Goal: Information Seeking & Learning: Learn about a topic

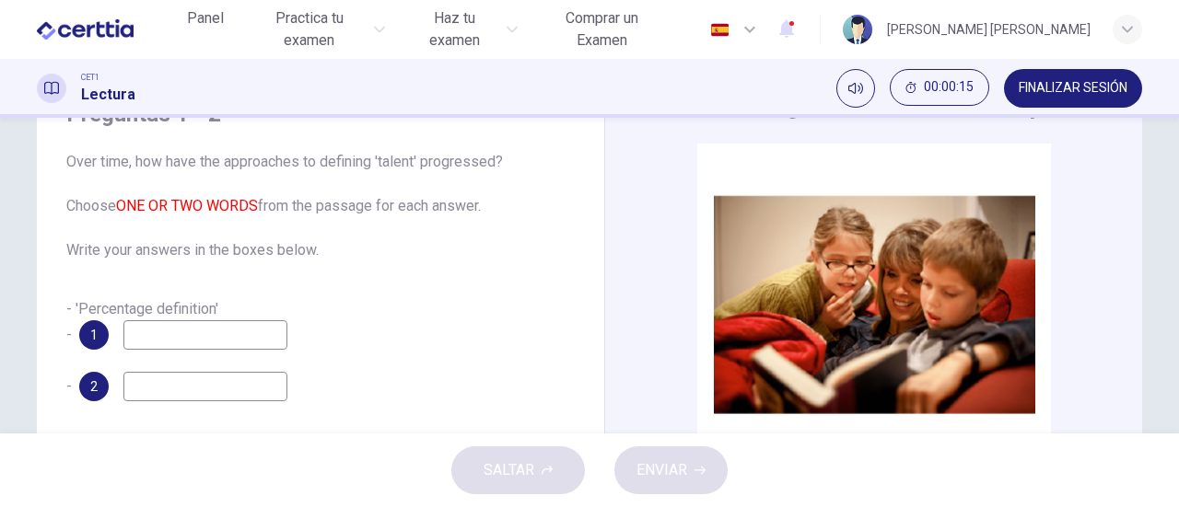
scroll to position [184, 0]
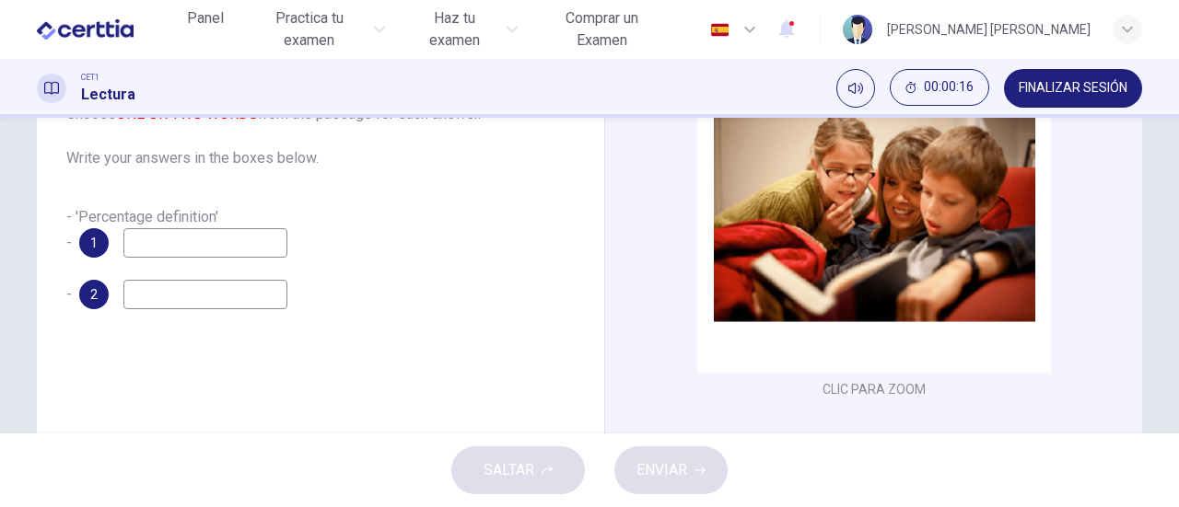
click at [155, 248] on input at bounding box center [205, 242] width 164 height 29
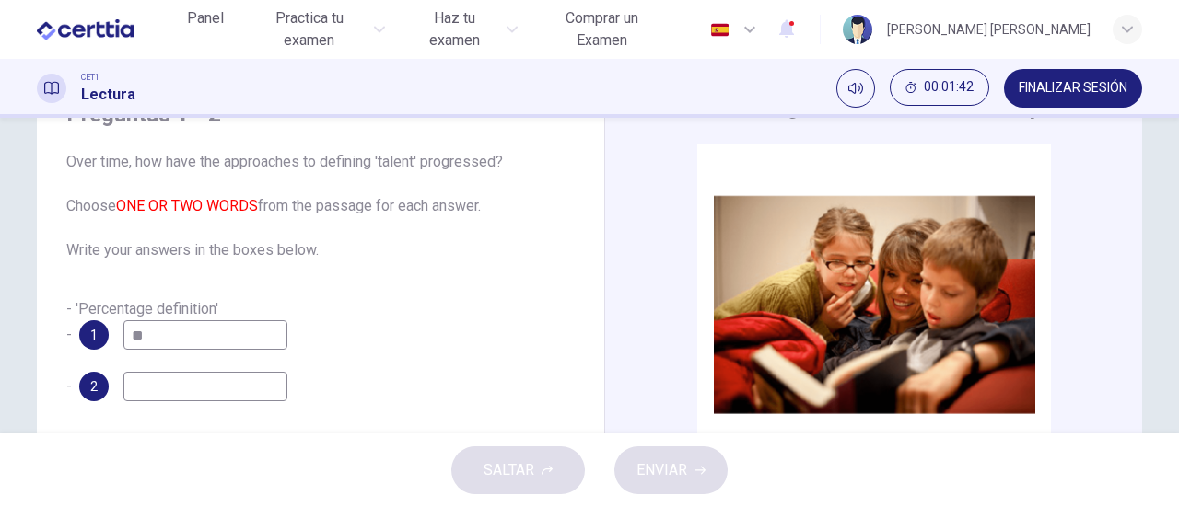
type input "*"
type input "**********"
click at [161, 392] on input at bounding box center [205, 386] width 164 height 29
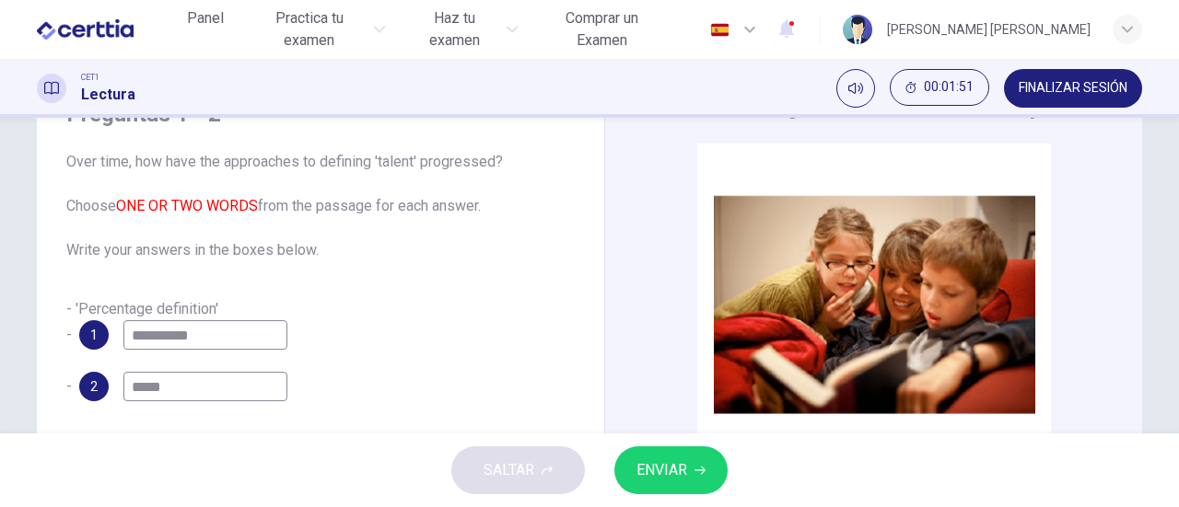
type input "*****"
click at [688, 459] on button "ENVIAR" at bounding box center [670, 471] width 113 height 48
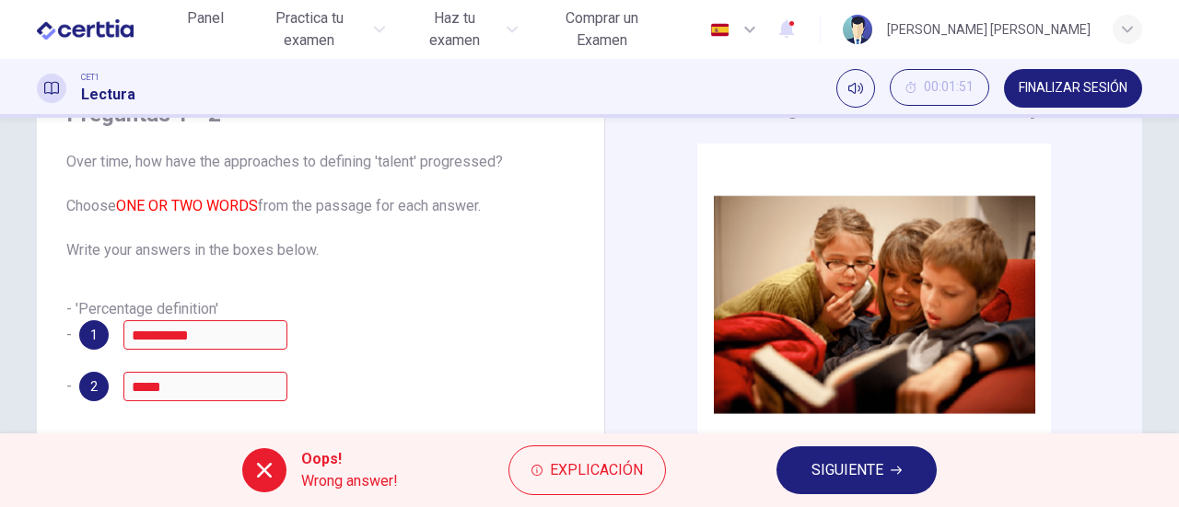
scroll to position [184, 0]
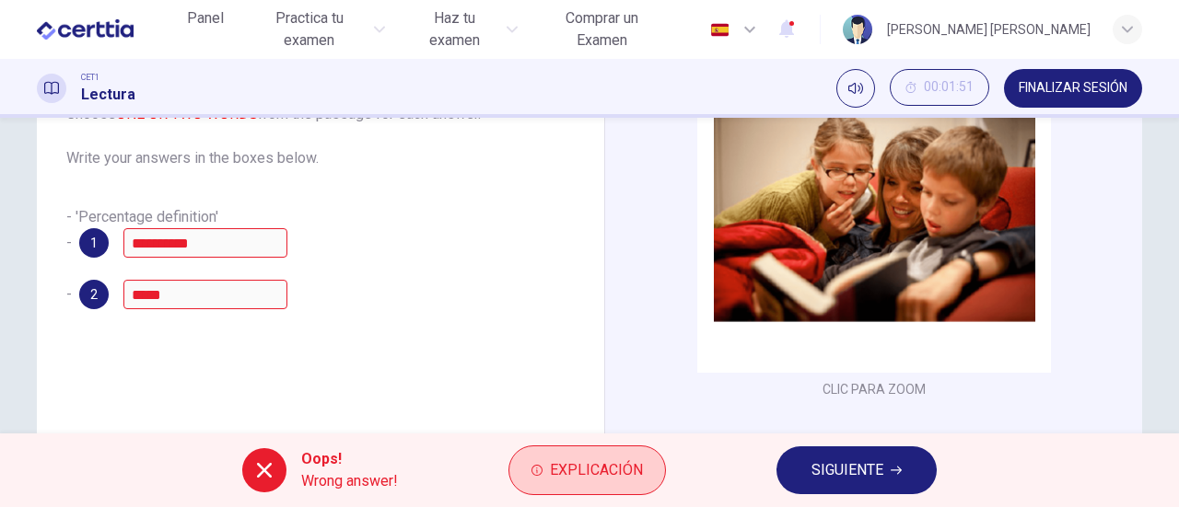
click at [577, 469] on span "Explicación" at bounding box center [596, 471] width 93 height 26
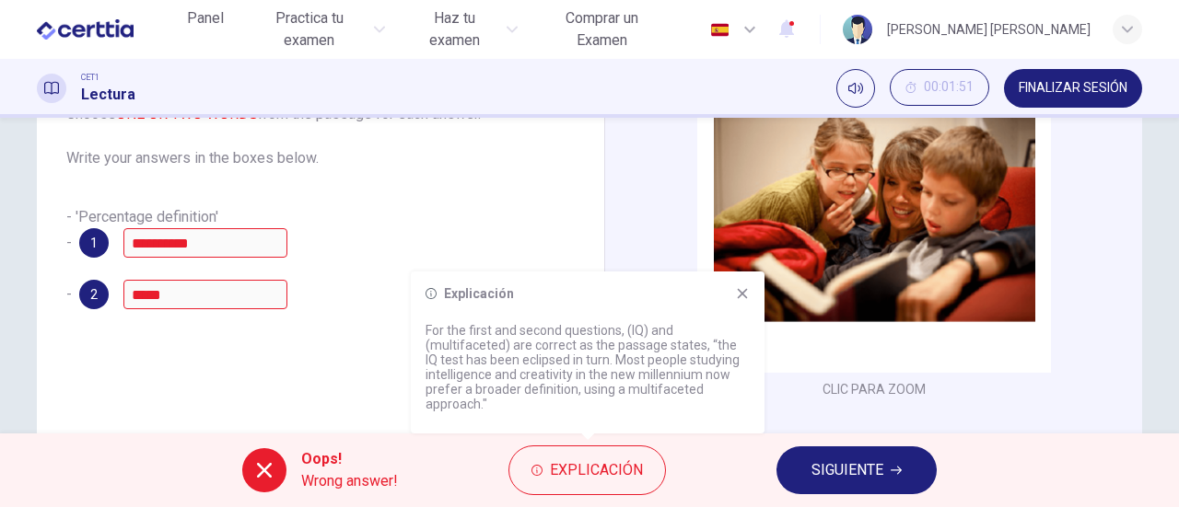
click at [744, 293] on icon at bounding box center [742, 293] width 15 height 15
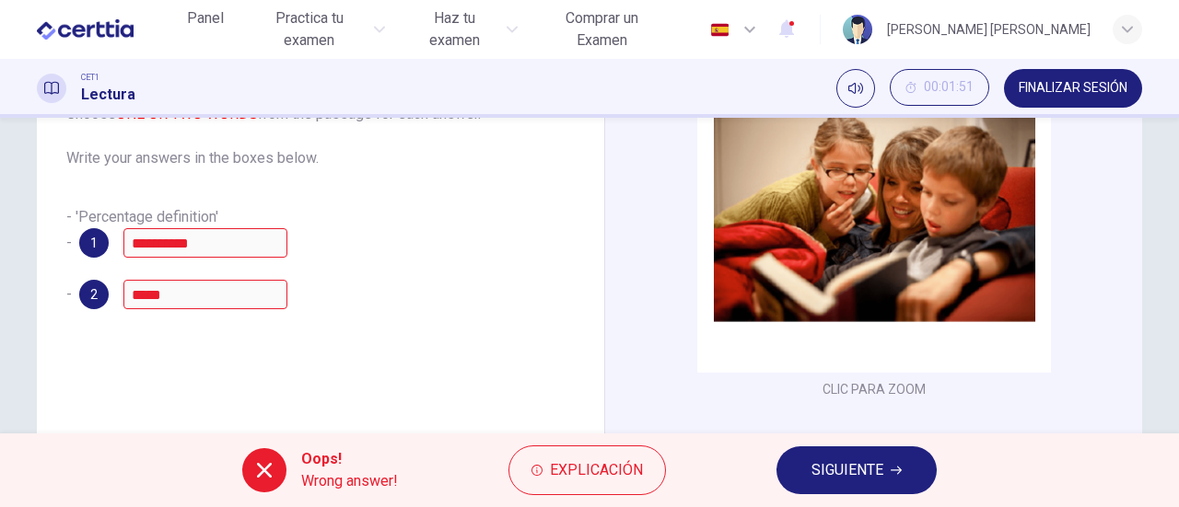
click at [869, 471] on span "SIGUIENTE" at bounding box center [847, 471] width 72 height 26
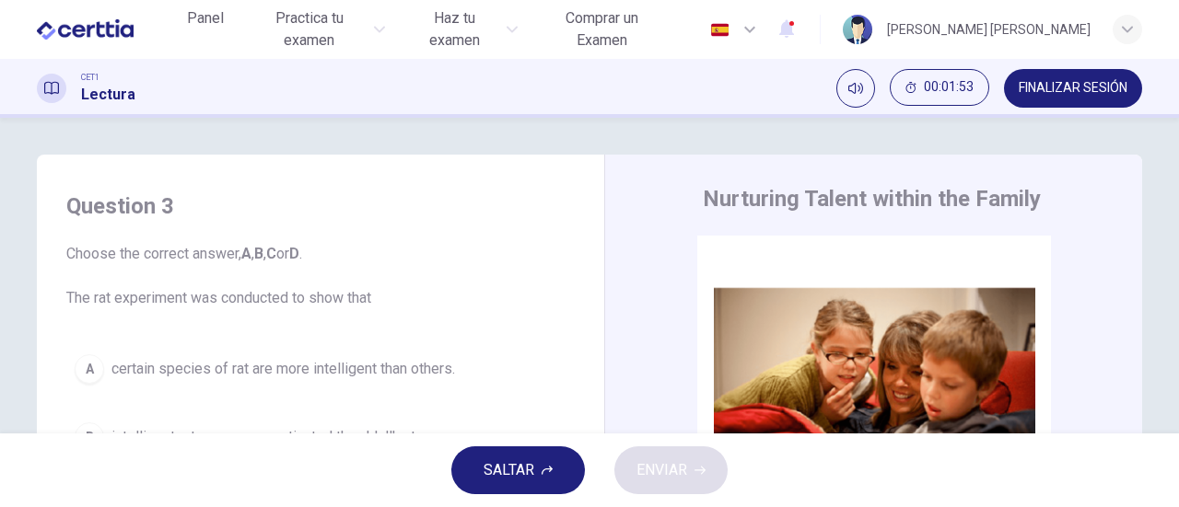
scroll to position [92, 0]
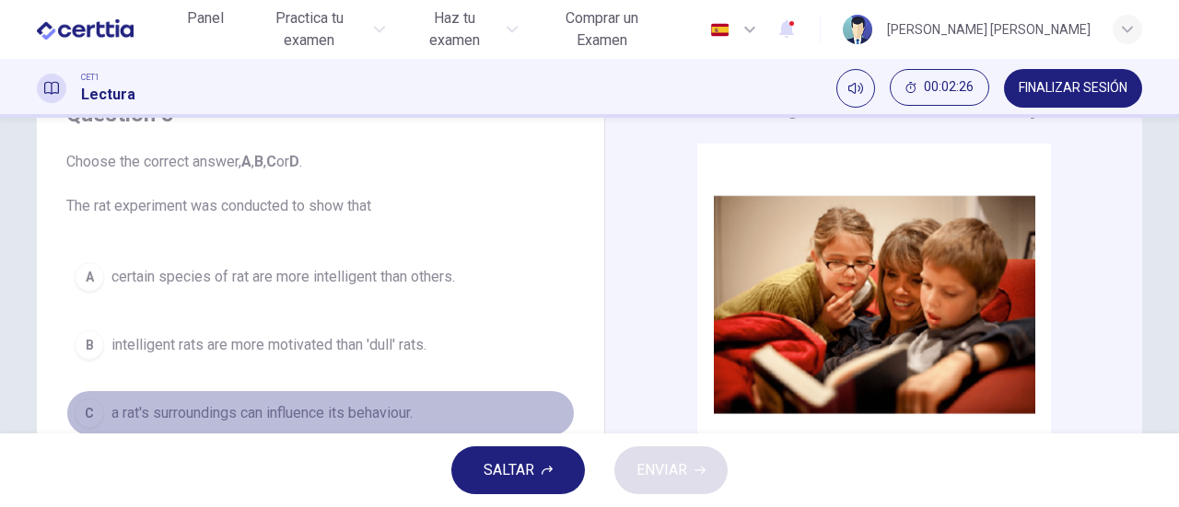
click at [87, 410] on div "C" at bounding box center [89, 413] width 29 height 29
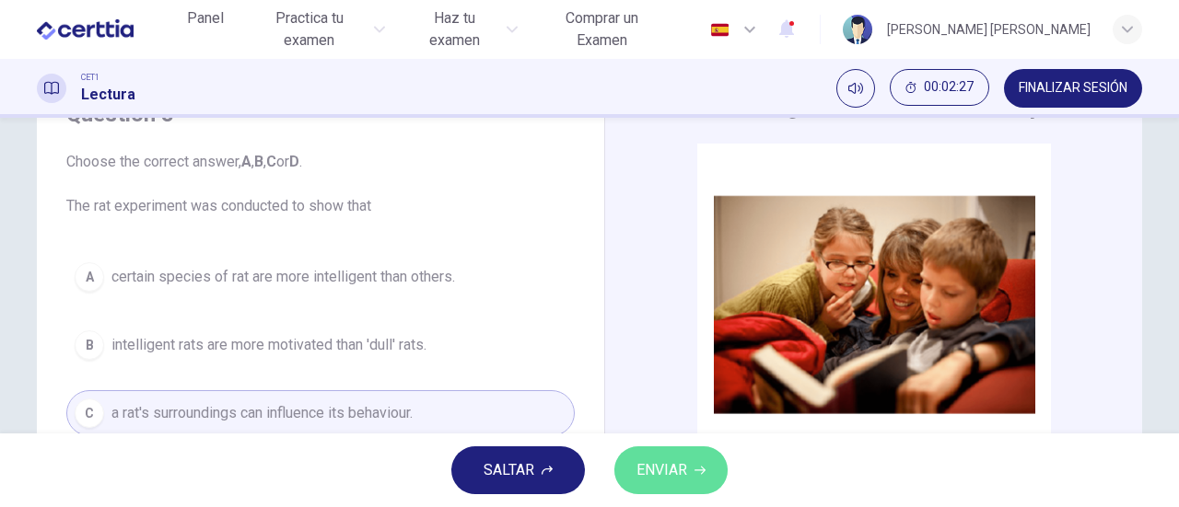
click at [682, 468] on span "ENVIAR" at bounding box center [661, 471] width 51 height 26
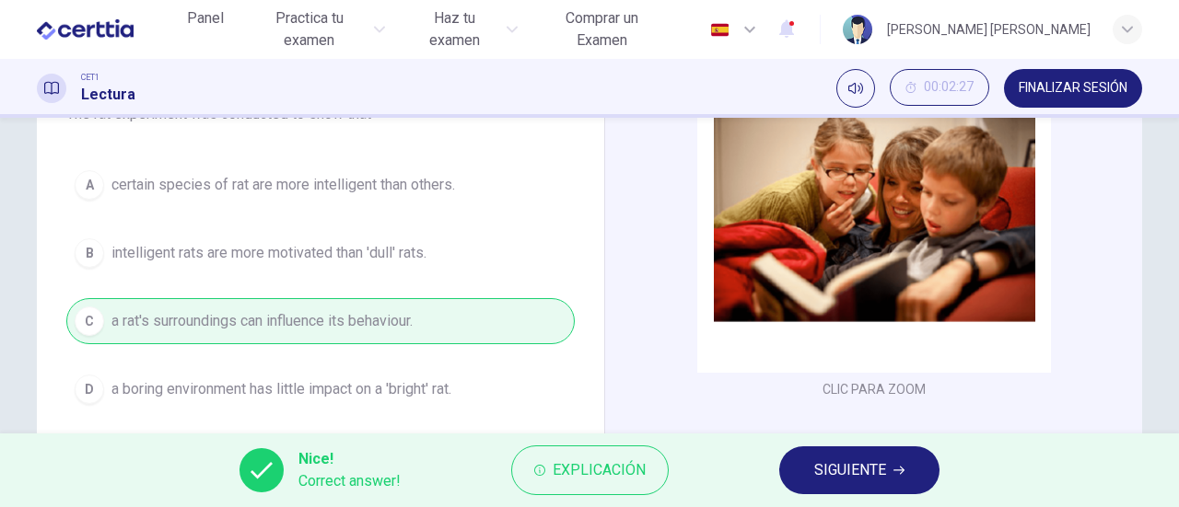
scroll to position [276, 0]
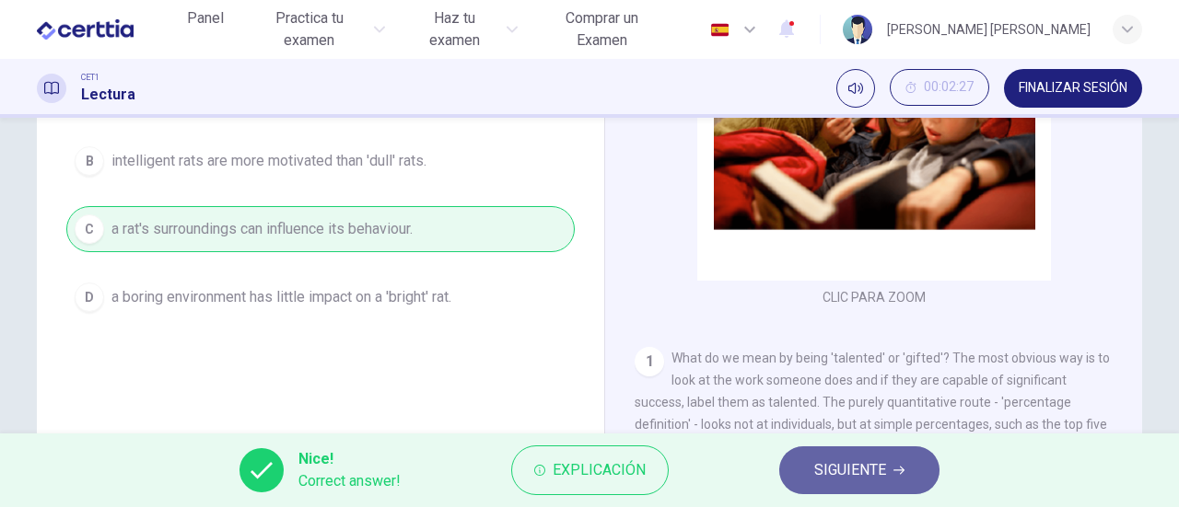
click at [878, 471] on span "SIGUIENTE" at bounding box center [850, 471] width 72 height 26
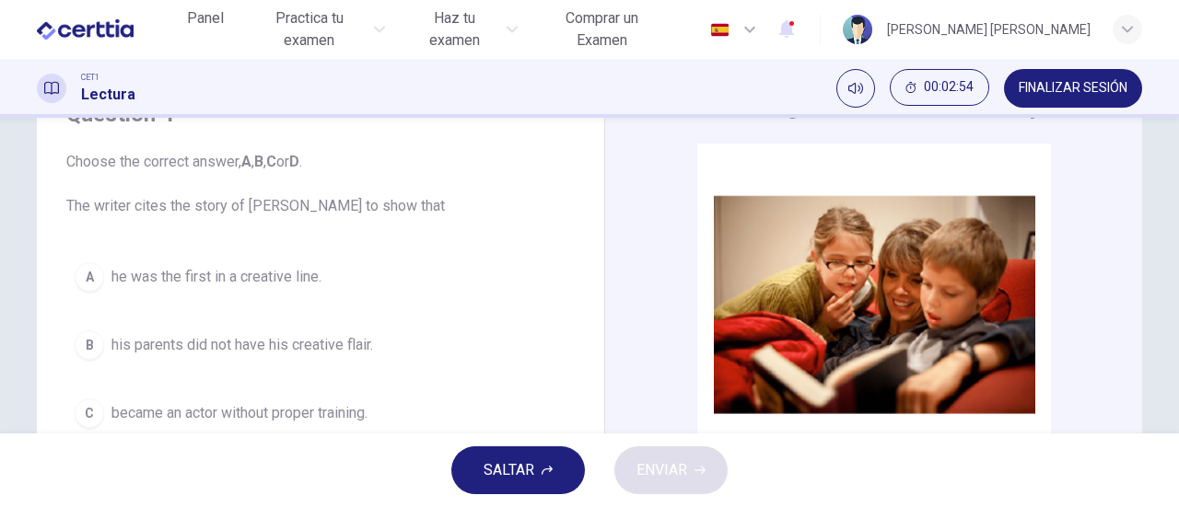
scroll to position [184, 0]
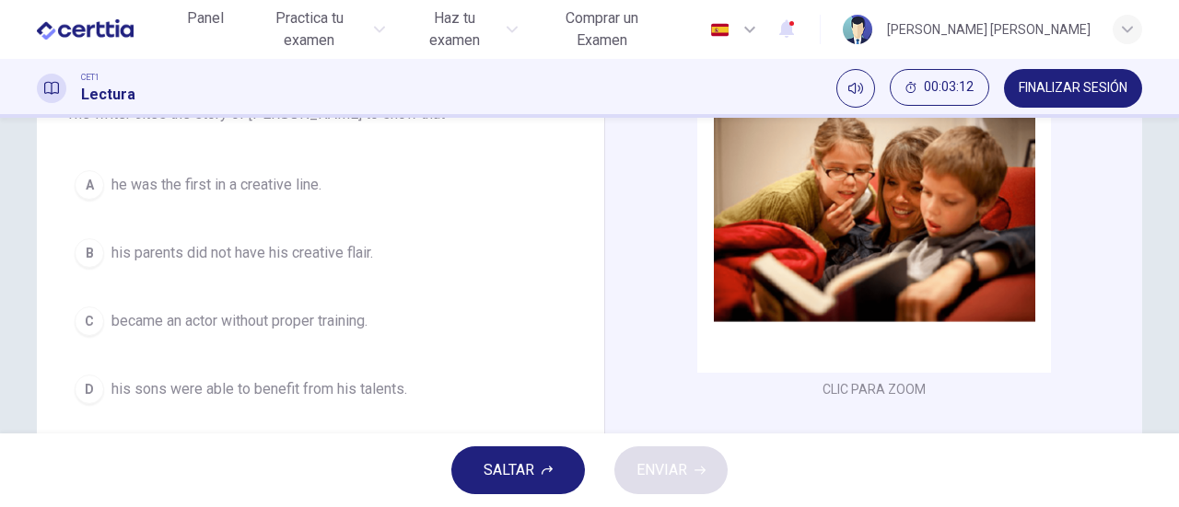
click at [82, 320] on div "C" at bounding box center [89, 321] width 29 height 29
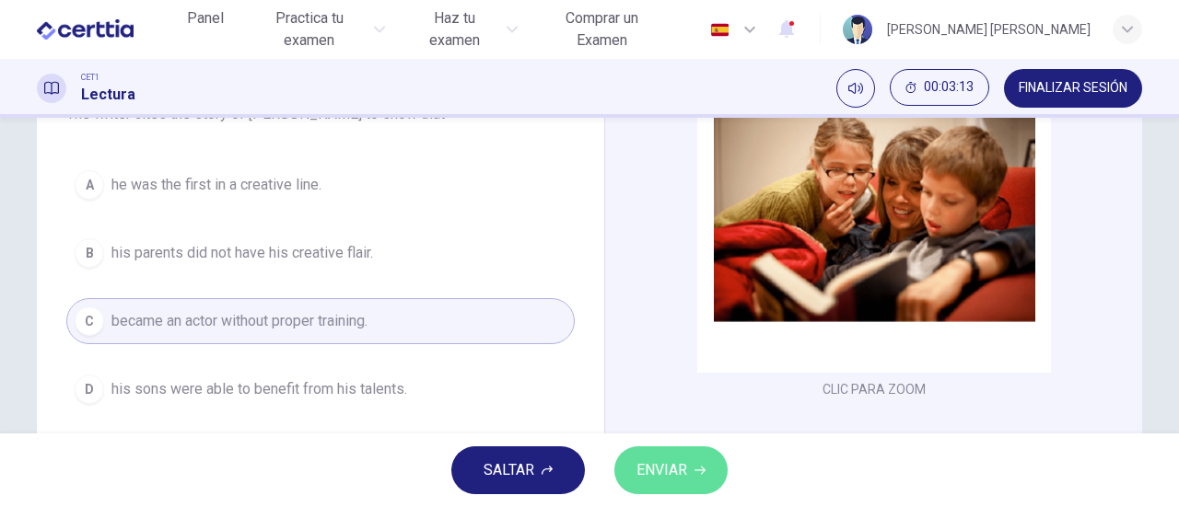
click at [672, 456] on button "ENVIAR" at bounding box center [670, 471] width 113 height 48
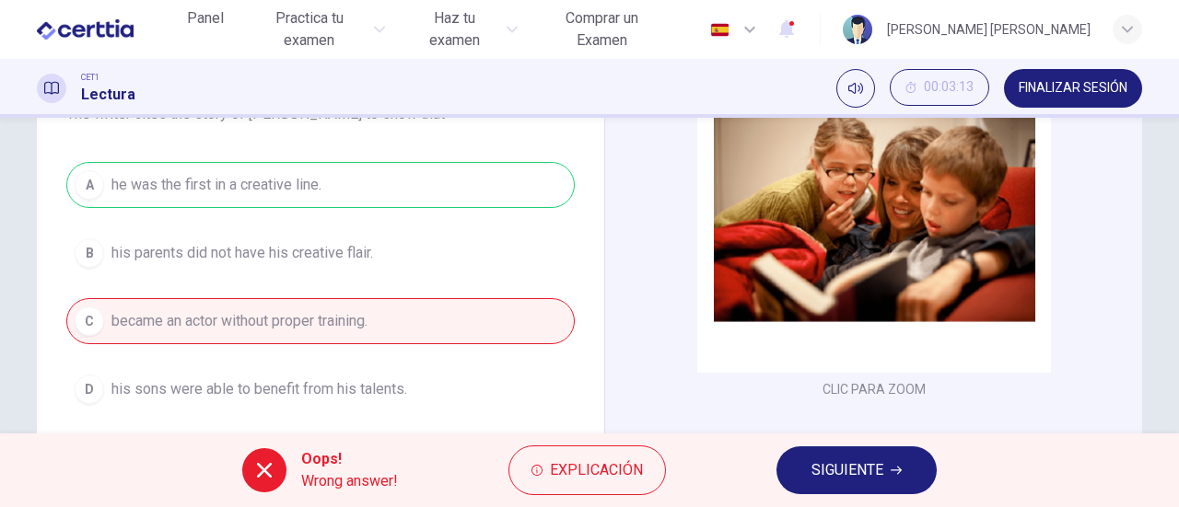
click at [201, 186] on div "A he was the first in a creative line. B his parents did not have his creative …" at bounding box center [320, 287] width 508 height 250
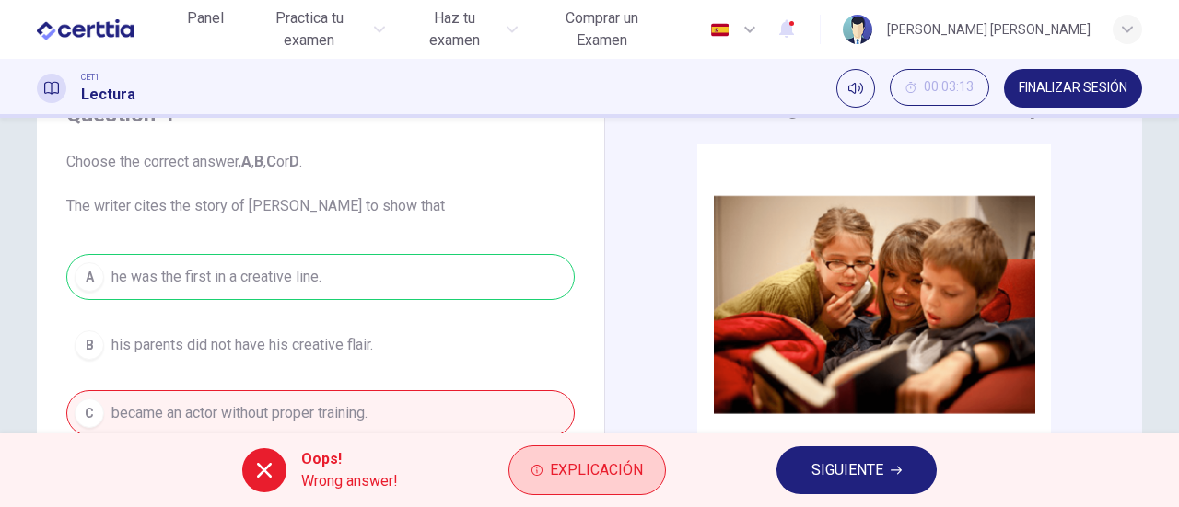
click at [588, 469] on span "Explicación" at bounding box center [596, 471] width 93 height 26
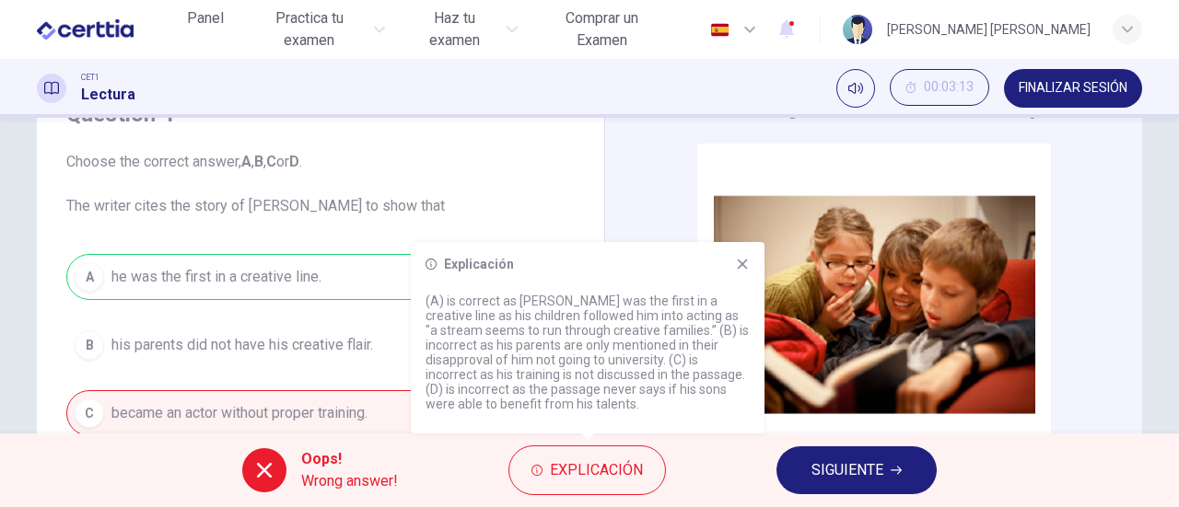
click at [744, 259] on icon at bounding box center [742, 264] width 15 height 15
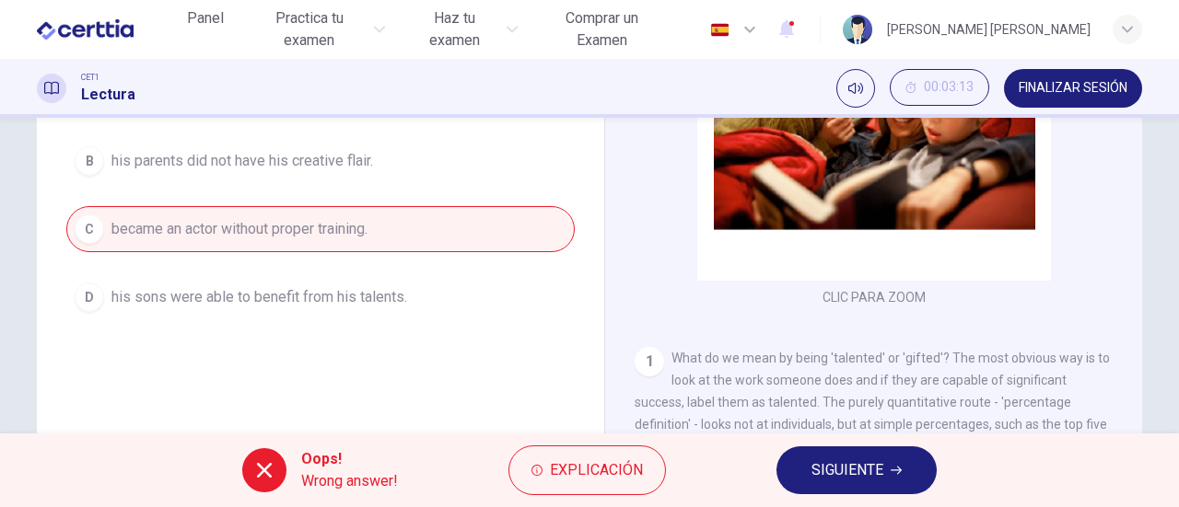
scroll to position [368, 0]
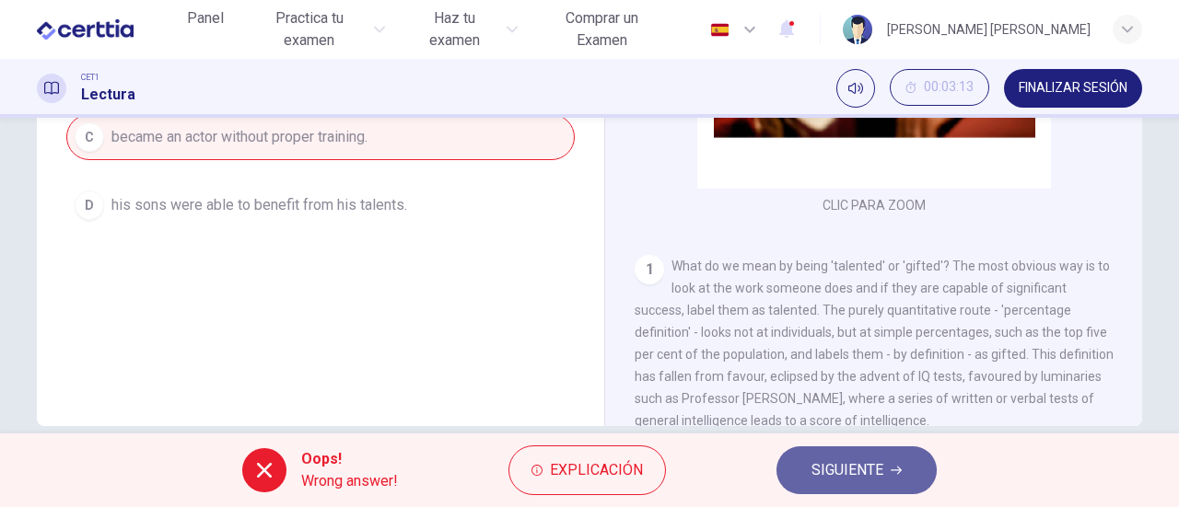
click at [833, 462] on span "SIGUIENTE" at bounding box center [847, 471] width 72 height 26
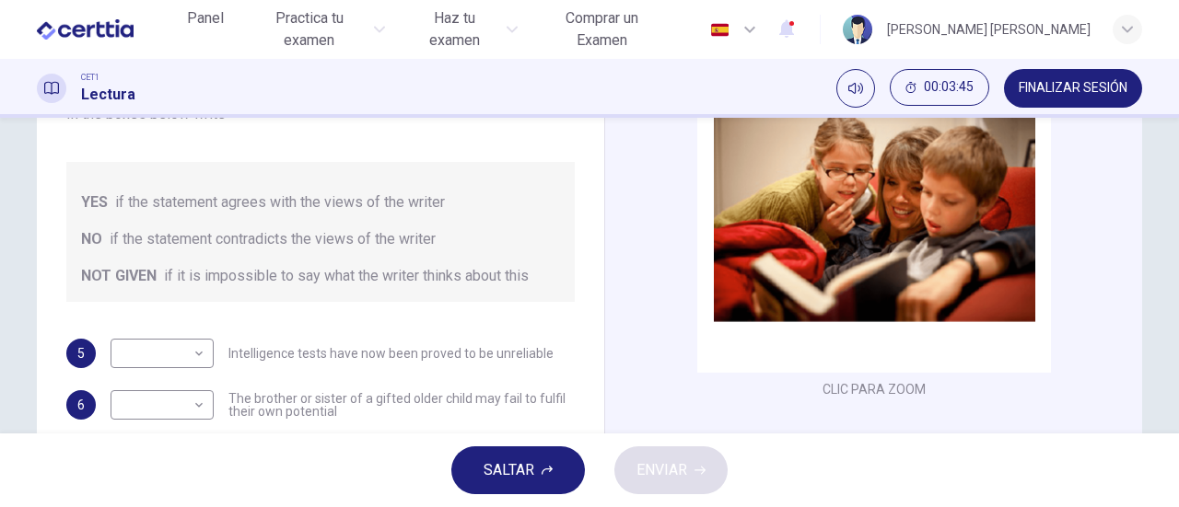
scroll to position [276, 0]
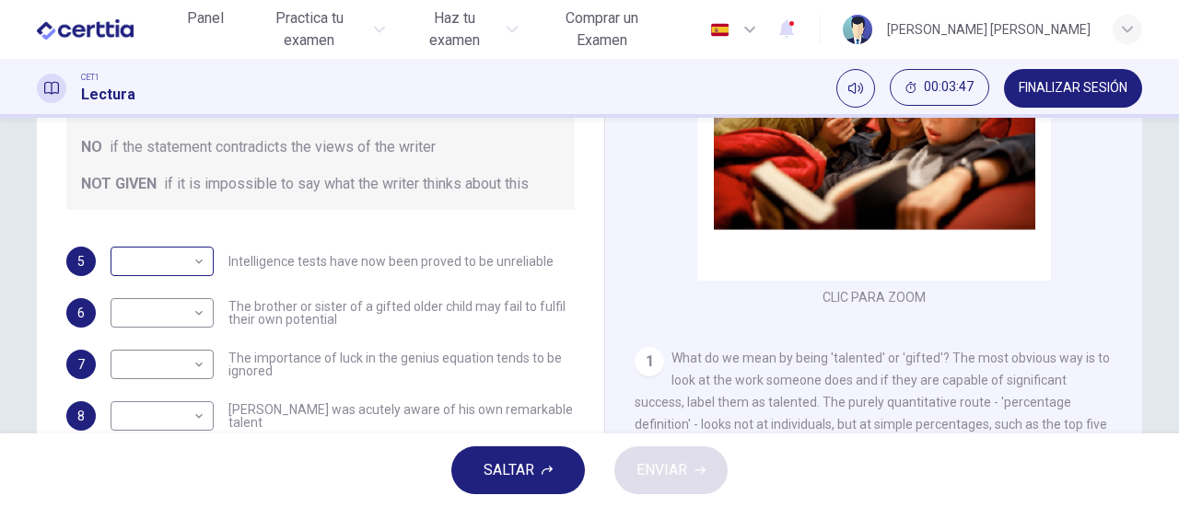
click at [194, 246] on body "Este sitio utiliza cookies, como se explica en nuestra Política de Privacidad .…" at bounding box center [589, 253] width 1179 height 507
click at [320, 200] on div at bounding box center [589, 253] width 1179 height 507
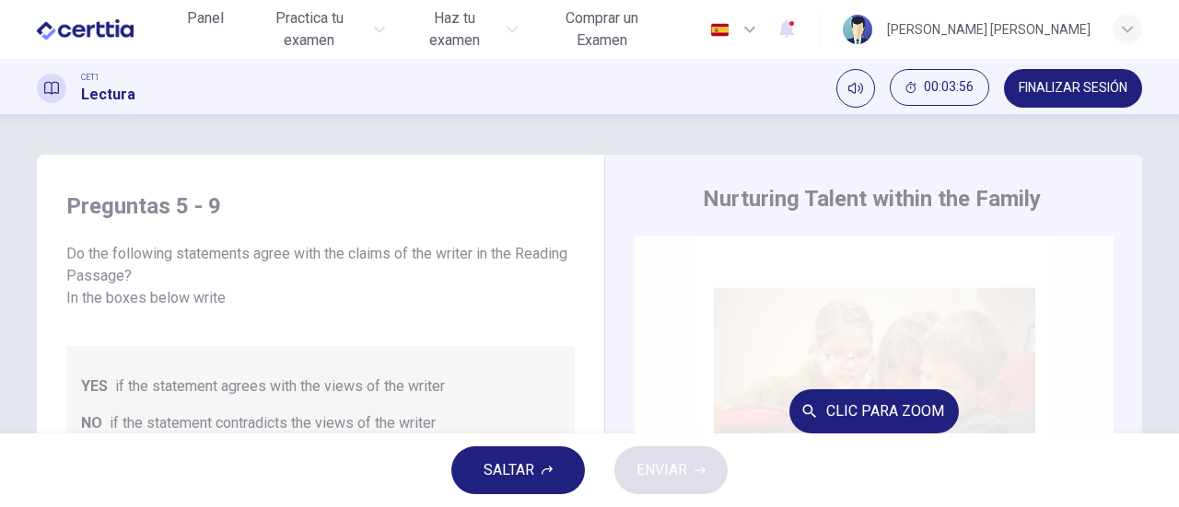
scroll to position [92, 0]
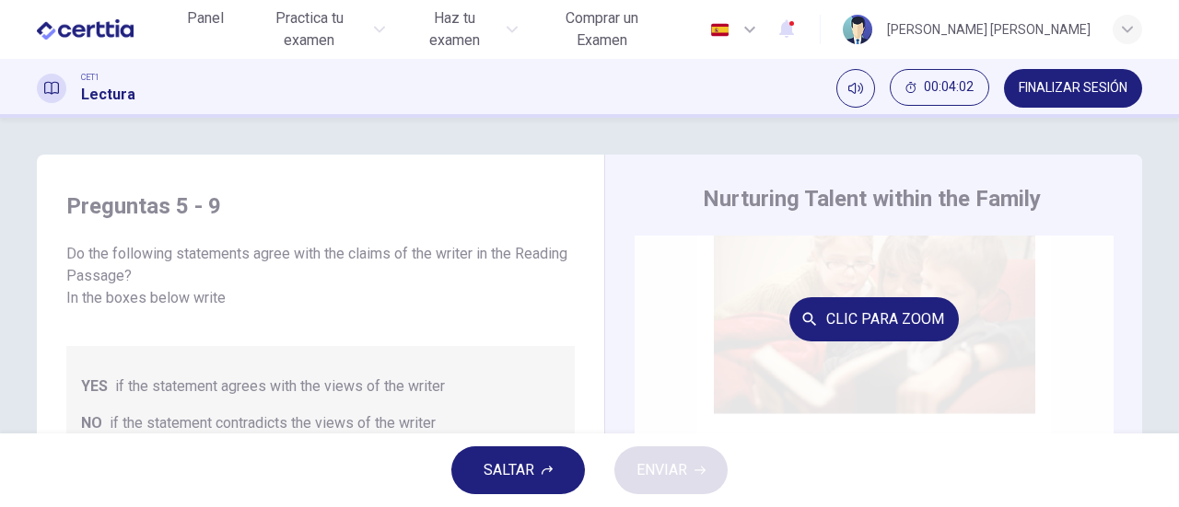
click at [874, 321] on button "Clic para zoom" at bounding box center [873, 319] width 169 height 44
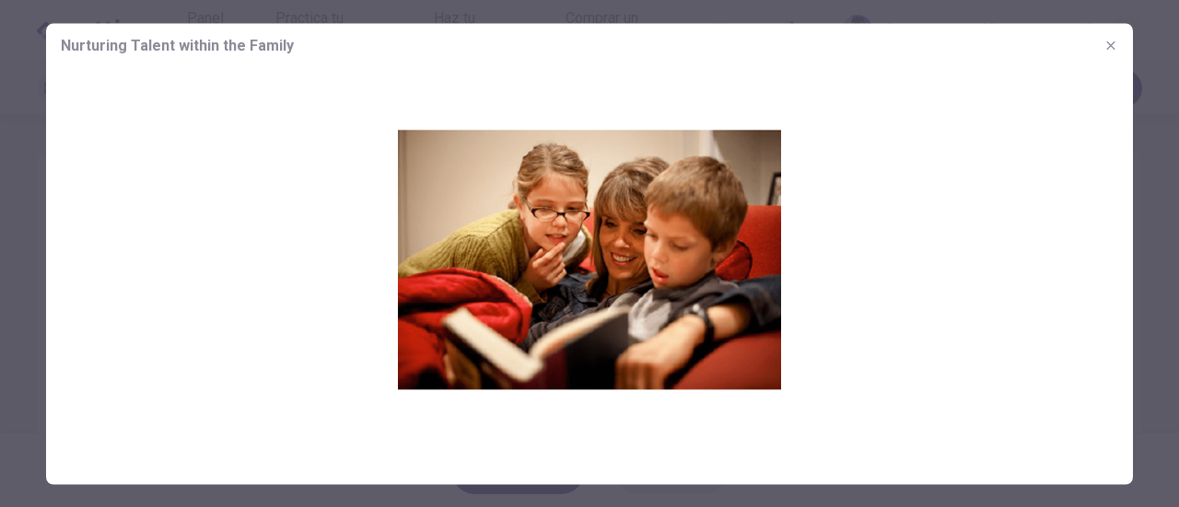
click at [947, 139] on img at bounding box center [589, 258] width 1087 height 383
drag, startPoint x: 566, startPoint y: 215, endPoint x: 617, endPoint y: 208, distance: 51.1
click at [571, 215] on img at bounding box center [589, 258] width 1087 height 383
click at [1108, 43] on icon "button" at bounding box center [1110, 45] width 8 height 8
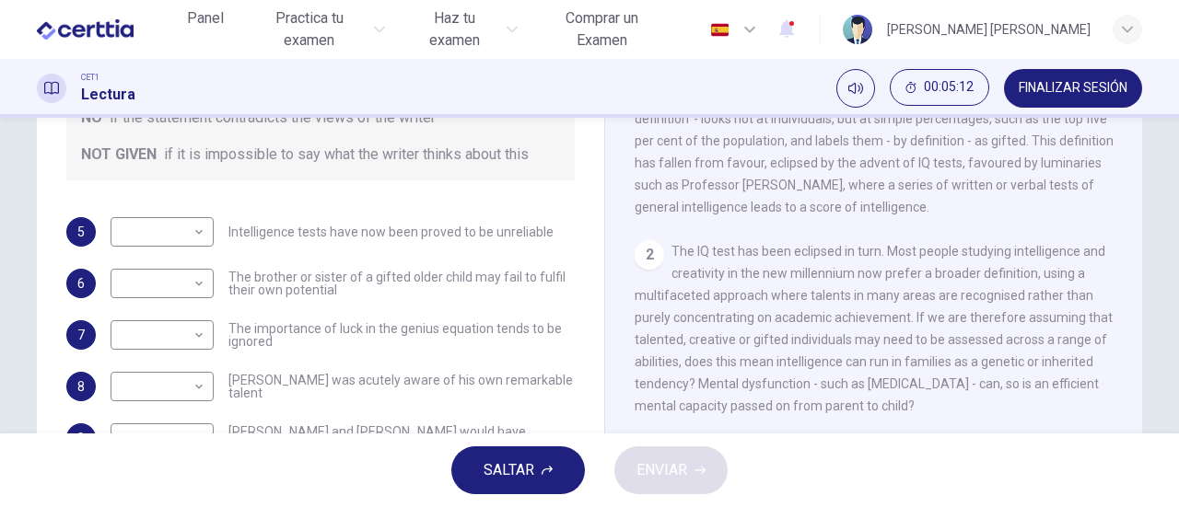
scroll to position [368, 0]
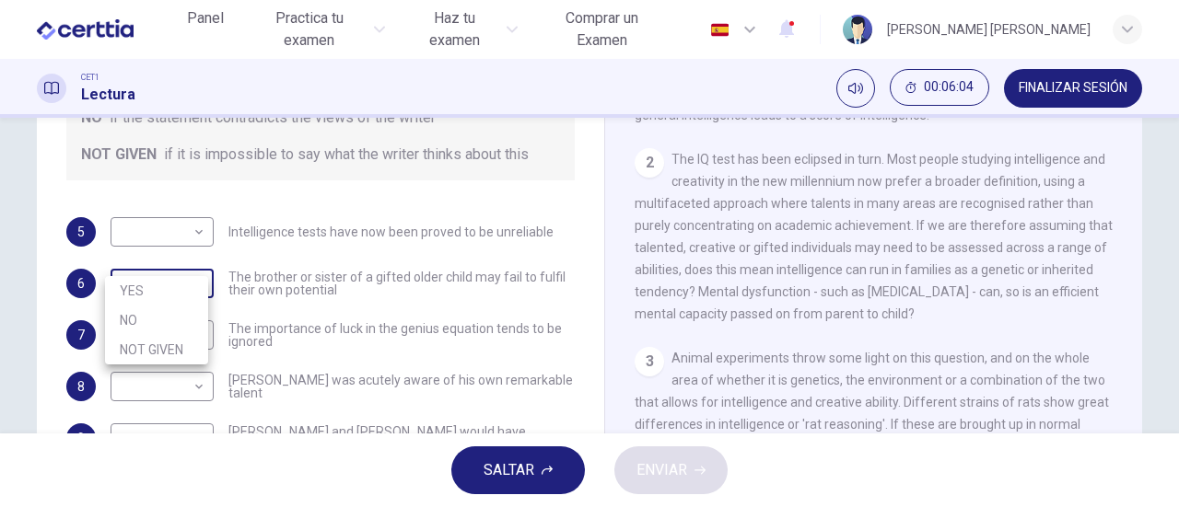
click at [201, 260] on body "Este sitio utiliza cookies, como se explica en nuestra Política de Privacidad .…" at bounding box center [589, 253] width 1179 height 507
click at [153, 286] on li "YES" at bounding box center [156, 290] width 103 height 29
type input "***"
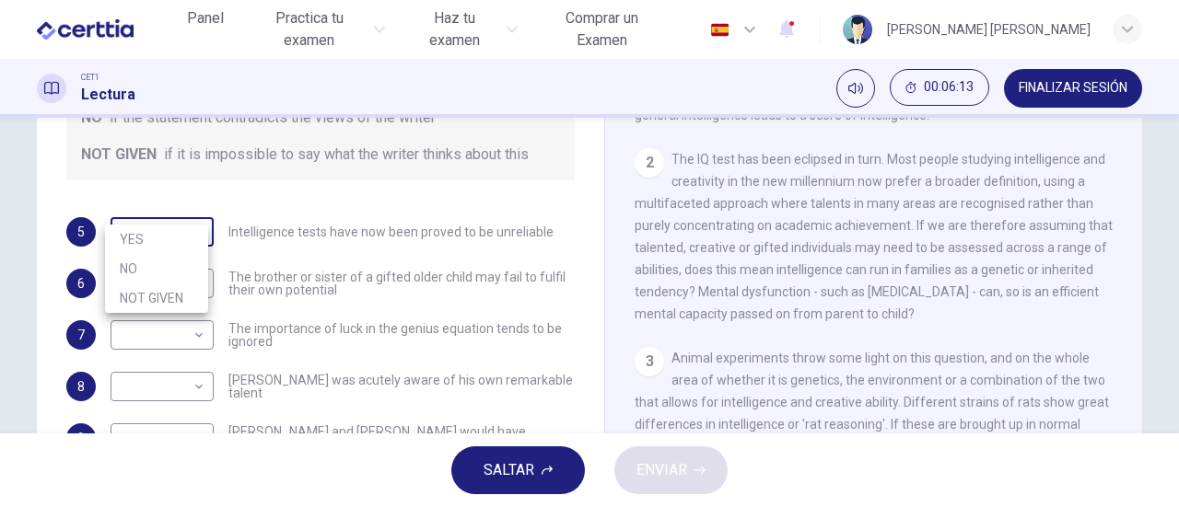
click at [193, 205] on body "Este sitio utiliza cookies, como se explica en nuestra Política de Privacidad .…" at bounding box center [589, 253] width 1179 height 507
click at [157, 238] on li "YES" at bounding box center [156, 239] width 103 height 29
type input "***"
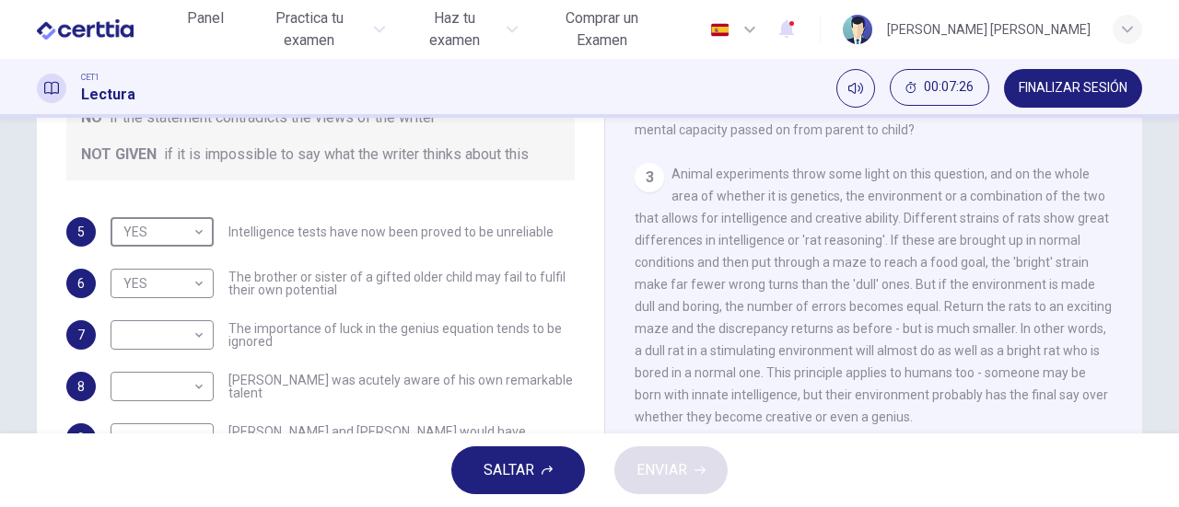
scroll to position [645, 0]
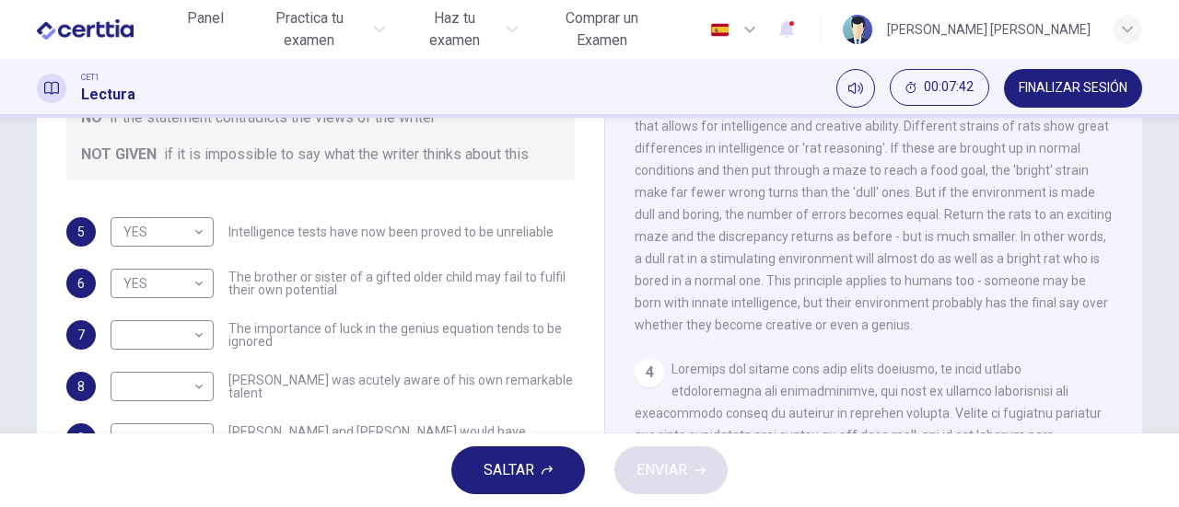
drag, startPoint x: 999, startPoint y: 205, endPoint x: 1013, endPoint y: 255, distance: 51.6
click at [1013, 255] on span "Animal experiments throw some light on this question, and on the whole area of …" at bounding box center [872, 204] width 477 height 258
drag, startPoint x: 994, startPoint y: 215, endPoint x: 998, endPoint y: 256, distance: 41.7
click at [998, 256] on div "3 Animal experiments throw some light on this question, and on the whole area o…" at bounding box center [873, 203] width 479 height 265
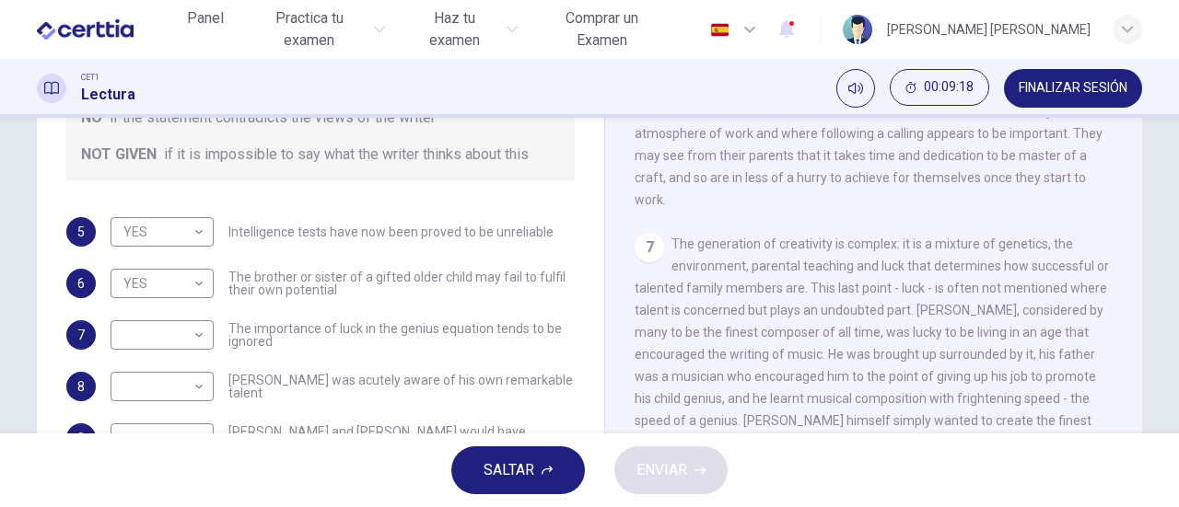
scroll to position [1657, 0]
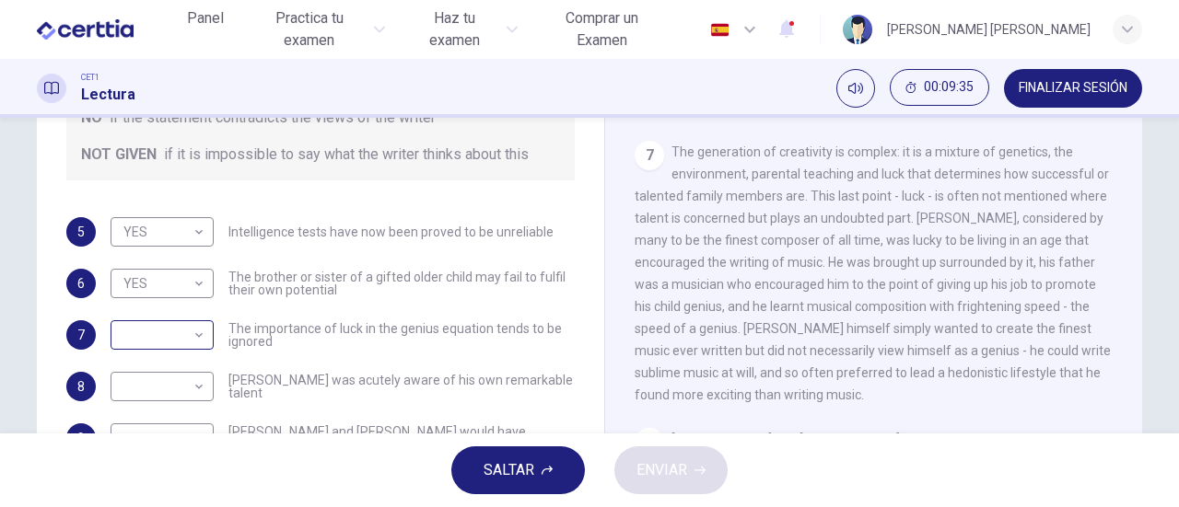
click at [193, 316] on body "Este sitio utiliza cookies, como se explica en nuestra Política de Privacidad .…" at bounding box center [589, 253] width 1179 height 507
click at [162, 366] on li "NO" at bounding box center [156, 371] width 103 height 29
type input "**"
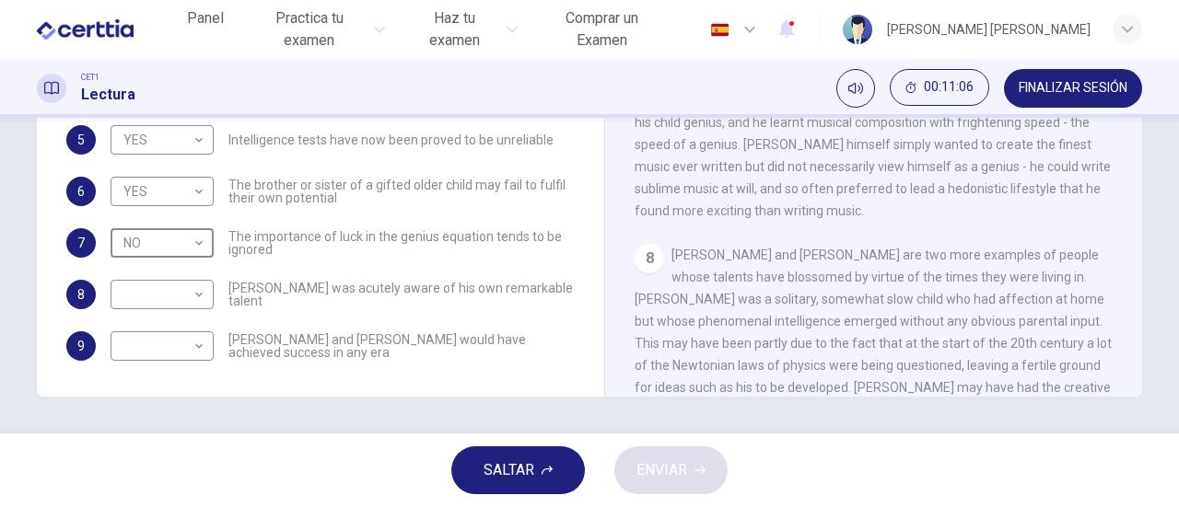
scroll to position [1842, 0]
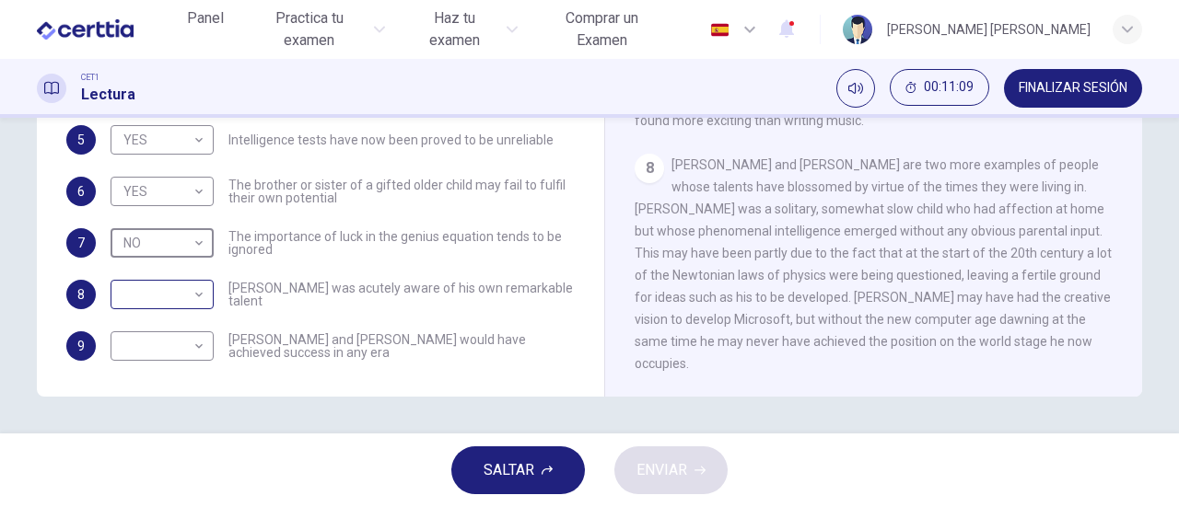
click at [193, 277] on body "Este sitio utiliza cookies, como se explica en nuestra Política de Privacidad .…" at bounding box center [589, 253] width 1179 height 507
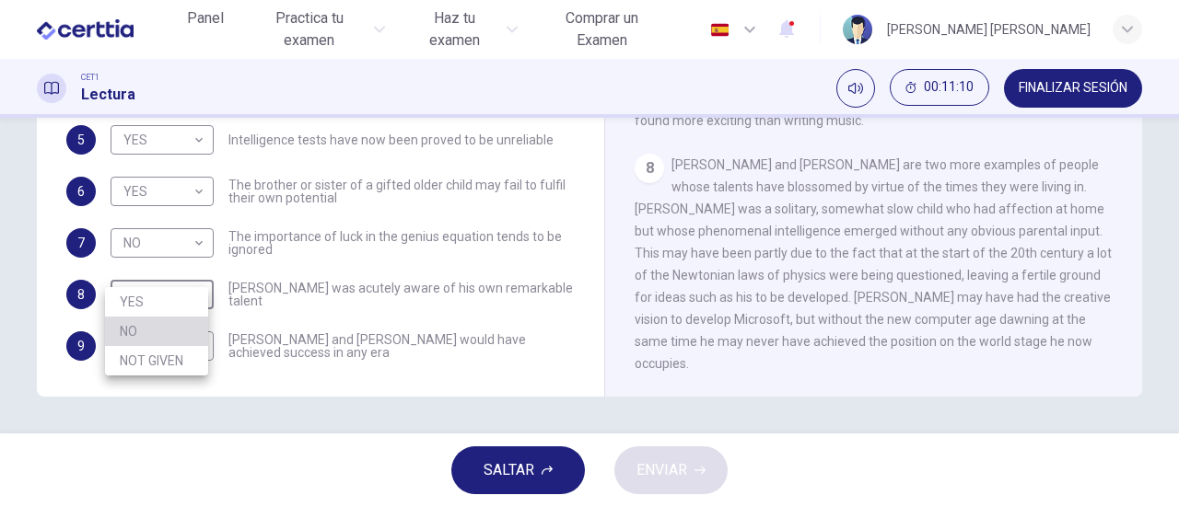
click at [153, 325] on li "NO" at bounding box center [156, 331] width 103 height 29
type input "**"
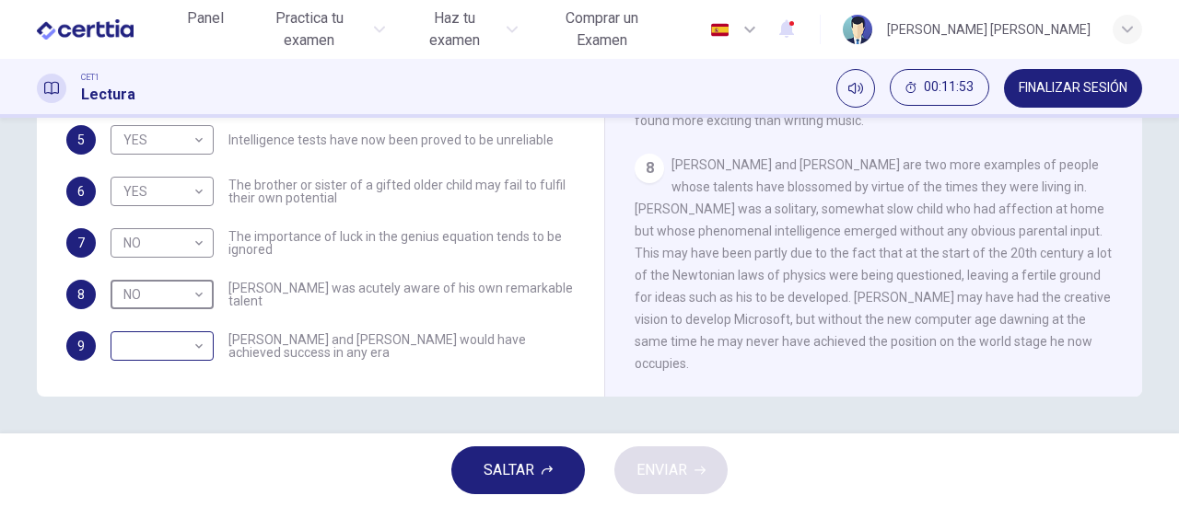
click at [196, 332] on body "Este sitio utiliza cookies, como se explica en nuestra Política de Privacidad .…" at bounding box center [589, 253] width 1179 height 507
click at [149, 377] on li "NO" at bounding box center [156, 382] width 103 height 29
type input "**"
click at [671, 468] on span "ENVIAR" at bounding box center [661, 471] width 51 height 26
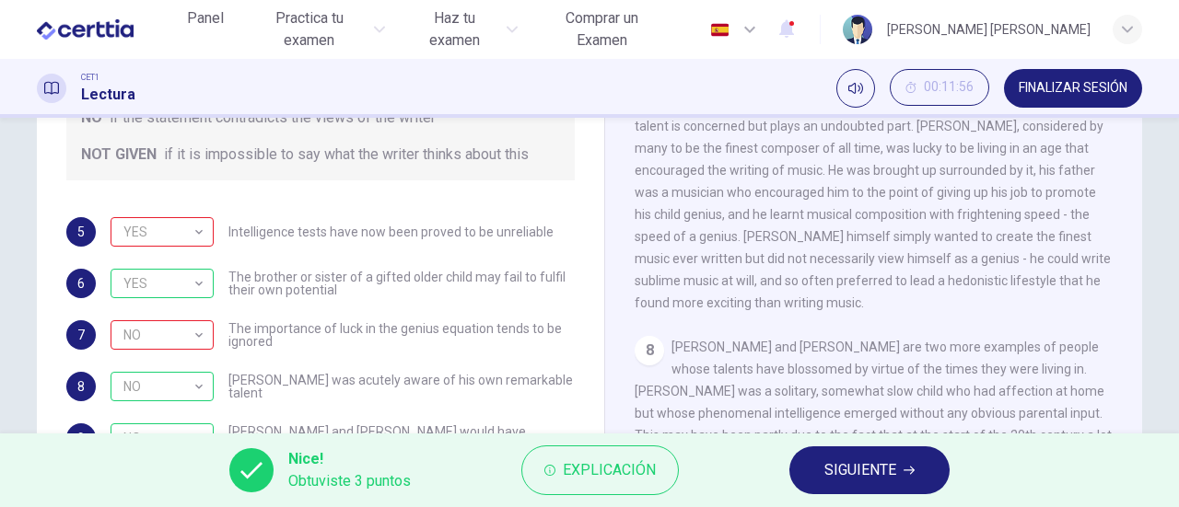
scroll to position [398, 0]
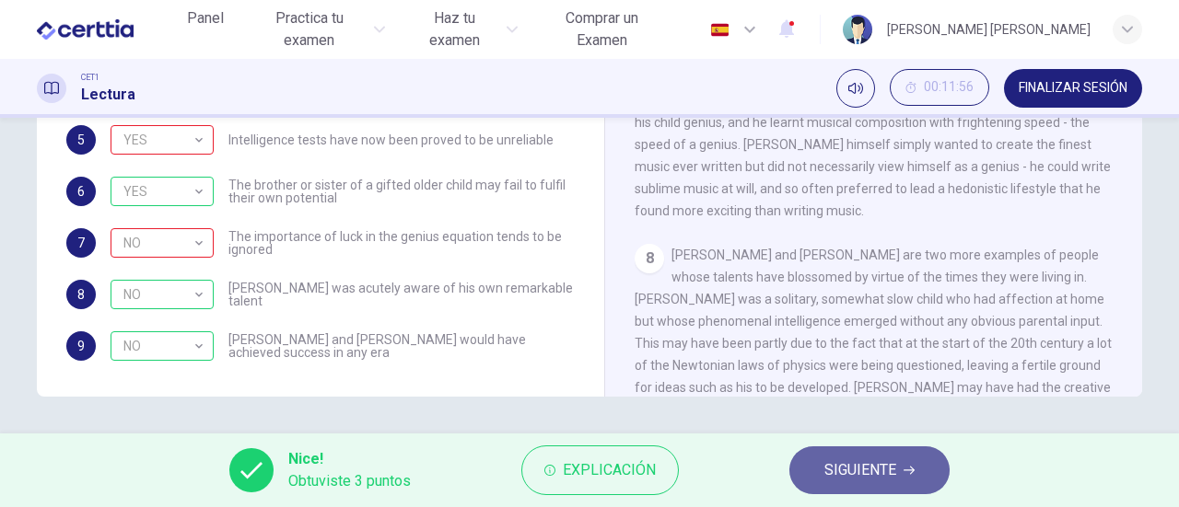
click at [866, 471] on span "SIGUIENTE" at bounding box center [860, 471] width 72 height 26
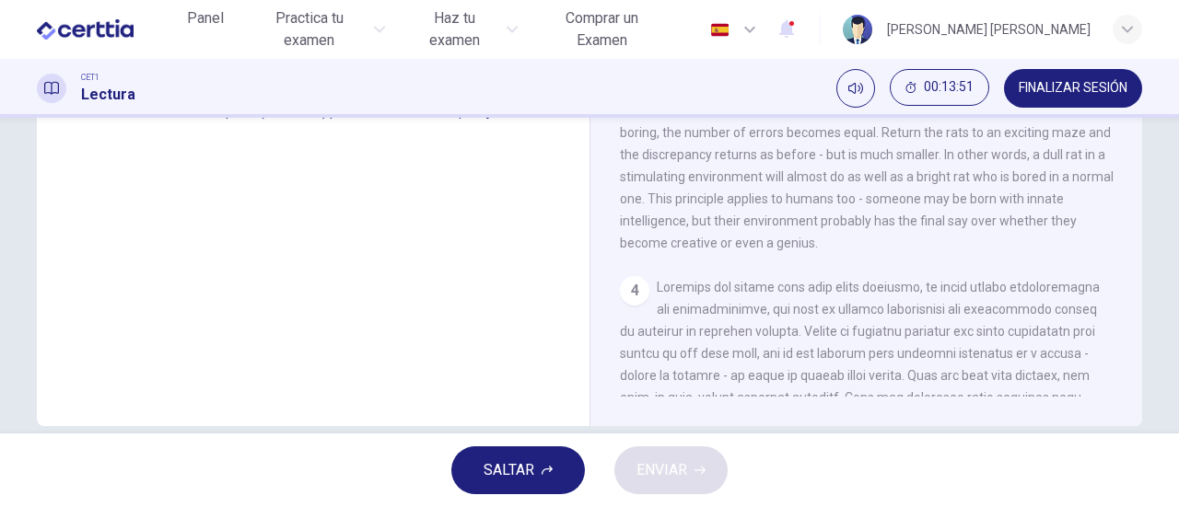
scroll to position [92, 0]
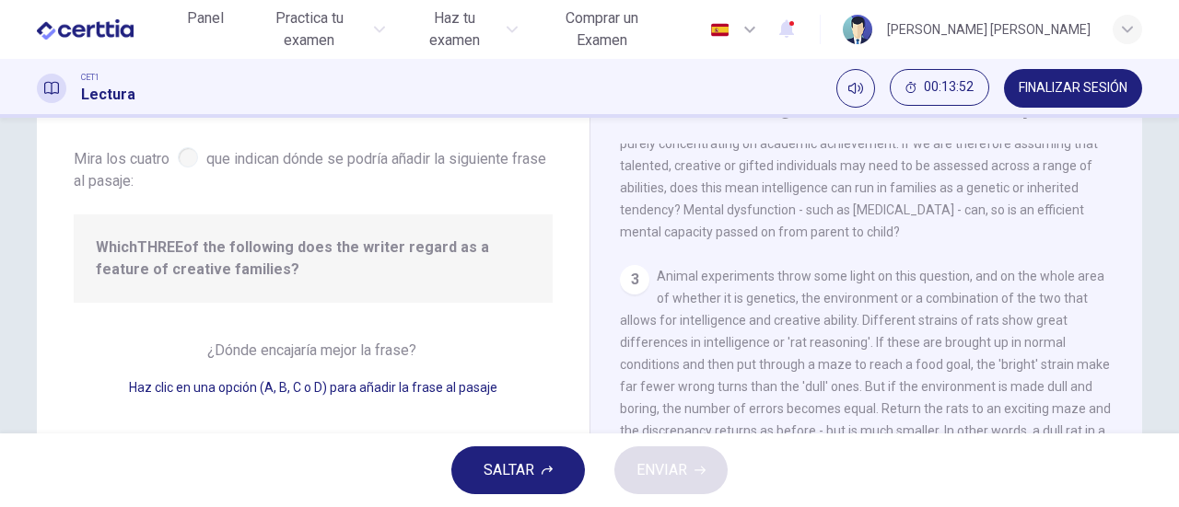
click at [239, 389] on span "Haz clic en una opción (A, B, C o D) para añadir la frase al pasaje" at bounding box center [313, 387] width 368 height 15
drag, startPoint x: 265, startPoint y: 355, endPoint x: 284, endPoint y: 351, distance: 18.8
click at [267, 353] on span "¿Dónde encajaría mejor la frase?" at bounding box center [313, 350] width 213 height 17
click at [394, 345] on span "¿Dónde encajaría mejor la frase?" at bounding box center [313, 350] width 213 height 17
click at [424, 349] on div "¿Dónde encajaría mejor [PERSON_NAME]? Haz clic en una opción (A, B, C o D) para…" at bounding box center [313, 369] width 479 height 59
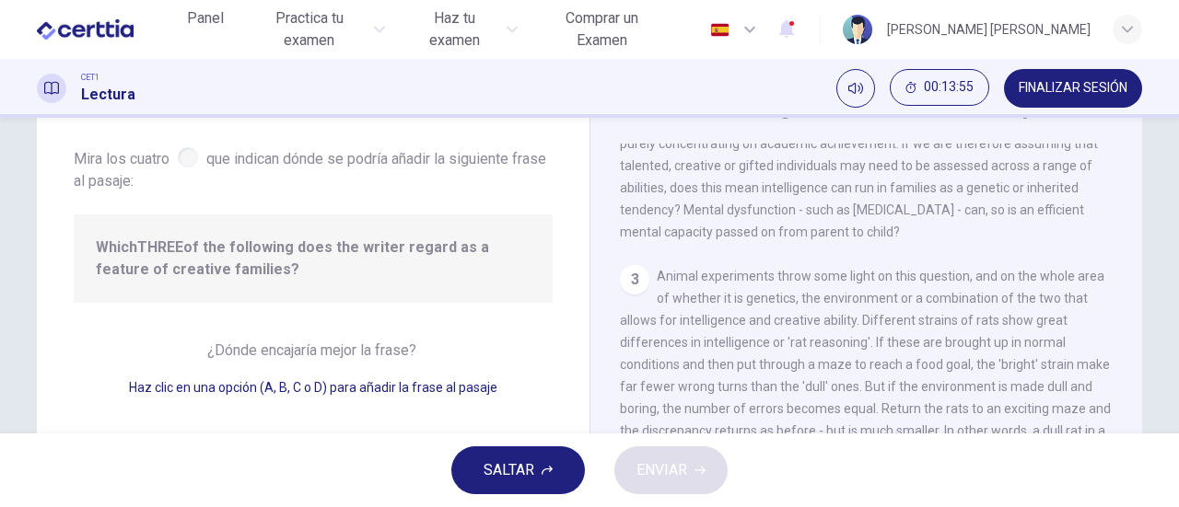
drag, startPoint x: 262, startPoint y: 260, endPoint x: 230, endPoint y: 216, distance: 54.0
click at [258, 249] on span "Which THREE of the following does the writer regard as a feature of creative fa…" at bounding box center [313, 259] width 435 height 44
click at [182, 157] on div at bounding box center [188, 157] width 20 height 20
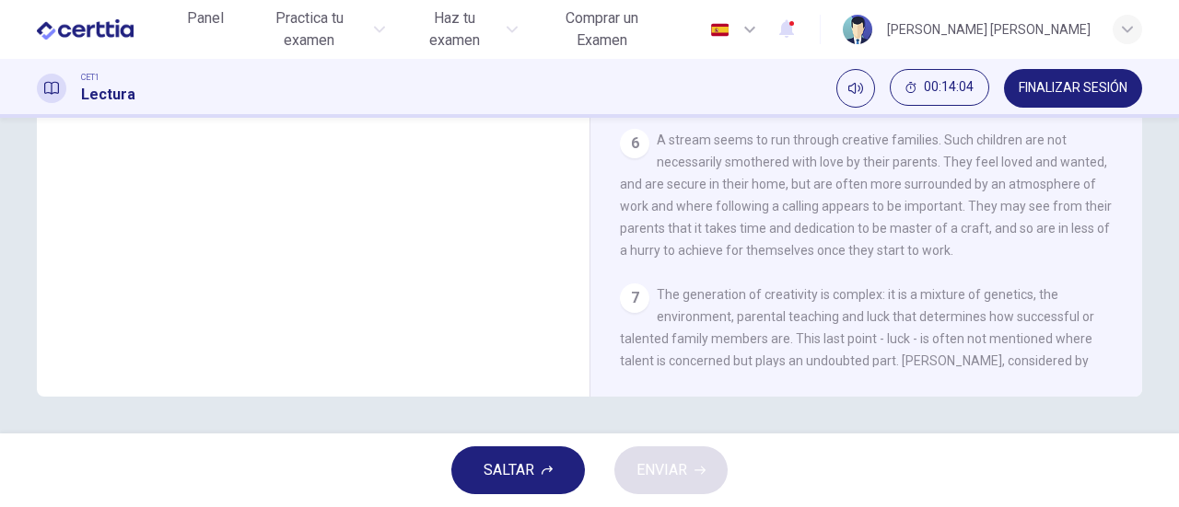
scroll to position [1464, 0]
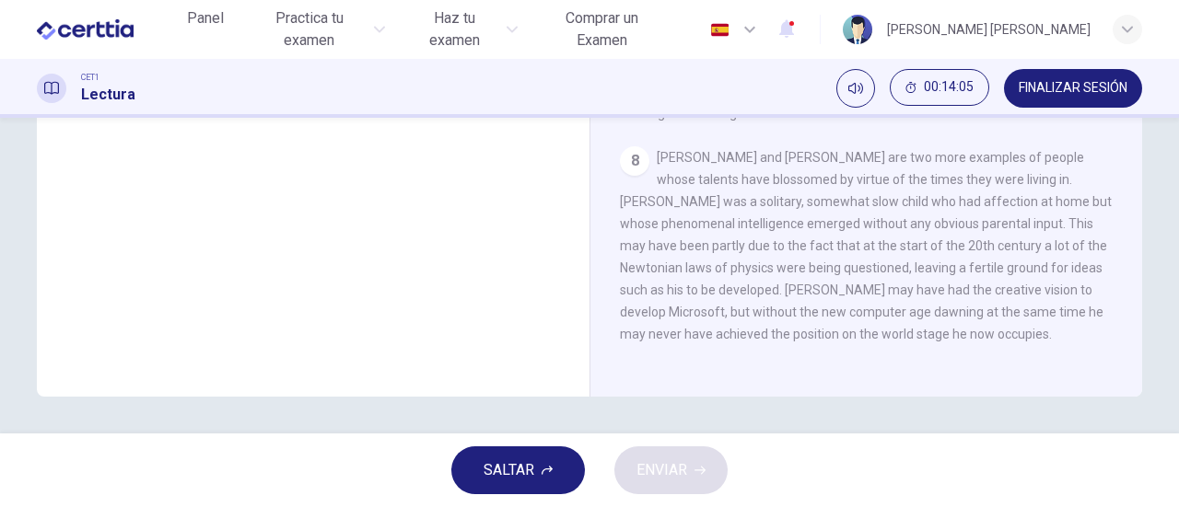
click at [674, 255] on div "8 [PERSON_NAME] and [PERSON_NAME] are two more examples of people whose talents…" at bounding box center [867, 245] width 494 height 199
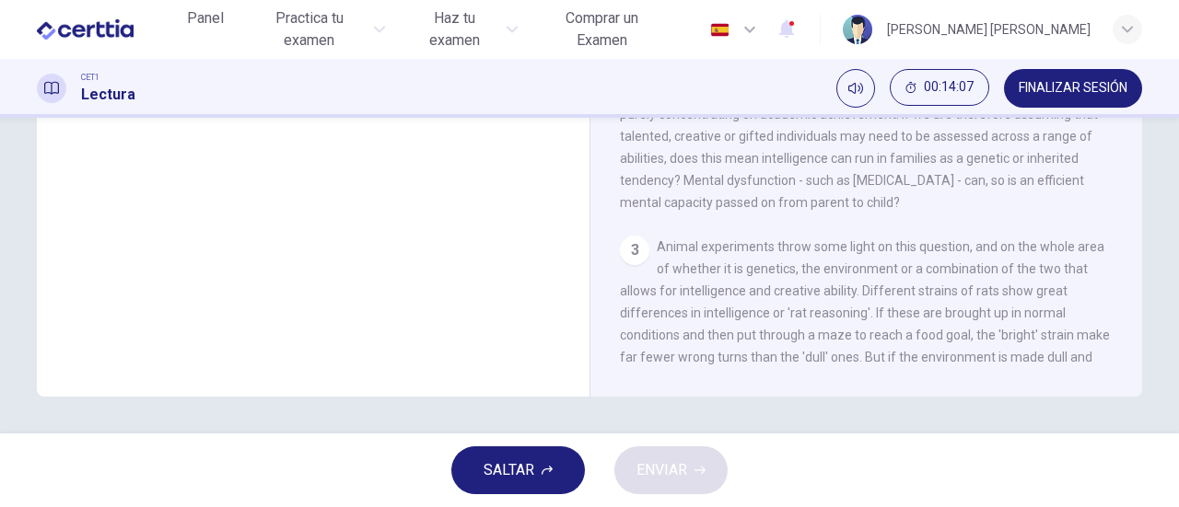
scroll to position [29, 0]
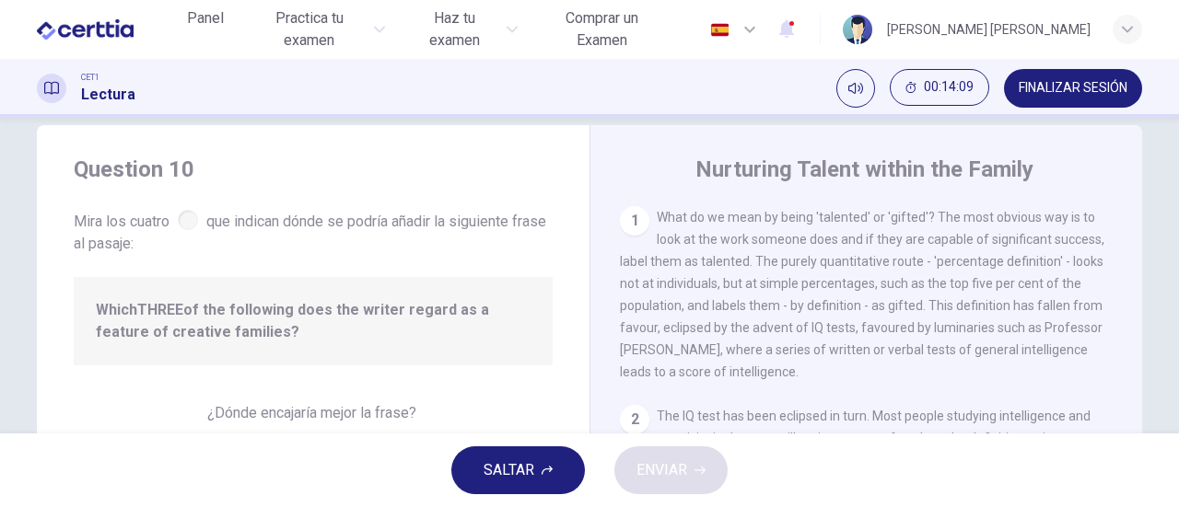
click at [235, 315] on span "Which THREE of the following does the writer regard as a feature of creative fa…" at bounding box center [313, 321] width 435 height 44
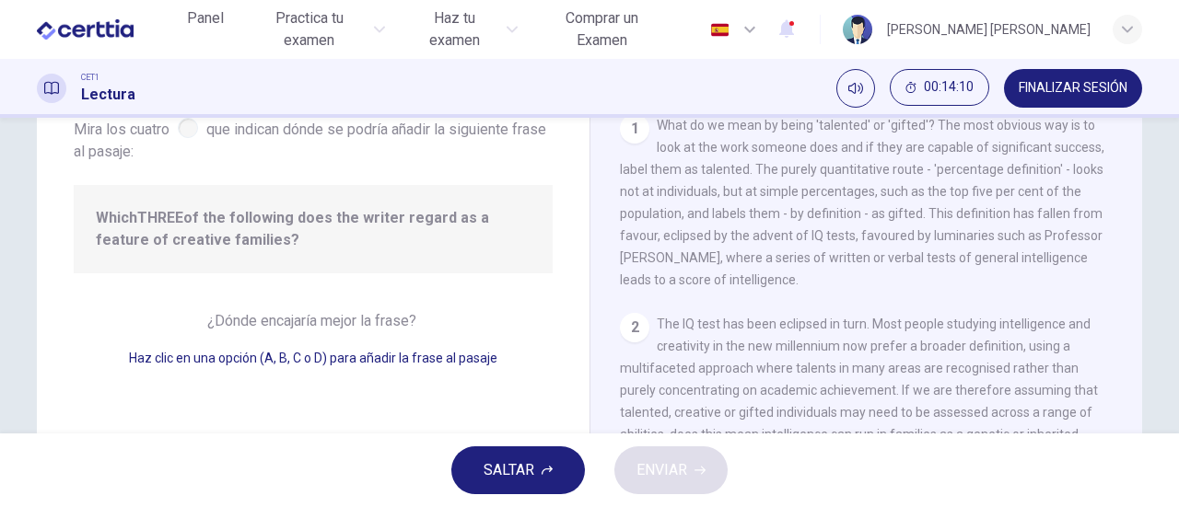
click at [271, 323] on span "¿Dónde encajaría mejor la frase?" at bounding box center [313, 320] width 213 height 17
click at [264, 360] on span "Haz clic en una opción (A, B, C o D) para añadir la frase al pasaje" at bounding box center [313, 358] width 368 height 15
click at [287, 360] on span "Haz clic en una opción (A, B, C o D) para añadir la frase al pasaje" at bounding box center [313, 358] width 368 height 15
drag, startPoint x: 320, startPoint y: 360, endPoint x: 359, endPoint y: 360, distance: 38.7
click at [325, 360] on span "Haz clic en una opción (A, B, C o D) para añadir la frase al pasaje" at bounding box center [313, 358] width 368 height 15
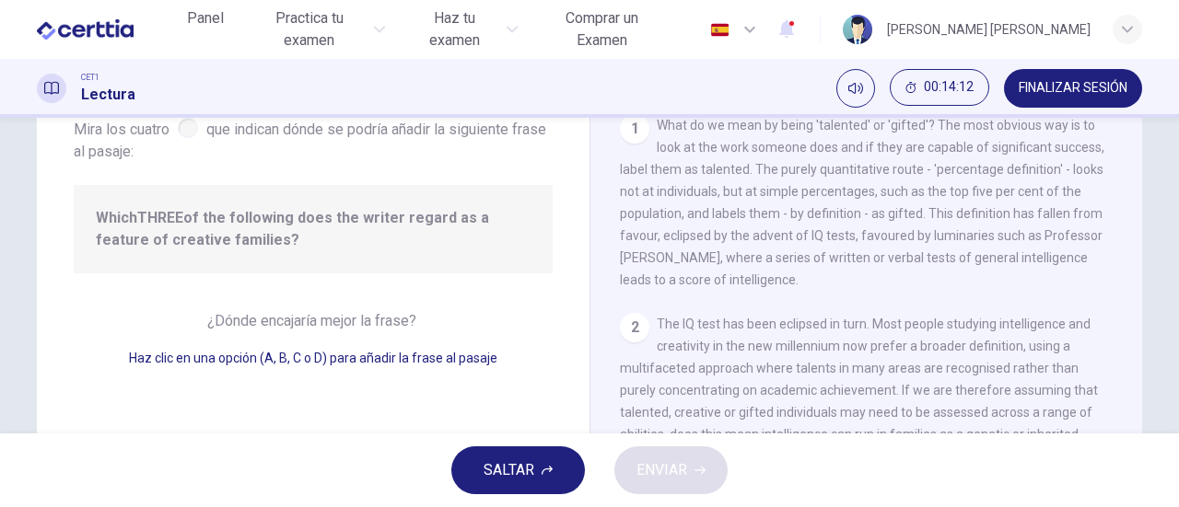
click at [474, 360] on span "Haz clic en una opción (A, B, C o D) para añadir la frase al pasaje" at bounding box center [313, 358] width 368 height 15
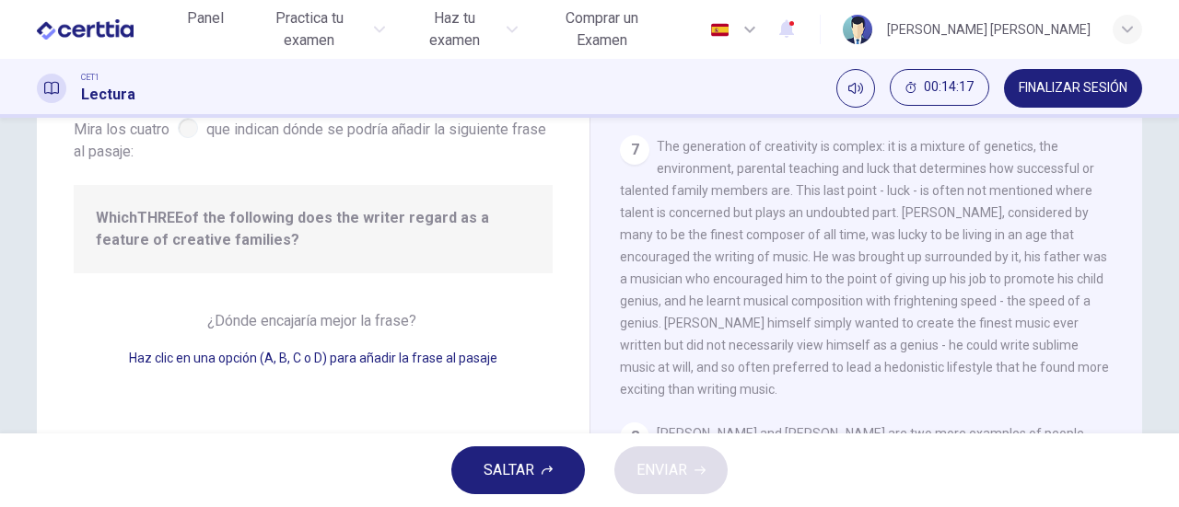
scroll to position [0, 0]
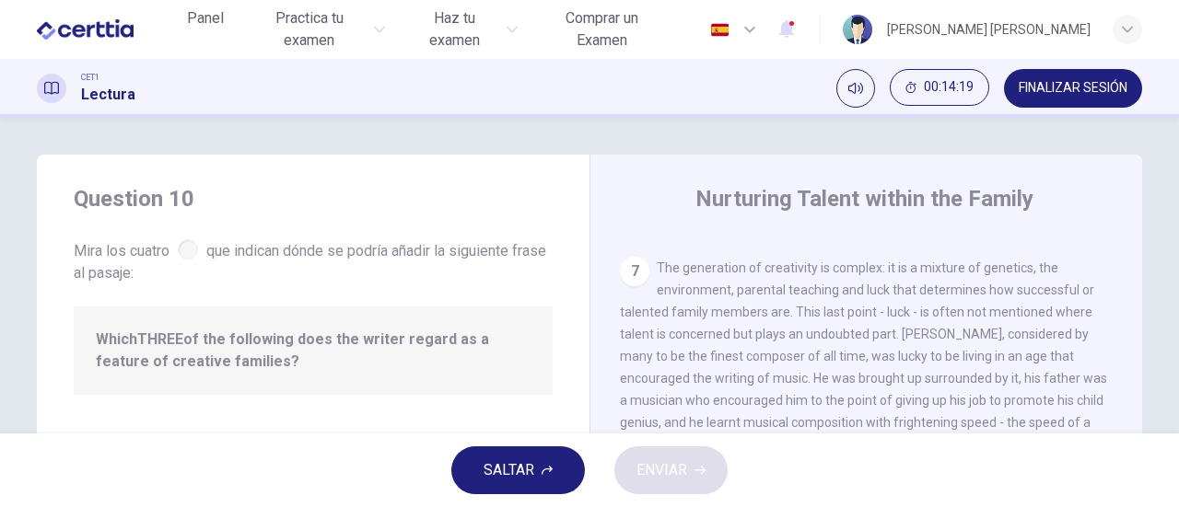
click at [174, 245] on span "Mira los cuatro que indican dónde se podría añadir la siguiente [PERSON_NAME] a…" at bounding box center [313, 260] width 479 height 49
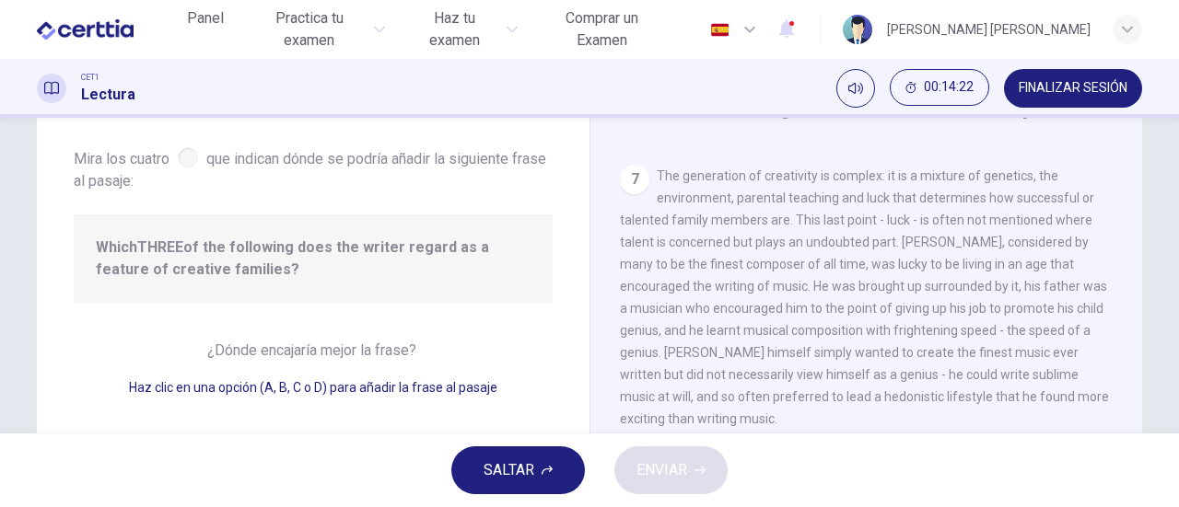
scroll to position [184, 0]
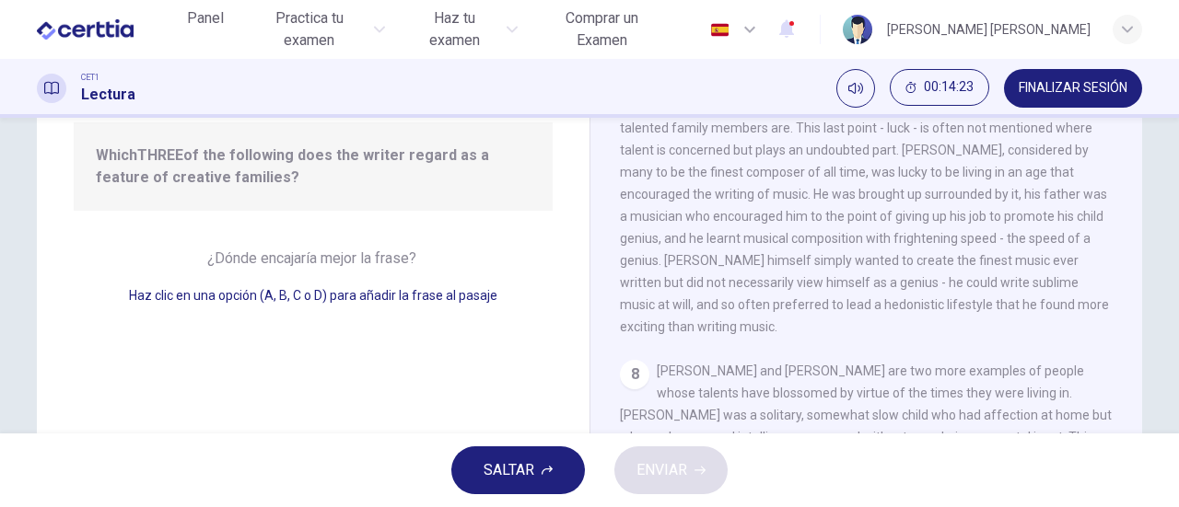
click at [326, 257] on span "¿Dónde encajaría mejor la frase?" at bounding box center [313, 258] width 213 height 17
click at [307, 296] on span "Haz clic en una opción (A, B, C o D) para añadir la frase al pasaje" at bounding box center [313, 295] width 368 height 15
click at [265, 296] on span "Haz clic en una opción (A, B, C o D) para añadir la frase al pasaje" at bounding box center [313, 295] width 368 height 15
click at [302, 296] on span "Haz clic en una opción (A, B, C o D) para añadir la frase al pasaje" at bounding box center [313, 295] width 368 height 15
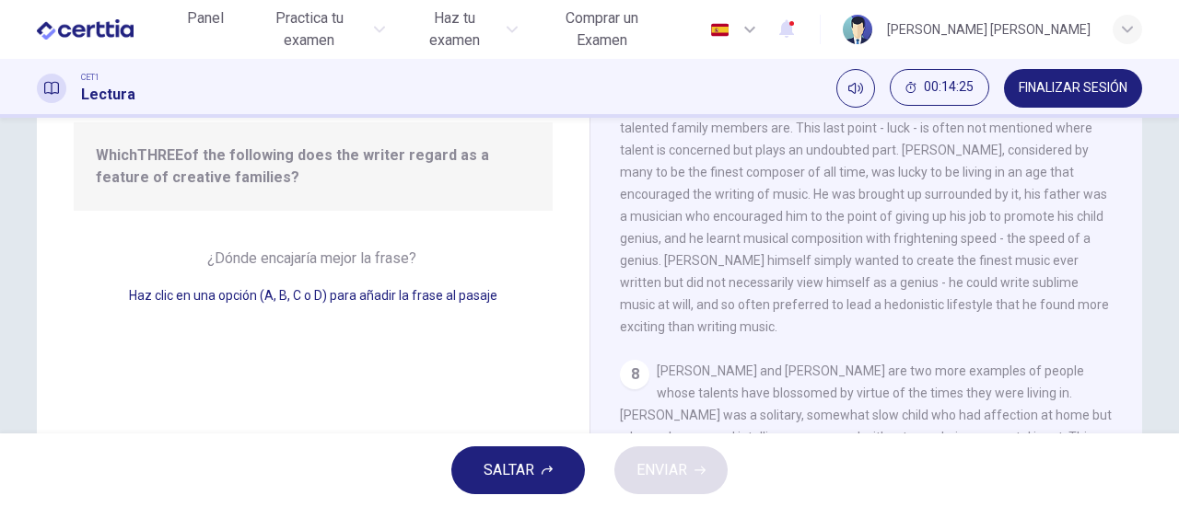
click at [645, 297] on span "The generation of creativity is complex: it is a mixture of genetics, the envir…" at bounding box center [864, 205] width 489 height 258
drag, startPoint x: 619, startPoint y: 362, endPoint x: 649, endPoint y: 353, distance: 31.8
click at [620, 362] on div "8" at bounding box center [634, 374] width 29 height 29
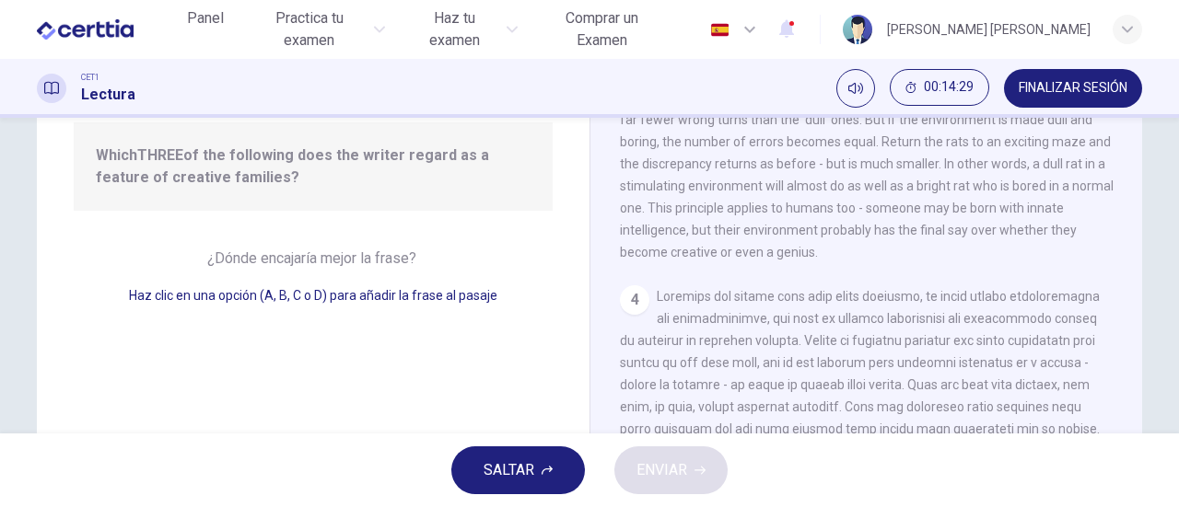
scroll to position [267, 0]
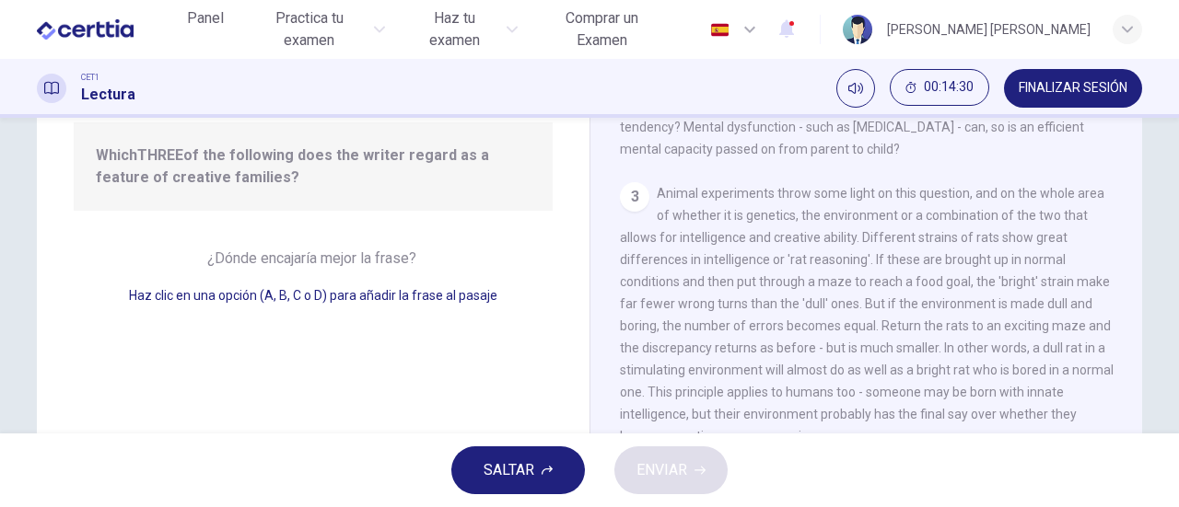
click at [622, 207] on div "3" at bounding box center [634, 196] width 29 height 29
click at [635, 208] on div "3" at bounding box center [634, 196] width 29 height 29
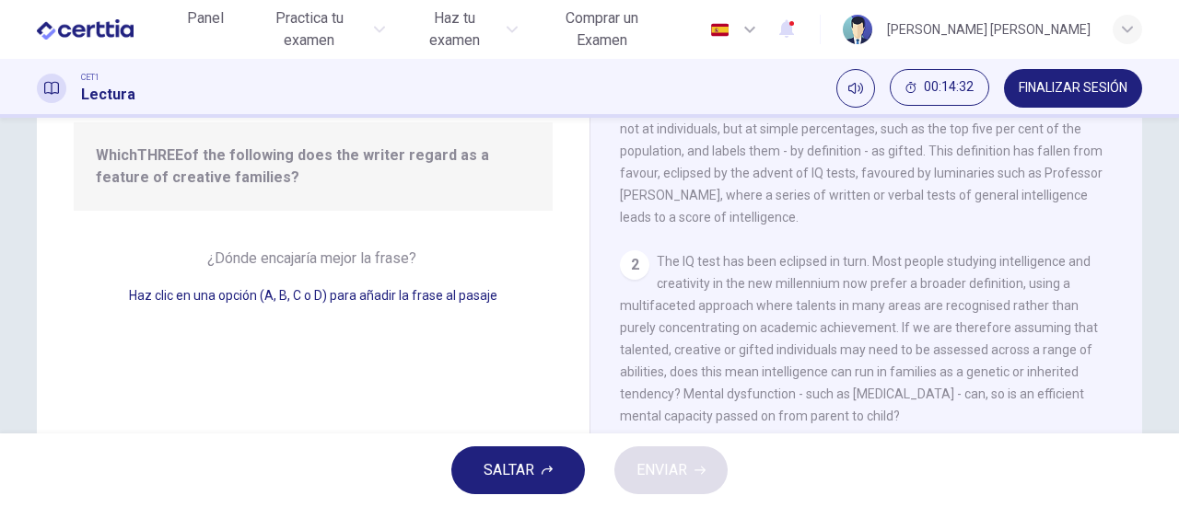
scroll to position [0, 0]
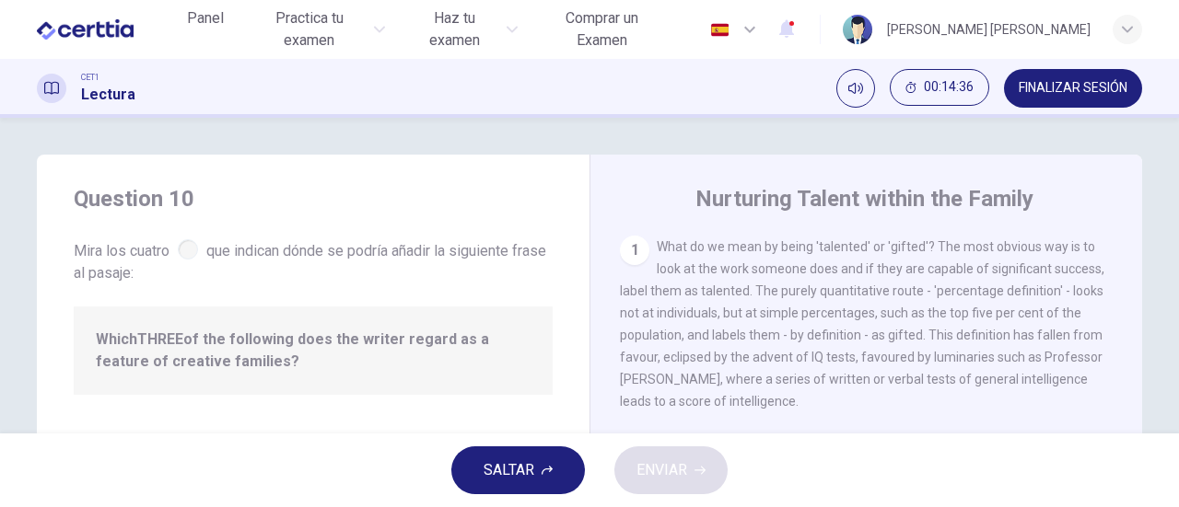
click at [628, 248] on div "1" at bounding box center [634, 250] width 29 height 29
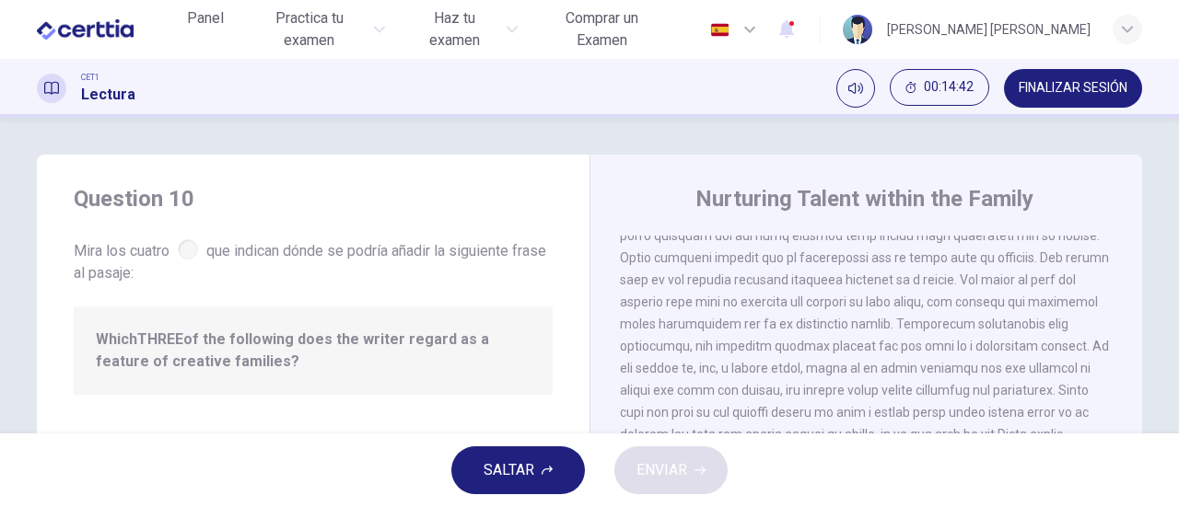
scroll to position [1013, 0]
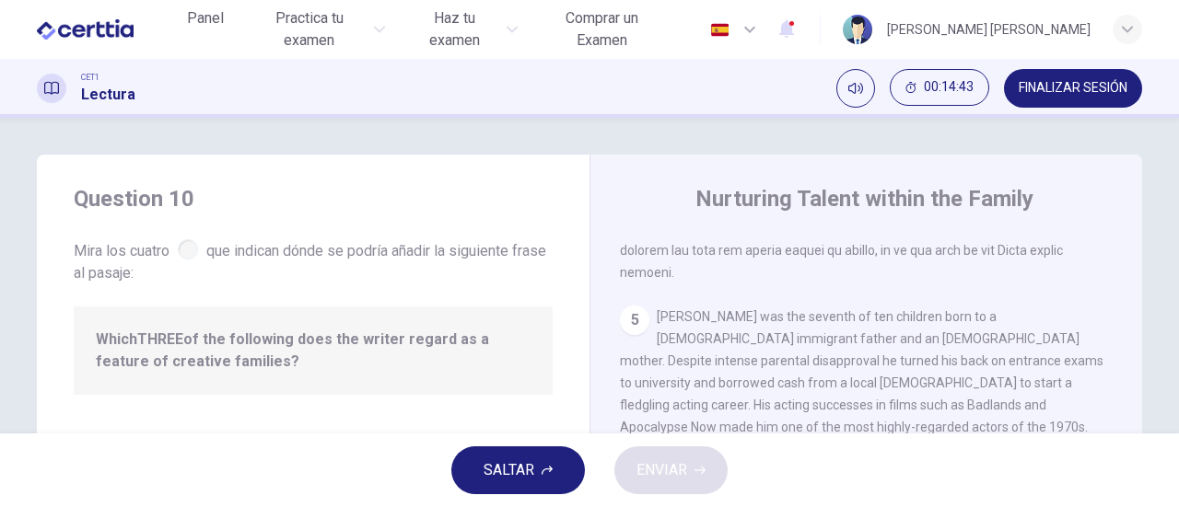
click at [713, 284] on div "4" at bounding box center [867, 96] width 494 height 376
click at [718, 284] on div "4" at bounding box center [867, 96] width 494 height 376
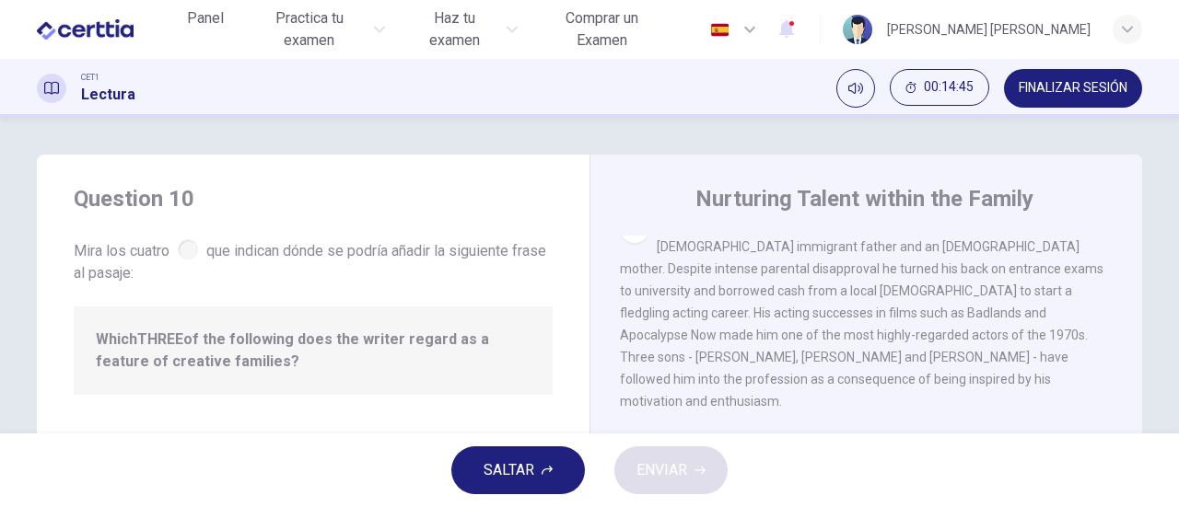
click at [1000, 301] on span "[PERSON_NAME] was the seventh of ten children born to a [DEMOGRAPHIC_DATA] immi…" at bounding box center [861, 313] width 483 height 192
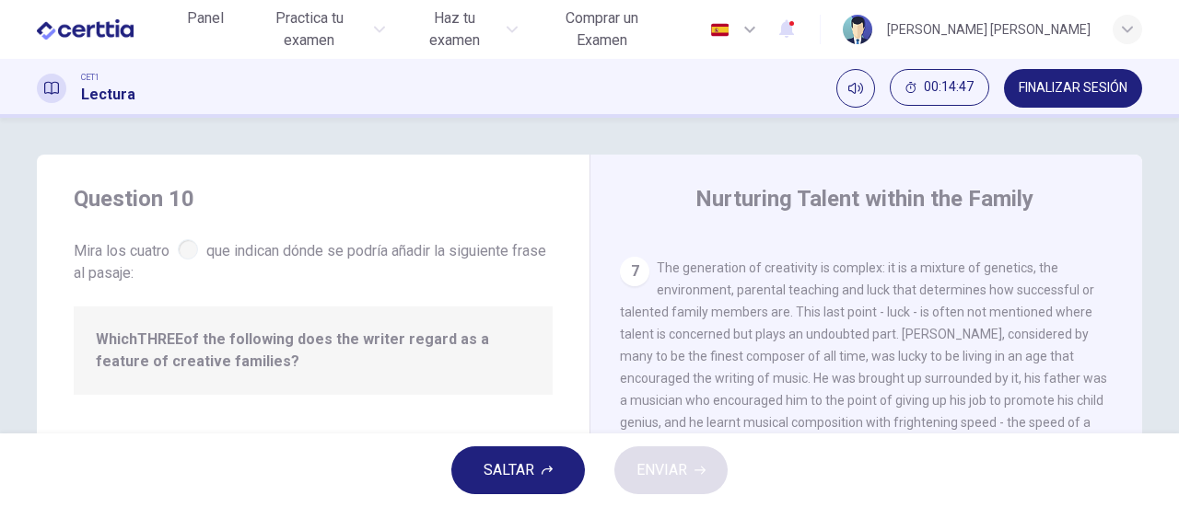
scroll to position [92, 0]
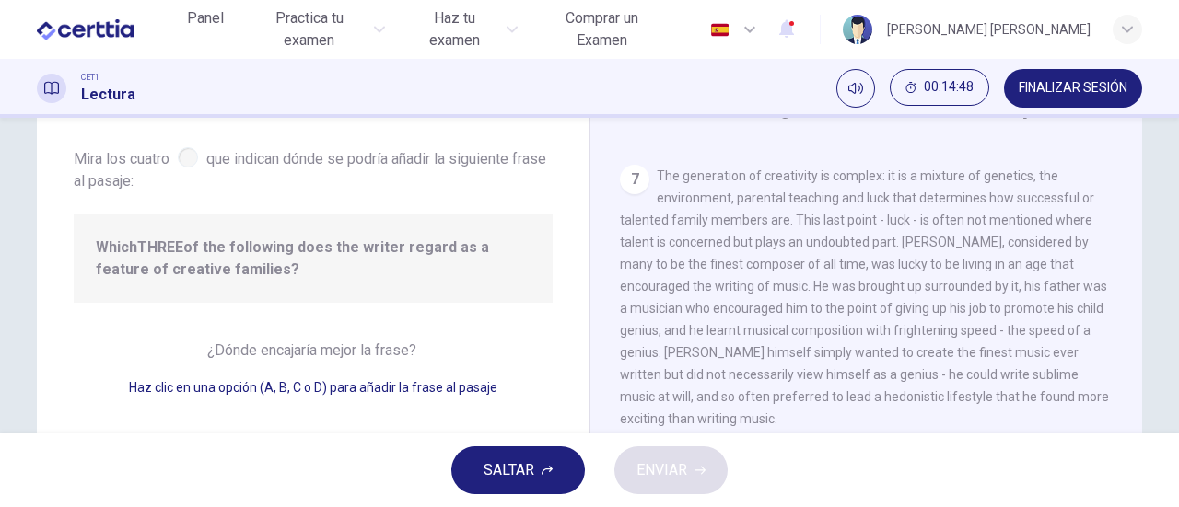
click at [952, 323] on span "The generation of creativity is complex: it is a mixture of genetics, the envir…" at bounding box center [864, 298] width 489 height 258
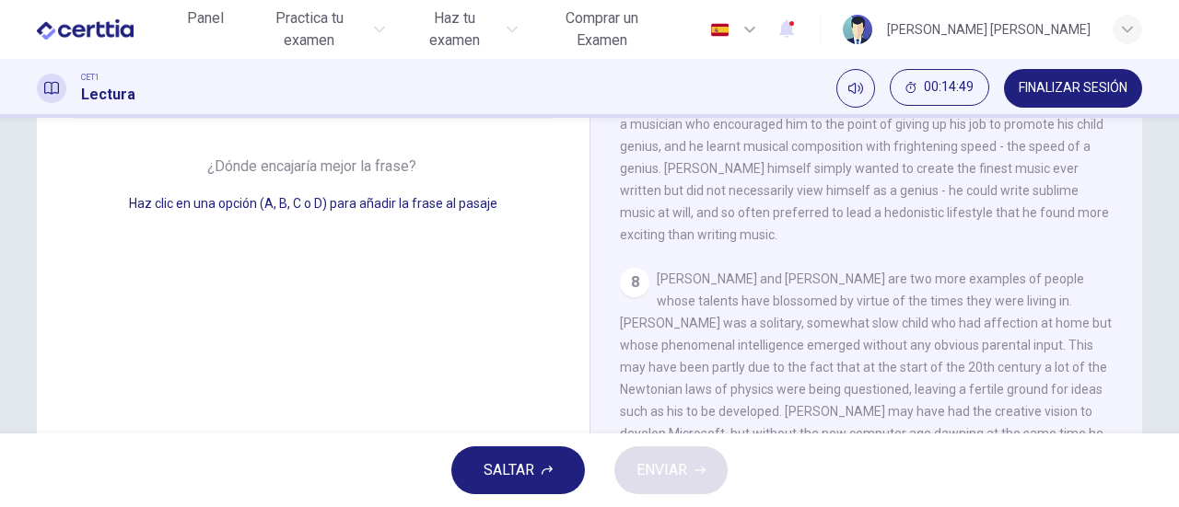
scroll to position [398, 0]
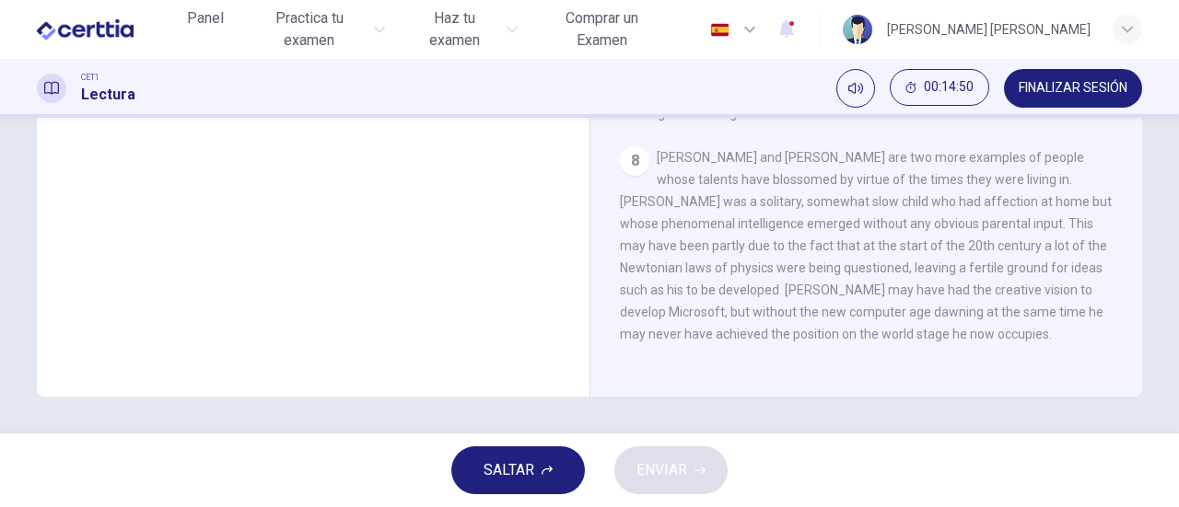
click at [522, 471] on span "SALTAR" at bounding box center [508, 471] width 51 height 26
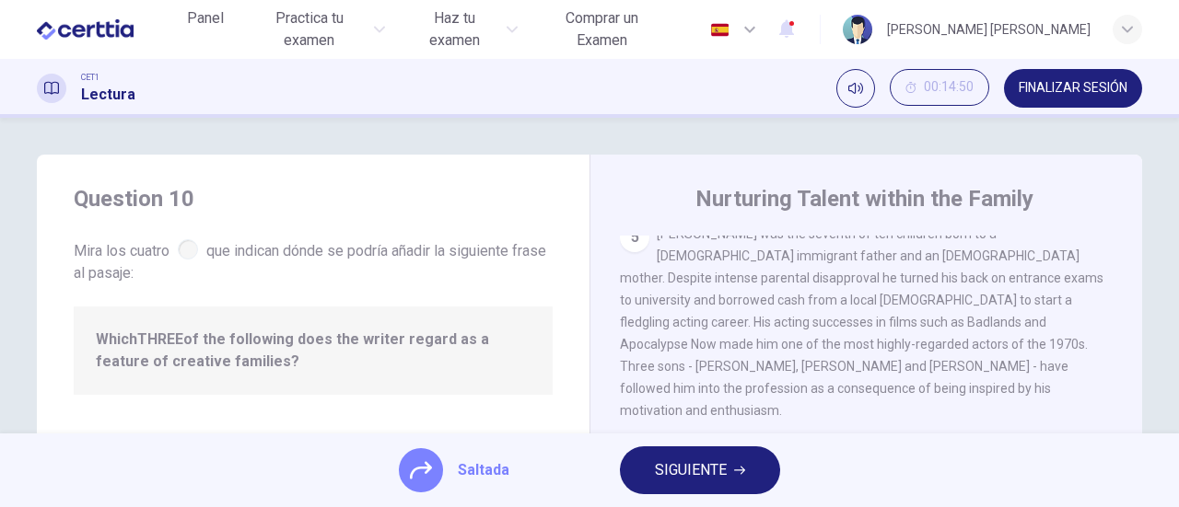
scroll to position [92, 0]
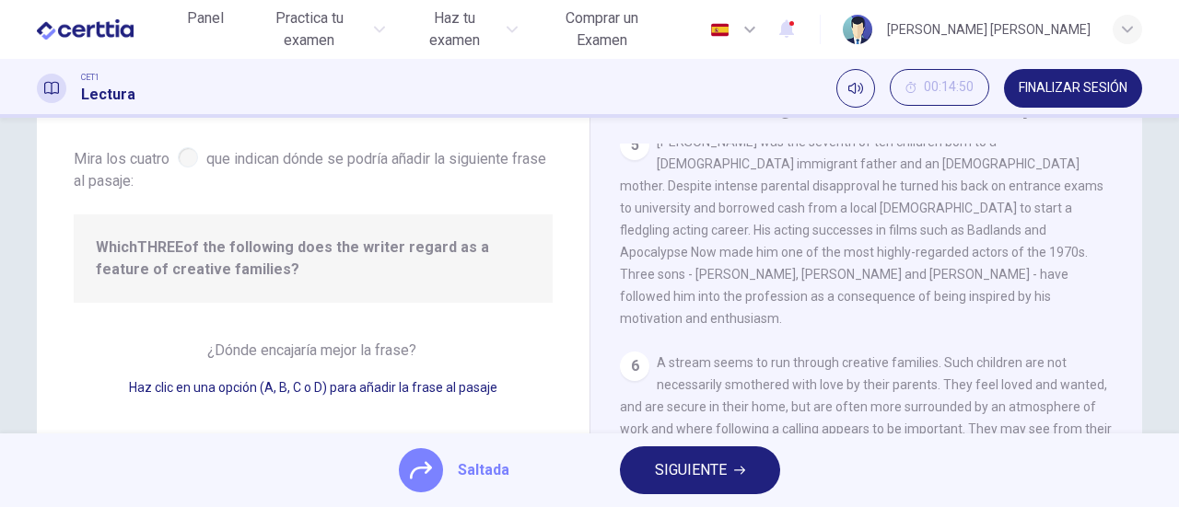
click at [180, 158] on div at bounding box center [188, 157] width 20 height 20
click at [673, 472] on span "SIGUIENTE" at bounding box center [691, 471] width 72 height 26
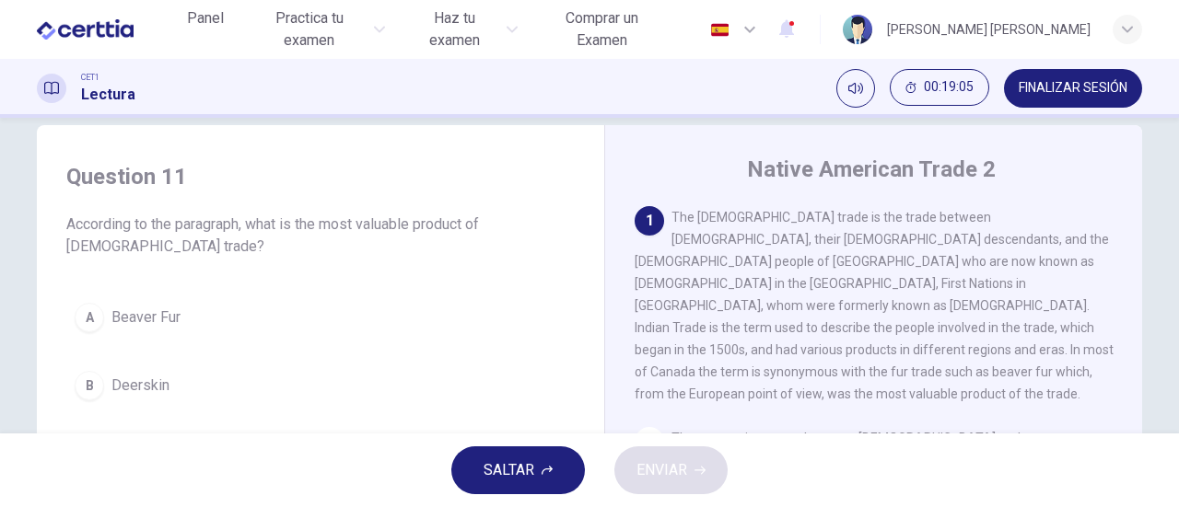
scroll to position [122, 0]
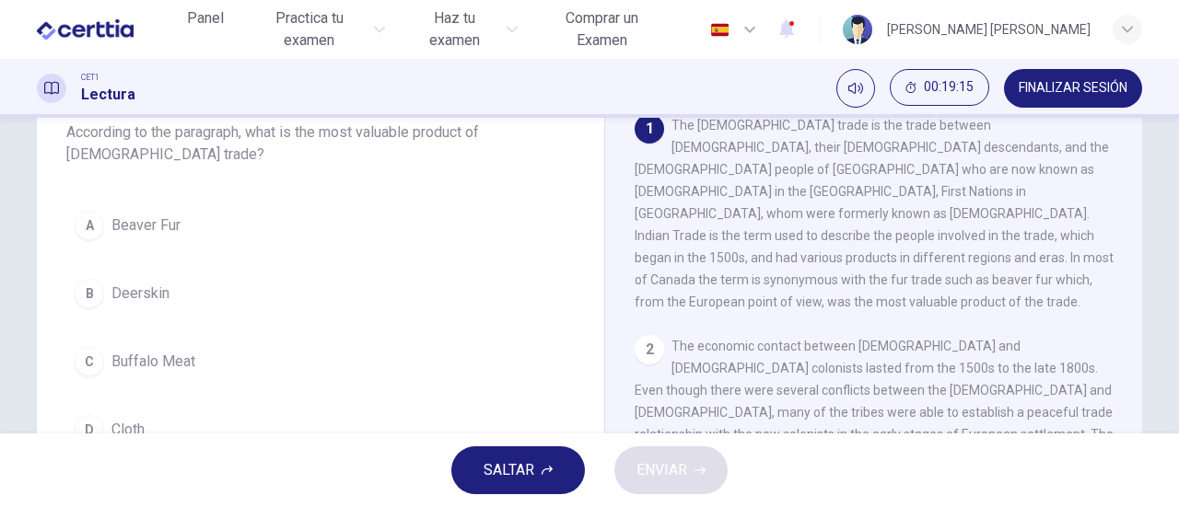
click at [90, 225] on div "A" at bounding box center [89, 225] width 29 height 29
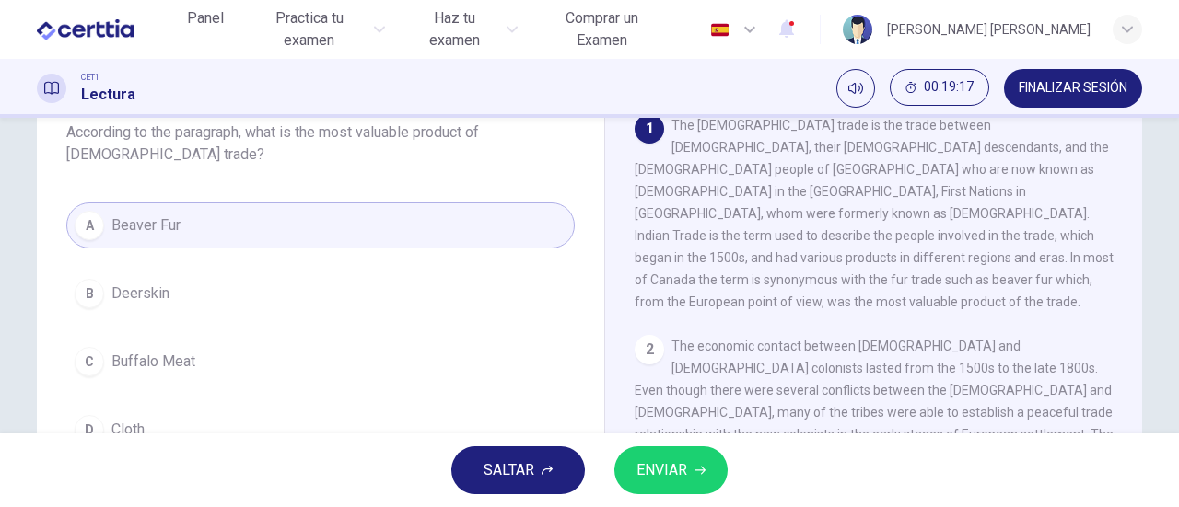
click at [663, 476] on span "ENVIAR" at bounding box center [661, 471] width 51 height 26
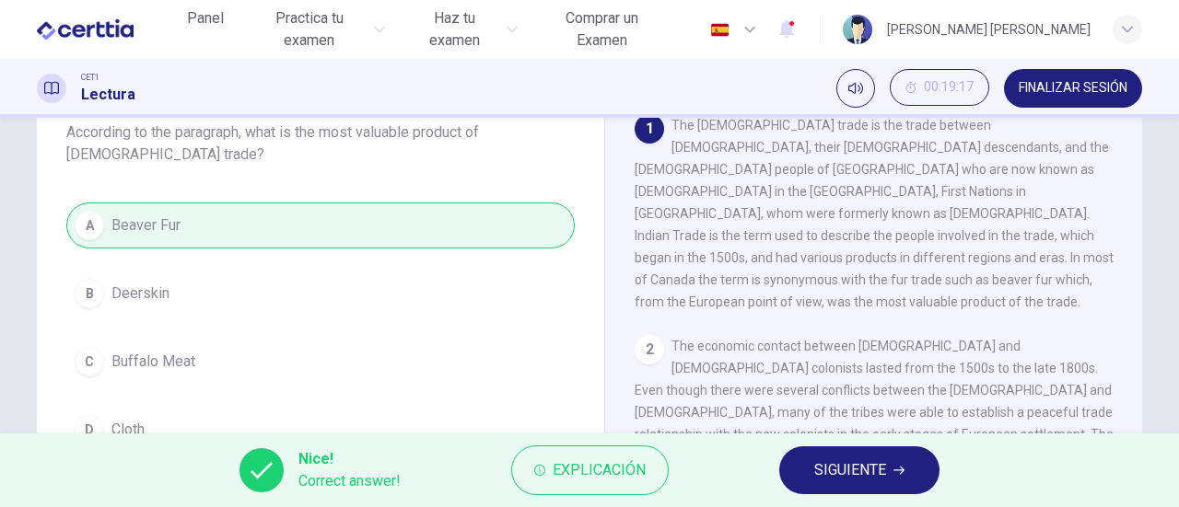
click at [866, 465] on span "SIGUIENTE" at bounding box center [850, 471] width 72 height 26
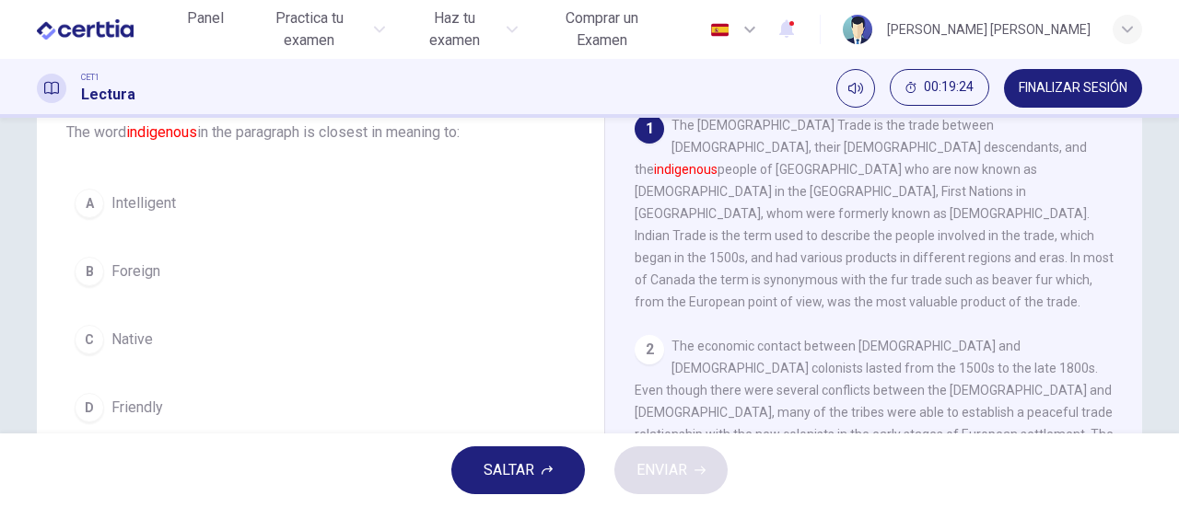
click at [75, 336] on div "C" at bounding box center [89, 339] width 29 height 29
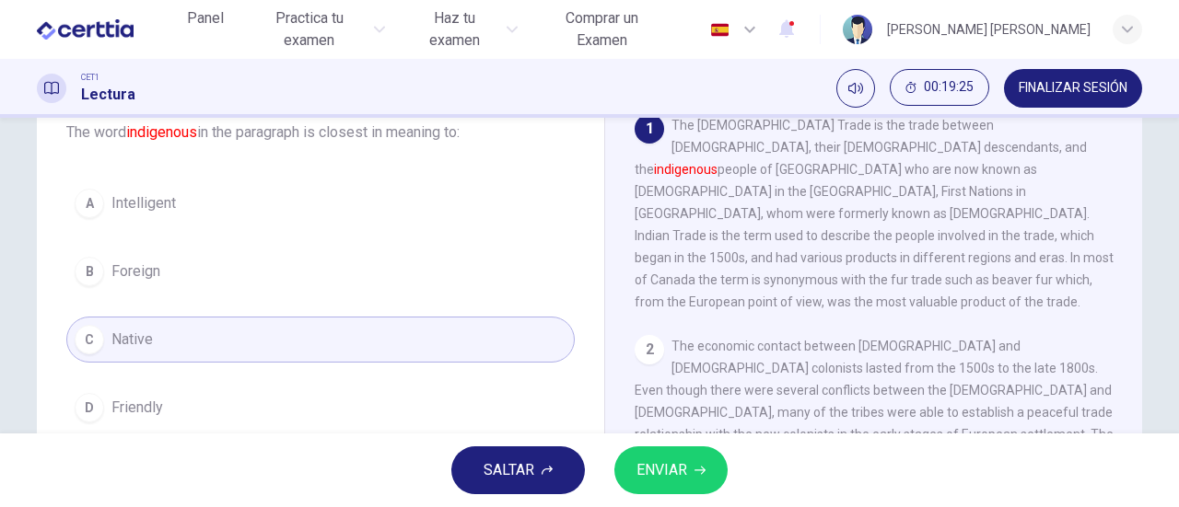
click at [659, 459] on span "ENVIAR" at bounding box center [661, 471] width 51 height 26
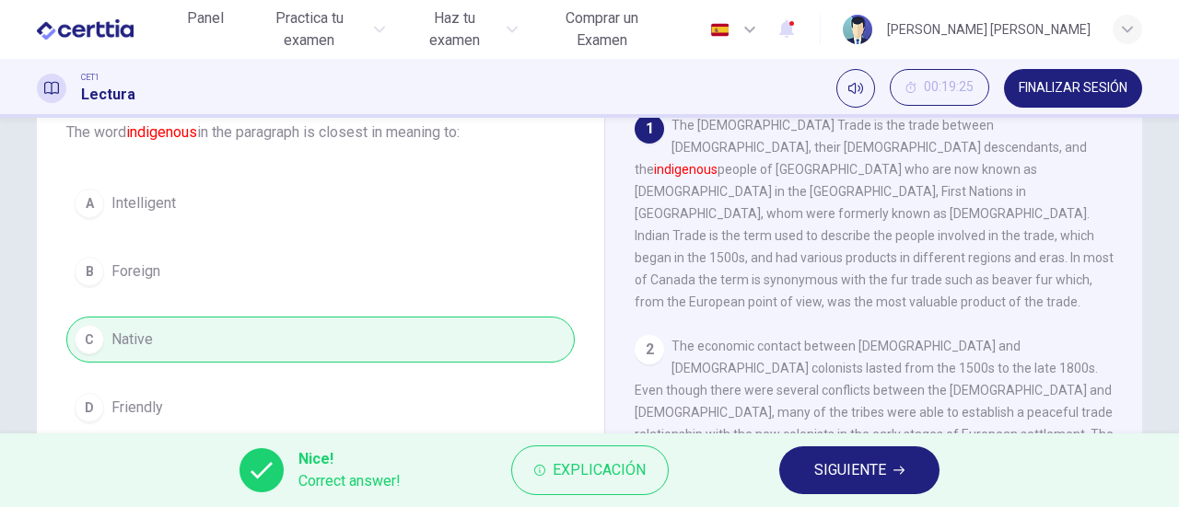
click at [845, 473] on span "SIGUIENTE" at bounding box center [850, 471] width 72 height 26
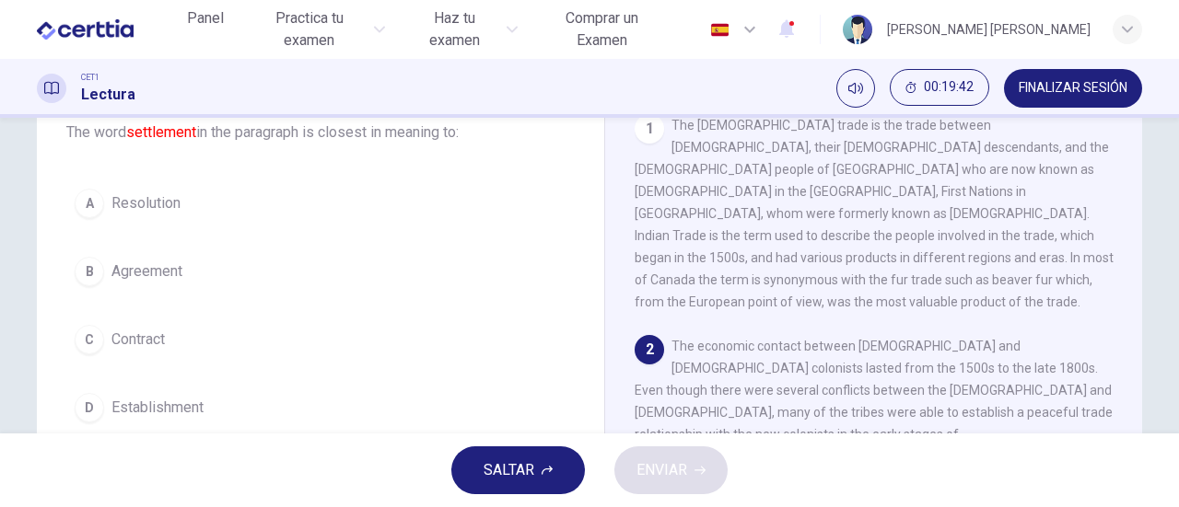
scroll to position [92, 0]
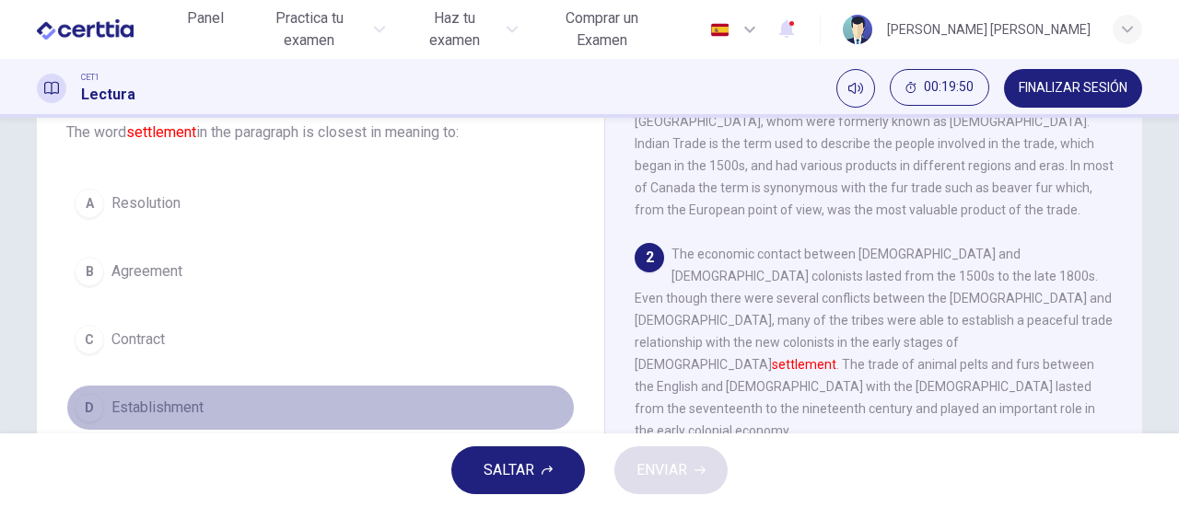
click at [92, 404] on div "D" at bounding box center [89, 407] width 29 height 29
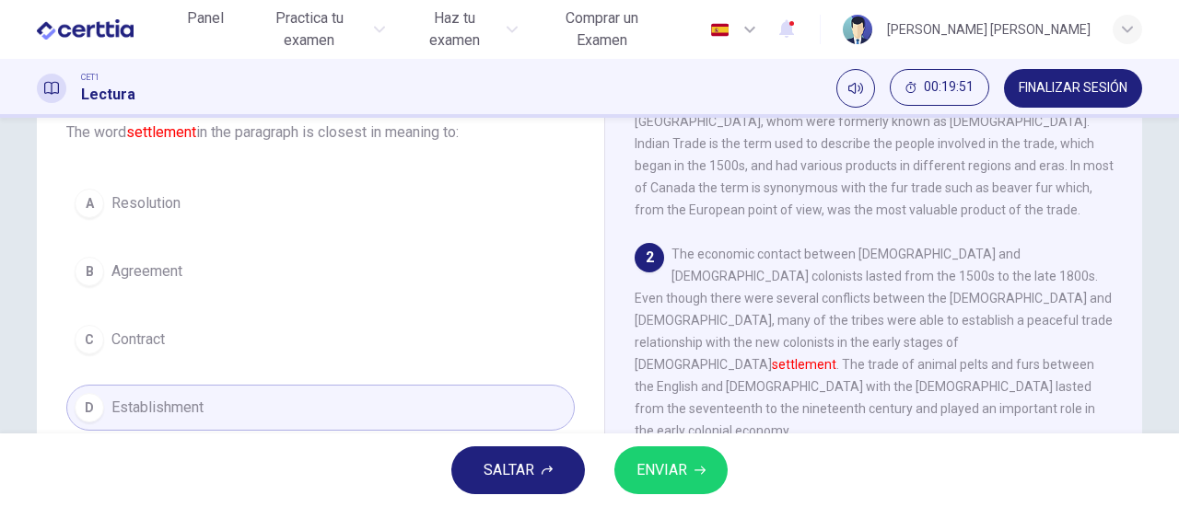
click at [687, 463] on span "ENVIAR" at bounding box center [661, 471] width 51 height 26
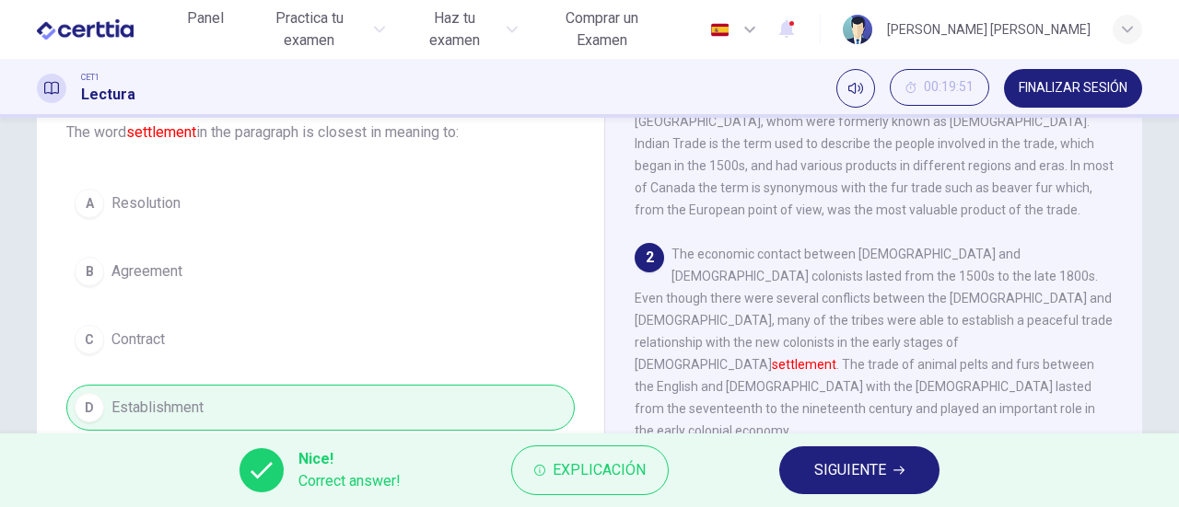
click at [861, 470] on span "SIGUIENTE" at bounding box center [850, 471] width 72 height 26
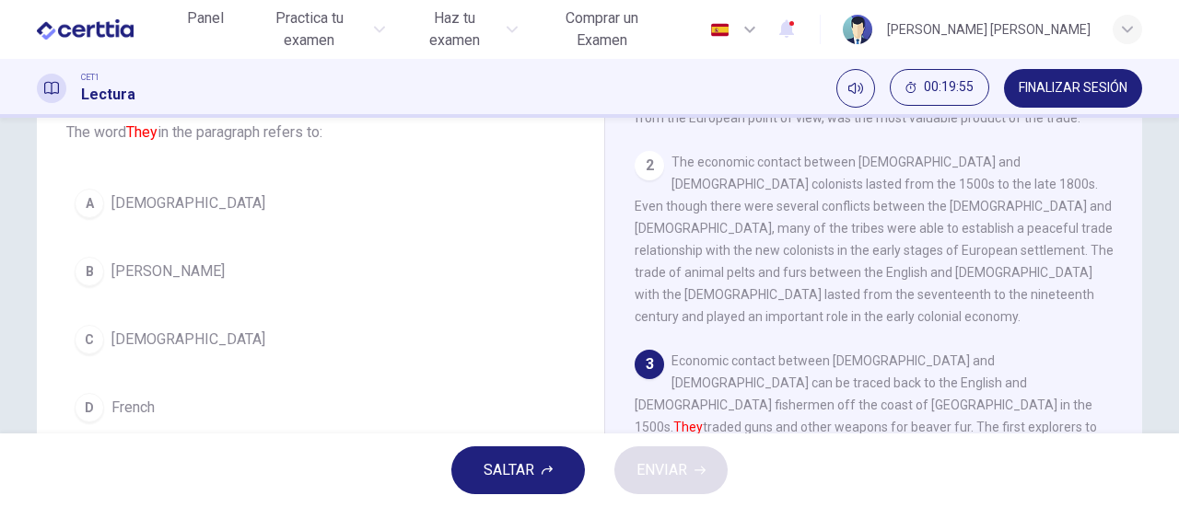
scroll to position [276, 0]
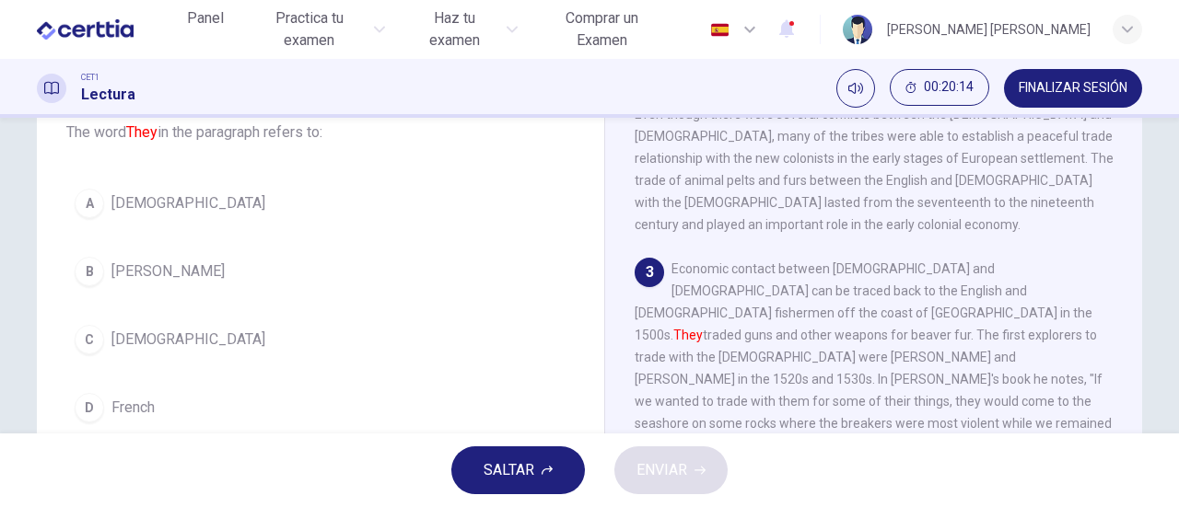
click at [92, 333] on div "C" at bounding box center [89, 339] width 29 height 29
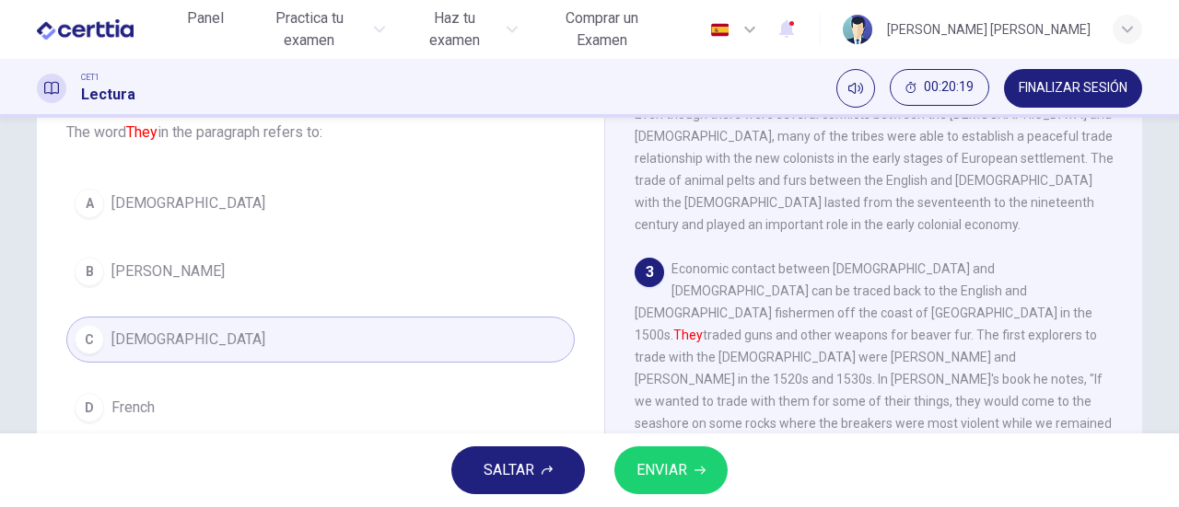
click at [657, 466] on span "ENVIAR" at bounding box center [661, 471] width 51 height 26
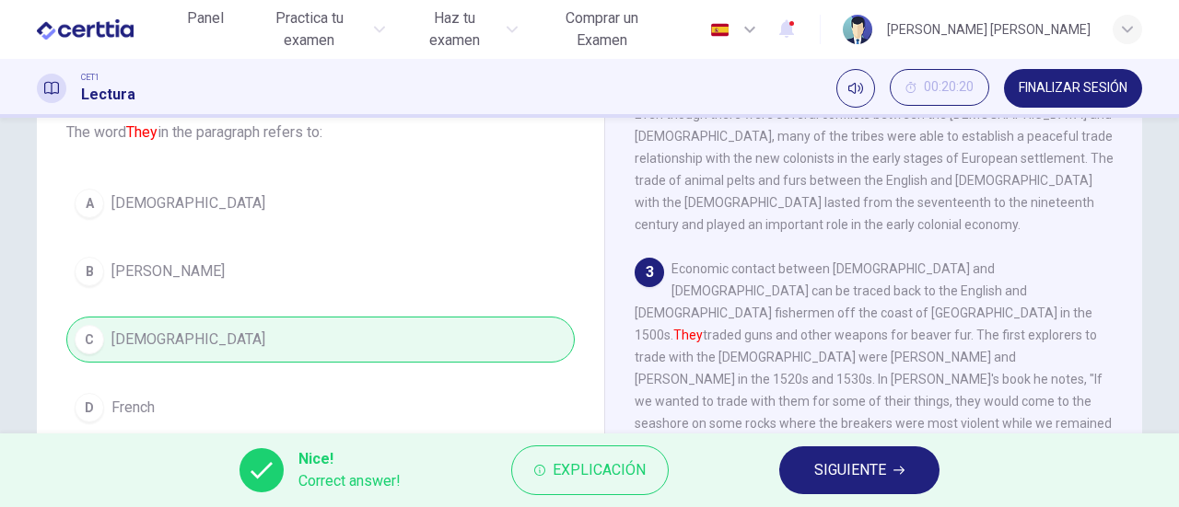
click at [856, 459] on span "SIGUIENTE" at bounding box center [850, 471] width 72 height 26
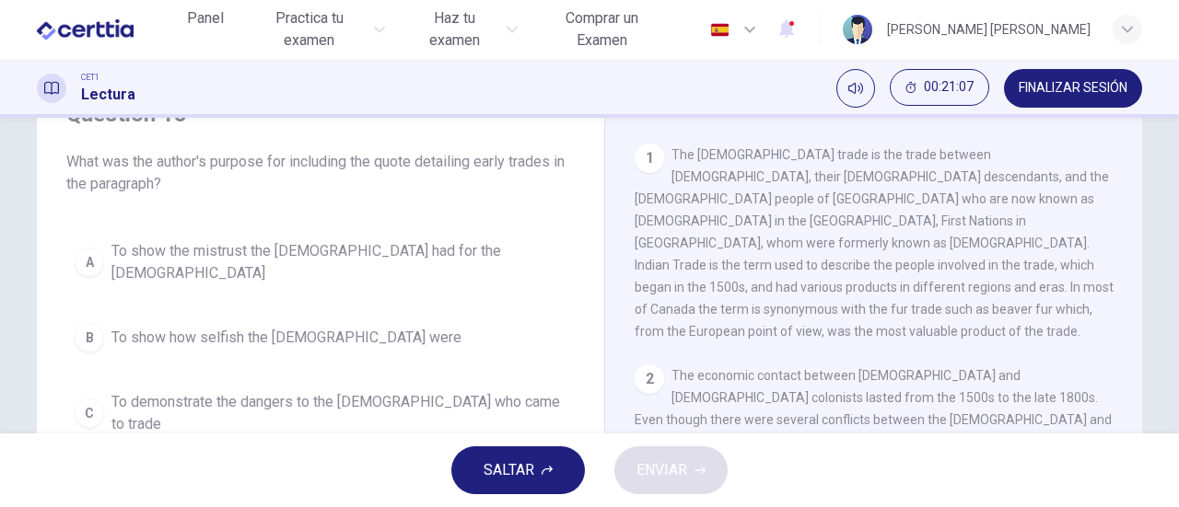
scroll to position [184, 0]
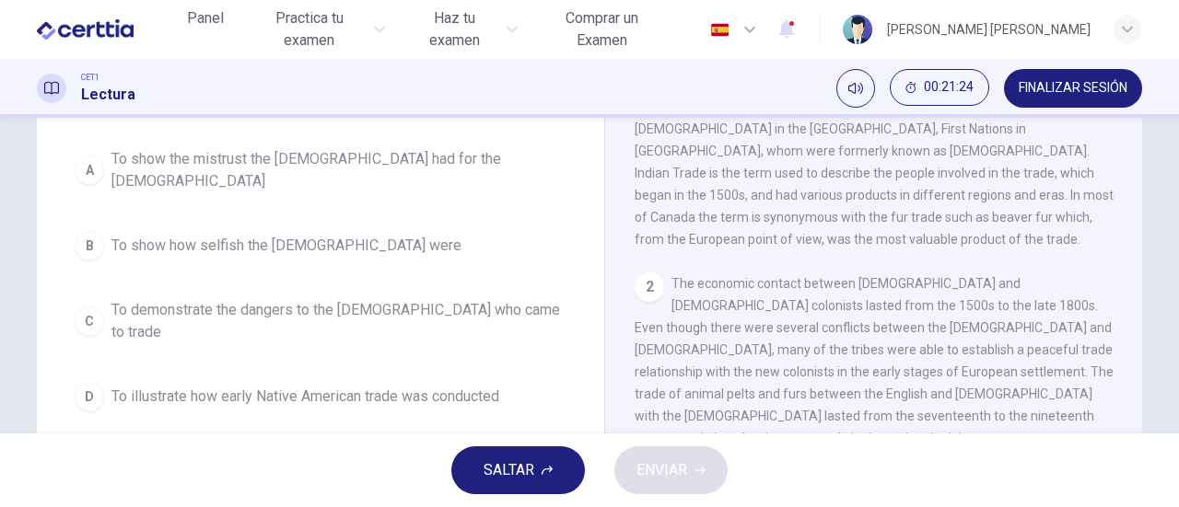
click at [83, 382] on div "D" at bounding box center [89, 396] width 29 height 29
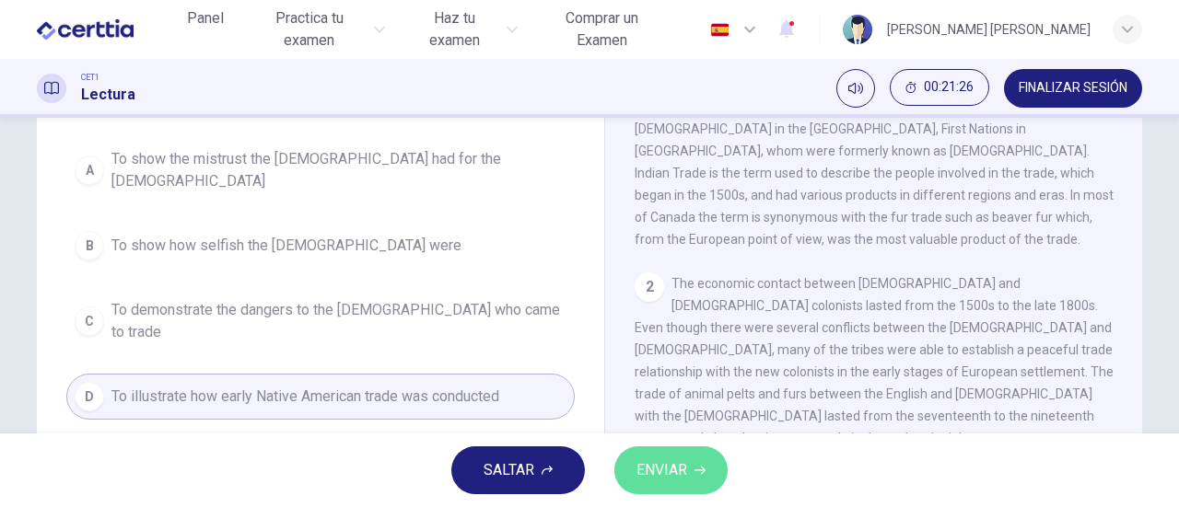
click at [679, 468] on span "ENVIAR" at bounding box center [661, 471] width 51 height 26
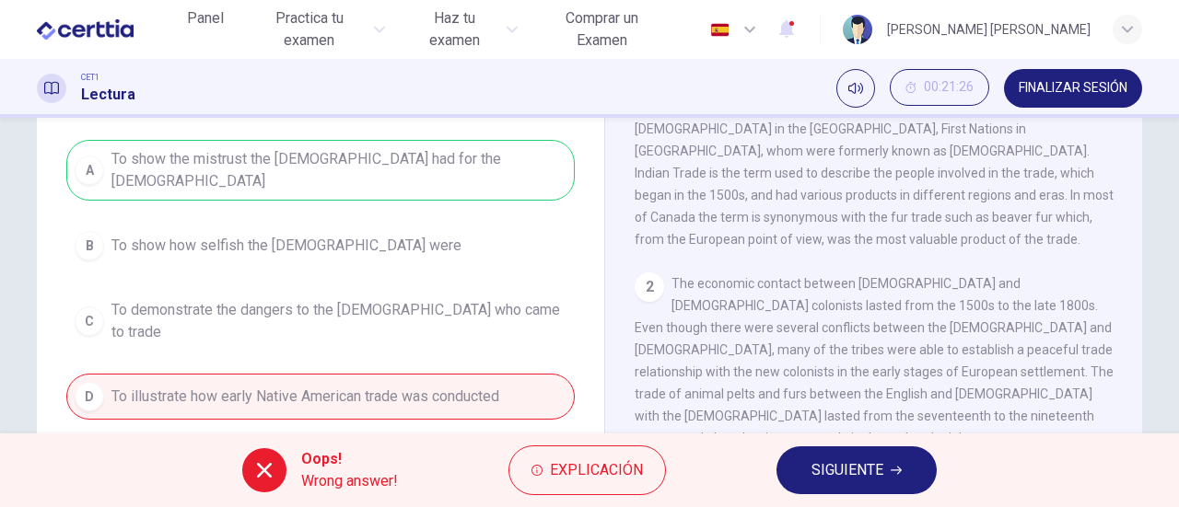
click at [827, 465] on span "SIGUIENTE" at bounding box center [847, 471] width 72 height 26
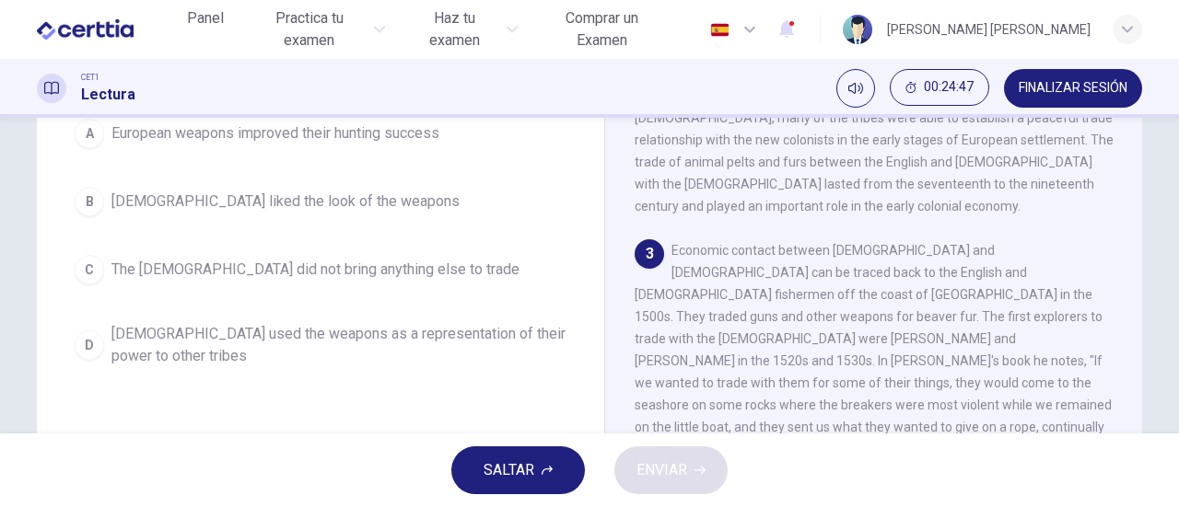
scroll to position [295, 0]
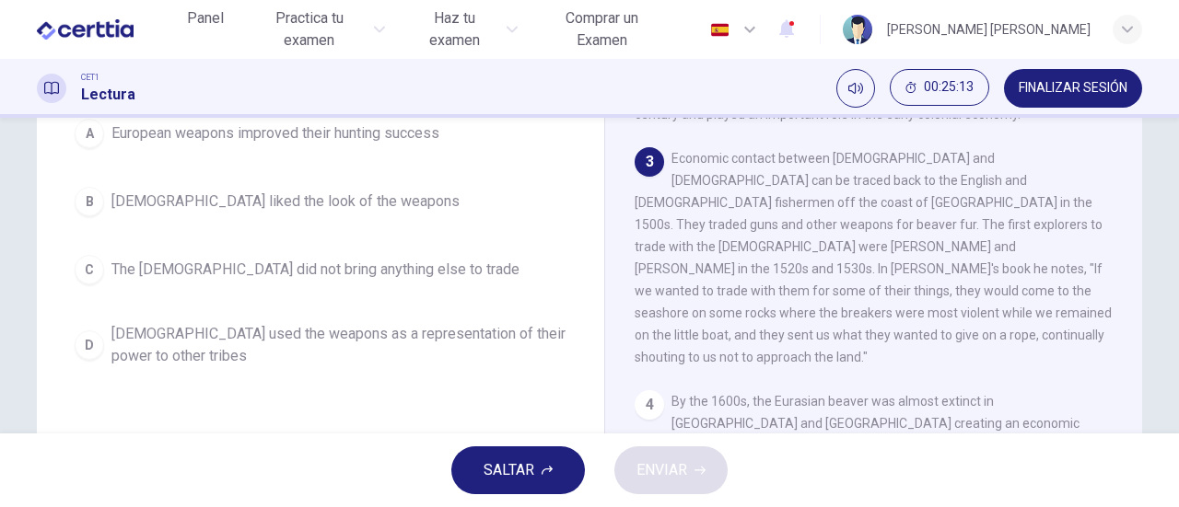
click at [91, 270] on div "C" at bounding box center [89, 269] width 29 height 29
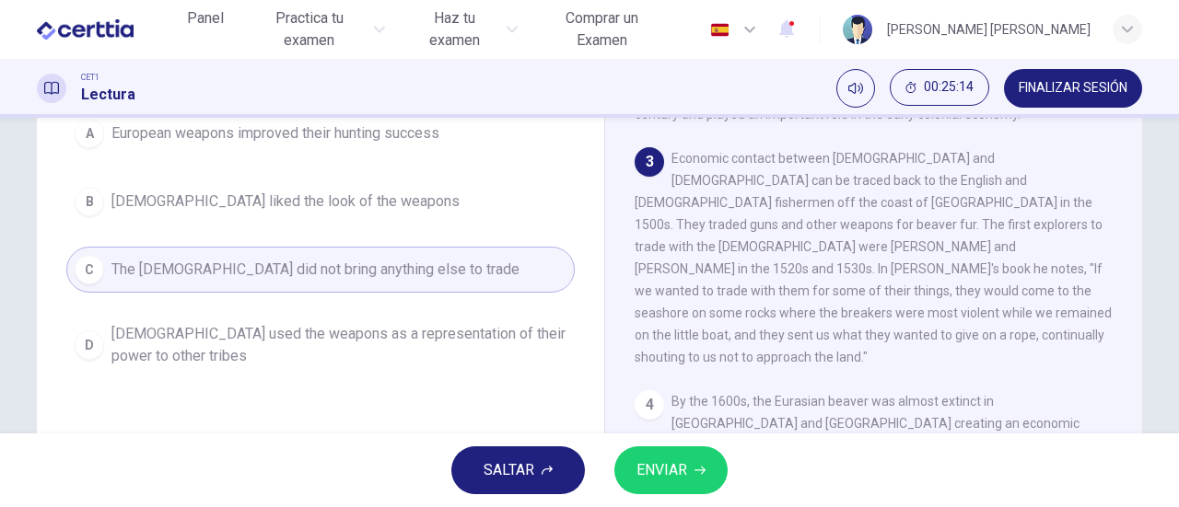
click at [674, 465] on span "ENVIAR" at bounding box center [661, 471] width 51 height 26
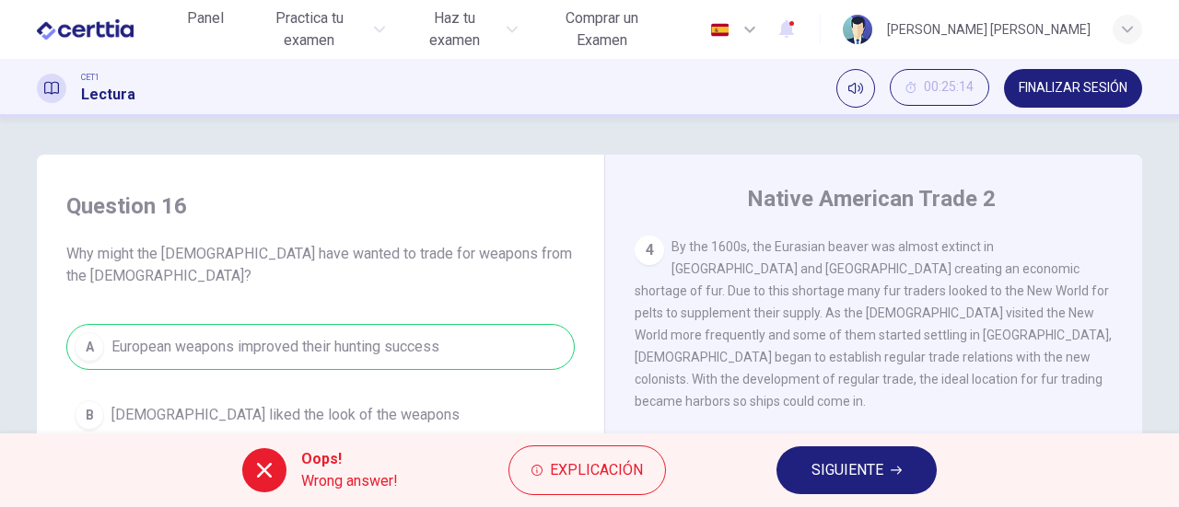
scroll to position [92, 0]
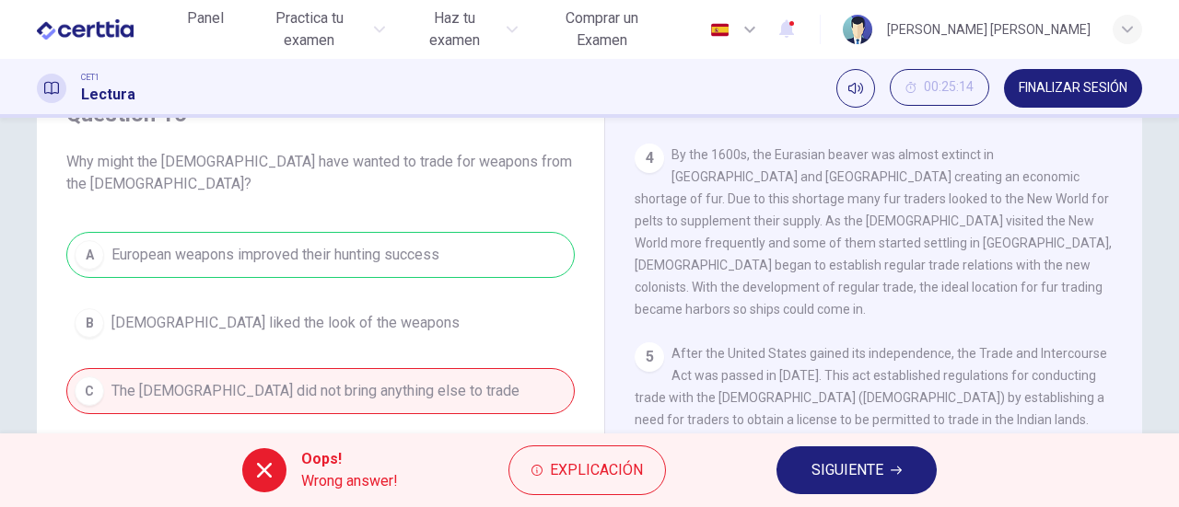
click at [847, 463] on span "SIGUIENTE" at bounding box center [847, 471] width 72 height 26
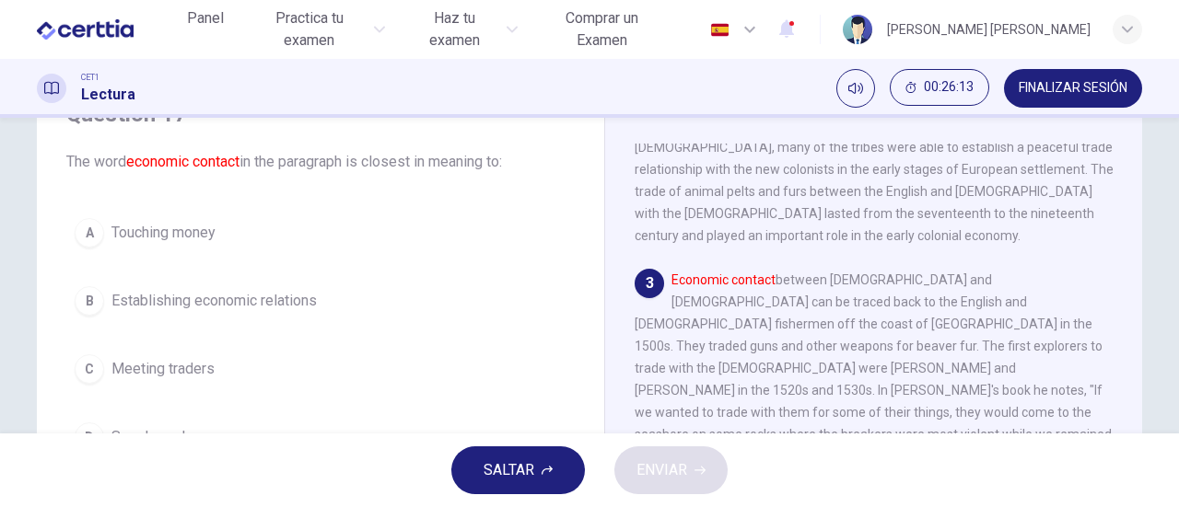
scroll to position [184, 0]
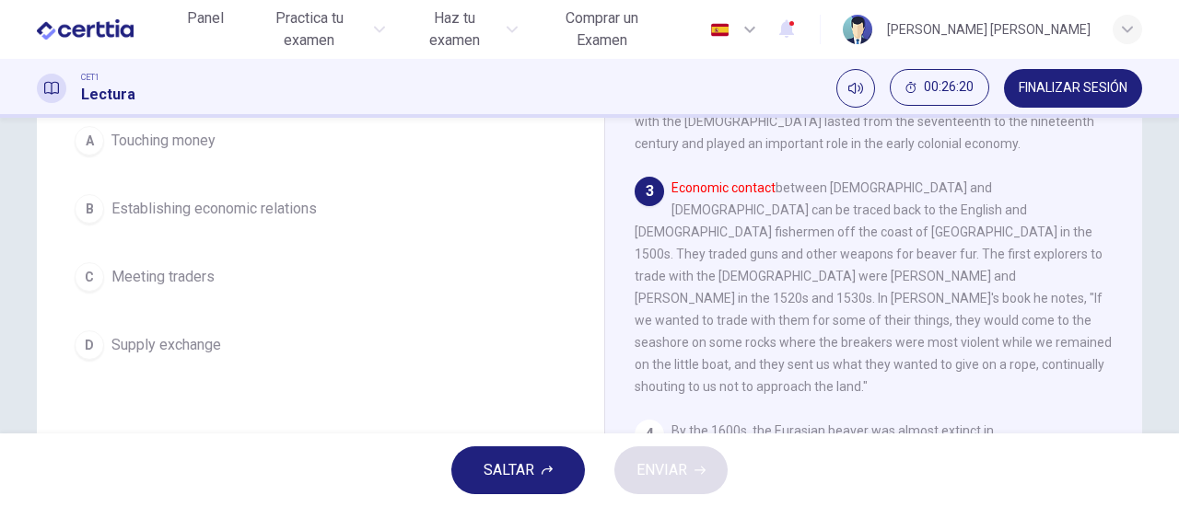
click at [87, 207] on div "B" at bounding box center [89, 208] width 29 height 29
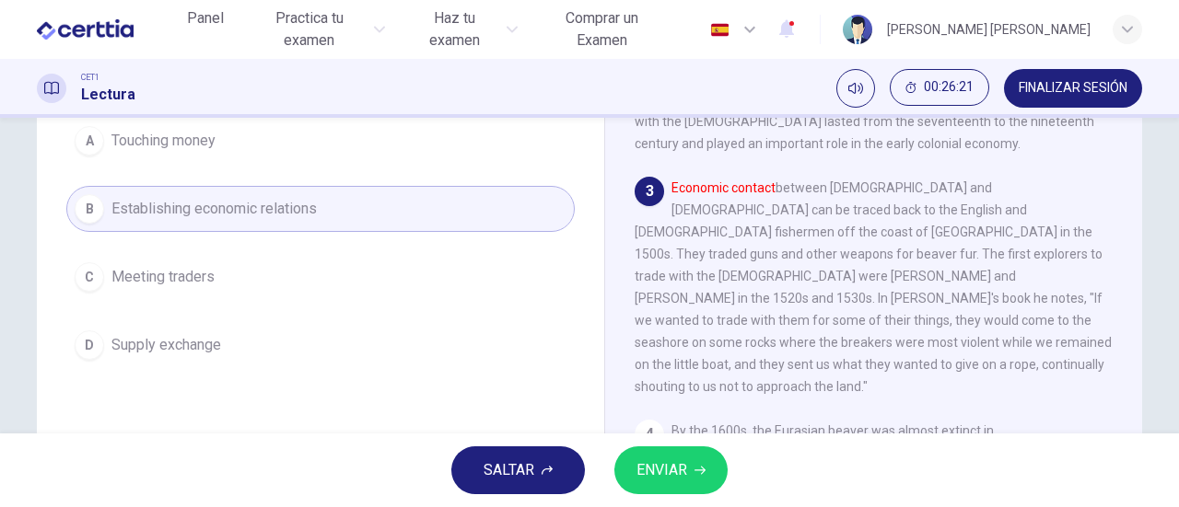
click at [676, 461] on span "ENVIAR" at bounding box center [661, 471] width 51 height 26
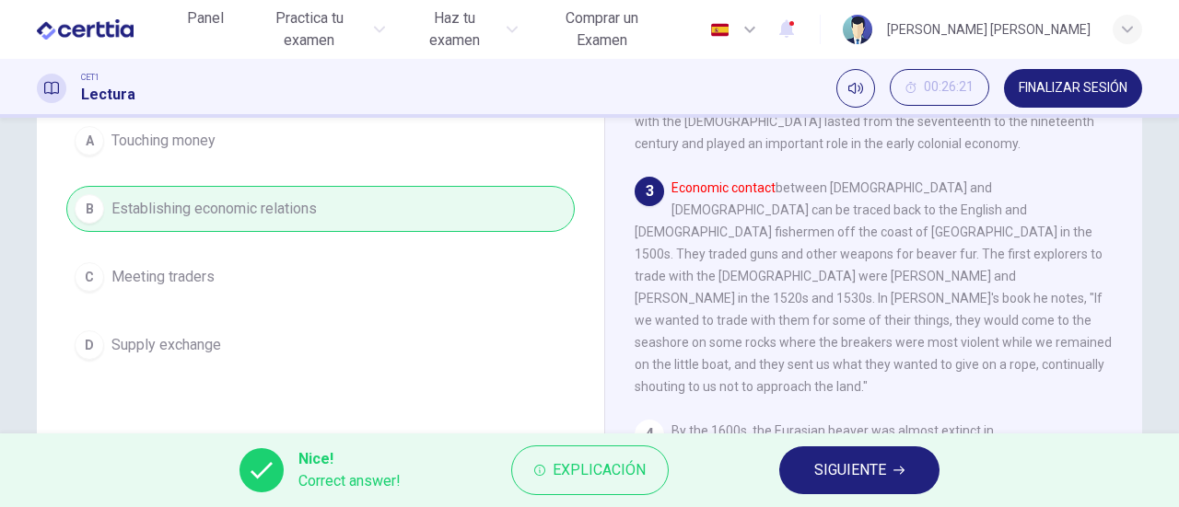
click at [815, 467] on span "SIGUIENTE" at bounding box center [850, 471] width 72 height 26
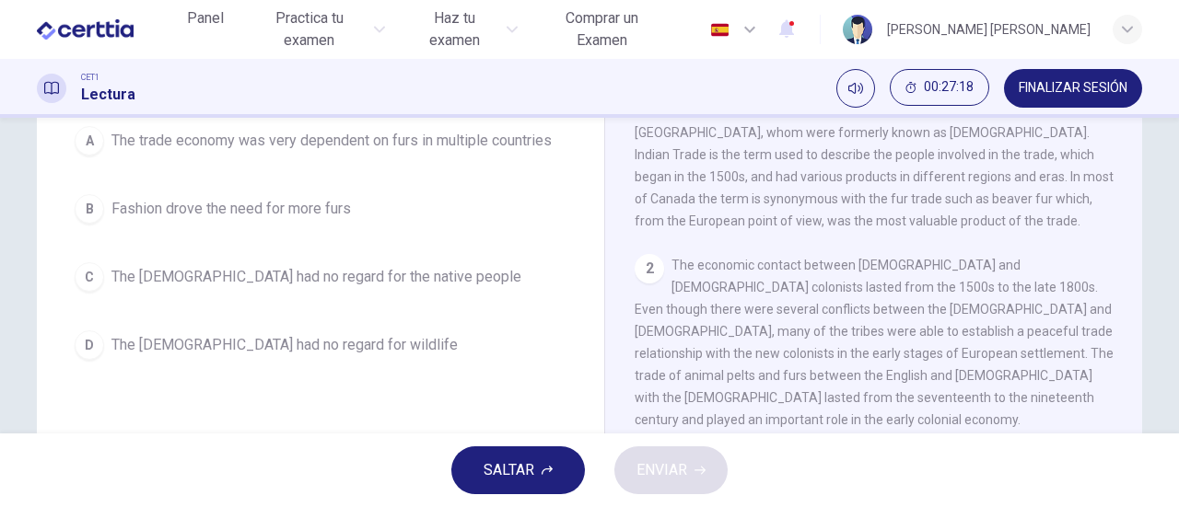
click at [81, 135] on div "A" at bounding box center [89, 140] width 29 height 29
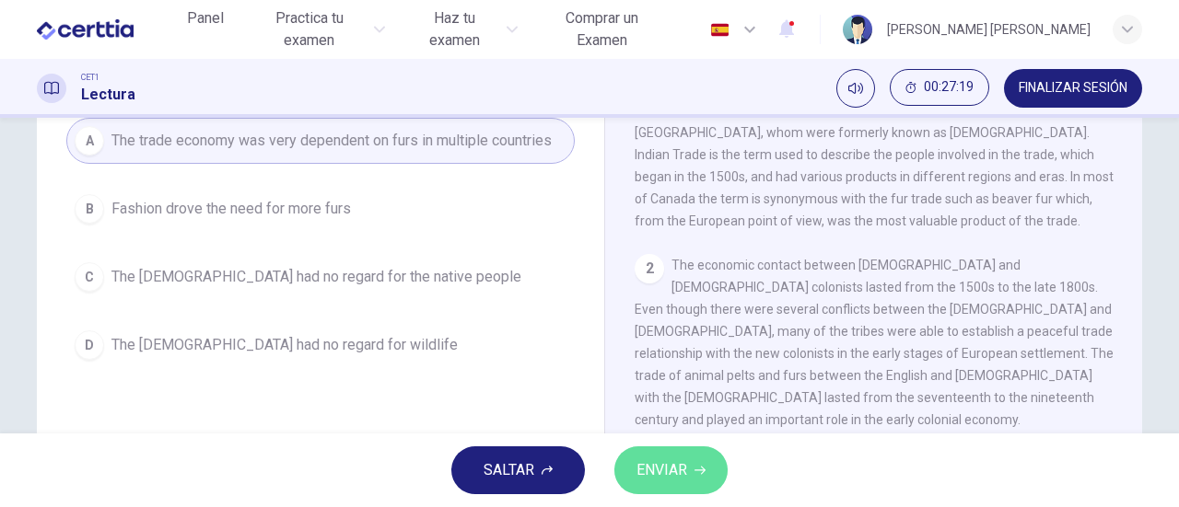
click at [692, 471] on button "ENVIAR" at bounding box center [670, 471] width 113 height 48
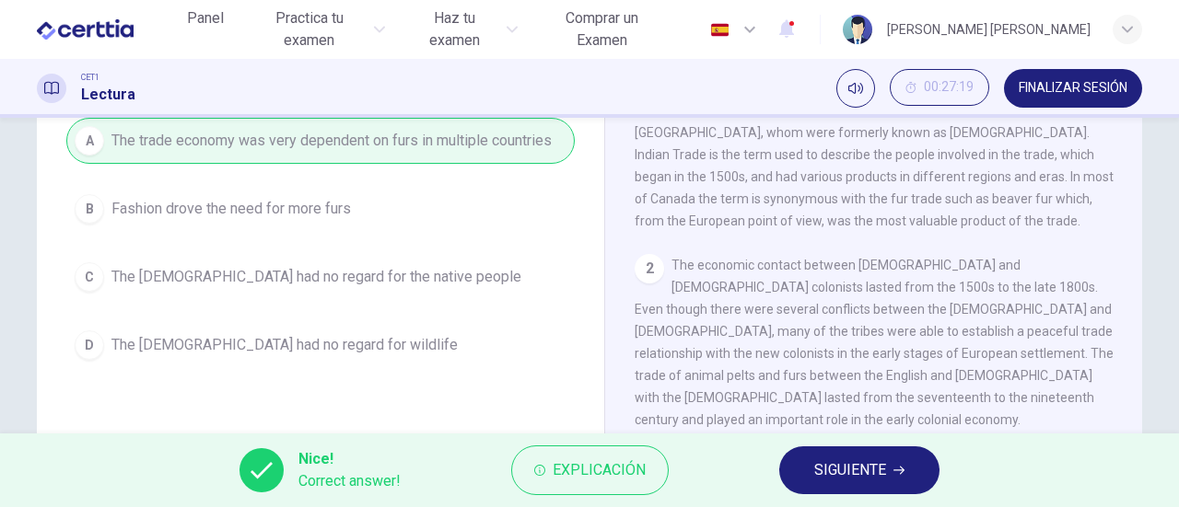
click at [860, 476] on span "SIGUIENTE" at bounding box center [850, 471] width 72 height 26
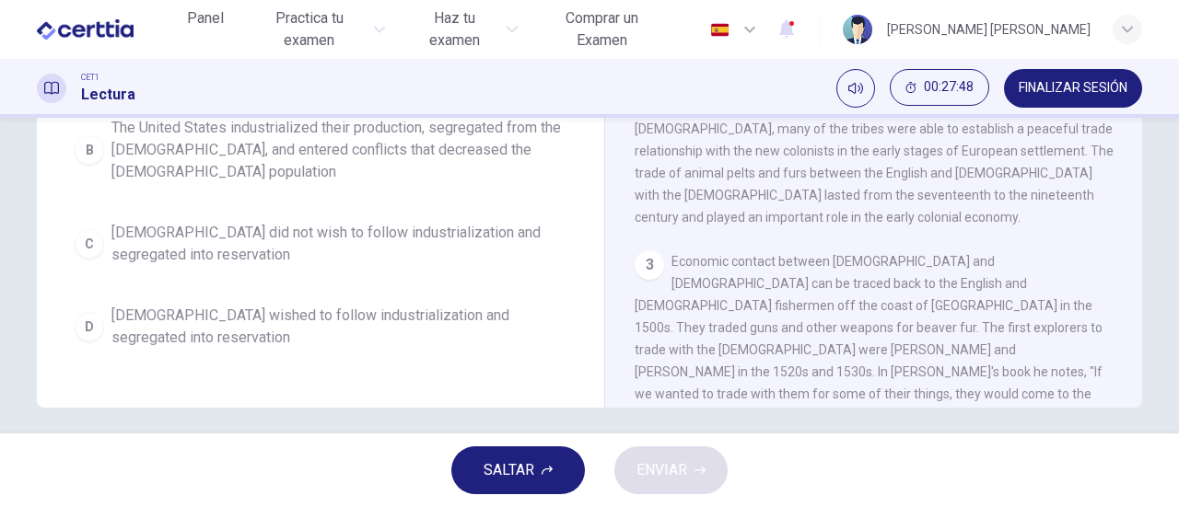
scroll to position [295, 0]
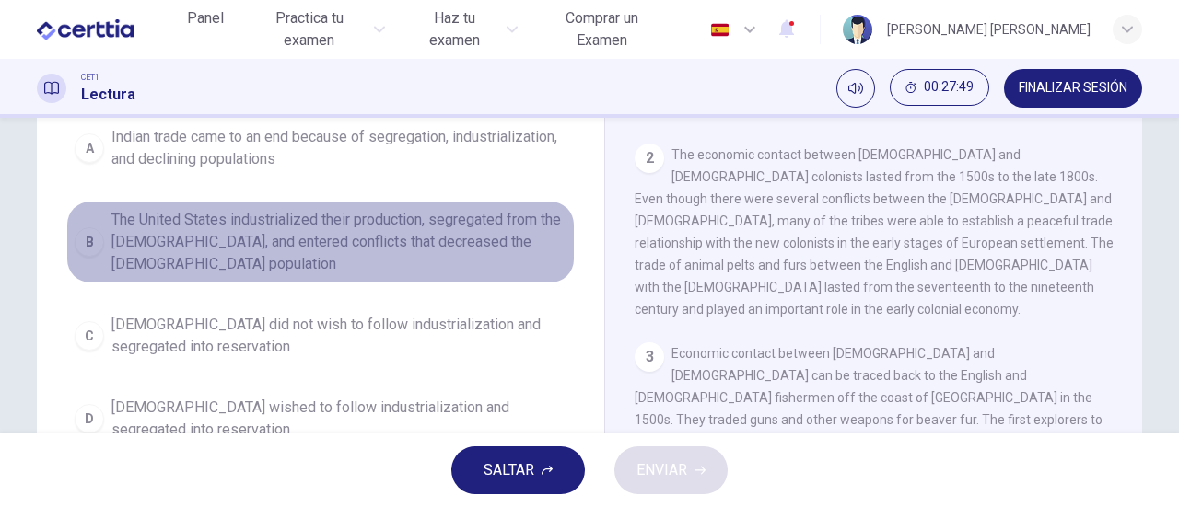
click at [92, 237] on div "B" at bounding box center [89, 241] width 29 height 29
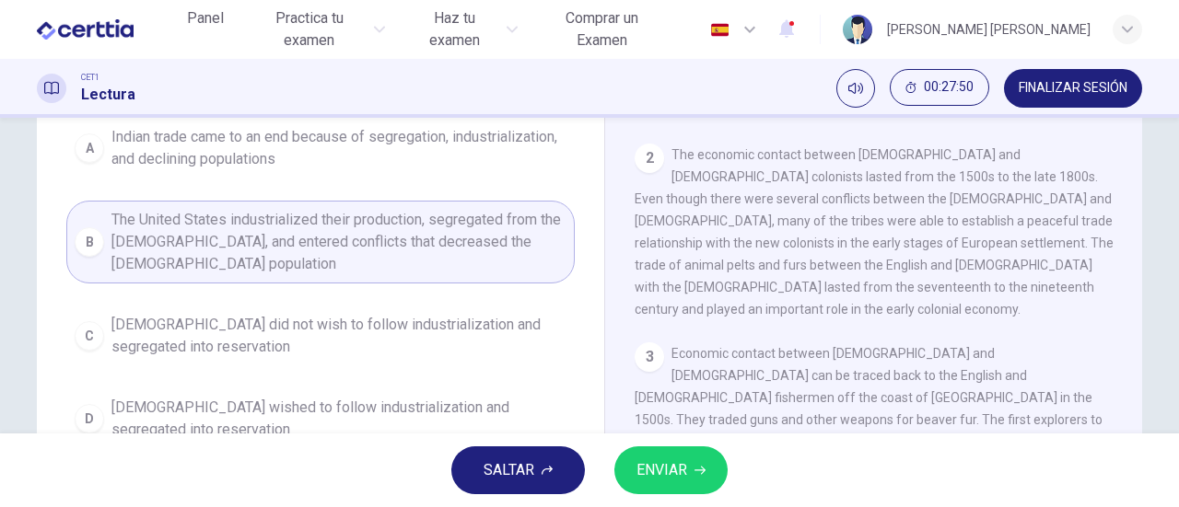
click at [681, 459] on span "ENVIAR" at bounding box center [661, 471] width 51 height 26
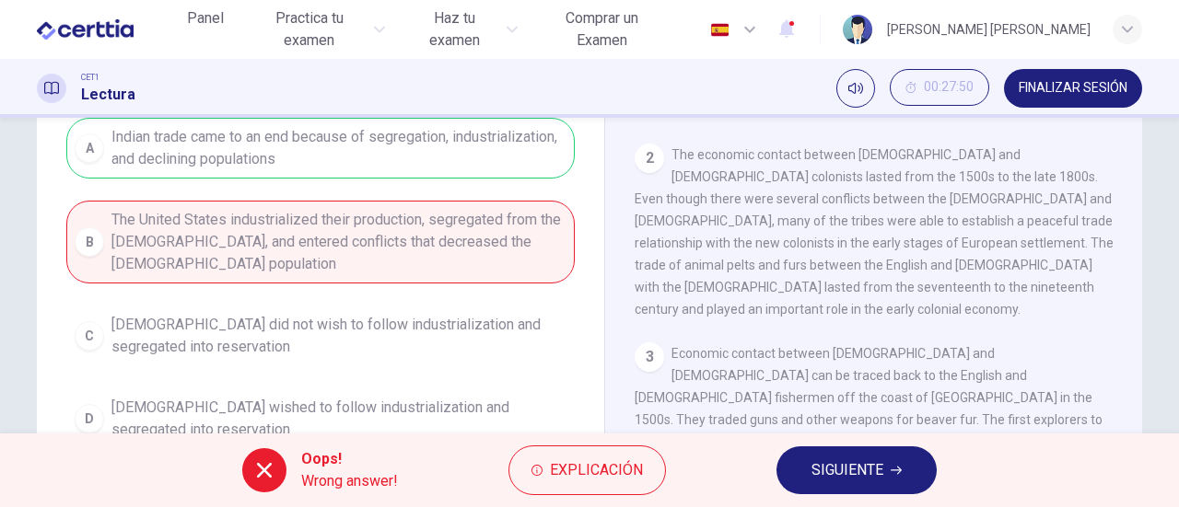
click at [828, 471] on span "SIGUIENTE" at bounding box center [847, 471] width 72 height 26
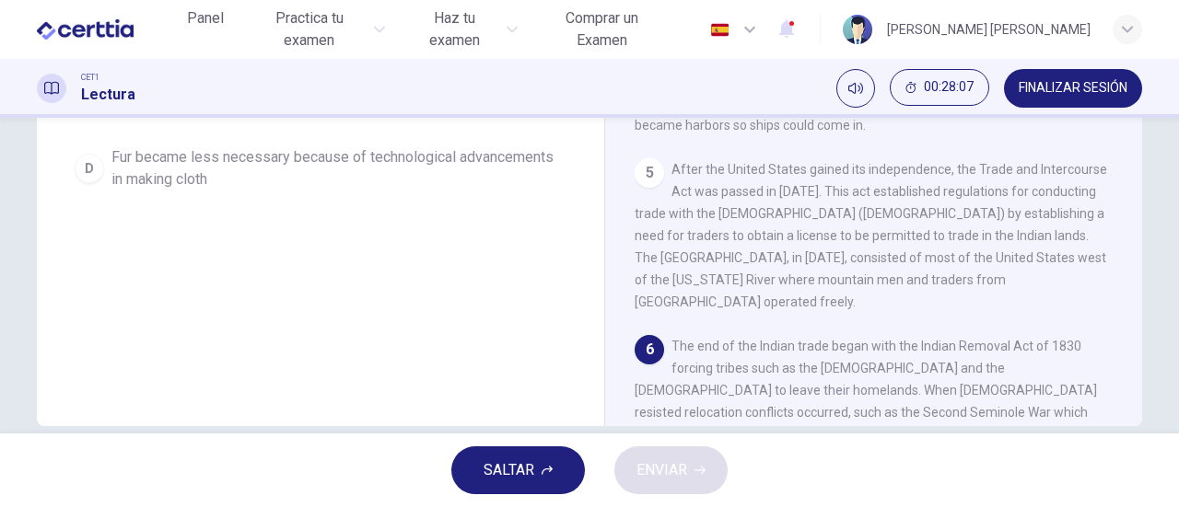
scroll to position [276, 0]
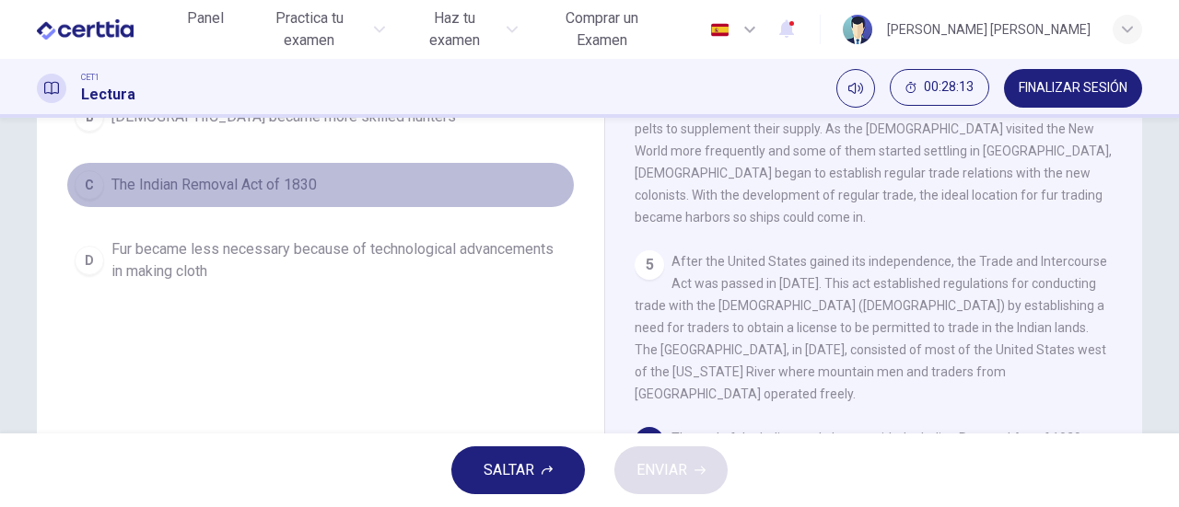
click at [81, 184] on div "C" at bounding box center [89, 184] width 29 height 29
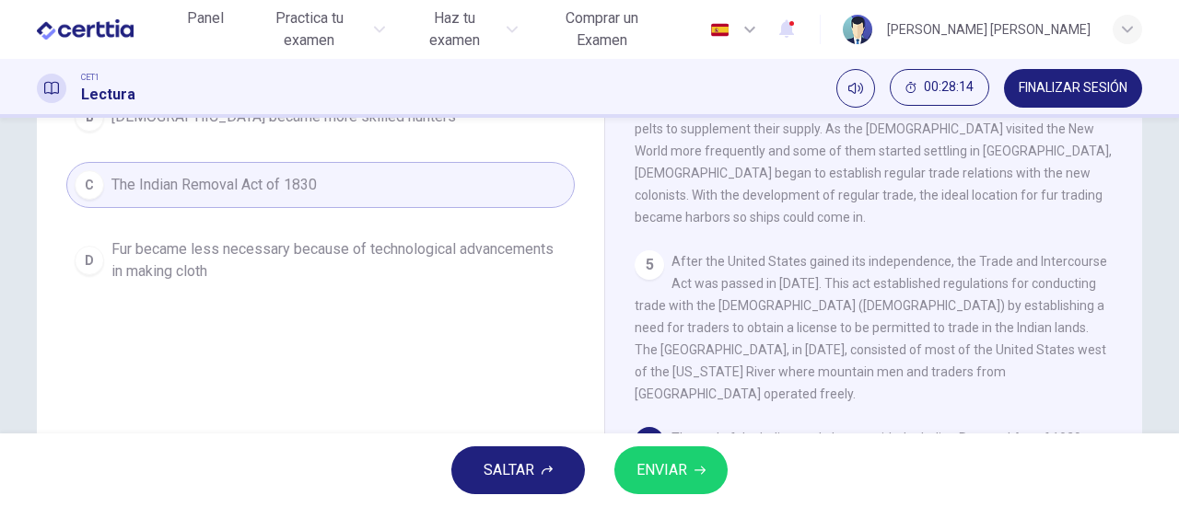
click at [670, 464] on span "ENVIAR" at bounding box center [661, 471] width 51 height 26
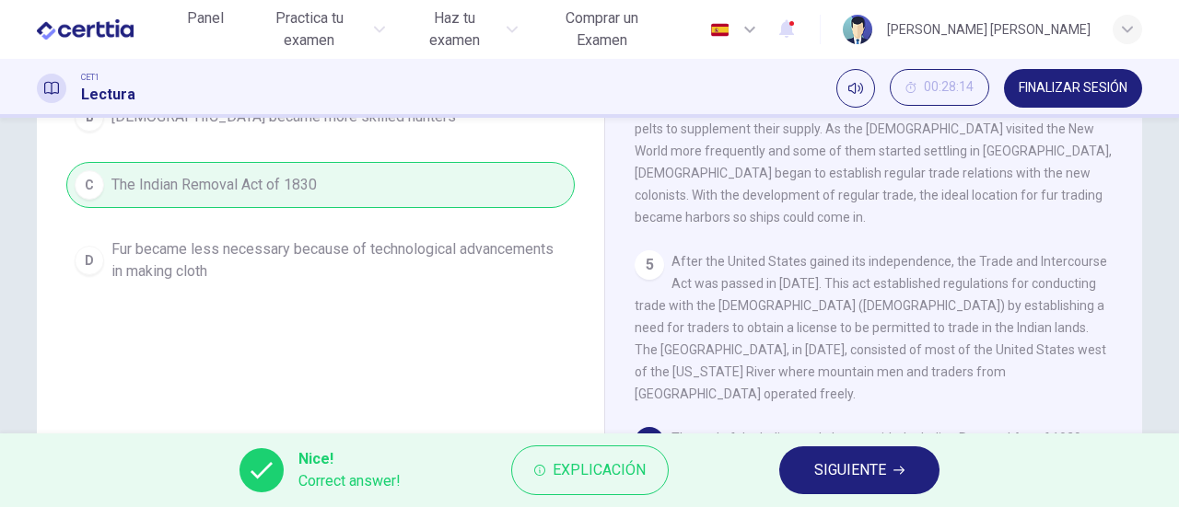
click at [854, 471] on span "SIGUIENTE" at bounding box center [850, 471] width 72 height 26
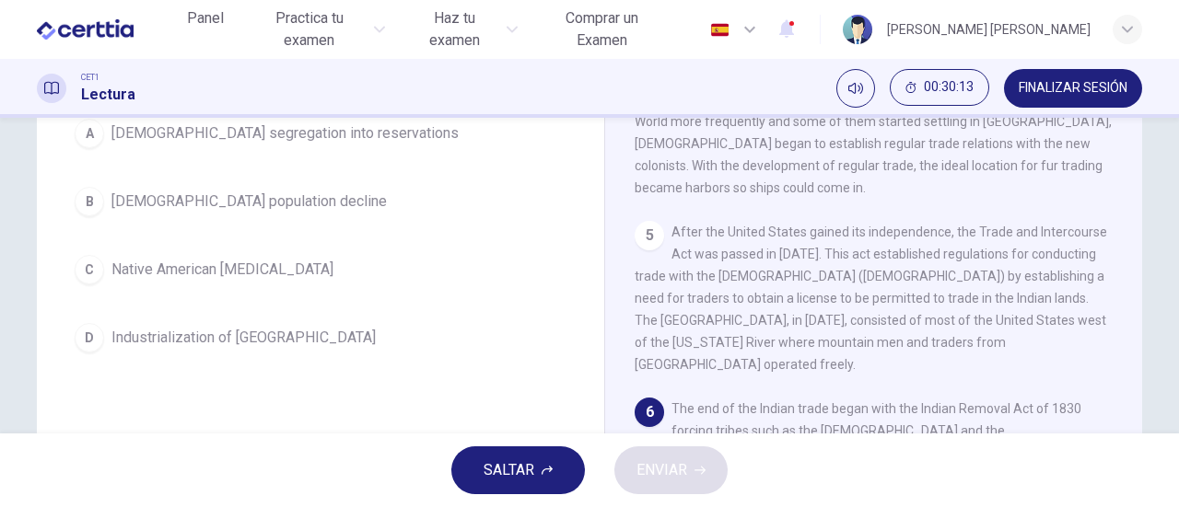
scroll to position [122, 0]
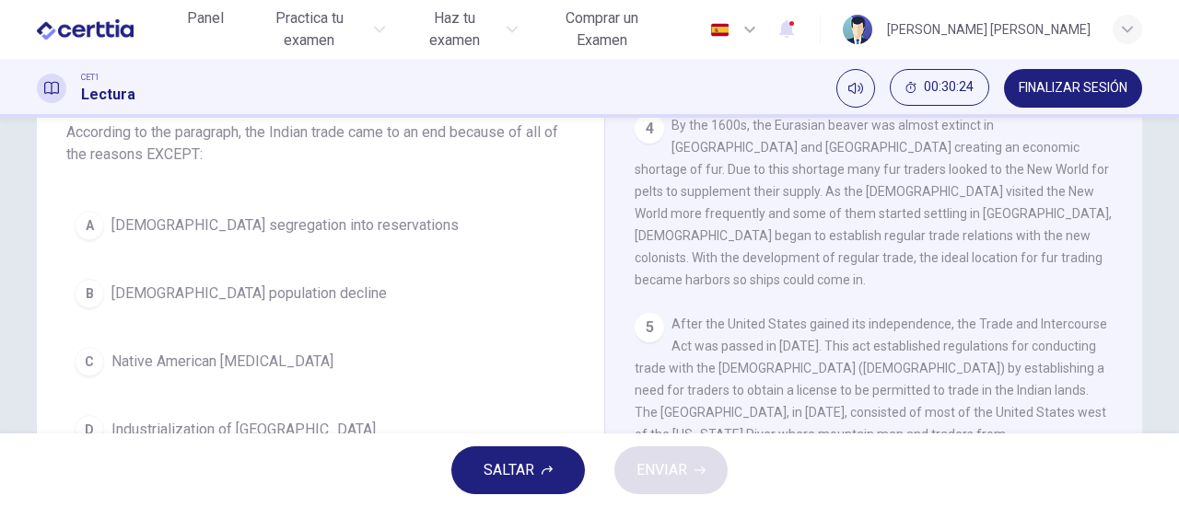
click at [184, 361] on span "Native American [MEDICAL_DATA]" at bounding box center [222, 362] width 222 height 22
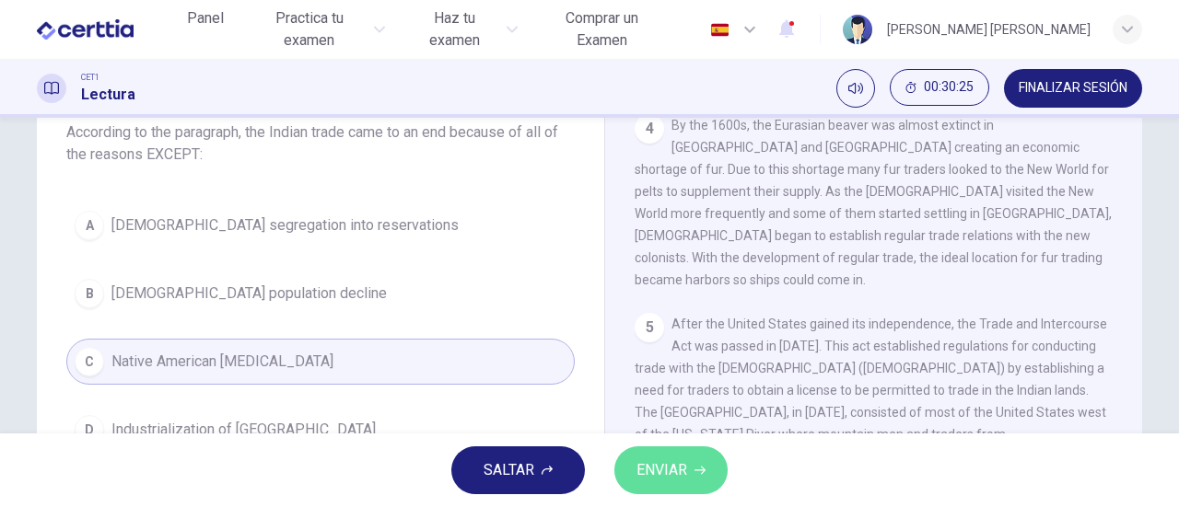
click at [679, 478] on span "ENVIAR" at bounding box center [661, 471] width 51 height 26
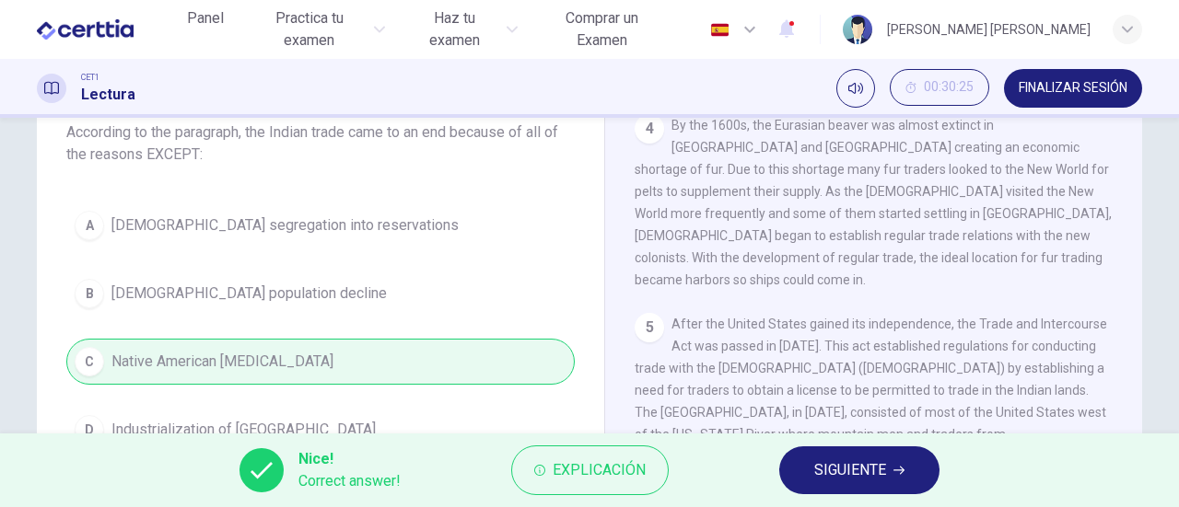
click at [827, 473] on span "SIGUIENTE" at bounding box center [850, 471] width 72 height 26
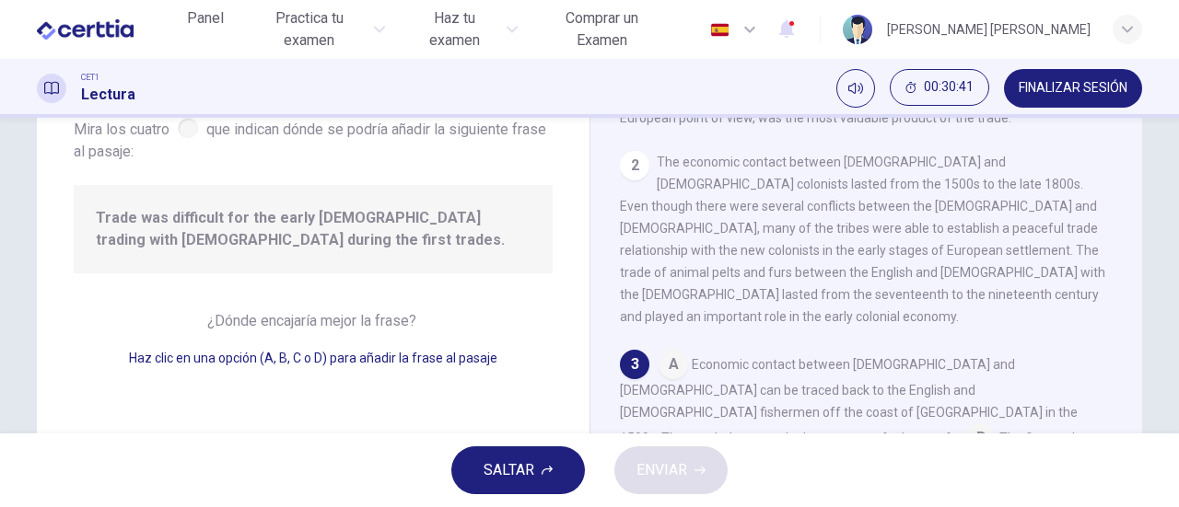
scroll to position [368, 0]
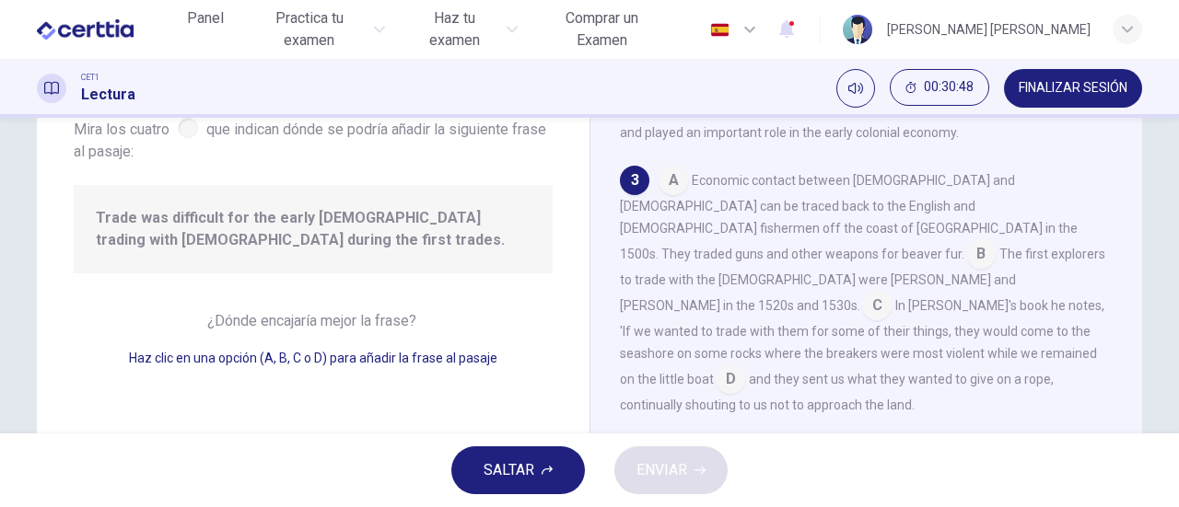
click at [672, 168] on input at bounding box center [672, 182] width 29 height 29
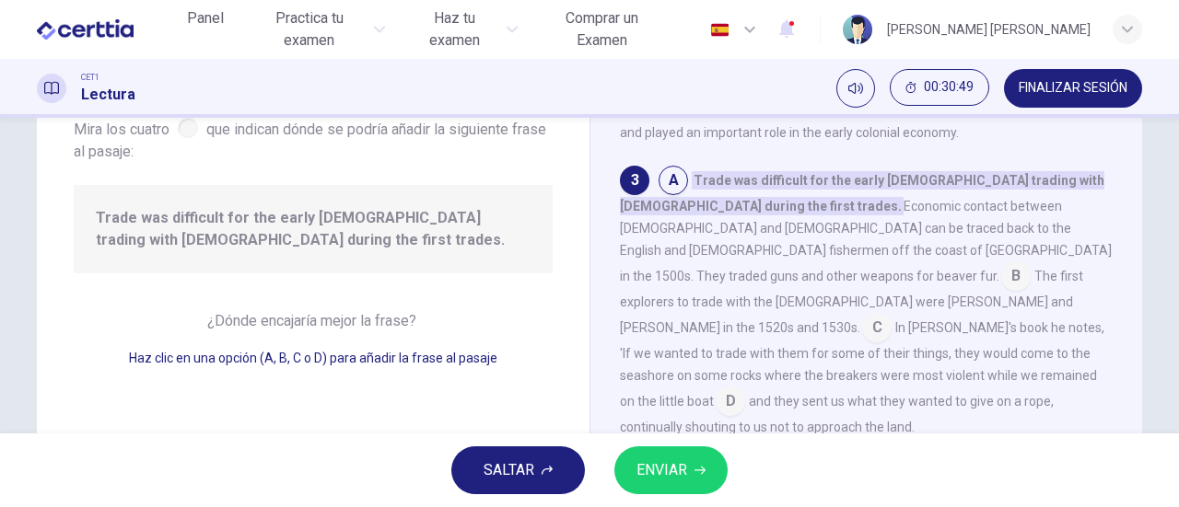
click at [667, 470] on span "ENVIAR" at bounding box center [661, 471] width 51 height 26
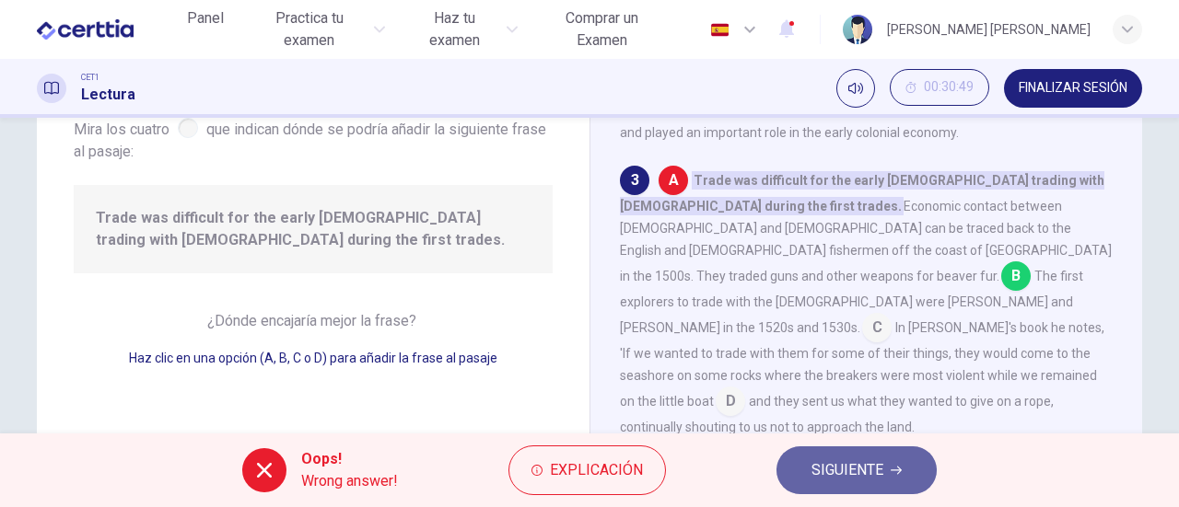
click at [835, 467] on span "SIGUIENTE" at bounding box center [847, 471] width 72 height 26
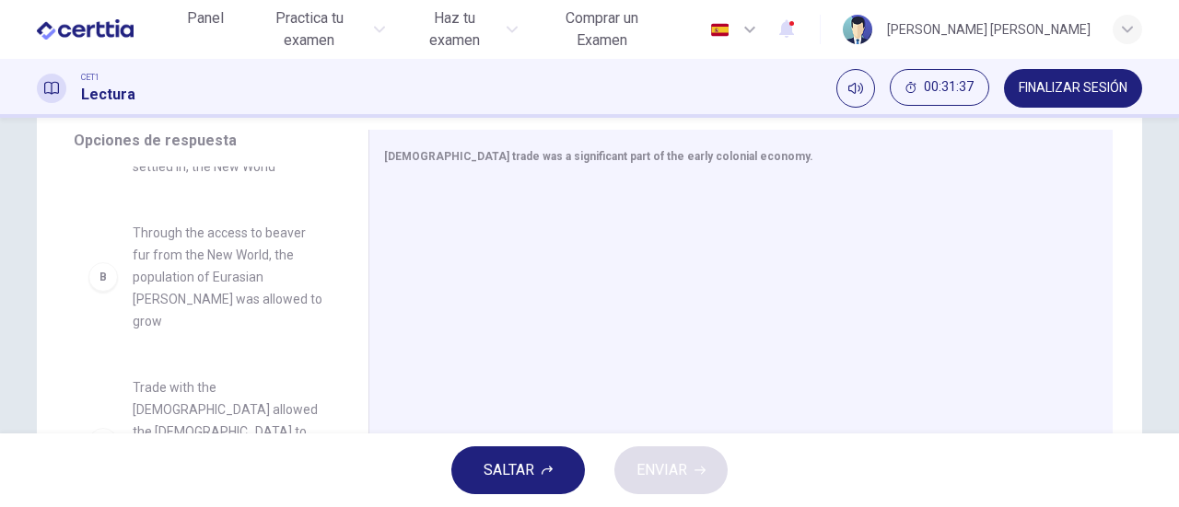
scroll to position [184, 0]
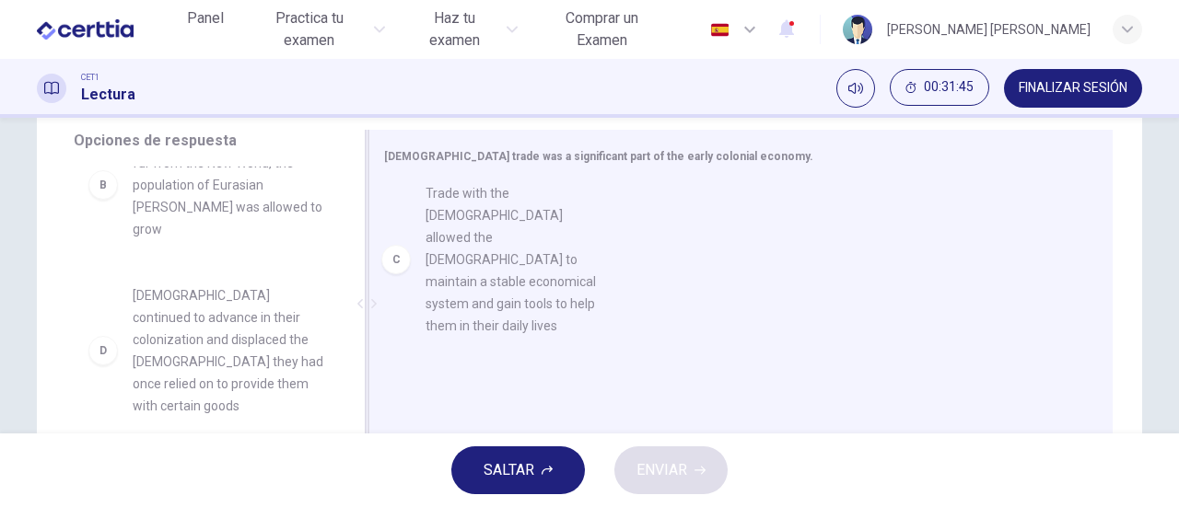
drag, startPoint x: 221, startPoint y: 318, endPoint x: 530, endPoint y: 234, distance: 320.5
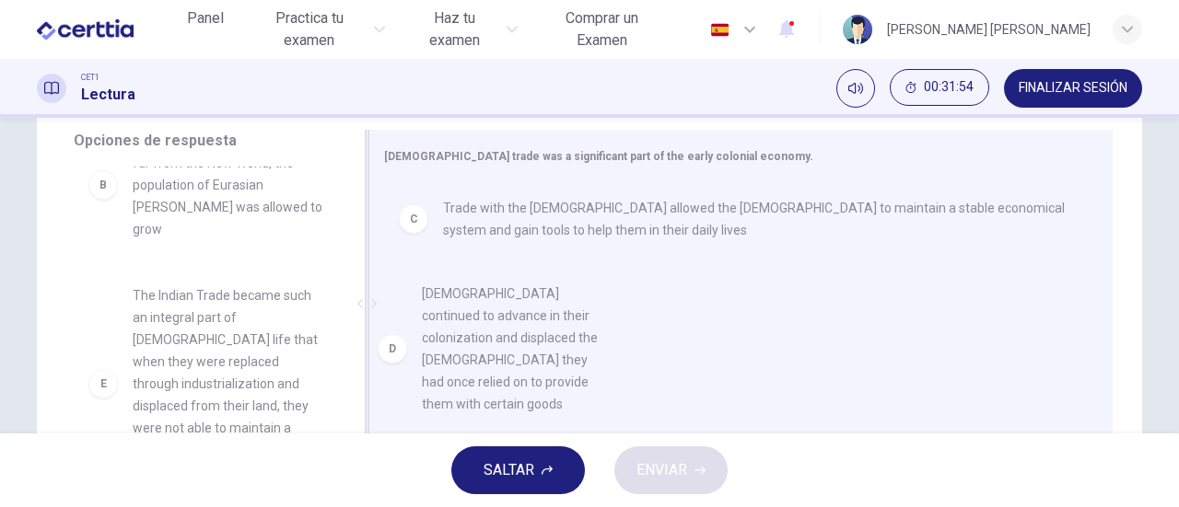
drag, startPoint x: 237, startPoint y: 331, endPoint x: 541, endPoint y: 343, distance: 305.1
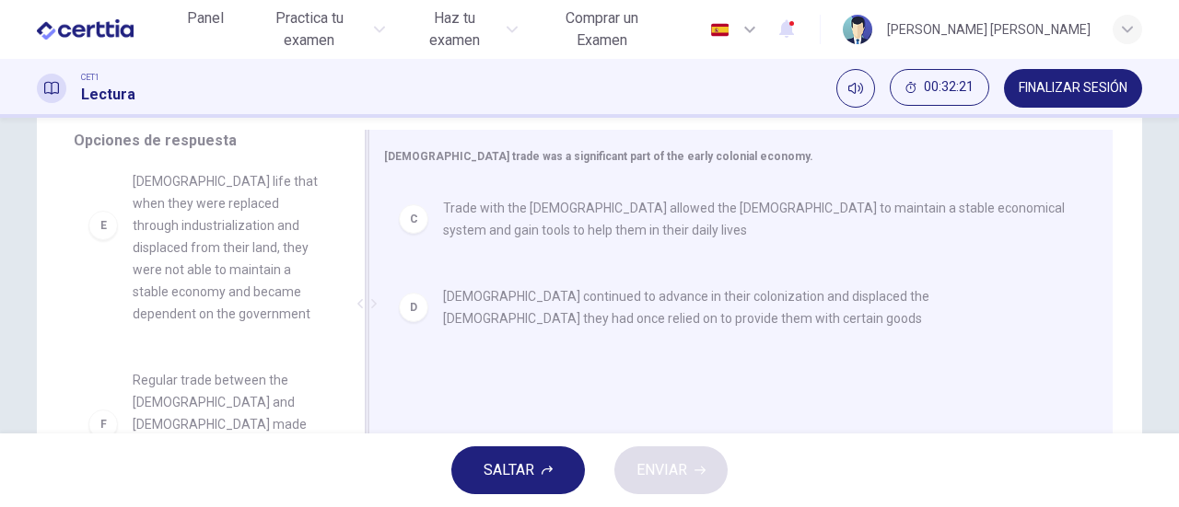
scroll to position [333, 0]
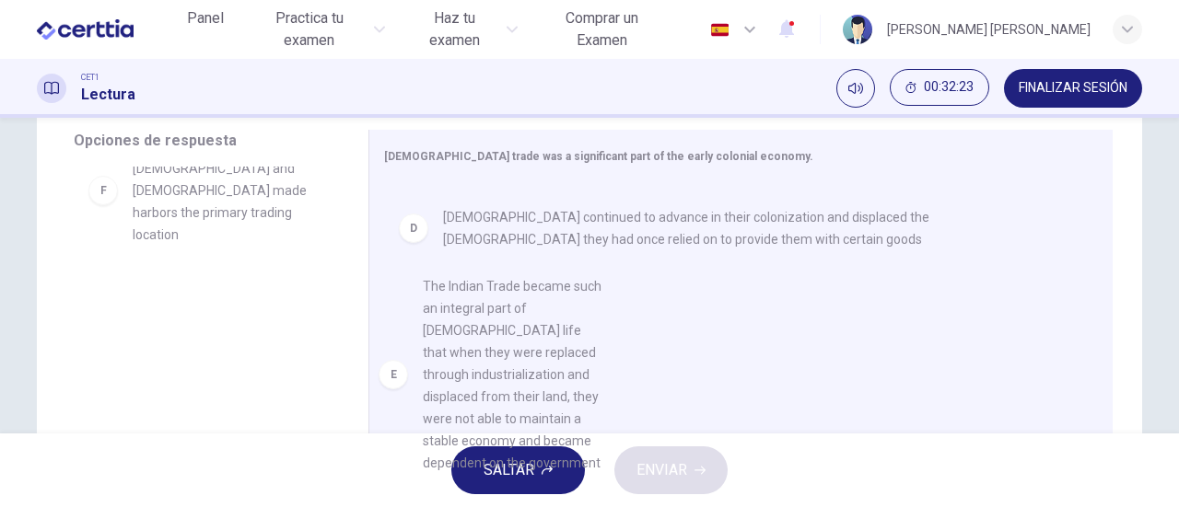
drag, startPoint x: 229, startPoint y: 259, endPoint x: 535, endPoint y: 439, distance: 355.0
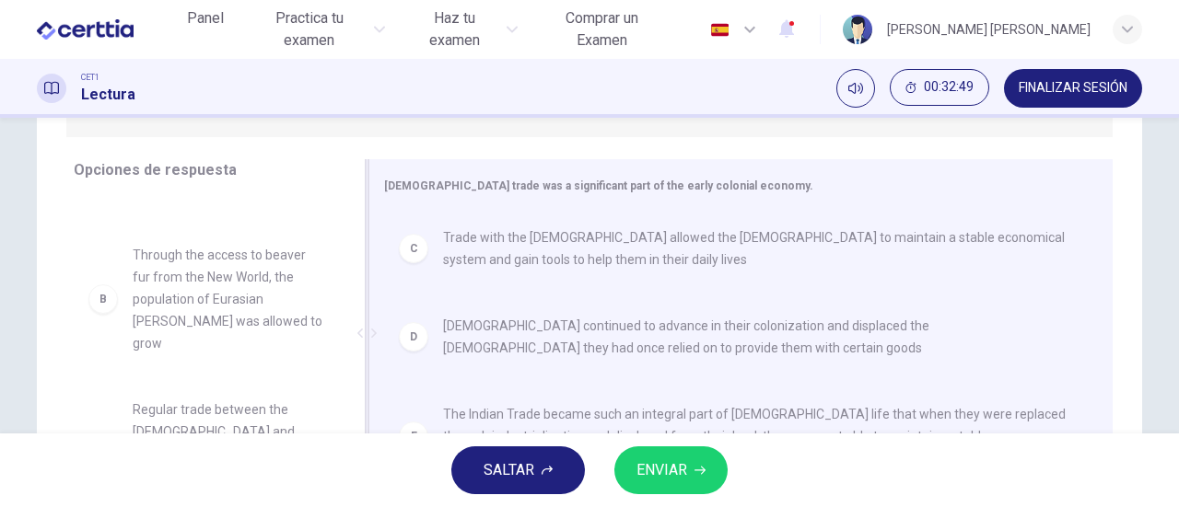
scroll to position [398, 0]
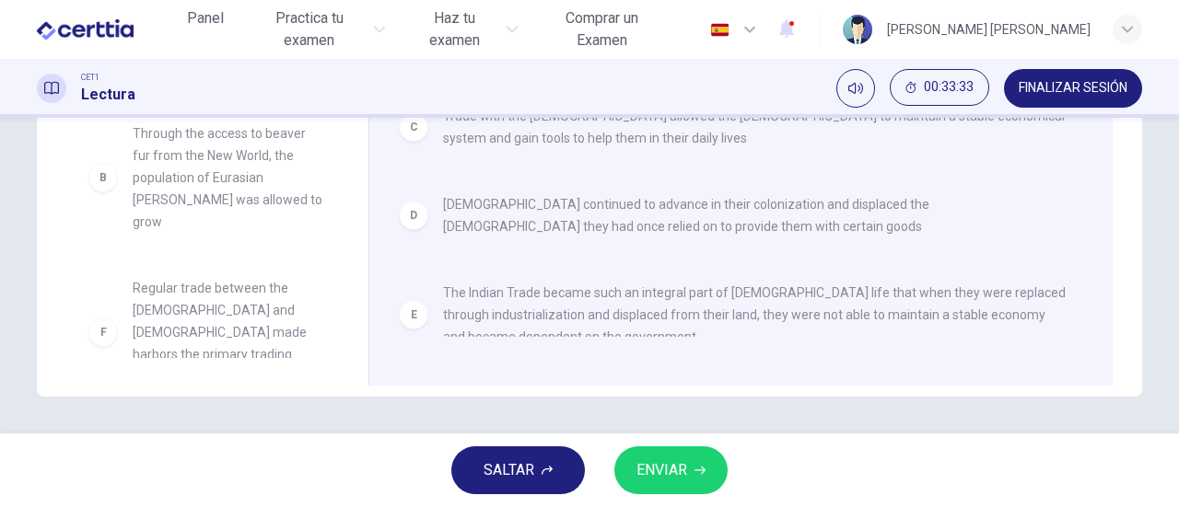
click at [664, 462] on span "ENVIAR" at bounding box center [661, 471] width 51 height 26
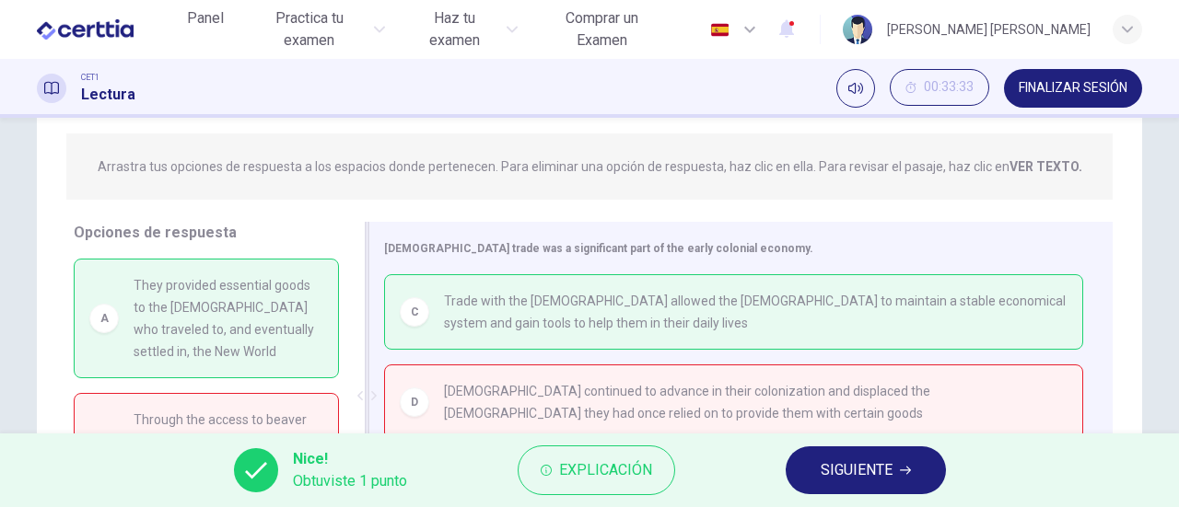
scroll to position [29, 0]
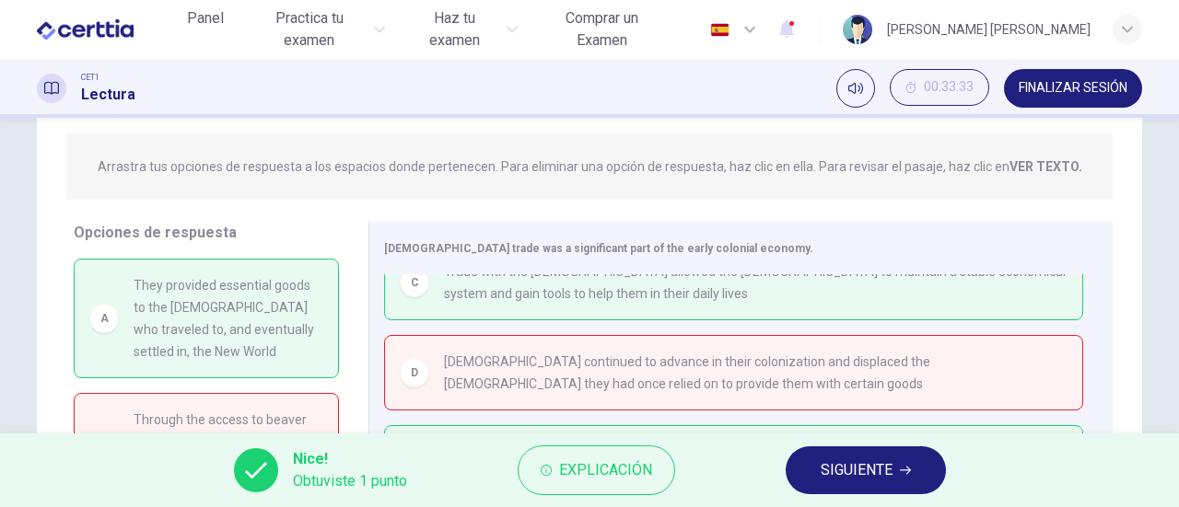
click at [822, 470] on span "SIGUIENTE" at bounding box center [856, 471] width 72 height 26
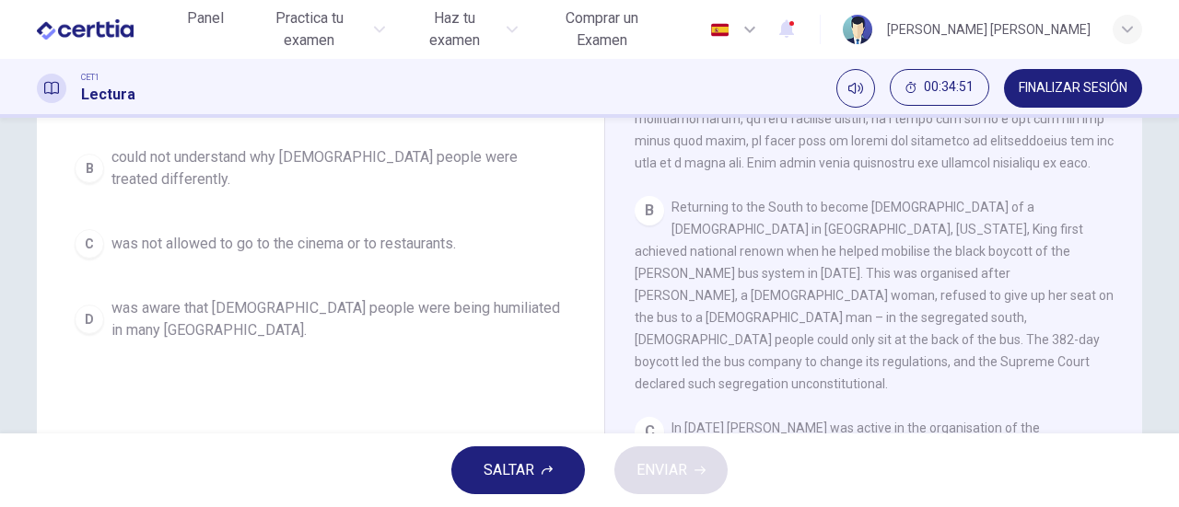
scroll to position [368, 0]
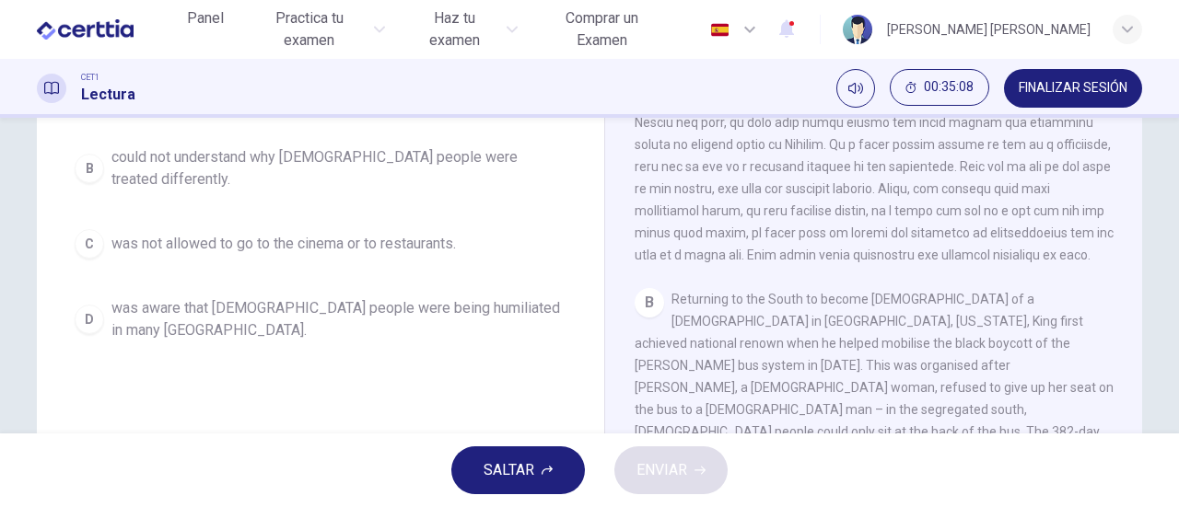
click at [84, 162] on div "B" at bounding box center [89, 168] width 29 height 29
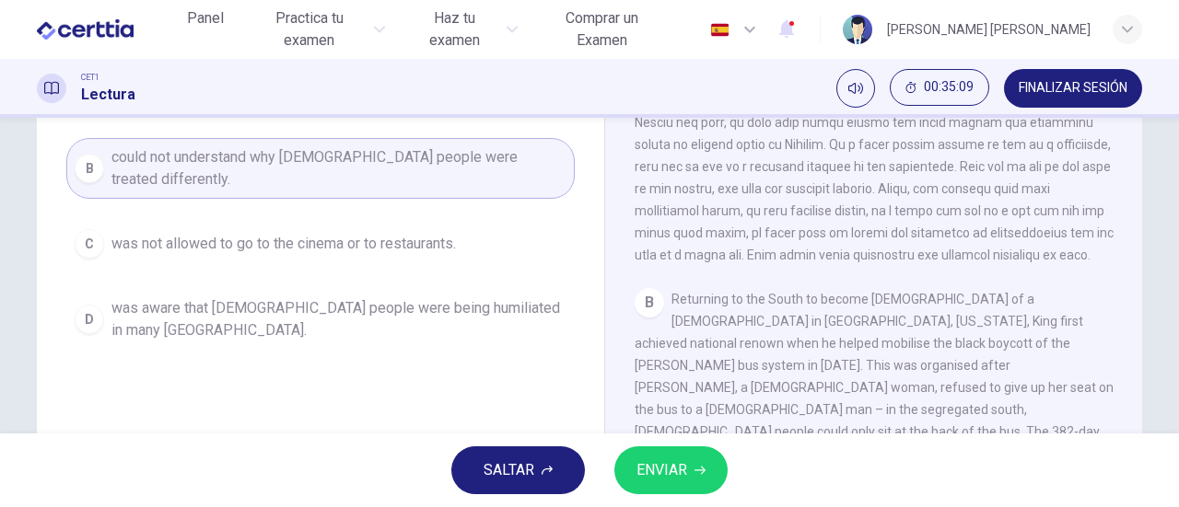
click at [657, 471] on span "ENVIAR" at bounding box center [661, 471] width 51 height 26
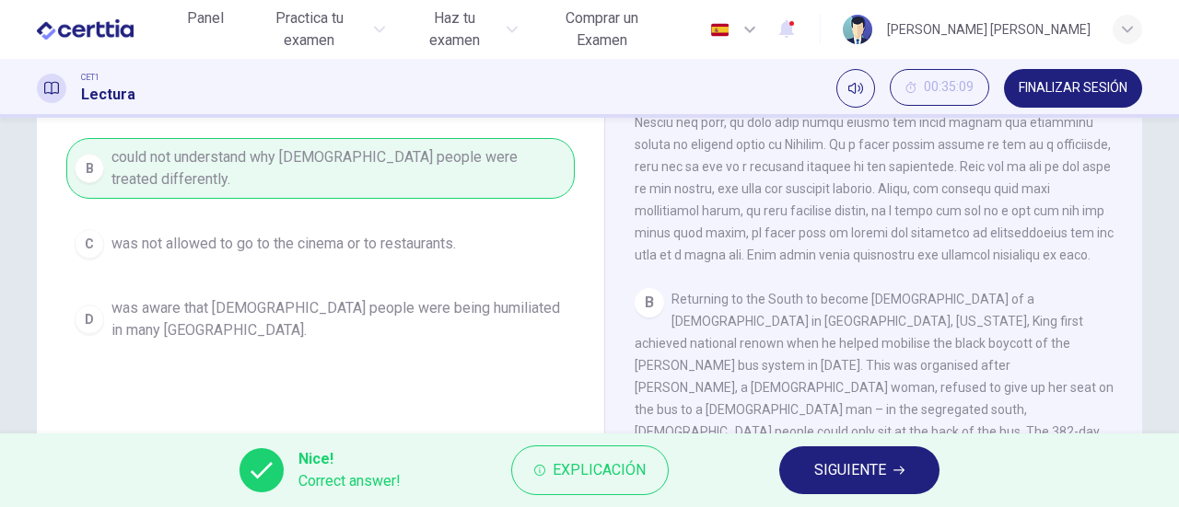
click at [851, 473] on span "SIGUIENTE" at bounding box center [850, 471] width 72 height 26
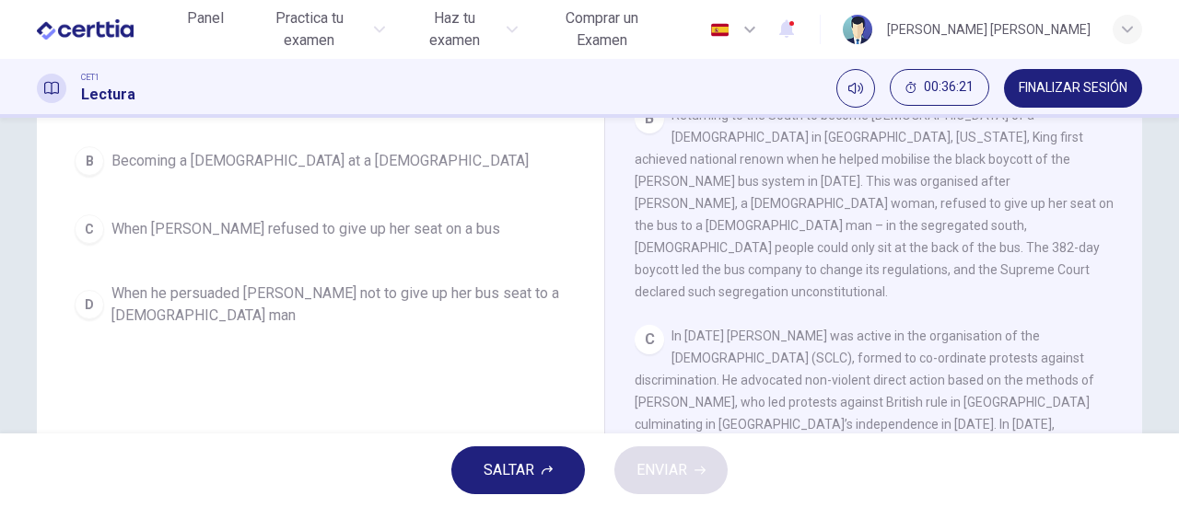
scroll to position [184, 0]
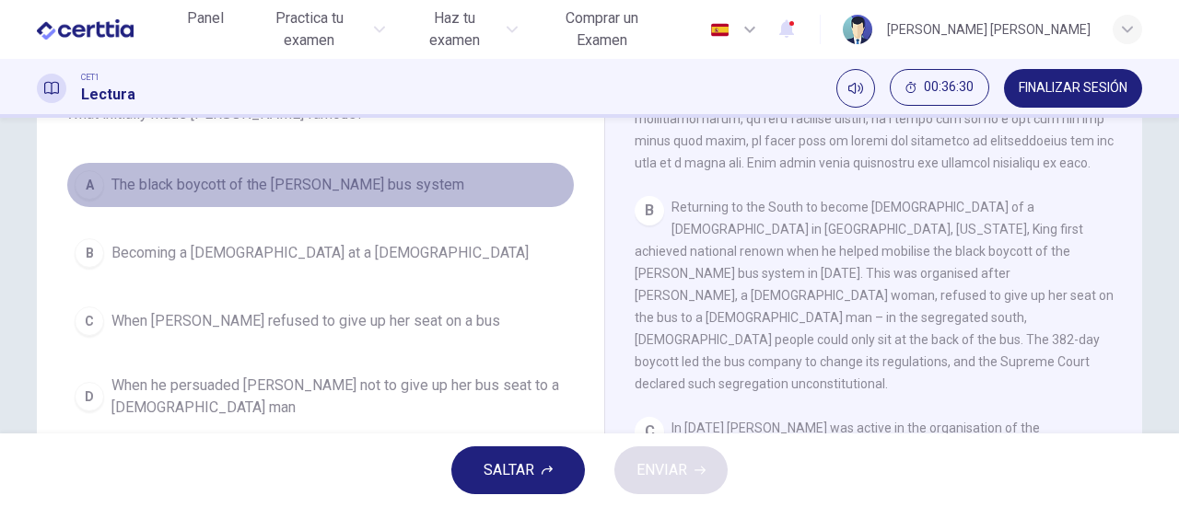
drag, startPoint x: 82, startPoint y: 188, endPoint x: 134, endPoint y: 200, distance: 53.8
click at [84, 189] on div "A" at bounding box center [89, 184] width 29 height 29
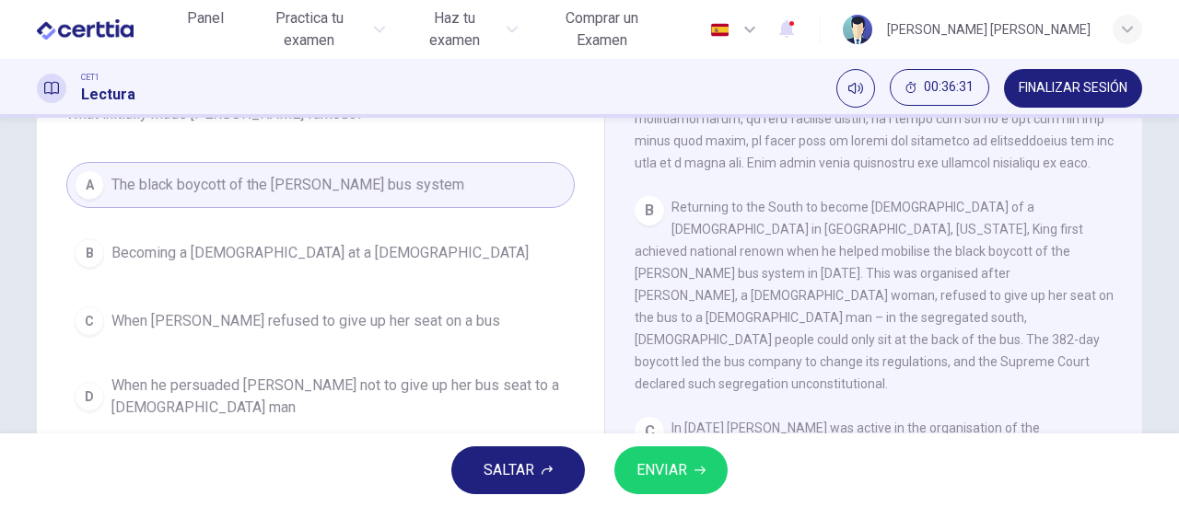
click at [670, 472] on span "ENVIAR" at bounding box center [661, 471] width 51 height 26
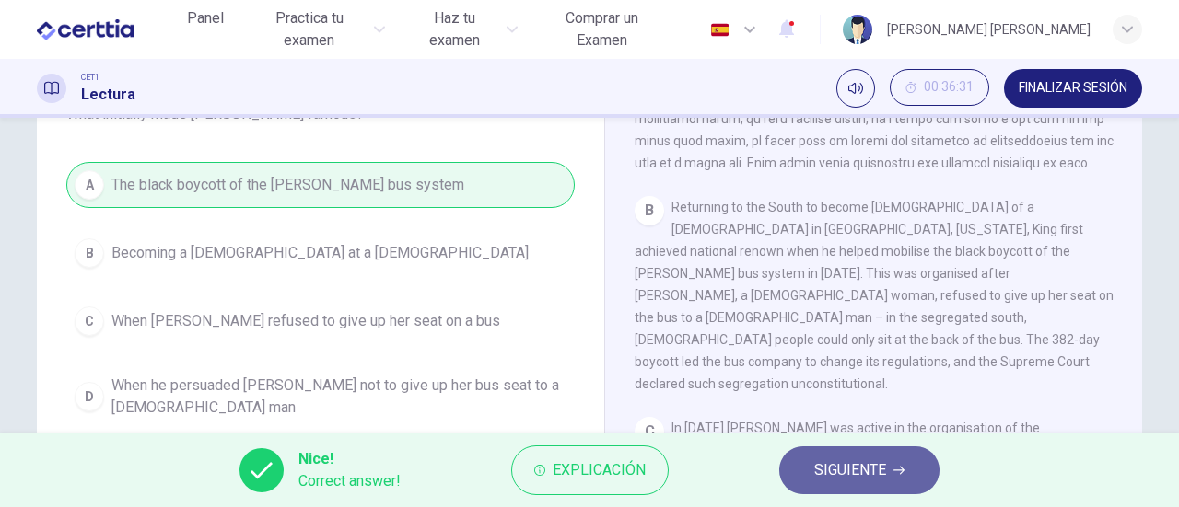
click at [851, 471] on span "SIGUIENTE" at bounding box center [850, 471] width 72 height 26
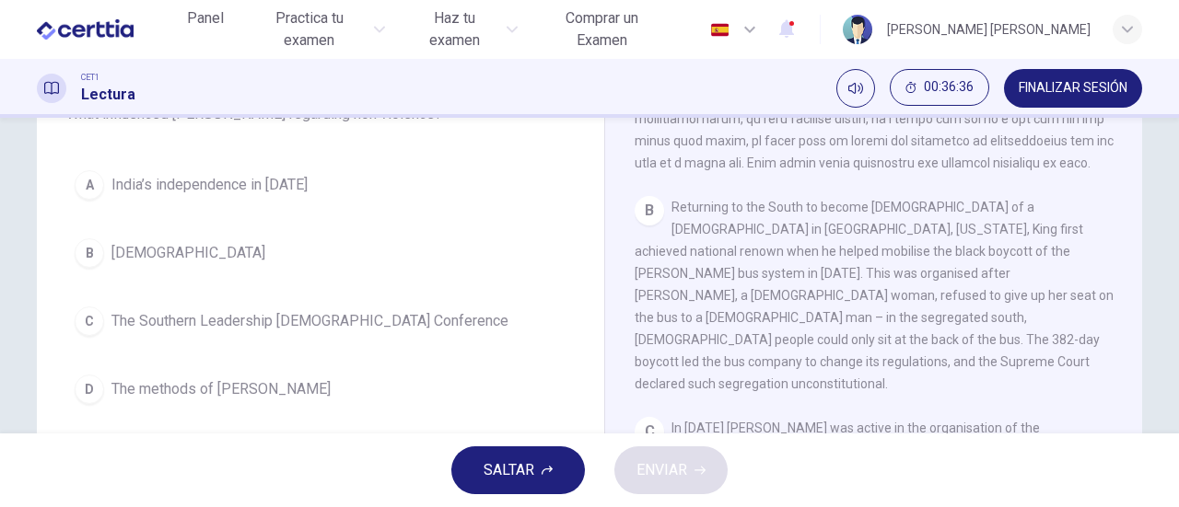
click at [91, 389] on div "D" at bounding box center [89, 389] width 29 height 29
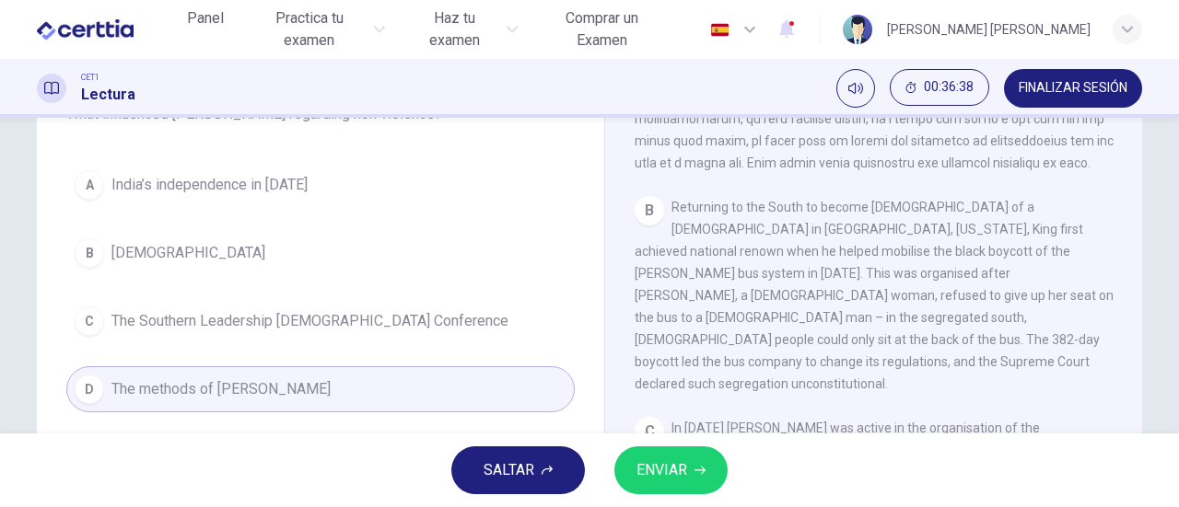
click at [656, 468] on span "ENVIAR" at bounding box center [661, 471] width 51 height 26
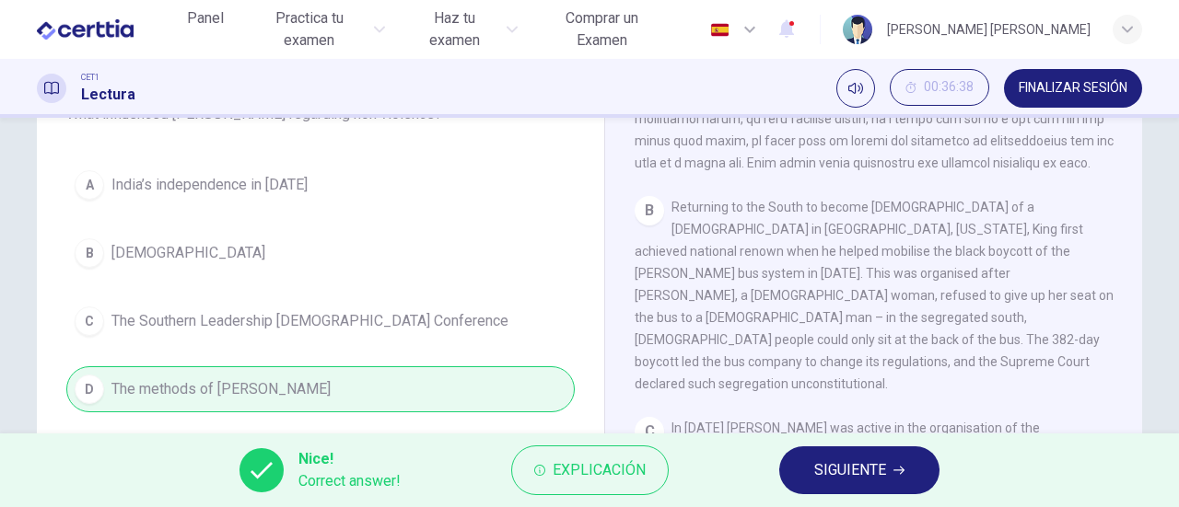
click at [820, 471] on span "SIGUIENTE" at bounding box center [850, 471] width 72 height 26
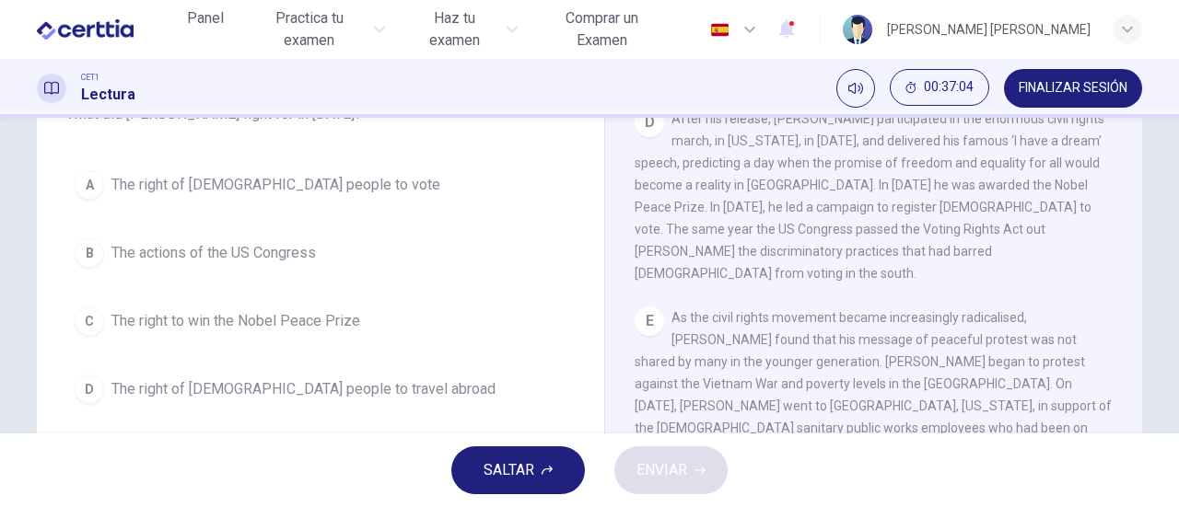
click at [90, 180] on div "A" at bounding box center [89, 184] width 29 height 29
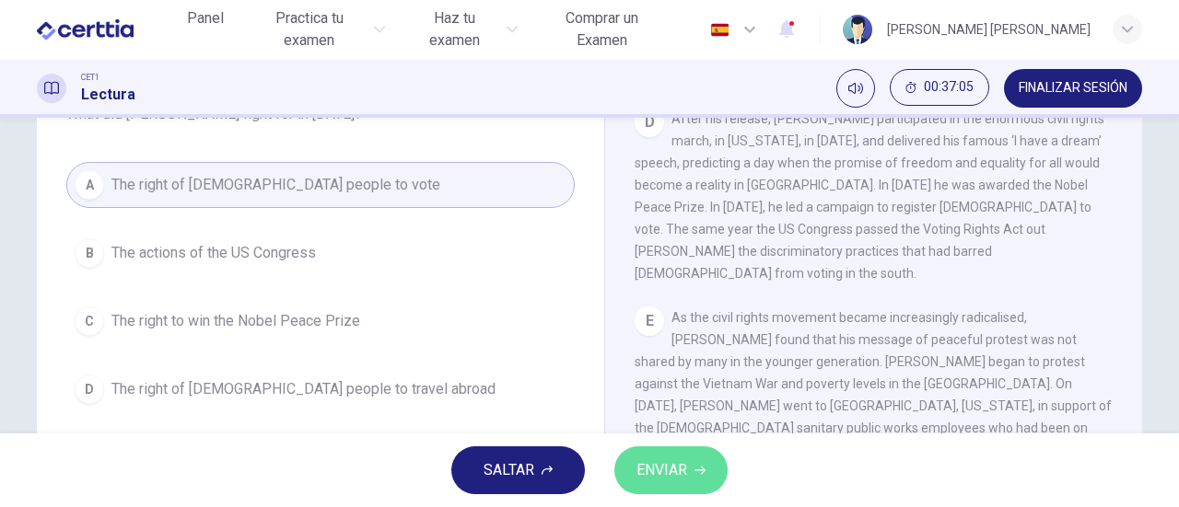
click at [680, 474] on span "ENVIAR" at bounding box center [661, 471] width 51 height 26
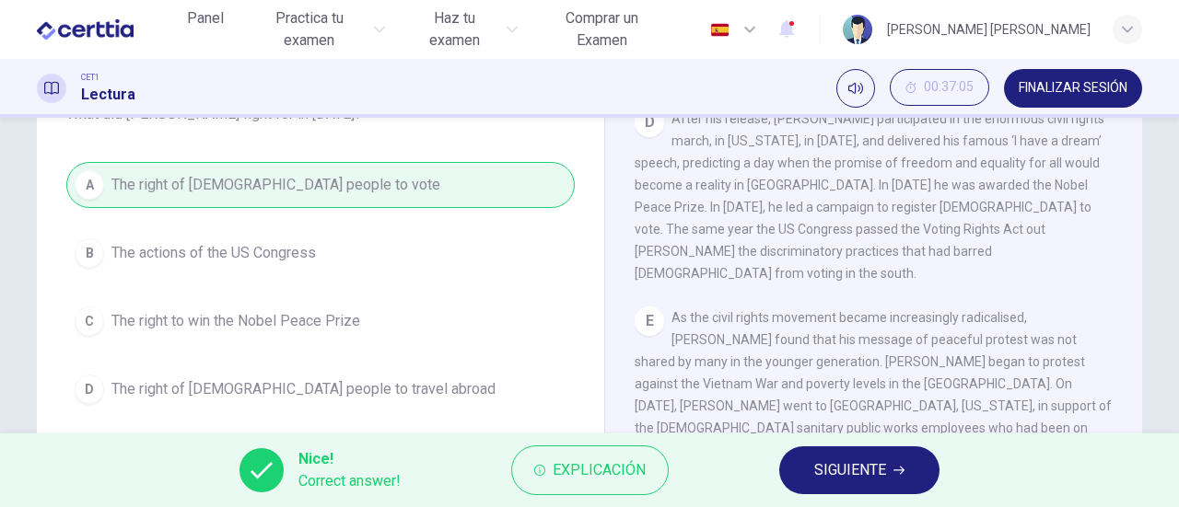
click at [848, 458] on span "SIGUIENTE" at bounding box center [850, 471] width 72 height 26
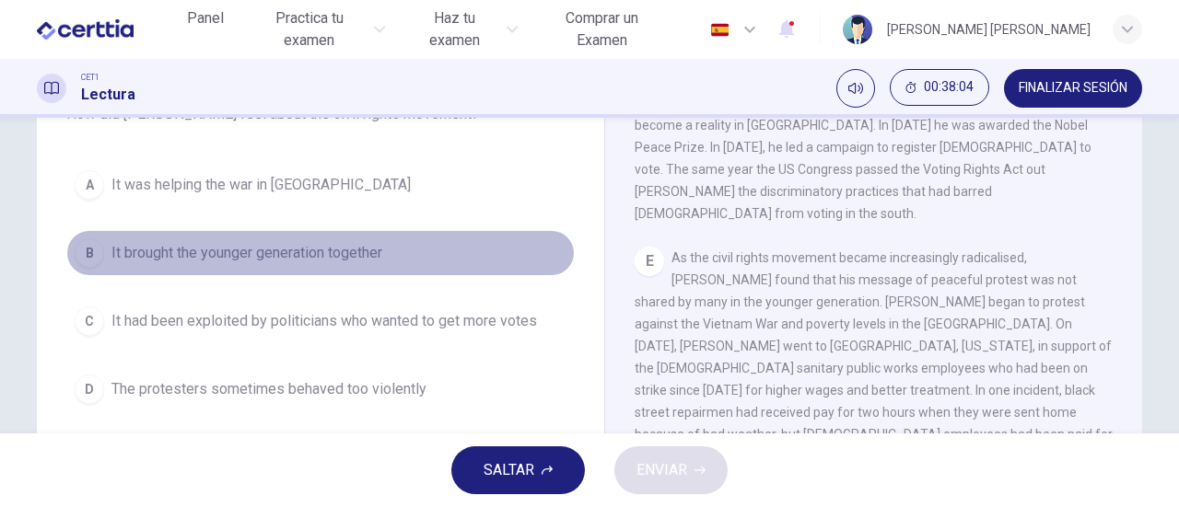
click at [273, 253] on span "It brought the younger generation together" at bounding box center [246, 253] width 271 height 22
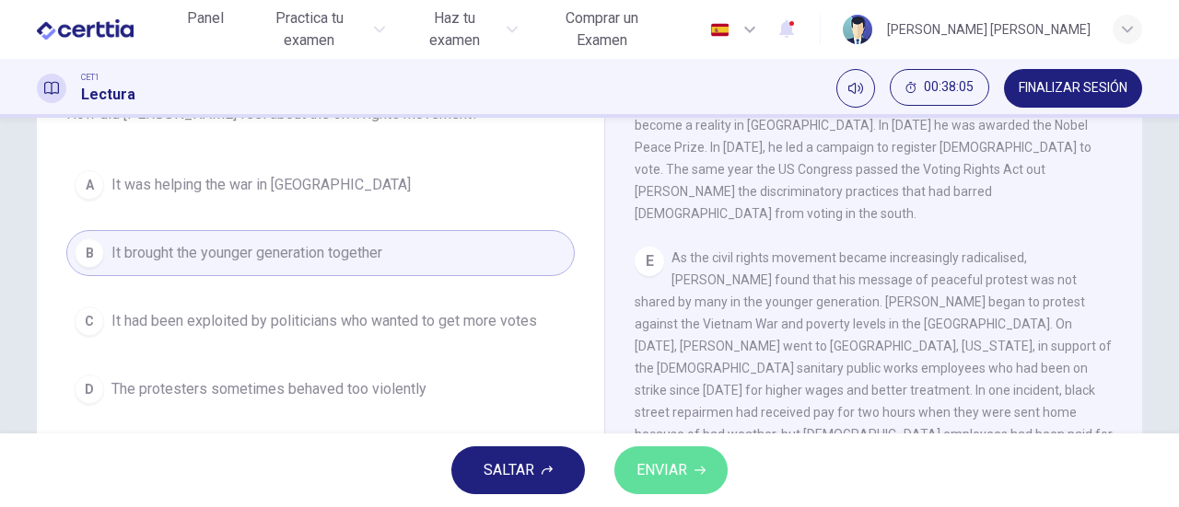
click at [682, 469] on span "ENVIAR" at bounding box center [661, 471] width 51 height 26
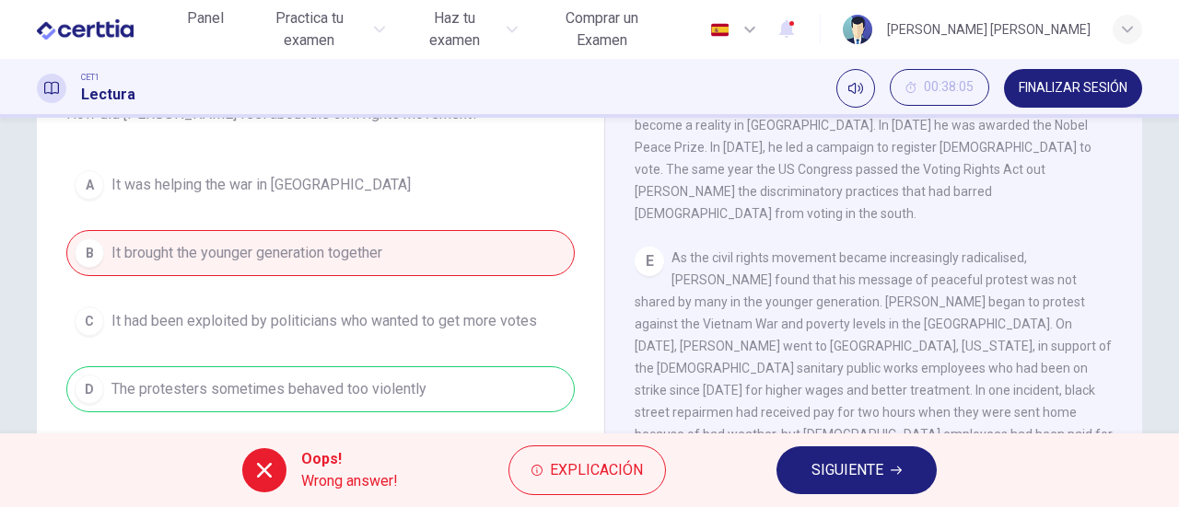
scroll to position [276, 0]
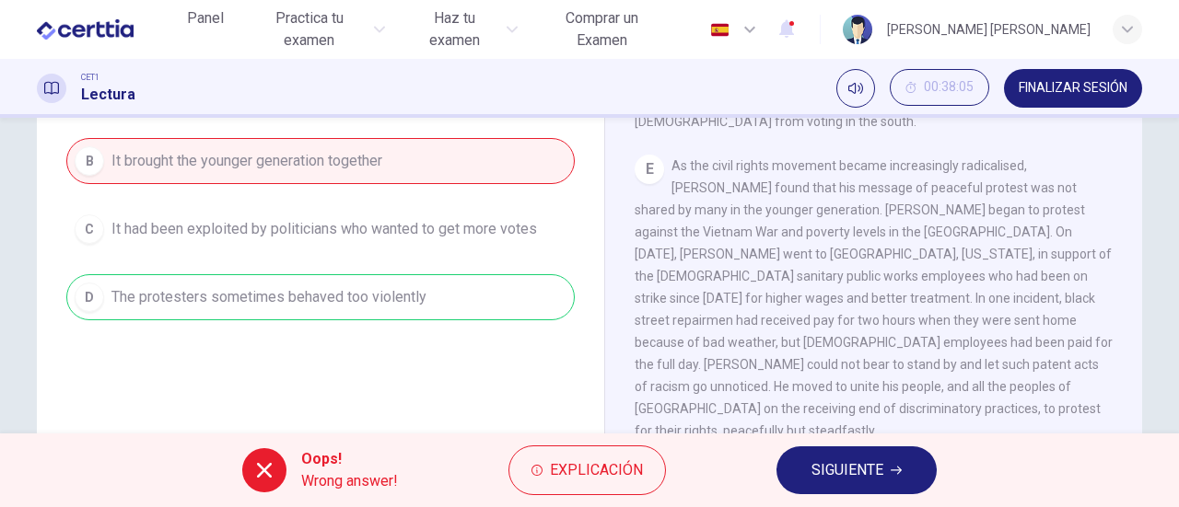
click at [843, 468] on span "SIGUIENTE" at bounding box center [847, 471] width 72 height 26
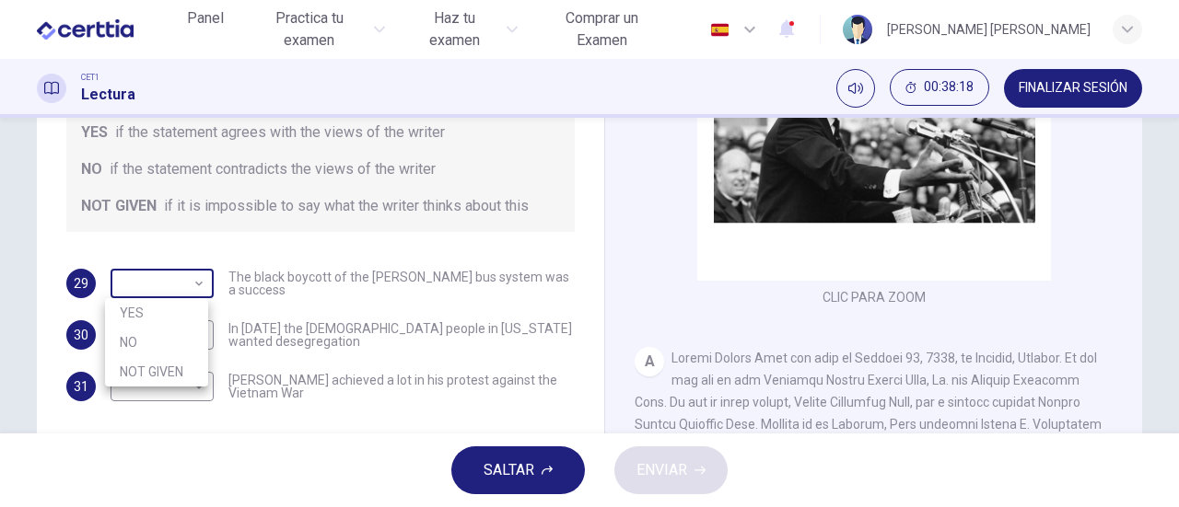
click at [200, 285] on body "Este sitio utiliza cookies, como se explica en nuestra Política de Privacidad .…" at bounding box center [589, 253] width 1179 height 507
click at [166, 308] on li "YES" at bounding box center [156, 312] width 103 height 29
type input "***"
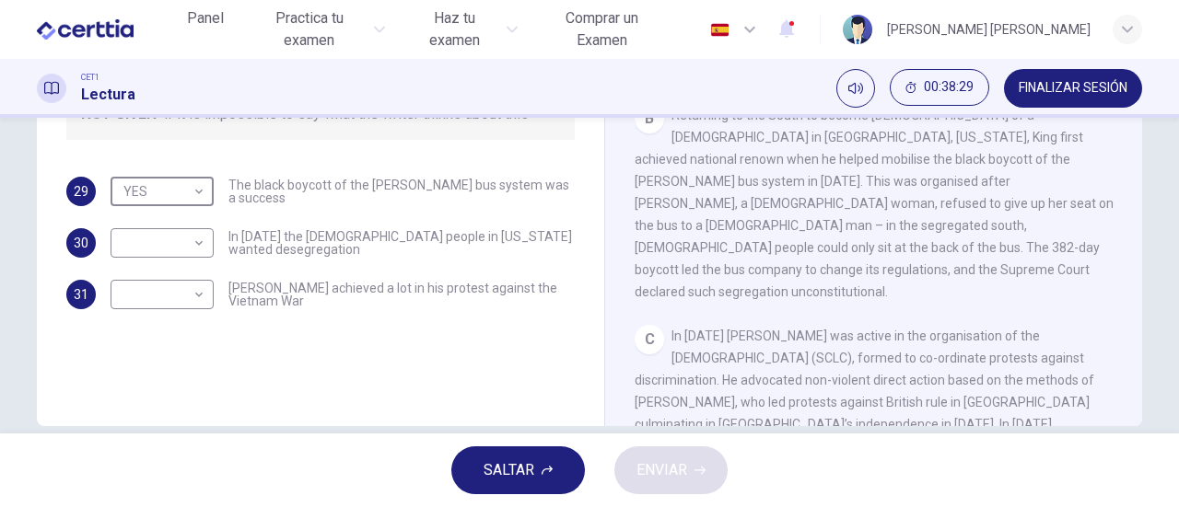
scroll to position [552, 0]
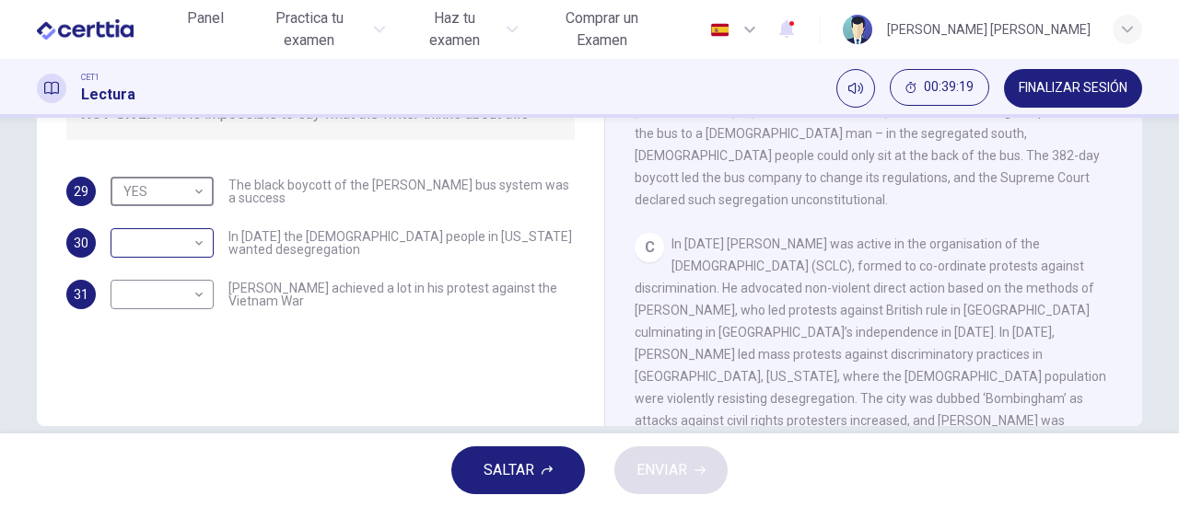
click at [194, 242] on body "Este sitio utiliza cookies, como se explica en nuestra Política de Privacidad .…" at bounding box center [589, 253] width 1179 height 507
click at [144, 298] on li "NO" at bounding box center [156, 301] width 103 height 29
type input "**"
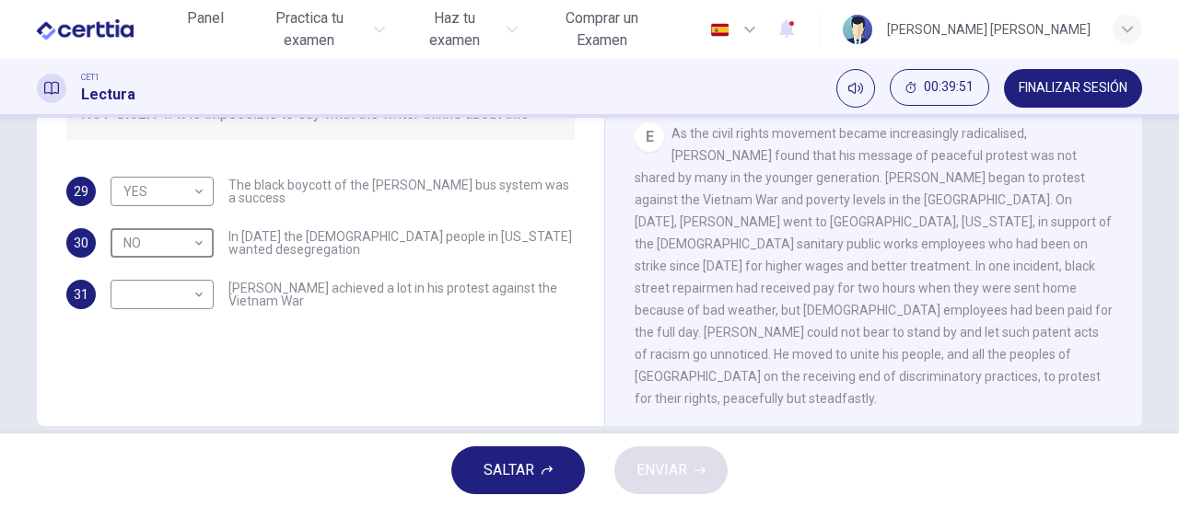
scroll to position [1013, 0]
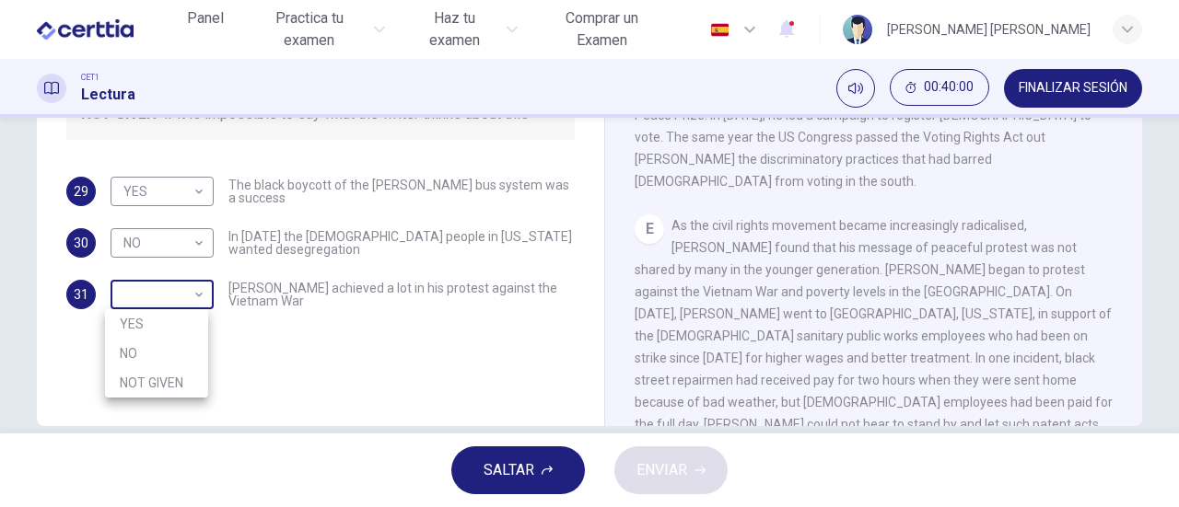
click at [199, 297] on body "Este sitio utiliza cookies, como se explica en nuestra Política de Privacidad .…" at bounding box center [589, 253] width 1179 height 507
click at [148, 320] on li "YES" at bounding box center [156, 323] width 103 height 29
type input "***"
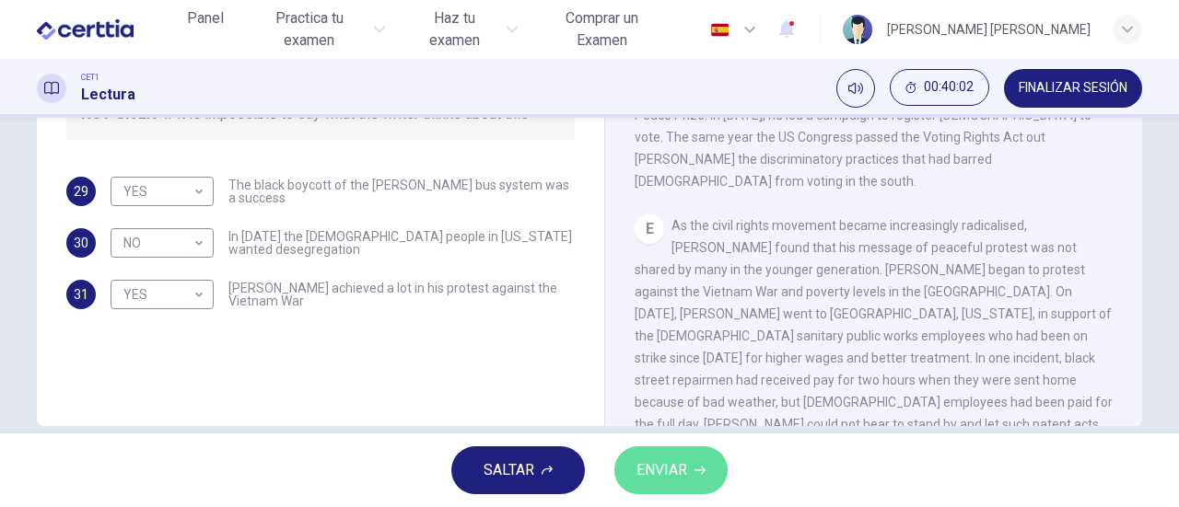
click at [668, 467] on span "ENVIAR" at bounding box center [661, 471] width 51 height 26
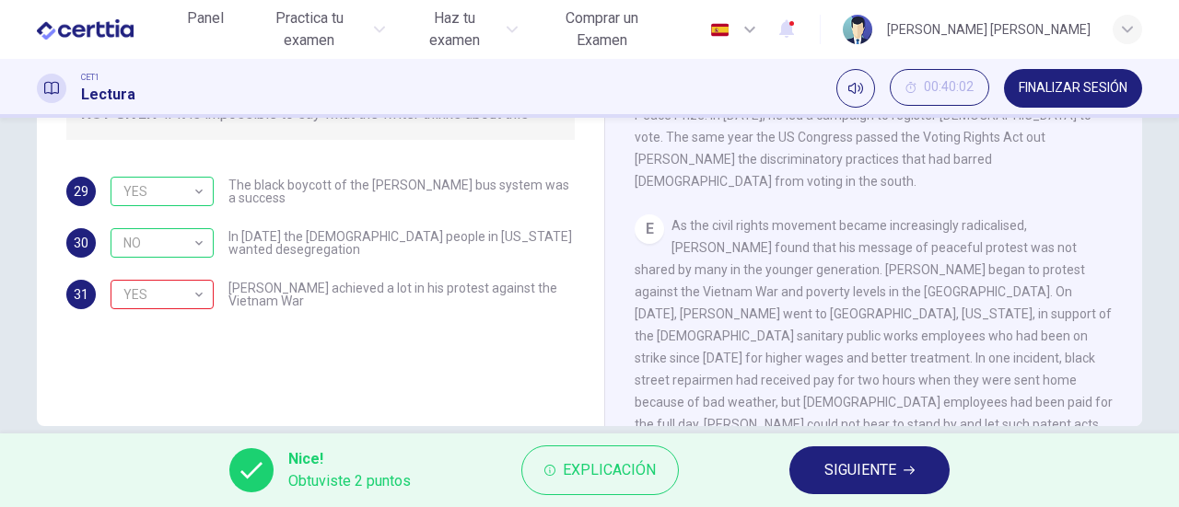
click at [859, 477] on span "SIGUIENTE" at bounding box center [860, 471] width 72 height 26
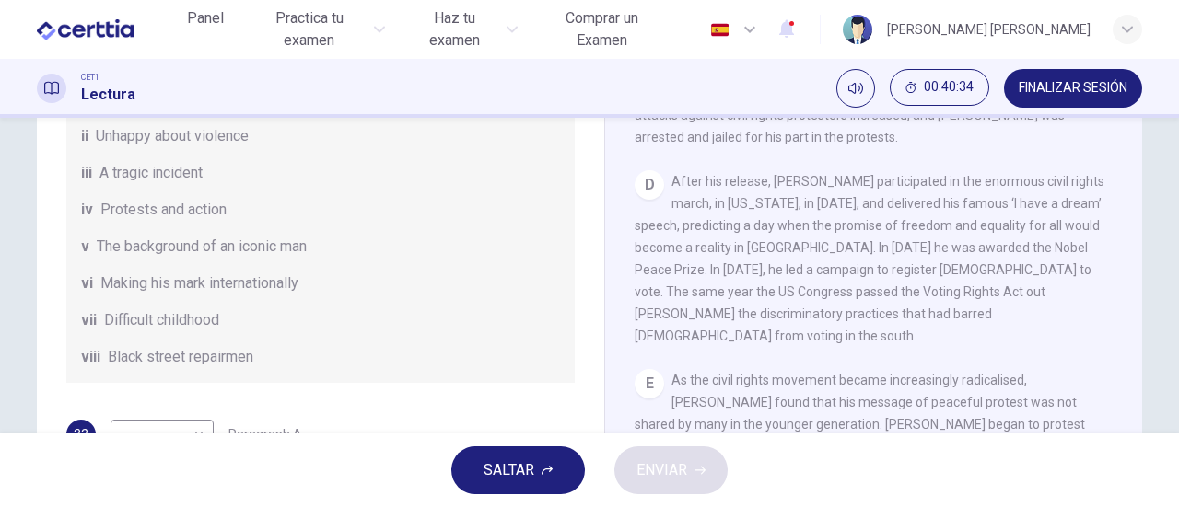
scroll to position [324, 0]
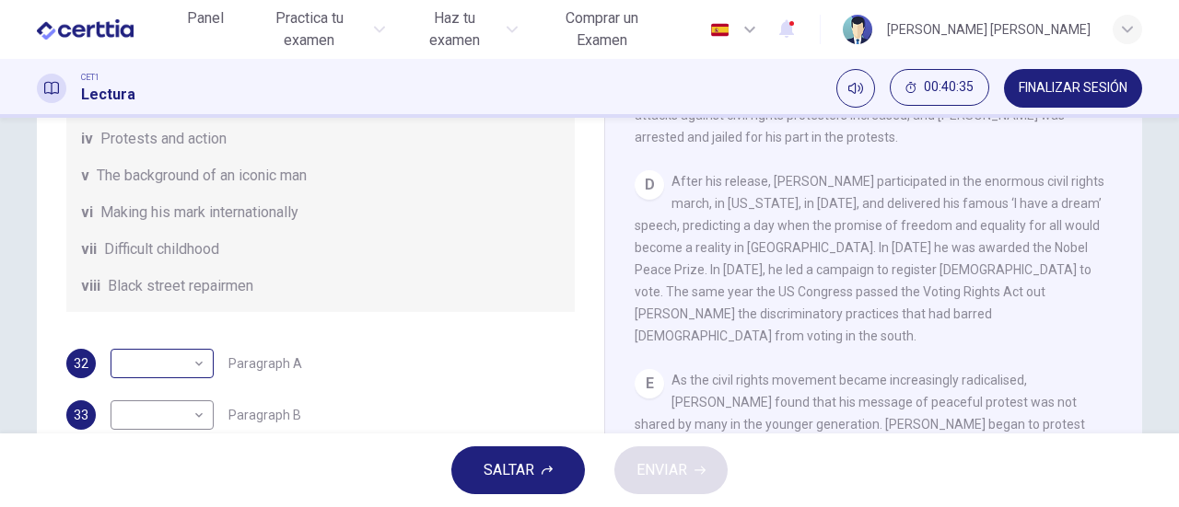
click at [196, 367] on body "Este sitio utiliza cookies, como se explica en nuestra Política de Privacidad .…" at bounding box center [589, 253] width 1179 height 507
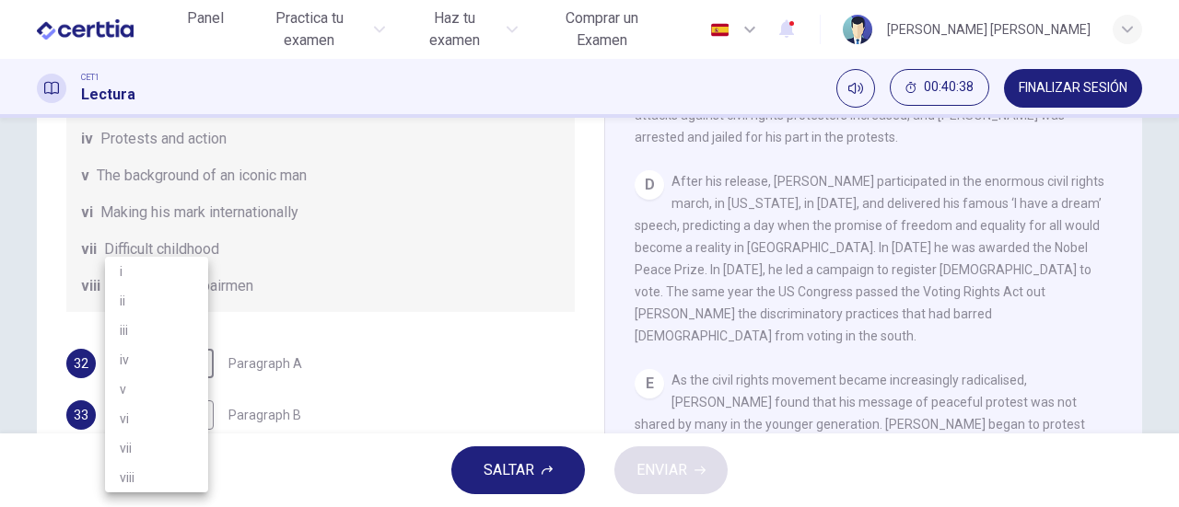
click at [350, 367] on div at bounding box center [589, 253] width 1179 height 507
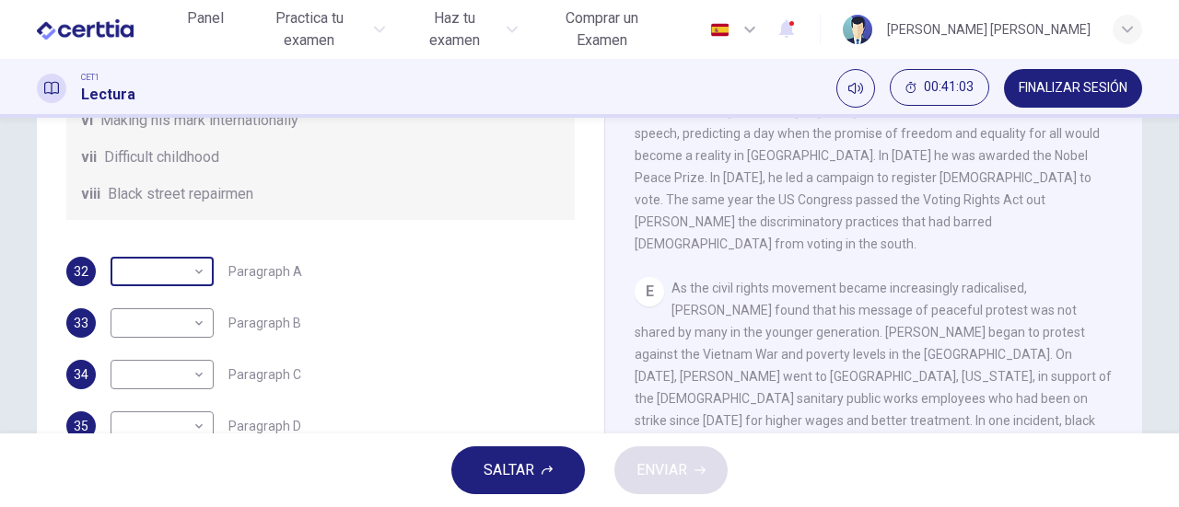
scroll to position [306, 0]
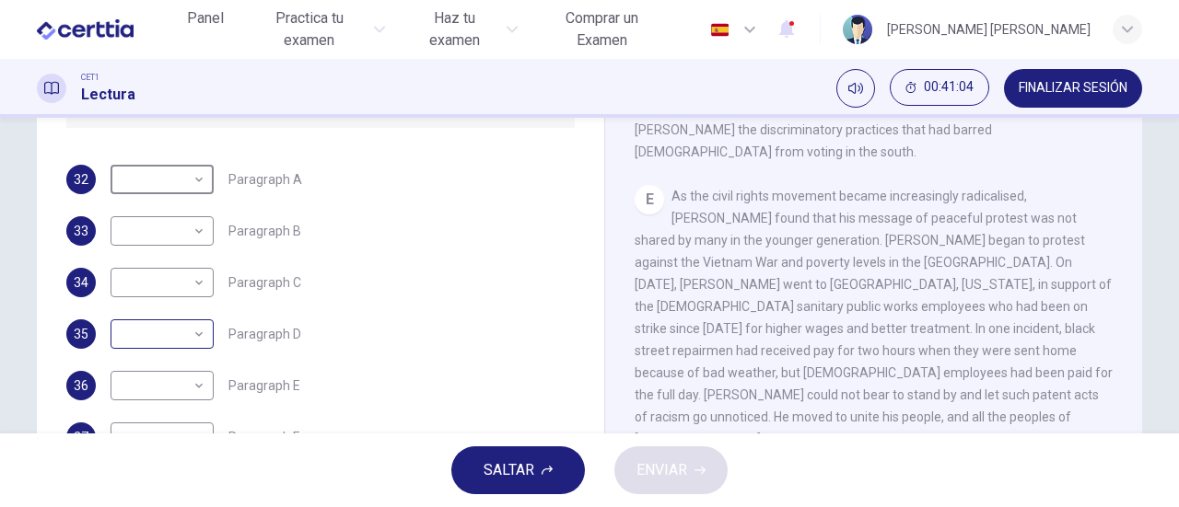
click at [195, 338] on body "Este sitio utiliza cookies, como se explica en nuestra Política de Privacidad .…" at bounding box center [589, 253] width 1179 height 507
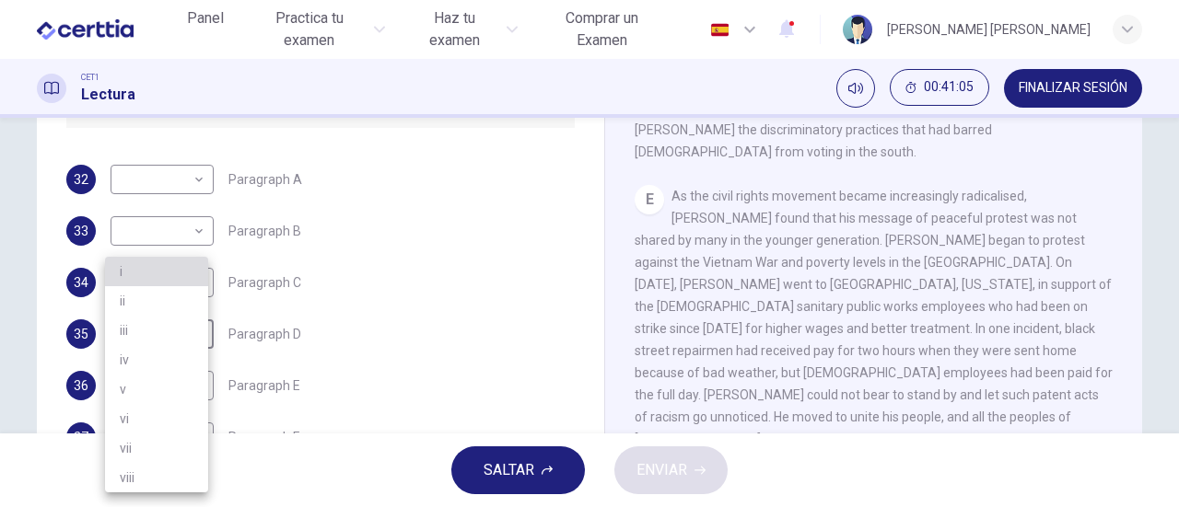
click at [153, 273] on li "i" at bounding box center [156, 271] width 103 height 29
type input "*"
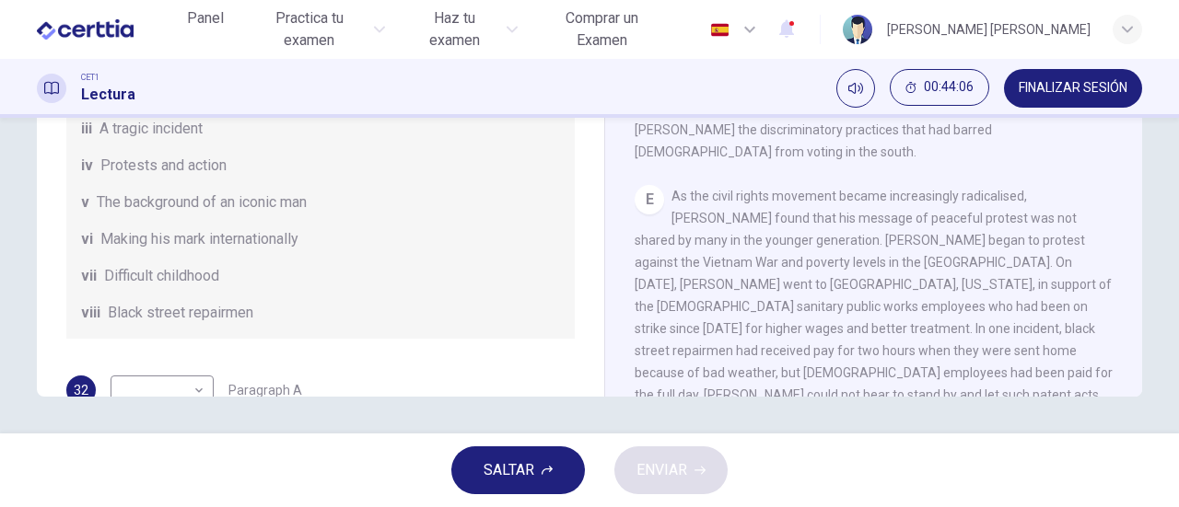
scroll to position [921, 0]
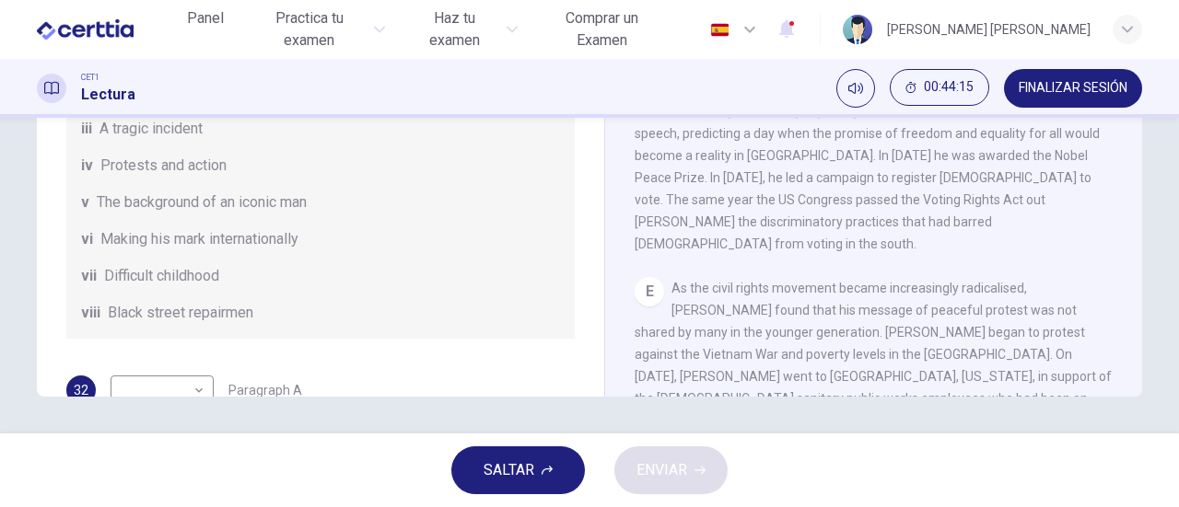
click at [145, 177] on span "Protests and action" at bounding box center [163, 166] width 126 height 22
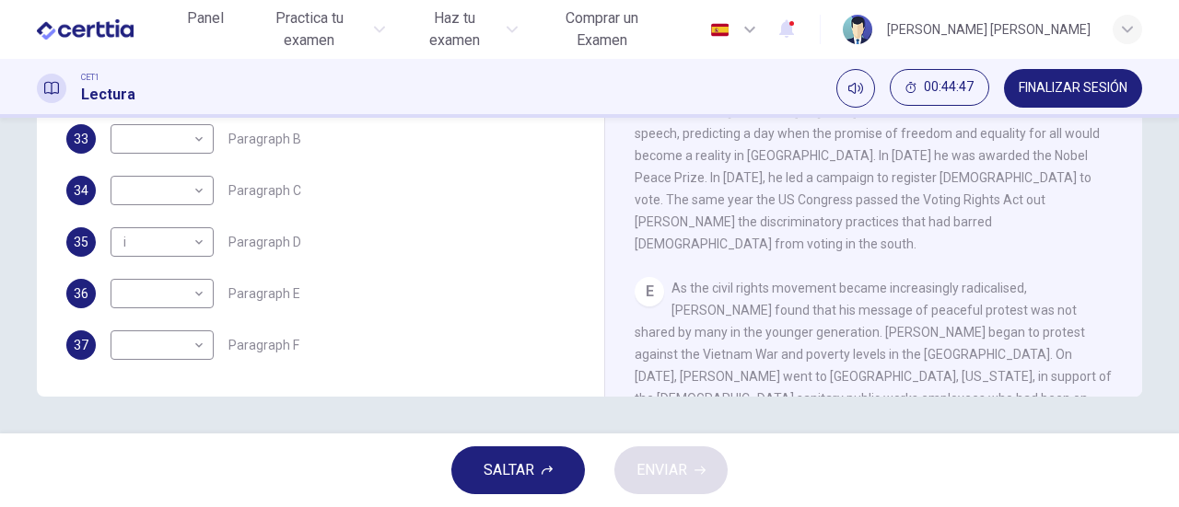
scroll to position [232, 0]
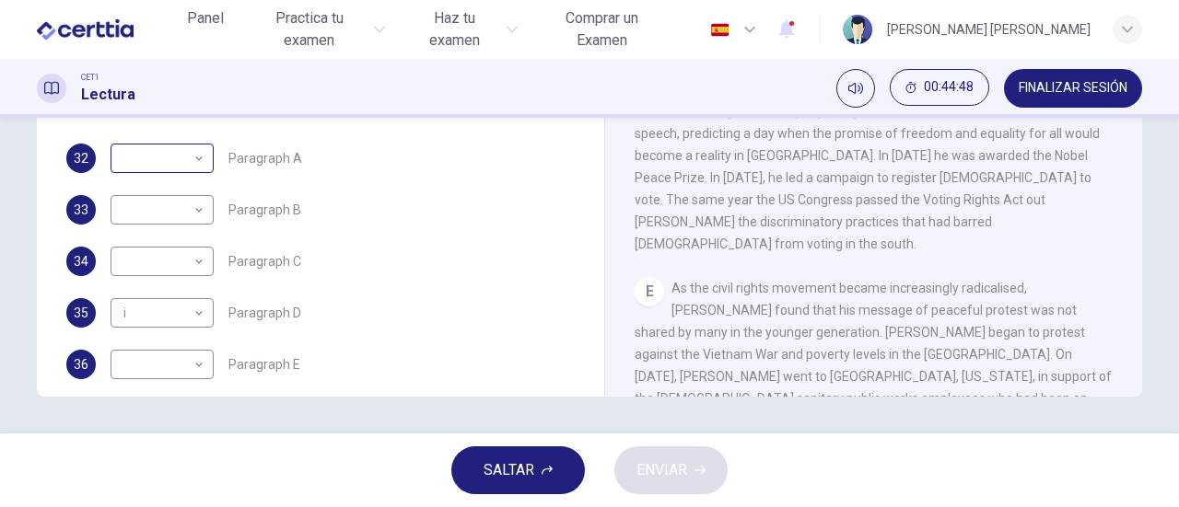
click at [201, 183] on body "Este sitio utiliza cookies, como se explica en nuestra Política de Privacidad .…" at bounding box center [589, 253] width 1179 height 507
click at [149, 378] on li "vii" at bounding box center [156, 385] width 103 height 29
type input "***"
click at [193, 231] on body "Este sitio utiliza cookies, como se explica en nuestra Política de Privacidad .…" at bounding box center [589, 253] width 1179 height 507
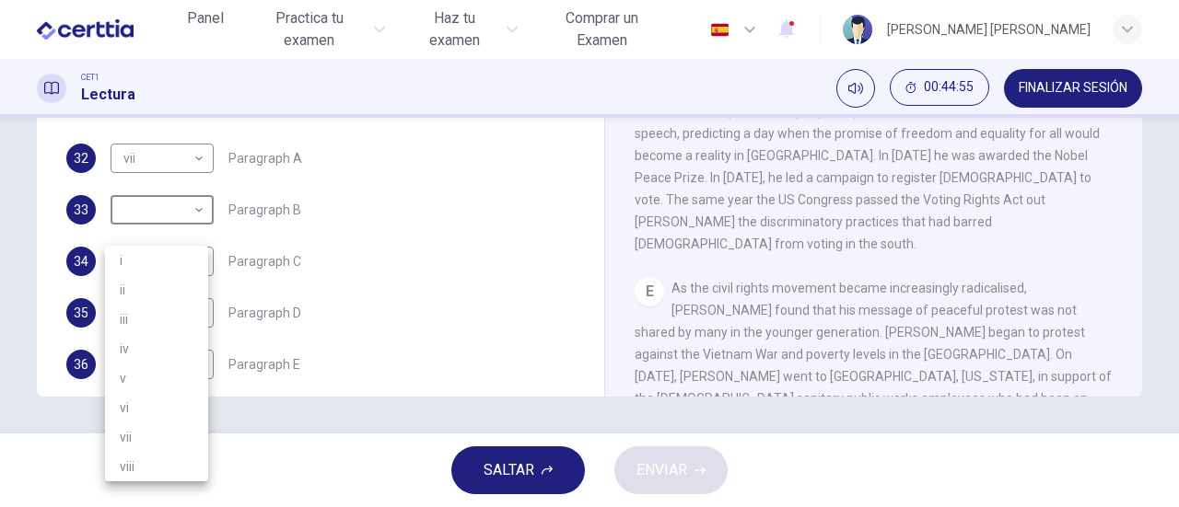
click at [147, 459] on li "viii" at bounding box center [156, 466] width 103 height 29
type input "****"
click at [192, 284] on body "Este sitio utiliza cookies, como se explica en nuestra Política de Privacidad .…" at bounding box center [589, 253] width 1179 height 507
click at [141, 386] on li "v" at bounding box center [156, 389] width 103 height 29
type input "*"
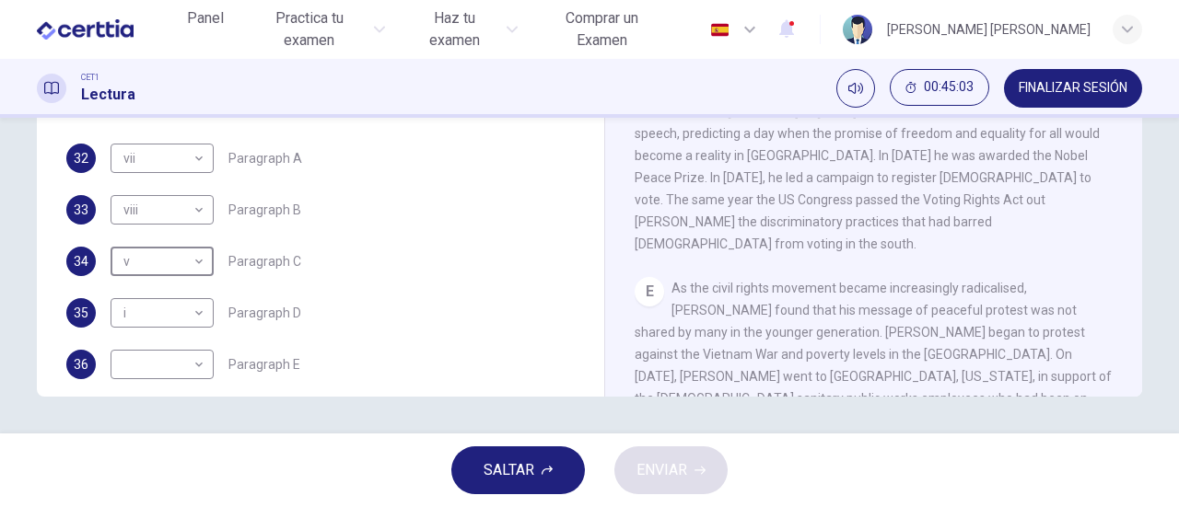
scroll to position [324, 0]
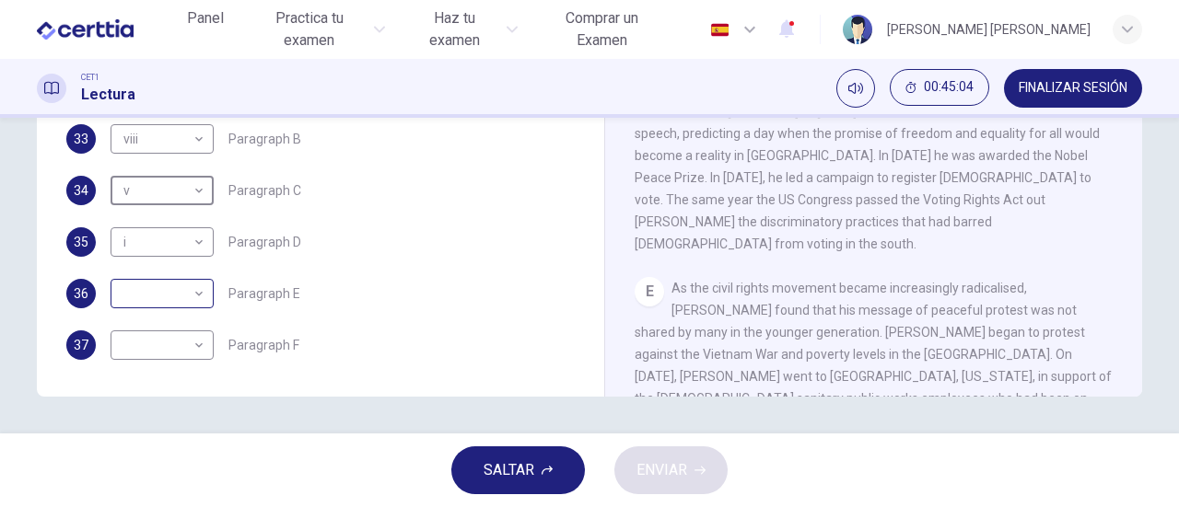
click at [195, 290] on body "Este sitio utiliza cookies, como se explica en nuestra Política de Privacidad .…" at bounding box center [589, 253] width 1179 height 507
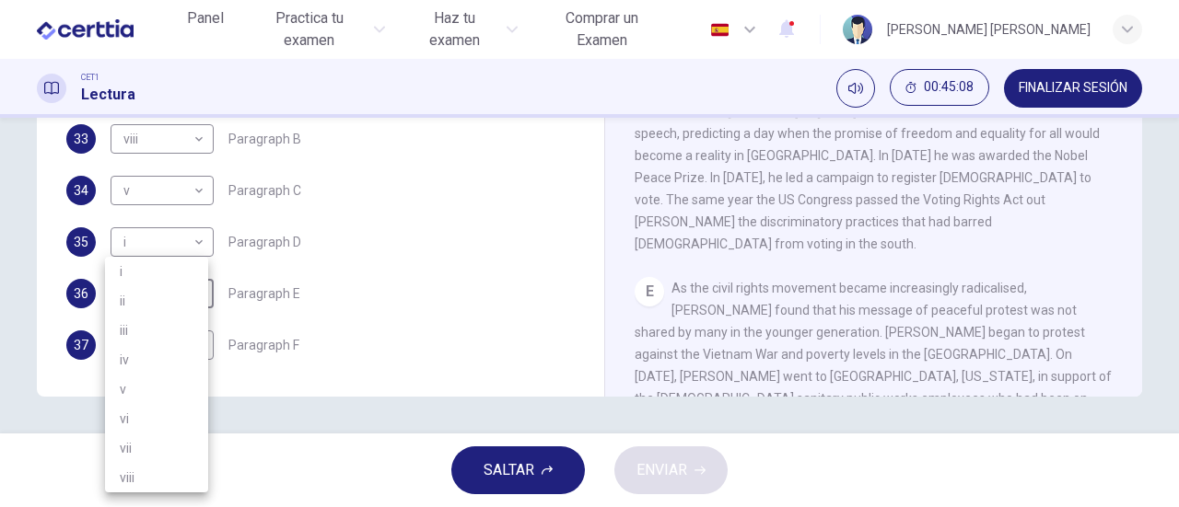
click at [160, 362] on li "iv" at bounding box center [156, 359] width 103 height 29
type input "**"
click at [195, 343] on body "Este sitio utiliza cookies, como se explica en nuestra Política de Privacidad .…" at bounding box center [589, 253] width 1179 height 507
click at [151, 331] on li "iii" at bounding box center [156, 330] width 103 height 29
type input "***"
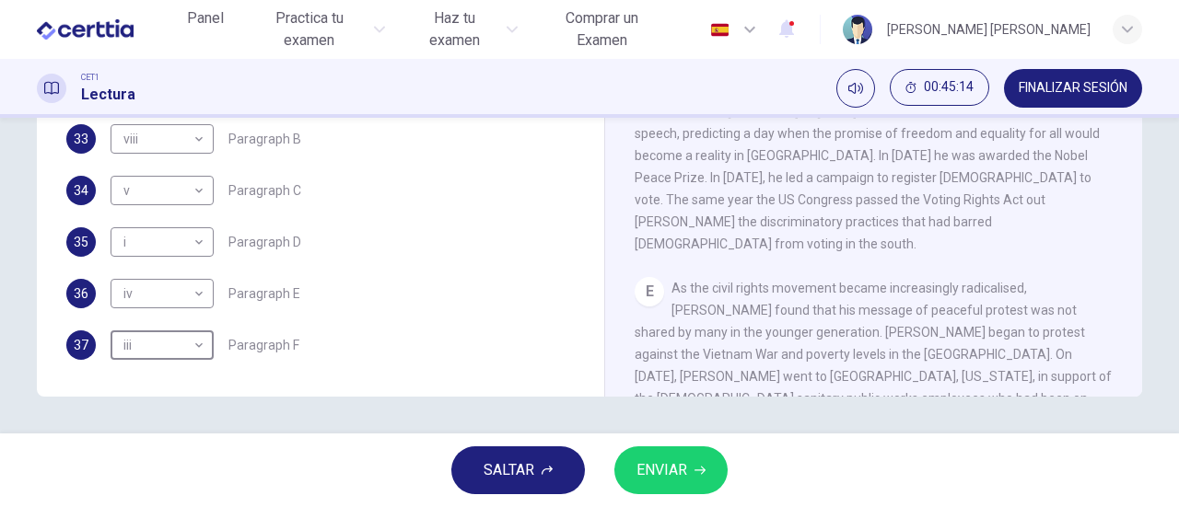
click at [674, 476] on span "ENVIAR" at bounding box center [661, 471] width 51 height 26
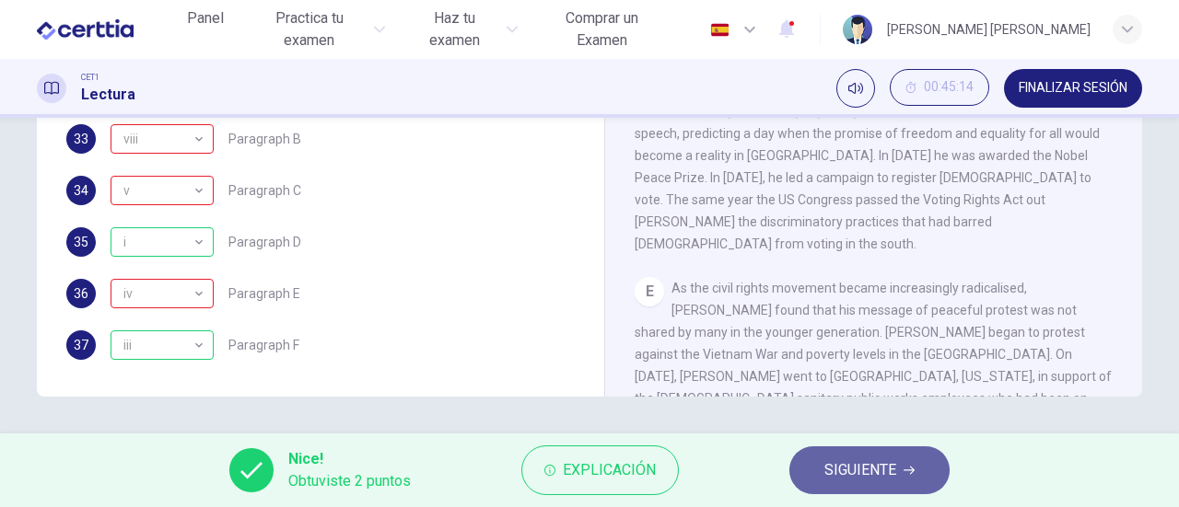
click at [856, 478] on span "SIGUIENTE" at bounding box center [860, 471] width 72 height 26
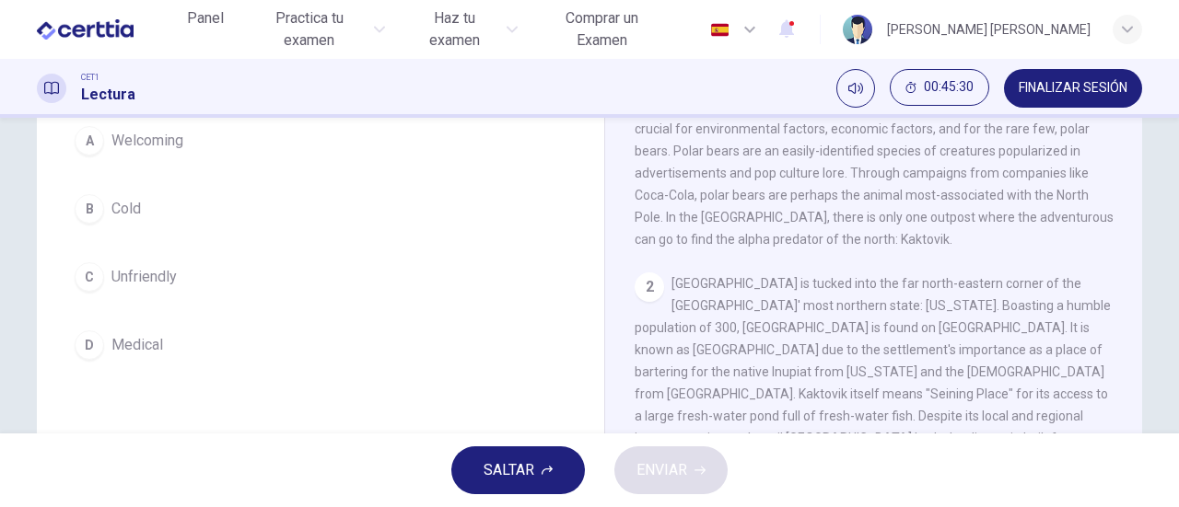
scroll to position [92, 0]
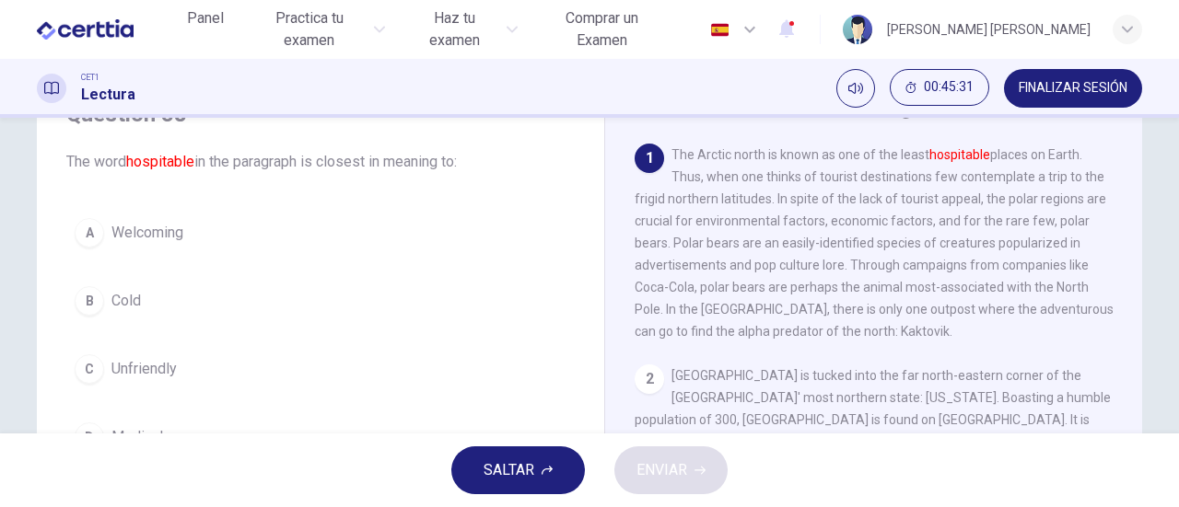
click at [80, 231] on div "A" at bounding box center [89, 232] width 29 height 29
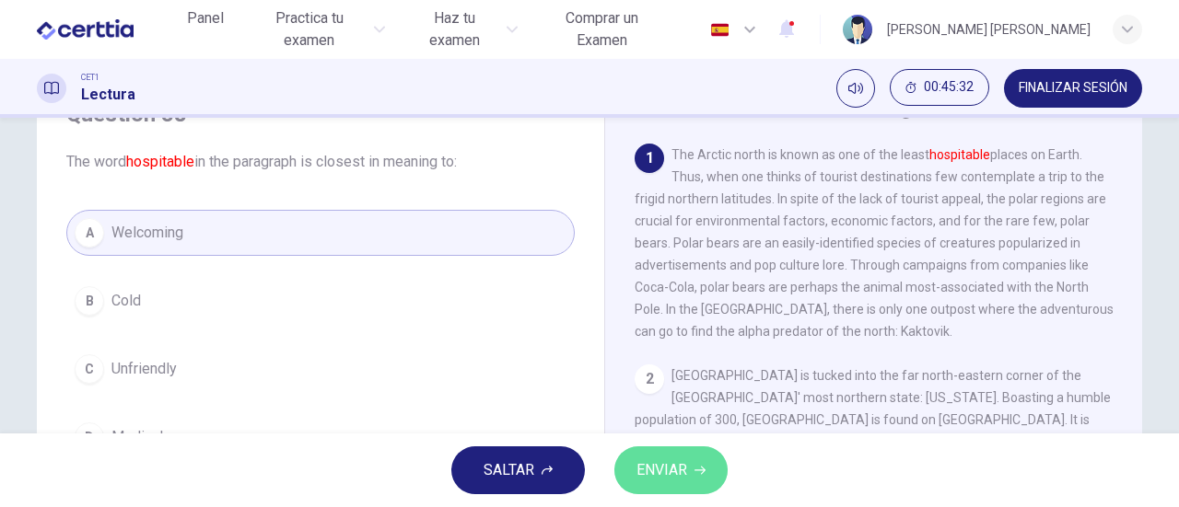
click at [678, 480] on span "ENVIAR" at bounding box center [661, 471] width 51 height 26
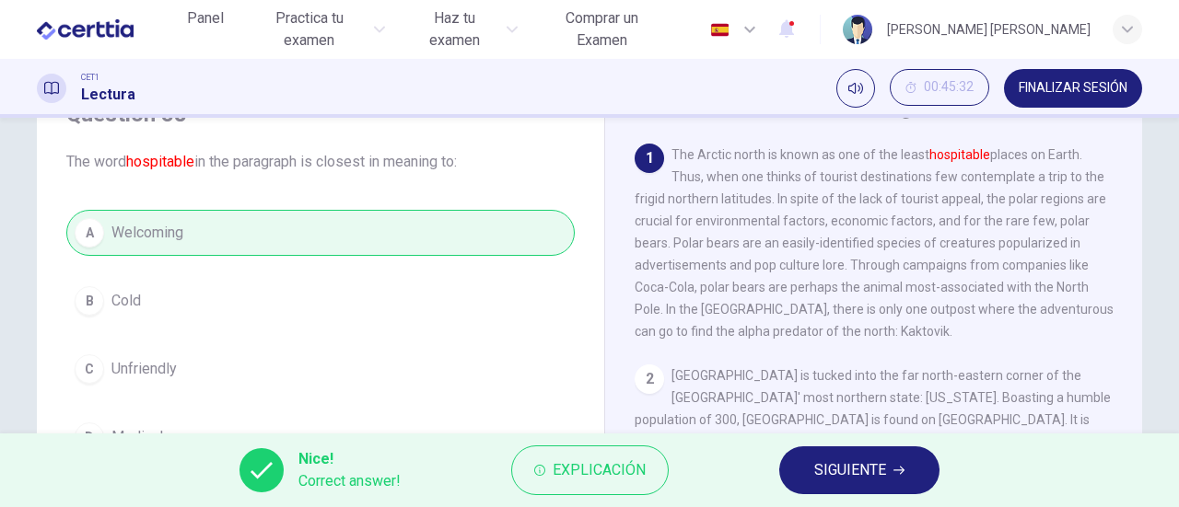
click at [826, 470] on span "SIGUIENTE" at bounding box center [850, 471] width 72 height 26
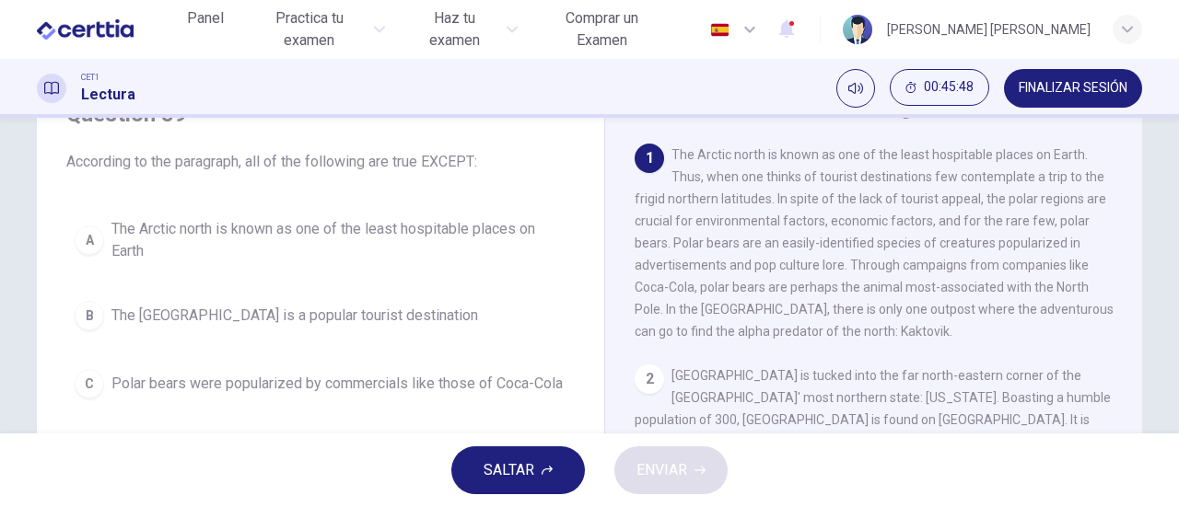
click at [81, 250] on div "A" at bounding box center [89, 240] width 29 height 29
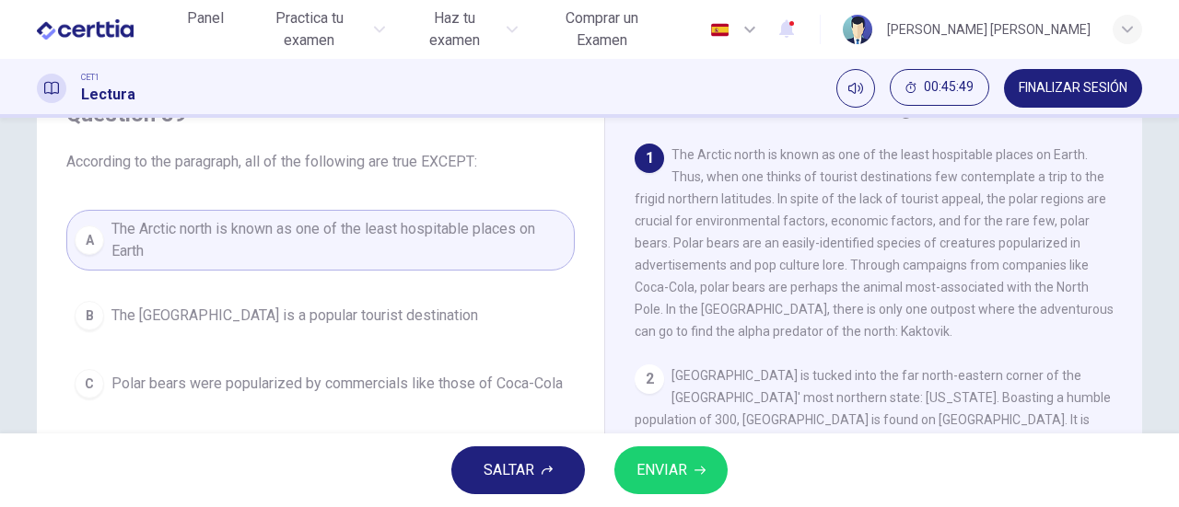
click at [681, 475] on span "ENVIAR" at bounding box center [661, 471] width 51 height 26
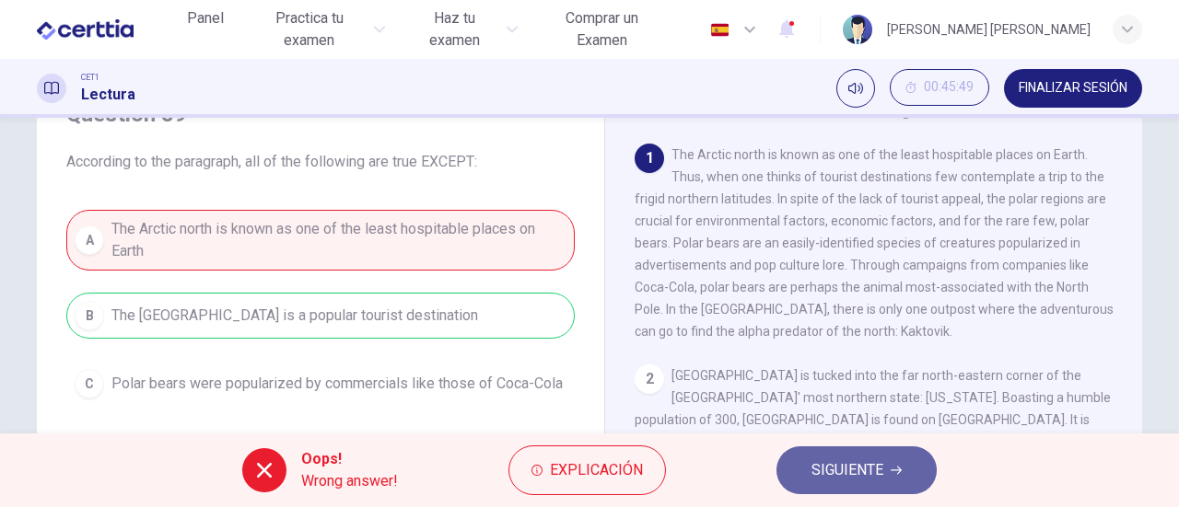
click at [851, 469] on span "SIGUIENTE" at bounding box center [847, 471] width 72 height 26
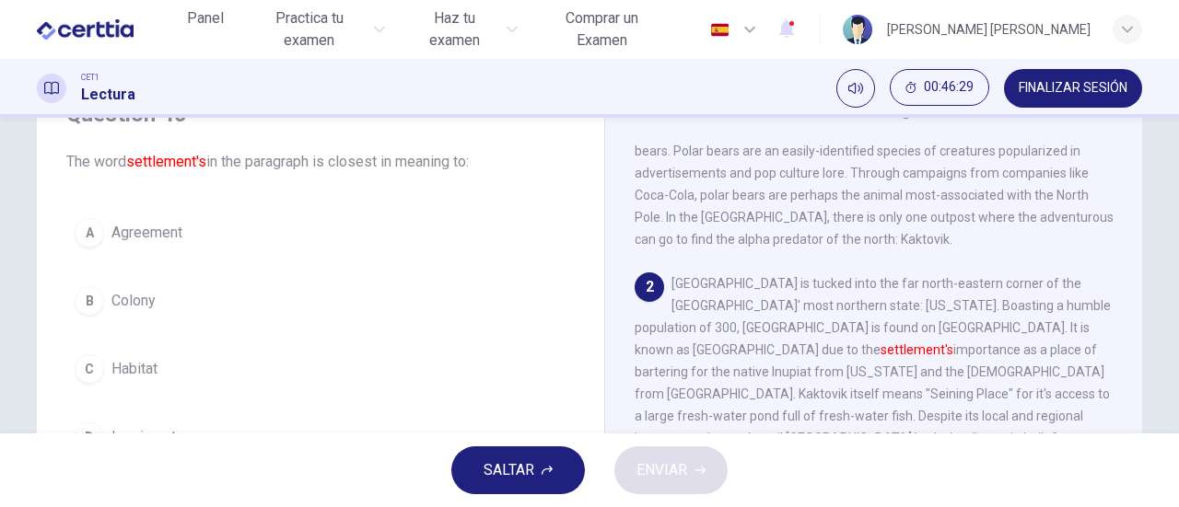
click at [88, 298] on div "B" at bounding box center [89, 300] width 29 height 29
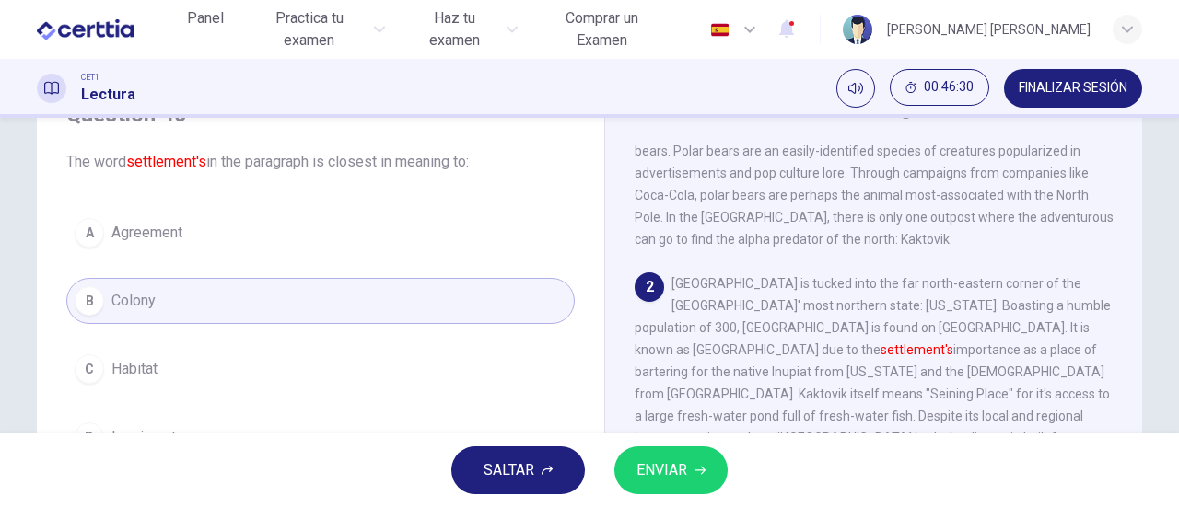
click at [691, 473] on button "ENVIAR" at bounding box center [670, 471] width 113 height 48
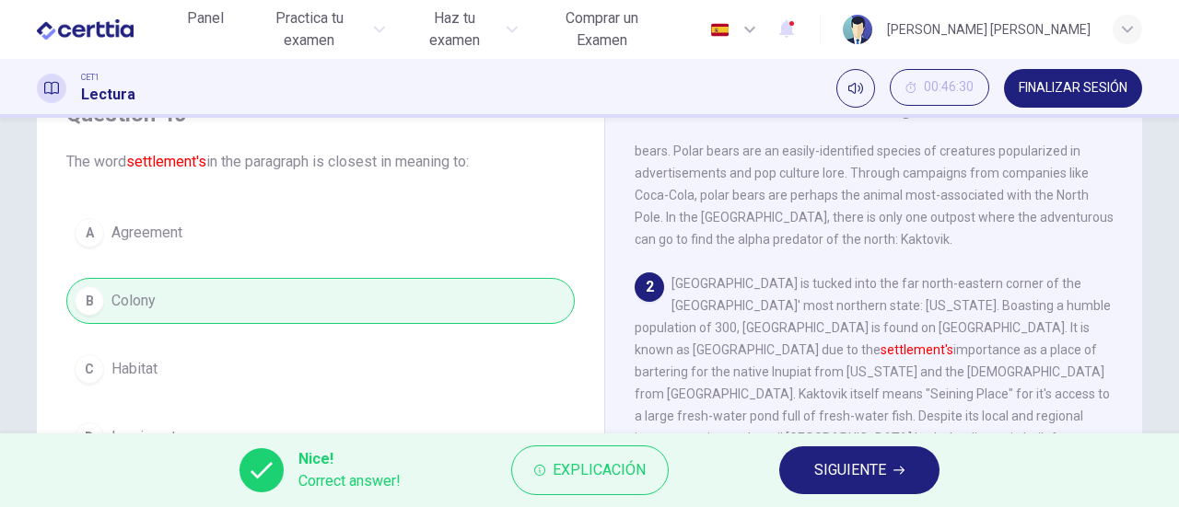
click at [893, 475] on icon "button" at bounding box center [898, 470] width 11 height 11
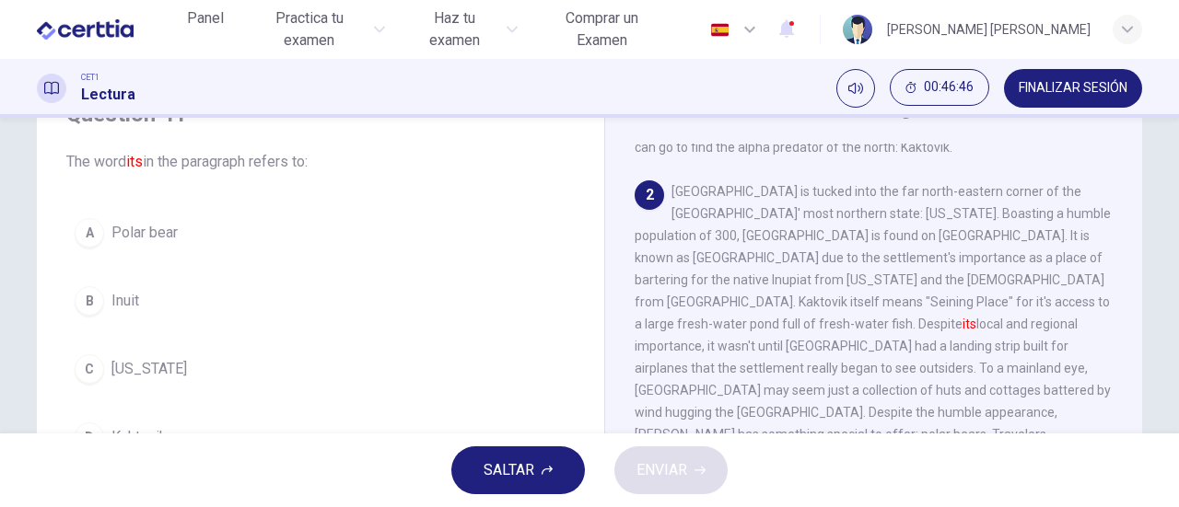
scroll to position [184, 0]
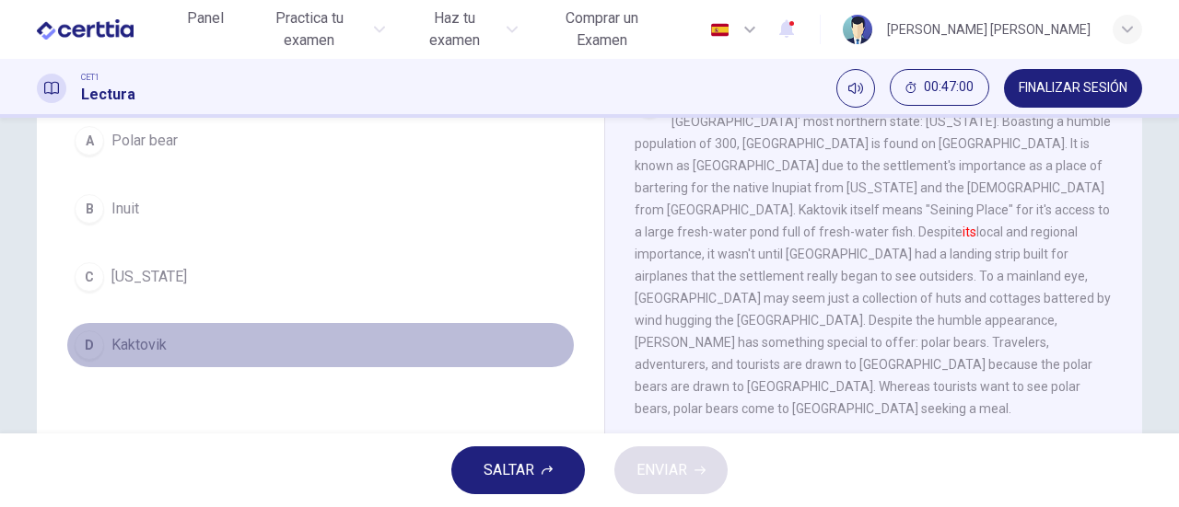
click at [122, 340] on span "Kaktovik" at bounding box center [138, 345] width 55 height 22
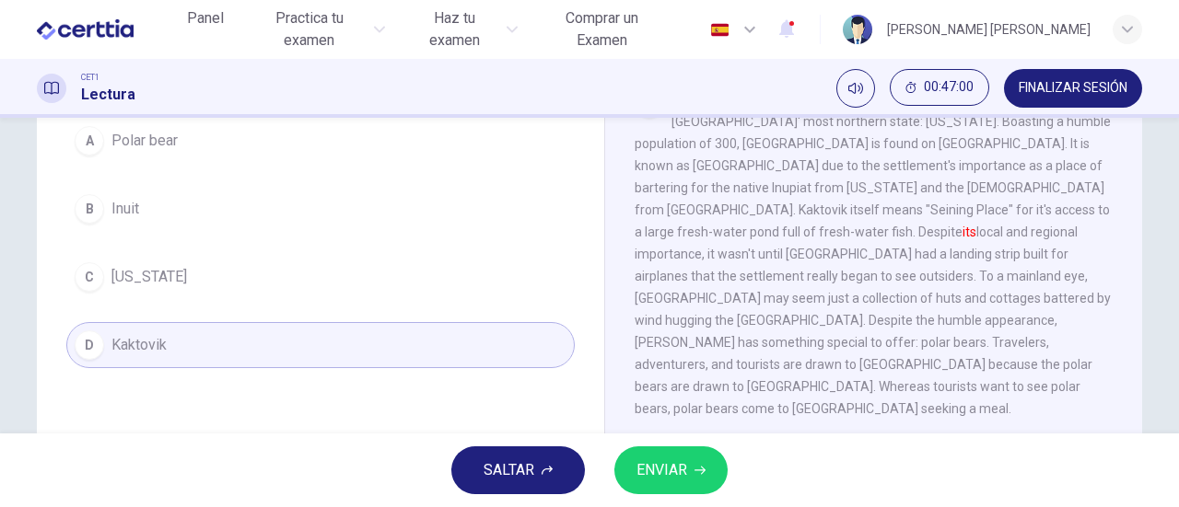
click at [680, 465] on span "ENVIAR" at bounding box center [661, 471] width 51 height 26
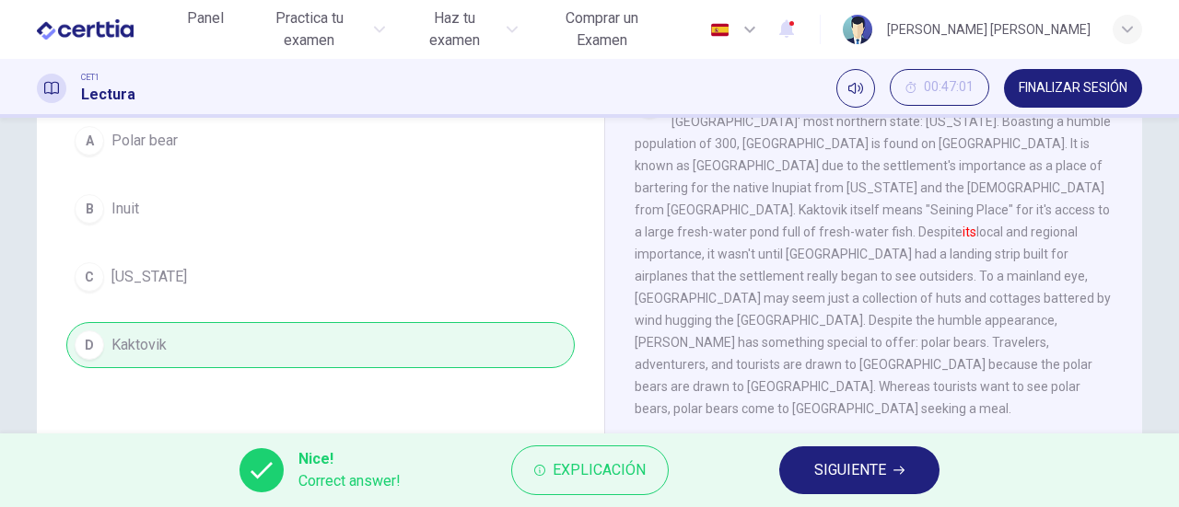
click at [880, 471] on span "SIGUIENTE" at bounding box center [850, 471] width 72 height 26
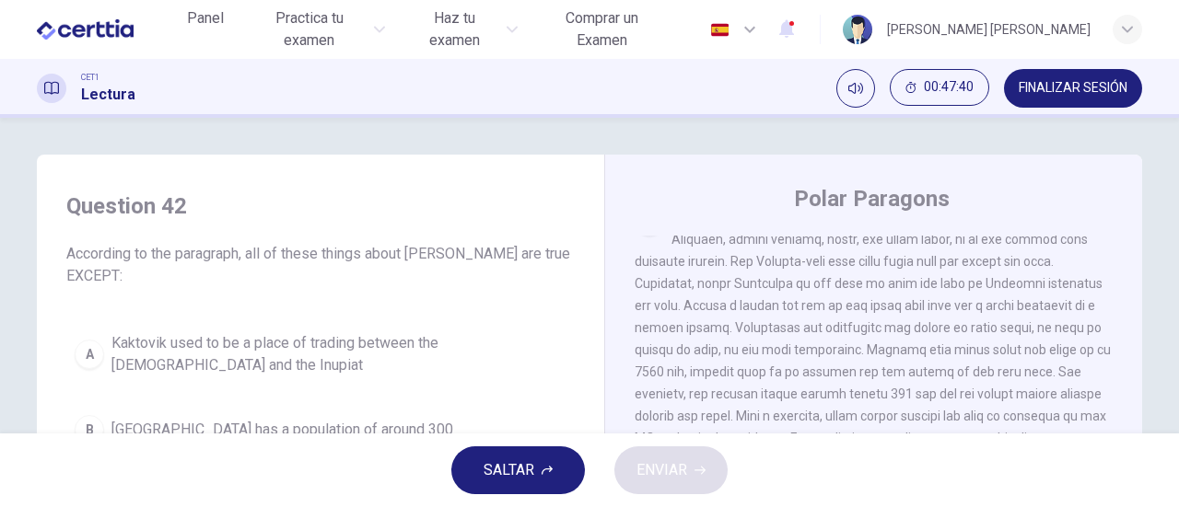
scroll to position [92, 0]
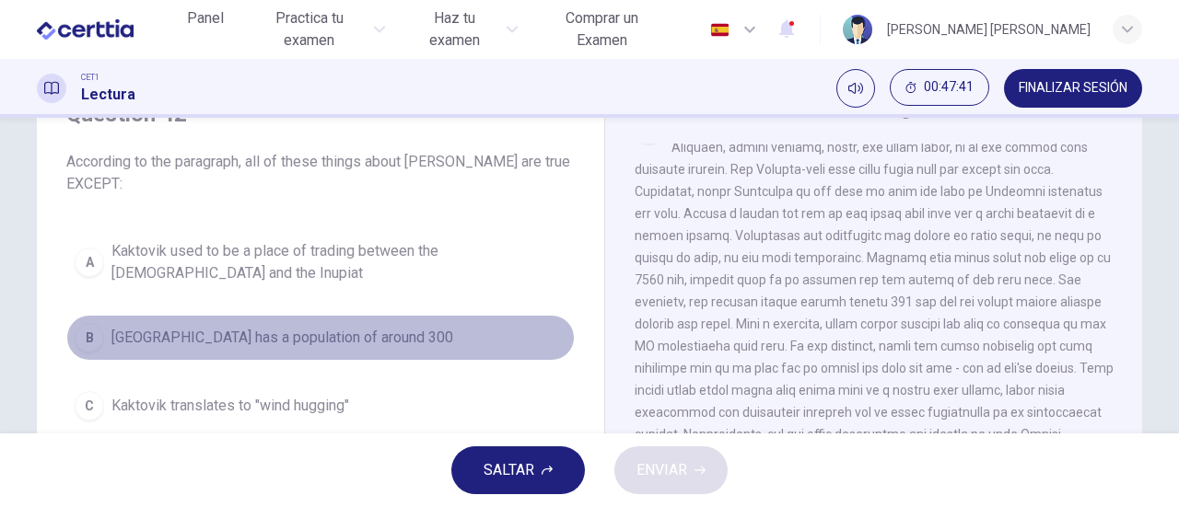
click at [173, 350] on button "B Kaktovik has a population of around 300" at bounding box center [320, 338] width 508 height 46
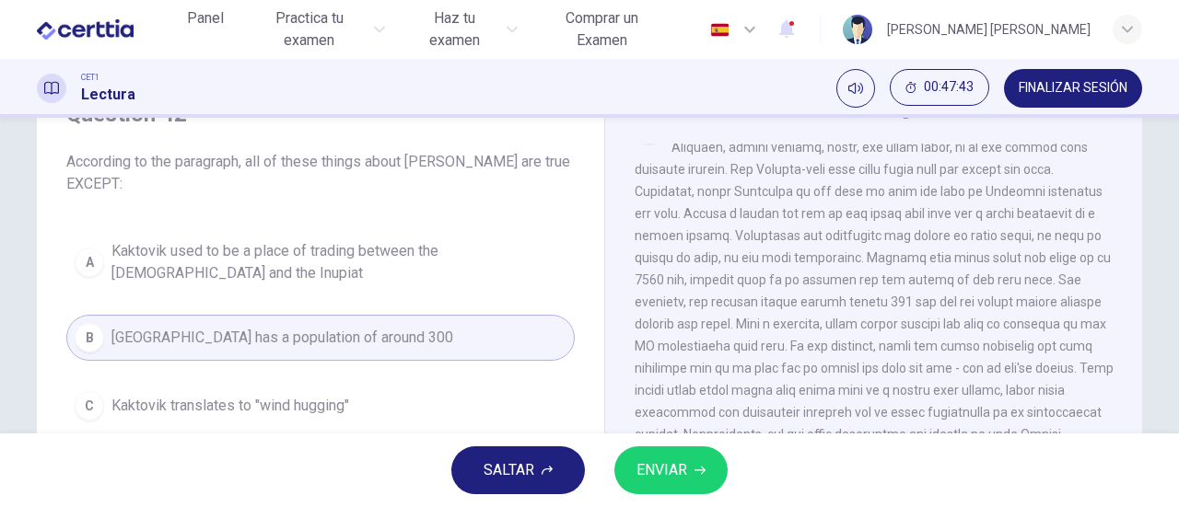
click at [668, 459] on span "ENVIAR" at bounding box center [661, 471] width 51 height 26
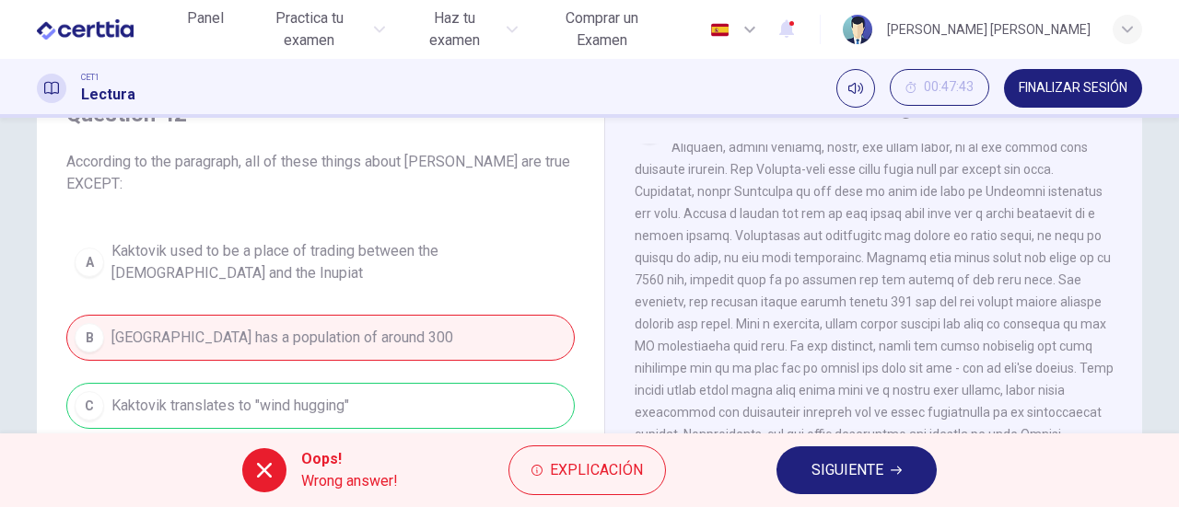
scroll to position [184, 0]
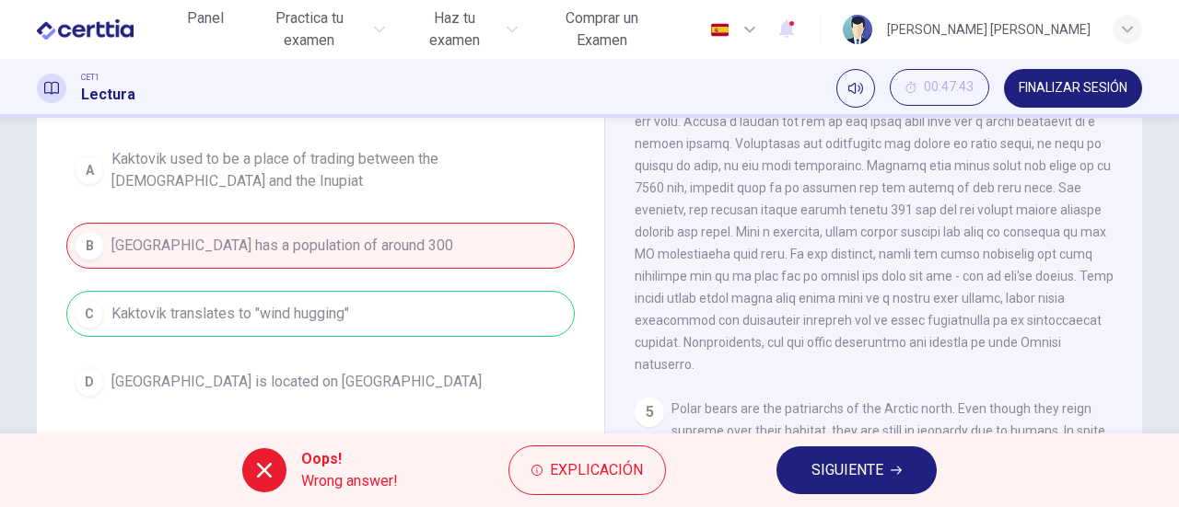
click at [853, 473] on span "SIGUIENTE" at bounding box center [847, 471] width 72 height 26
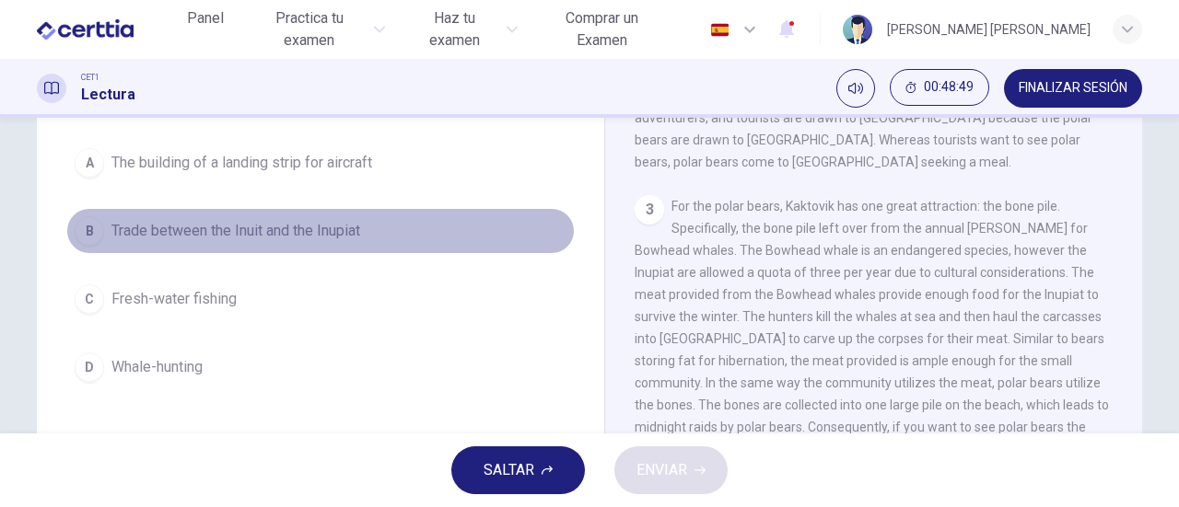
click at [295, 231] on span "Trade between the Inuit and the Inupiat" at bounding box center [235, 231] width 249 height 22
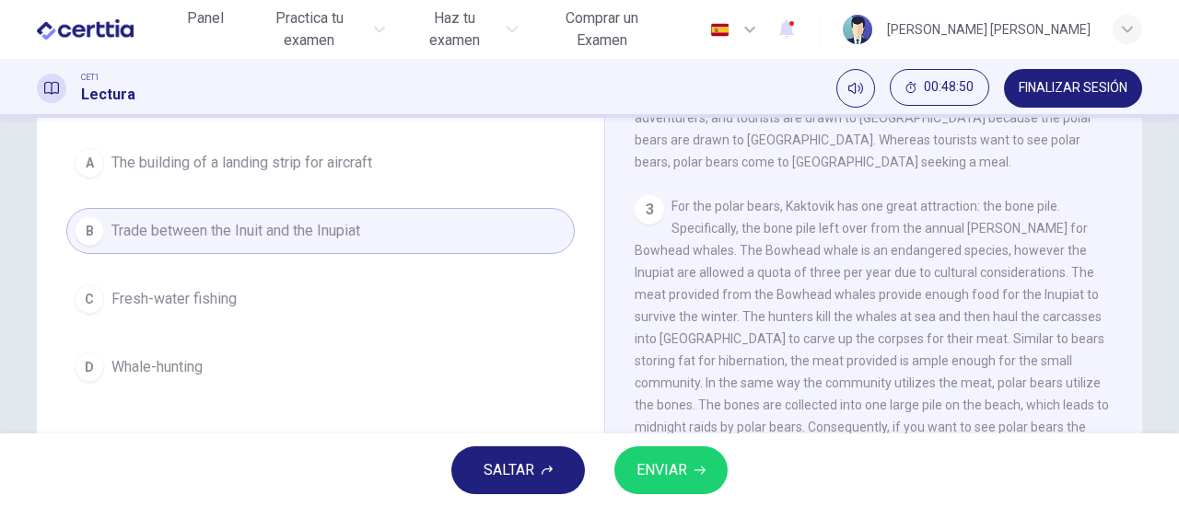
click at [674, 482] on span "ENVIAR" at bounding box center [661, 471] width 51 height 26
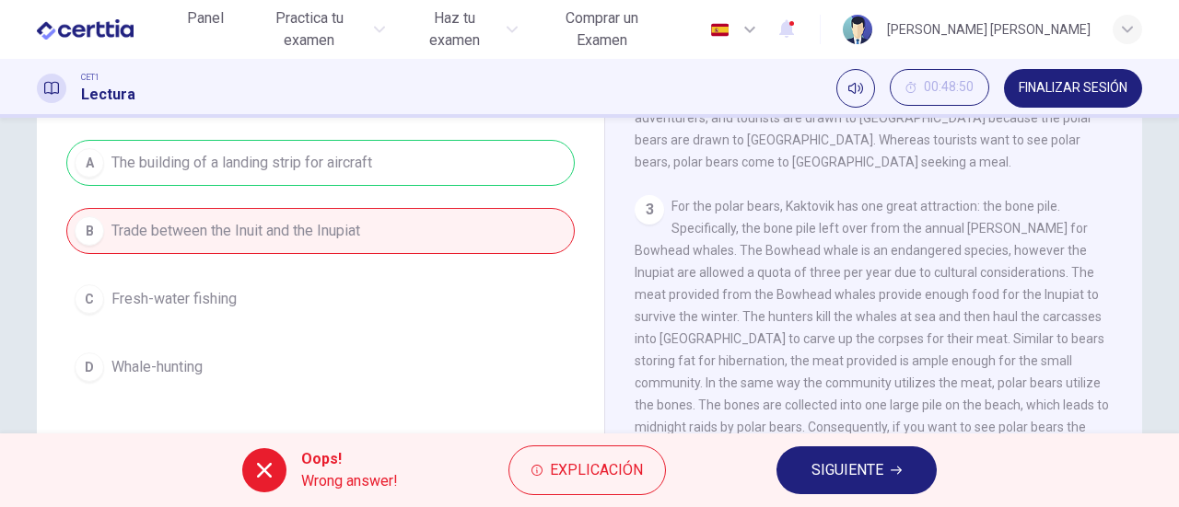
click at [830, 467] on span "SIGUIENTE" at bounding box center [847, 471] width 72 height 26
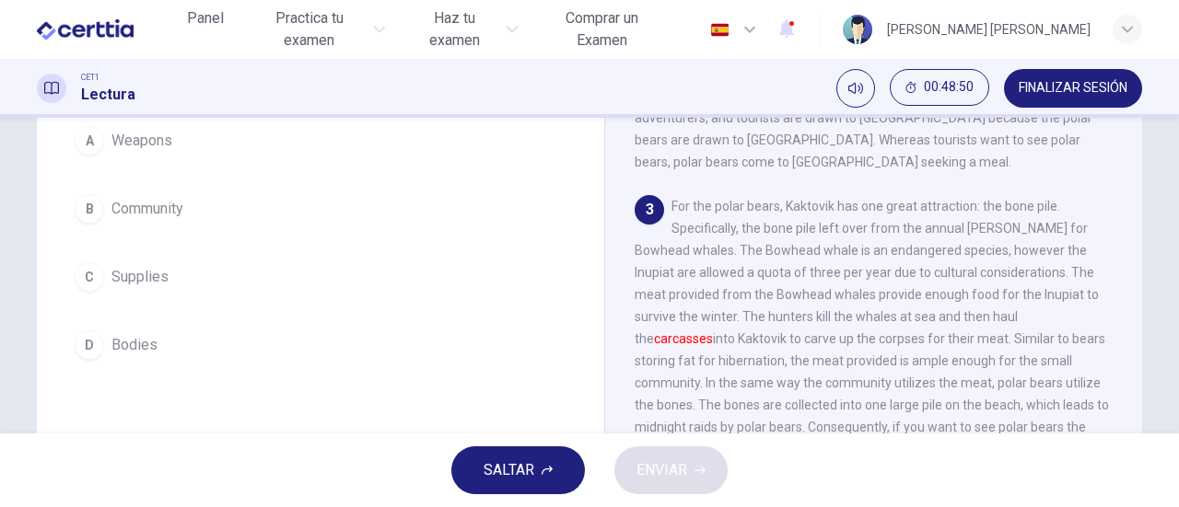
scroll to position [162, 0]
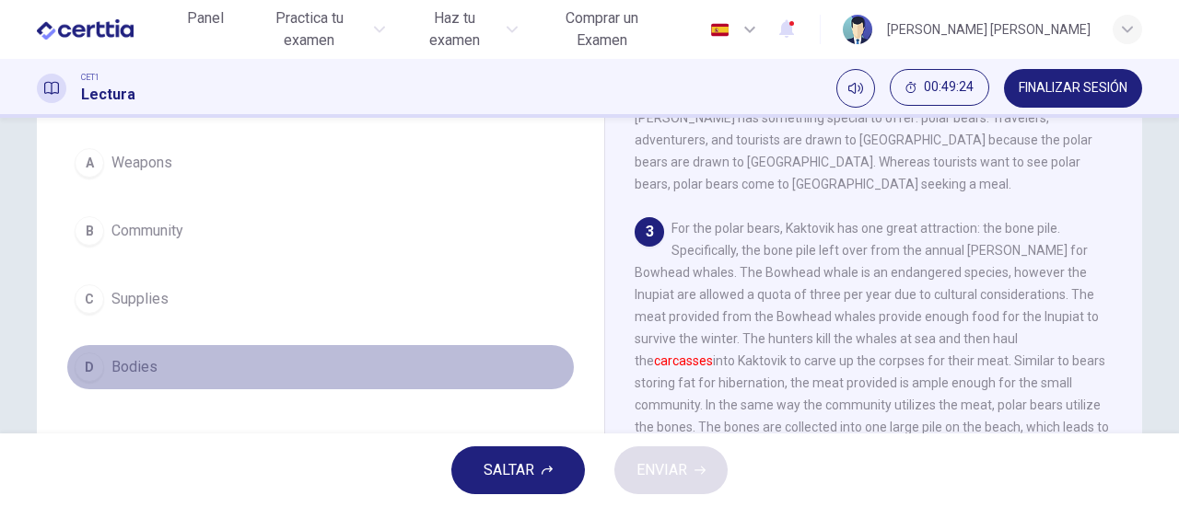
drag, startPoint x: 88, startPoint y: 371, endPoint x: 126, endPoint y: 359, distance: 39.6
click at [87, 369] on div "D" at bounding box center [89, 367] width 29 height 29
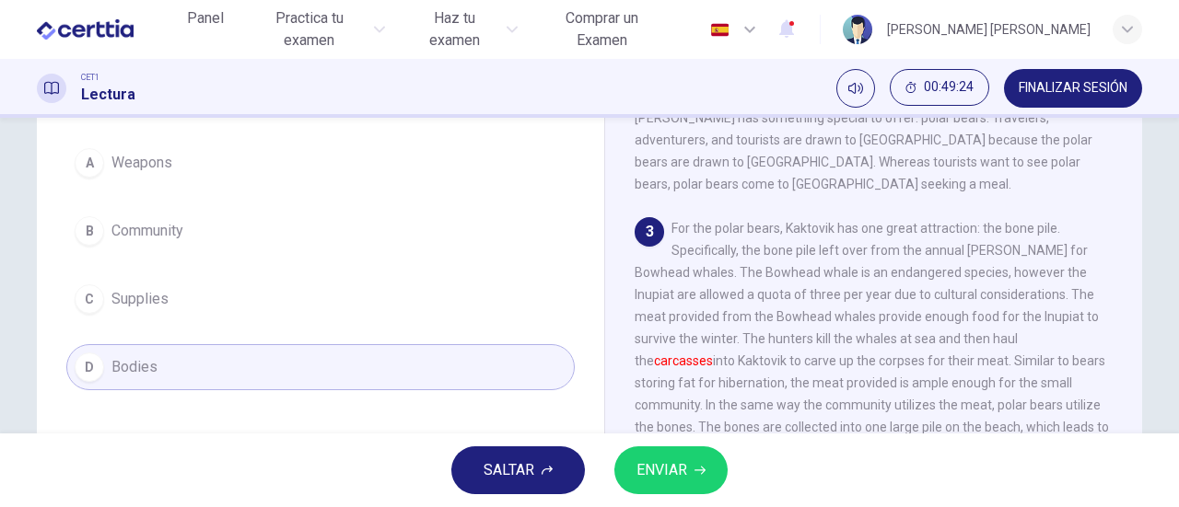
click at [648, 469] on span "ENVIAR" at bounding box center [661, 471] width 51 height 26
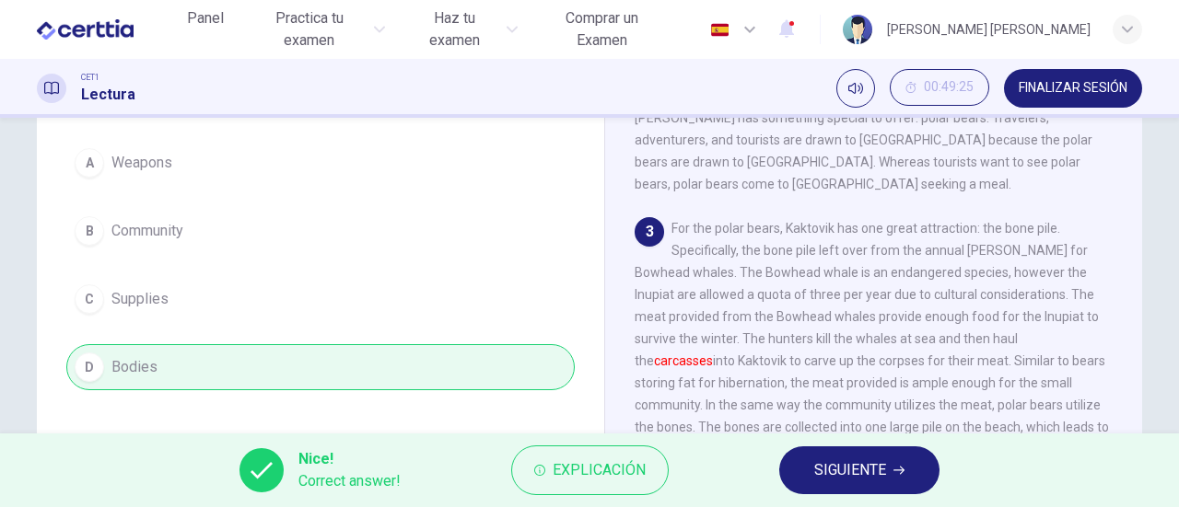
click at [862, 466] on span "SIGUIENTE" at bounding box center [850, 471] width 72 height 26
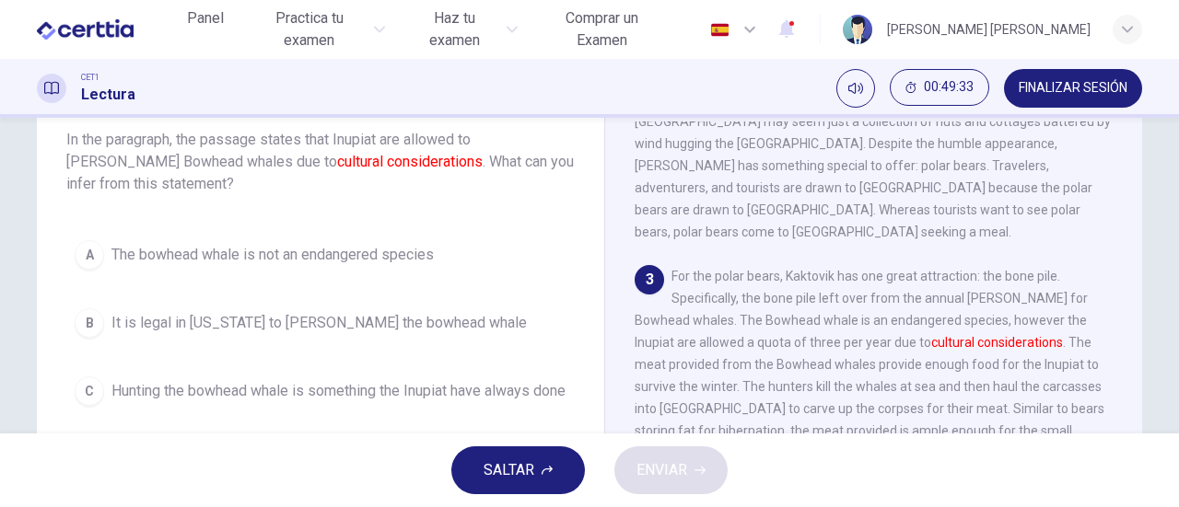
scroll to position [206, 0]
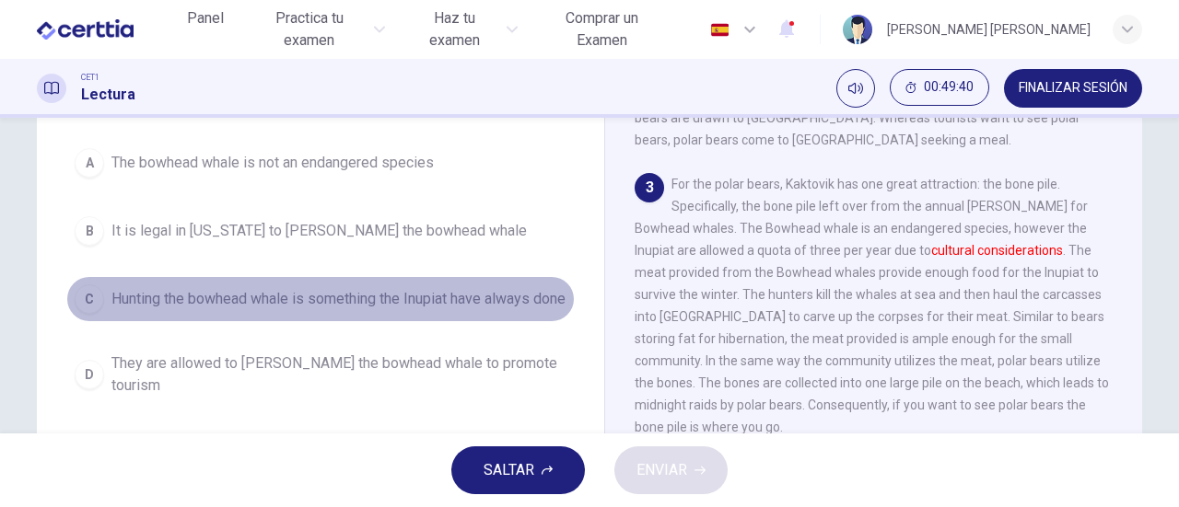
click at [151, 295] on span "Hunting the bowhead whale is something the Inupiat have always done" at bounding box center [338, 299] width 454 height 22
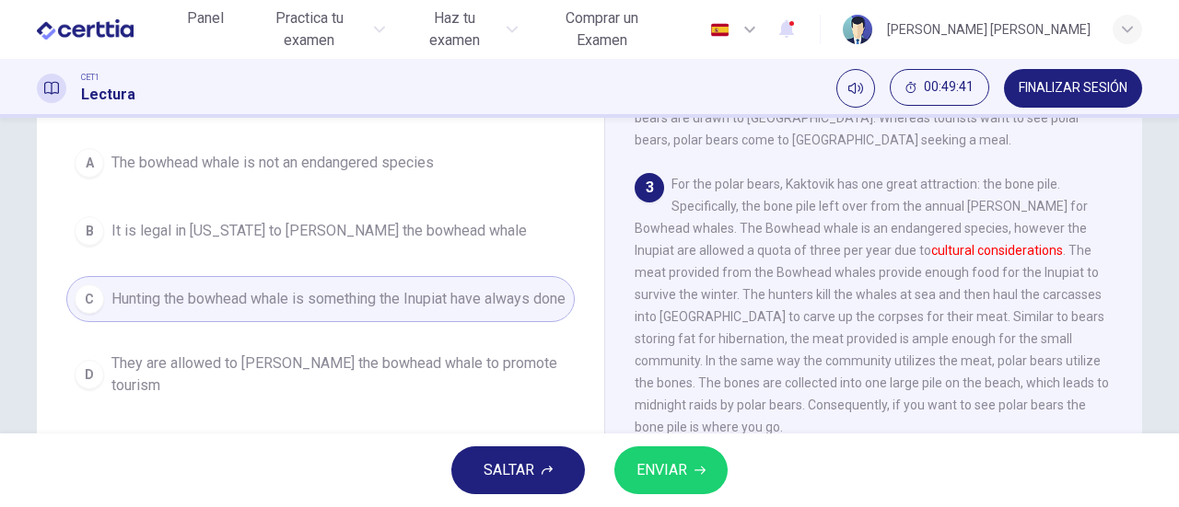
click at [672, 467] on span "ENVIAR" at bounding box center [661, 471] width 51 height 26
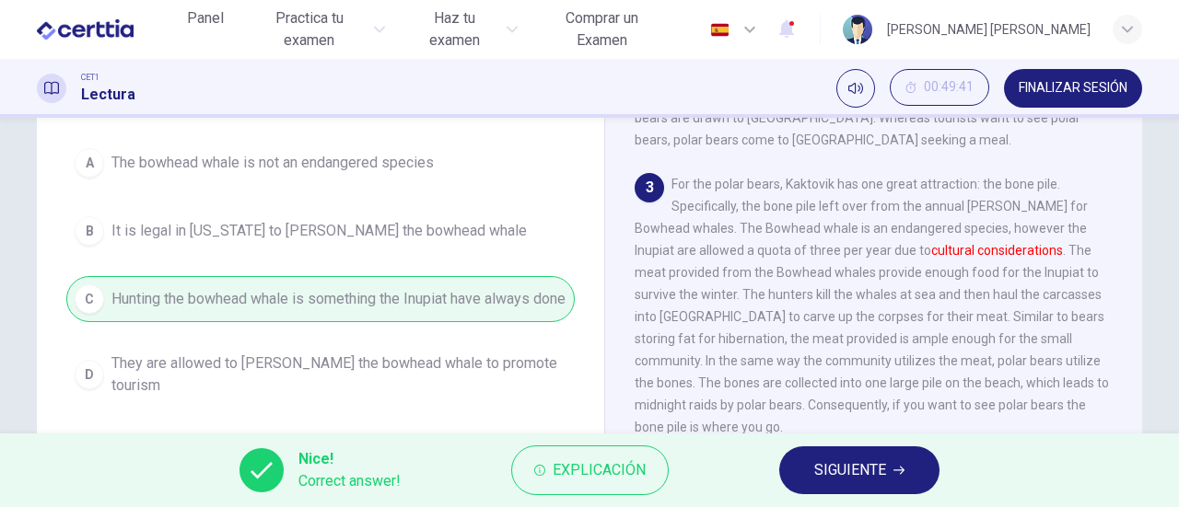
click at [852, 463] on span "SIGUIENTE" at bounding box center [850, 471] width 72 height 26
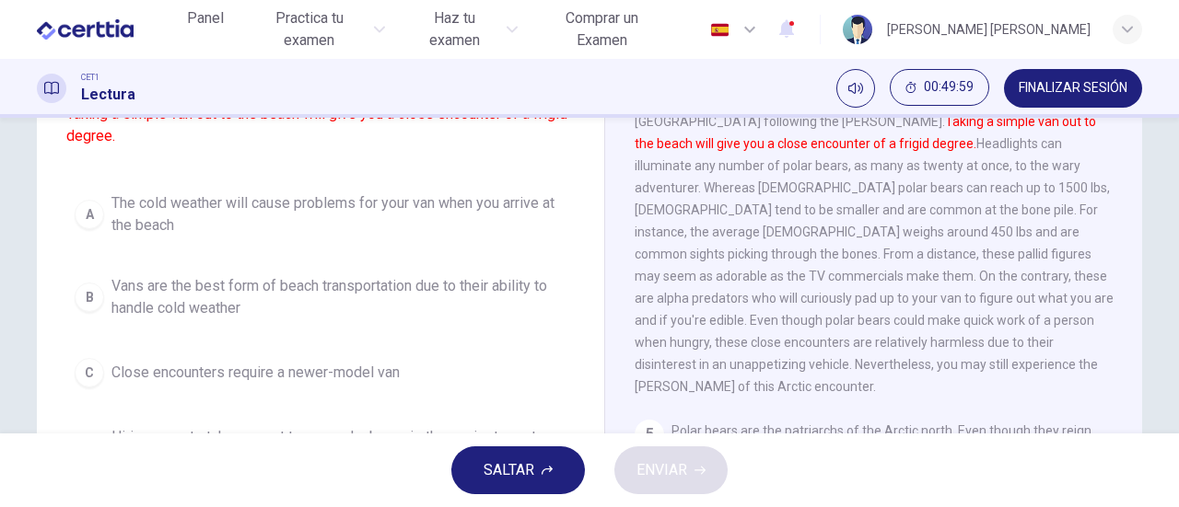
scroll to position [92, 0]
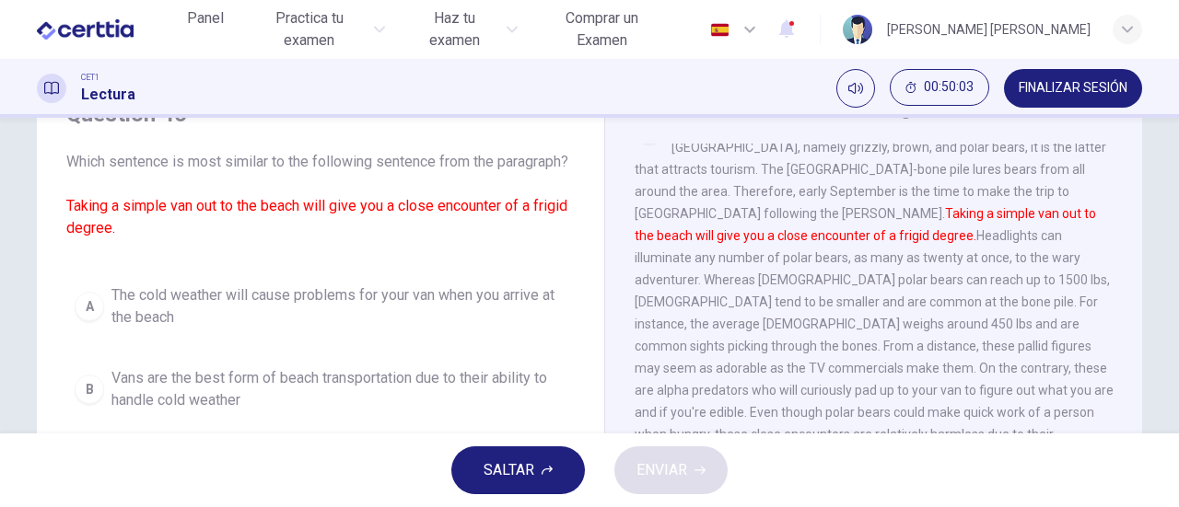
click at [166, 321] on span "The cold weather will cause problems for your van when you arrive at the beach" at bounding box center [338, 307] width 455 height 44
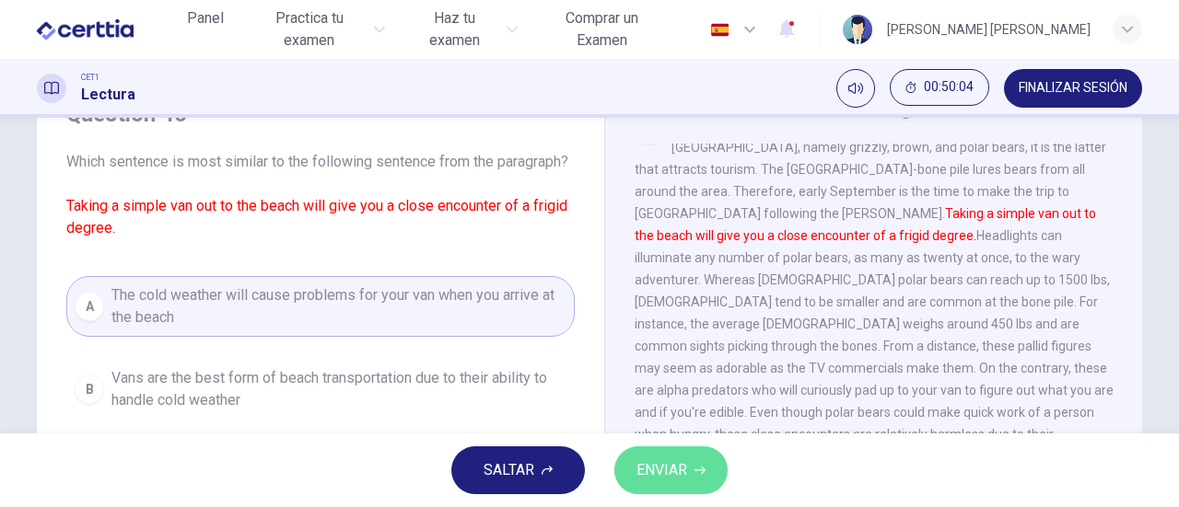
click at [672, 480] on span "ENVIAR" at bounding box center [661, 471] width 51 height 26
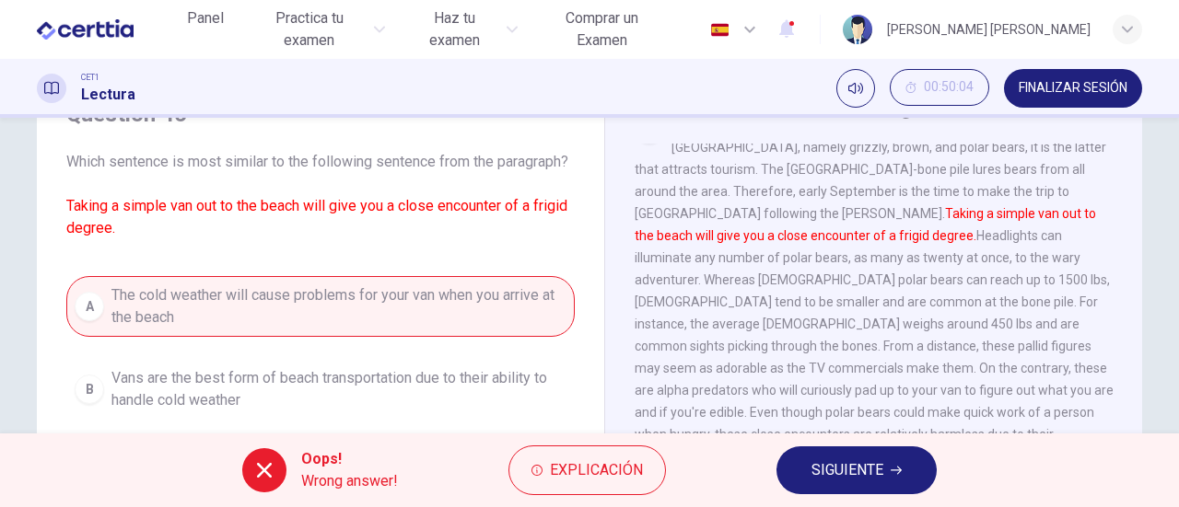
click at [867, 471] on span "SIGUIENTE" at bounding box center [847, 471] width 72 height 26
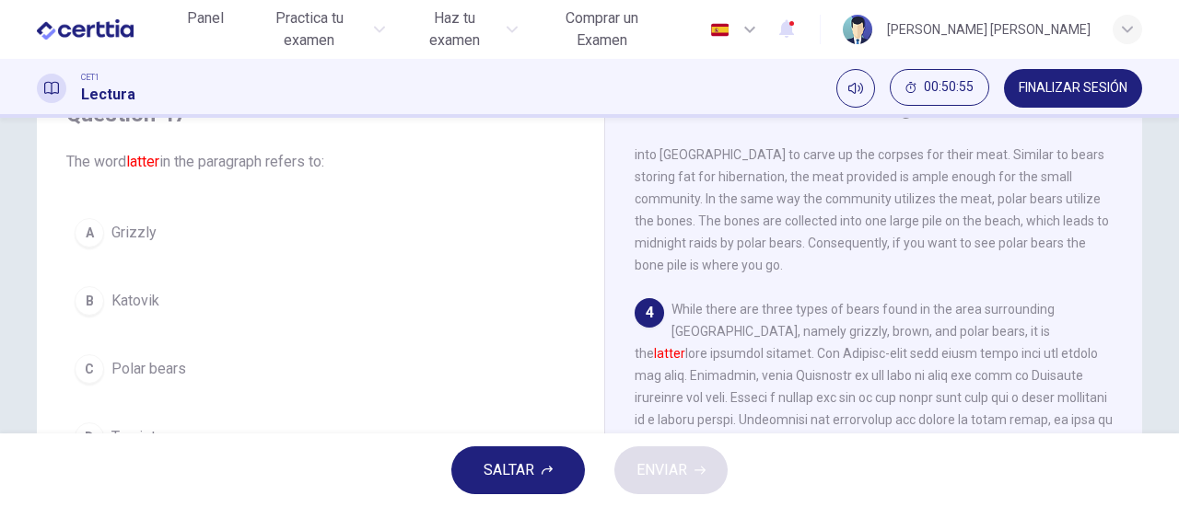
scroll to position [184, 0]
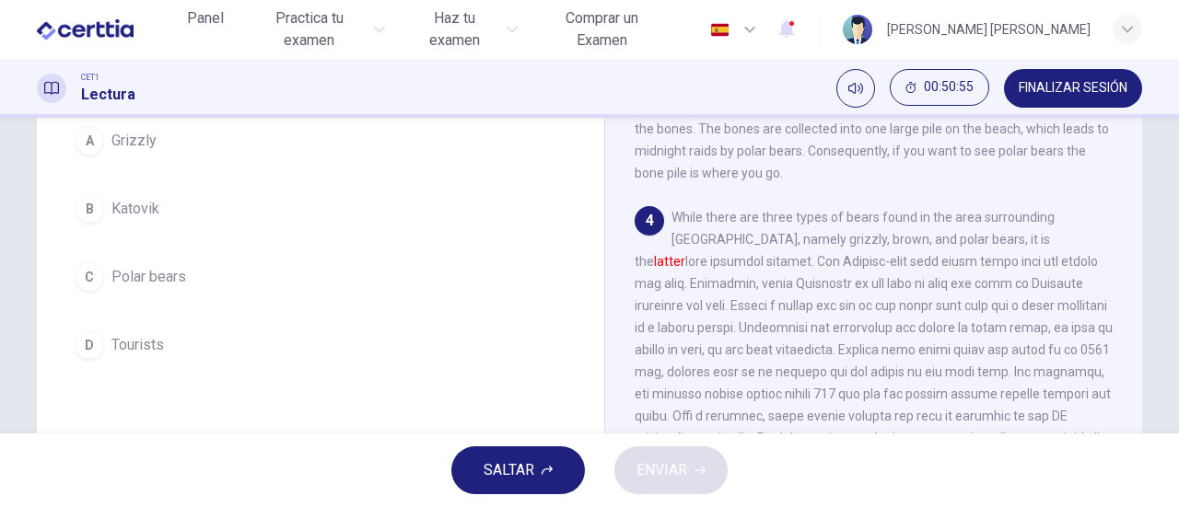
click at [151, 288] on button "C Polar bears" at bounding box center [320, 277] width 508 height 46
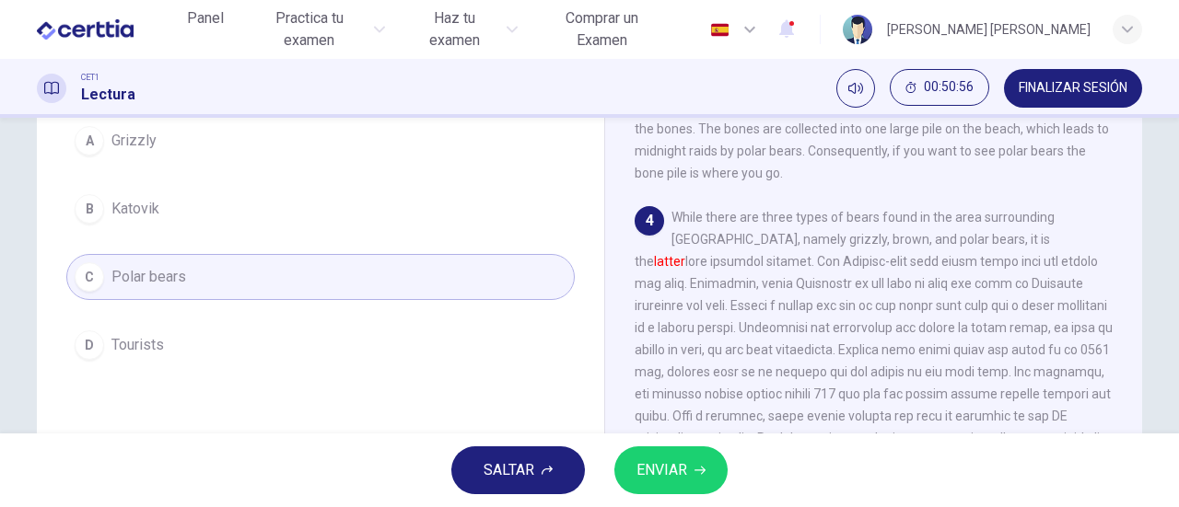
click at [686, 465] on span "ENVIAR" at bounding box center [661, 471] width 51 height 26
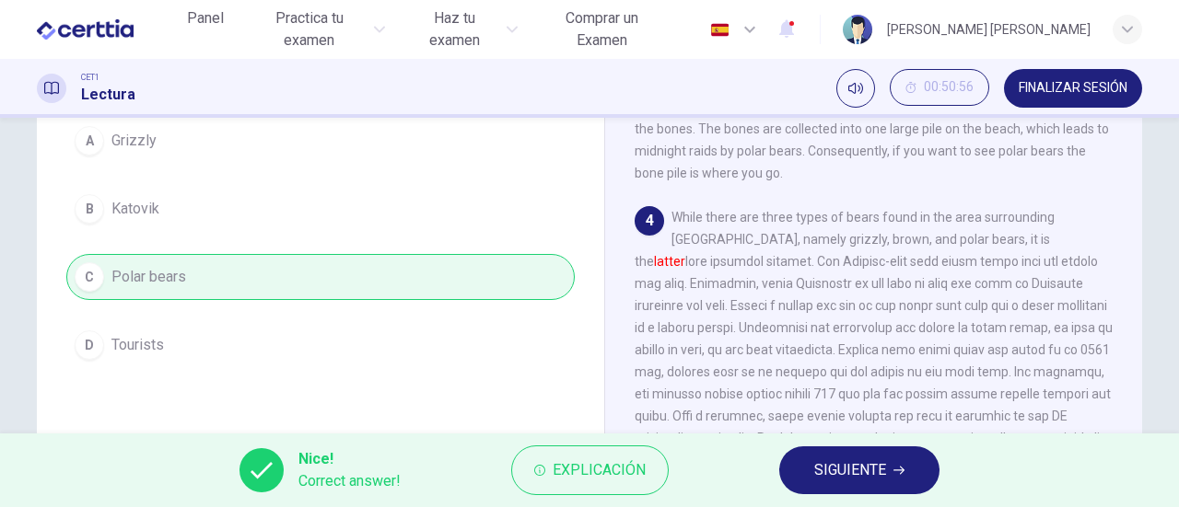
click at [836, 467] on span "SIGUIENTE" at bounding box center [850, 471] width 72 height 26
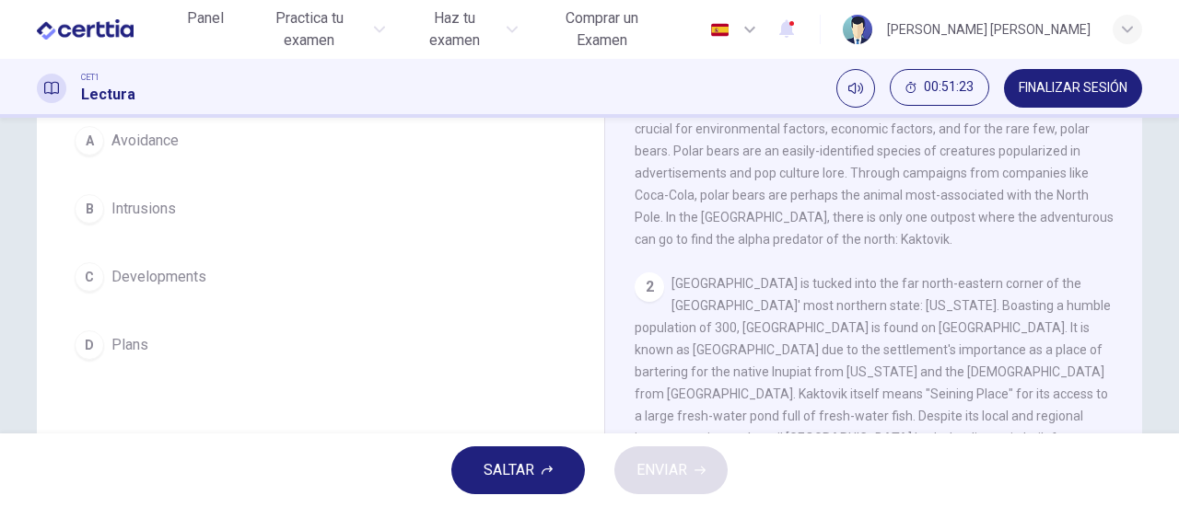
click at [151, 210] on span "Intrusions" at bounding box center [143, 209] width 64 height 22
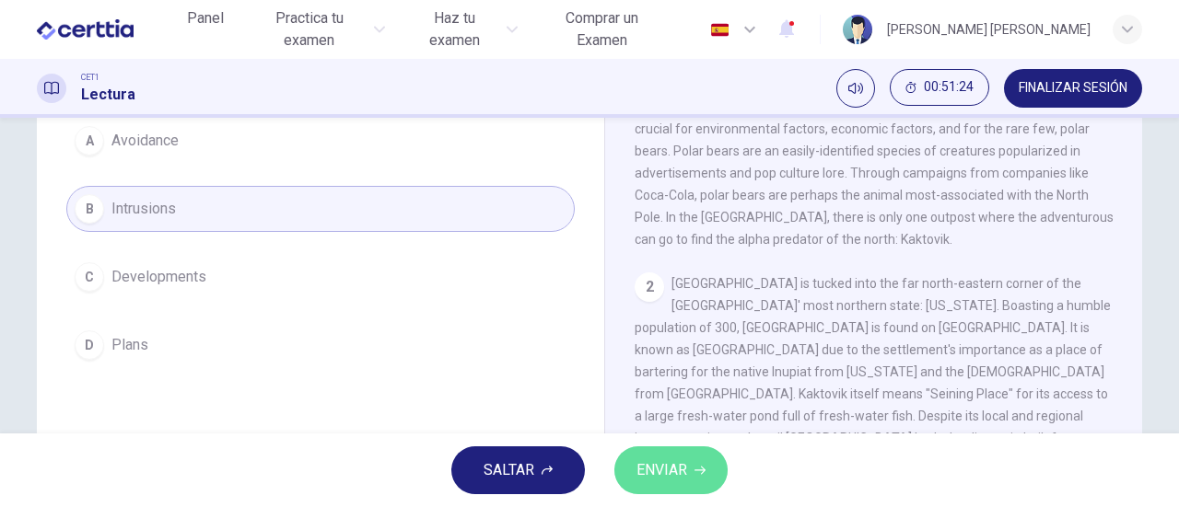
click at [673, 467] on span "ENVIAR" at bounding box center [661, 471] width 51 height 26
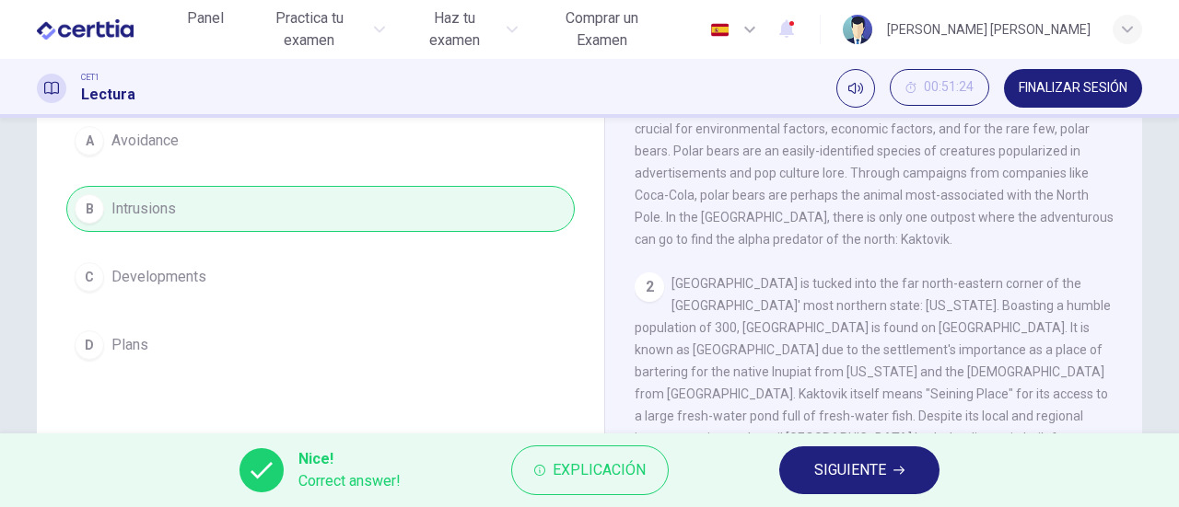
click at [864, 471] on span "SIGUIENTE" at bounding box center [850, 471] width 72 height 26
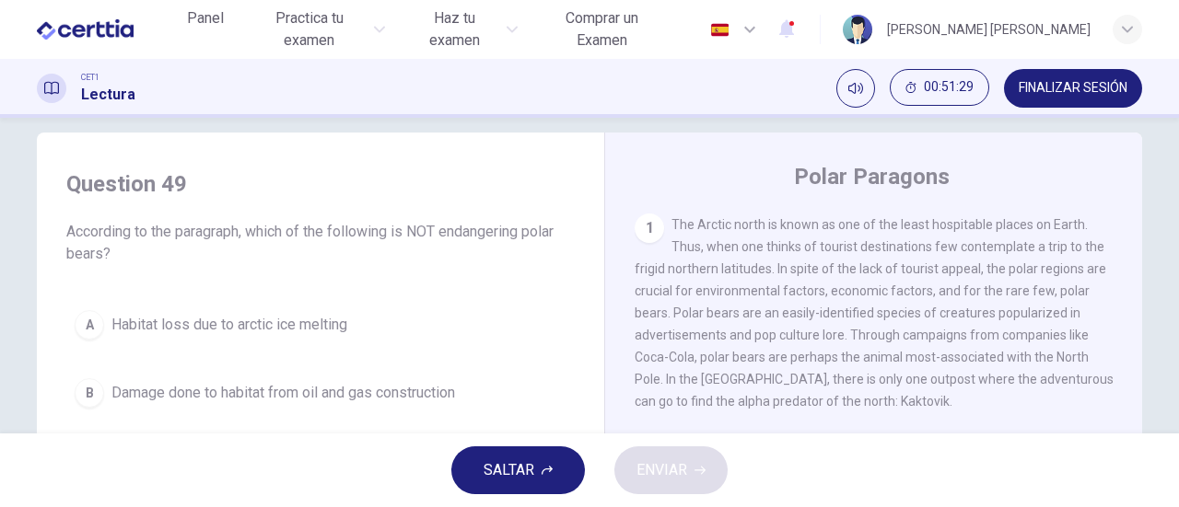
scroll to position [114, 0]
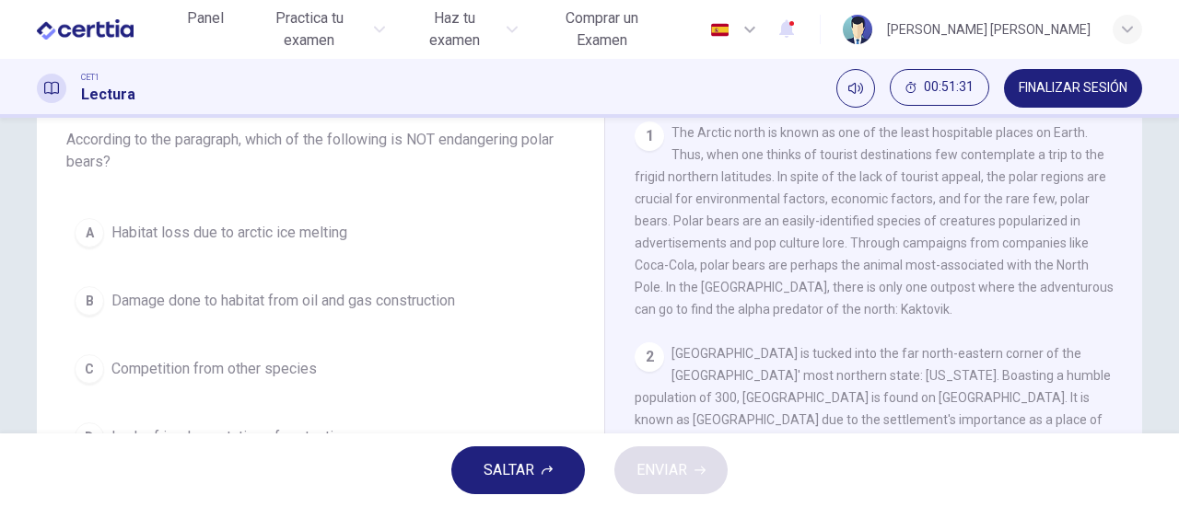
click at [280, 236] on span "Habitat loss due to arctic ice melting" at bounding box center [229, 233] width 236 height 22
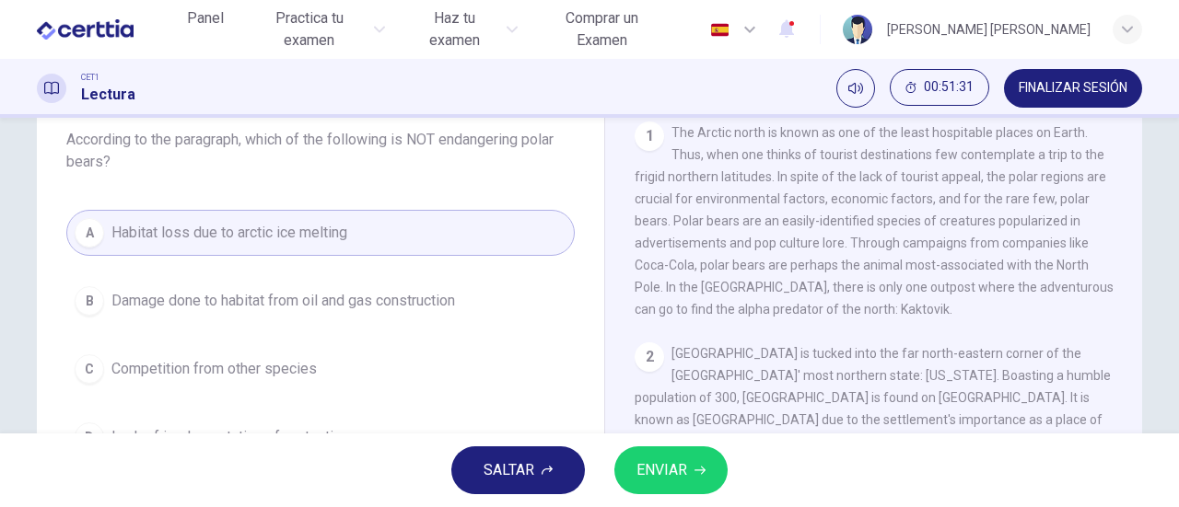
click at [701, 468] on icon "button" at bounding box center [699, 470] width 11 height 11
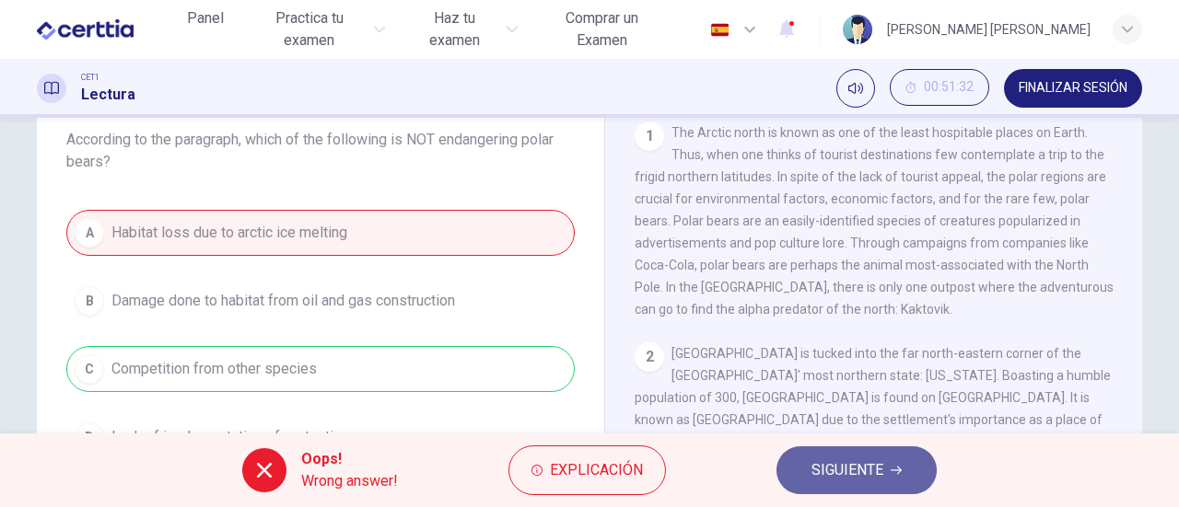
click at [829, 458] on span "SIGUIENTE" at bounding box center [847, 471] width 72 height 26
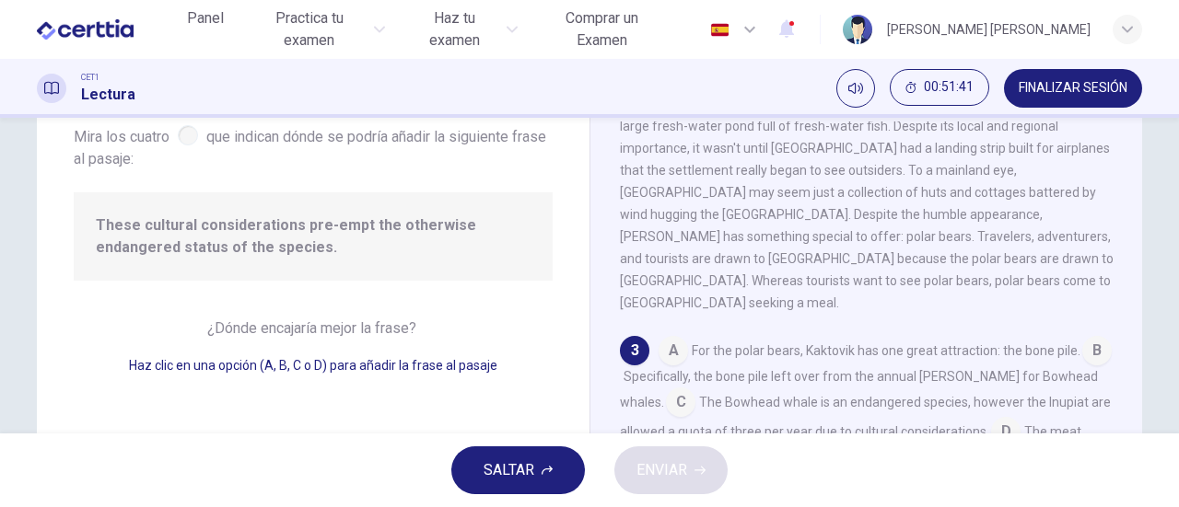
scroll to position [452, 0]
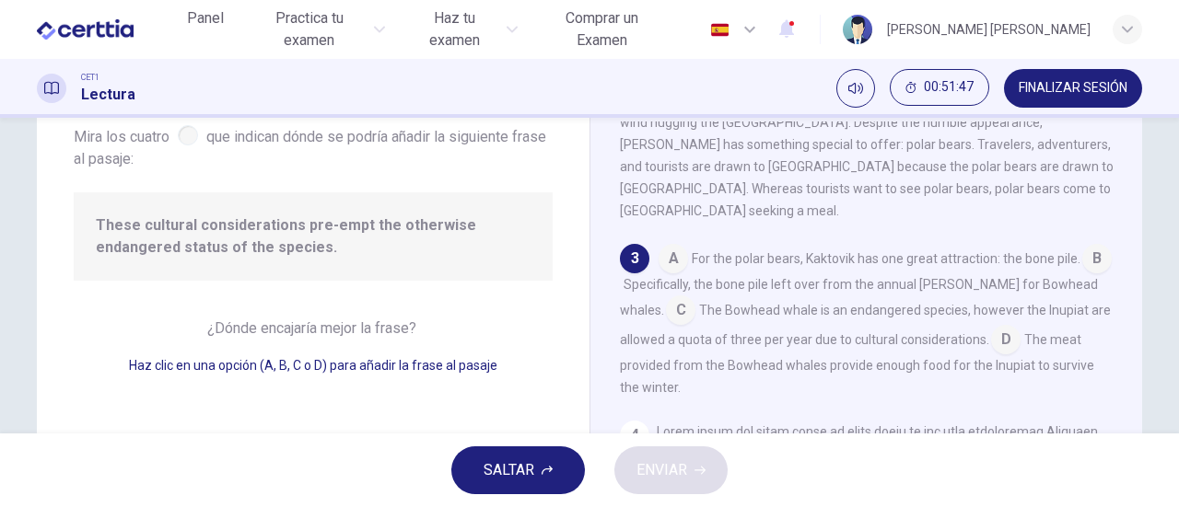
click at [993, 327] on input at bounding box center [1005, 341] width 29 height 29
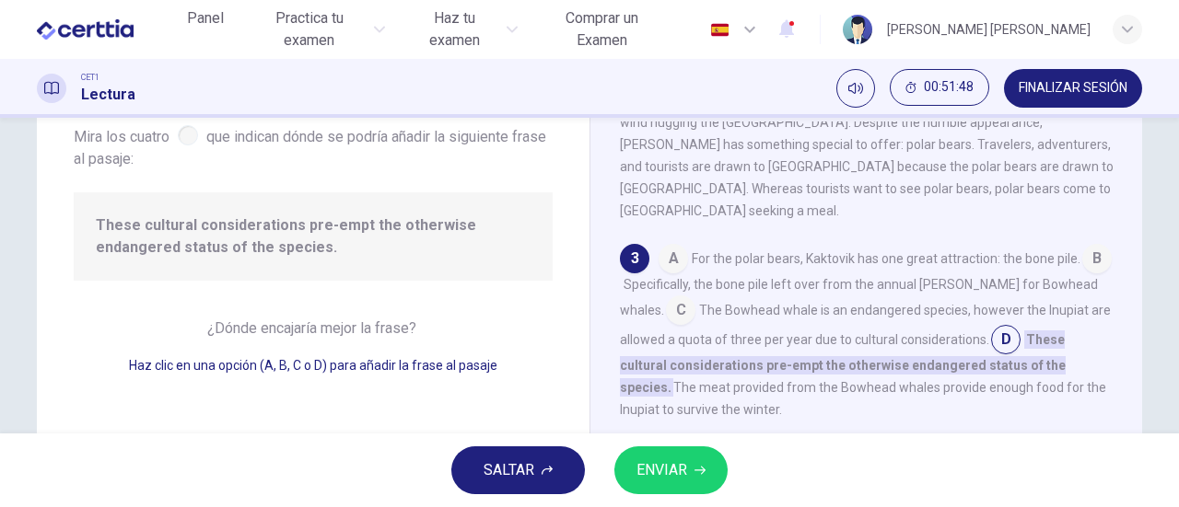
click at [659, 480] on span "ENVIAR" at bounding box center [661, 471] width 51 height 26
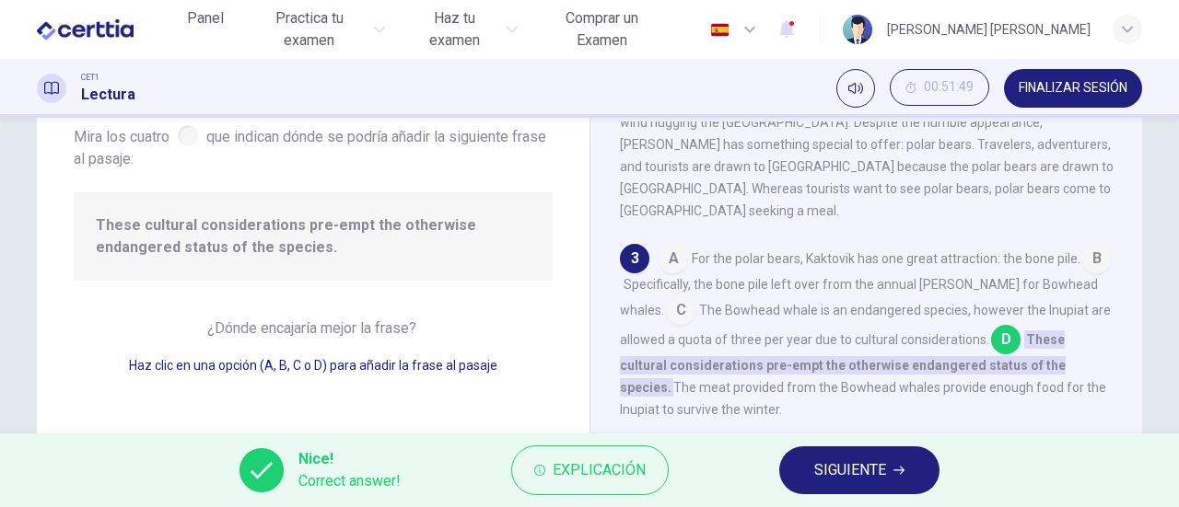
click at [835, 474] on span "SIGUIENTE" at bounding box center [850, 471] width 72 height 26
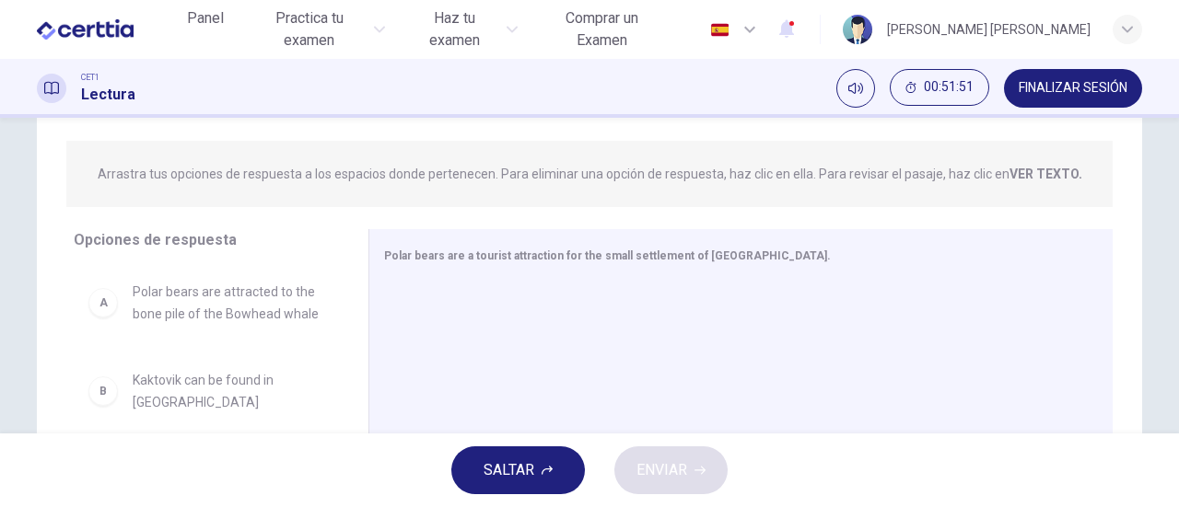
scroll to position [298, 0]
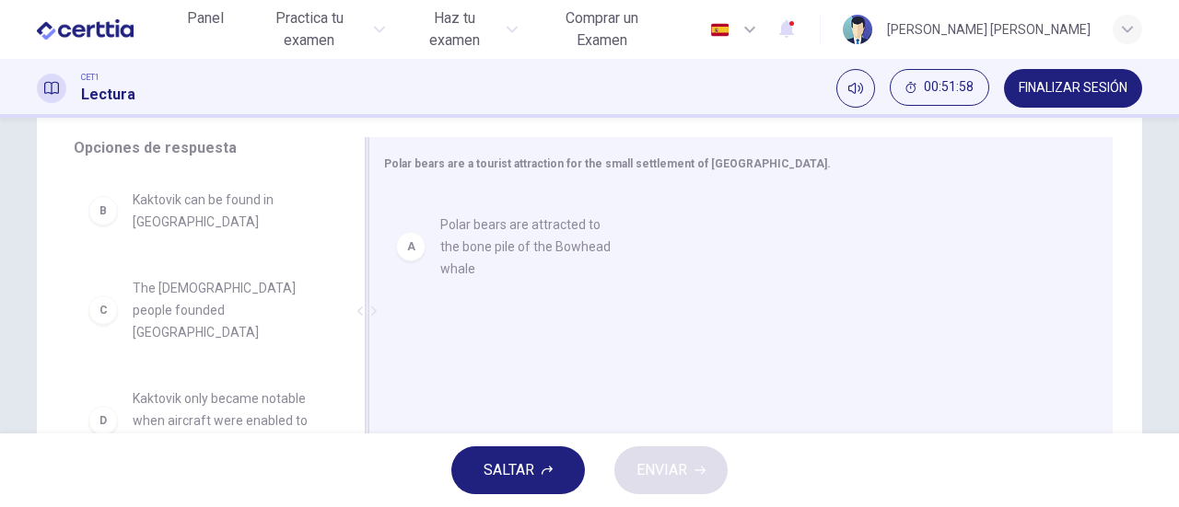
drag, startPoint x: 188, startPoint y: 229, endPoint x: 517, endPoint y: 254, distance: 329.7
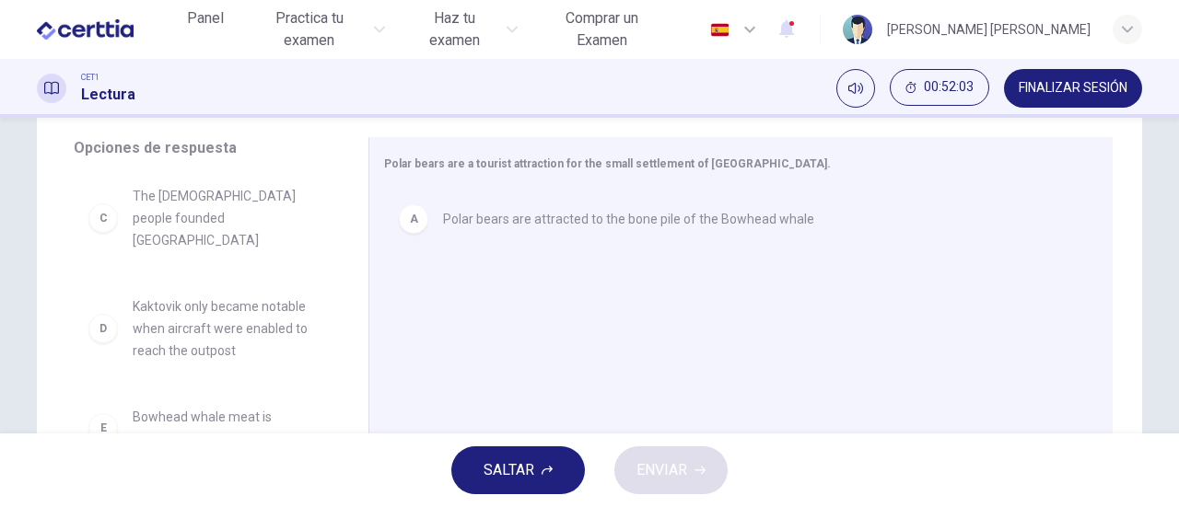
scroll to position [184, 0]
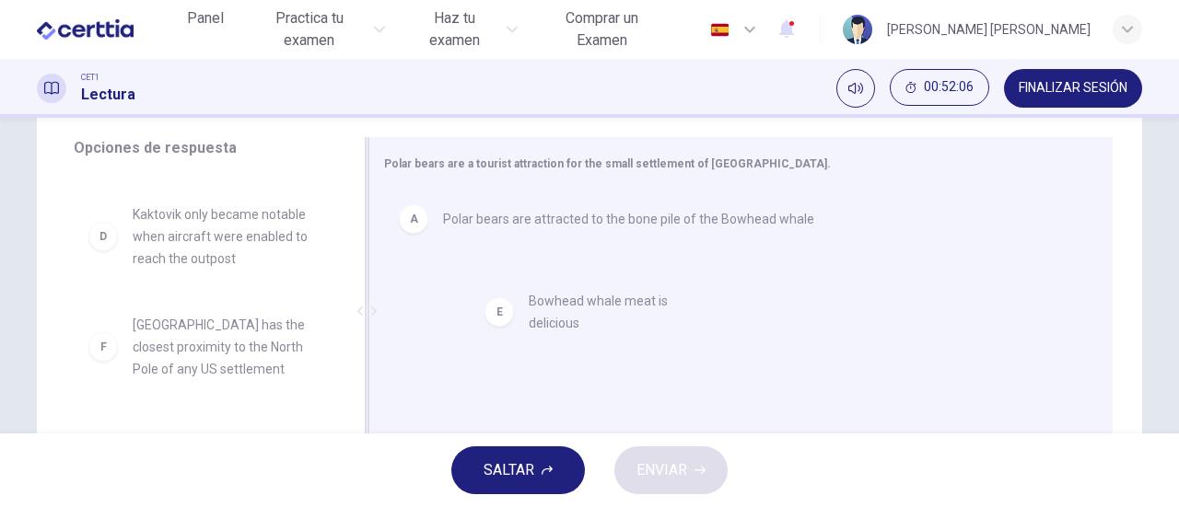
drag, startPoint x: 184, startPoint y: 314, endPoint x: 590, endPoint y: 311, distance: 406.1
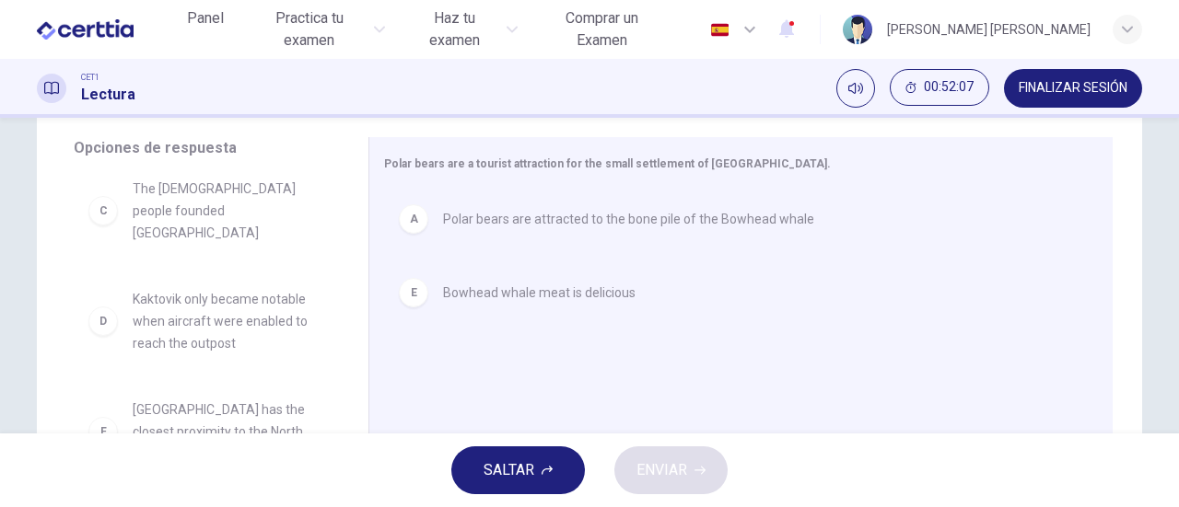
scroll to position [390, 0]
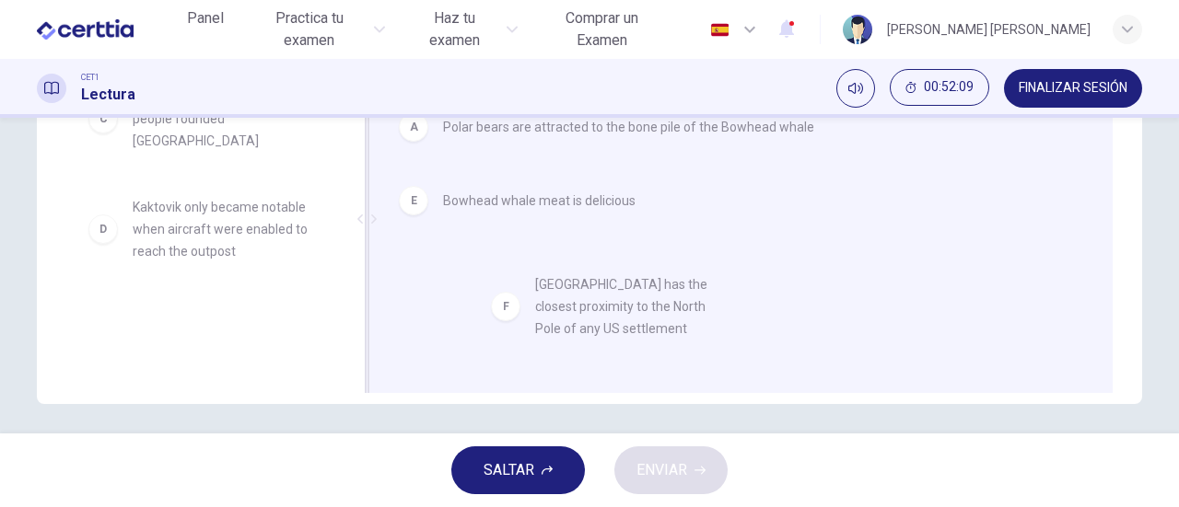
drag, startPoint x: 207, startPoint y: 328, endPoint x: 622, endPoint y: 308, distance: 415.7
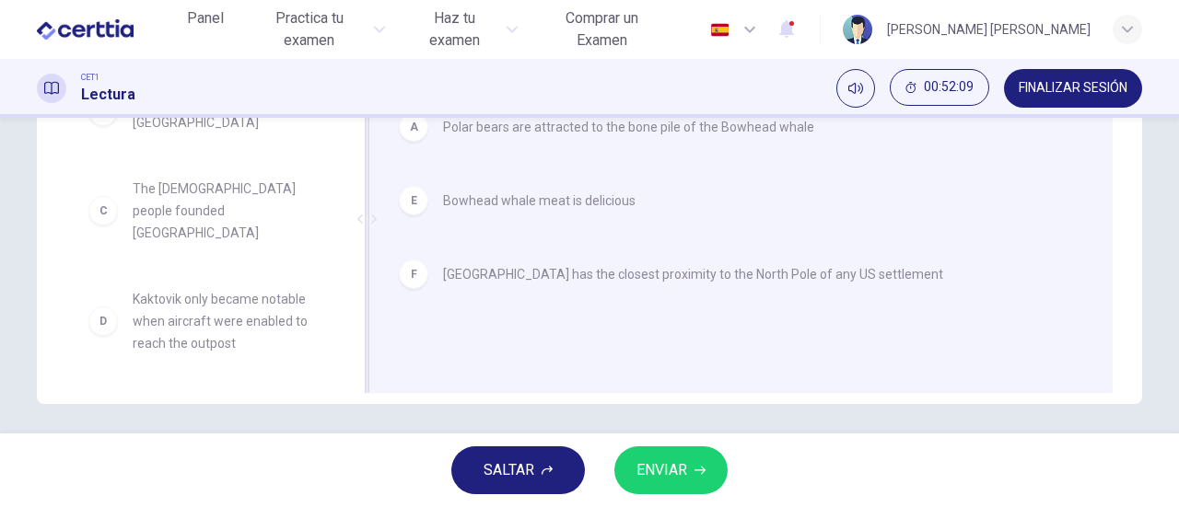
scroll to position [0, 0]
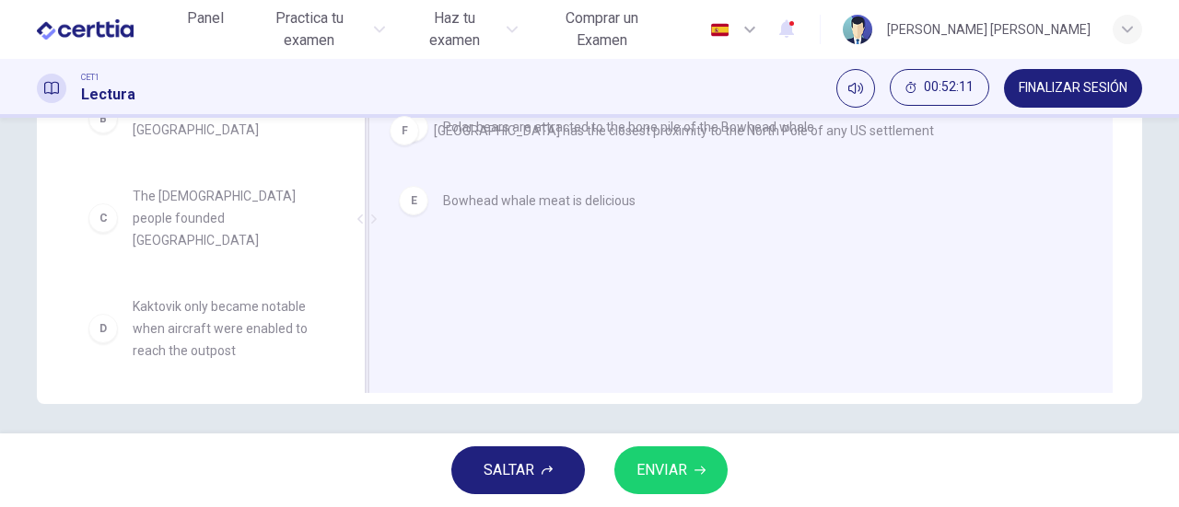
drag, startPoint x: 580, startPoint y: 277, endPoint x: 575, endPoint y: 126, distance: 151.1
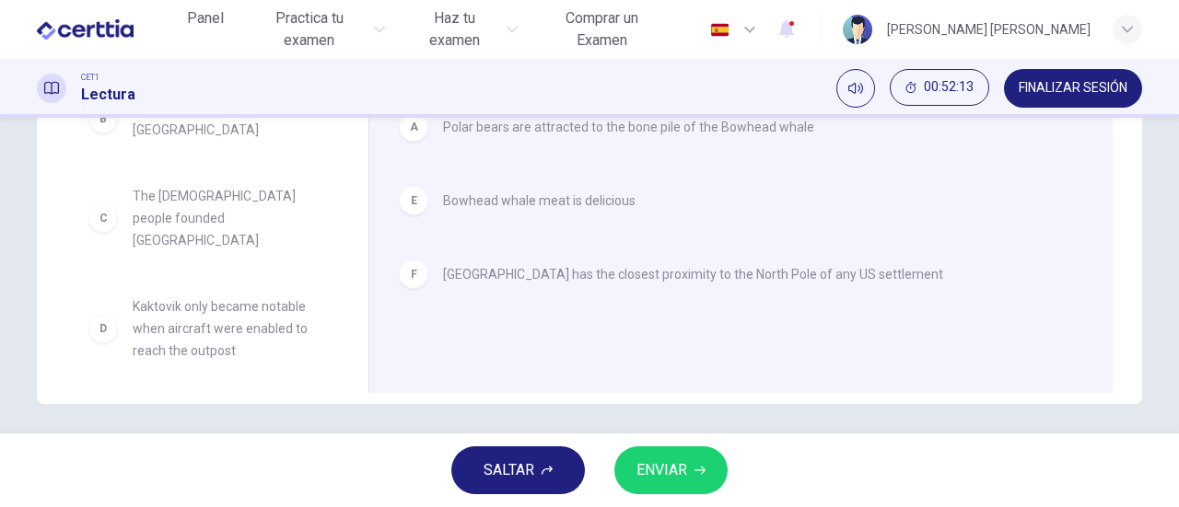
click at [683, 466] on span "ENVIAR" at bounding box center [661, 471] width 51 height 26
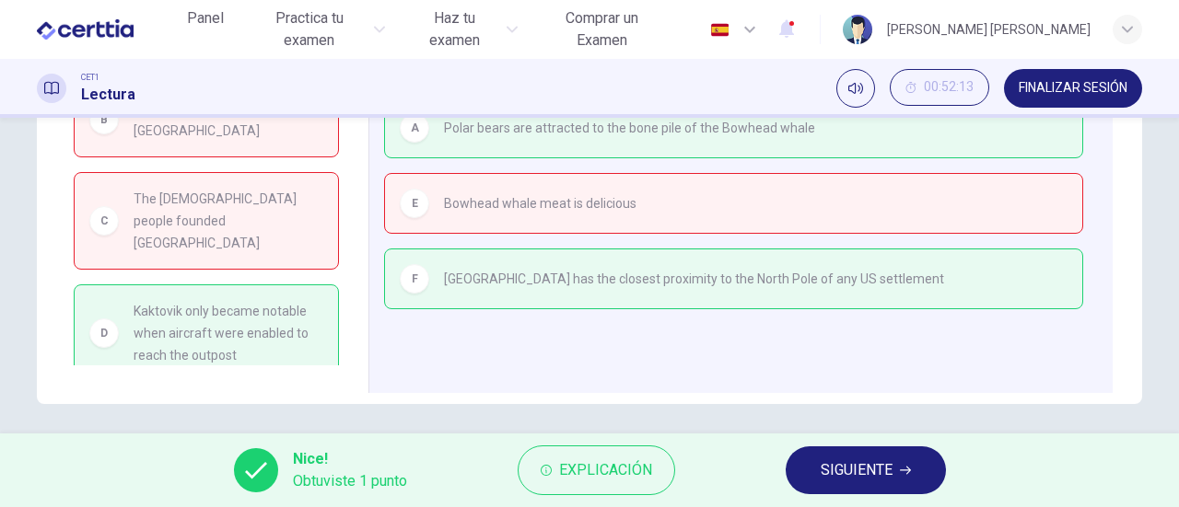
click at [862, 468] on span "SIGUIENTE" at bounding box center [856, 471] width 72 height 26
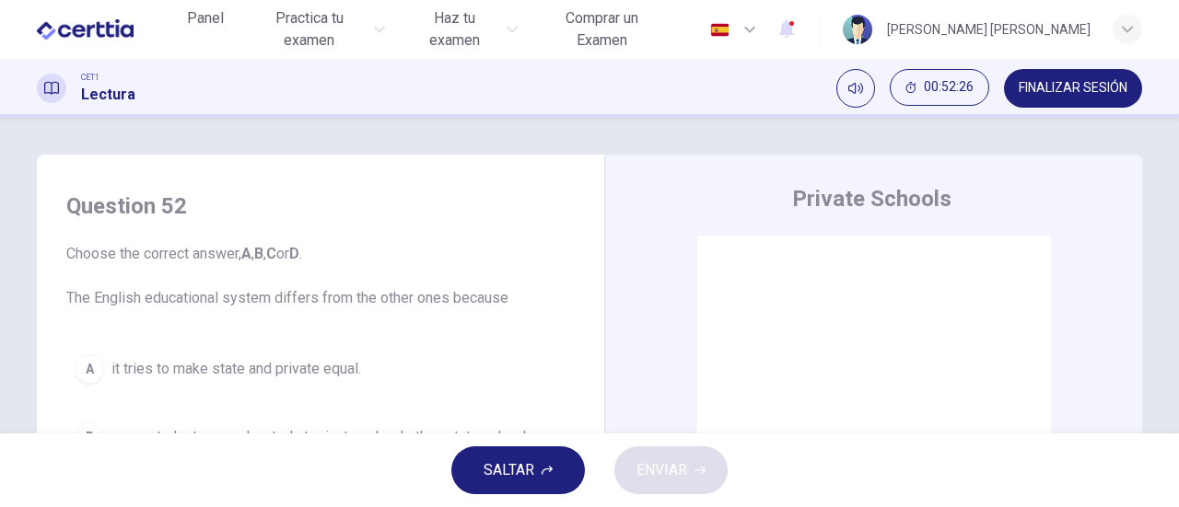
scroll to position [92, 0]
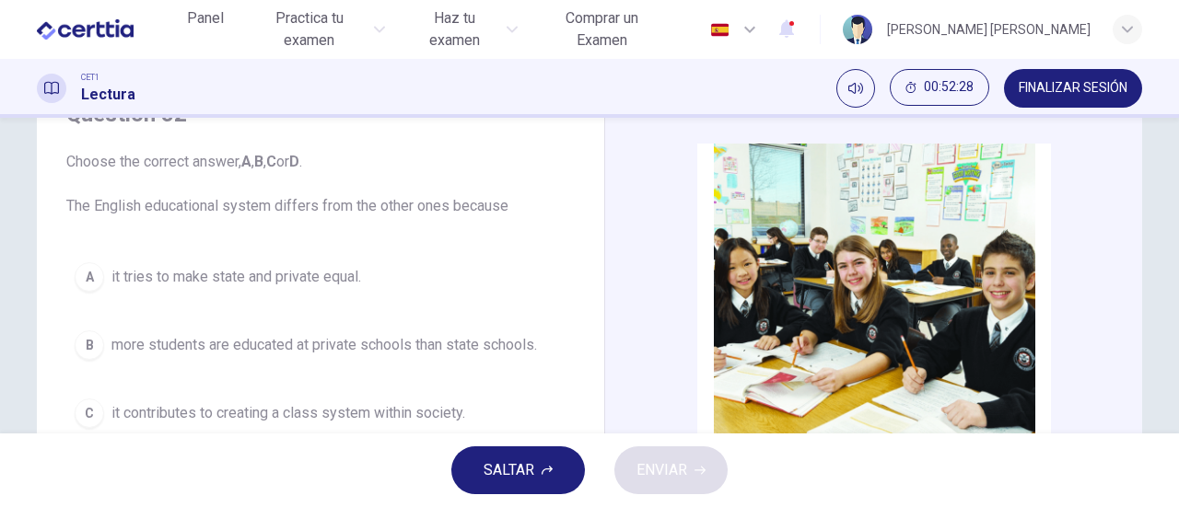
click at [289, 277] on span "it tries to make state and private equal." at bounding box center [236, 277] width 250 height 22
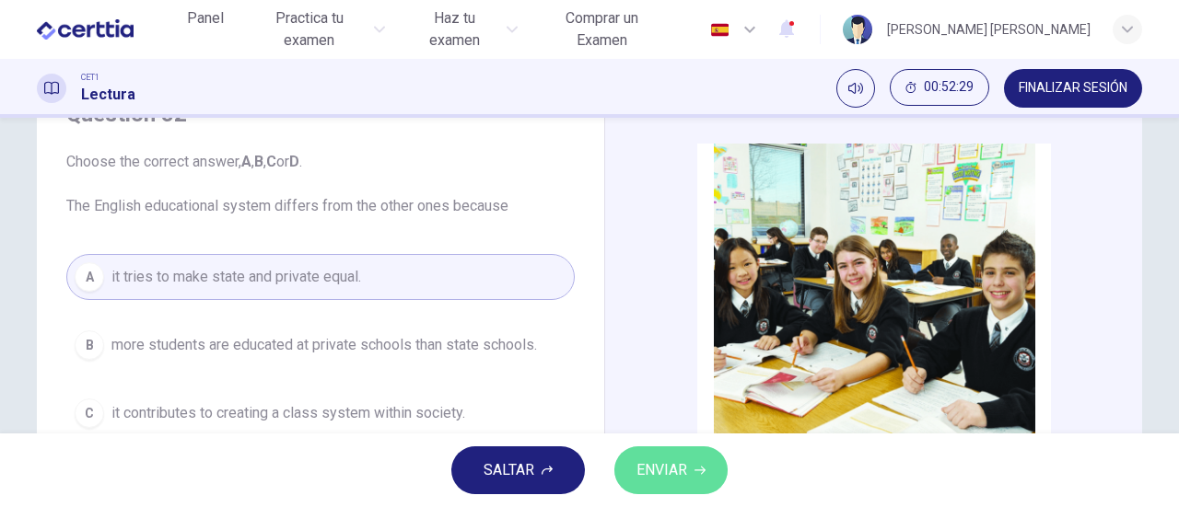
click at [689, 463] on button "ENVIAR" at bounding box center [670, 471] width 113 height 48
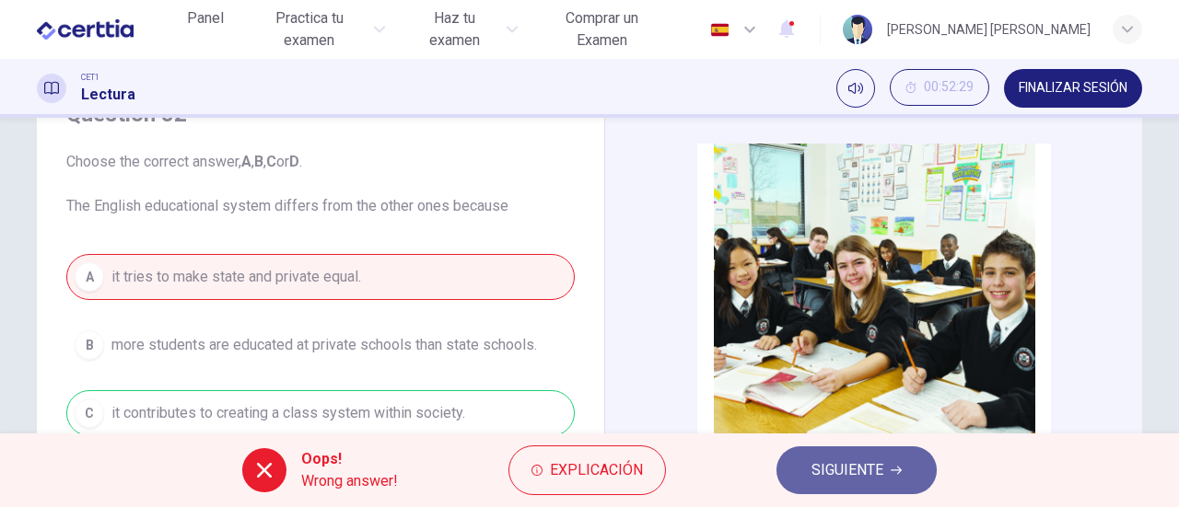
click at [830, 478] on span "SIGUIENTE" at bounding box center [847, 471] width 72 height 26
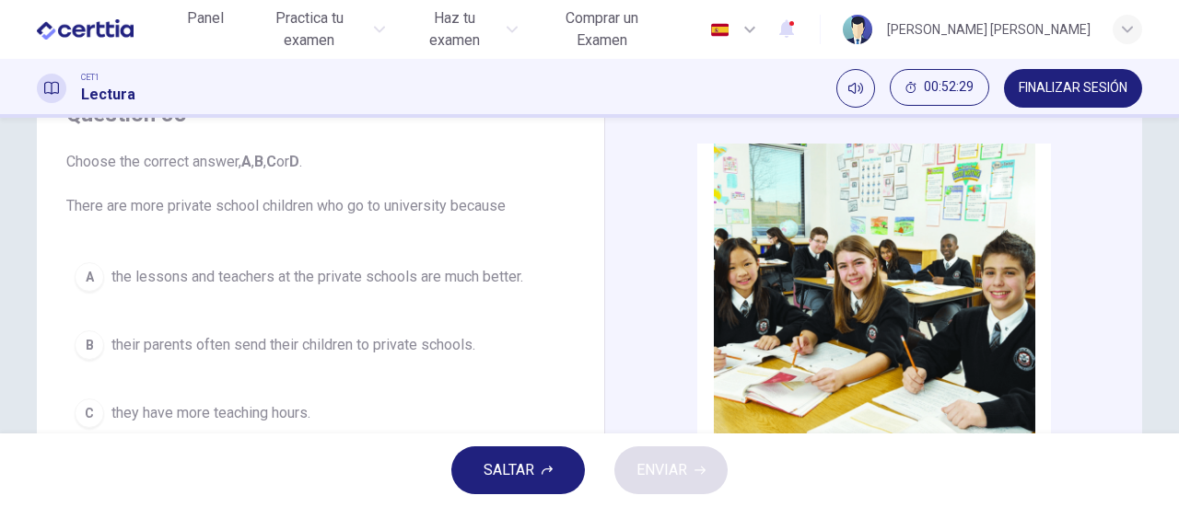
scroll to position [184, 0]
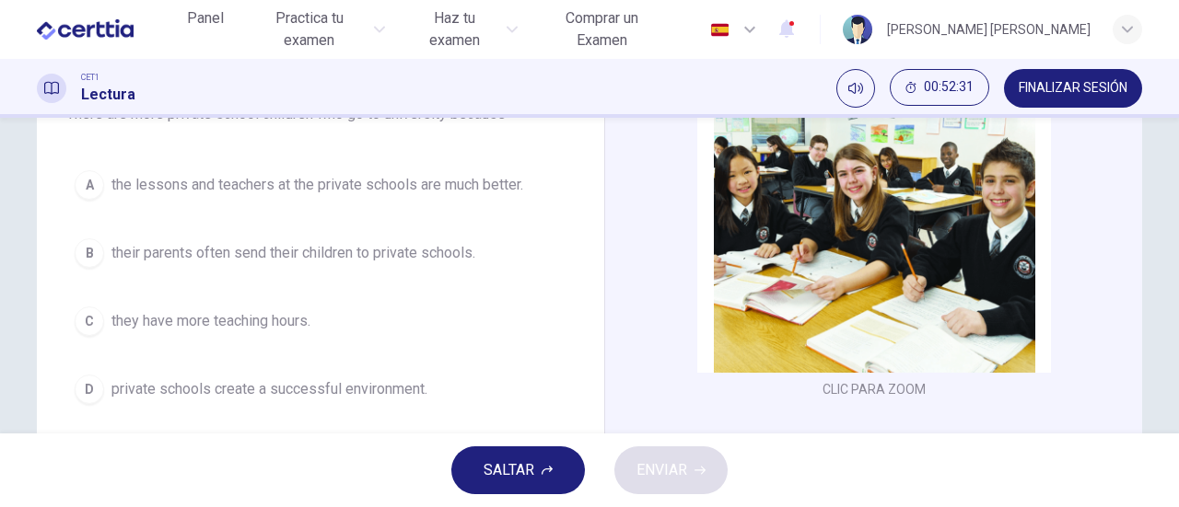
click at [368, 253] on span "their parents often send their children to private schools." at bounding box center [293, 253] width 364 height 22
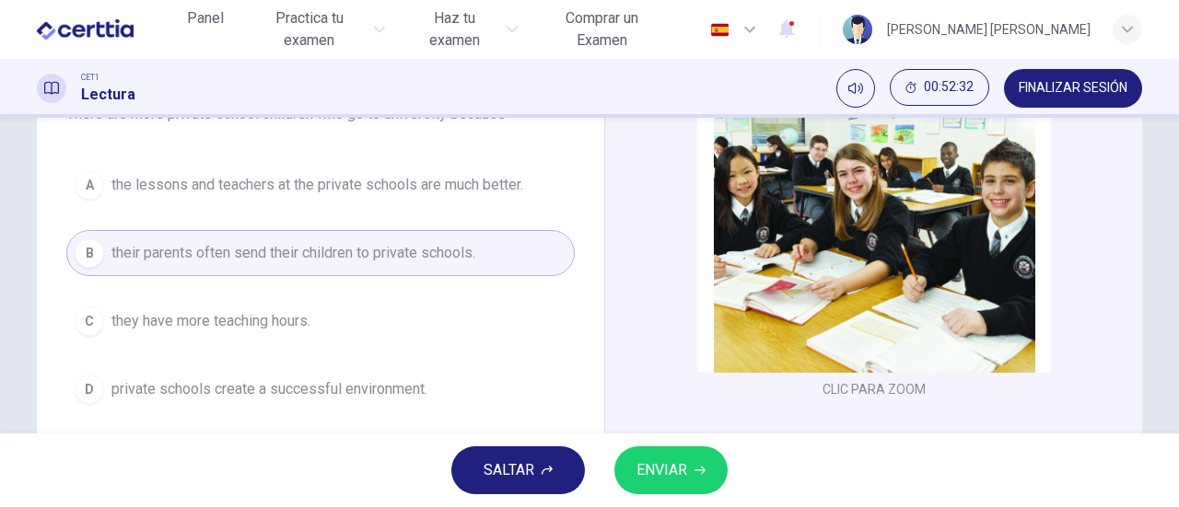
click at [669, 480] on span "ENVIAR" at bounding box center [661, 471] width 51 height 26
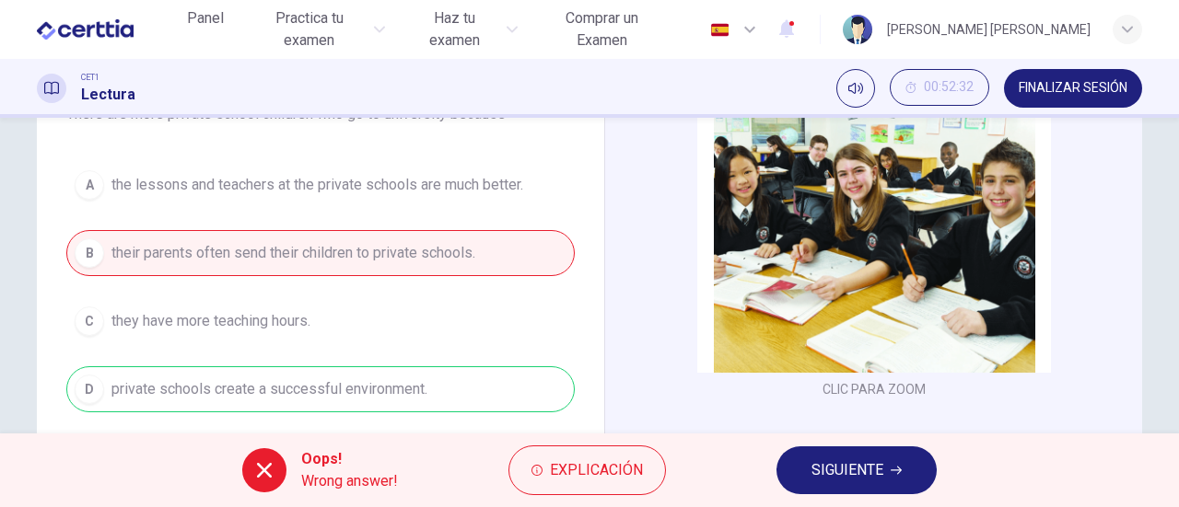
scroll to position [368, 0]
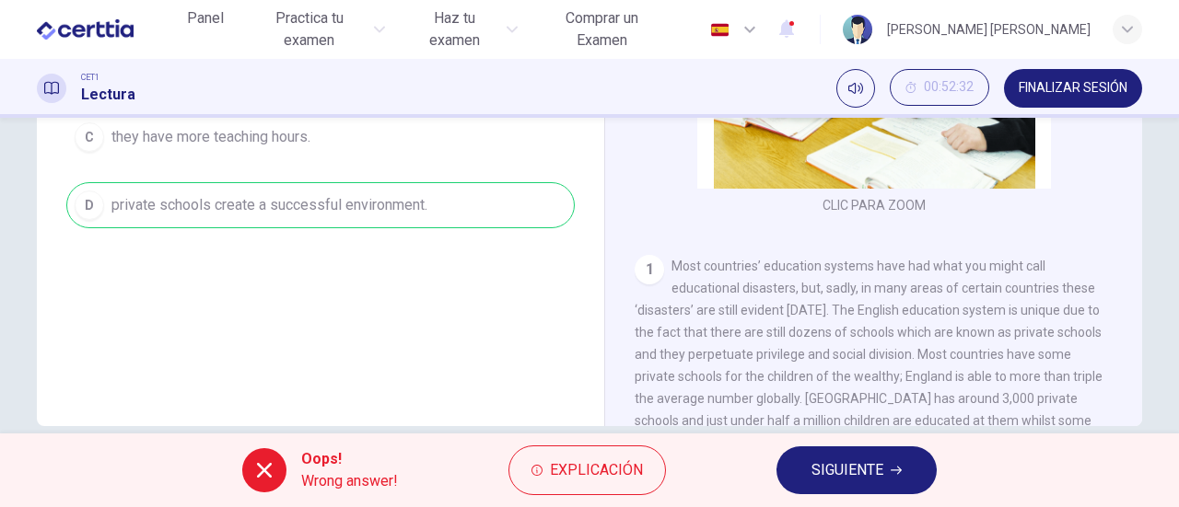
click at [869, 469] on span "SIGUIENTE" at bounding box center [847, 471] width 72 height 26
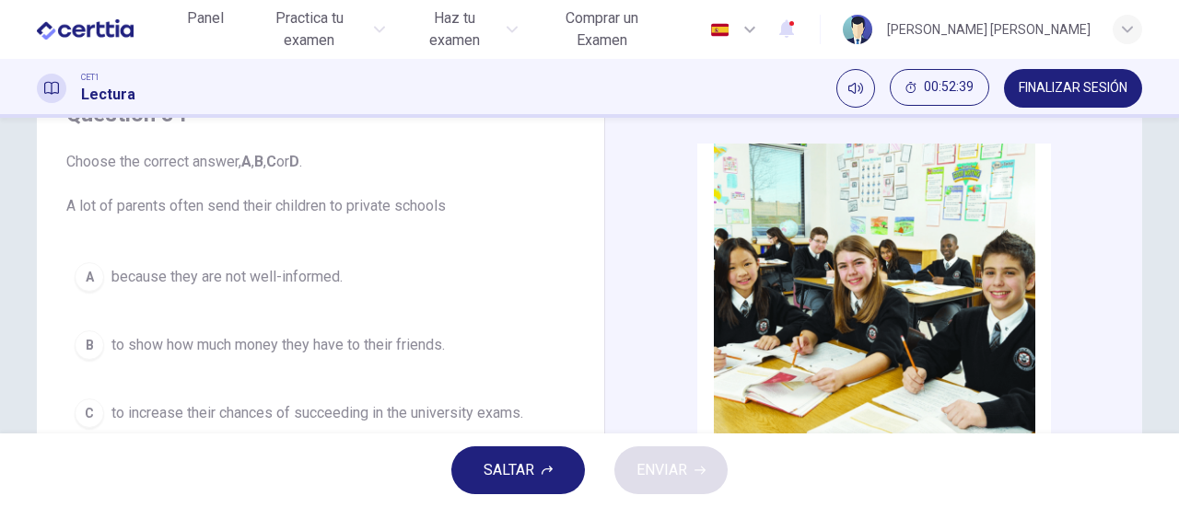
scroll to position [184, 0]
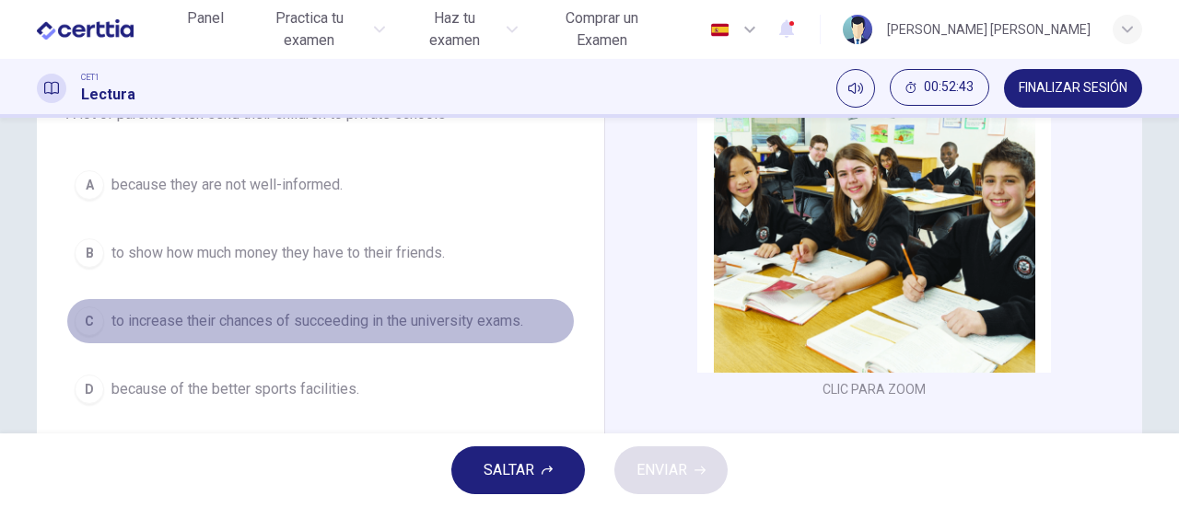
drag, startPoint x: 308, startPoint y: 325, endPoint x: 333, endPoint y: 325, distance: 24.9
click at [308, 325] on span "to increase their chances of succeeding in the university exams." at bounding box center [317, 321] width 412 height 22
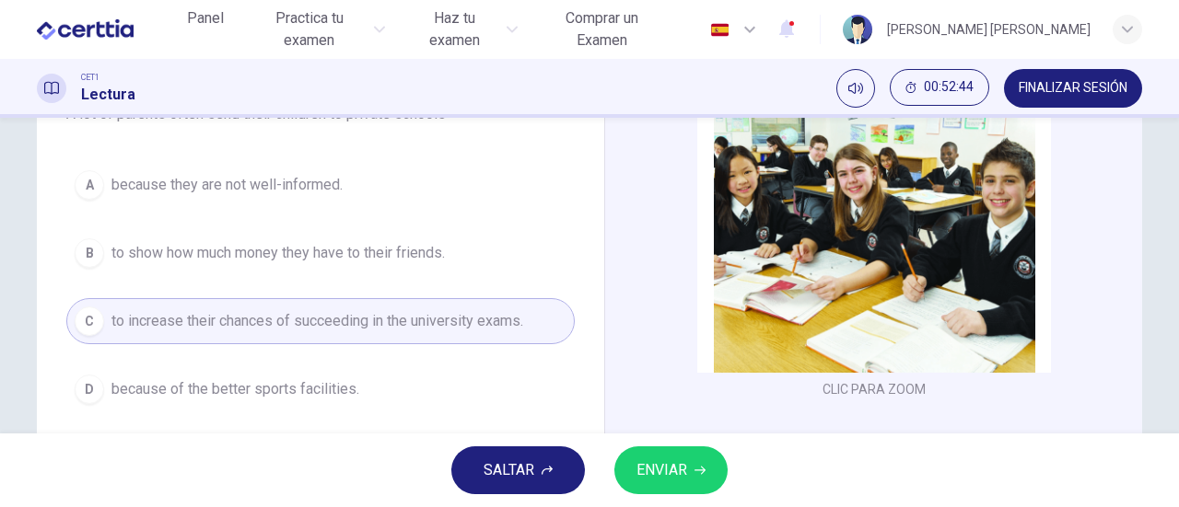
click at [675, 466] on span "ENVIAR" at bounding box center [661, 471] width 51 height 26
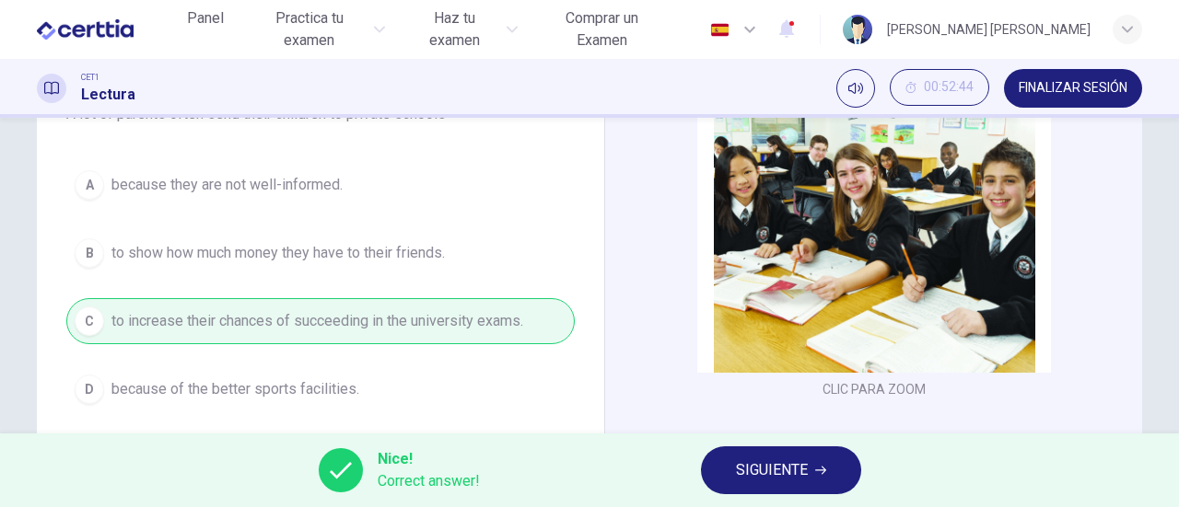
click at [761, 472] on span "SIGUIENTE" at bounding box center [772, 471] width 72 height 26
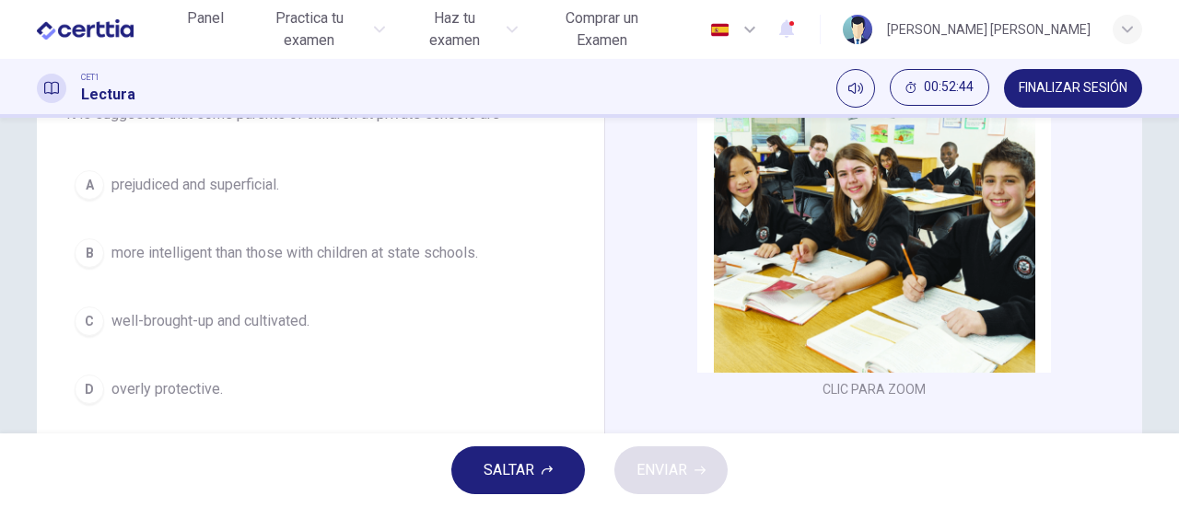
scroll to position [92, 0]
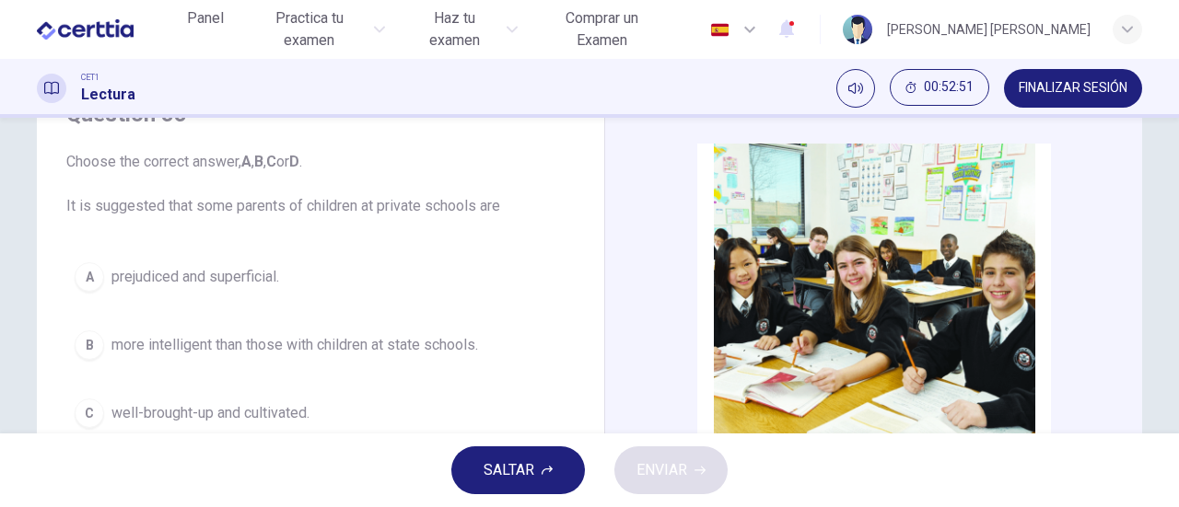
drag, startPoint x: 330, startPoint y: 345, endPoint x: 418, endPoint y: 343, distance: 88.4
click at [333, 345] on span "more intelligent than those with children at state schools." at bounding box center [294, 345] width 366 height 22
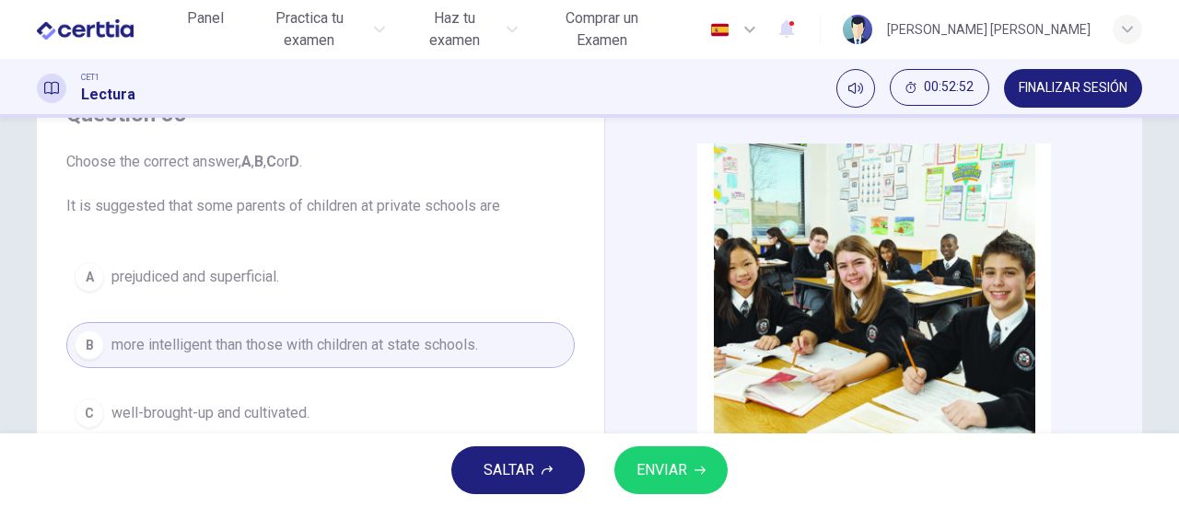
click at [662, 463] on span "ENVIAR" at bounding box center [661, 471] width 51 height 26
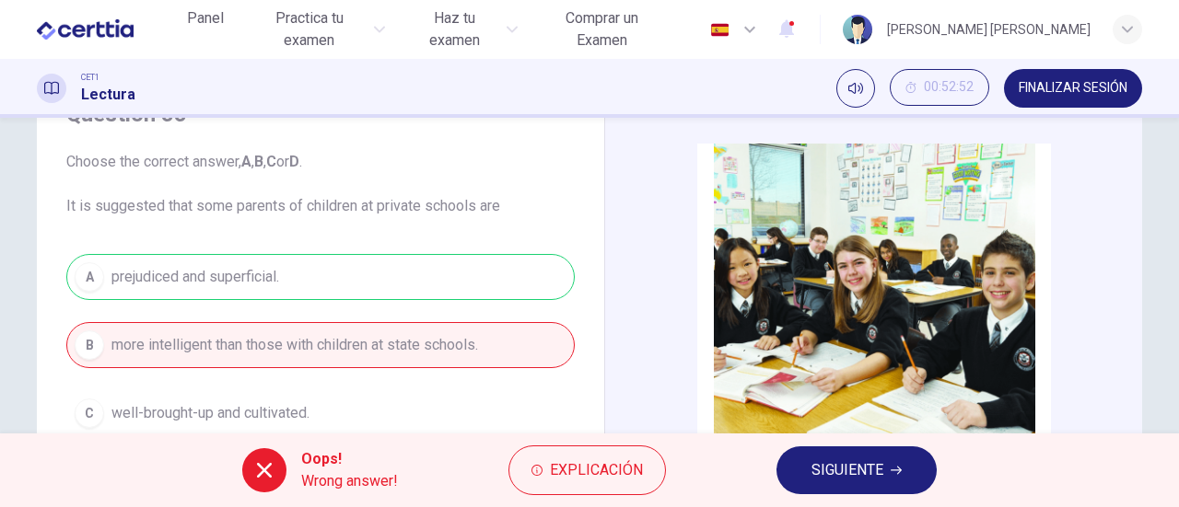
click at [854, 475] on span "SIGUIENTE" at bounding box center [847, 471] width 72 height 26
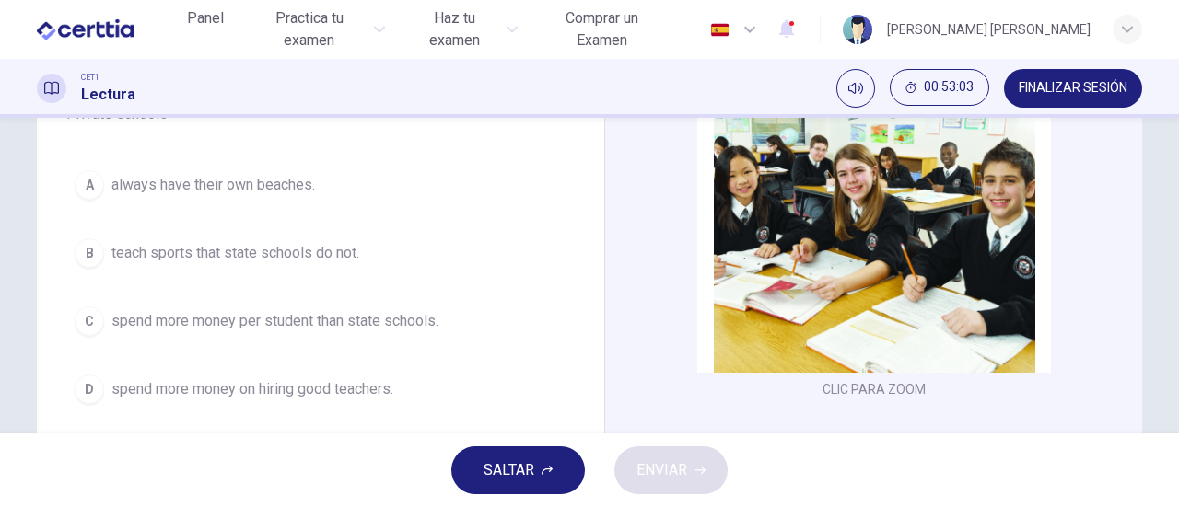
scroll to position [276, 0]
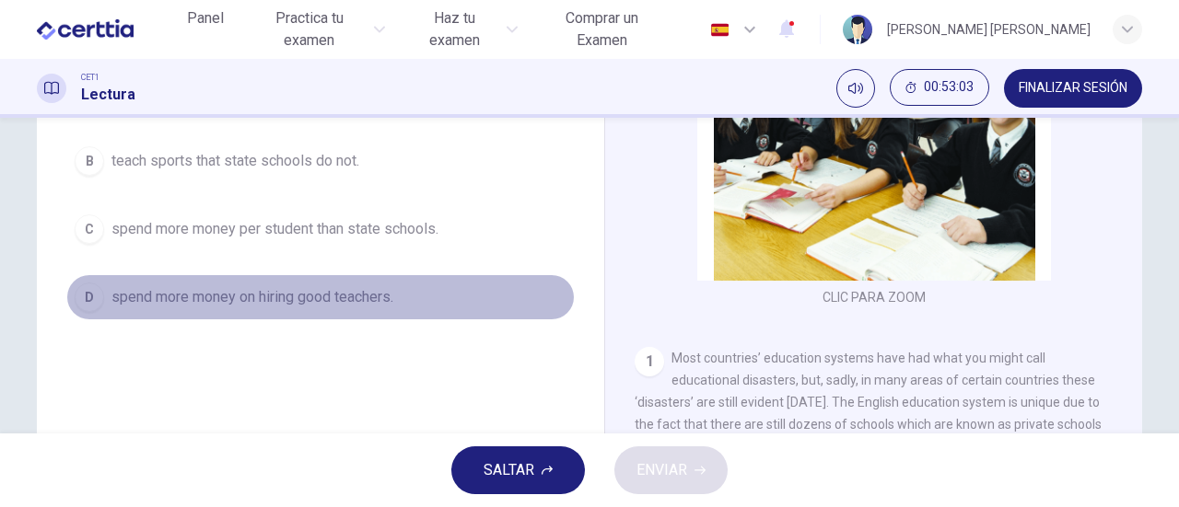
click at [343, 290] on span "spend more money on hiring good teachers." at bounding box center [252, 297] width 282 height 22
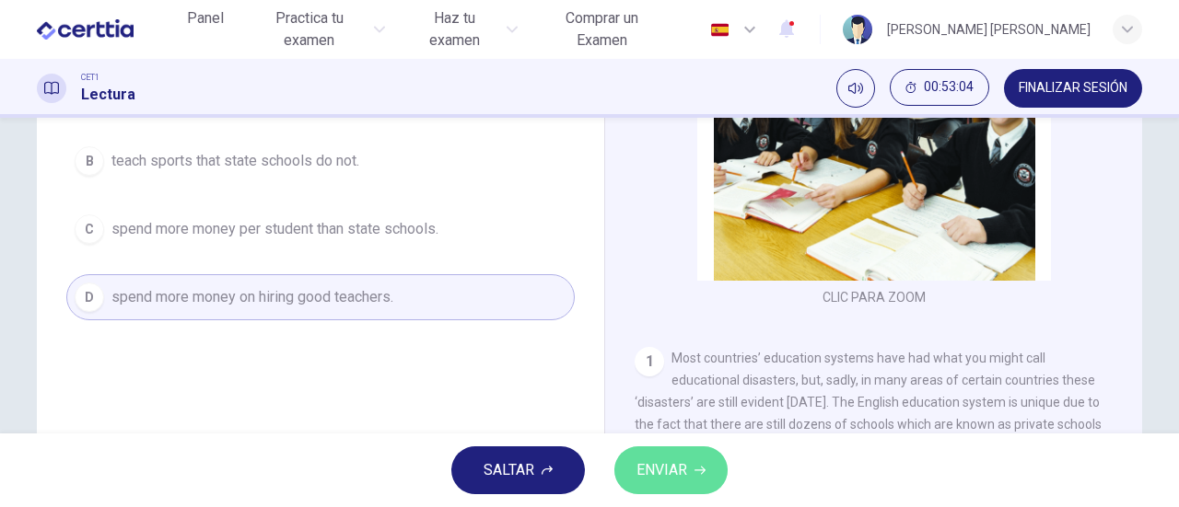
click at [660, 473] on span "ENVIAR" at bounding box center [661, 471] width 51 height 26
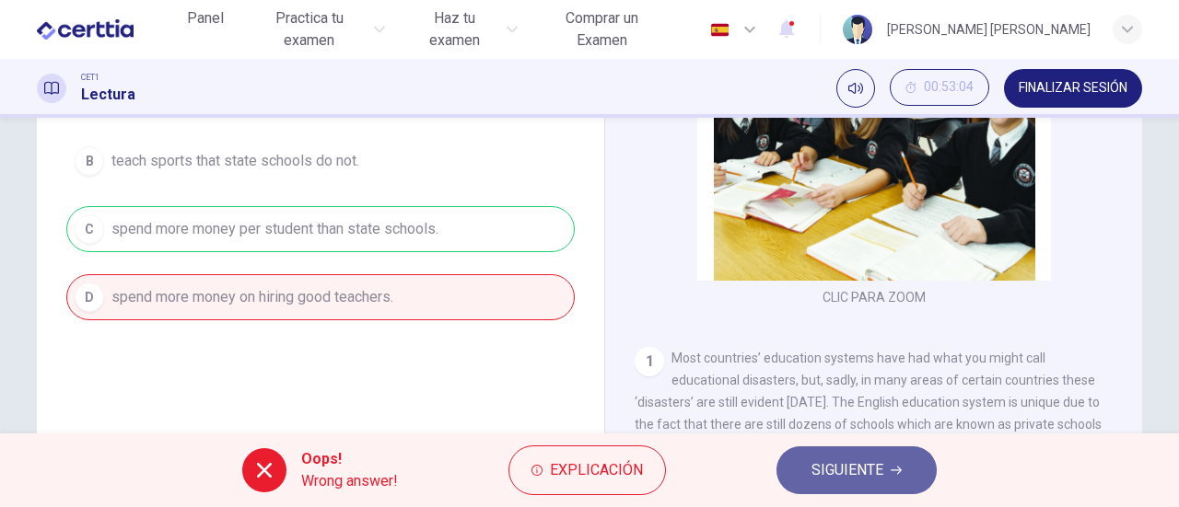
click at [840, 475] on span "SIGUIENTE" at bounding box center [847, 471] width 72 height 26
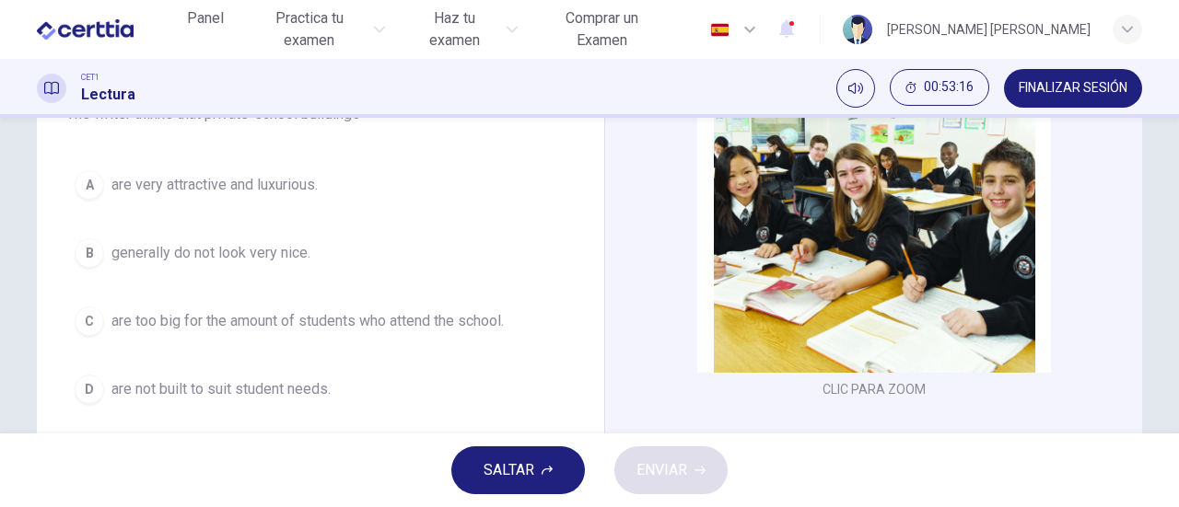
scroll to position [92, 0]
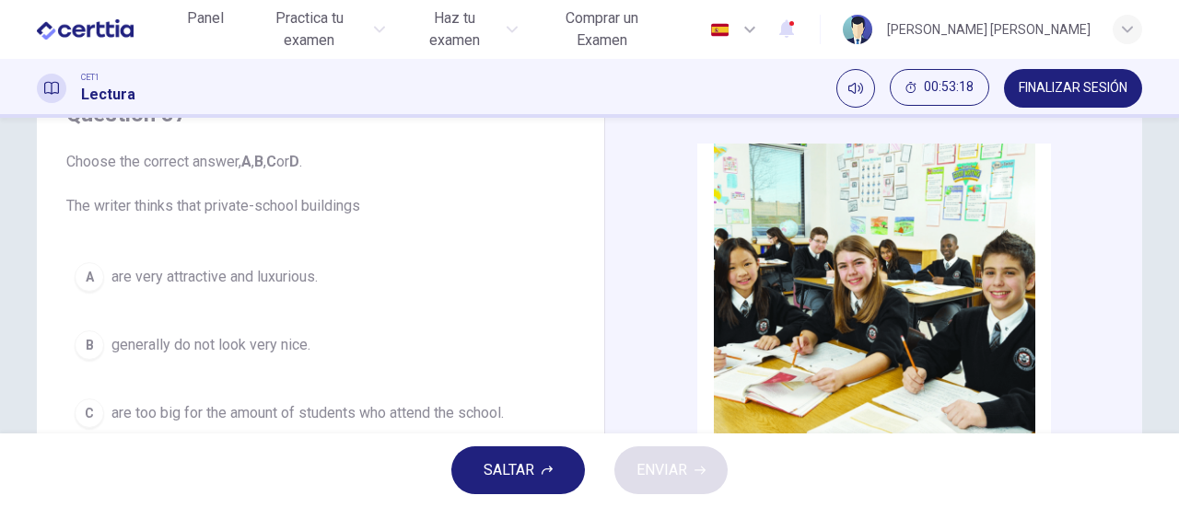
click at [98, 275] on div "A" at bounding box center [89, 276] width 29 height 29
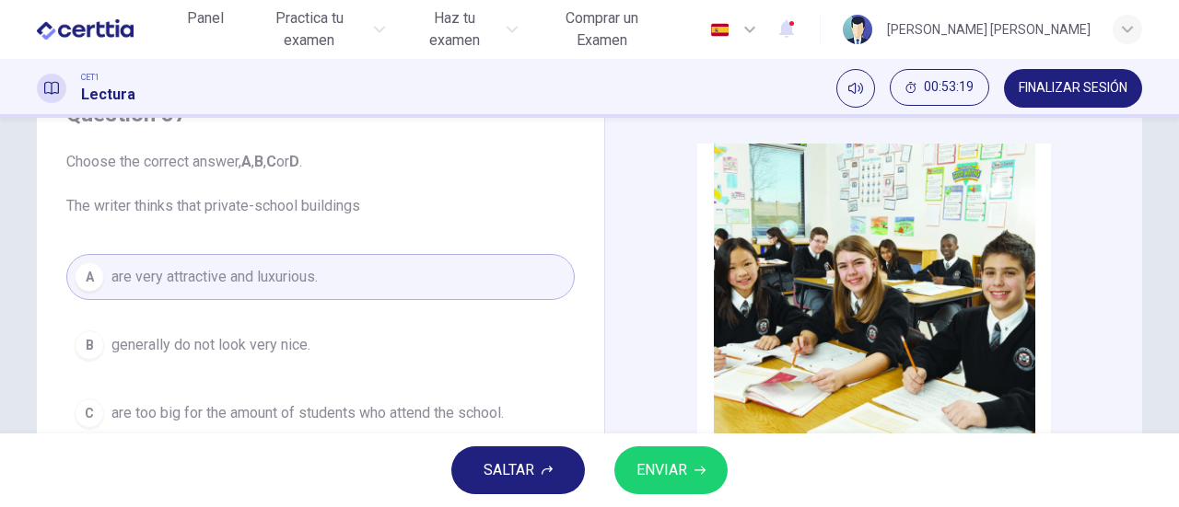
click at [657, 460] on span "ENVIAR" at bounding box center [661, 471] width 51 height 26
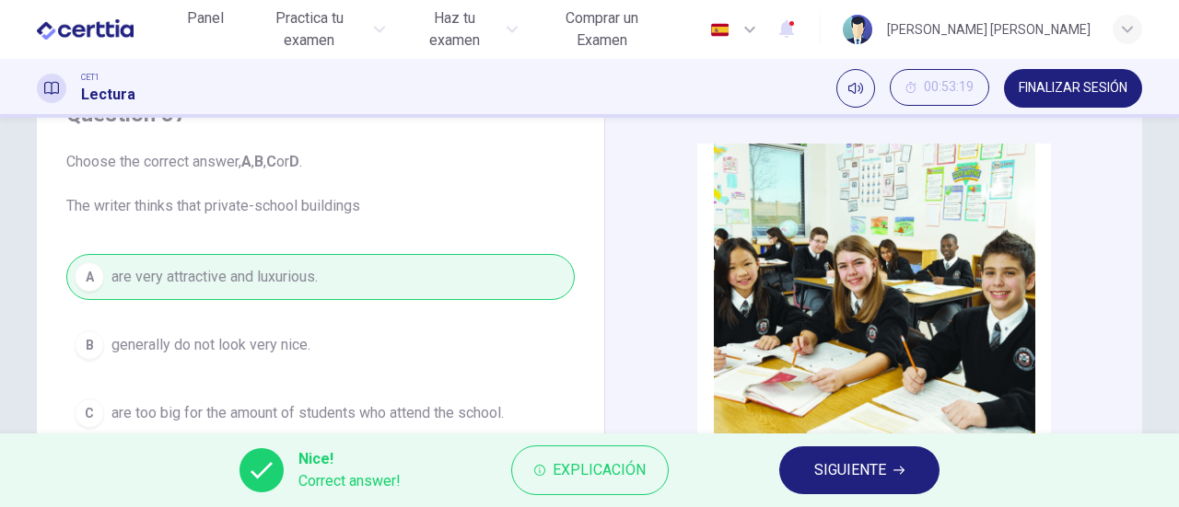
click at [834, 465] on span "SIGUIENTE" at bounding box center [850, 471] width 72 height 26
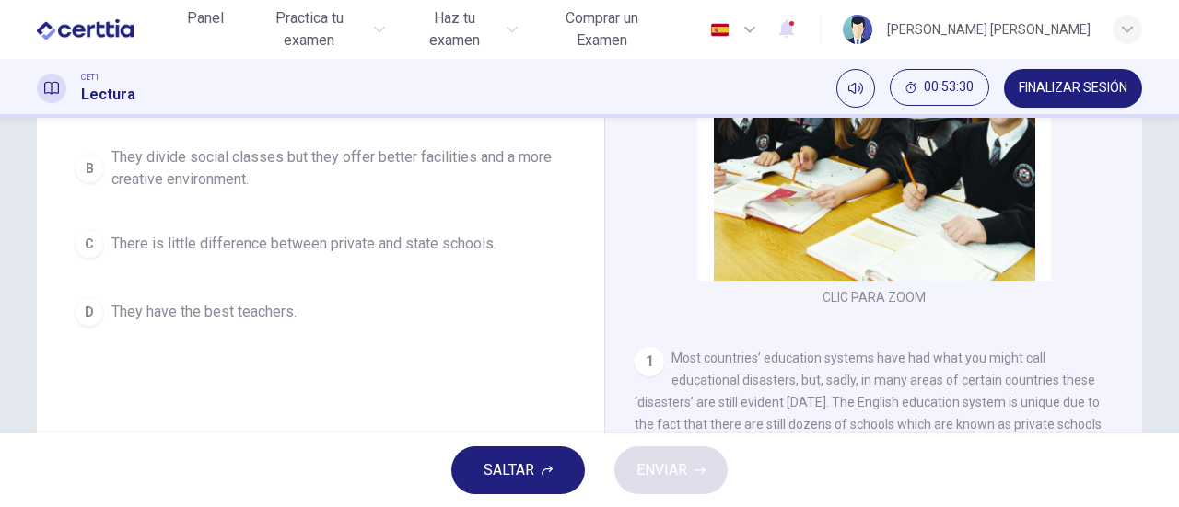
scroll to position [184, 0]
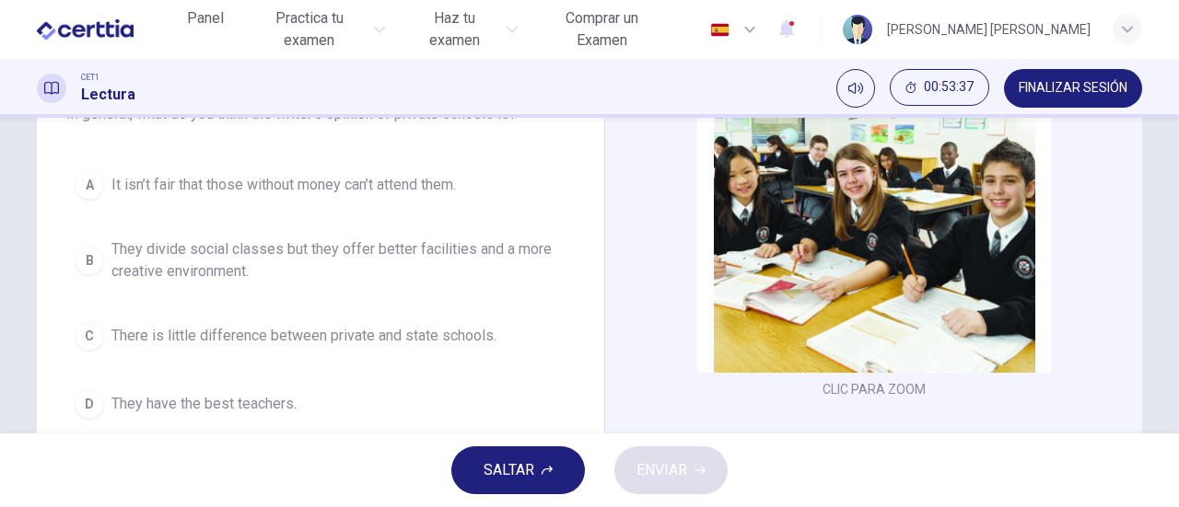
click at [309, 187] on span "It isn’t fair that those without money can’t attend them." at bounding box center [283, 185] width 344 height 22
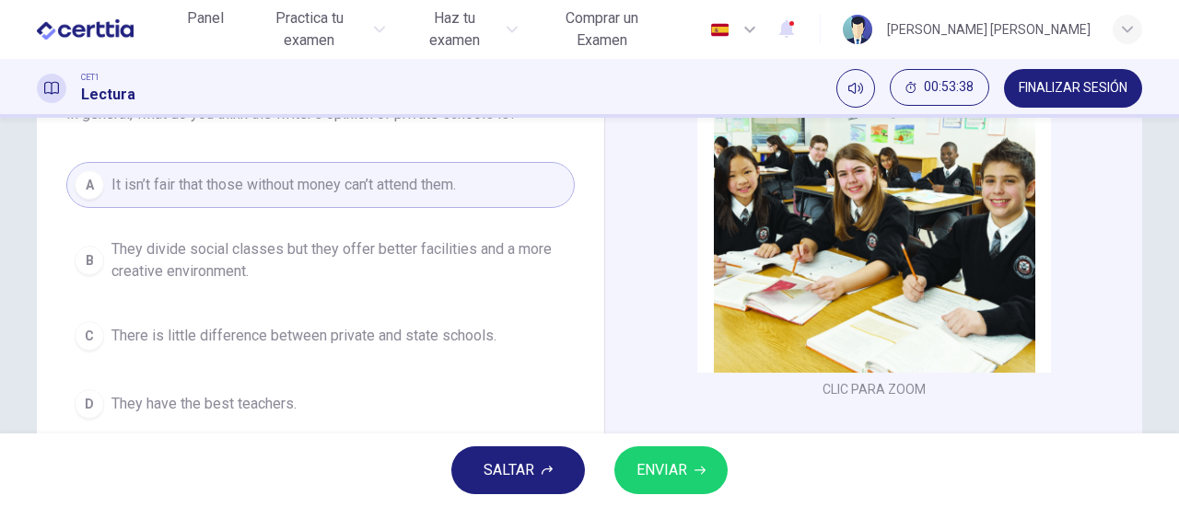
click at [668, 461] on span "ENVIAR" at bounding box center [661, 471] width 51 height 26
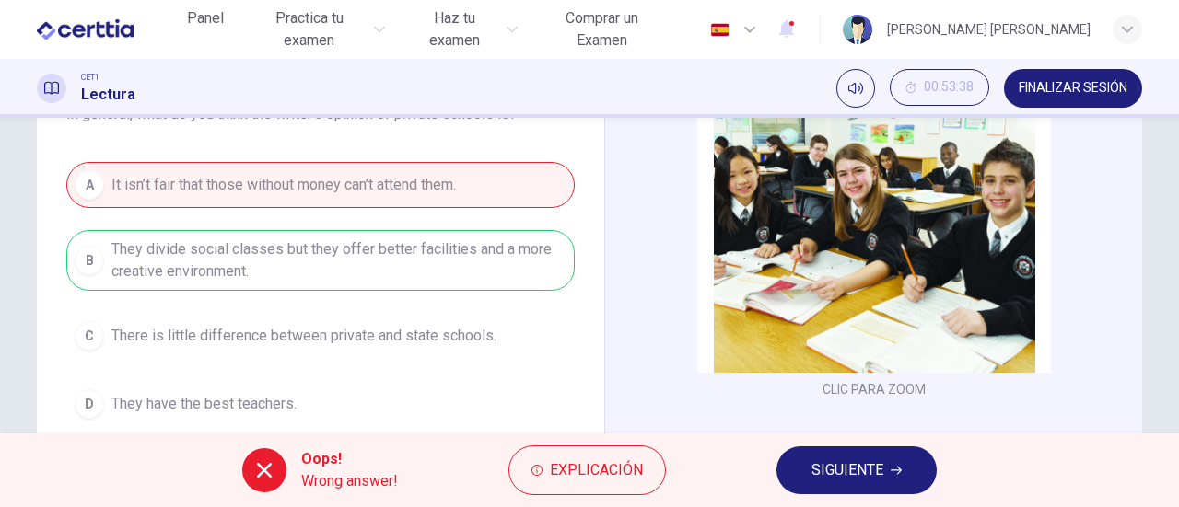
drag, startPoint x: 884, startPoint y: 469, endPoint x: 866, endPoint y: 461, distance: 19.8
click at [883, 469] on button "SIGUIENTE" at bounding box center [856, 471] width 160 height 48
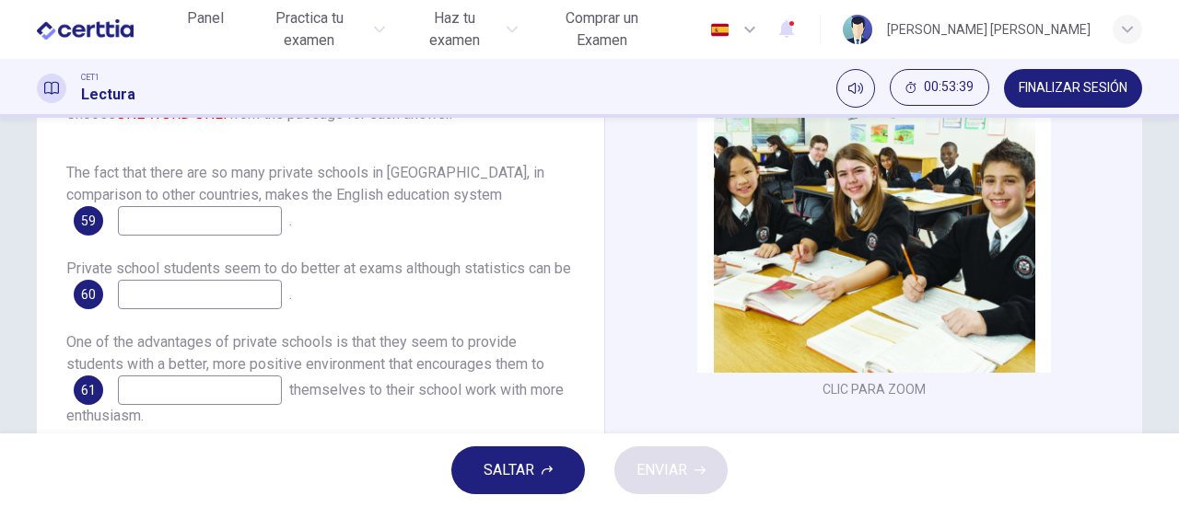
scroll to position [92, 0]
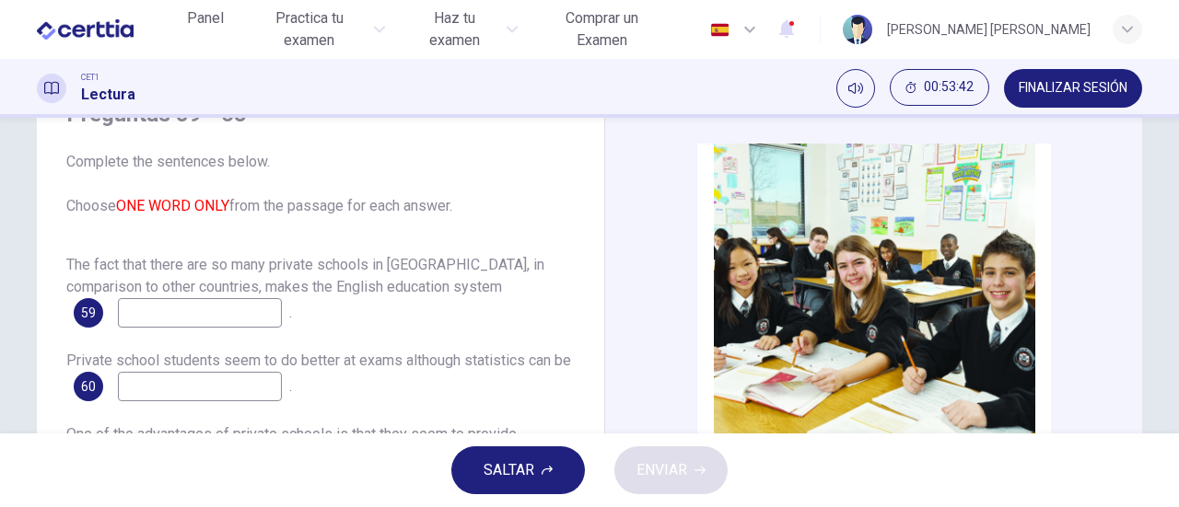
click at [498, 464] on span "SALTAR" at bounding box center [508, 471] width 51 height 26
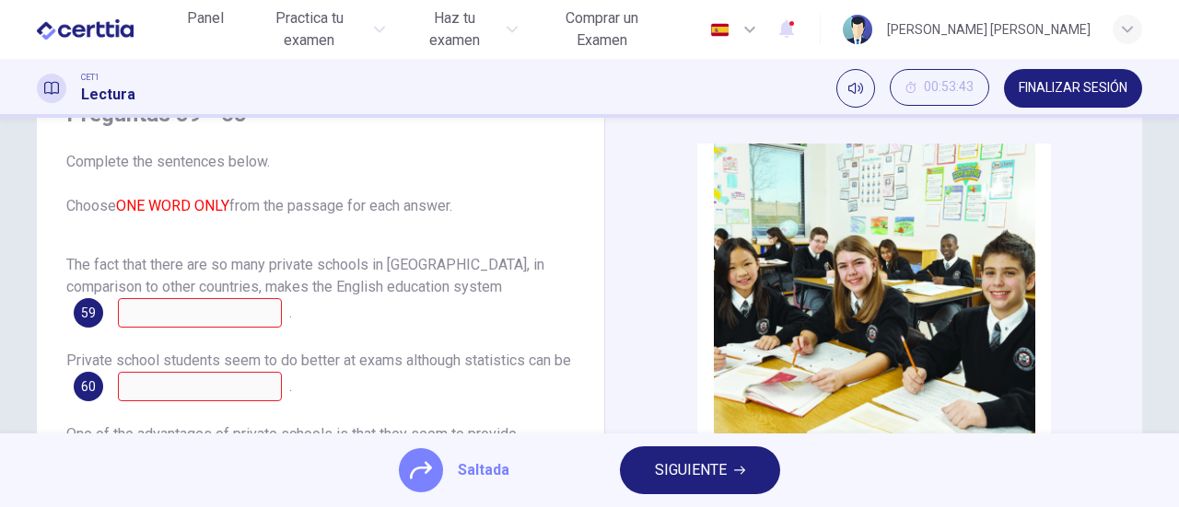
click at [680, 480] on span "SIGUIENTE" at bounding box center [691, 471] width 72 height 26
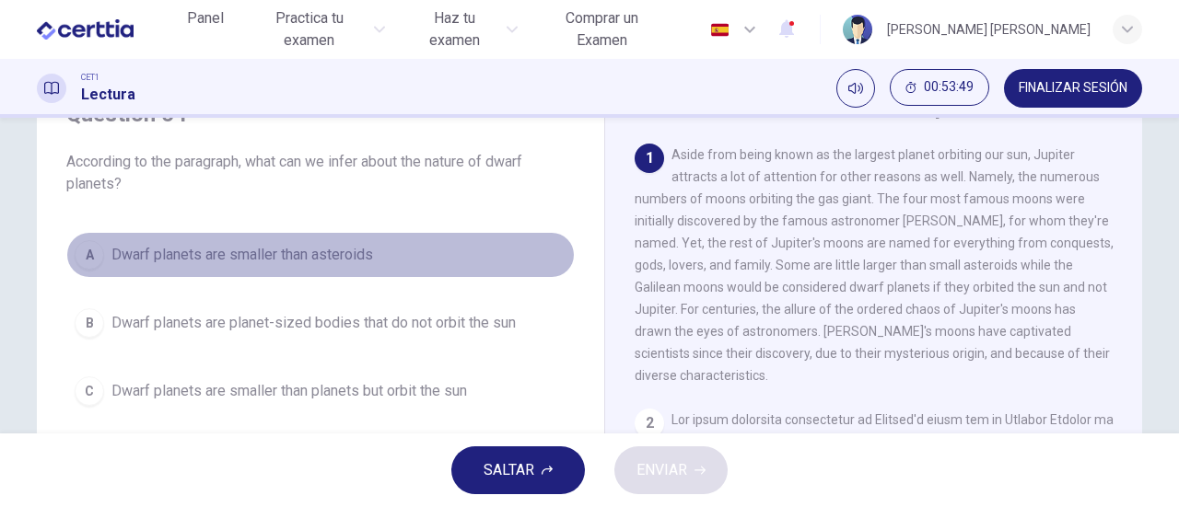
drag, startPoint x: 262, startPoint y: 252, endPoint x: 317, endPoint y: 261, distance: 55.9
click at [262, 251] on span "Dwarf planets are smaller than asteroids" at bounding box center [242, 255] width 262 height 22
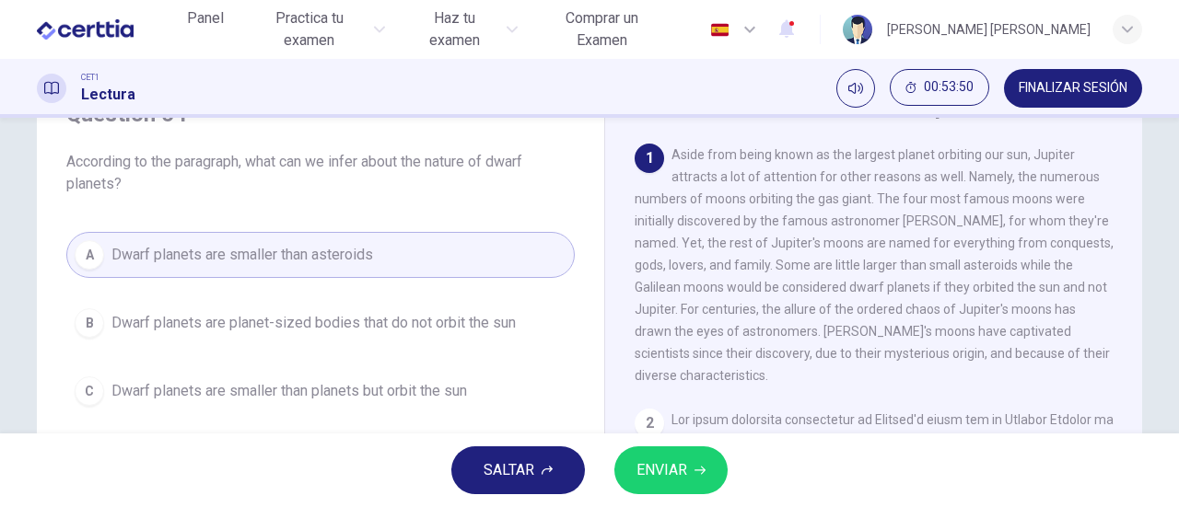
click at [665, 468] on span "ENVIAR" at bounding box center [661, 471] width 51 height 26
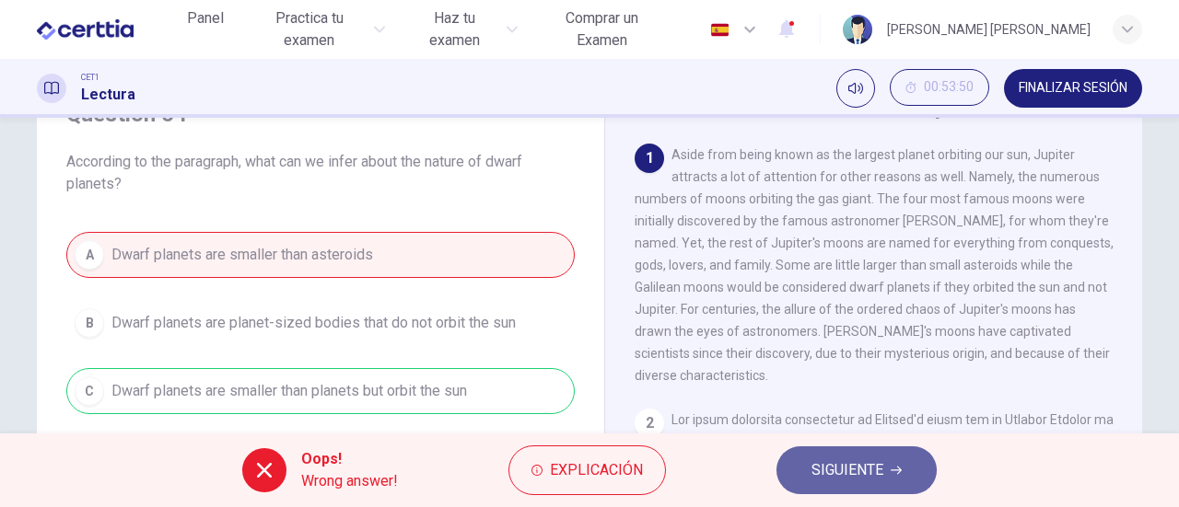
click at [823, 469] on span "SIGUIENTE" at bounding box center [847, 471] width 72 height 26
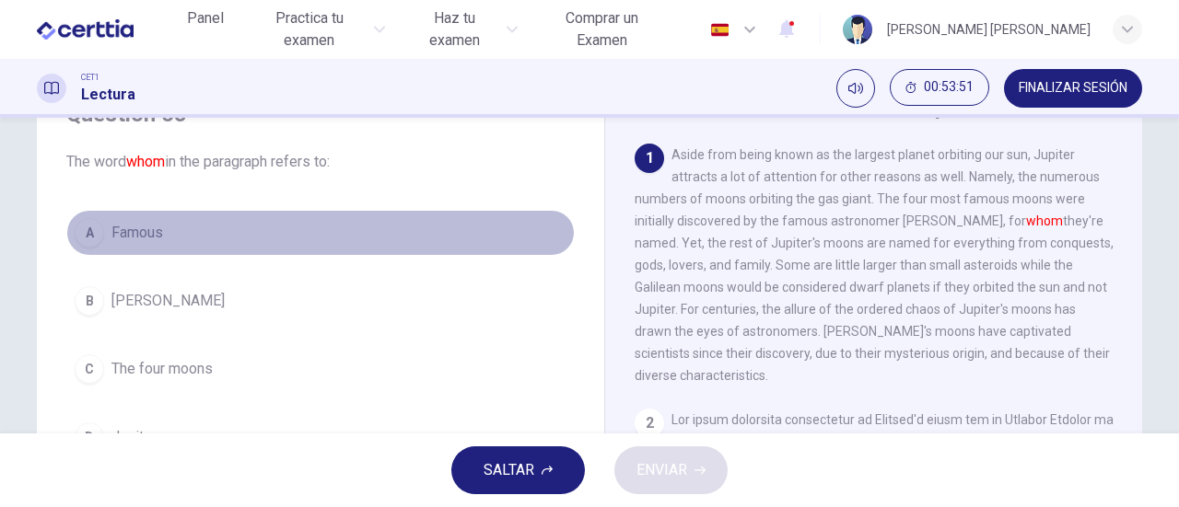
click at [156, 245] on button "A Famous" at bounding box center [320, 233] width 508 height 46
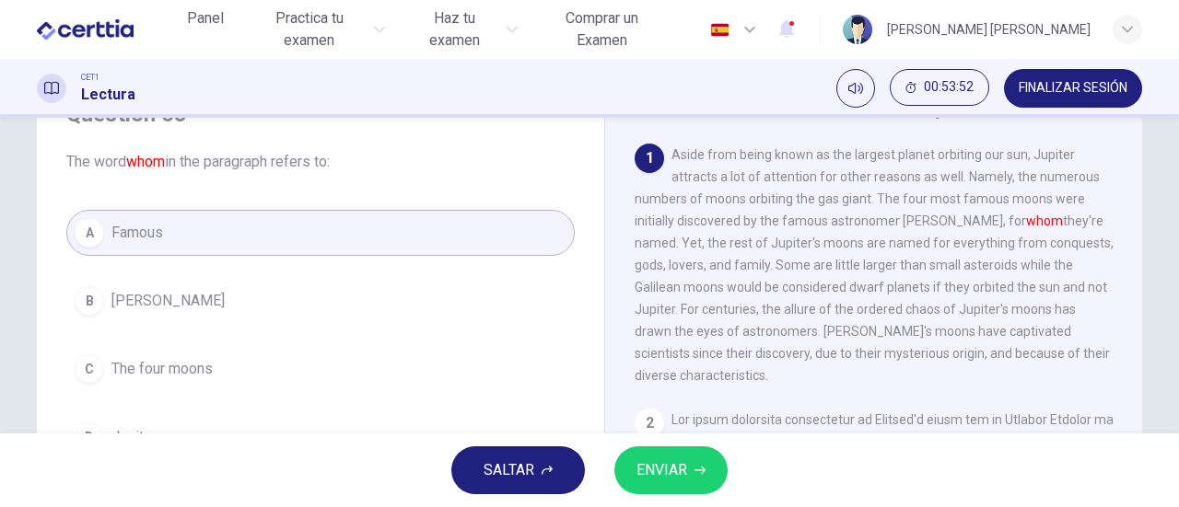
click at [693, 484] on button "ENVIAR" at bounding box center [670, 471] width 113 height 48
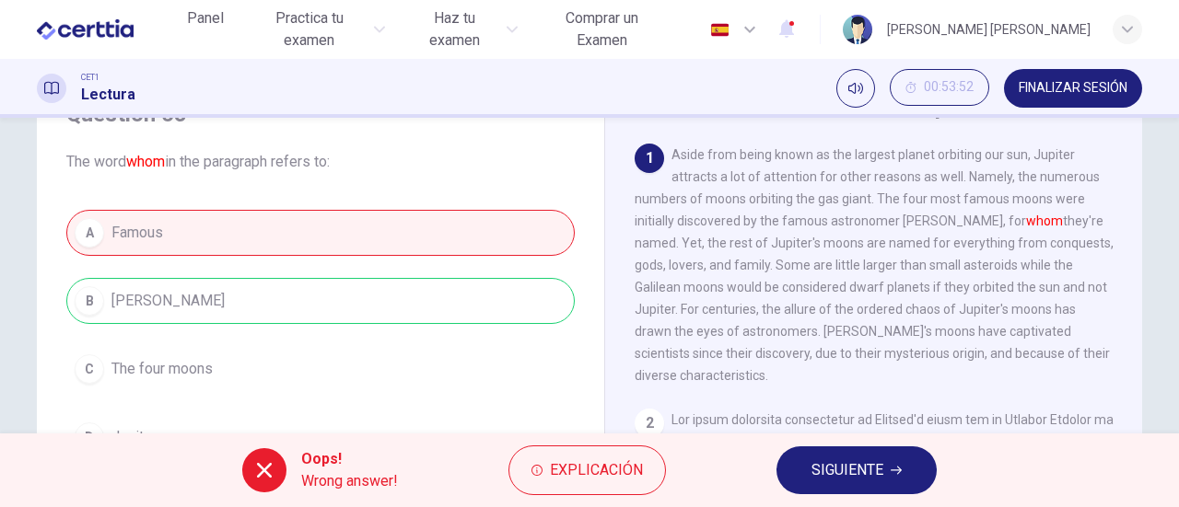
click at [846, 467] on span "SIGUIENTE" at bounding box center [847, 471] width 72 height 26
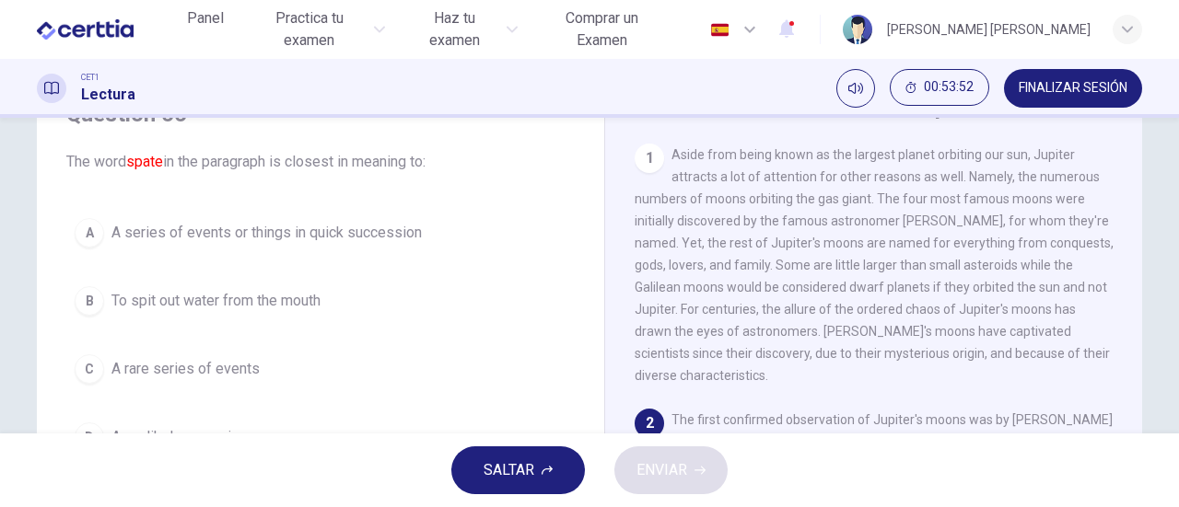
click at [198, 296] on span "To spit out water from the mouth" at bounding box center [215, 301] width 209 height 22
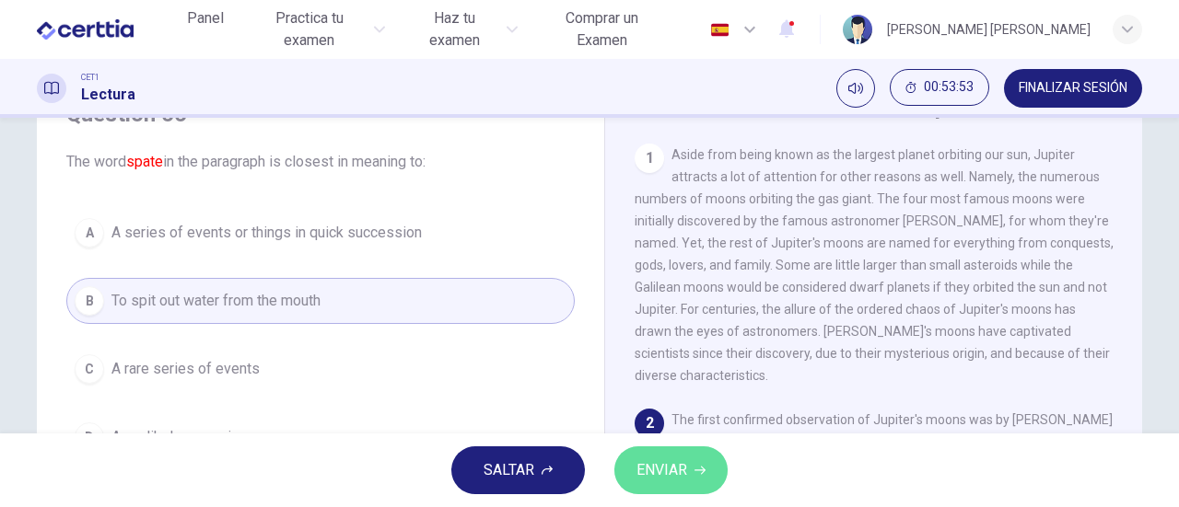
click at [689, 469] on button "ENVIAR" at bounding box center [670, 471] width 113 height 48
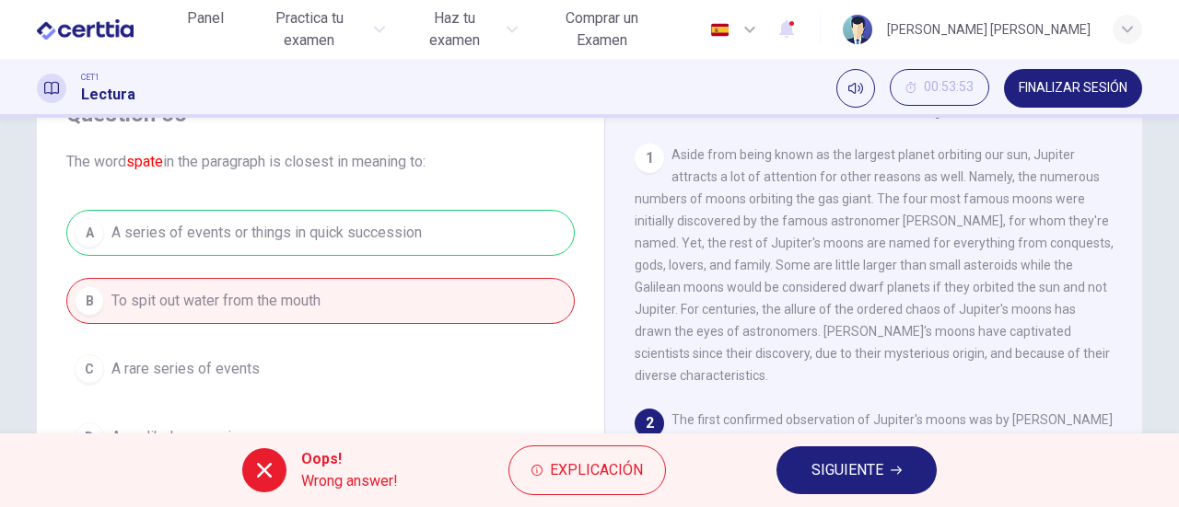
scroll to position [184, 0]
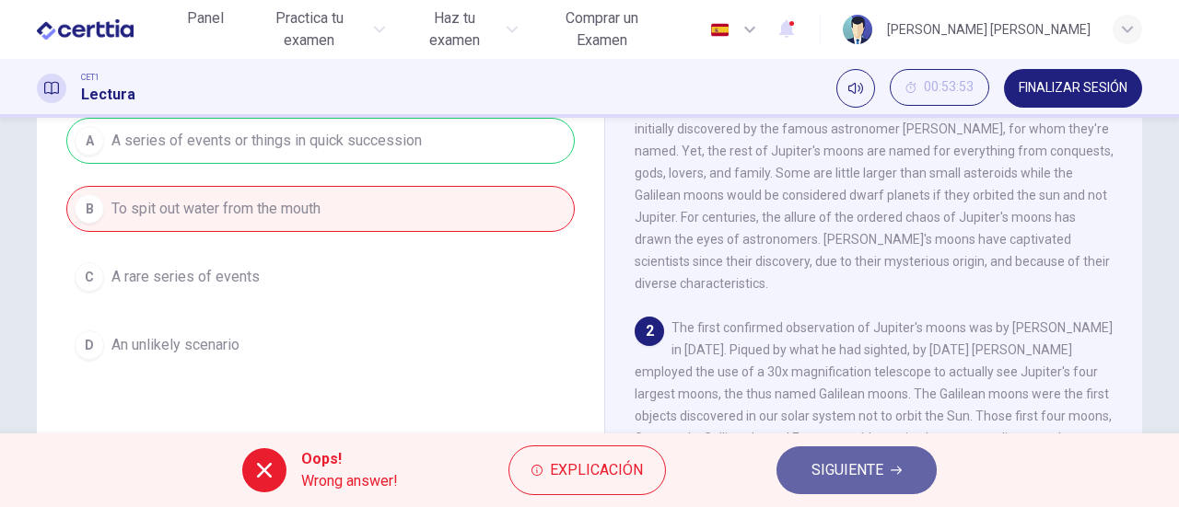
click at [853, 468] on span "SIGUIENTE" at bounding box center [847, 471] width 72 height 26
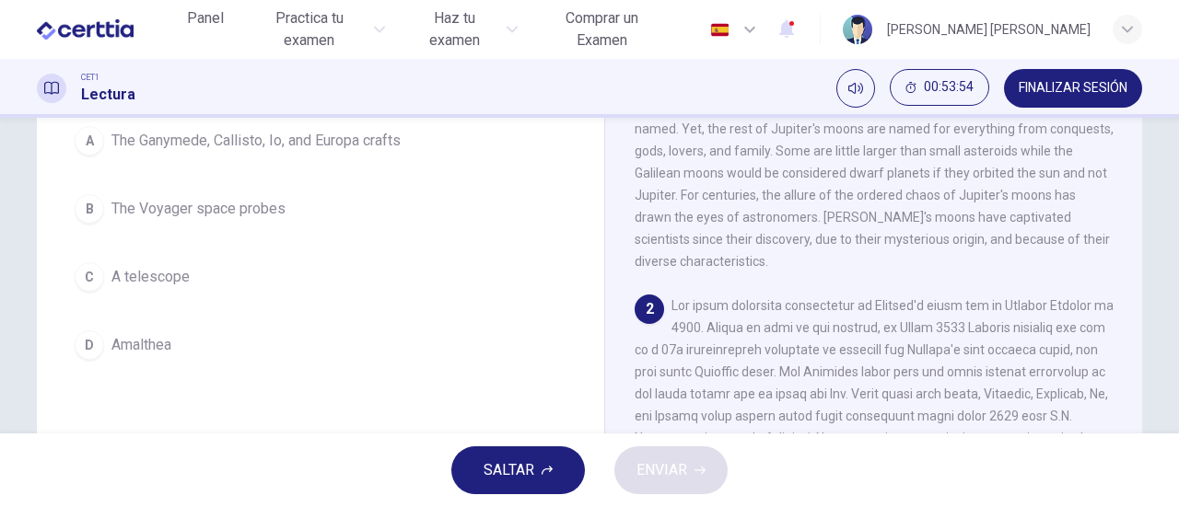
click at [174, 279] on span "A telescope" at bounding box center [150, 277] width 78 height 22
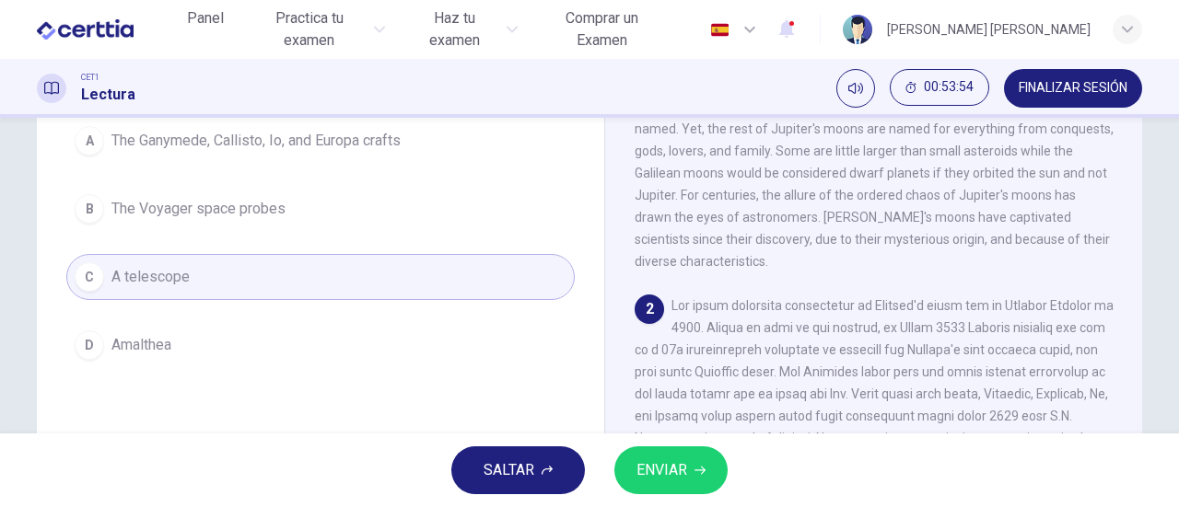
click at [675, 467] on span "ENVIAR" at bounding box center [661, 471] width 51 height 26
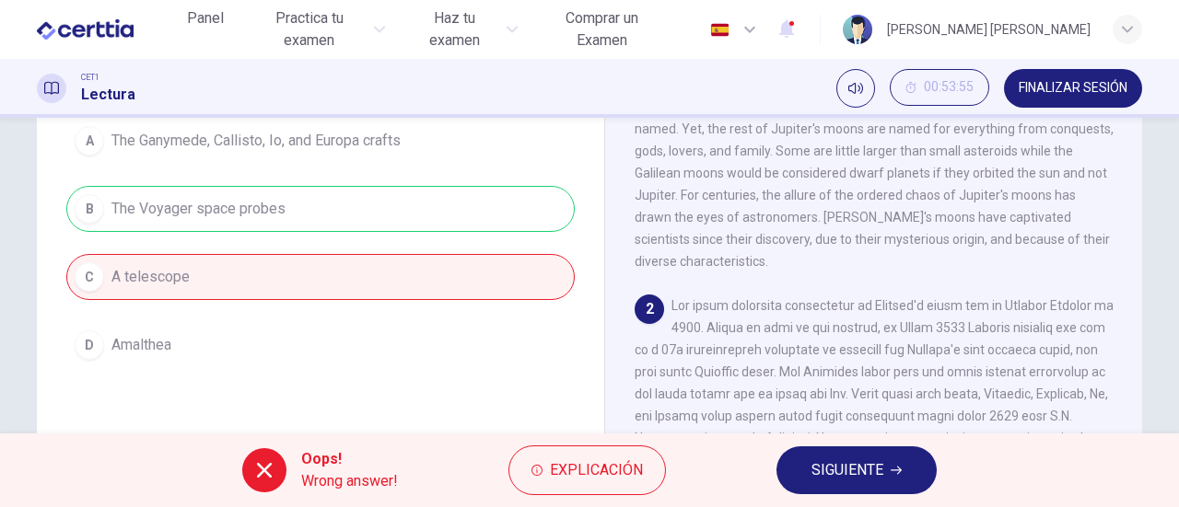
click at [832, 467] on span "SIGUIENTE" at bounding box center [847, 471] width 72 height 26
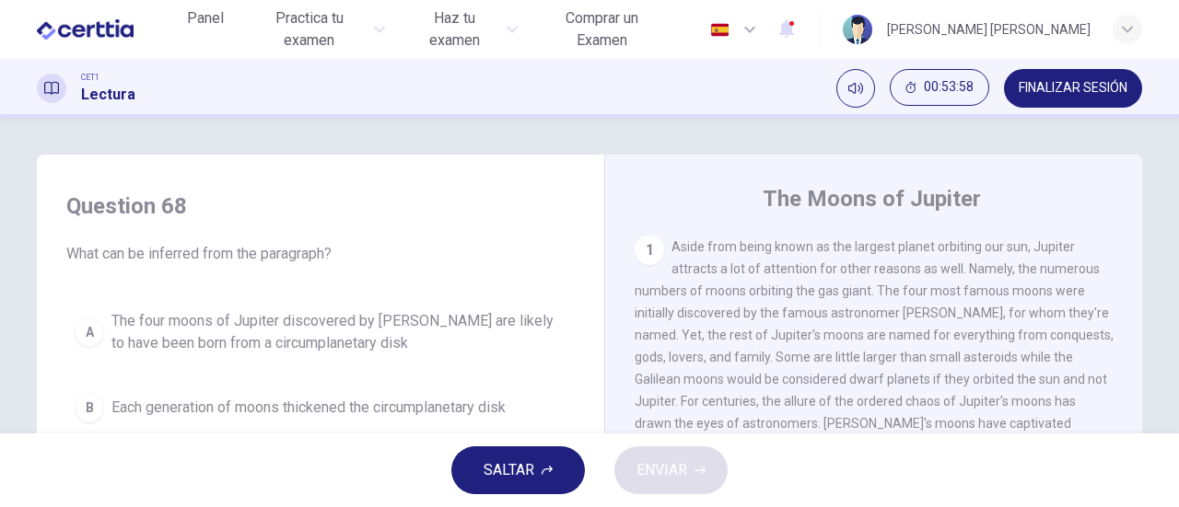
scroll to position [92, 0]
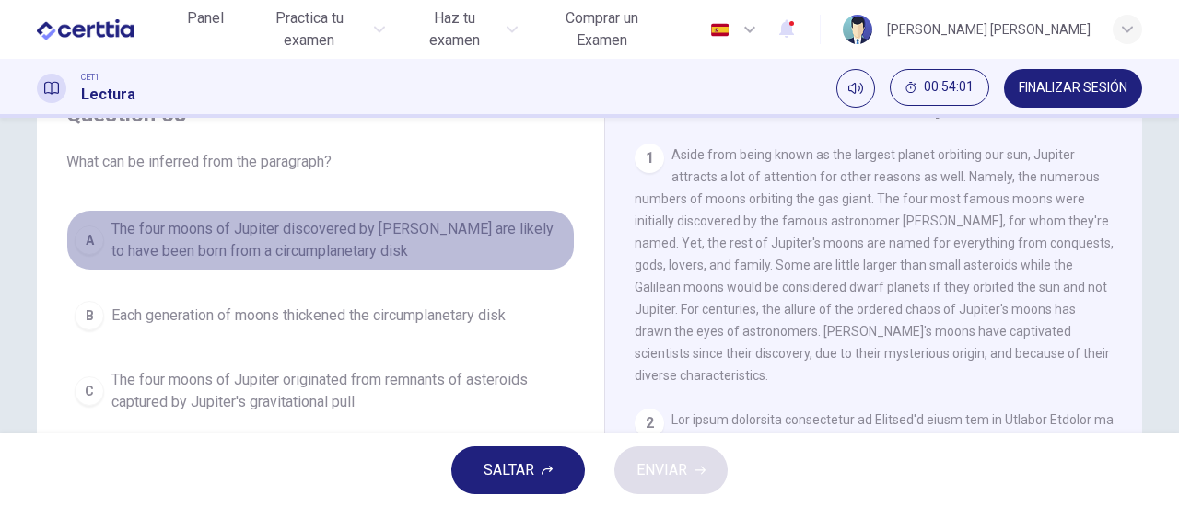
click at [90, 234] on div "A" at bounding box center [89, 240] width 29 height 29
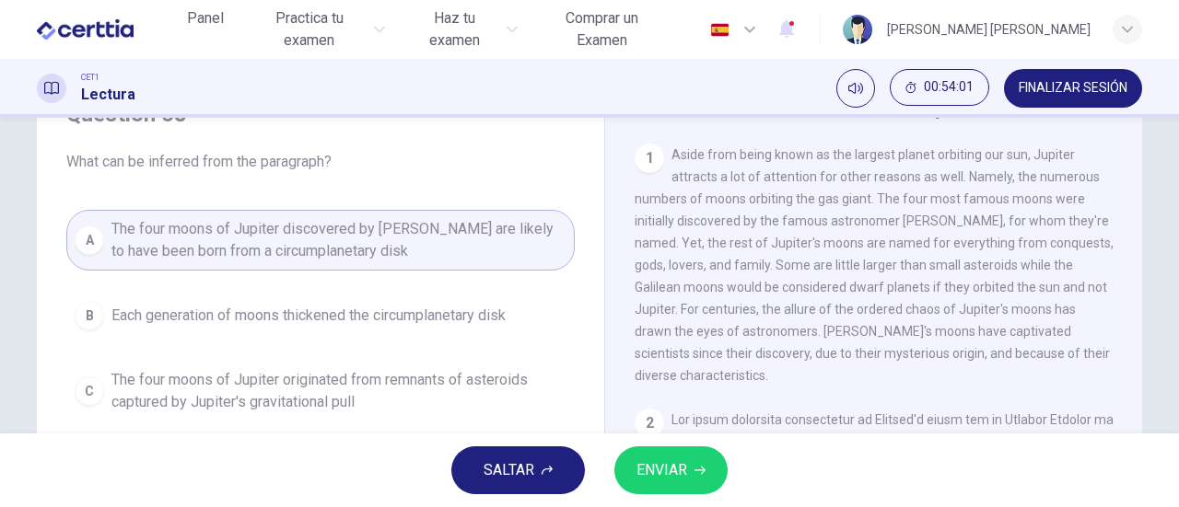
click at [668, 467] on span "ENVIAR" at bounding box center [661, 471] width 51 height 26
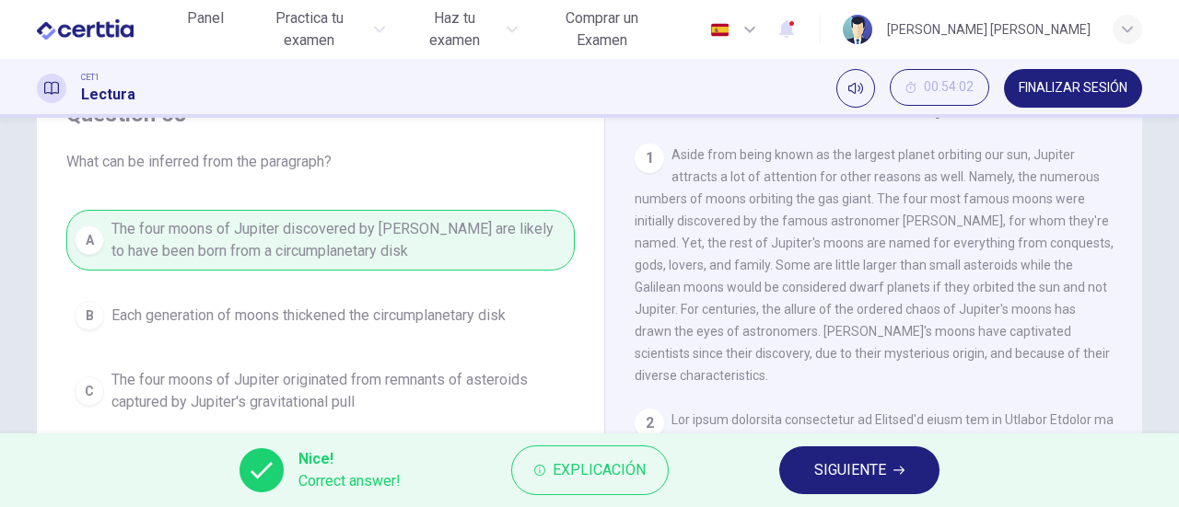
click at [851, 472] on span "SIGUIENTE" at bounding box center [850, 471] width 72 height 26
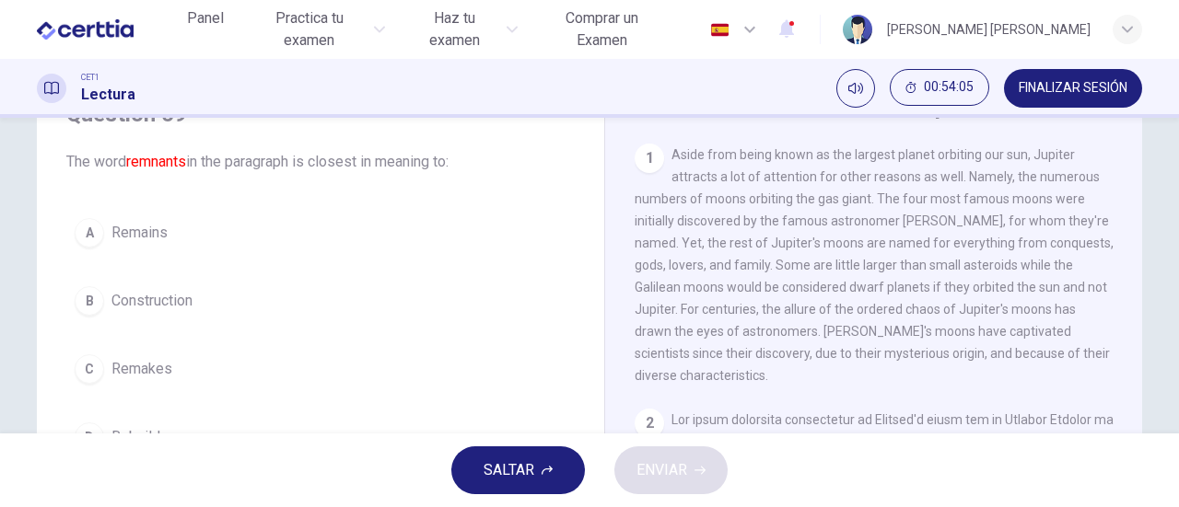
click at [117, 228] on span "Remains" at bounding box center [139, 233] width 56 height 22
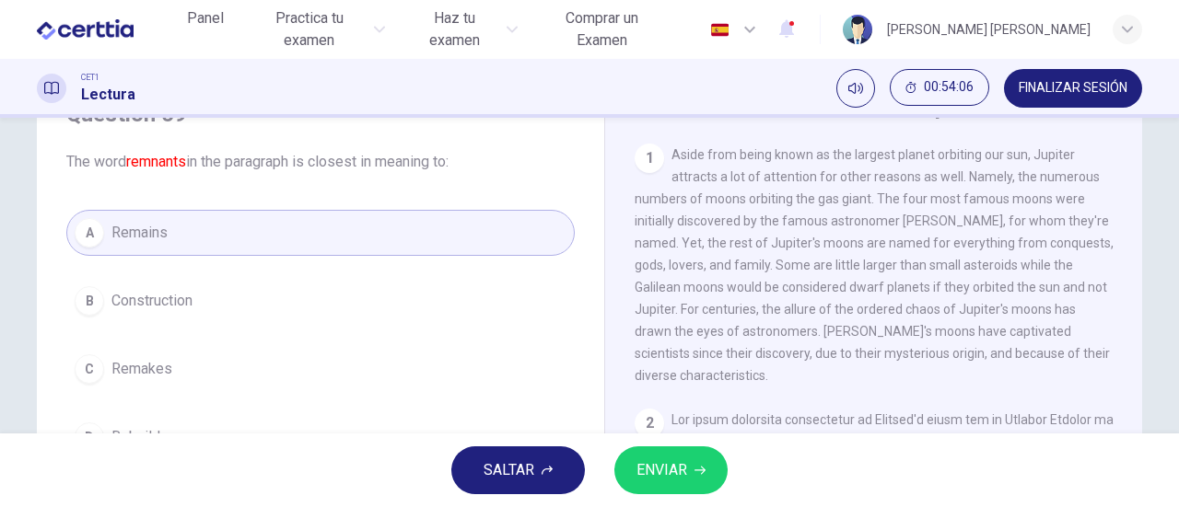
click at [646, 459] on span "ENVIAR" at bounding box center [661, 471] width 51 height 26
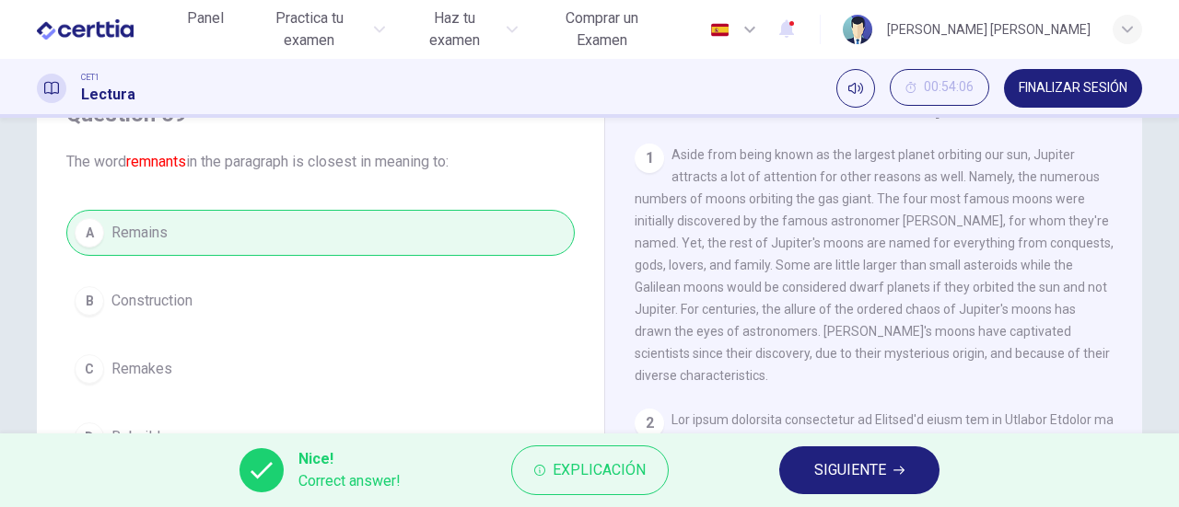
click at [829, 476] on span "SIGUIENTE" at bounding box center [850, 471] width 72 height 26
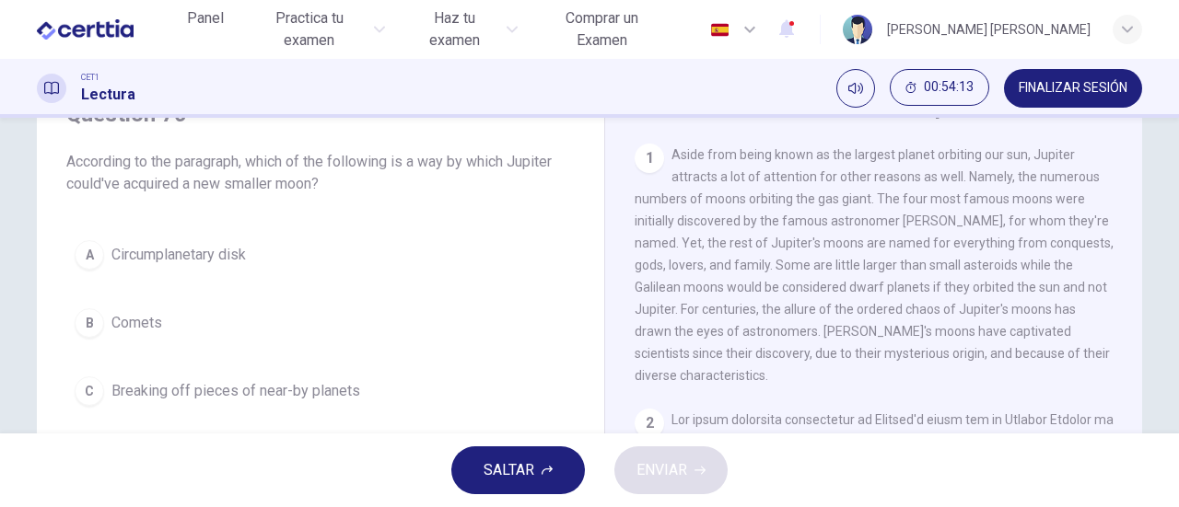
scroll to position [184, 0]
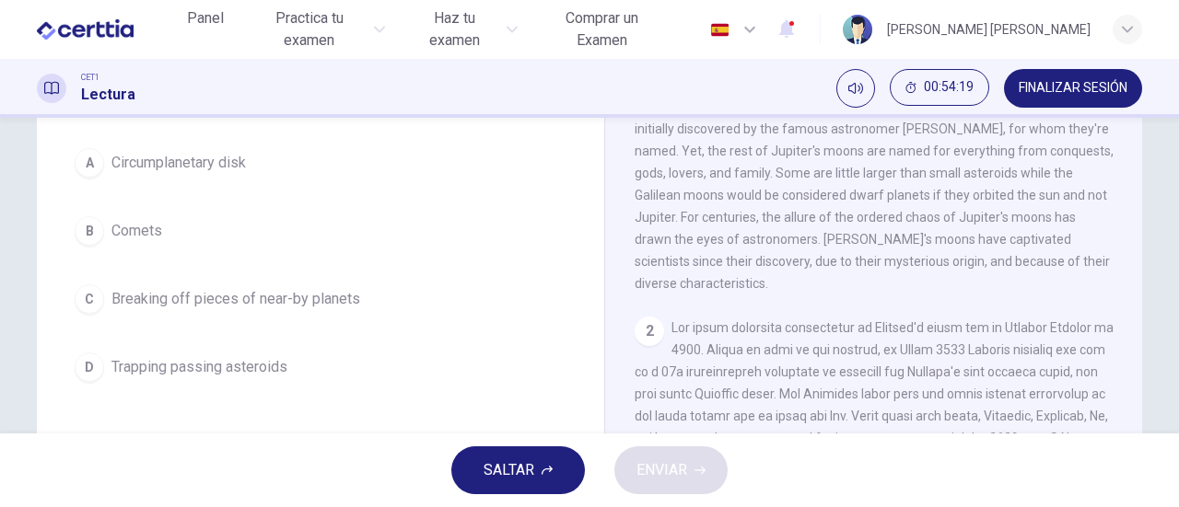
click at [245, 366] on span "Trapping passing asteroids" at bounding box center [199, 367] width 176 height 22
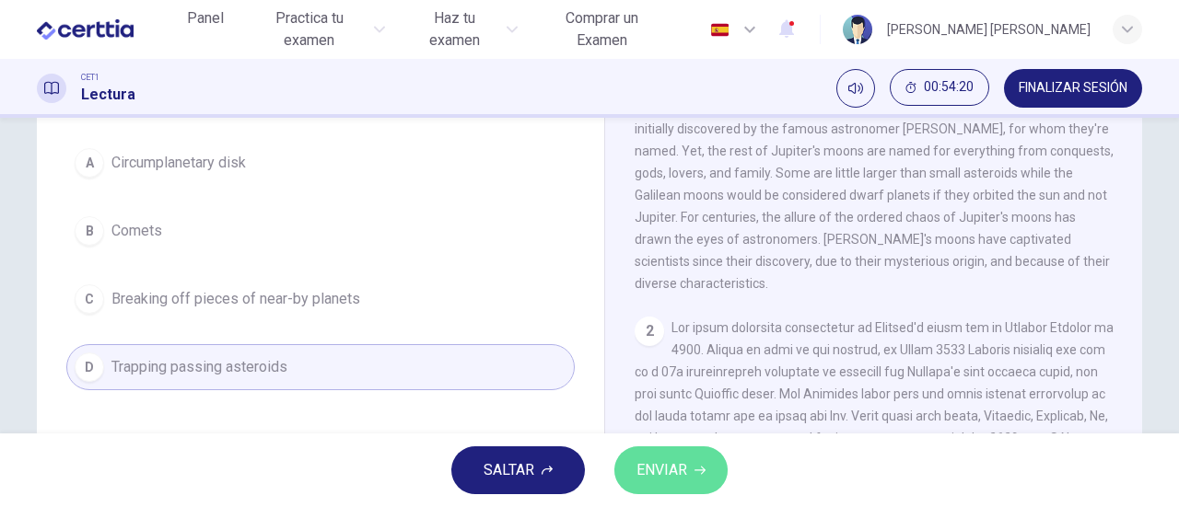
click at [652, 463] on span "ENVIAR" at bounding box center [661, 471] width 51 height 26
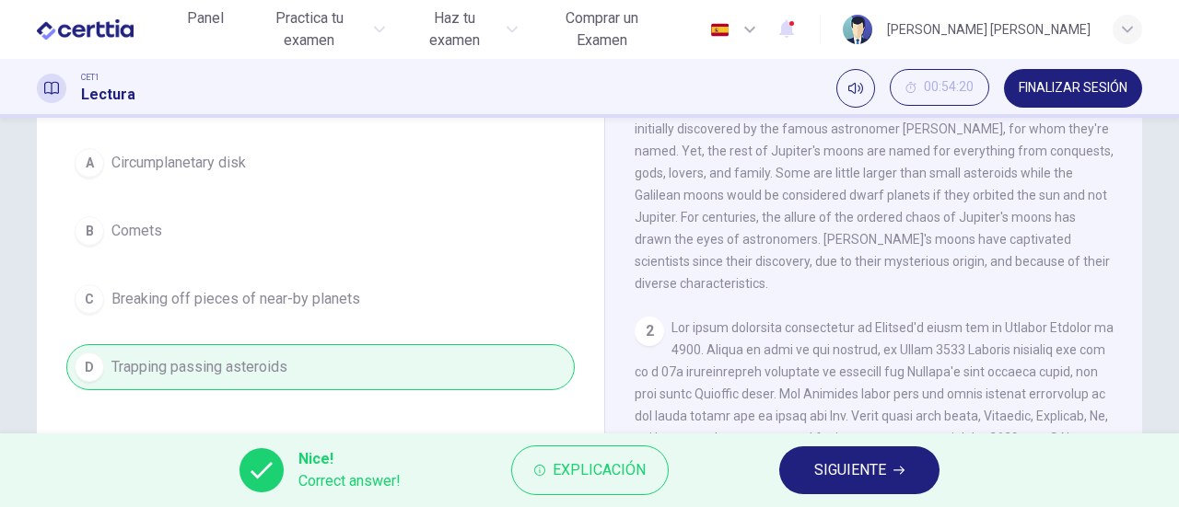
click at [862, 472] on span "SIGUIENTE" at bounding box center [850, 471] width 72 height 26
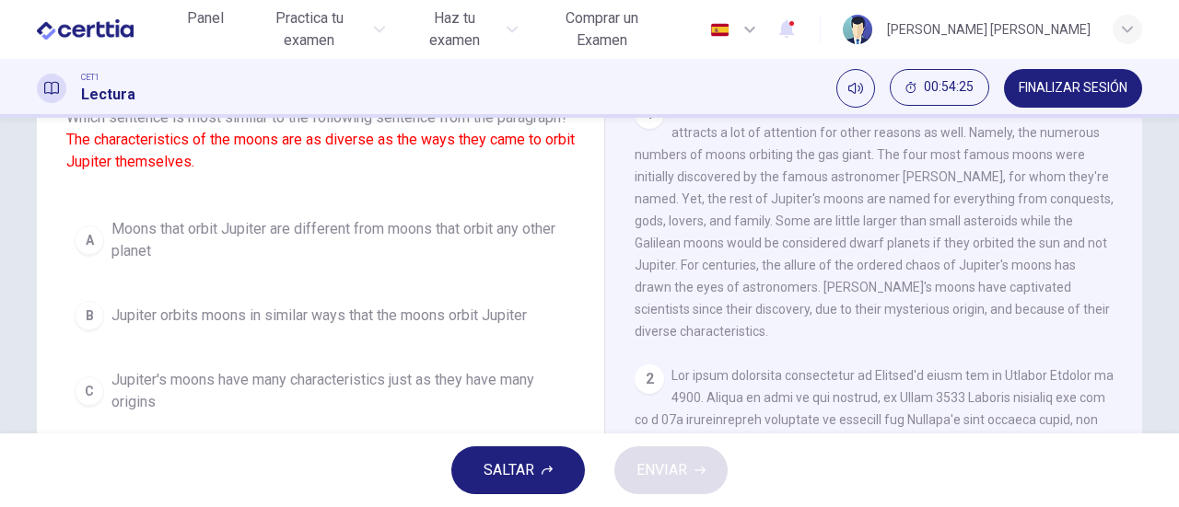
scroll to position [228, 0]
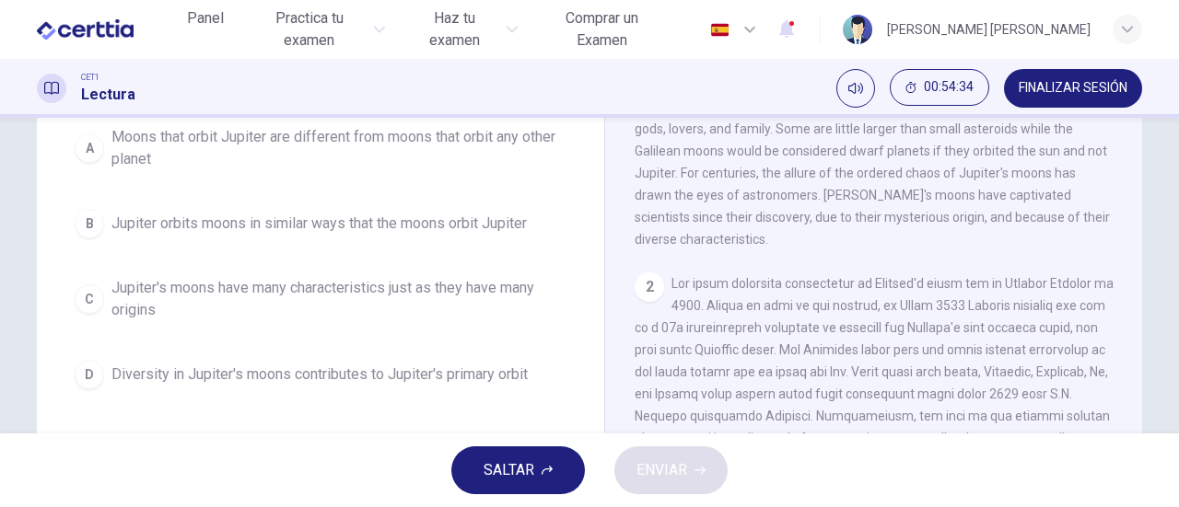
click at [330, 235] on span "Jupiter orbits moons in similar ways that the moons orbit Jupiter" at bounding box center [318, 224] width 415 height 22
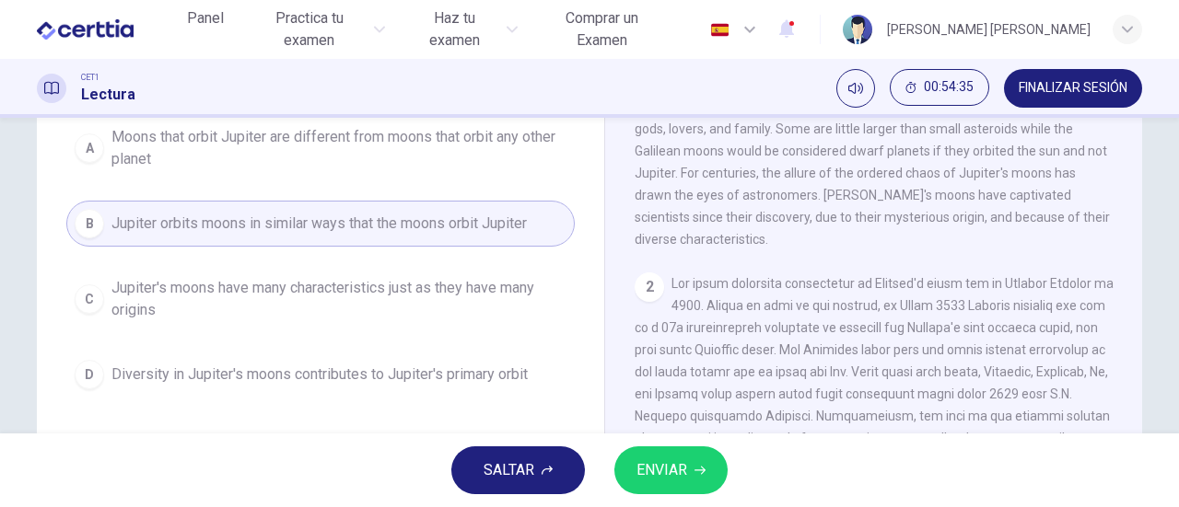
click at [682, 475] on span "ENVIAR" at bounding box center [661, 471] width 51 height 26
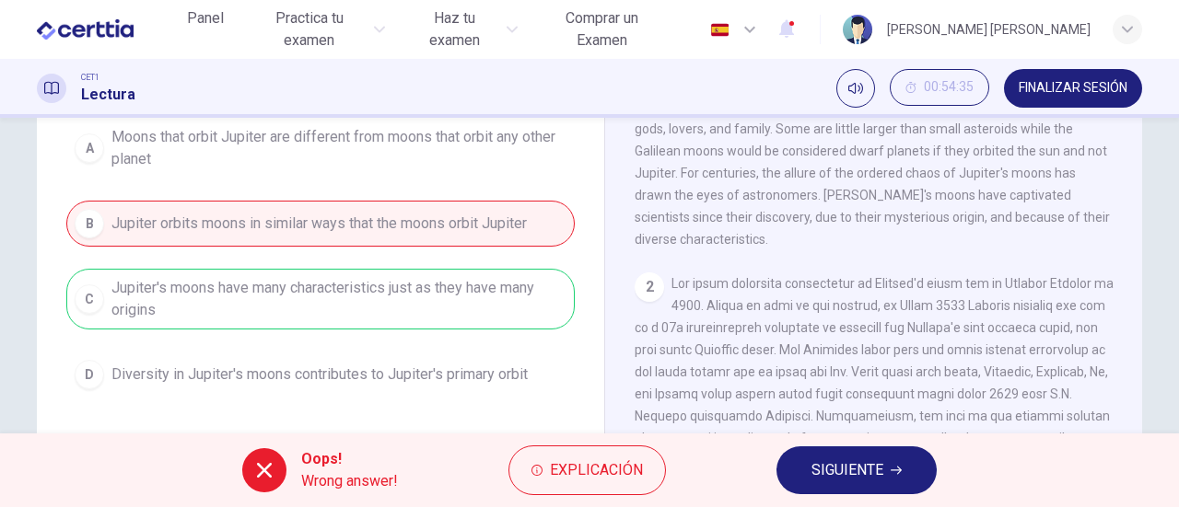
click at [853, 470] on span "SIGUIENTE" at bounding box center [847, 471] width 72 height 26
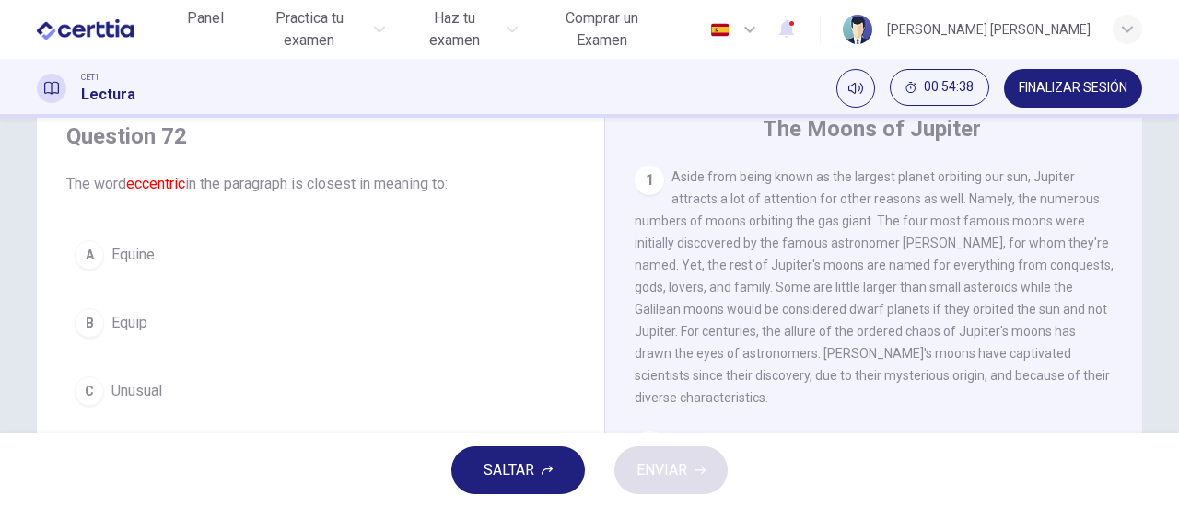
scroll to position [162, 0]
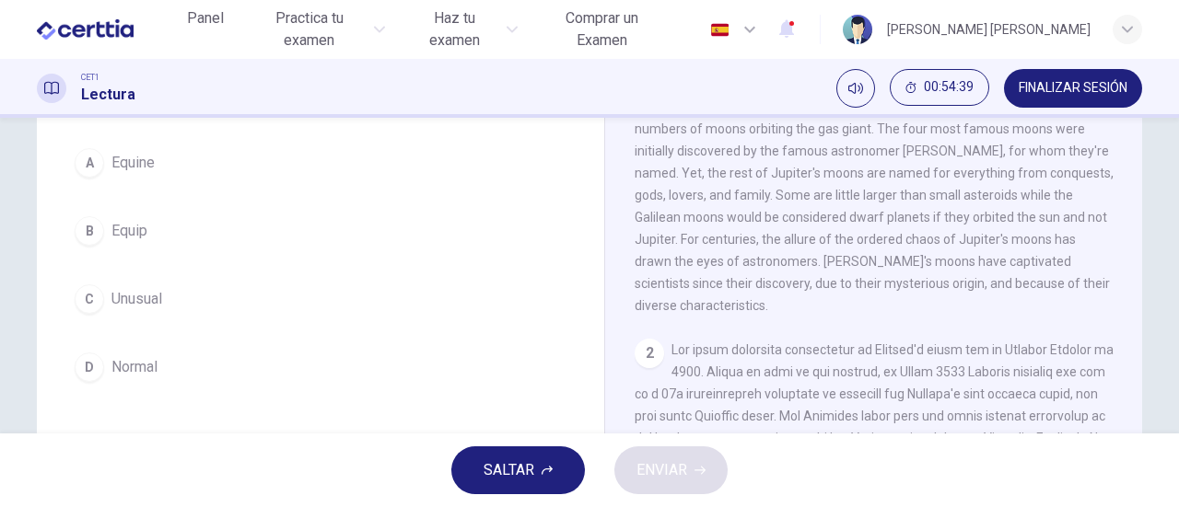
click at [134, 296] on span "Unusual" at bounding box center [136, 299] width 51 height 22
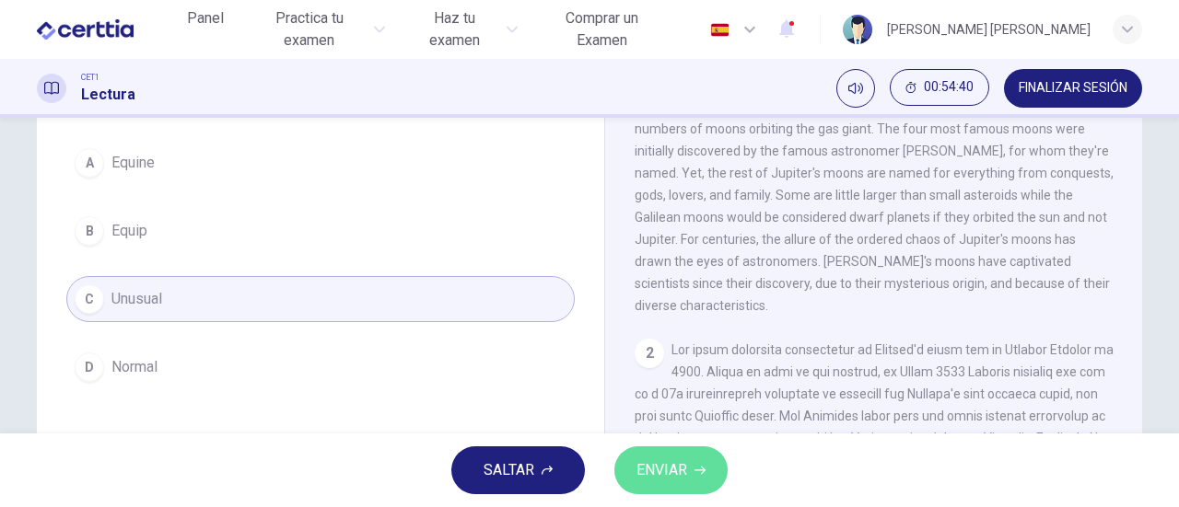
click at [657, 471] on span "ENVIAR" at bounding box center [661, 471] width 51 height 26
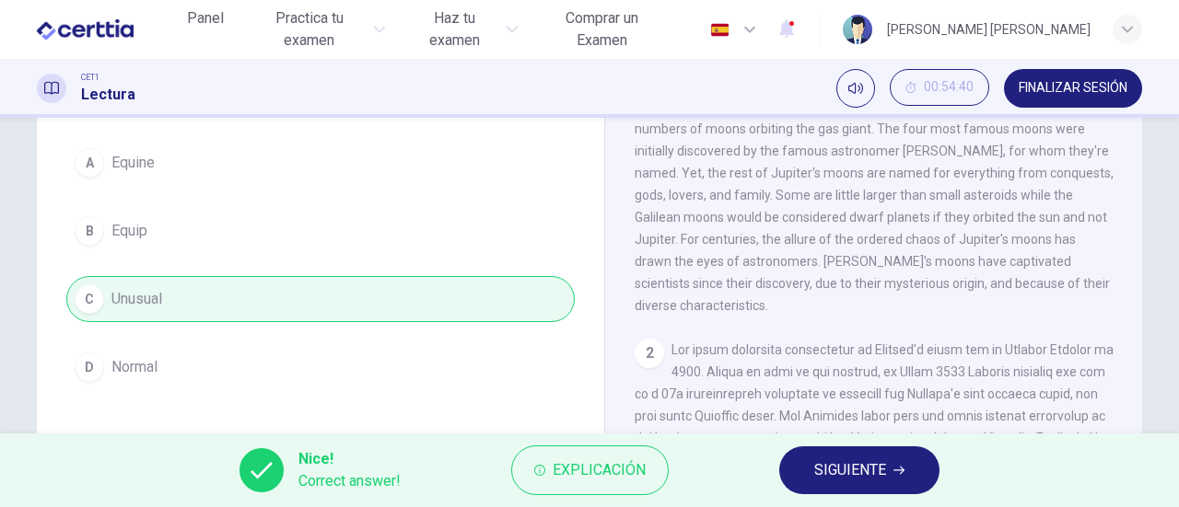
click at [840, 469] on span "SIGUIENTE" at bounding box center [850, 471] width 72 height 26
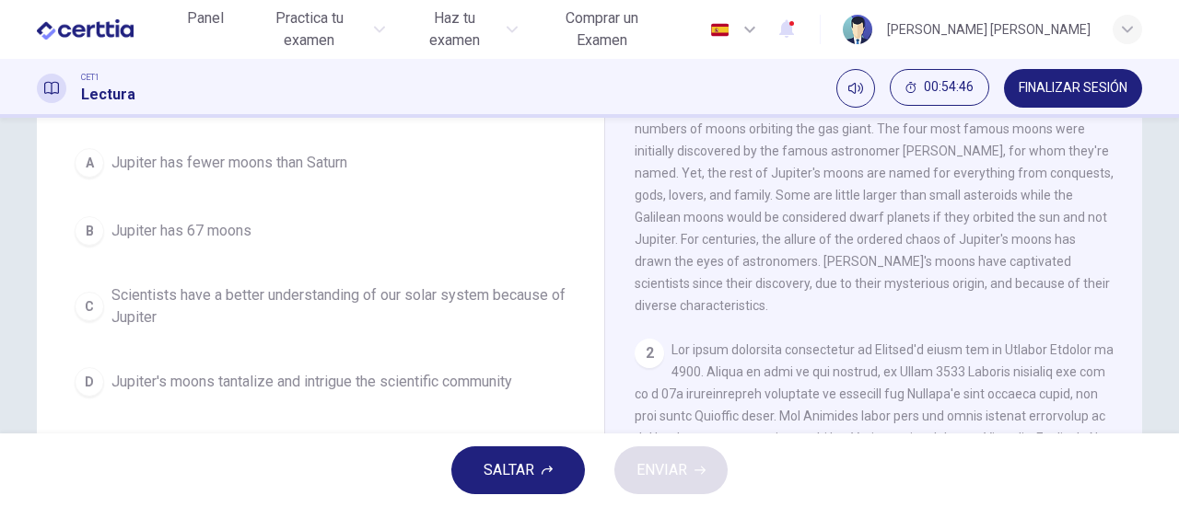
drag, startPoint x: 264, startPoint y: 165, endPoint x: 365, endPoint y: 195, distance: 104.9
click at [269, 165] on span "Jupiter has fewer moons than Saturn" at bounding box center [229, 163] width 236 height 22
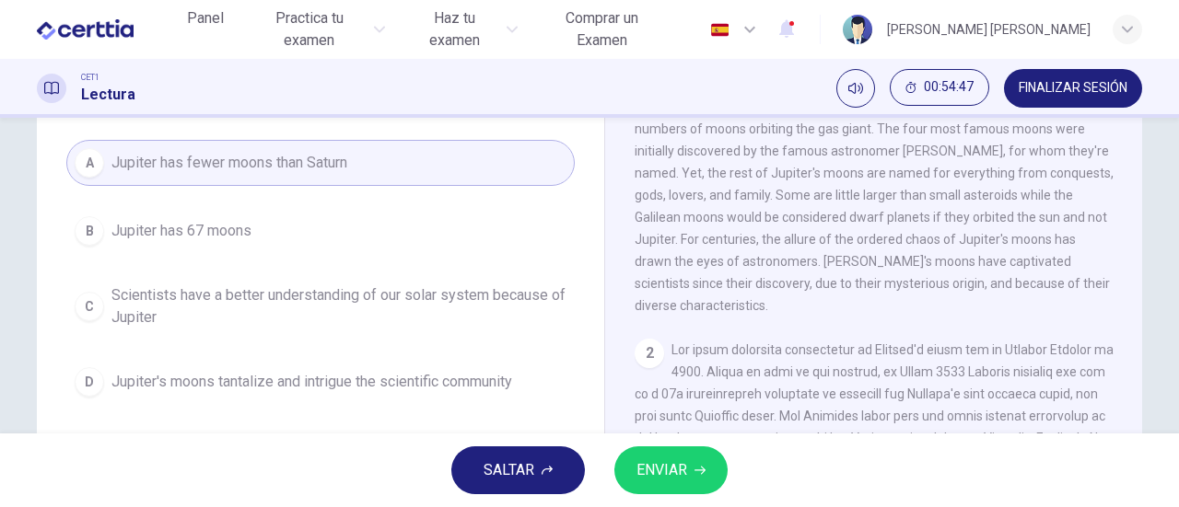
click at [682, 462] on span "ENVIAR" at bounding box center [661, 471] width 51 height 26
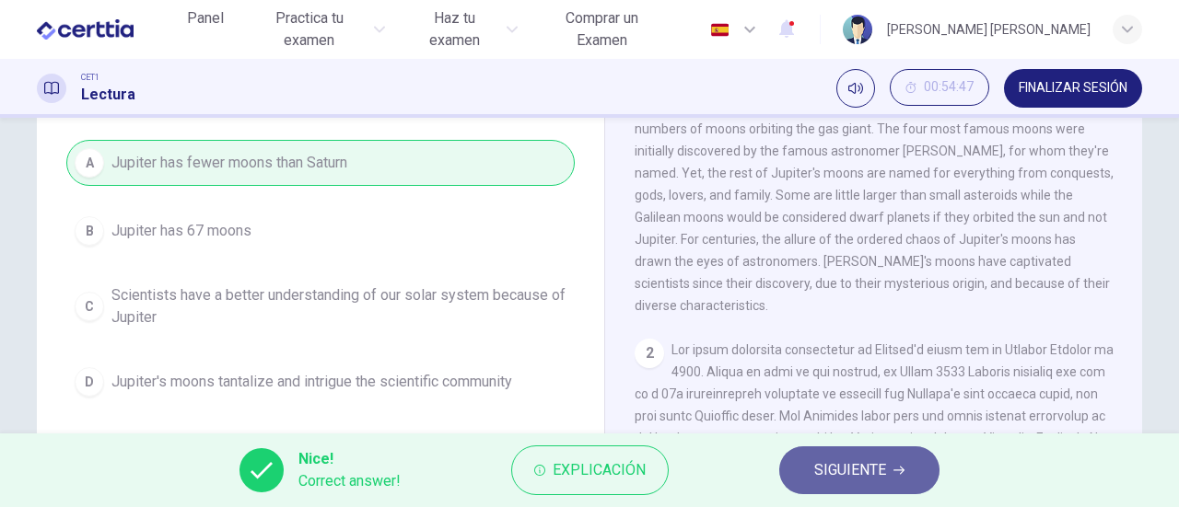
click at [862, 473] on span "SIGUIENTE" at bounding box center [850, 471] width 72 height 26
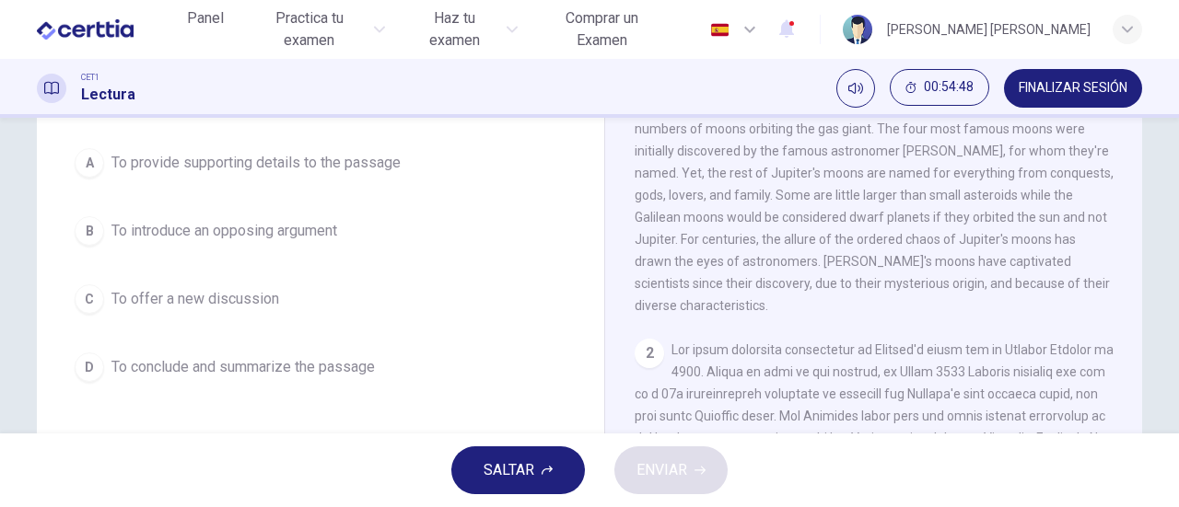
click at [203, 236] on span "To introduce an opposing argument" at bounding box center [224, 231] width 226 height 22
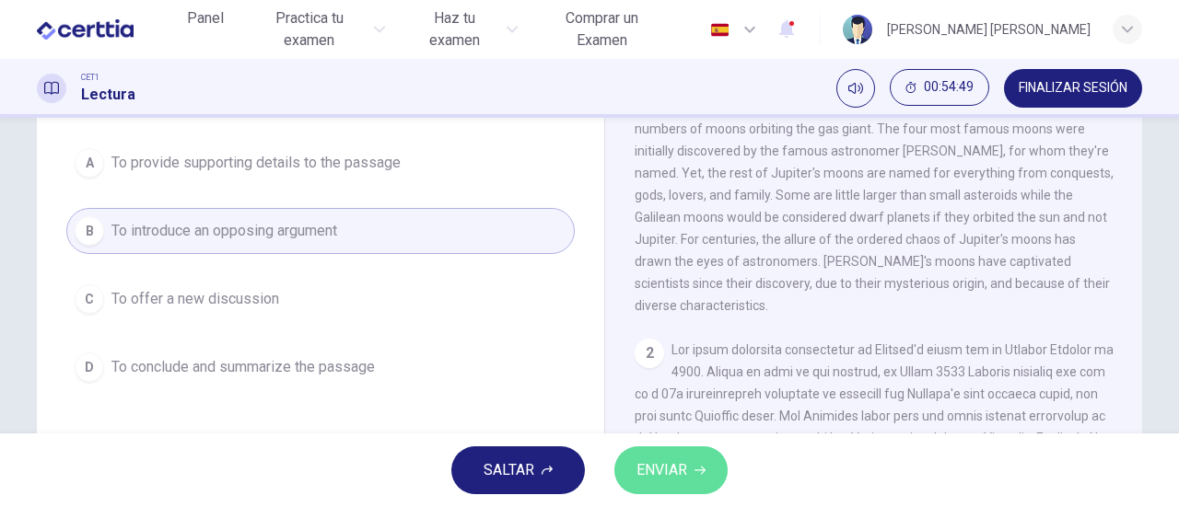
click at [688, 480] on button "ENVIAR" at bounding box center [670, 471] width 113 height 48
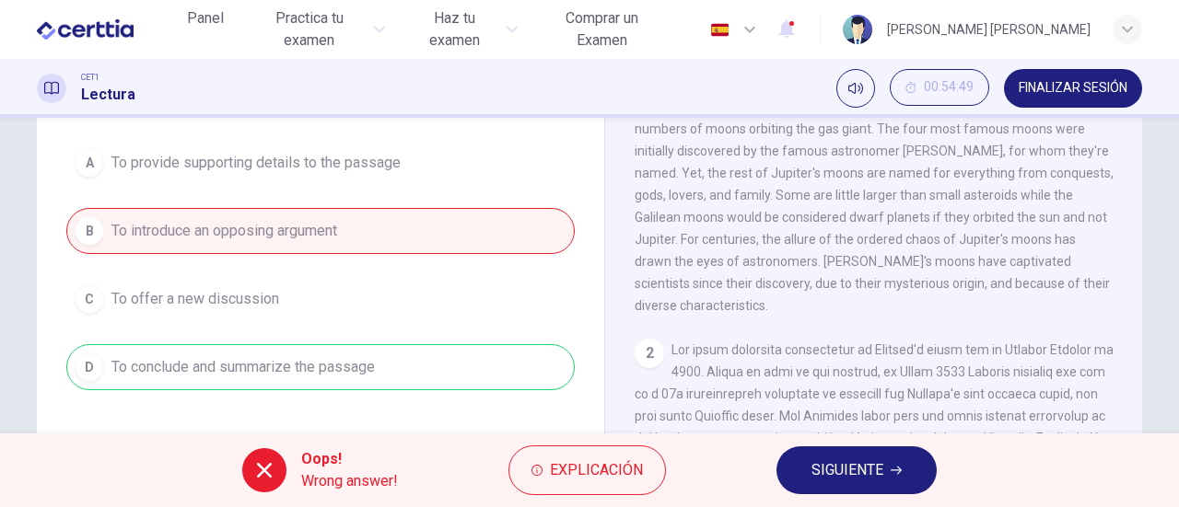
click at [816, 477] on span "SIGUIENTE" at bounding box center [847, 471] width 72 height 26
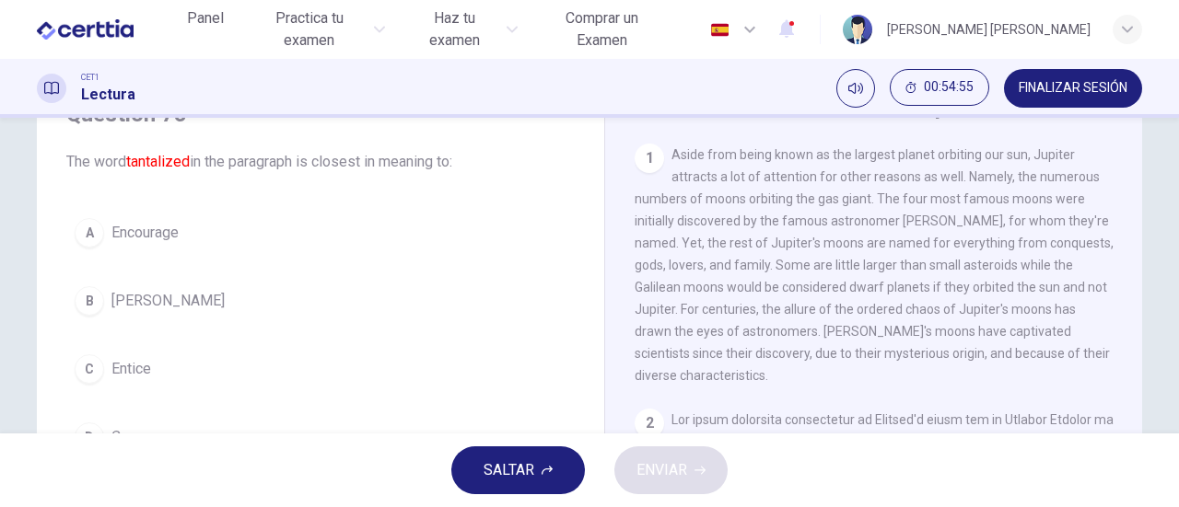
scroll to position [184, 0]
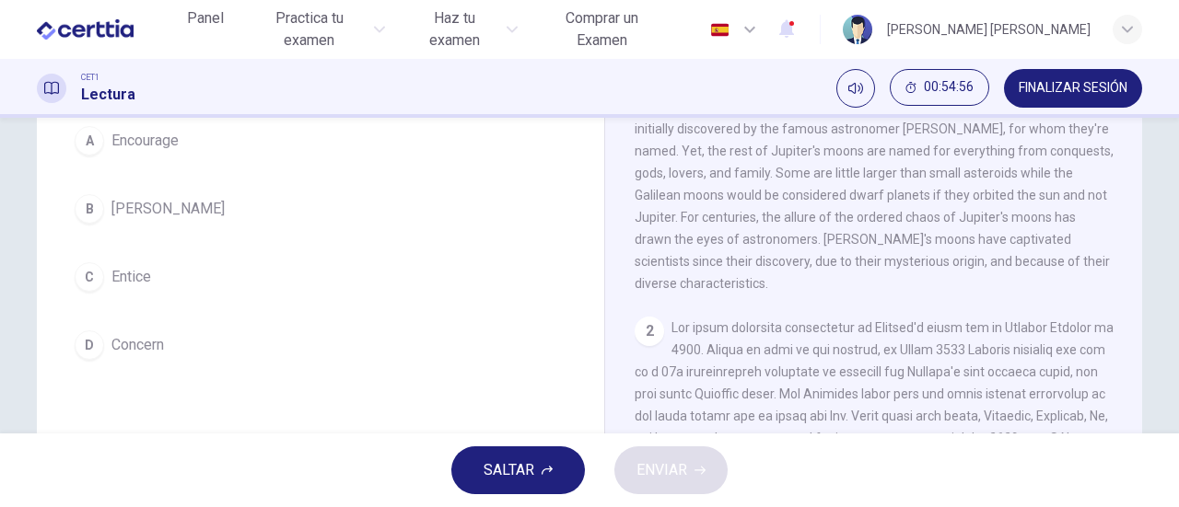
drag, startPoint x: 142, startPoint y: 340, endPoint x: 171, endPoint y: 345, distance: 30.0
click at [141, 340] on span "Concern" at bounding box center [137, 345] width 52 height 22
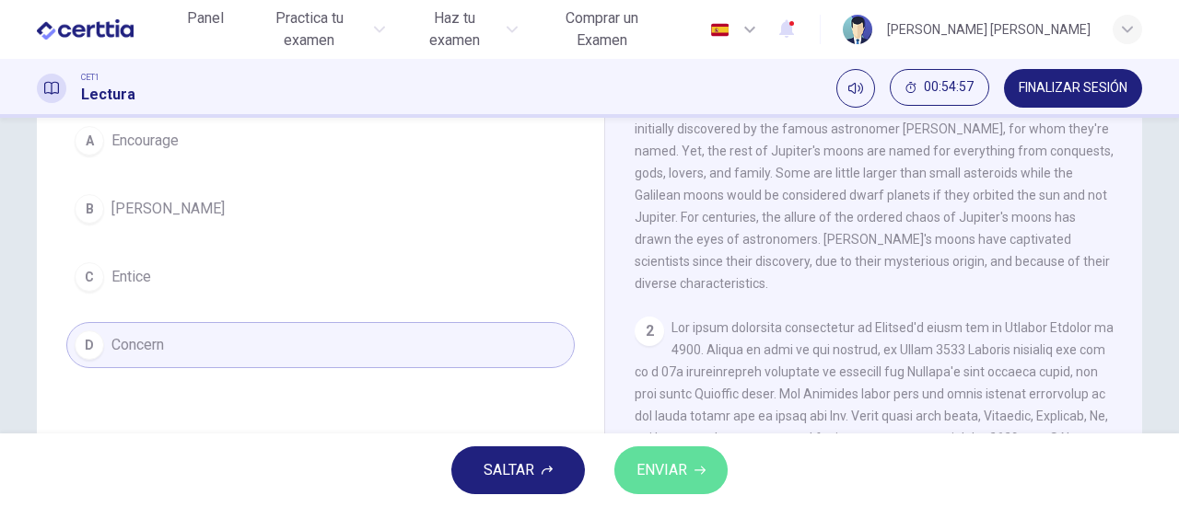
click at [680, 471] on span "ENVIAR" at bounding box center [661, 471] width 51 height 26
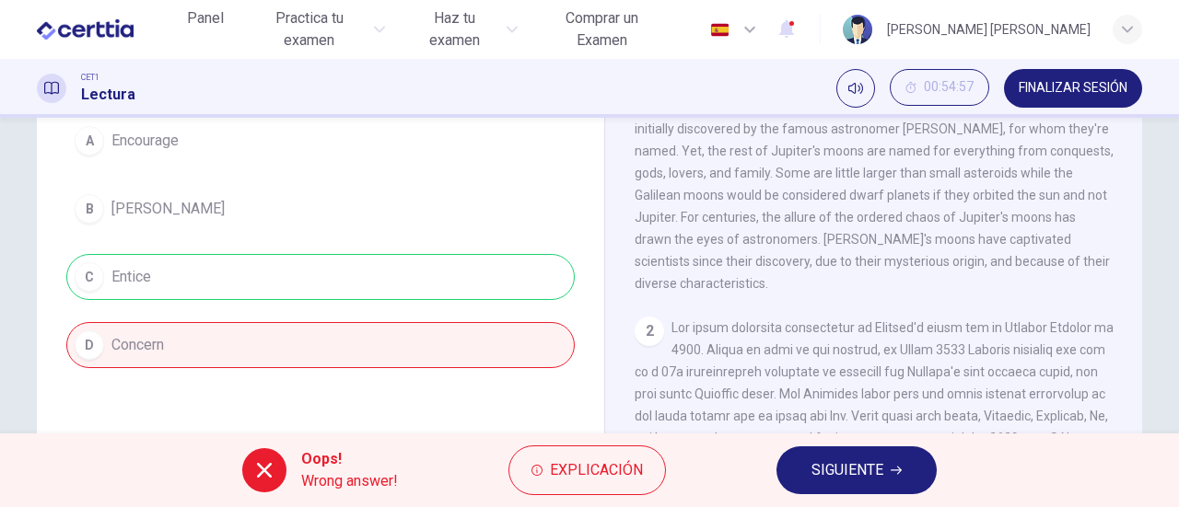
click at [837, 476] on span "SIGUIENTE" at bounding box center [847, 471] width 72 height 26
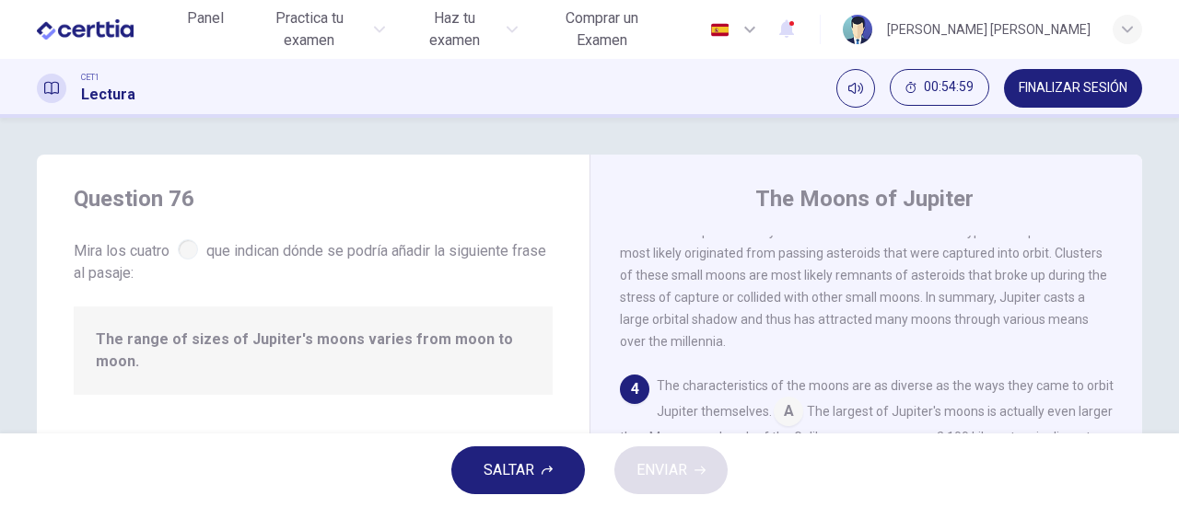
scroll to position [92, 0]
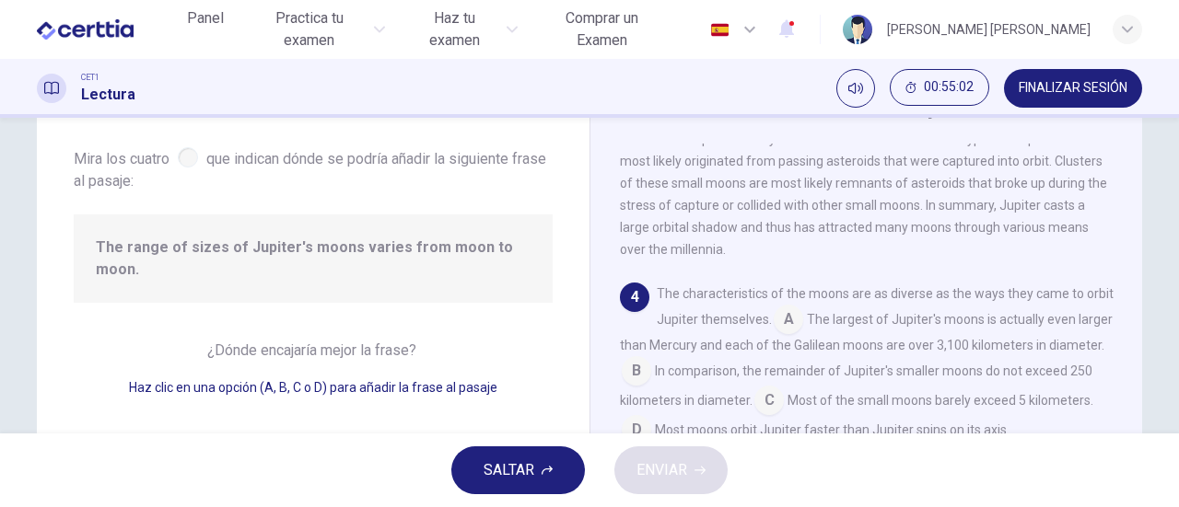
click at [803, 336] on input at bounding box center [787, 321] width 29 height 29
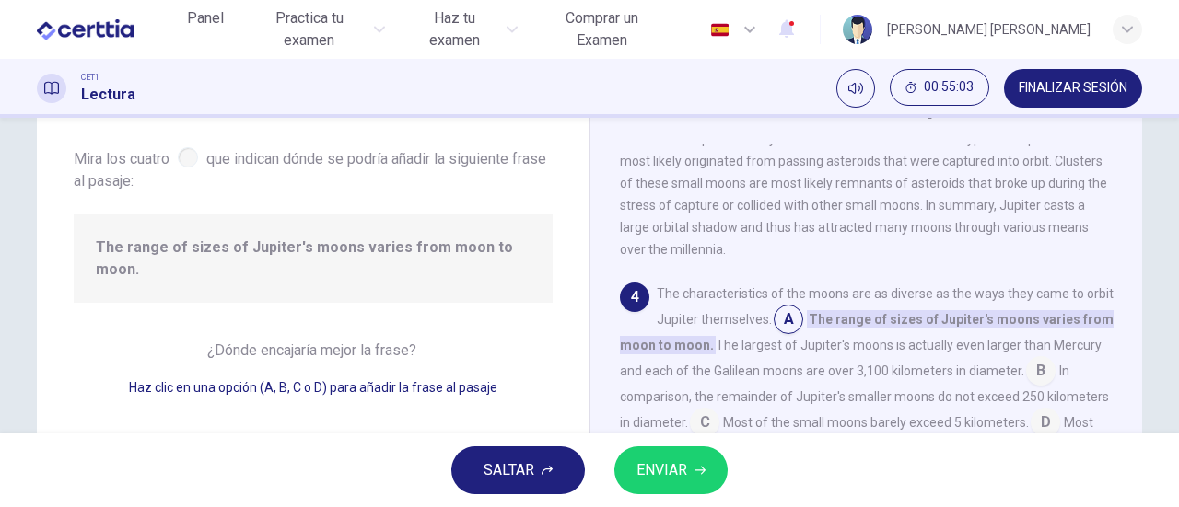
click at [679, 458] on span "ENVIAR" at bounding box center [661, 471] width 51 height 26
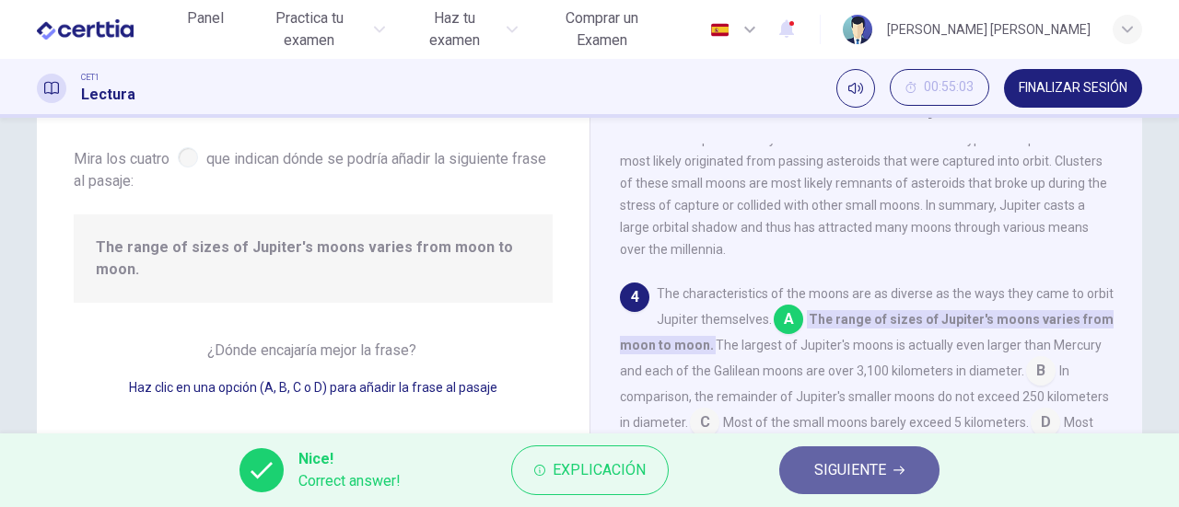
click at [806, 469] on button "SIGUIENTE" at bounding box center [859, 471] width 160 height 48
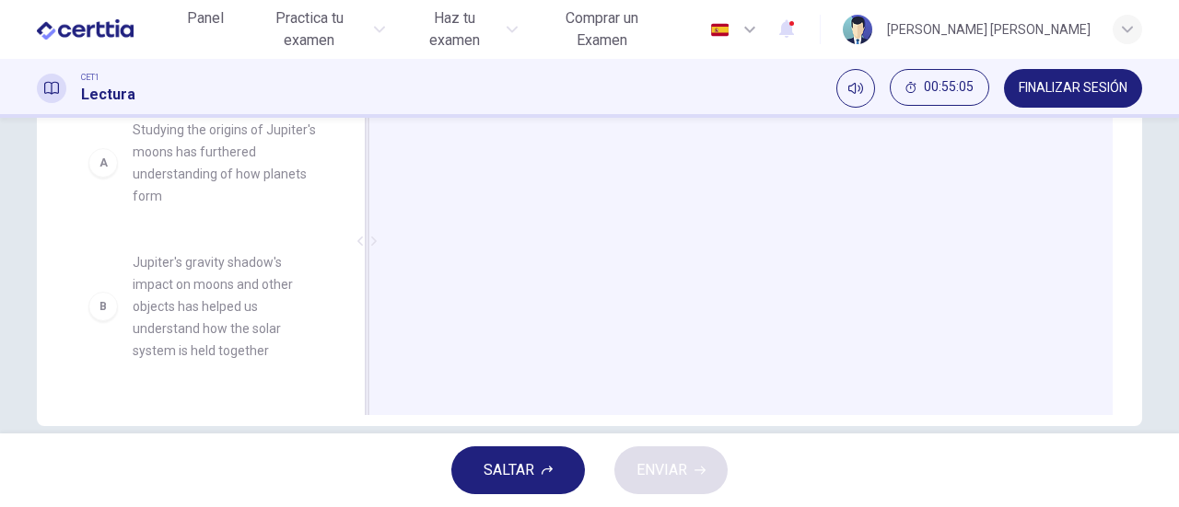
scroll to position [0, 0]
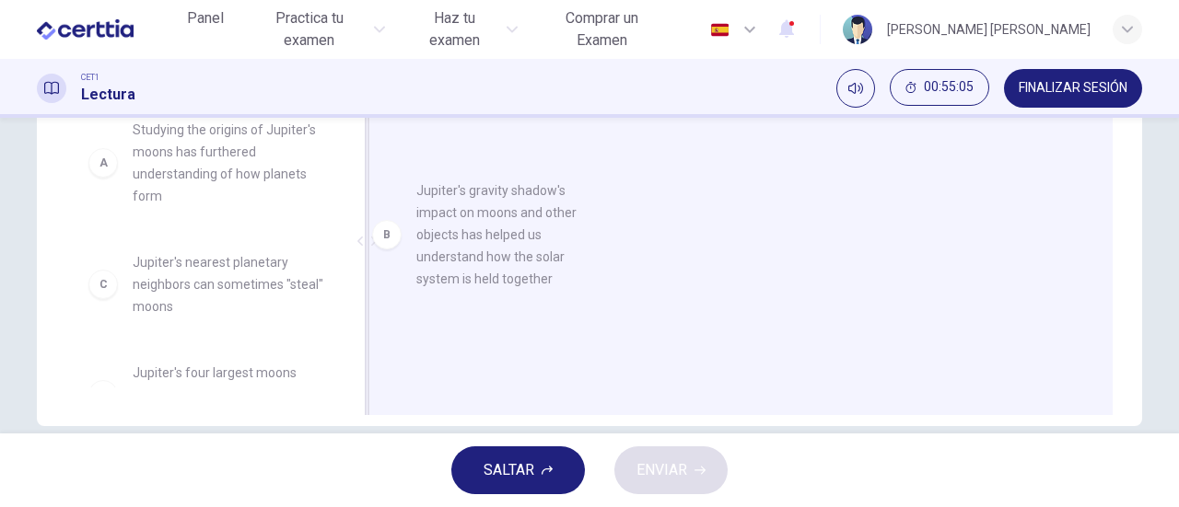
drag, startPoint x: 204, startPoint y: 319, endPoint x: 516, endPoint y: 237, distance: 321.8
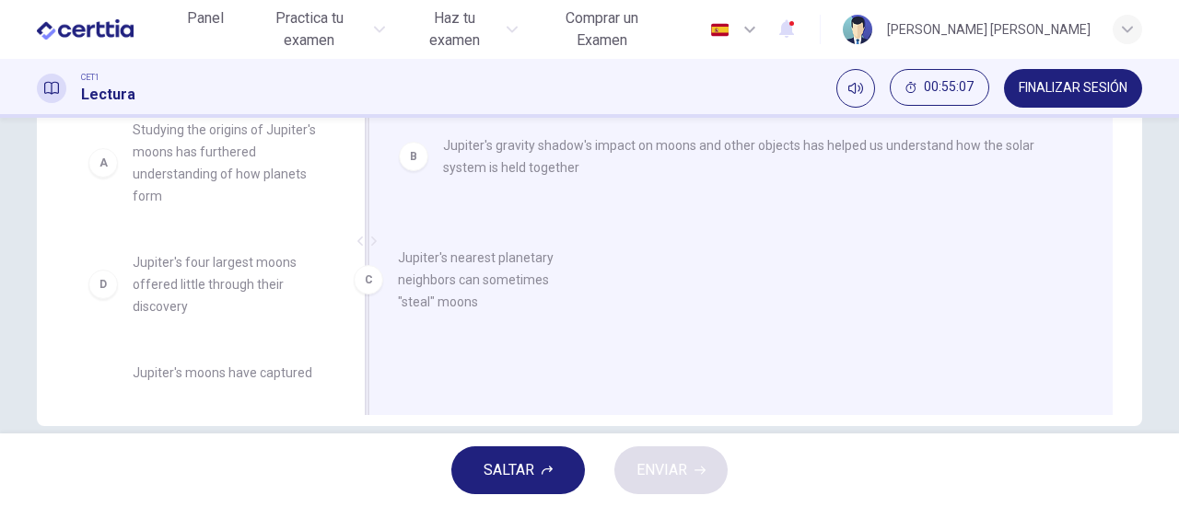
drag, startPoint x: 219, startPoint y: 274, endPoint x: 498, endPoint y: 272, distance: 279.0
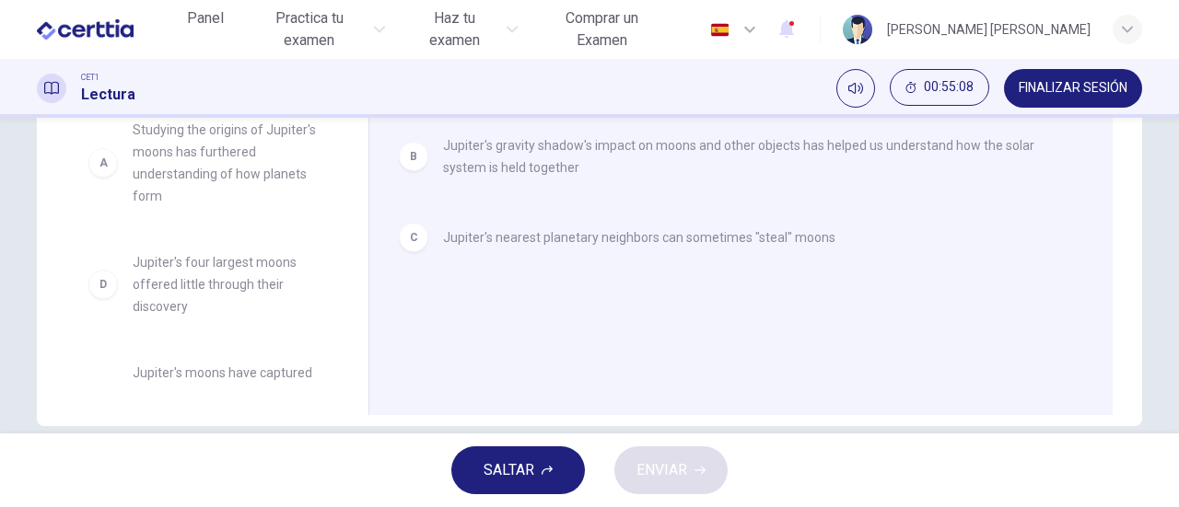
scroll to position [166, 0]
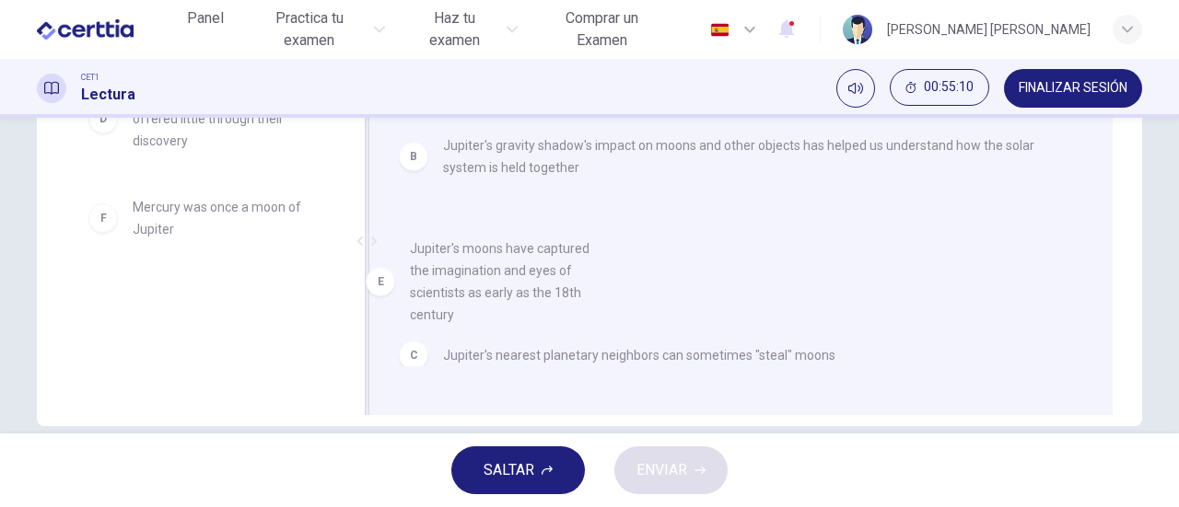
drag, startPoint x: 190, startPoint y: 240, endPoint x: 489, endPoint y: 285, distance: 302.6
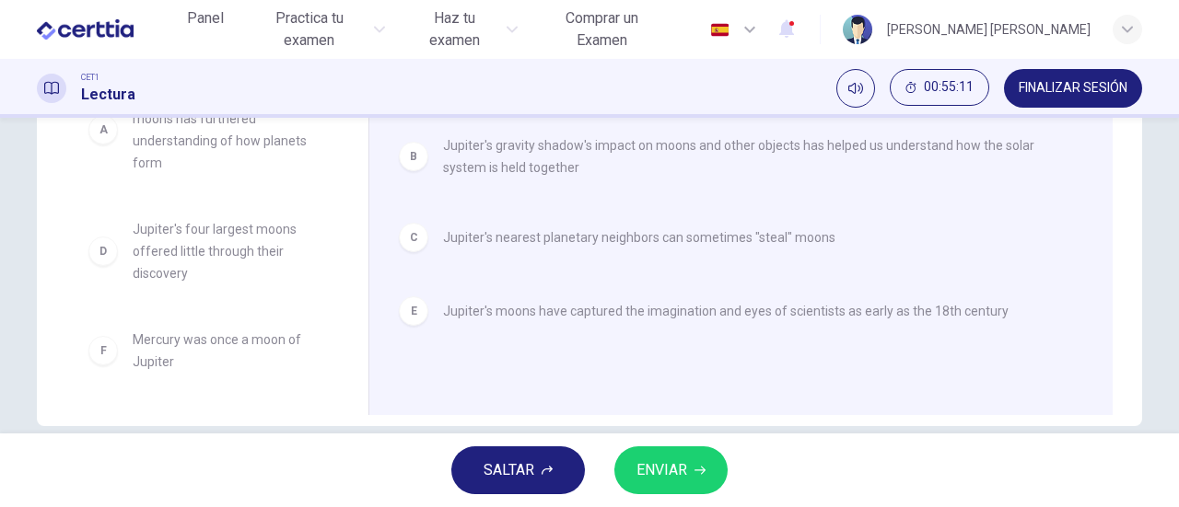
scroll to position [33, 0]
click at [676, 471] on span "ENVIAR" at bounding box center [661, 471] width 51 height 26
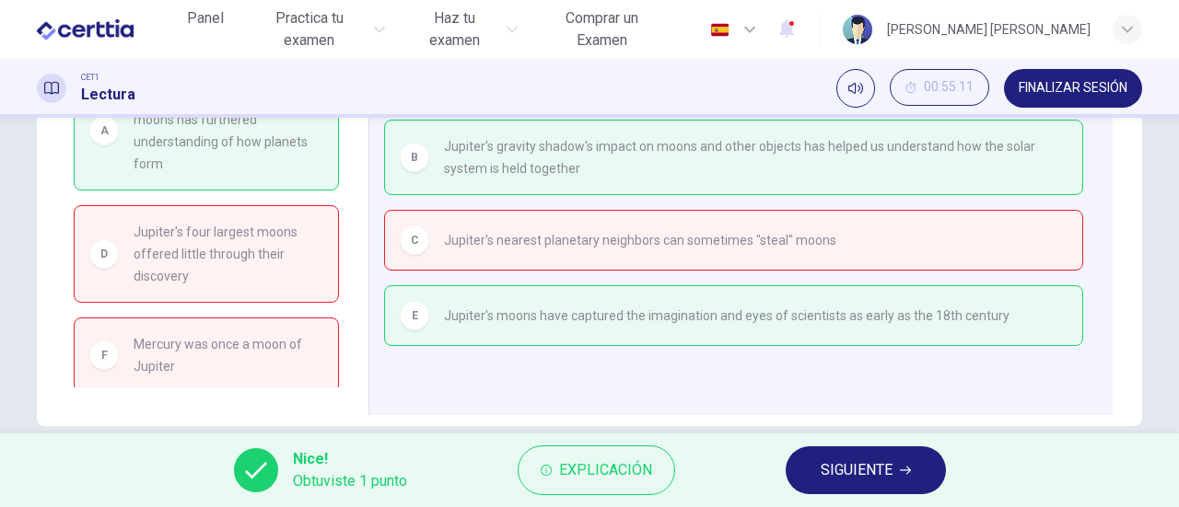
click at [861, 467] on span "SIGUIENTE" at bounding box center [856, 471] width 72 height 26
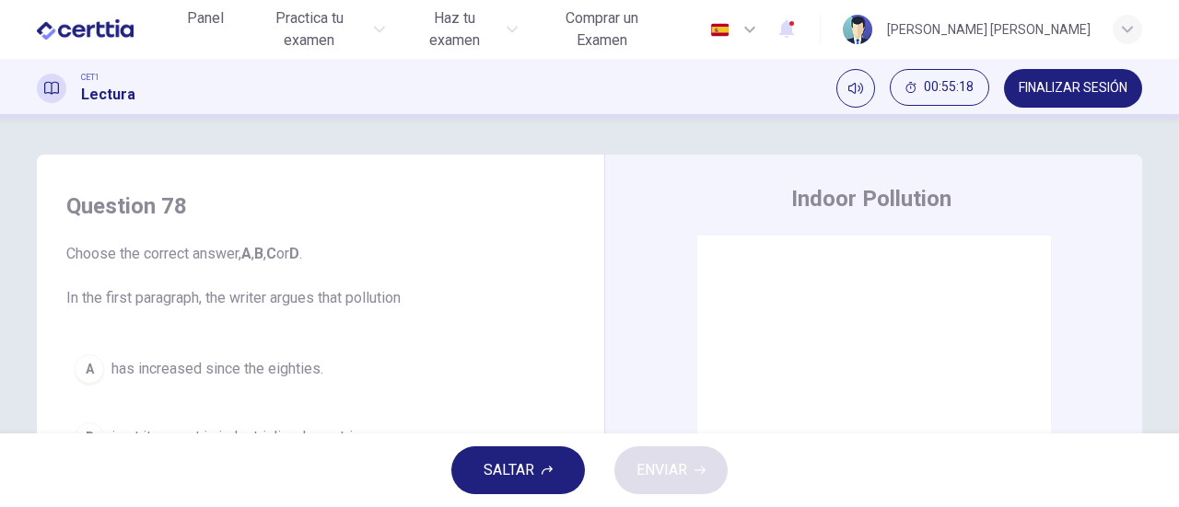
scroll to position [92, 0]
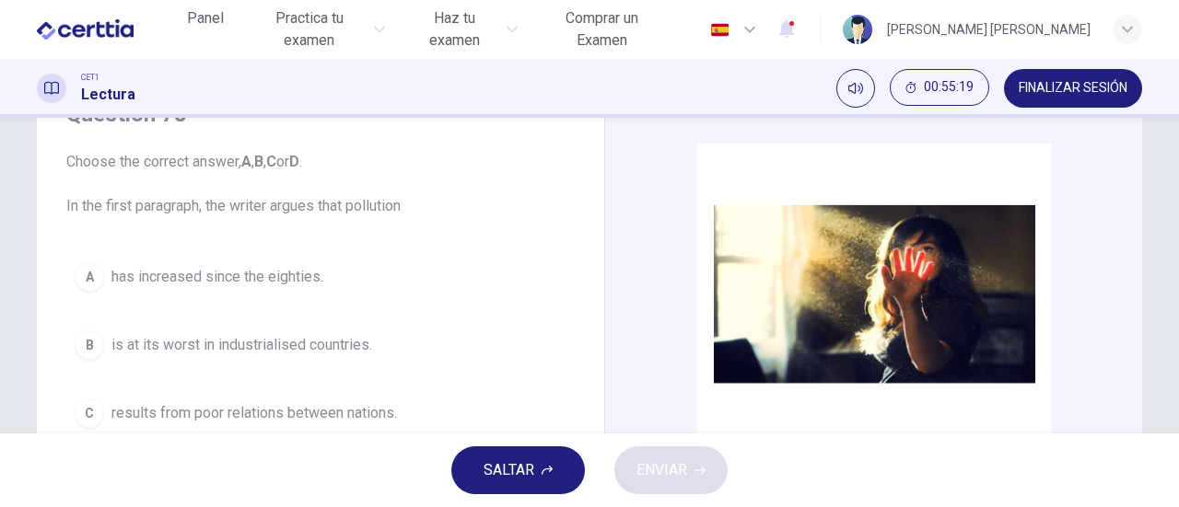
click at [285, 281] on span "has increased since the eighties." at bounding box center [217, 277] width 212 height 22
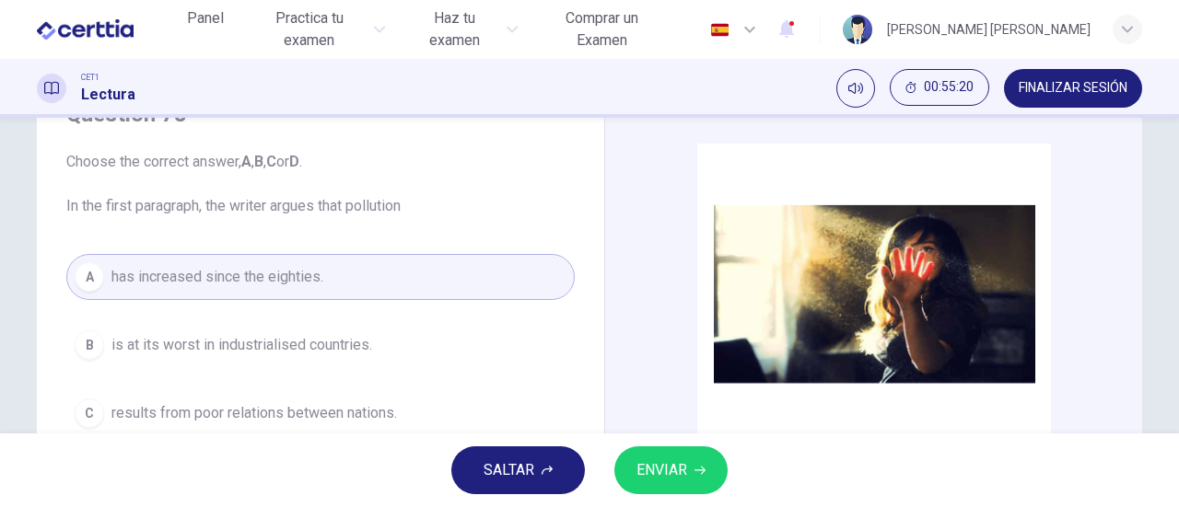
click at [680, 475] on span "ENVIAR" at bounding box center [661, 471] width 51 height 26
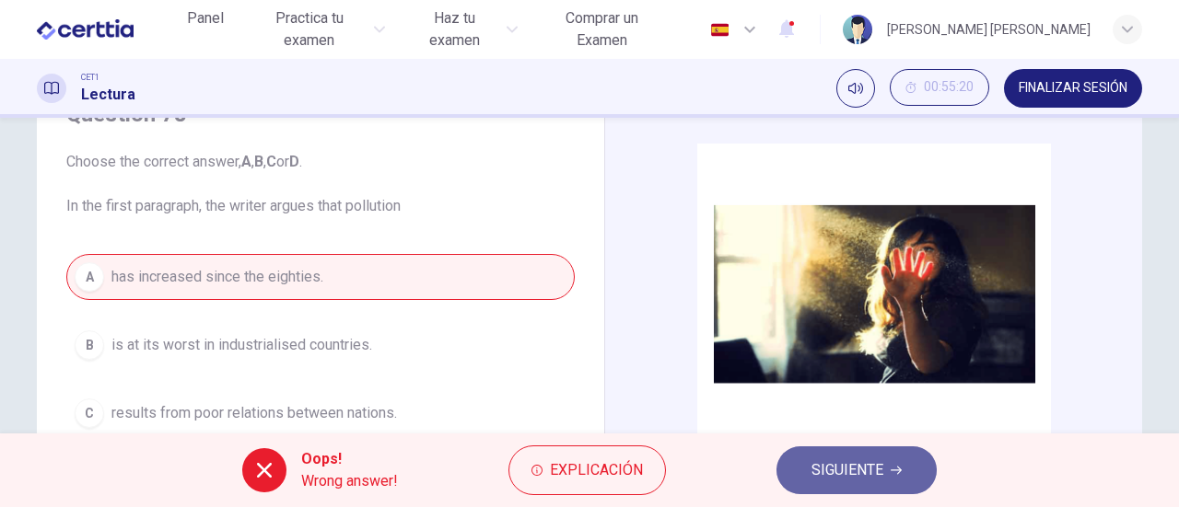
click at [843, 473] on span "SIGUIENTE" at bounding box center [847, 471] width 72 height 26
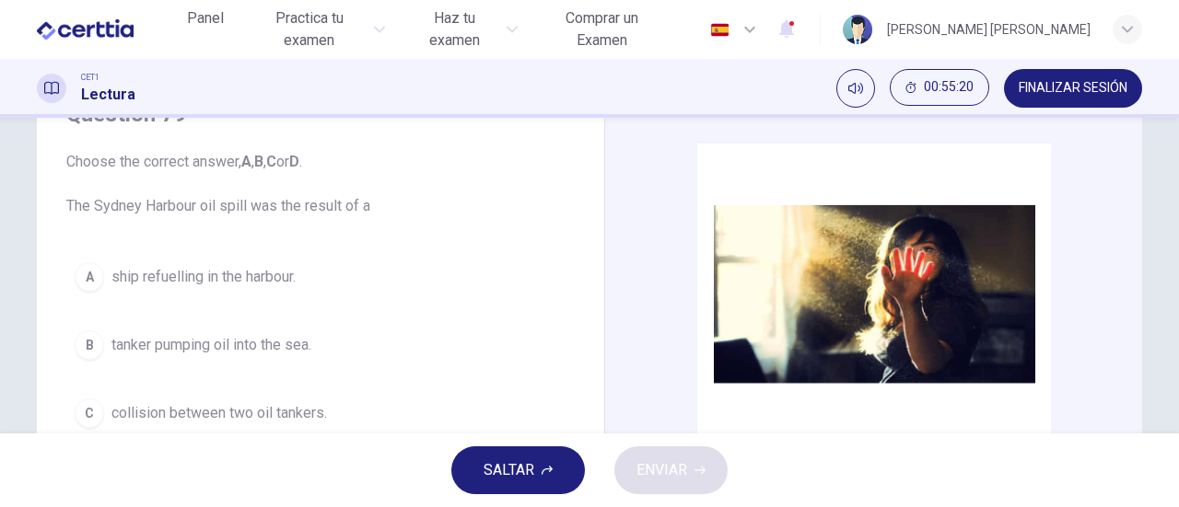
click at [529, 463] on span "SALTAR" at bounding box center [508, 471] width 51 height 26
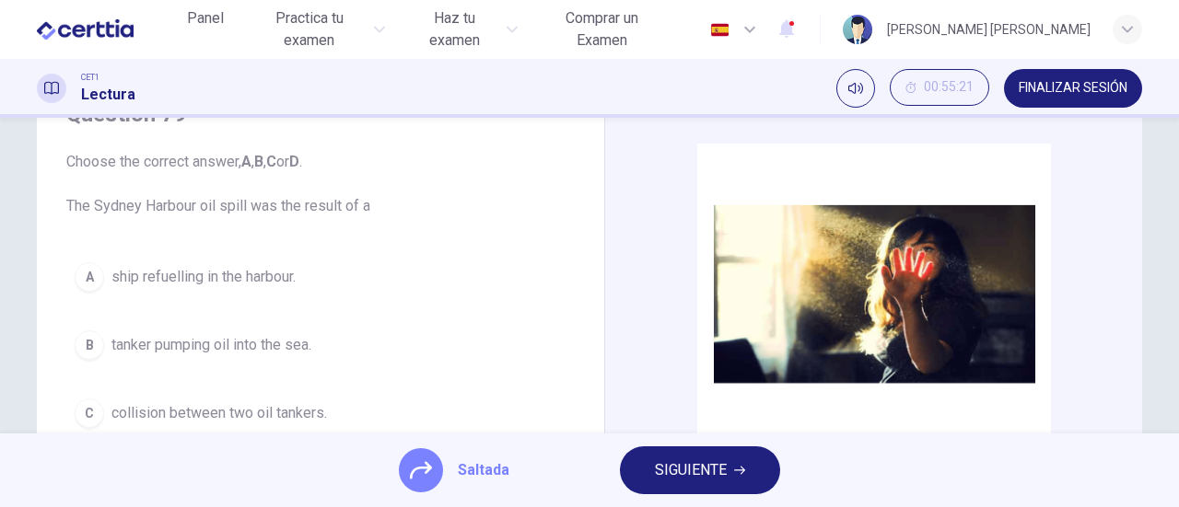
click at [745, 475] on button "SIGUIENTE" at bounding box center [700, 471] width 160 height 48
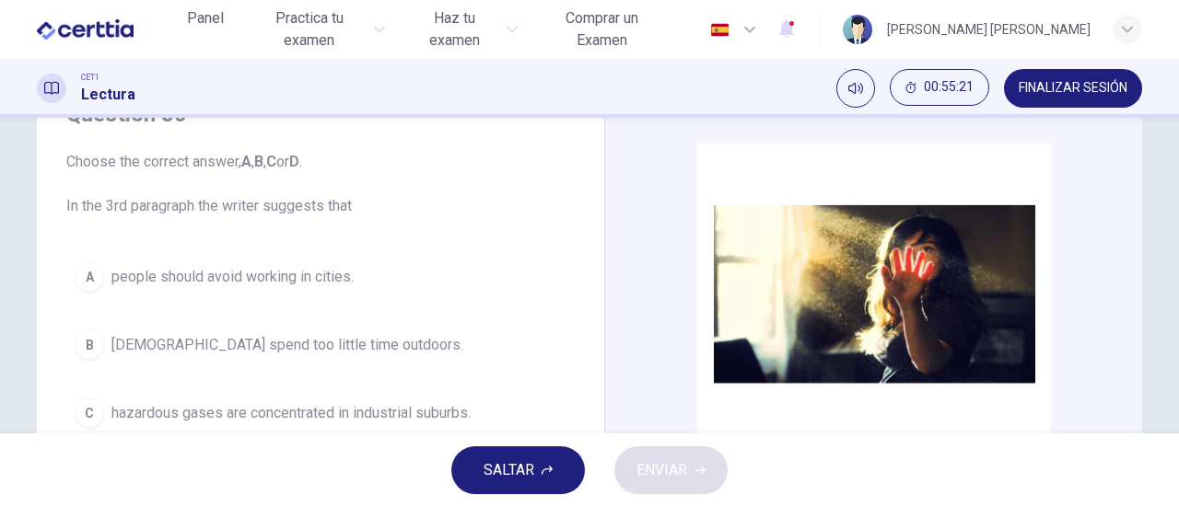
click at [483, 469] on span "SALTAR" at bounding box center [508, 471] width 51 height 26
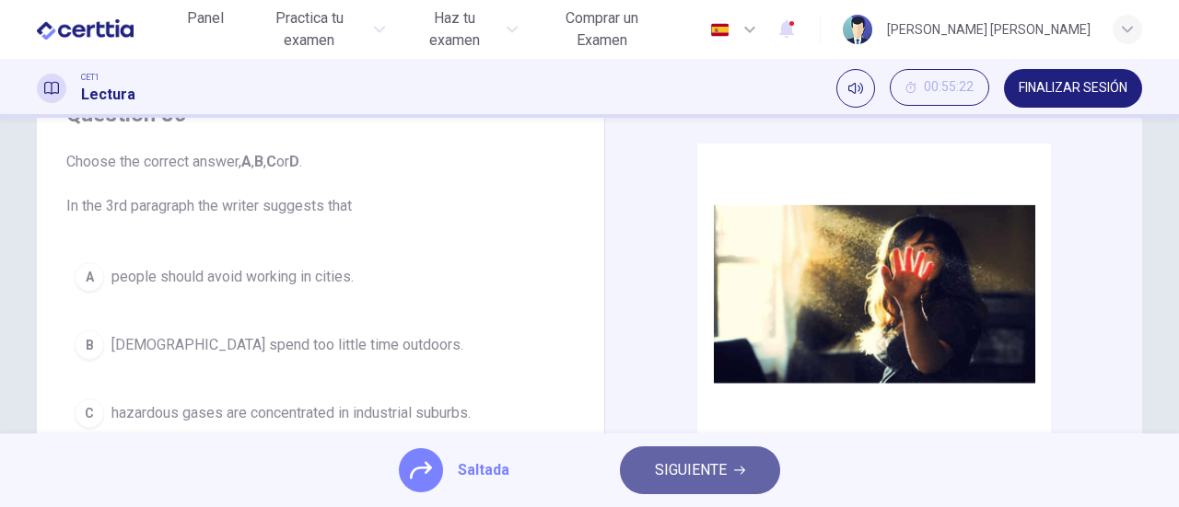
click at [692, 473] on span "SIGUIENTE" at bounding box center [691, 471] width 72 height 26
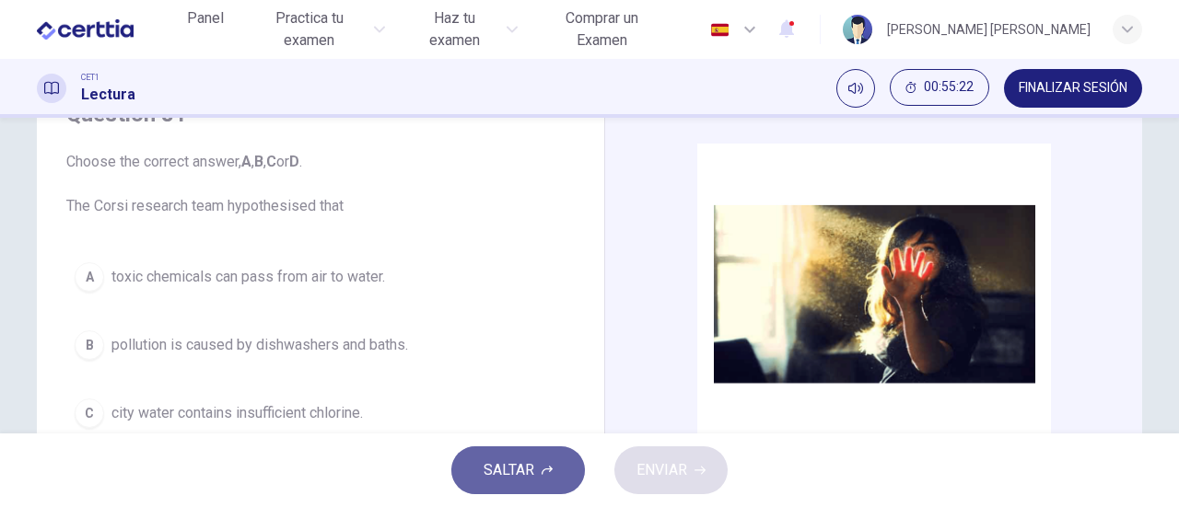
click at [479, 474] on button "SALTAR" at bounding box center [518, 471] width 134 height 48
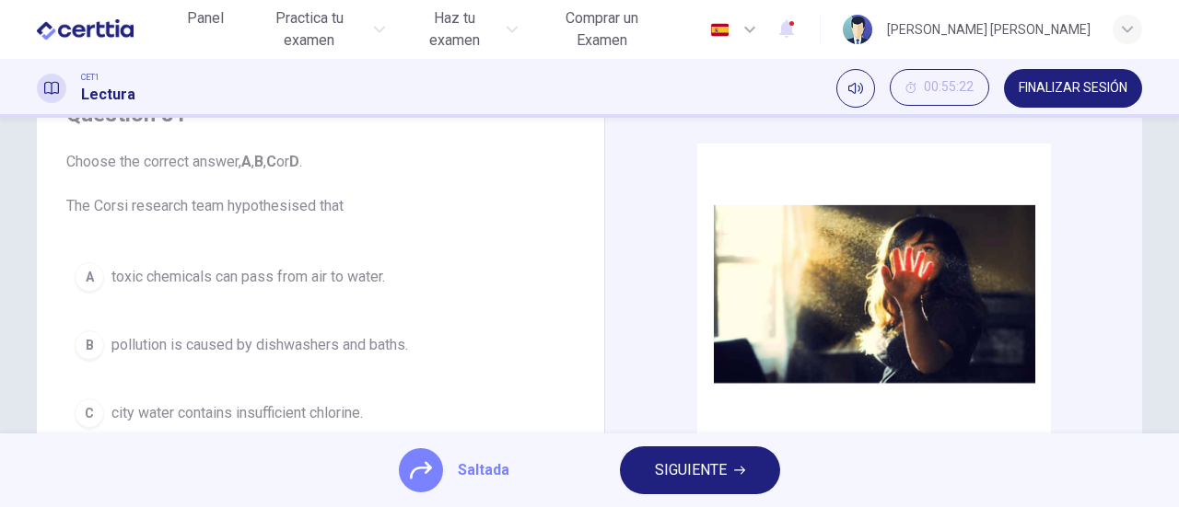
click at [731, 478] on button "SIGUIENTE" at bounding box center [700, 471] width 160 height 48
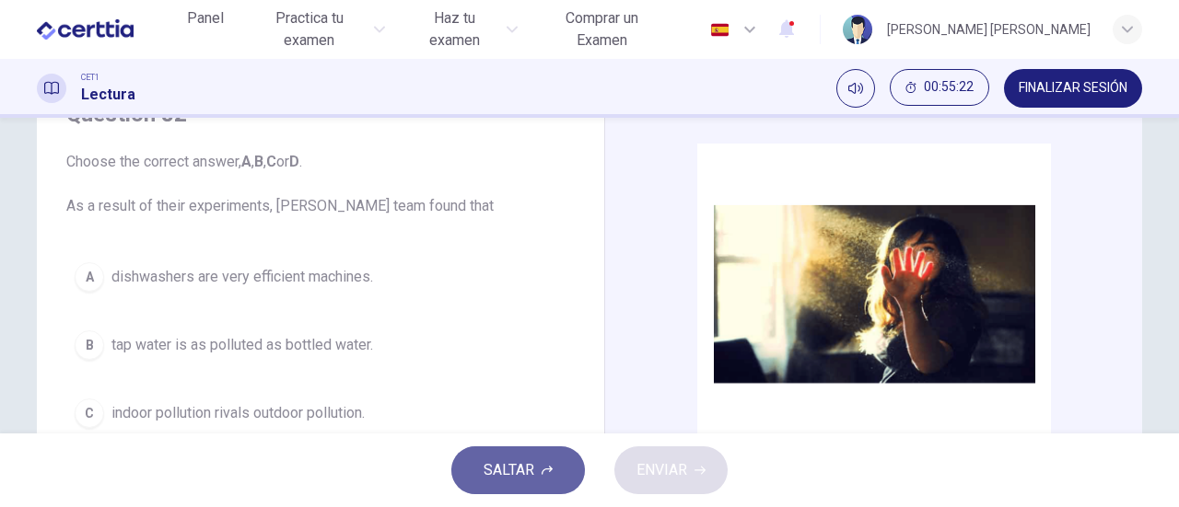
click at [522, 480] on span "SALTAR" at bounding box center [508, 471] width 51 height 26
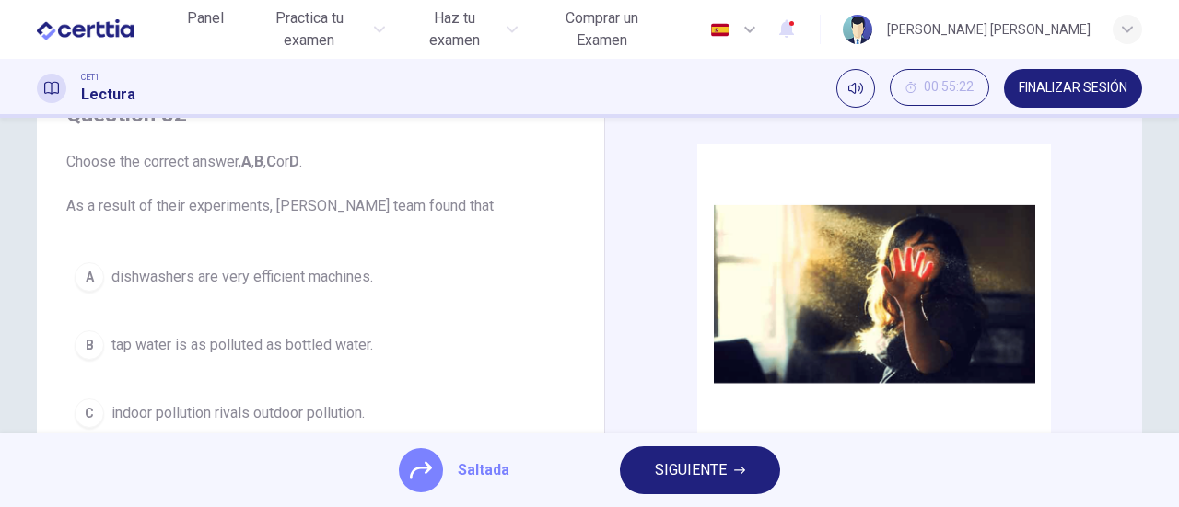
click at [692, 476] on span "SIGUIENTE" at bounding box center [691, 471] width 72 height 26
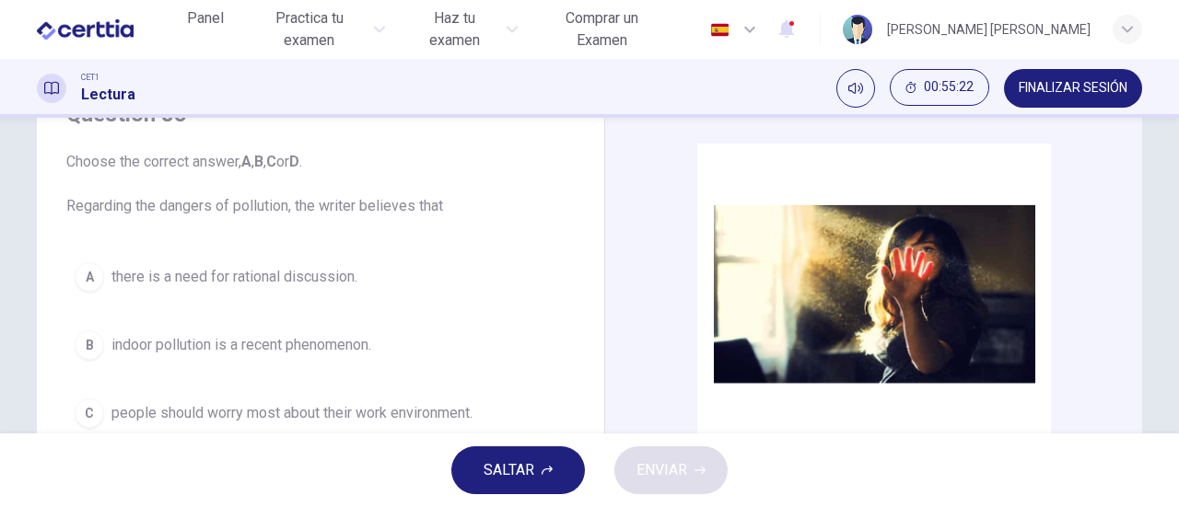
drag, startPoint x: 496, startPoint y: 476, endPoint x: 527, endPoint y: 478, distance: 30.4
click at [497, 476] on span "SALTAR" at bounding box center [508, 471] width 51 height 26
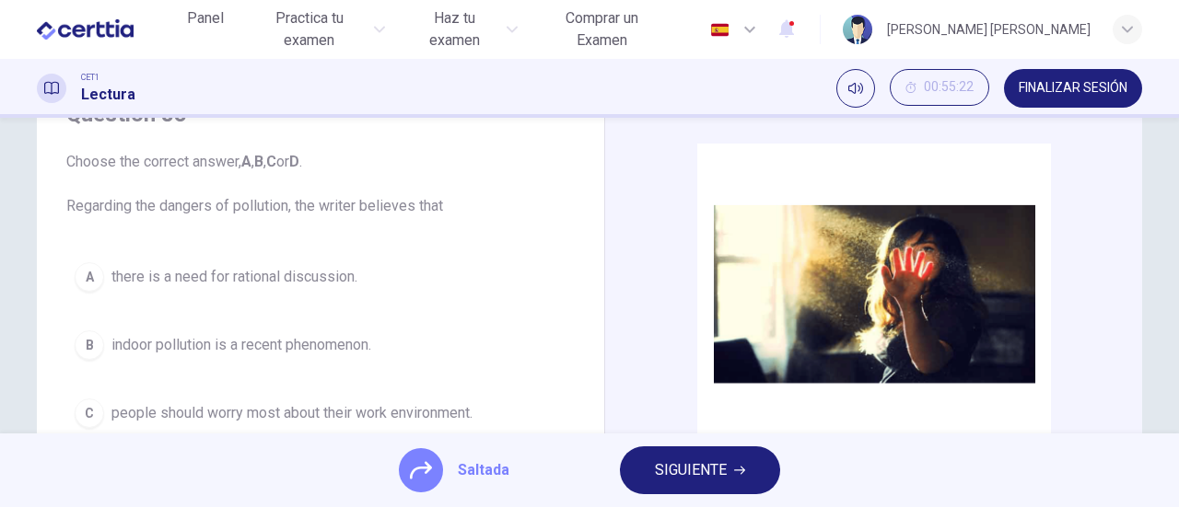
click at [687, 477] on span "SIGUIENTE" at bounding box center [691, 471] width 72 height 26
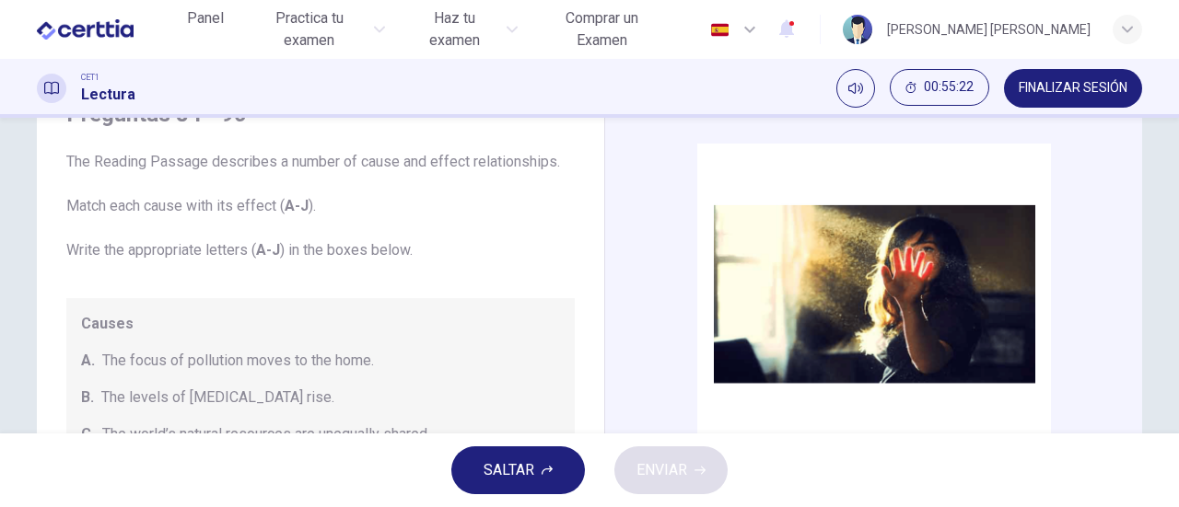
click at [531, 478] on span "SALTAR" at bounding box center [508, 471] width 51 height 26
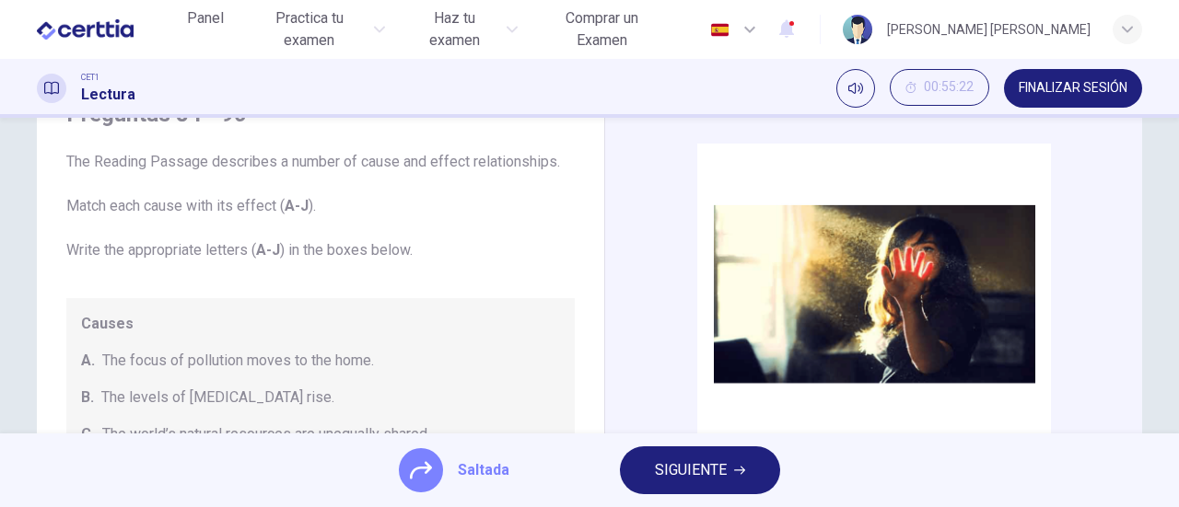
click at [686, 474] on span "SIGUIENTE" at bounding box center [691, 471] width 72 height 26
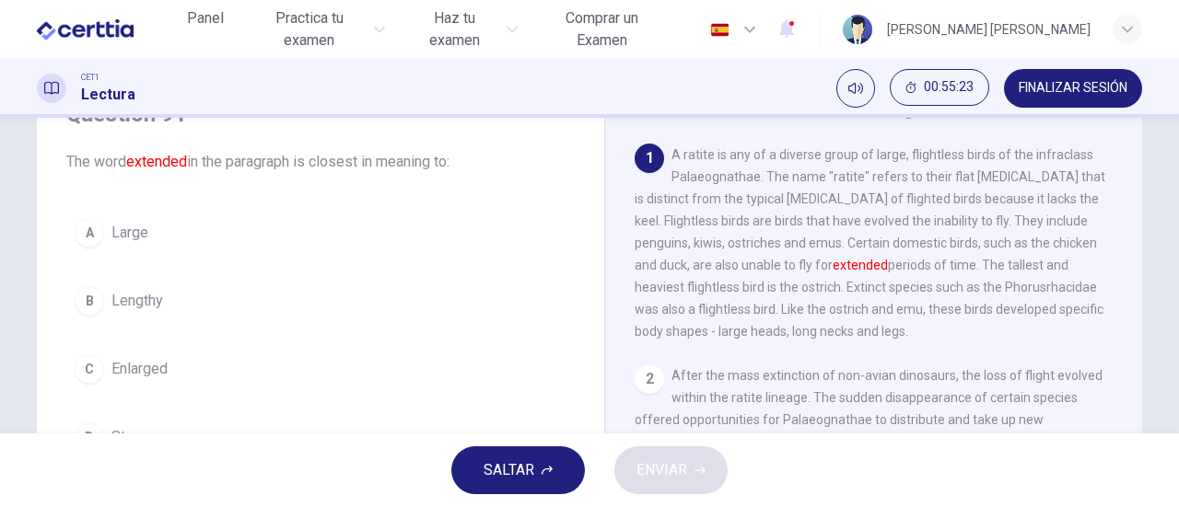
drag, startPoint x: 99, startPoint y: 227, endPoint x: 287, endPoint y: 272, distance: 193.2
click at [103, 227] on button "A Large" at bounding box center [320, 233] width 508 height 46
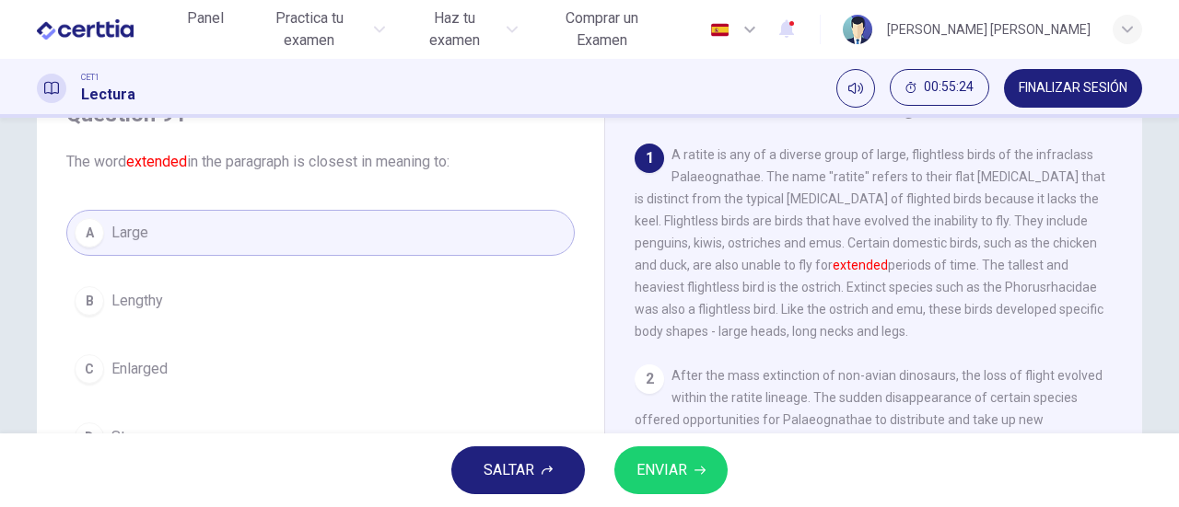
click at [667, 483] on span "ENVIAR" at bounding box center [661, 471] width 51 height 26
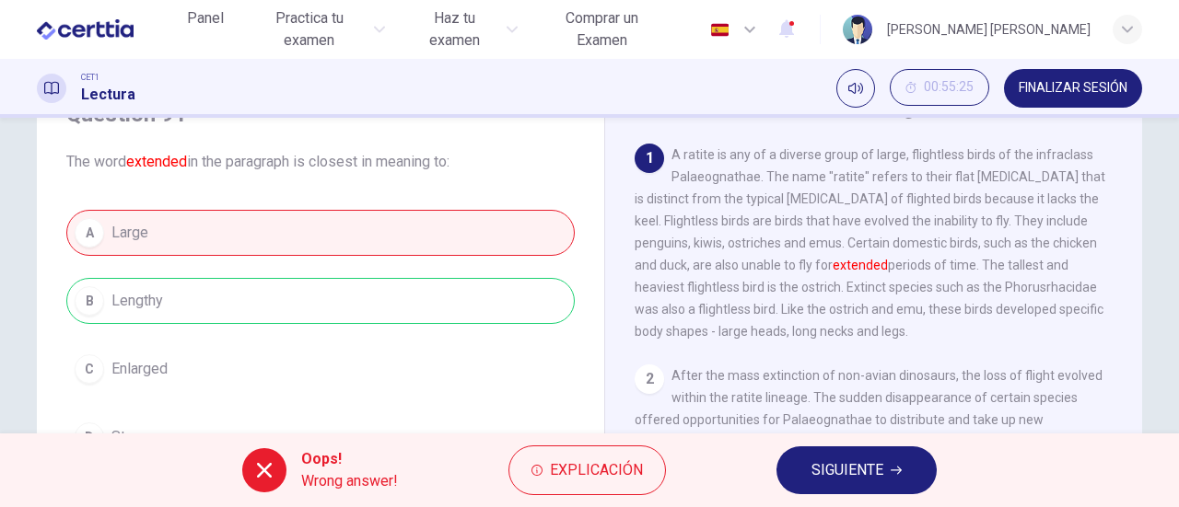
click at [851, 473] on span "SIGUIENTE" at bounding box center [847, 471] width 72 height 26
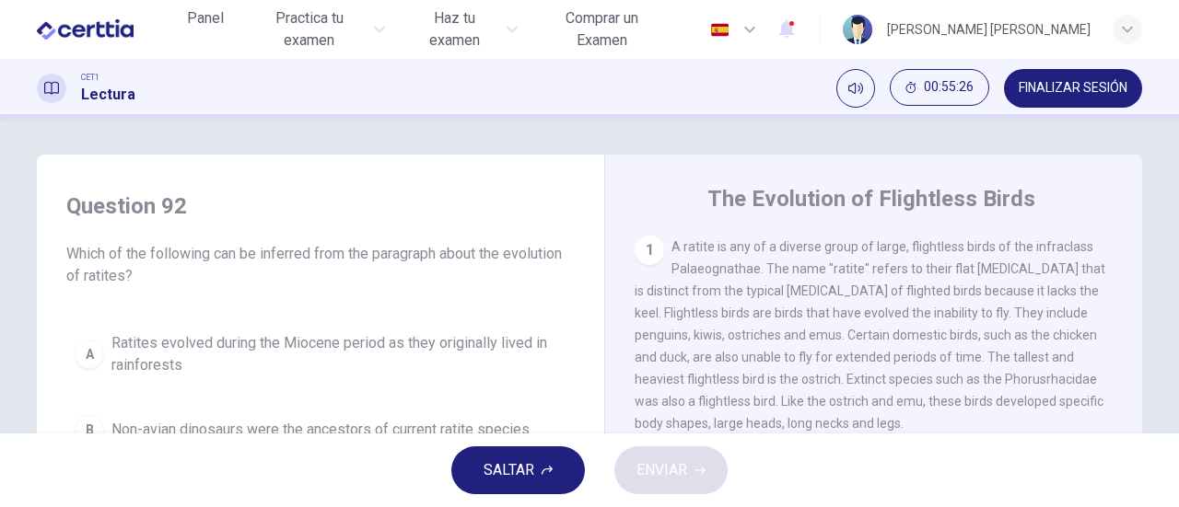
scroll to position [184, 0]
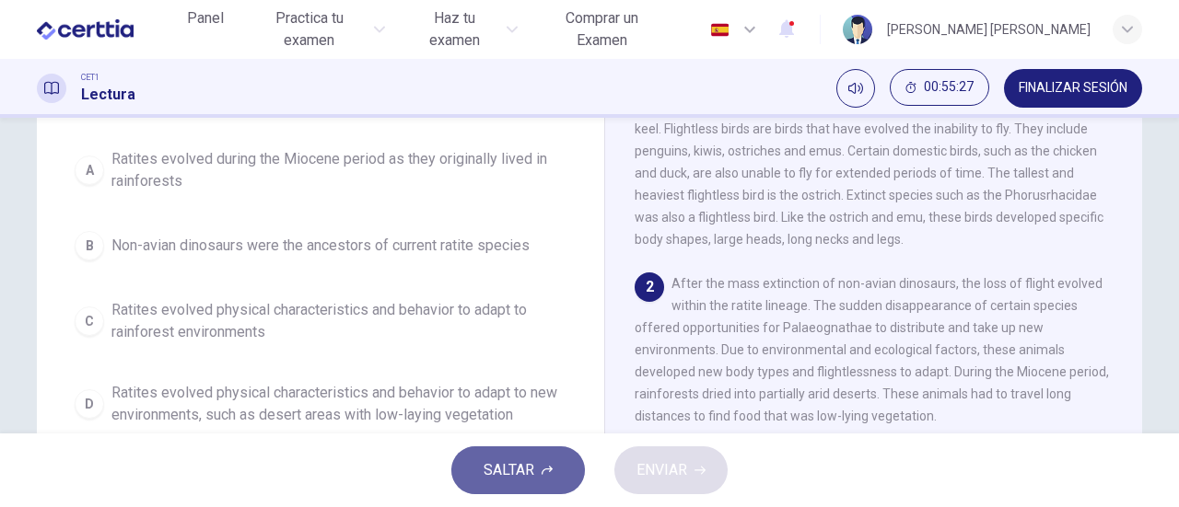
click at [510, 468] on span "SALTAR" at bounding box center [508, 471] width 51 height 26
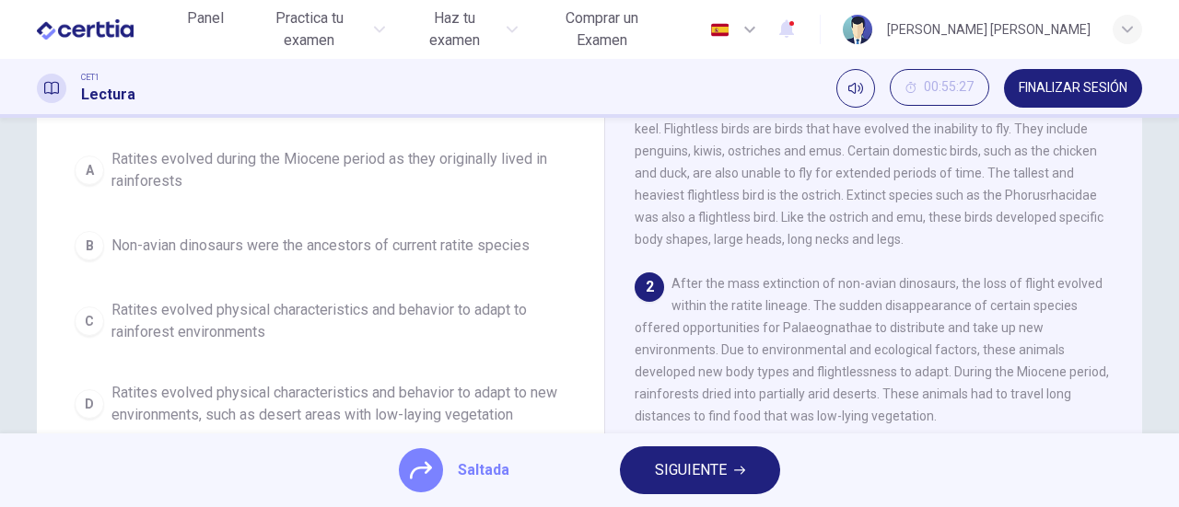
click at [399, 257] on div "A Ratites evolved during the Miocene period as they originally lived in rainfor…" at bounding box center [320, 287] width 508 height 295
click at [396, 248] on div "A Ratites evolved during the Miocene period as they originally lived in rainfor…" at bounding box center [320, 287] width 508 height 295
click at [87, 245] on div "A Ratites evolved during the Miocene period as they originally lived in rainfor…" at bounding box center [320, 287] width 508 height 295
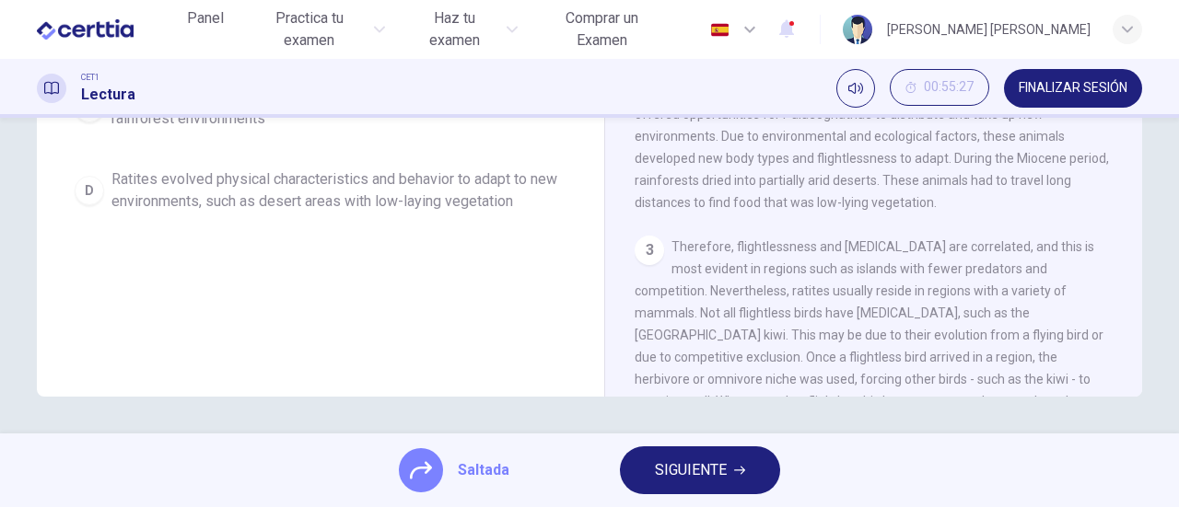
scroll to position [122, 0]
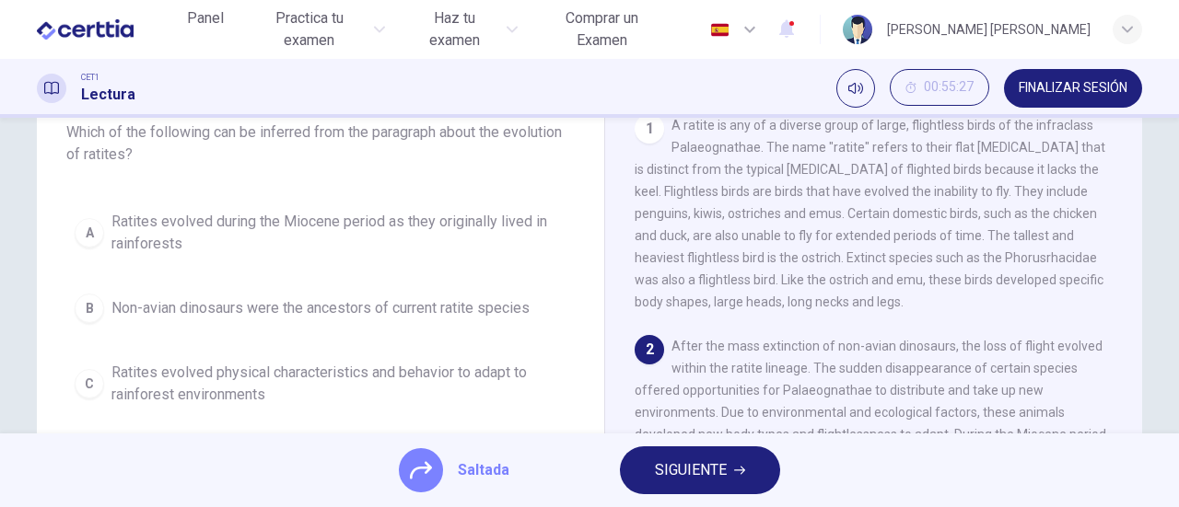
click at [678, 467] on span "SIGUIENTE" at bounding box center [691, 471] width 72 height 26
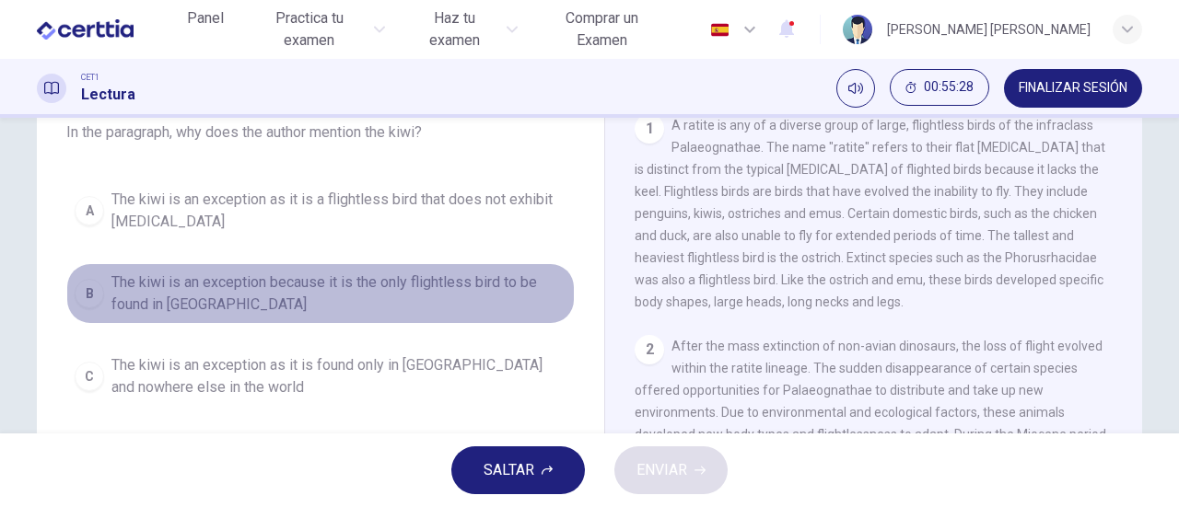
click at [140, 279] on span "The kiwi is an exception because it is the only flightless bird to be found in …" at bounding box center [338, 294] width 455 height 44
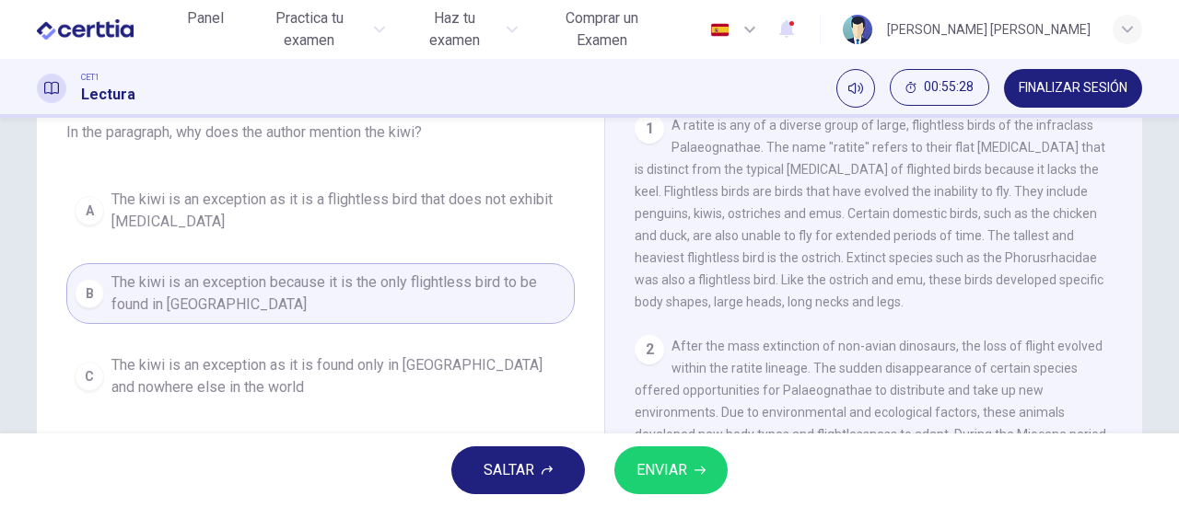
click at [663, 469] on span "ENVIAR" at bounding box center [661, 471] width 51 height 26
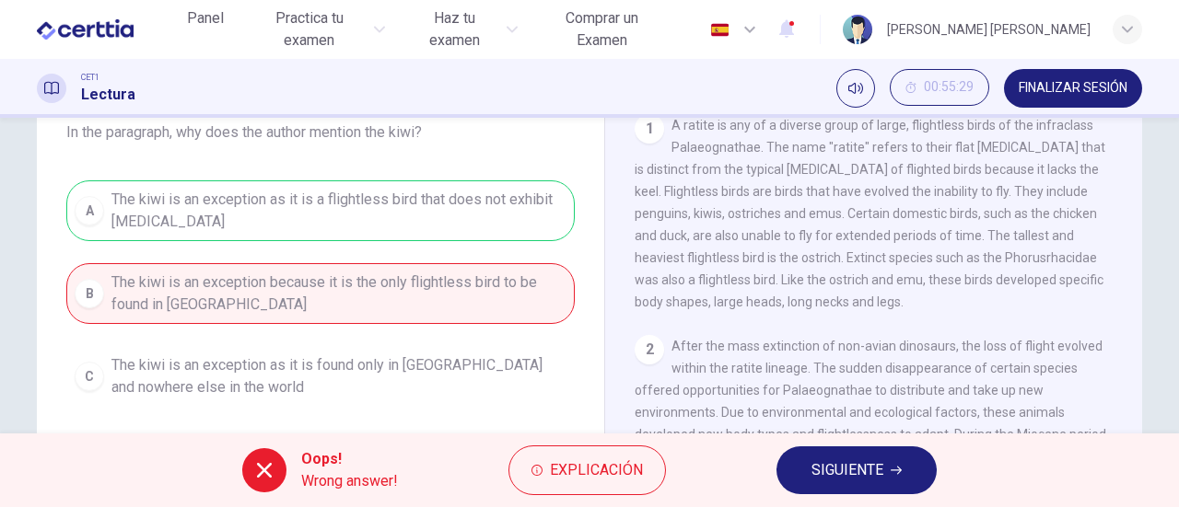
click at [853, 471] on span "SIGUIENTE" at bounding box center [847, 471] width 72 height 26
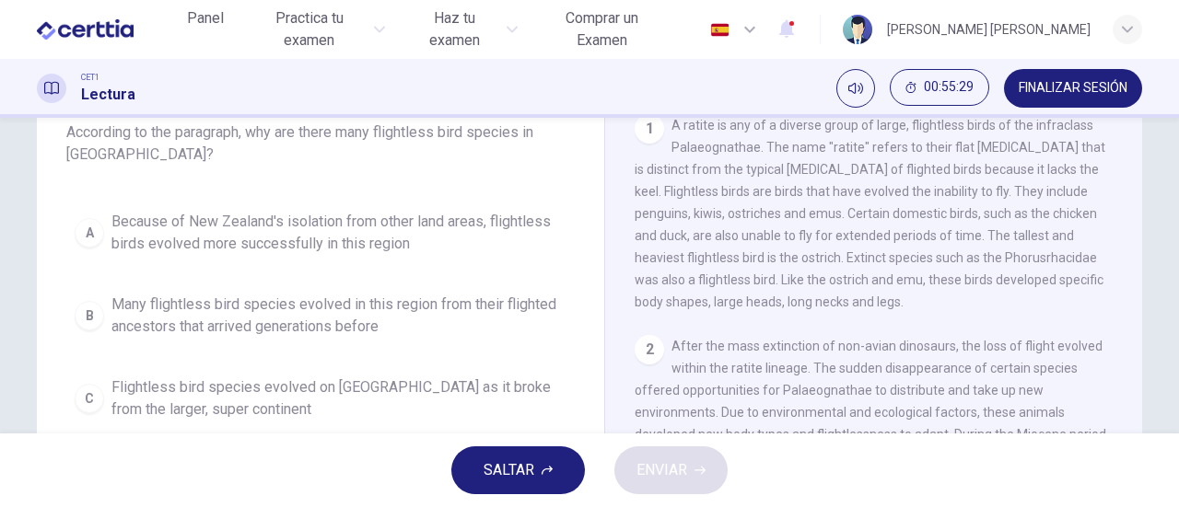
click at [183, 315] on span "Many flightless bird species evolved in this region from their flighted ancesto…" at bounding box center [338, 316] width 455 height 44
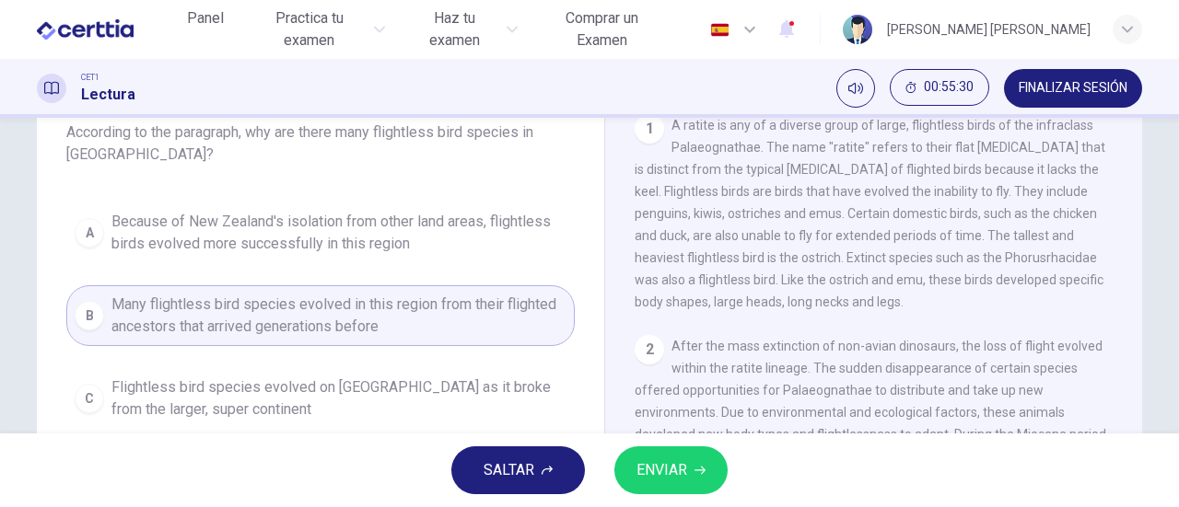
click at [685, 464] on span "ENVIAR" at bounding box center [661, 471] width 51 height 26
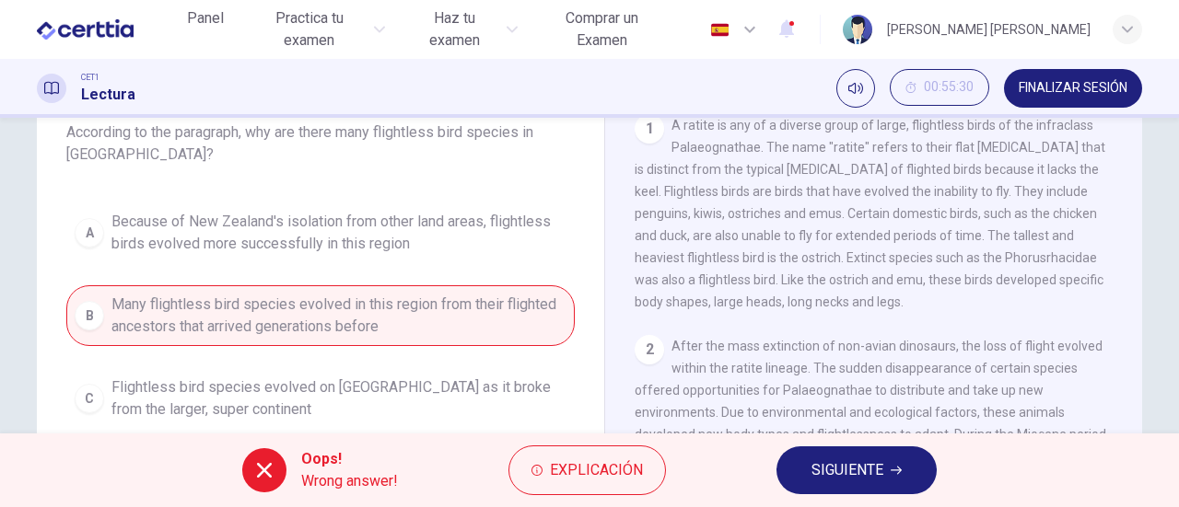
scroll to position [0, 0]
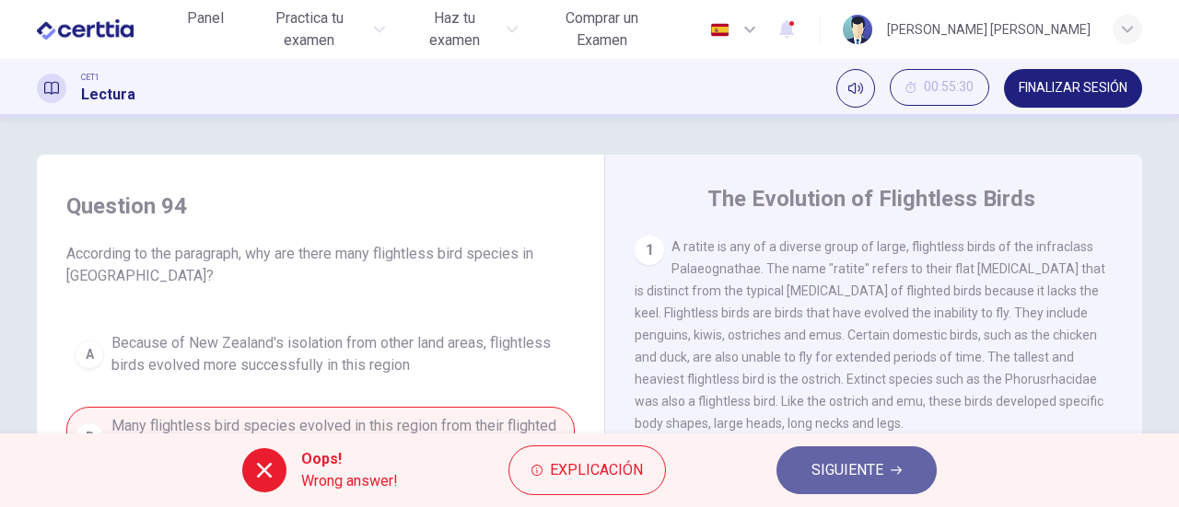
click at [865, 465] on span "SIGUIENTE" at bounding box center [847, 471] width 72 height 26
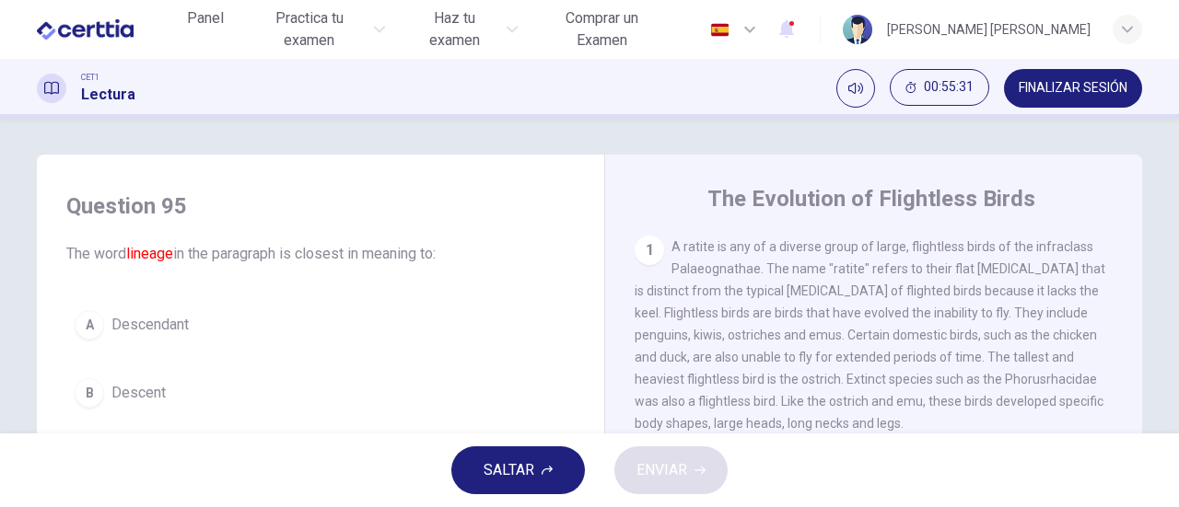
drag, startPoint x: 136, startPoint y: 318, endPoint x: 239, endPoint y: 338, distance: 105.1
click at [138, 318] on span "Descendant" at bounding box center [149, 325] width 77 height 22
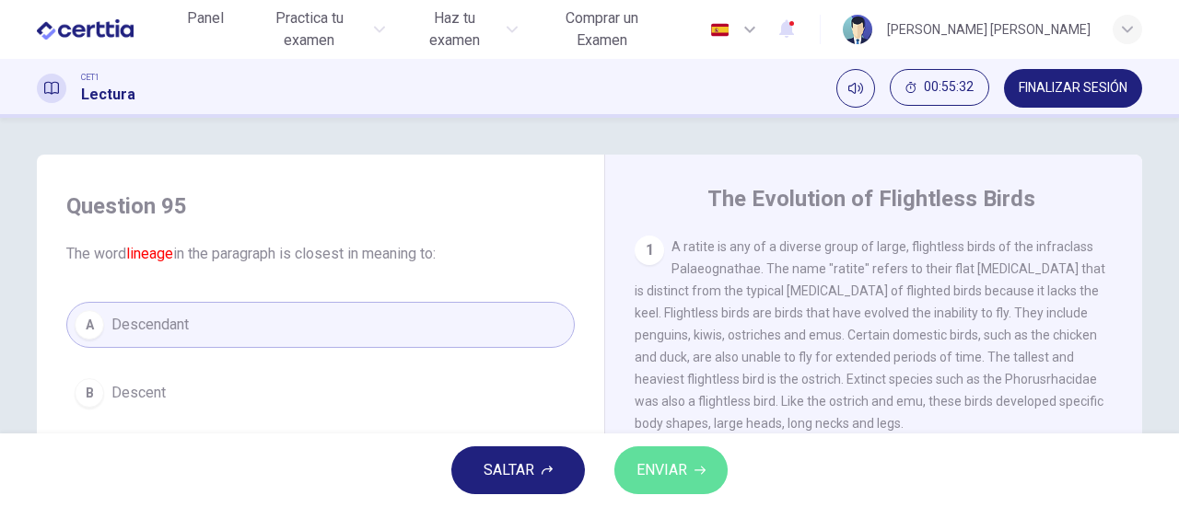
click at [680, 467] on span "ENVIAR" at bounding box center [661, 471] width 51 height 26
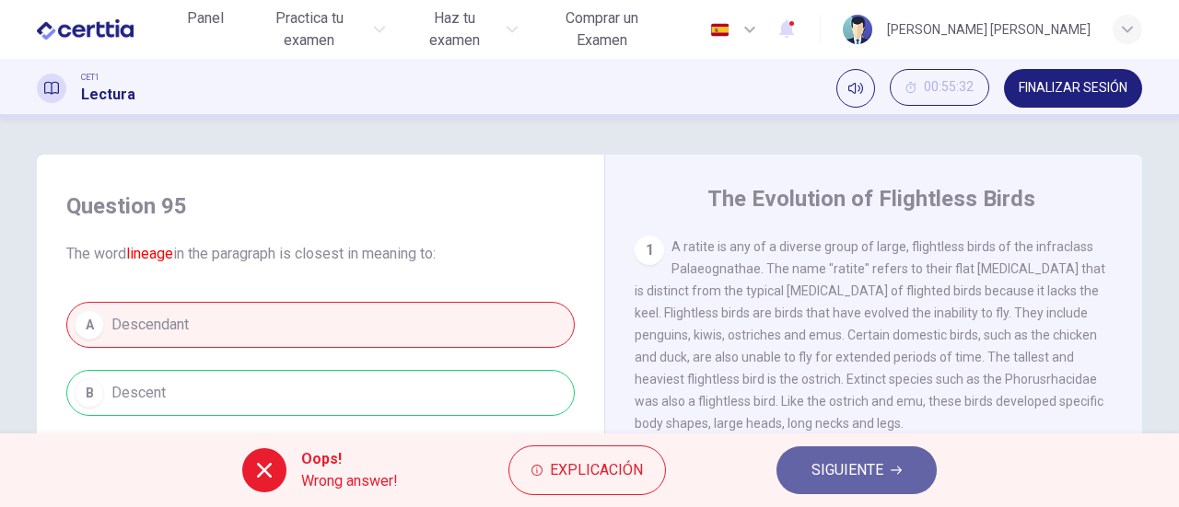
click at [834, 473] on span "SIGUIENTE" at bounding box center [847, 471] width 72 height 26
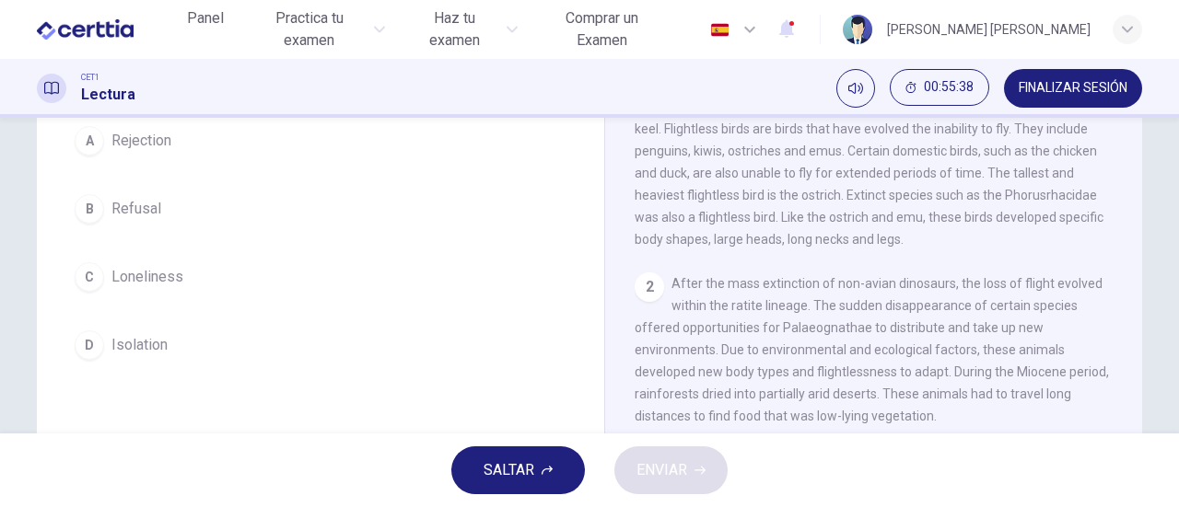
scroll to position [92, 0]
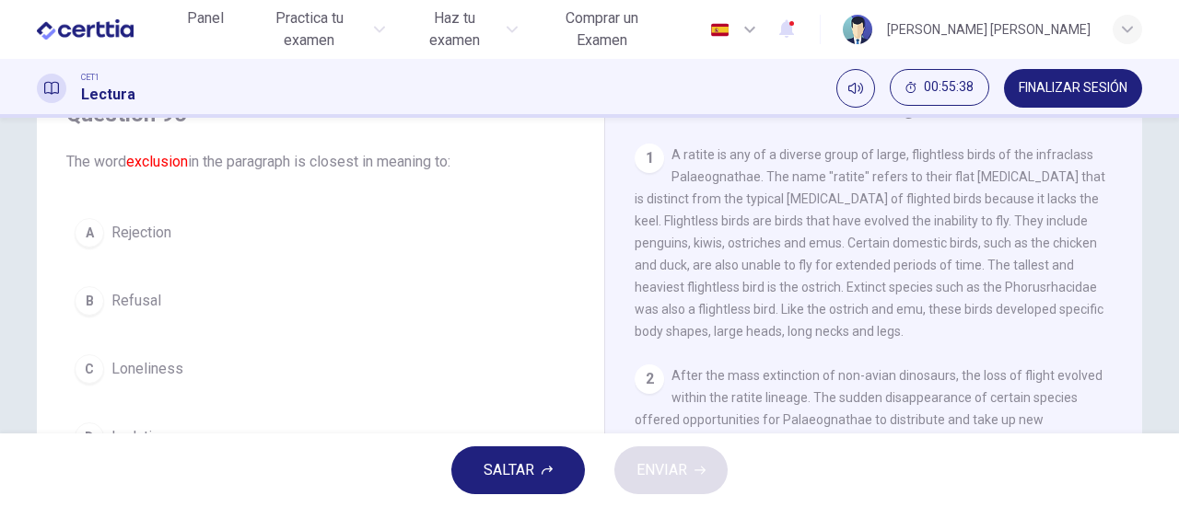
drag, startPoint x: 123, startPoint y: 297, endPoint x: 170, endPoint y: 309, distance: 48.5
click at [126, 299] on span "Refusal" at bounding box center [136, 301] width 50 height 22
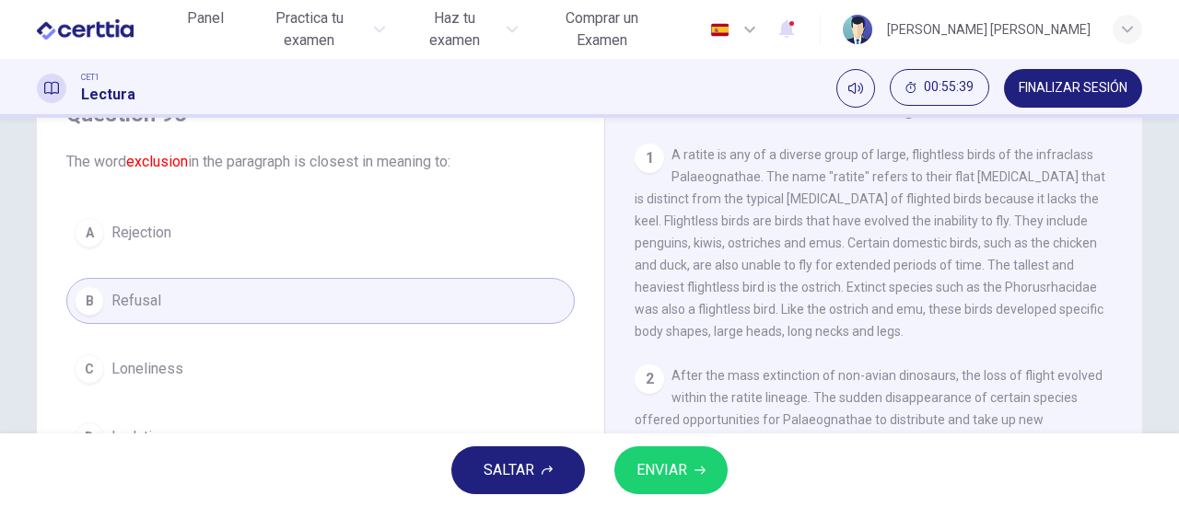
click at [663, 465] on span "ENVIAR" at bounding box center [661, 471] width 51 height 26
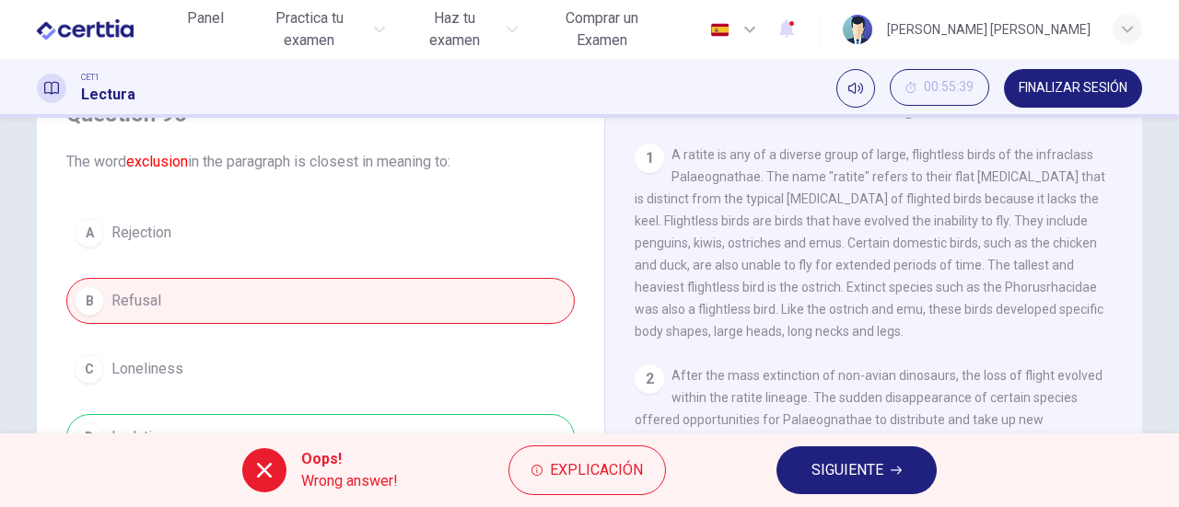
click at [843, 469] on span "SIGUIENTE" at bounding box center [847, 471] width 72 height 26
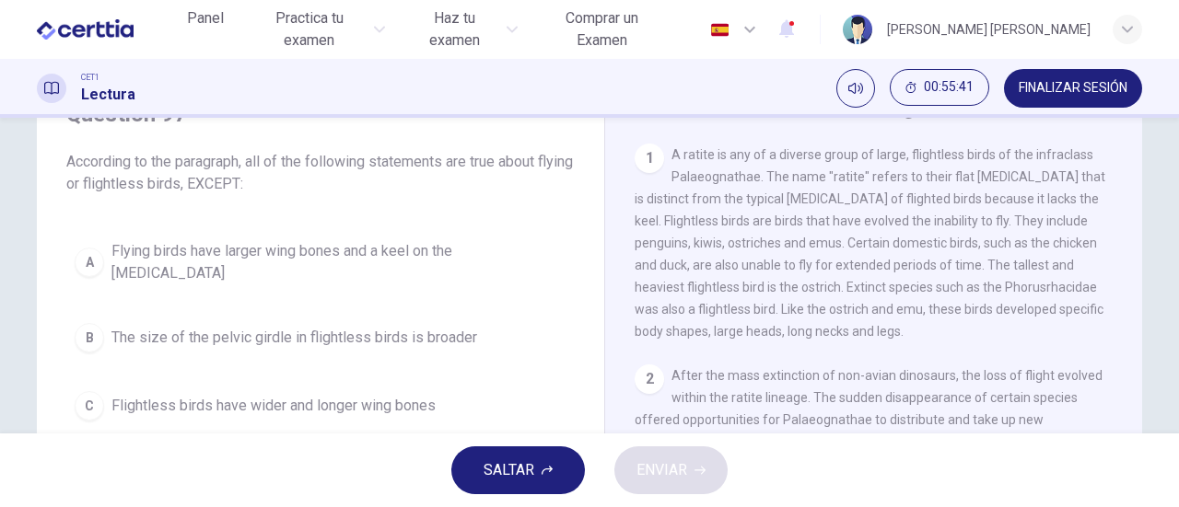
click at [501, 467] on span "SALTAR" at bounding box center [508, 471] width 51 height 26
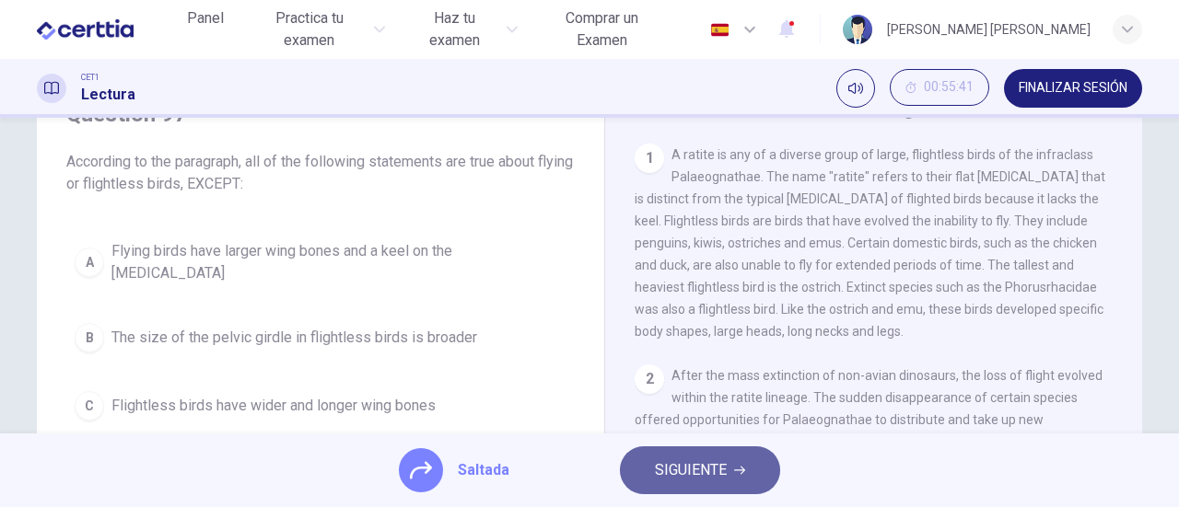
click at [666, 460] on span "SIGUIENTE" at bounding box center [691, 471] width 72 height 26
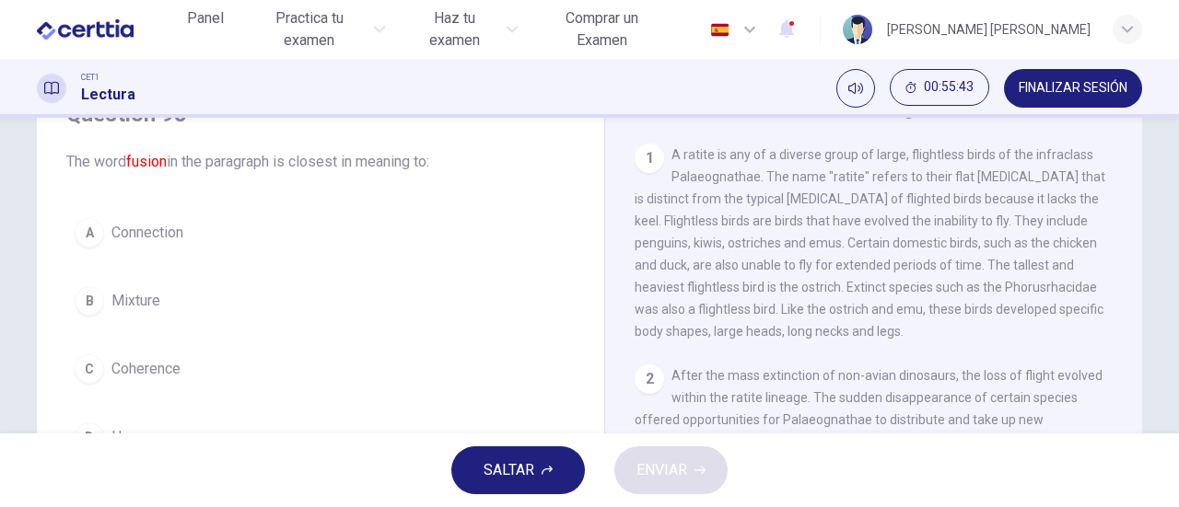
click at [123, 303] on span "Mixture" at bounding box center [135, 301] width 49 height 22
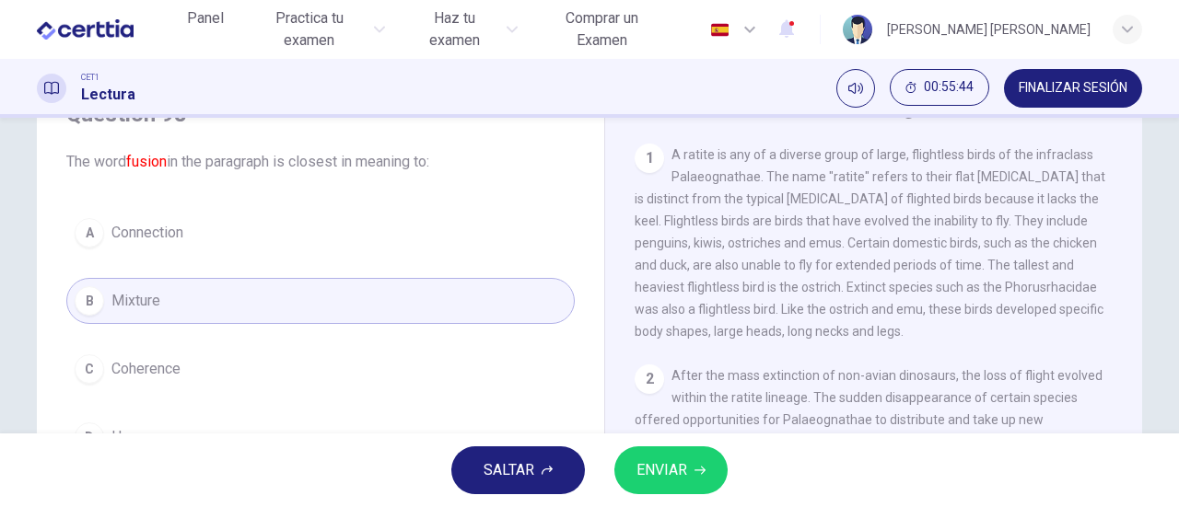
click at [684, 467] on span "ENVIAR" at bounding box center [661, 471] width 51 height 26
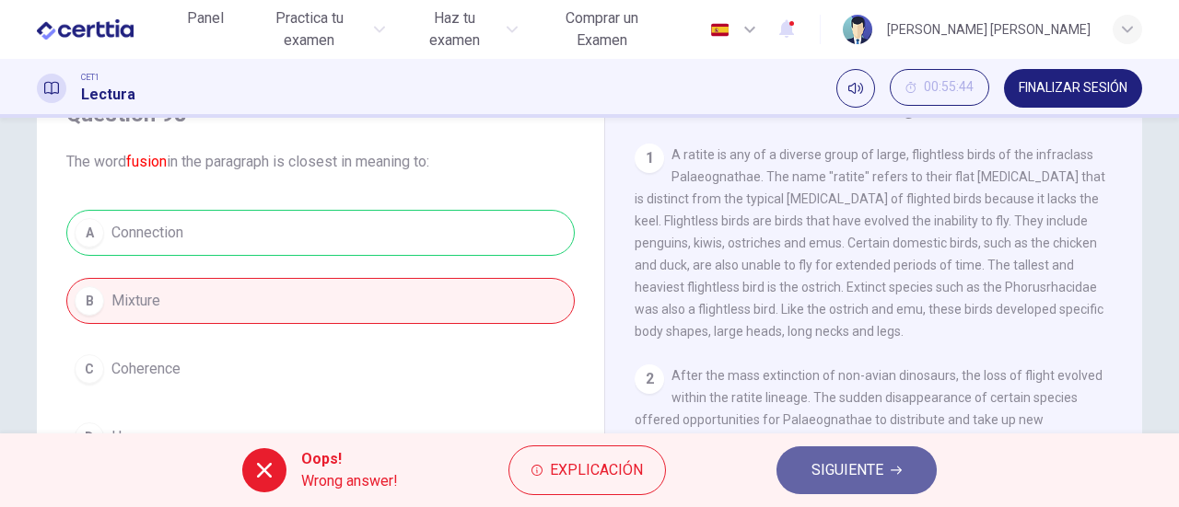
click at [856, 473] on span "SIGUIENTE" at bounding box center [847, 471] width 72 height 26
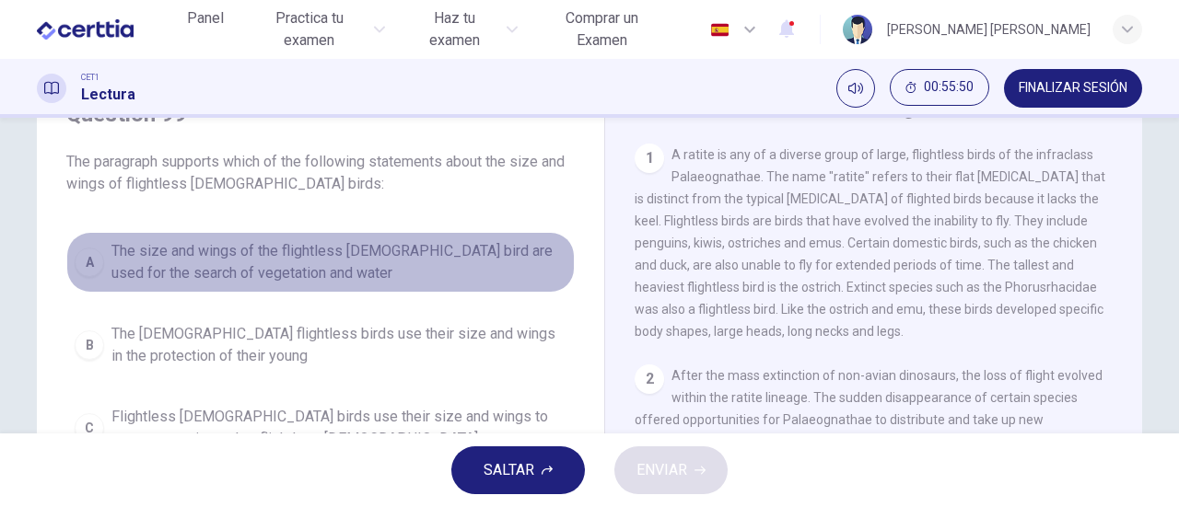
click at [183, 255] on span "The size and wings of the flightless [DEMOGRAPHIC_DATA] bird are used for the s…" at bounding box center [338, 262] width 455 height 44
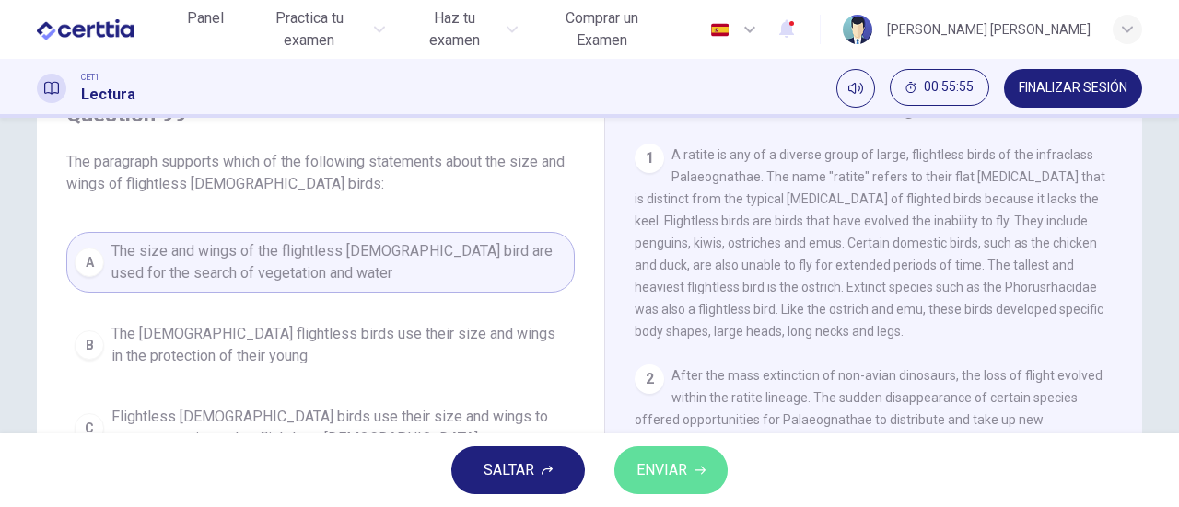
click at [672, 461] on span "ENVIAR" at bounding box center [661, 471] width 51 height 26
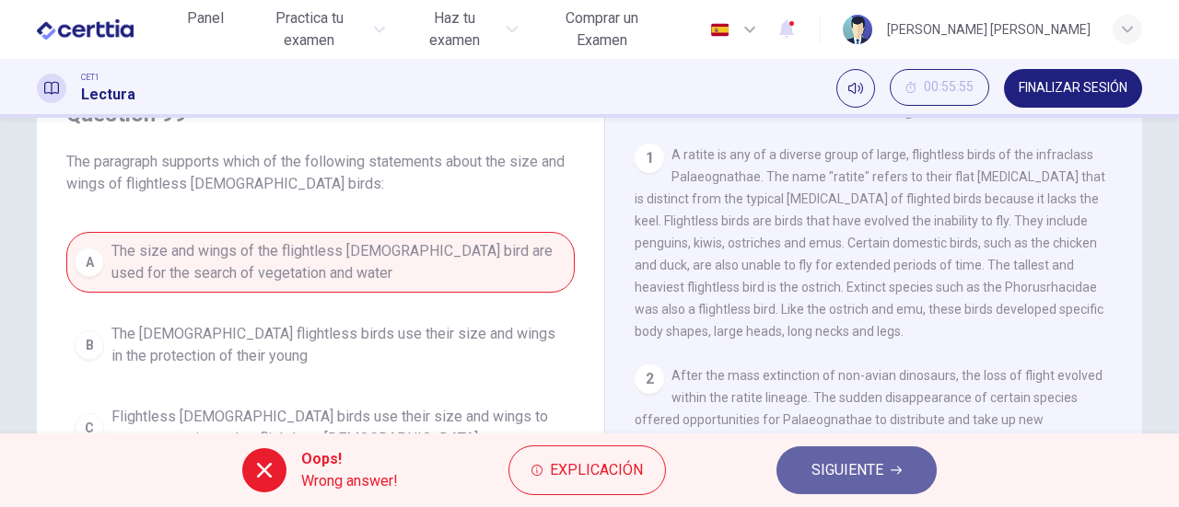
click at [837, 478] on span "SIGUIENTE" at bounding box center [847, 471] width 72 height 26
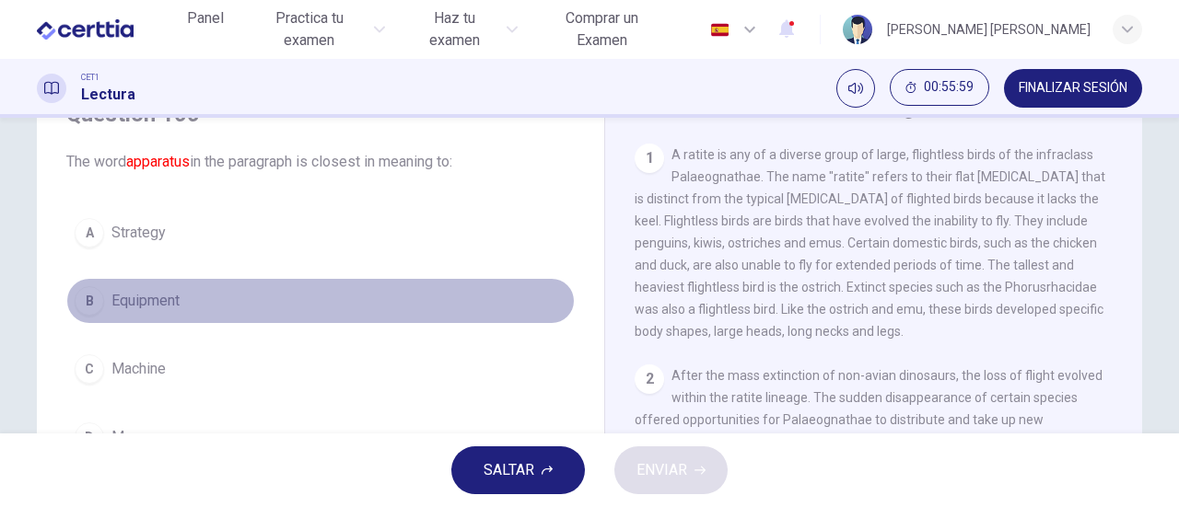
click at [142, 301] on span "Equipment" at bounding box center [145, 301] width 68 height 22
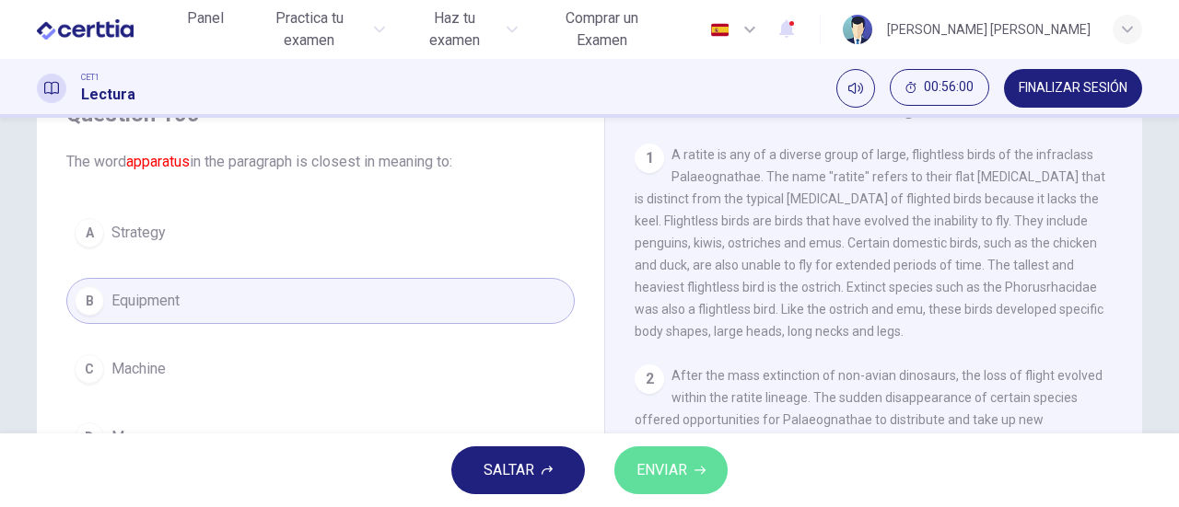
click at [671, 479] on span "ENVIAR" at bounding box center [661, 471] width 51 height 26
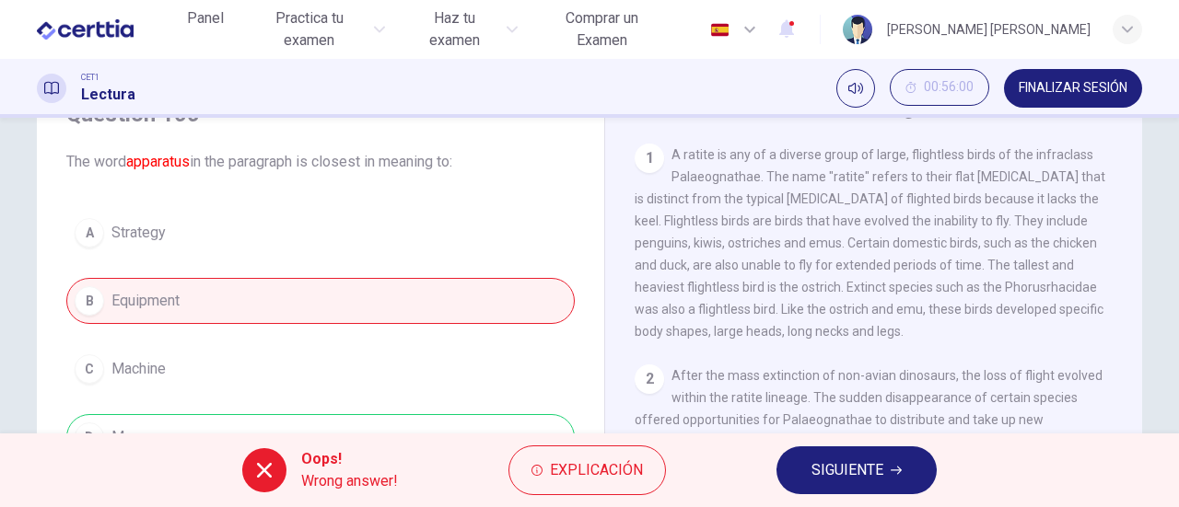
click at [855, 472] on span "SIGUIENTE" at bounding box center [847, 471] width 72 height 26
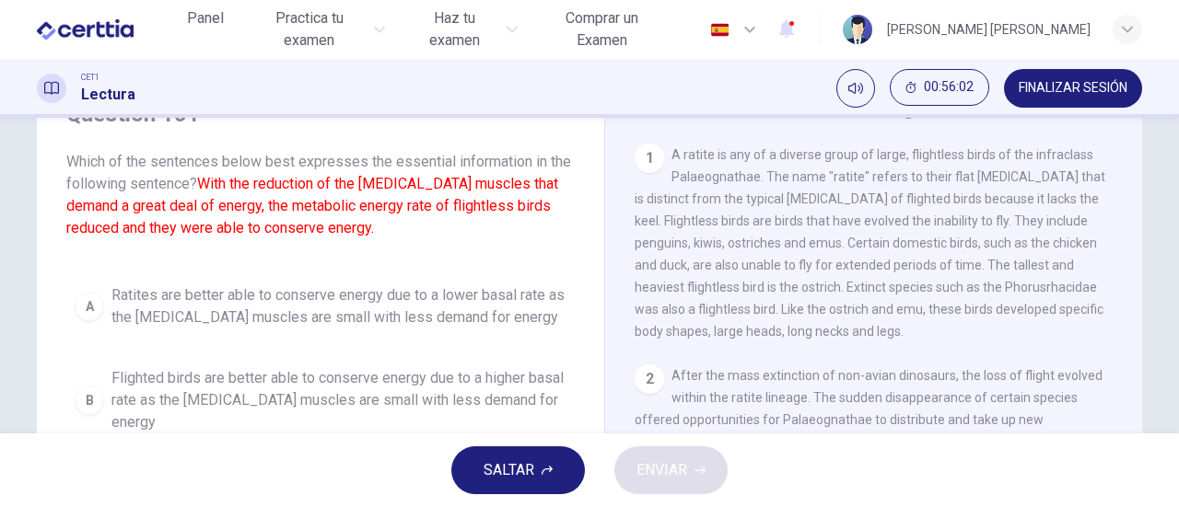
click at [523, 464] on span "SALTAR" at bounding box center [508, 471] width 51 height 26
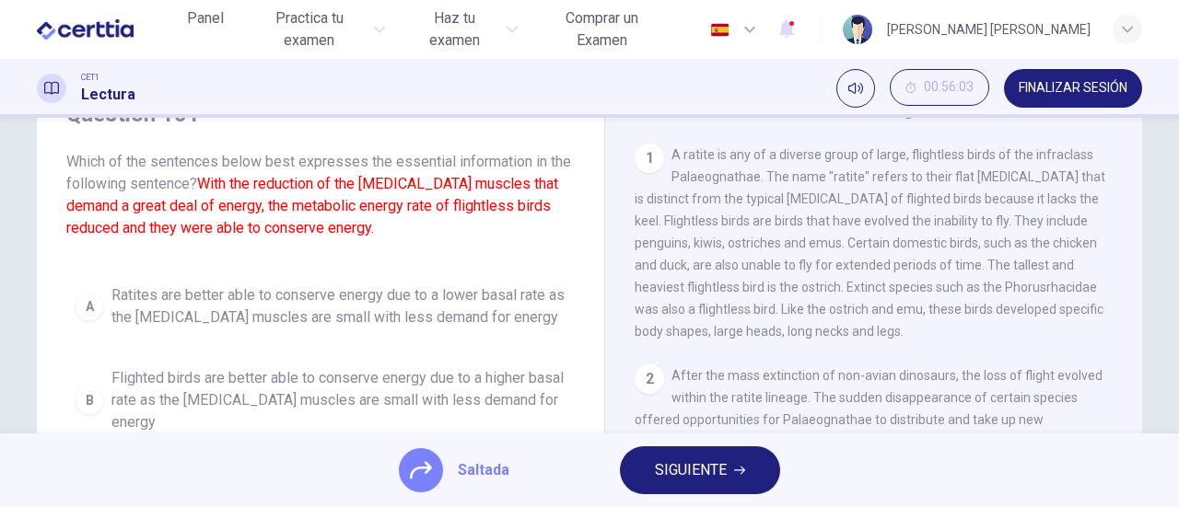
click at [705, 468] on span "SIGUIENTE" at bounding box center [691, 471] width 72 height 26
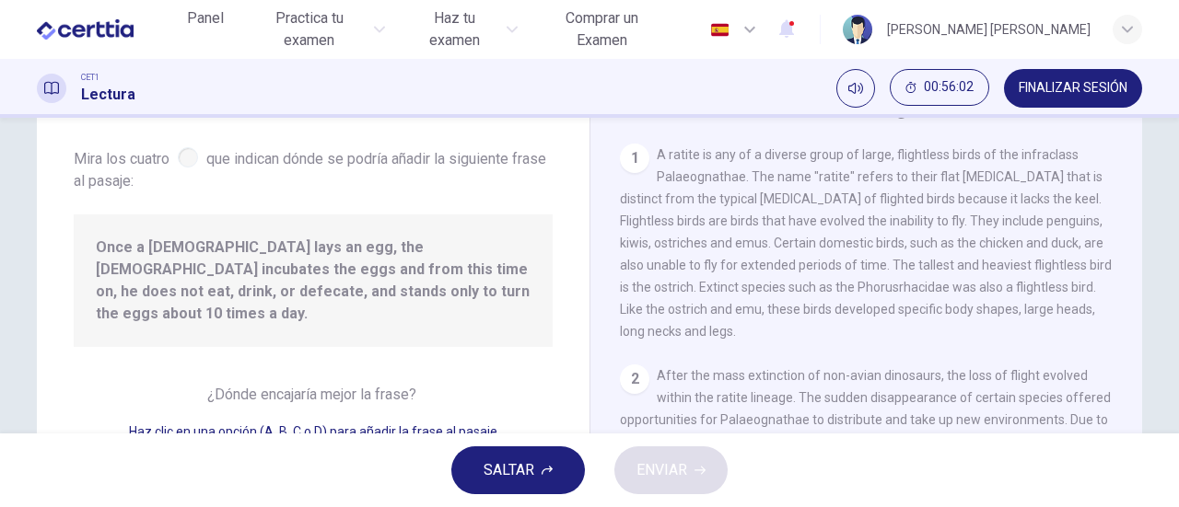
scroll to position [964, 0]
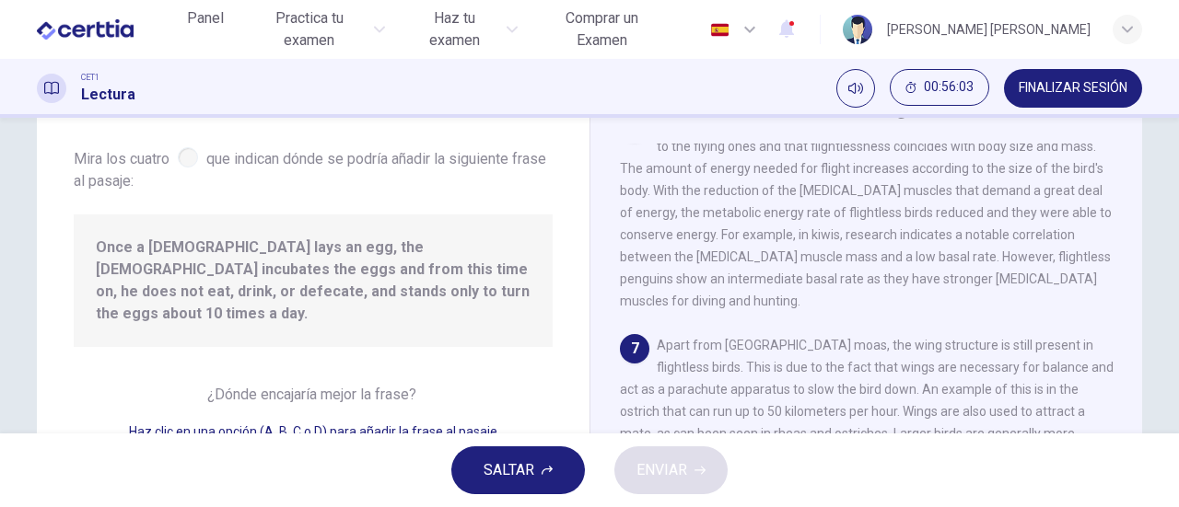
click at [508, 466] on span "SALTAR" at bounding box center [508, 471] width 51 height 26
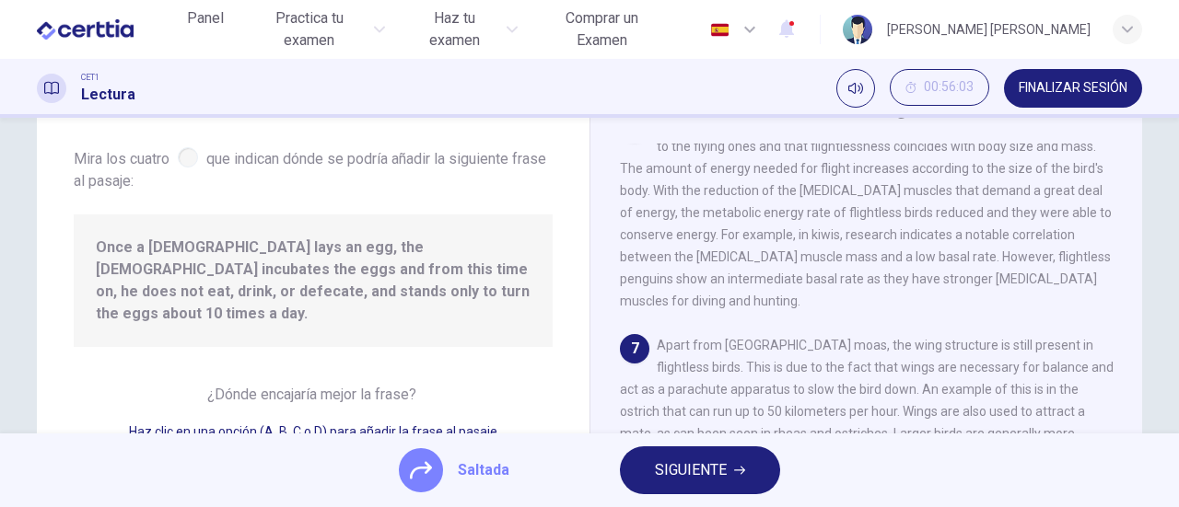
click at [697, 478] on span "SIGUIENTE" at bounding box center [691, 471] width 72 height 26
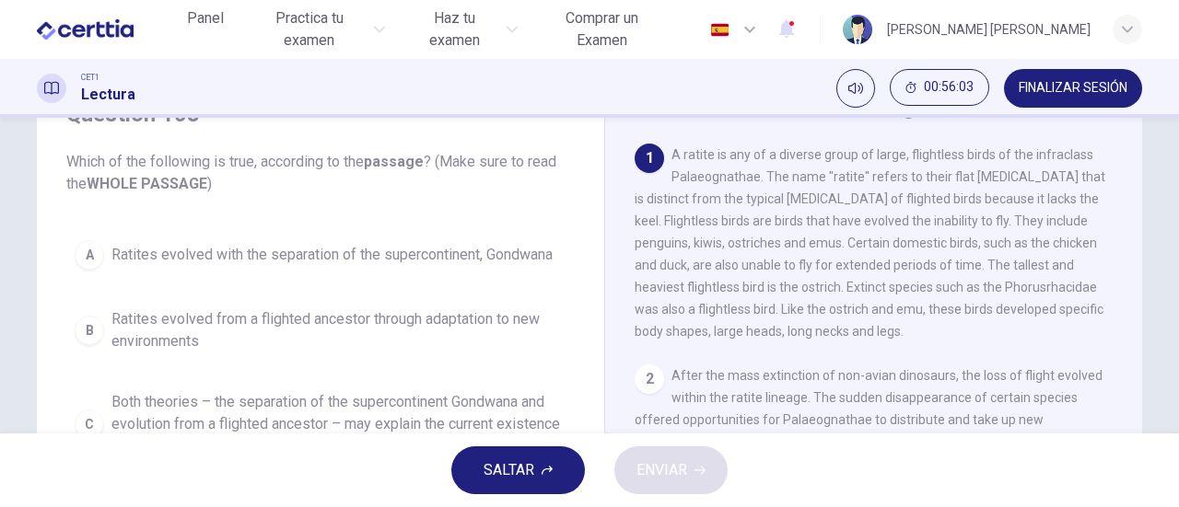
click at [504, 471] on span "SALTAR" at bounding box center [508, 471] width 51 height 26
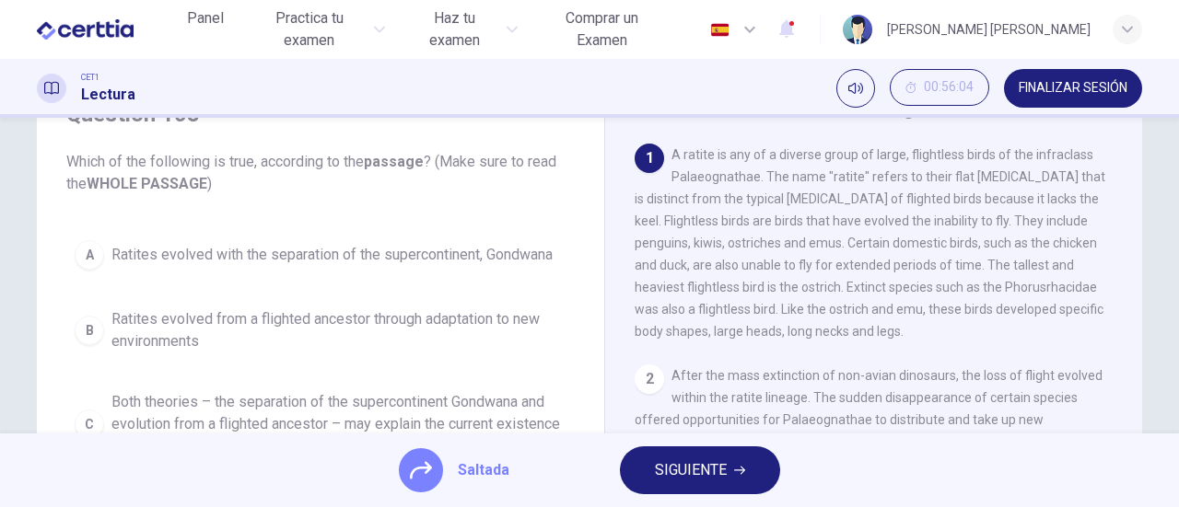
click at [707, 478] on span "SIGUIENTE" at bounding box center [691, 471] width 72 height 26
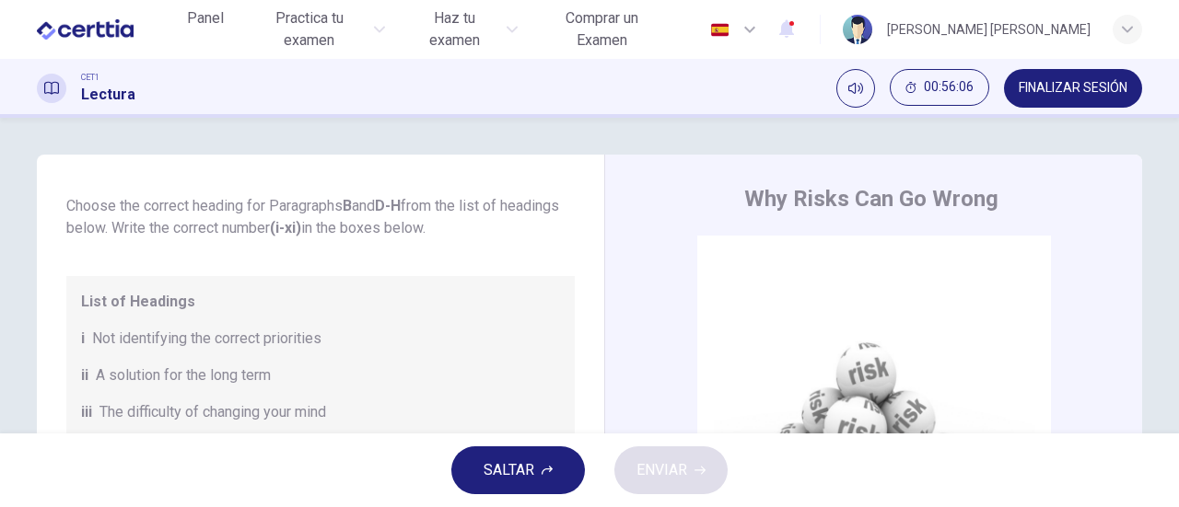
scroll to position [184, 0]
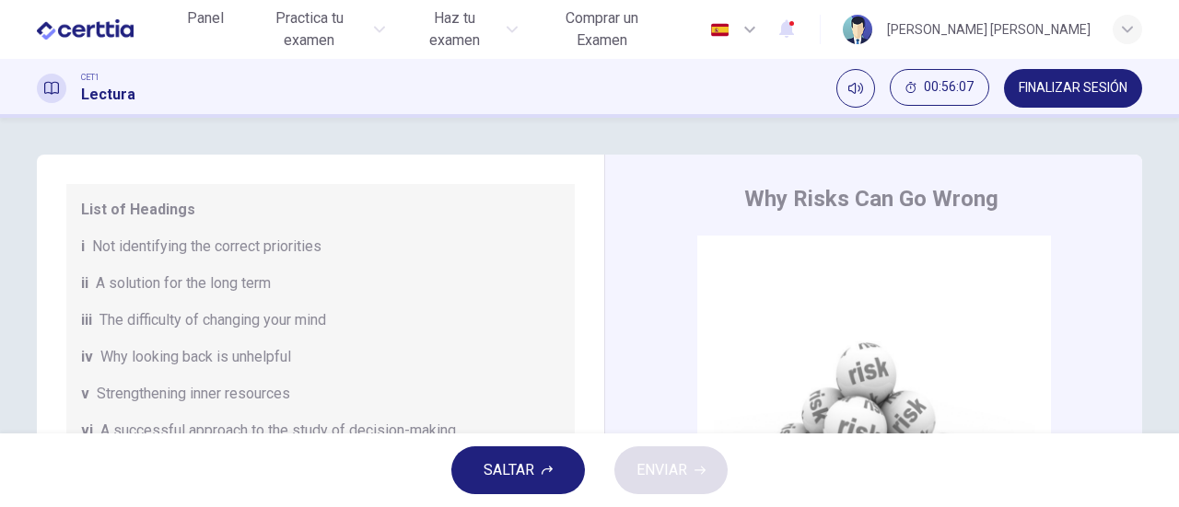
click at [555, 474] on button "SALTAR" at bounding box center [518, 471] width 134 height 48
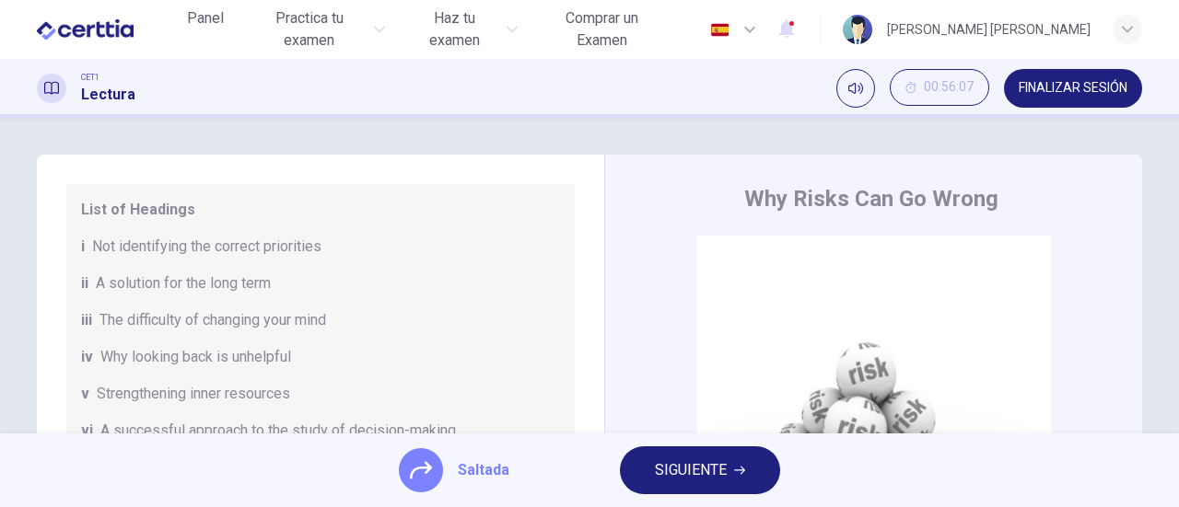
click at [681, 476] on span "SIGUIENTE" at bounding box center [691, 471] width 72 height 26
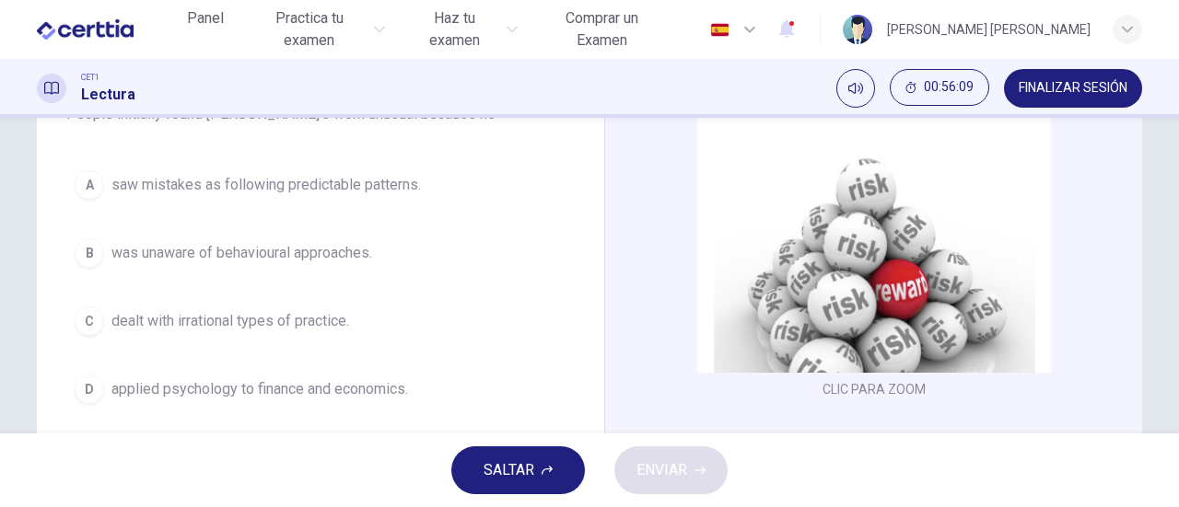
click at [528, 471] on span "SALTAR" at bounding box center [508, 471] width 51 height 26
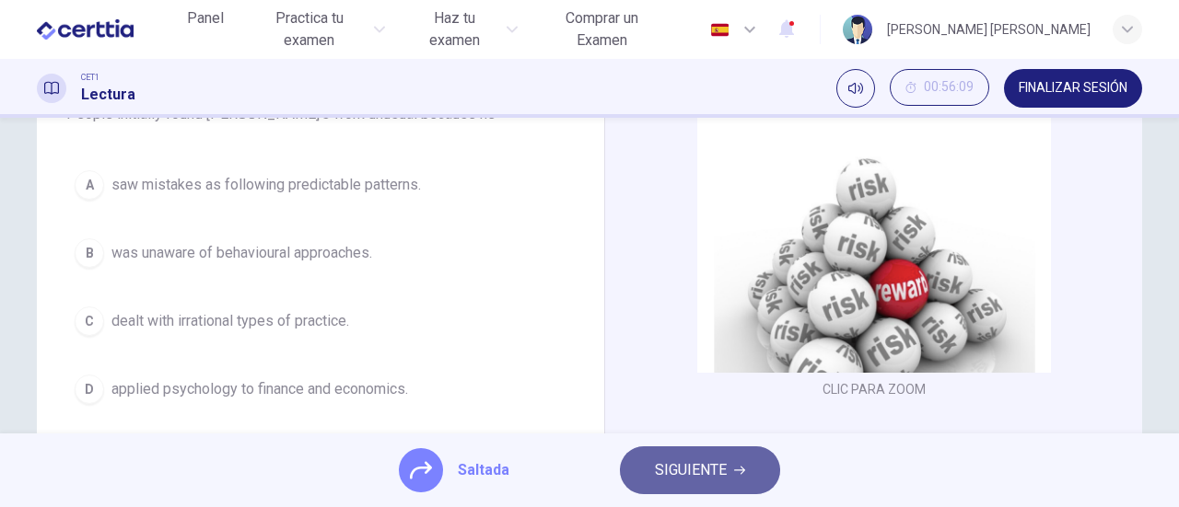
click at [708, 478] on span "SIGUIENTE" at bounding box center [691, 471] width 72 height 26
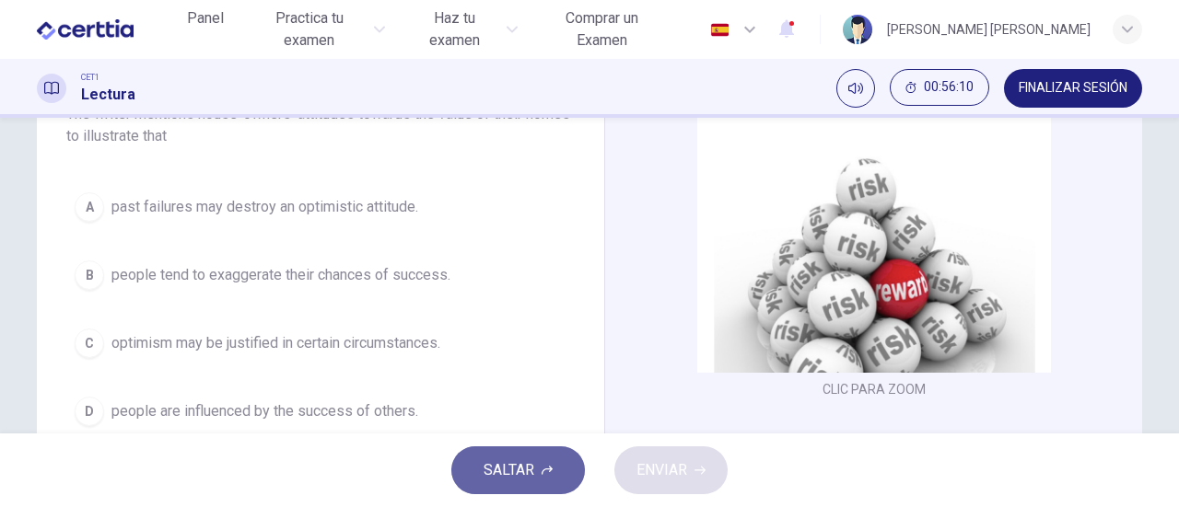
click at [529, 471] on span "SALTAR" at bounding box center [508, 471] width 51 height 26
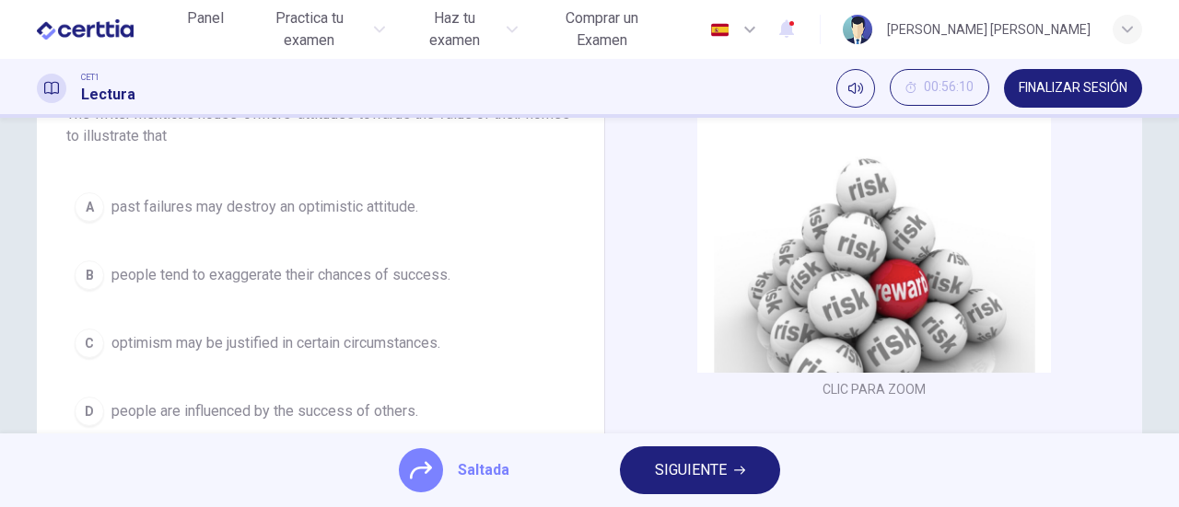
click at [643, 469] on button "SIGUIENTE" at bounding box center [700, 471] width 160 height 48
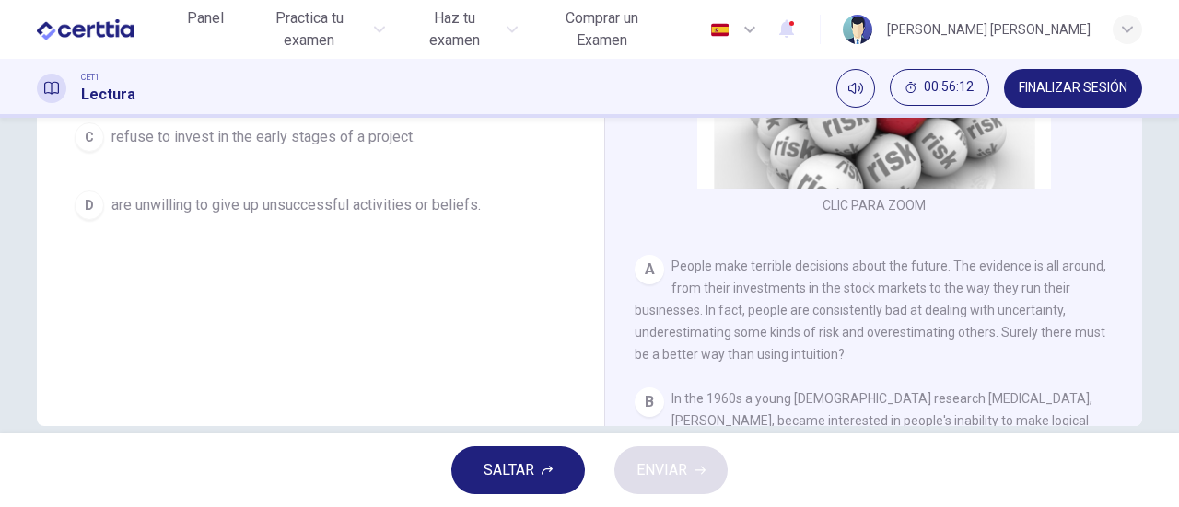
scroll to position [398, 0]
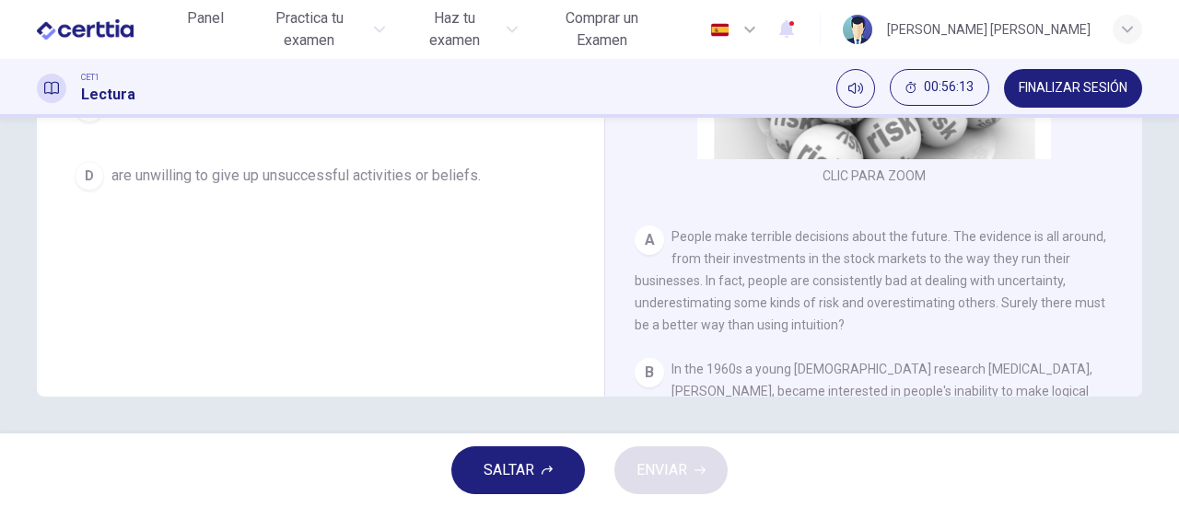
click at [560, 472] on button "SALTAR" at bounding box center [518, 471] width 134 height 48
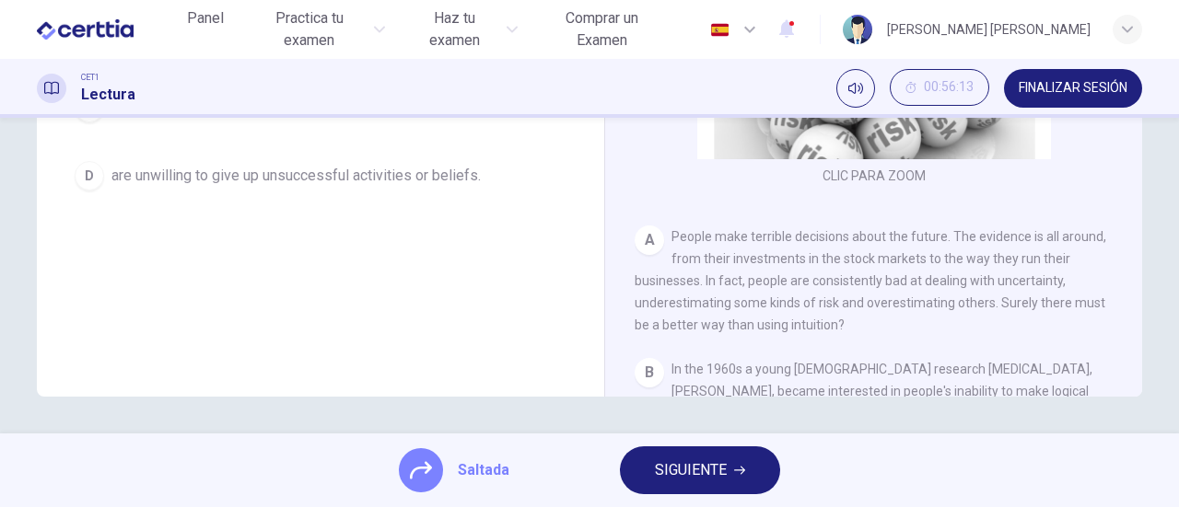
click at [680, 469] on span "SIGUIENTE" at bounding box center [691, 471] width 72 height 26
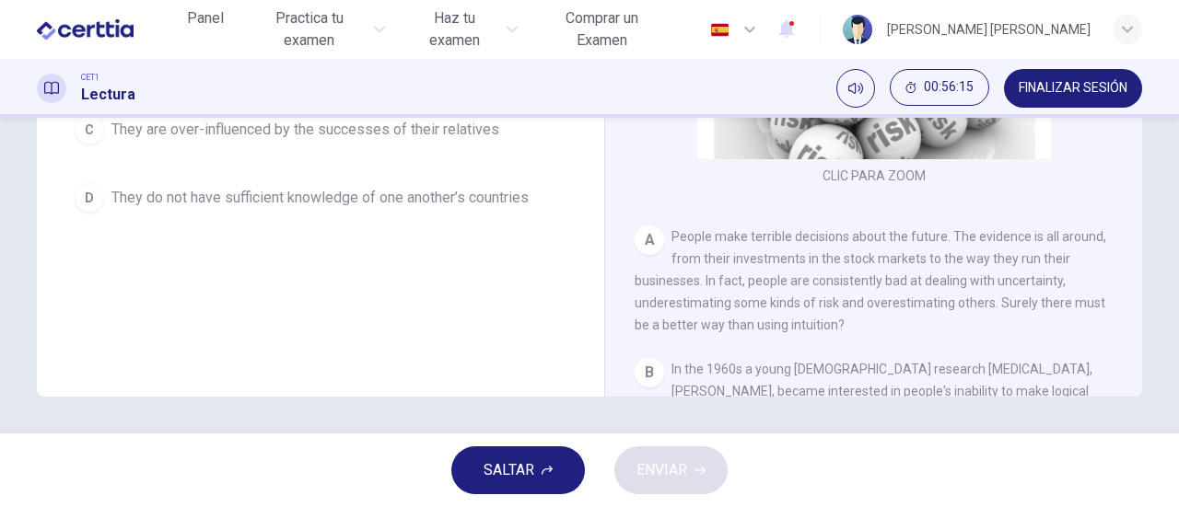
click at [535, 478] on button "SALTAR" at bounding box center [518, 471] width 134 height 48
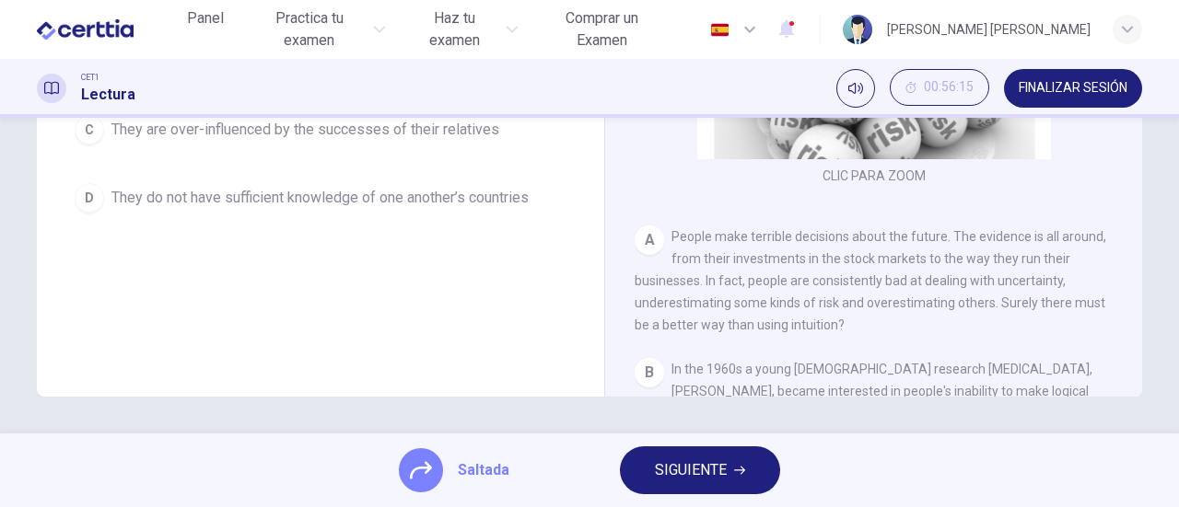
click at [668, 475] on span "SIGUIENTE" at bounding box center [691, 471] width 72 height 26
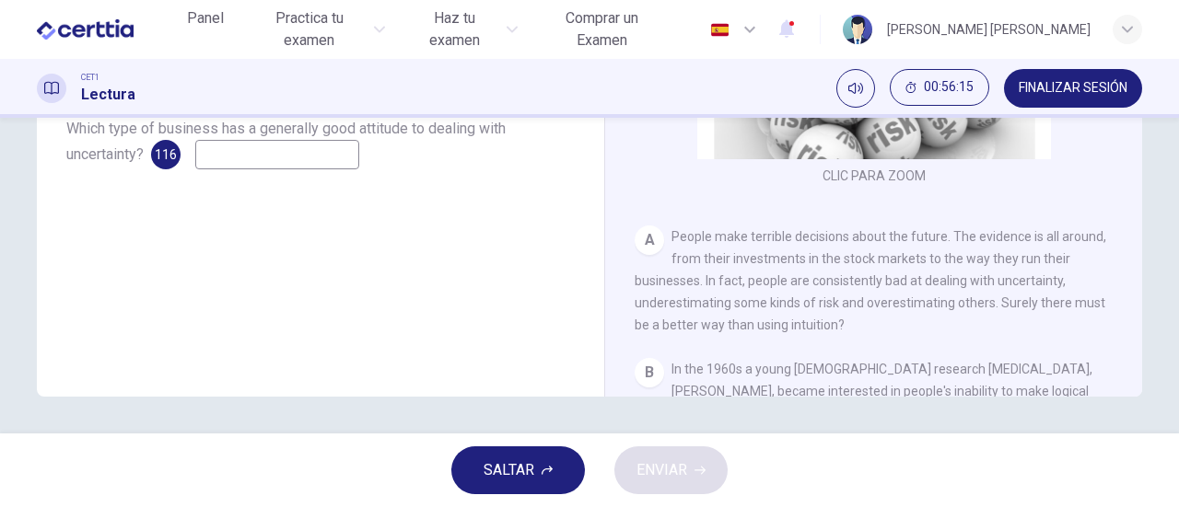
click at [477, 477] on button "SALTAR" at bounding box center [518, 471] width 134 height 48
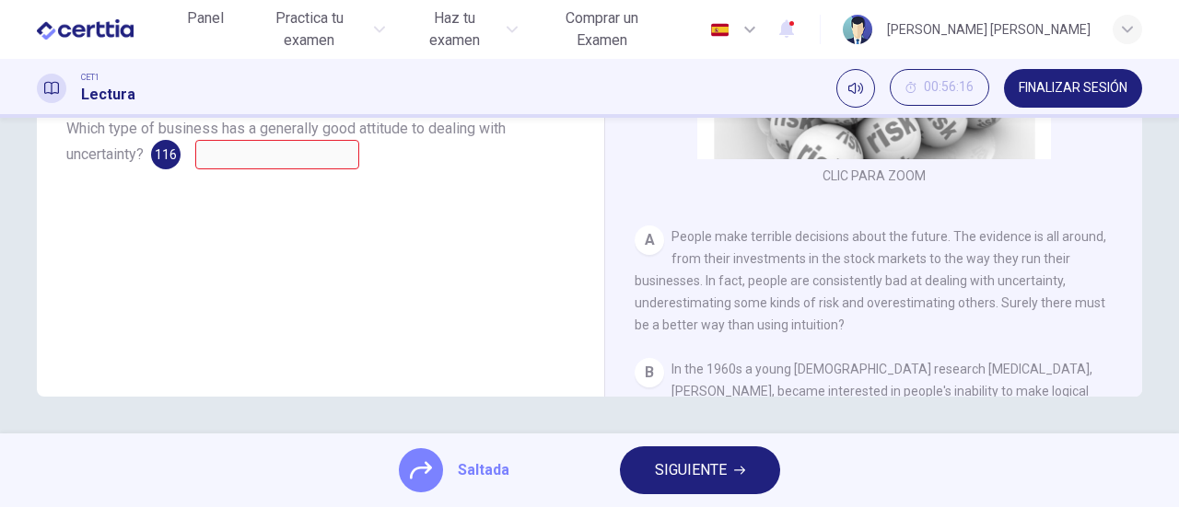
click at [682, 472] on span "SIGUIENTE" at bounding box center [691, 471] width 72 height 26
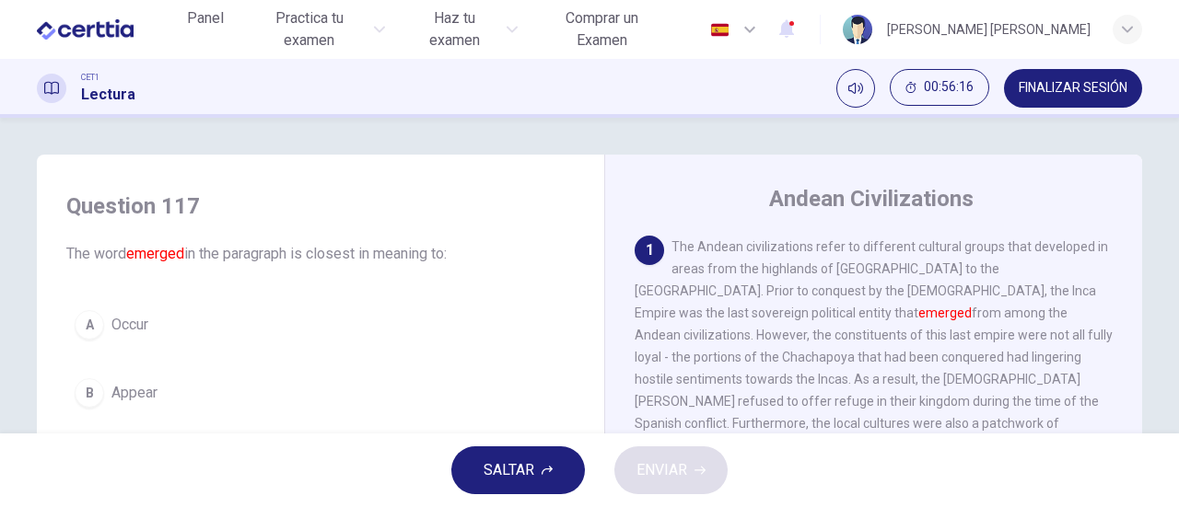
click at [532, 467] on span "SALTAR" at bounding box center [508, 471] width 51 height 26
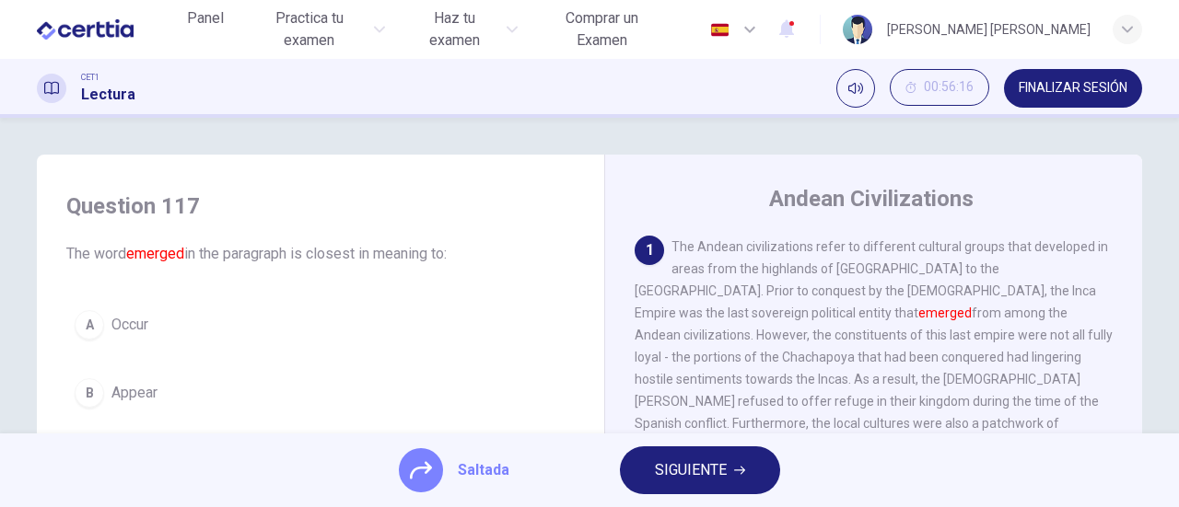
click at [686, 471] on span "SIGUIENTE" at bounding box center [691, 471] width 72 height 26
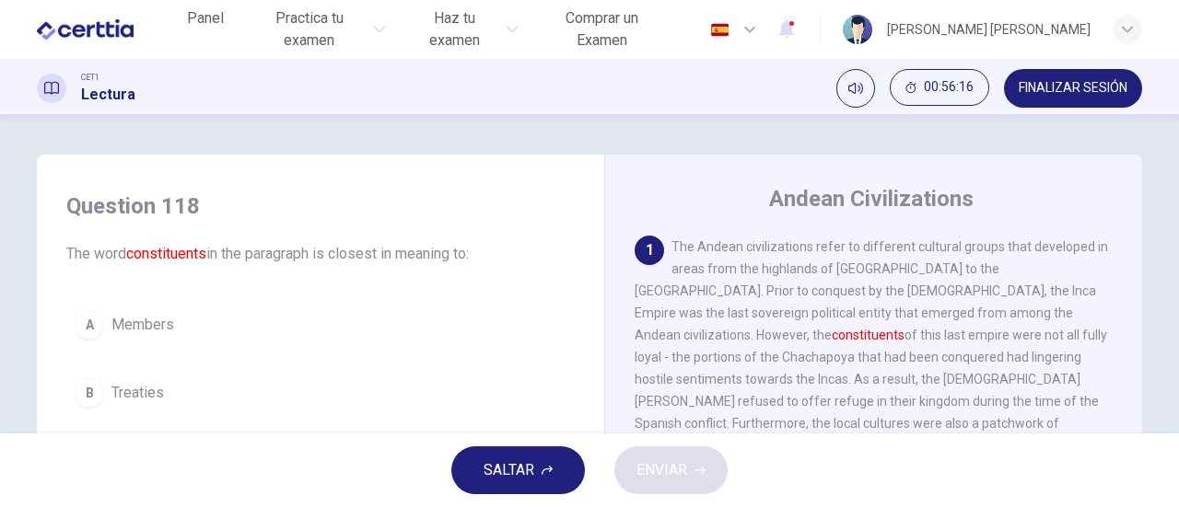
click at [538, 471] on button "SALTAR" at bounding box center [518, 471] width 134 height 48
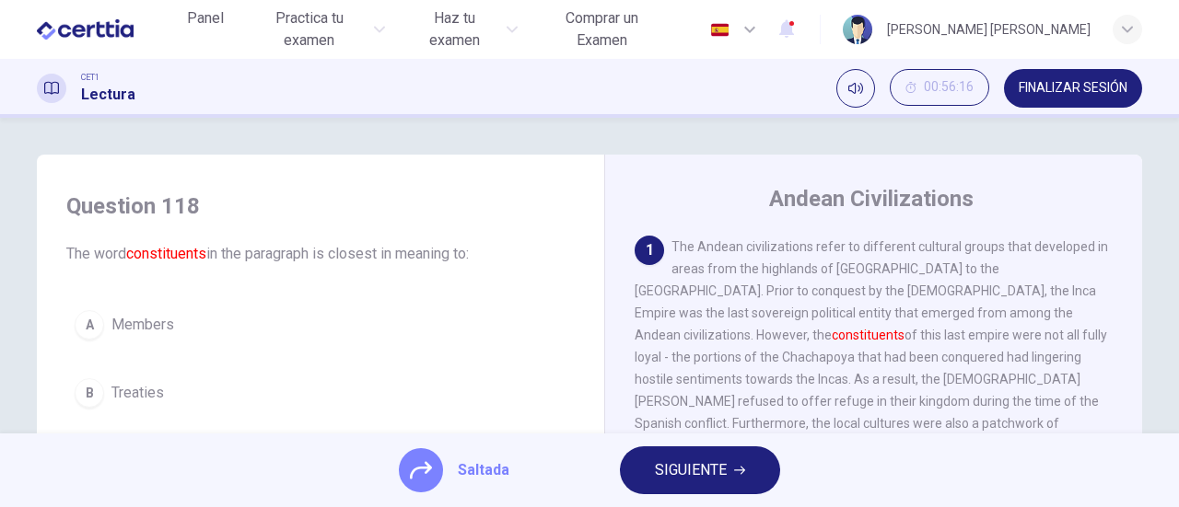
click at [676, 474] on span "SIGUIENTE" at bounding box center [691, 471] width 72 height 26
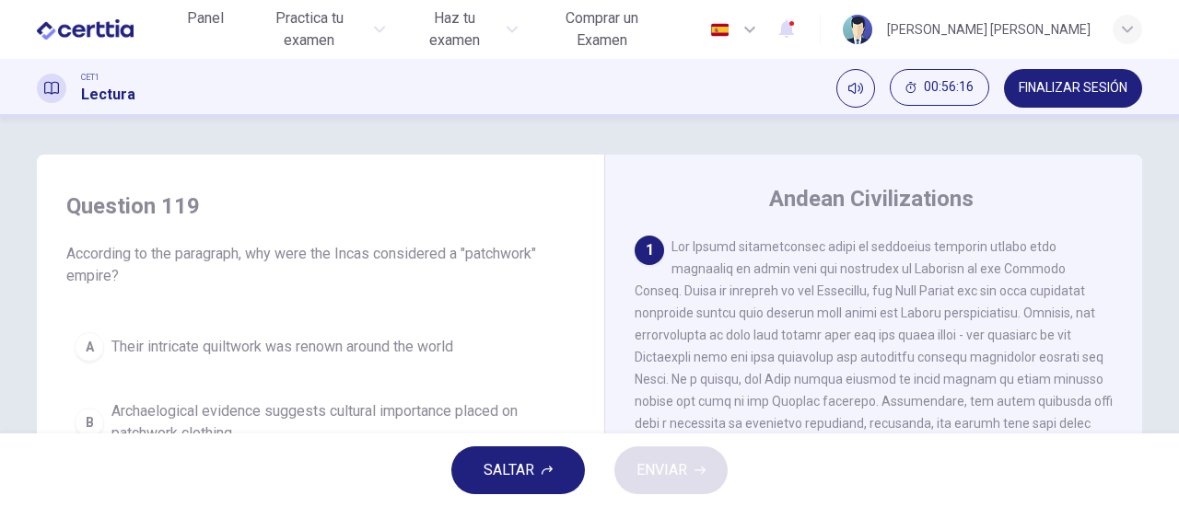
click at [529, 474] on span "SALTAR" at bounding box center [508, 471] width 51 height 26
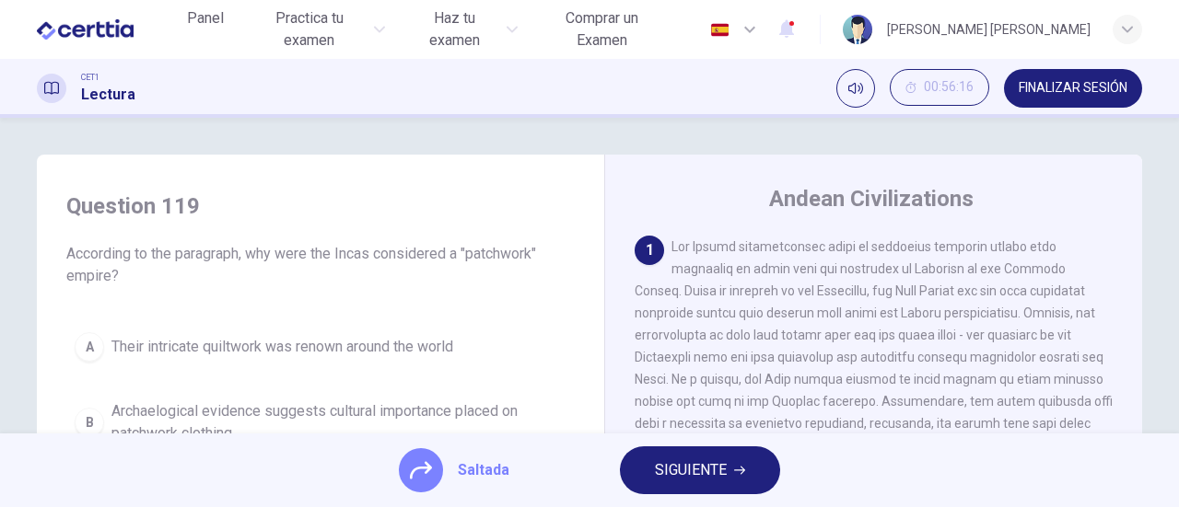
click at [677, 472] on span "SIGUIENTE" at bounding box center [691, 471] width 72 height 26
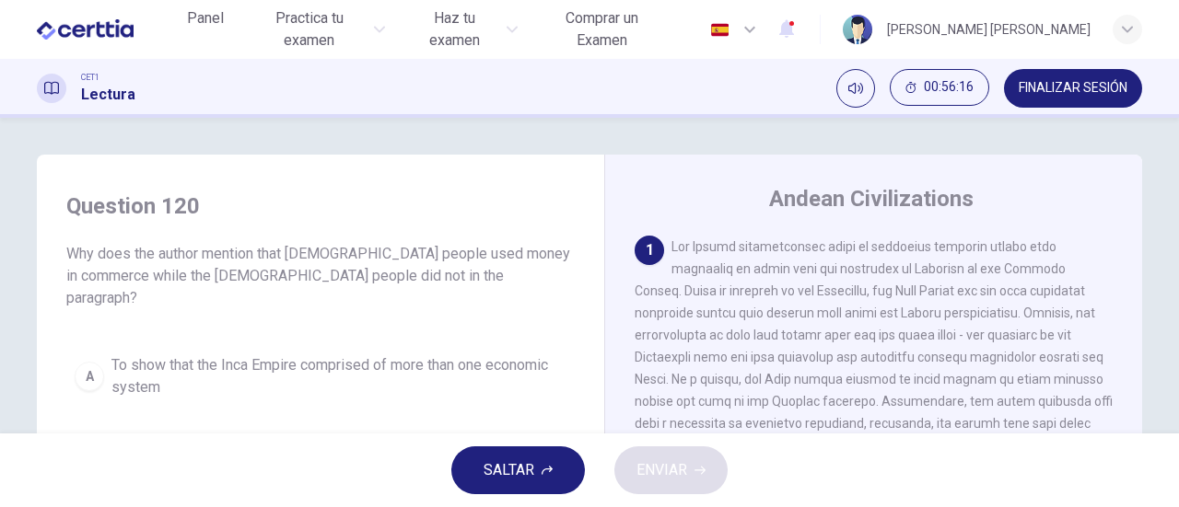
click at [534, 472] on span "SALTAR" at bounding box center [508, 471] width 51 height 26
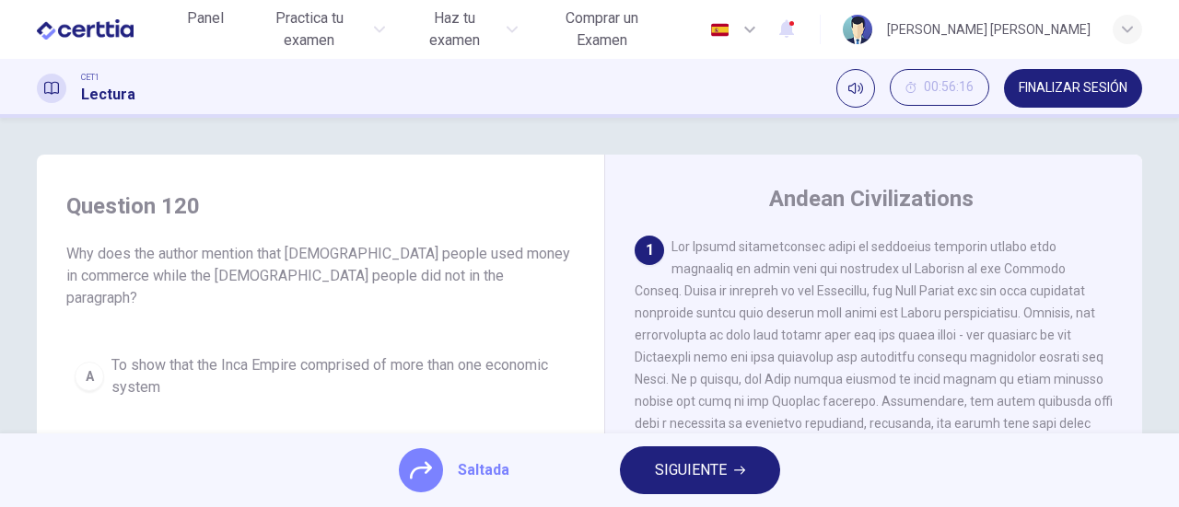
click at [679, 472] on span "SIGUIENTE" at bounding box center [691, 471] width 72 height 26
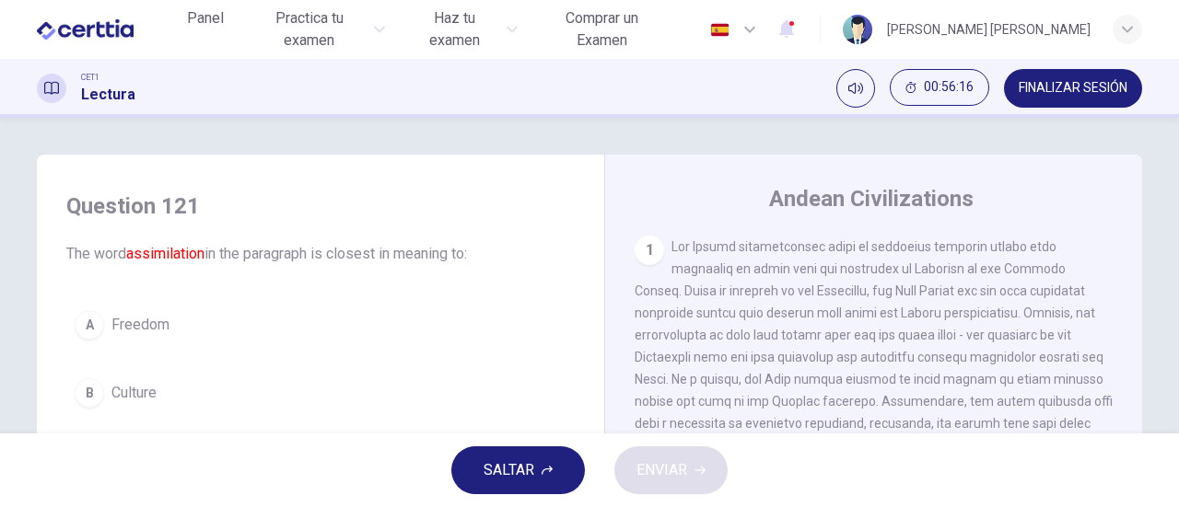
click at [523, 472] on span "SALTAR" at bounding box center [508, 471] width 51 height 26
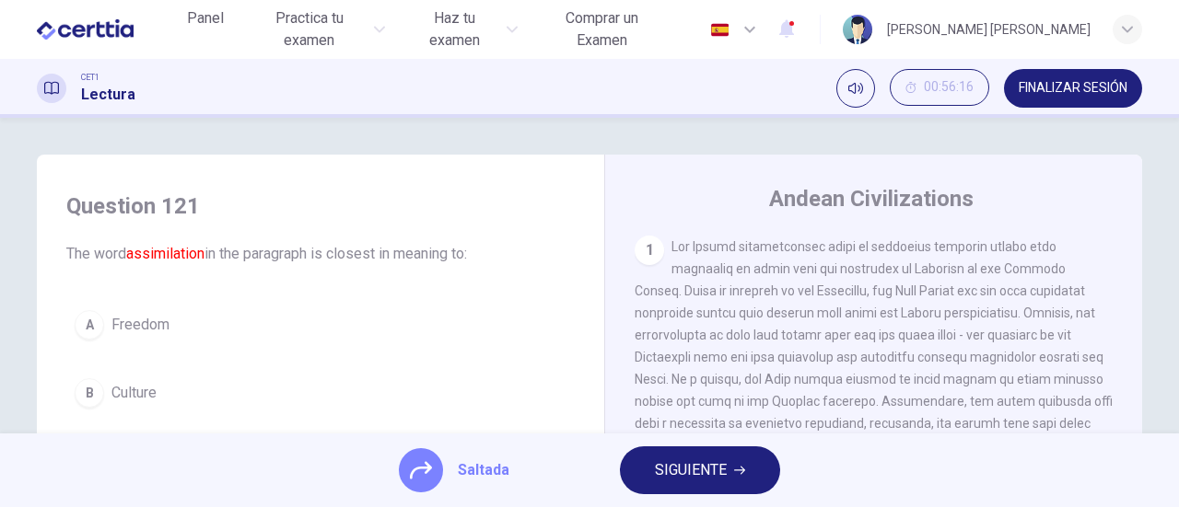
click at [679, 472] on span "SIGUIENTE" at bounding box center [691, 471] width 72 height 26
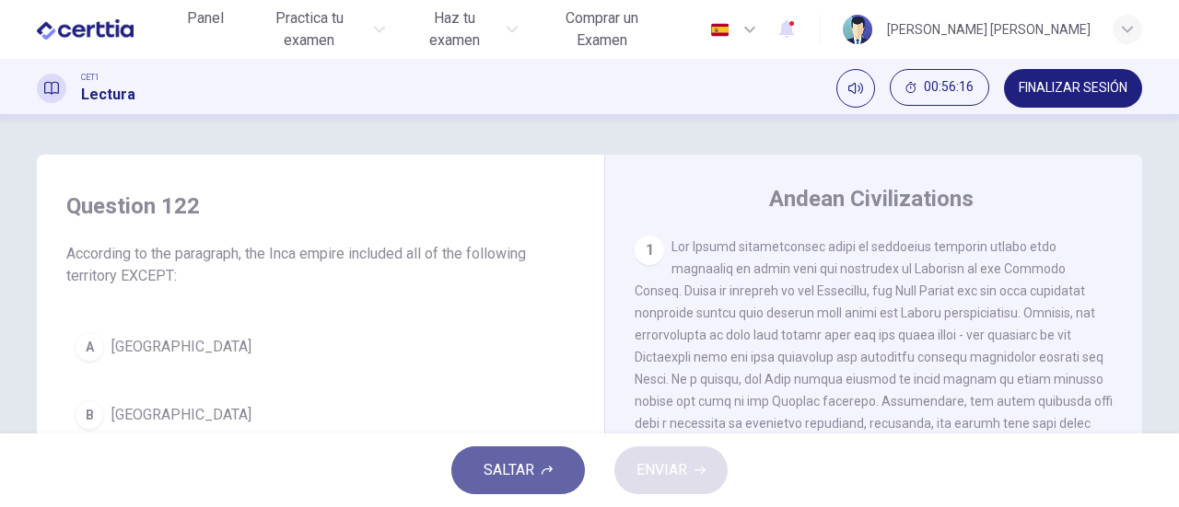
click at [530, 472] on span "SALTAR" at bounding box center [508, 471] width 51 height 26
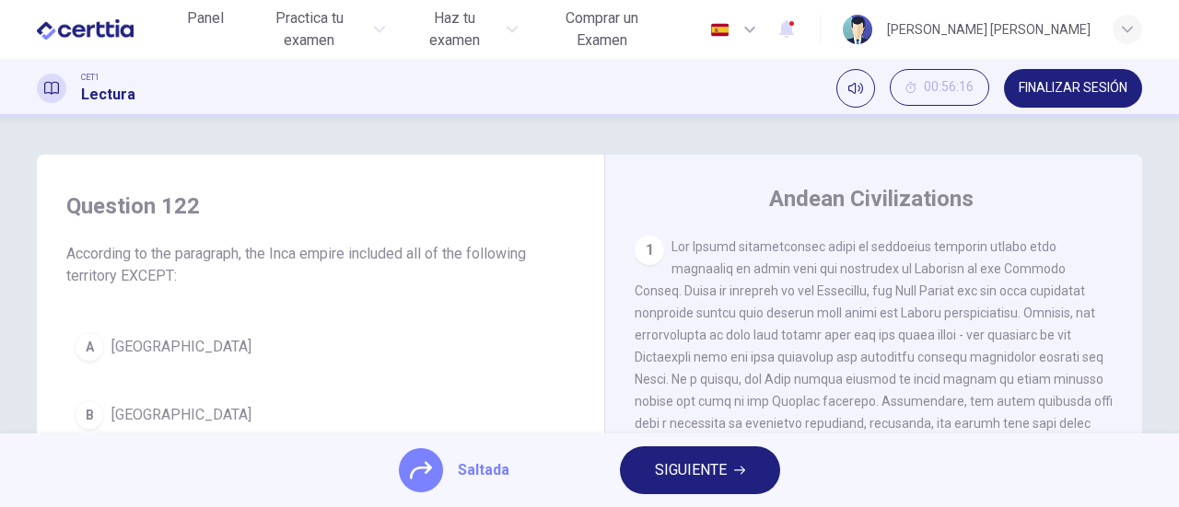
drag, startPoint x: 698, startPoint y: 472, endPoint x: 646, endPoint y: 472, distance: 51.6
click at [682, 472] on span "SIGUIENTE" at bounding box center [691, 471] width 72 height 26
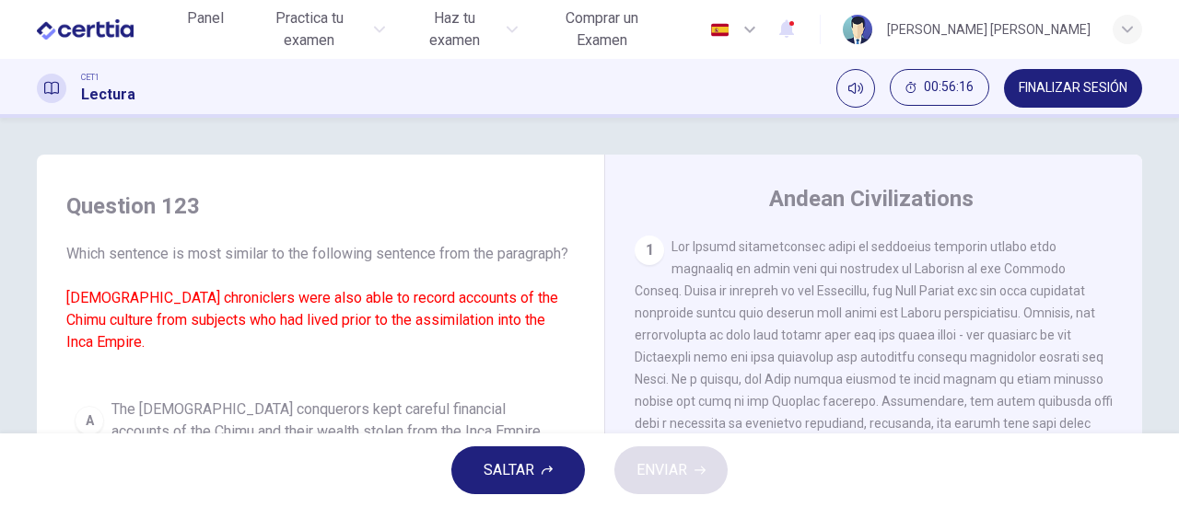
click at [506, 472] on span "SALTAR" at bounding box center [508, 471] width 51 height 26
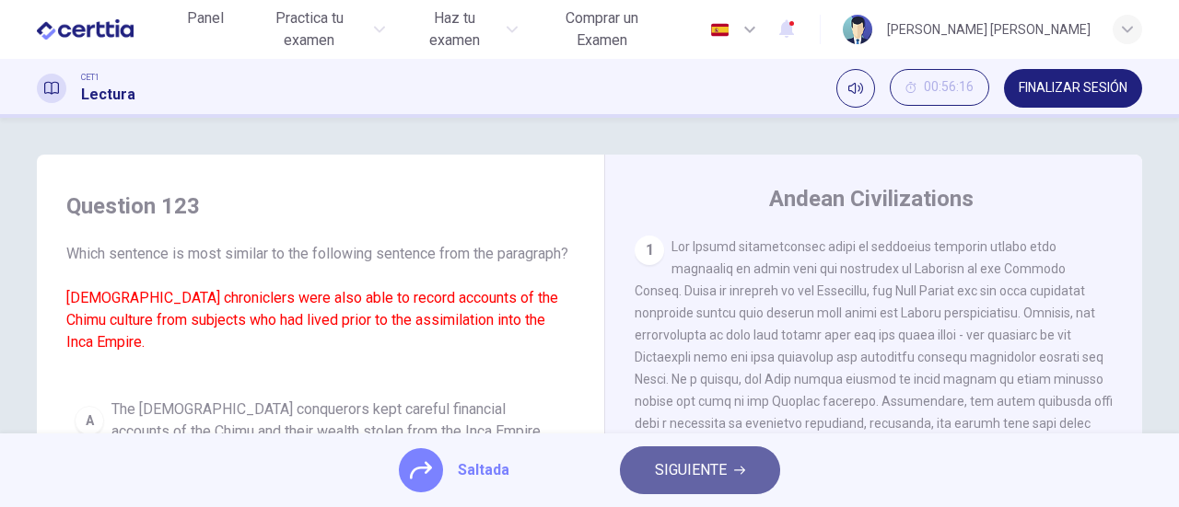
click at [687, 474] on span "SIGUIENTE" at bounding box center [691, 471] width 72 height 26
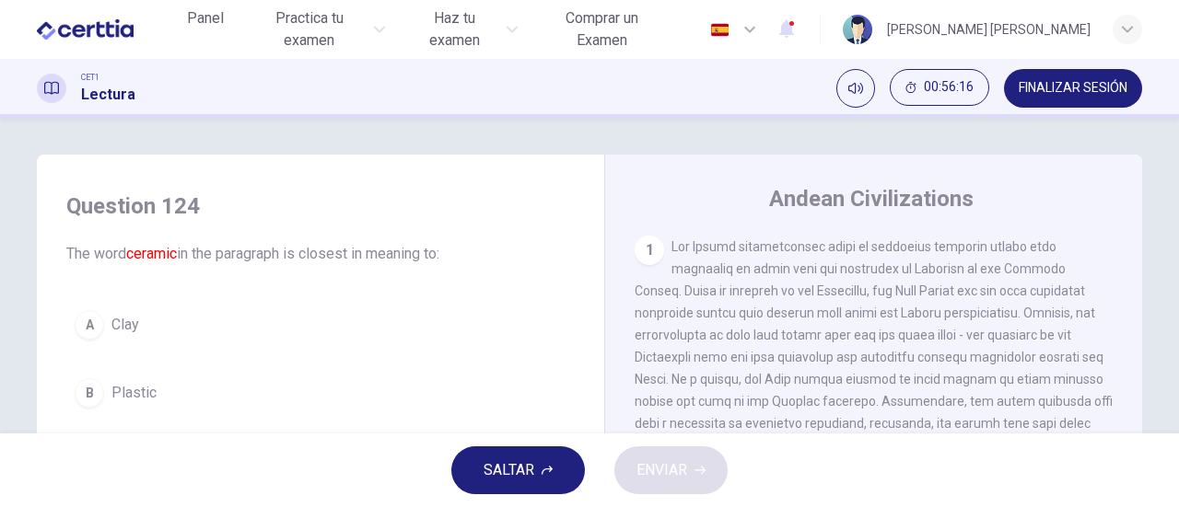
click at [520, 474] on span "SALTAR" at bounding box center [508, 471] width 51 height 26
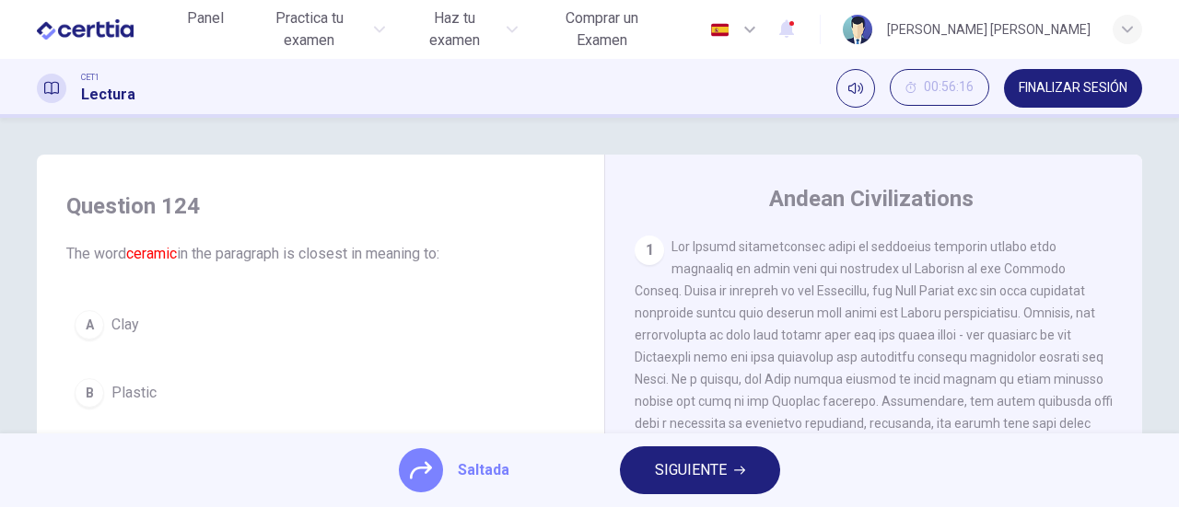
drag, startPoint x: 700, startPoint y: 471, endPoint x: 687, endPoint y: 472, distance: 13.0
click at [700, 471] on span "SIGUIENTE" at bounding box center [691, 471] width 72 height 26
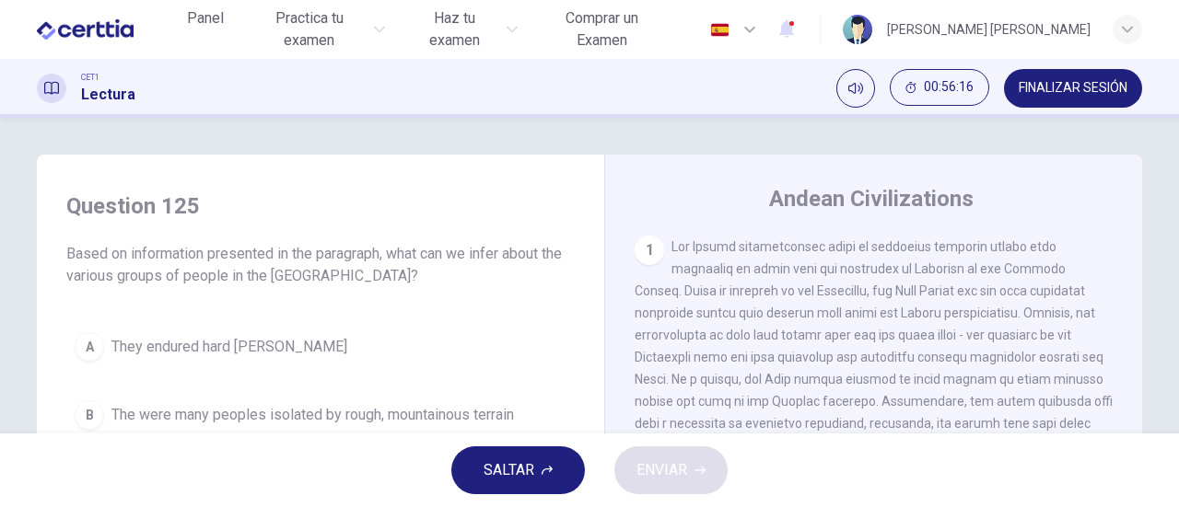
click at [521, 472] on span "SALTAR" at bounding box center [508, 471] width 51 height 26
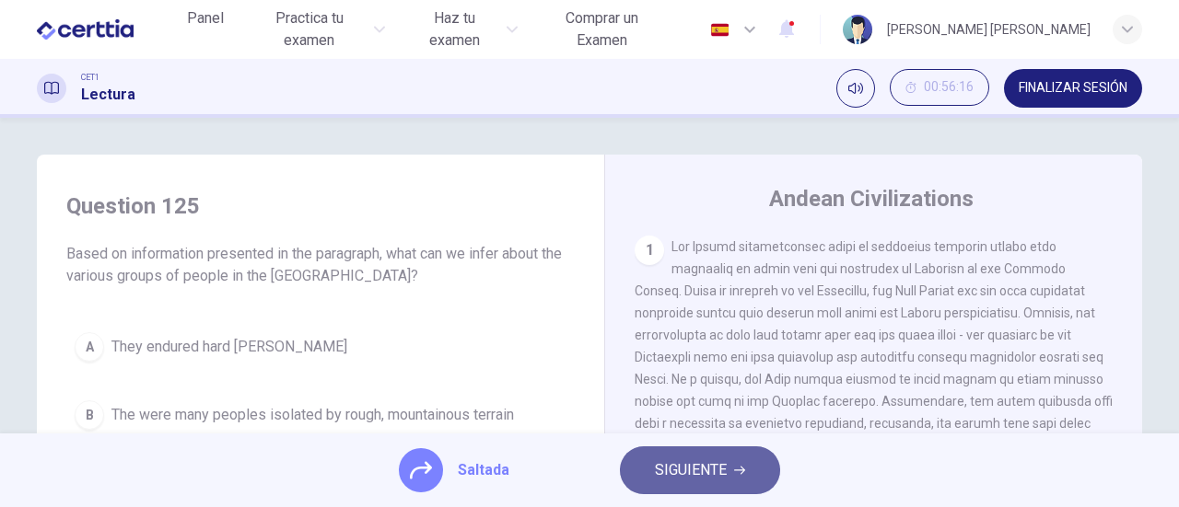
click at [677, 476] on span "SIGUIENTE" at bounding box center [691, 471] width 72 height 26
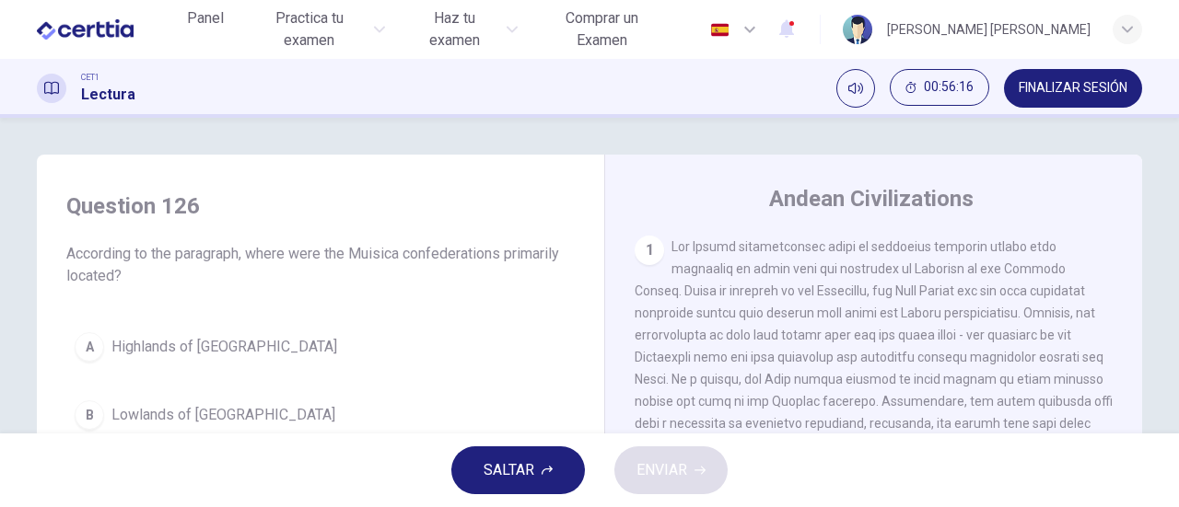
click at [523, 476] on span "SALTAR" at bounding box center [508, 471] width 51 height 26
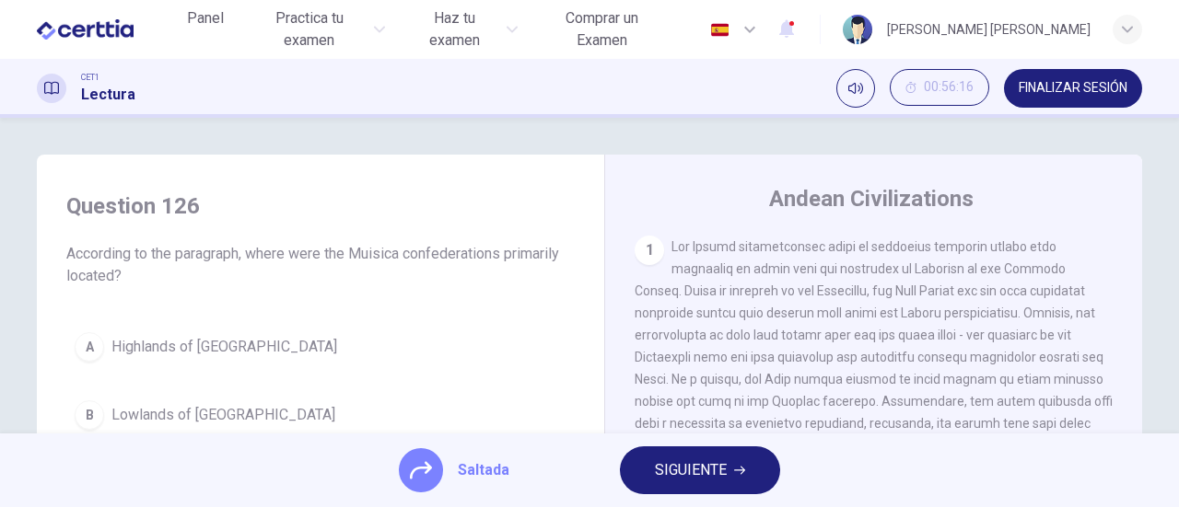
click at [688, 474] on span "SIGUIENTE" at bounding box center [691, 471] width 72 height 26
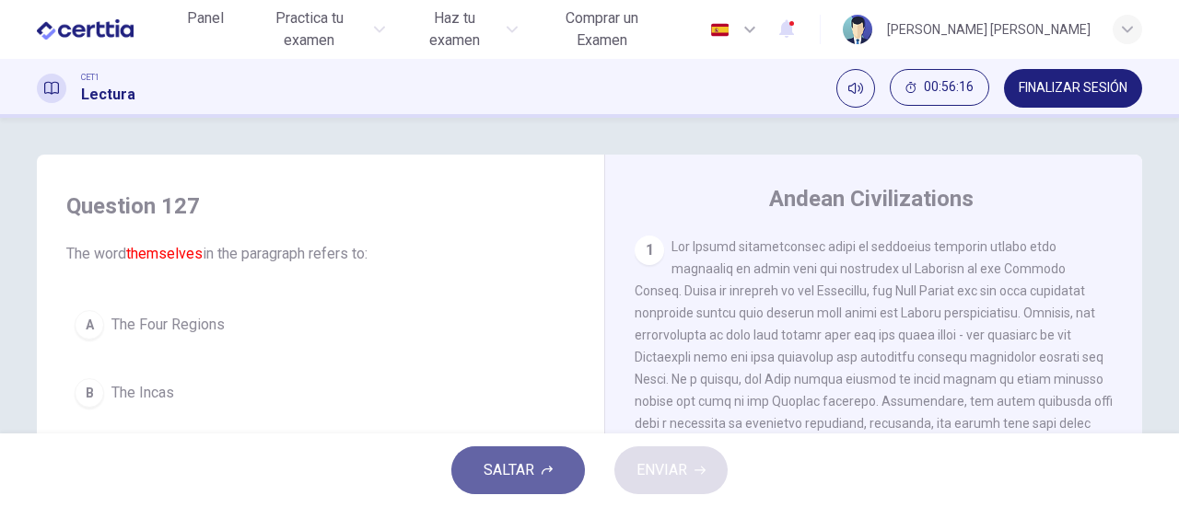
drag, startPoint x: 482, startPoint y: 467, endPoint x: 525, endPoint y: 467, distance: 42.4
click at [490, 467] on span "SALTAR" at bounding box center [508, 471] width 51 height 26
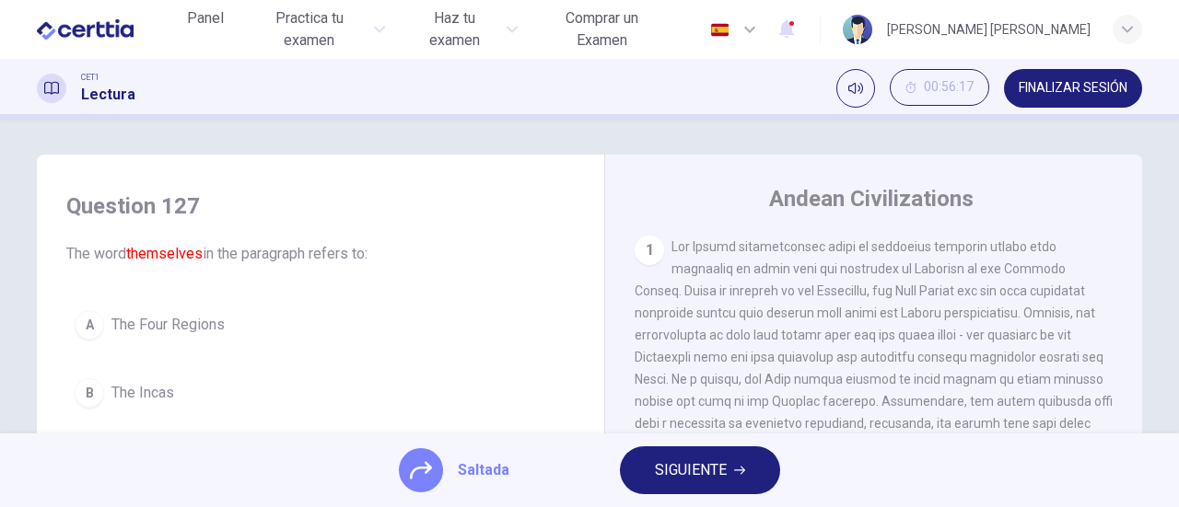
click at [680, 468] on span "SIGUIENTE" at bounding box center [691, 471] width 72 height 26
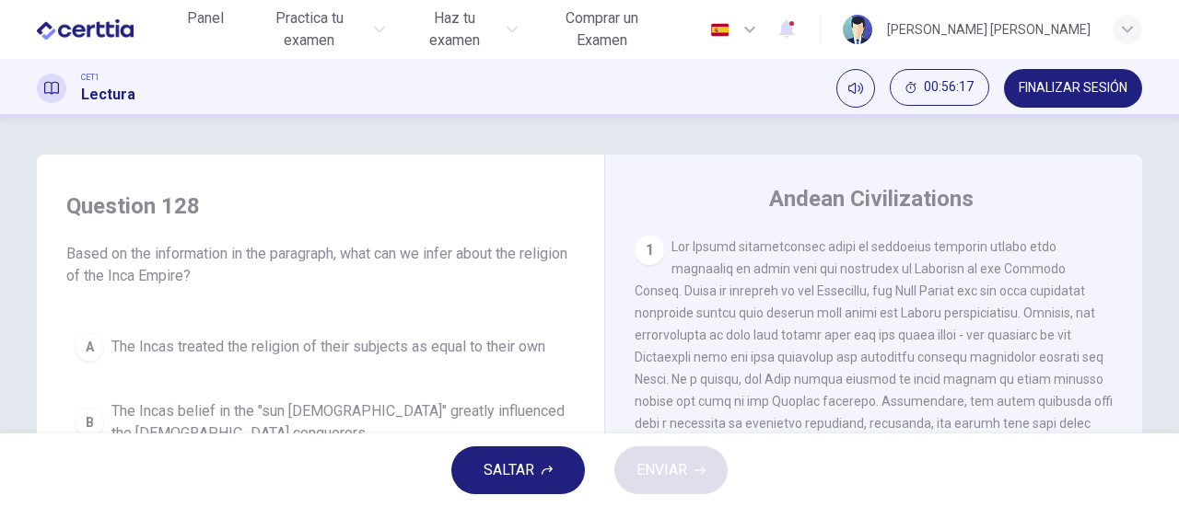
click at [529, 469] on span "SALTAR" at bounding box center [508, 471] width 51 height 26
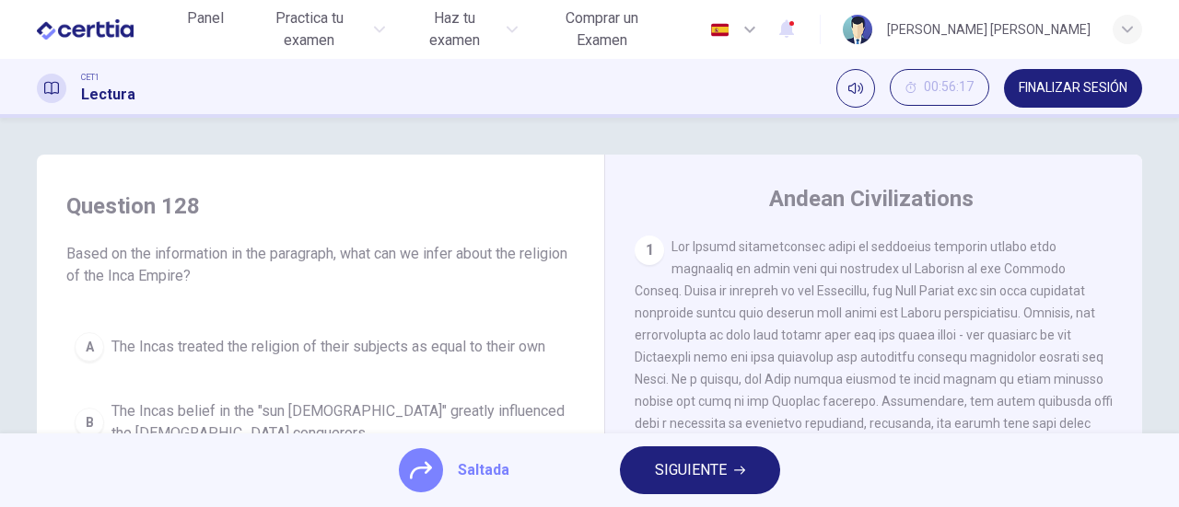
drag, startPoint x: 696, startPoint y: 471, endPoint x: 601, endPoint y: 471, distance: 94.8
click at [685, 471] on span "SIGUIENTE" at bounding box center [691, 471] width 72 height 26
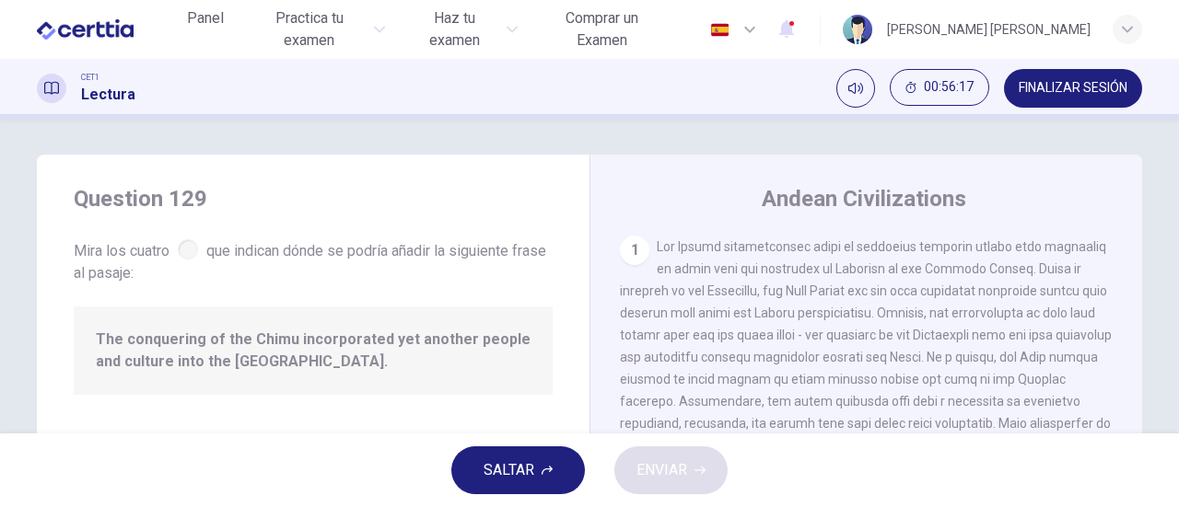
scroll to position [495, 0]
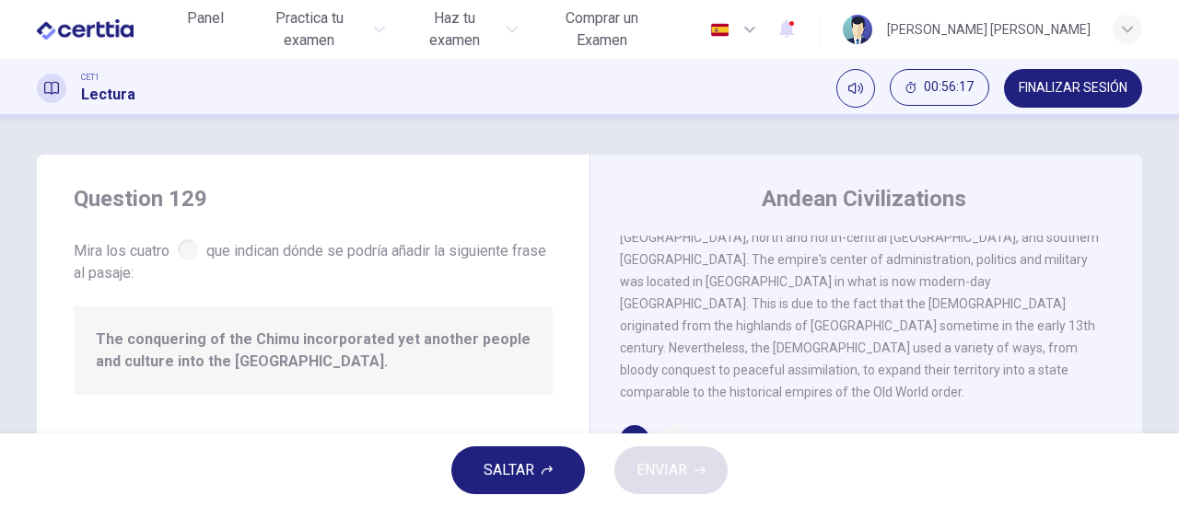
click at [517, 471] on span "SALTAR" at bounding box center [508, 471] width 51 height 26
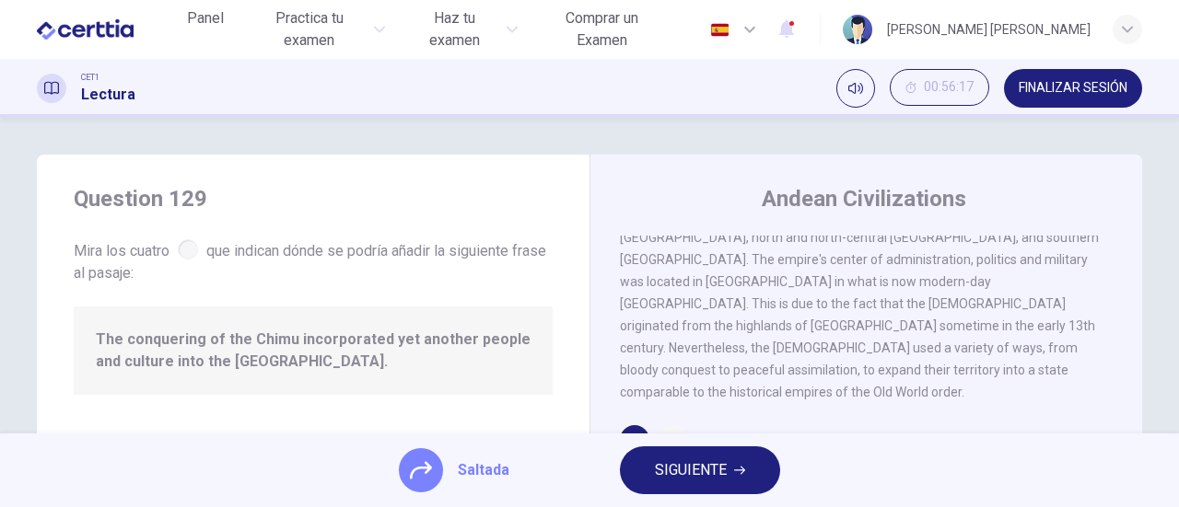
click at [657, 471] on span "SIGUIENTE" at bounding box center [691, 471] width 72 height 26
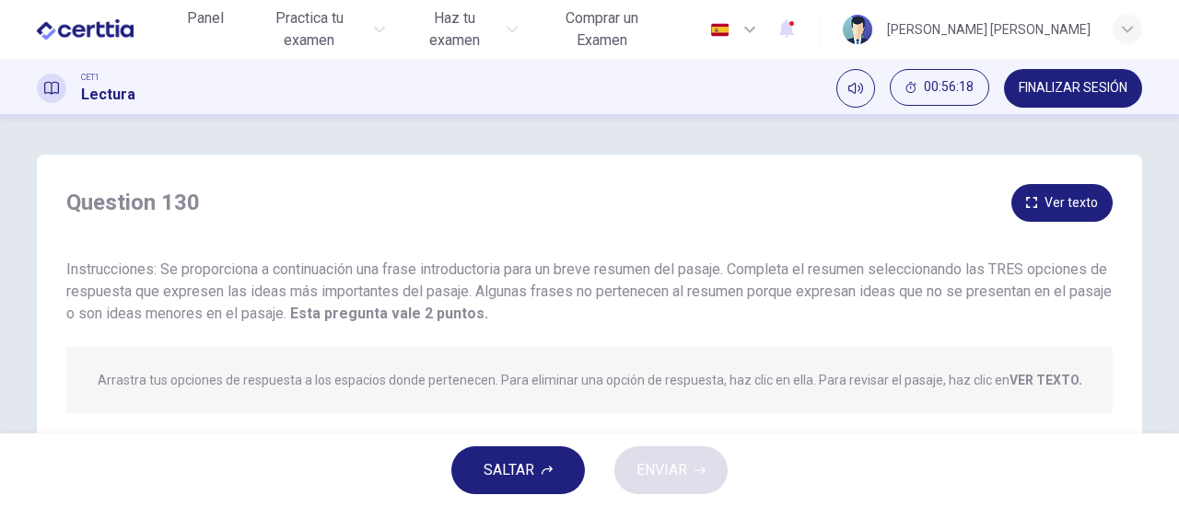
click at [512, 471] on span "SALTAR" at bounding box center [508, 471] width 51 height 26
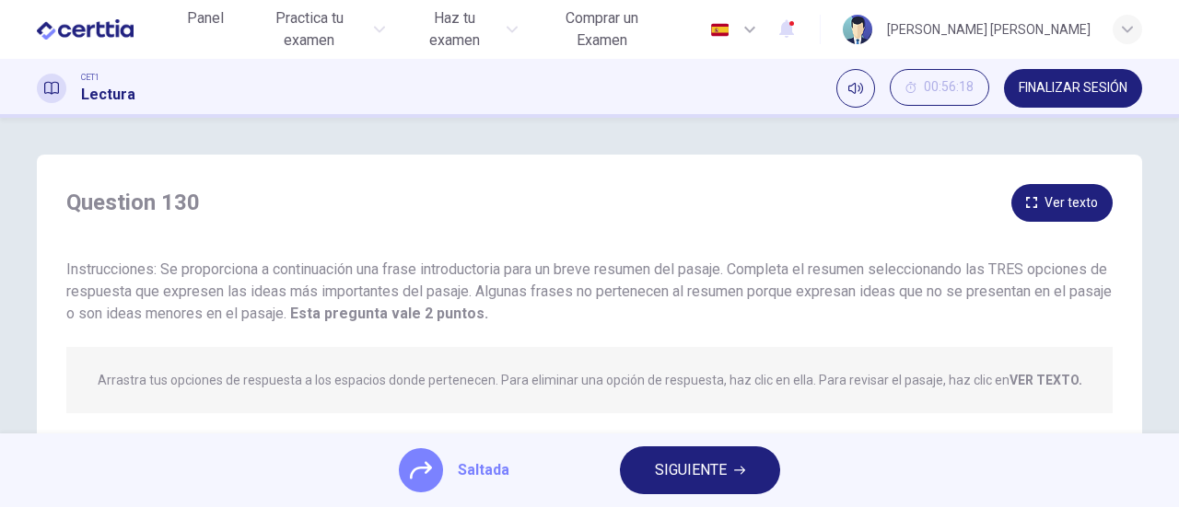
click at [689, 471] on span "SIGUIENTE" at bounding box center [691, 471] width 72 height 26
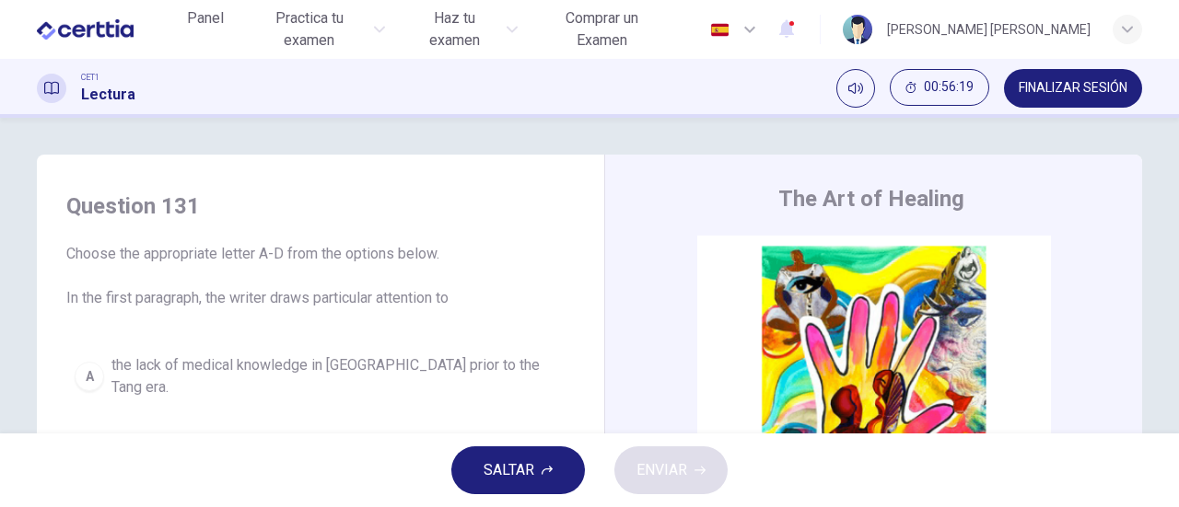
scroll to position [184, 0]
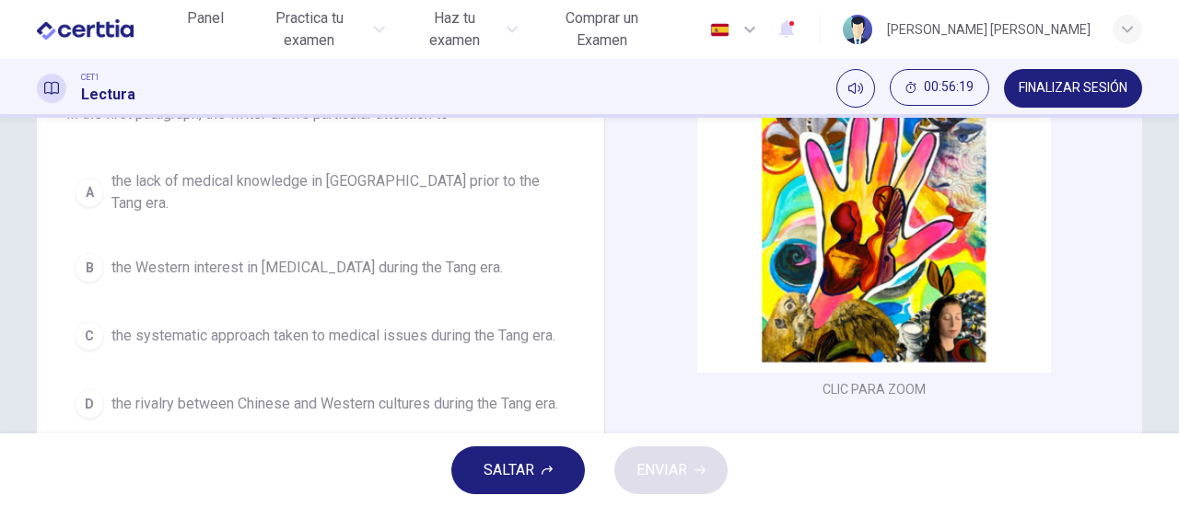
click at [559, 468] on button "SALTAR" at bounding box center [518, 471] width 134 height 48
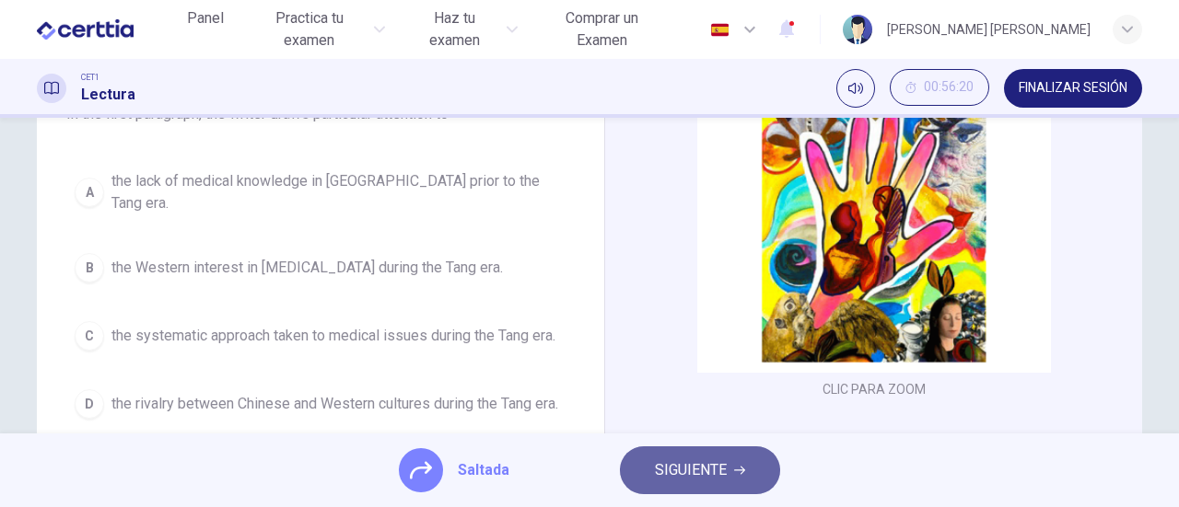
drag, startPoint x: 711, startPoint y: 472, endPoint x: 694, endPoint y: 474, distance: 16.7
click at [709, 472] on span "SIGUIENTE" at bounding box center [691, 471] width 72 height 26
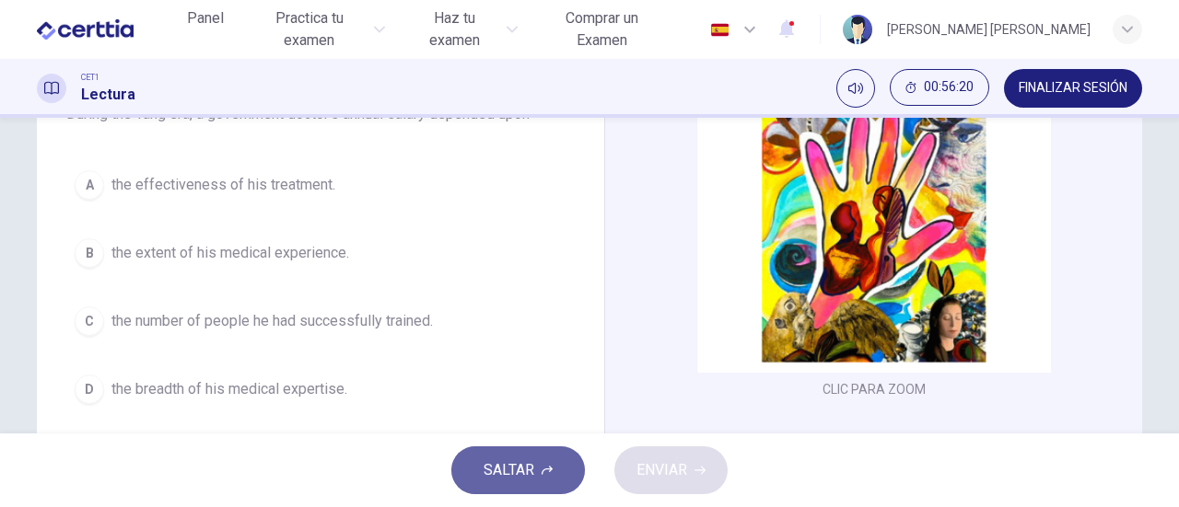
click at [521, 480] on span "SALTAR" at bounding box center [508, 471] width 51 height 26
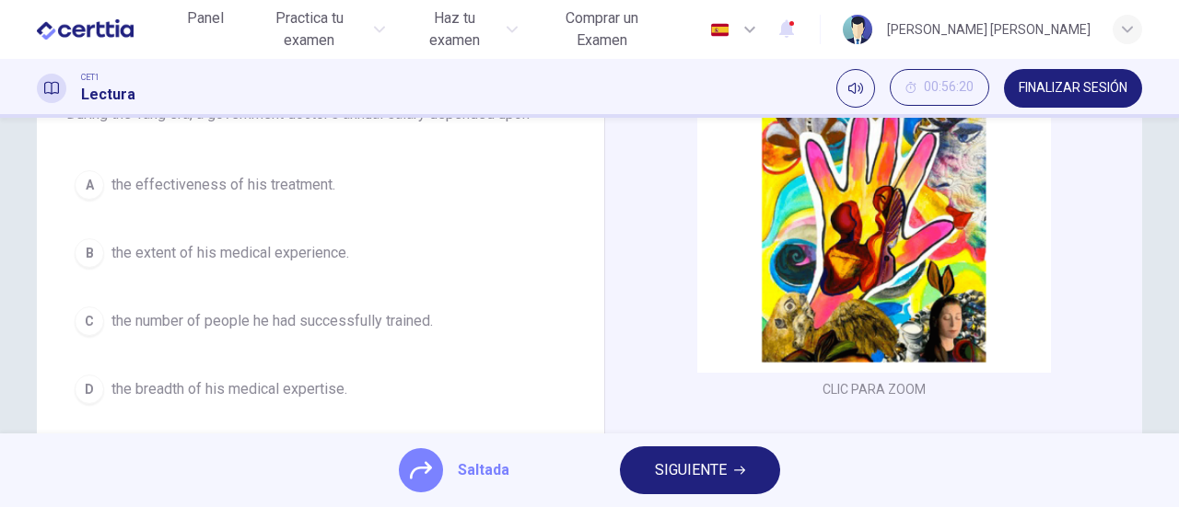
click at [687, 476] on span "SIGUIENTE" at bounding box center [691, 471] width 72 height 26
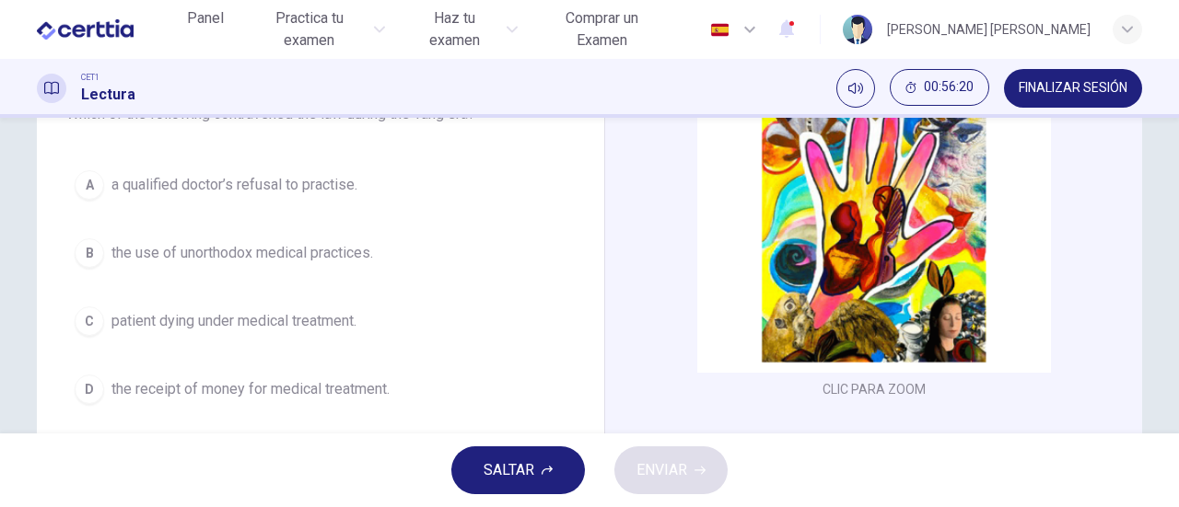
click at [542, 480] on button "SALTAR" at bounding box center [518, 471] width 134 height 48
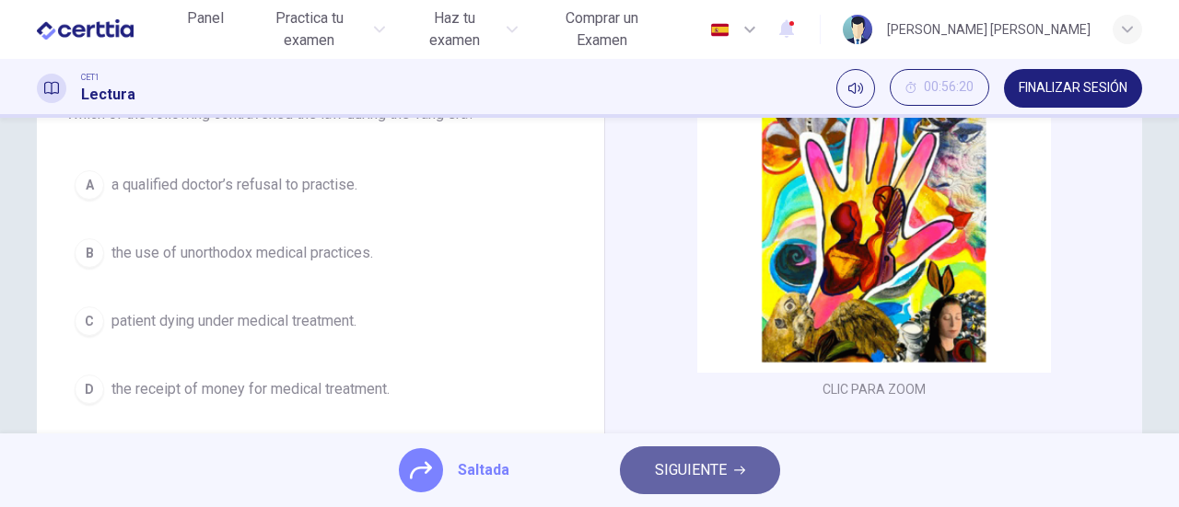
drag, startPoint x: 680, startPoint y: 475, endPoint x: 592, endPoint y: 477, distance: 87.5
click at [678, 475] on span "SIGUIENTE" at bounding box center [691, 471] width 72 height 26
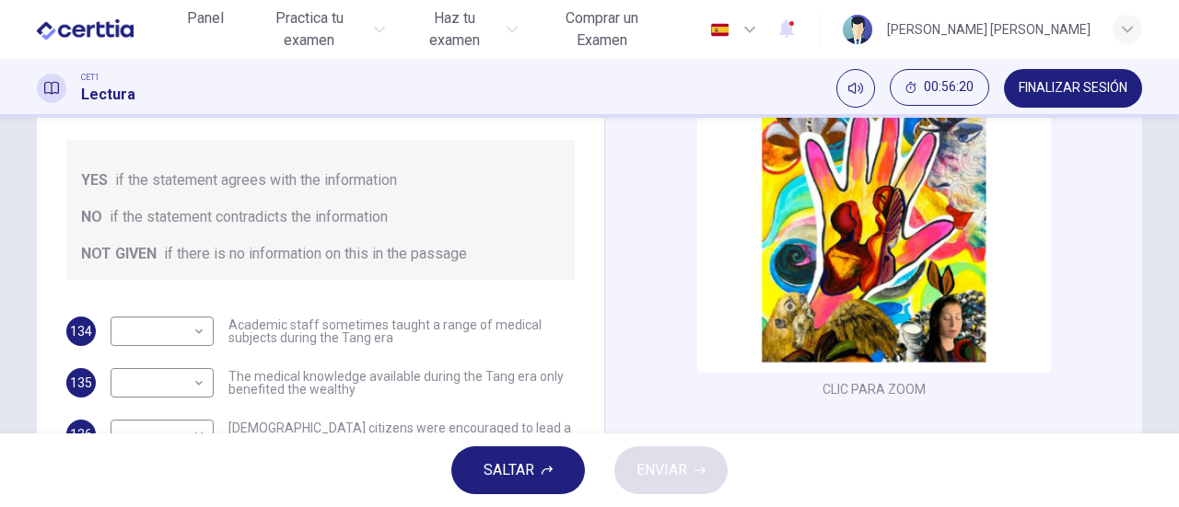
click at [510, 477] on span "SALTAR" at bounding box center [508, 471] width 51 height 26
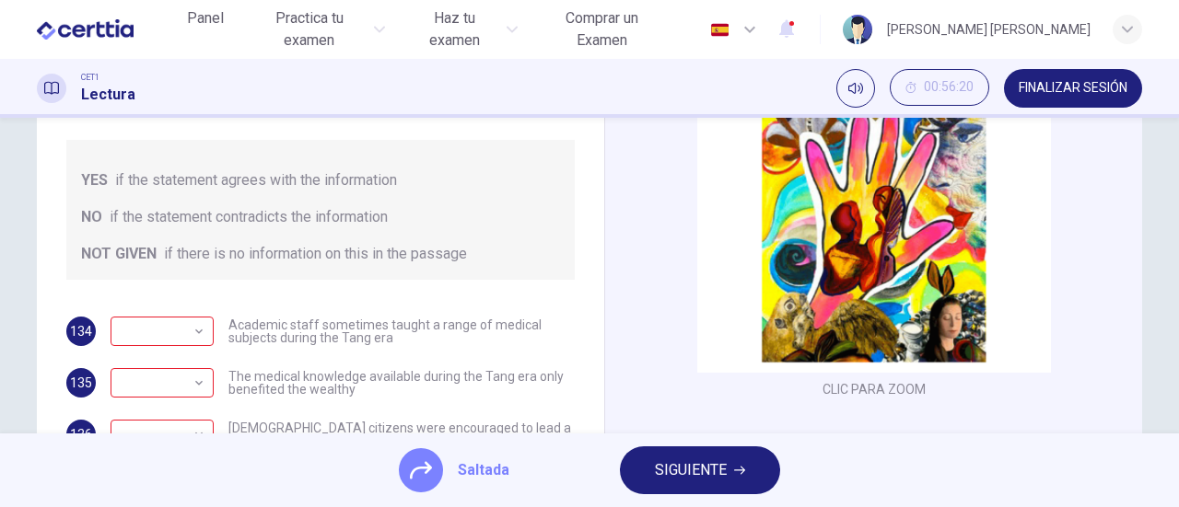
click at [687, 476] on span "SIGUIENTE" at bounding box center [691, 471] width 72 height 26
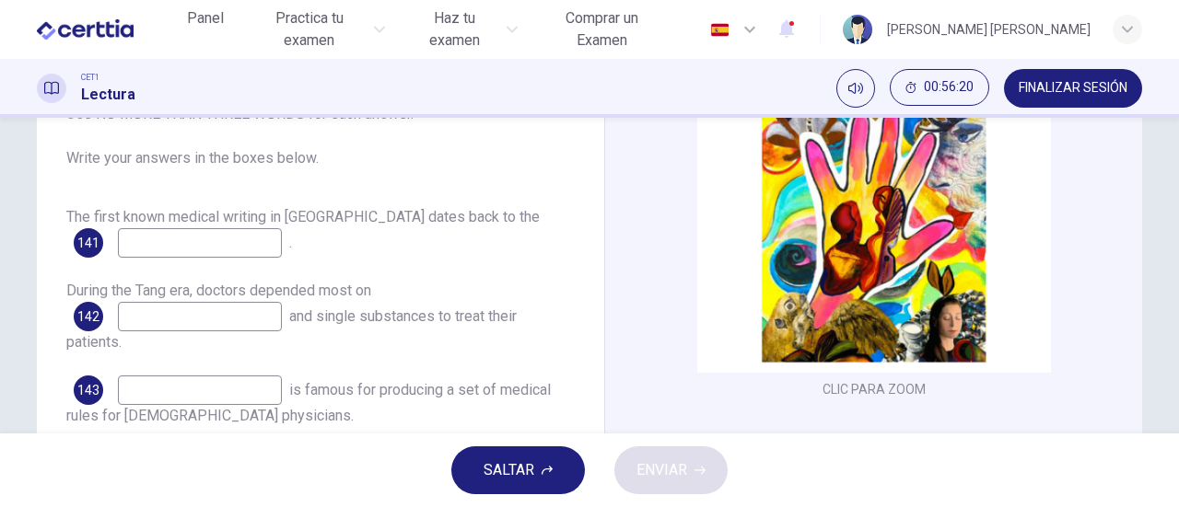
click at [562, 482] on button "SALTAR" at bounding box center [518, 471] width 134 height 48
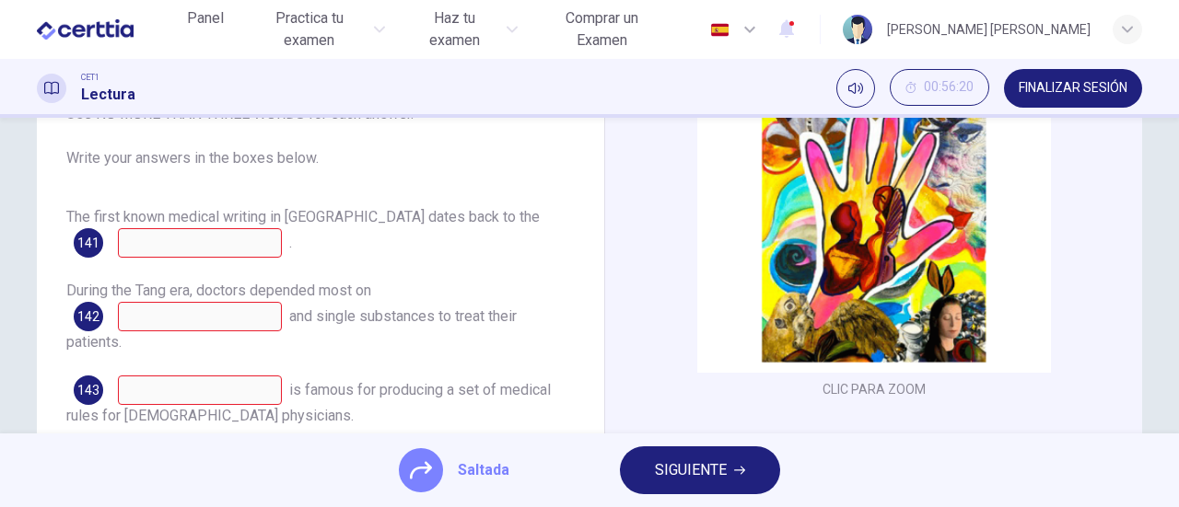
click at [701, 472] on span "SIGUIENTE" at bounding box center [691, 471] width 72 height 26
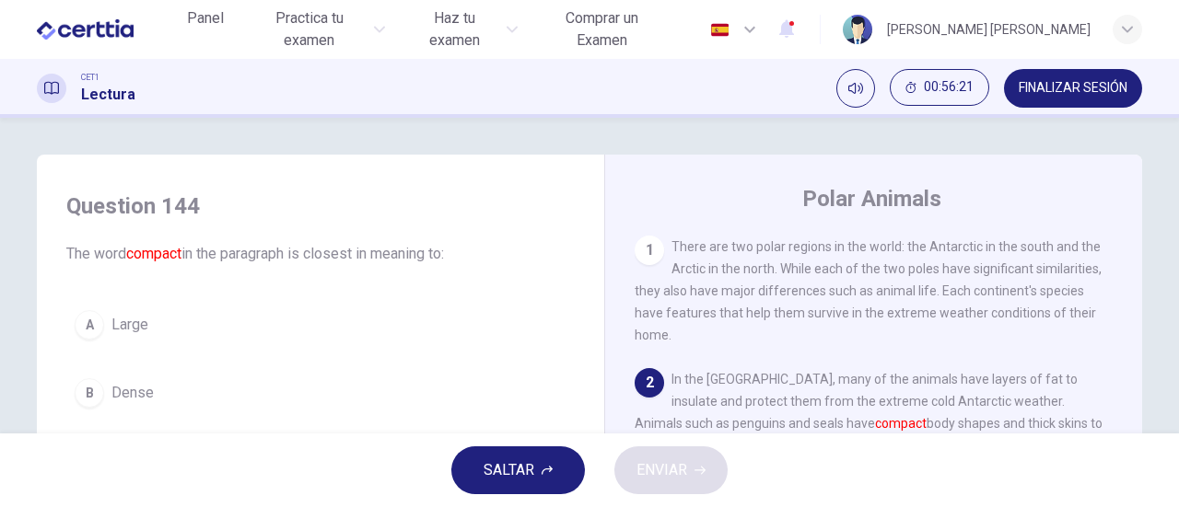
scroll to position [92, 0]
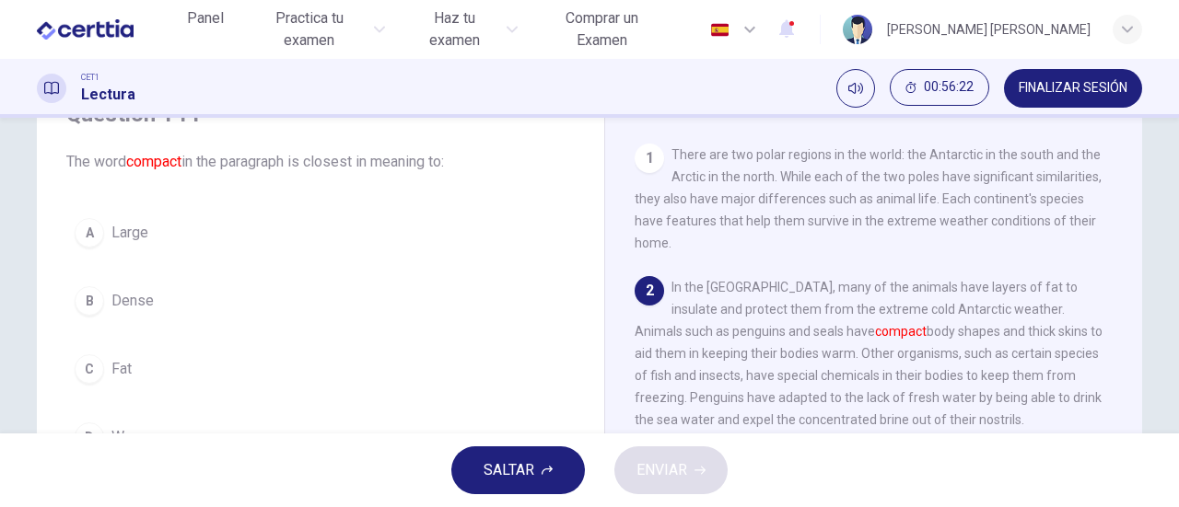
click at [532, 474] on span "SALTAR" at bounding box center [508, 471] width 51 height 26
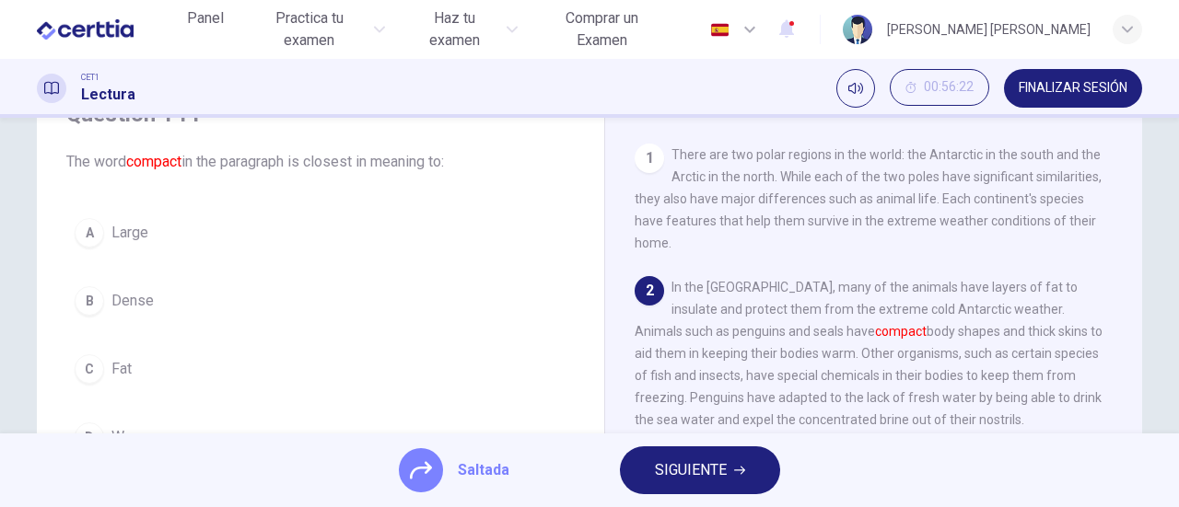
click at [672, 470] on span "SIGUIENTE" at bounding box center [691, 471] width 72 height 26
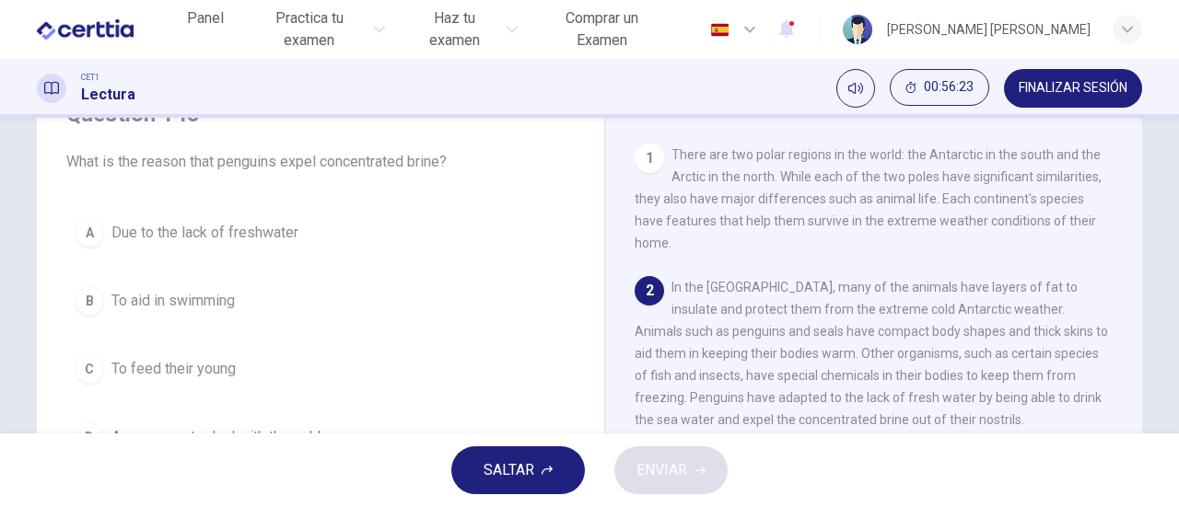
click at [526, 471] on span "SALTAR" at bounding box center [508, 471] width 51 height 26
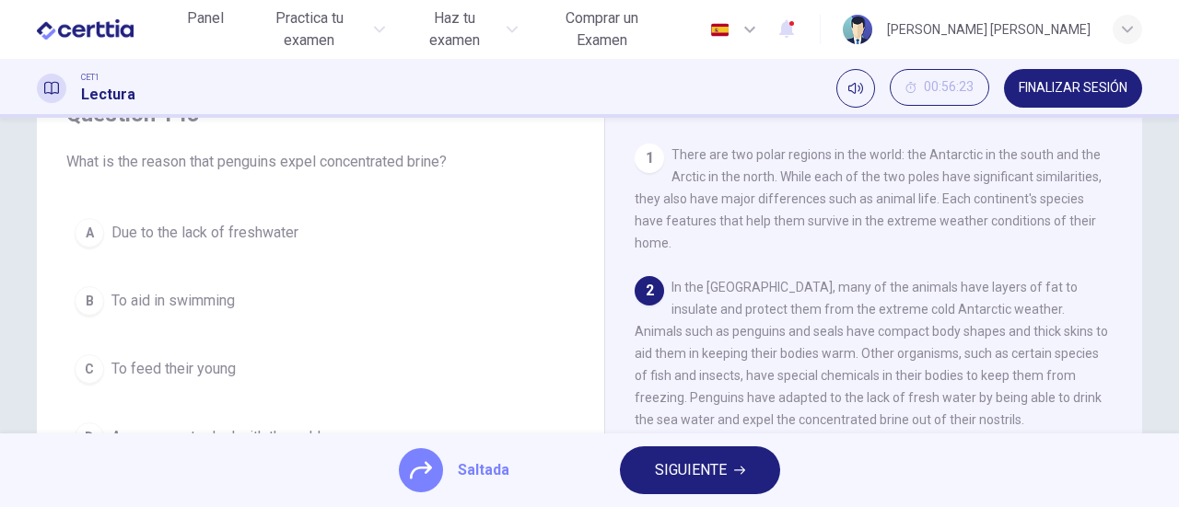
click at [686, 471] on span "SIGUIENTE" at bounding box center [691, 471] width 72 height 26
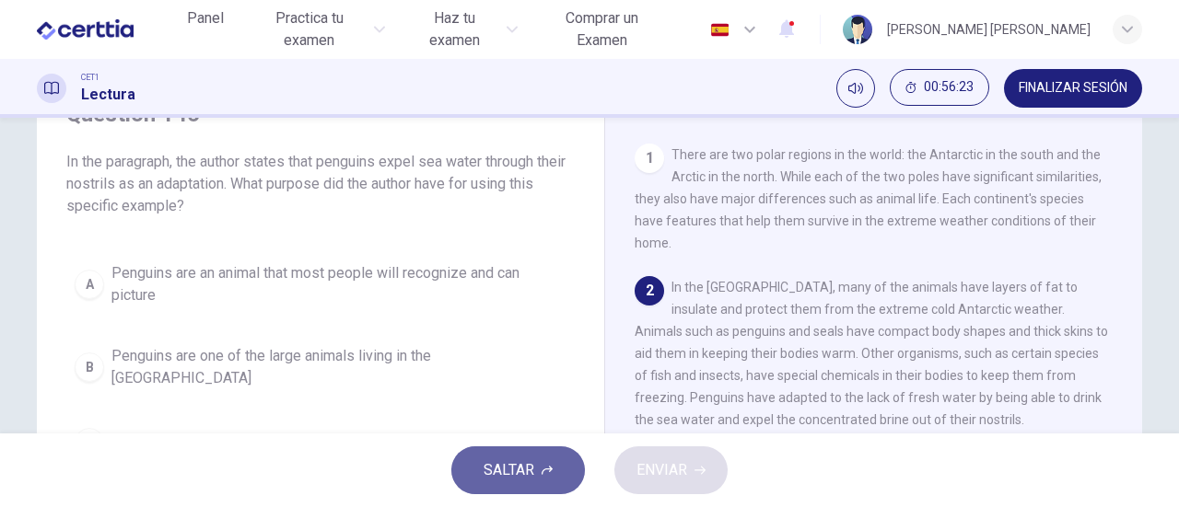
click at [534, 476] on span "SALTAR" at bounding box center [508, 471] width 51 height 26
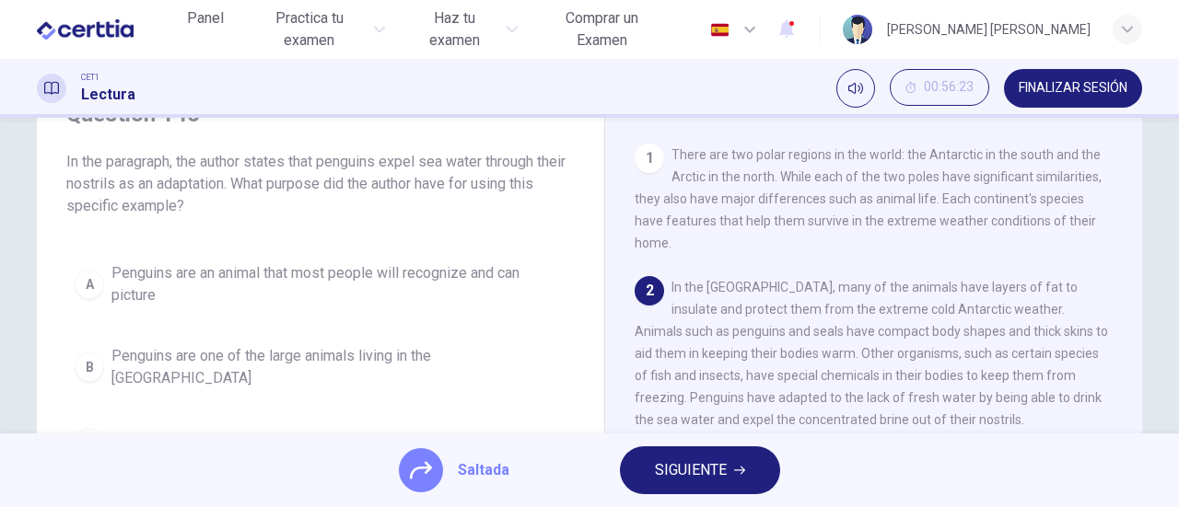
drag, startPoint x: 689, startPoint y: 471, endPoint x: 627, endPoint y: 474, distance: 61.8
click at [685, 471] on span "SIGUIENTE" at bounding box center [691, 471] width 72 height 26
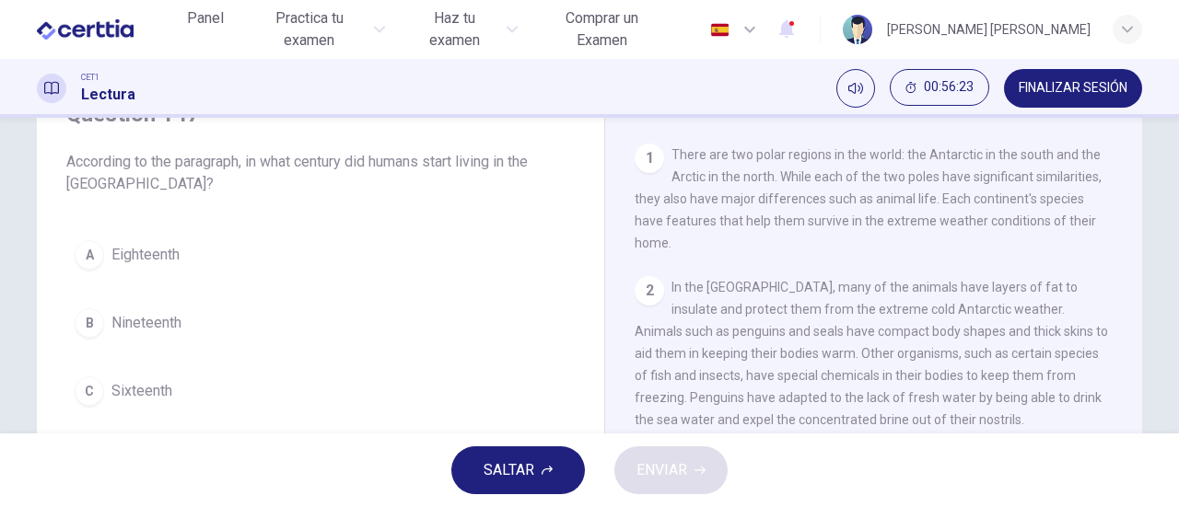
click at [520, 474] on span "SALTAR" at bounding box center [508, 471] width 51 height 26
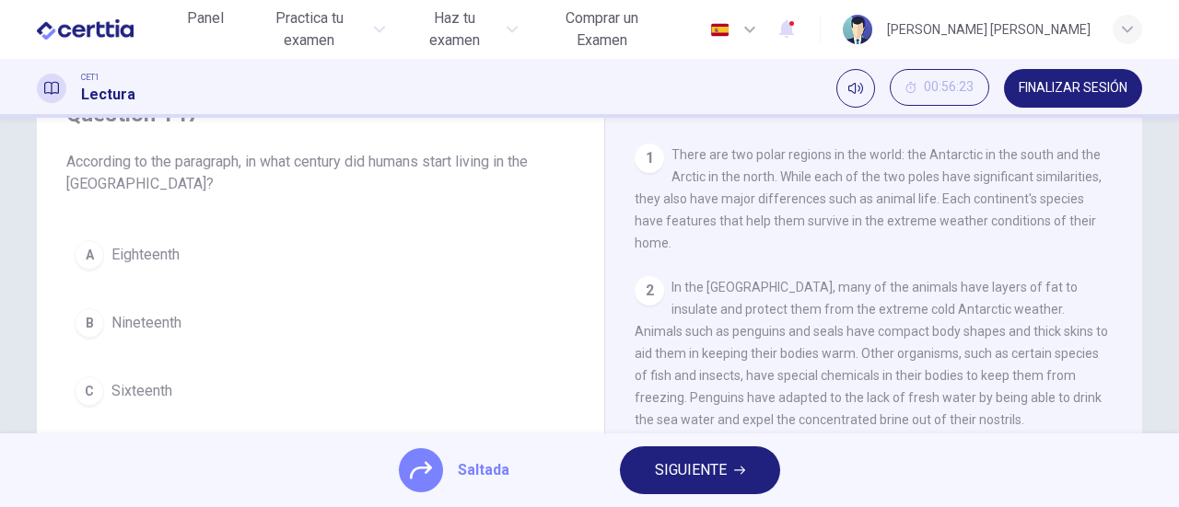
click at [669, 474] on span "SIGUIENTE" at bounding box center [691, 471] width 72 height 26
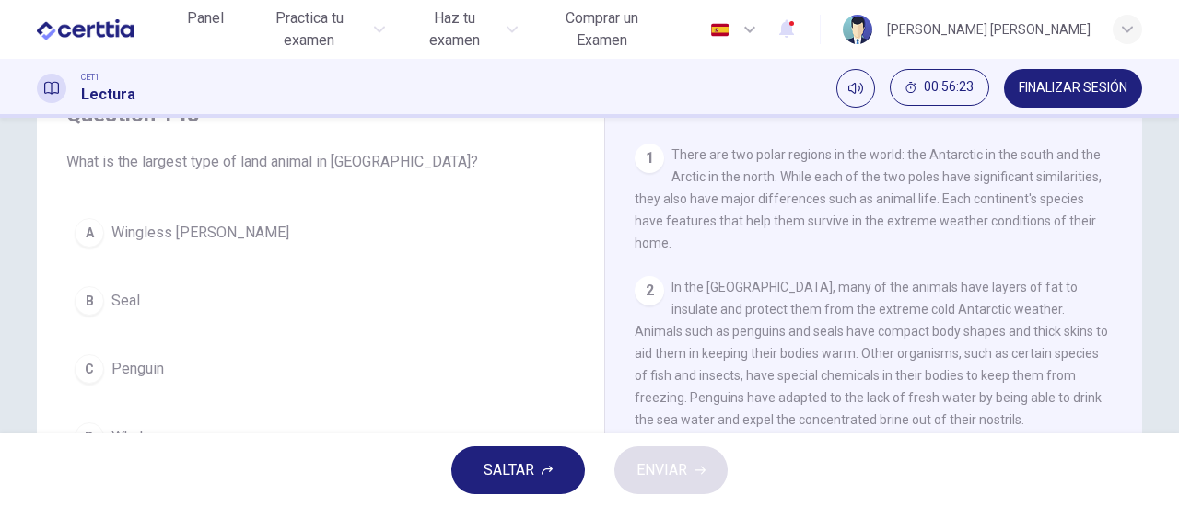
click at [521, 476] on span "SALTAR" at bounding box center [508, 471] width 51 height 26
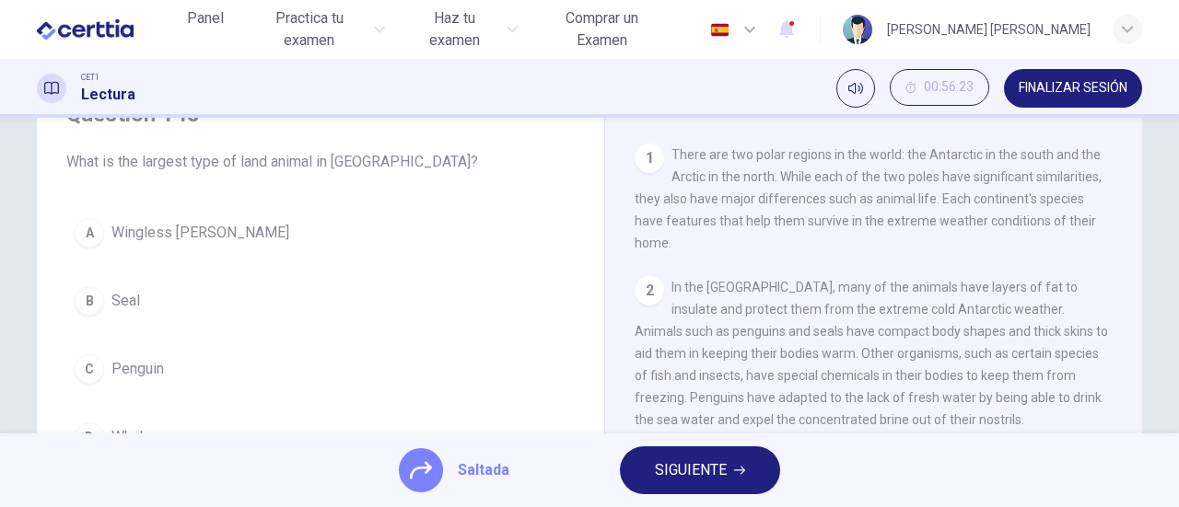
drag, startPoint x: 681, startPoint y: 469, endPoint x: 643, endPoint y: 471, distance: 38.7
click at [676, 469] on span "SIGUIENTE" at bounding box center [691, 471] width 72 height 26
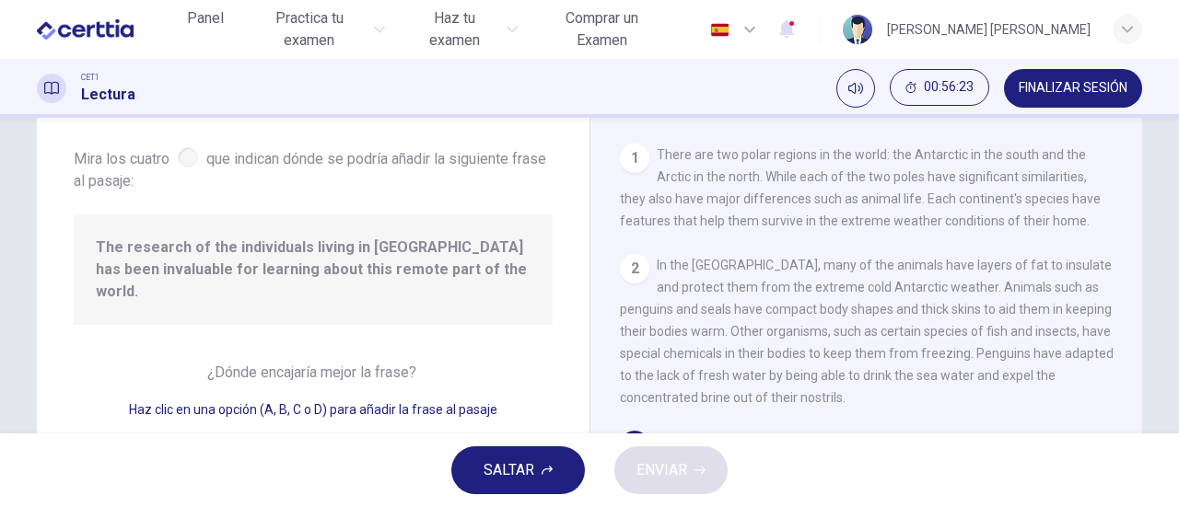
scroll to position [110, 0]
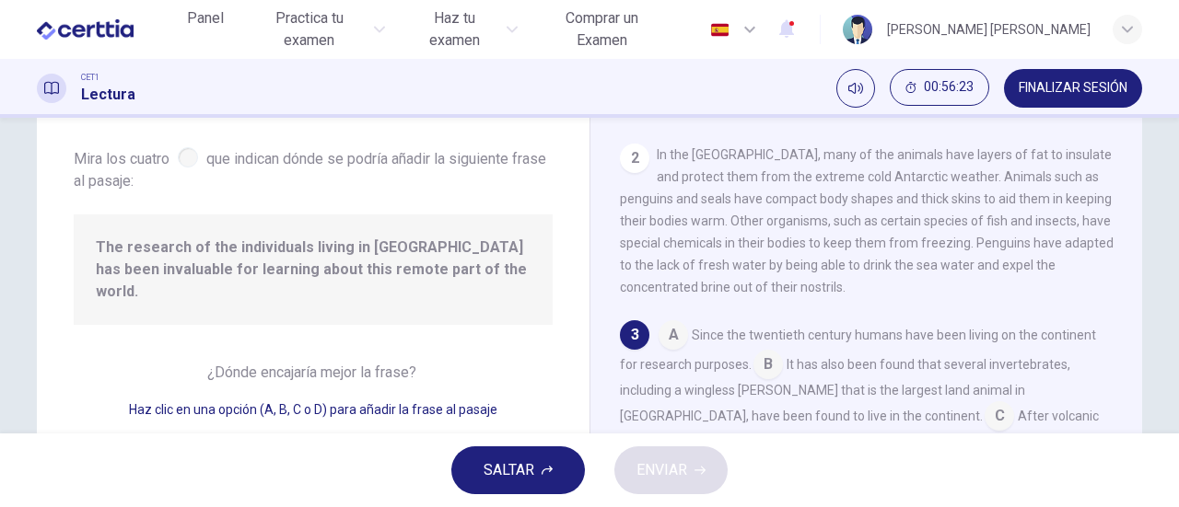
click at [510, 471] on span "SALTAR" at bounding box center [508, 471] width 51 height 26
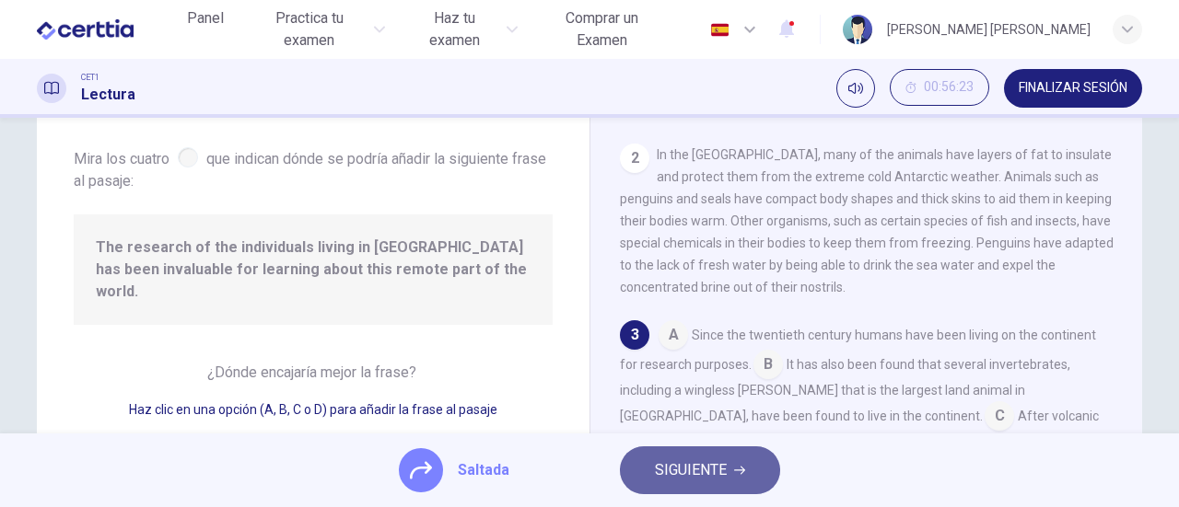
click at [670, 469] on span "SIGUIENTE" at bounding box center [691, 471] width 72 height 26
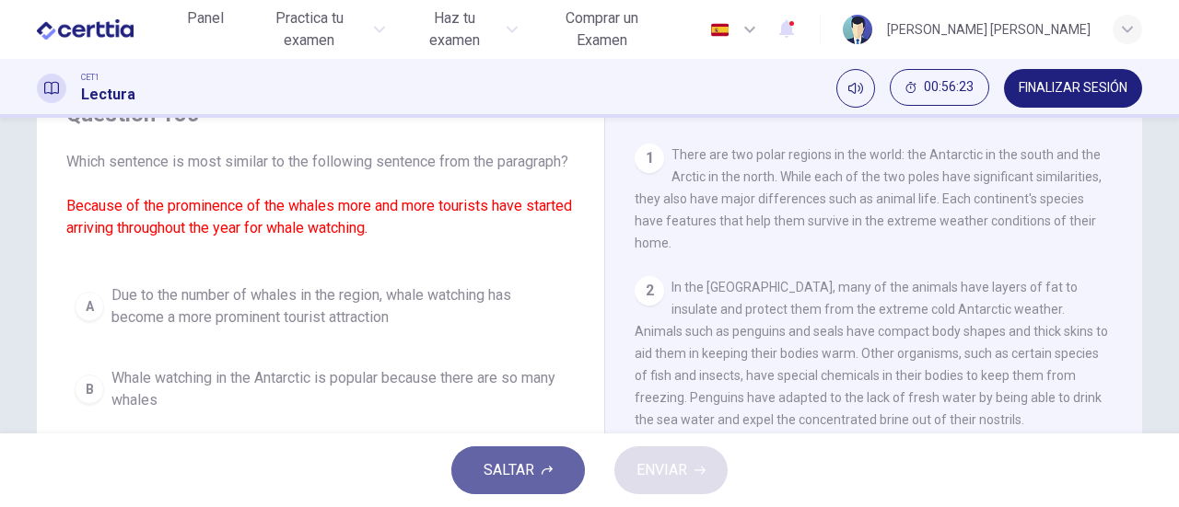
click at [556, 471] on button "SALTAR" at bounding box center [518, 471] width 134 height 48
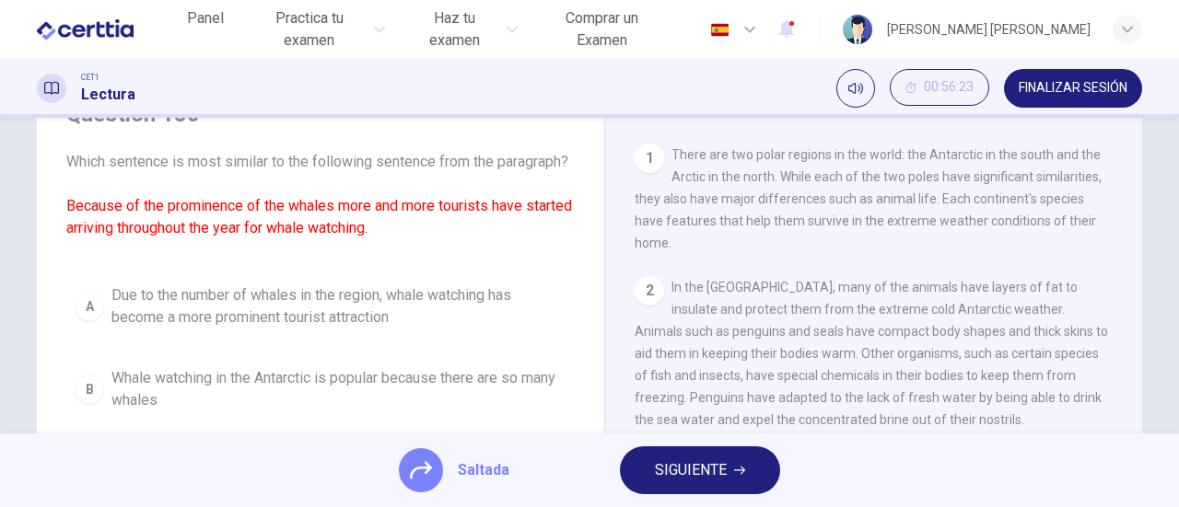
click at [726, 471] on span "SIGUIENTE" at bounding box center [691, 471] width 72 height 26
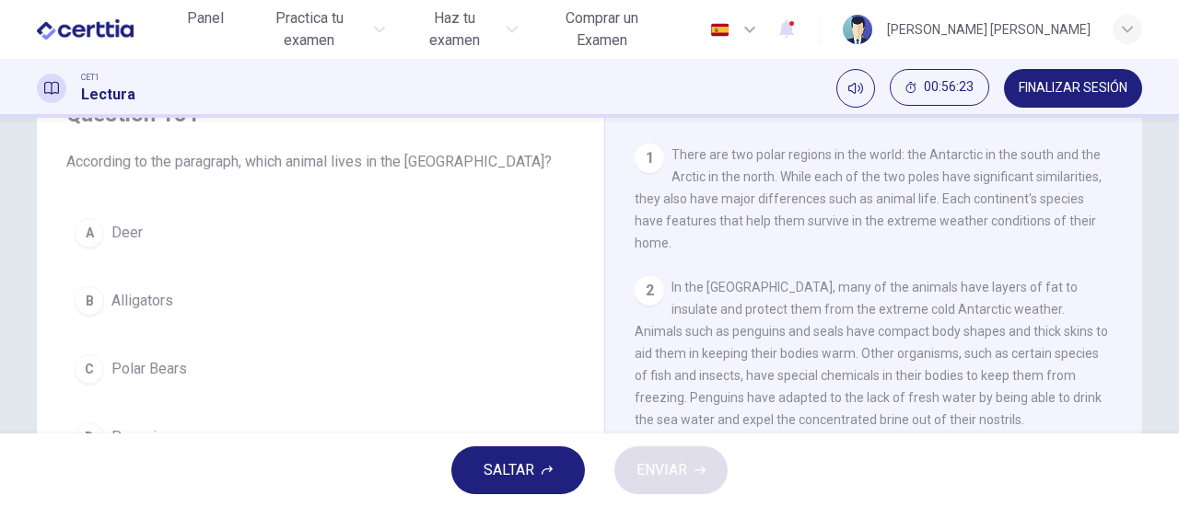
click at [520, 474] on span "SALTAR" at bounding box center [508, 471] width 51 height 26
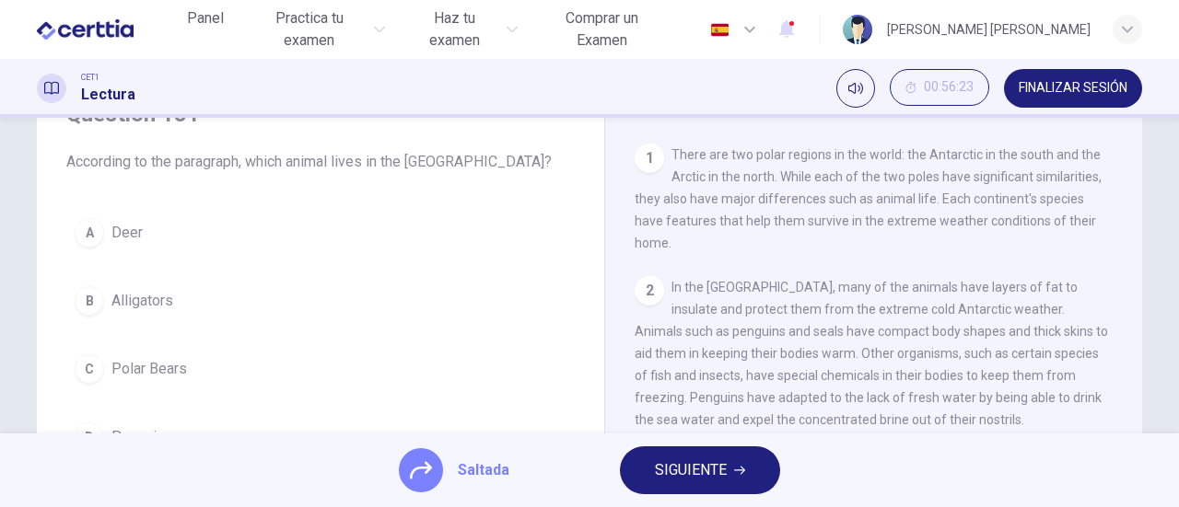
click at [694, 475] on span "SIGUIENTE" at bounding box center [691, 471] width 72 height 26
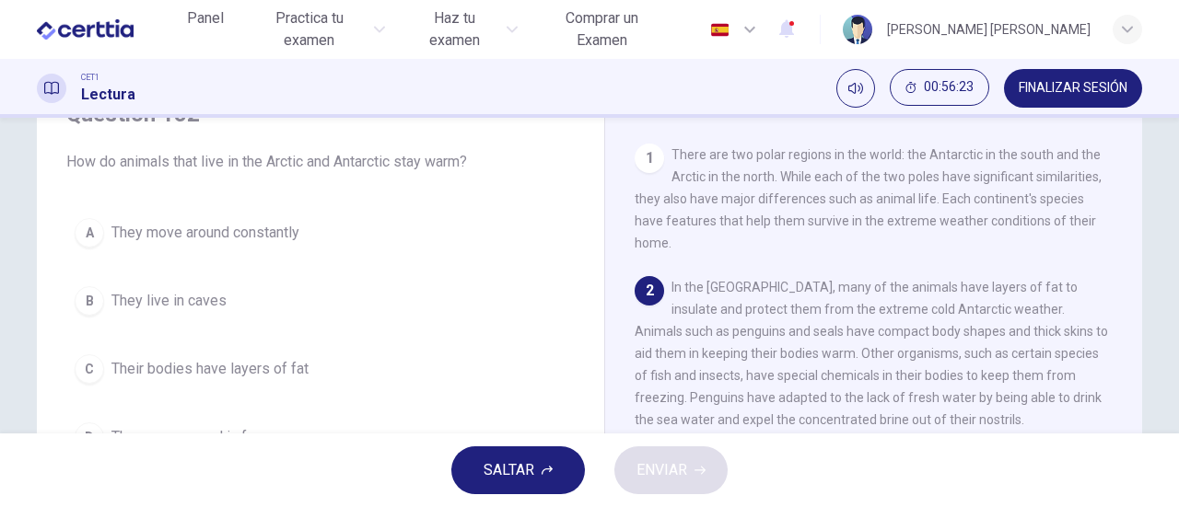
click at [534, 479] on button "SALTAR" at bounding box center [518, 471] width 134 height 48
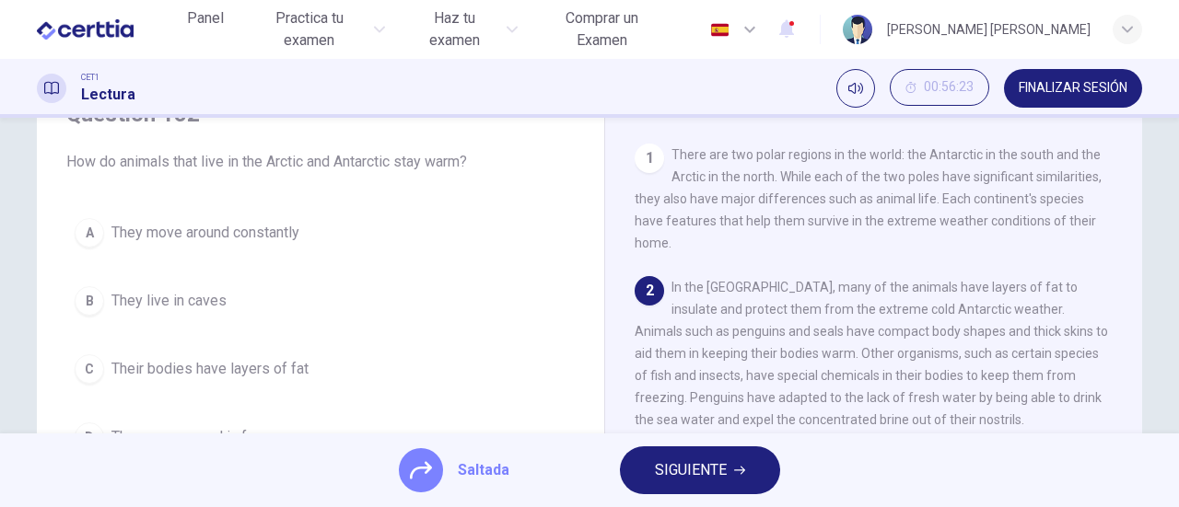
click at [678, 474] on span "SIGUIENTE" at bounding box center [691, 471] width 72 height 26
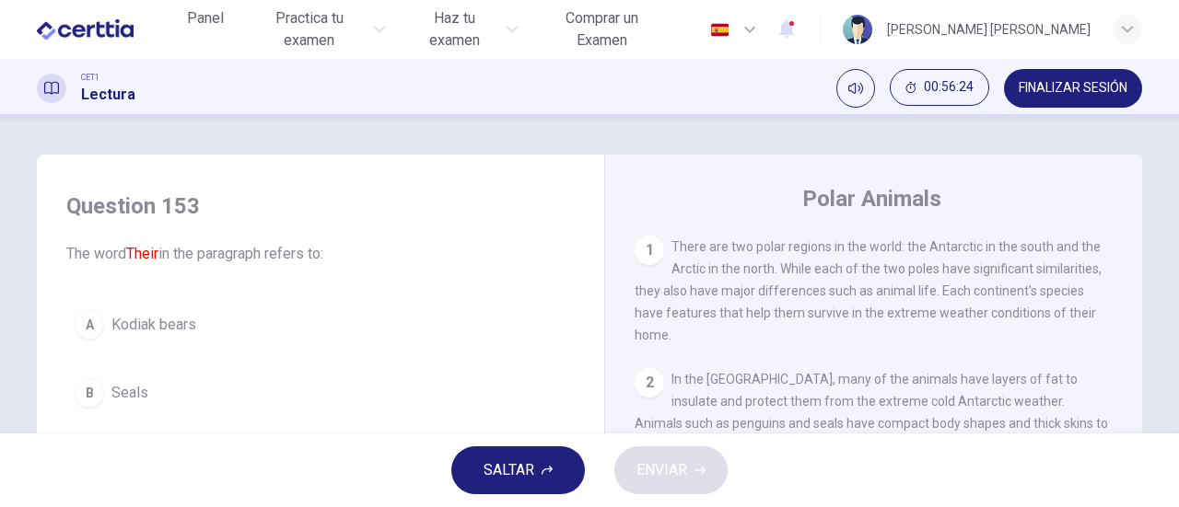
scroll to position [184, 0]
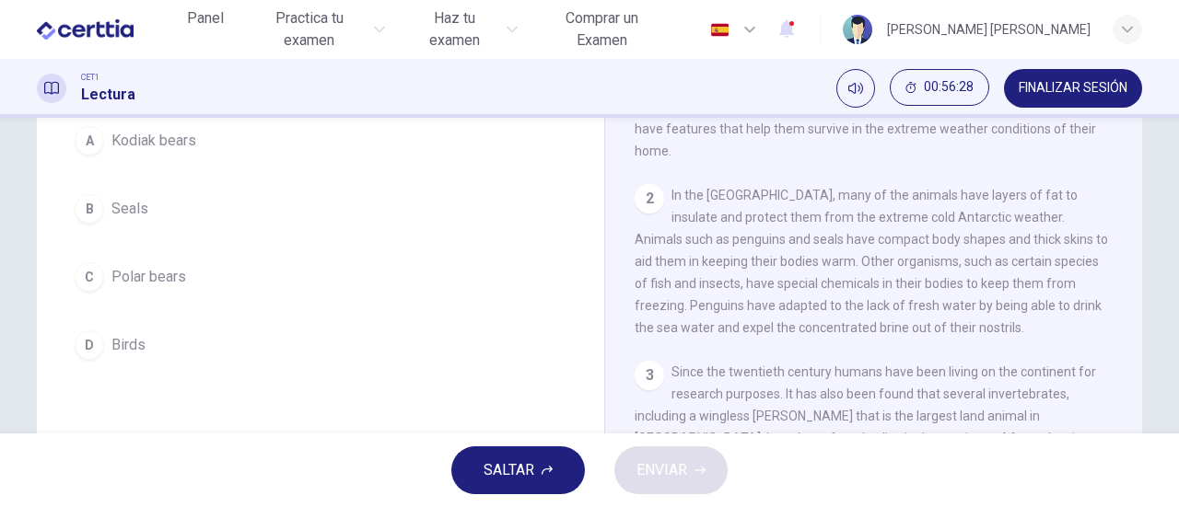
click at [532, 466] on span "SALTAR" at bounding box center [508, 471] width 51 height 26
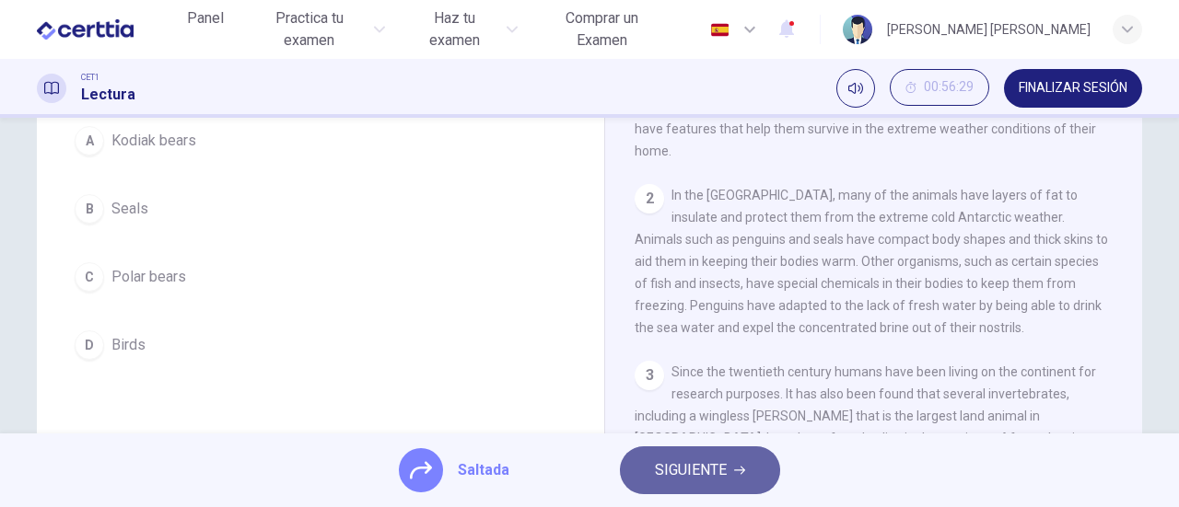
click at [726, 477] on button "SIGUIENTE" at bounding box center [700, 471] width 160 height 48
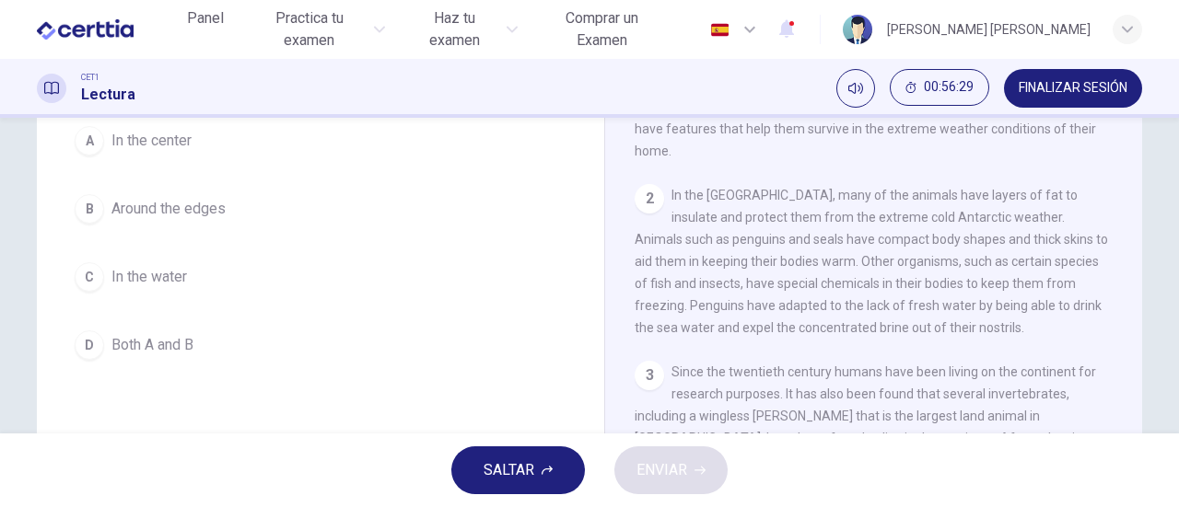
click at [530, 475] on span "SALTAR" at bounding box center [508, 471] width 51 height 26
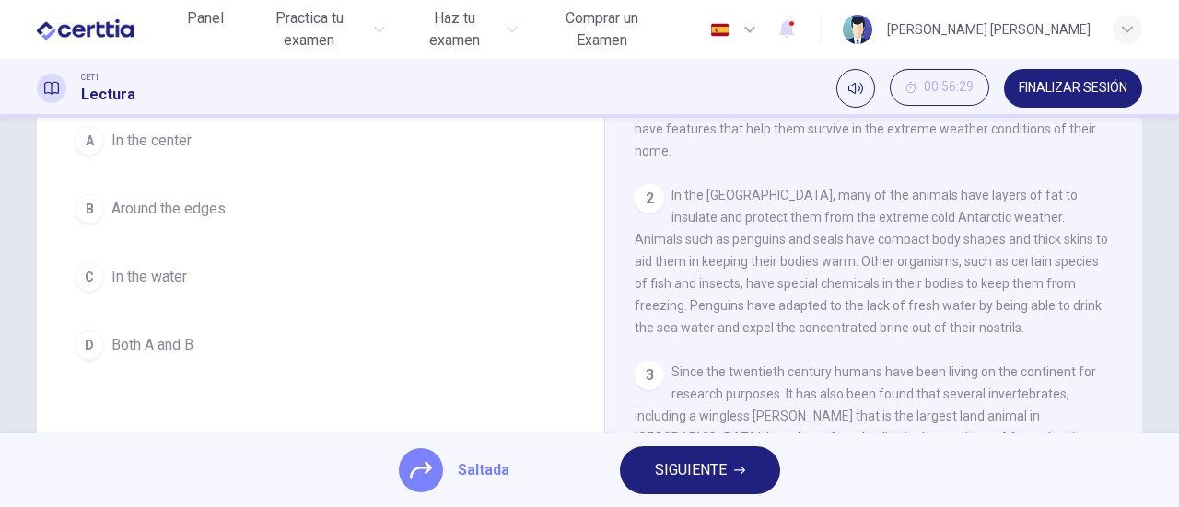
click at [716, 472] on span "SIGUIENTE" at bounding box center [691, 471] width 72 height 26
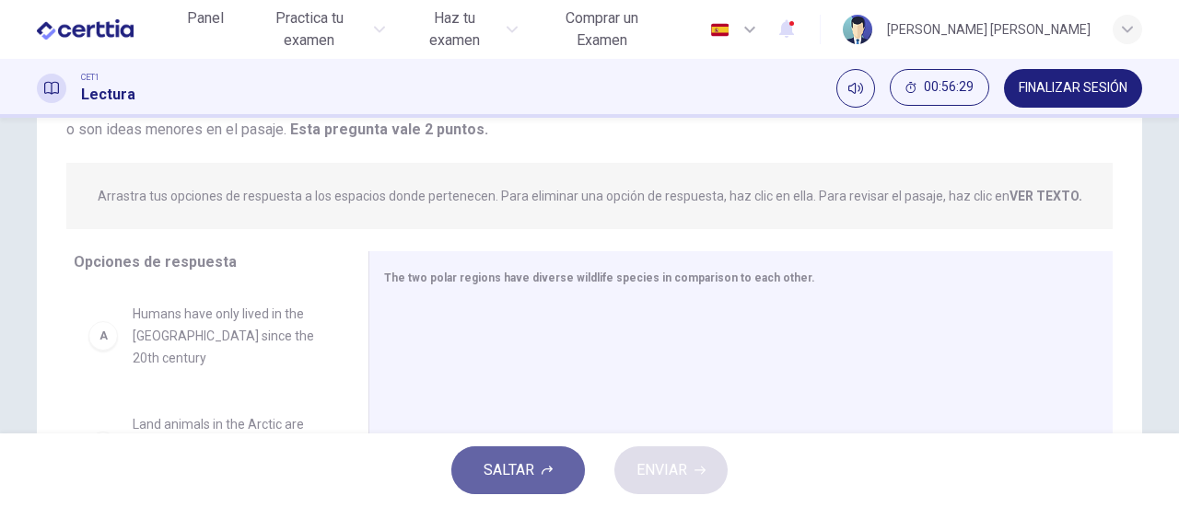
click at [488, 474] on span "SALTAR" at bounding box center [508, 471] width 51 height 26
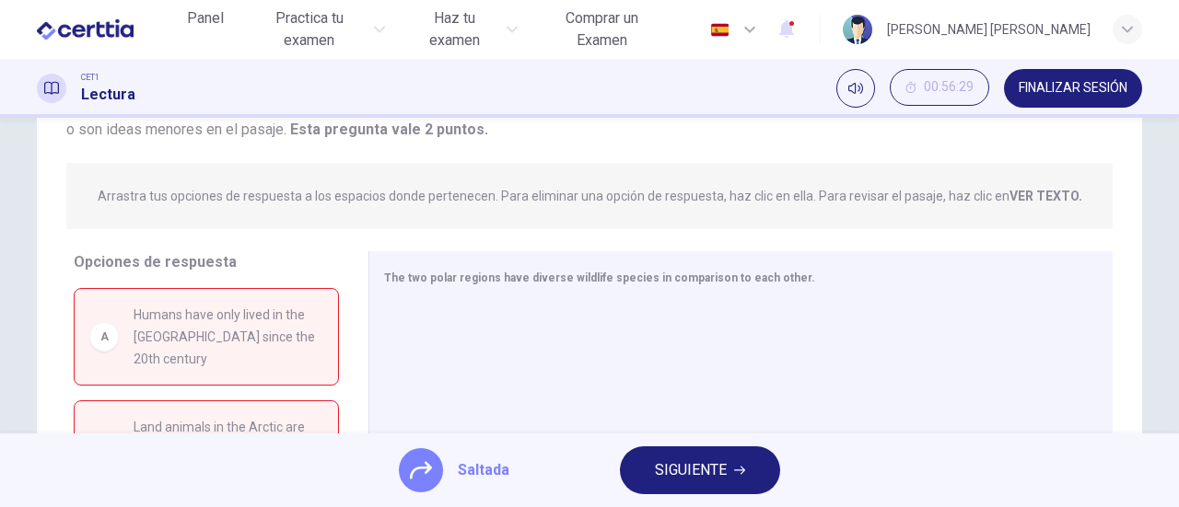
click at [696, 474] on span "SIGUIENTE" at bounding box center [691, 471] width 72 height 26
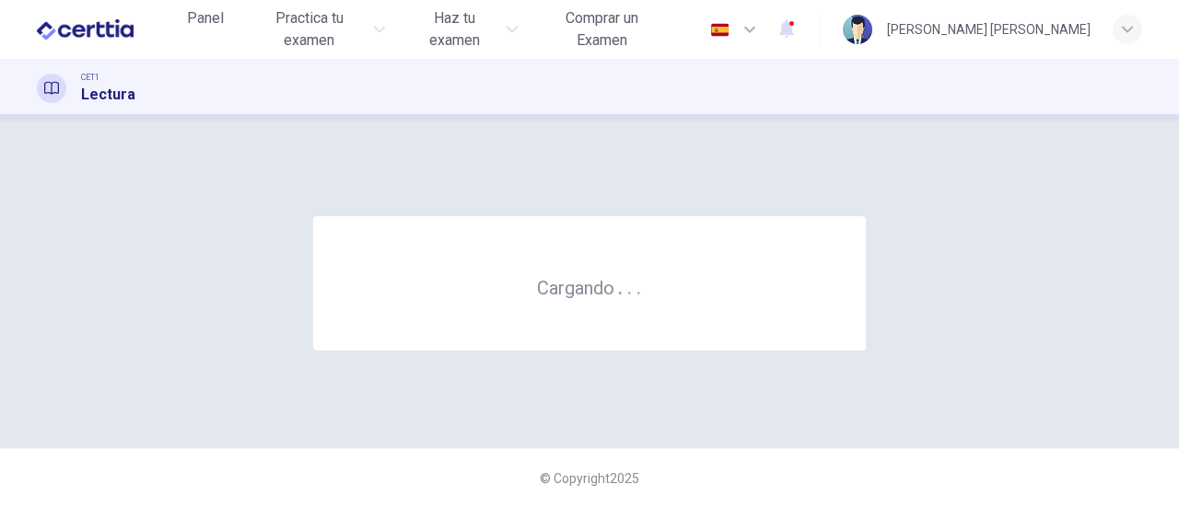
scroll to position [0, 0]
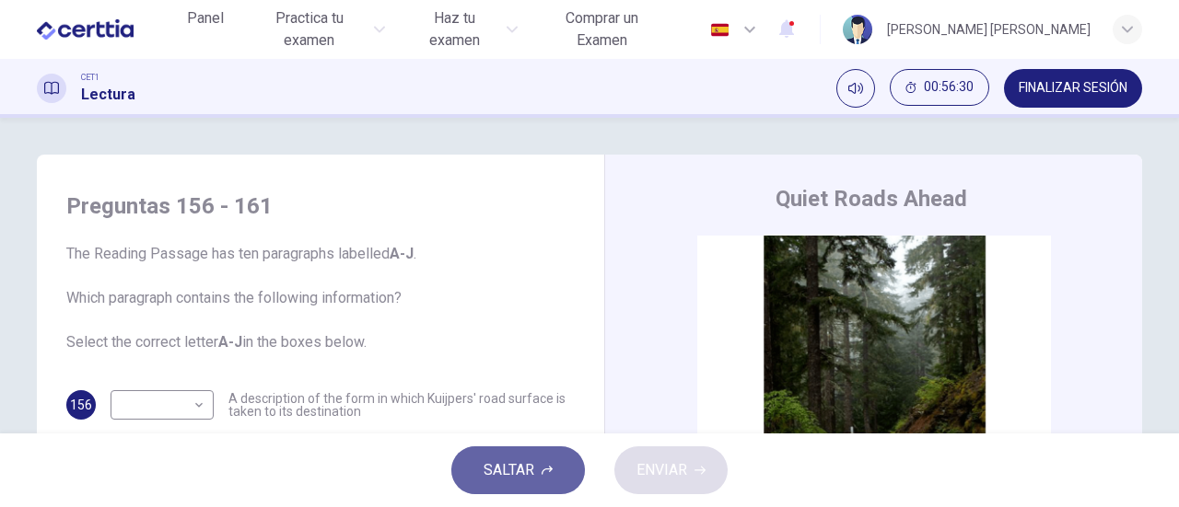
click at [514, 471] on span "SALTAR" at bounding box center [508, 471] width 51 height 26
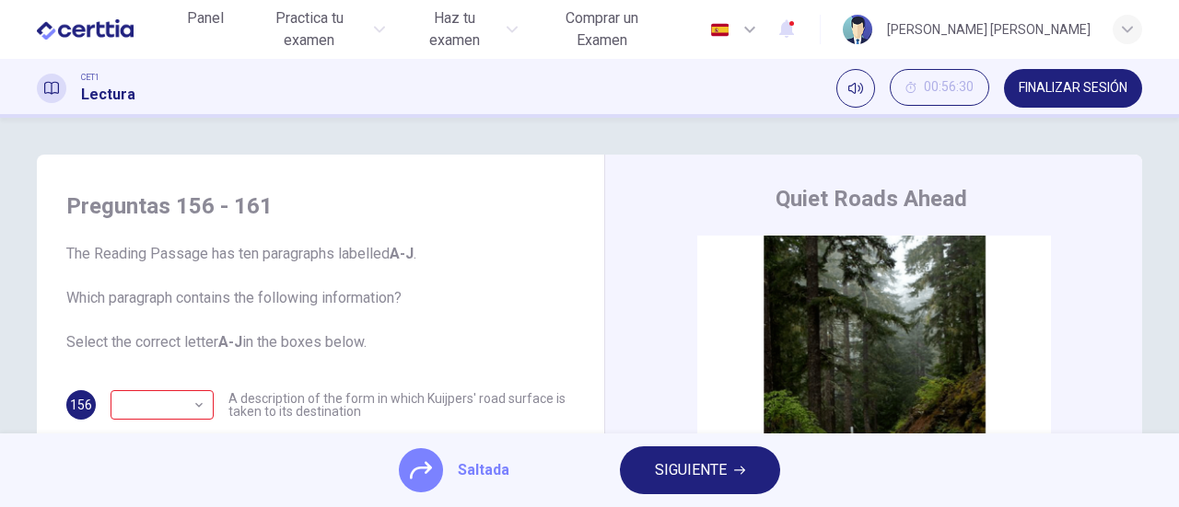
click at [703, 474] on span "SIGUIENTE" at bounding box center [691, 471] width 72 height 26
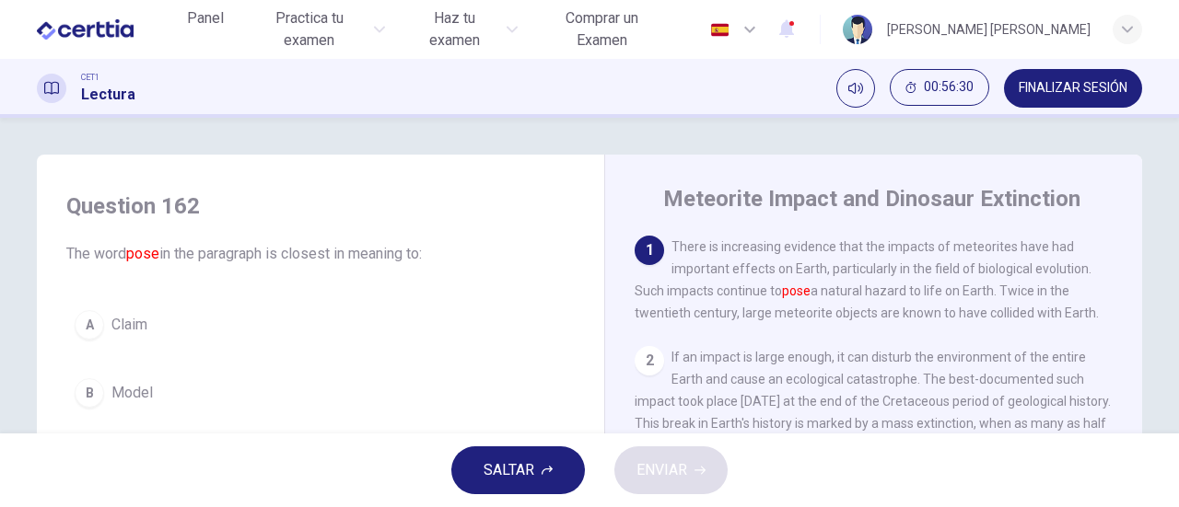
click at [514, 476] on span "SALTAR" at bounding box center [508, 471] width 51 height 26
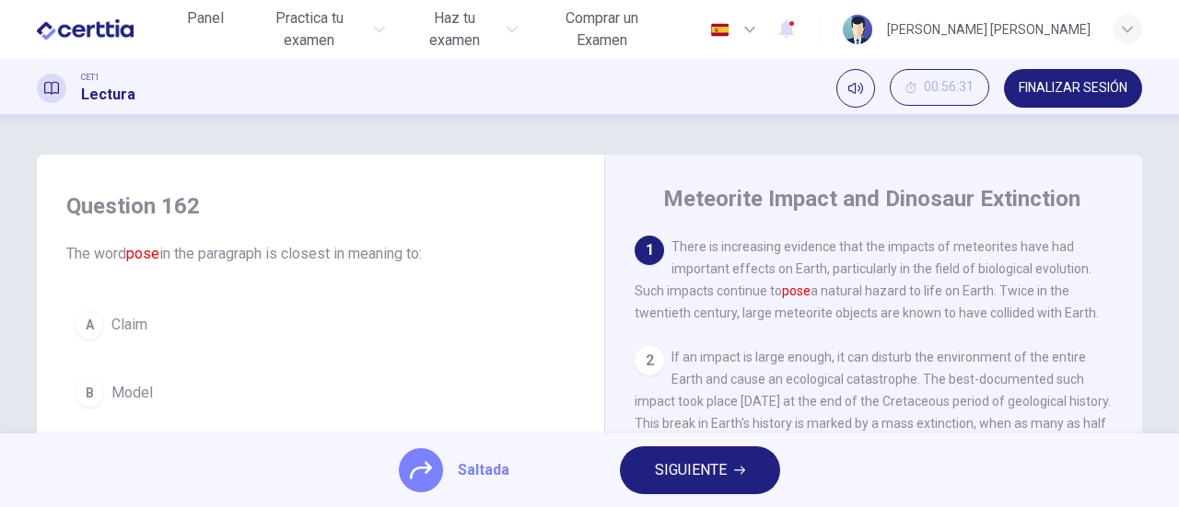
click at [700, 476] on span "SIGUIENTE" at bounding box center [691, 471] width 72 height 26
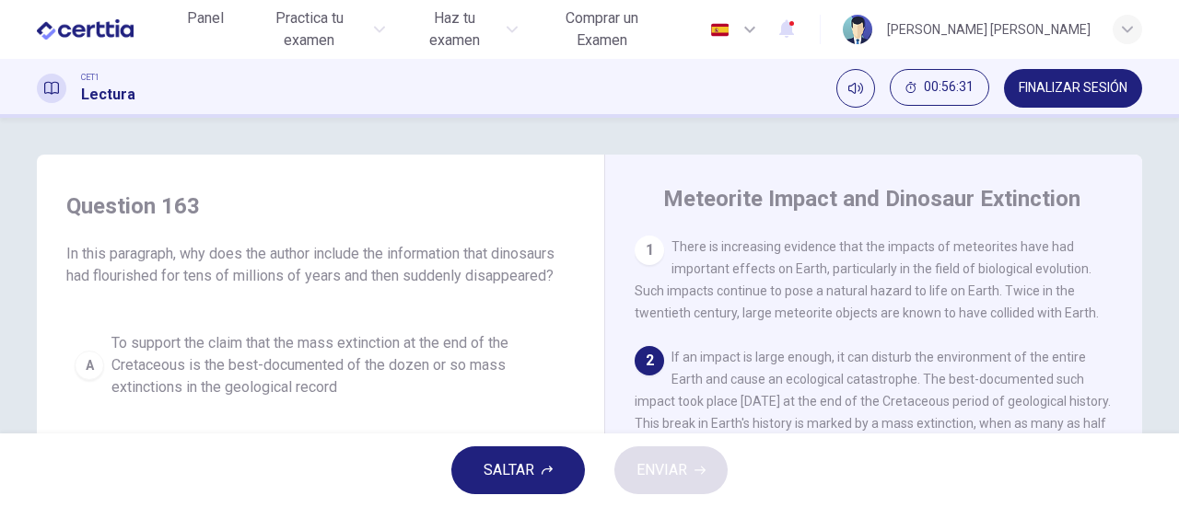
click at [503, 476] on span "SALTAR" at bounding box center [508, 471] width 51 height 26
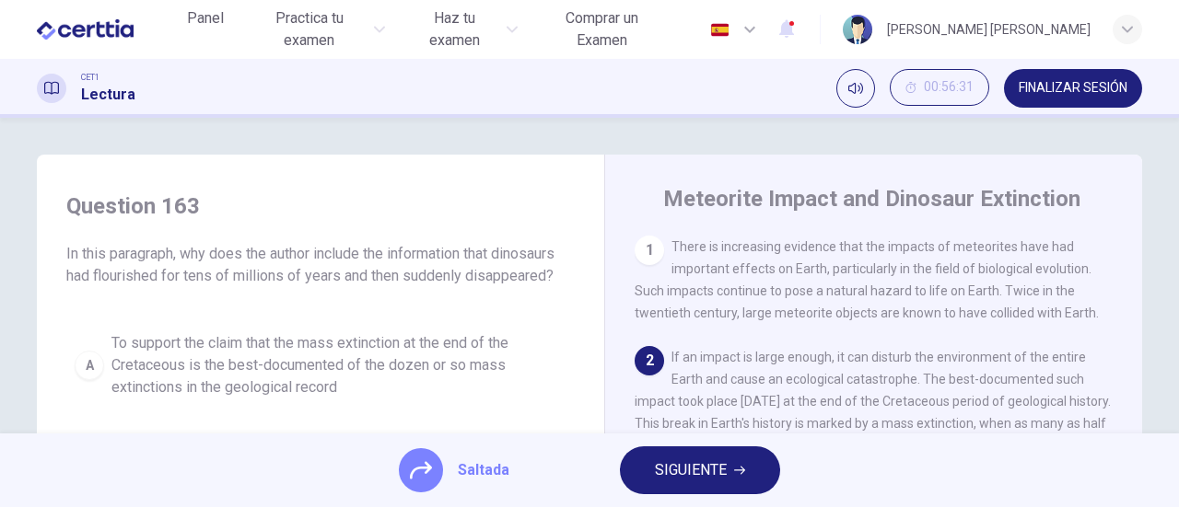
click at [674, 471] on span "SIGUIENTE" at bounding box center [691, 471] width 72 height 26
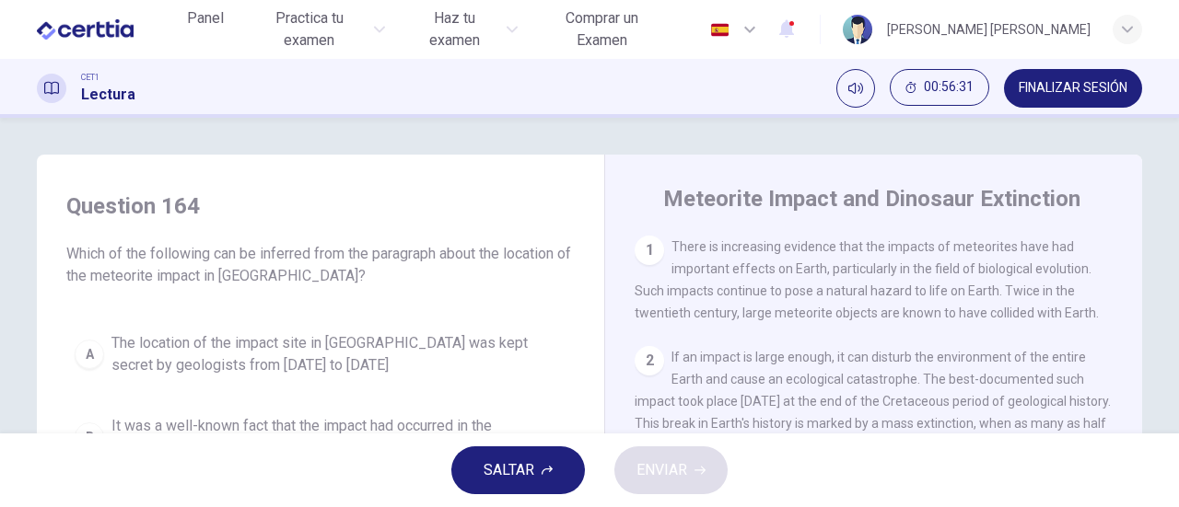
click at [519, 480] on span "SALTAR" at bounding box center [508, 471] width 51 height 26
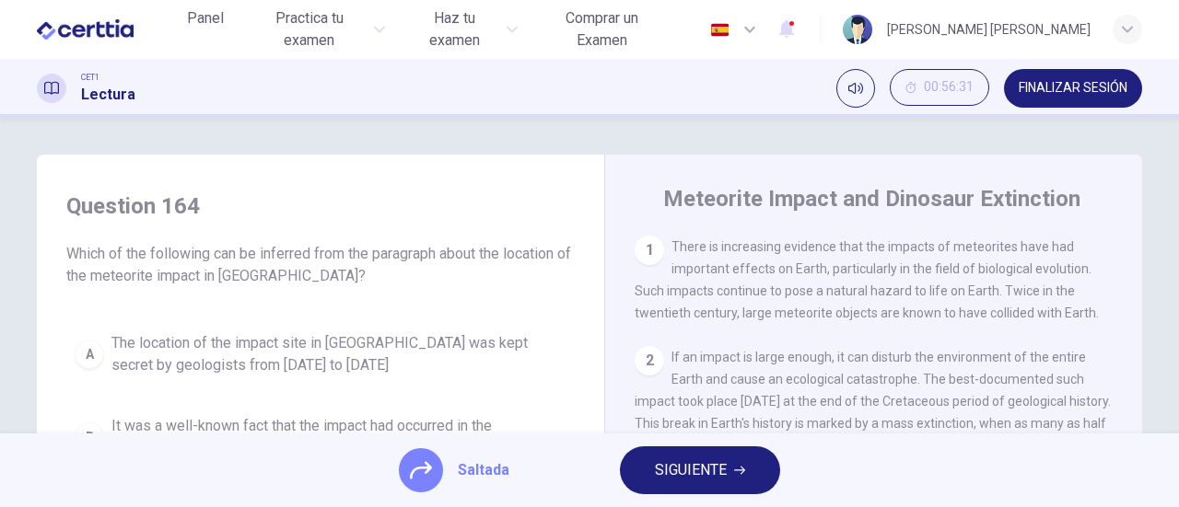
click at [700, 478] on span "SIGUIENTE" at bounding box center [691, 471] width 72 height 26
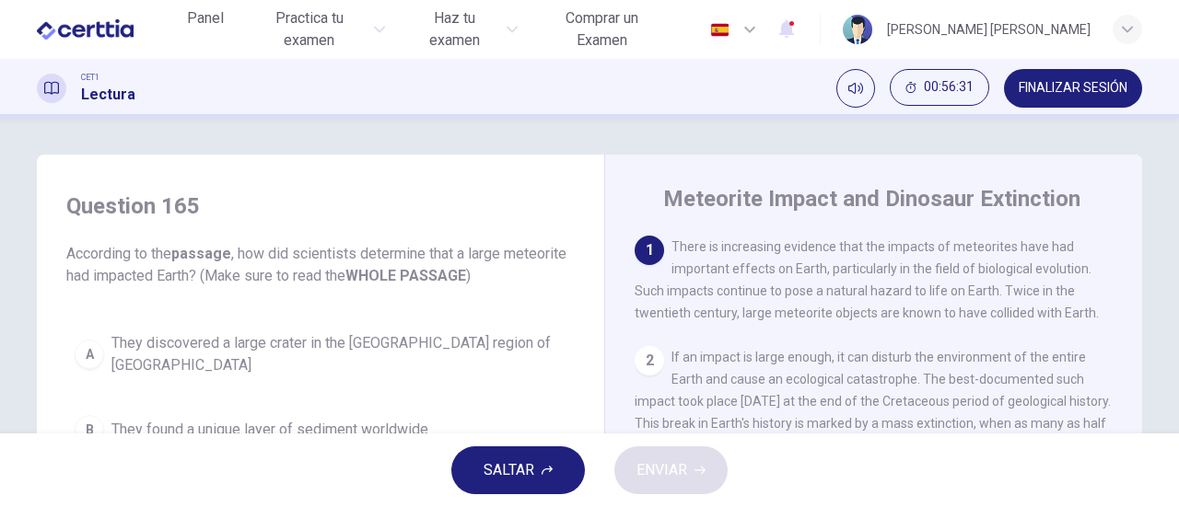
click at [518, 481] on span "SALTAR" at bounding box center [508, 471] width 51 height 26
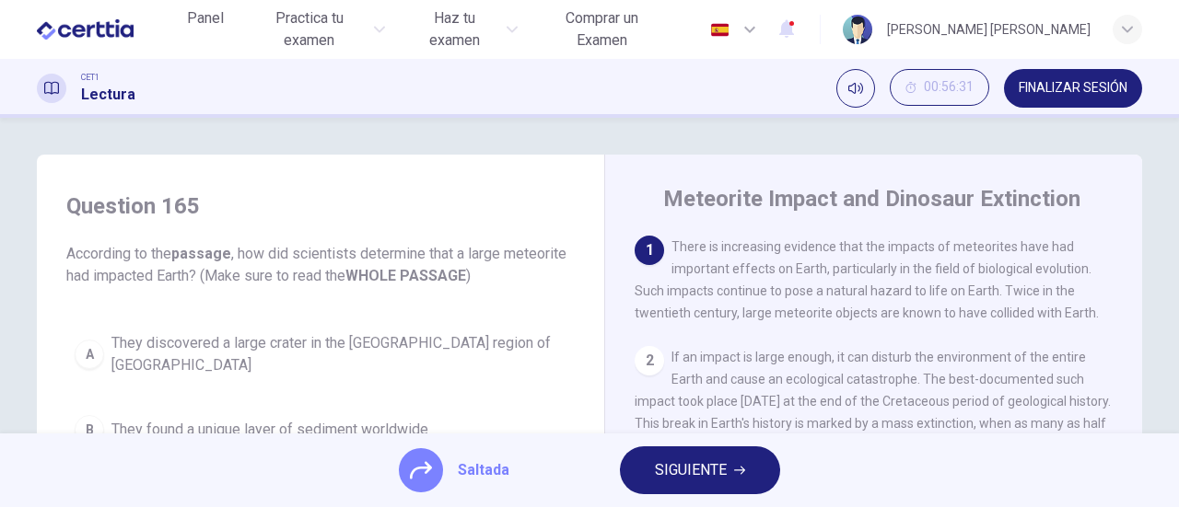
drag, startPoint x: 716, startPoint y: 477, endPoint x: 648, endPoint y: 483, distance: 68.4
click at [703, 480] on span "SIGUIENTE" at bounding box center [691, 471] width 72 height 26
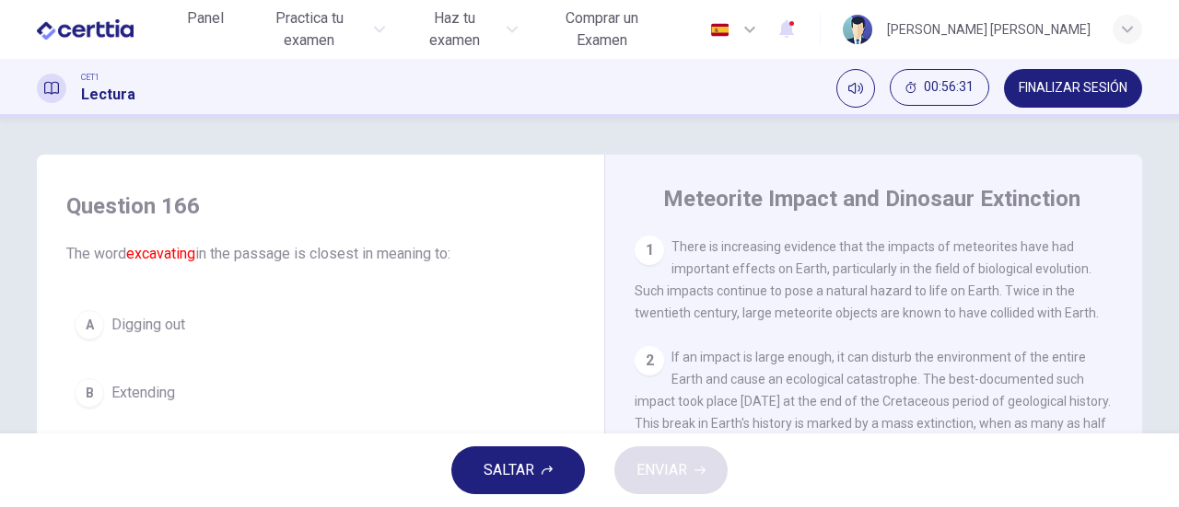
click at [527, 481] on span "SALTAR" at bounding box center [508, 471] width 51 height 26
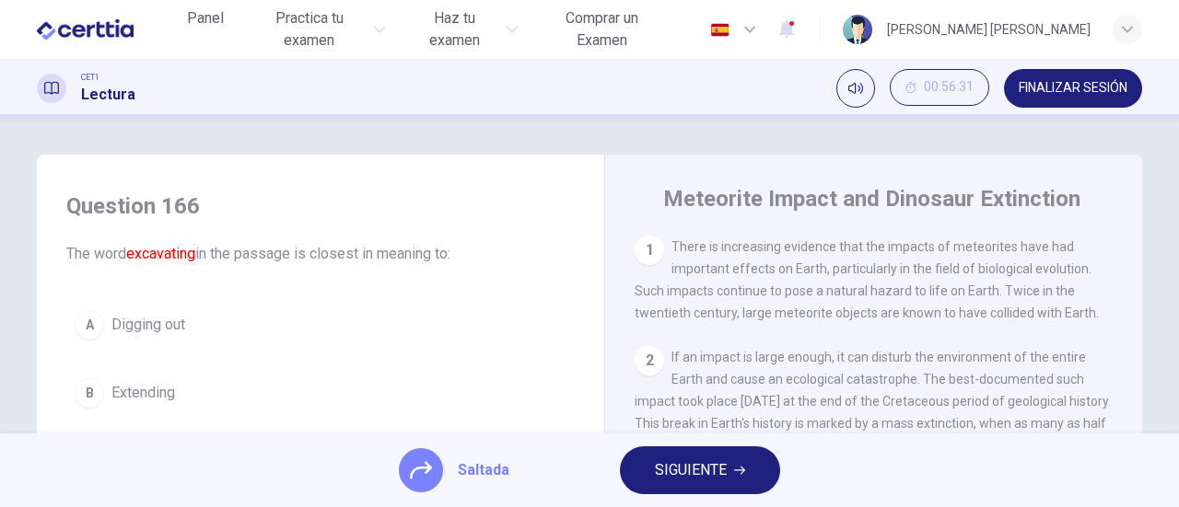
click at [691, 474] on span "SIGUIENTE" at bounding box center [691, 471] width 72 height 26
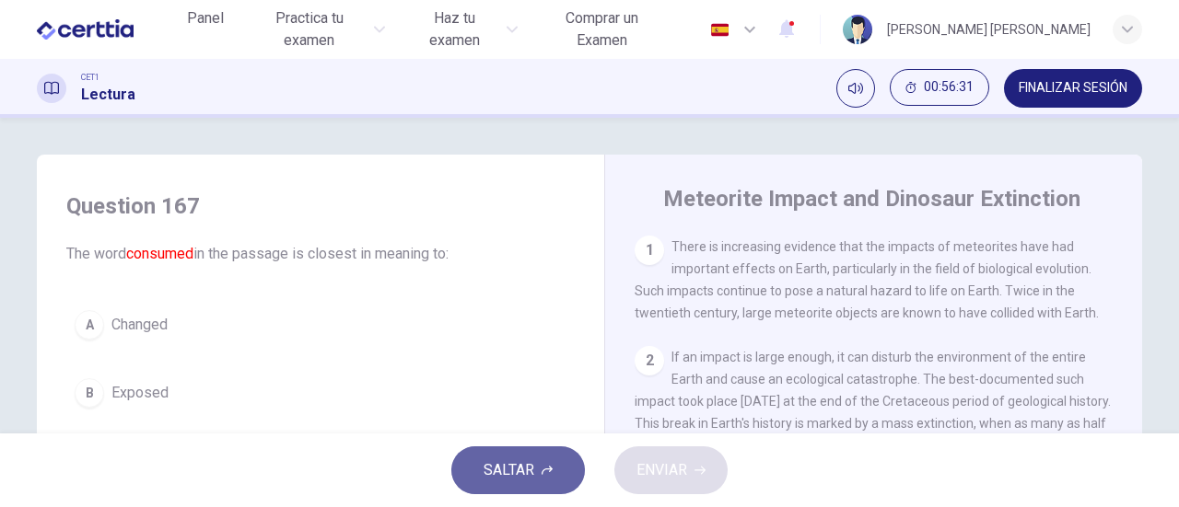
click at [517, 478] on span "SALTAR" at bounding box center [508, 471] width 51 height 26
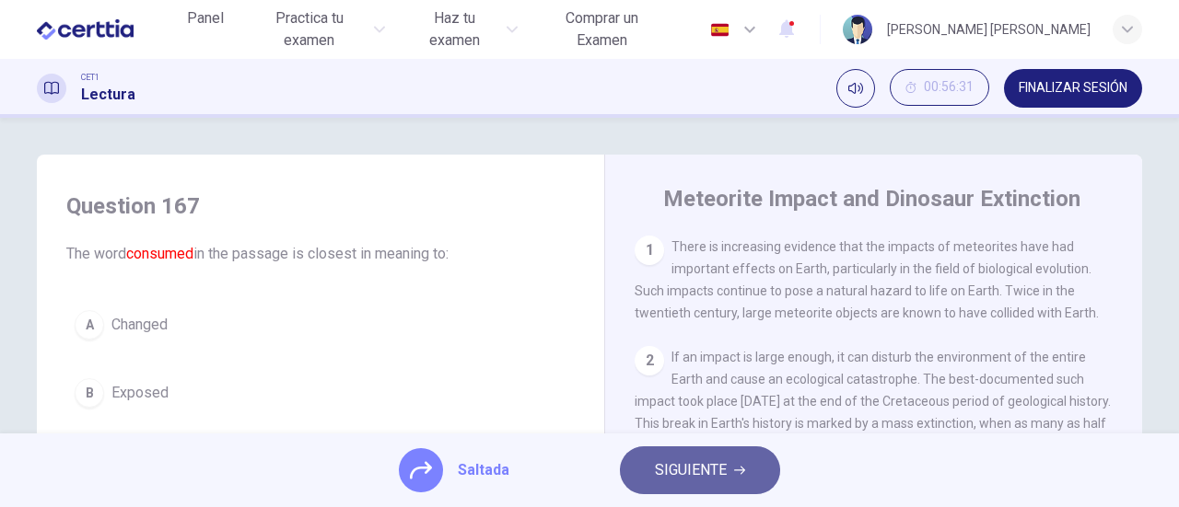
click at [697, 474] on span "SIGUIENTE" at bounding box center [691, 471] width 72 height 26
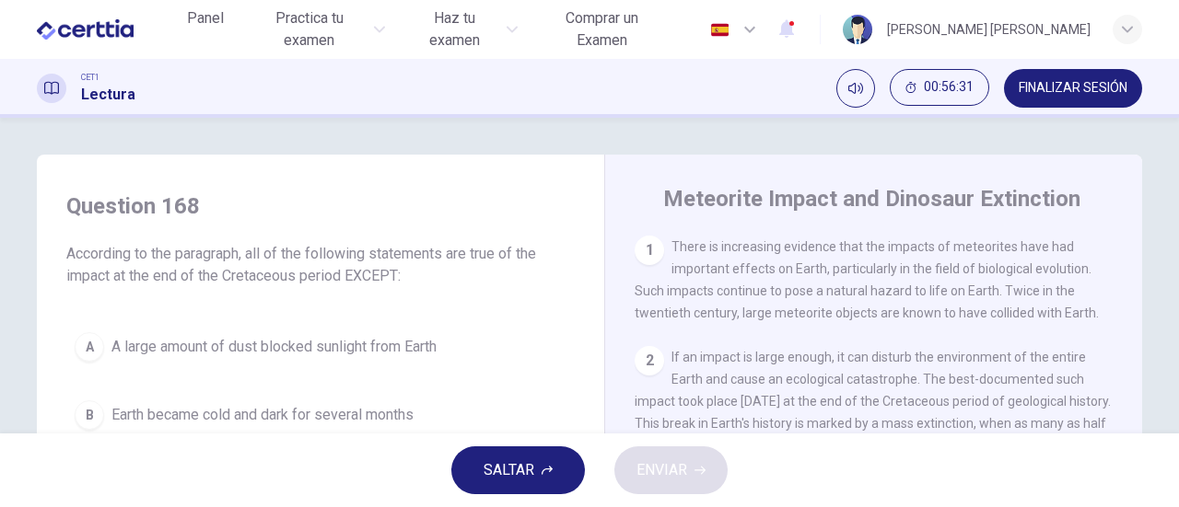
click at [516, 475] on span "SALTAR" at bounding box center [508, 471] width 51 height 26
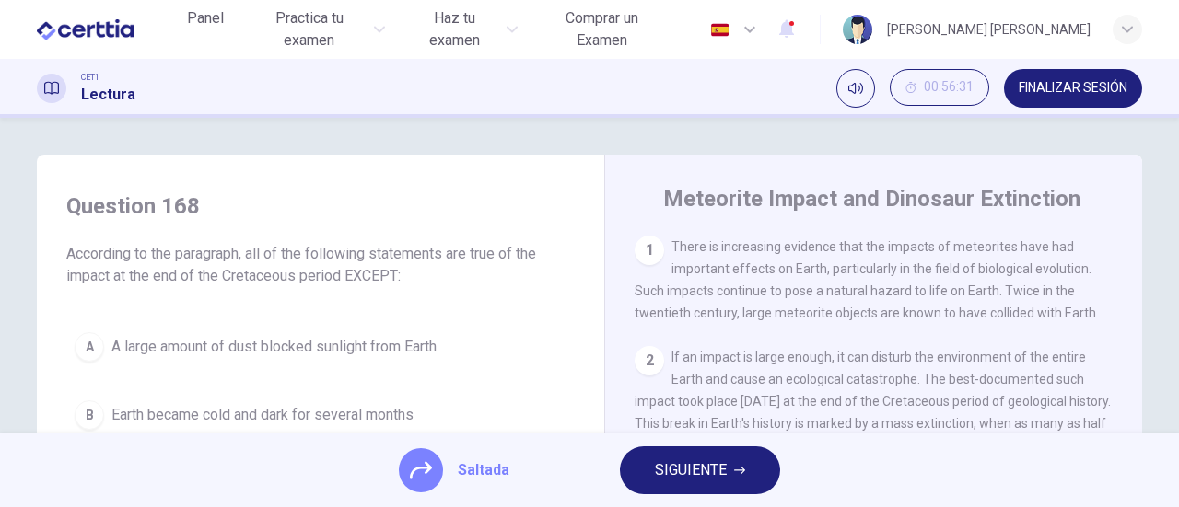
click at [659, 474] on span "SIGUIENTE" at bounding box center [691, 471] width 72 height 26
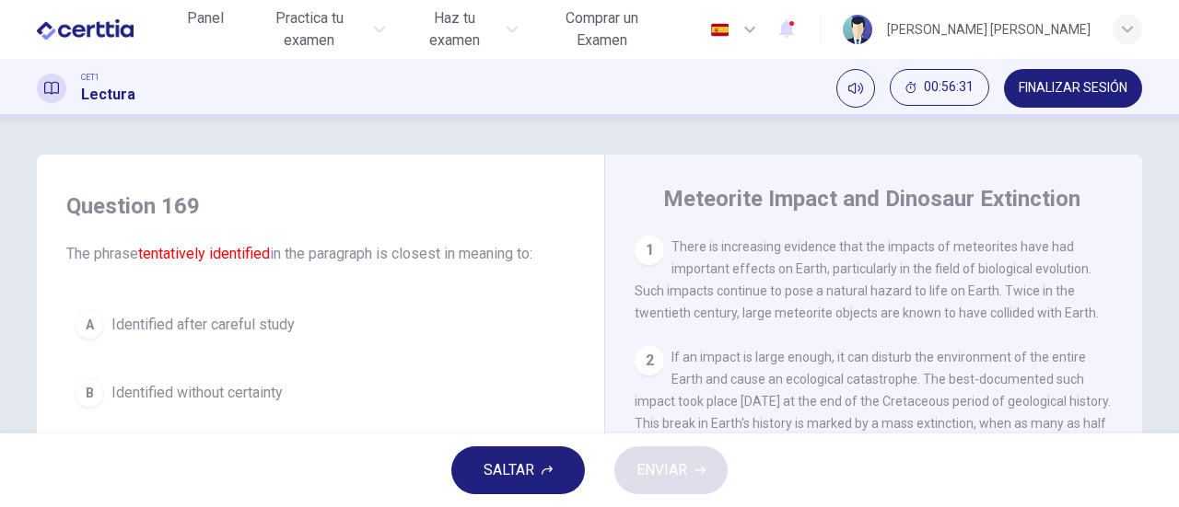
click at [514, 471] on span "SALTAR" at bounding box center [508, 471] width 51 height 26
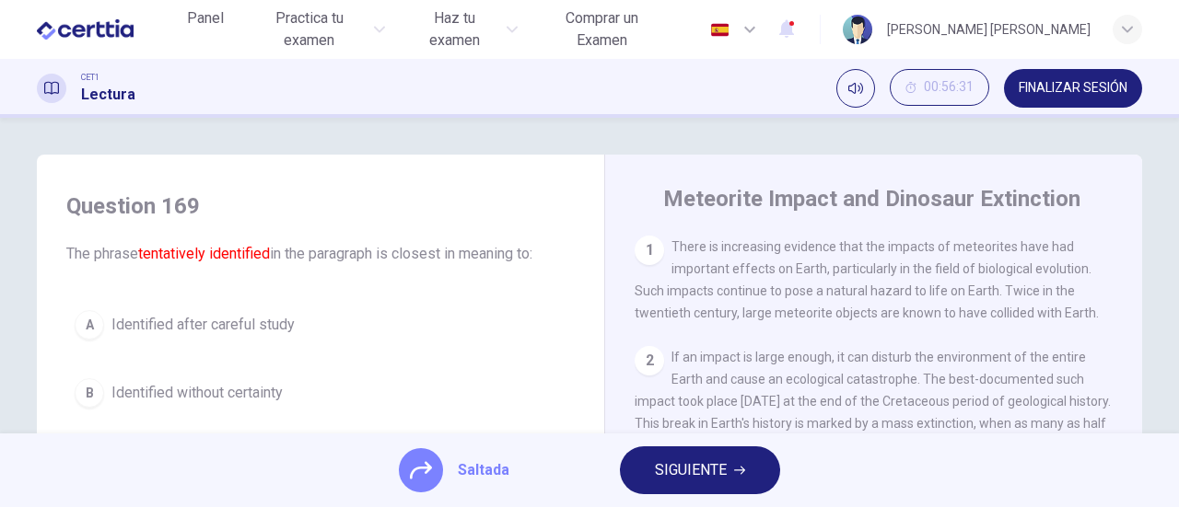
click at [690, 471] on span "SIGUIENTE" at bounding box center [691, 471] width 72 height 26
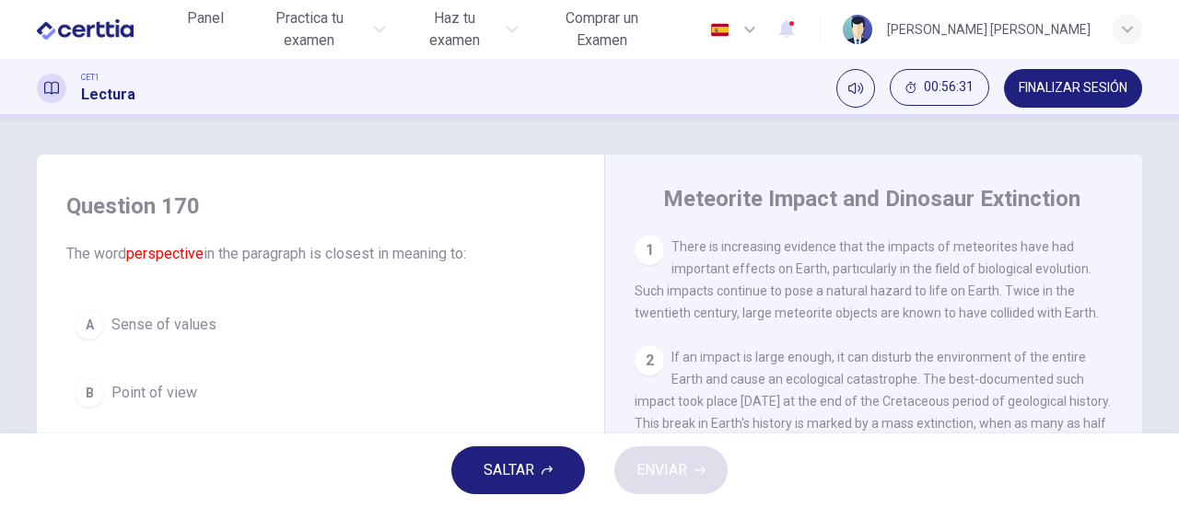
click at [538, 472] on button "SALTAR" at bounding box center [518, 471] width 134 height 48
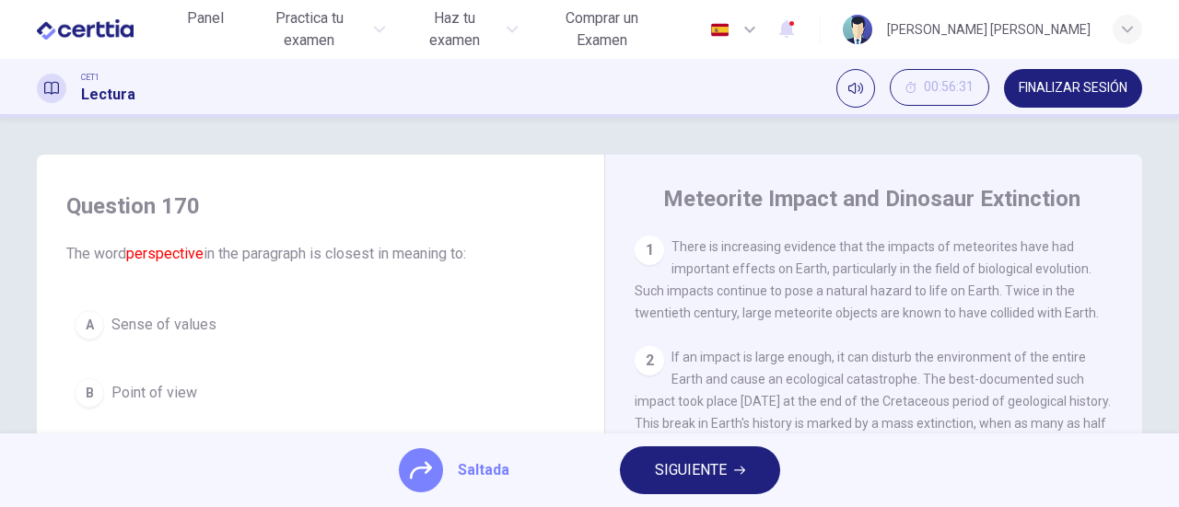
click at [696, 472] on span "SIGUIENTE" at bounding box center [691, 471] width 72 height 26
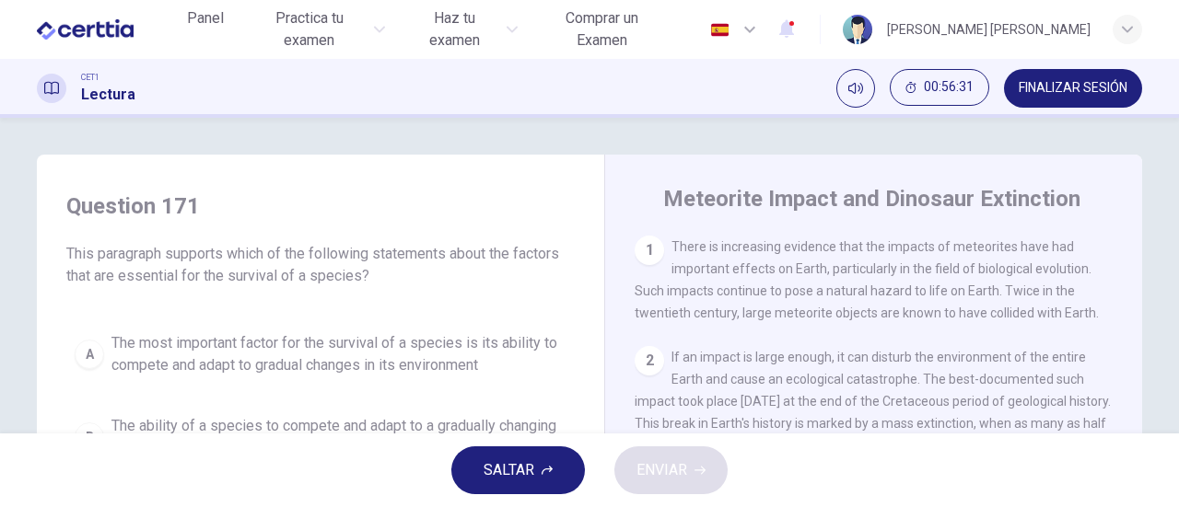
click at [520, 473] on span "SALTAR" at bounding box center [508, 471] width 51 height 26
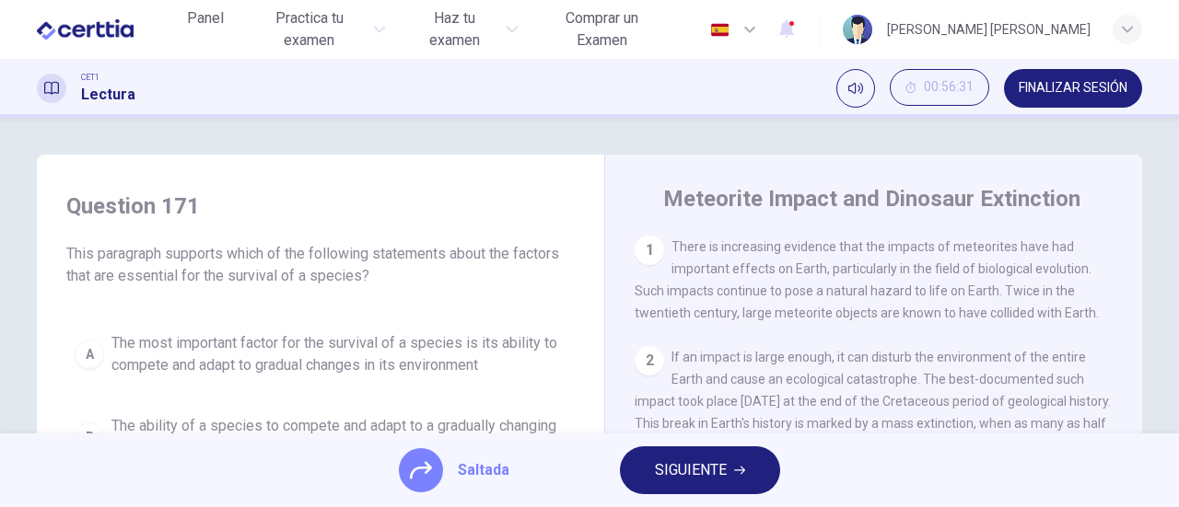
click at [702, 474] on span "SIGUIENTE" at bounding box center [691, 471] width 72 height 26
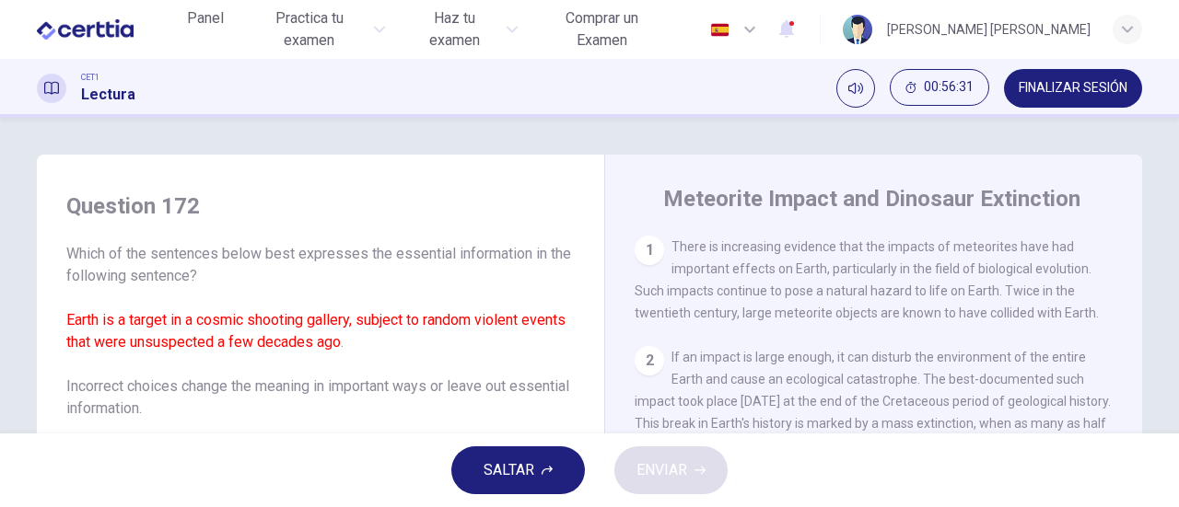
click at [525, 476] on span "SALTAR" at bounding box center [508, 471] width 51 height 26
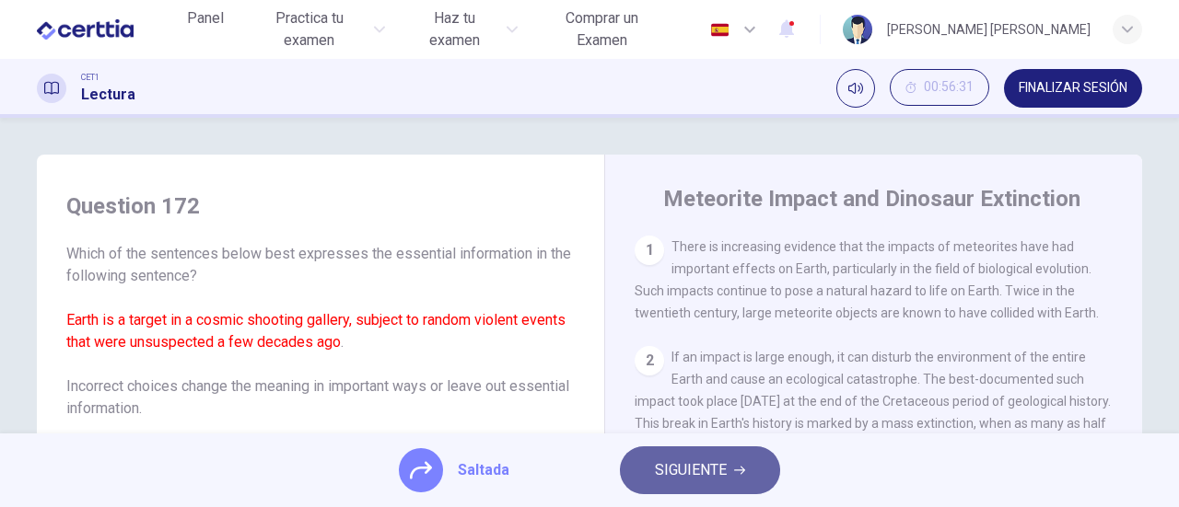
click at [686, 476] on span "SIGUIENTE" at bounding box center [691, 471] width 72 height 26
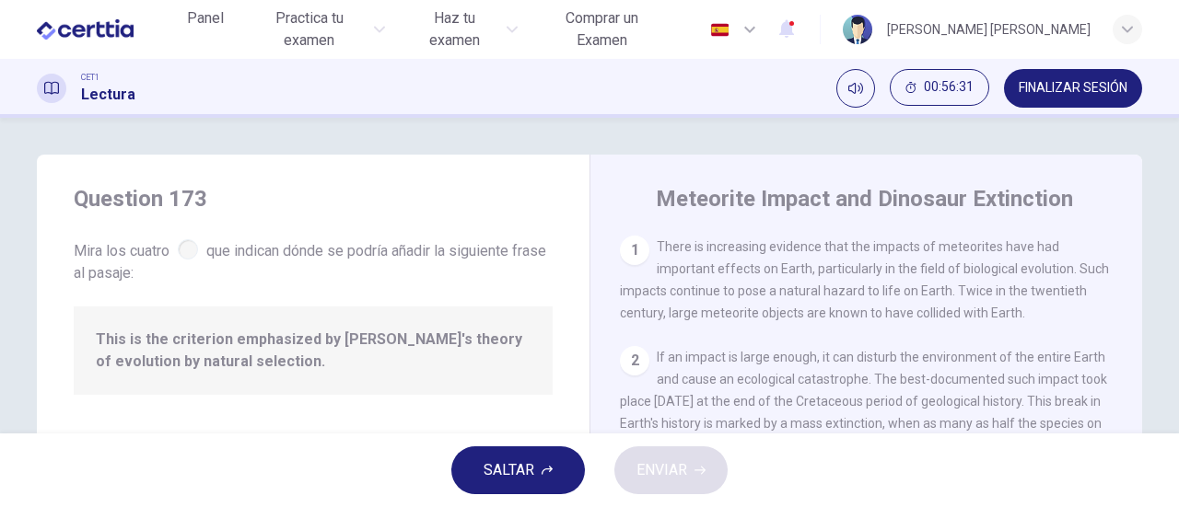
scroll to position [1102, 0]
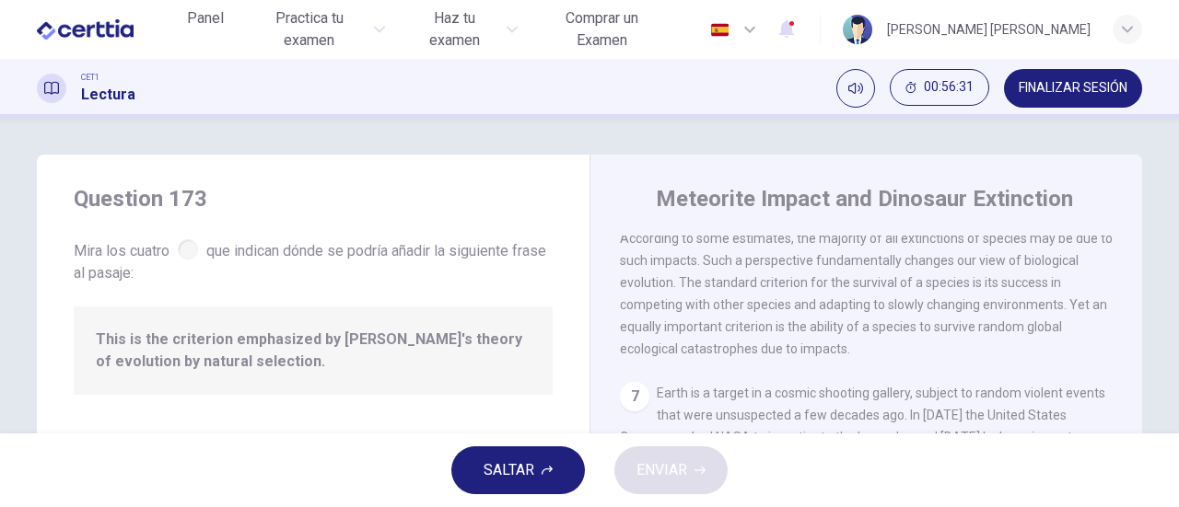
click at [527, 476] on span "SALTAR" at bounding box center [508, 471] width 51 height 26
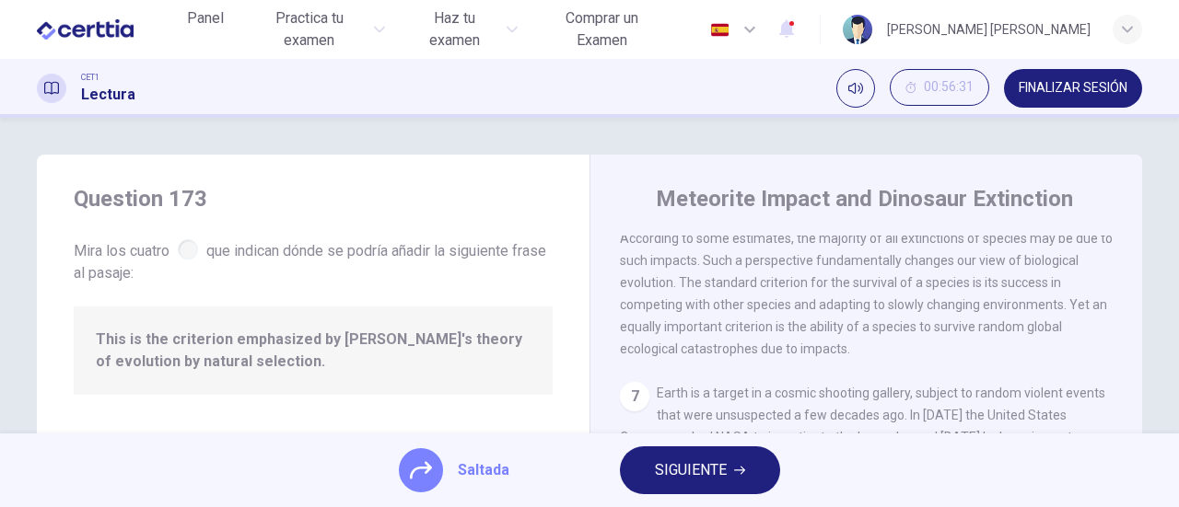
click at [697, 476] on span "SIGUIENTE" at bounding box center [691, 471] width 72 height 26
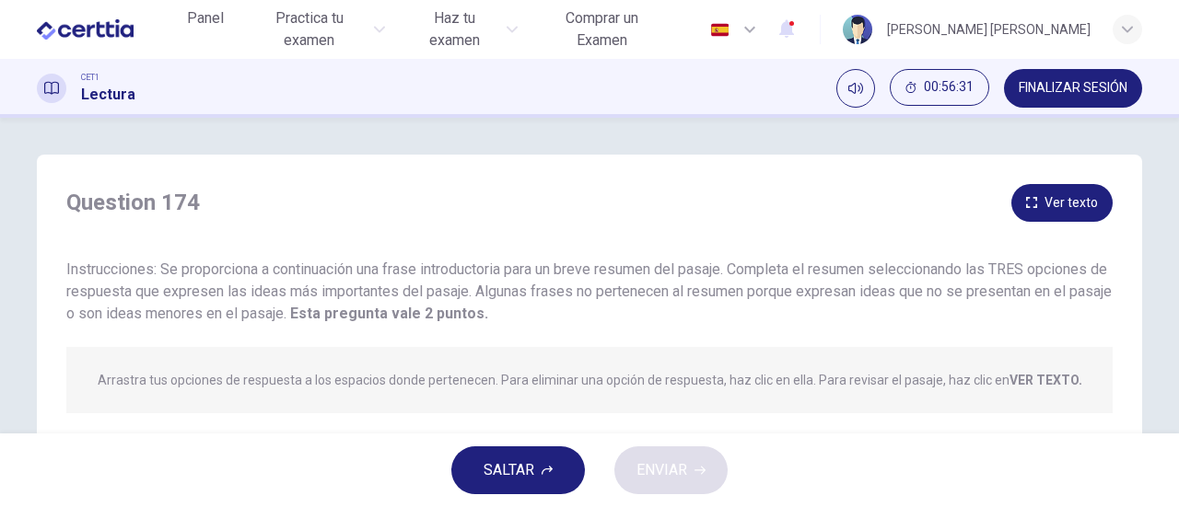
click at [530, 477] on span "SALTAR" at bounding box center [508, 471] width 51 height 26
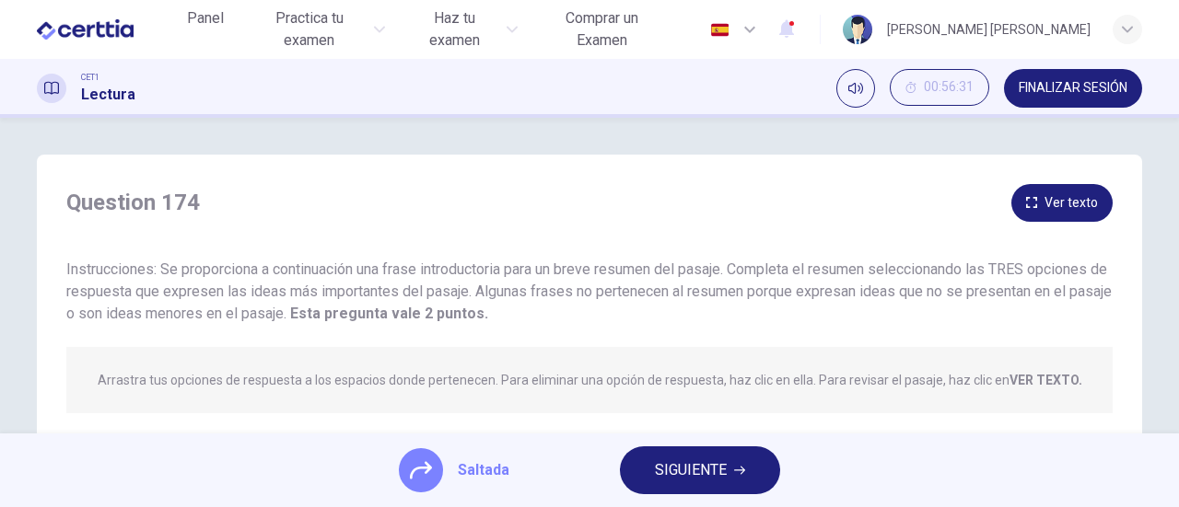
click at [692, 478] on span "SIGUIENTE" at bounding box center [691, 471] width 72 height 26
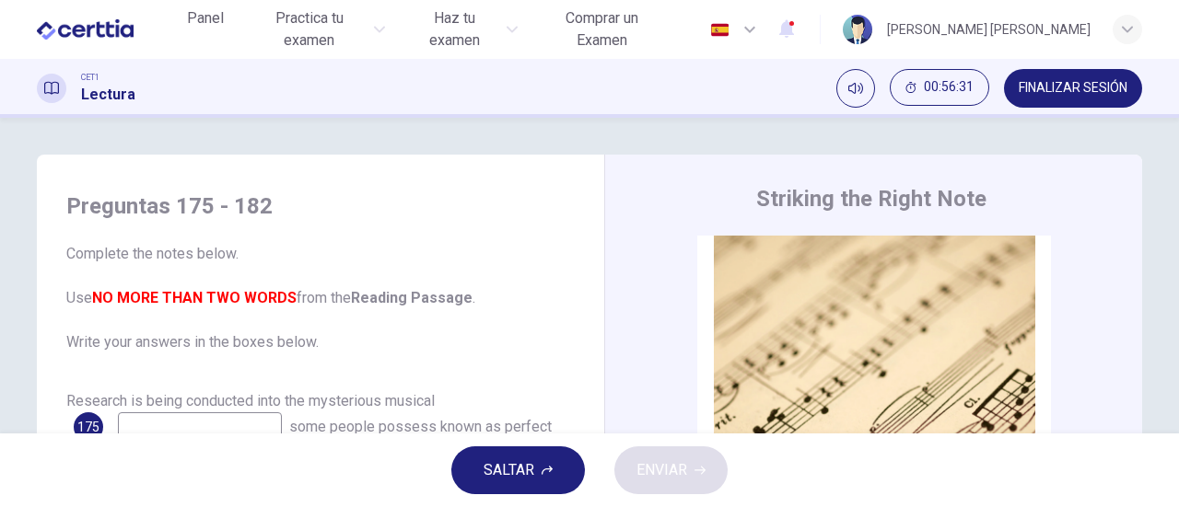
scroll to position [184, 0]
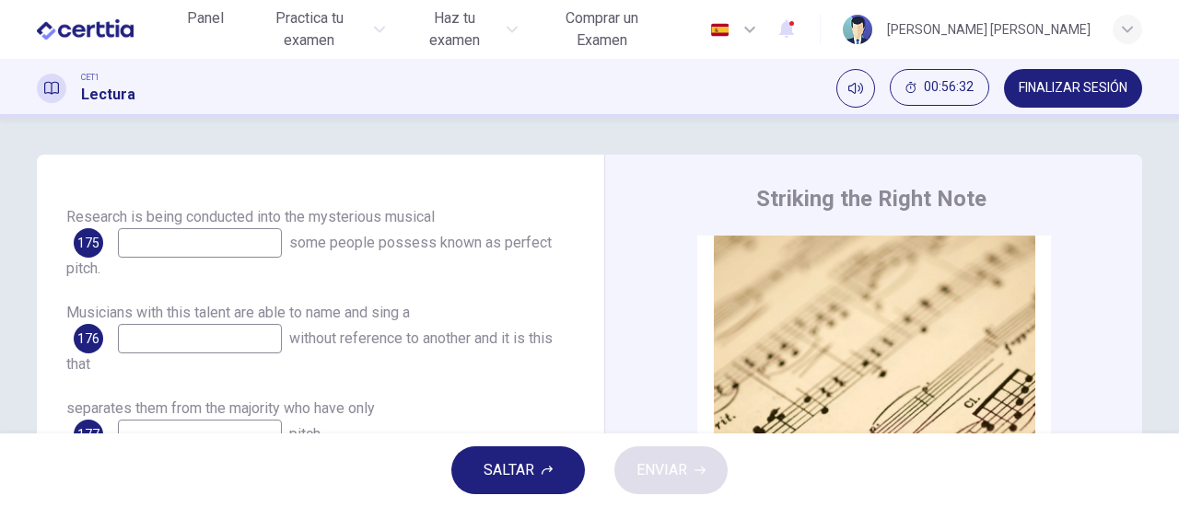
click at [496, 467] on span "SALTAR" at bounding box center [508, 471] width 51 height 26
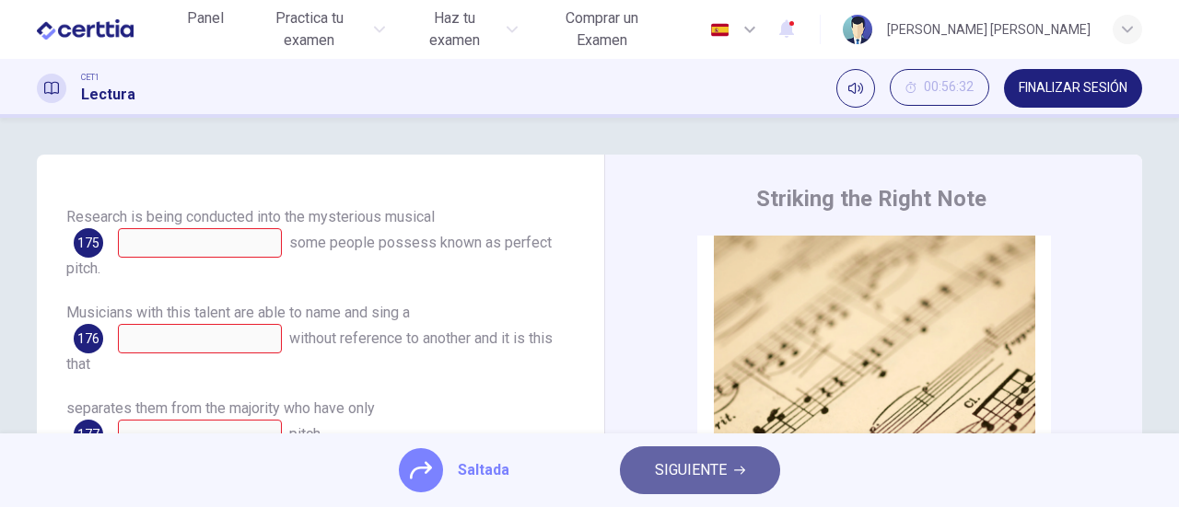
click at [674, 467] on span "SIGUIENTE" at bounding box center [691, 471] width 72 height 26
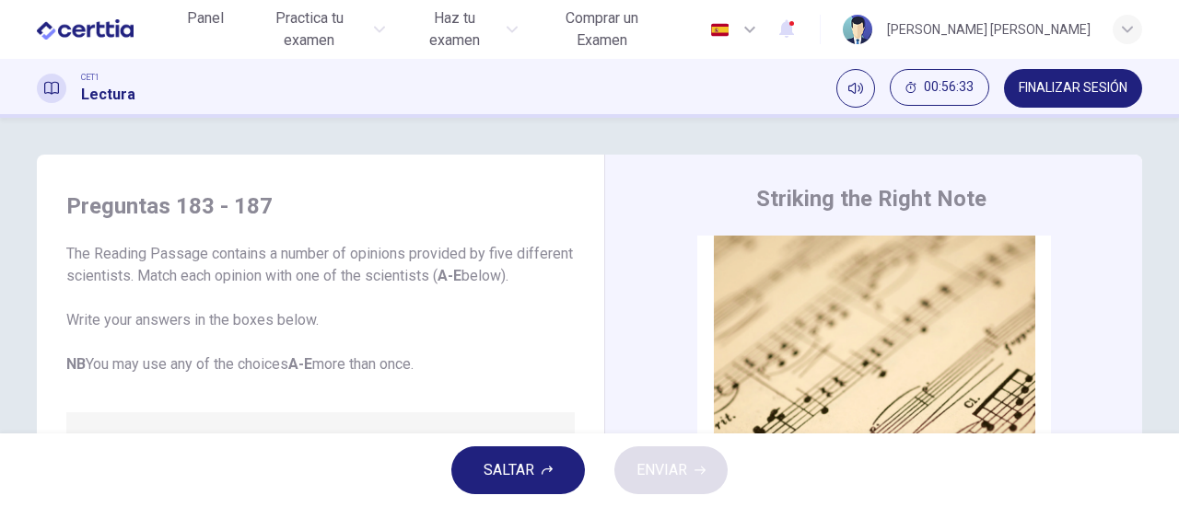
click at [560, 461] on button "SALTAR" at bounding box center [518, 471] width 134 height 48
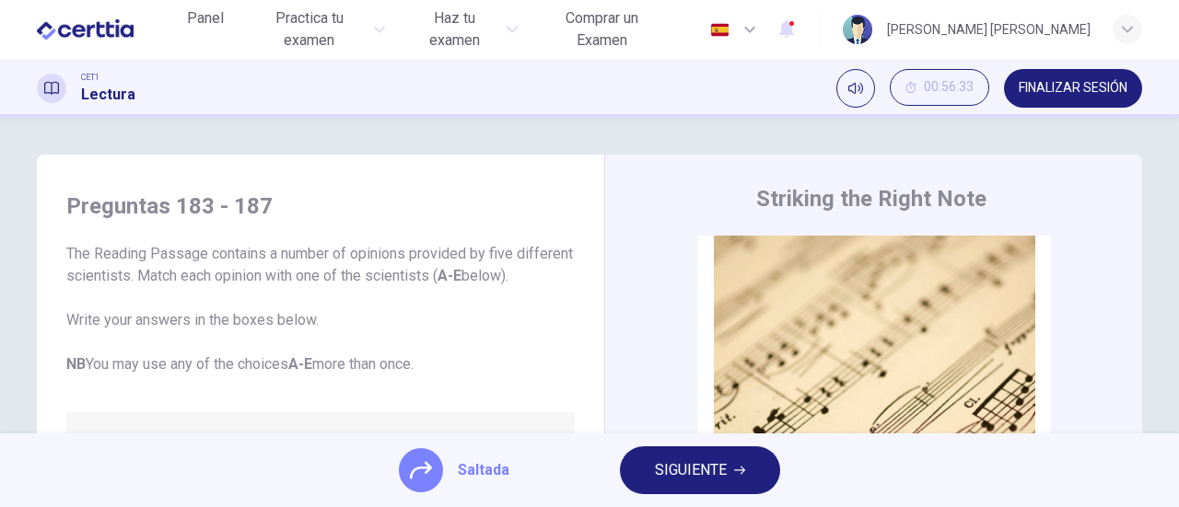
click at [674, 466] on span "SIGUIENTE" at bounding box center [691, 471] width 72 height 26
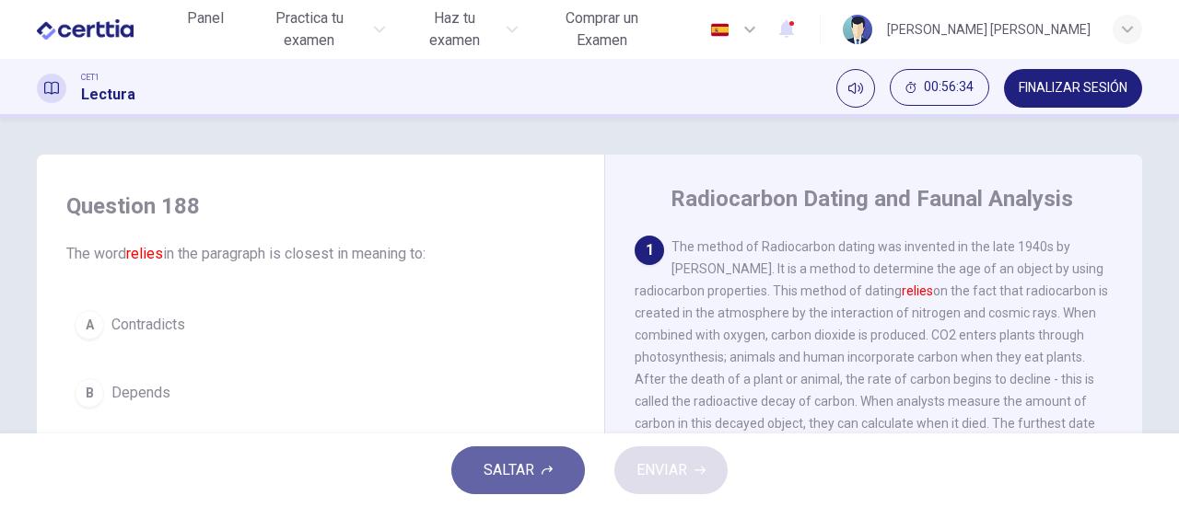
click at [494, 473] on span "SALTAR" at bounding box center [508, 471] width 51 height 26
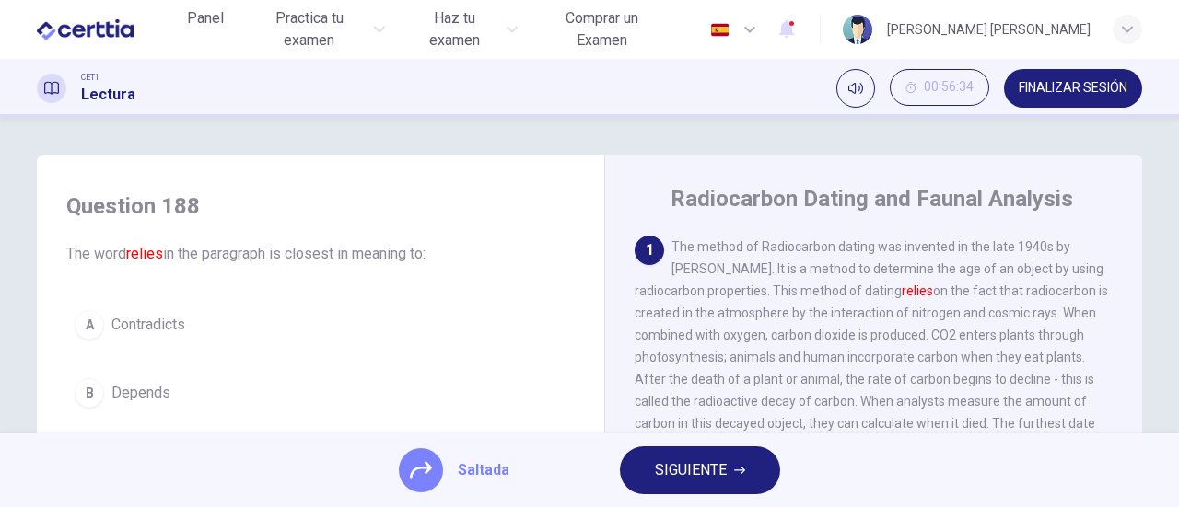
click at [689, 466] on span "SIGUIENTE" at bounding box center [691, 471] width 72 height 26
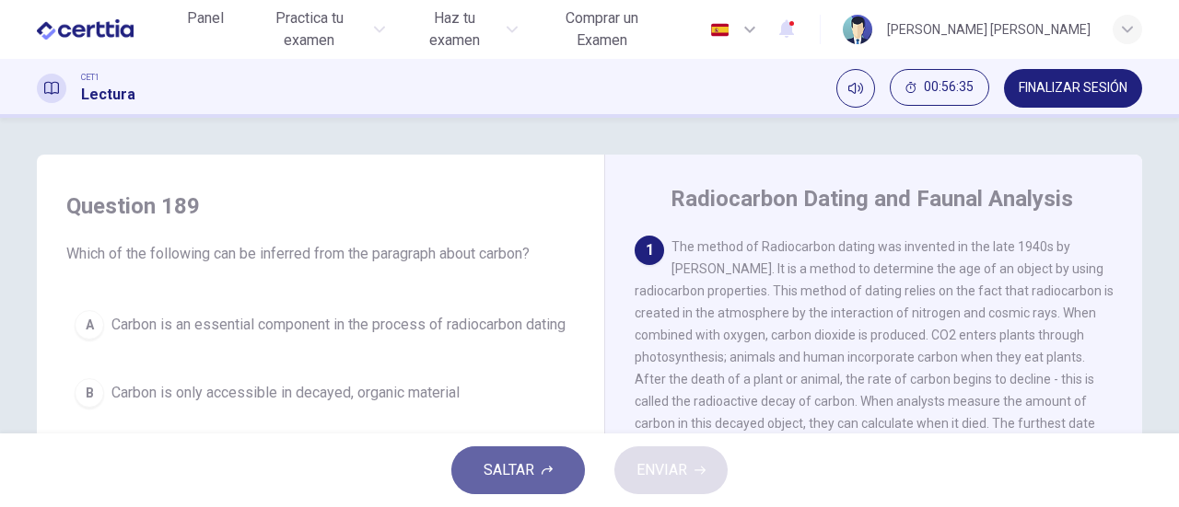
click at [520, 482] on span "SALTAR" at bounding box center [508, 471] width 51 height 26
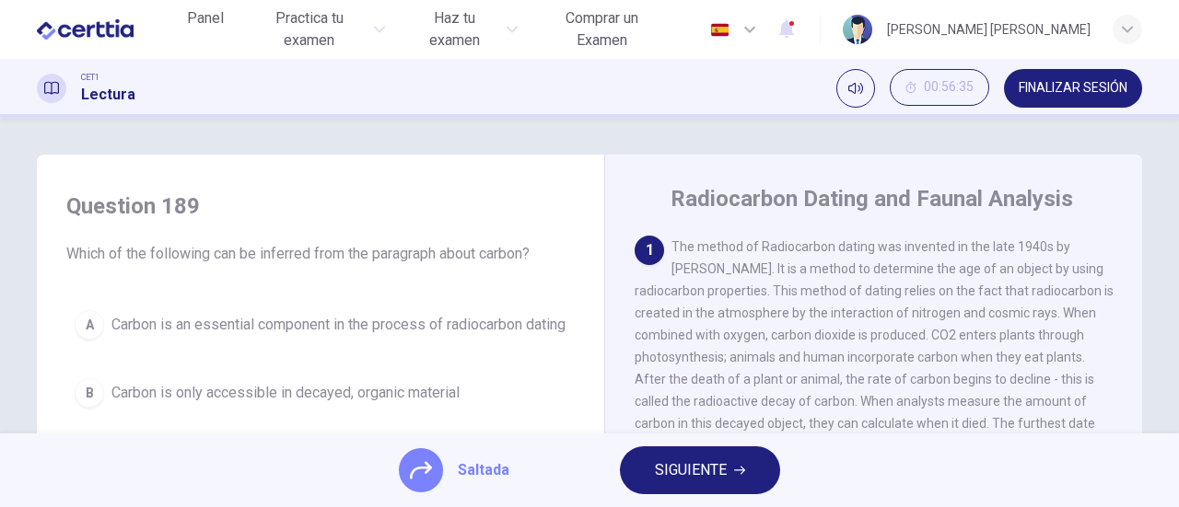
click at [671, 471] on span "SIGUIENTE" at bounding box center [691, 471] width 72 height 26
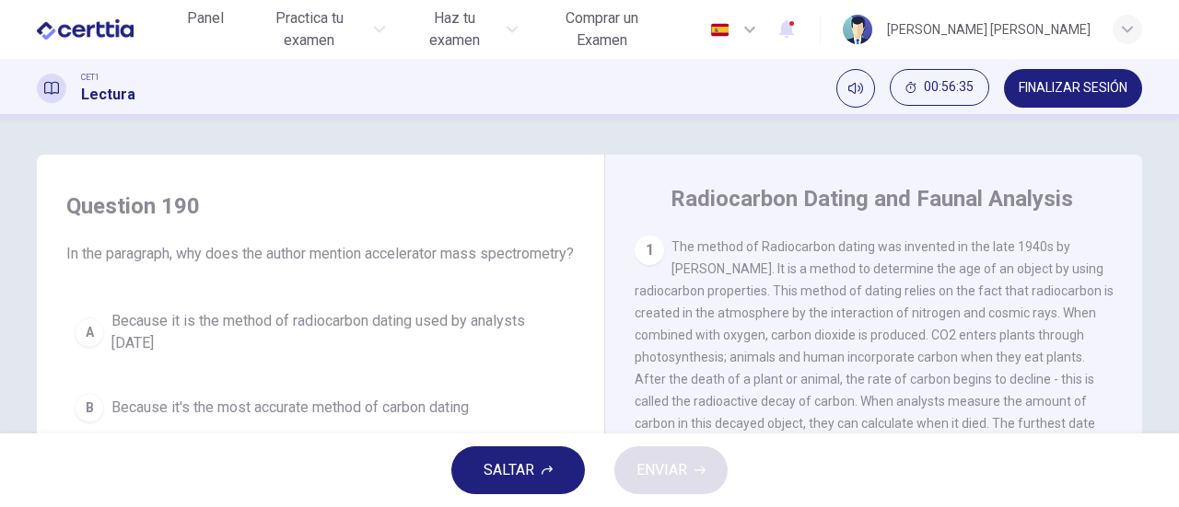
click at [545, 473] on icon "button" at bounding box center [546, 470] width 11 height 11
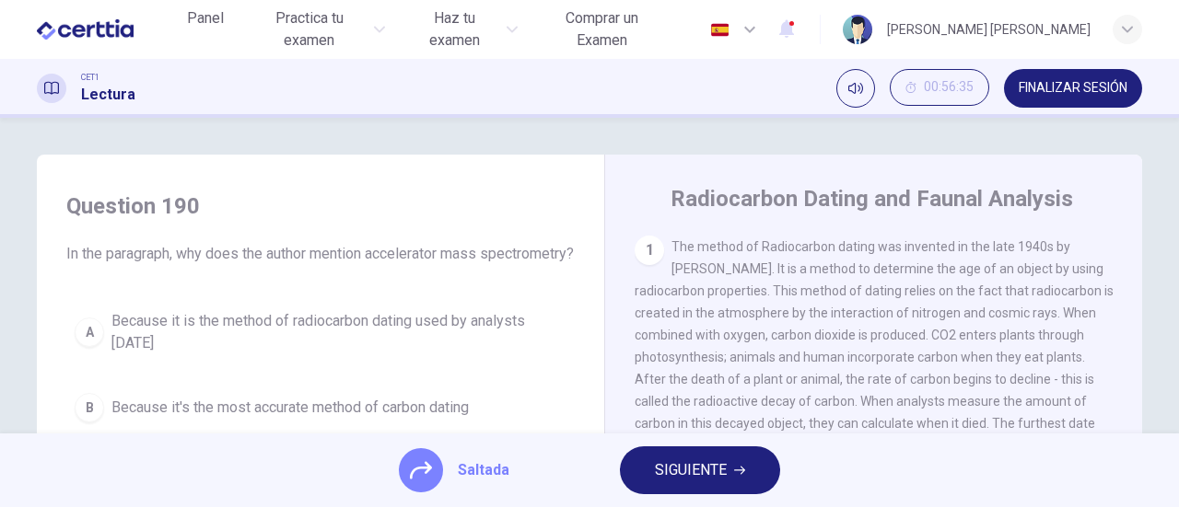
drag, startPoint x: 669, startPoint y: 473, endPoint x: 603, endPoint y: 477, distance: 66.4
click at [668, 473] on span "SIGUIENTE" at bounding box center [691, 471] width 72 height 26
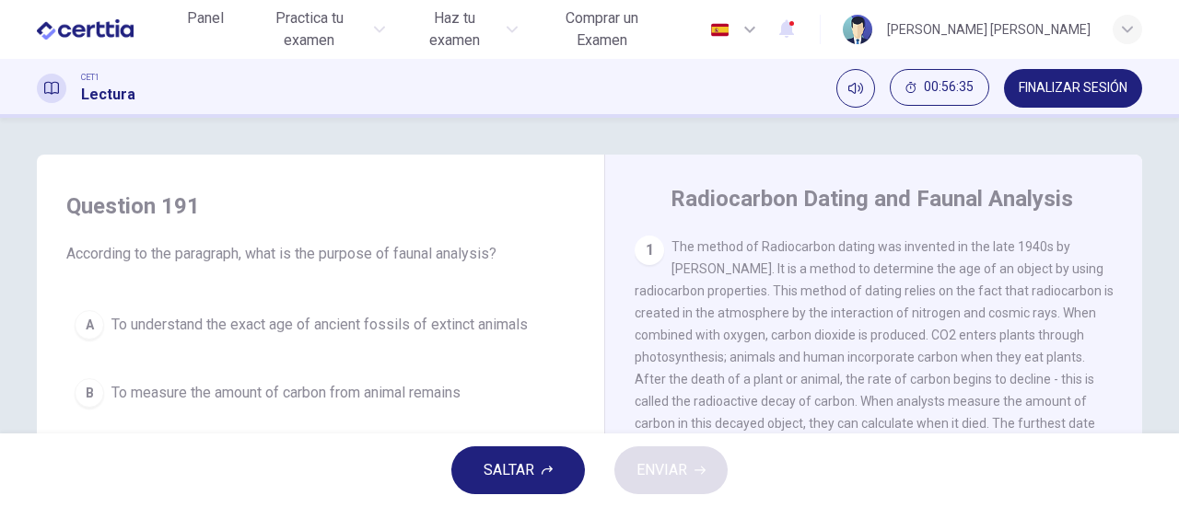
click at [516, 477] on span "SALTAR" at bounding box center [508, 471] width 51 height 26
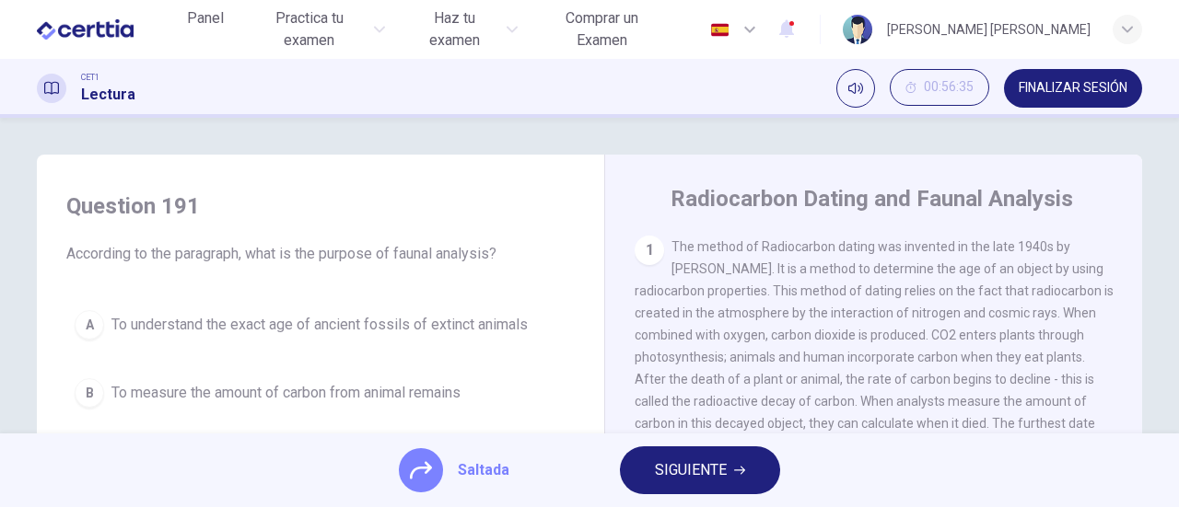
drag, startPoint x: 668, startPoint y: 469, endPoint x: 631, endPoint y: 474, distance: 37.2
click at [661, 471] on span "SIGUIENTE" at bounding box center [691, 471] width 72 height 26
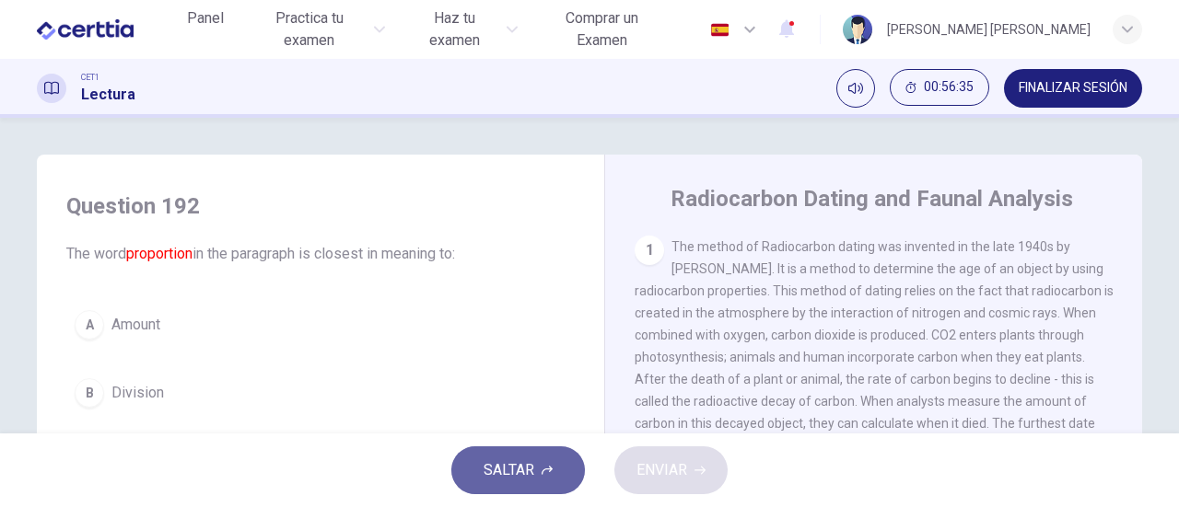
click at [524, 474] on span "SALTAR" at bounding box center [508, 471] width 51 height 26
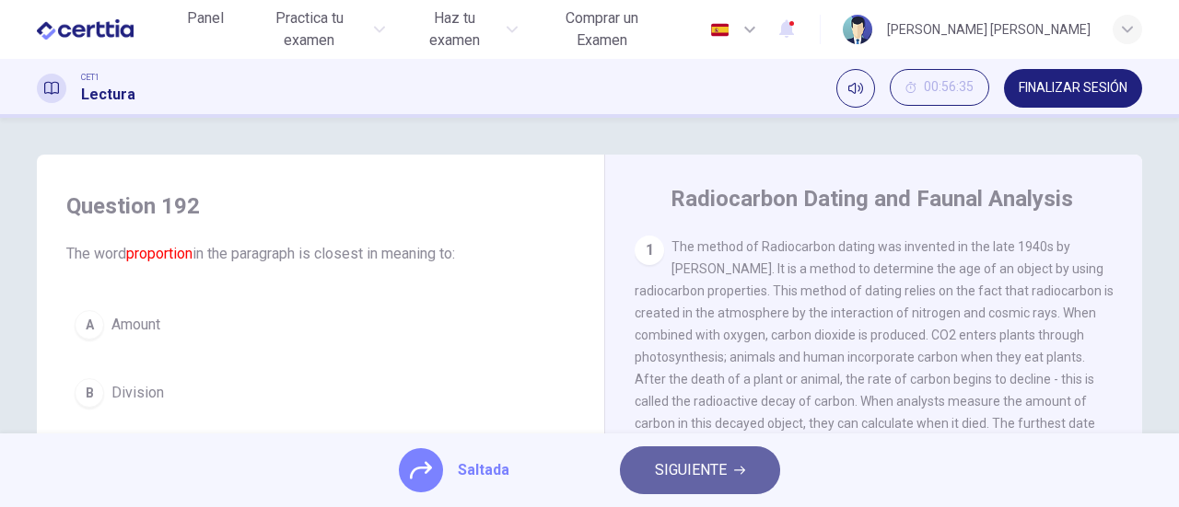
drag, startPoint x: 665, startPoint y: 472, endPoint x: 592, endPoint y: 475, distance: 72.8
click at [655, 473] on span "SIGUIENTE" at bounding box center [691, 471] width 72 height 26
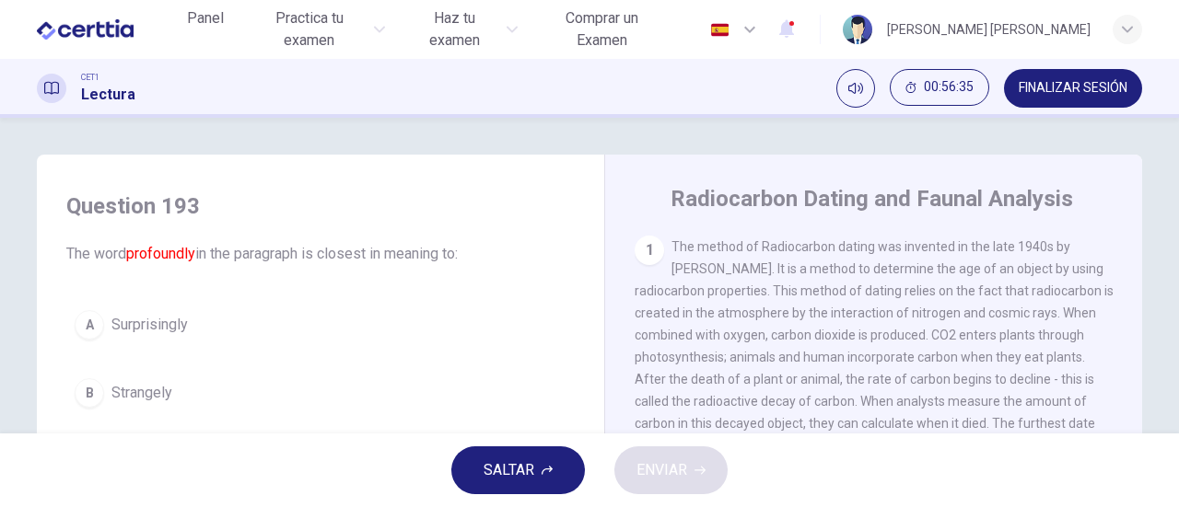
click at [526, 476] on span "SALTAR" at bounding box center [508, 471] width 51 height 26
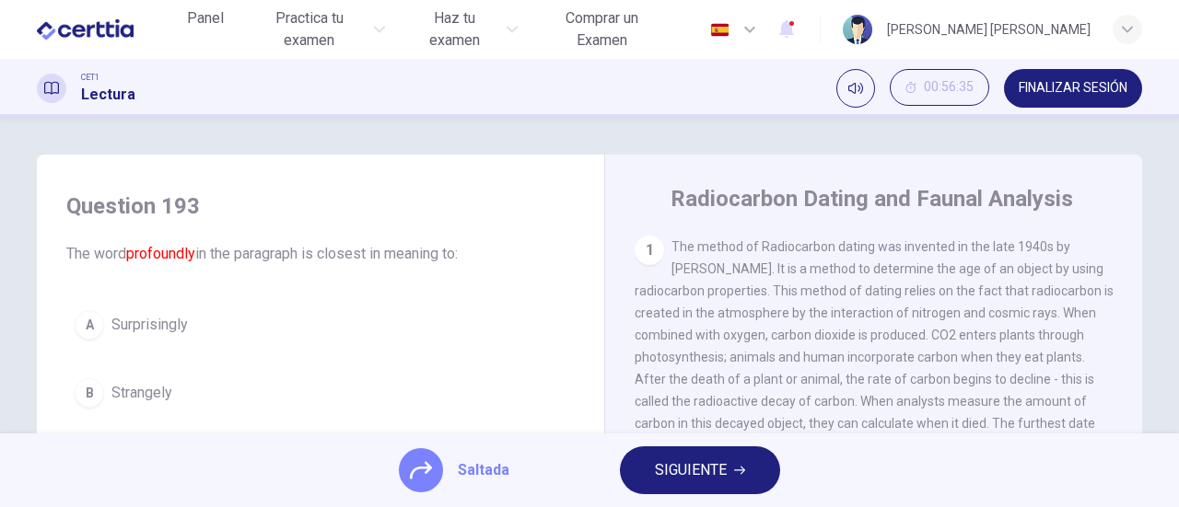
drag, startPoint x: 678, startPoint y: 469, endPoint x: 632, endPoint y: 471, distance: 46.1
click at [668, 469] on span "SIGUIENTE" at bounding box center [691, 471] width 72 height 26
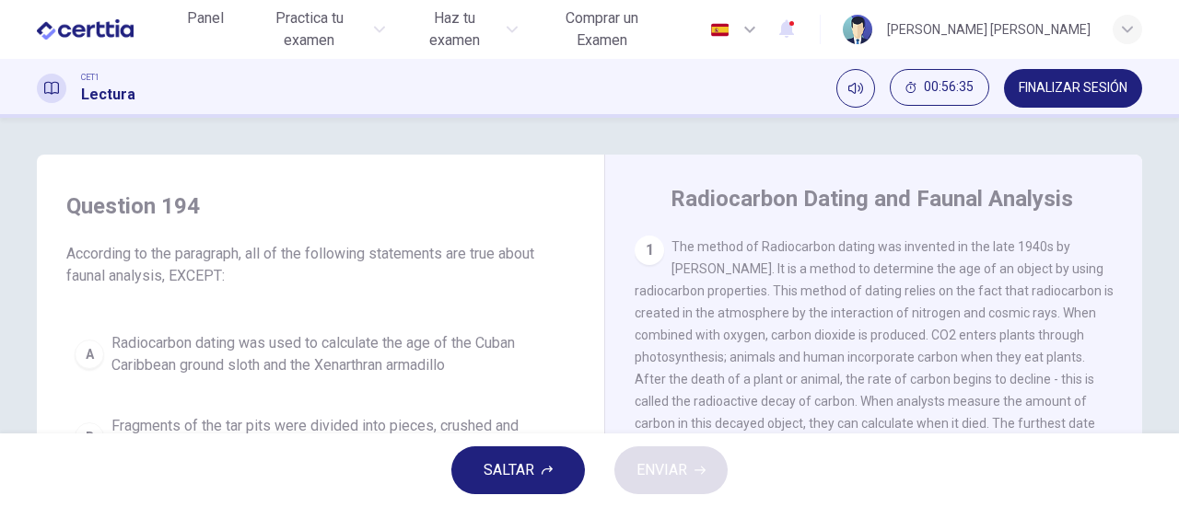
drag, startPoint x: 506, startPoint y: 471, endPoint x: 525, endPoint y: 471, distance: 19.4
click at [514, 471] on span "SALTAR" at bounding box center [508, 471] width 51 height 26
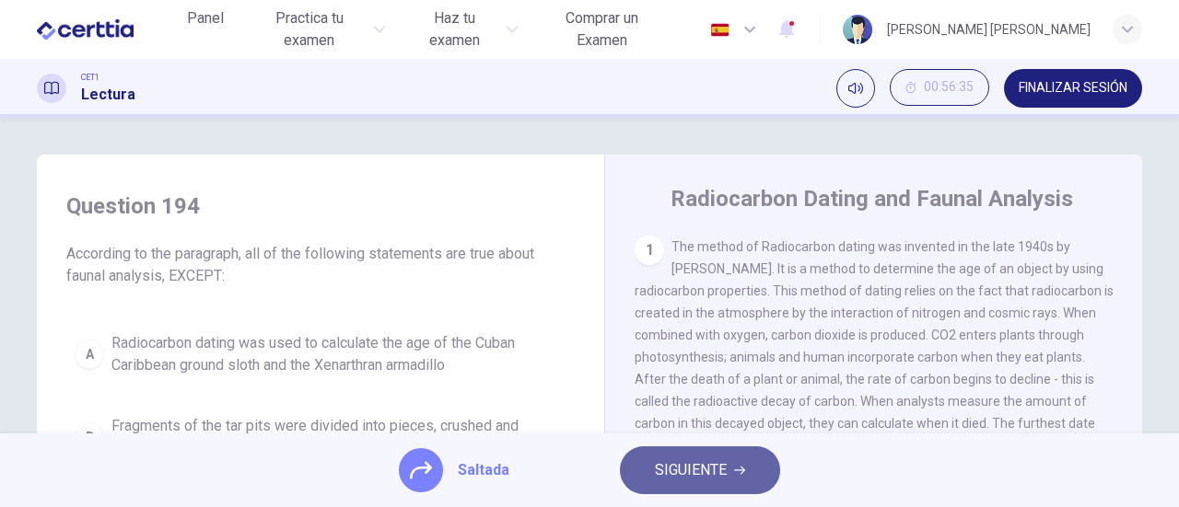
drag, startPoint x: 698, startPoint y: 467, endPoint x: 635, endPoint y: 470, distance: 62.7
click at [698, 467] on span "SIGUIENTE" at bounding box center [691, 471] width 72 height 26
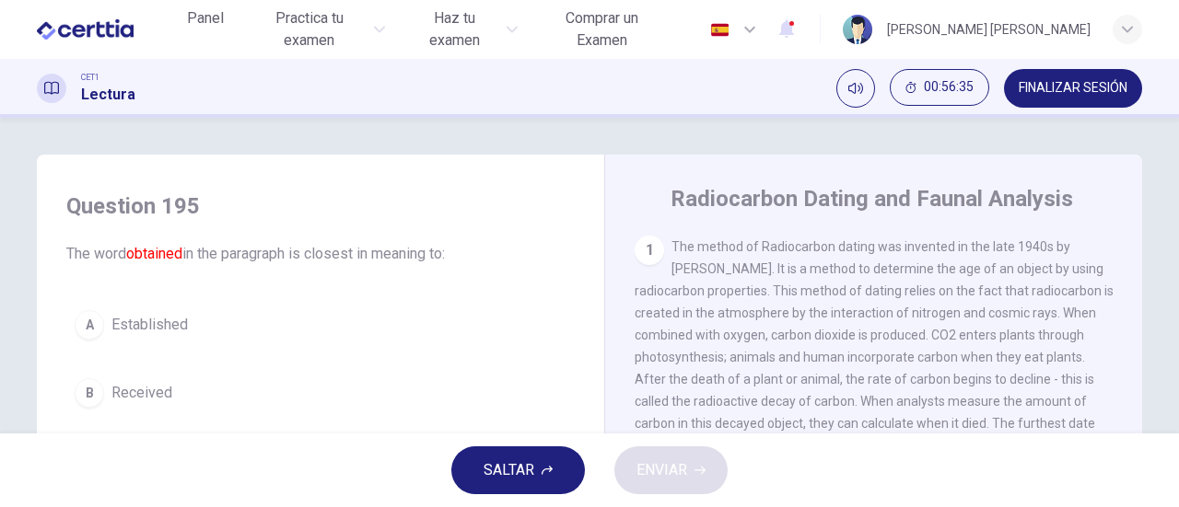
click at [526, 470] on span "SALTAR" at bounding box center [508, 471] width 51 height 26
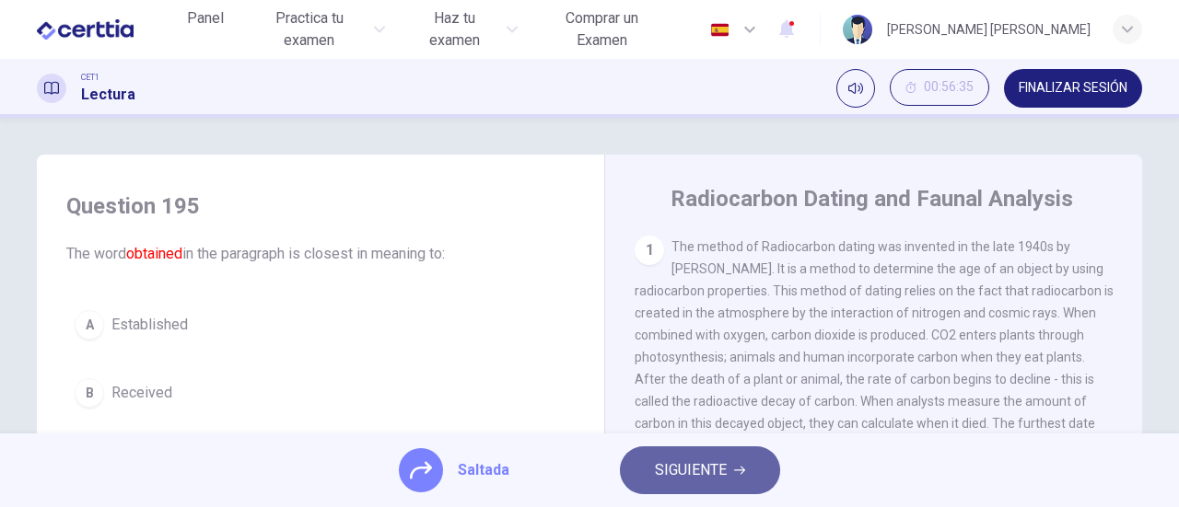
click at [674, 465] on span "SIGUIENTE" at bounding box center [691, 471] width 72 height 26
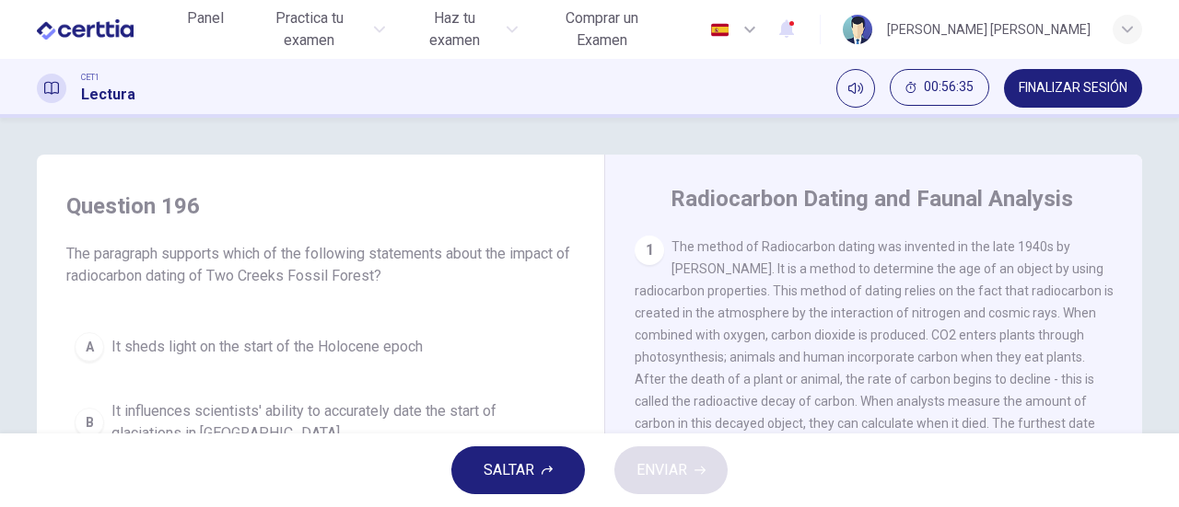
drag, startPoint x: 508, startPoint y: 469, endPoint x: 522, endPoint y: 471, distance: 13.9
click at [509, 471] on span "SALTAR" at bounding box center [508, 471] width 51 height 26
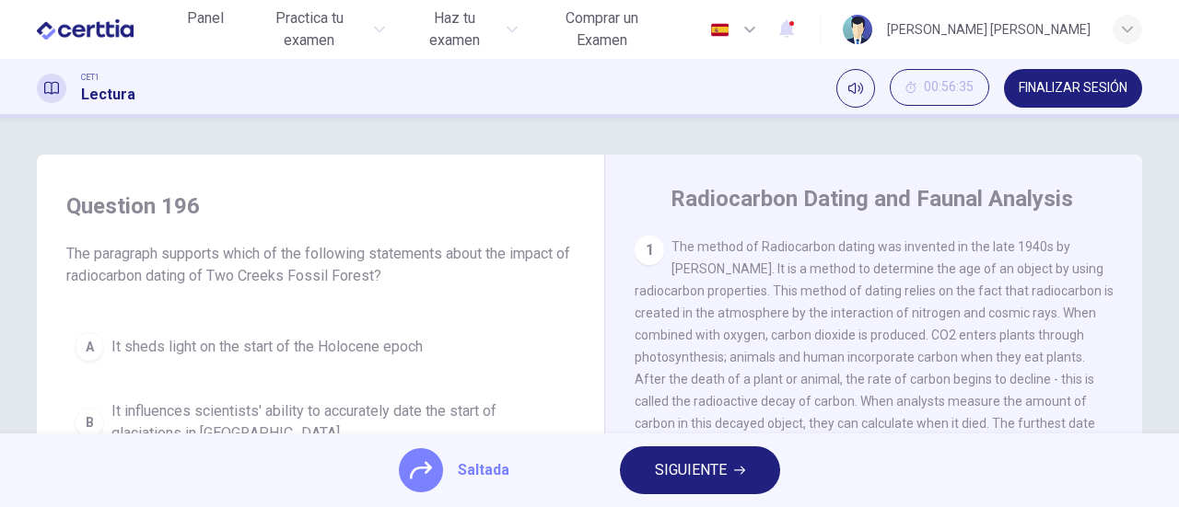
click at [657, 468] on span "SIGUIENTE" at bounding box center [691, 471] width 72 height 26
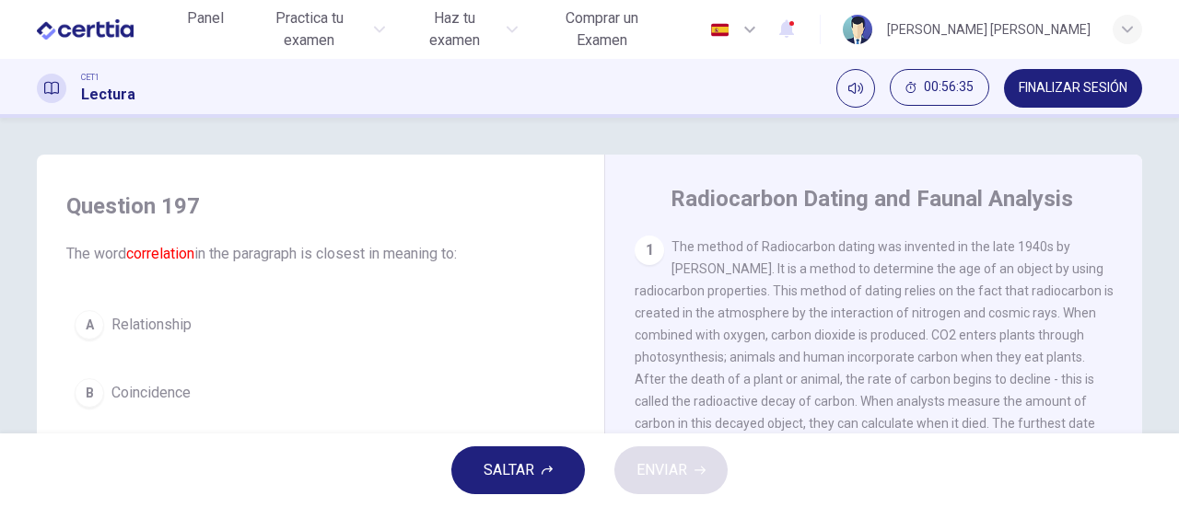
click at [511, 472] on span "SALTAR" at bounding box center [508, 471] width 51 height 26
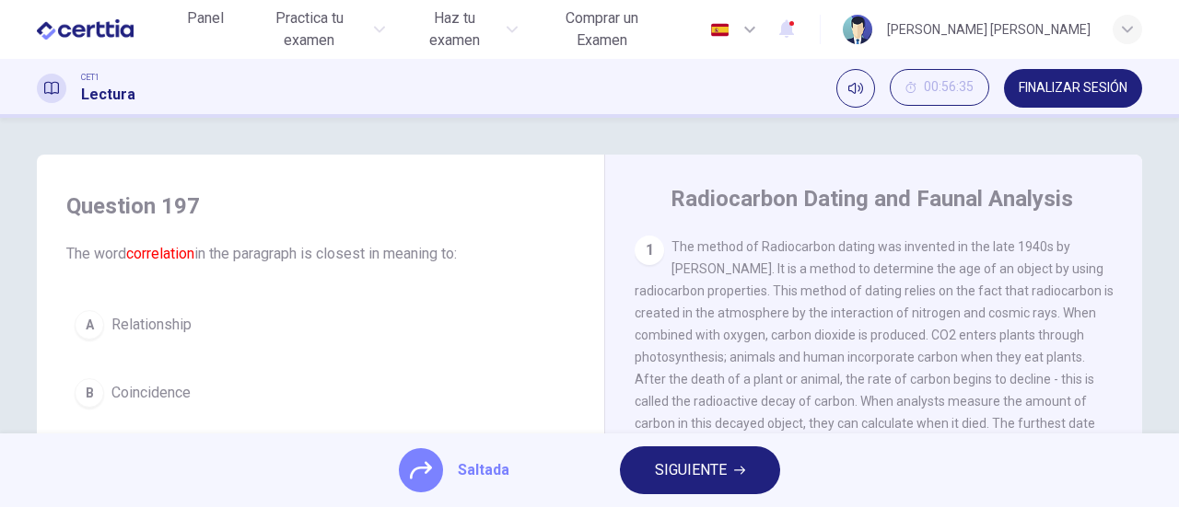
drag, startPoint x: 669, startPoint y: 471, endPoint x: 598, endPoint y: 471, distance: 71.8
click at [650, 471] on button "SIGUIENTE" at bounding box center [700, 471] width 160 height 48
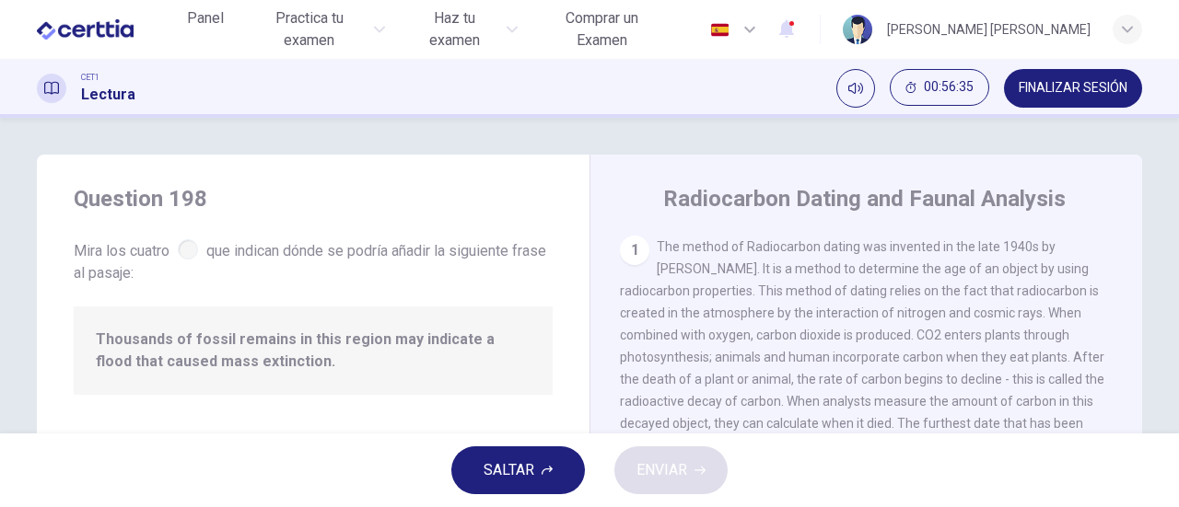
scroll to position [678, 0]
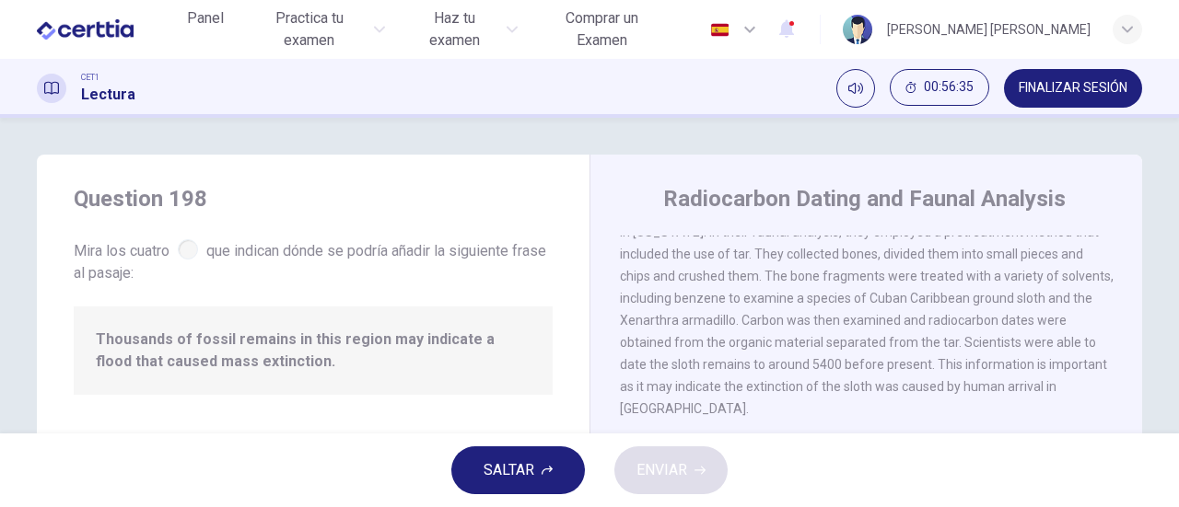
click at [506, 471] on span "SALTAR" at bounding box center [508, 471] width 51 height 26
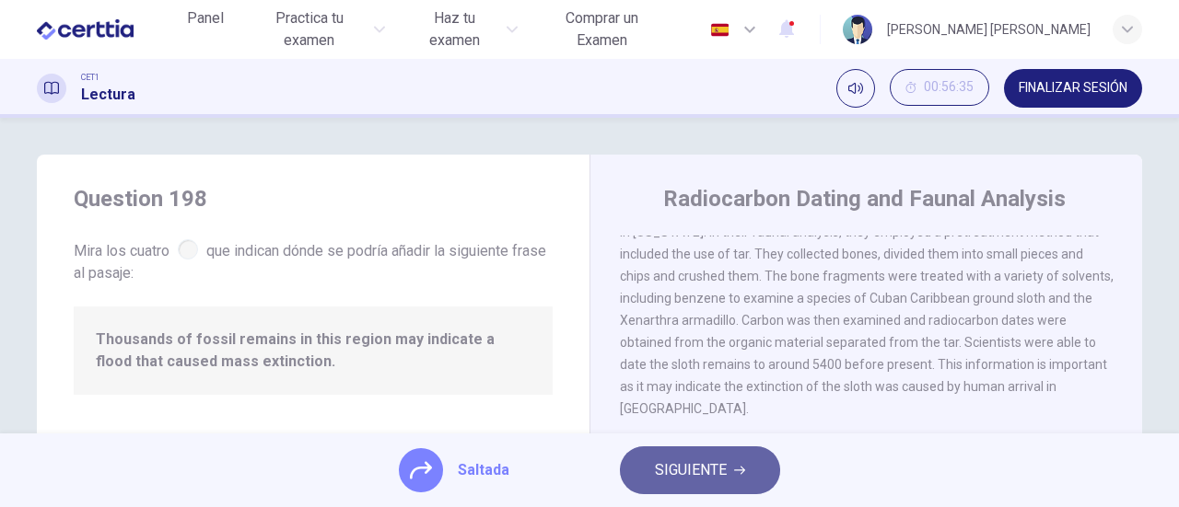
drag, startPoint x: 680, startPoint y: 464, endPoint x: 596, endPoint y: 471, distance: 84.0
click at [665, 467] on span "SIGUIENTE" at bounding box center [691, 471] width 72 height 26
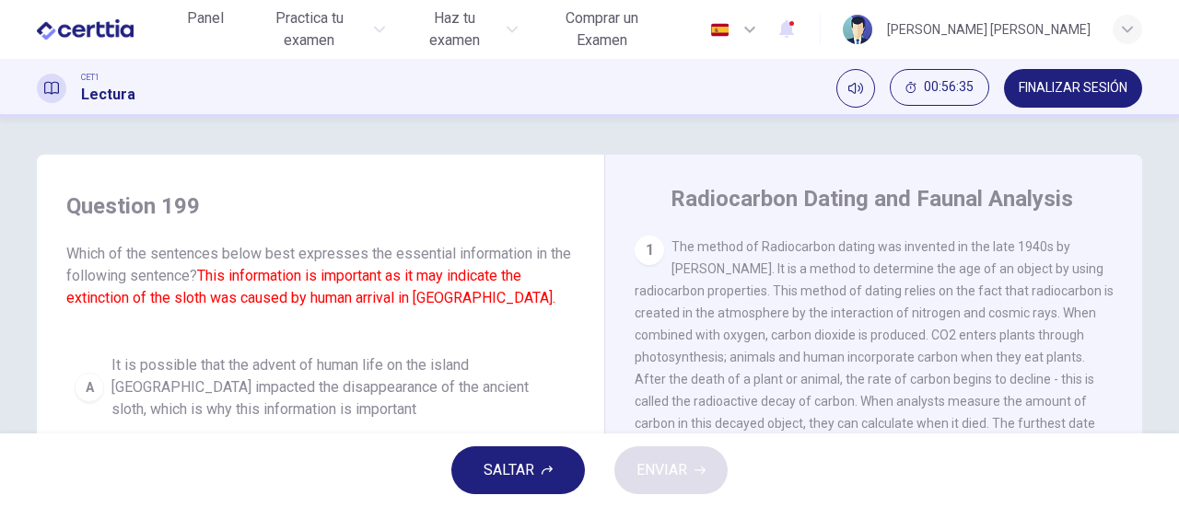
click at [521, 471] on span "SALTAR" at bounding box center [508, 471] width 51 height 26
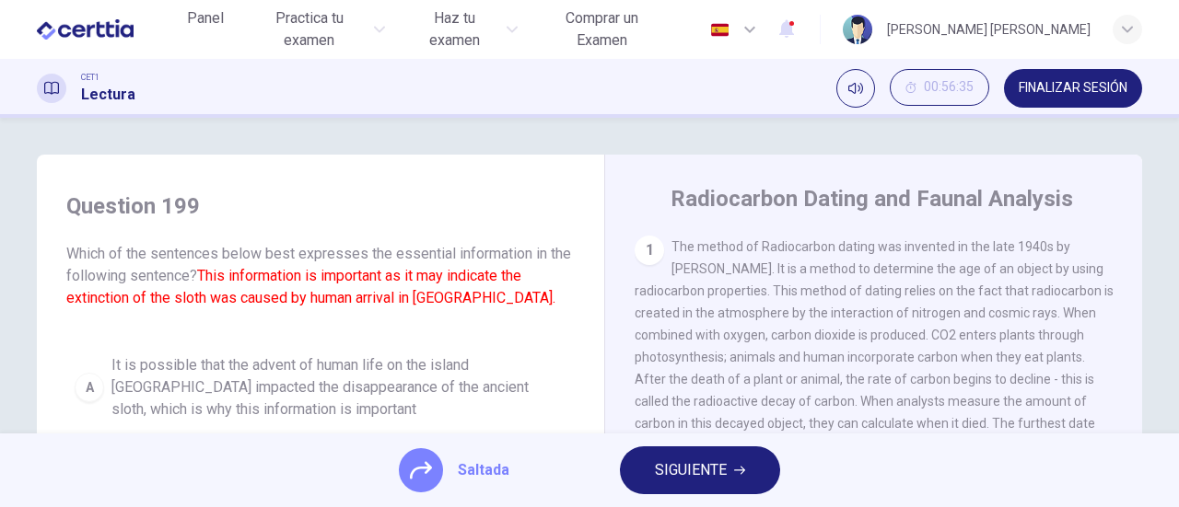
drag, startPoint x: 678, startPoint y: 471, endPoint x: 664, endPoint y: 471, distance: 13.8
click at [664, 471] on span "SIGUIENTE" at bounding box center [691, 471] width 72 height 26
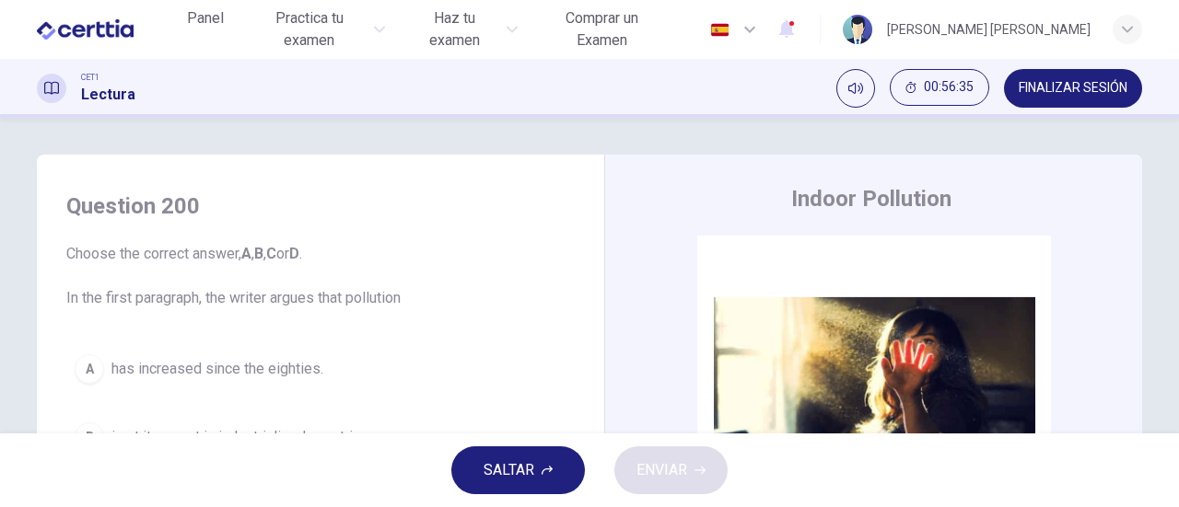
click at [531, 471] on span "SALTAR" at bounding box center [508, 471] width 51 height 26
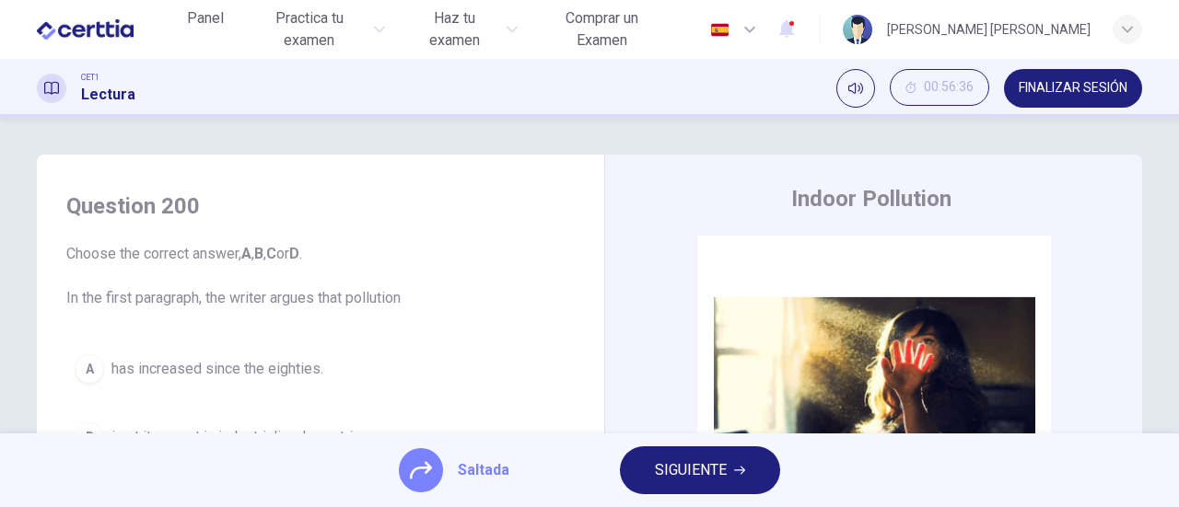
click at [677, 471] on span "SIGUIENTE" at bounding box center [691, 471] width 72 height 26
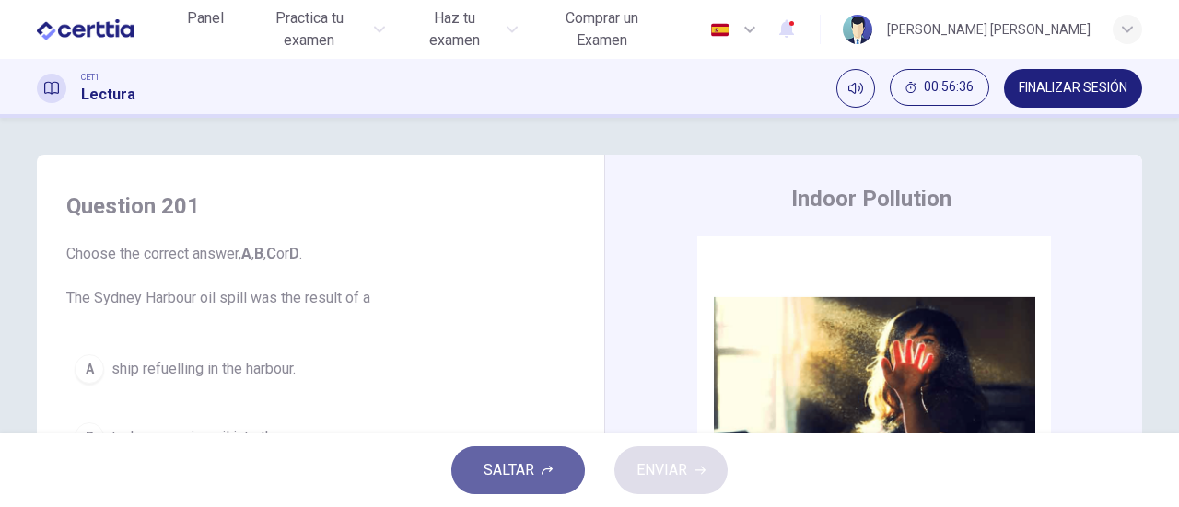
click at [517, 480] on span "SALTAR" at bounding box center [508, 471] width 51 height 26
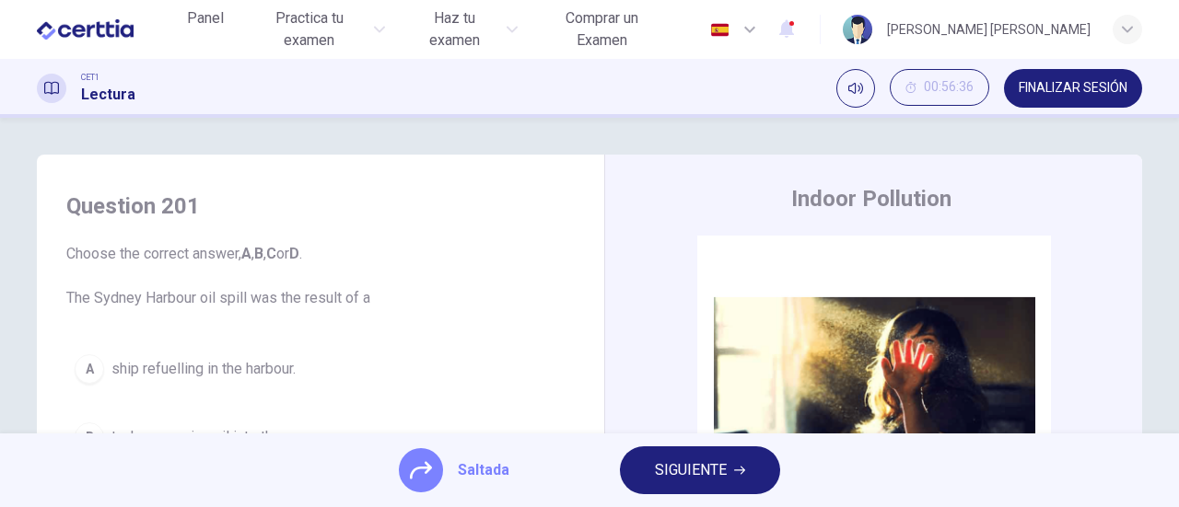
drag, startPoint x: 683, startPoint y: 477, endPoint x: 658, endPoint y: 480, distance: 25.0
click at [682, 477] on span "SIGUIENTE" at bounding box center [691, 471] width 72 height 26
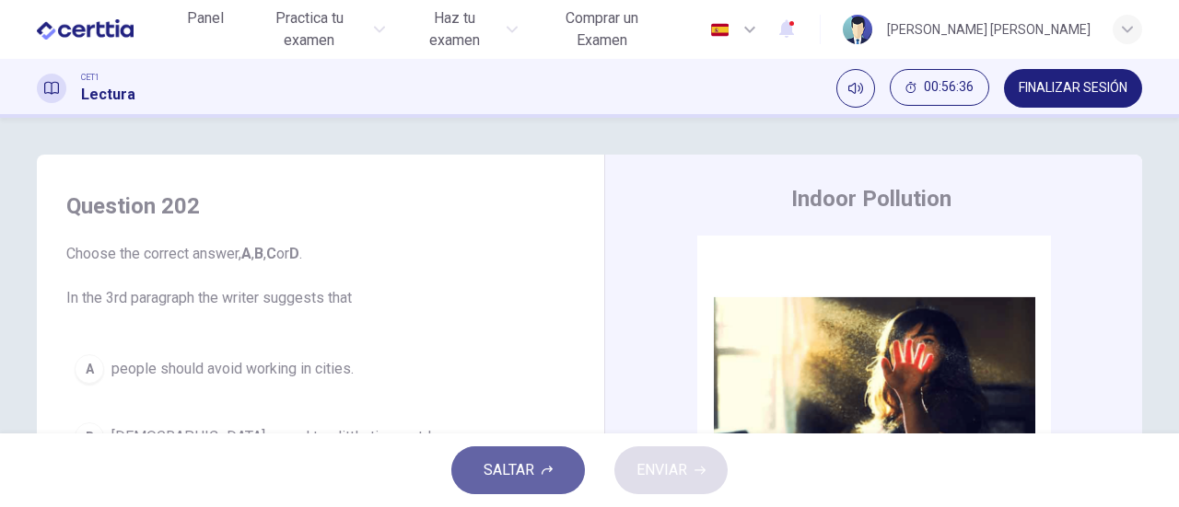
click at [530, 482] on span "SALTAR" at bounding box center [508, 471] width 51 height 26
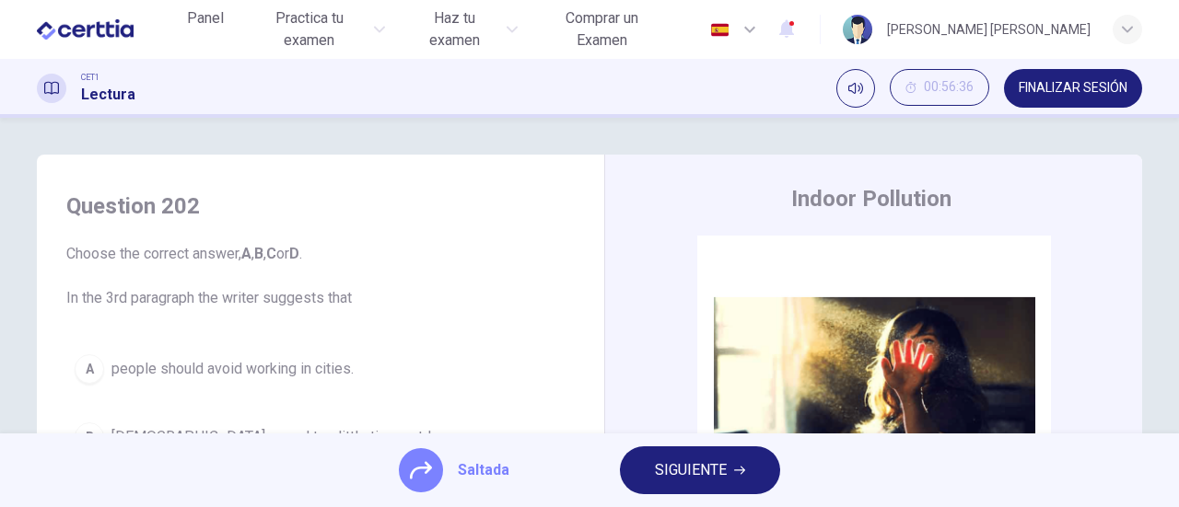
click at [691, 474] on span "SIGUIENTE" at bounding box center [691, 471] width 72 height 26
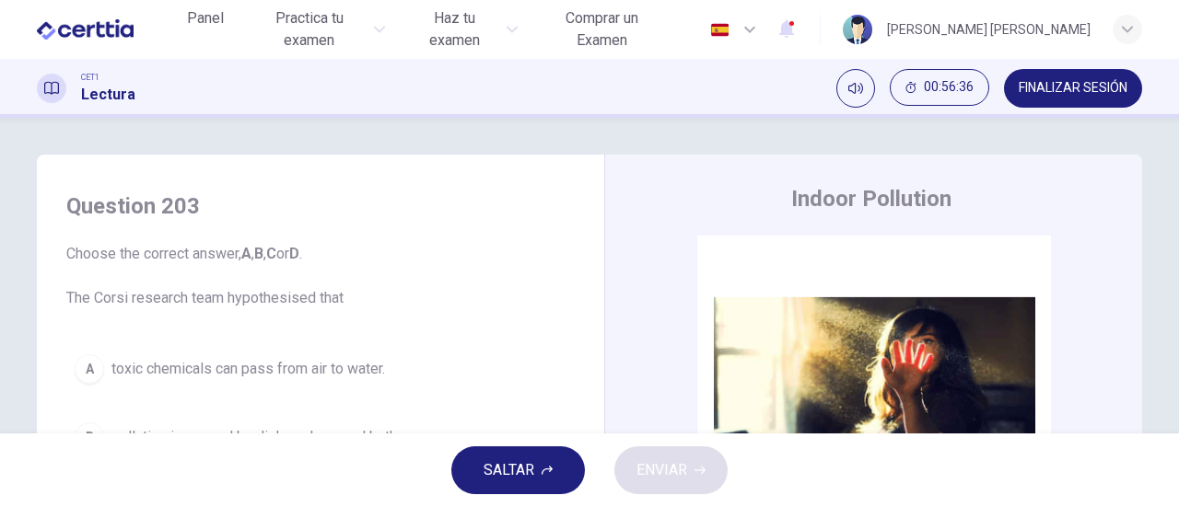
click at [504, 478] on span "SALTAR" at bounding box center [508, 471] width 51 height 26
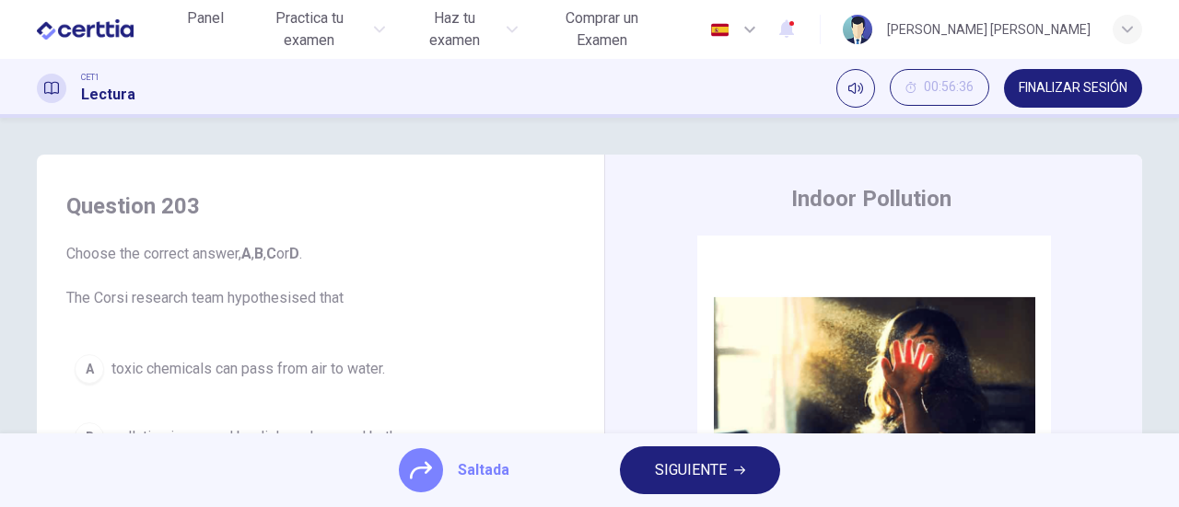
click at [662, 474] on span "SIGUIENTE" at bounding box center [691, 471] width 72 height 26
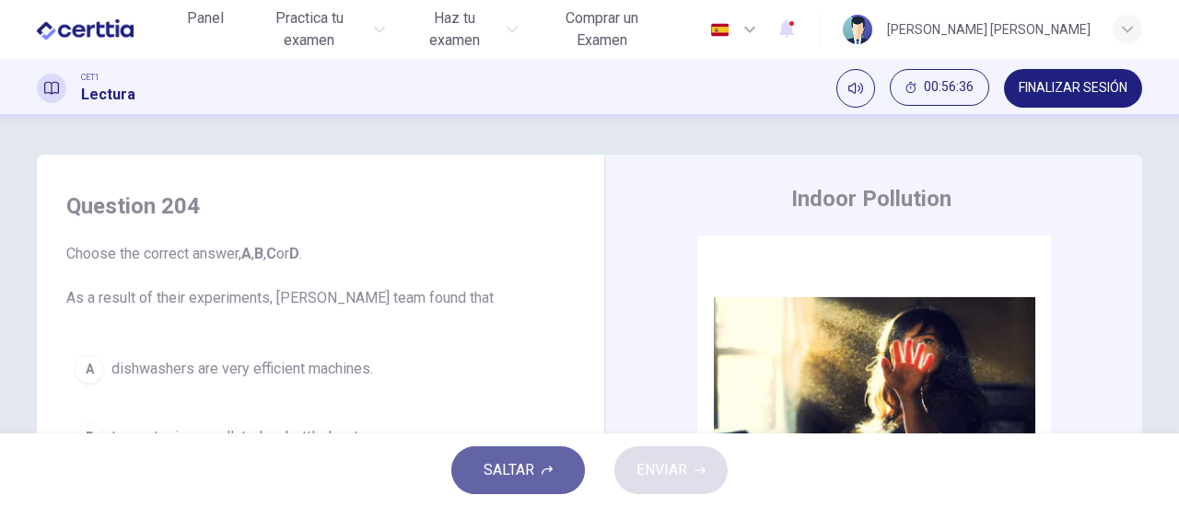
click at [527, 478] on span "SALTAR" at bounding box center [508, 471] width 51 height 26
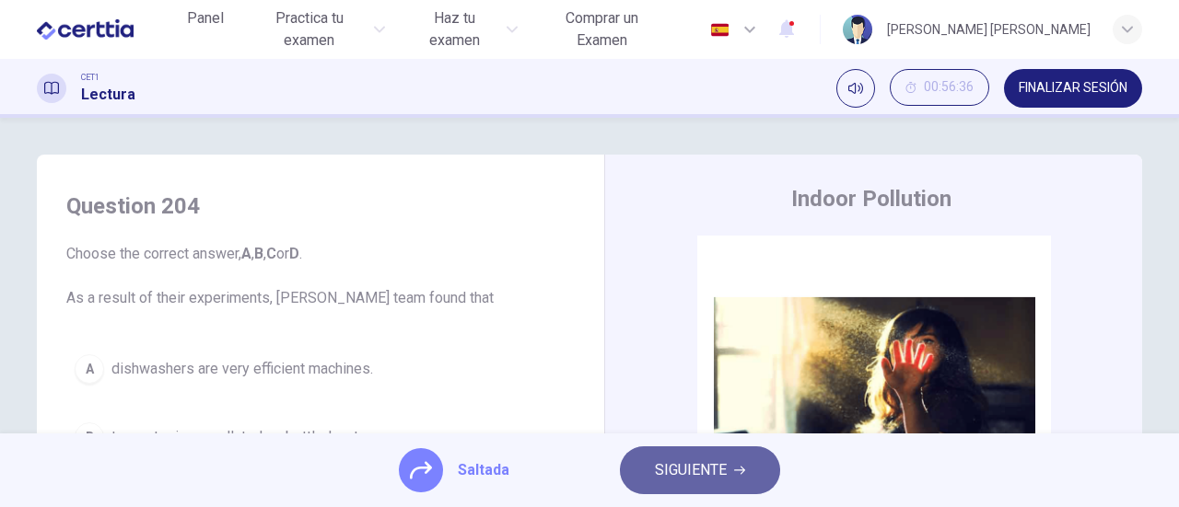
click at [698, 477] on span "SIGUIENTE" at bounding box center [691, 471] width 72 height 26
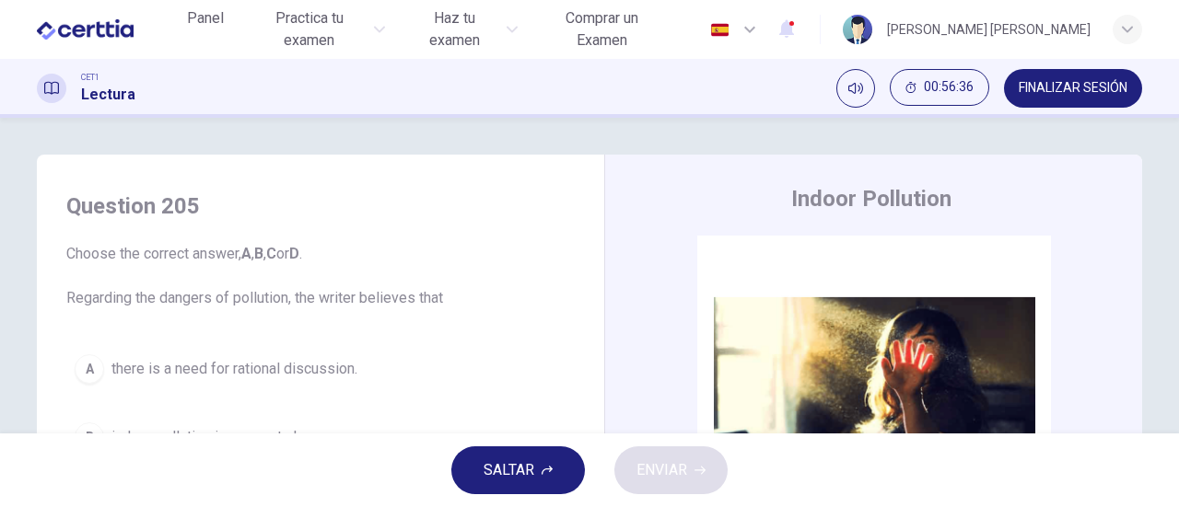
click at [519, 482] on span "SALTAR" at bounding box center [508, 471] width 51 height 26
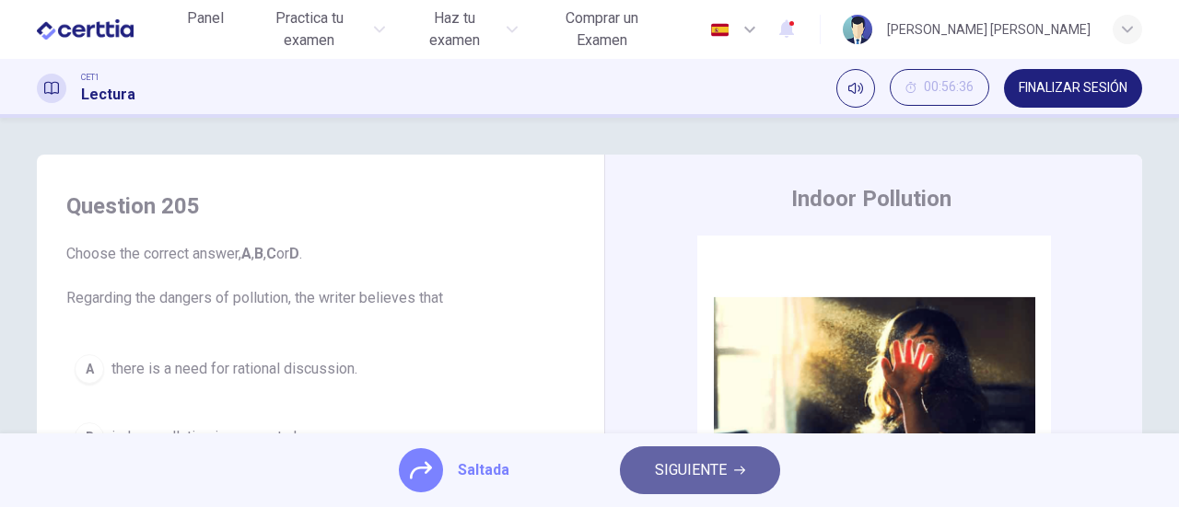
click at [667, 476] on span "SIGUIENTE" at bounding box center [691, 471] width 72 height 26
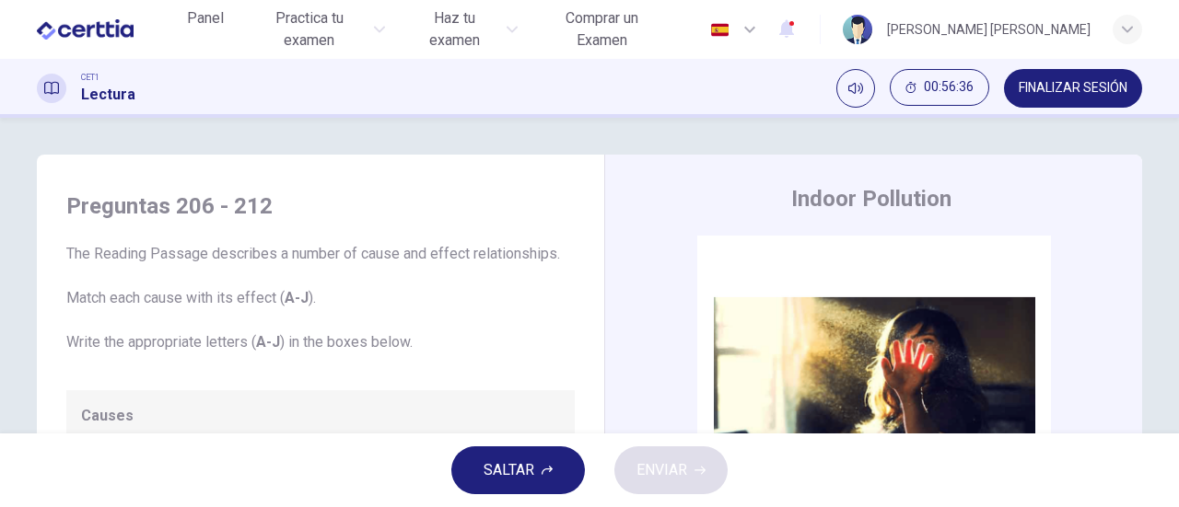
click at [533, 476] on span "SALTAR" at bounding box center [508, 471] width 51 height 26
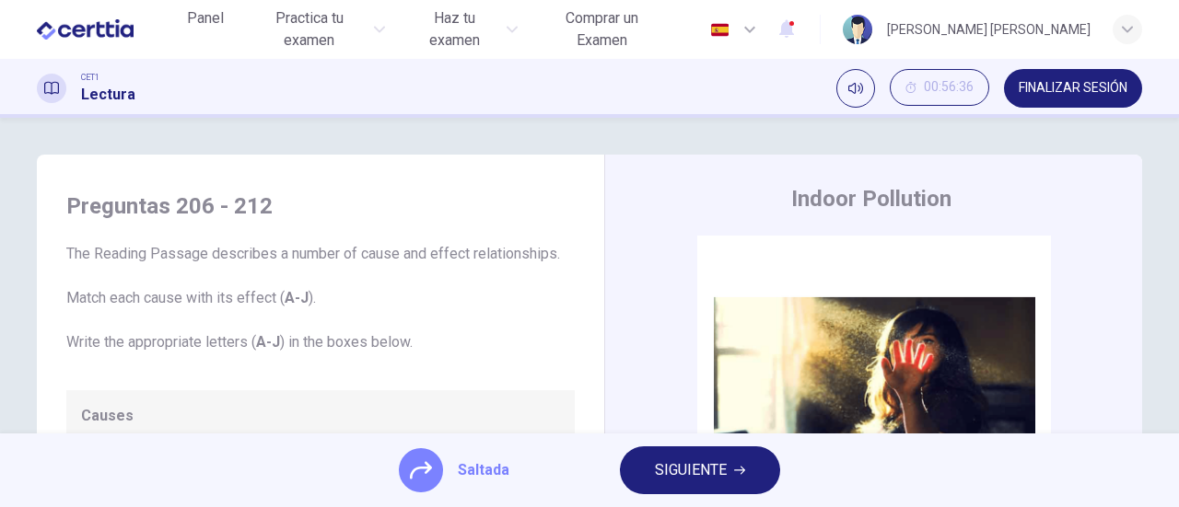
click at [657, 475] on span "SIGUIENTE" at bounding box center [691, 471] width 72 height 26
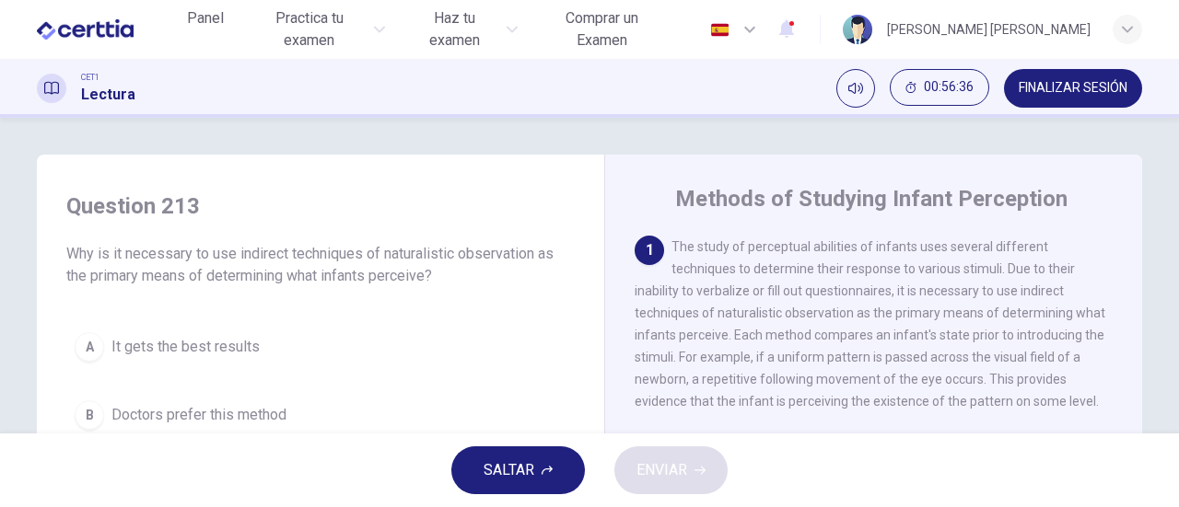
drag, startPoint x: 512, startPoint y: 478, endPoint x: 521, endPoint y: 475, distance: 9.6
click at [513, 476] on span "SALTAR" at bounding box center [508, 471] width 51 height 26
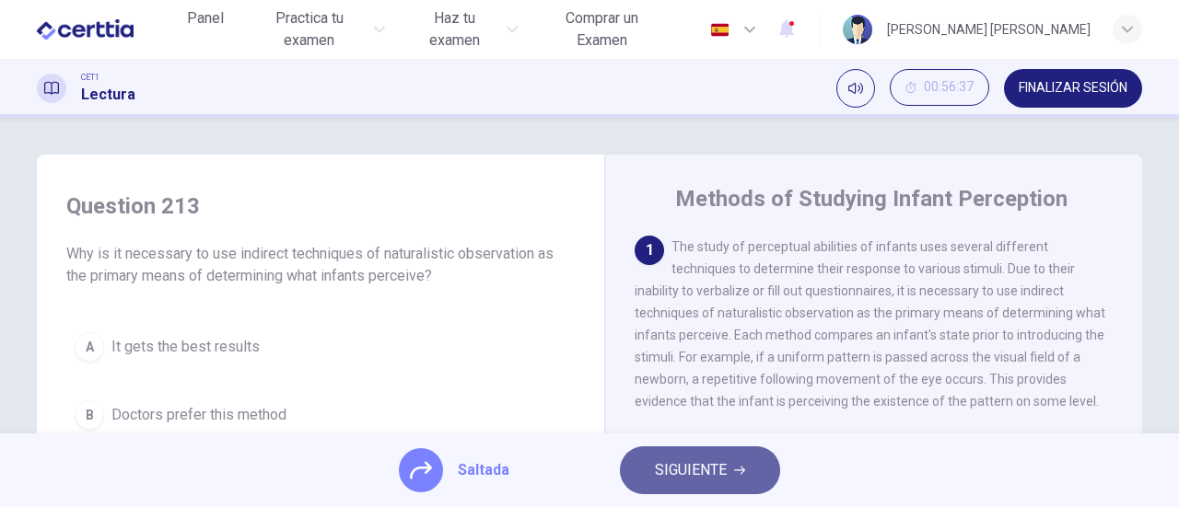
click at [659, 472] on span "SIGUIENTE" at bounding box center [691, 471] width 72 height 26
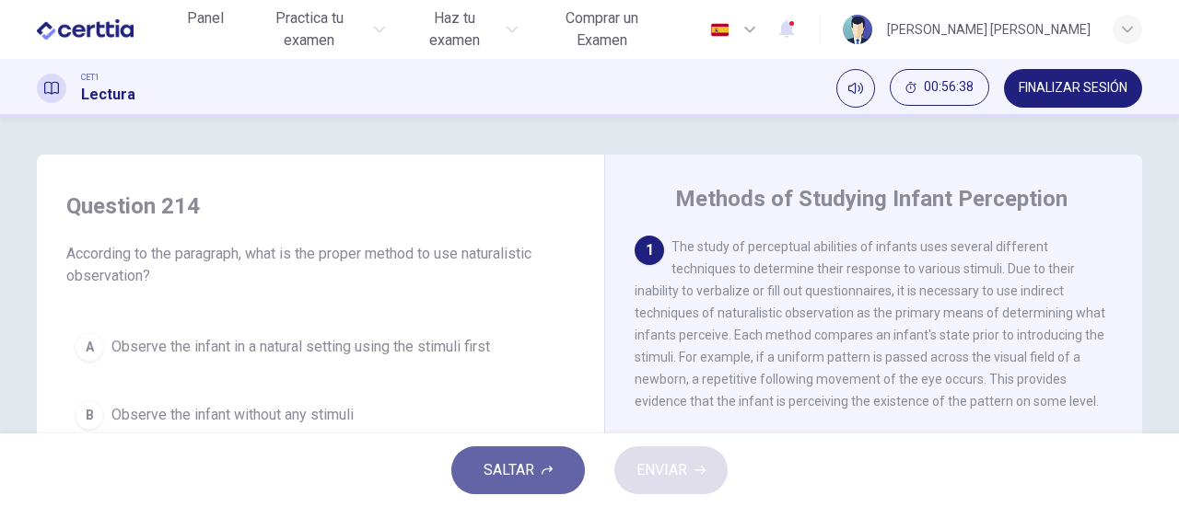
click at [506, 479] on span "SALTAR" at bounding box center [508, 471] width 51 height 26
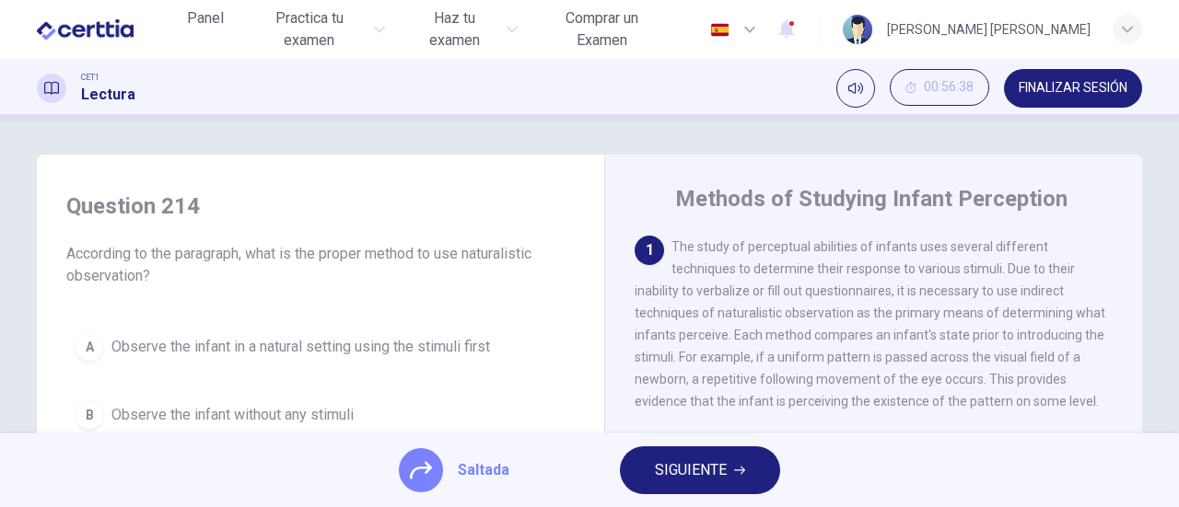
click at [668, 459] on span "SIGUIENTE" at bounding box center [691, 471] width 72 height 26
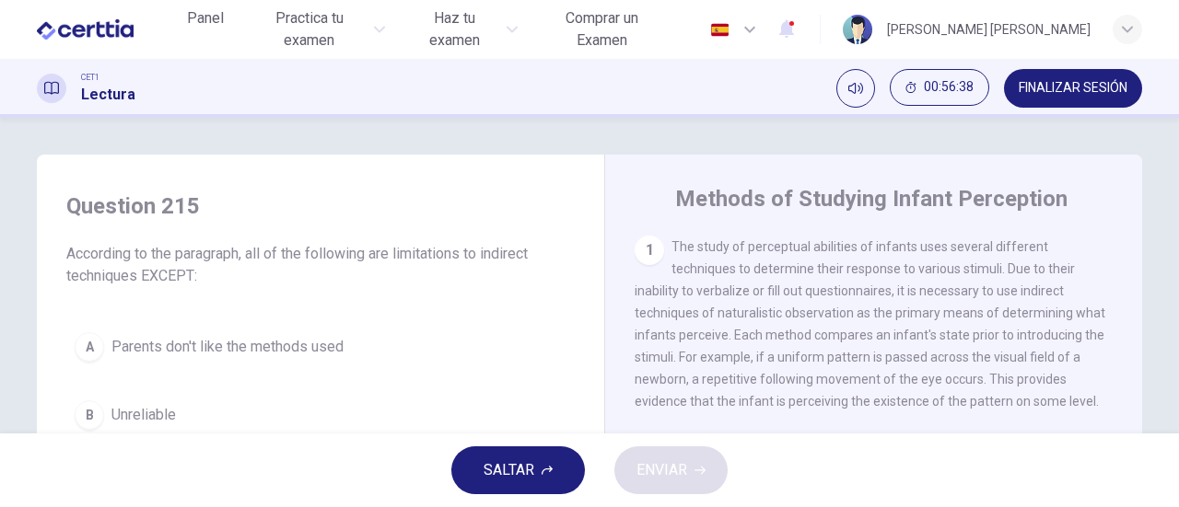
click at [536, 475] on button "SALTAR" at bounding box center [518, 471] width 134 height 48
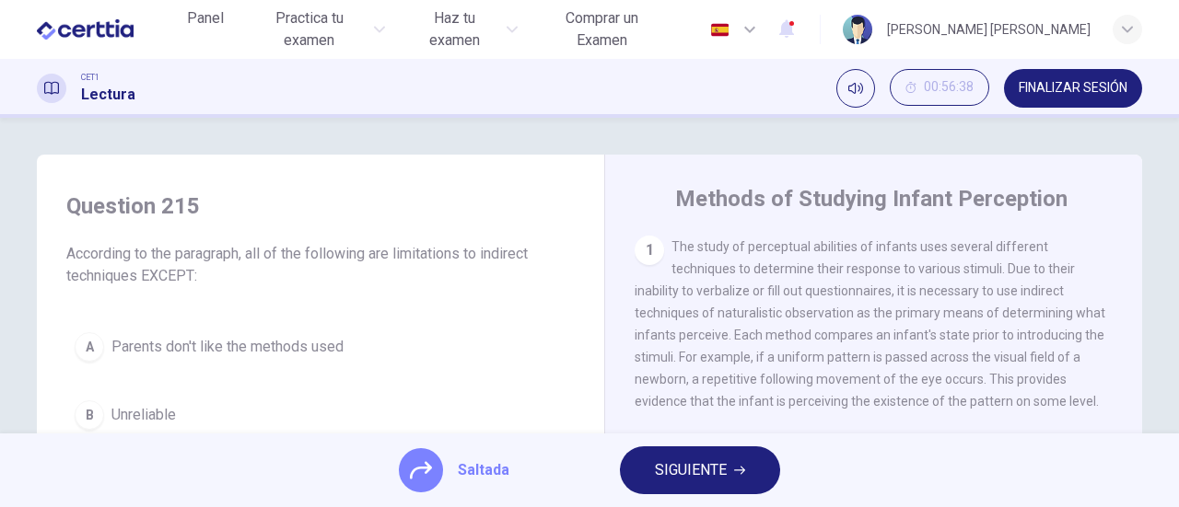
click at [703, 472] on span "SIGUIENTE" at bounding box center [691, 471] width 72 height 26
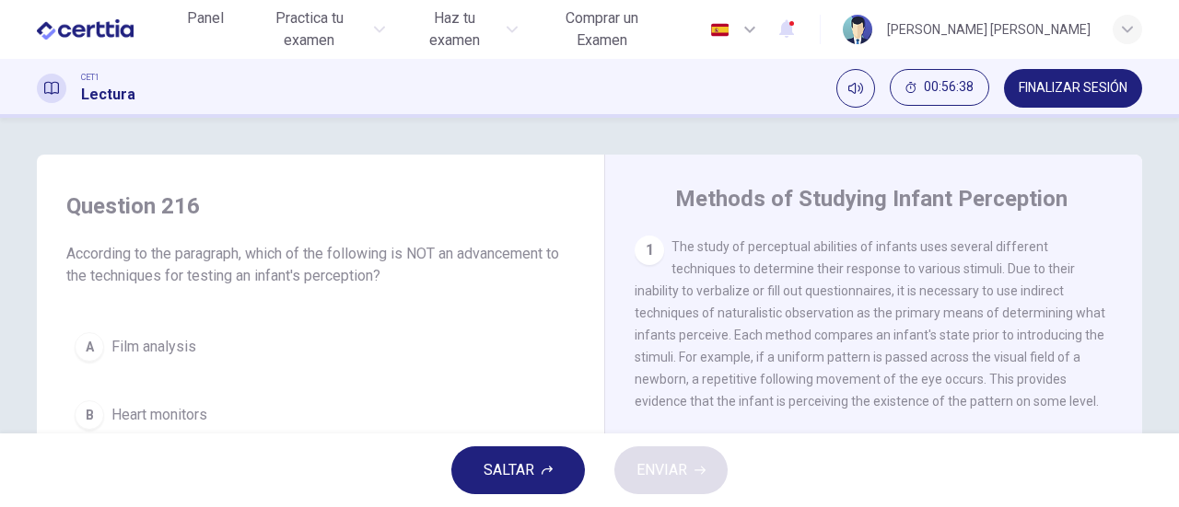
drag, startPoint x: 475, startPoint y: 478, endPoint x: 526, endPoint y: 472, distance: 50.9
click at [484, 476] on button "SALTAR" at bounding box center [518, 471] width 134 height 48
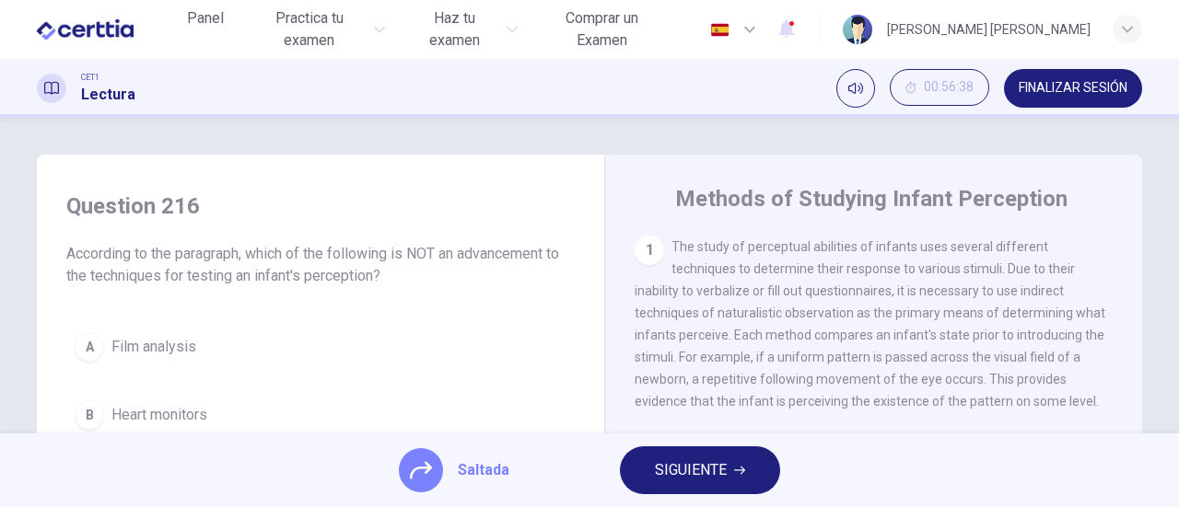
click at [702, 472] on span "SIGUIENTE" at bounding box center [691, 471] width 72 height 26
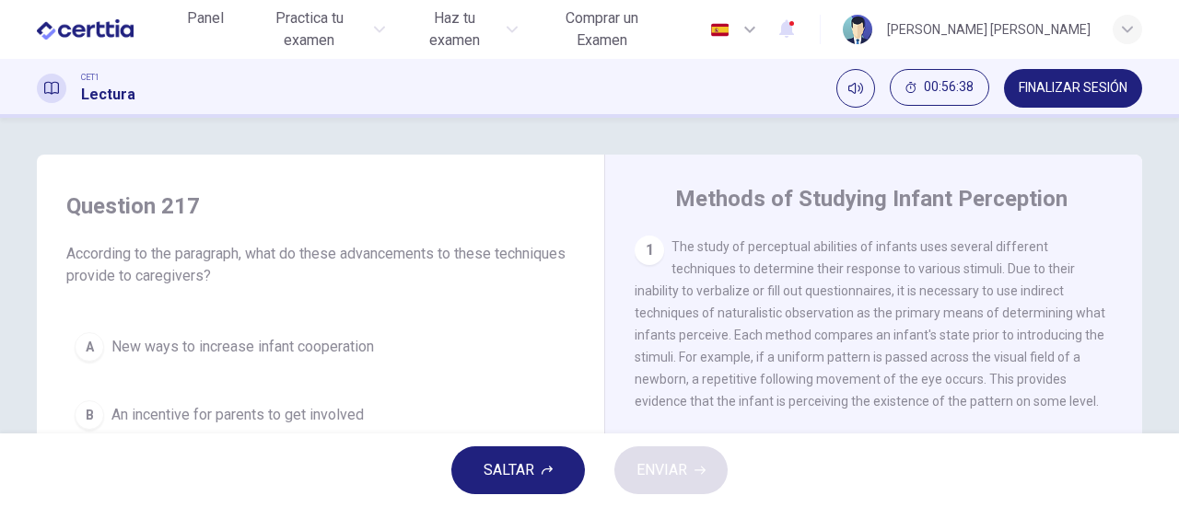
click at [529, 473] on span "SALTAR" at bounding box center [508, 471] width 51 height 26
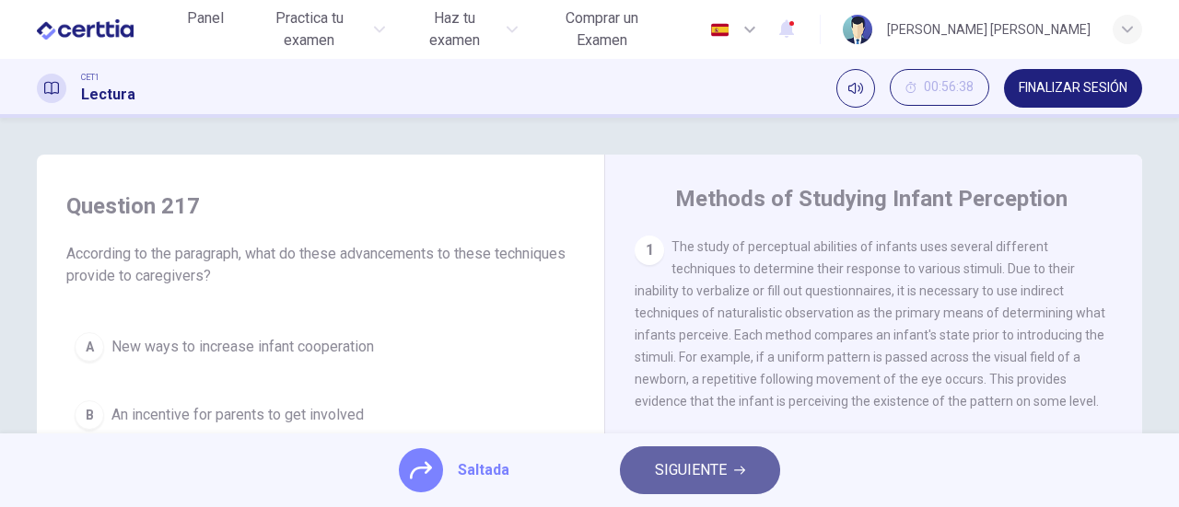
click at [670, 468] on span "SIGUIENTE" at bounding box center [691, 471] width 72 height 26
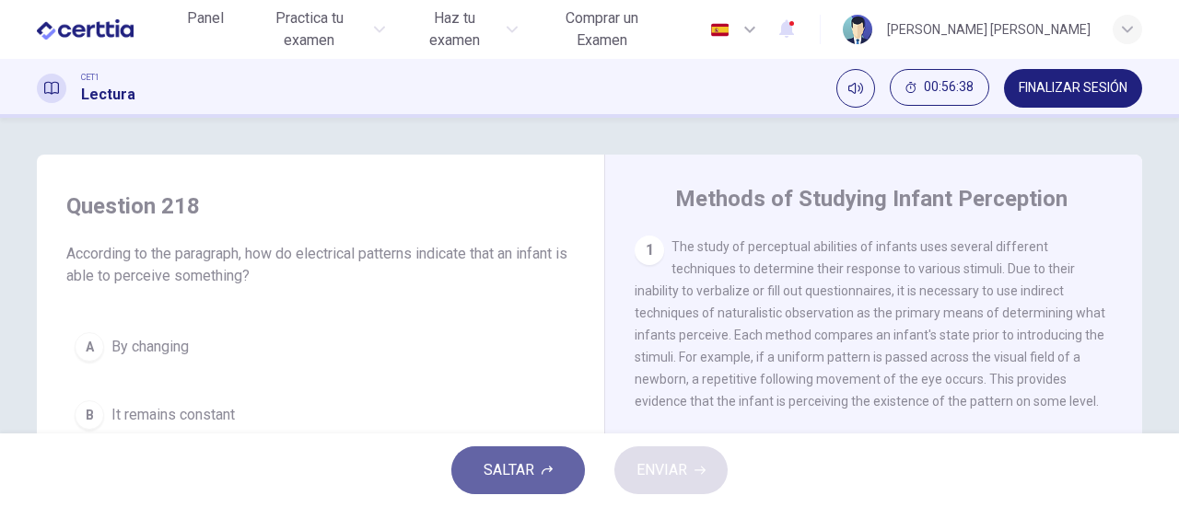
click at [538, 480] on button "SALTAR" at bounding box center [518, 471] width 134 height 48
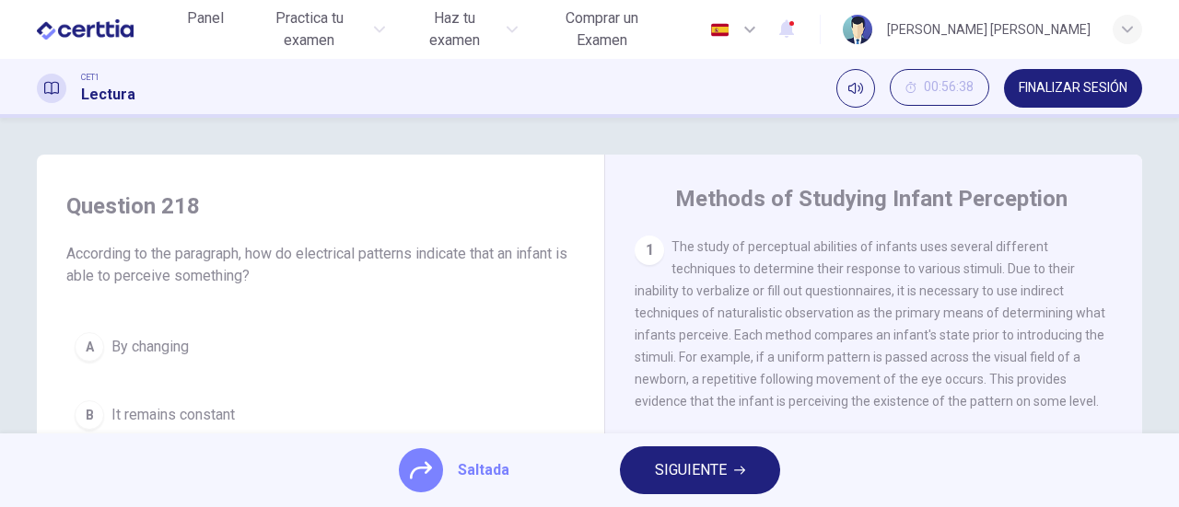
click at [655, 476] on span "SIGUIENTE" at bounding box center [691, 471] width 72 height 26
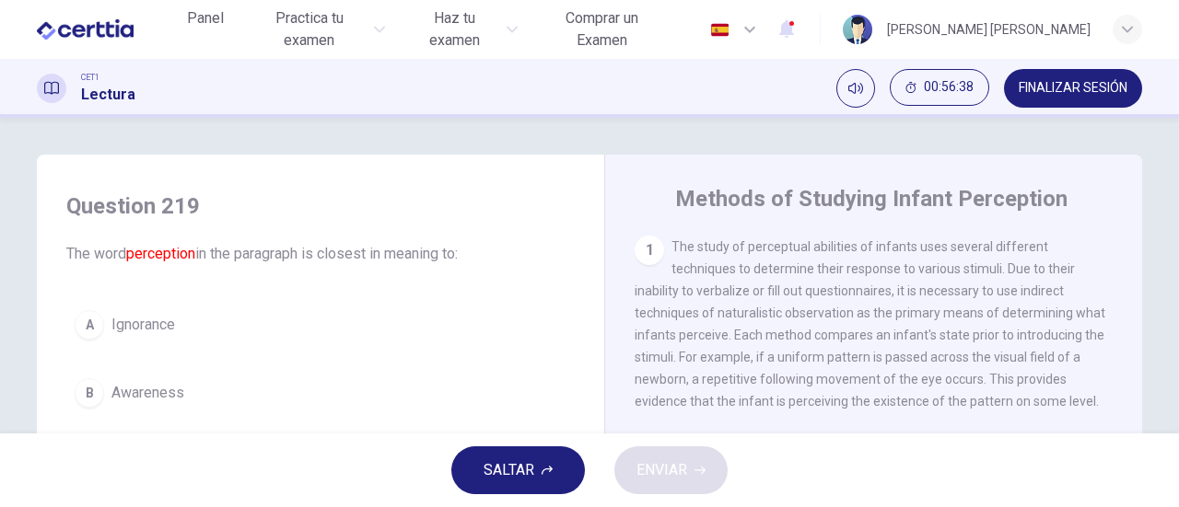
drag, startPoint x: 460, startPoint y: 475, endPoint x: 514, endPoint y: 468, distance: 53.9
click at [464, 474] on button "SALTAR" at bounding box center [518, 471] width 134 height 48
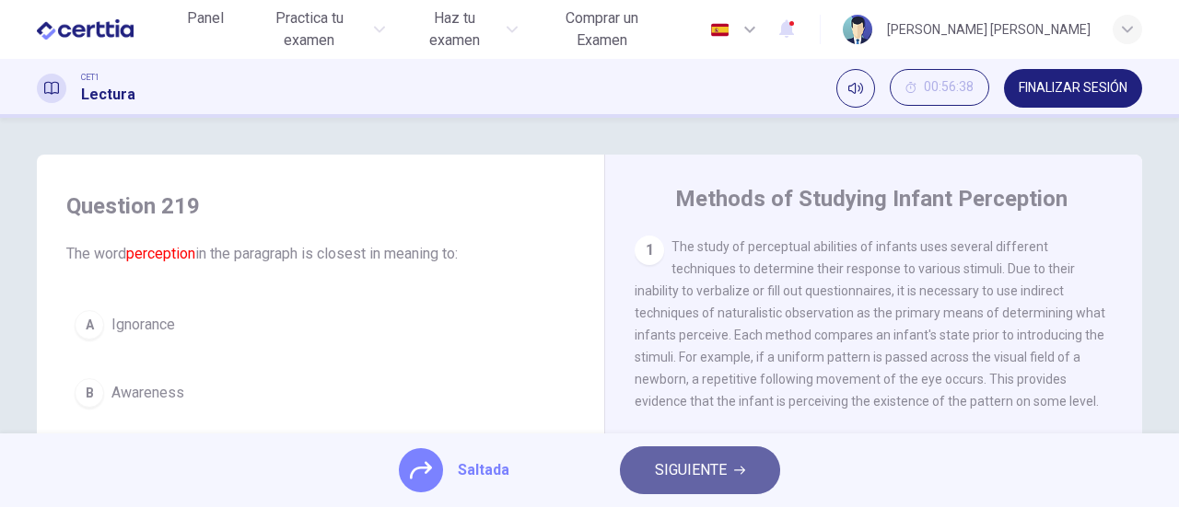
click at [630, 463] on button "SIGUIENTE" at bounding box center [700, 471] width 160 height 48
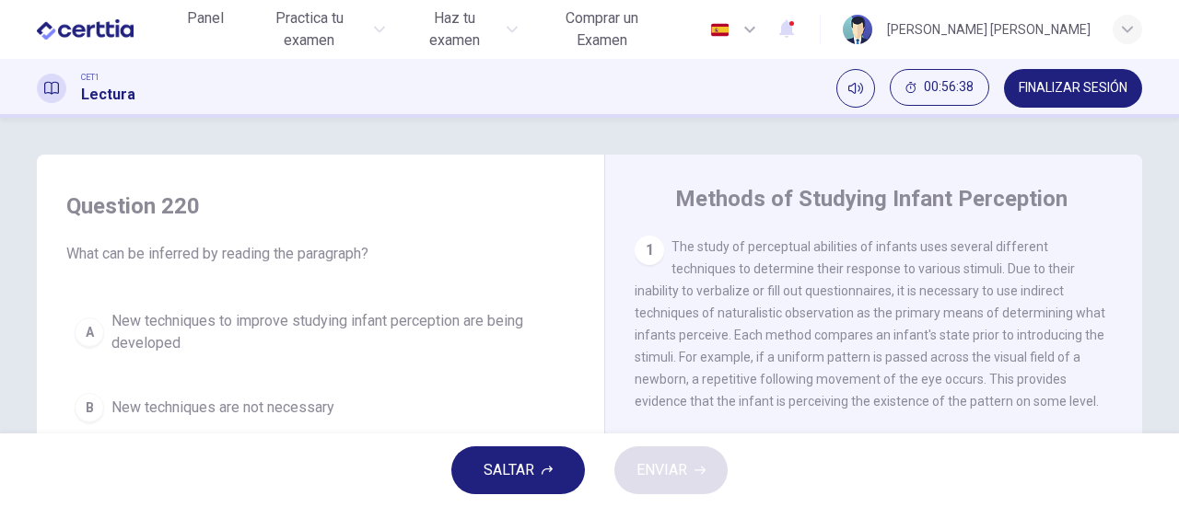
click at [513, 466] on span "SALTAR" at bounding box center [508, 471] width 51 height 26
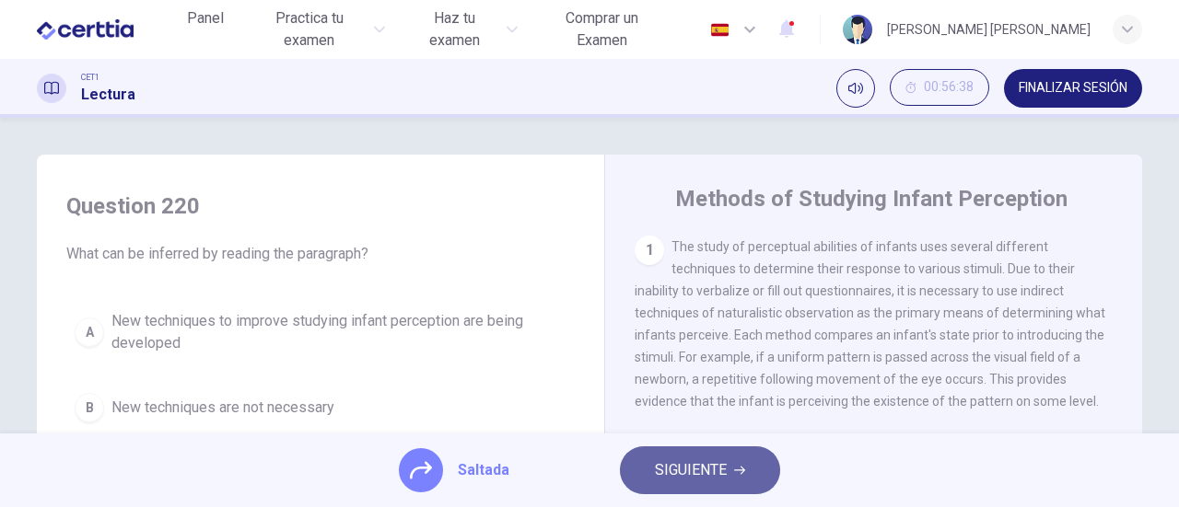
drag, startPoint x: 667, startPoint y: 464, endPoint x: 628, endPoint y: 464, distance: 38.7
click at [665, 464] on span "SIGUIENTE" at bounding box center [691, 471] width 72 height 26
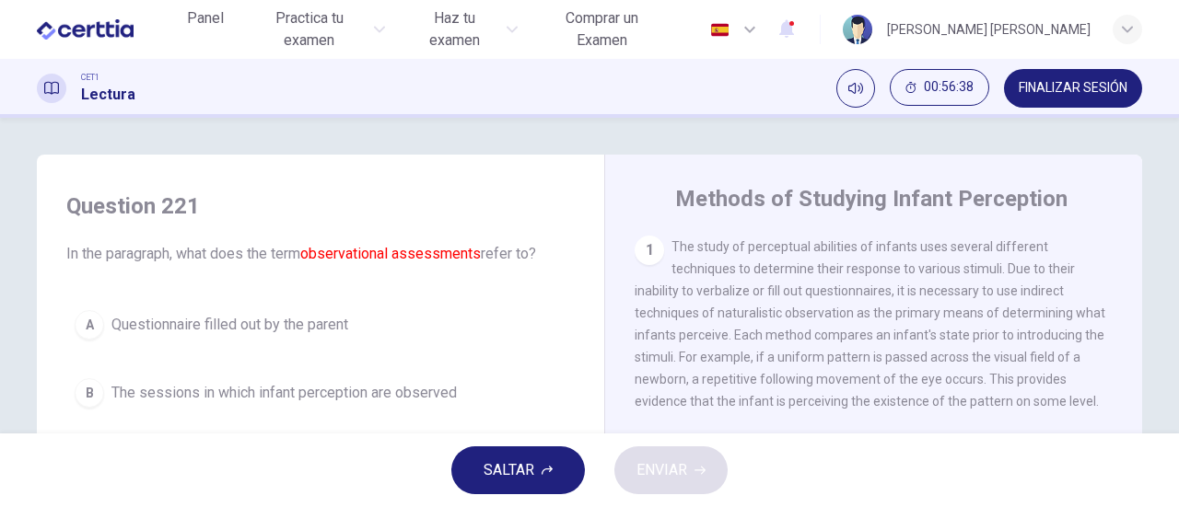
click at [538, 464] on button "SALTAR" at bounding box center [518, 471] width 134 height 48
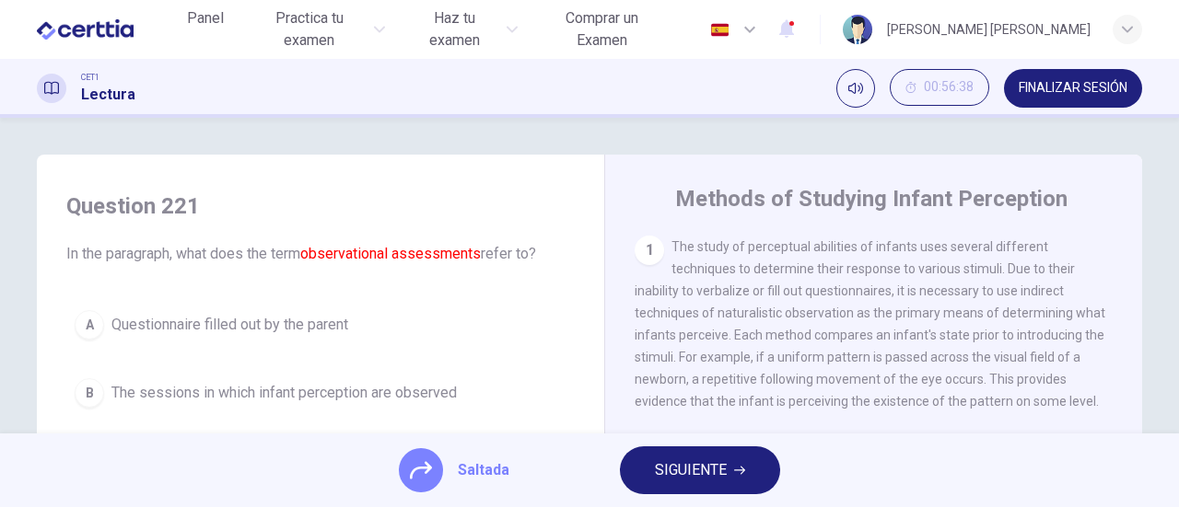
drag, startPoint x: 683, startPoint y: 464, endPoint x: 643, endPoint y: 469, distance: 40.8
click at [680, 465] on span "SIGUIENTE" at bounding box center [691, 471] width 72 height 26
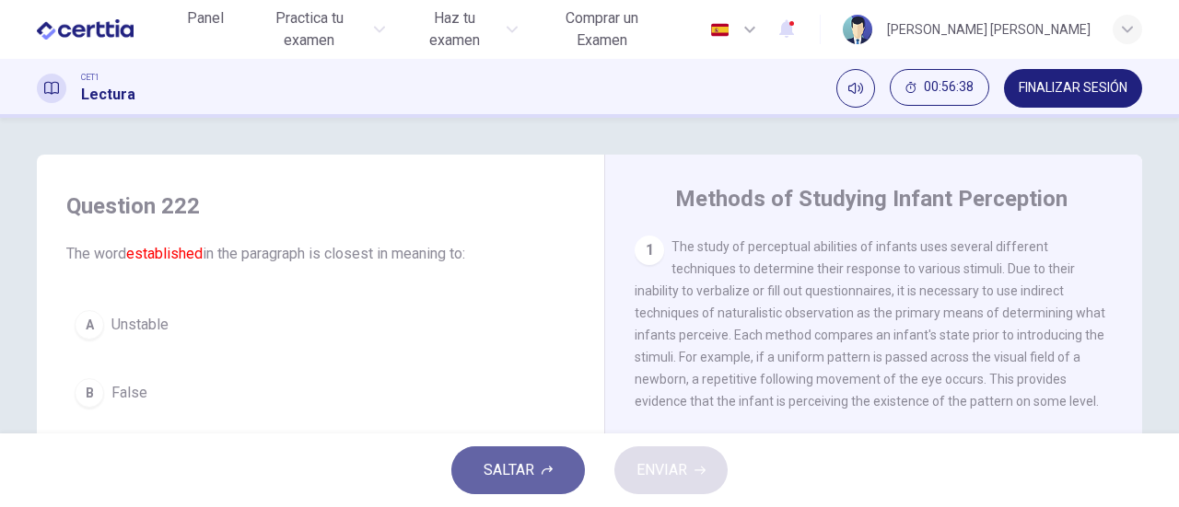
drag, startPoint x: 517, startPoint y: 471, endPoint x: 530, endPoint y: 471, distance: 13.8
click at [530, 471] on span "SALTAR" at bounding box center [508, 471] width 51 height 26
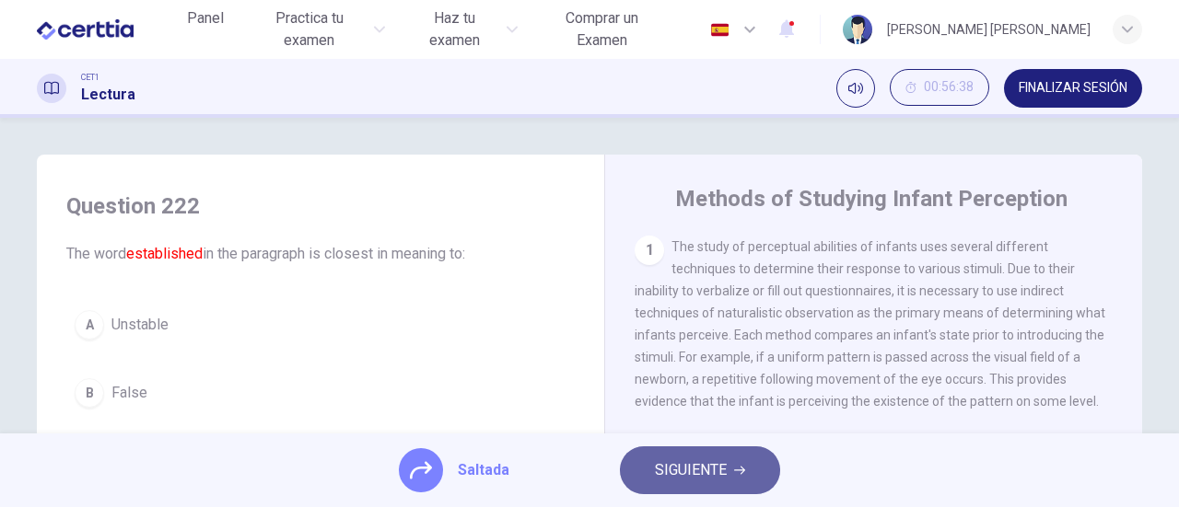
drag, startPoint x: 678, startPoint y: 465, endPoint x: 657, endPoint y: 465, distance: 20.3
click at [680, 465] on span "SIGUIENTE" at bounding box center [691, 471] width 72 height 26
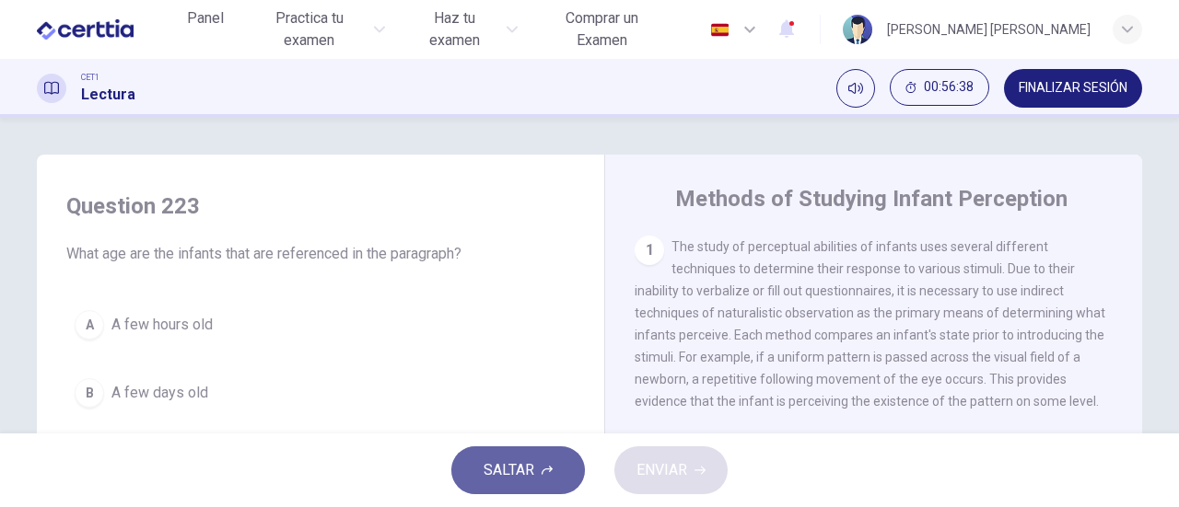
click at [543, 465] on icon "button" at bounding box center [546, 470] width 11 height 11
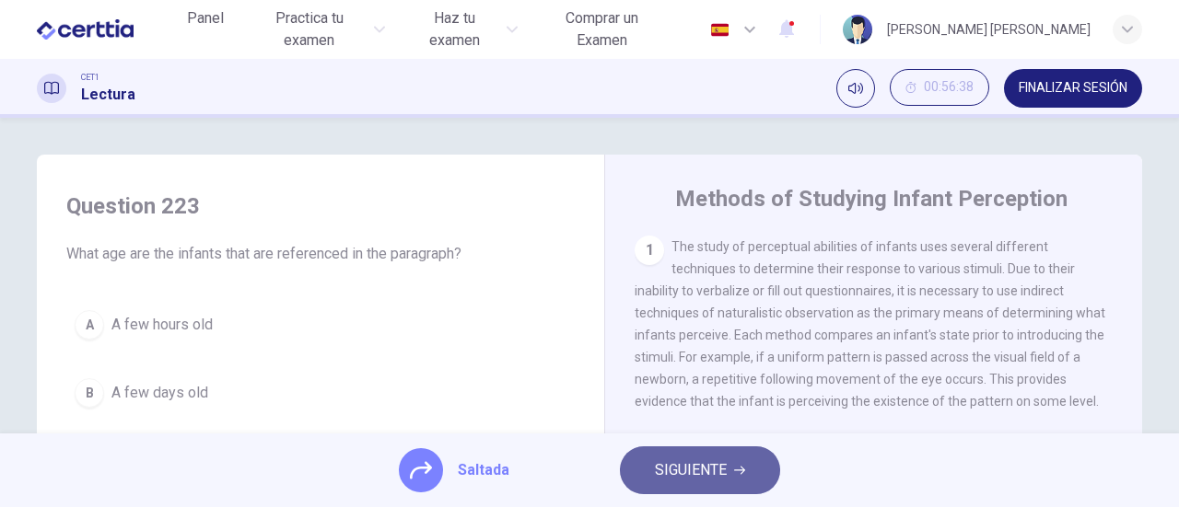
drag, startPoint x: 696, startPoint y: 465, endPoint x: 595, endPoint y: 466, distance: 101.3
click at [681, 465] on span "SIGUIENTE" at bounding box center [691, 471] width 72 height 26
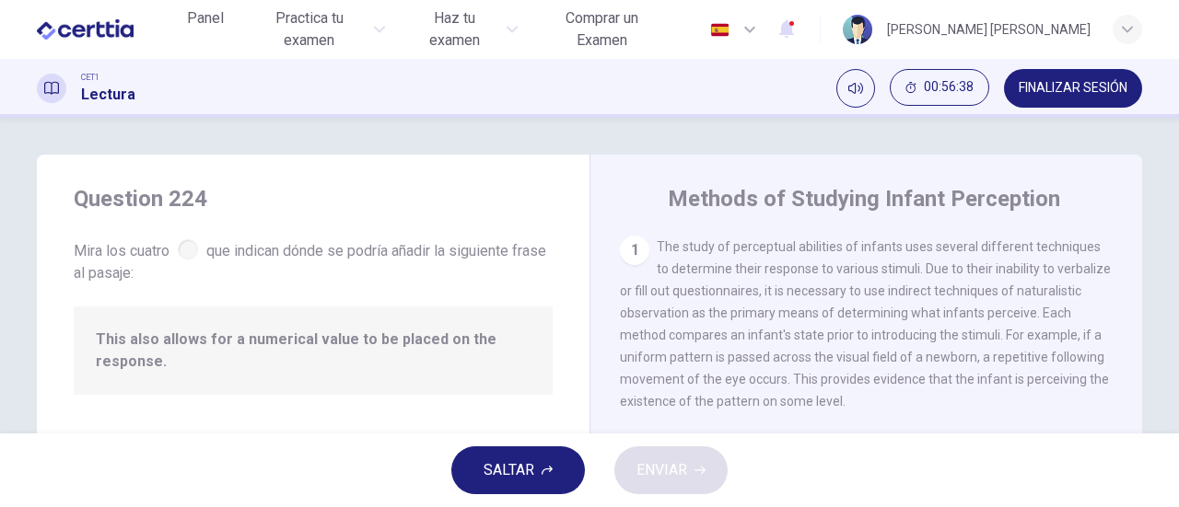
scroll to position [224, 0]
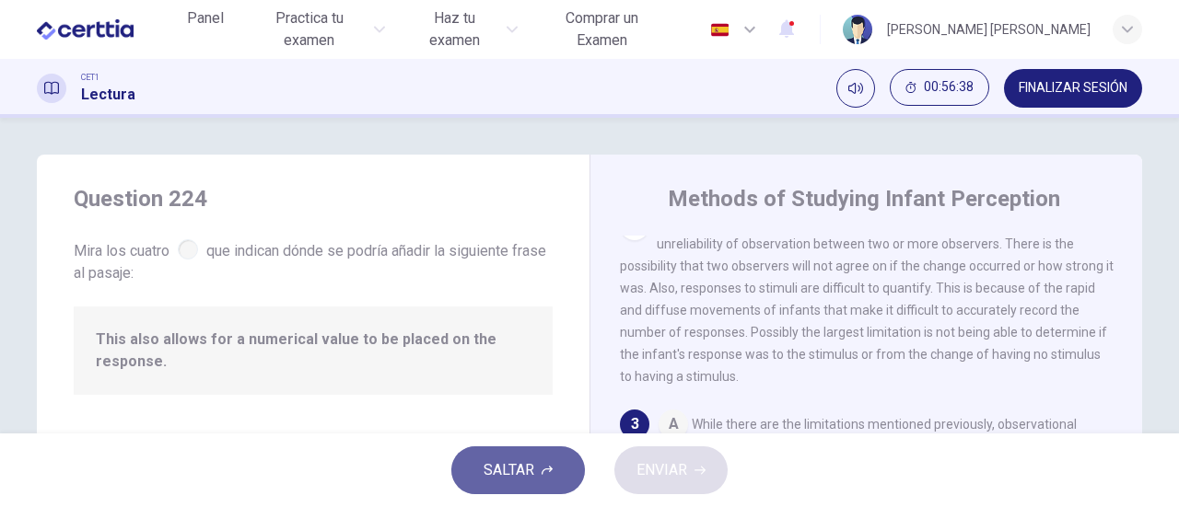
click at [532, 466] on span "SALTAR" at bounding box center [508, 471] width 51 height 26
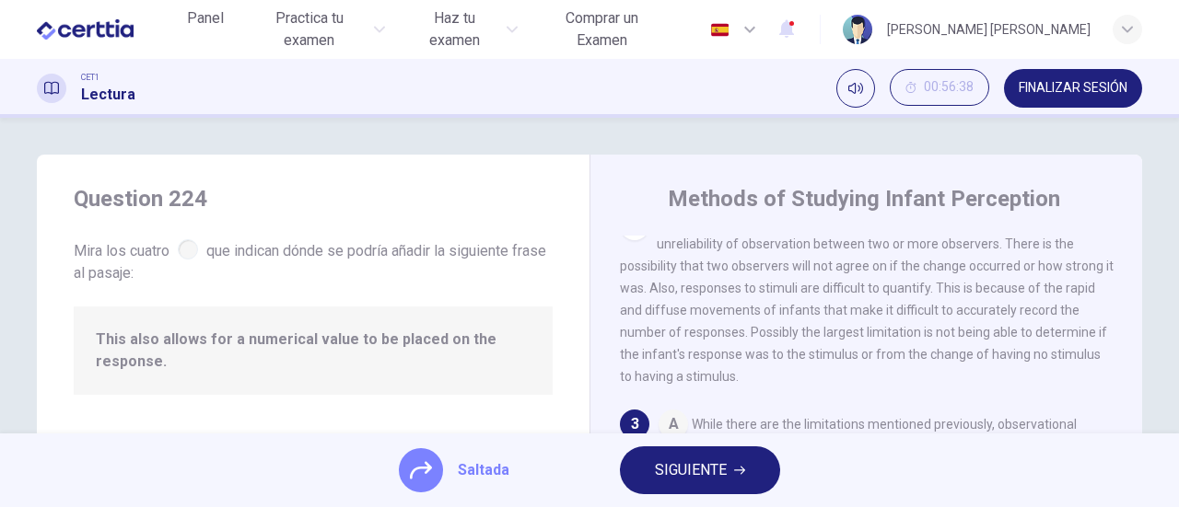
drag, startPoint x: 658, startPoint y: 466, endPoint x: 618, endPoint y: 467, distance: 40.5
click at [658, 467] on span "SIGUIENTE" at bounding box center [691, 471] width 72 height 26
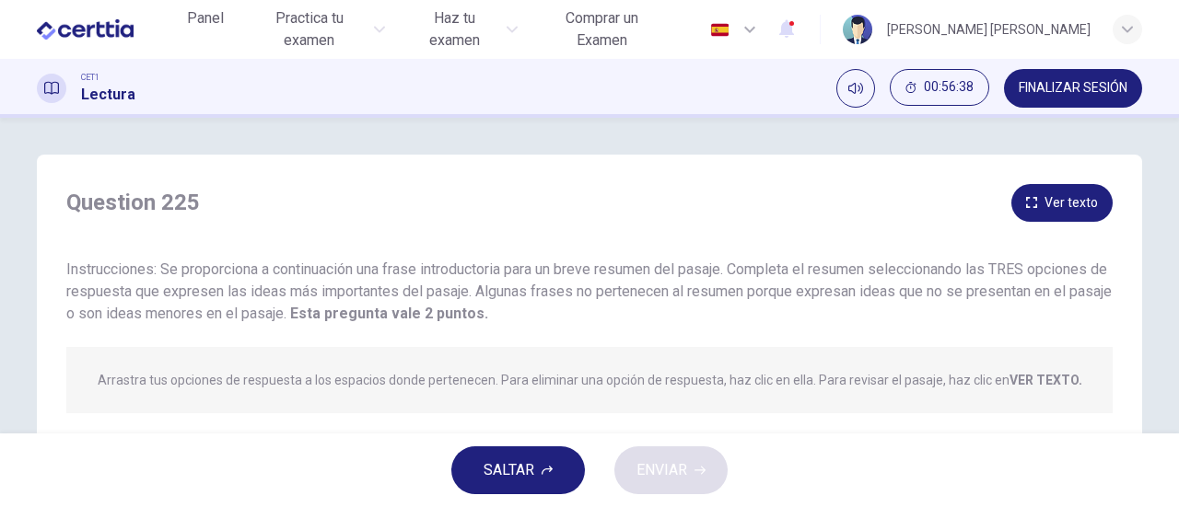
click at [511, 471] on span "SALTAR" at bounding box center [508, 471] width 51 height 26
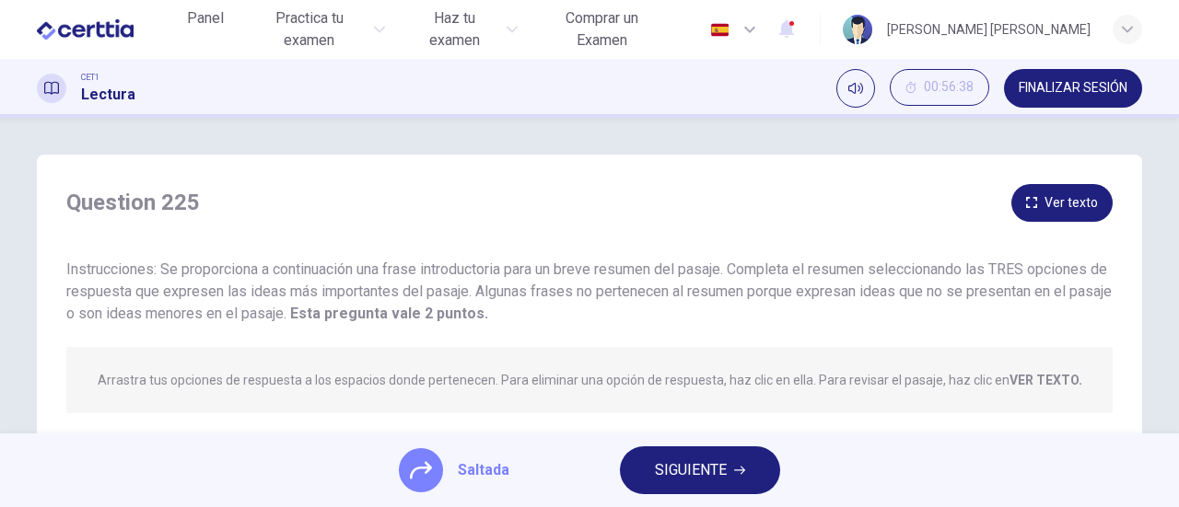
click at [656, 469] on span "SIGUIENTE" at bounding box center [691, 471] width 72 height 26
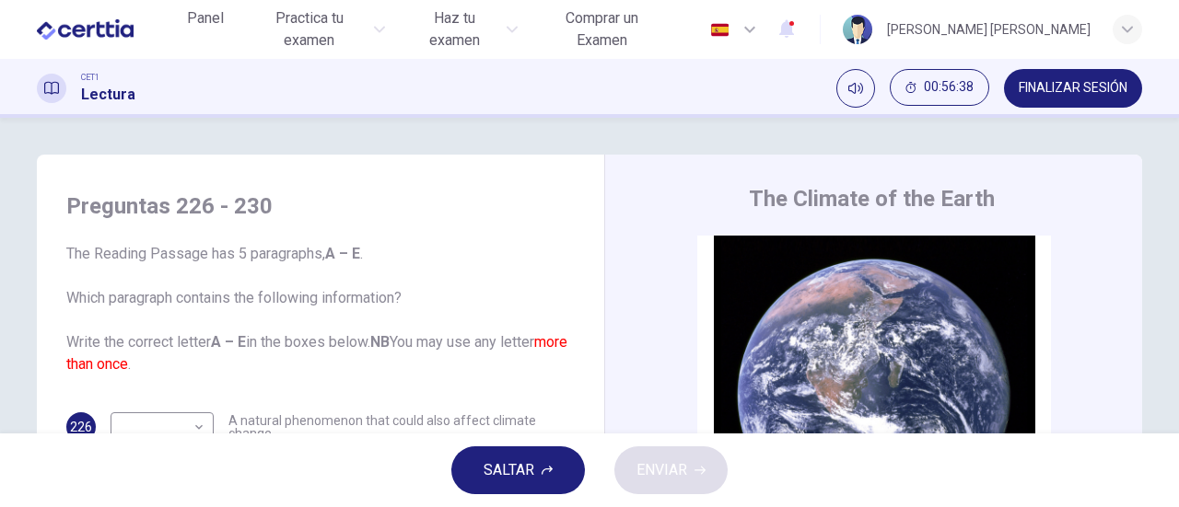
click at [506, 466] on span "SALTAR" at bounding box center [508, 471] width 51 height 26
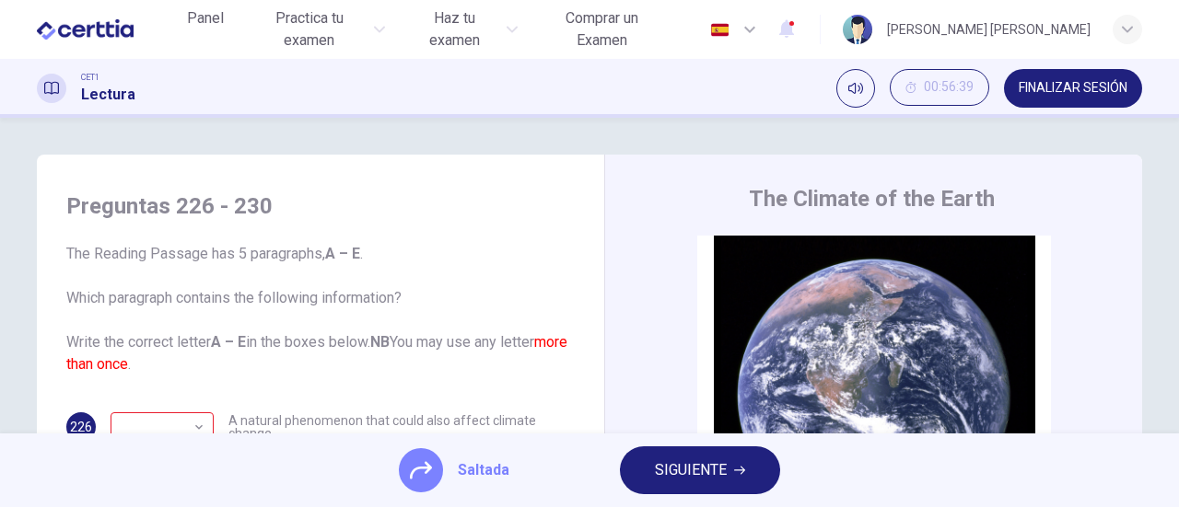
click at [722, 472] on span "SIGUIENTE" at bounding box center [691, 471] width 72 height 26
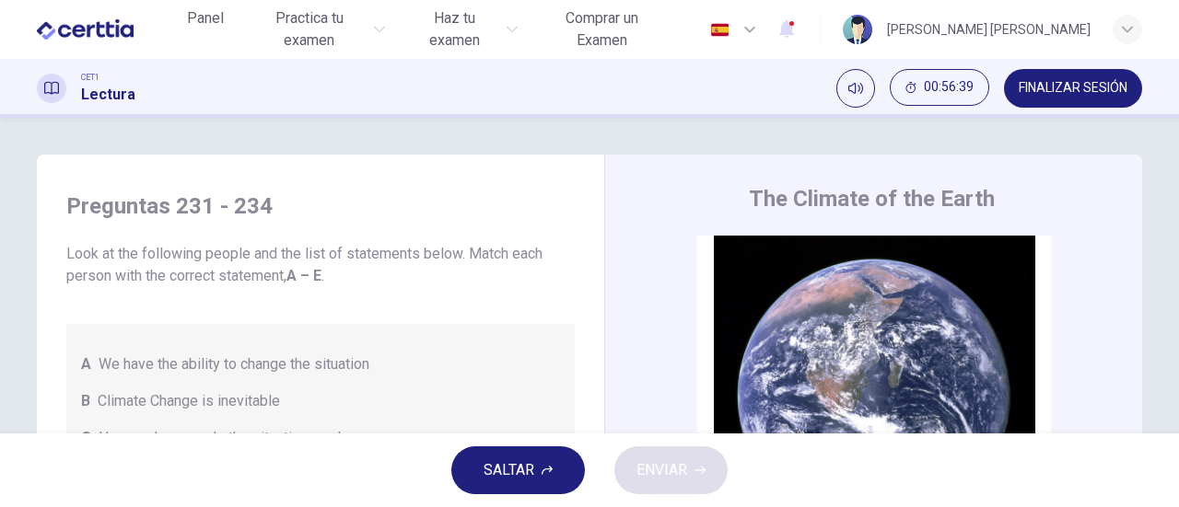
click at [520, 474] on span "SALTAR" at bounding box center [508, 471] width 51 height 26
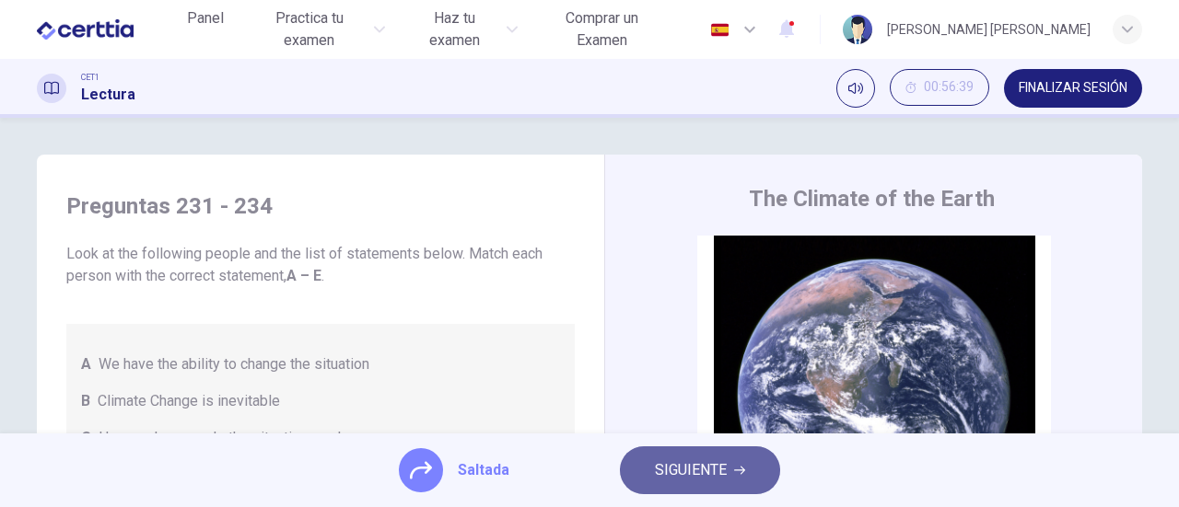
click at [665, 476] on span "SIGUIENTE" at bounding box center [691, 471] width 72 height 26
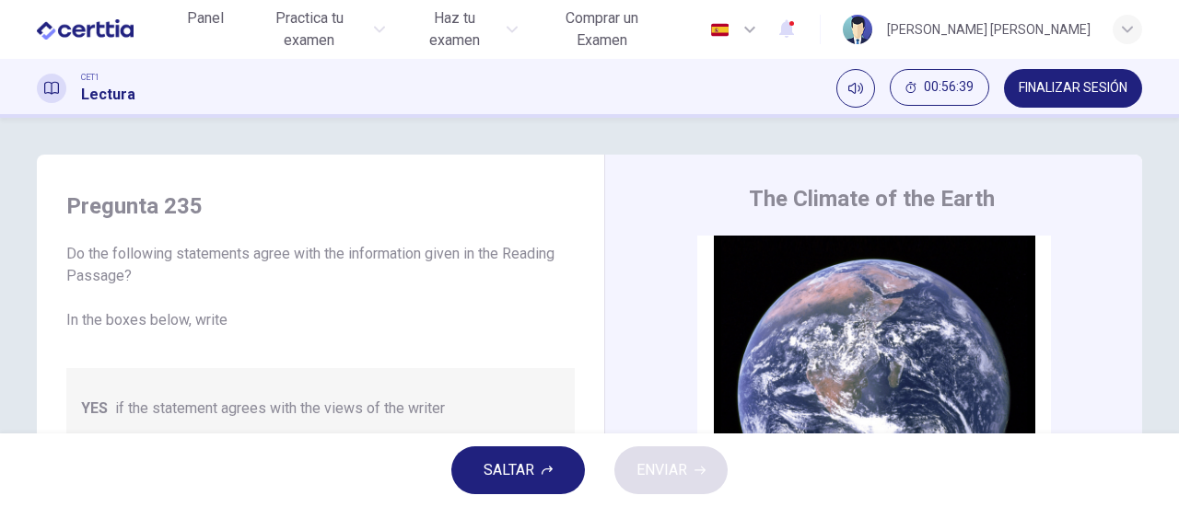
click at [529, 478] on span "SALTAR" at bounding box center [508, 471] width 51 height 26
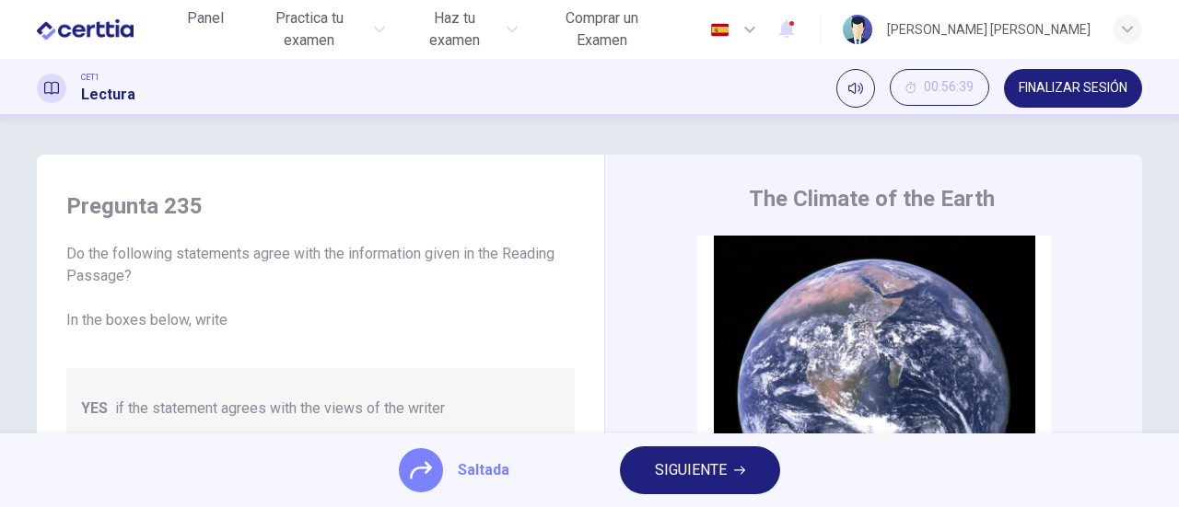
click at [686, 469] on span "SIGUIENTE" at bounding box center [691, 471] width 72 height 26
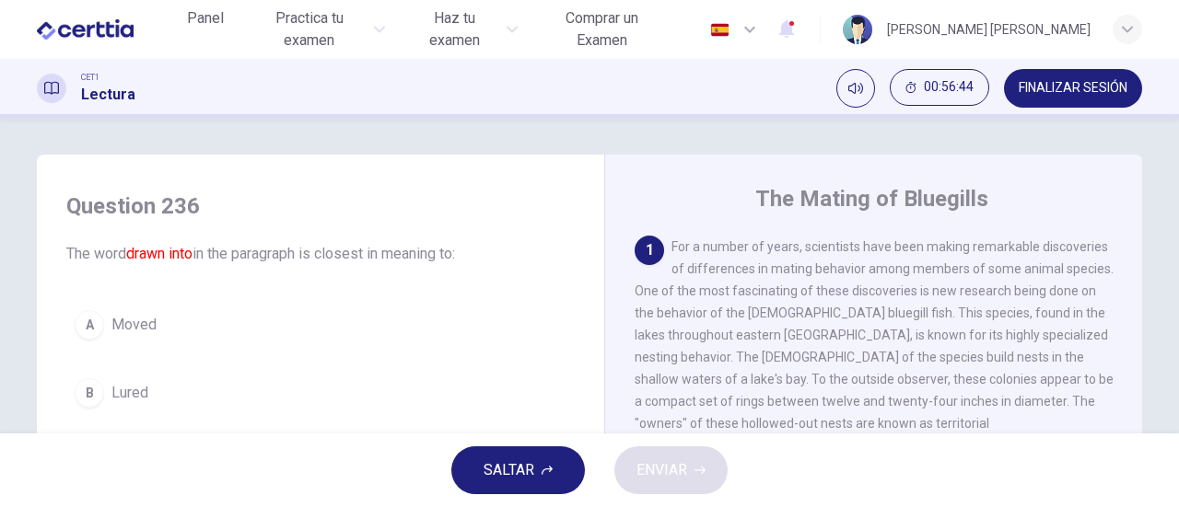
click at [497, 484] on button "SALTAR" at bounding box center [518, 471] width 134 height 48
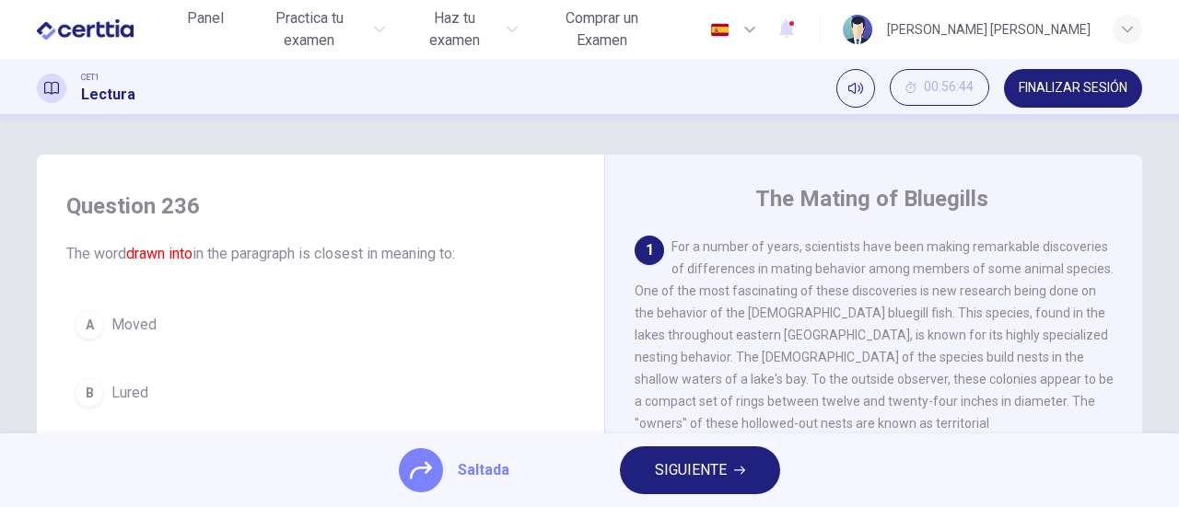
click at [686, 473] on span "SIGUIENTE" at bounding box center [691, 471] width 72 height 26
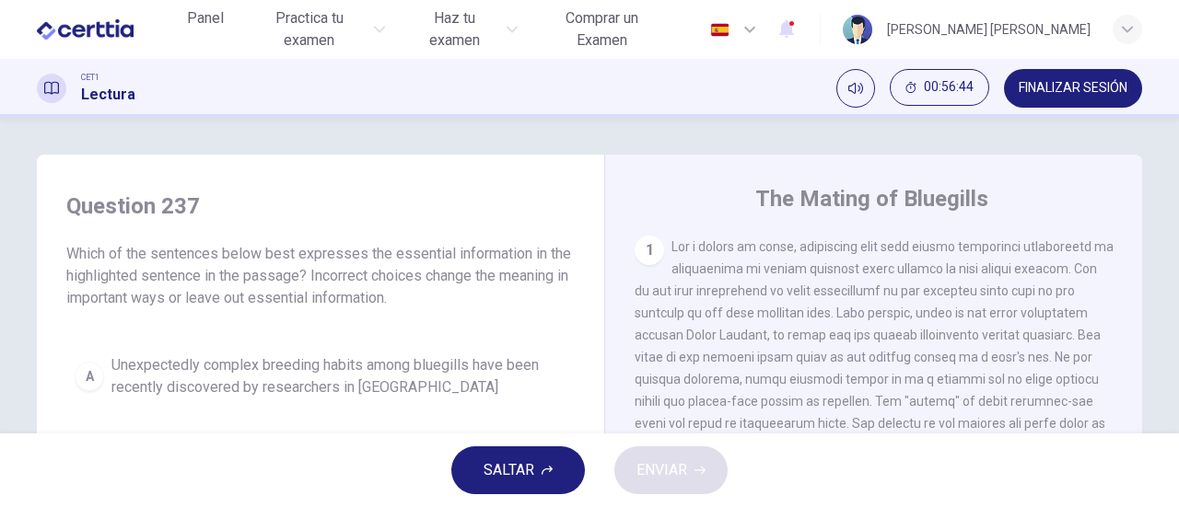
click at [517, 469] on span "SALTAR" at bounding box center [508, 471] width 51 height 26
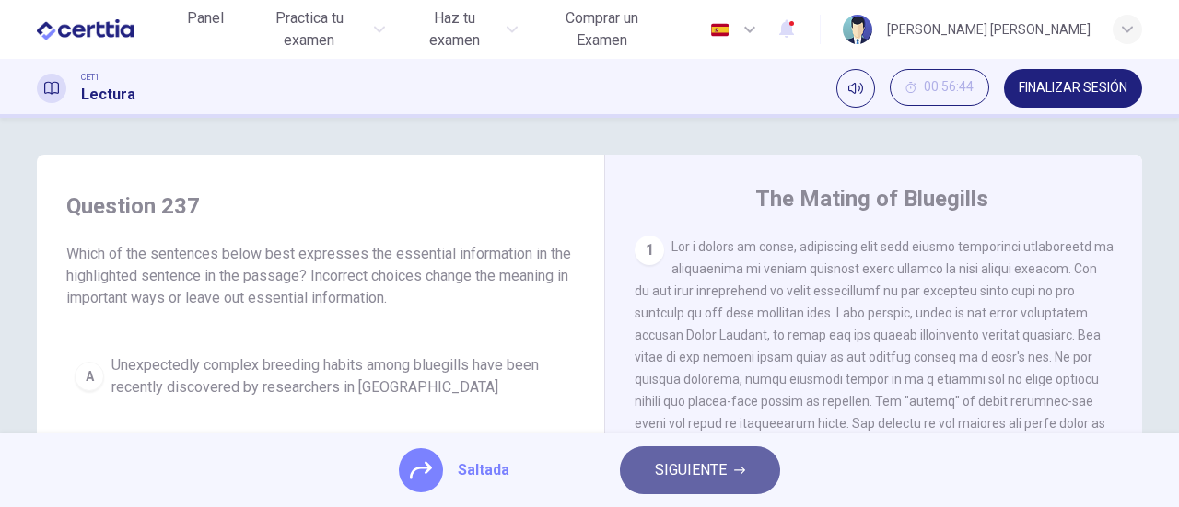
drag, startPoint x: 709, startPoint y: 472, endPoint x: 597, endPoint y: 472, distance: 112.3
click at [703, 472] on span "SIGUIENTE" at bounding box center [691, 471] width 72 height 26
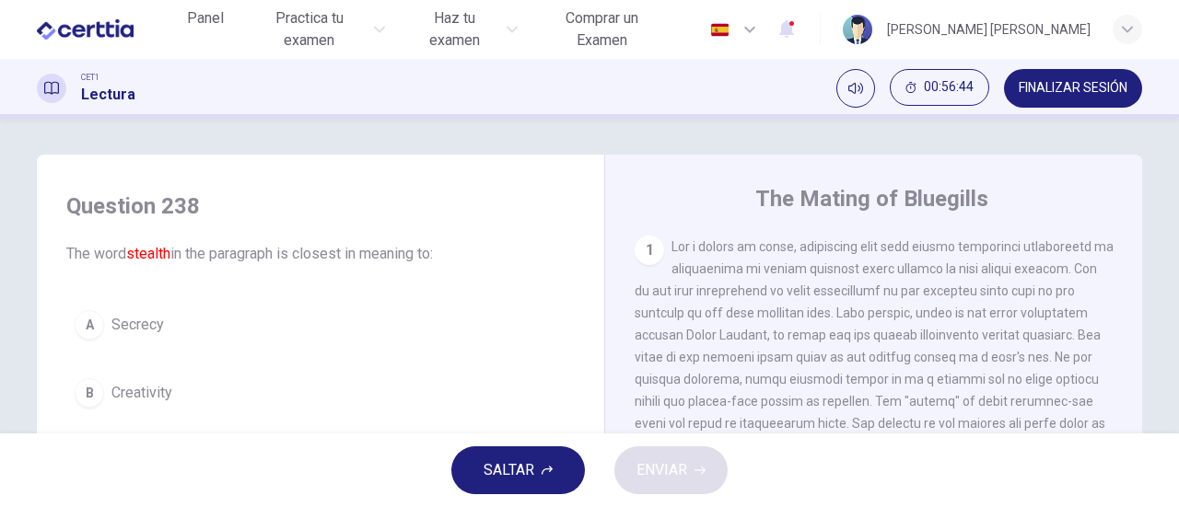
click at [517, 471] on span "SALTAR" at bounding box center [508, 471] width 51 height 26
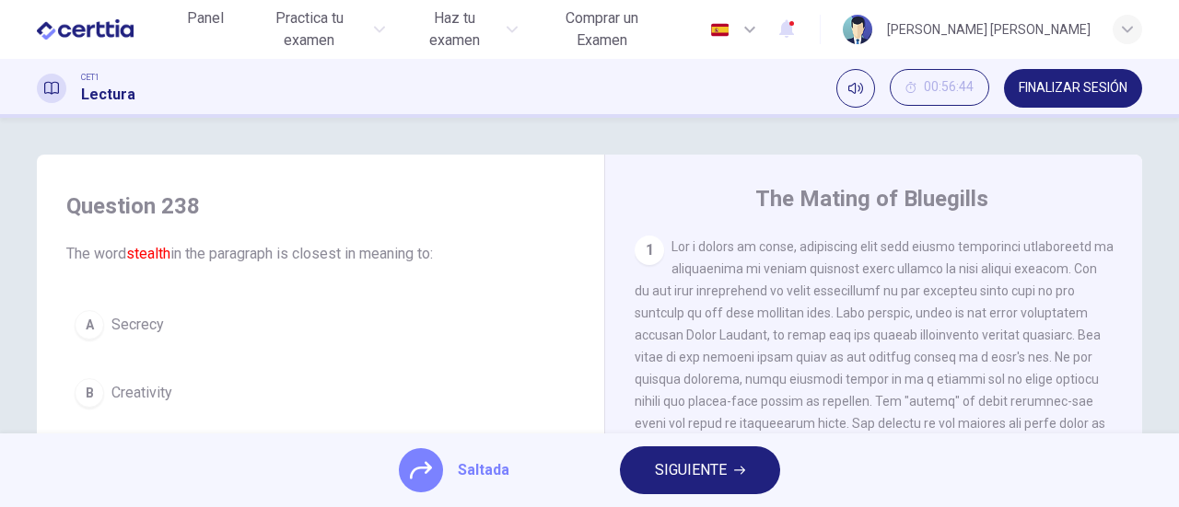
drag, startPoint x: 706, startPoint y: 473, endPoint x: 630, endPoint y: 473, distance: 76.4
click at [706, 472] on span "SIGUIENTE" at bounding box center [691, 471] width 72 height 26
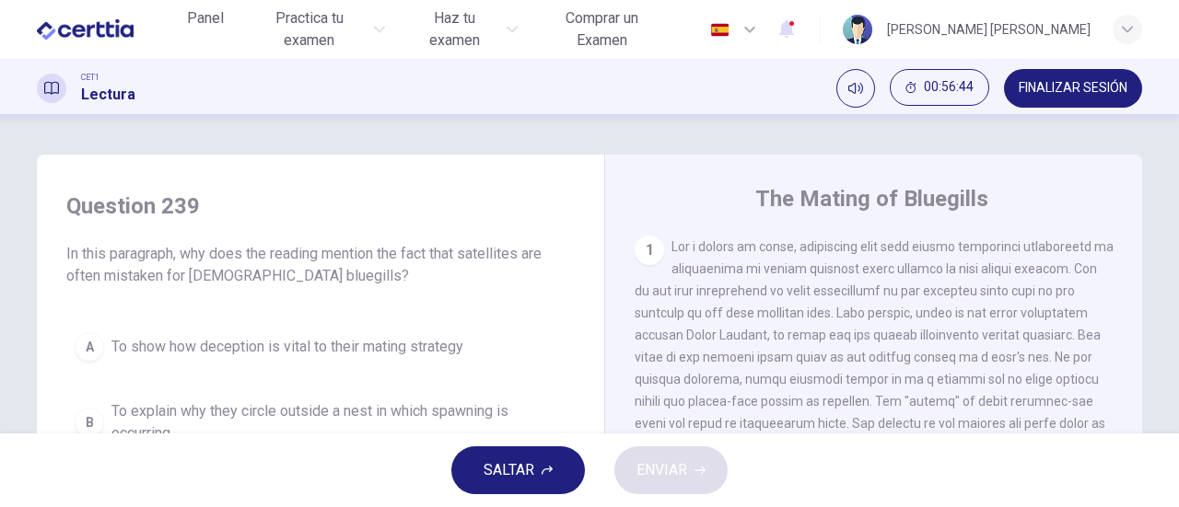
click at [522, 470] on span "SALTAR" at bounding box center [508, 471] width 51 height 26
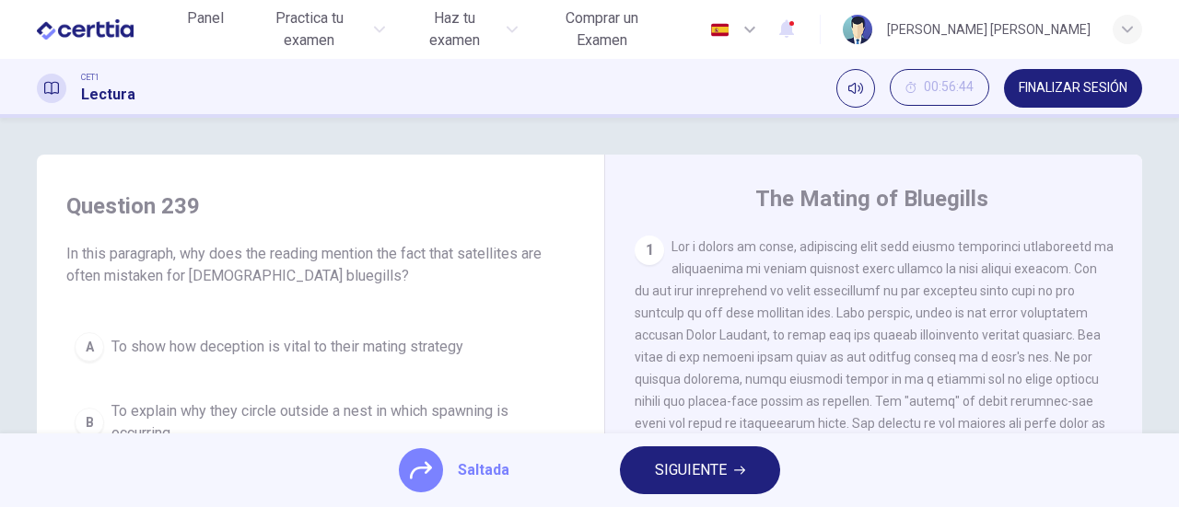
drag, startPoint x: 720, startPoint y: 474, endPoint x: 680, endPoint y: 474, distance: 39.6
click at [719, 474] on span "SIGUIENTE" at bounding box center [691, 471] width 72 height 26
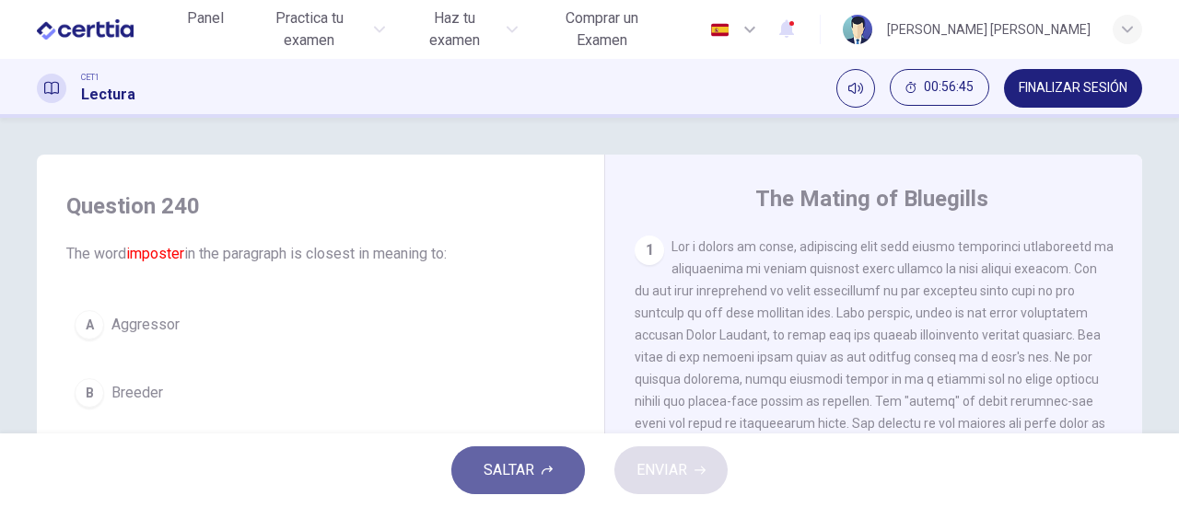
click at [488, 469] on button "SALTAR" at bounding box center [518, 471] width 134 height 48
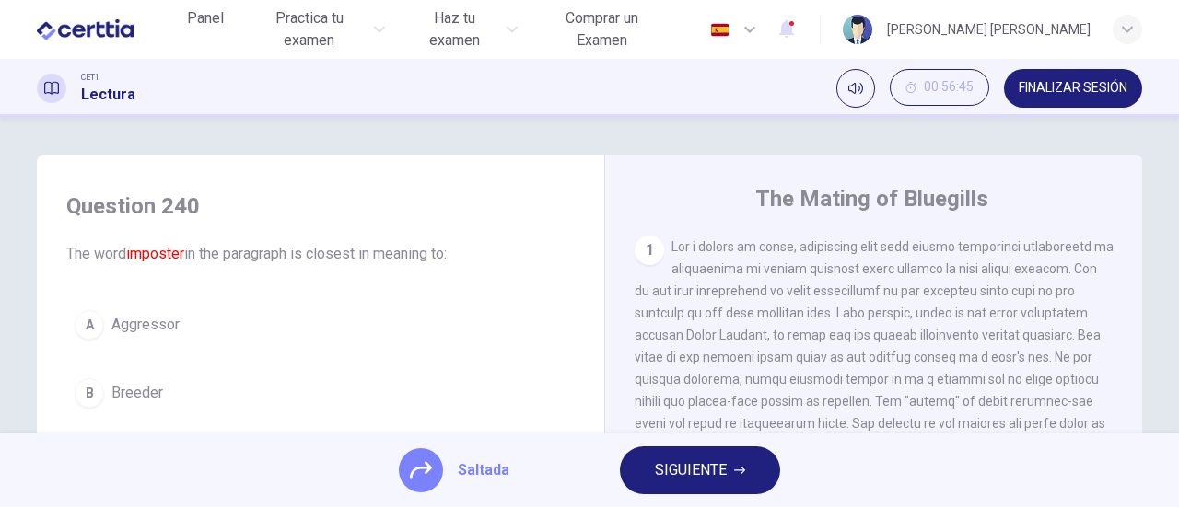
click at [660, 469] on span "SIGUIENTE" at bounding box center [691, 471] width 72 height 26
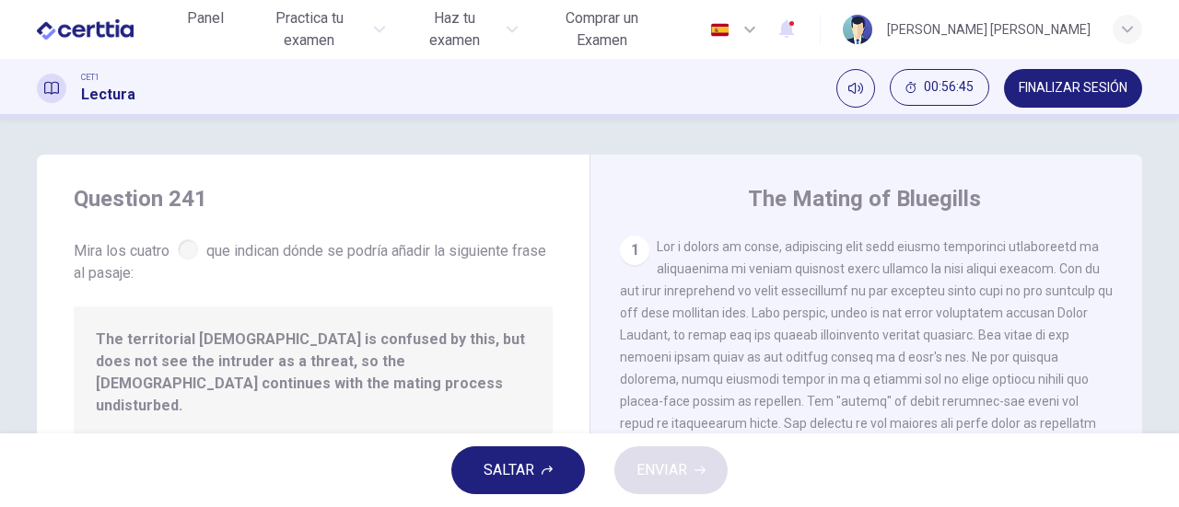
scroll to position [582, 0]
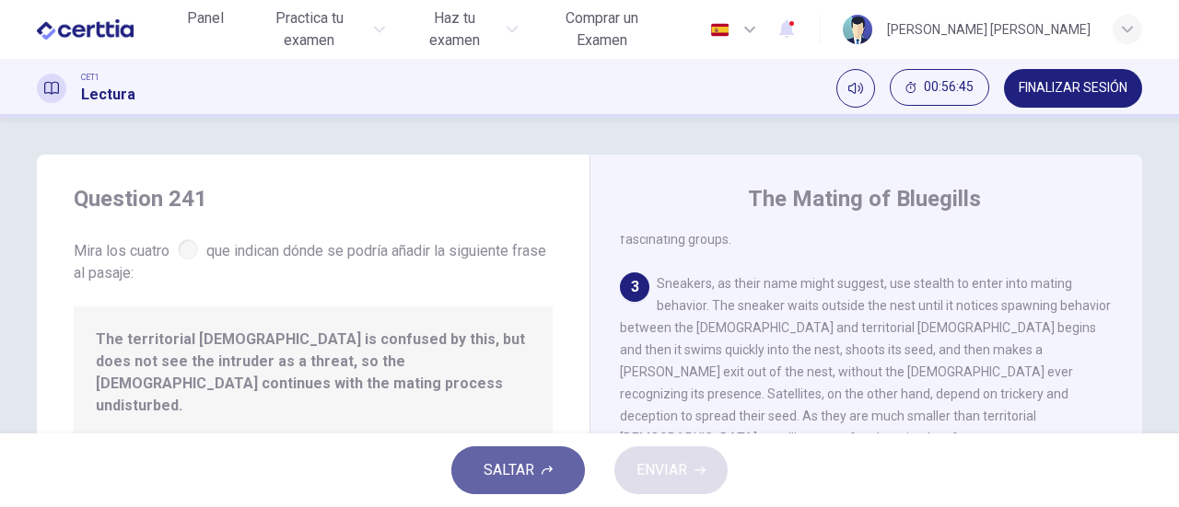
click at [526, 471] on span "SALTAR" at bounding box center [508, 471] width 51 height 26
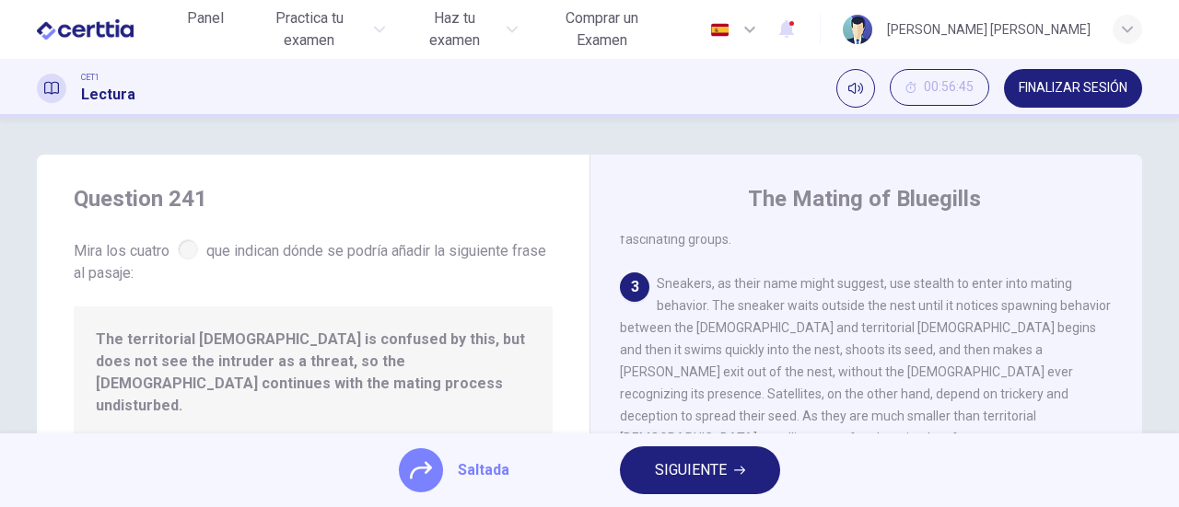
drag, startPoint x: 695, startPoint y: 471, endPoint x: 646, endPoint y: 471, distance: 48.8
click at [693, 471] on span "SIGUIENTE" at bounding box center [691, 471] width 72 height 26
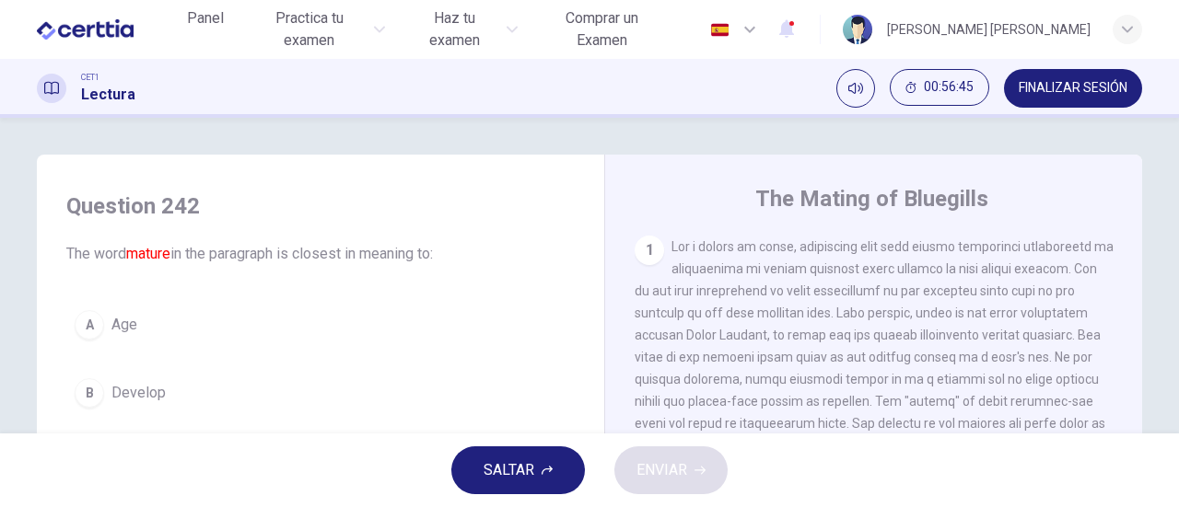
click at [535, 471] on button "SALTAR" at bounding box center [518, 471] width 134 height 48
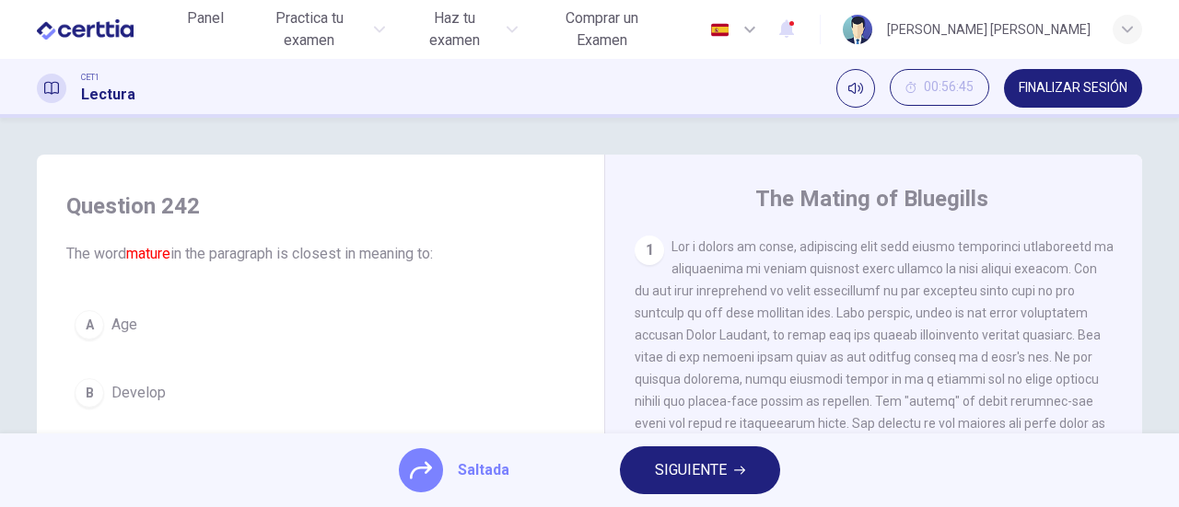
click at [678, 472] on span "SIGUIENTE" at bounding box center [691, 471] width 72 height 26
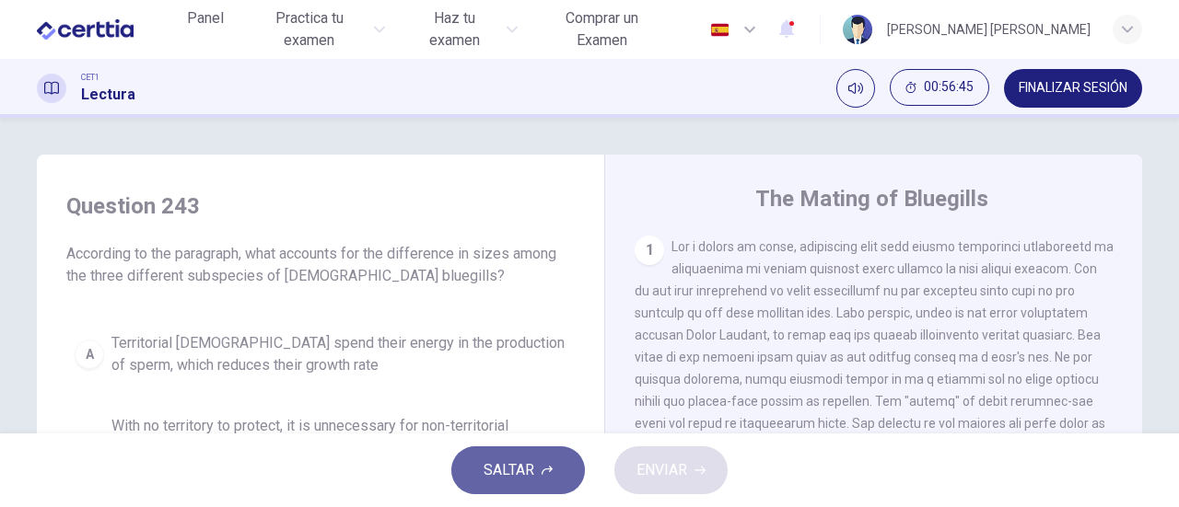
click at [529, 472] on span "SALTAR" at bounding box center [508, 471] width 51 height 26
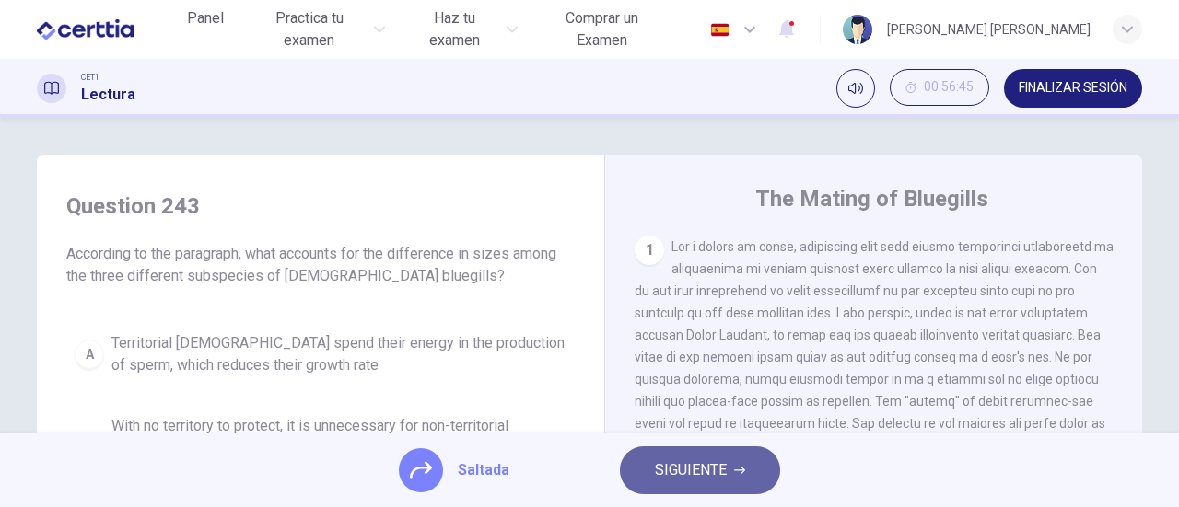
drag, startPoint x: 674, startPoint y: 472, endPoint x: 597, endPoint y: 475, distance: 77.4
click at [666, 473] on span "SIGUIENTE" at bounding box center [691, 471] width 72 height 26
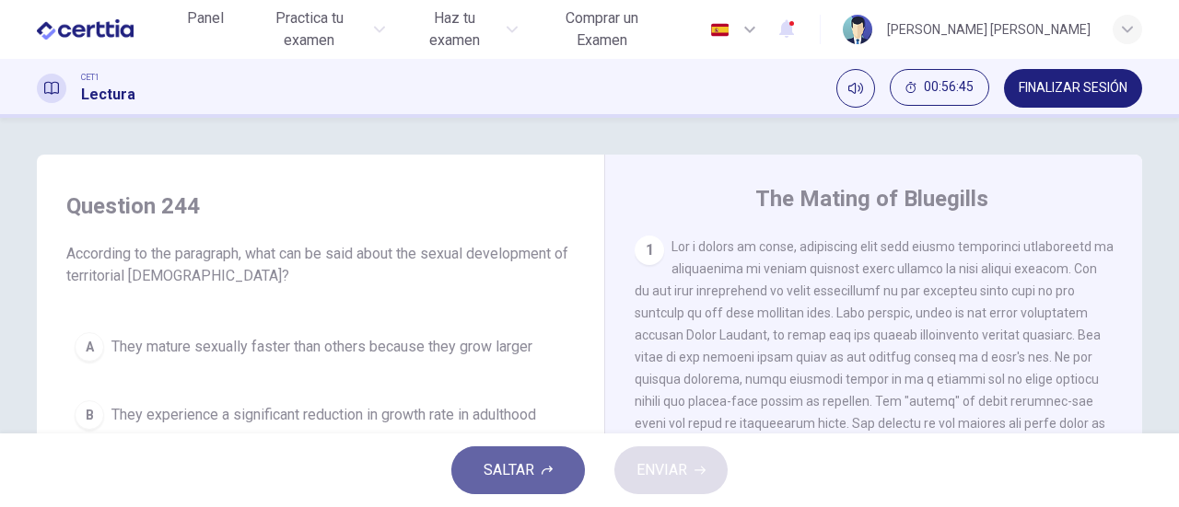
click at [524, 475] on span "SALTAR" at bounding box center [508, 471] width 51 height 26
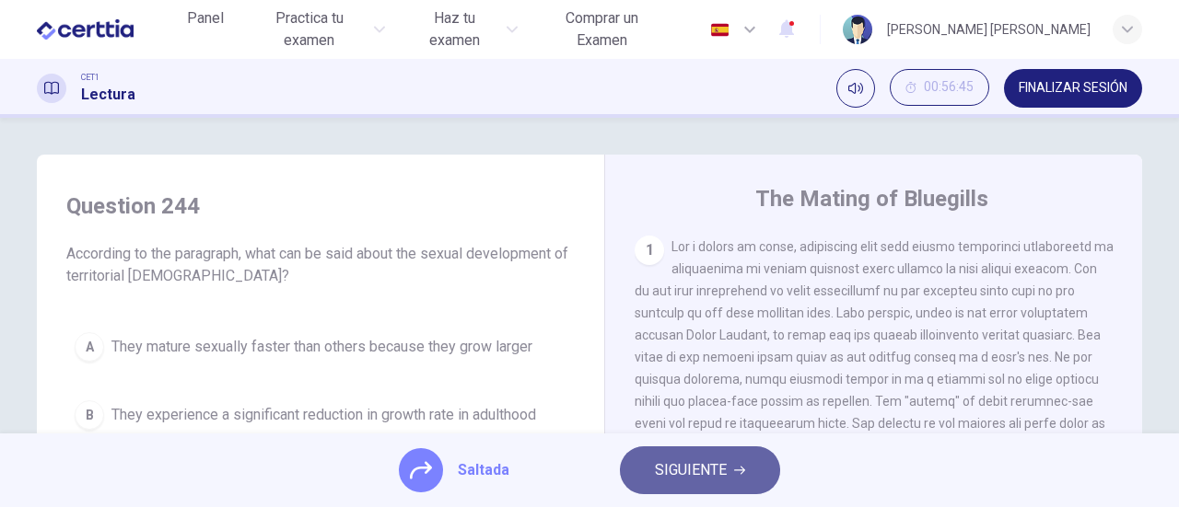
drag, startPoint x: 666, startPoint y: 472, endPoint x: 604, endPoint y: 472, distance: 61.7
click at [665, 472] on span "SIGUIENTE" at bounding box center [691, 471] width 72 height 26
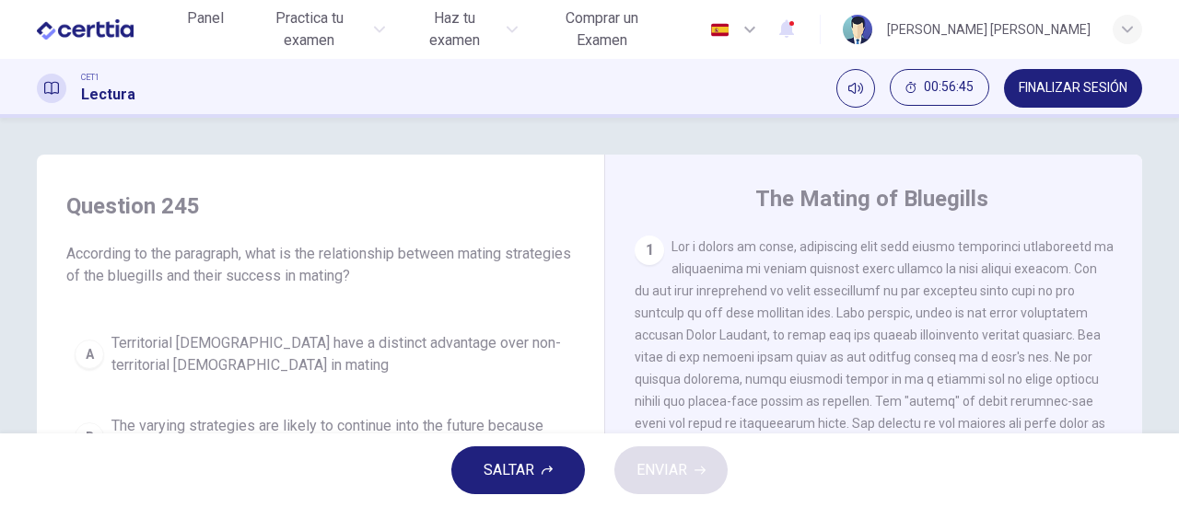
click at [530, 472] on span "SALTAR" at bounding box center [508, 471] width 51 height 26
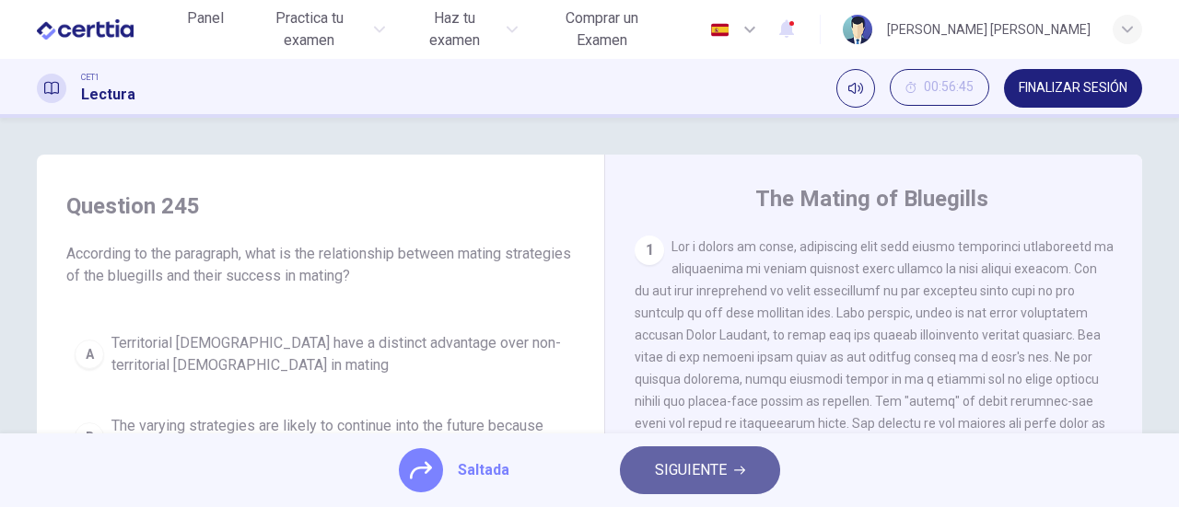
click at [658, 474] on span "SIGUIENTE" at bounding box center [691, 471] width 72 height 26
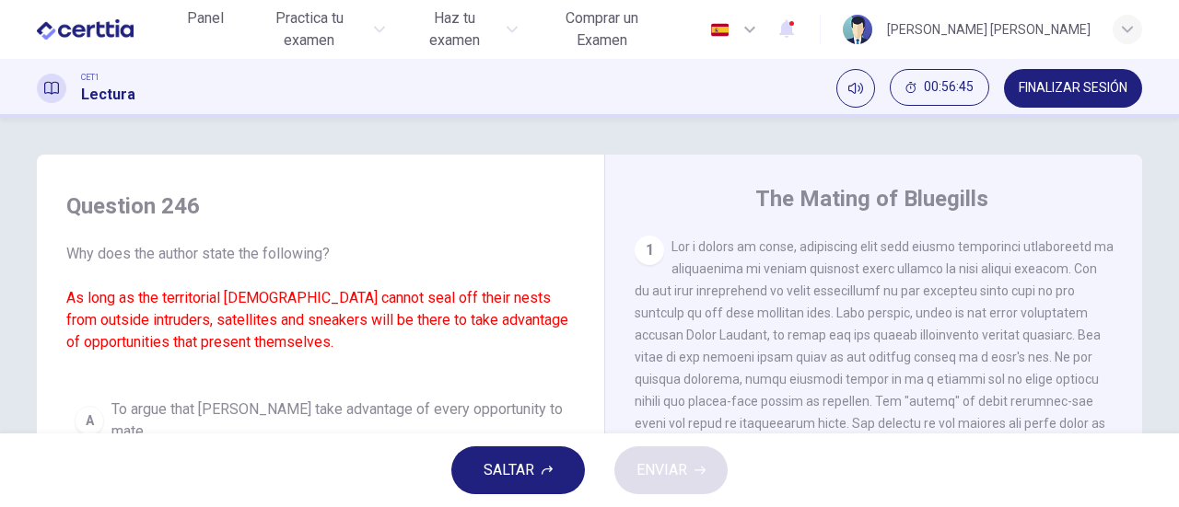
click at [521, 472] on span "SALTAR" at bounding box center [508, 471] width 51 height 26
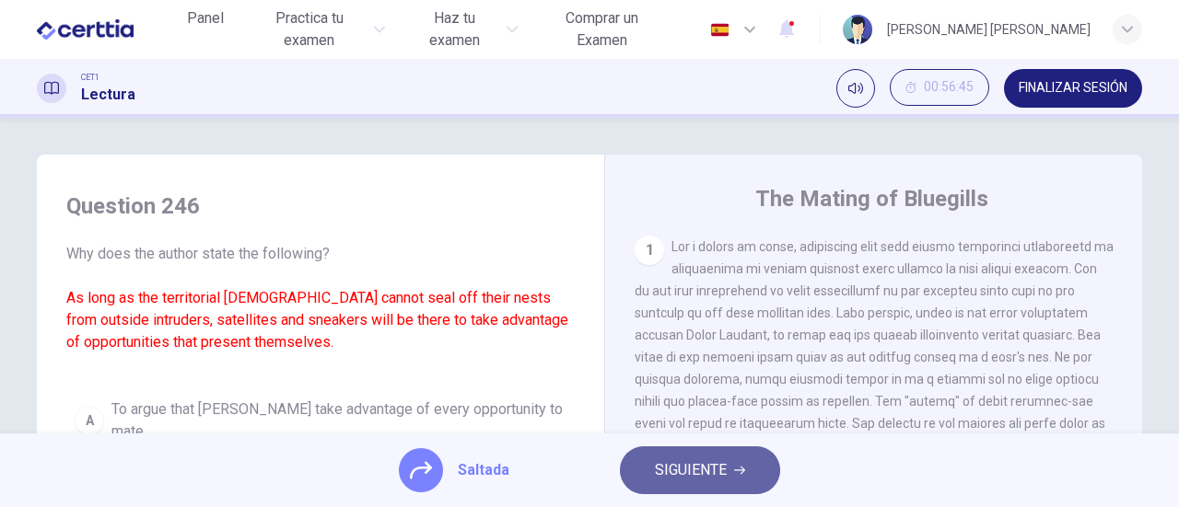
click at [673, 474] on span "SIGUIENTE" at bounding box center [691, 471] width 72 height 26
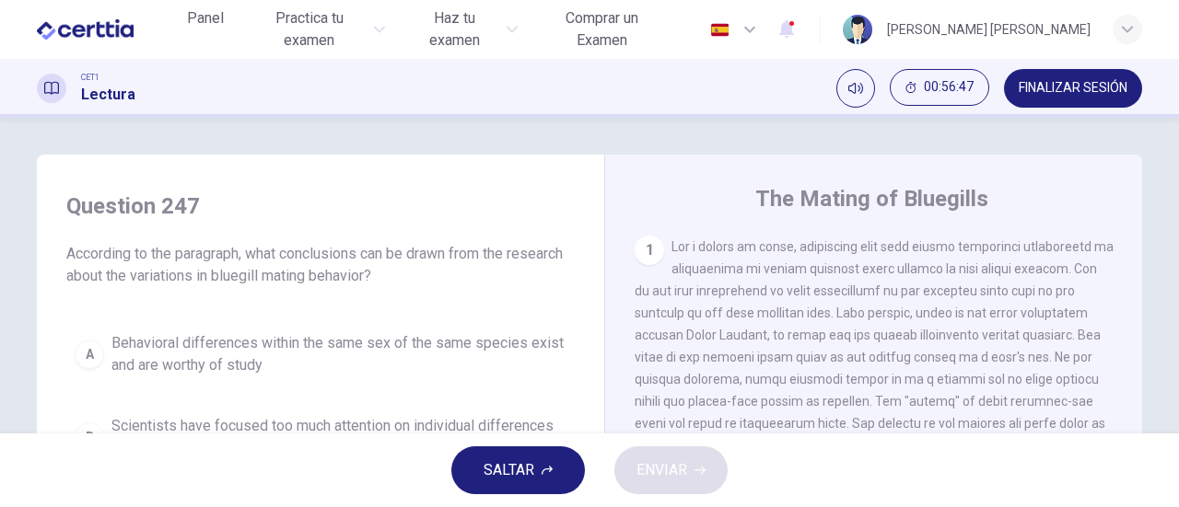
scroll to position [92, 0]
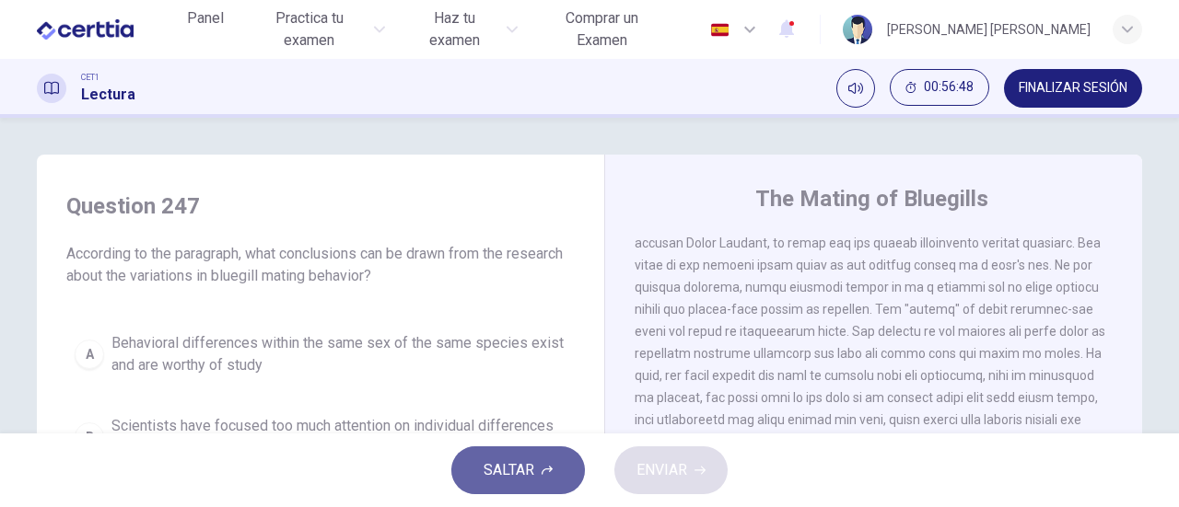
click at [563, 465] on button "SALTAR" at bounding box center [518, 471] width 134 height 48
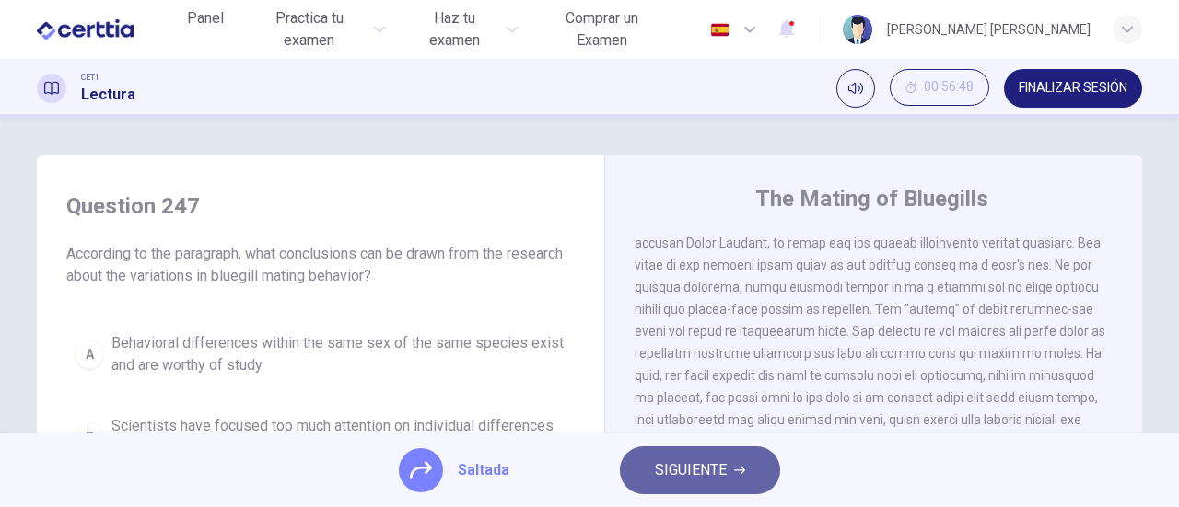
click at [680, 471] on span "SIGUIENTE" at bounding box center [691, 471] width 72 height 26
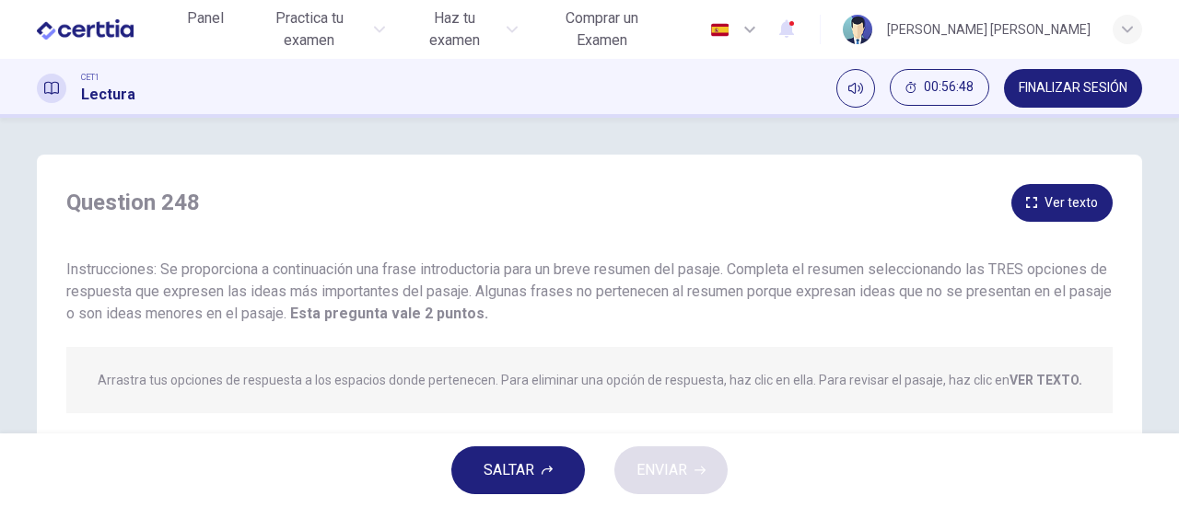
click at [529, 475] on span "SALTAR" at bounding box center [508, 471] width 51 height 26
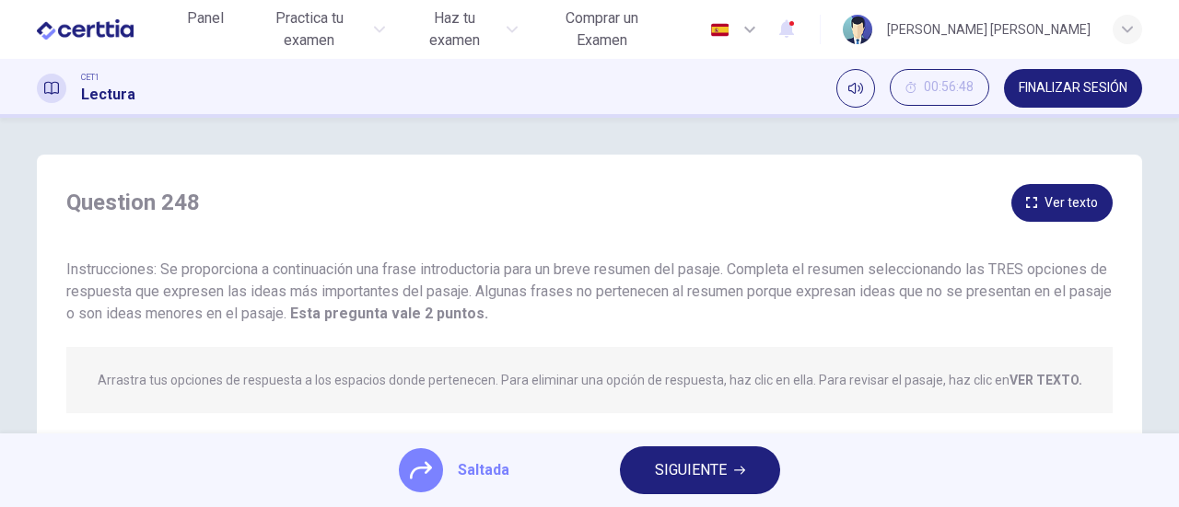
click at [674, 469] on span "SIGUIENTE" at bounding box center [691, 471] width 72 height 26
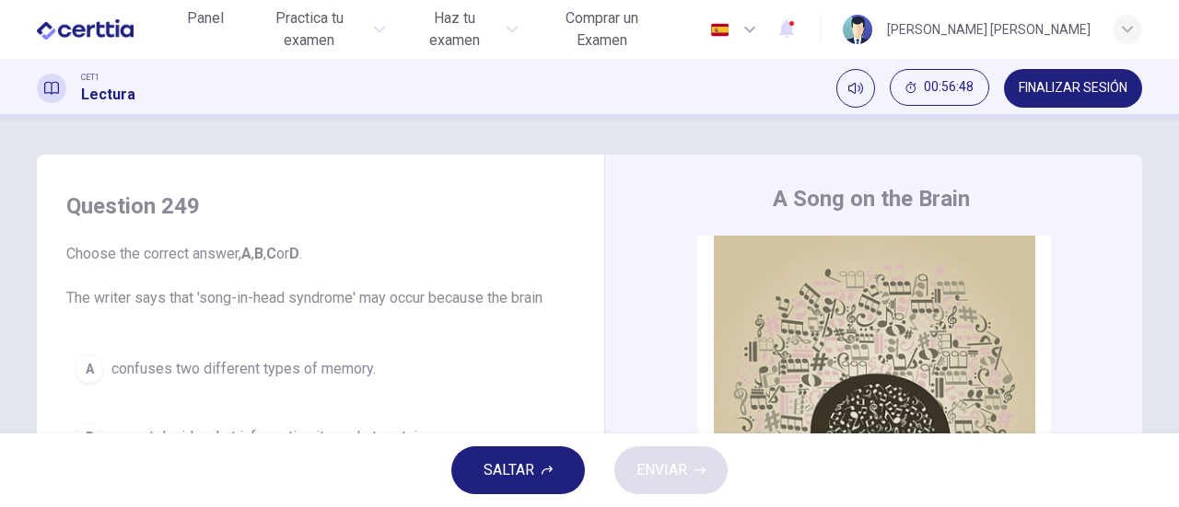
click at [538, 480] on button "SALTAR" at bounding box center [518, 471] width 134 height 48
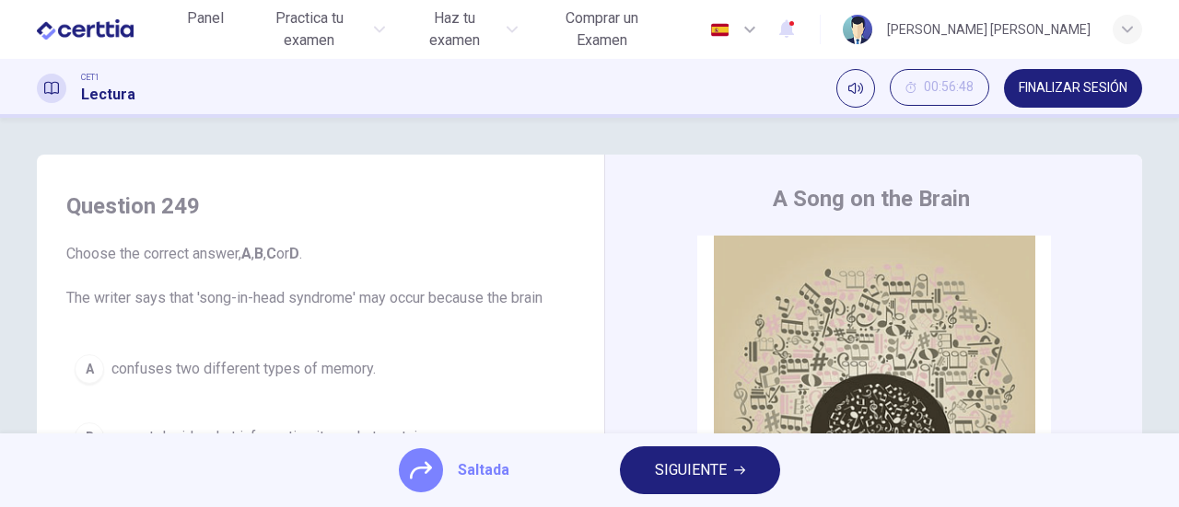
click at [715, 478] on span "SIGUIENTE" at bounding box center [691, 471] width 72 height 26
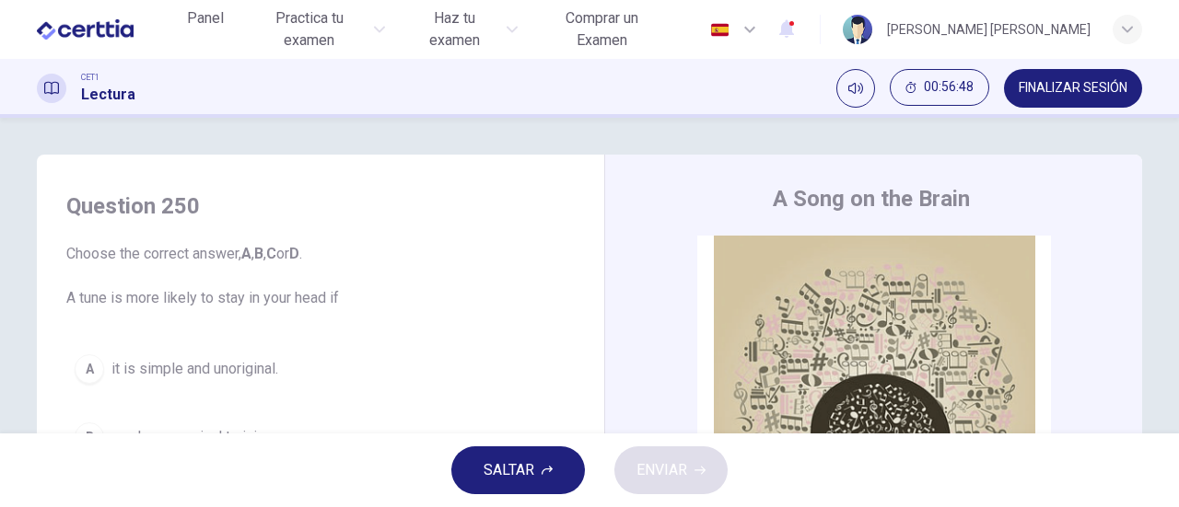
click at [519, 472] on span "SALTAR" at bounding box center [508, 471] width 51 height 26
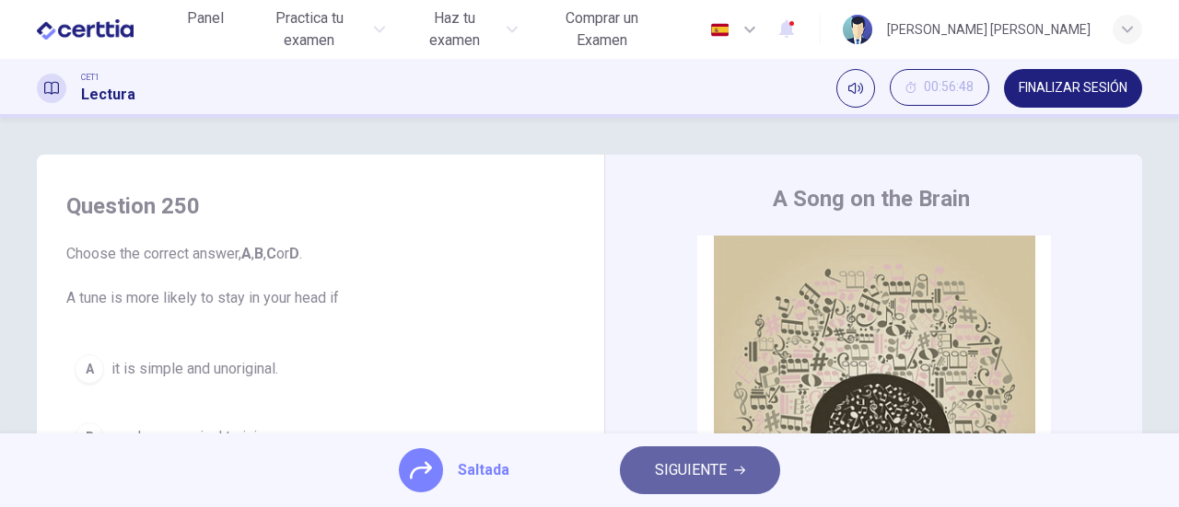
click at [672, 477] on span "SIGUIENTE" at bounding box center [691, 471] width 72 height 26
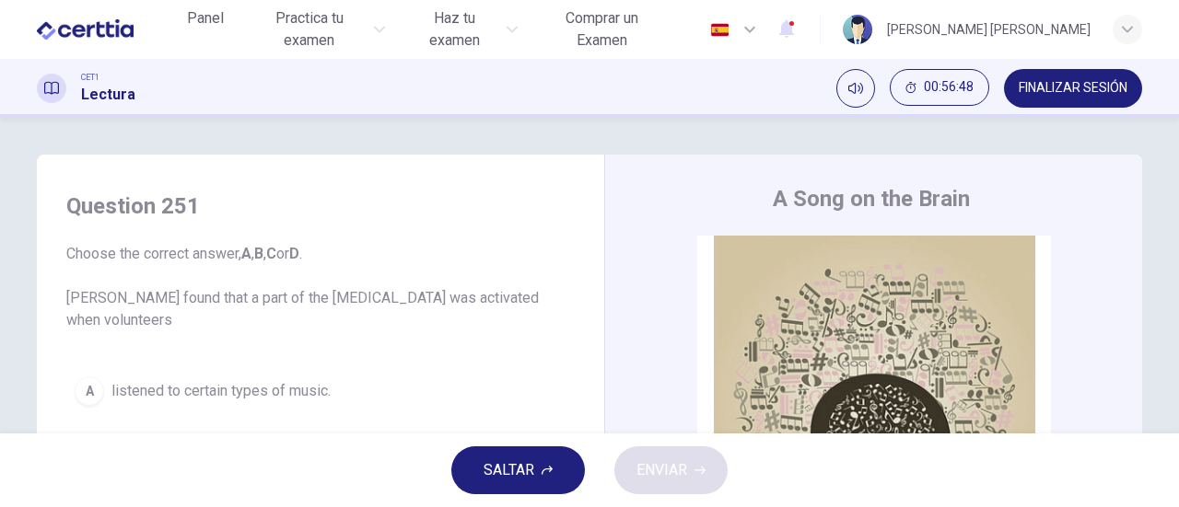
click at [528, 474] on span "SALTAR" at bounding box center [508, 471] width 51 height 26
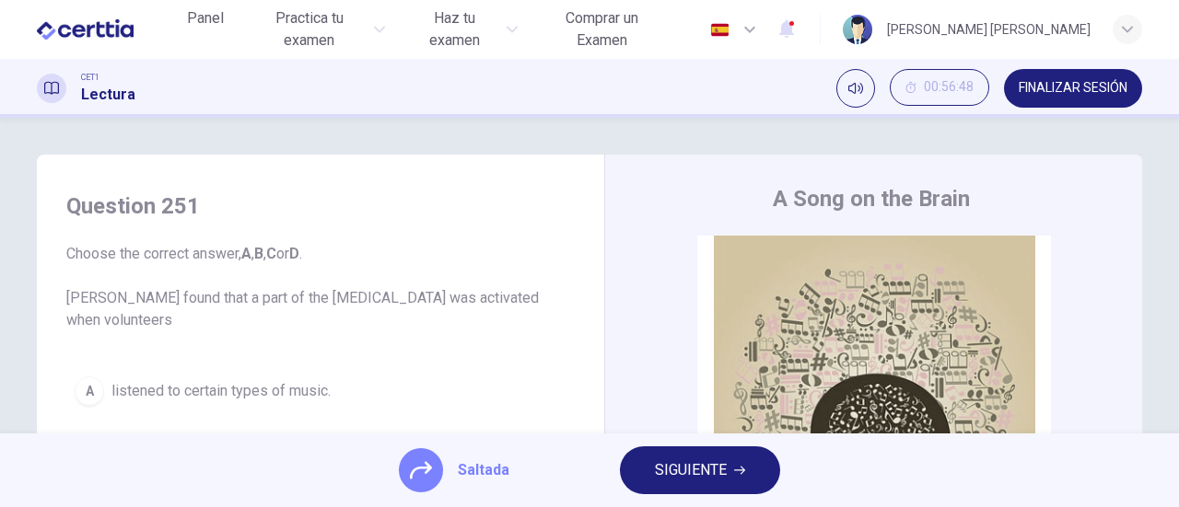
drag, startPoint x: 668, startPoint y: 472, endPoint x: 619, endPoint y: 474, distance: 49.8
click at [663, 472] on span "SIGUIENTE" at bounding box center [691, 471] width 72 height 26
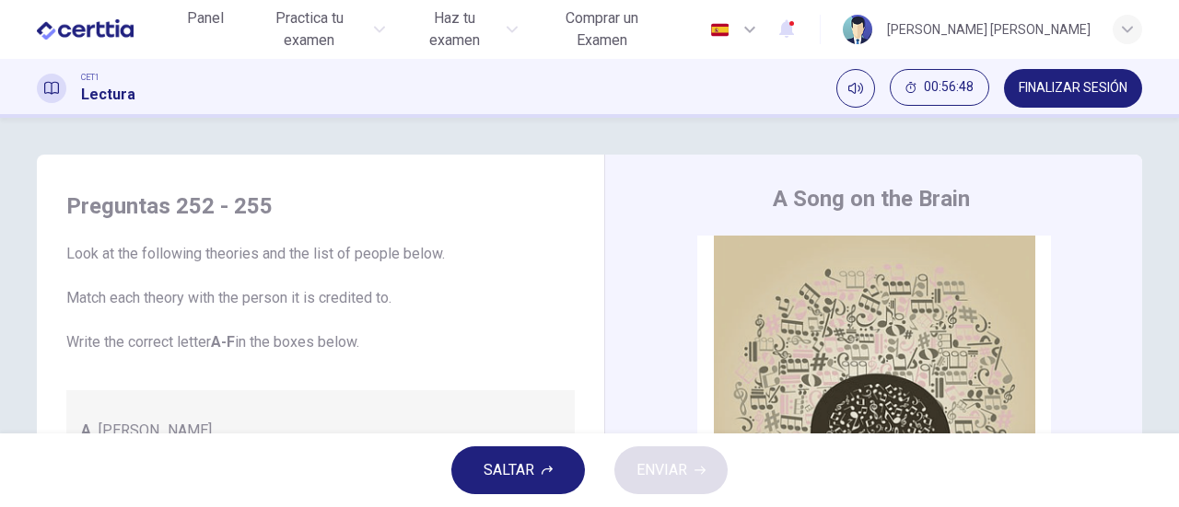
click at [523, 473] on span "SALTAR" at bounding box center [508, 471] width 51 height 26
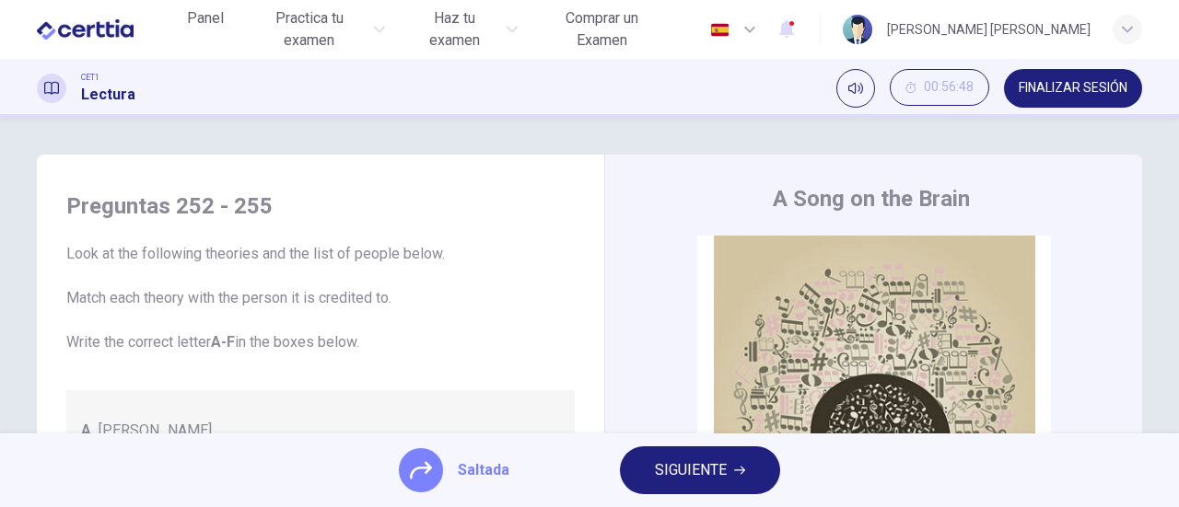
drag, startPoint x: 682, startPoint y: 471, endPoint x: 648, endPoint y: 471, distance: 34.1
click at [681, 471] on span "SIGUIENTE" at bounding box center [691, 471] width 72 height 26
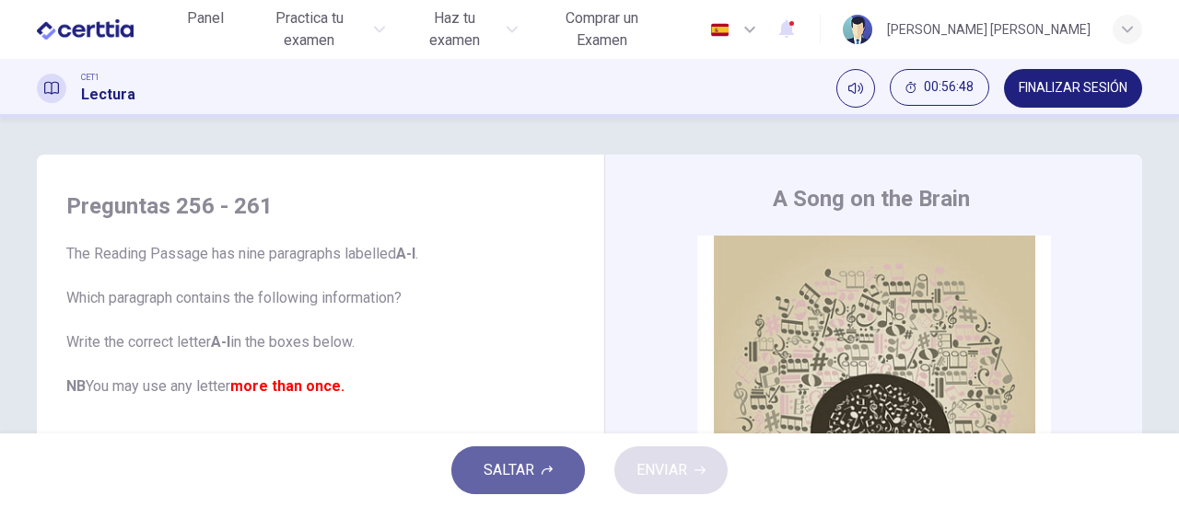
click at [540, 471] on button "SALTAR" at bounding box center [518, 471] width 134 height 48
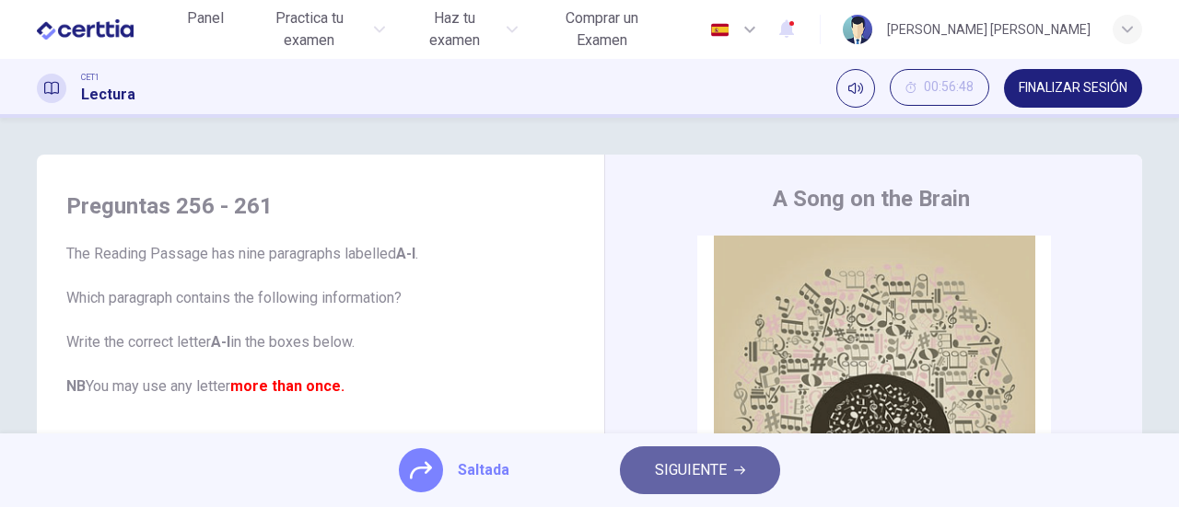
click at [668, 472] on span "SIGUIENTE" at bounding box center [691, 471] width 72 height 26
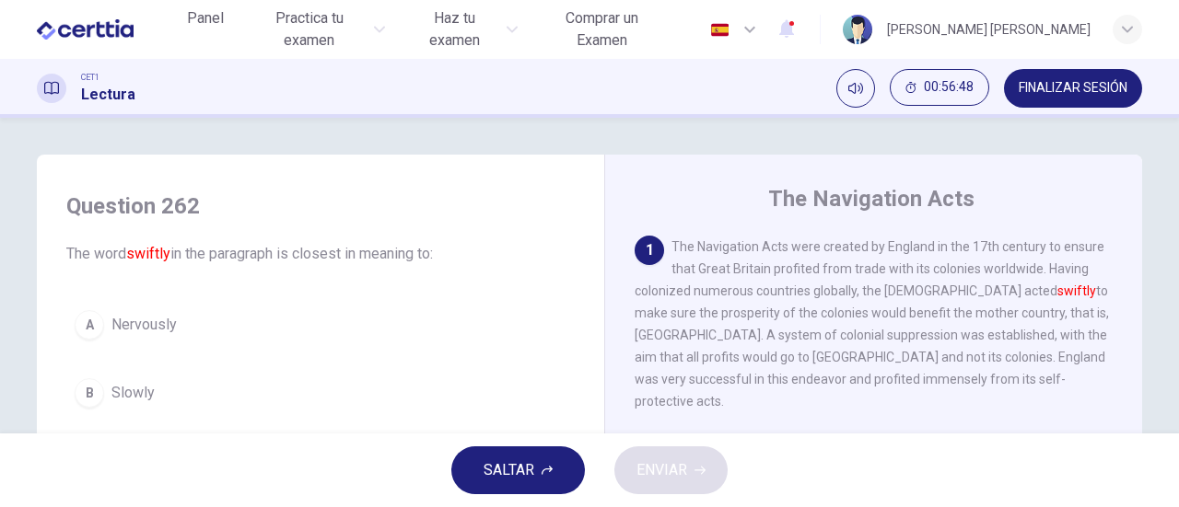
scroll to position [184, 0]
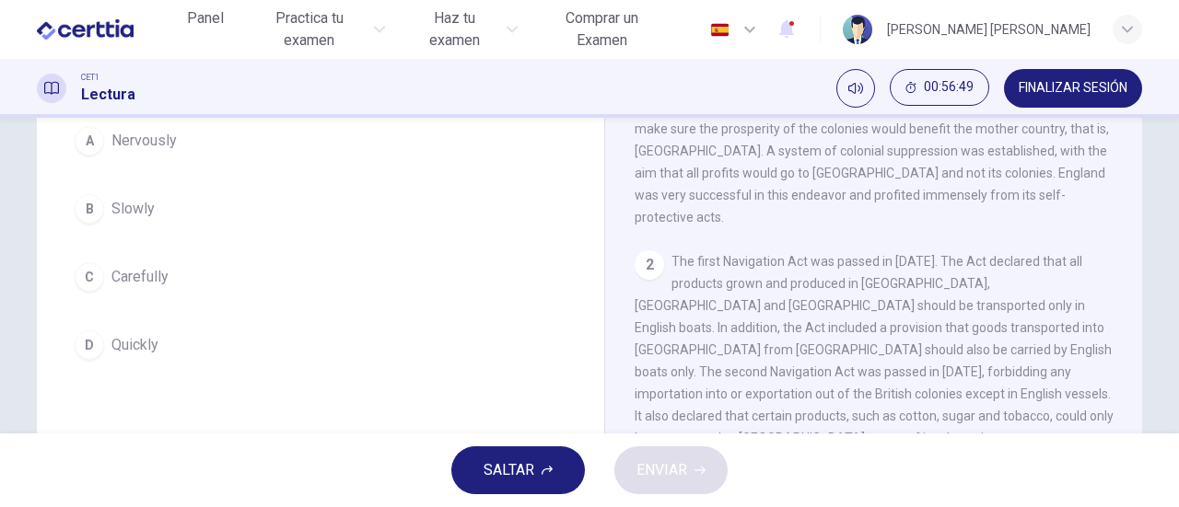
click at [505, 459] on span "SALTAR" at bounding box center [508, 471] width 51 height 26
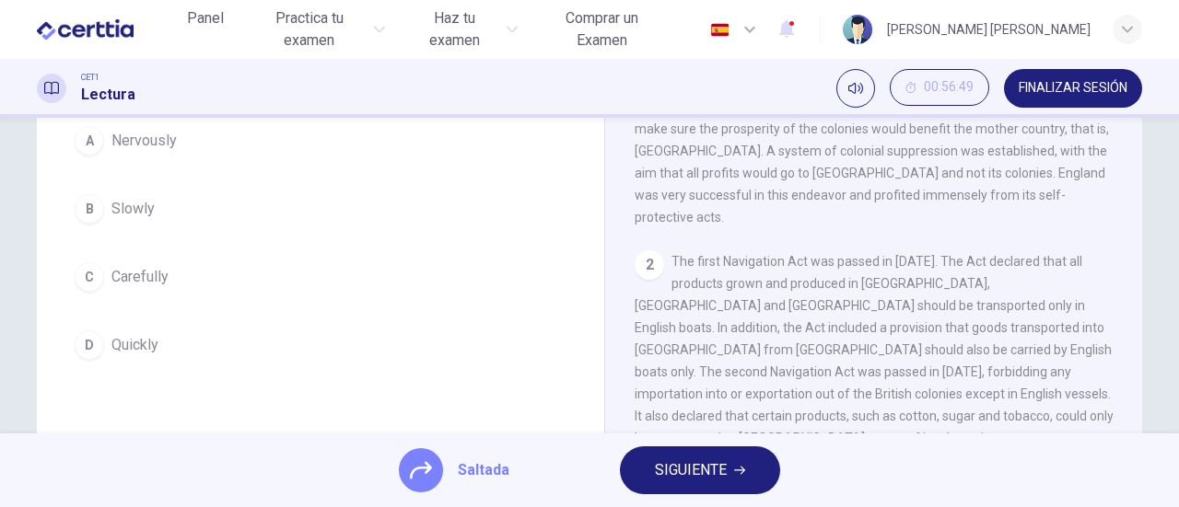
drag, startPoint x: 663, startPoint y: 478, endPoint x: 622, endPoint y: 478, distance: 40.5
click at [658, 478] on span "SIGUIENTE" at bounding box center [691, 471] width 72 height 26
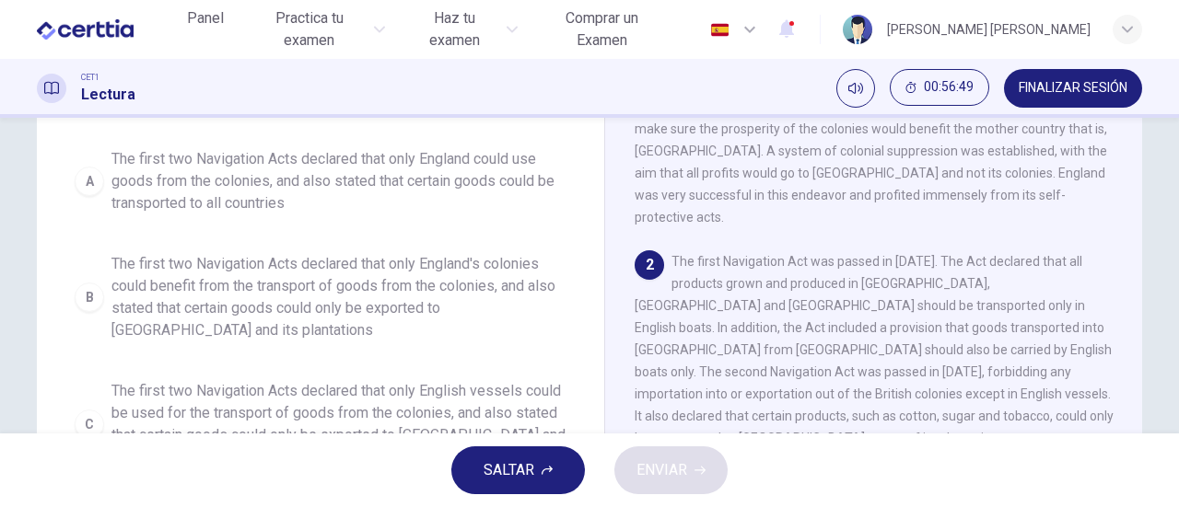
scroll to position [206, 0]
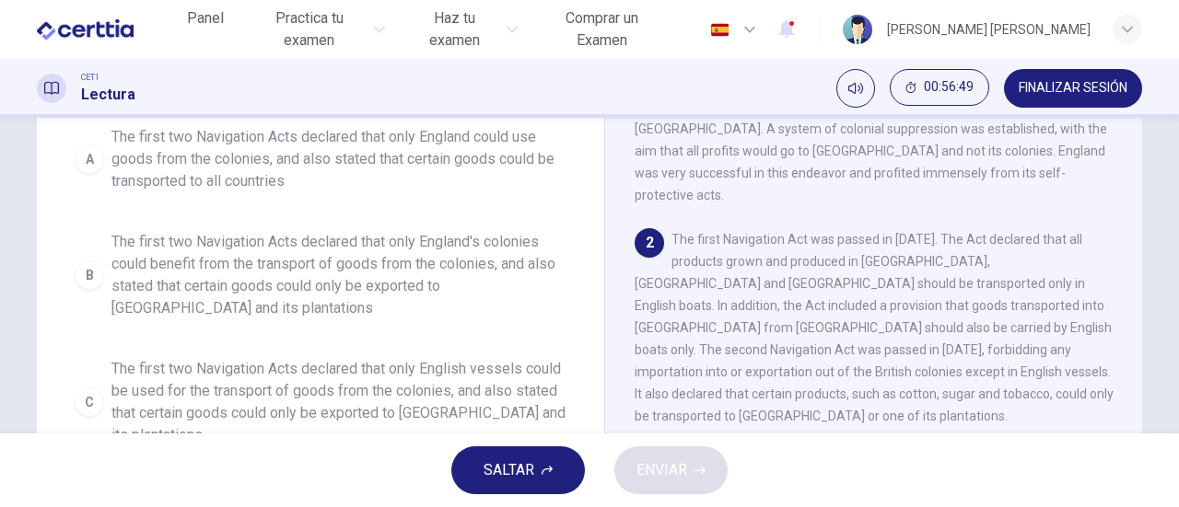
click at [526, 476] on span "SALTAR" at bounding box center [508, 471] width 51 height 26
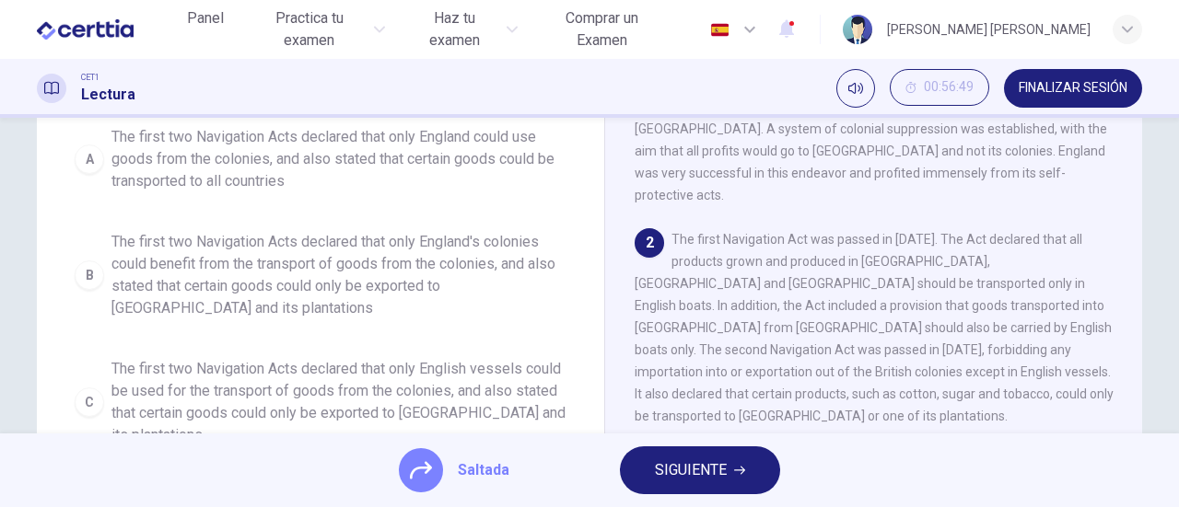
click at [686, 475] on span "SIGUIENTE" at bounding box center [691, 471] width 72 height 26
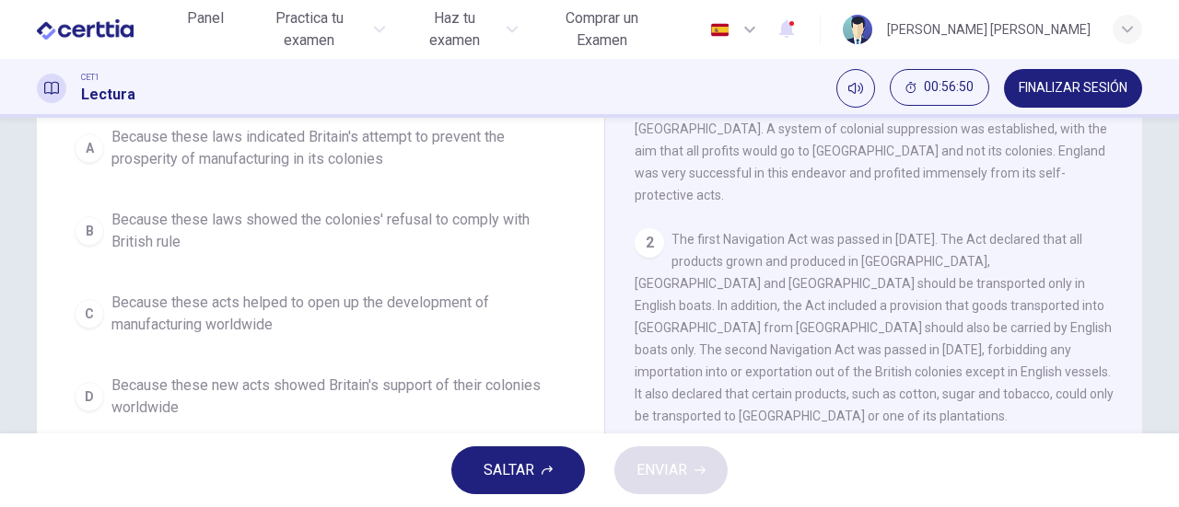
click at [510, 473] on span "SALTAR" at bounding box center [508, 471] width 51 height 26
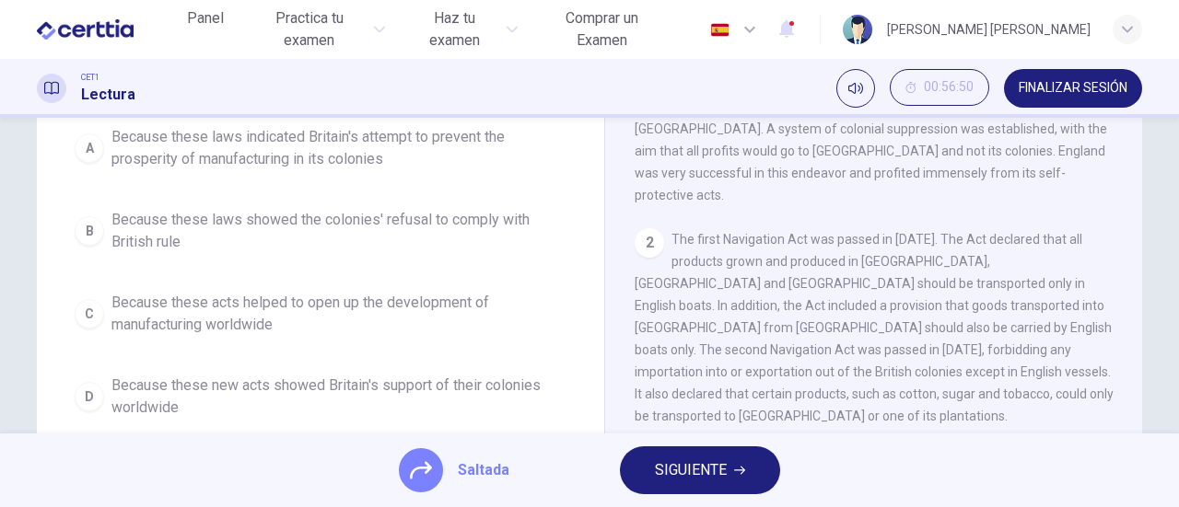
drag, startPoint x: 672, startPoint y: 472, endPoint x: 590, endPoint y: 472, distance: 82.0
click at [667, 472] on span "SIGUIENTE" at bounding box center [691, 471] width 72 height 26
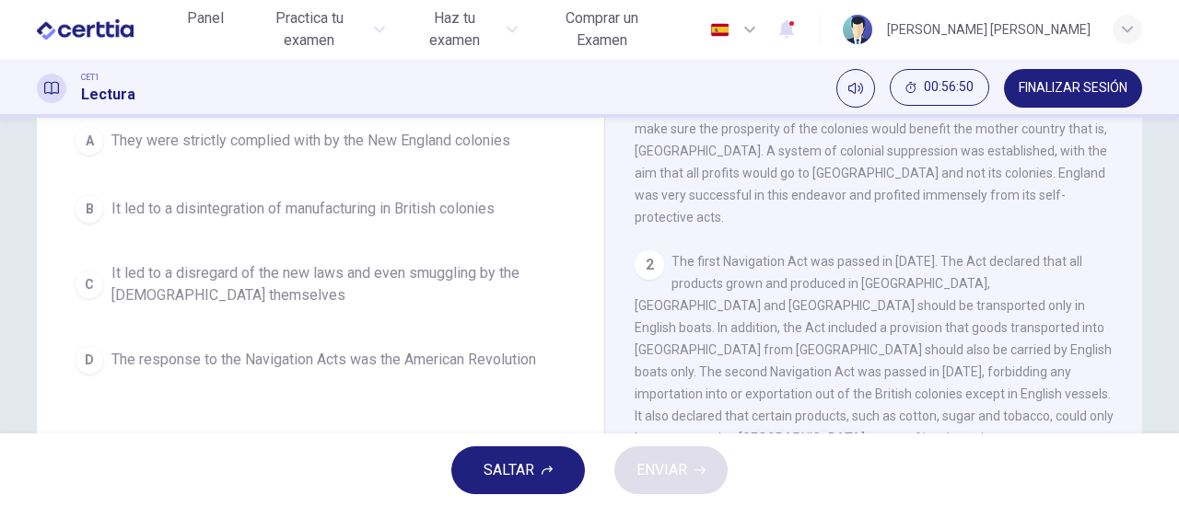
click at [537, 472] on button "SALTAR" at bounding box center [518, 471] width 134 height 48
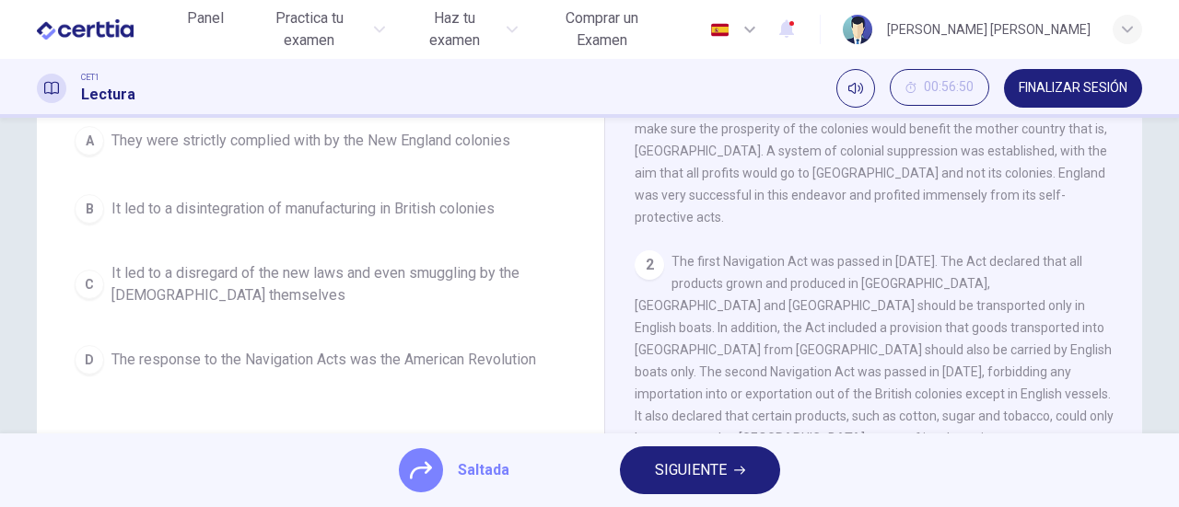
click at [668, 475] on span "SIGUIENTE" at bounding box center [691, 471] width 72 height 26
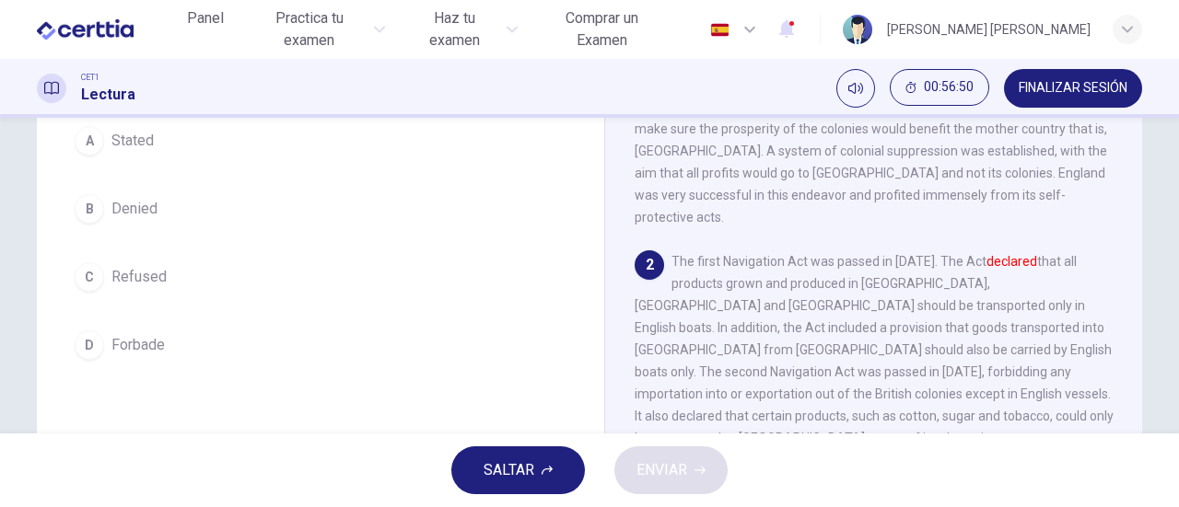
click at [517, 475] on span "SALTAR" at bounding box center [508, 471] width 51 height 26
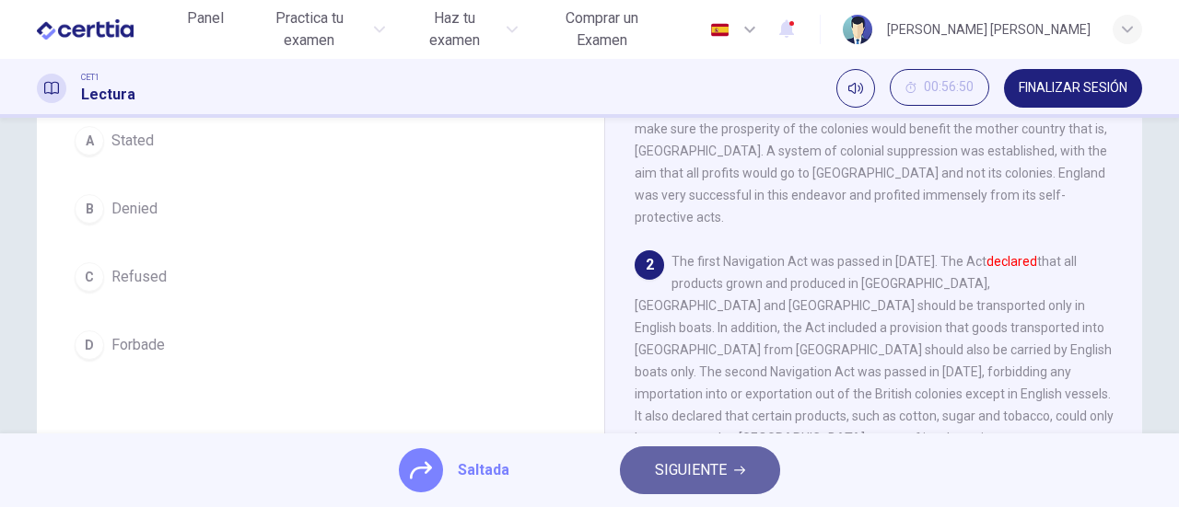
click at [657, 472] on span "SIGUIENTE" at bounding box center [691, 471] width 72 height 26
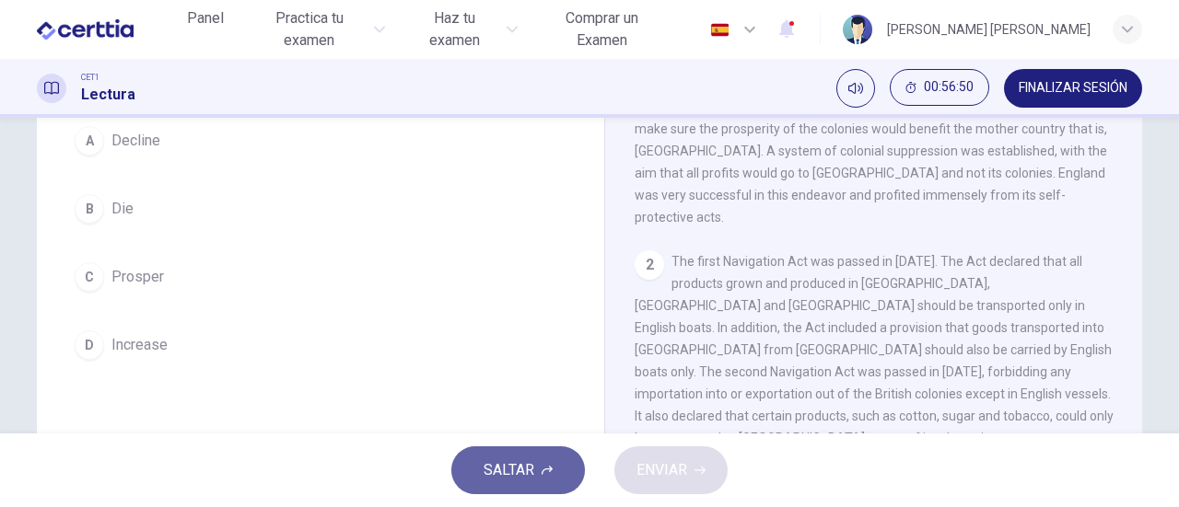
click at [534, 474] on button "SALTAR" at bounding box center [518, 471] width 134 height 48
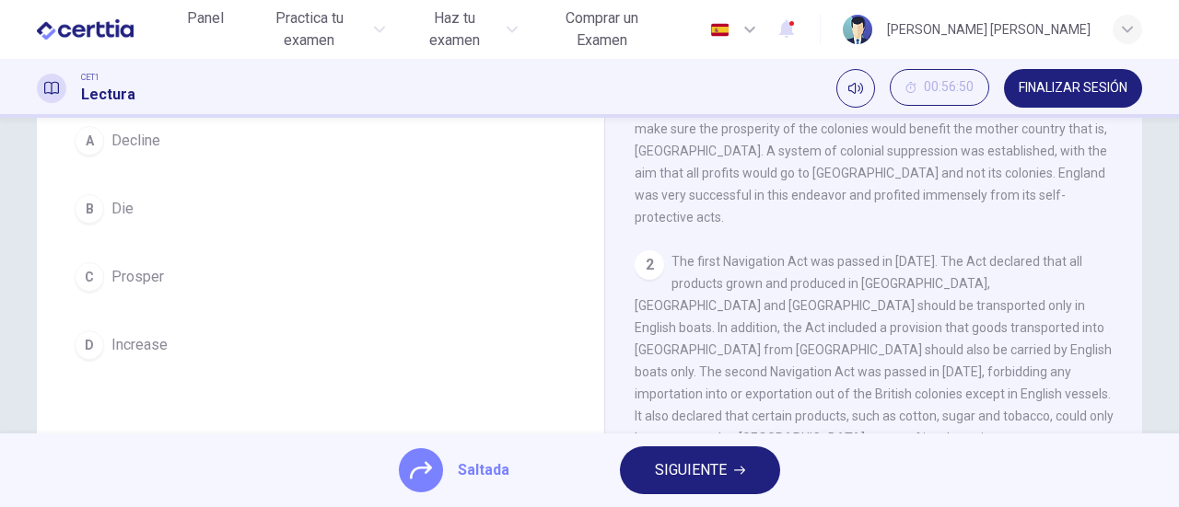
drag, startPoint x: 668, startPoint y: 477, endPoint x: 622, endPoint y: 478, distance: 45.1
click at [668, 477] on span "SIGUIENTE" at bounding box center [691, 471] width 72 height 26
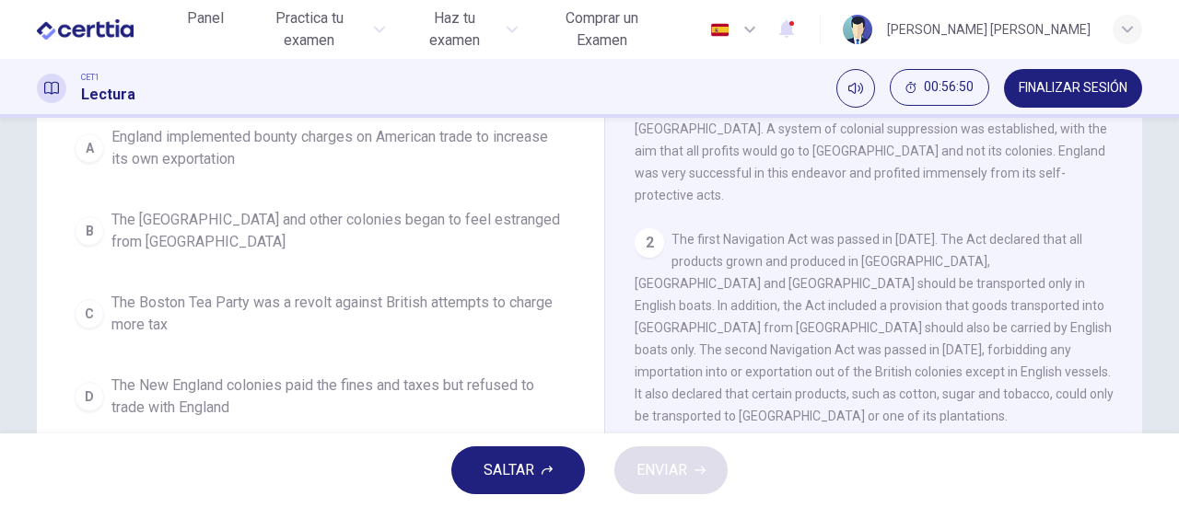
click at [517, 478] on span "SALTAR" at bounding box center [508, 471] width 51 height 26
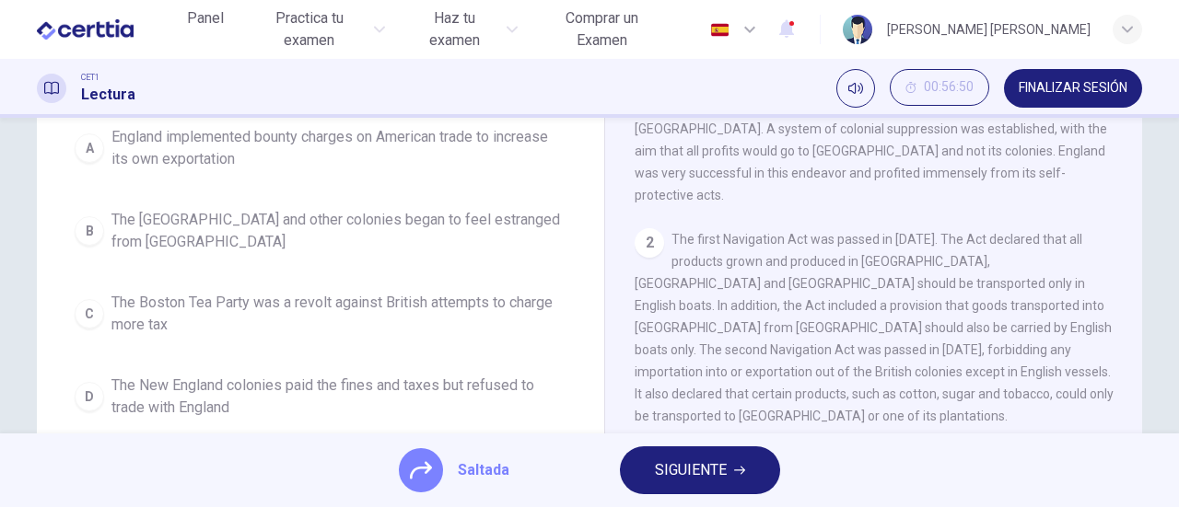
click at [661, 476] on span "SIGUIENTE" at bounding box center [691, 471] width 72 height 26
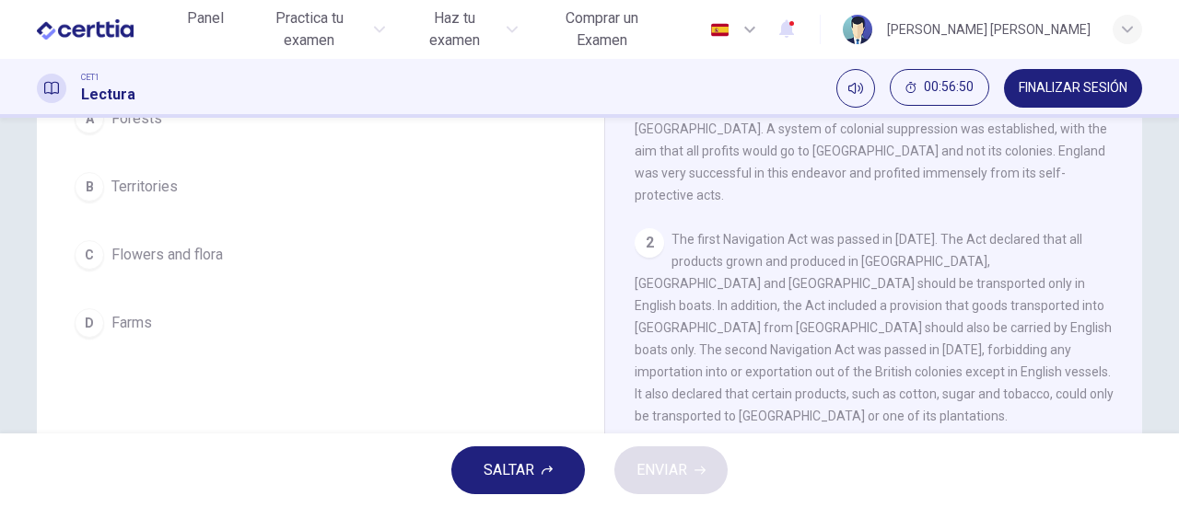
scroll to position [184, 0]
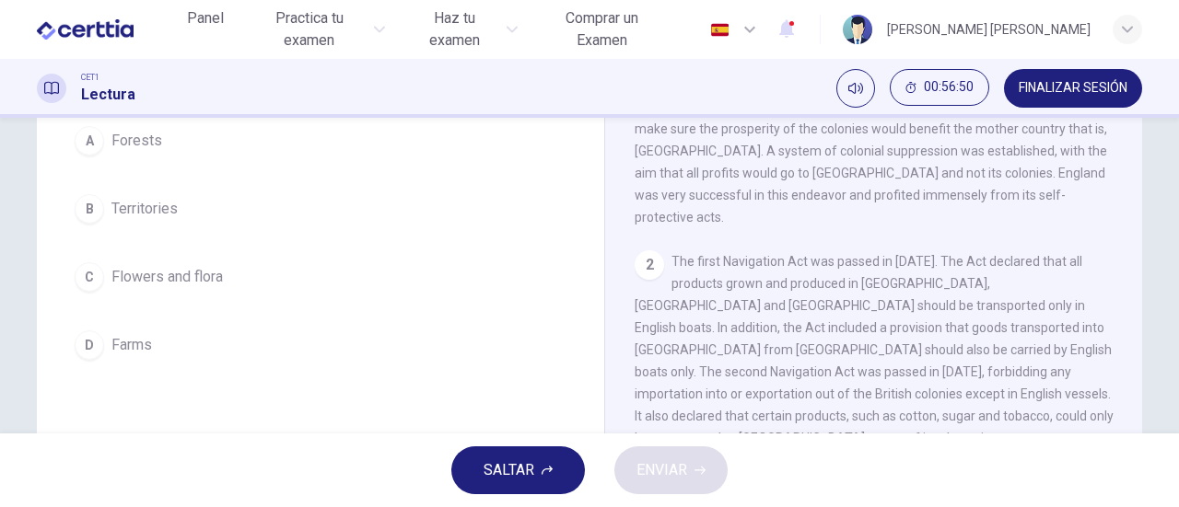
click at [523, 476] on span "SALTAR" at bounding box center [508, 471] width 51 height 26
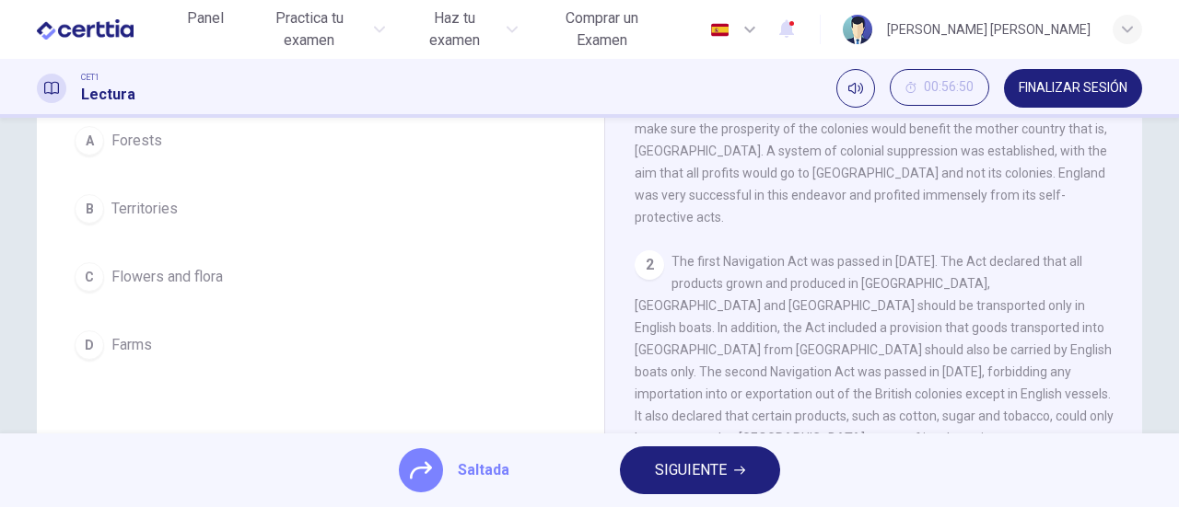
click at [661, 476] on span "SIGUIENTE" at bounding box center [691, 471] width 72 height 26
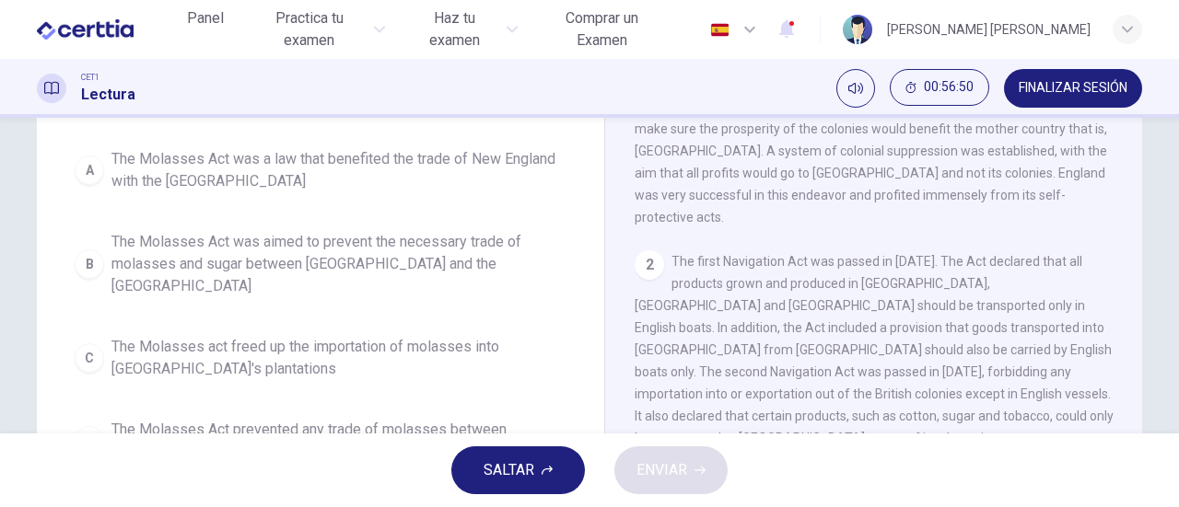
scroll to position [206, 0]
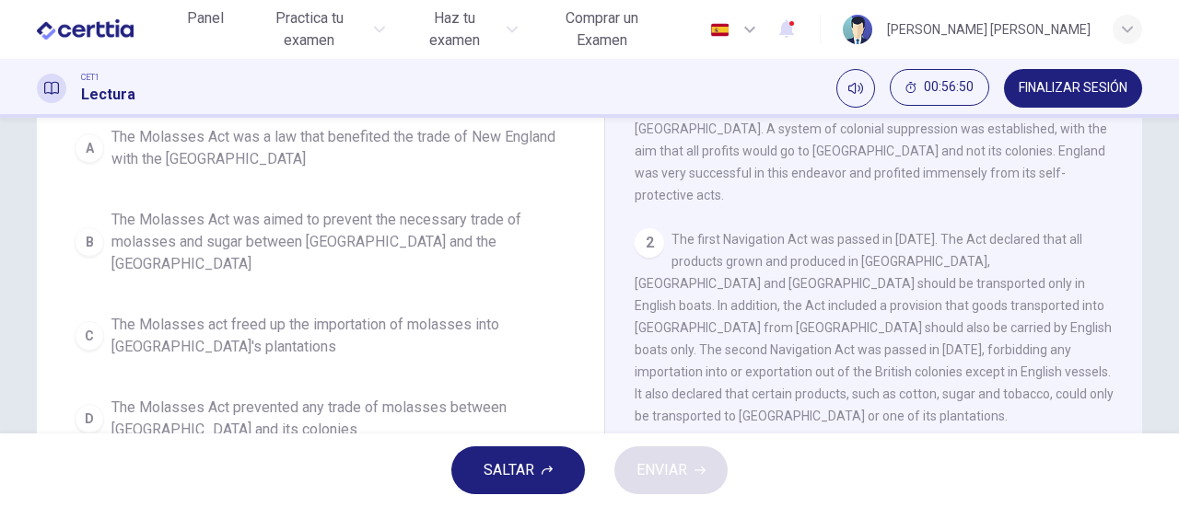
click at [539, 476] on button "SALTAR" at bounding box center [518, 471] width 134 height 48
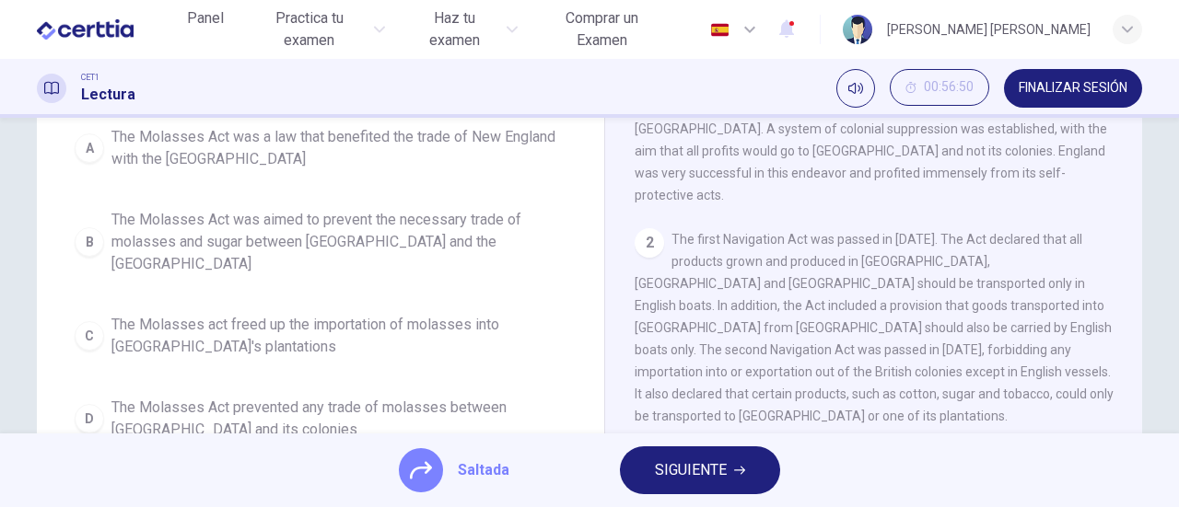
click at [655, 472] on span "SIGUIENTE" at bounding box center [691, 471] width 72 height 26
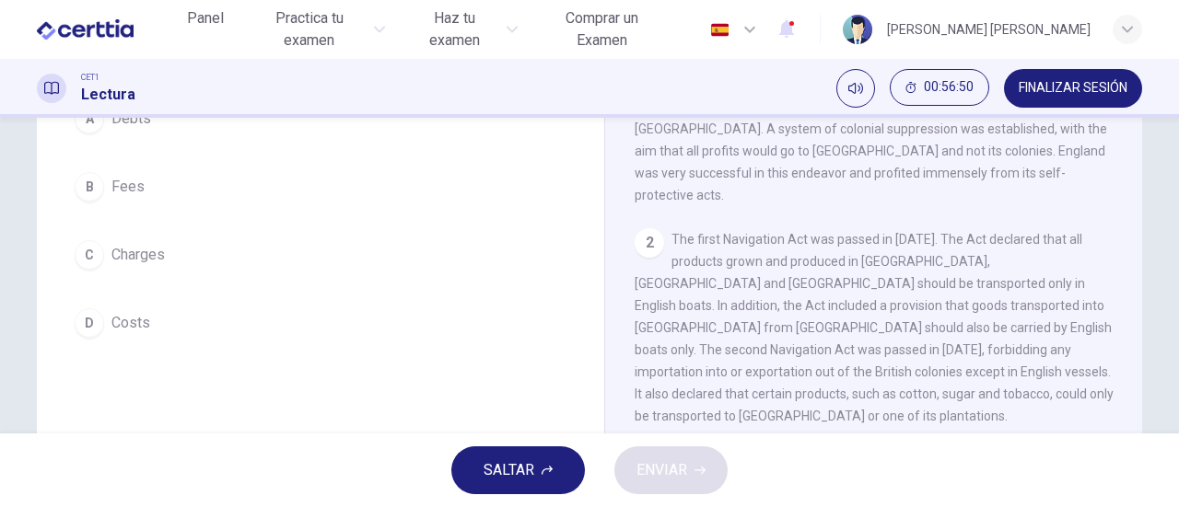
scroll to position [184, 0]
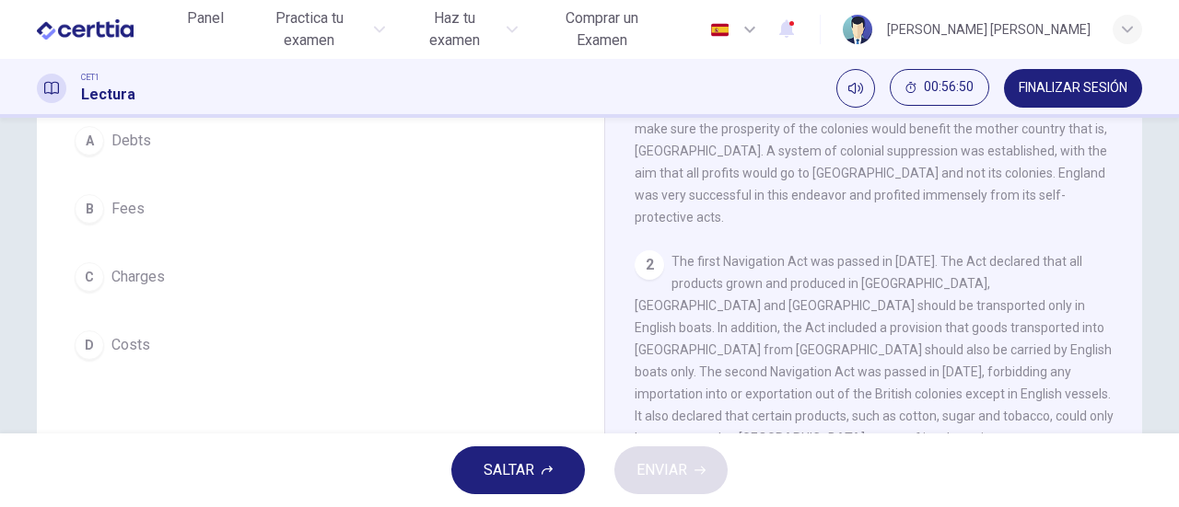
click at [497, 476] on span "SALTAR" at bounding box center [508, 471] width 51 height 26
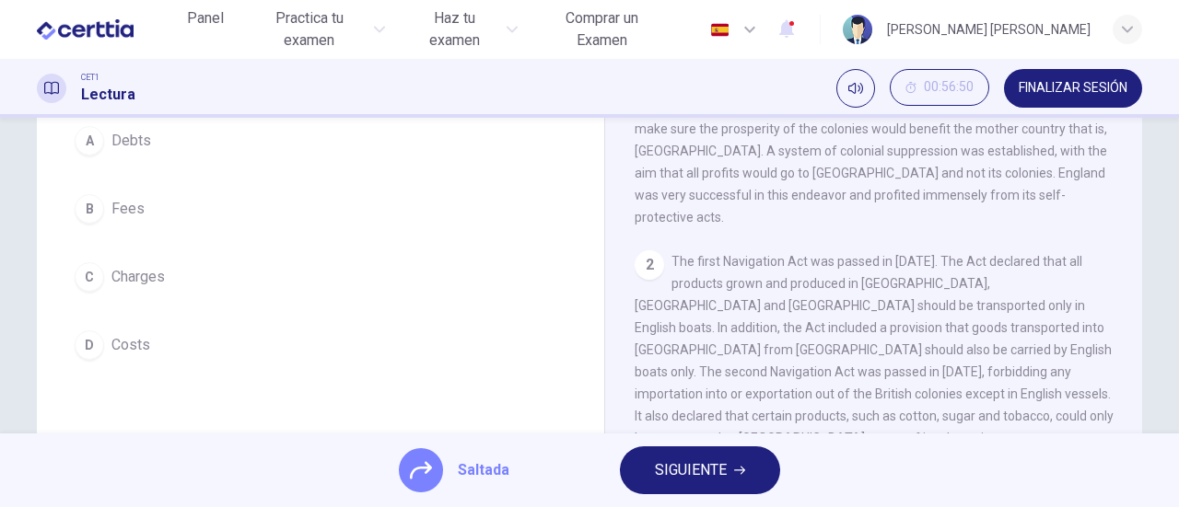
click at [648, 472] on button "SIGUIENTE" at bounding box center [700, 471] width 160 height 48
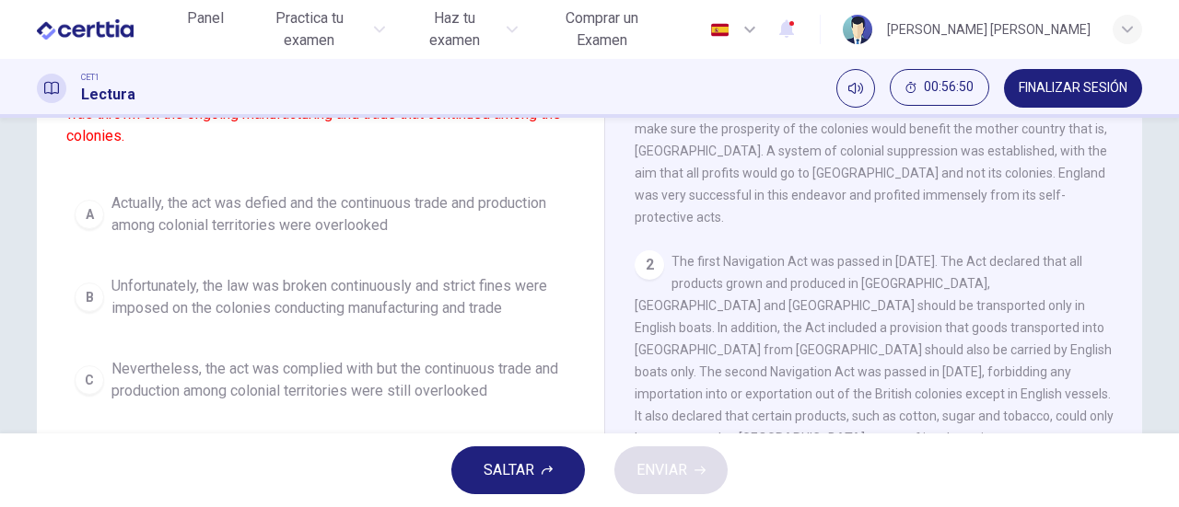
scroll to position [250, 0]
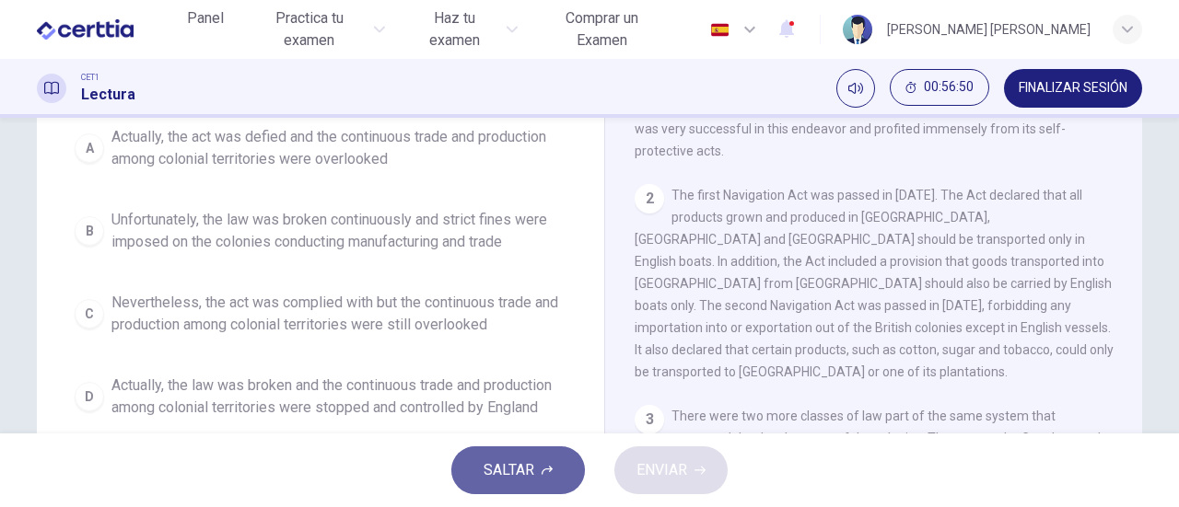
click at [538, 473] on button "SALTAR" at bounding box center [518, 471] width 134 height 48
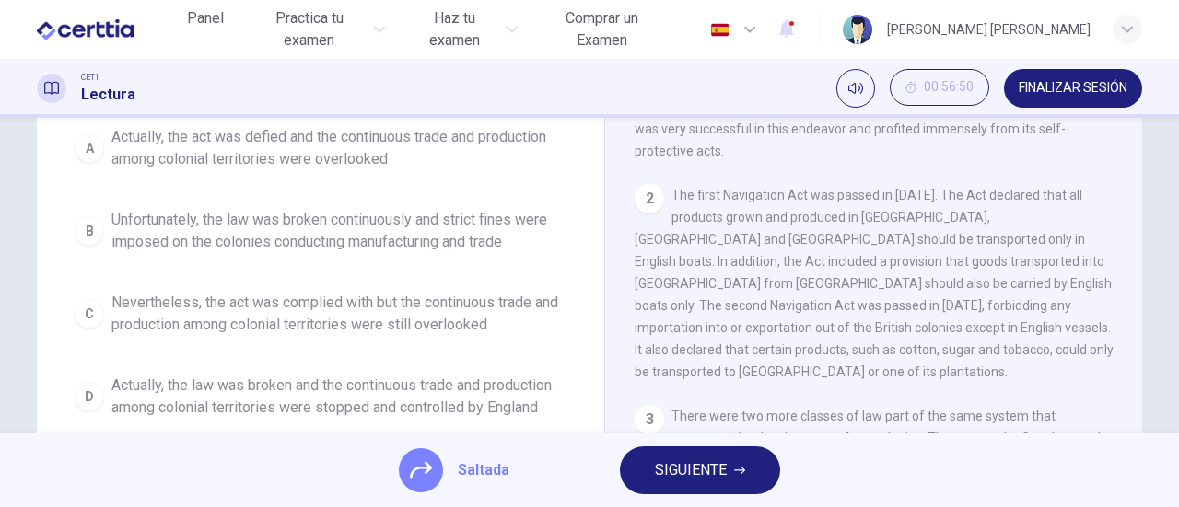
drag, startPoint x: 653, startPoint y: 470, endPoint x: 584, endPoint y: 461, distance: 69.6
click at [644, 472] on button "SIGUIENTE" at bounding box center [700, 471] width 160 height 48
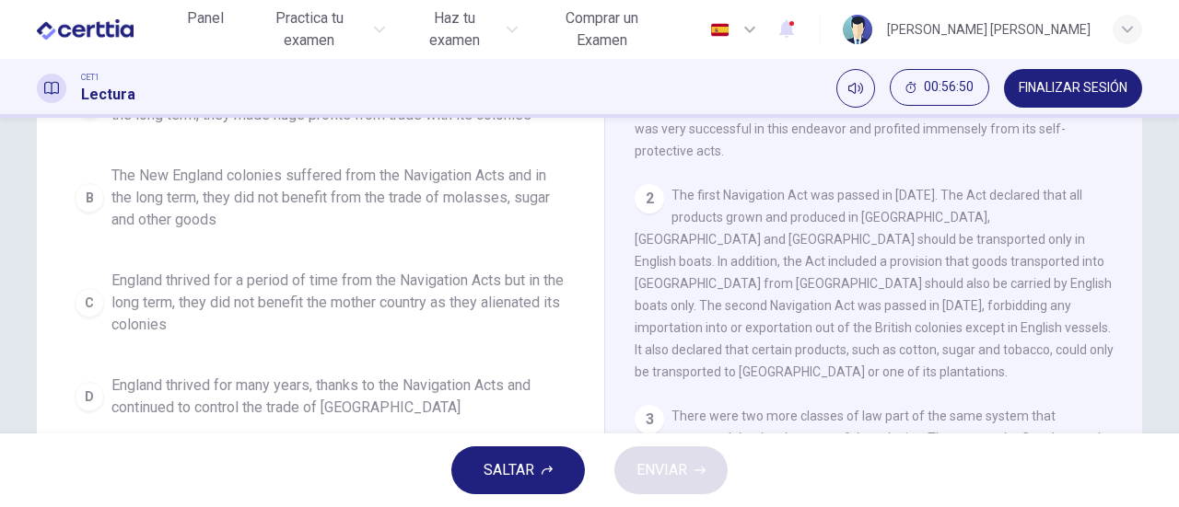
scroll to position [206, 0]
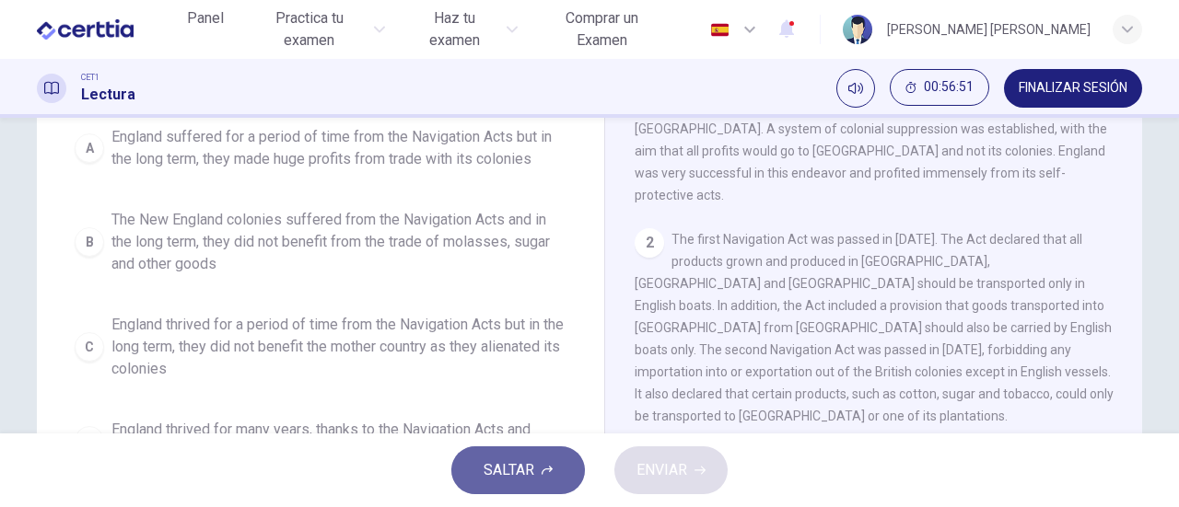
click at [540, 474] on button "SALTAR" at bounding box center [518, 471] width 134 height 48
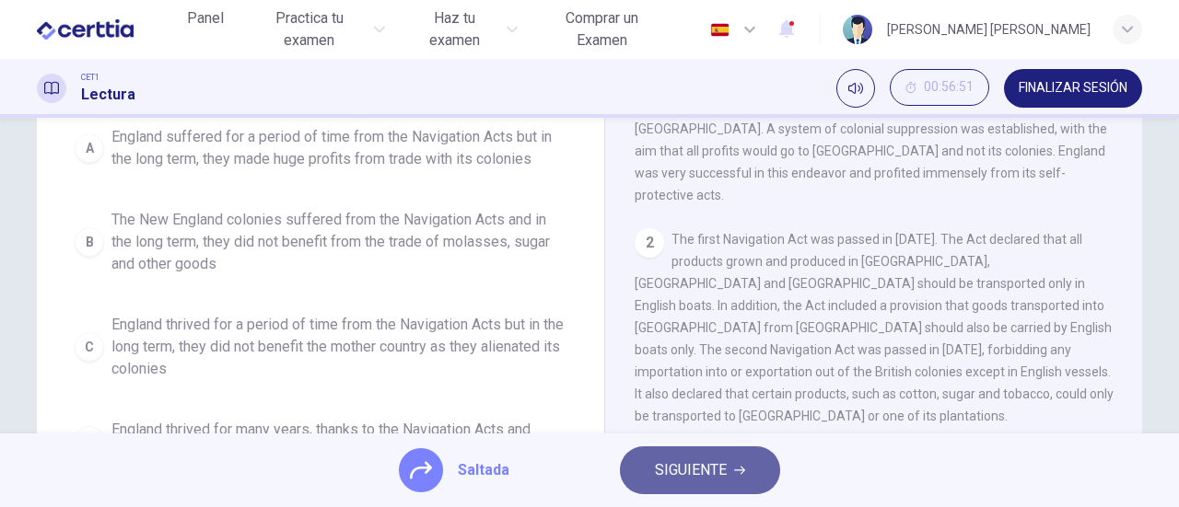
click at [686, 480] on span "SIGUIENTE" at bounding box center [691, 471] width 72 height 26
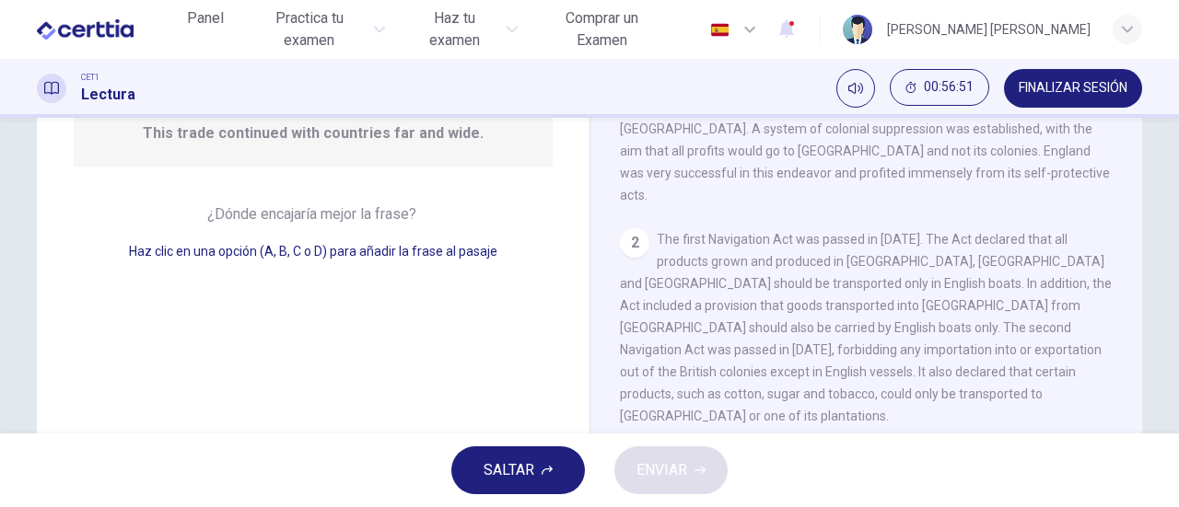
scroll to position [648, 0]
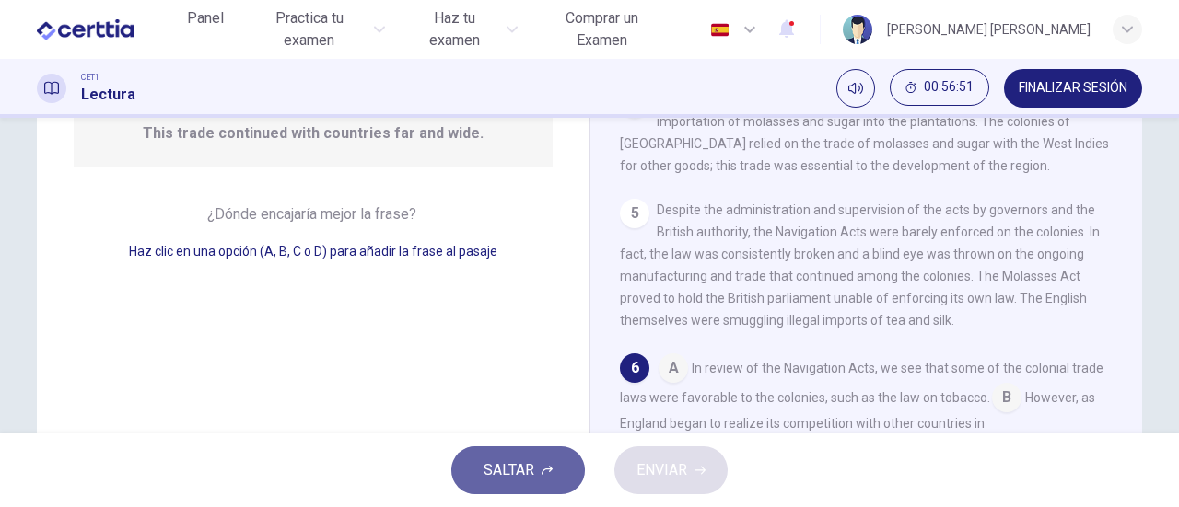
click at [532, 472] on span "SALTAR" at bounding box center [508, 471] width 51 height 26
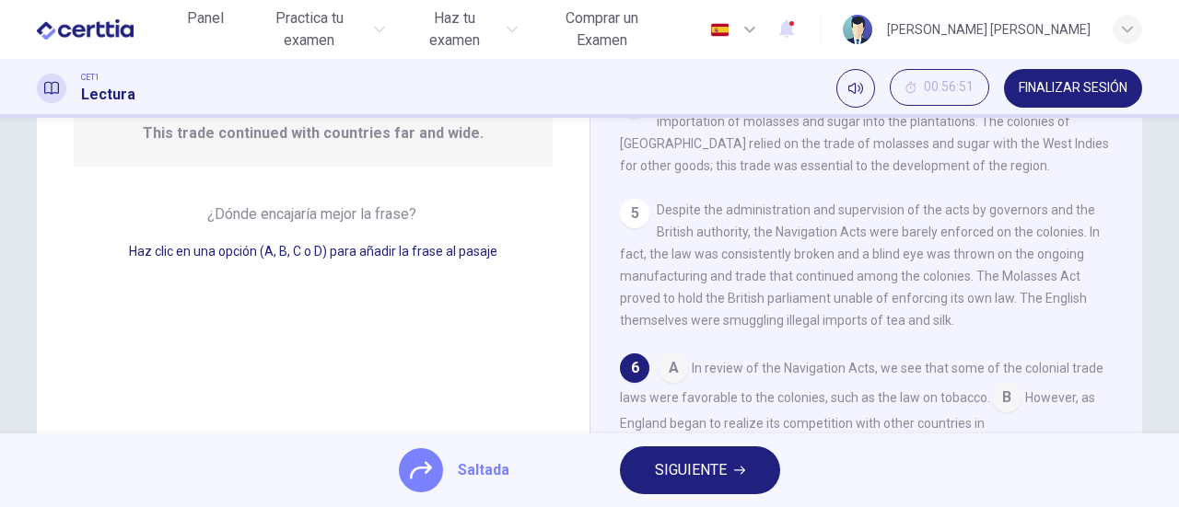
click at [692, 468] on span "SIGUIENTE" at bounding box center [691, 471] width 72 height 26
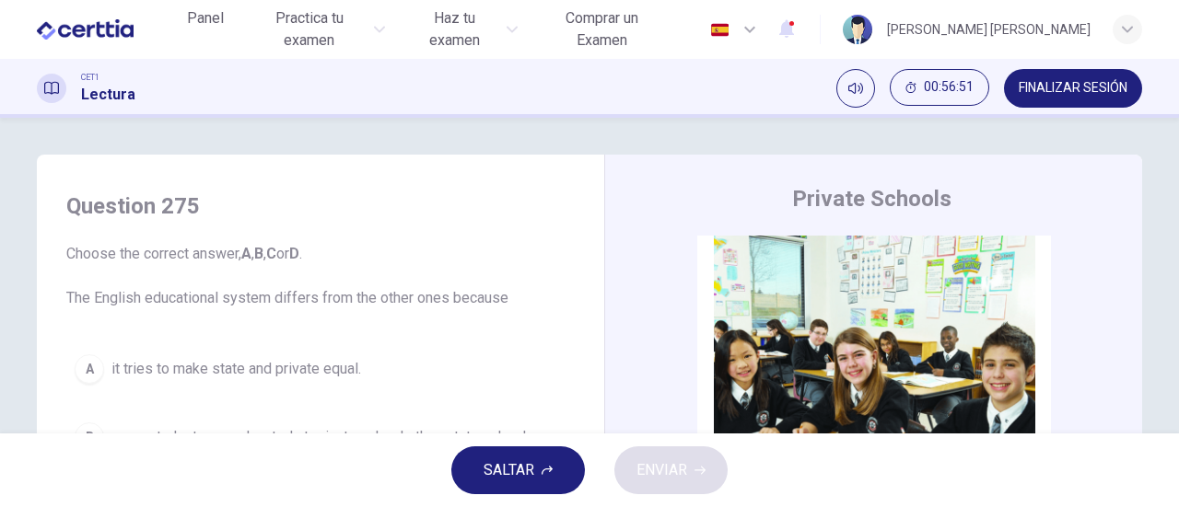
click at [495, 477] on span "SALTAR" at bounding box center [508, 471] width 51 height 26
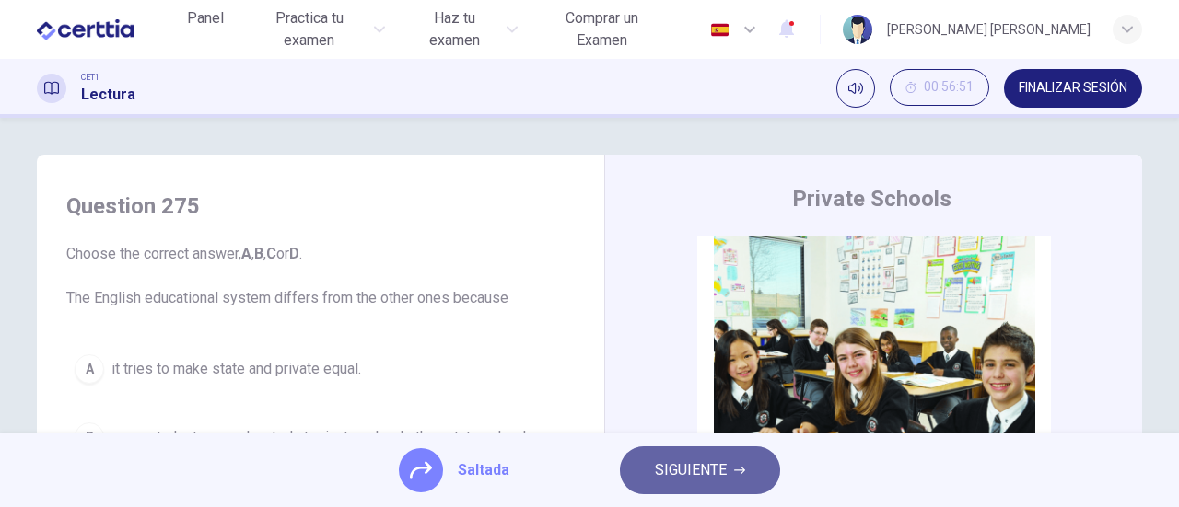
click at [700, 478] on span "SIGUIENTE" at bounding box center [691, 471] width 72 height 26
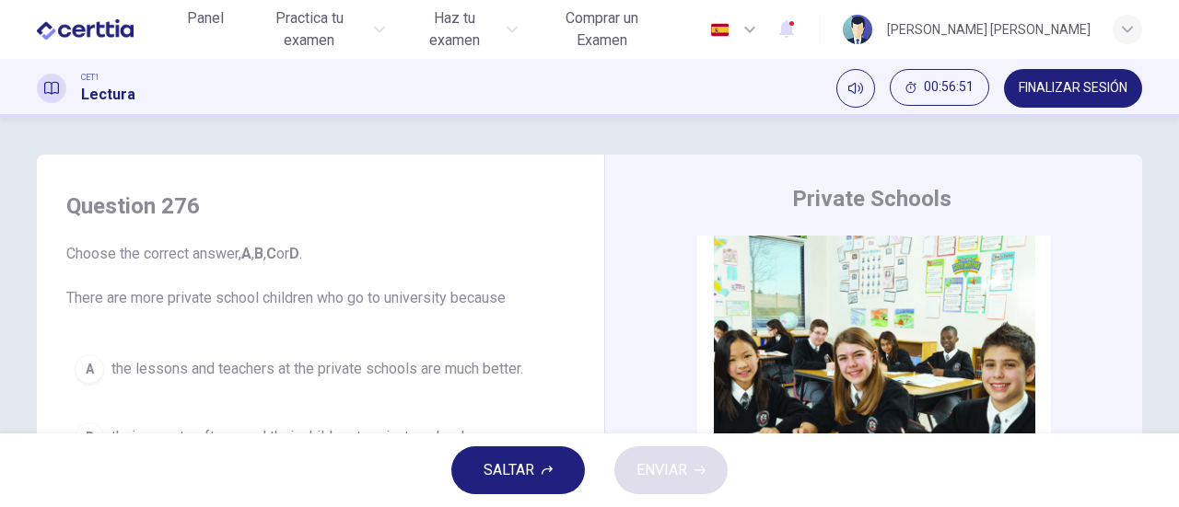
click at [492, 479] on span "SALTAR" at bounding box center [508, 471] width 51 height 26
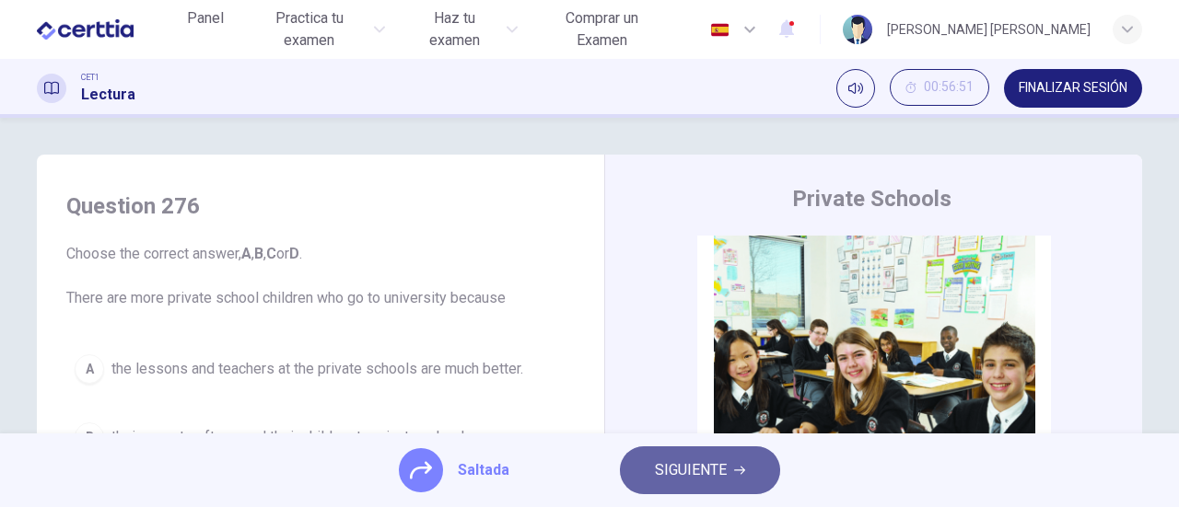
click at [745, 471] on button "SIGUIENTE" at bounding box center [700, 471] width 160 height 48
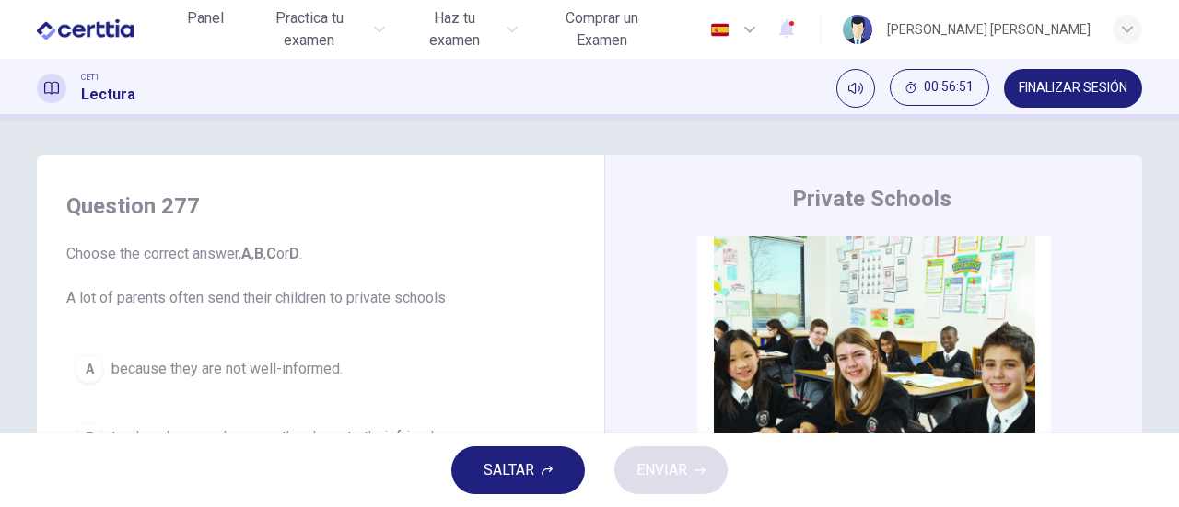
click at [472, 471] on button "SALTAR" at bounding box center [518, 471] width 134 height 48
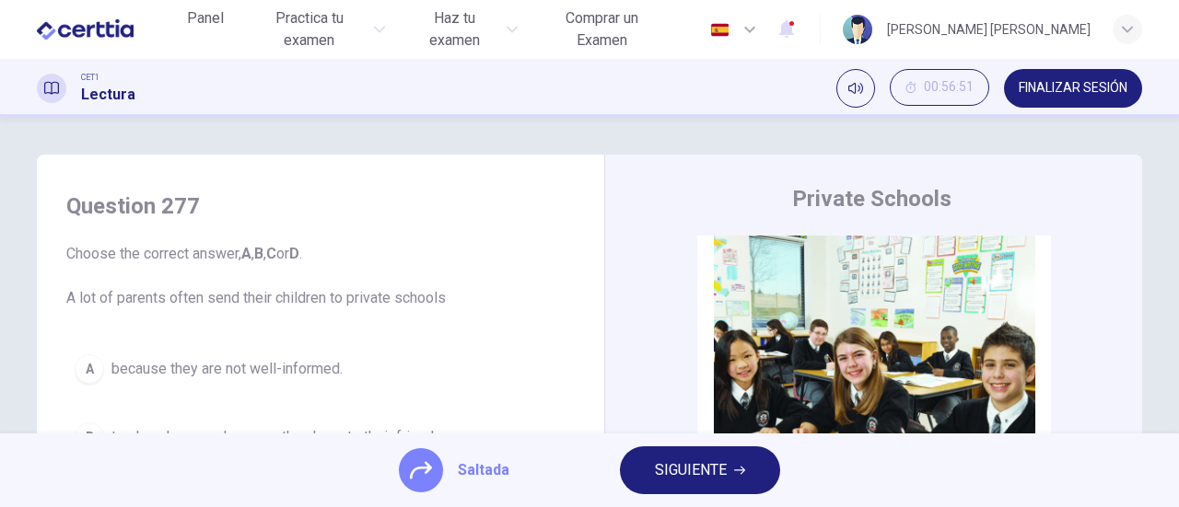
click at [726, 474] on span "SIGUIENTE" at bounding box center [691, 471] width 72 height 26
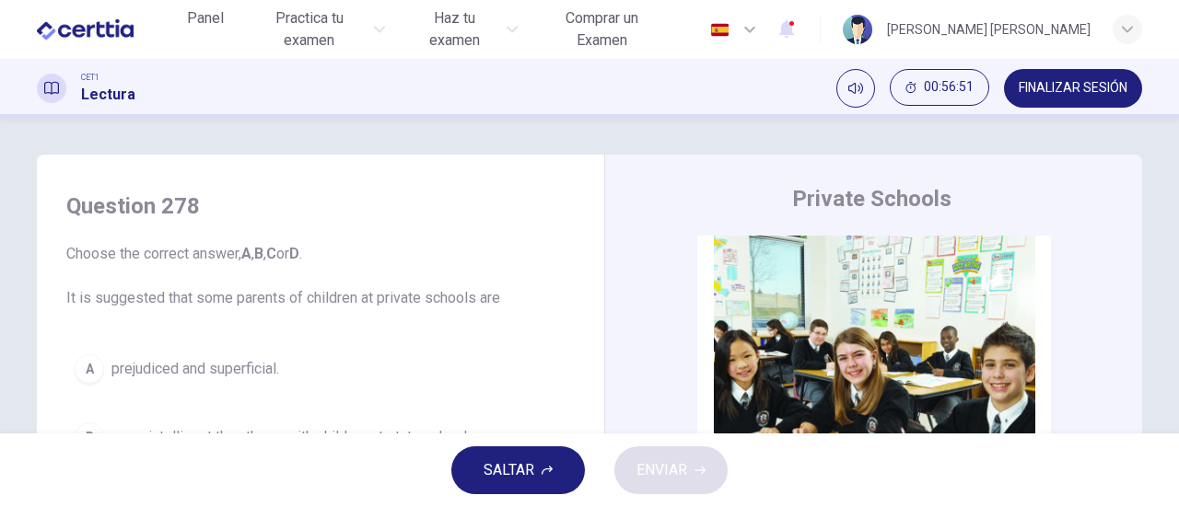
click at [522, 466] on span "SALTAR" at bounding box center [508, 471] width 51 height 26
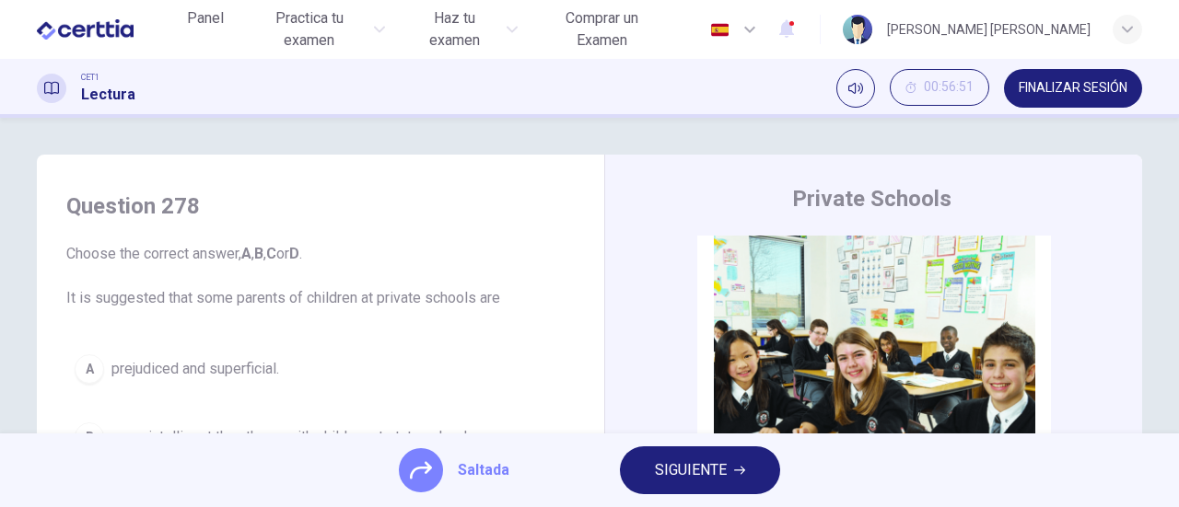
click at [701, 471] on span "SIGUIENTE" at bounding box center [691, 471] width 72 height 26
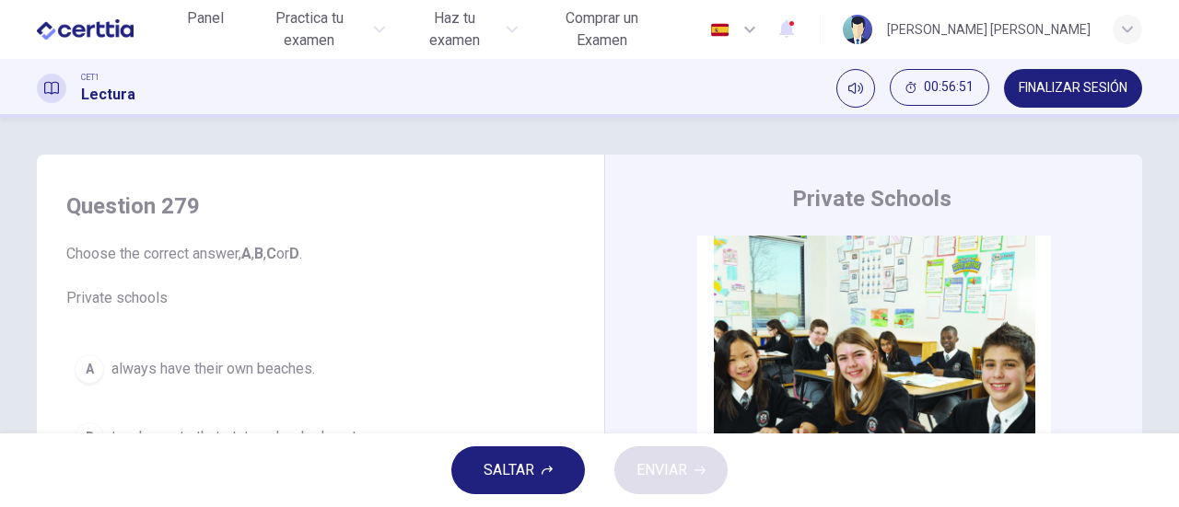
click at [523, 469] on span "SALTAR" at bounding box center [508, 471] width 51 height 26
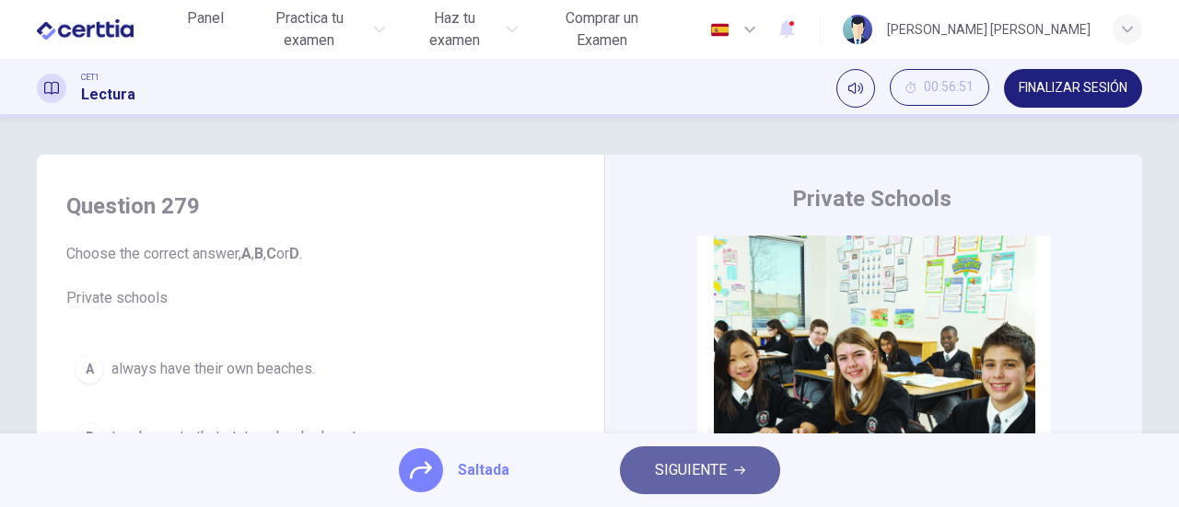
click at [682, 470] on span "SIGUIENTE" at bounding box center [691, 471] width 72 height 26
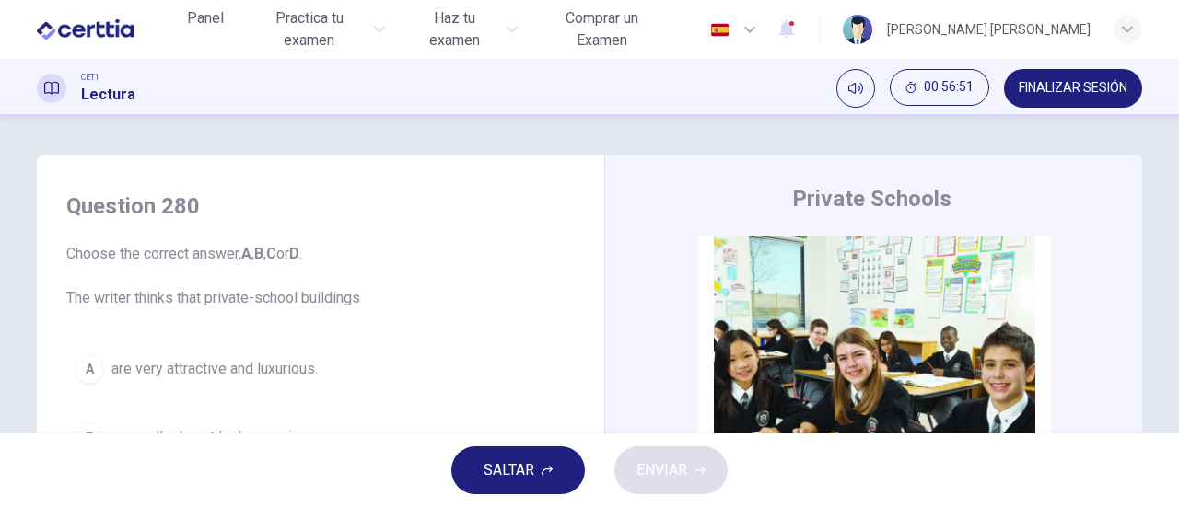
drag, startPoint x: 504, startPoint y: 470, endPoint x: 522, endPoint y: 470, distance: 18.4
click at [505, 470] on span "SALTAR" at bounding box center [508, 471] width 51 height 26
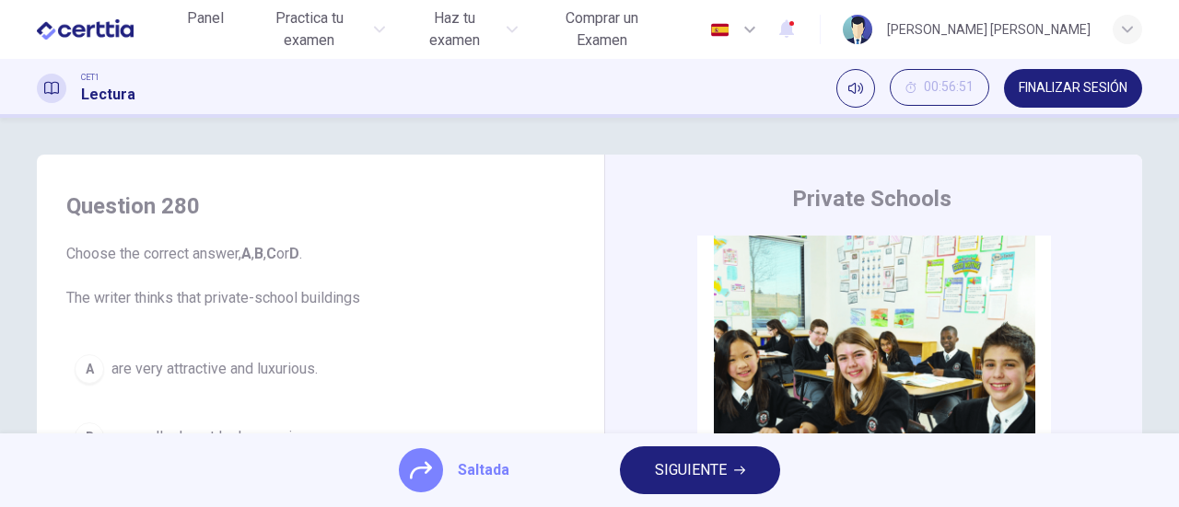
click at [701, 472] on span "SIGUIENTE" at bounding box center [691, 471] width 72 height 26
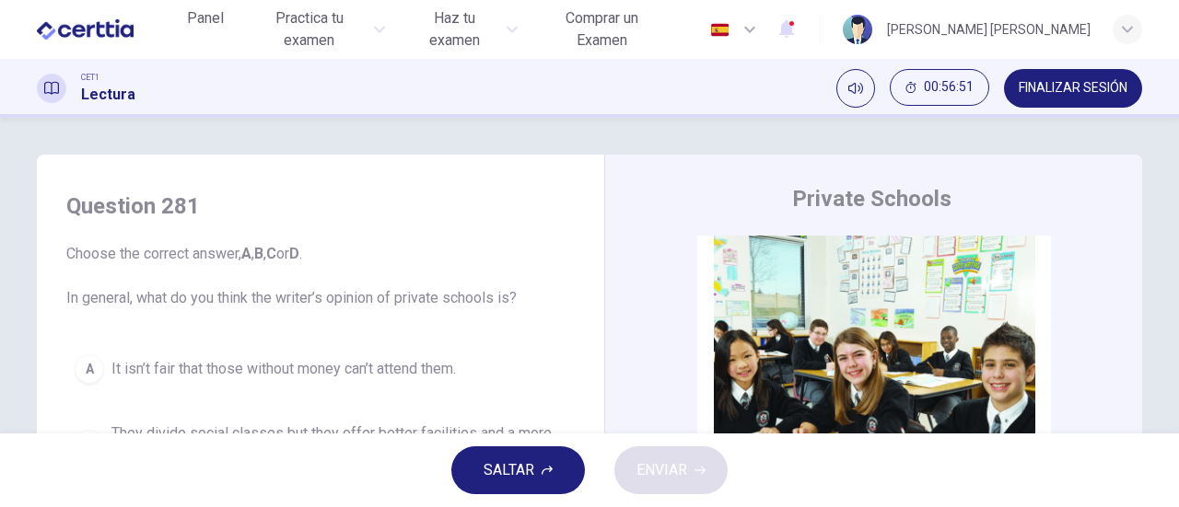
drag, startPoint x: 508, startPoint y: 472, endPoint x: 527, endPoint y: 471, distance: 18.5
click at [510, 471] on span "SALTAR" at bounding box center [508, 471] width 51 height 26
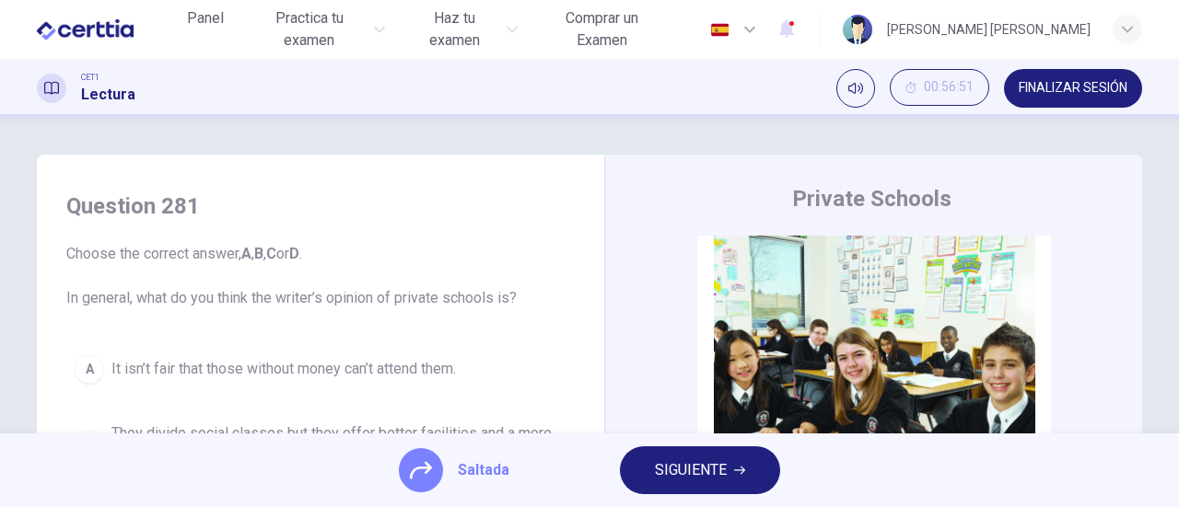
click at [694, 471] on span "SIGUIENTE" at bounding box center [691, 471] width 72 height 26
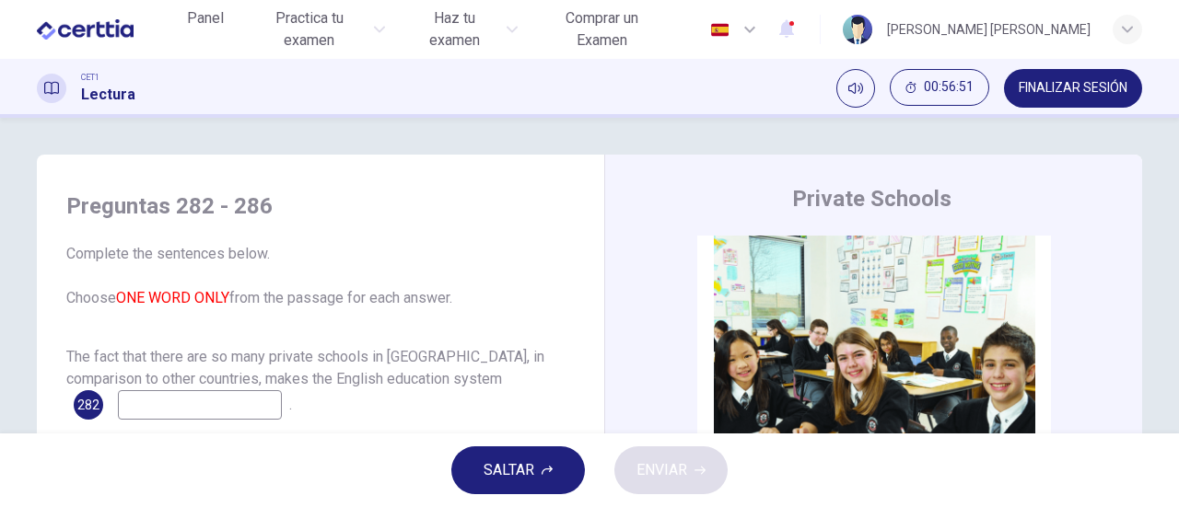
click at [518, 471] on span "SALTAR" at bounding box center [508, 471] width 51 height 26
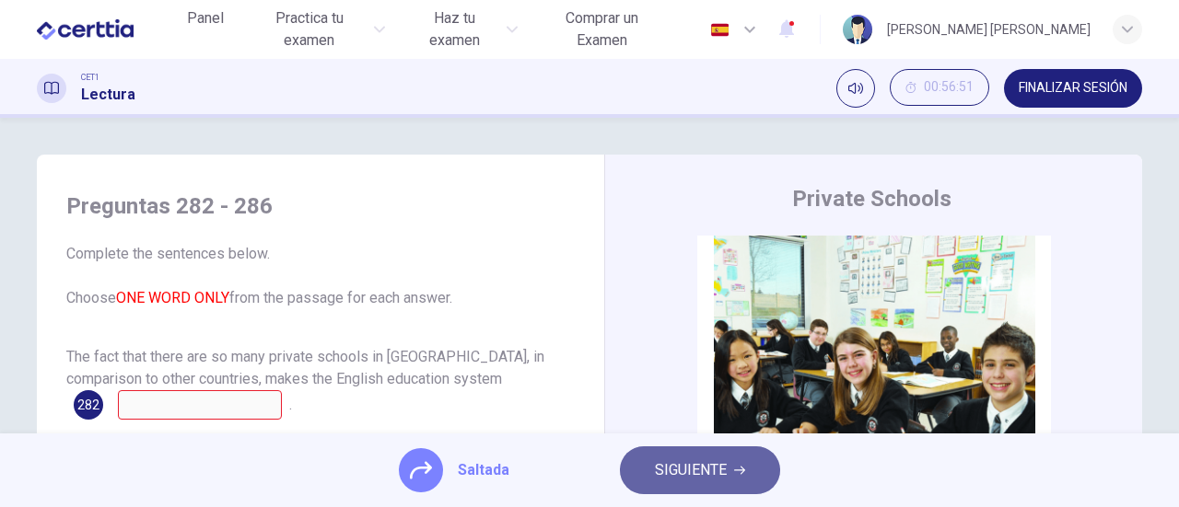
click at [670, 468] on span "SIGUIENTE" at bounding box center [691, 471] width 72 height 26
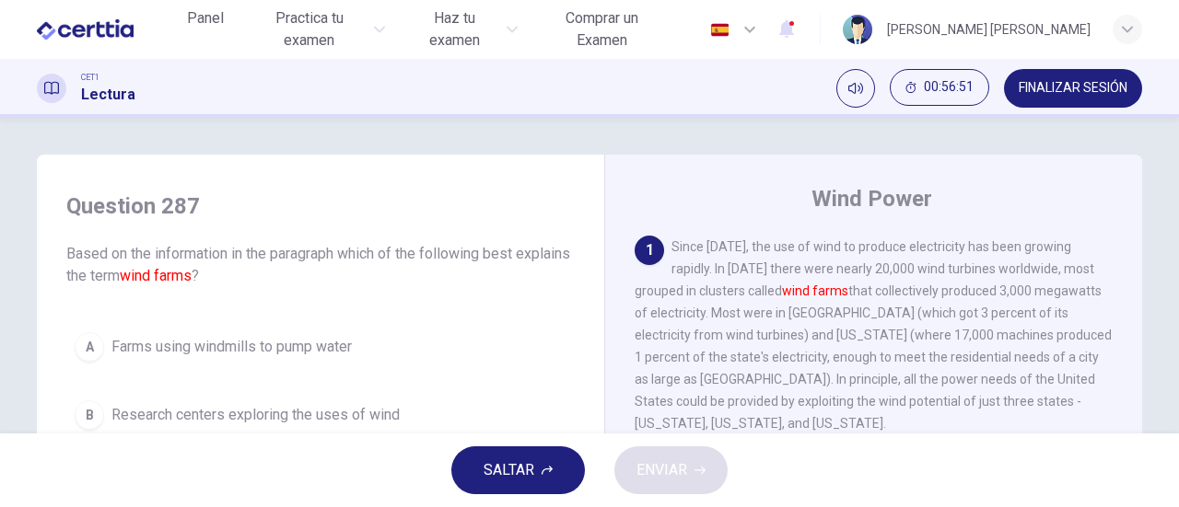
click at [542, 462] on button "SALTAR" at bounding box center [518, 471] width 134 height 48
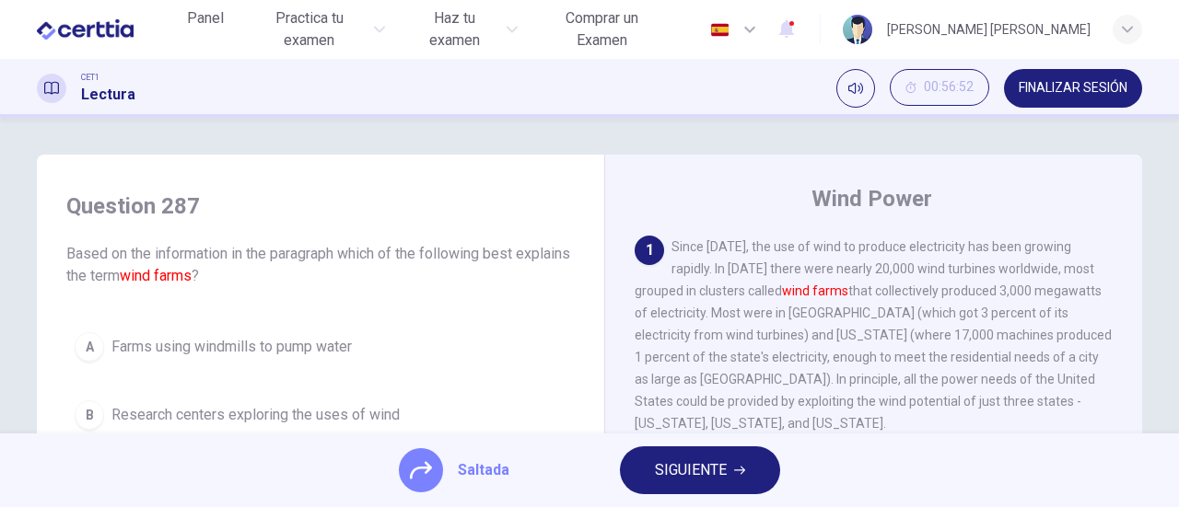
drag, startPoint x: 669, startPoint y: 469, endPoint x: 588, endPoint y: 471, distance: 81.1
click at [660, 470] on span "SIGUIENTE" at bounding box center [691, 471] width 72 height 26
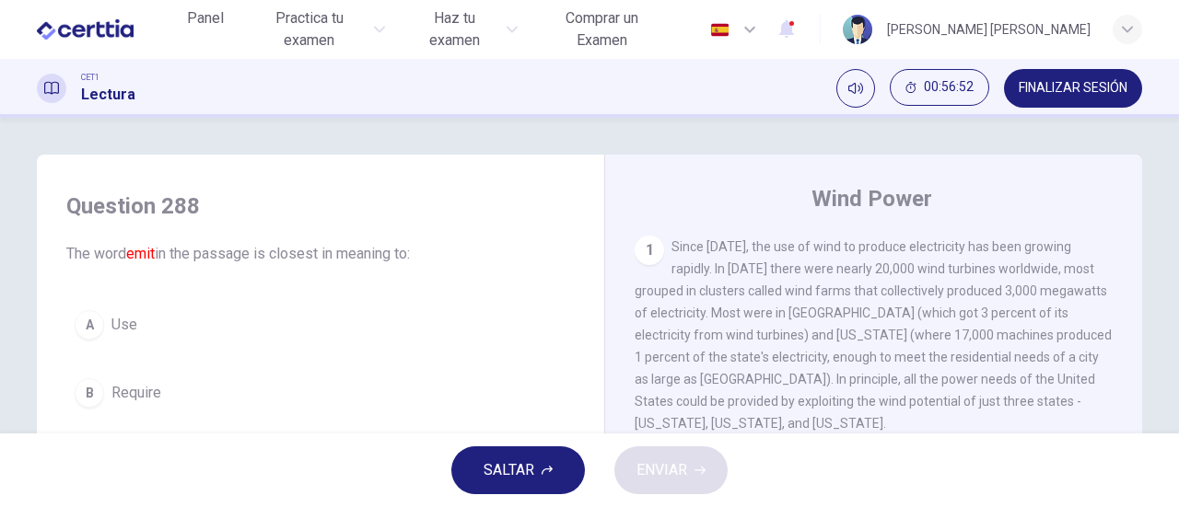
click at [529, 471] on span "SALTAR" at bounding box center [508, 471] width 51 height 26
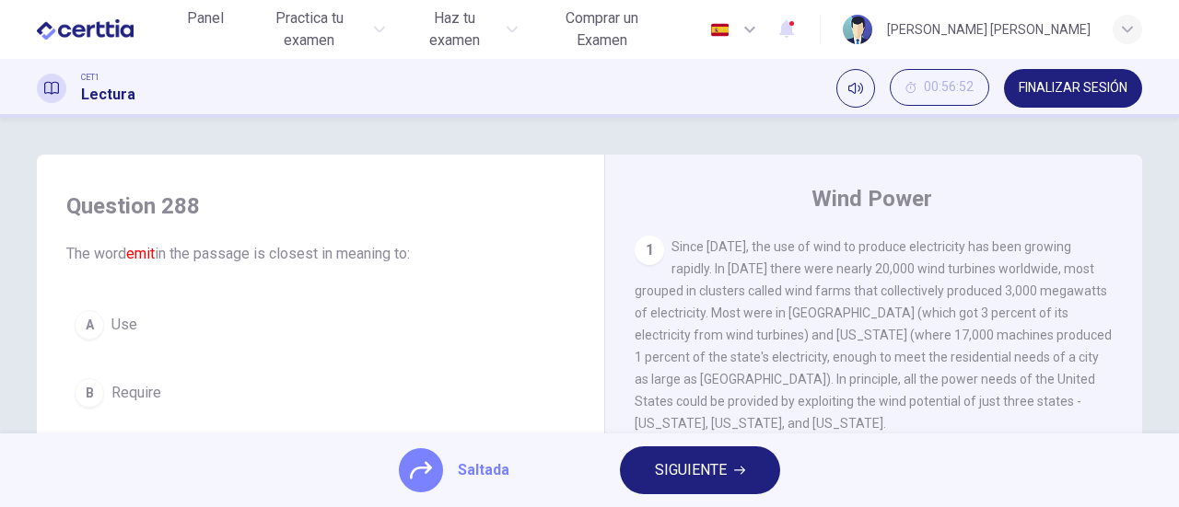
drag, startPoint x: 672, startPoint y: 471, endPoint x: 608, endPoint y: 471, distance: 64.5
click at [680, 471] on span "SIGUIENTE" at bounding box center [691, 471] width 72 height 26
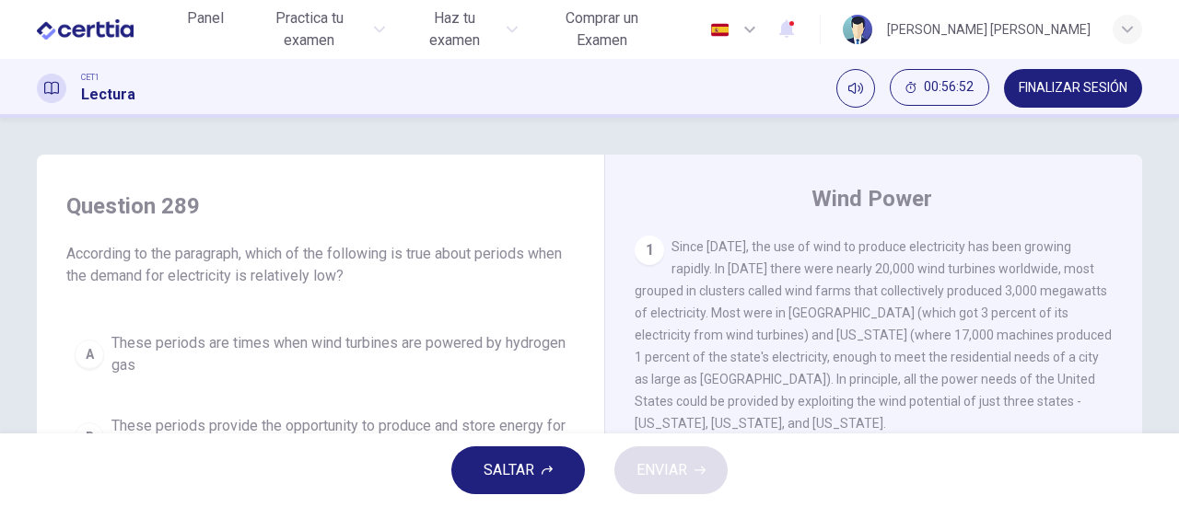
click at [515, 471] on span "SALTAR" at bounding box center [508, 471] width 51 height 26
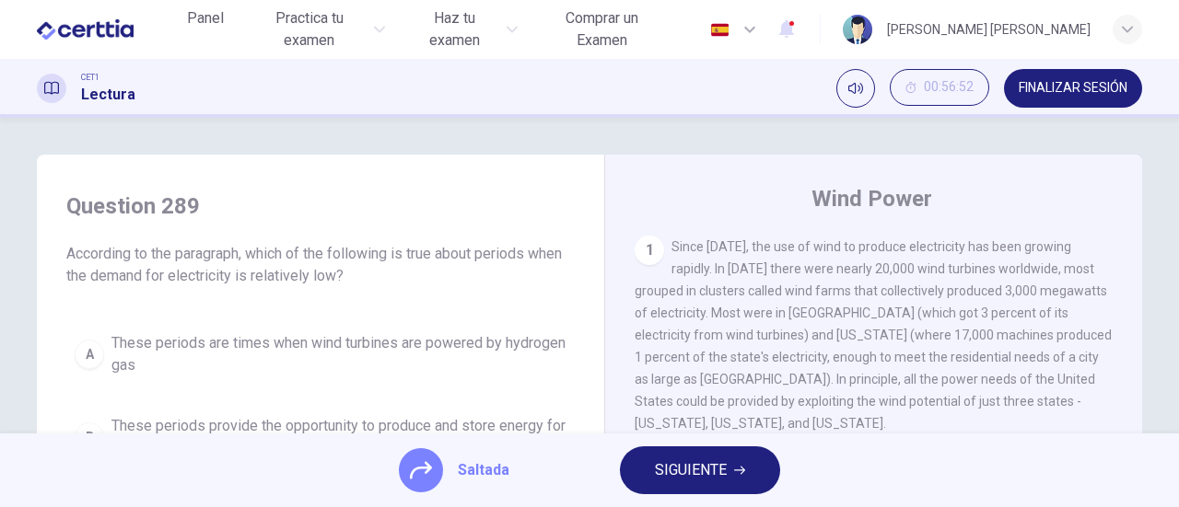
drag, startPoint x: 696, startPoint y: 471, endPoint x: 634, endPoint y: 471, distance: 61.7
click at [691, 471] on span "SIGUIENTE" at bounding box center [691, 471] width 72 height 26
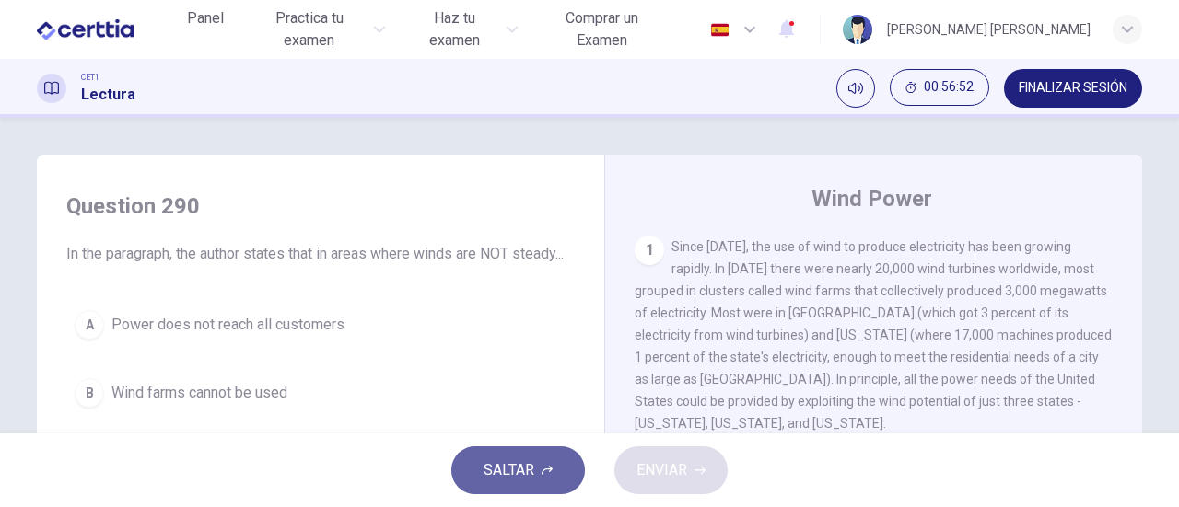
click at [523, 470] on span "SALTAR" at bounding box center [508, 471] width 51 height 26
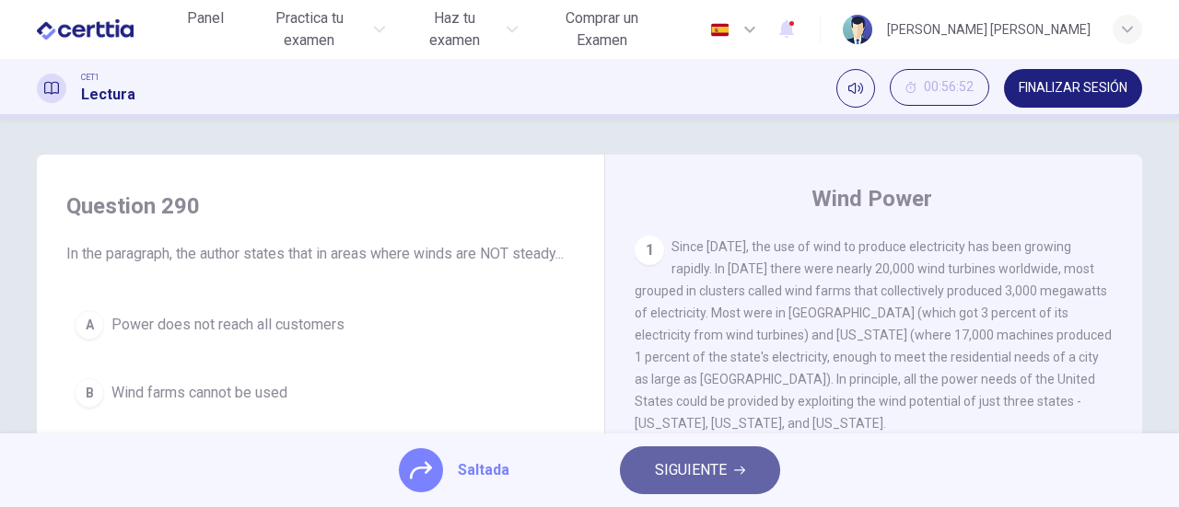
drag, startPoint x: 681, startPoint y: 469, endPoint x: 599, endPoint y: 469, distance: 82.9
click at [681, 469] on span "SIGUIENTE" at bounding box center [691, 471] width 72 height 26
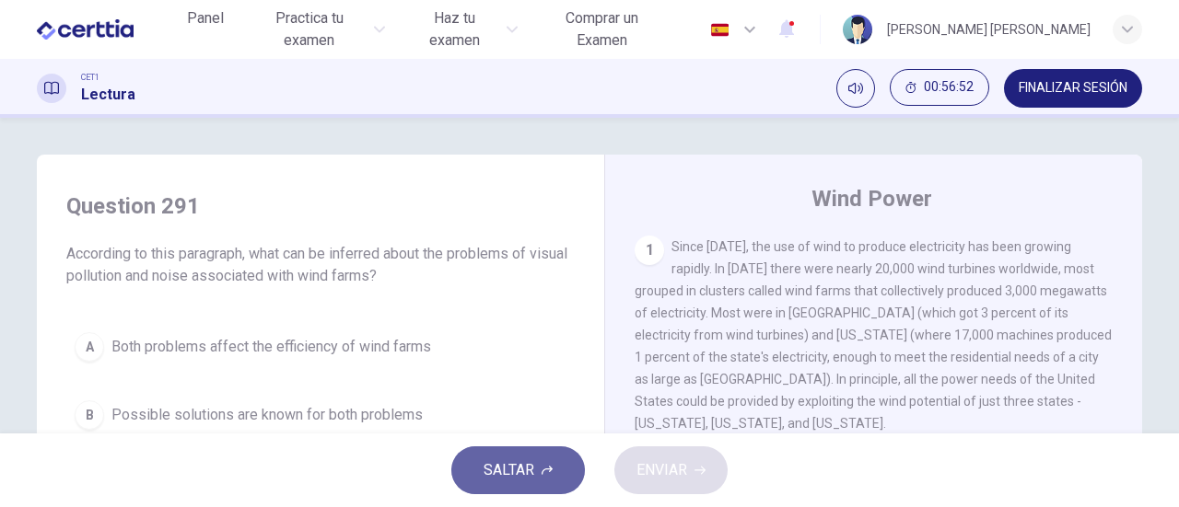
click at [528, 469] on span "SALTAR" at bounding box center [508, 471] width 51 height 26
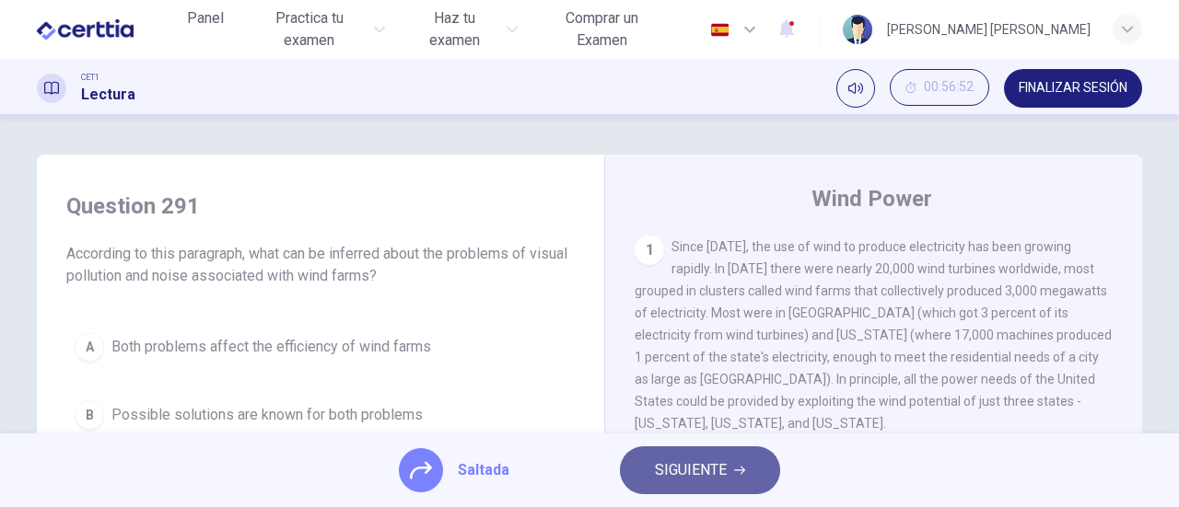
drag, startPoint x: 687, startPoint y: 469, endPoint x: 590, endPoint y: 469, distance: 96.7
click at [681, 469] on span "SIGUIENTE" at bounding box center [691, 471] width 72 height 26
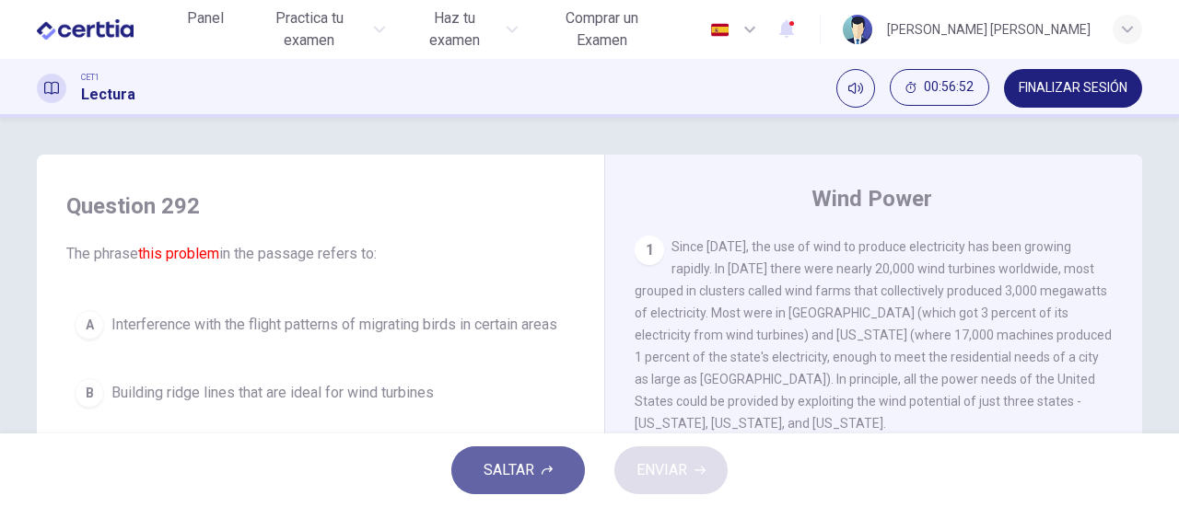
click at [518, 469] on span "SALTAR" at bounding box center [508, 471] width 51 height 26
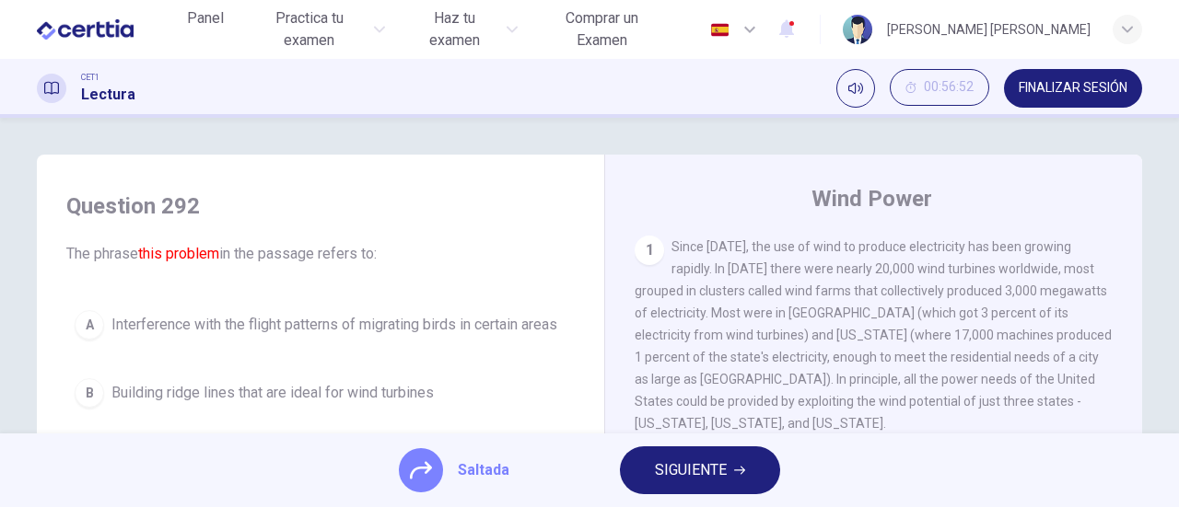
drag, startPoint x: 700, startPoint y: 471, endPoint x: 597, endPoint y: 473, distance: 103.2
click at [696, 471] on span "SIGUIENTE" at bounding box center [691, 471] width 72 height 26
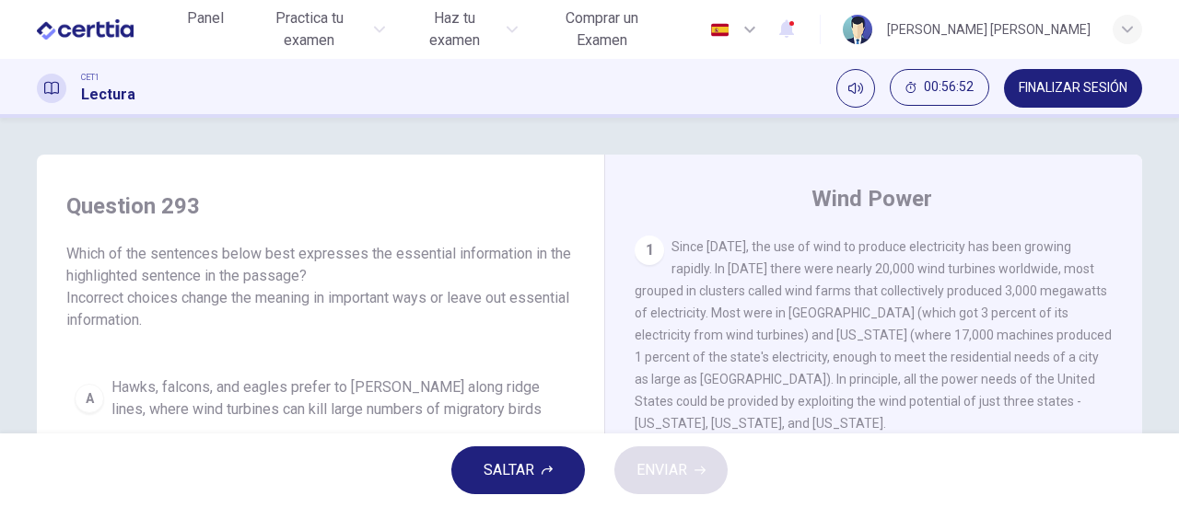
click at [516, 472] on span "SALTAR" at bounding box center [508, 471] width 51 height 26
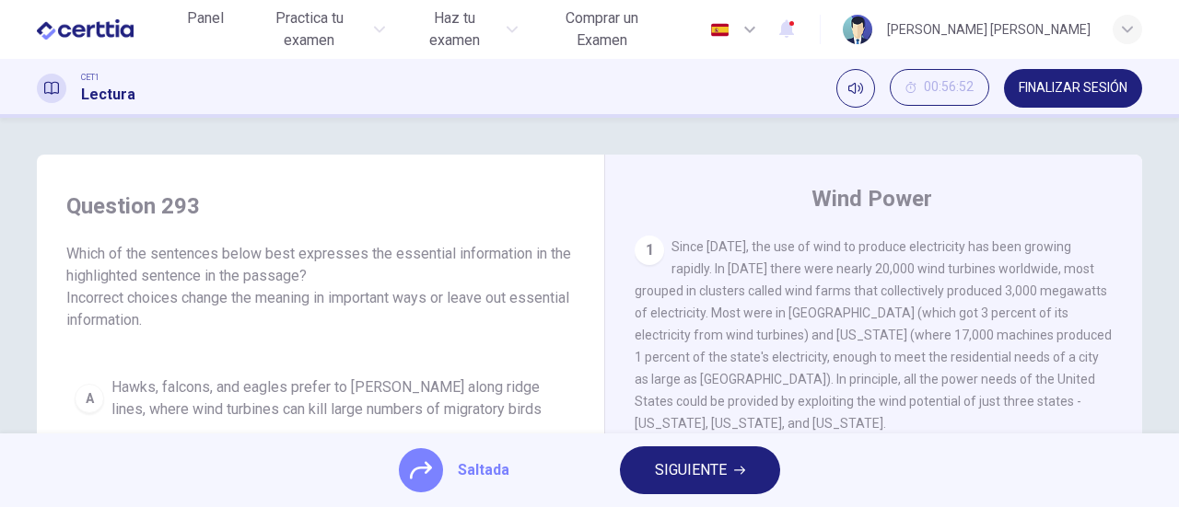
drag, startPoint x: 672, startPoint y: 469, endPoint x: 588, endPoint y: 469, distance: 83.8
click at [671, 469] on span "SIGUIENTE" at bounding box center [691, 471] width 72 height 26
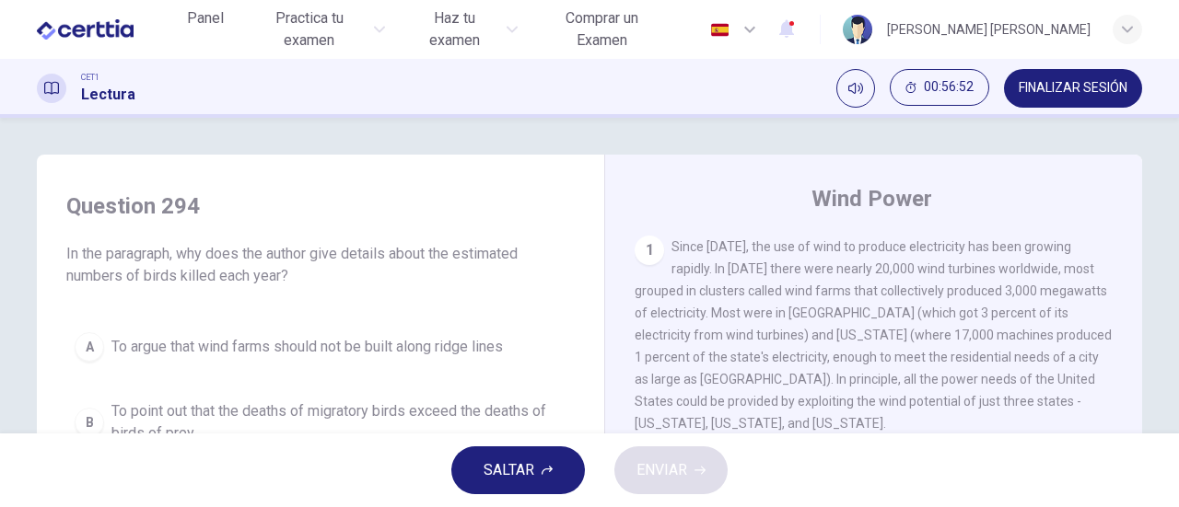
click at [534, 469] on button "SALTAR" at bounding box center [518, 471] width 134 height 48
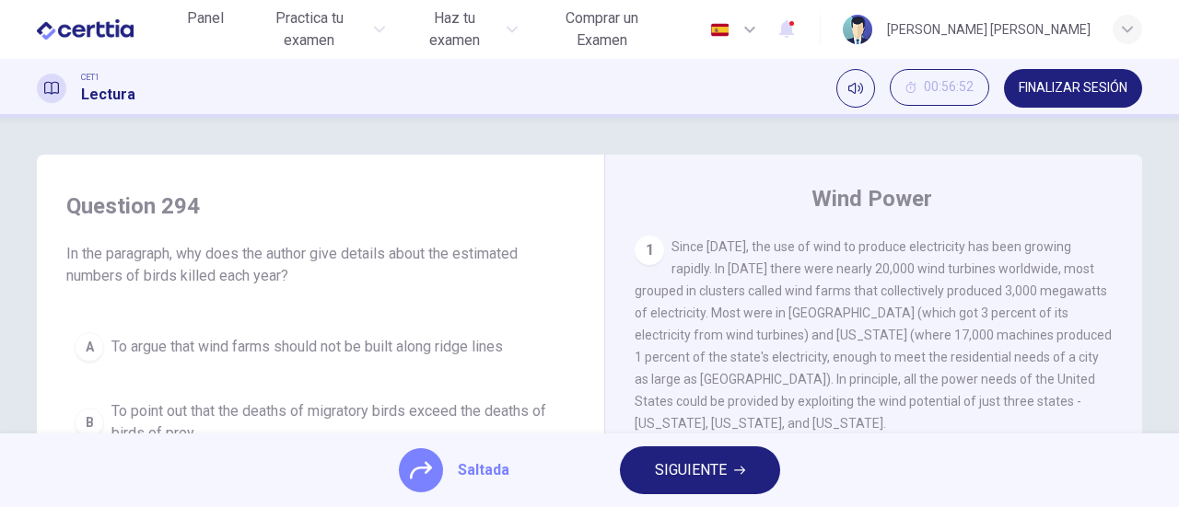
drag, startPoint x: 696, startPoint y: 471, endPoint x: 587, endPoint y: 472, distance: 109.6
click at [676, 472] on span "SIGUIENTE" at bounding box center [691, 471] width 72 height 26
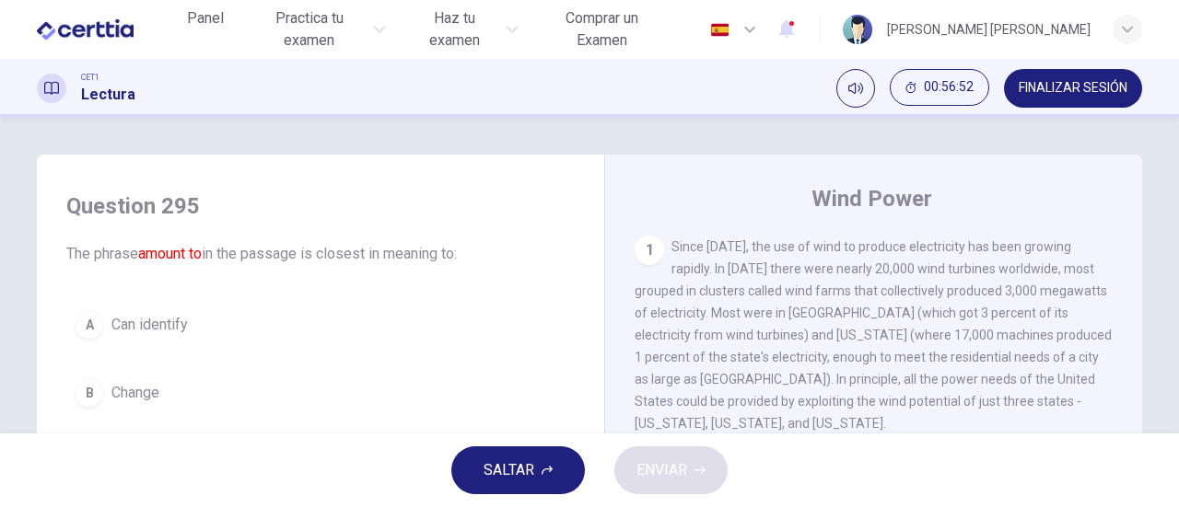
click at [534, 472] on span "SALTAR" at bounding box center [508, 471] width 51 height 26
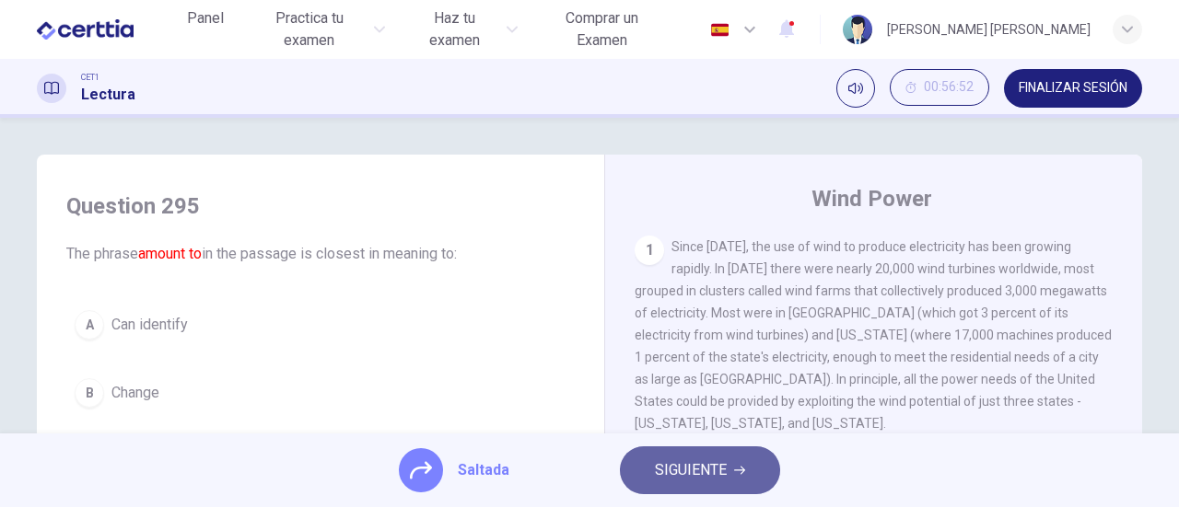
drag, startPoint x: 703, startPoint y: 472, endPoint x: 595, endPoint y: 474, distance: 107.7
click at [698, 472] on span "SIGUIENTE" at bounding box center [691, 471] width 72 height 26
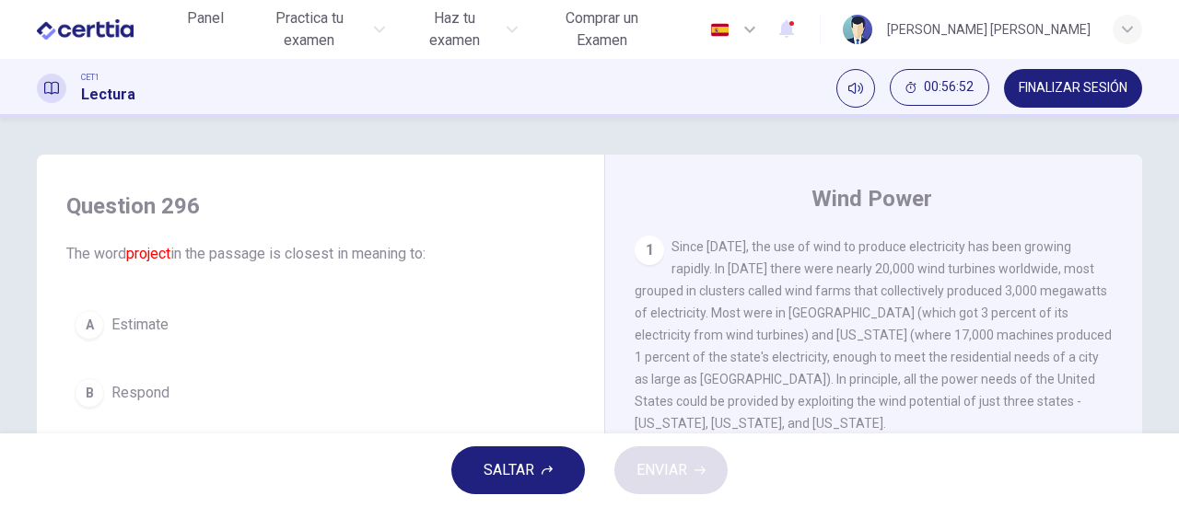
click at [517, 474] on span "SALTAR" at bounding box center [508, 471] width 51 height 26
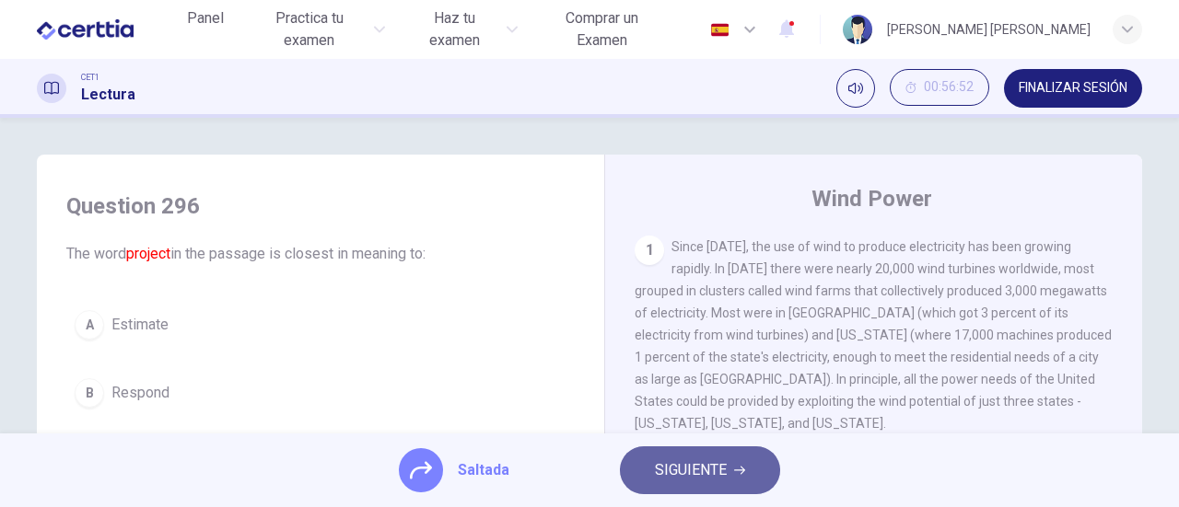
drag, startPoint x: 687, startPoint y: 471, endPoint x: 623, endPoint y: 474, distance: 63.6
click at [682, 472] on span "SIGUIENTE" at bounding box center [691, 471] width 72 height 26
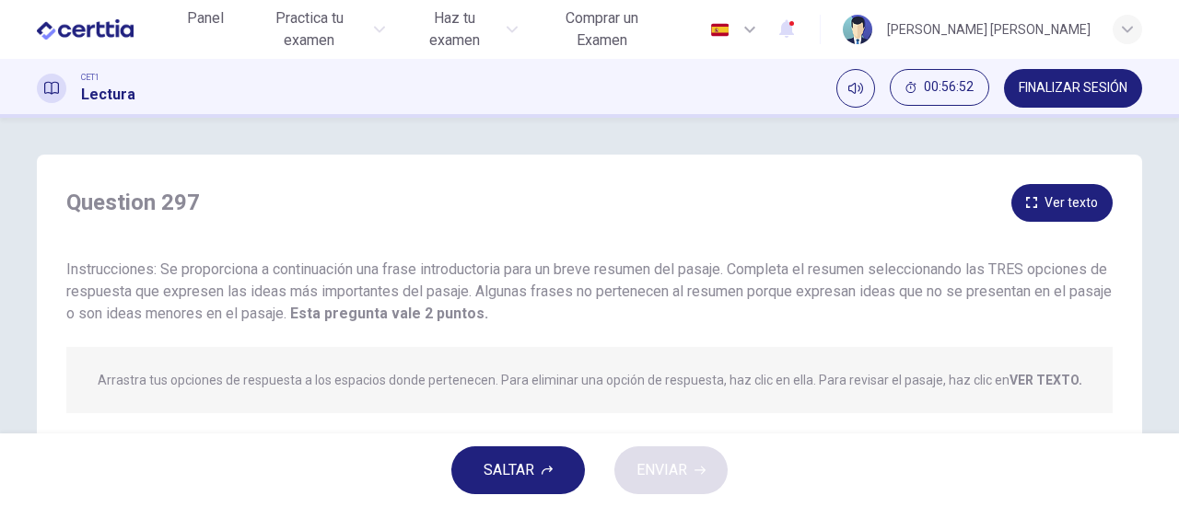
click at [527, 474] on span "SALTAR" at bounding box center [508, 471] width 51 height 26
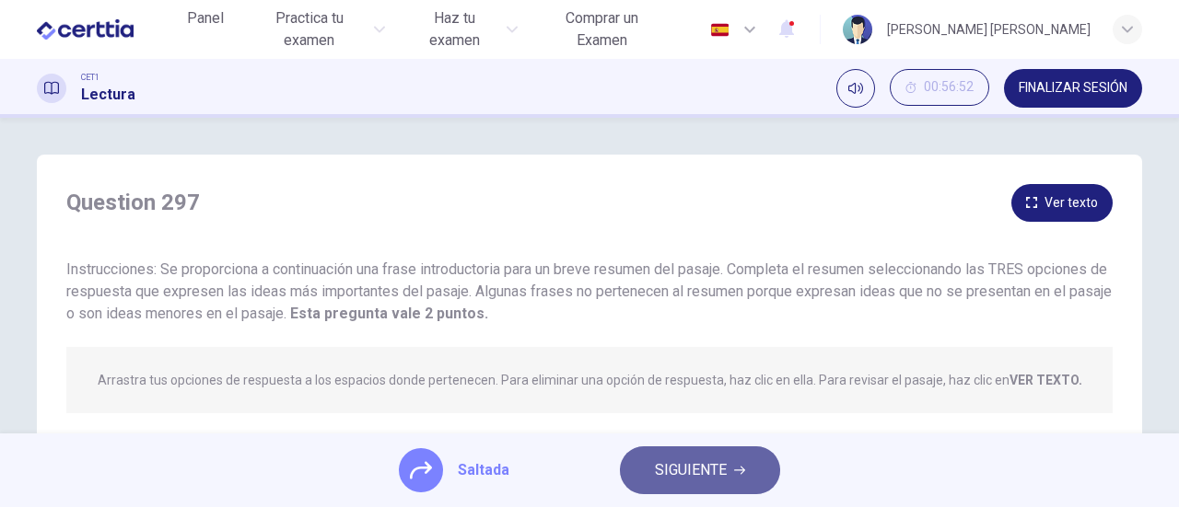
click at [662, 475] on span "SIGUIENTE" at bounding box center [691, 471] width 72 height 26
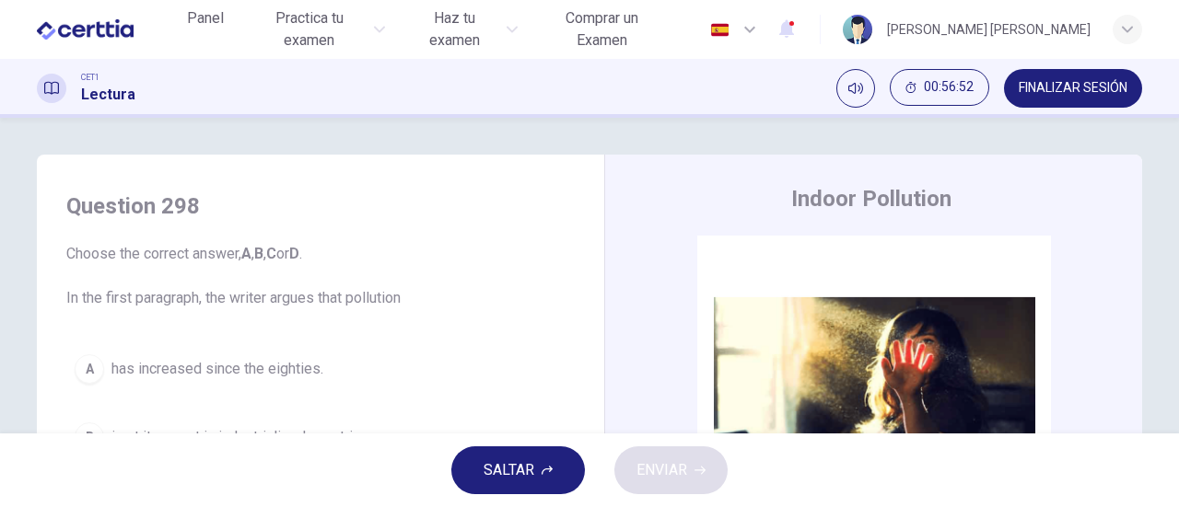
click at [514, 471] on span "SALTAR" at bounding box center [508, 471] width 51 height 26
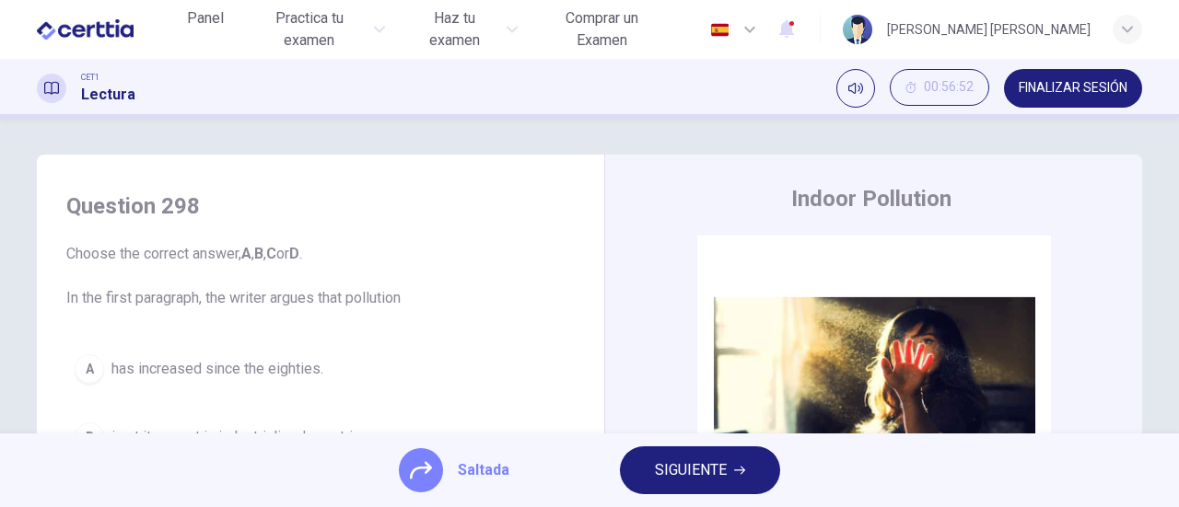
click at [702, 466] on span "SIGUIENTE" at bounding box center [691, 471] width 72 height 26
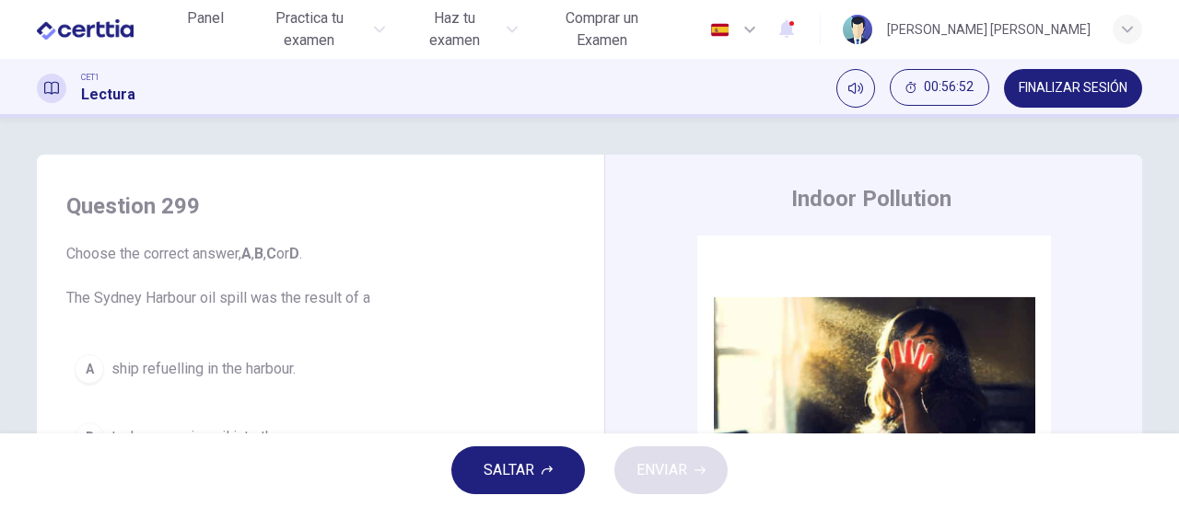
click at [499, 471] on span "SALTAR" at bounding box center [508, 471] width 51 height 26
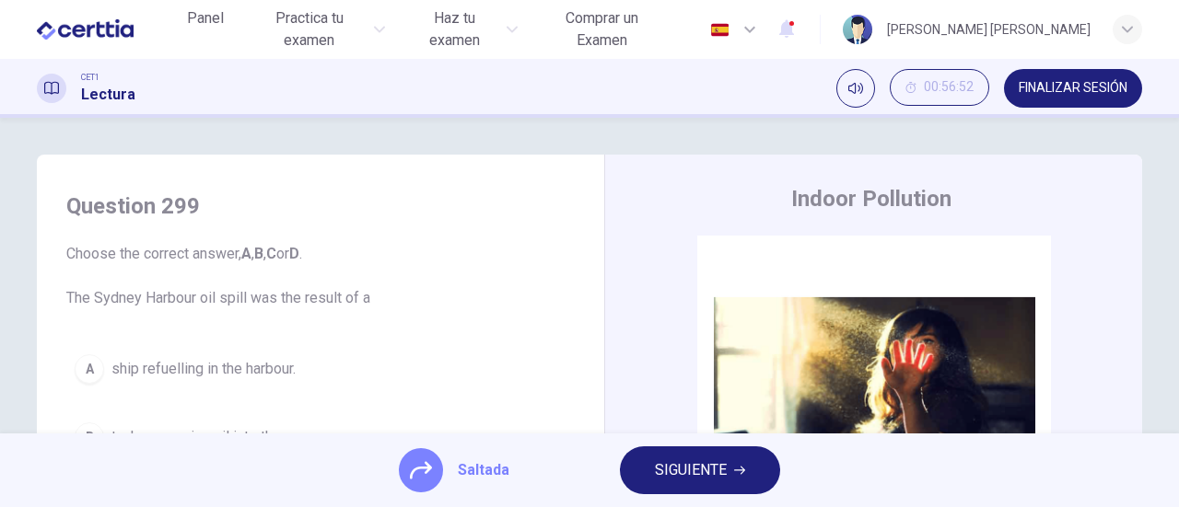
click at [696, 467] on span "SIGUIENTE" at bounding box center [691, 471] width 72 height 26
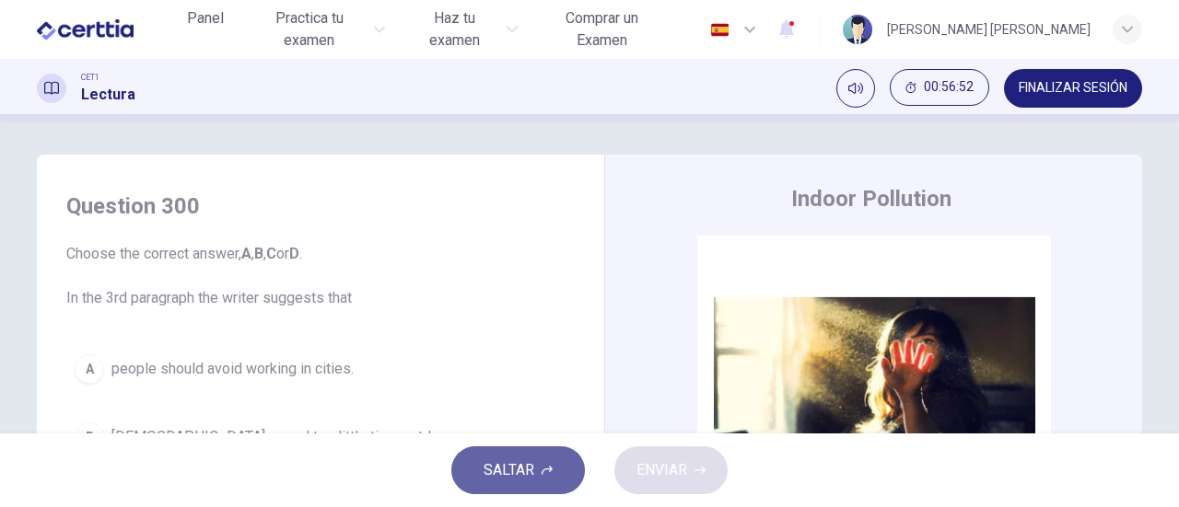
click at [549, 472] on icon "button" at bounding box center [546, 470] width 11 height 11
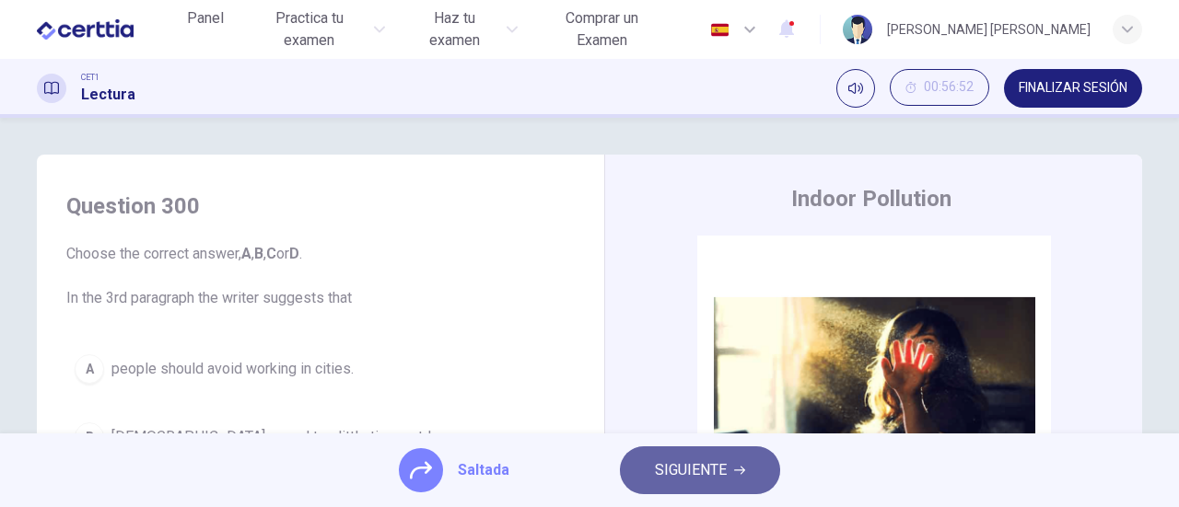
click at [699, 469] on span "SIGUIENTE" at bounding box center [691, 471] width 72 height 26
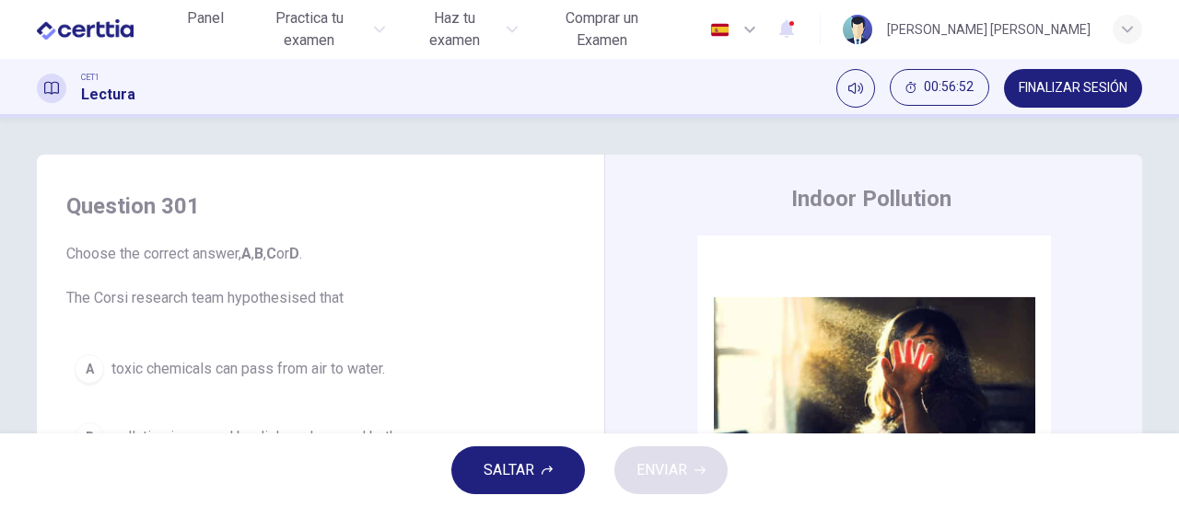
click at [545, 473] on icon "button" at bounding box center [546, 470] width 11 height 11
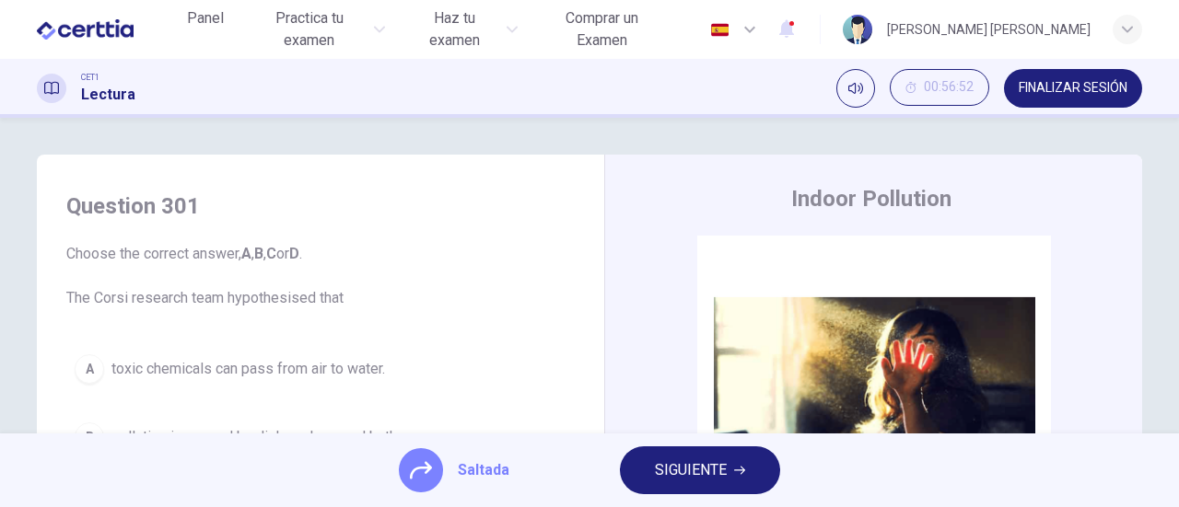
click at [709, 473] on span "SIGUIENTE" at bounding box center [691, 471] width 72 height 26
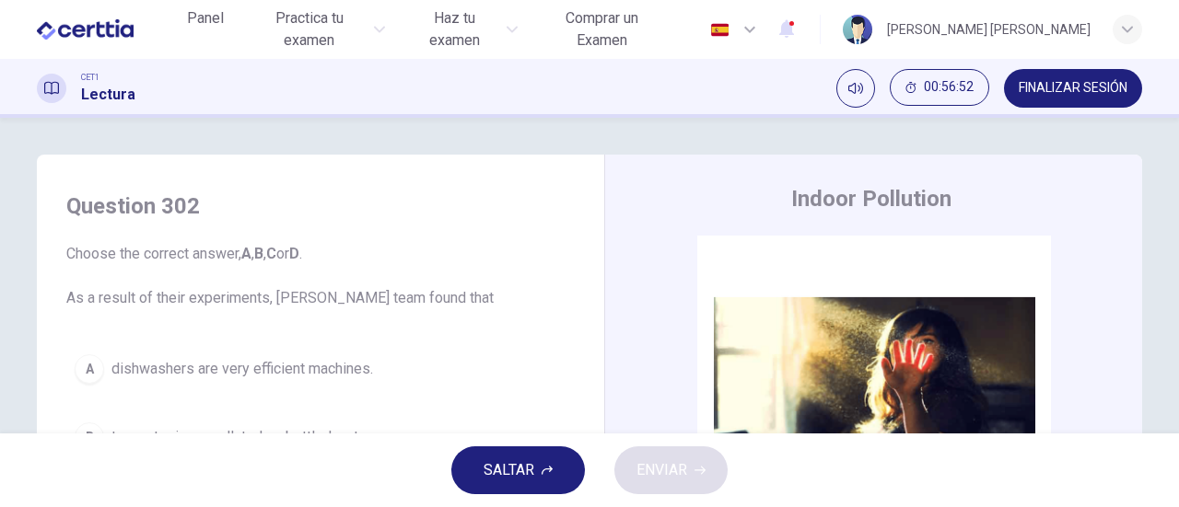
click at [517, 474] on span "SALTAR" at bounding box center [508, 471] width 51 height 26
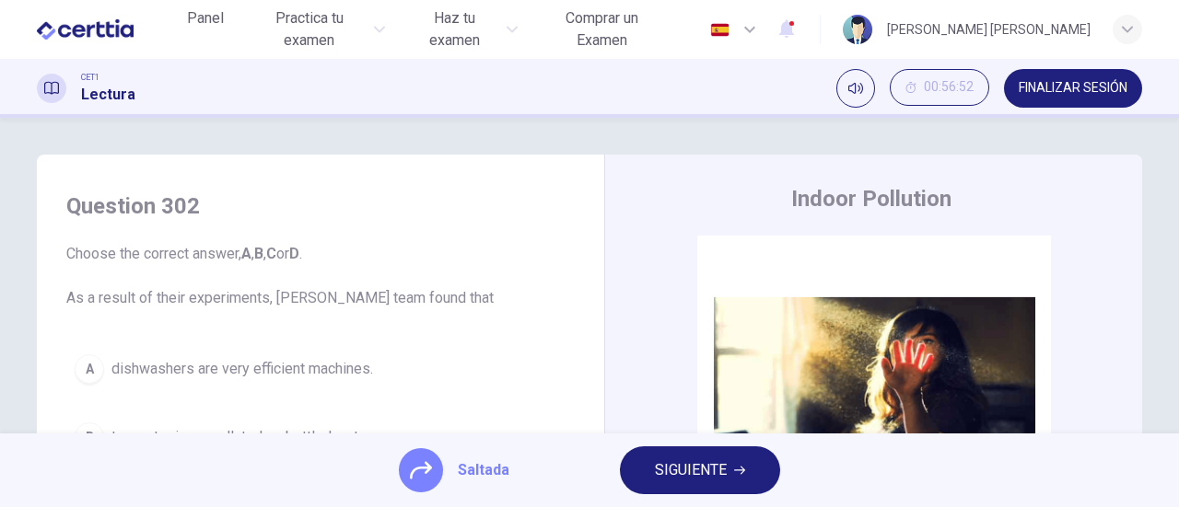
drag, startPoint x: 705, startPoint y: 461, endPoint x: 621, endPoint y: 465, distance: 84.8
click at [700, 462] on span "SIGUIENTE" at bounding box center [691, 471] width 72 height 26
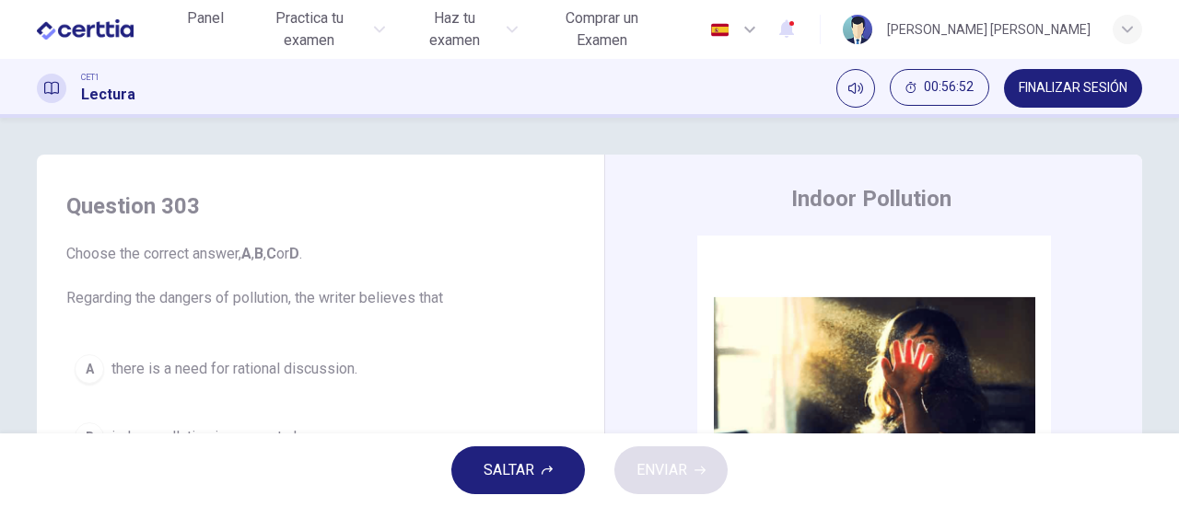
click at [529, 470] on span "SALTAR" at bounding box center [508, 471] width 51 height 26
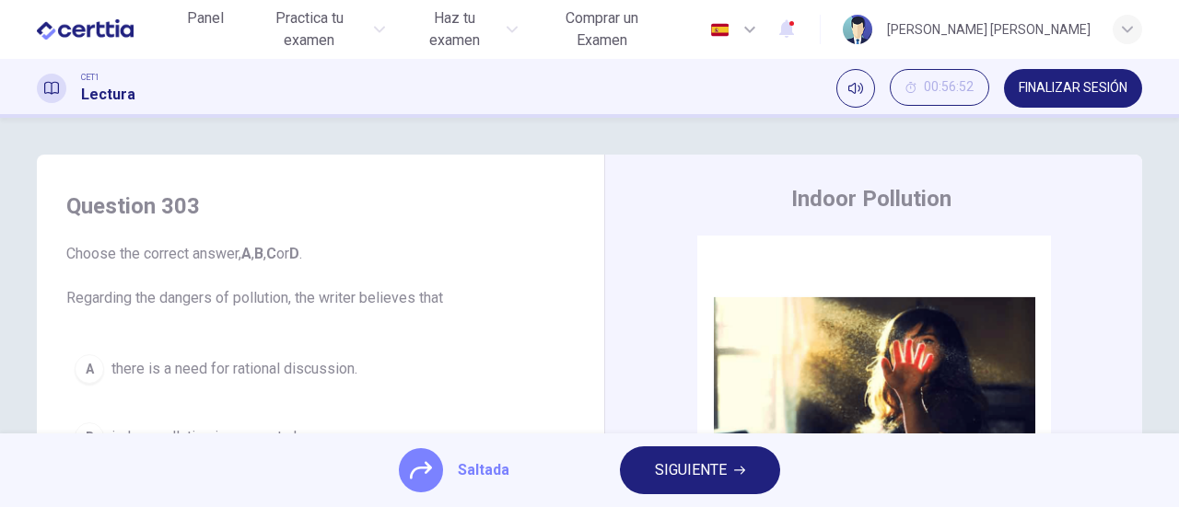
click at [694, 471] on span "SIGUIENTE" at bounding box center [691, 471] width 72 height 26
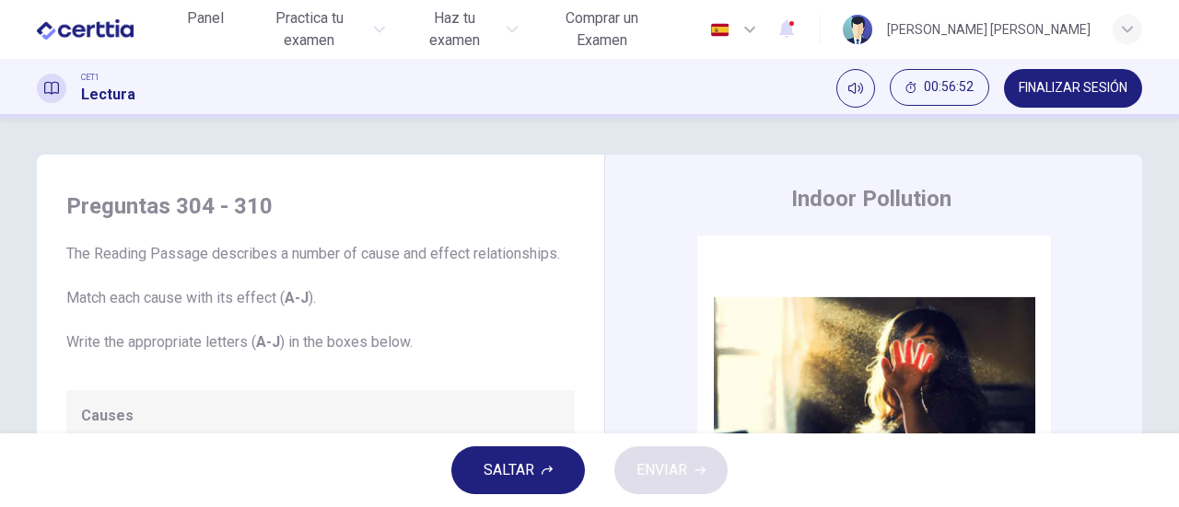
drag, startPoint x: 469, startPoint y: 472, endPoint x: 514, endPoint y: 472, distance: 45.1
click at [471, 472] on button "SALTAR" at bounding box center [518, 471] width 134 height 48
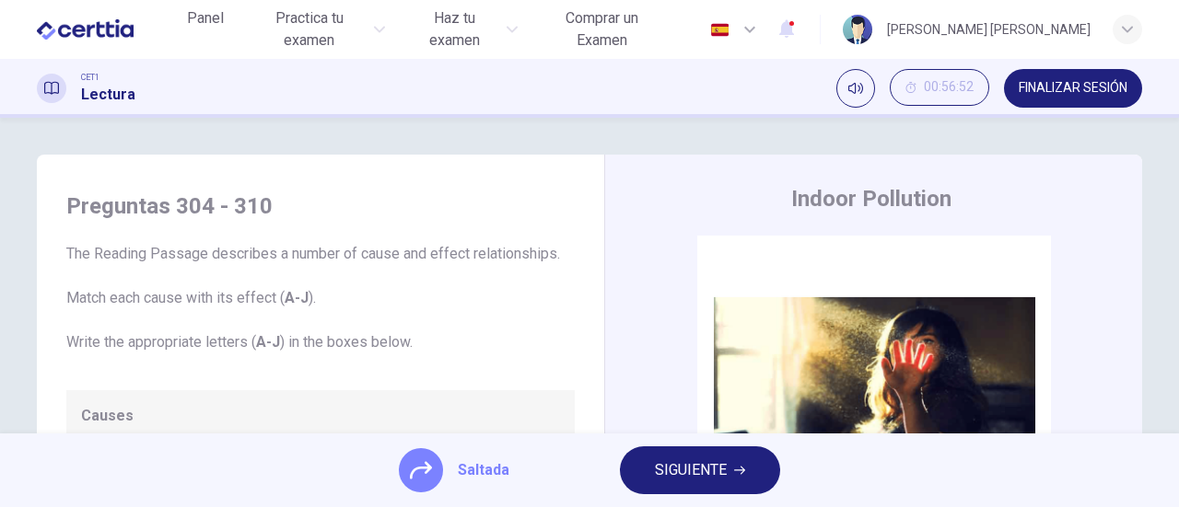
click at [689, 473] on span "SIGUIENTE" at bounding box center [691, 471] width 72 height 26
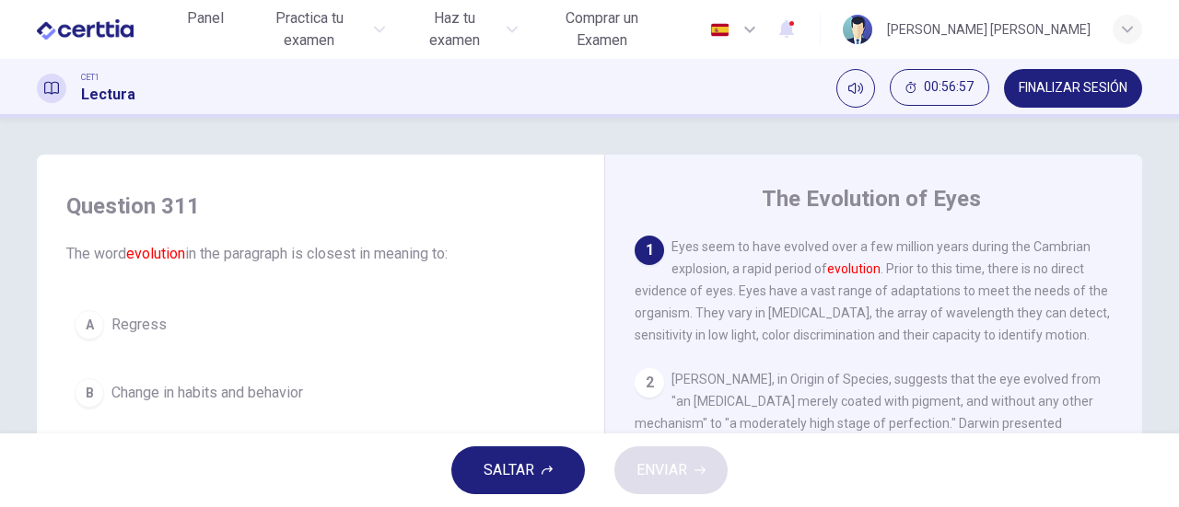
scroll to position [184, 0]
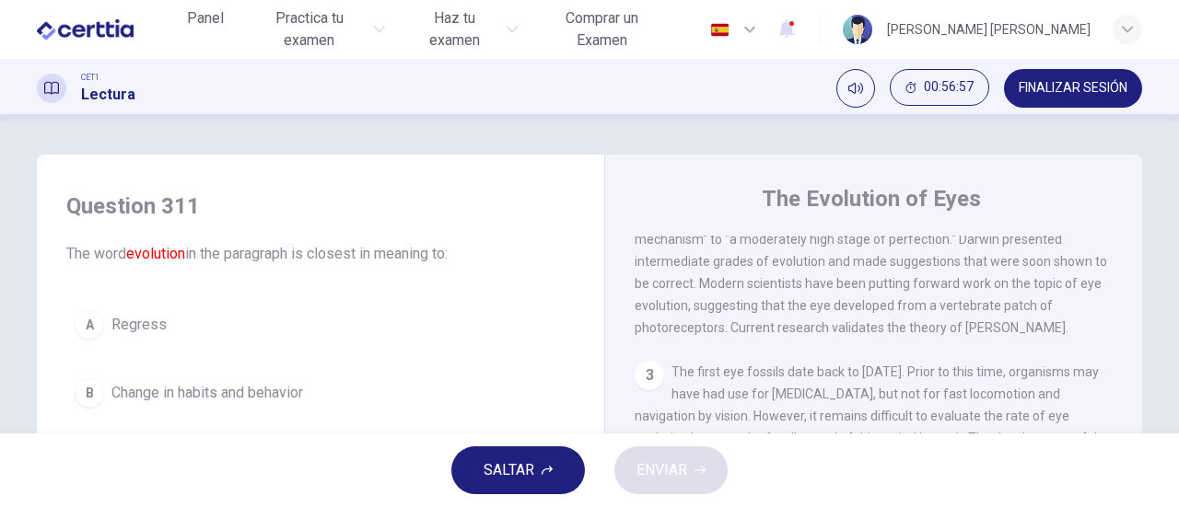
click at [531, 450] on button "SALTAR" at bounding box center [518, 471] width 134 height 48
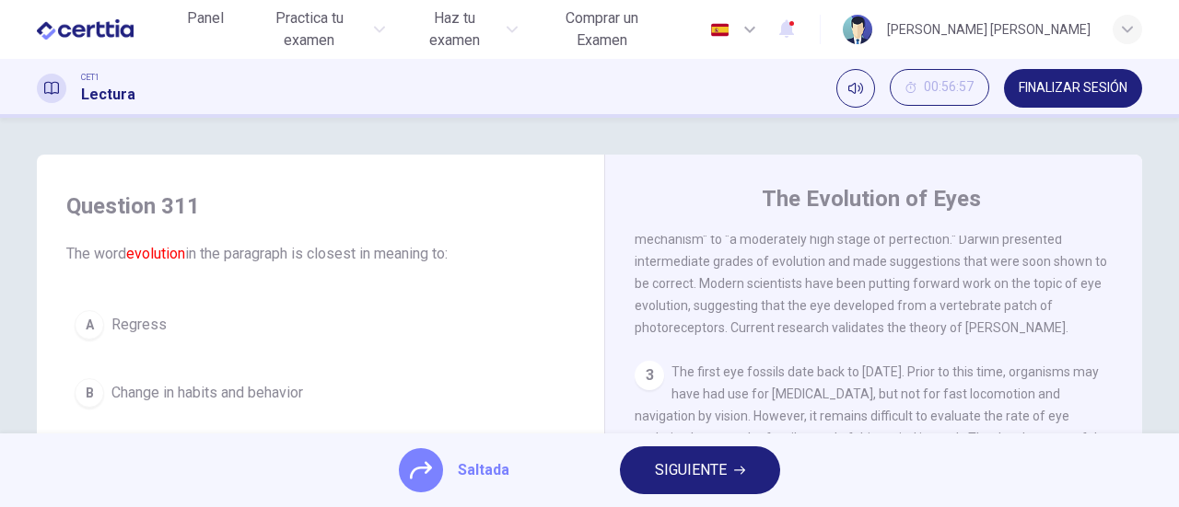
click at [663, 471] on span "SIGUIENTE" at bounding box center [691, 471] width 72 height 26
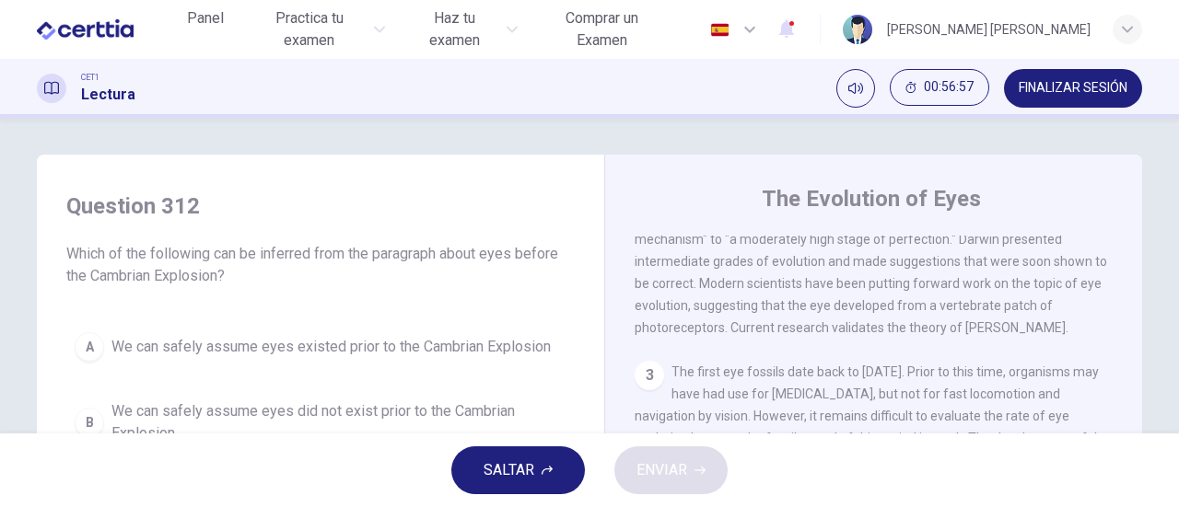
drag, startPoint x: 514, startPoint y: 482, endPoint x: 523, endPoint y: 481, distance: 9.3
click at [514, 481] on span "SALTAR" at bounding box center [508, 471] width 51 height 26
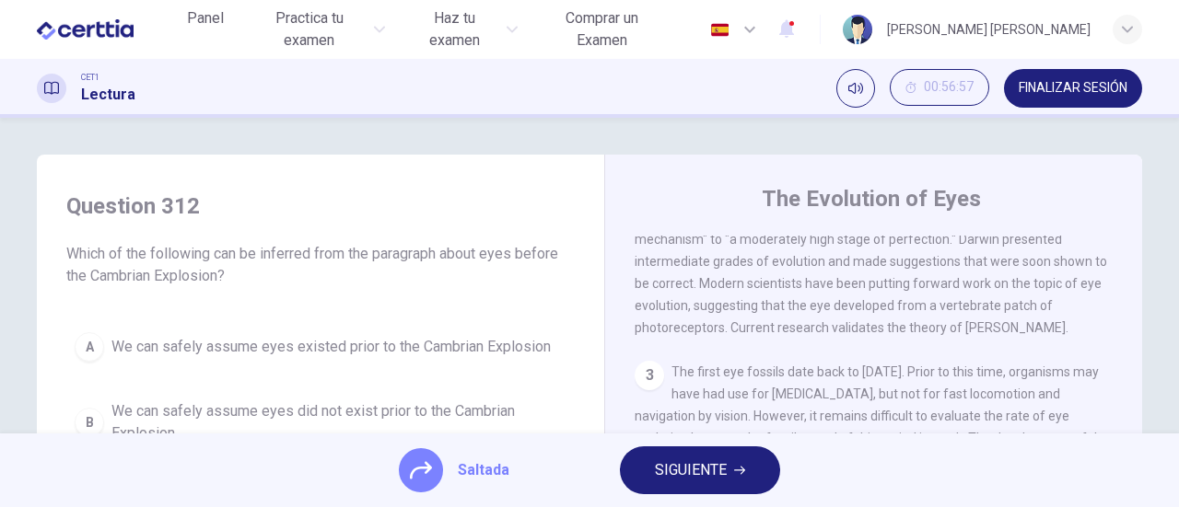
drag, startPoint x: 626, startPoint y: 481, endPoint x: 605, endPoint y: 474, distance: 22.1
click at [686, 474] on span "SIGUIENTE" at bounding box center [691, 471] width 72 height 26
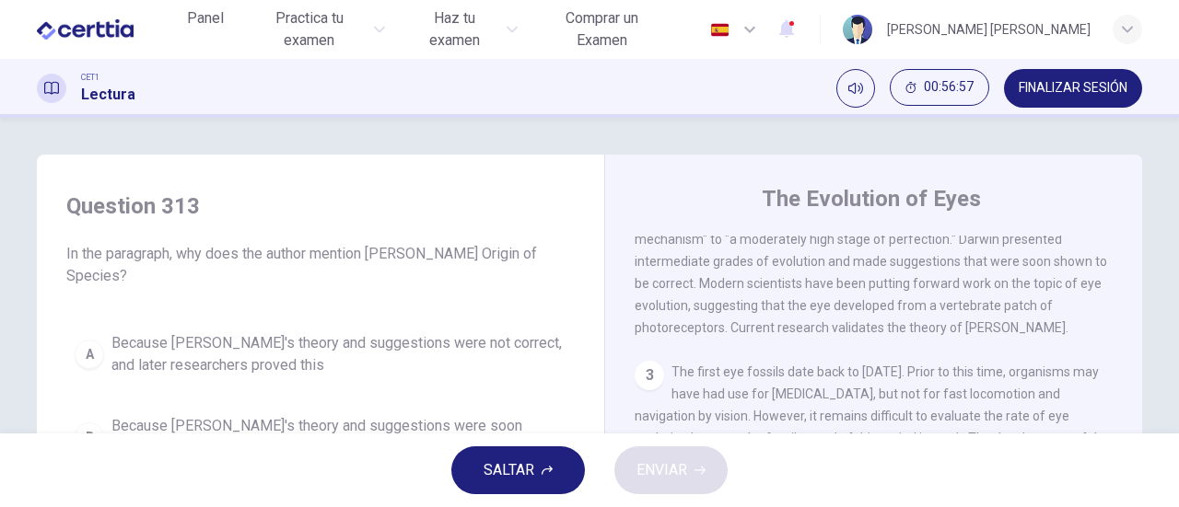
click at [539, 476] on button "SALTAR" at bounding box center [518, 471] width 134 height 48
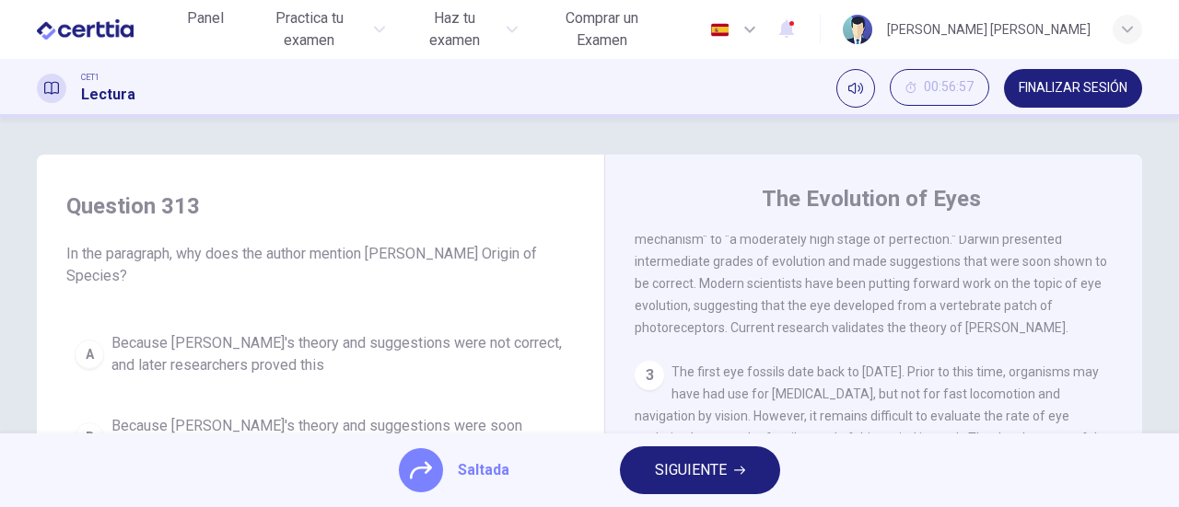
click at [703, 472] on span "SIGUIENTE" at bounding box center [691, 471] width 72 height 26
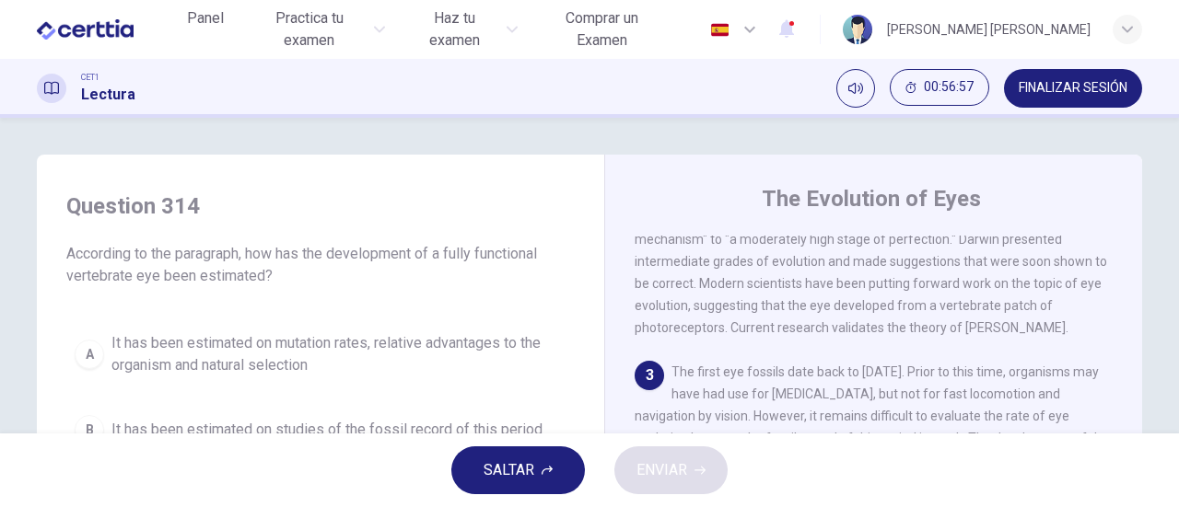
click at [515, 482] on span "SALTAR" at bounding box center [508, 471] width 51 height 26
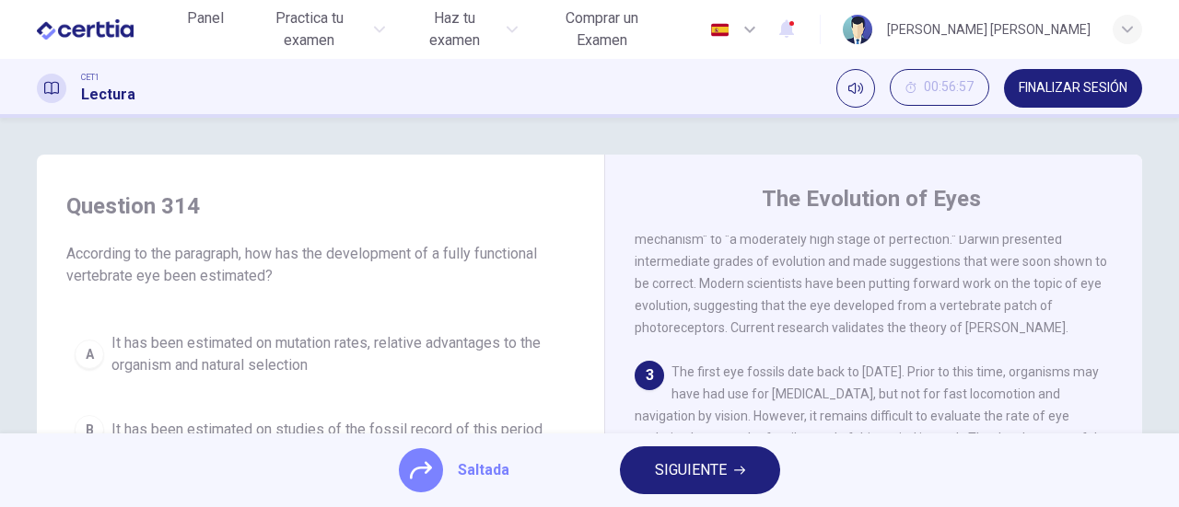
drag, startPoint x: 724, startPoint y: 471, endPoint x: 679, endPoint y: 471, distance: 45.1
click at [722, 471] on span "SIGUIENTE" at bounding box center [691, 471] width 72 height 26
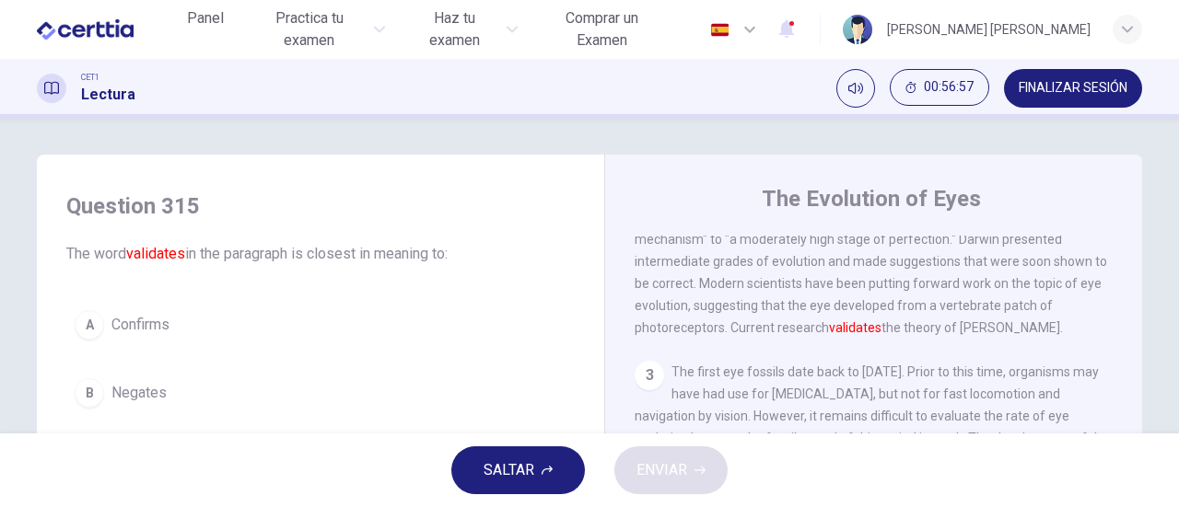
click at [545, 471] on button "SALTAR" at bounding box center [518, 471] width 134 height 48
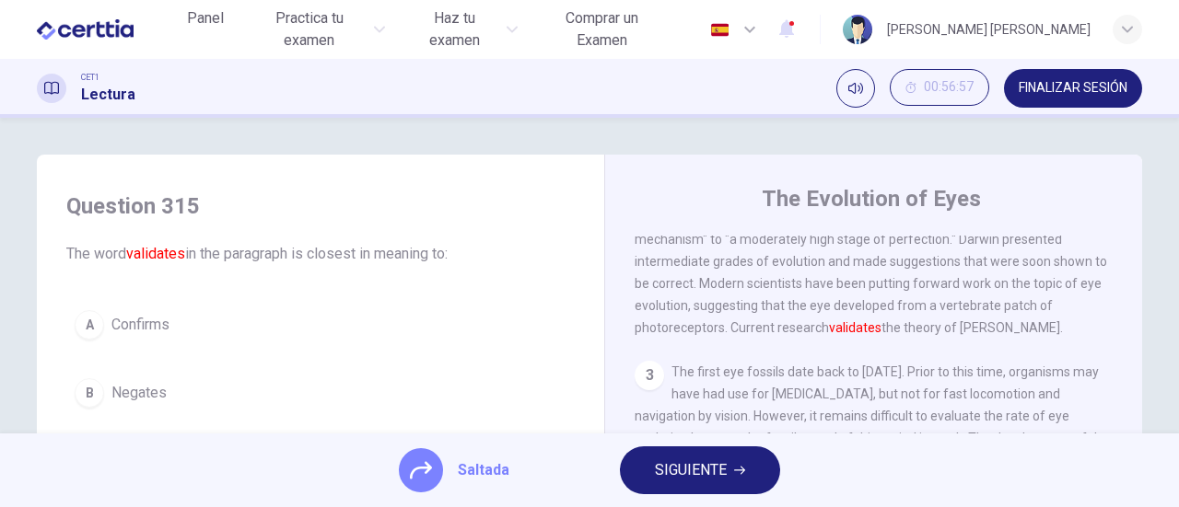
click at [700, 475] on span "SIGUIENTE" at bounding box center [691, 471] width 72 height 26
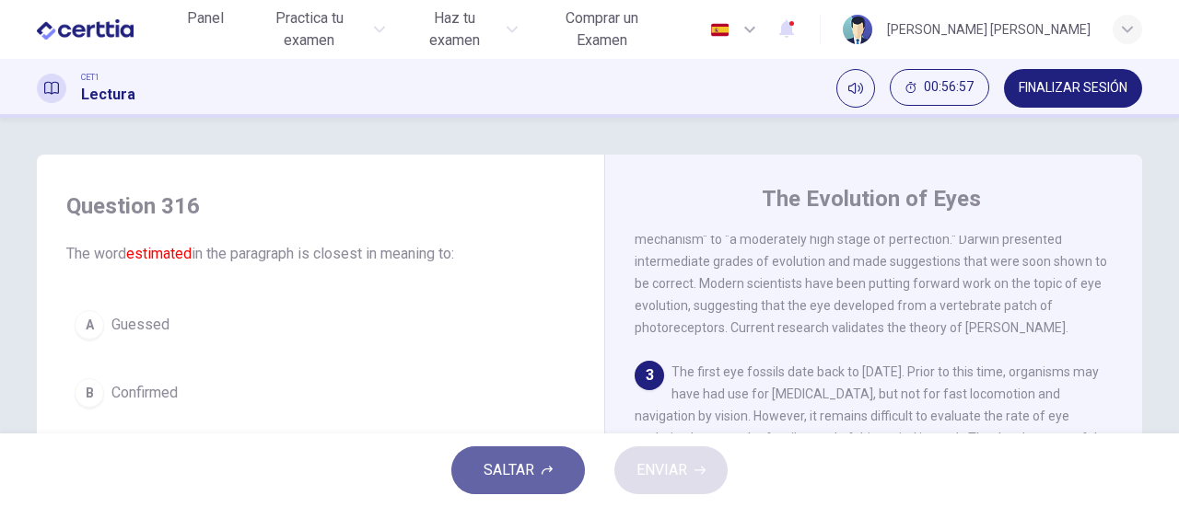
click at [527, 474] on span "SALTAR" at bounding box center [508, 471] width 51 height 26
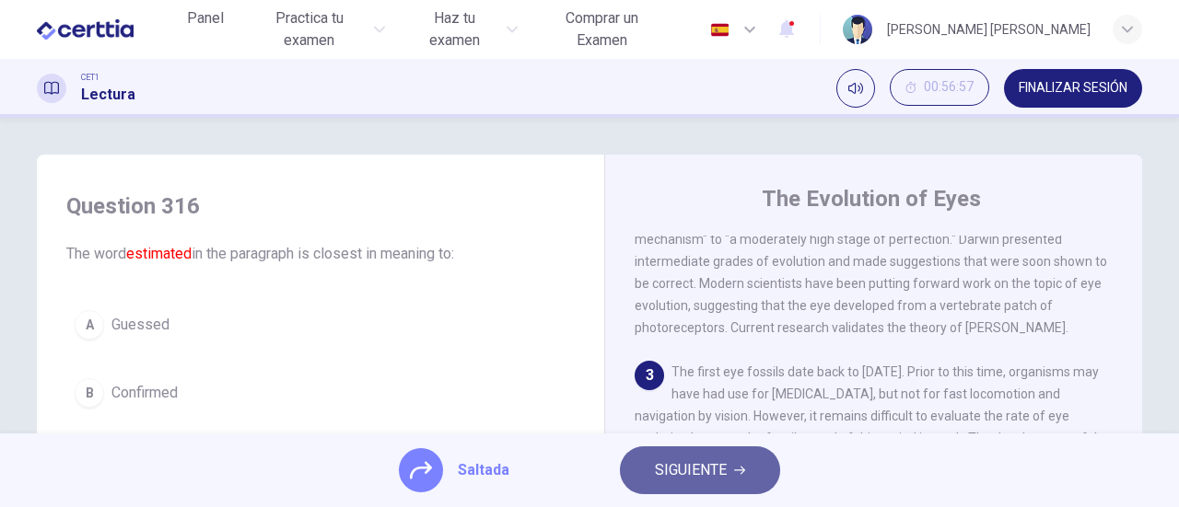
click at [705, 472] on span "SIGUIENTE" at bounding box center [691, 471] width 72 height 26
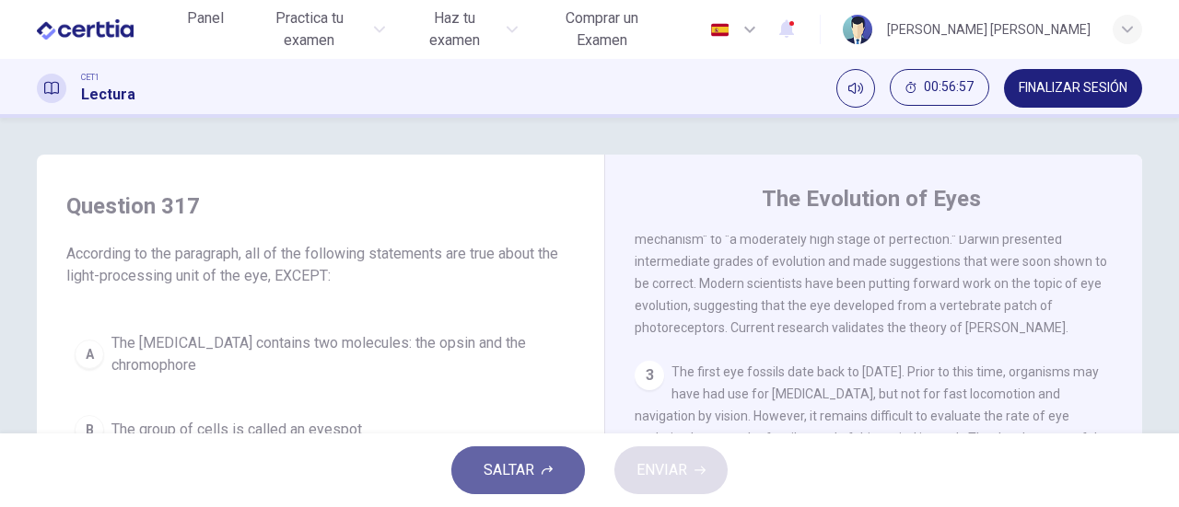
click at [539, 475] on button "SALTAR" at bounding box center [518, 471] width 134 height 48
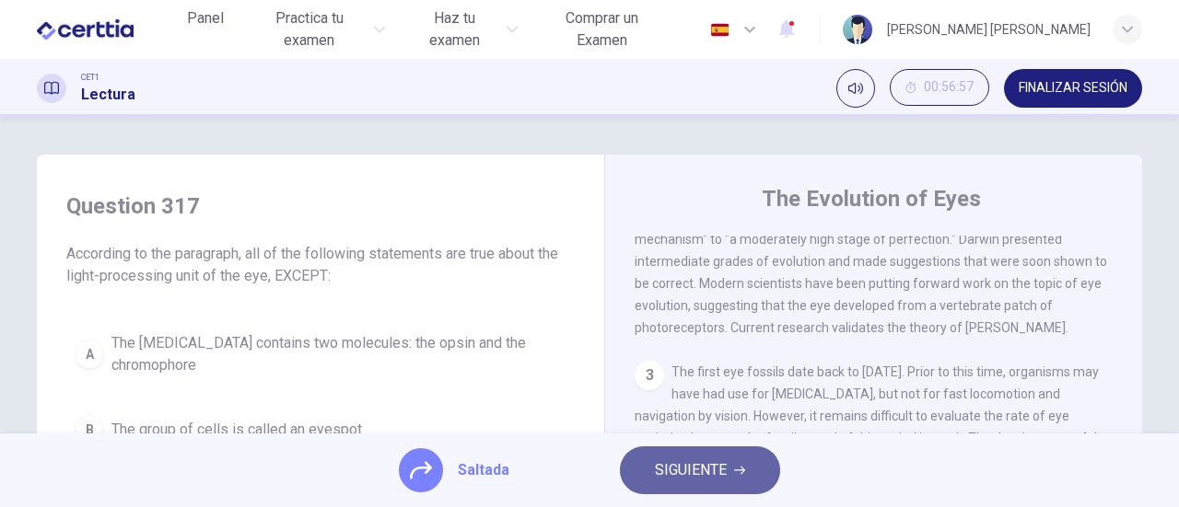
drag, startPoint x: 738, startPoint y: 471, endPoint x: 668, endPoint y: 478, distance: 70.4
click at [737, 471] on icon "button" at bounding box center [739, 470] width 11 height 11
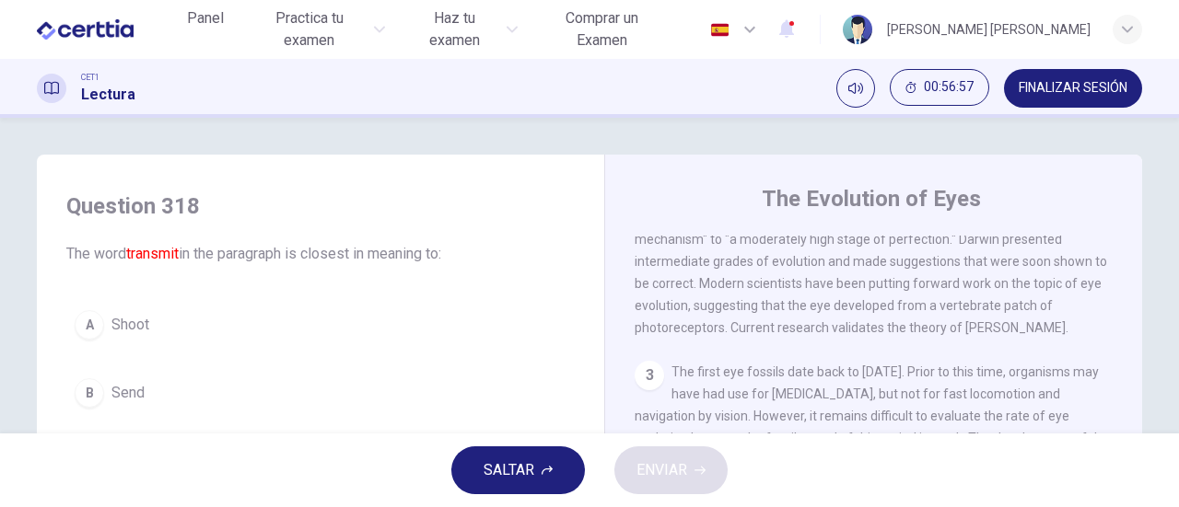
click at [518, 470] on span "SALTAR" at bounding box center [508, 471] width 51 height 26
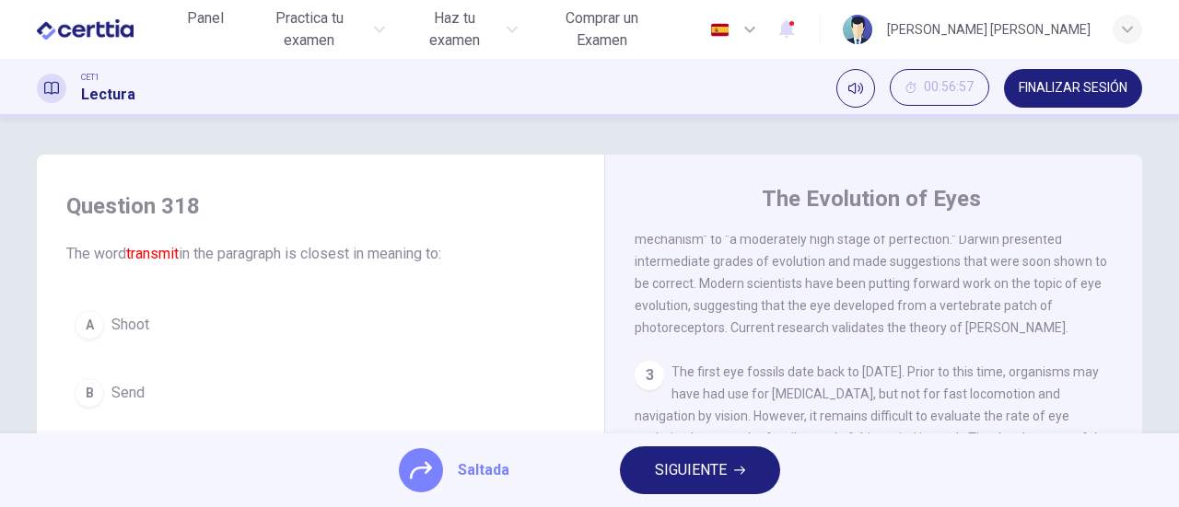
drag, startPoint x: 700, startPoint y: 470, endPoint x: 683, endPoint y: 473, distance: 17.0
click at [694, 473] on span "SIGUIENTE" at bounding box center [691, 471] width 72 height 26
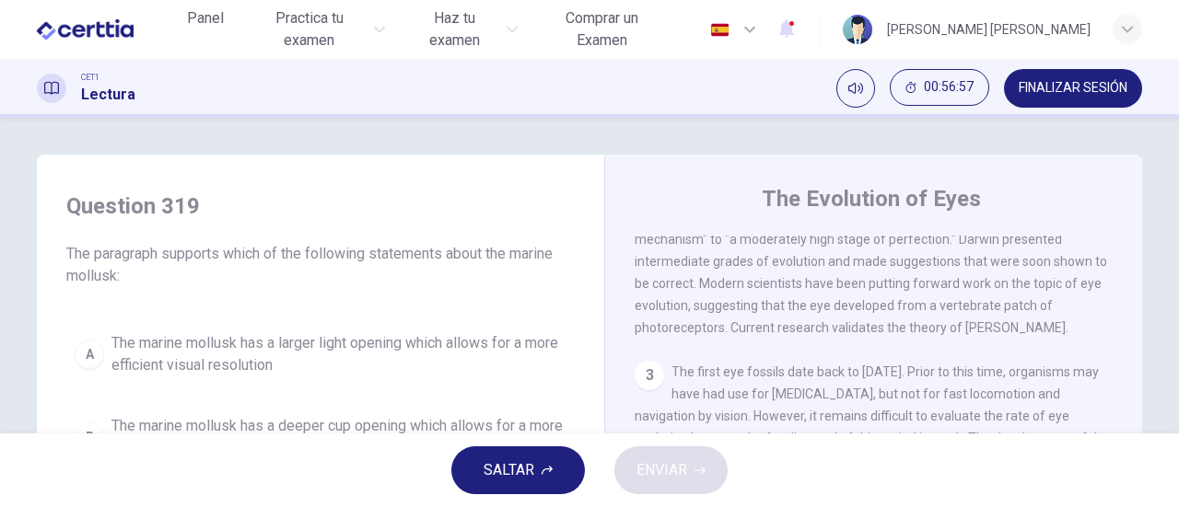
click at [530, 478] on span "SALTAR" at bounding box center [508, 471] width 51 height 26
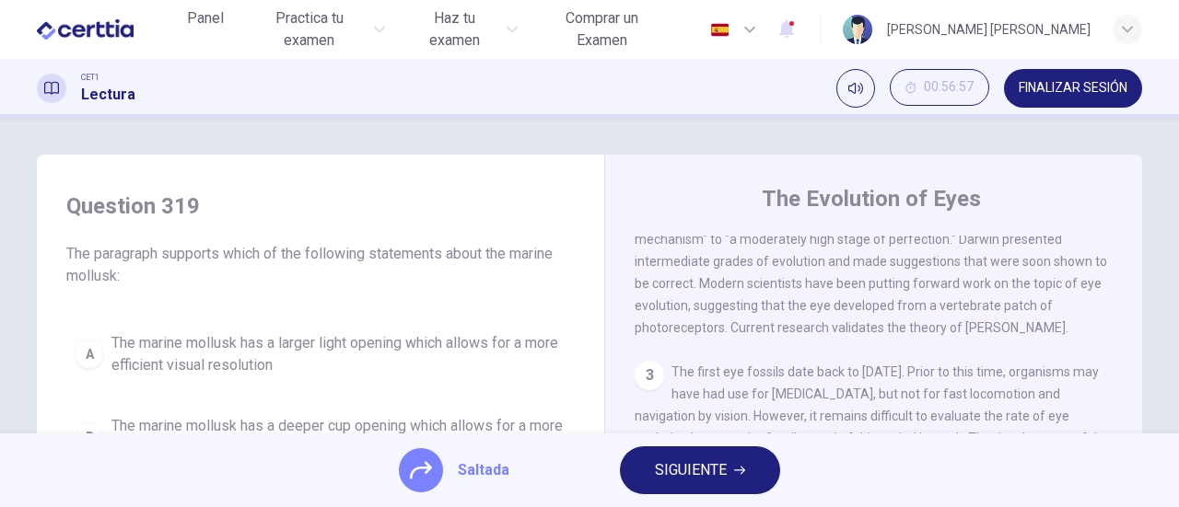
click at [704, 471] on span "SIGUIENTE" at bounding box center [691, 471] width 72 height 26
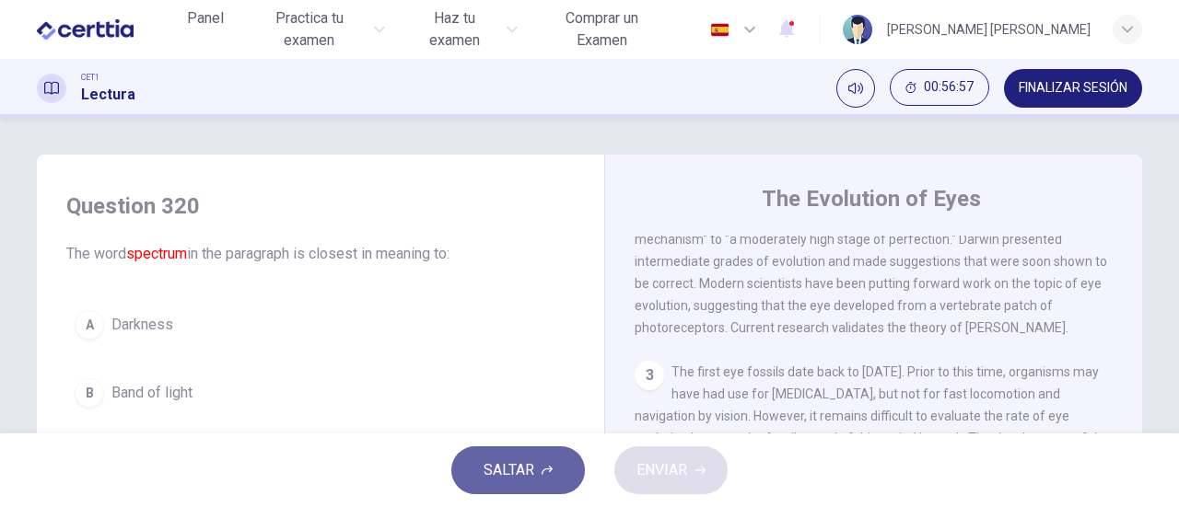
click at [545, 470] on icon "button" at bounding box center [546, 470] width 11 height 11
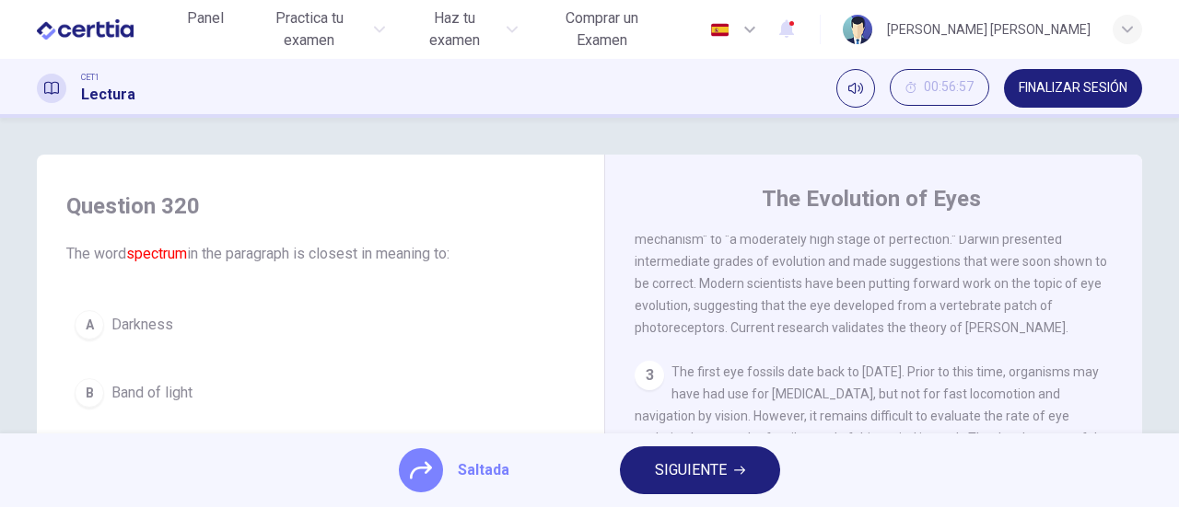
click at [683, 469] on span "SIGUIENTE" at bounding box center [691, 471] width 72 height 26
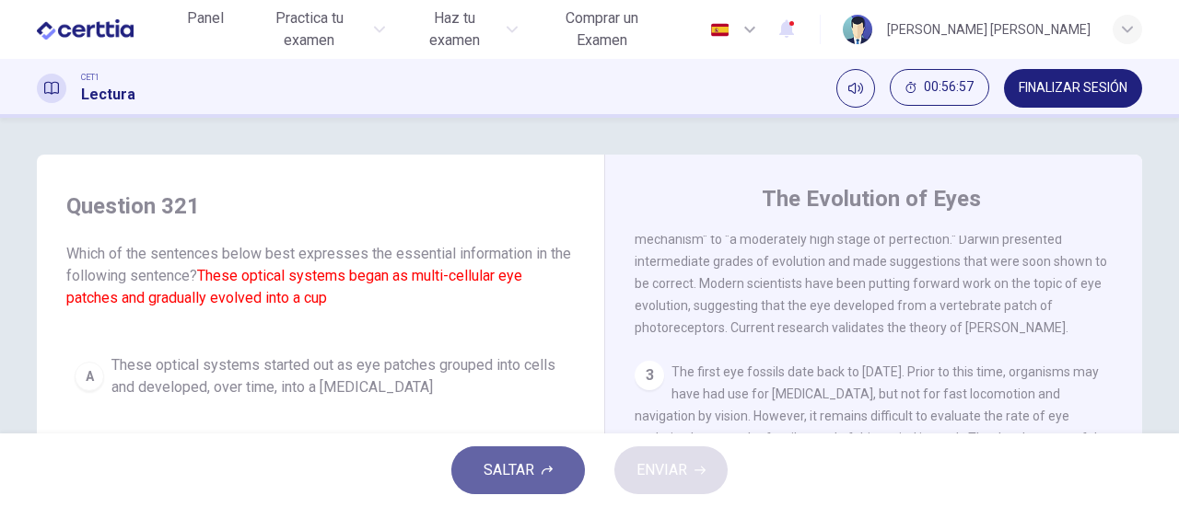
click at [524, 471] on span "SALTAR" at bounding box center [508, 471] width 51 height 26
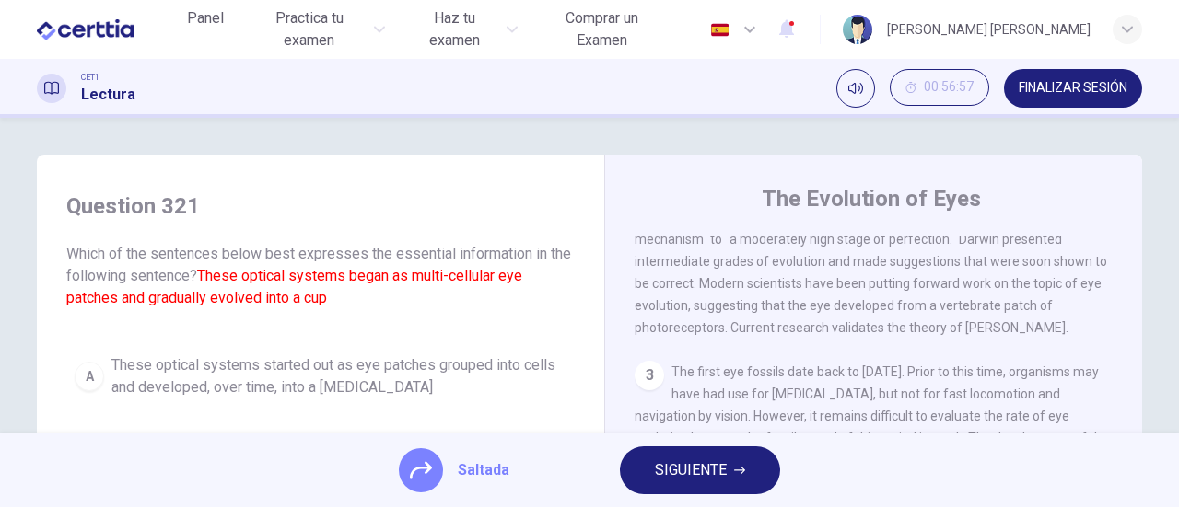
click at [674, 472] on span "SIGUIENTE" at bounding box center [691, 471] width 72 height 26
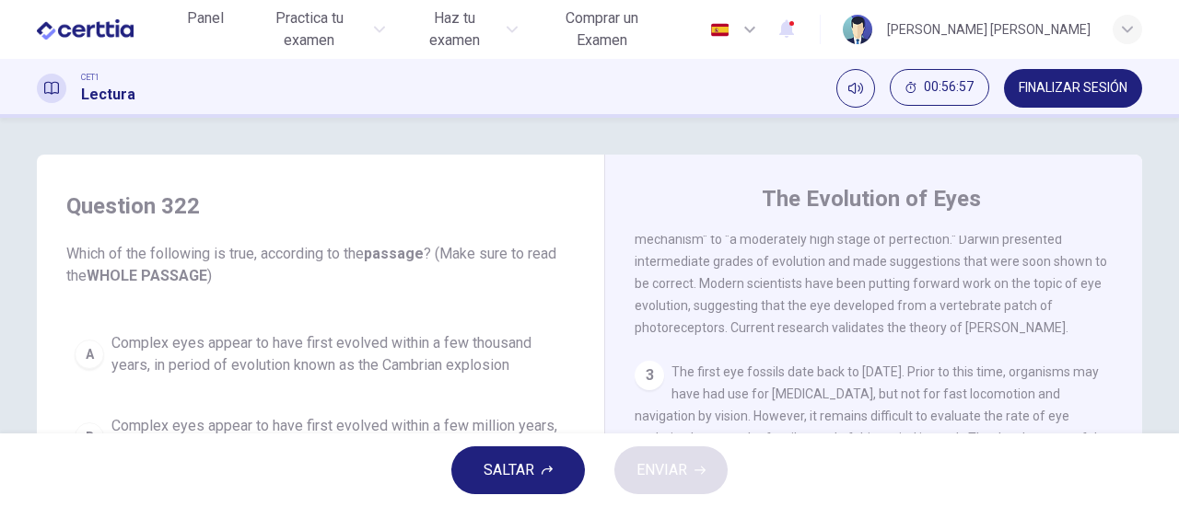
drag, startPoint x: 522, startPoint y: 471, endPoint x: 534, endPoint y: 471, distance: 12.0
click at [534, 471] on span "SALTAR" at bounding box center [508, 471] width 51 height 26
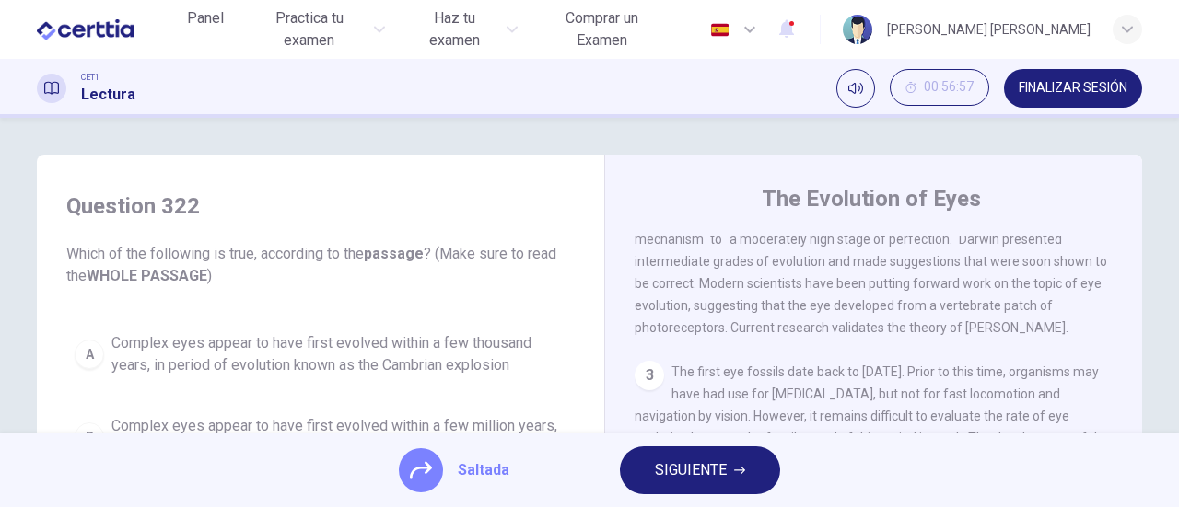
drag, startPoint x: 719, startPoint y: 469, endPoint x: 654, endPoint y: 475, distance: 65.7
click at [717, 472] on span "SIGUIENTE" at bounding box center [691, 471] width 72 height 26
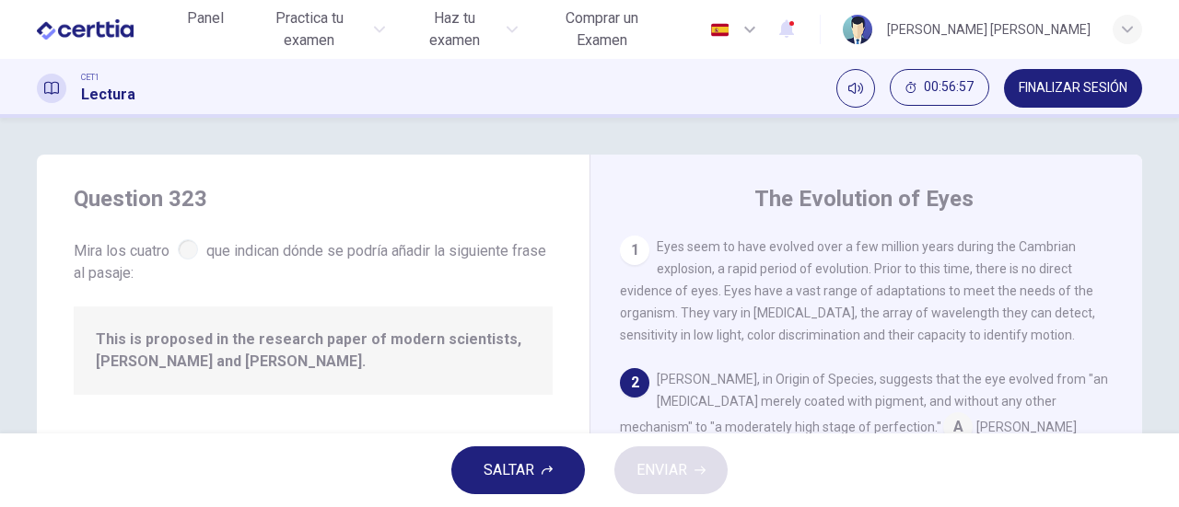
scroll to position [135, 0]
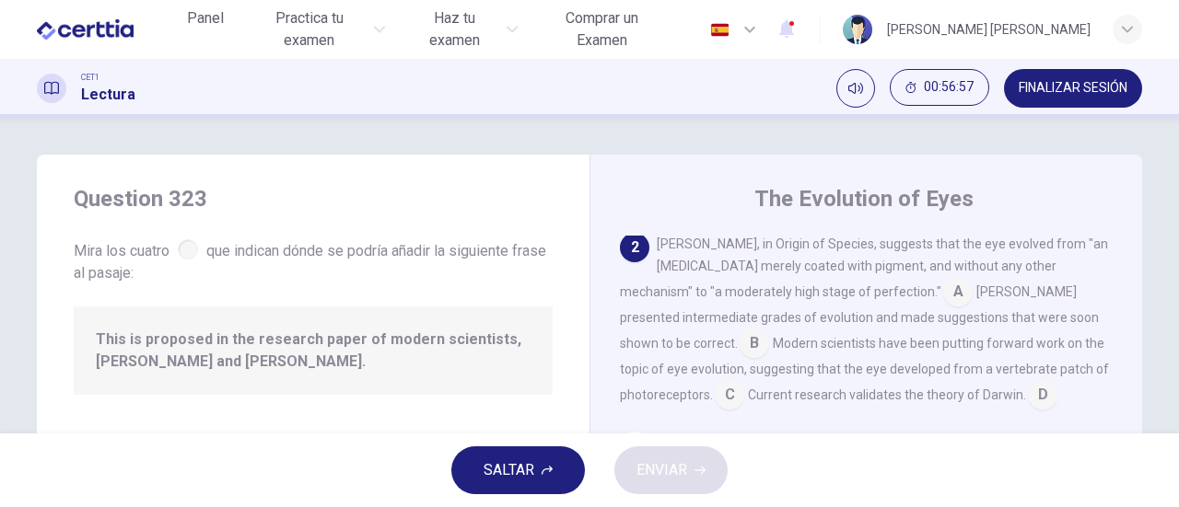
click at [516, 475] on span "SALTAR" at bounding box center [508, 471] width 51 height 26
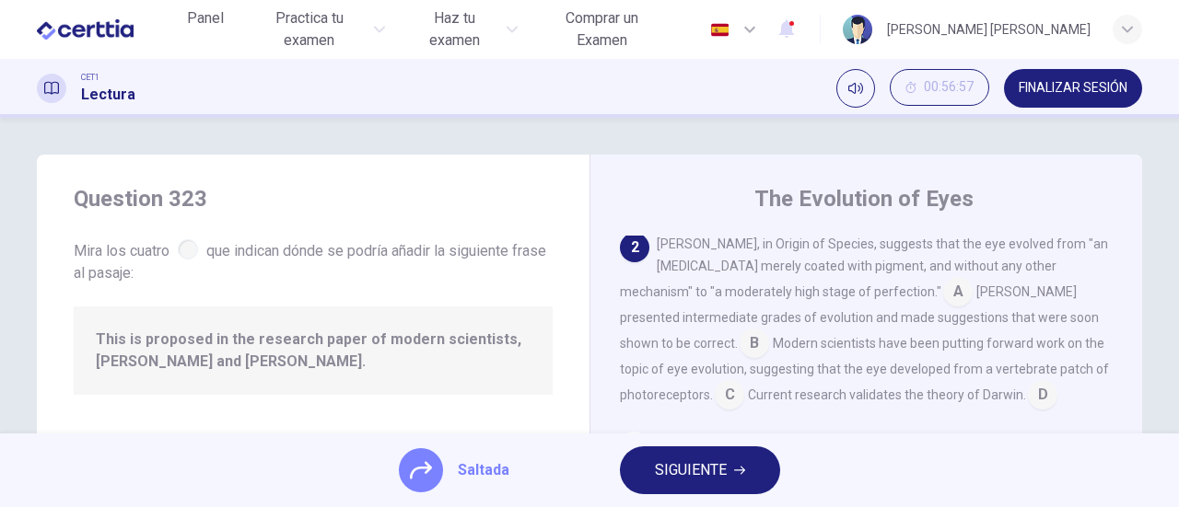
click at [701, 470] on span "SIGUIENTE" at bounding box center [691, 471] width 72 height 26
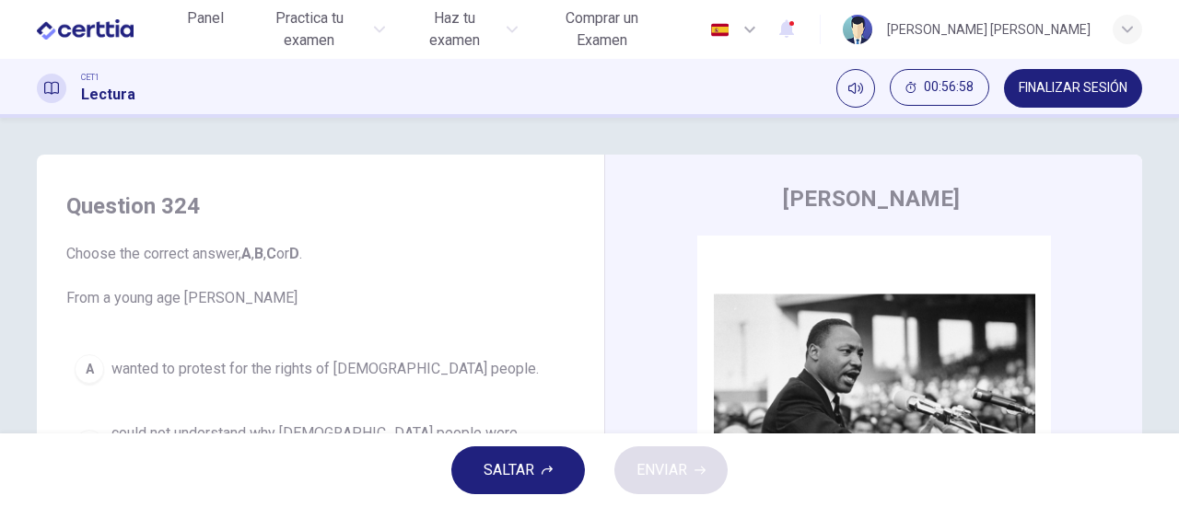
scroll to position [92, 0]
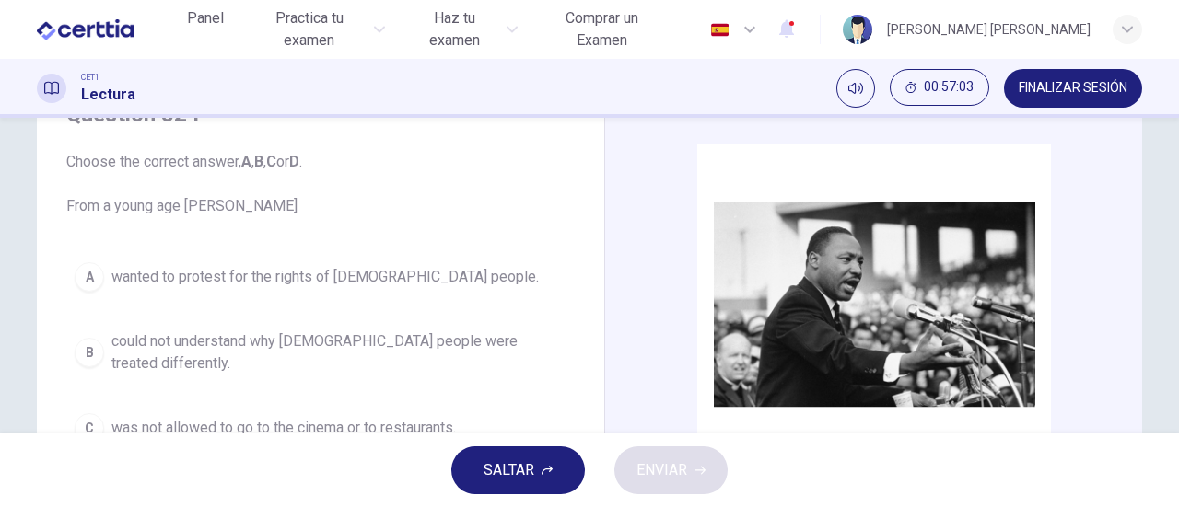
click at [313, 277] on span "wanted to protest for the rights of [DEMOGRAPHIC_DATA] people." at bounding box center [324, 277] width 427 height 22
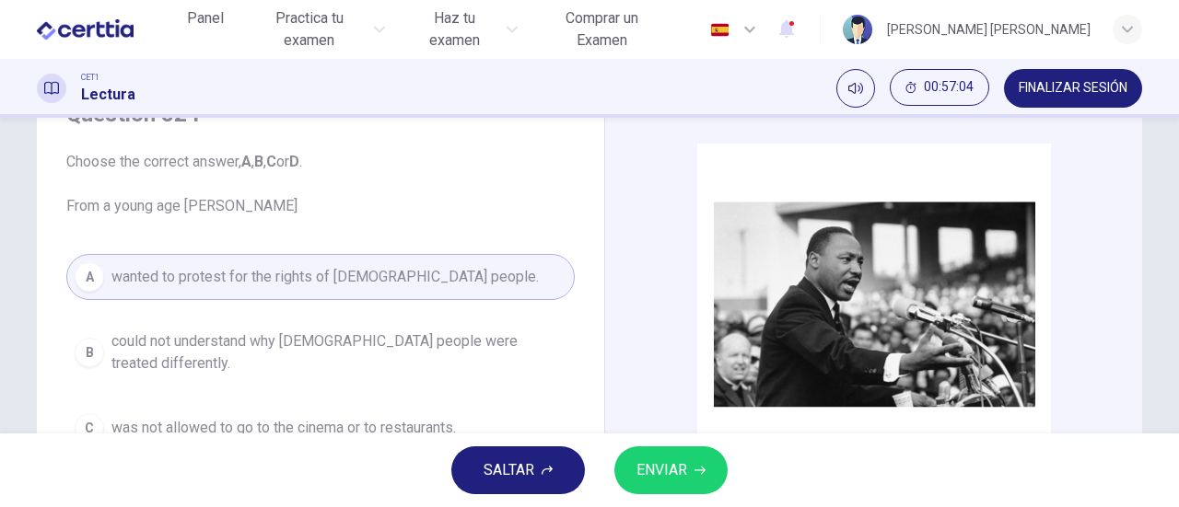
click at [671, 469] on span "ENVIAR" at bounding box center [661, 471] width 51 height 26
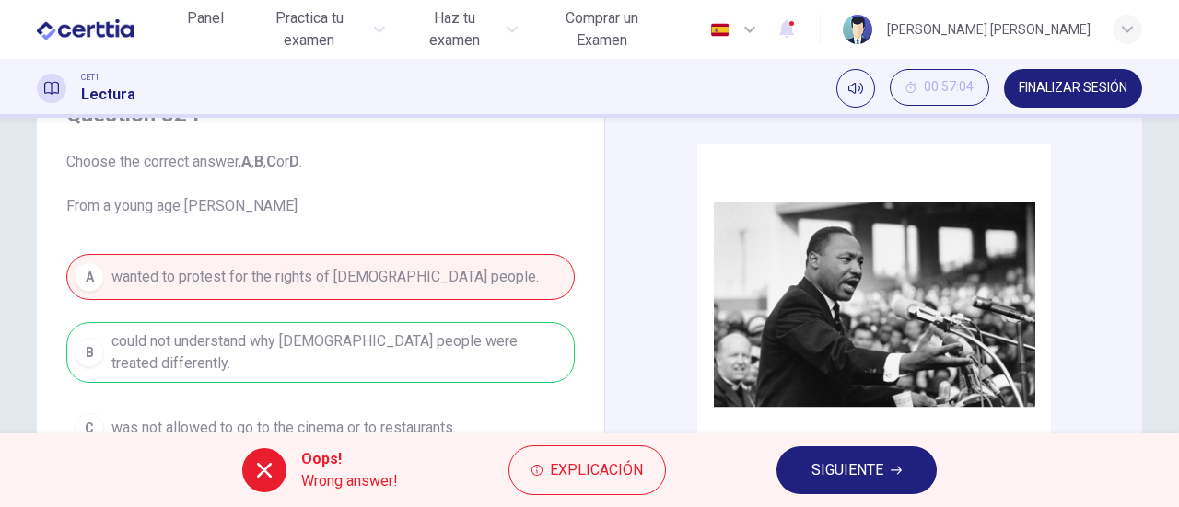
click at [907, 471] on button "SIGUIENTE" at bounding box center [856, 471] width 160 height 48
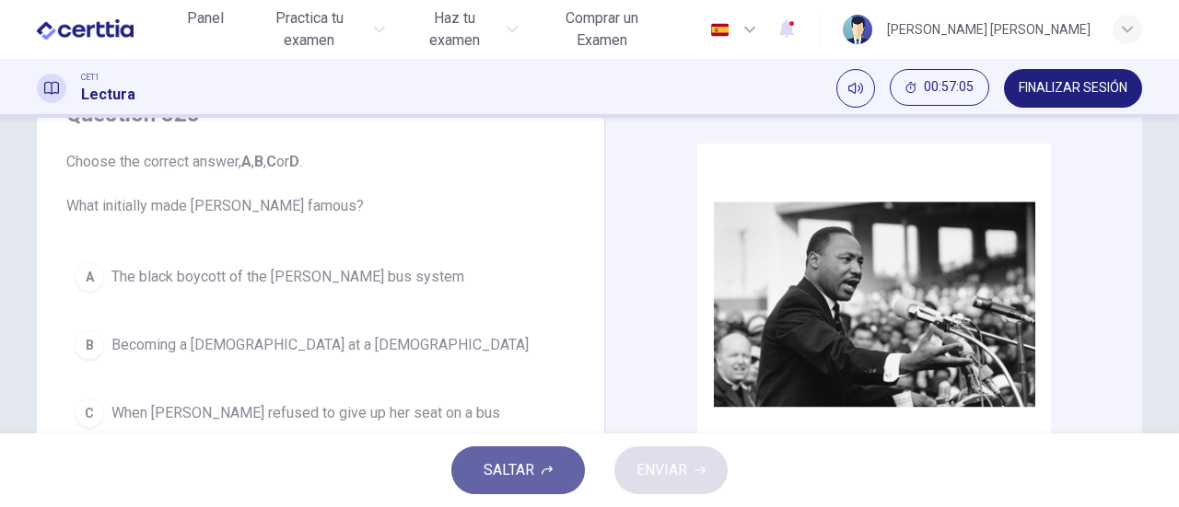
click at [521, 465] on span "SALTAR" at bounding box center [508, 471] width 51 height 26
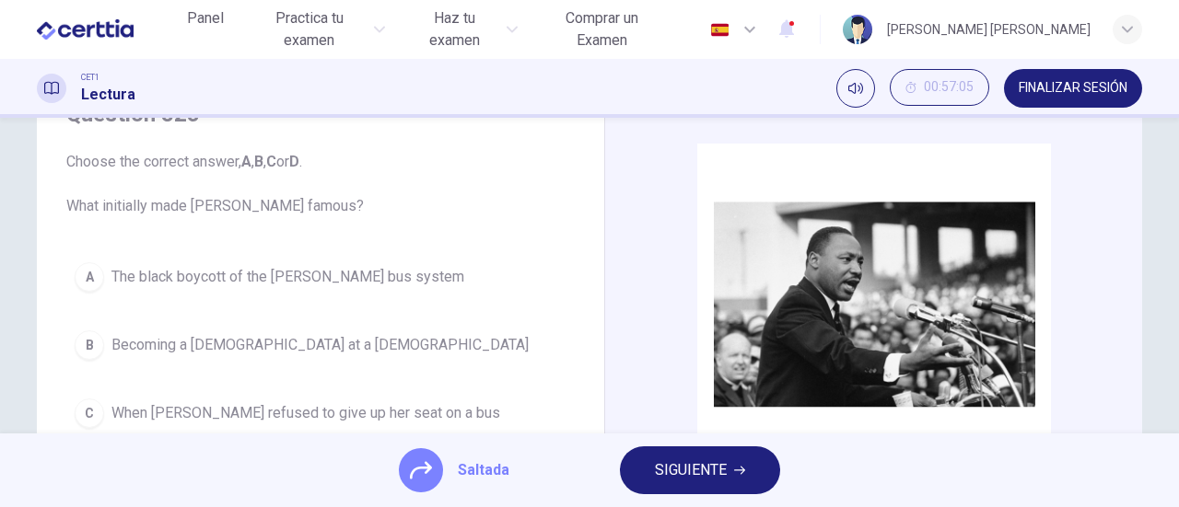
scroll to position [184, 0]
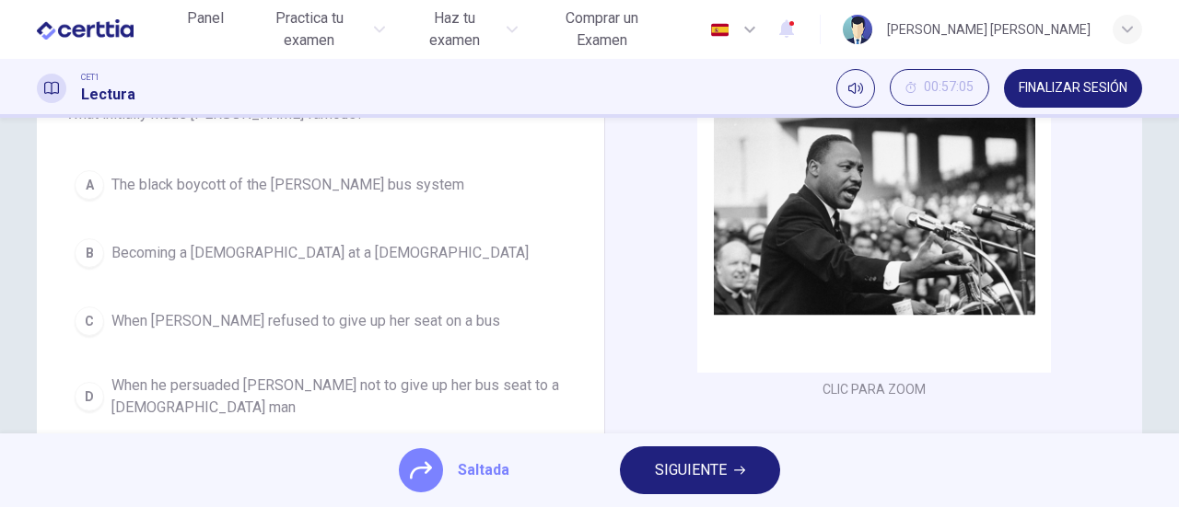
click at [138, 185] on div "A The black boycott of the [PERSON_NAME] bus system B Becoming a [DEMOGRAPHIC_D…" at bounding box center [320, 294] width 508 height 265
drag, startPoint x: 81, startPoint y: 183, endPoint x: 149, endPoint y: 195, distance: 69.2
click at [81, 183] on div "A The black boycott of the [PERSON_NAME] bus system B Becoming a [DEMOGRAPHIC_D…" at bounding box center [320, 294] width 508 height 265
click at [684, 467] on span "SIGUIENTE" at bounding box center [691, 471] width 72 height 26
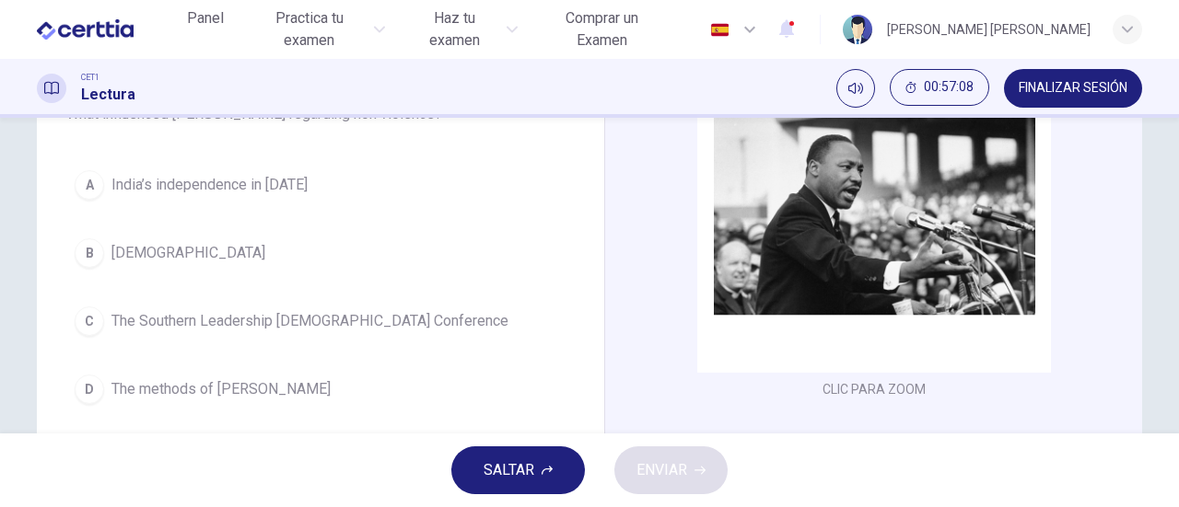
scroll to position [276, 0]
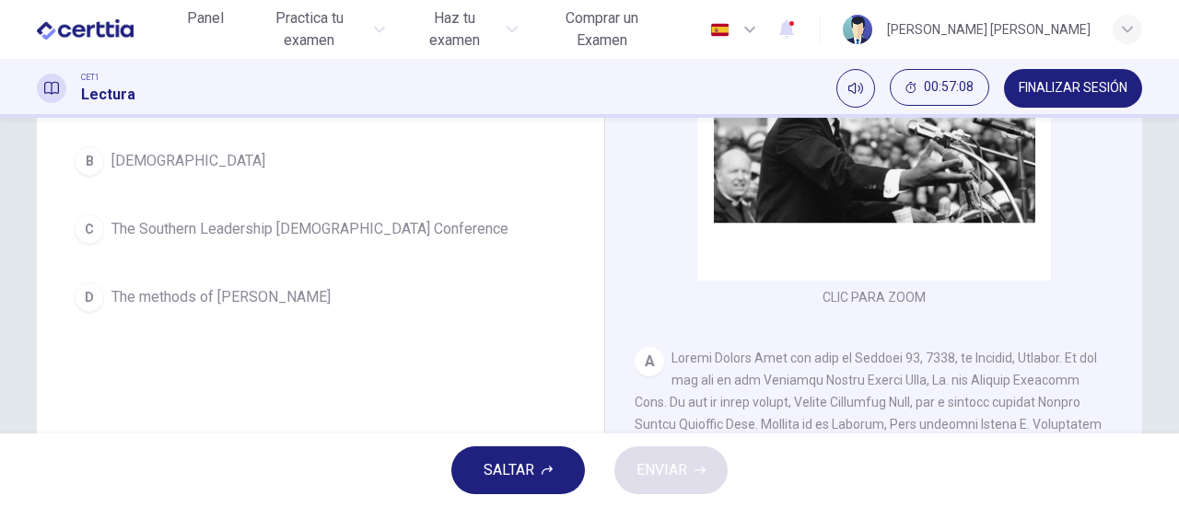
click at [234, 296] on span "The methods of [PERSON_NAME]" at bounding box center [220, 297] width 219 height 22
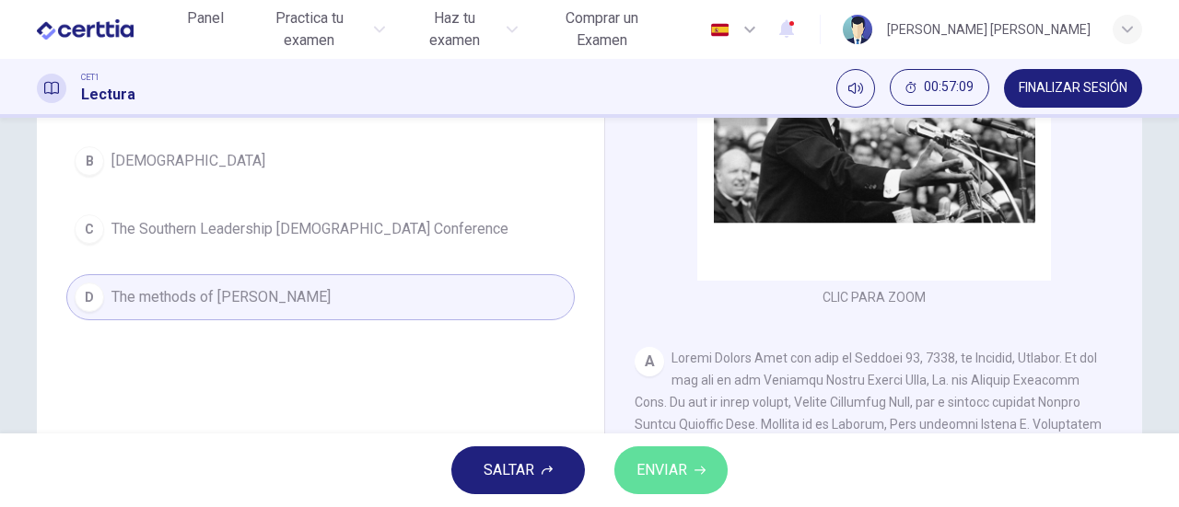
click at [709, 472] on button "ENVIAR" at bounding box center [670, 471] width 113 height 48
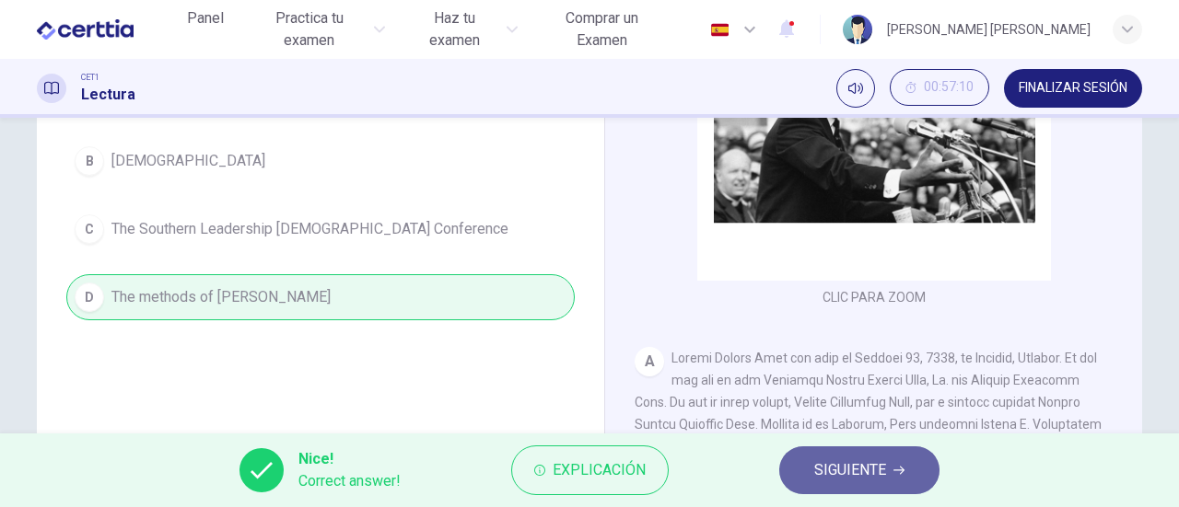
click at [854, 461] on span "SIGUIENTE" at bounding box center [850, 471] width 72 height 26
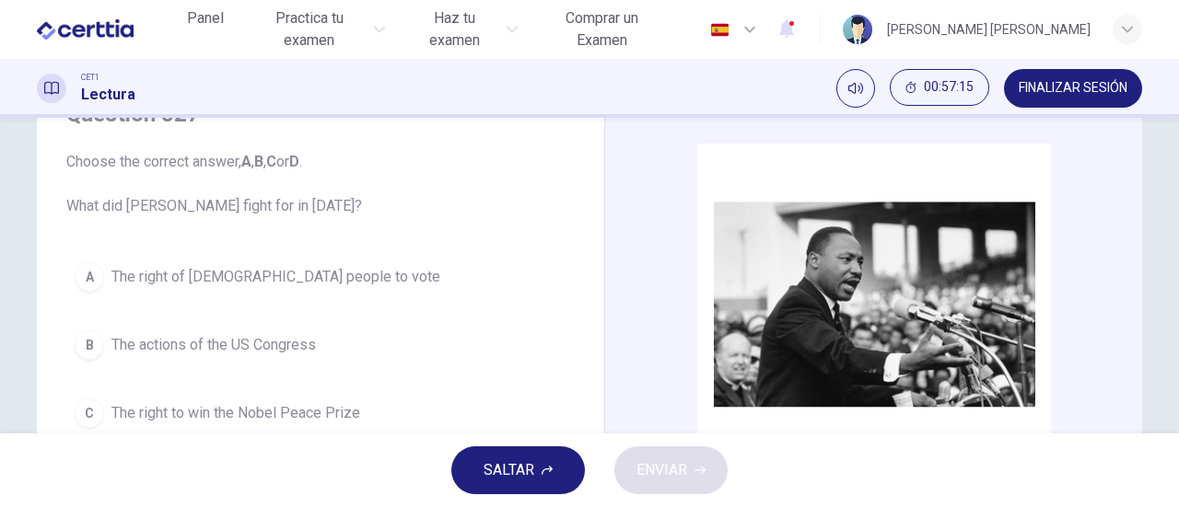
scroll to position [184, 0]
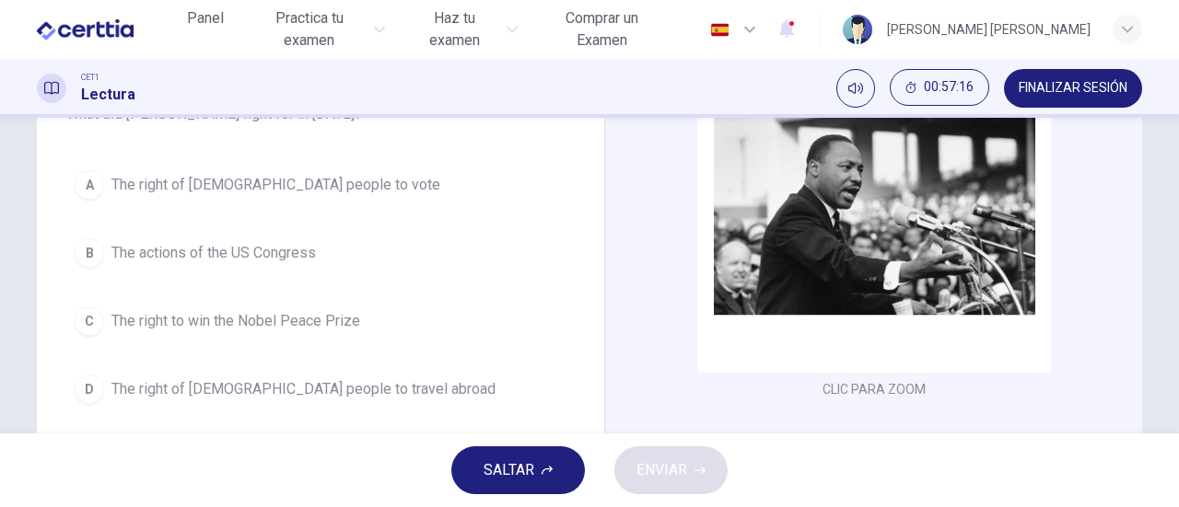
click at [266, 188] on span "The right of [DEMOGRAPHIC_DATA] people to vote" at bounding box center [275, 185] width 329 height 22
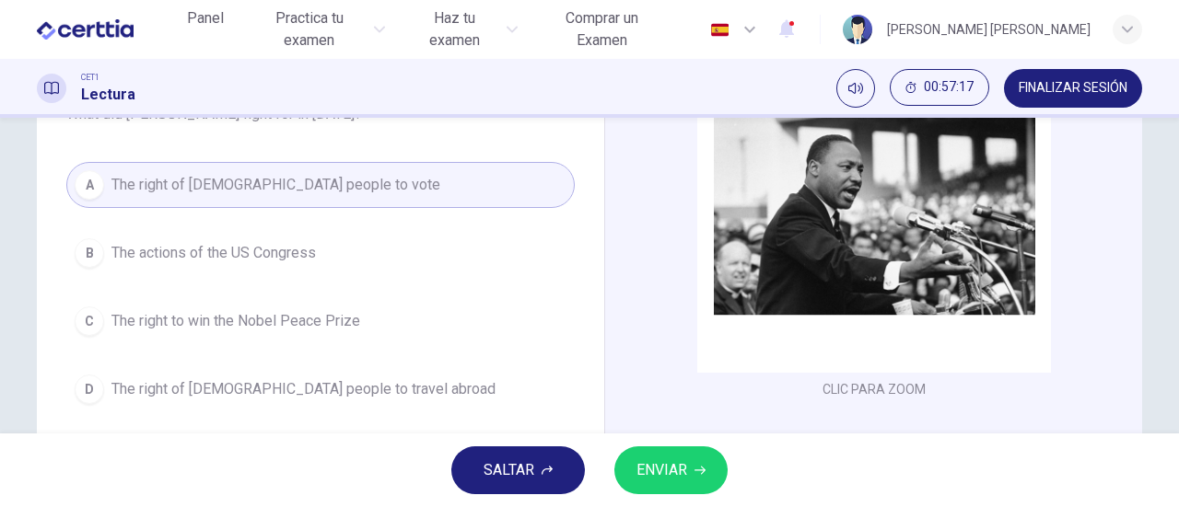
click at [643, 456] on button "ENVIAR" at bounding box center [670, 471] width 113 height 48
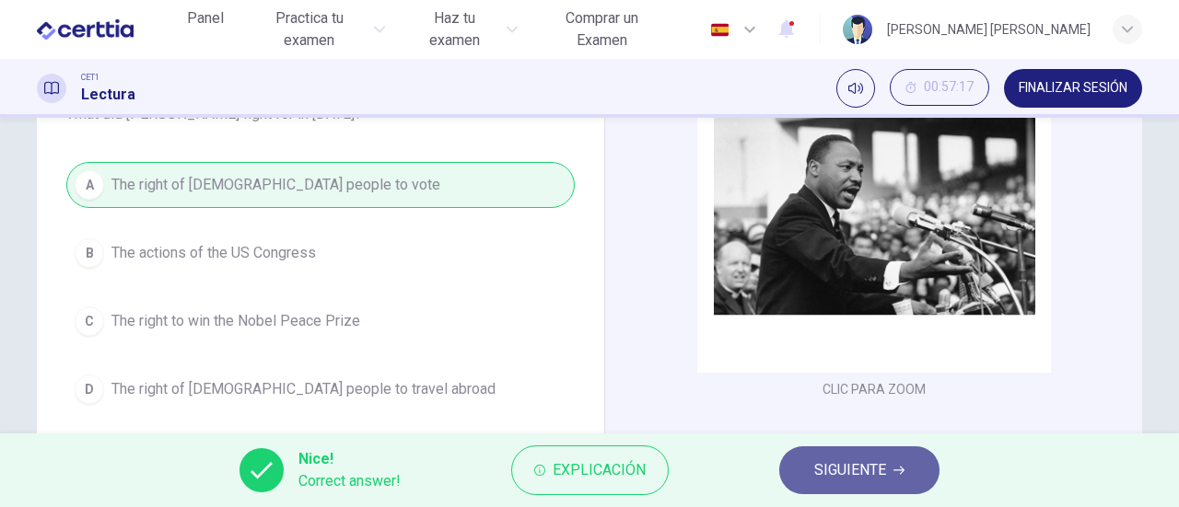
click at [891, 464] on button "SIGUIENTE" at bounding box center [859, 471] width 160 height 48
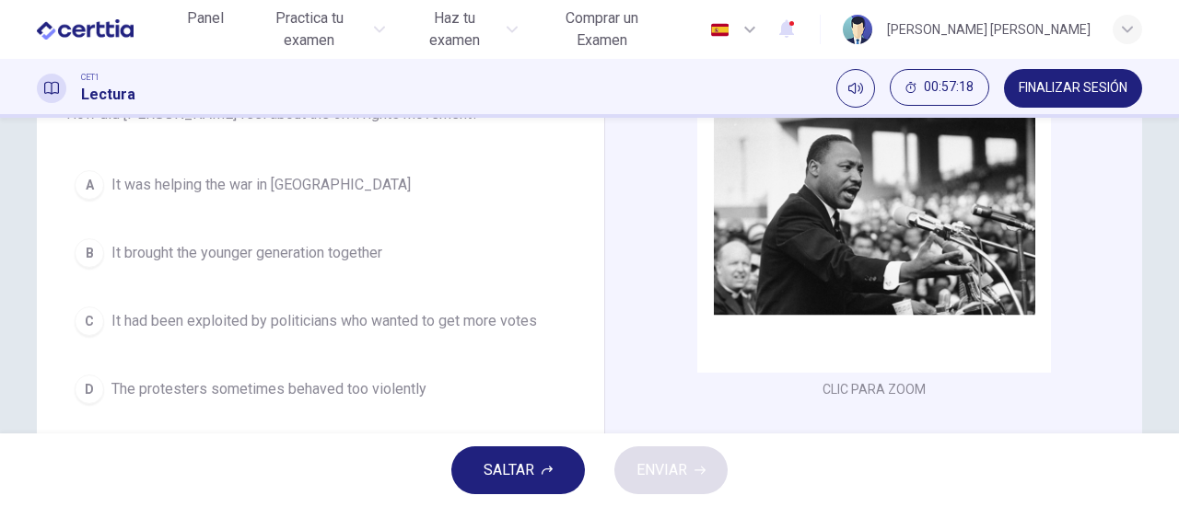
scroll to position [92, 0]
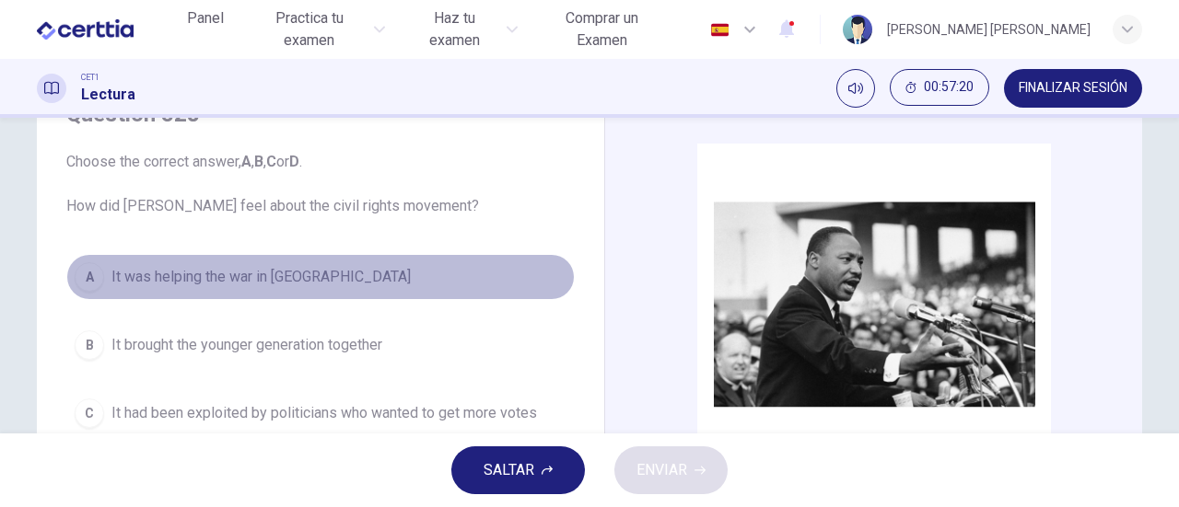
click at [230, 273] on span "It was helping the war in [GEOGRAPHIC_DATA]" at bounding box center [260, 277] width 299 height 22
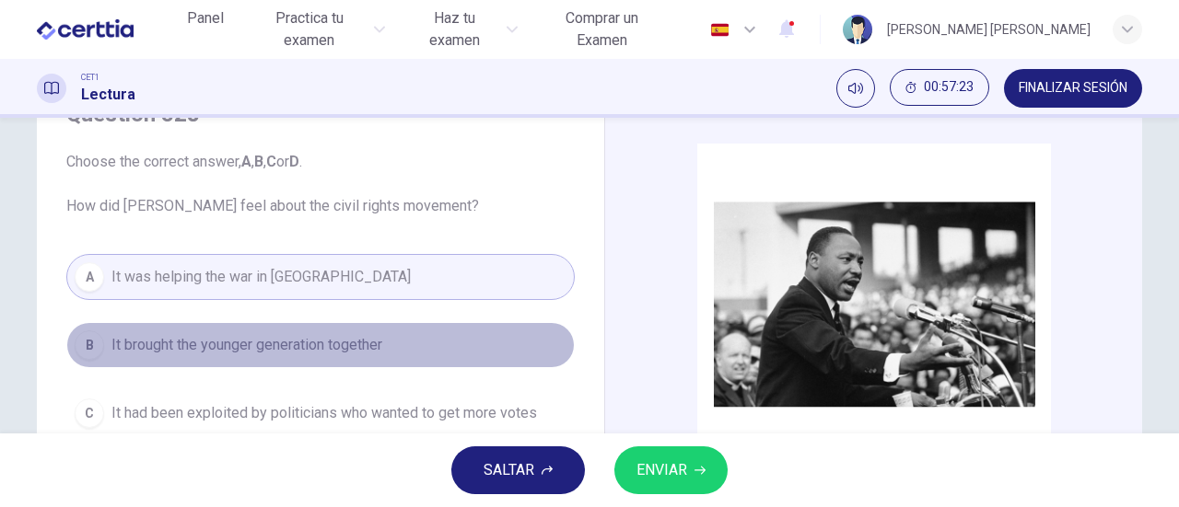
click at [212, 343] on span "It brought the younger generation together" at bounding box center [246, 345] width 271 height 22
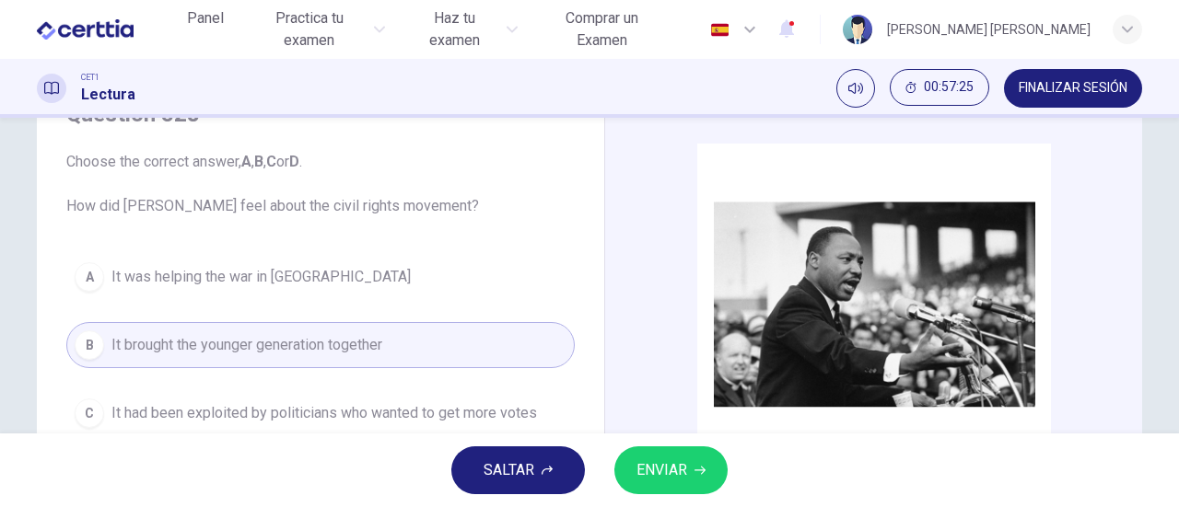
click at [678, 467] on span "ENVIAR" at bounding box center [661, 471] width 51 height 26
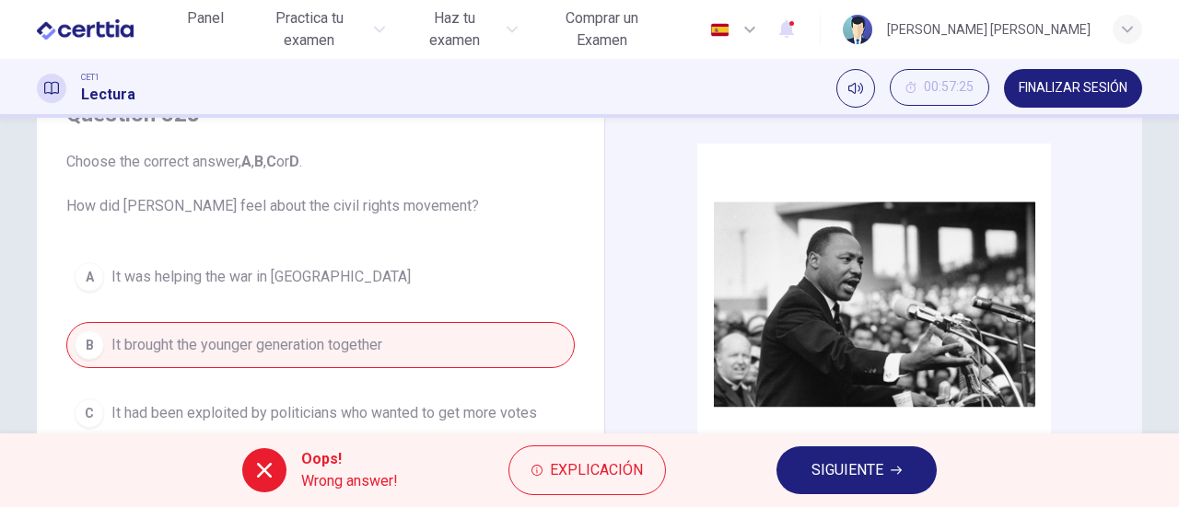
click at [890, 461] on button "SIGUIENTE" at bounding box center [856, 471] width 160 height 48
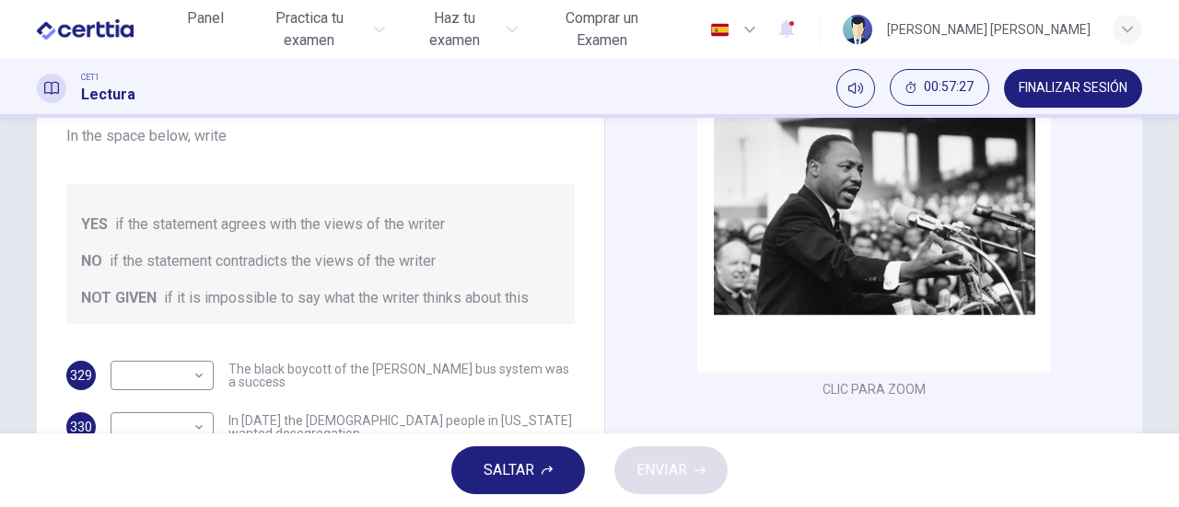
scroll to position [368, 0]
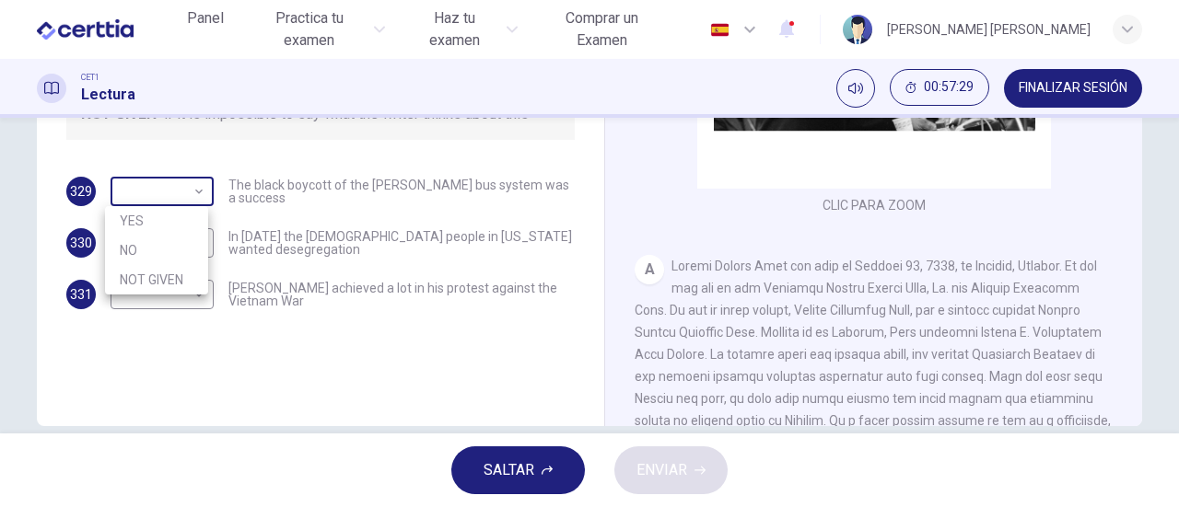
click at [189, 192] on body "Este sitio utiliza cookies, como se explica en nuestra Política de Privacidad .…" at bounding box center [589, 253] width 1179 height 507
click at [163, 216] on li "YES" at bounding box center [156, 220] width 103 height 29
type input "***"
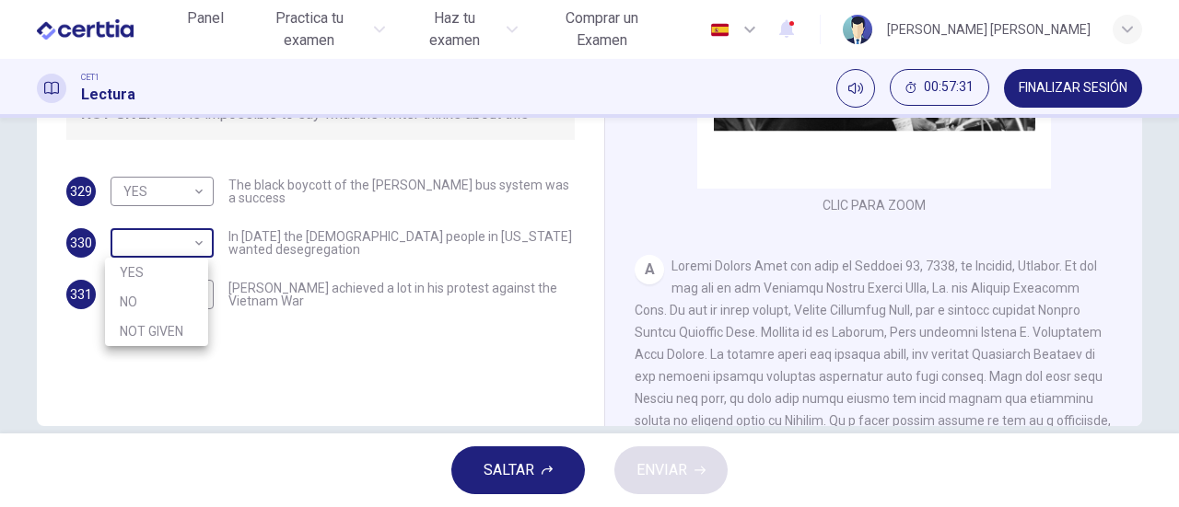
click at [197, 242] on body "Este sitio utiliza cookies, como se explica en nuestra Política de Privacidad .…" at bounding box center [589, 253] width 1179 height 507
click at [157, 293] on li "NO" at bounding box center [156, 301] width 103 height 29
type input "**"
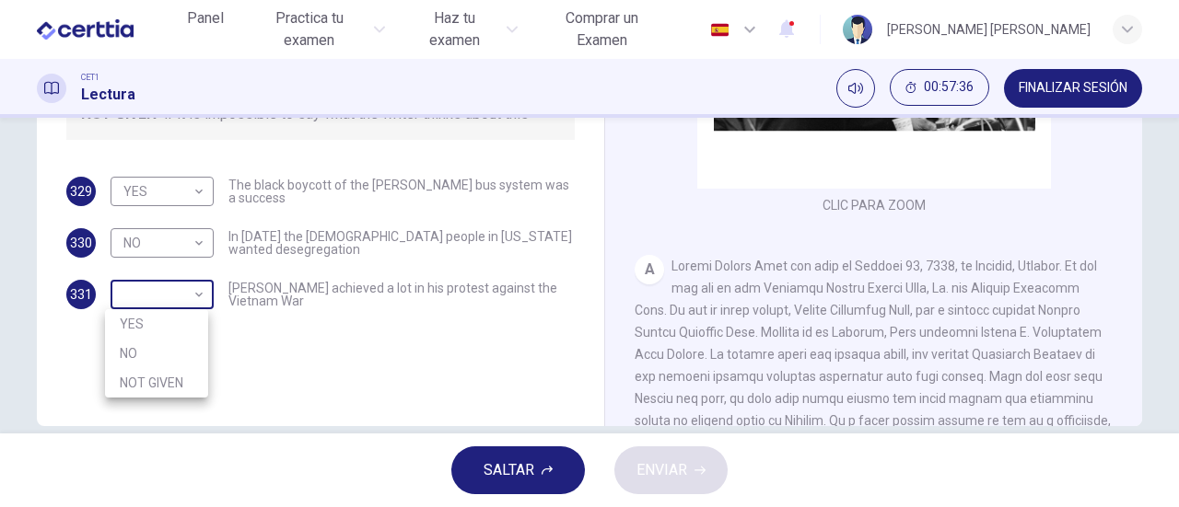
click at [200, 296] on body "Este sitio utiliza cookies, como se explica en nuestra Política de Privacidad .…" at bounding box center [589, 253] width 1179 height 507
click at [178, 314] on li "YES" at bounding box center [156, 323] width 103 height 29
type input "***"
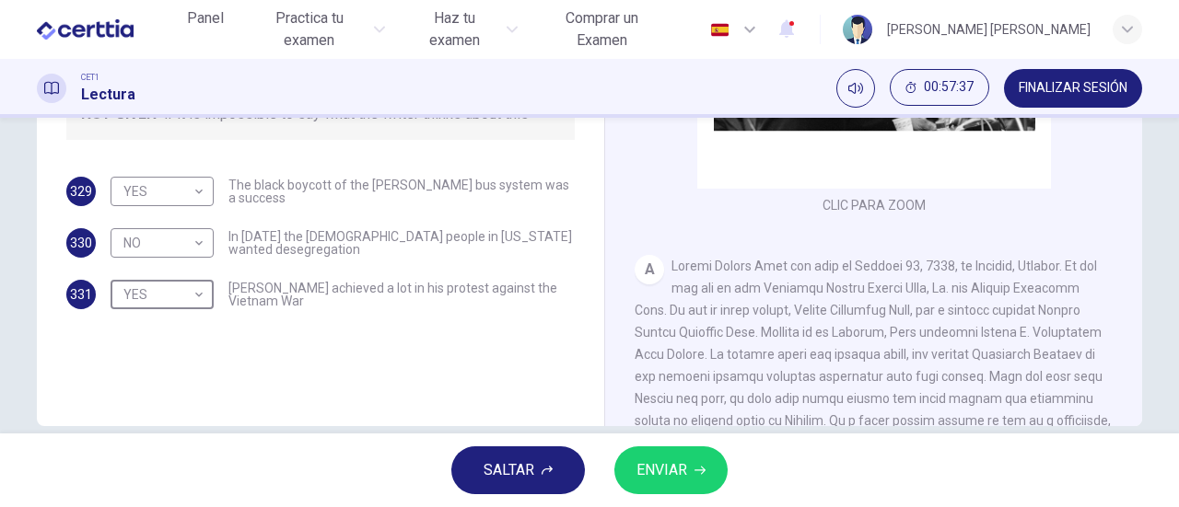
click at [672, 465] on span "ENVIAR" at bounding box center [661, 471] width 51 height 26
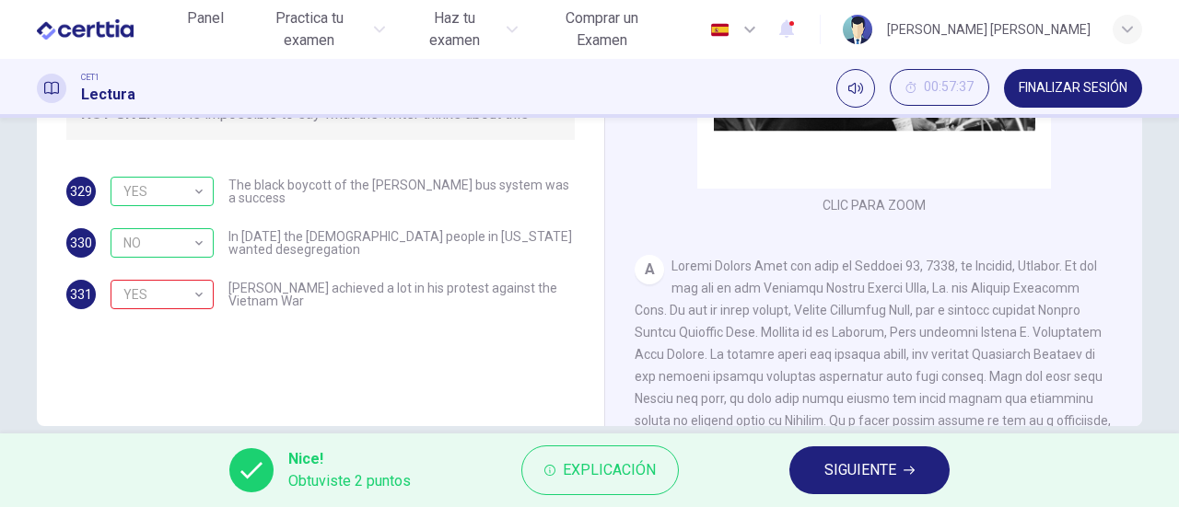
click at [862, 471] on span "SIGUIENTE" at bounding box center [860, 471] width 72 height 26
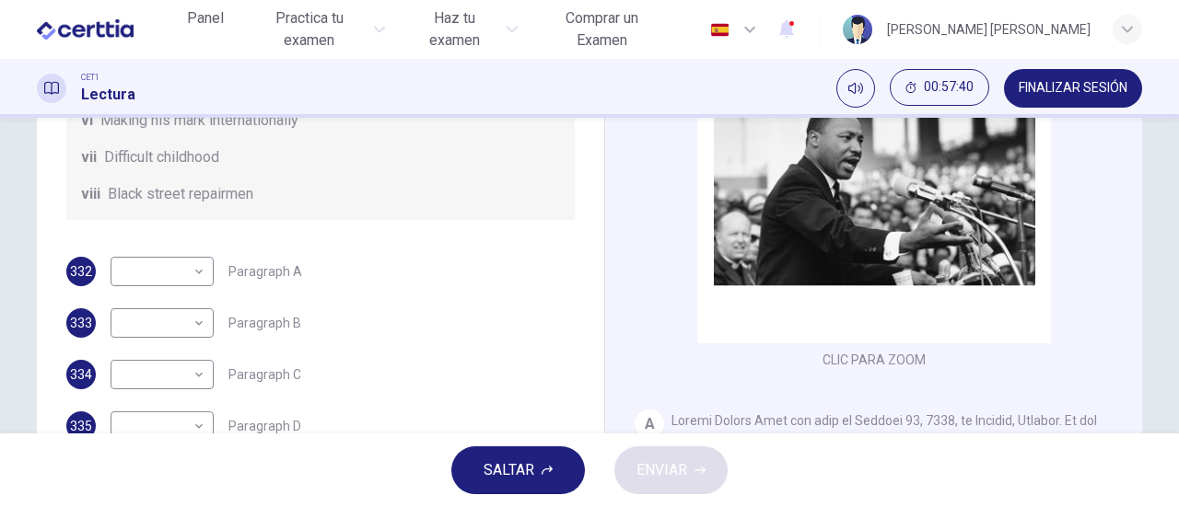
scroll to position [306, 0]
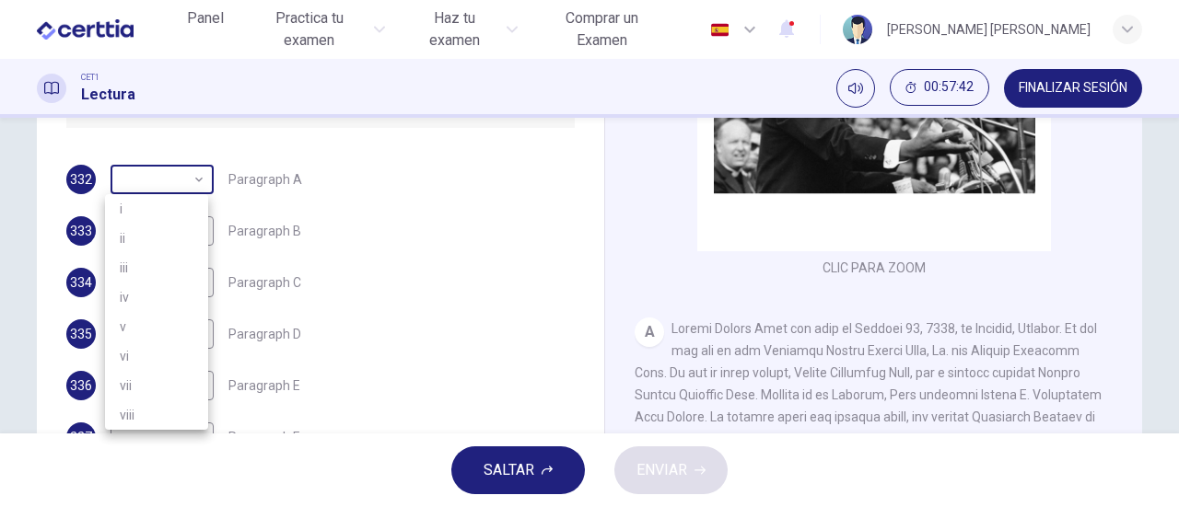
click at [195, 186] on body "Este sitio utiliza cookies, como se explica en nuestra Política de Privacidad .…" at bounding box center [589, 253] width 1179 height 507
click at [147, 378] on li "vii" at bounding box center [156, 385] width 103 height 29
type input "***"
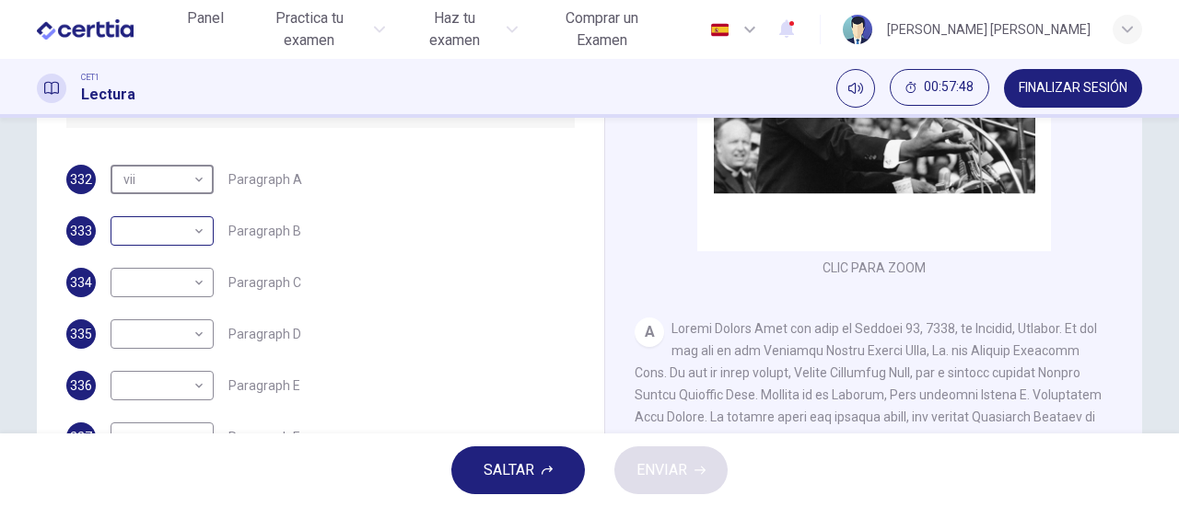
click at [163, 235] on body "Este sitio utiliza cookies, como se explica en nuestra Política de Privacidad .…" at bounding box center [589, 253] width 1179 height 507
click at [145, 464] on li "viii" at bounding box center [156, 466] width 103 height 29
type input "****"
click at [196, 279] on body "Este sitio utiliza cookies, como se explica en nuestra Política de Privacidad .…" at bounding box center [589, 253] width 1179 height 507
click at [148, 382] on li "v" at bounding box center [156, 389] width 103 height 29
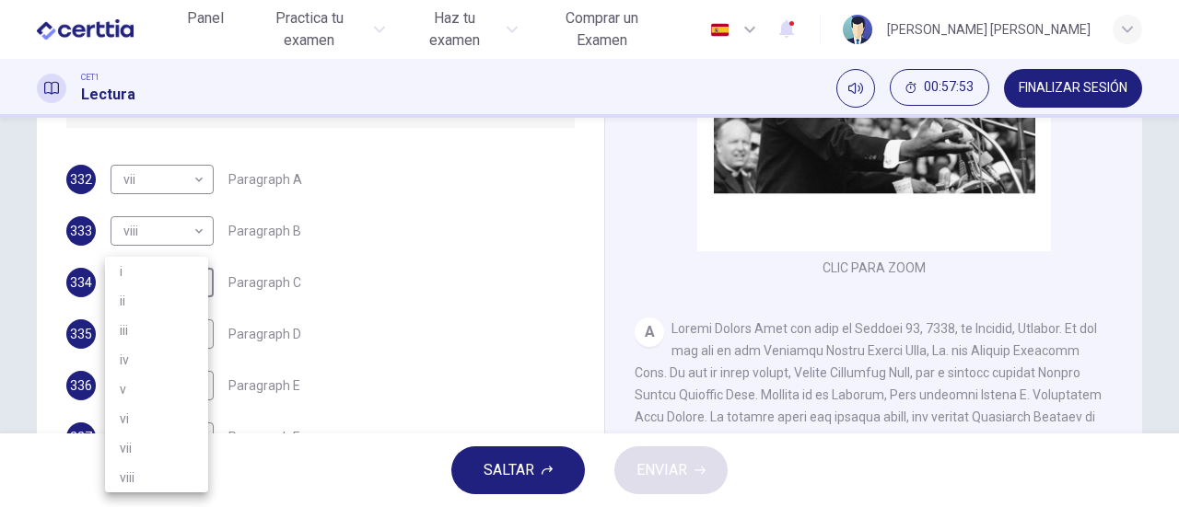
type input "*"
click at [199, 333] on body "Este sitio utiliza cookies, como se explica en nuestra Política de Privacidad .…" at bounding box center [589, 253] width 1179 height 507
click at [153, 272] on li "i" at bounding box center [156, 271] width 103 height 29
type input "*"
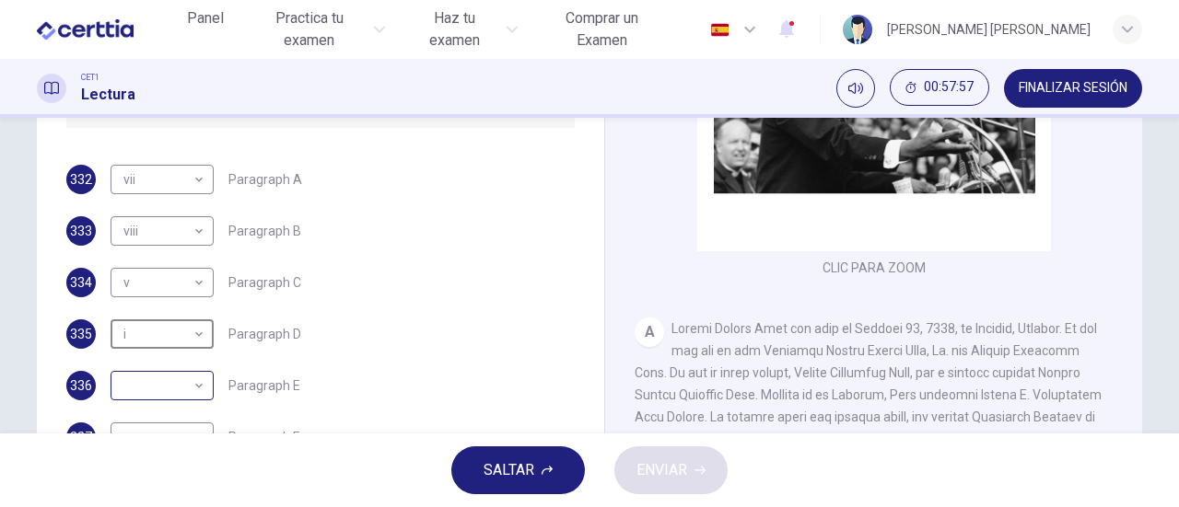
click at [194, 378] on body "Este sitio utiliza cookies, como se explica en nuestra Política de Privacidad .…" at bounding box center [589, 253] width 1179 height 507
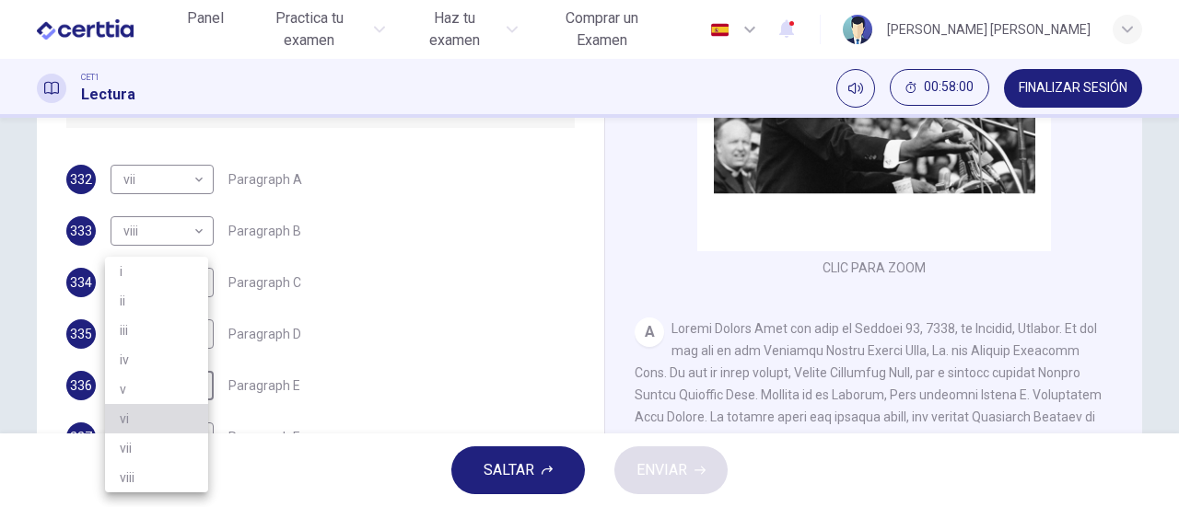
click at [168, 405] on li "vi" at bounding box center [156, 418] width 103 height 29
type input "**"
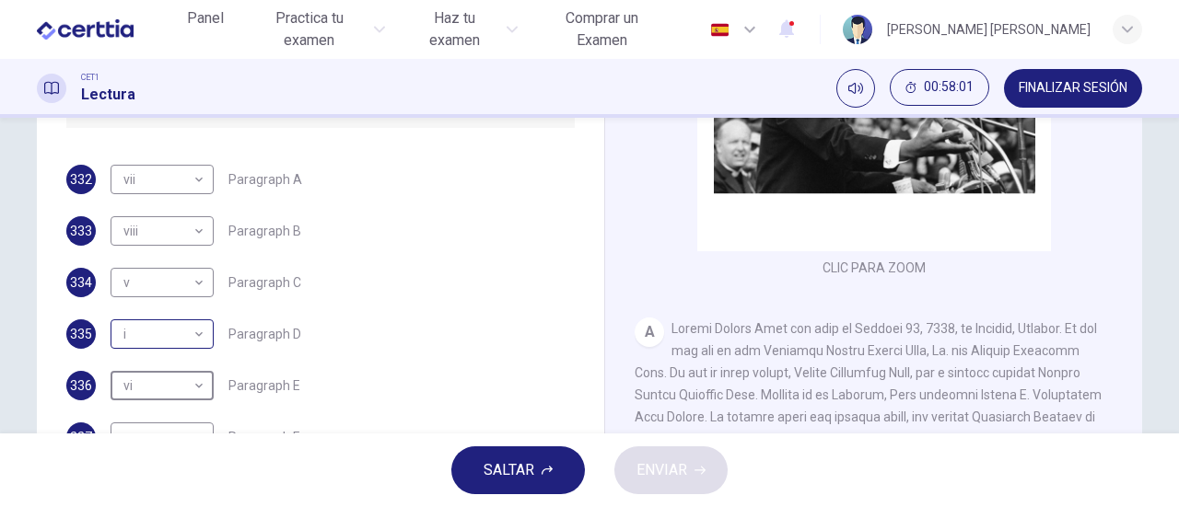
scroll to position [398, 0]
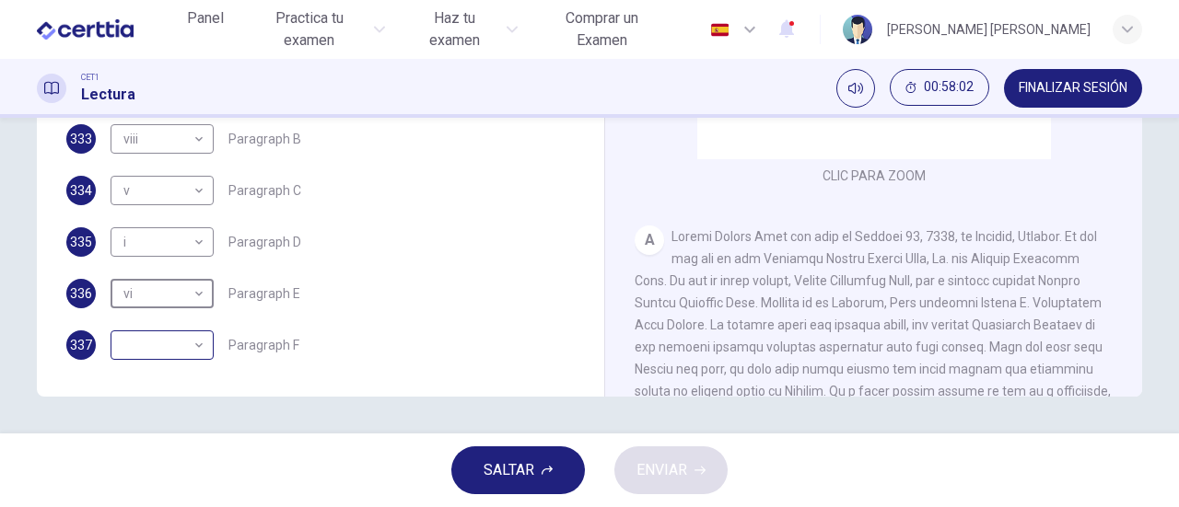
click at [192, 340] on body "Este sitio utiliza cookies, como se explica en nuestra Política de Privacidad .…" at bounding box center [589, 253] width 1179 height 507
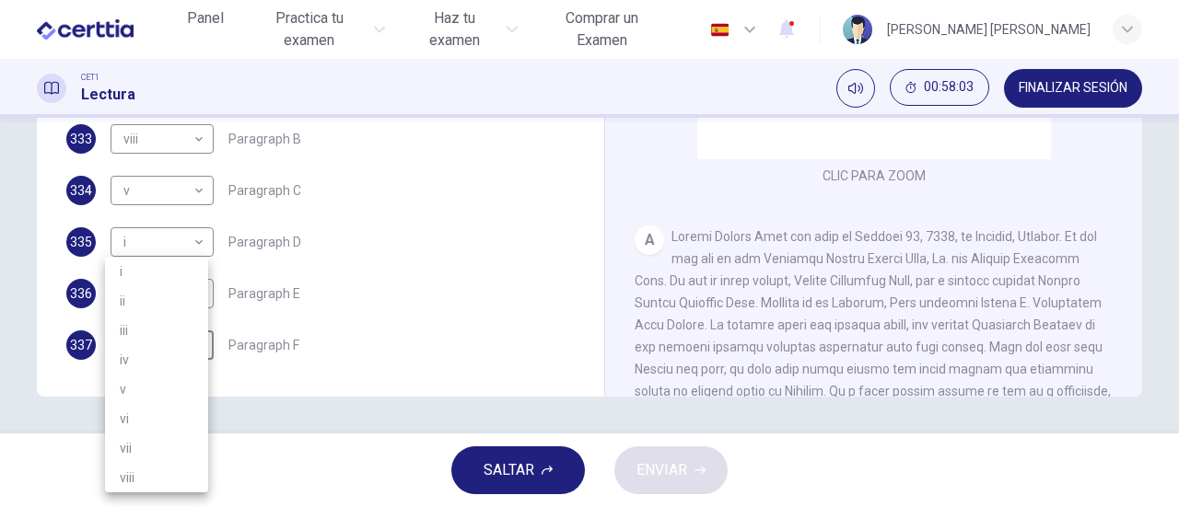
click at [169, 329] on li "iii" at bounding box center [156, 330] width 103 height 29
type input "***"
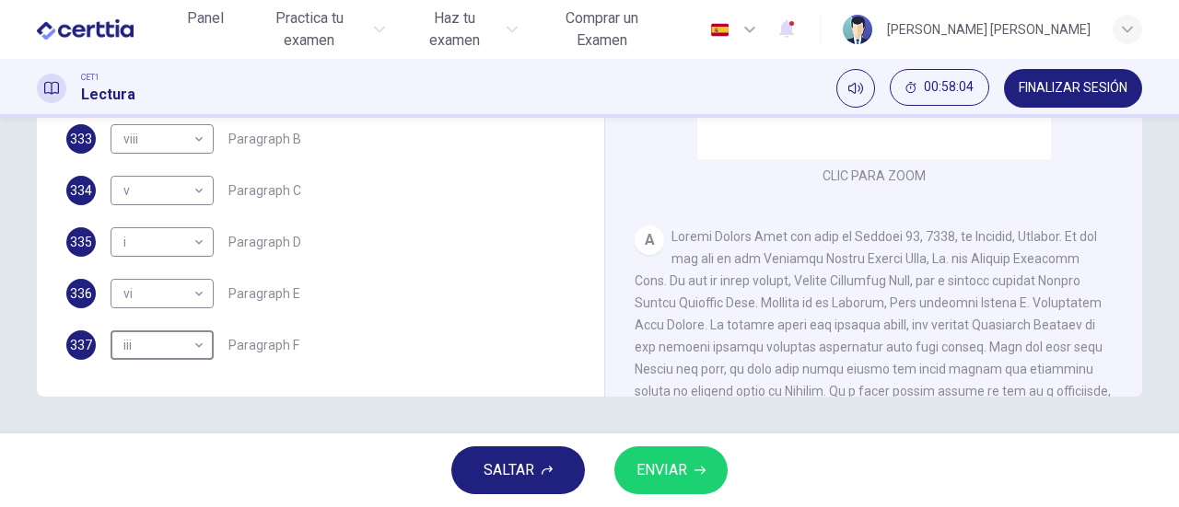
click at [657, 476] on span "ENVIAR" at bounding box center [661, 471] width 51 height 26
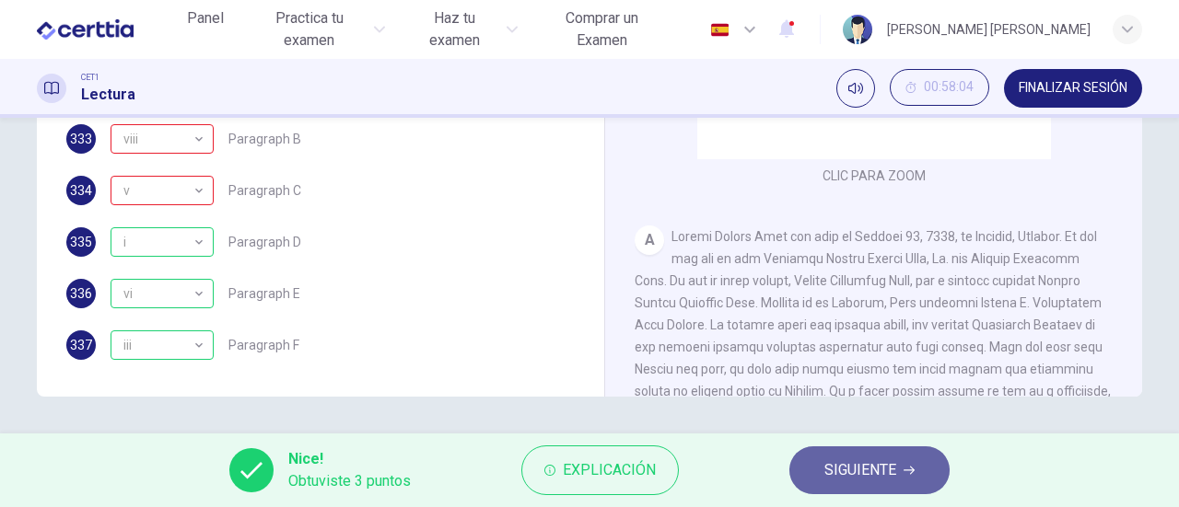
click at [867, 463] on span "SIGUIENTE" at bounding box center [860, 471] width 72 height 26
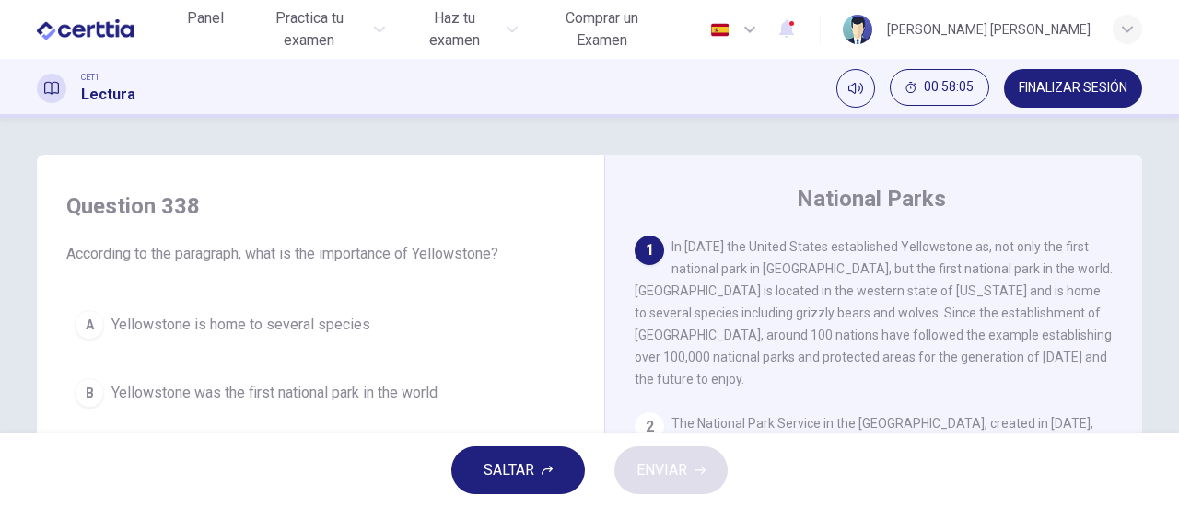
scroll to position [92, 0]
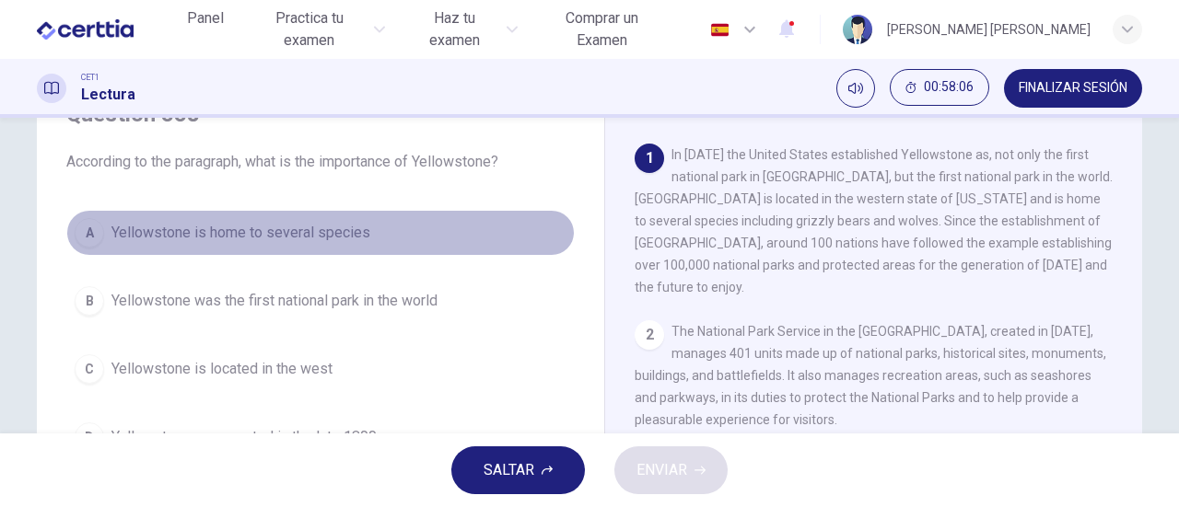
click at [306, 237] on span "Yellowstone is home to several species" at bounding box center [240, 233] width 259 height 22
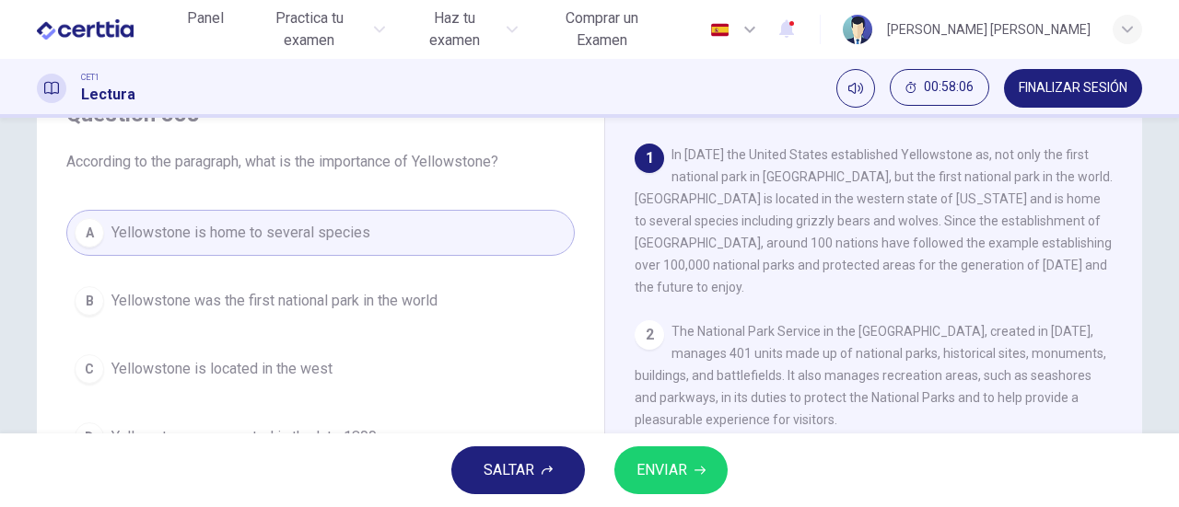
click at [680, 463] on span "ENVIAR" at bounding box center [661, 471] width 51 height 26
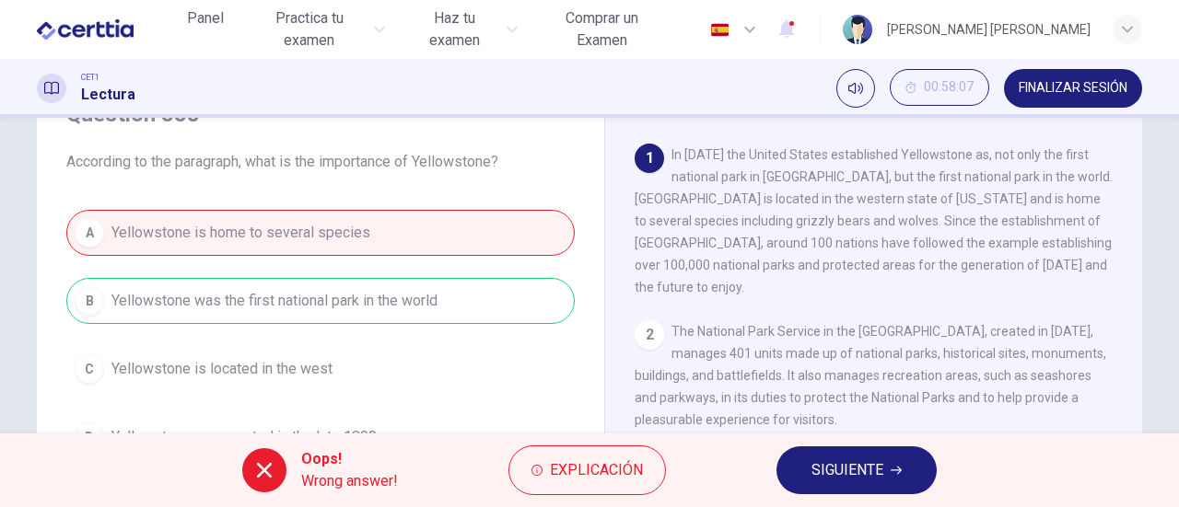
click at [827, 463] on span "SIGUIENTE" at bounding box center [847, 471] width 72 height 26
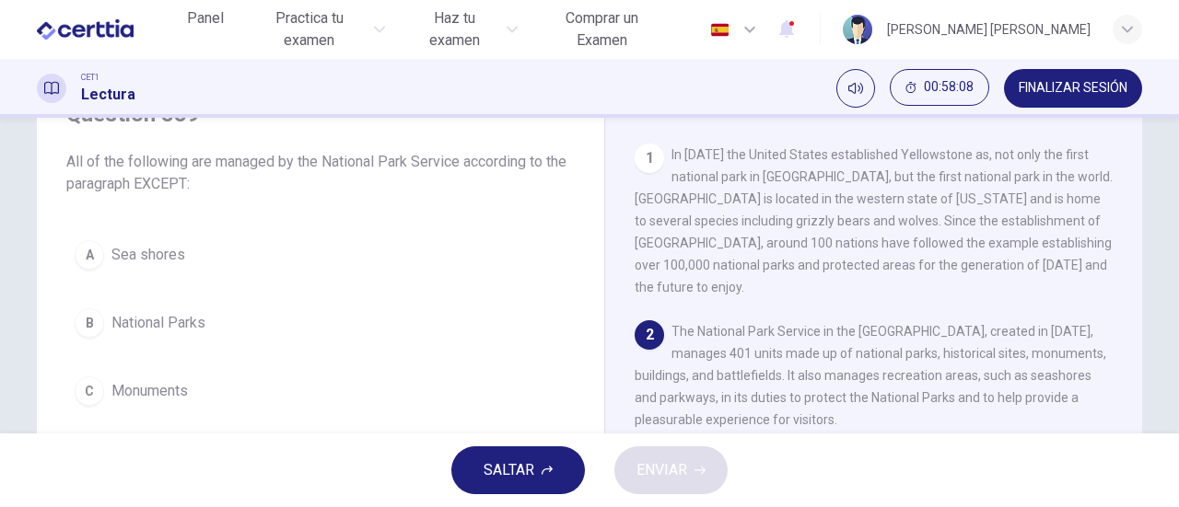
scroll to position [184, 0]
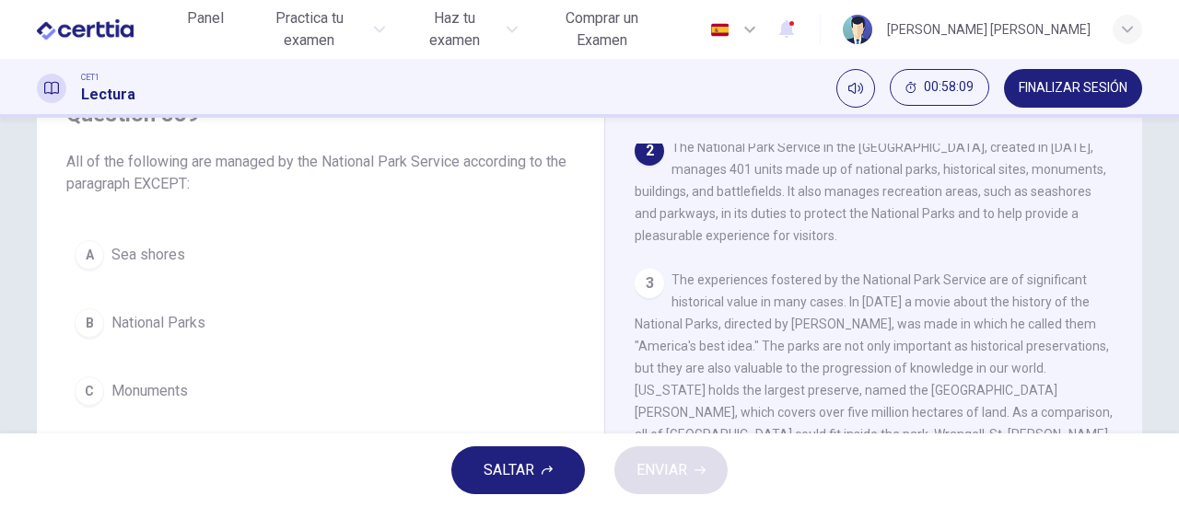
click at [139, 248] on span "Sea shores" at bounding box center [148, 255] width 74 height 22
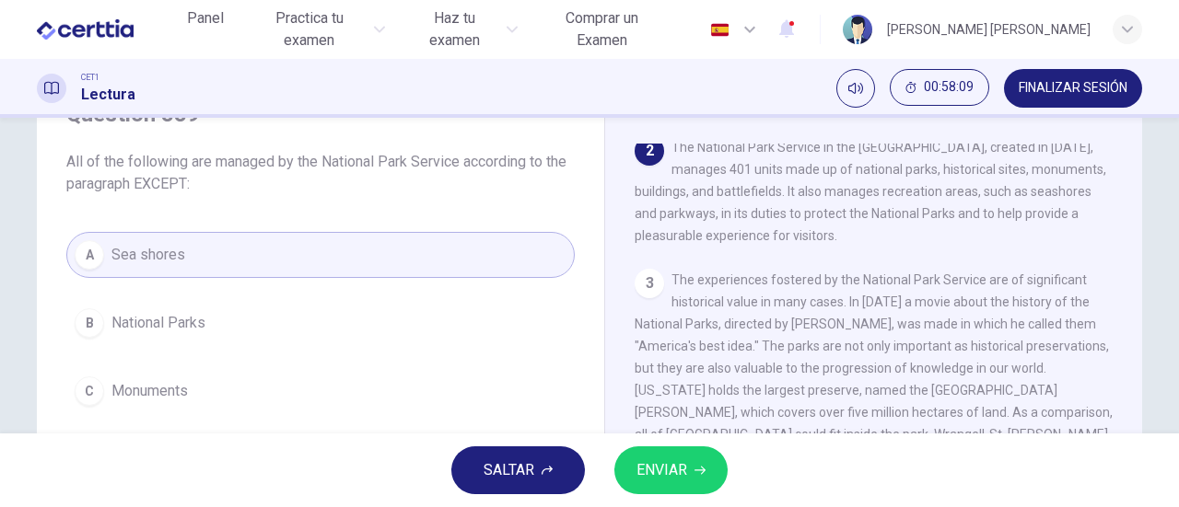
click at [661, 468] on span "ENVIAR" at bounding box center [661, 471] width 51 height 26
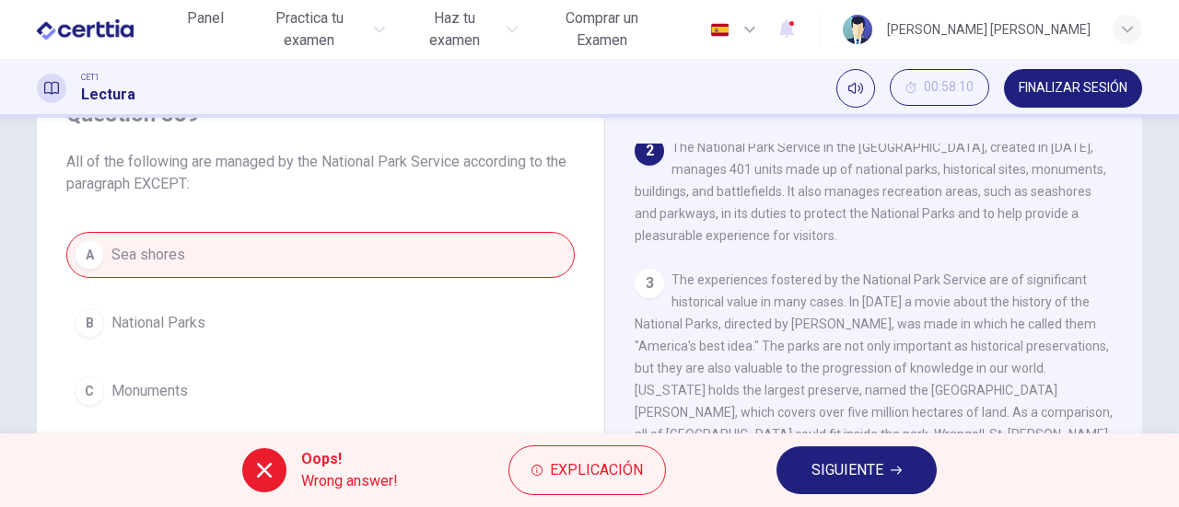
scroll to position [368, 0]
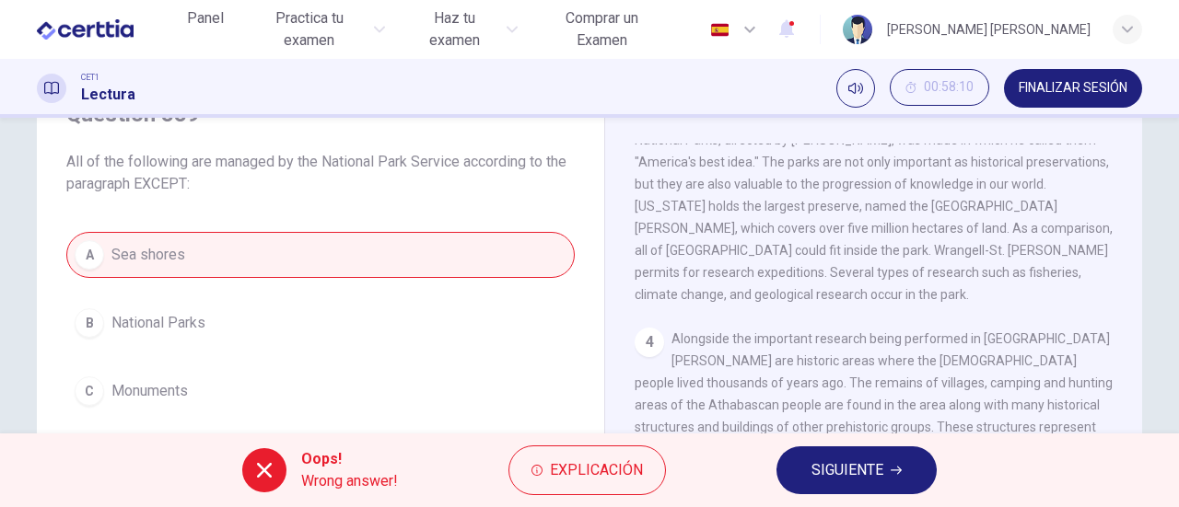
click at [868, 481] on span "SIGUIENTE" at bounding box center [847, 471] width 72 height 26
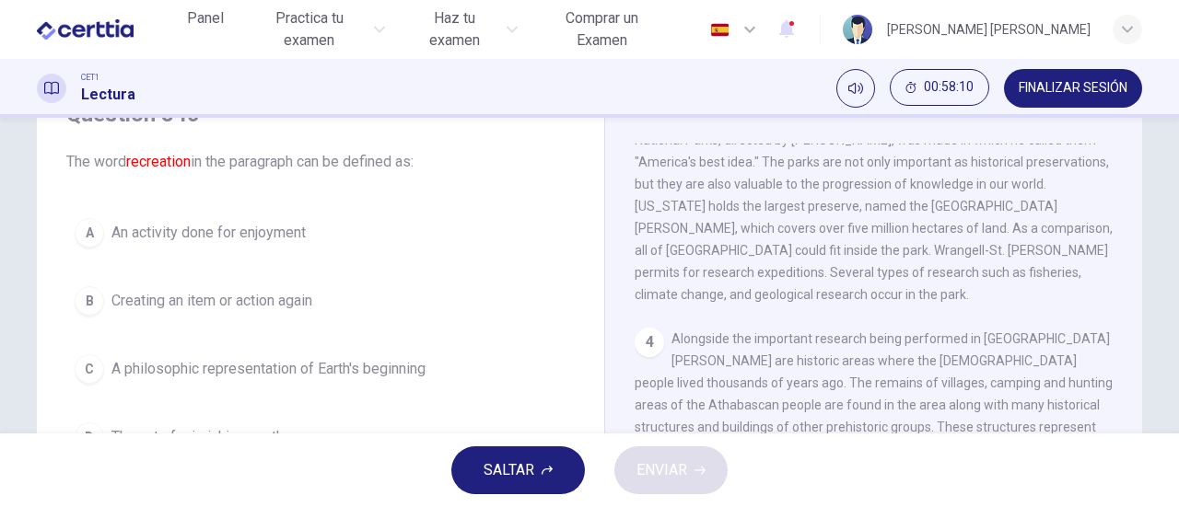
click at [521, 471] on span "SALTAR" at bounding box center [508, 471] width 51 height 26
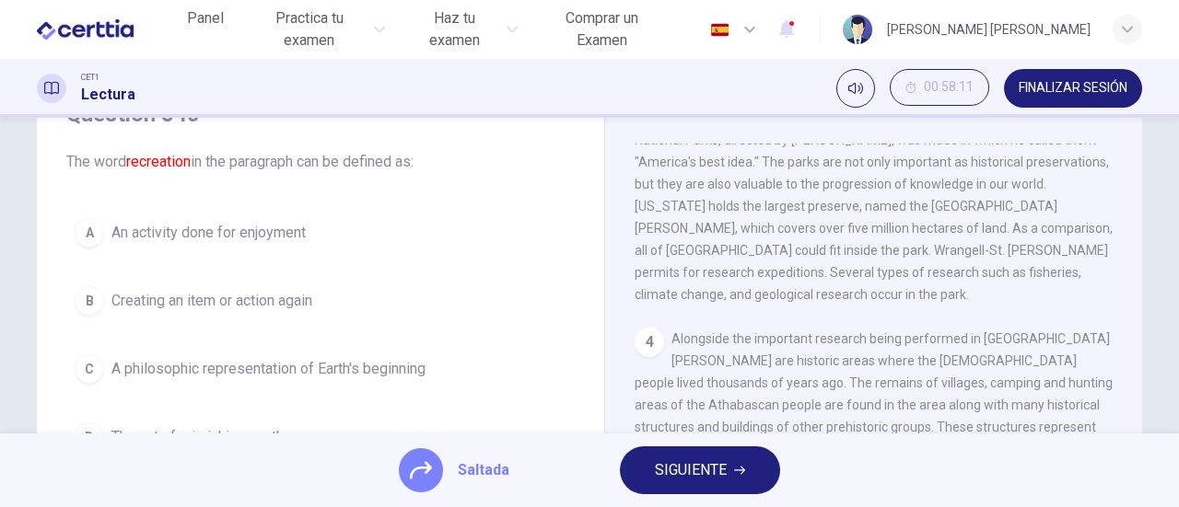
click at [741, 473] on icon "button" at bounding box center [739, 471] width 11 height 8
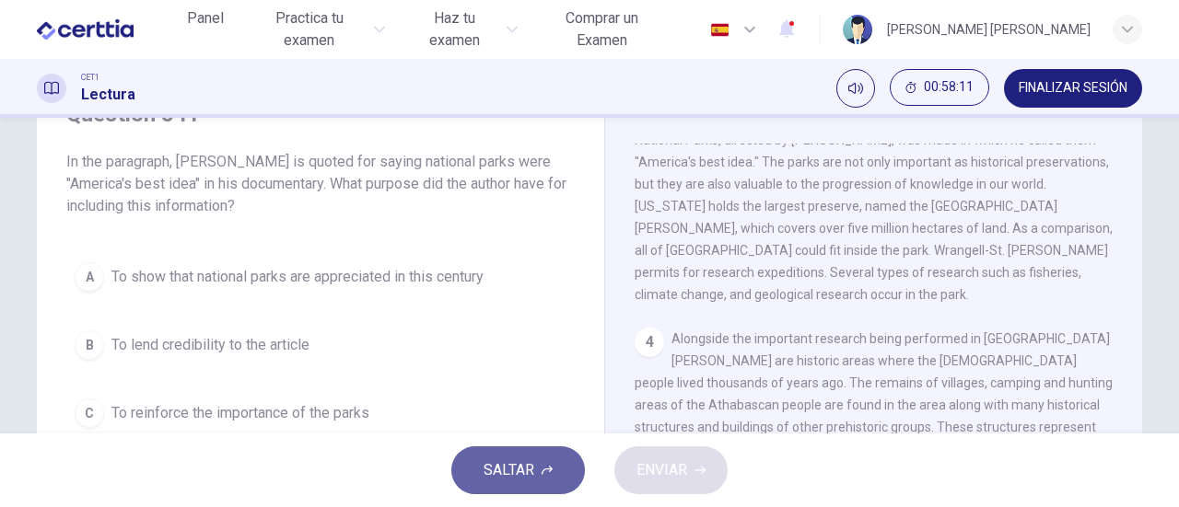
drag, startPoint x: 487, startPoint y: 468, endPoint x: 527, endPoint y: 469, distance: 39.6
click at [494, 469] on span "SALTAR" at bounding box center [508, 471] width 51 height 26
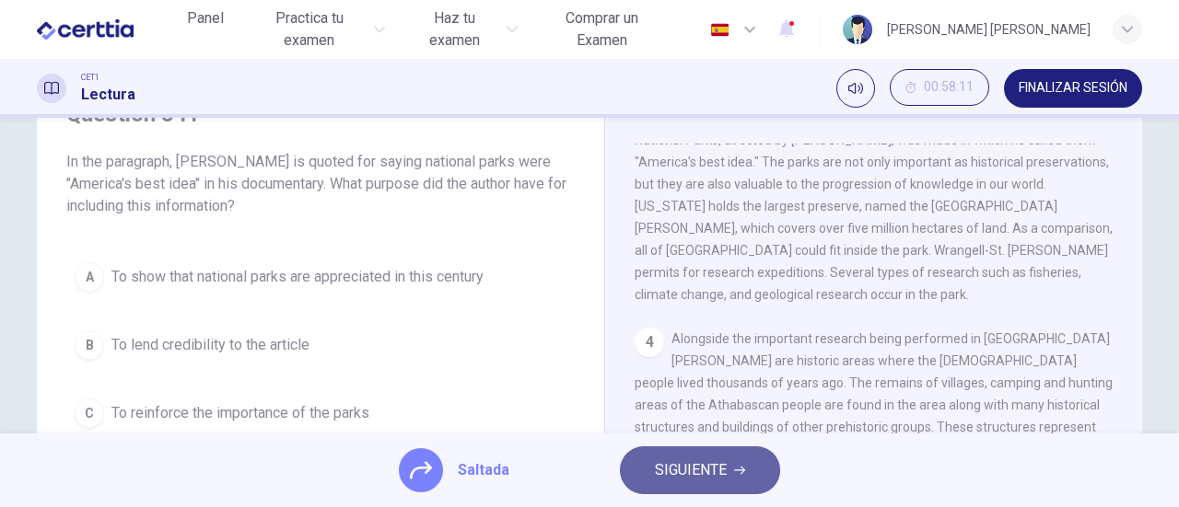
click at [717, 473] on span "SIGUIENTE" at bounding box center [691, 471] width 72 height 26
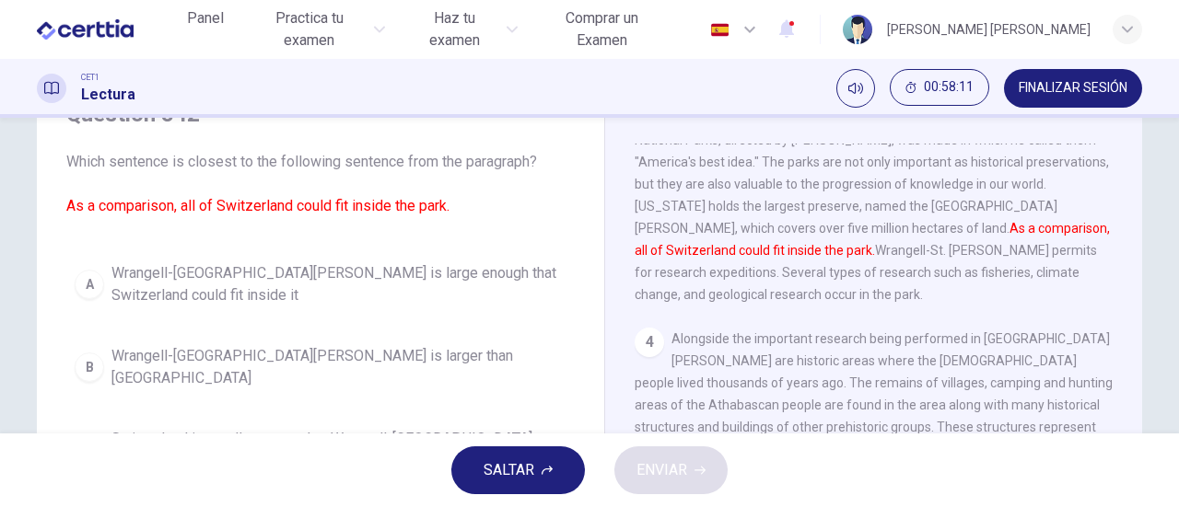
click at [442, 465] on div "SALTAR ENVIAR" at bounding box center [589, 471] width 1179 height 74
drag, startPoint x: 505, startPoint y: 472, endPoint x: 517, endPoint y: 472, distance: 12.0
click at [517, 472] on span "SALTAR" at bounding box center [508, 471] width 51 height 26
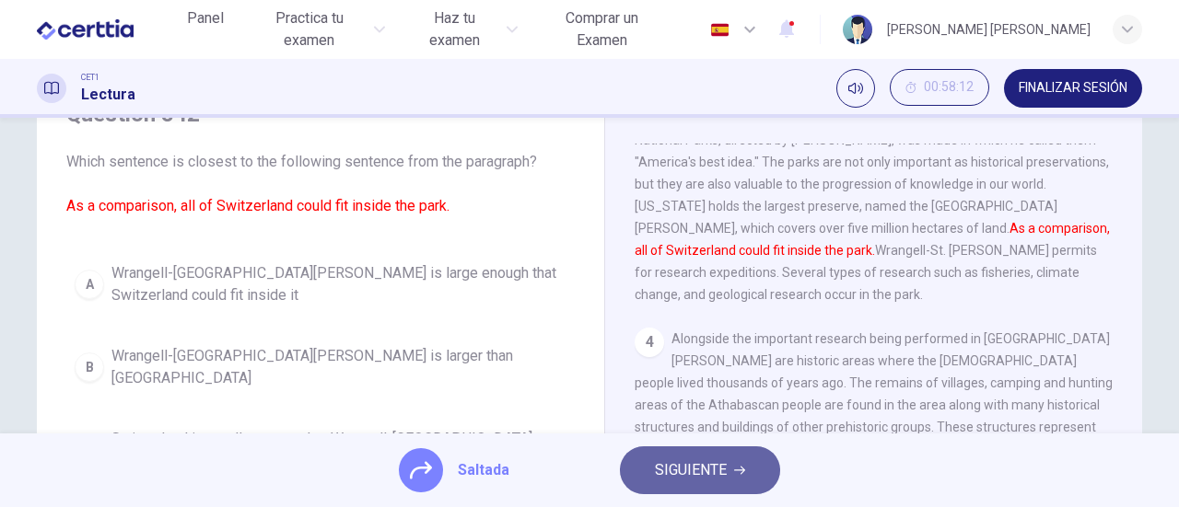
drag, startPoint x: 675, startPoint y: 474, endPoint x: 588, endPoint y: 478, distance: 86.6
click at [673, 476] on span "SIGUIENTE" at bounding box center [691, 471] width 72 height 26
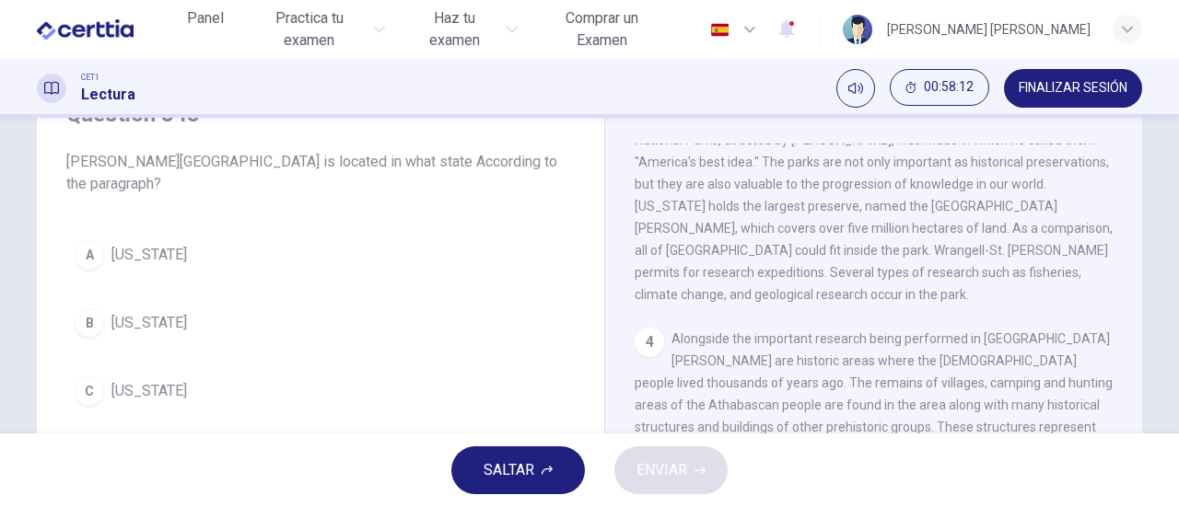
click at [521, 472] on span "SALTAR" at bounding box center [508, 471] width 51 height 26
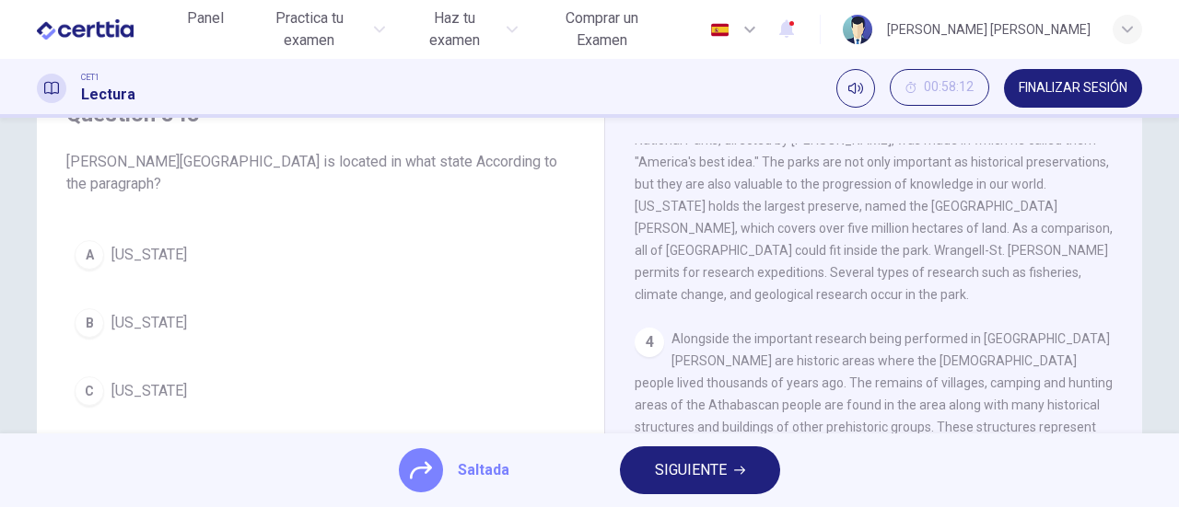
drag, startPoint x: 713, startPoint y: 472, endPoint x: 610, endPoint y: 475, distance: 102.2
click at [705, 472] on span "SIGUIENTE" at bounding box center [691, 471] width 72 height 26
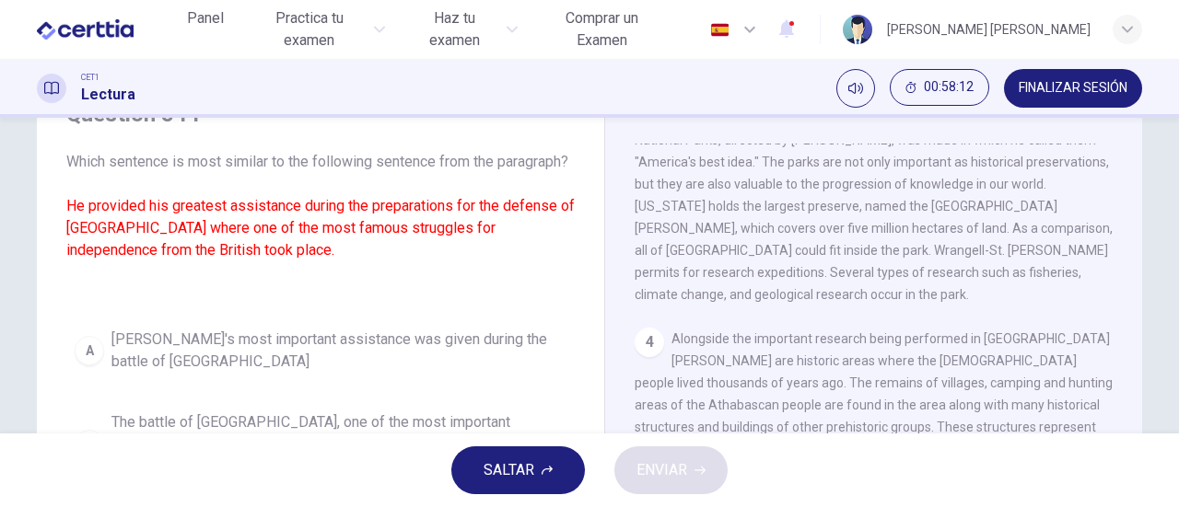
drag, startPoint x: 505, startPoint y: 463, endPoint x: 526, endPoint y: 463, distance: 21.2
click at [506, 463] on span "SALTAR" at bounding box center [508, 471] width 51 height 26
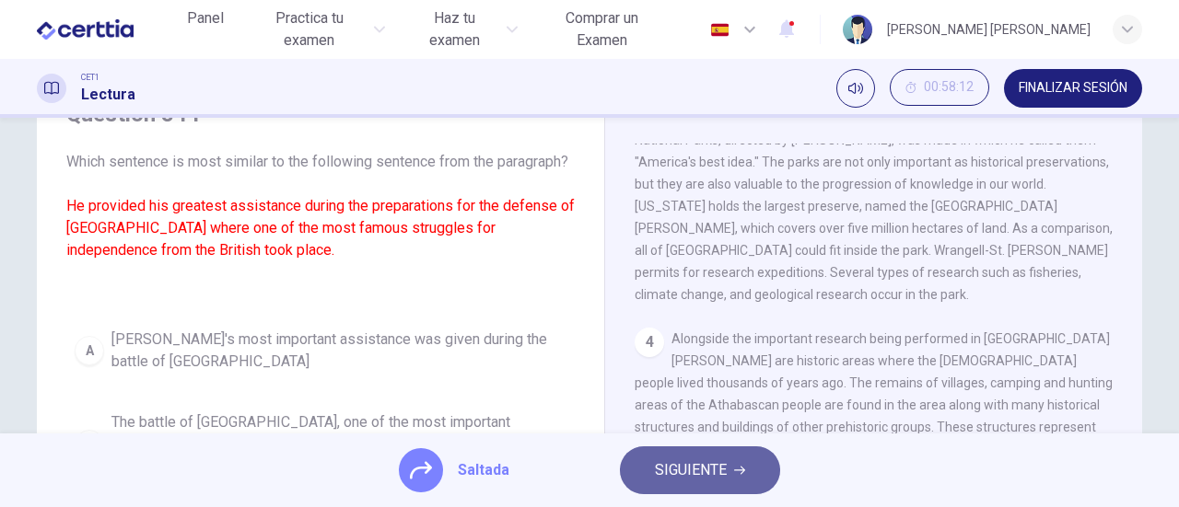
drag, startPoint x: 698, startPoint y: 466, endPoint x: 643, endPoint y: 471, distance: 55.5
click at [685, 469] on span "SIGUIENTE" at bounding box center [691, 471] width 72 height 26
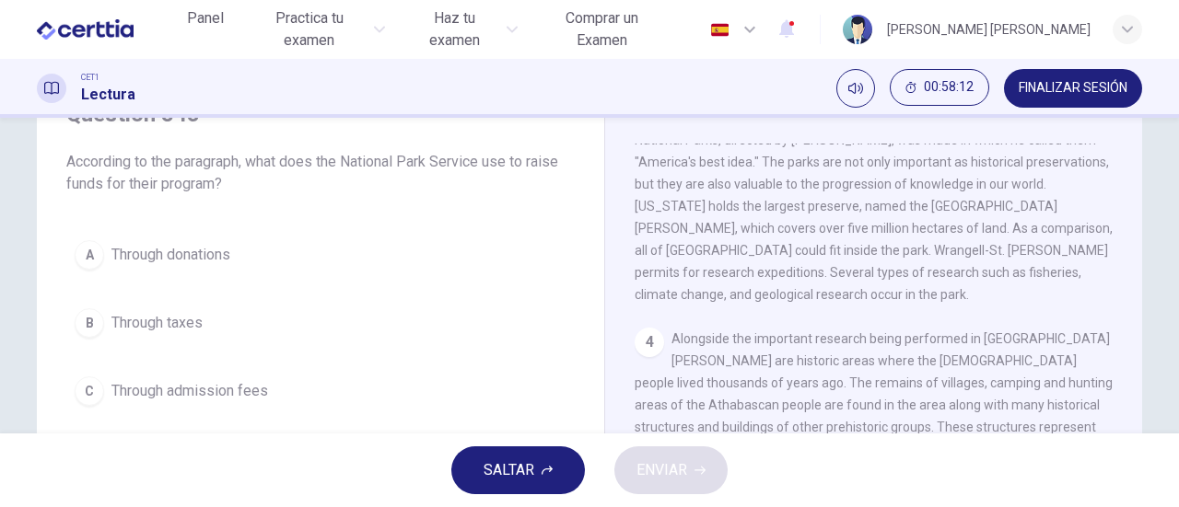
click at [527, 469] on span "SALTAR" at bounding box center [508, 471] width 51 height 26
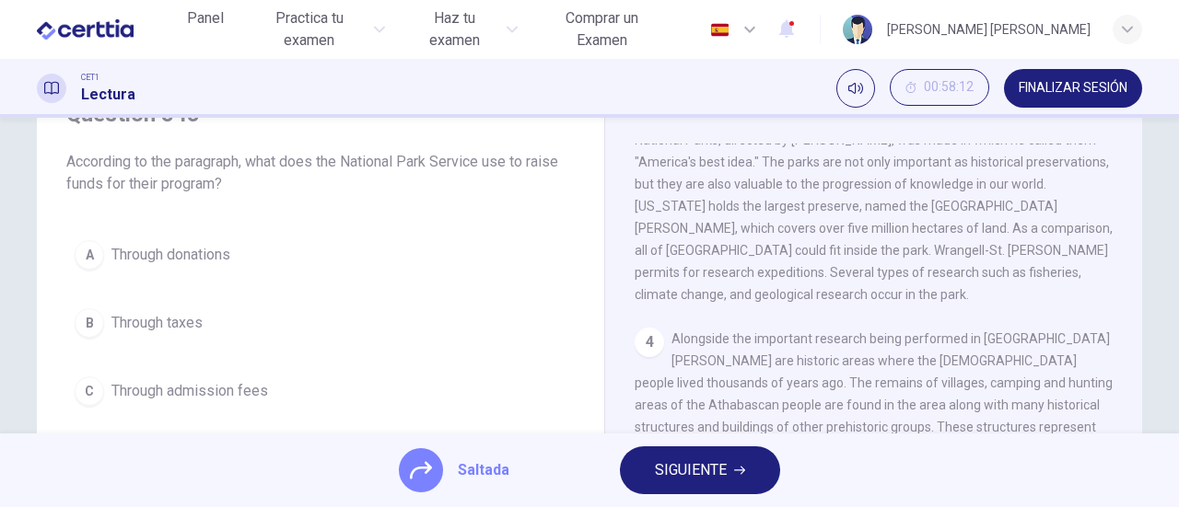
drag, startPoint x: 709, startPoint y: 471, endPoint x: 599, endPoint y: 474, distance: 110.6
click at [698, 473] on span "SIGUIENTE" at bounding box center [691, 471] width 72 height 26
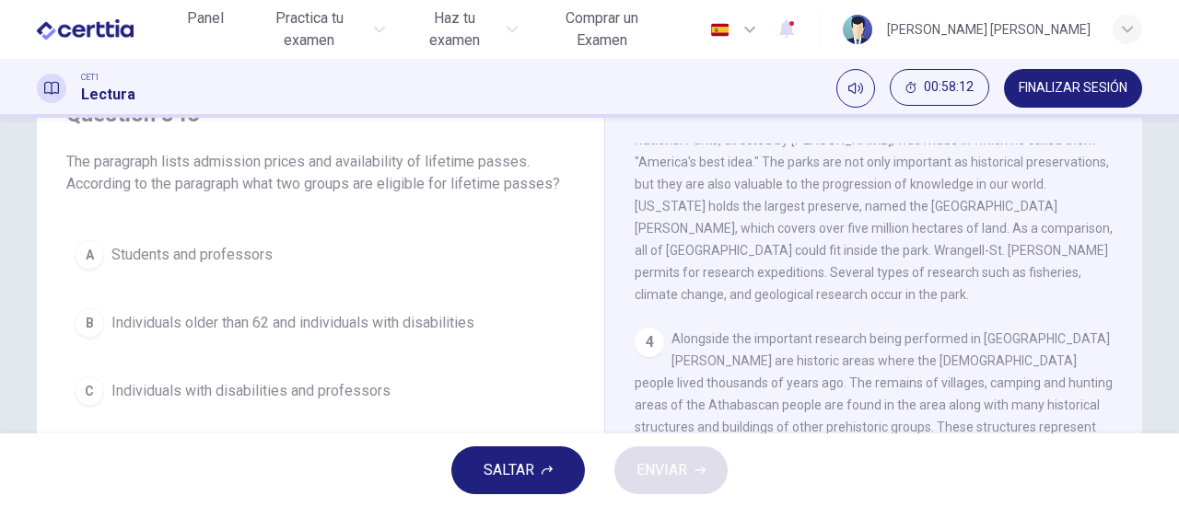
drag, startPoint x: 502, startPoint y: 468, endPoint x: 516, endPoint y: 467, distance: 13.8
click at [505, 468] on span "SALTAR" at bounding box center [508, 471] width 51 height 26
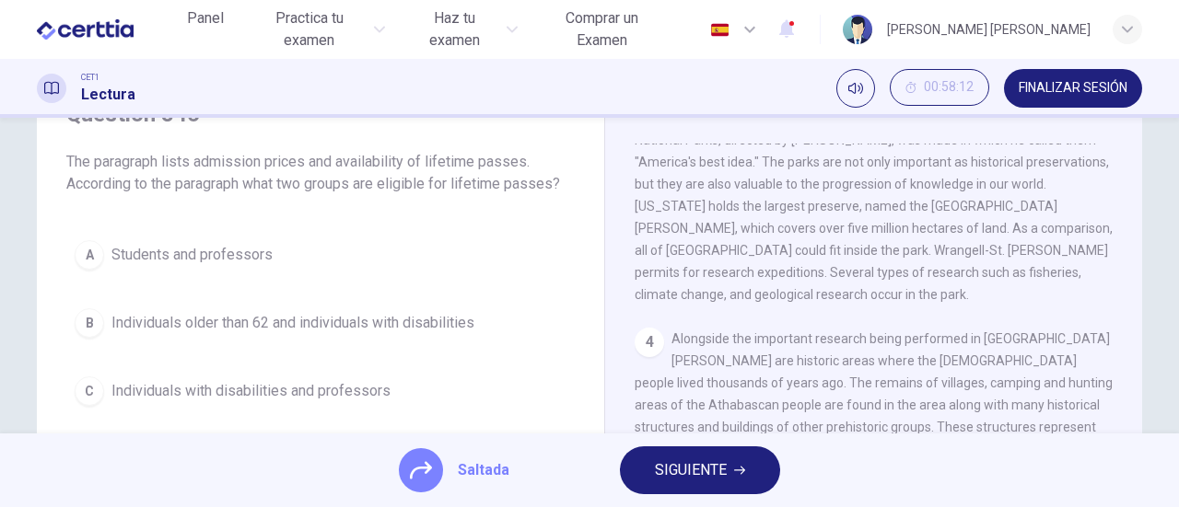
click at [699, 467] on span "SIGUIENTE" at bounding box center [691, 471] width 72 height 26
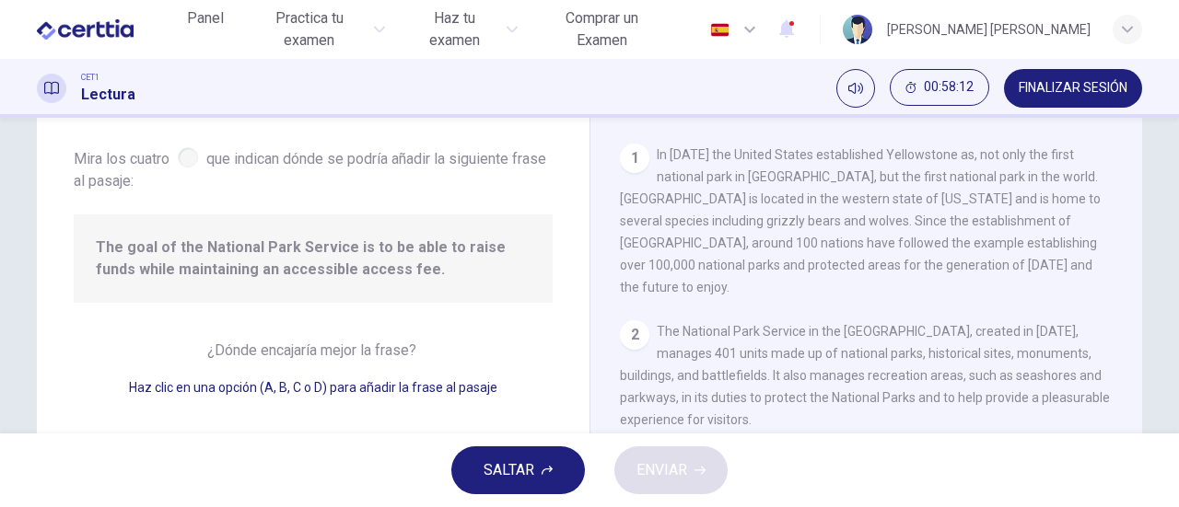
scroll to position [716, 0]
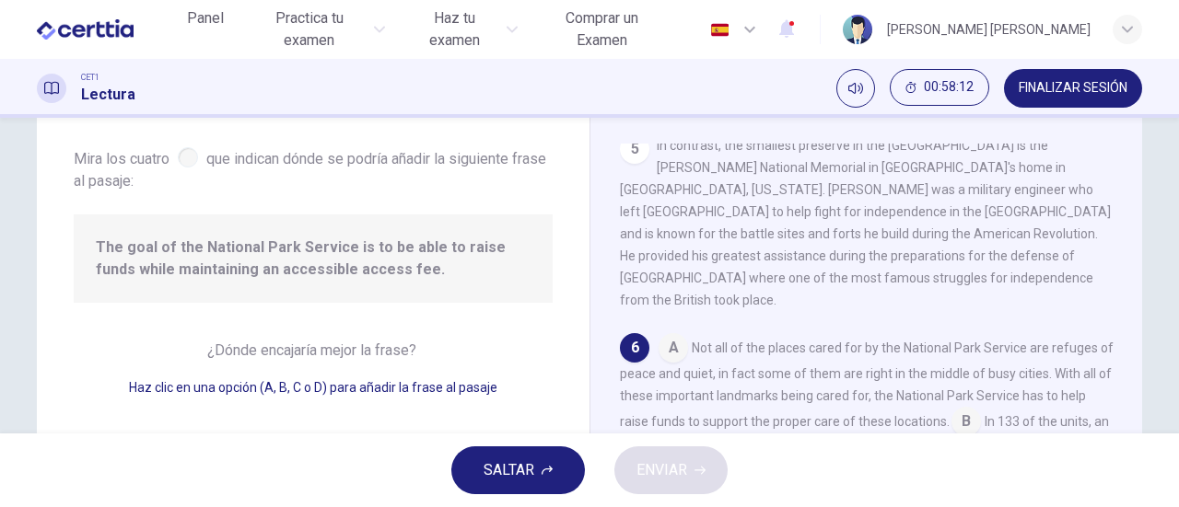
click at [488, 469] on span "SALTAR" at bounding box center [508, 471] width 51 height 26
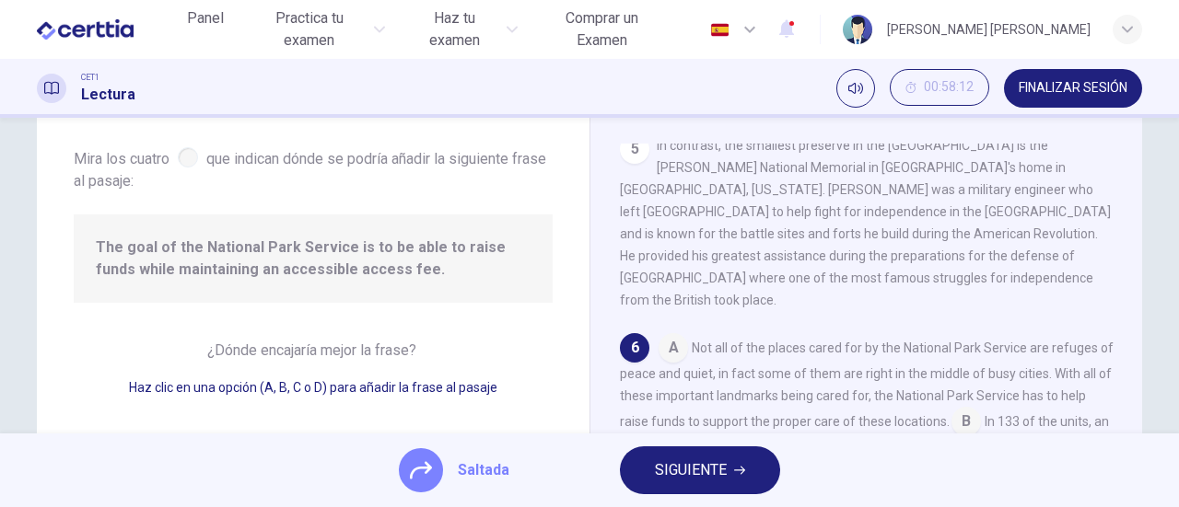
drag, startPoint x: 698, startPoint y: 471, endPoint x: 667, endPoint y: 473, distance: 31.4
click at [696, 471] on span "SIGUIENTE" at bounding box center [691, 471] width 72 height 26
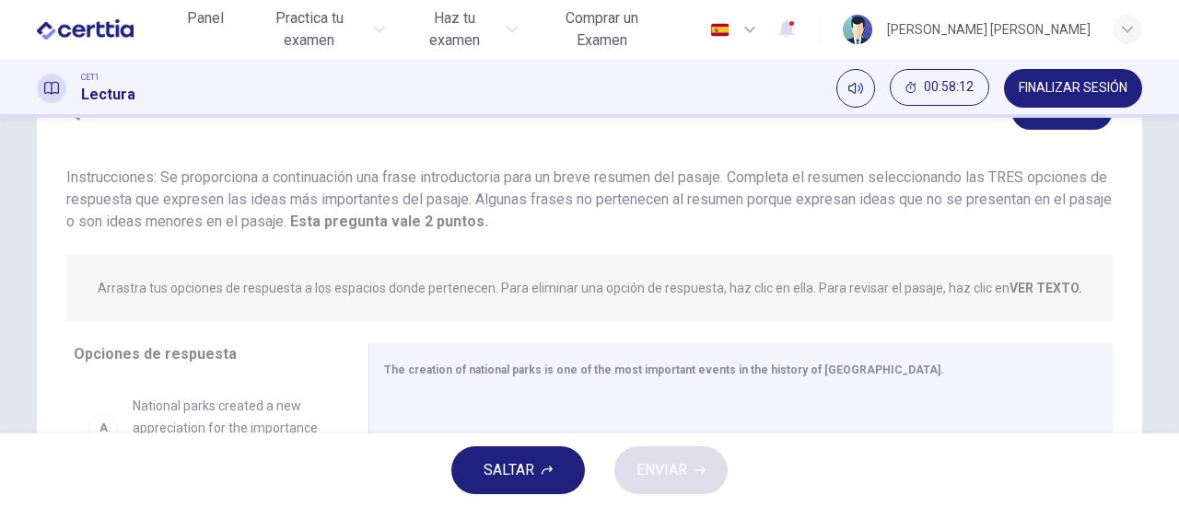
click at [526, 473] on span "SALTAR" at bounding box center [508, 471] width 51 height 26
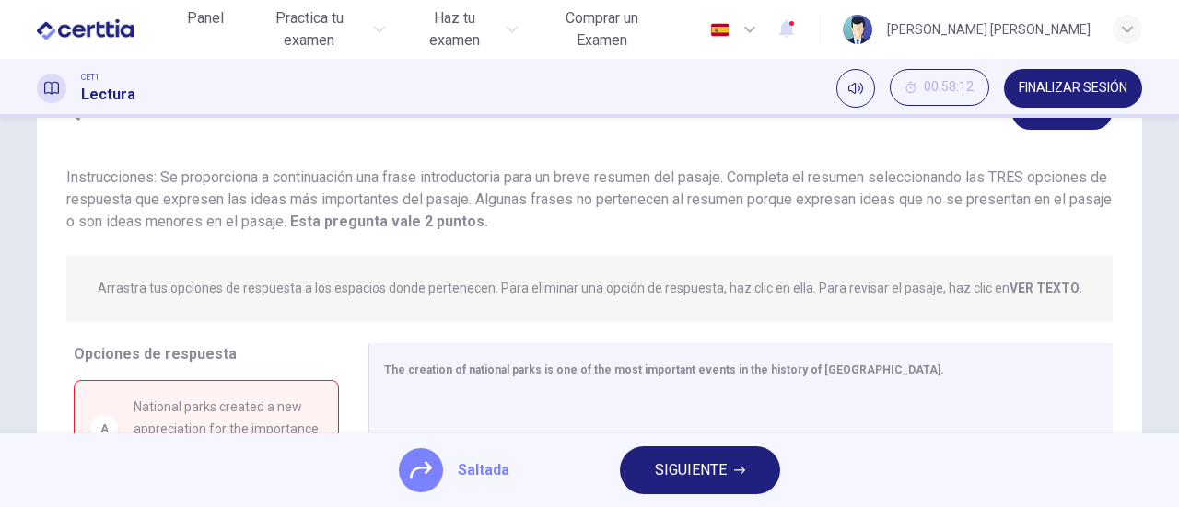
click at [678, 475] on span "SIGUIENTE" at bounding box center [691, 471] width 72 height 26
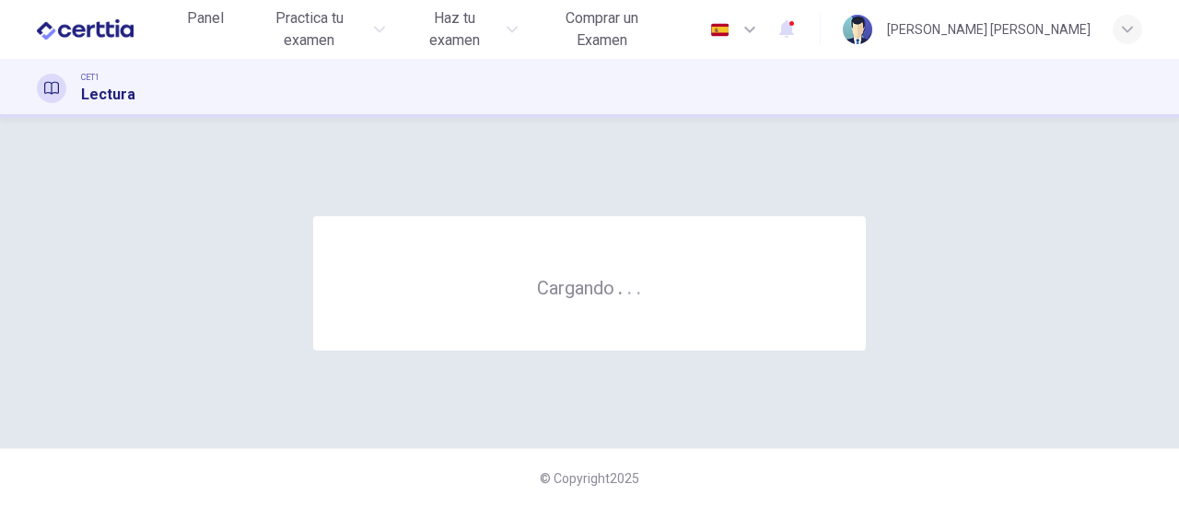
scroll to position [0, 0]
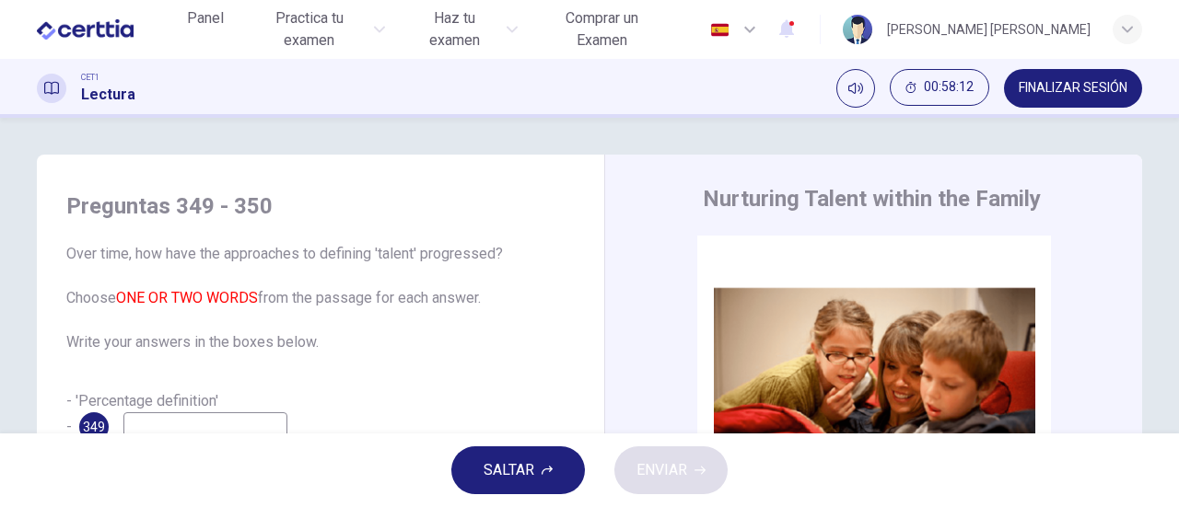
click at [537, 473] on button "SALTAR" at bounding box center [518, 471] width 134 height 48
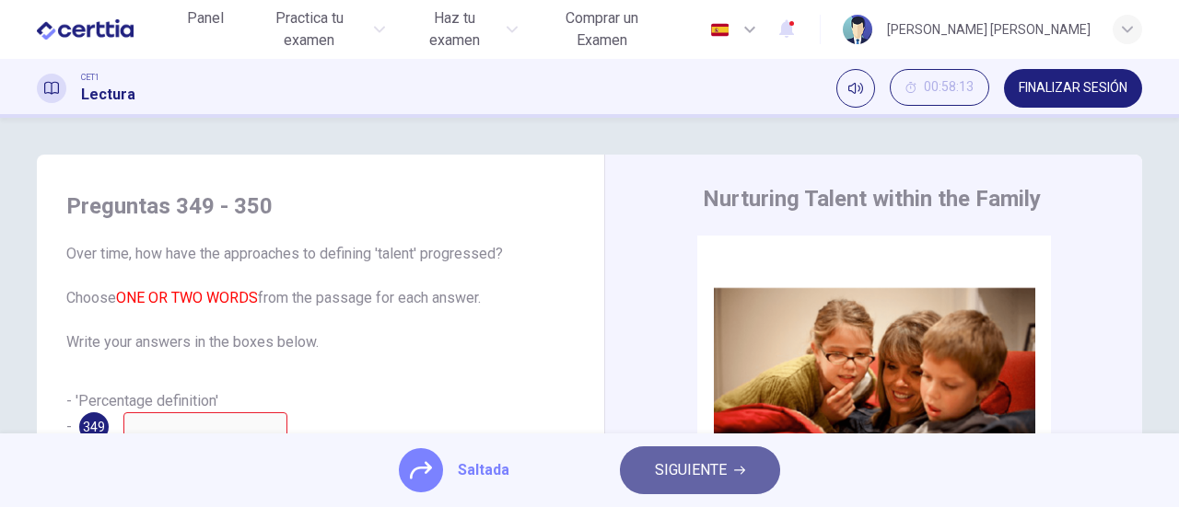
click at [697, 472] on span "SIGUIENTE" at bounding box center [691, 471] width 72 height 26
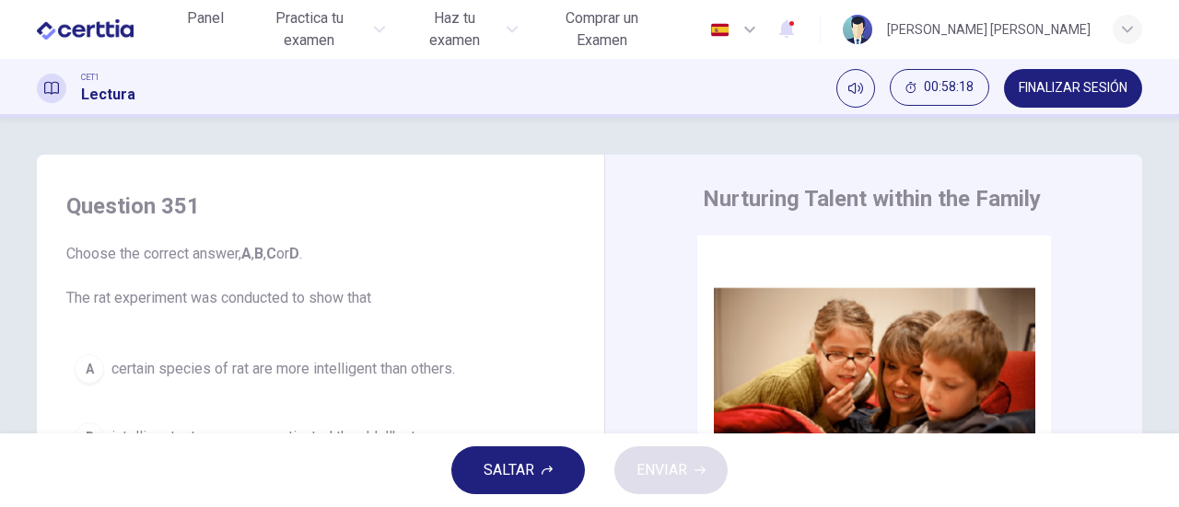
click at [536, 472] on button "SALTAR" at bounding box center [518, 471] width 134 height 48
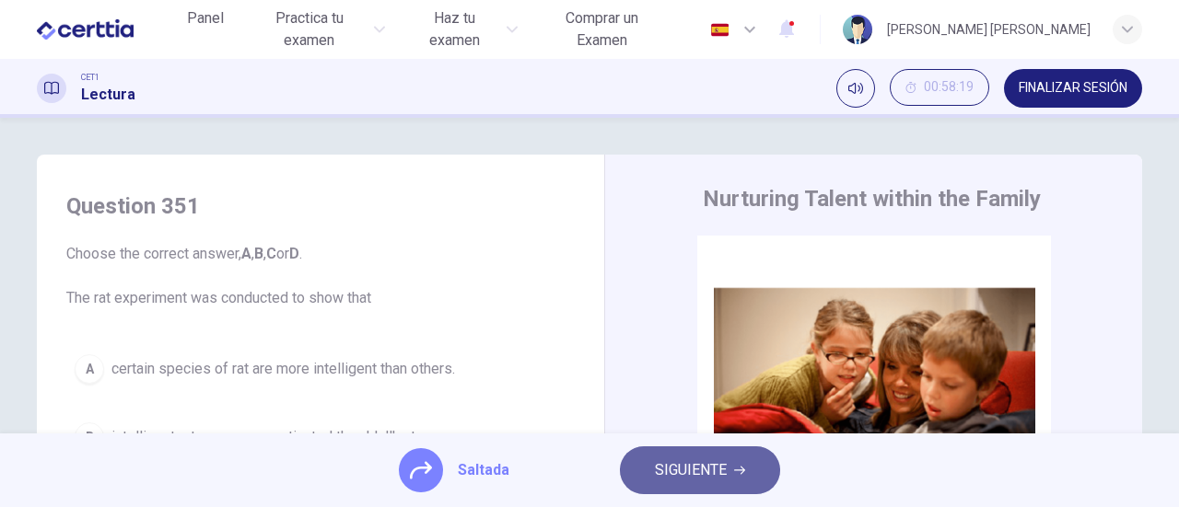
click at [687, 462] on span "SIGUIENTE" at bounding box center [691, 471] width 72 height 26
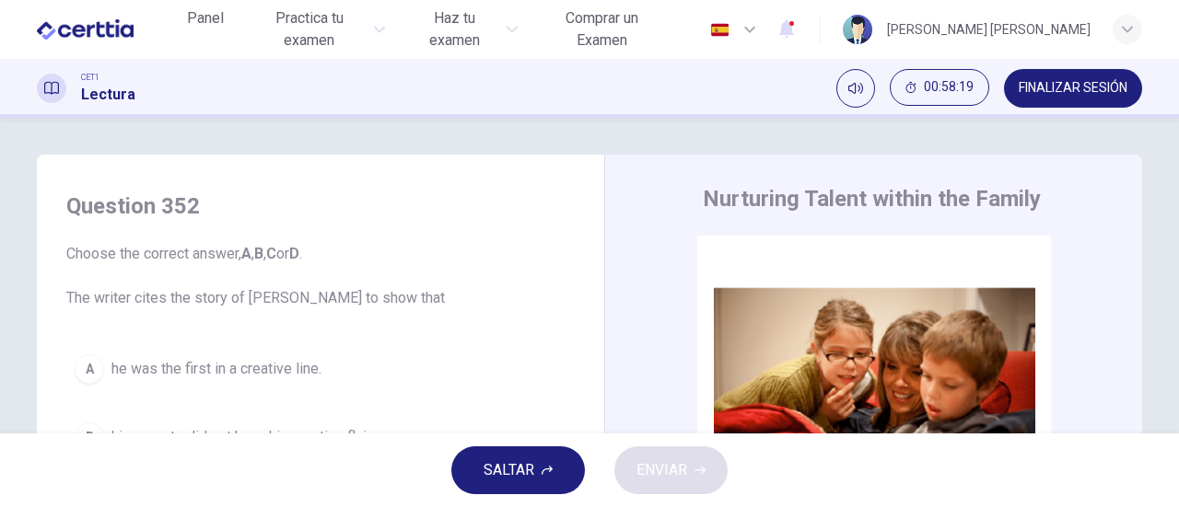
click at [564, 461] on button "SALTAR" at bounding box center [518, 471] width 134 height 48
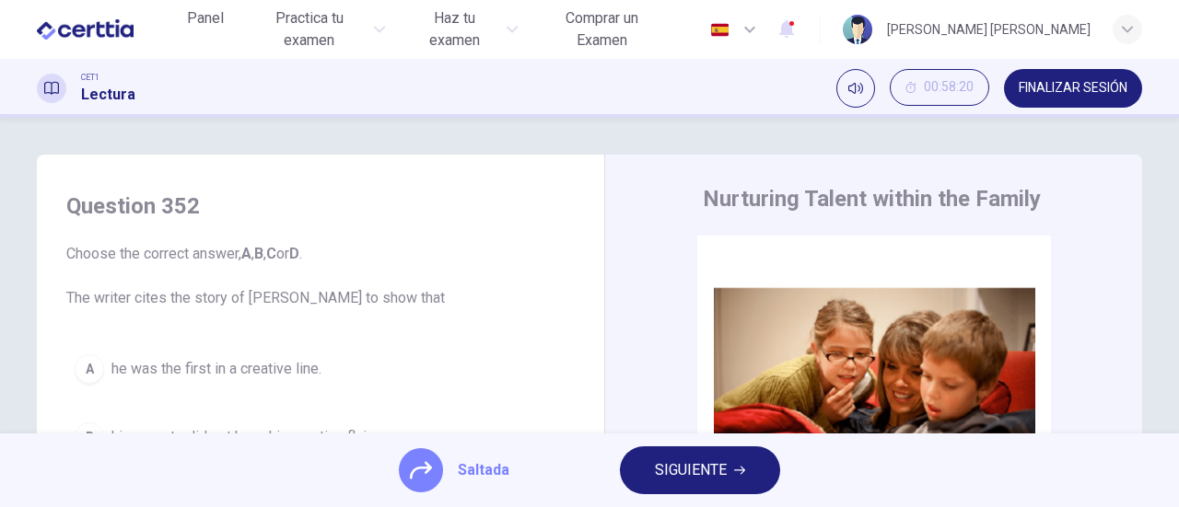
click at [725, 482] on span "SIGUIENTE" at bounding box center [691, 471] width 72 height 26
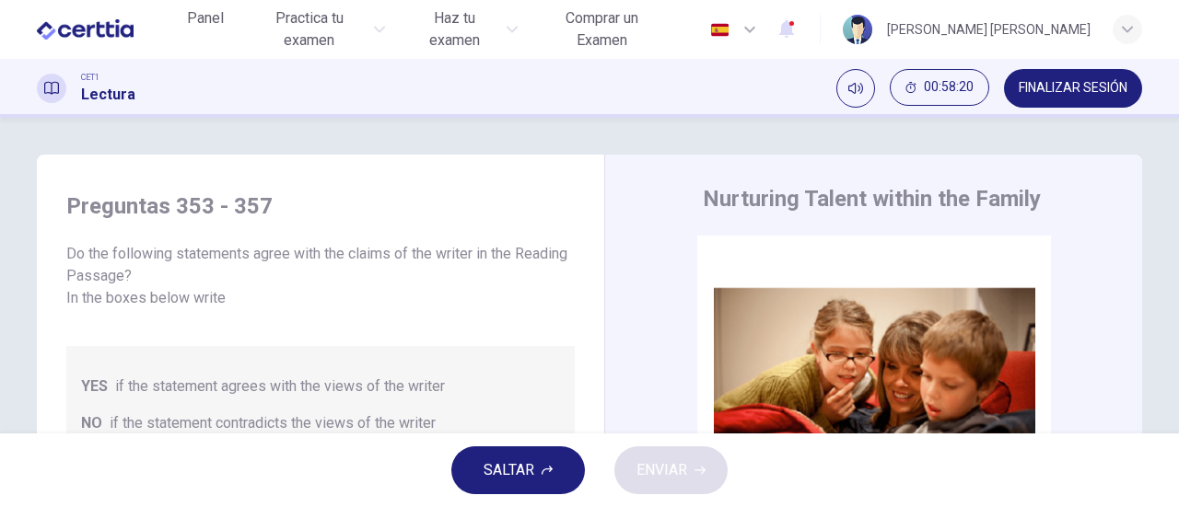
click at [510, 480] on span "SALTAR" at bounding box center [508, 471] width 51 height 26
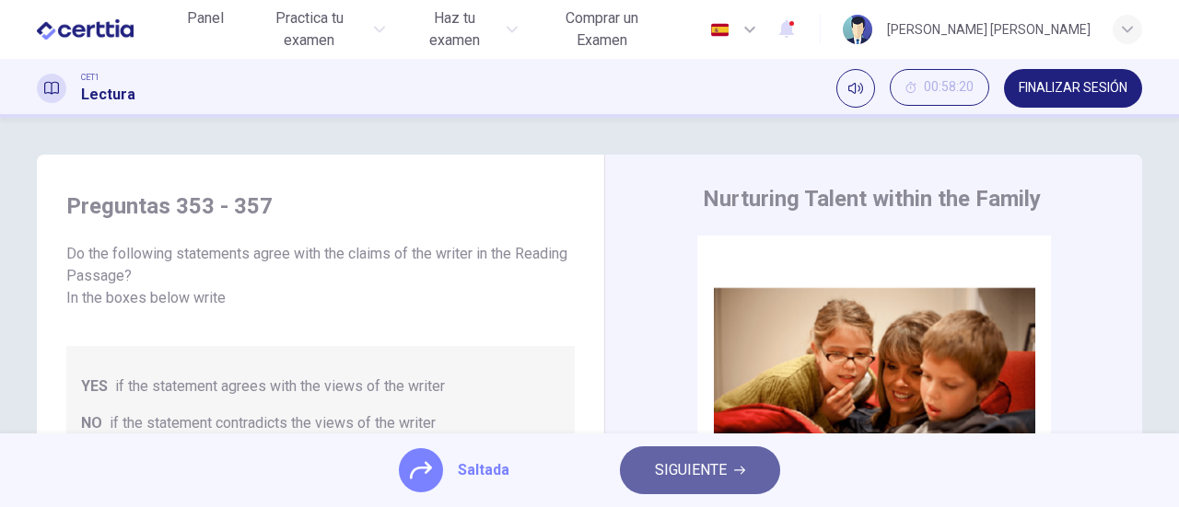
click at [700, 472] on span "SIGUIENTE" at bounding box center [691, 471] width 72 height 26
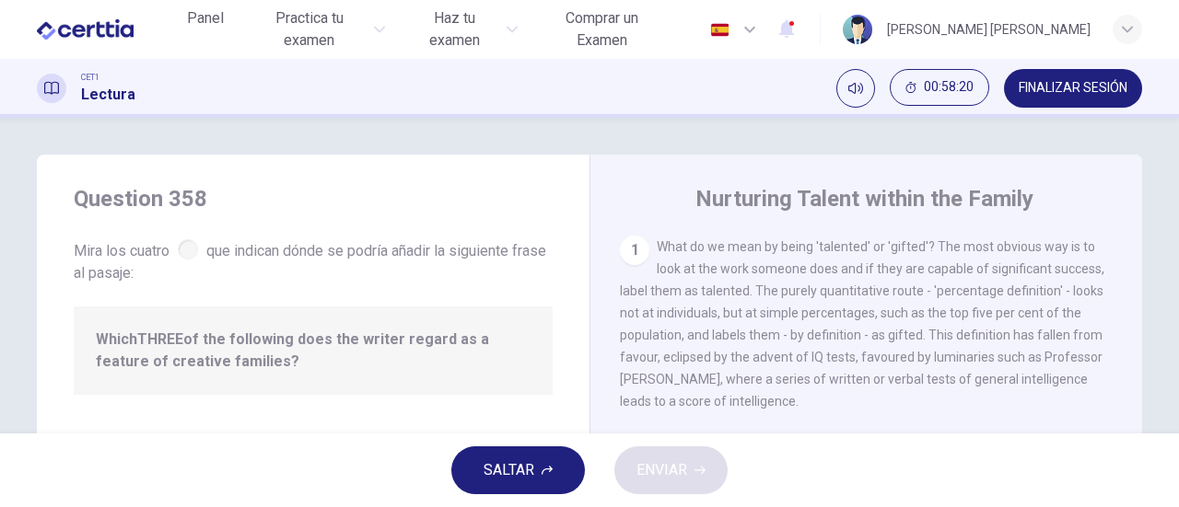
click at [539, 474] on button "SALTAR" at bounding box center [518, 471] width 134 height 48
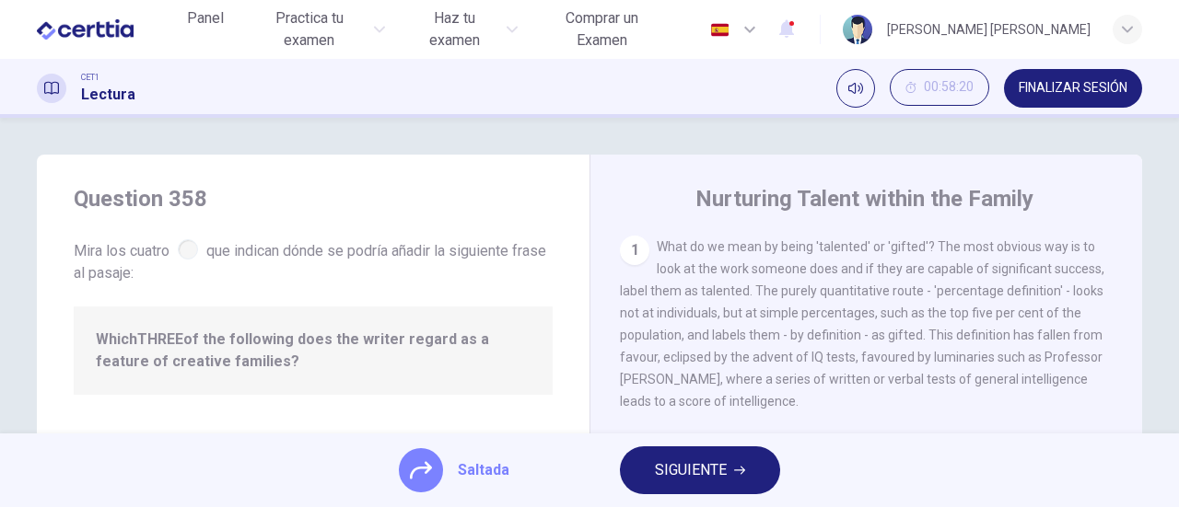
click at [712, 475] on span "SIGUIENTE" at bounding box center [691, 471] width 72 height 26
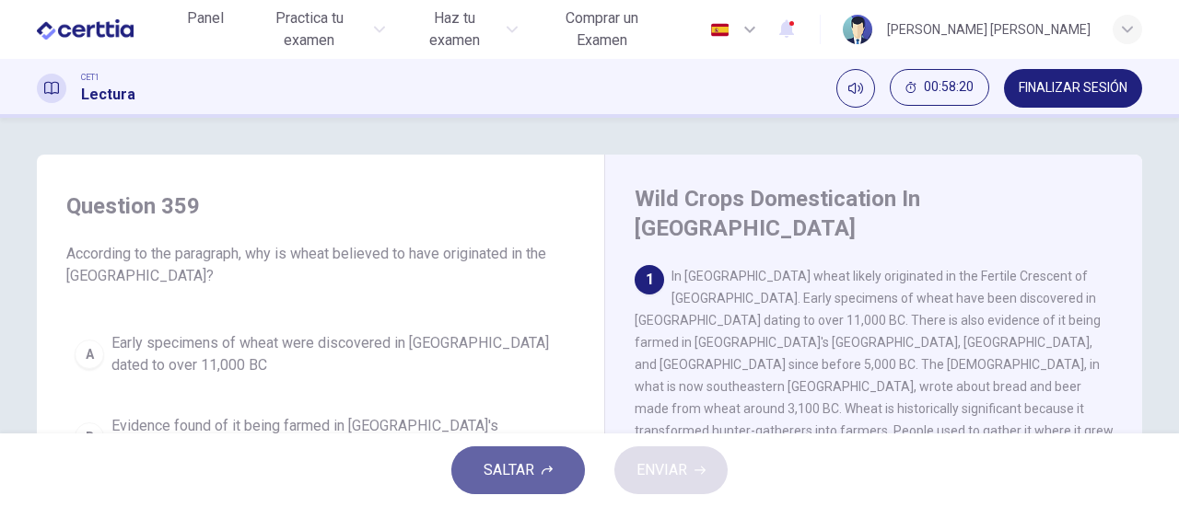
click at [517, 473] on span "SALTAR" at bounding box center [508, 471] width 51 height 26
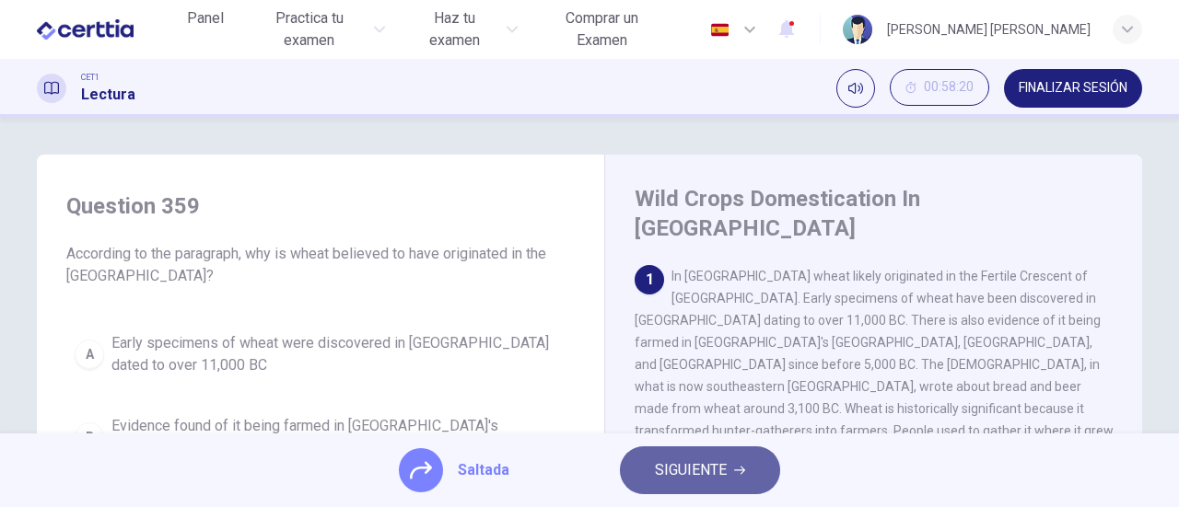
click at [679, 473] on span "SIGUIENTE" at bounding box center [691, 471] width 72 height 26
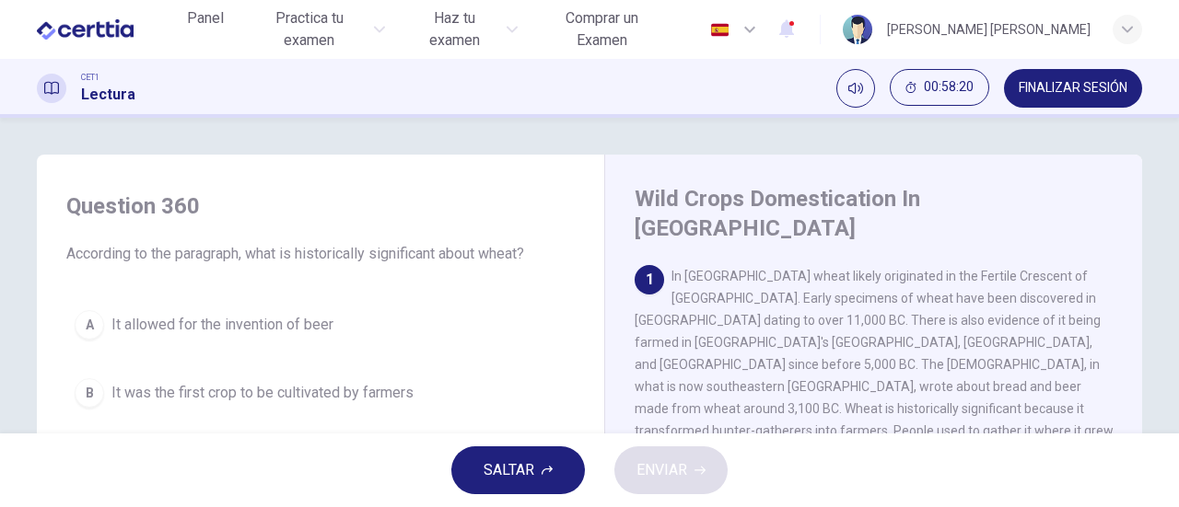
click at [536, 474] on button "SALTAR" at bounding box center [518, 471] width 134 height 48
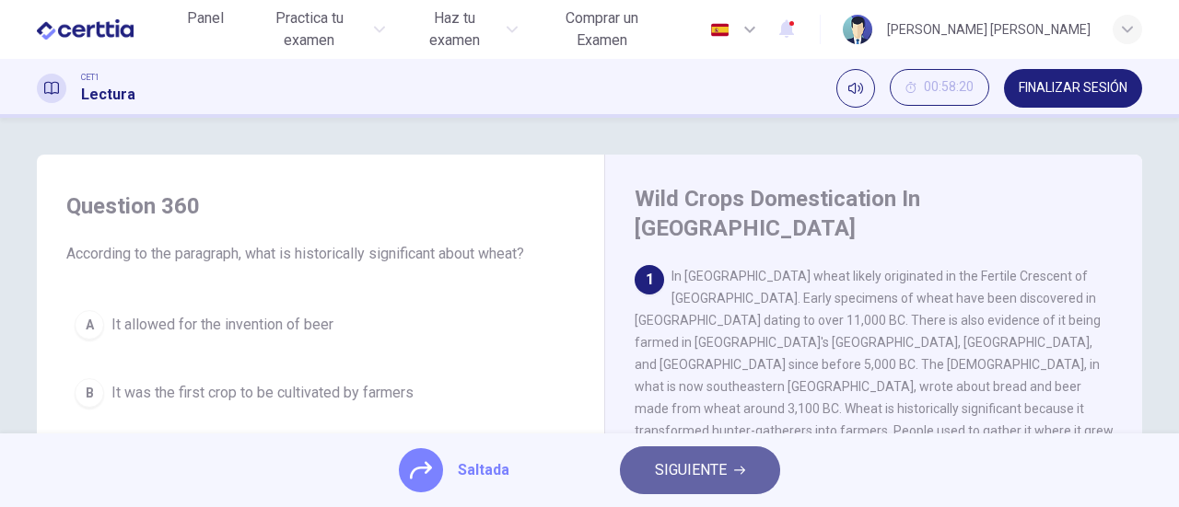
click at [705, 471] on span "SIGUIENTE" at bounding box center [691, 471] width 72 height 26
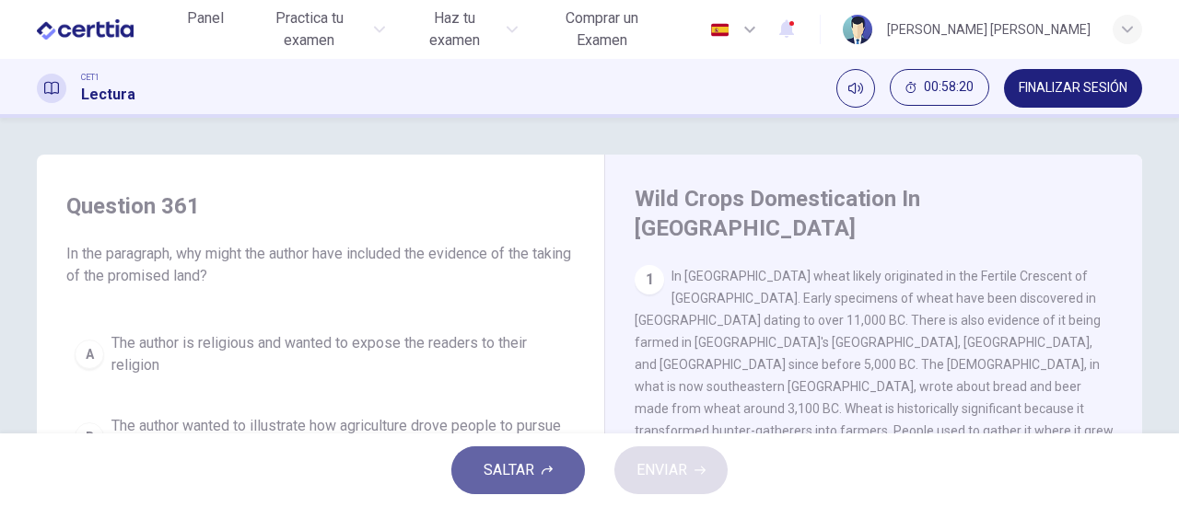
click at [515, 471] on span "SALTAR" at bounding box center [508, 471] width 51 height 26
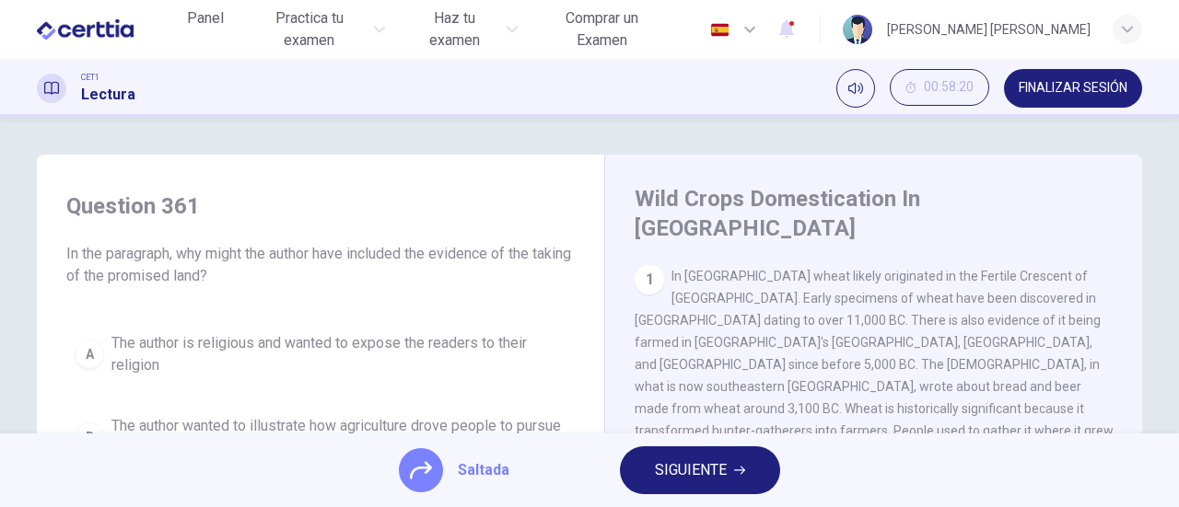
click at [665, 471] on span "SIGUIENTE" at bounding box center [691, 471] width 72 height 26
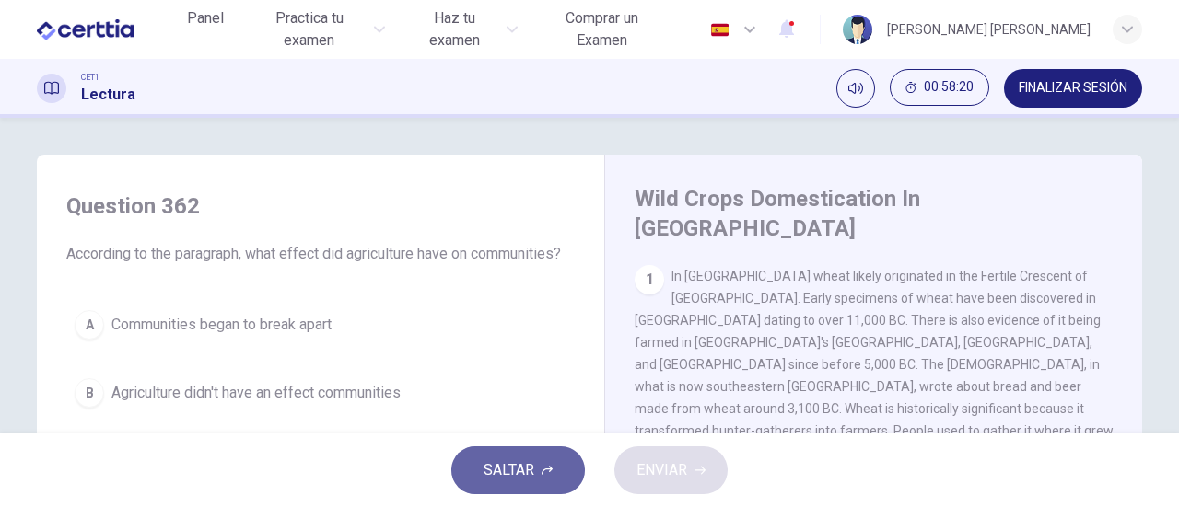
click at [523, 468] on span "SALTAR" at bounding box center [508, 471] width 51 height 26
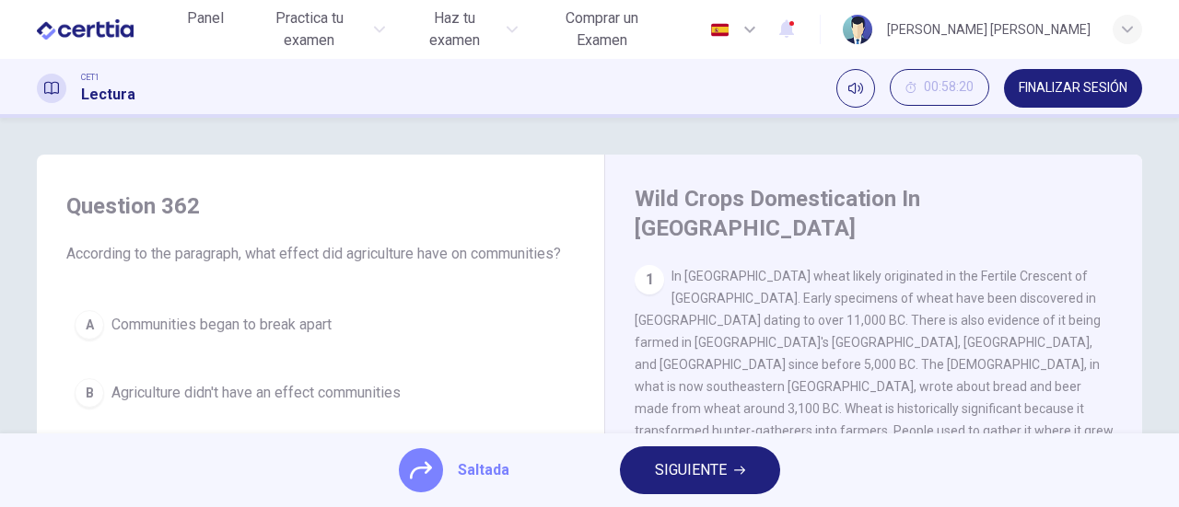
click at [692, 469] on span "SIGUIENTE" at bounding box center [691, 471] width 72 height 26
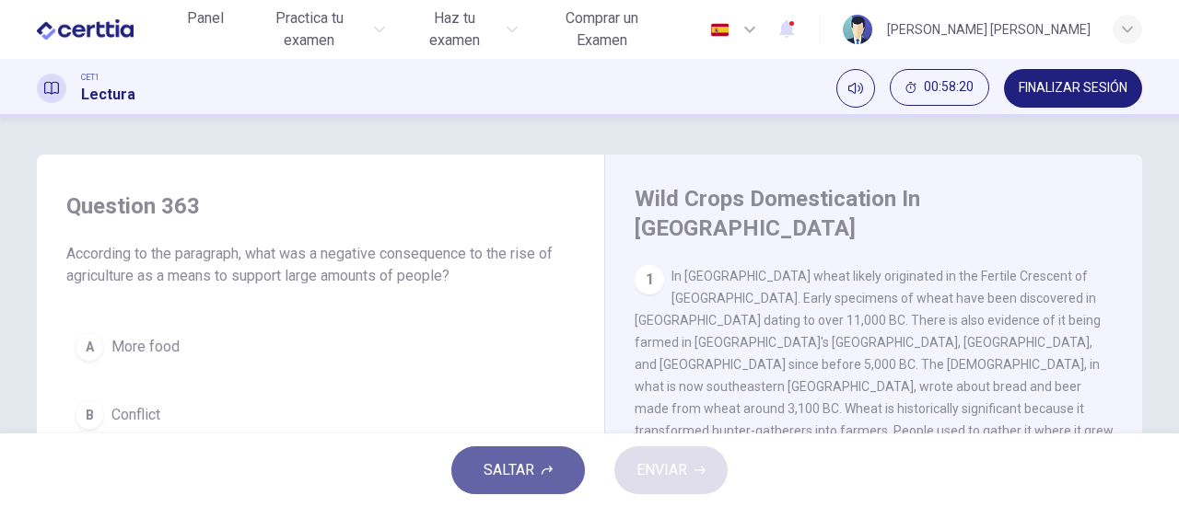
drag, startPoint x: 503, startPoint y: 476, endPoint x: 527, endPoint y: 476, distance: 23.9
click at [504, 476] on span "SALTAR" at bounding box center [508, 471] width 51 height 26
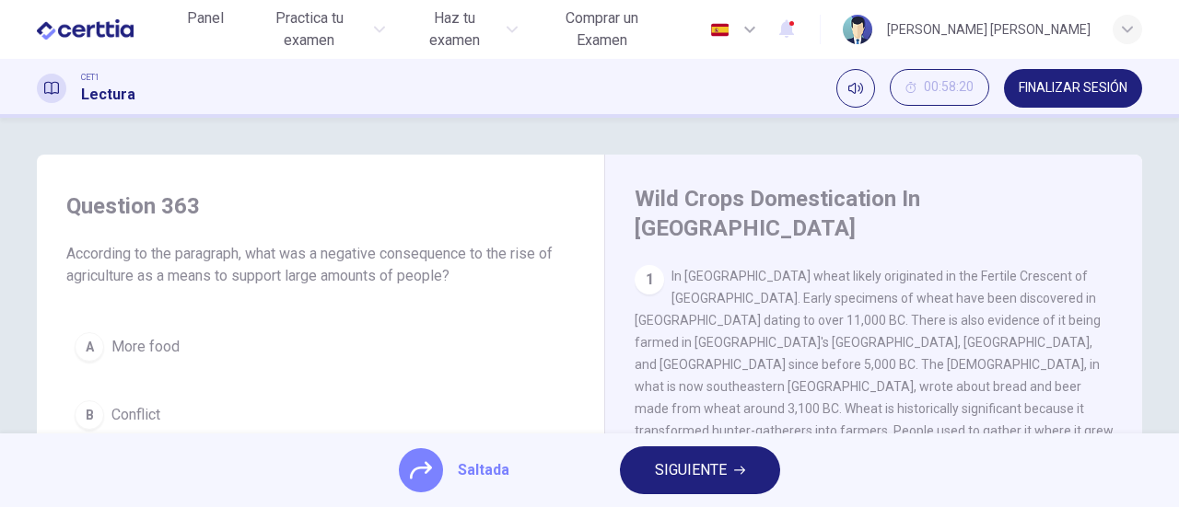
click at [693, 476] on span "SIGUIENTE" at bounding box center [691, 471] width 72 height 26
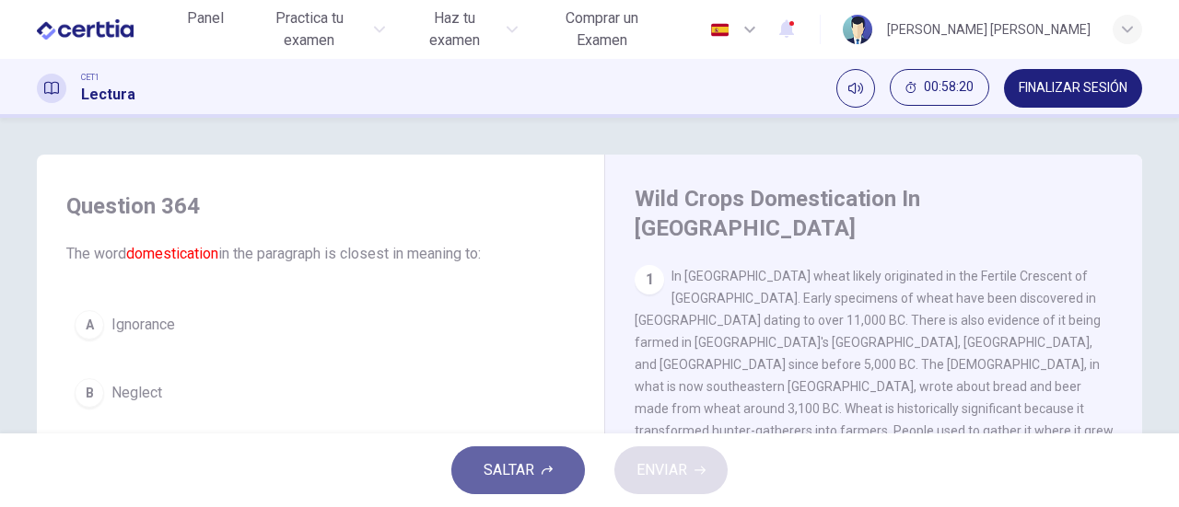
click at [509, 474] on span "SALTAR" at bounding box center [508, 471] width 51 height 26
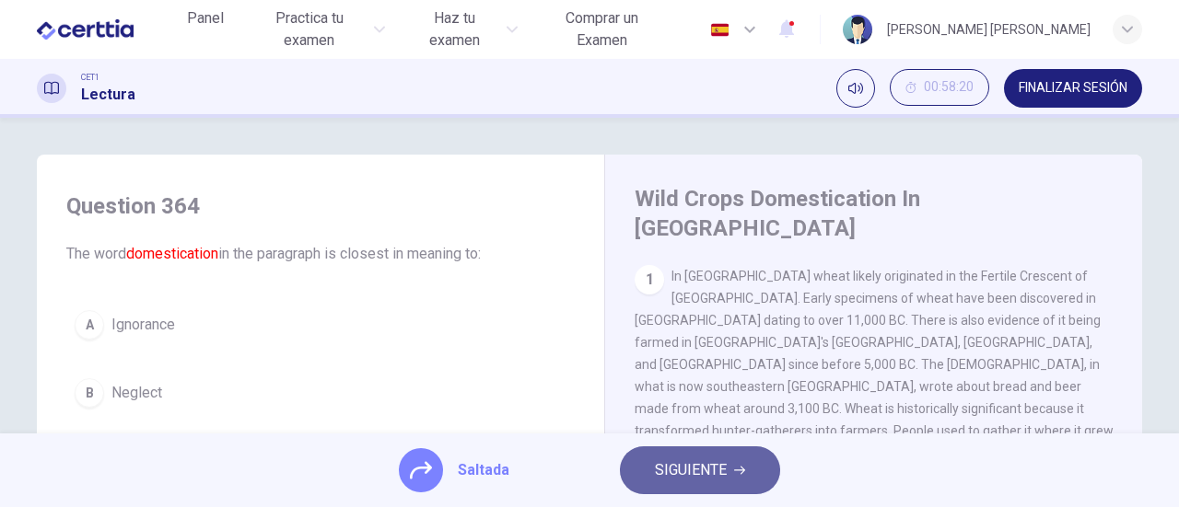
click at [688, 477] on span "SIGUIENTE" at bounding box center [691, 471] width 72 height 26
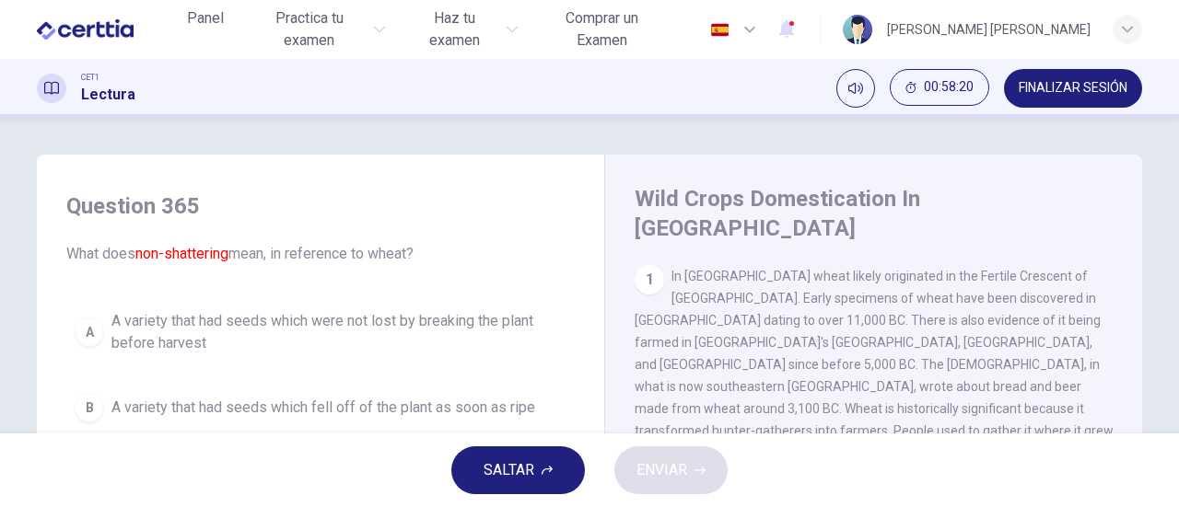
click at [534, 479] on button "SALTAR" at bounding box center [518, 471] width 134 height 48
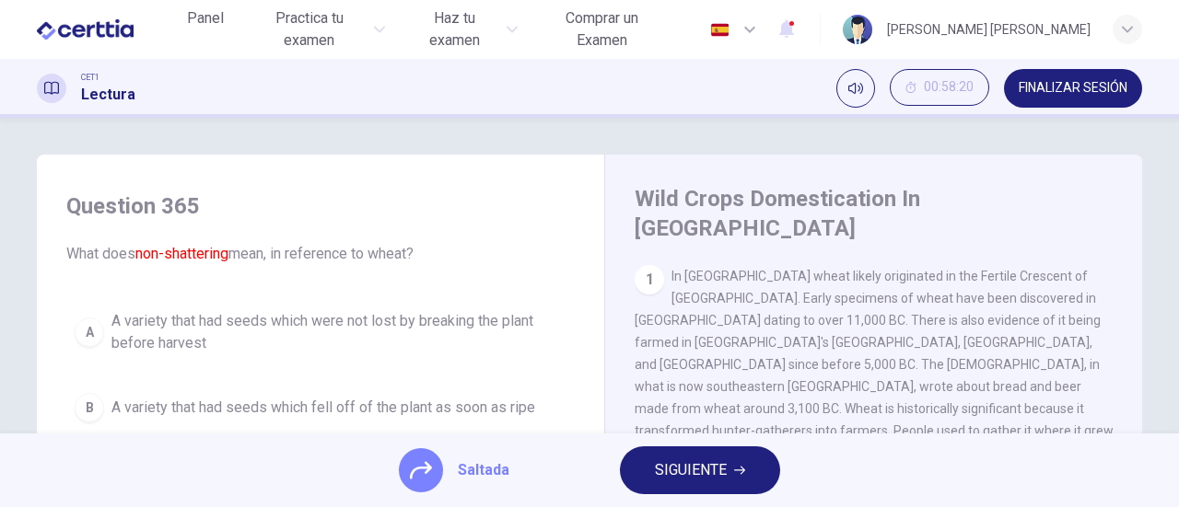
click at [696, 476] on span "SIGUIENTE" at bounding box center [691, 471] width 72 height 26
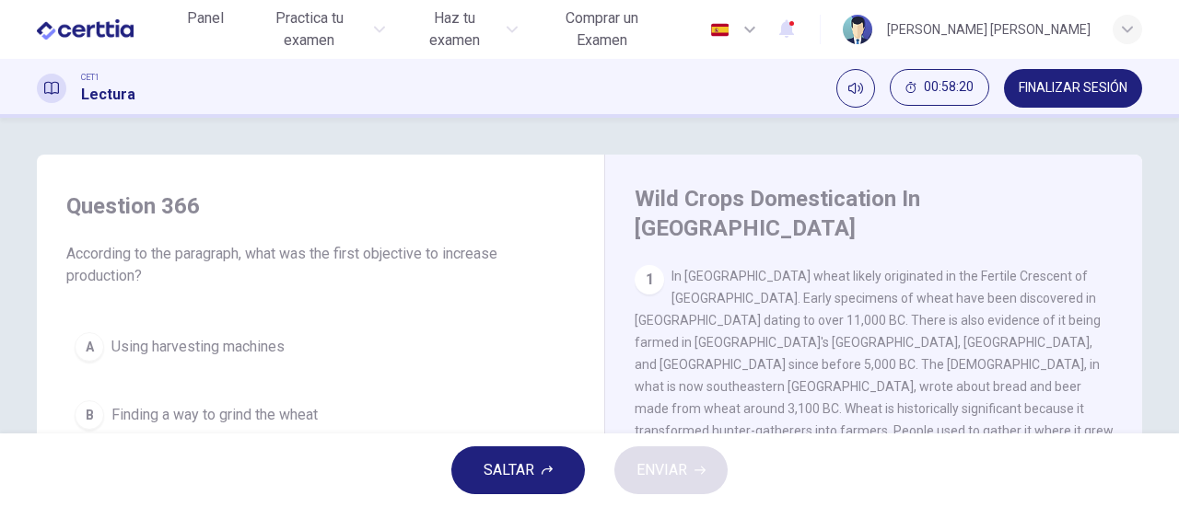
click at [529, 475] on span "SALTAR" at bounding box center [508, 471] width 51 height 26
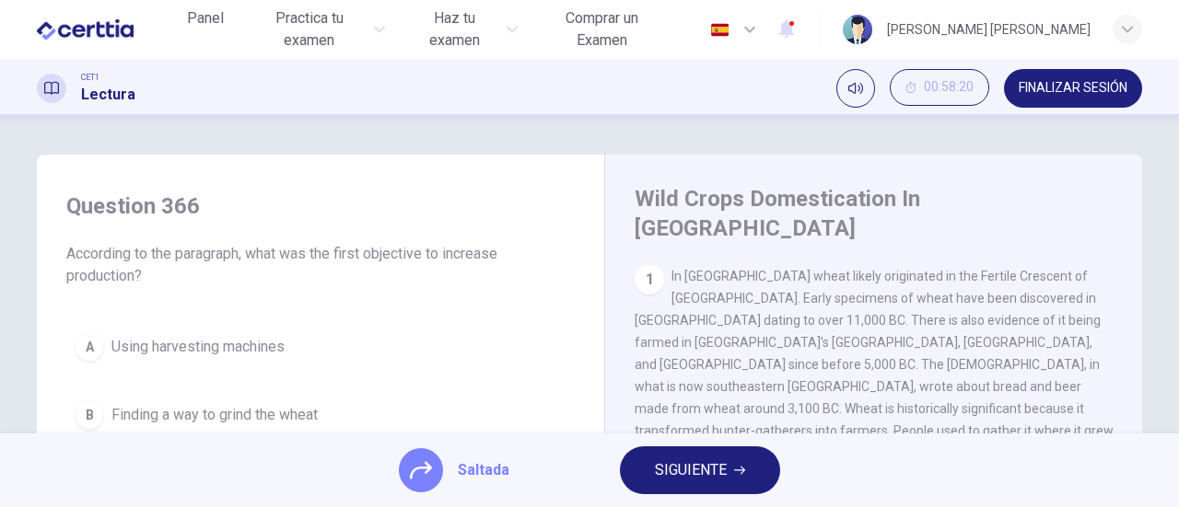
click at [673, 471] on span "SIGUIENTE" at bounding box center [691, 471] width 72 height 26
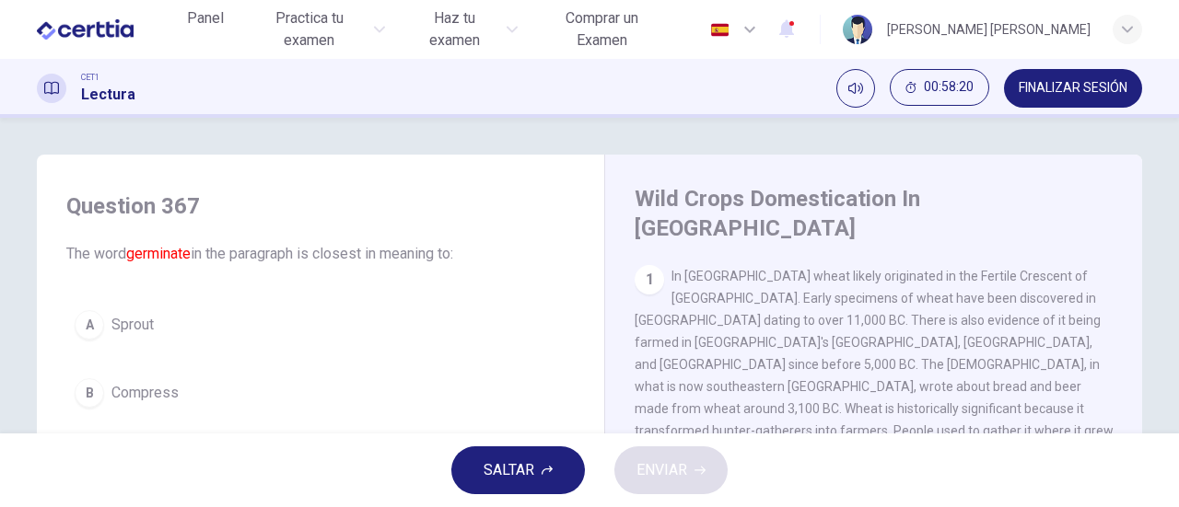
click at [478, 471] on button "SALTAR" at bounding box center [518, 471] width 134 height 48
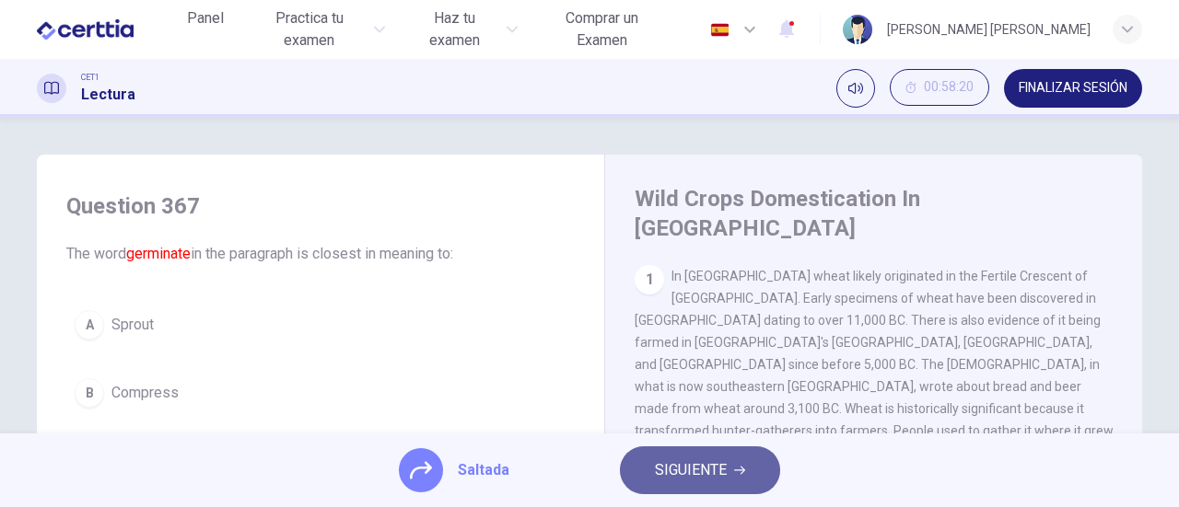
click at [685, 471] on span "SIGUIENTE" at bounding box center [691, 471] width 72 height 26
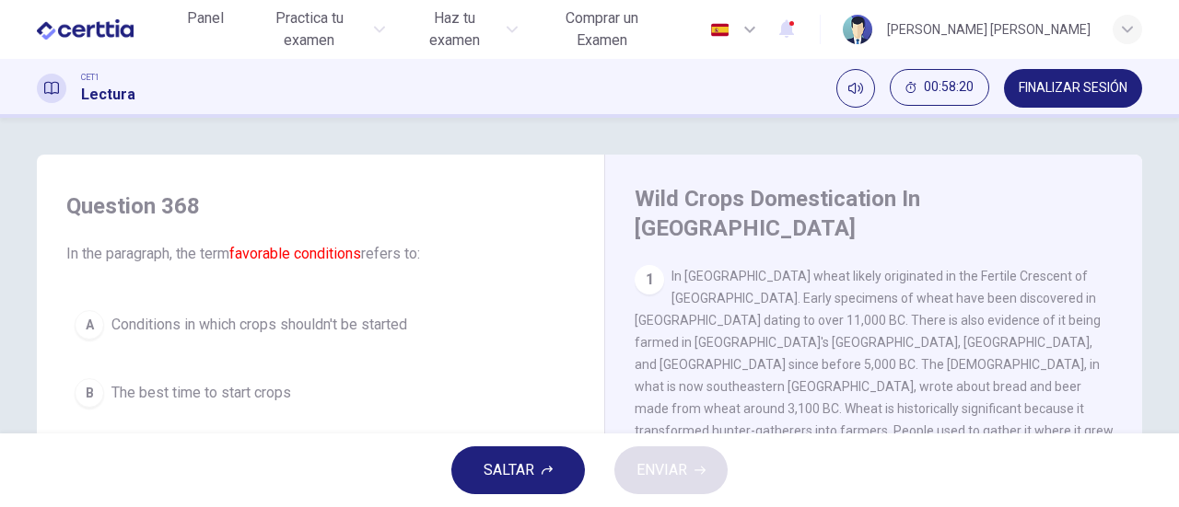
click at [541, 474] on icon "button" at bounding box center [546, 470] width 11 height 11
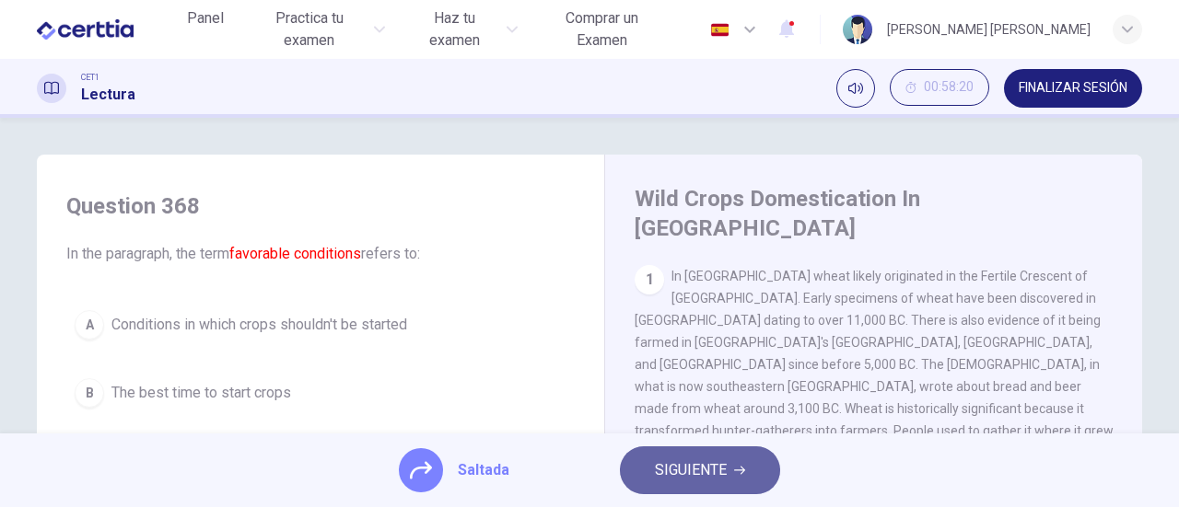
drag, startPoint x: 698, startPoint y: 474, endPoint x: 666, endPoint y: 477, distance: 32.3
click at [698, 474] on span "SIGUIENTE" at bounding box center [691, 471] width 72 height 26
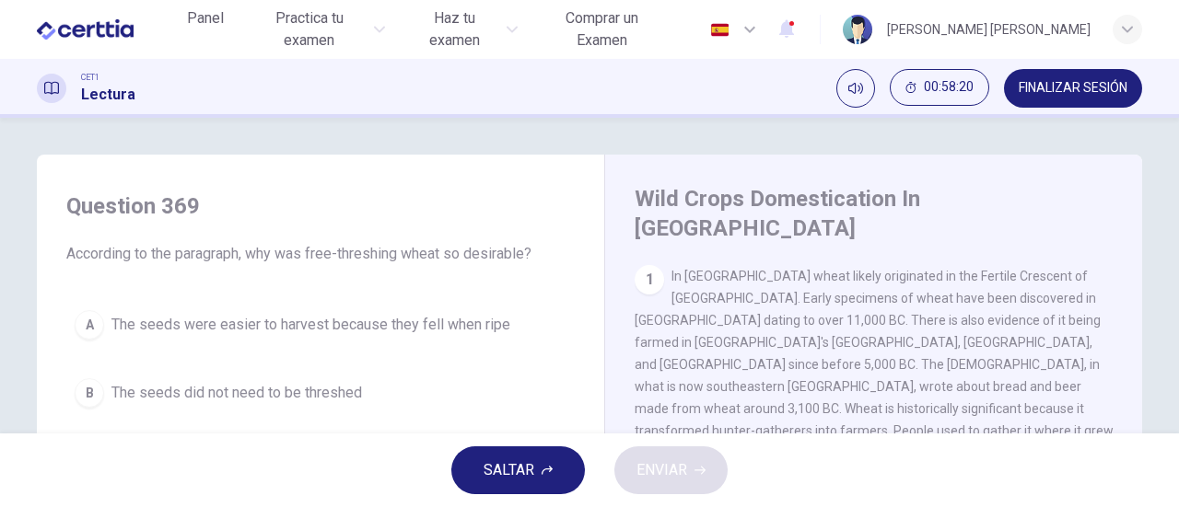
click at [488, 477] on span "SALTAR" at bounding box center [508, 471] width 51 height 26
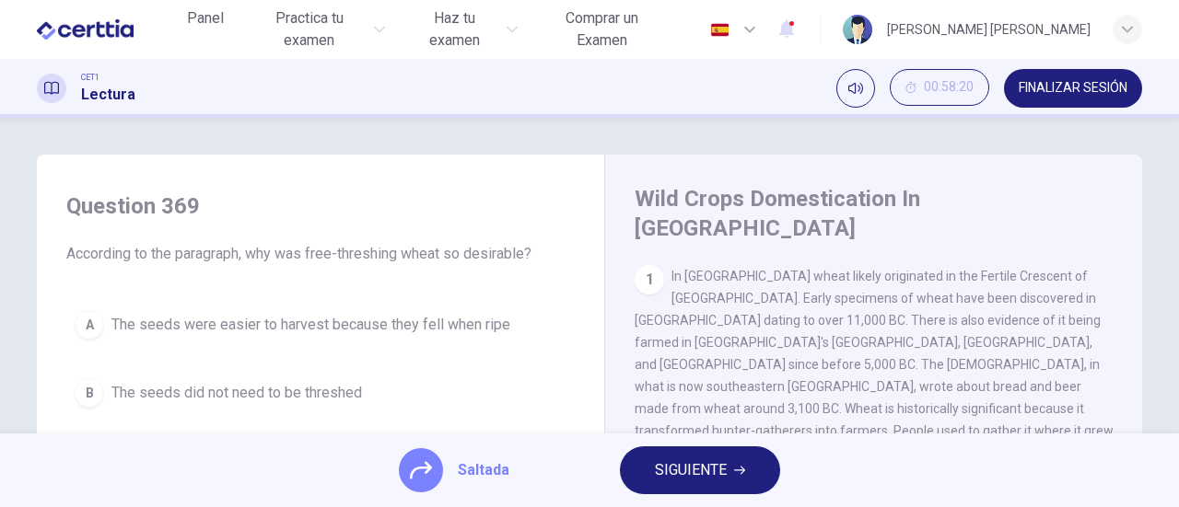
drag, startPoint x: 692, startPoint y: 471, endPoint x: 604, endPoint y: 478, distance: 88.6
click at [689, 472] on span "SIGUIENTE" at bounding box center [691, 471] width 72 height 26
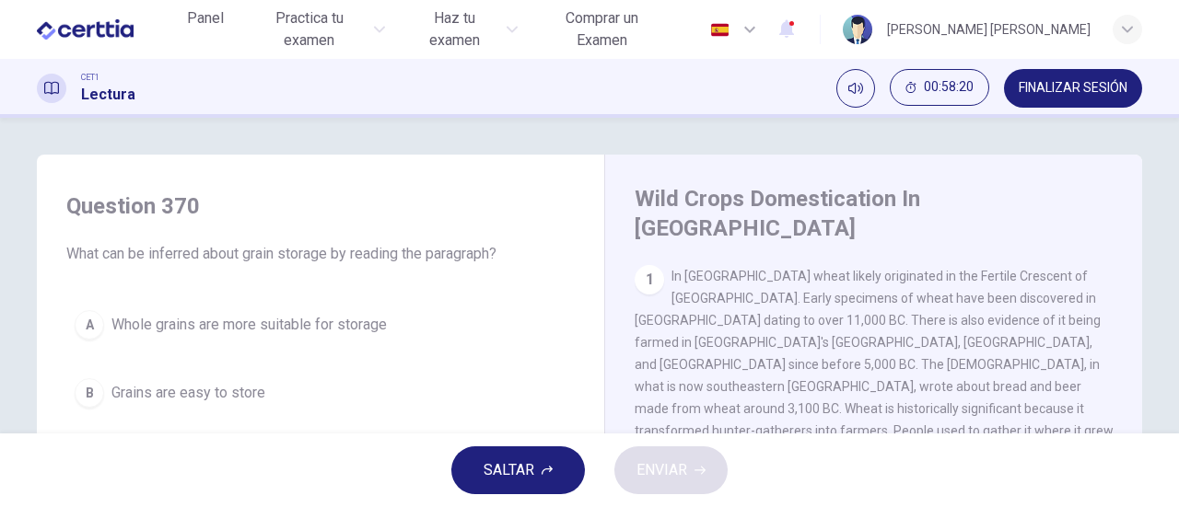
click at [493, 476] on span "SALTAR" at bounding box center [508, 471] width 51 height 26
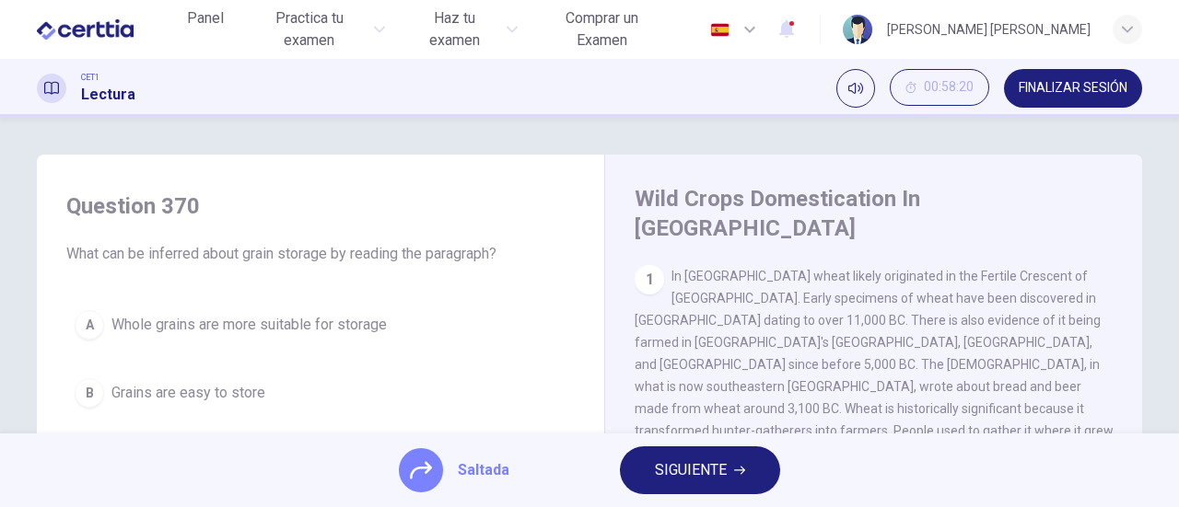
click at [702, 479] on span "SIGUIENTE" at bounding box center [691, 471] width 72 height 26
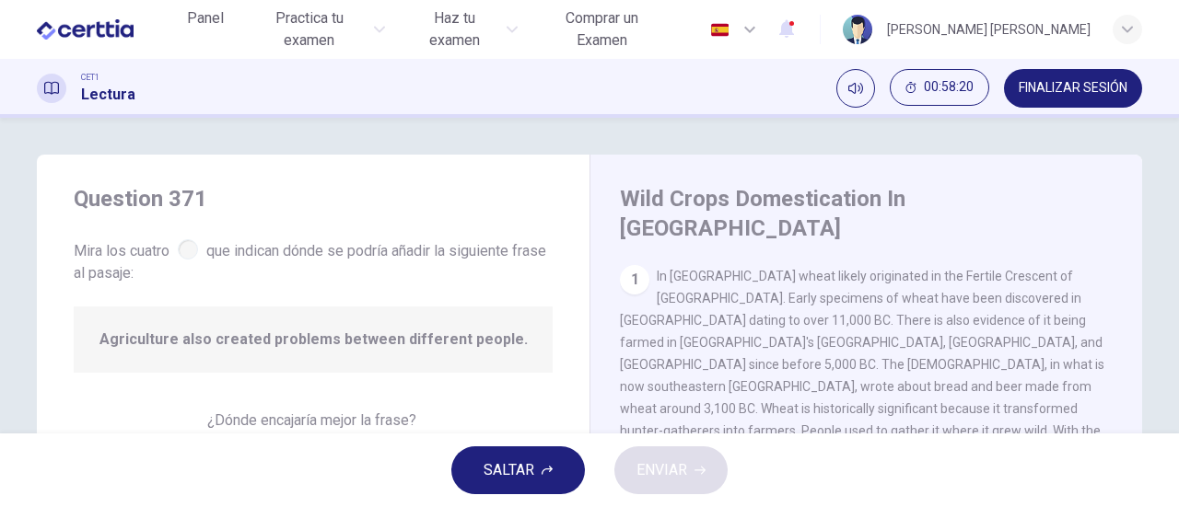
scroll to position [20, 0]
click at [522, 481] on span "SALTAR" at bounding box center [508, 471] width 51 height 26
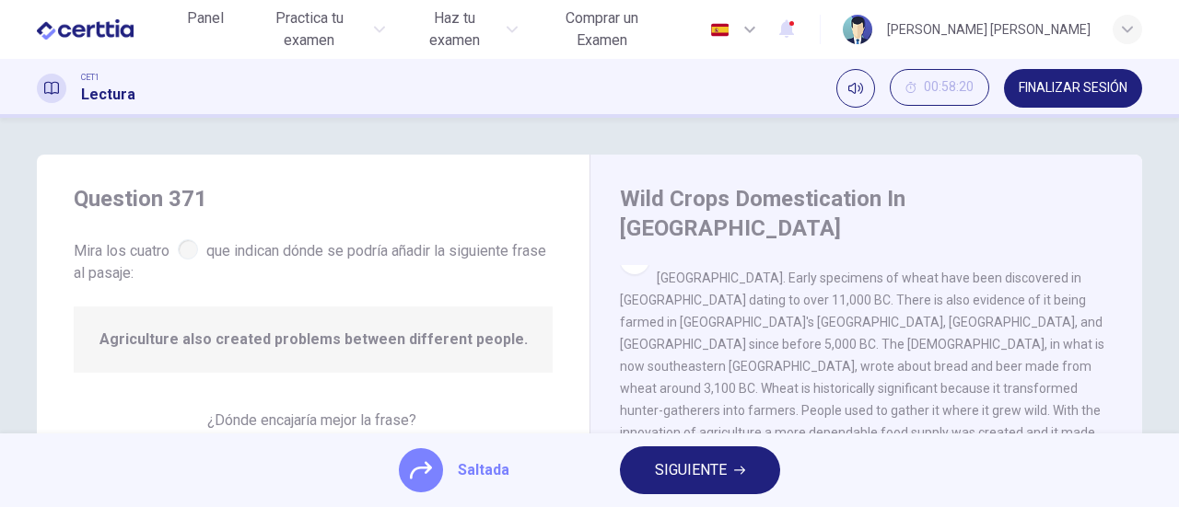
drag, startPoint x: 672, startPoint y: 479, endPoint x: 641, endPoint y: 483, distance: 31.6
click at [669, 479] on span "SIGUIENTE" at bounding box center [691, 471] width 72 height 26
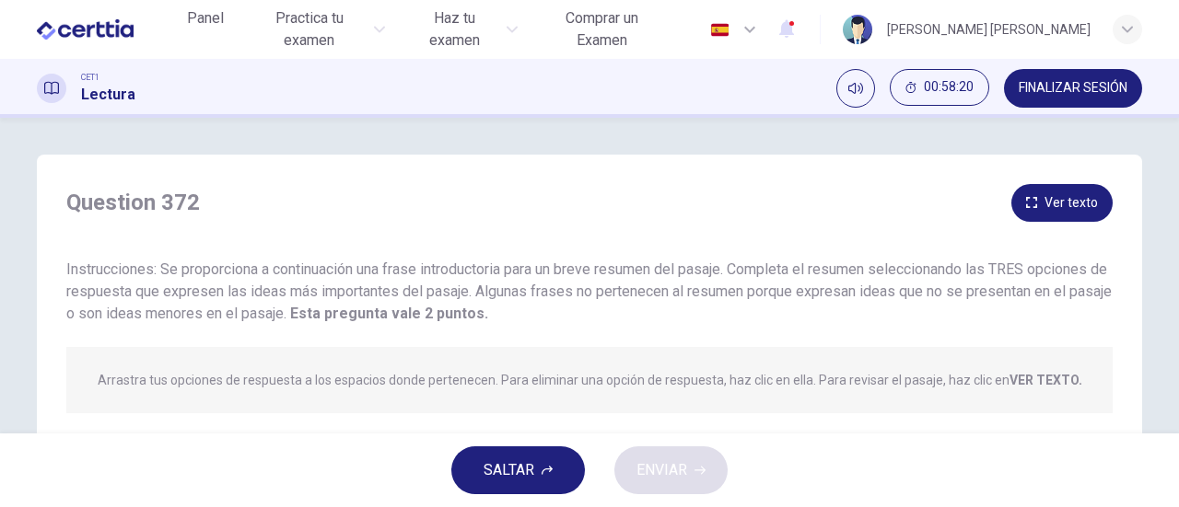
click at [484, 485] on button "SALTAR" at bounding box center [518, 471] width 134 height 48
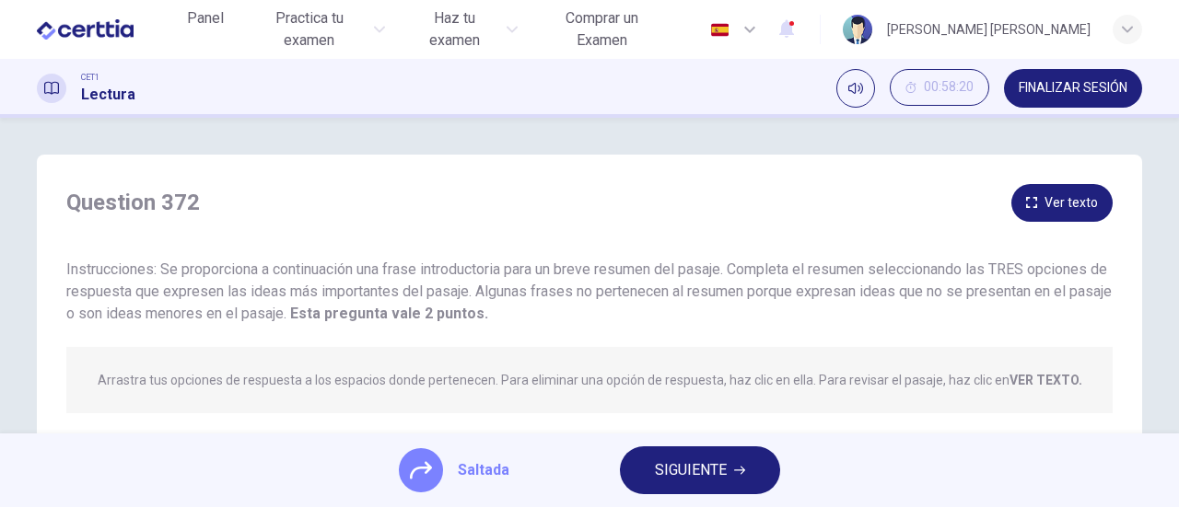
click at [668, 480] on span "SIGUIENTE" at bounding box center [691, 471] width 72 height 26
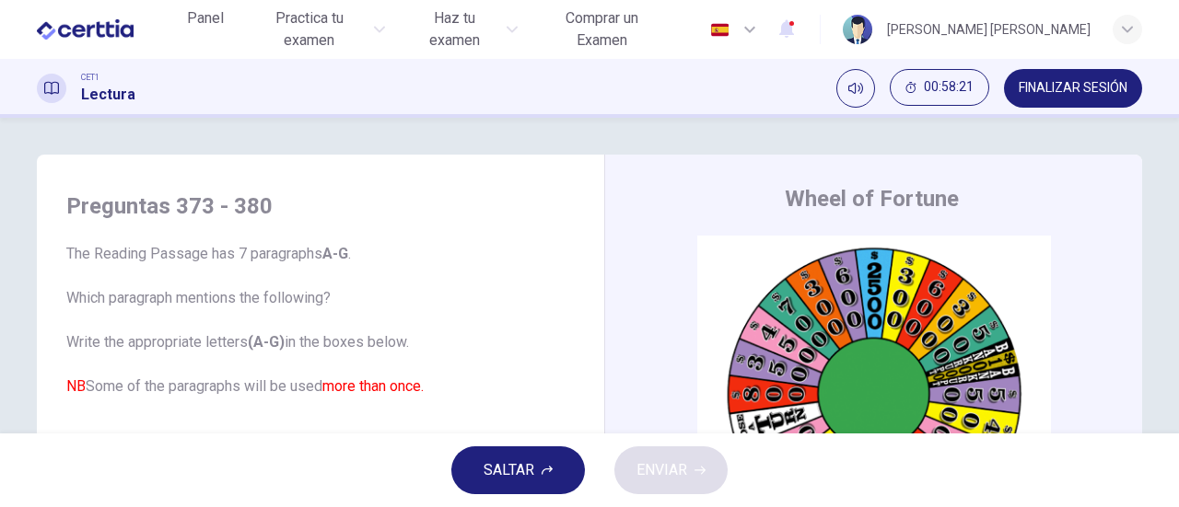
click at [538, 475] on button "SALTAR" at bounding box center [518, 471] width 134 height 48
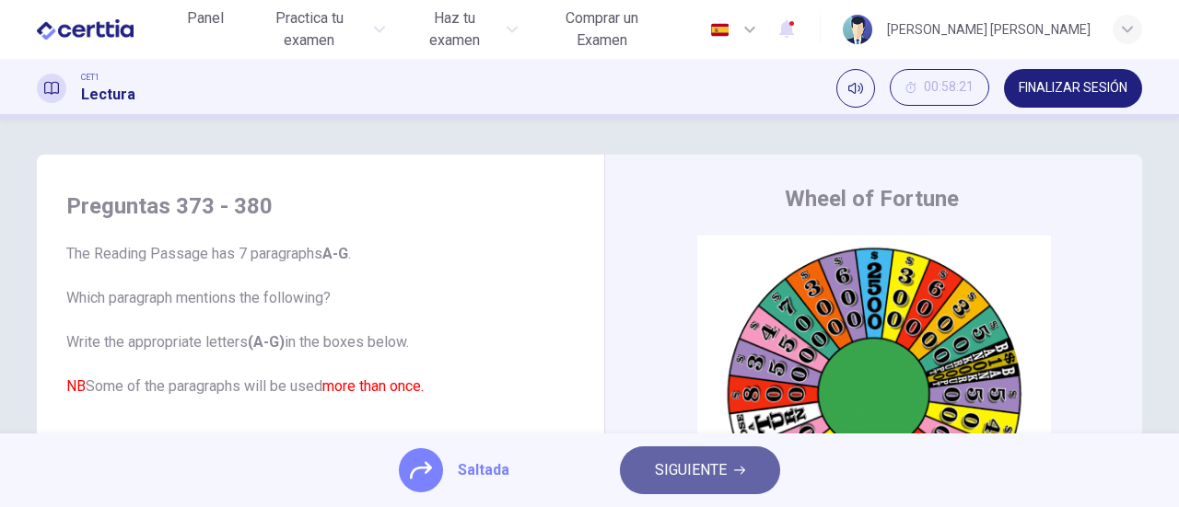
click at [671, 472] on span "SIGUIENTE" at bounding box center [691, 471] width 72 height 26
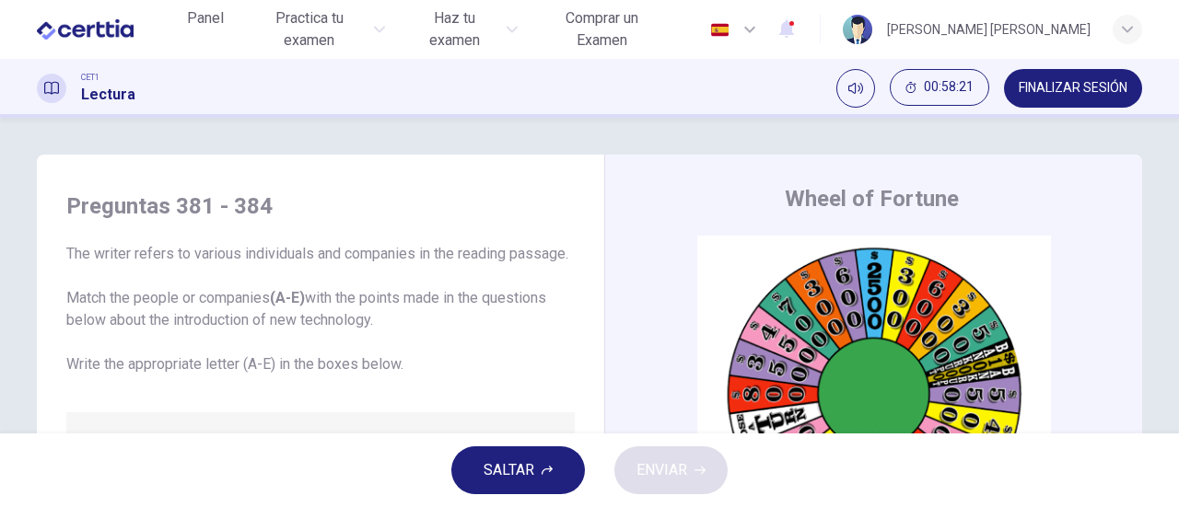
click at [549, 474] on icon "button" at bounding box center [546, 470] width 11 height 11
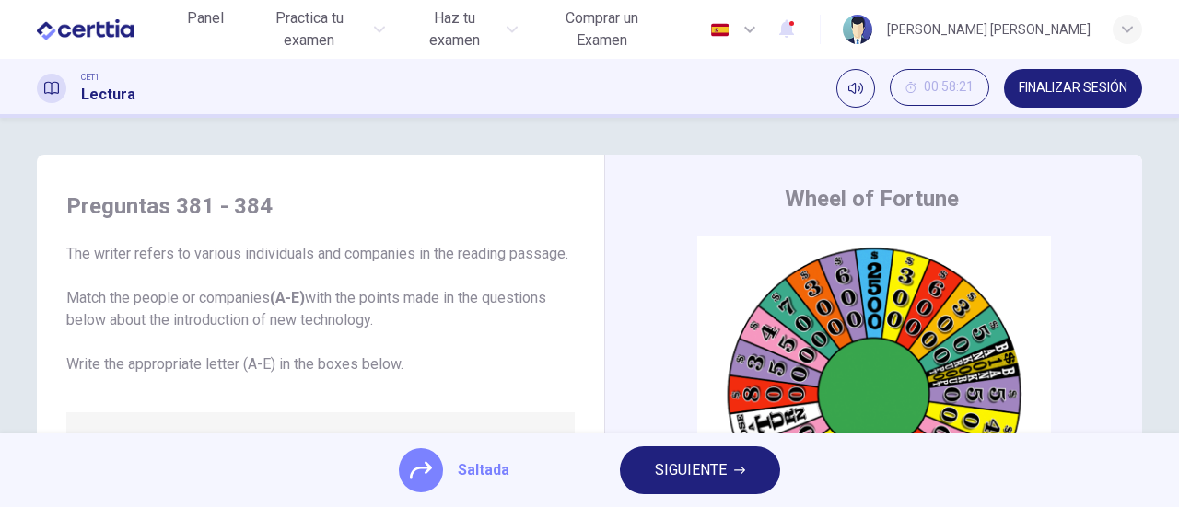
click at [685, 472] on span "SIGUIENTE" at bounding box center [691, 471] width 72 height 26
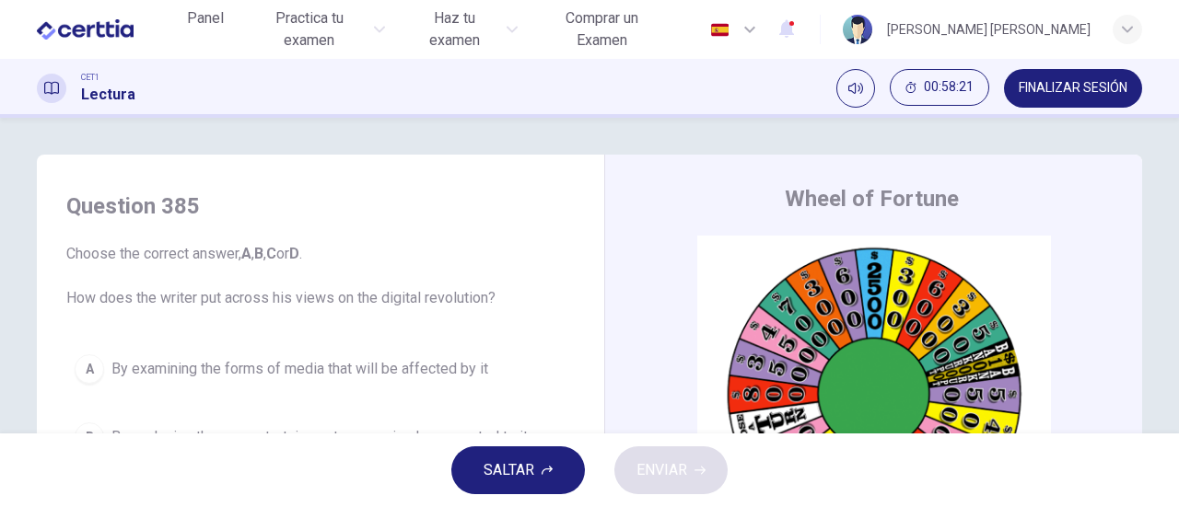
click at [521, 474] on span "SALTAR" at bounding box center [508, 471] width 51 height 26
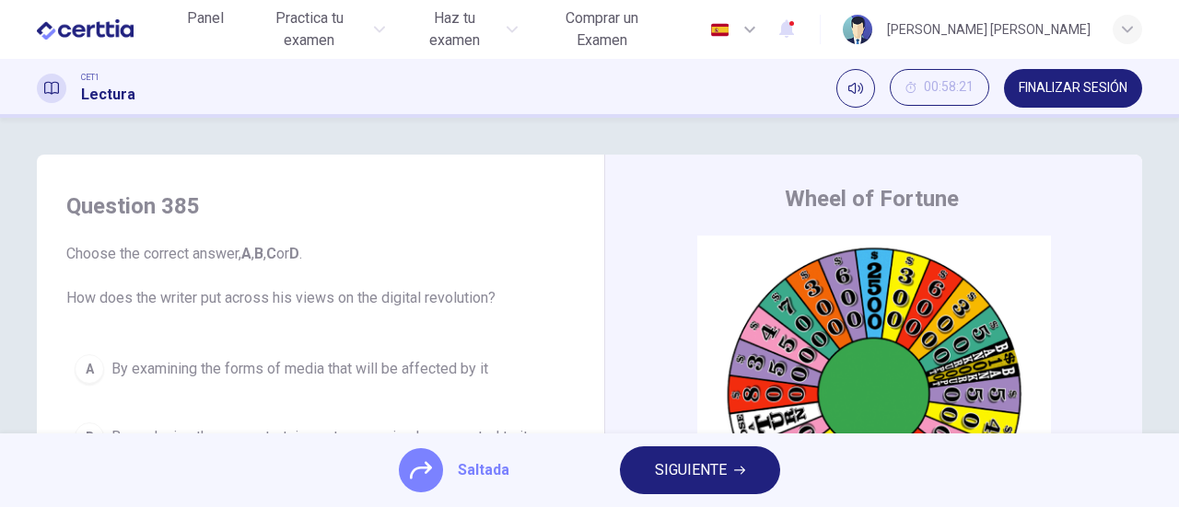
click at [675, 472] on span "SIGUIENTE" at bounding box center [691, 471] width 72 height 26
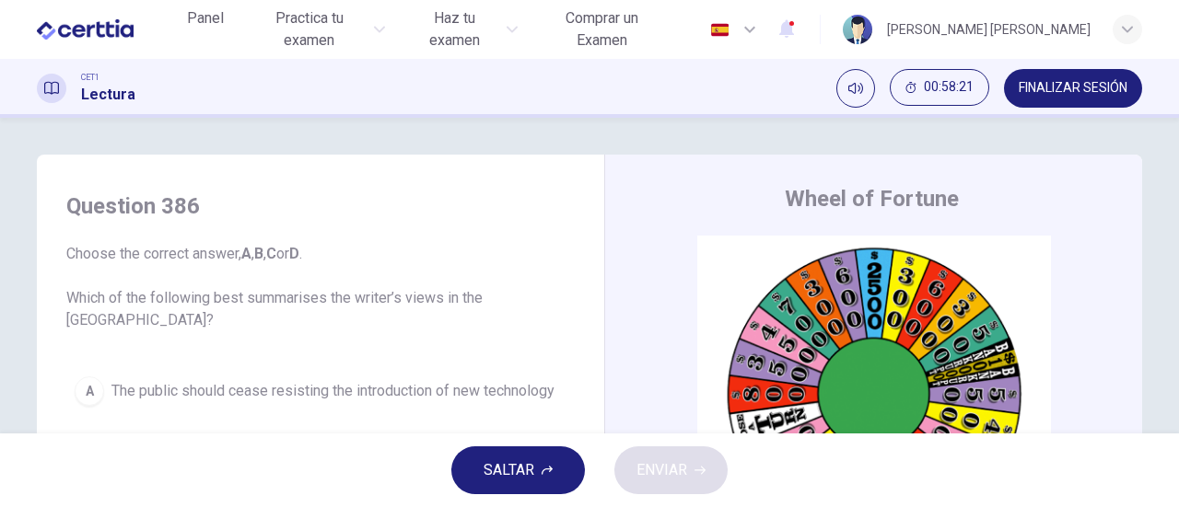
drag, startPoint x: 499, startPoint y: 472, endPoint x: 525, endPoint y: 472, distance: 25.8
click at [500, 472] on span "SALTAR" at bounding box center [508, 471] width 51 height 26
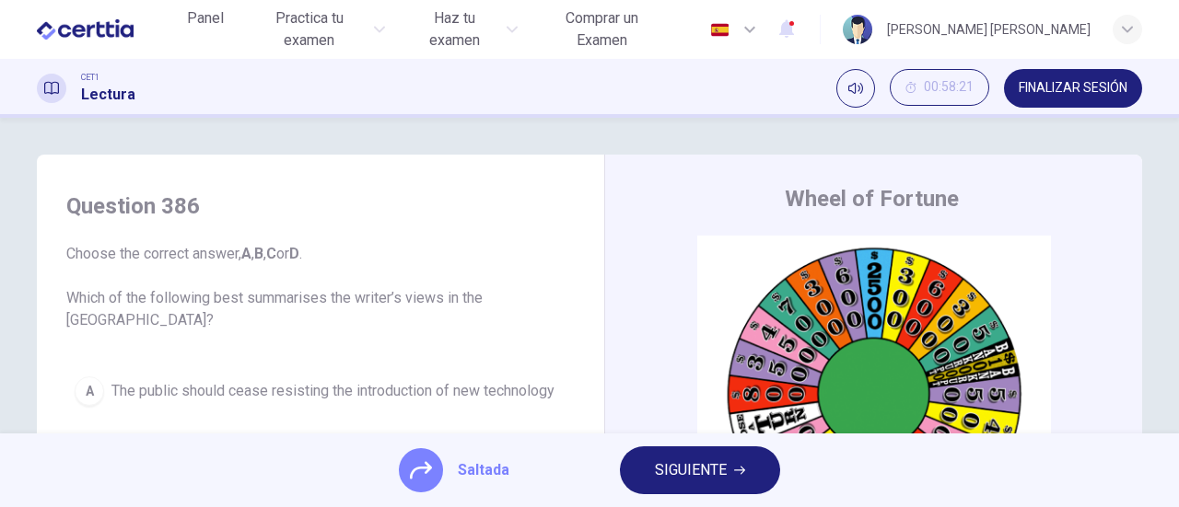
click at [677, 472] on span "SIGUIENTE" at bounding box center [691, 471] width 72 height 26
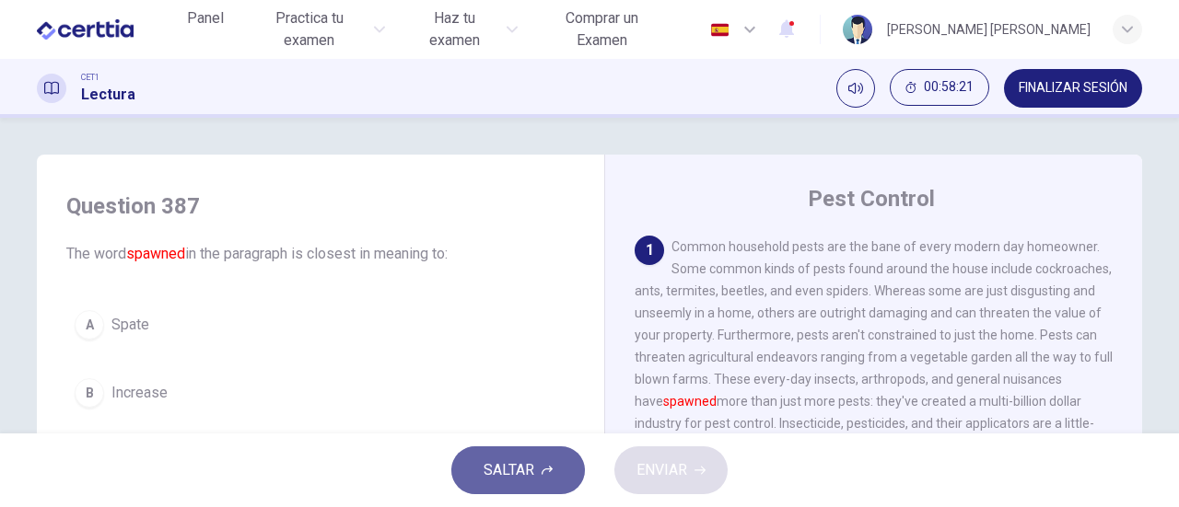
drag, startPoint x: 495, startPoint y: 475, endPoint x: 522, endPoint y: 476, distance: 26.7
click at [504, 476] on span "SALTAR" at bounding box center [508, 471] width 51 height 26
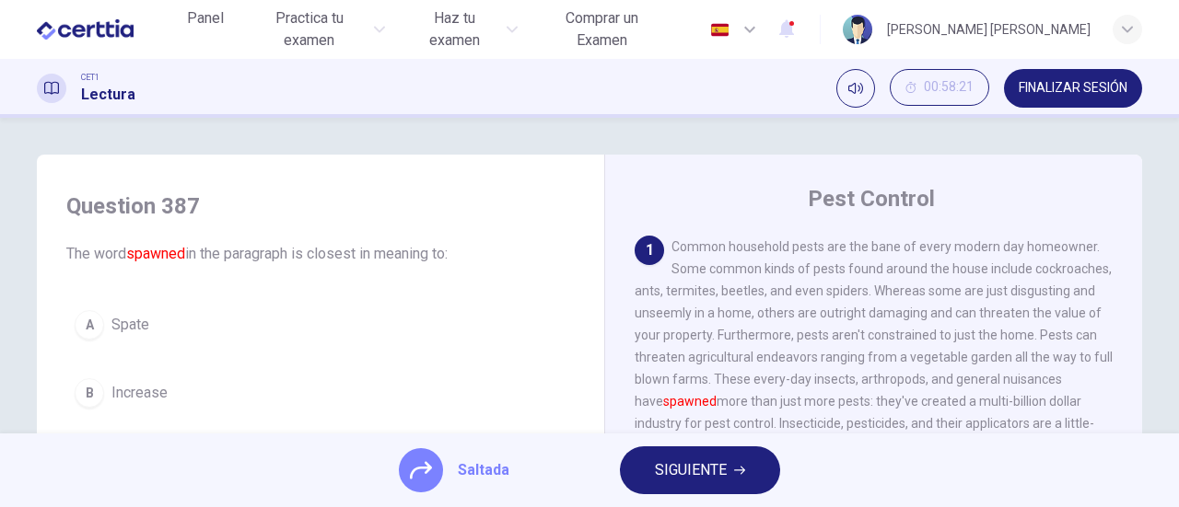
click at [661, 476] on span "SIGUIENTE" at bounding box center [691, 471] width 72 height 26
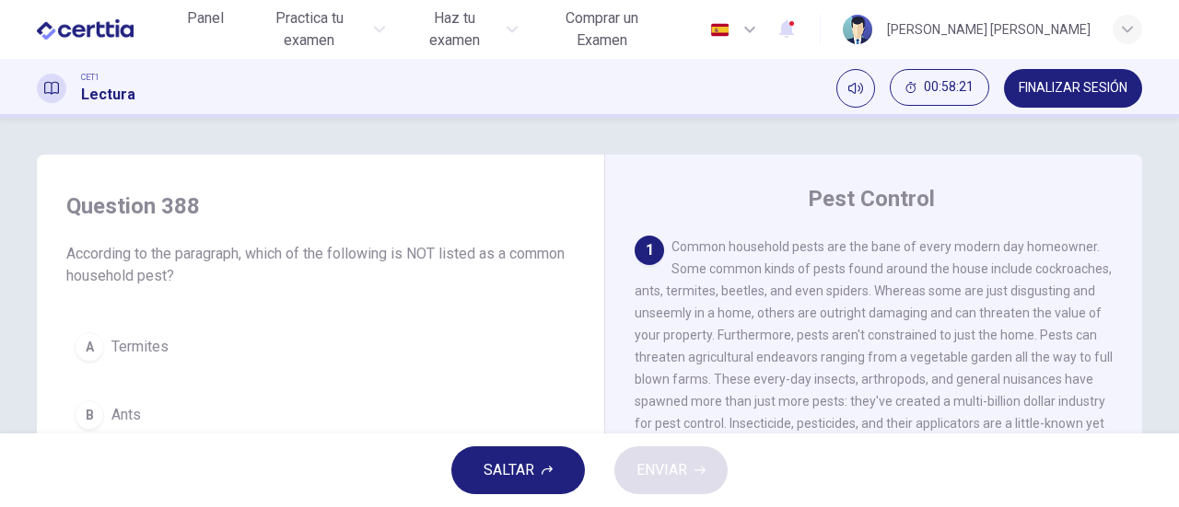
click at [510, 471] on span "SALTAR" at bounding box center [508, 471] width 51 height 26
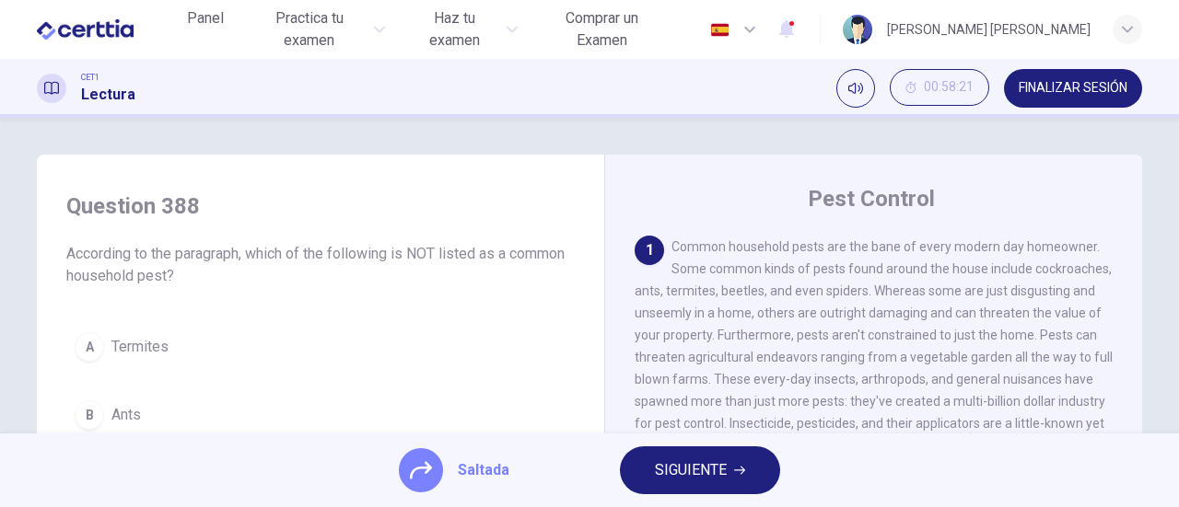
click at [665, 474] on span "SIGUIENTE" at bounding box center [691, 471] width 72 height 26
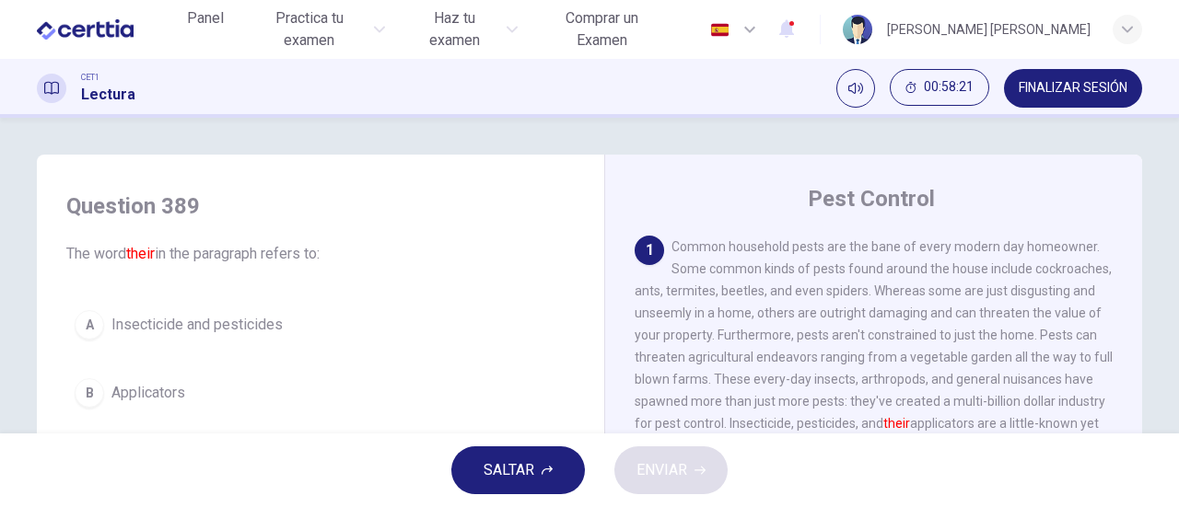
click at [514, 472] on span "SALTAR" at bounding box center [508, 471] width 51 height 26
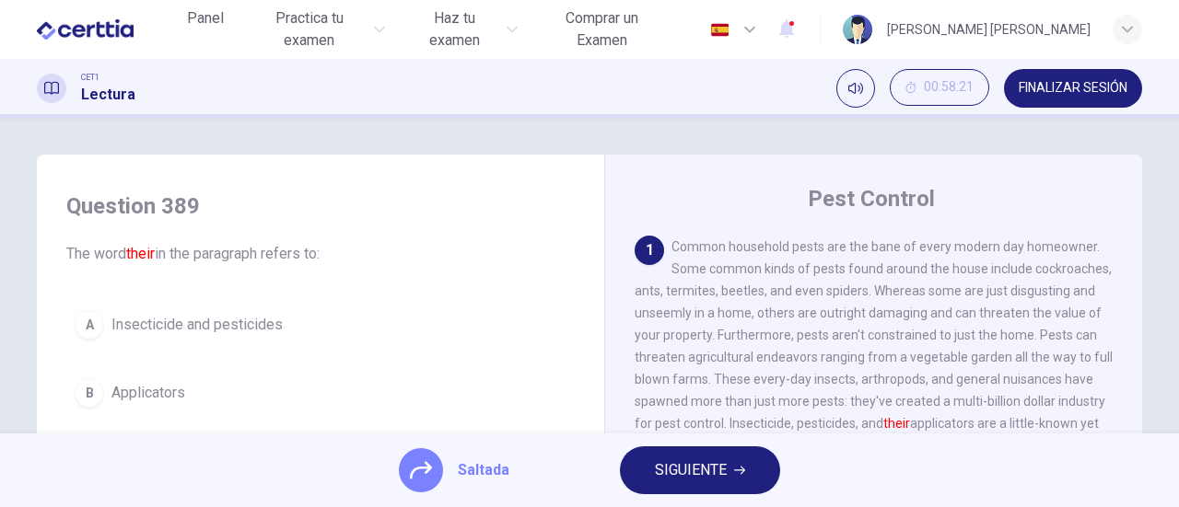
drag, startPoint x: 671, startPoint y: 472, endPoint x: 638, endPoint y: 478, distance: 33.6
click at [670, 473] on span "SIGUIENTE" at bounding box center [691, 471] width 72 height 26
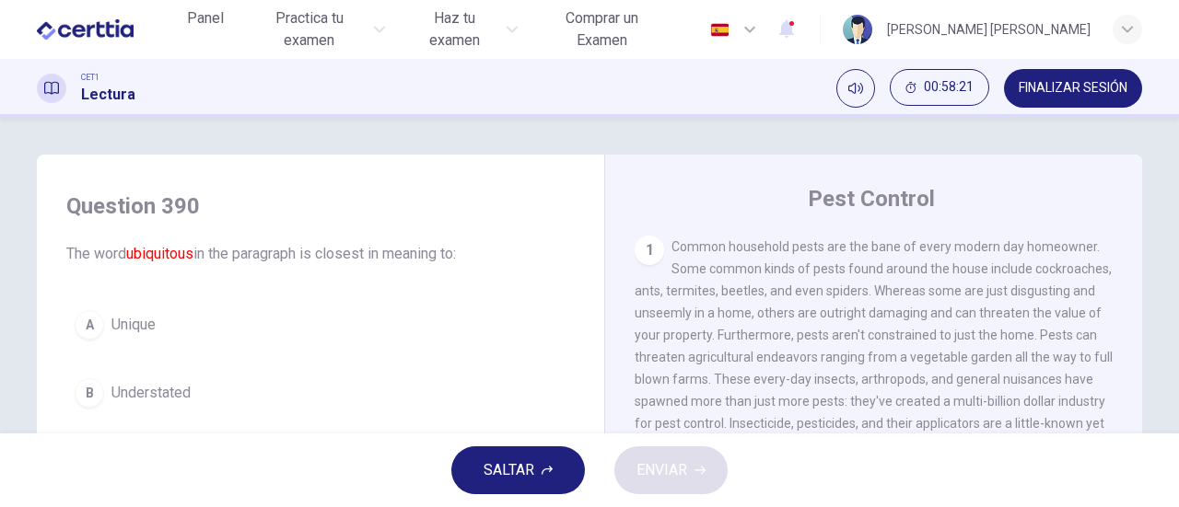
click at [517, 478] on span "SALTAR" at bounding box center [508, 471] width 51 height 26
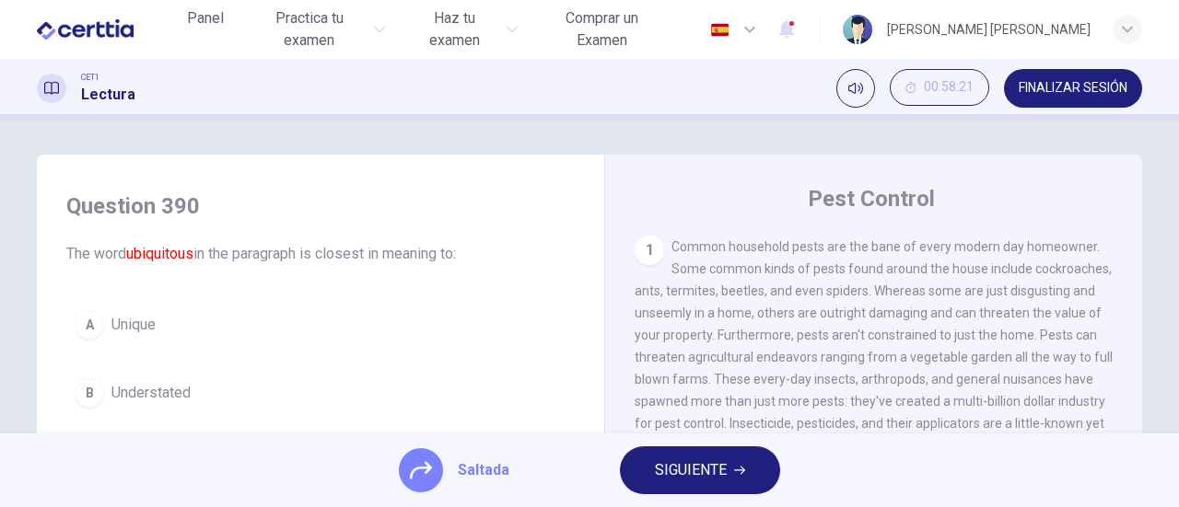
drag, startPoint x: 670, startPoint y: 478, endPoint x: 627, endPoint y: 481, distance: 43.4
click at [668, 478] on span "SIGUIENTE" at bounding box center [691, 471] width 72 height 26
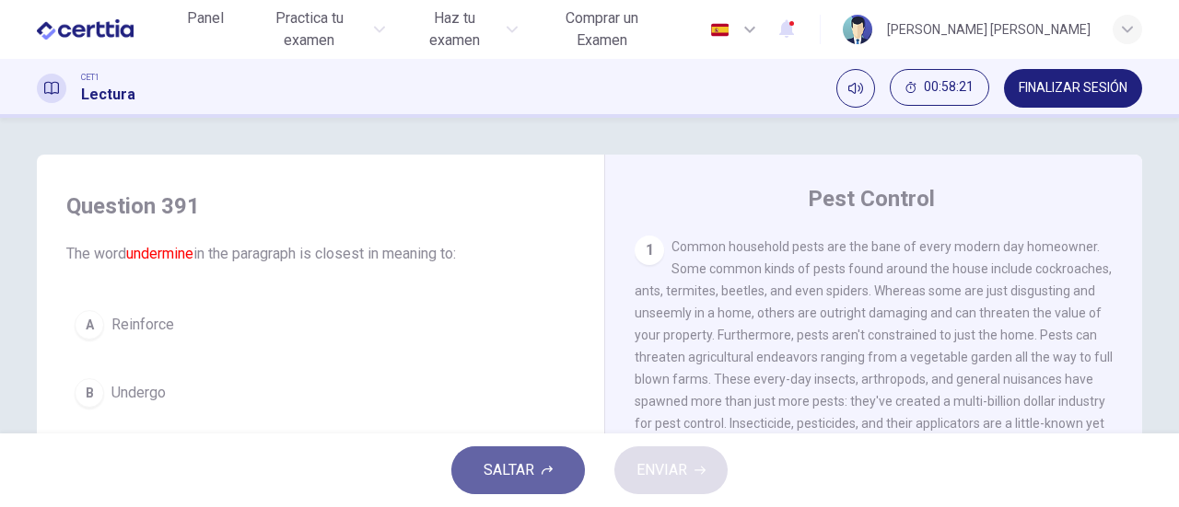
click at [516, 478] on span "SALTAR" at bounding box center [508, 471] width 51 height 26
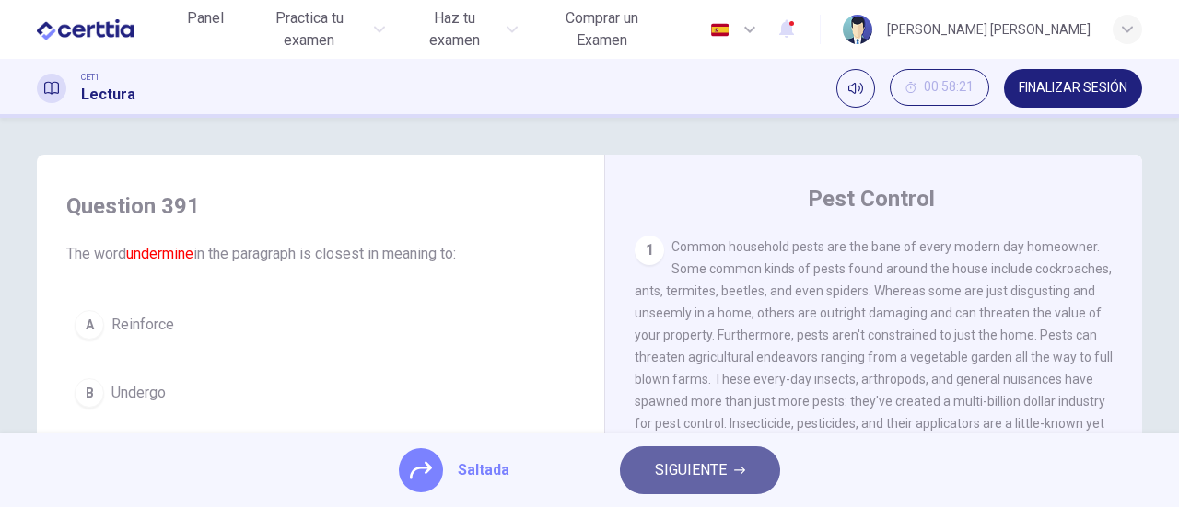
click at [671, 474] on span "SIGUIENTE" at bounding box center [691, 471] width 72 height 26
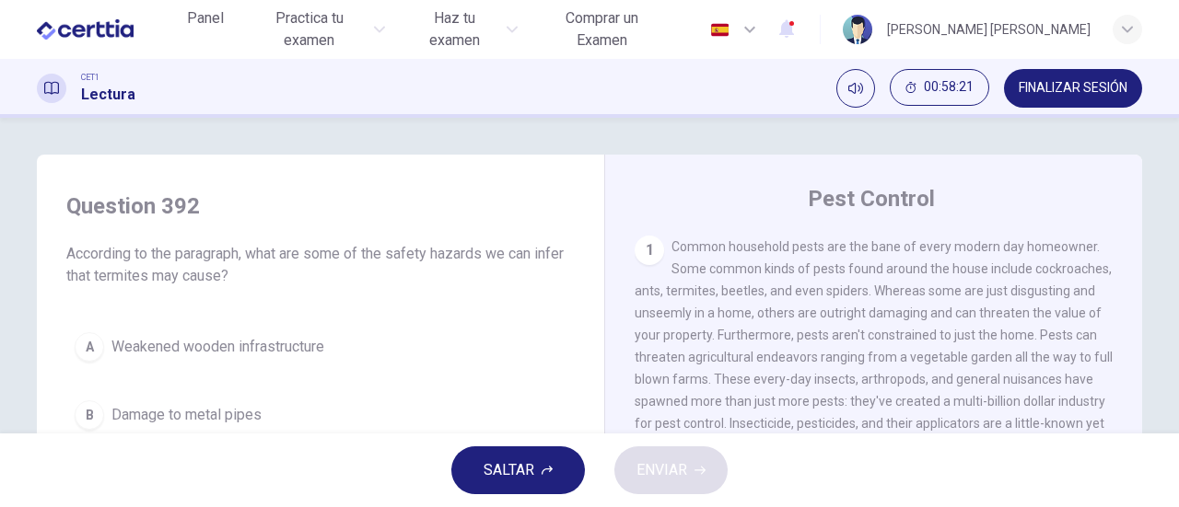
click at [477, 478] on button "SALTAR" at bounding box center [518, 471] width 134 height 48
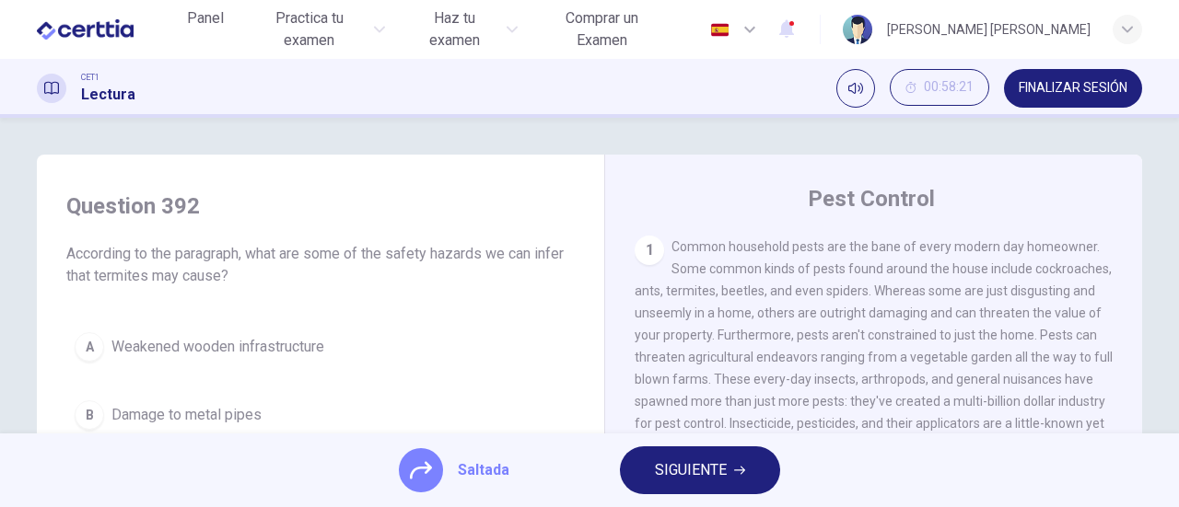
drag, startPoint x: 701, startPoint y: 472, endPoint x: 617, endPoint y: 474, distance: 83.8
click at [700, 472] on span "SIGUIENTE" at bounding box center [691, 471] width 72 height 26
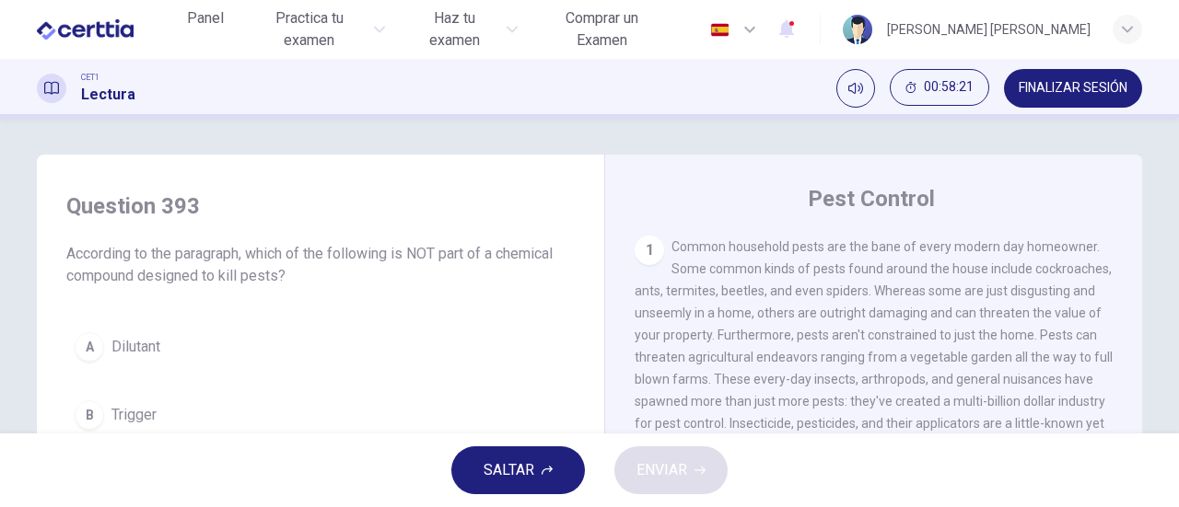
click at [521, 474] on span "SALTAR" at bounding box center [508, 471] width 51 height 26
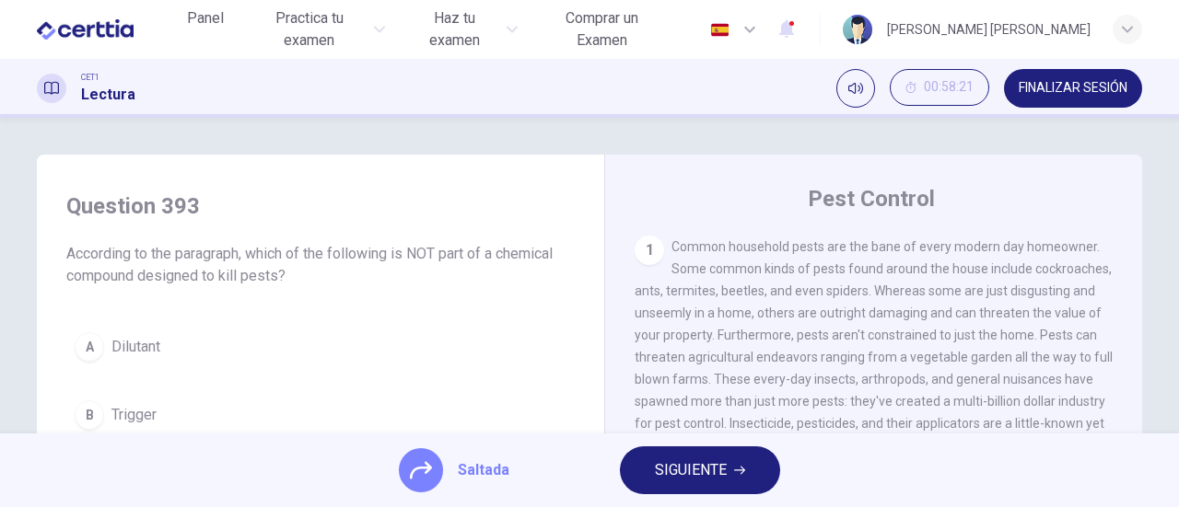
click at [705, 470] on span "SIGUIENTE" at bounding box center [691, 471] width 72 height 26
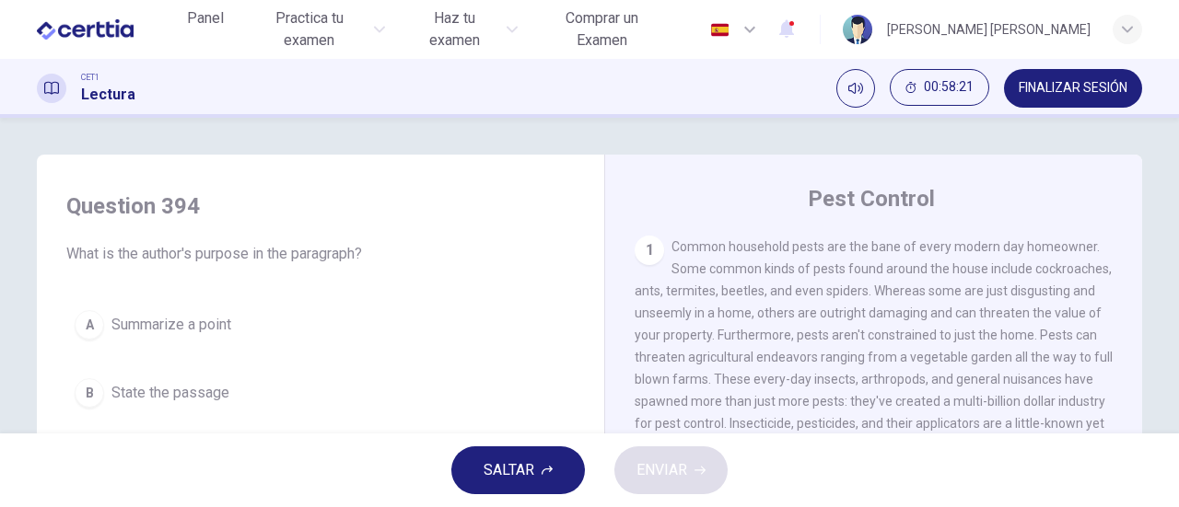
click at [481, 476] on button "SALTAR" at bounding box center [518, 471] width 134 height 48
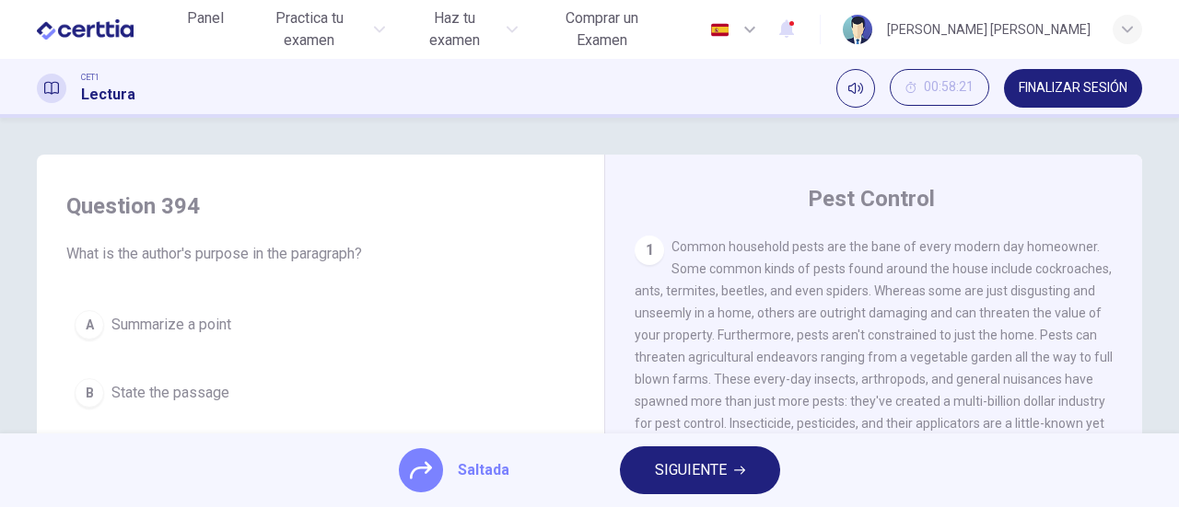
drag, startPoint x: 665, startPoint y: 478, endPoint x: 624, endPoint y: 479, distance: 40.5
click at [663, 478] on span "SIGUIENTE" at bounding box center [691, 471] width 72 height 26
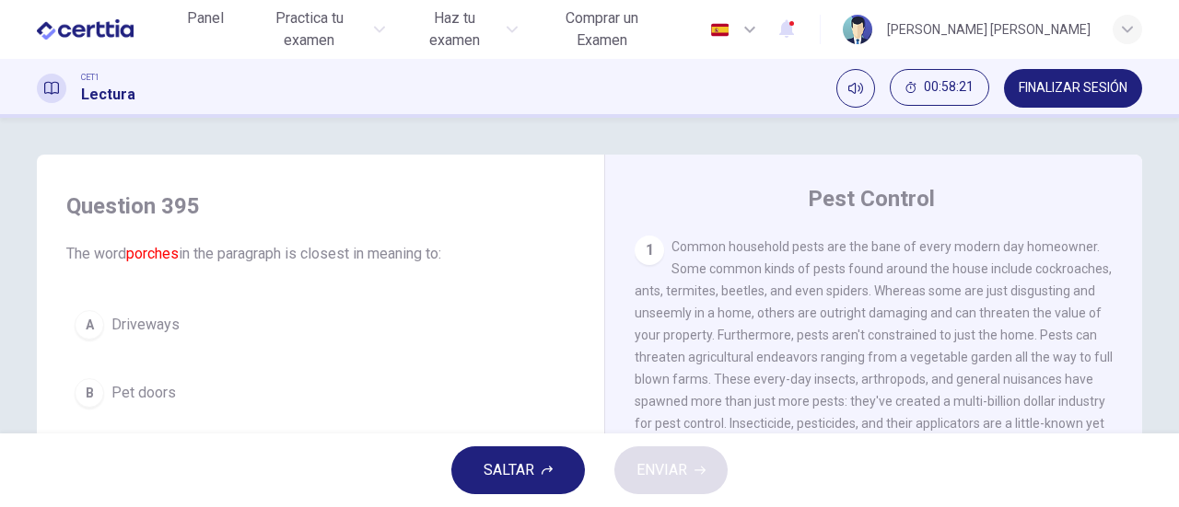
click at [519, 478] on span "SALTAR" at bounding box center [508, 471] width 51 height 26
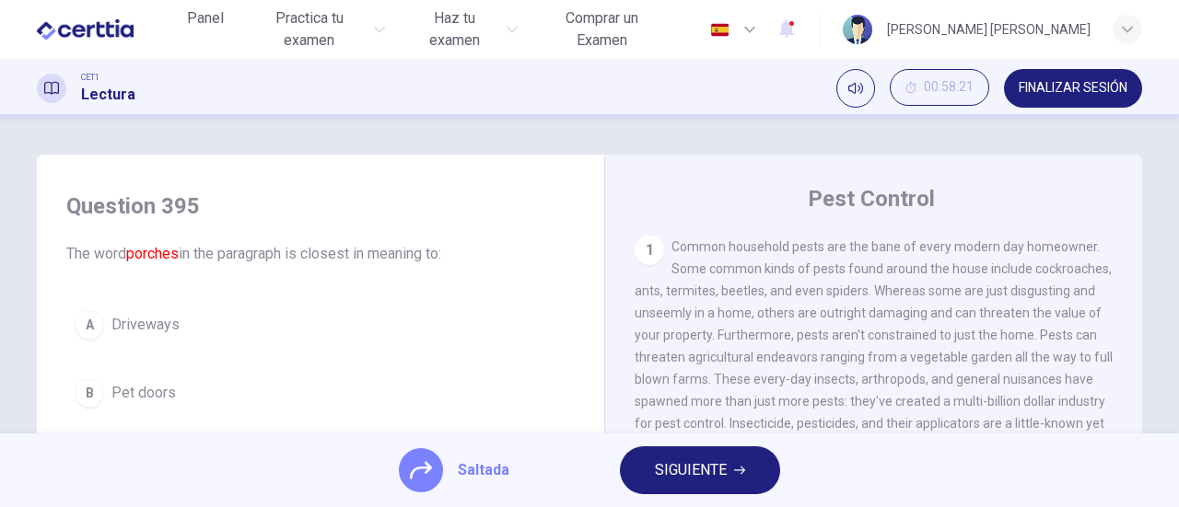
click at [668, 477] on span "SIGUIENTE" at bounding box center [691, 471] width 72 height 26
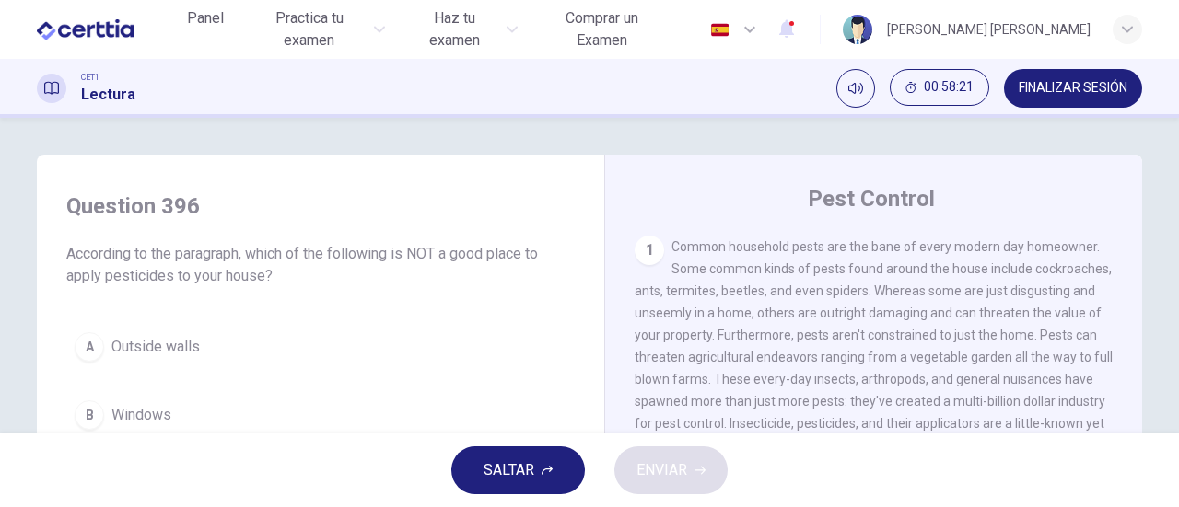
click at [505, 482] on span "SALTAR" at bounding box center [508, 471] width 51 height 26
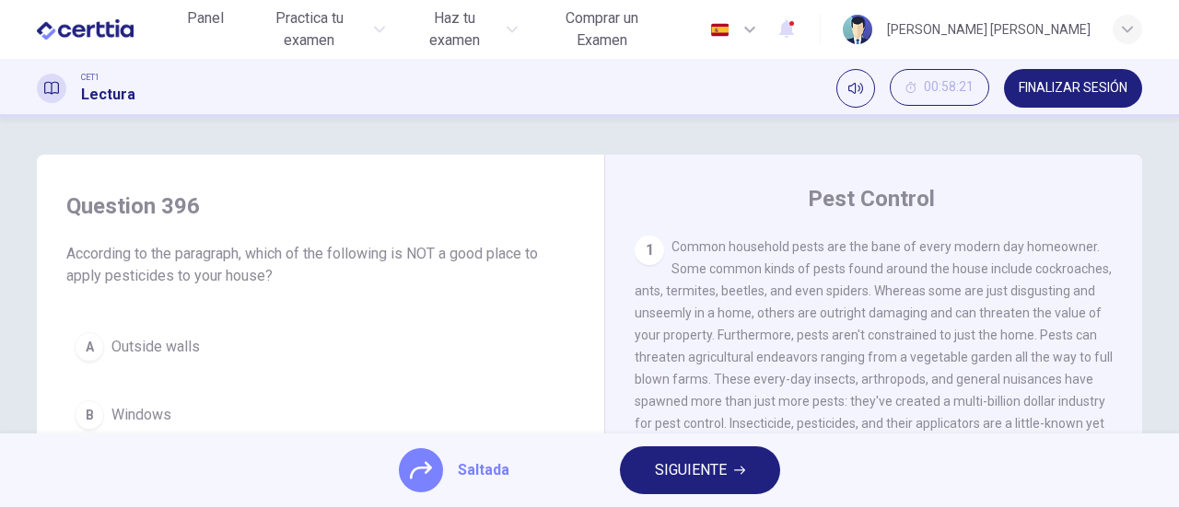
click at [662, 475] on span "SIGUIENTE" at bounding box center [691, 471] width 72 height 26
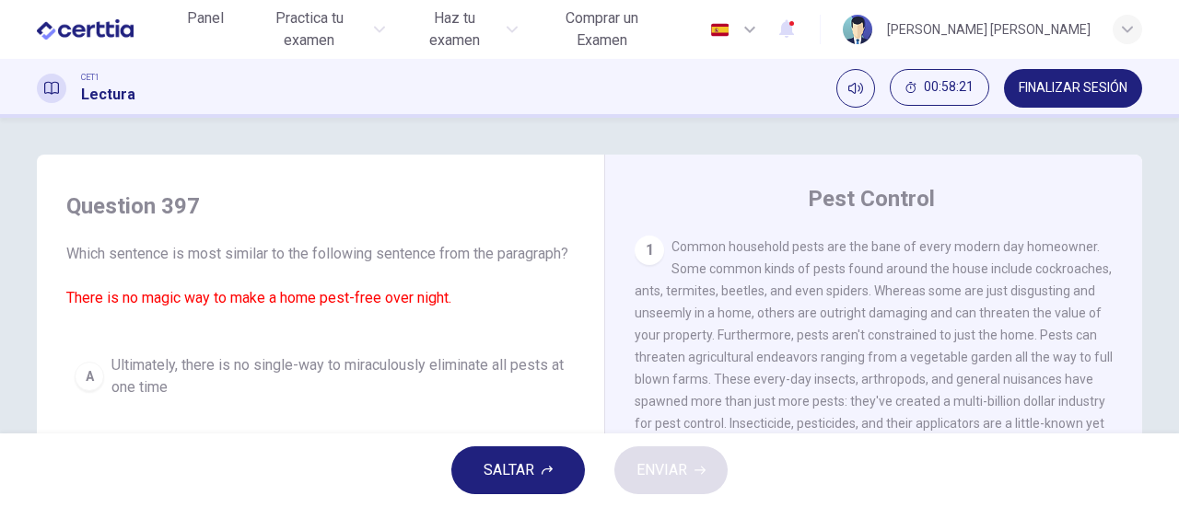
click at [514, 482] on span "SALTAR" at bounding box center [508, 471] width 51 height 26
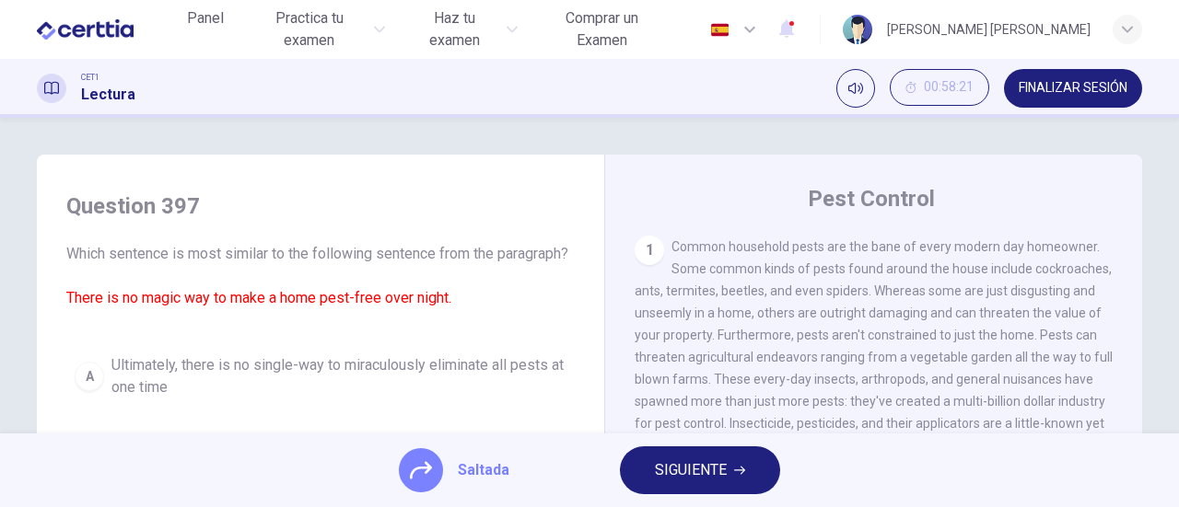
drag, startPoint x: 672, startPoint y: 480, endPoint x: 626, endPoint y: 480, distance: 46.0
click at [667, 480] on span "SIGUIENTE" at bounding box center [691, 471] width 72 height 26
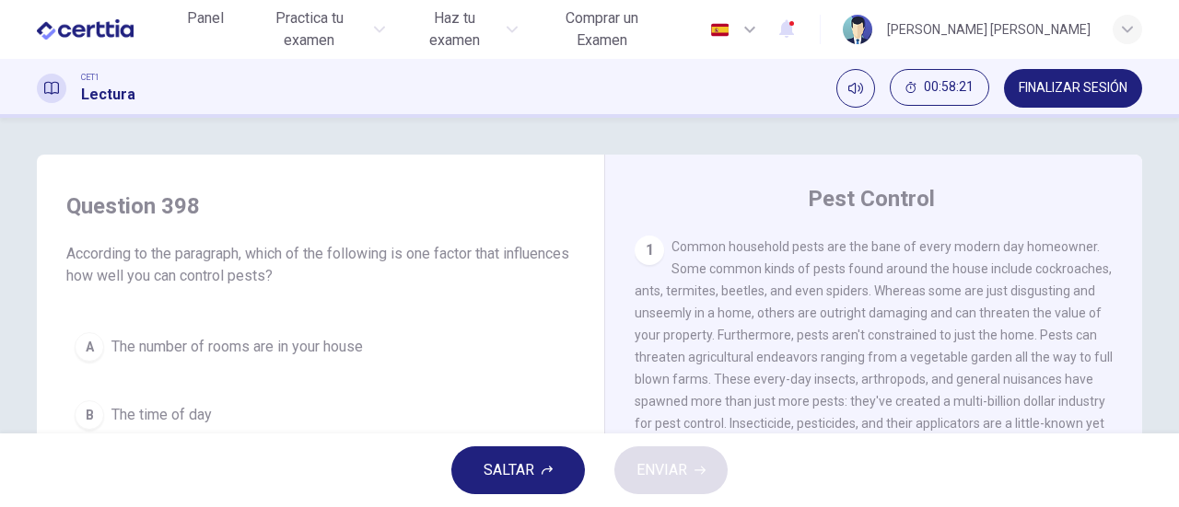
click at [520, 473] on span "SALTAR" at bounding box center [508, 471] width 51 height 26
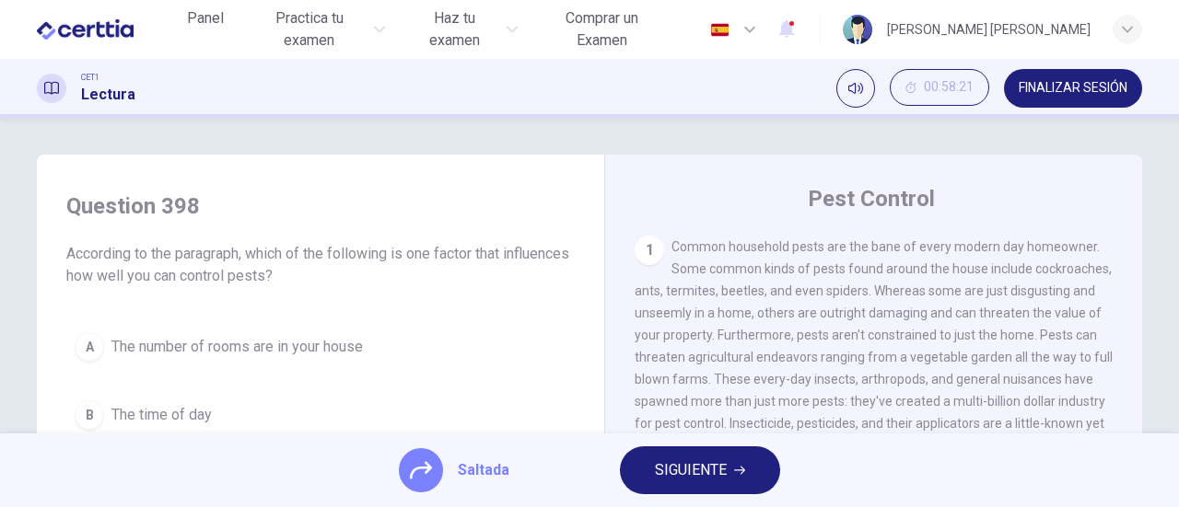
click at [666, 471] on span "SIGUIENTE" at bounding box center [691, 471] width 72 height 26
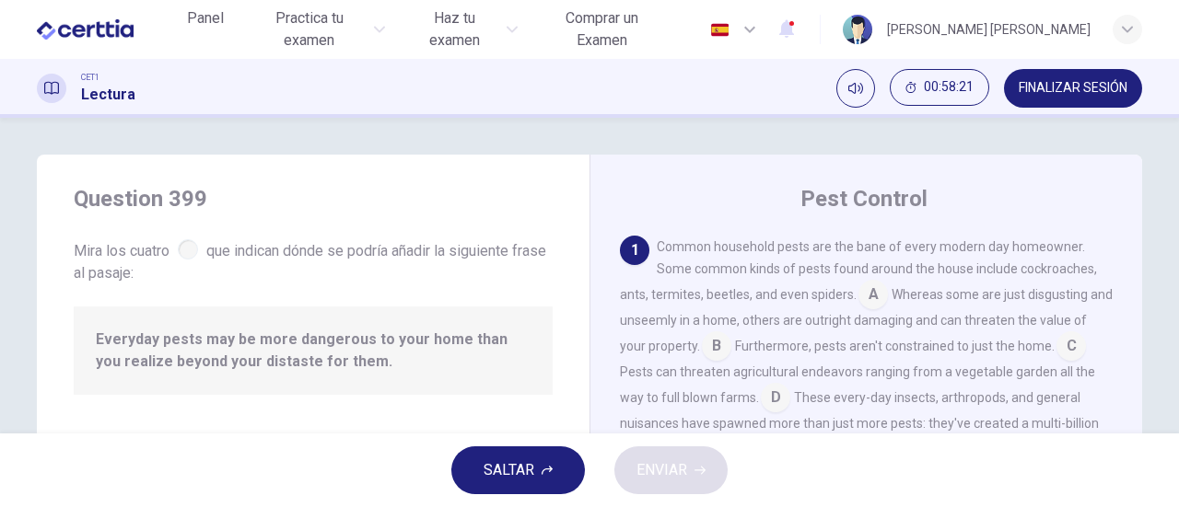
click at [536, 472] on button "SALTAR" at bounding box center [518, 471] width 134 height 48
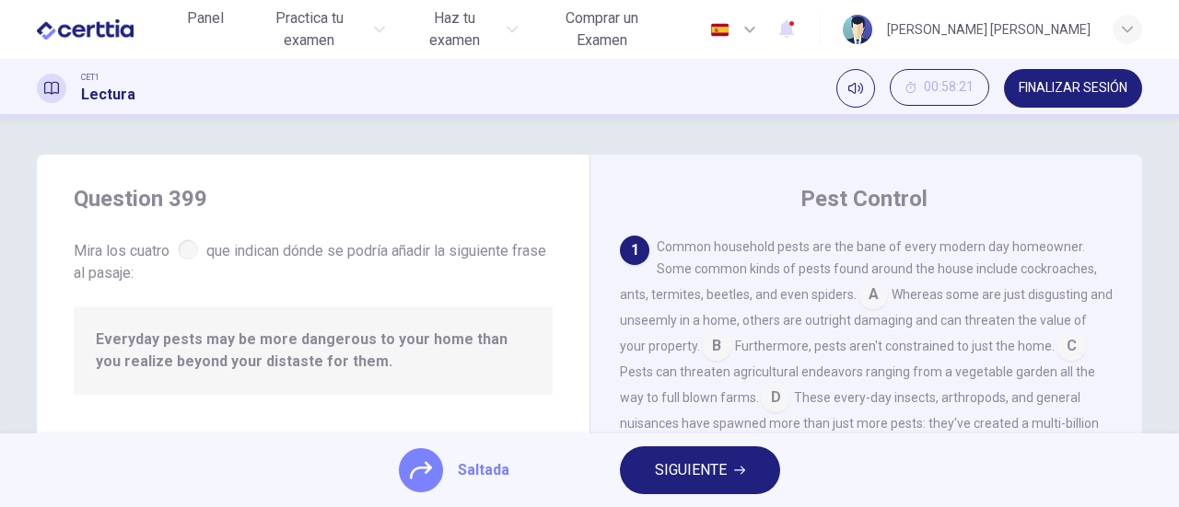
click at [657, 473] on span "SIGUIENTE" at bounding box center [691, 471] width 72 height 26
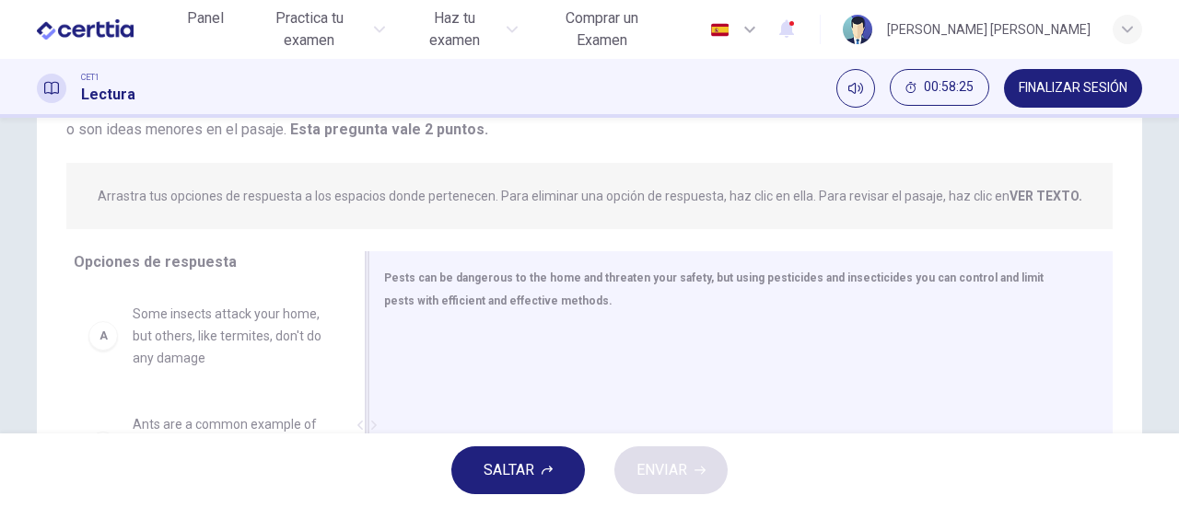
scroll to position [92, 0]
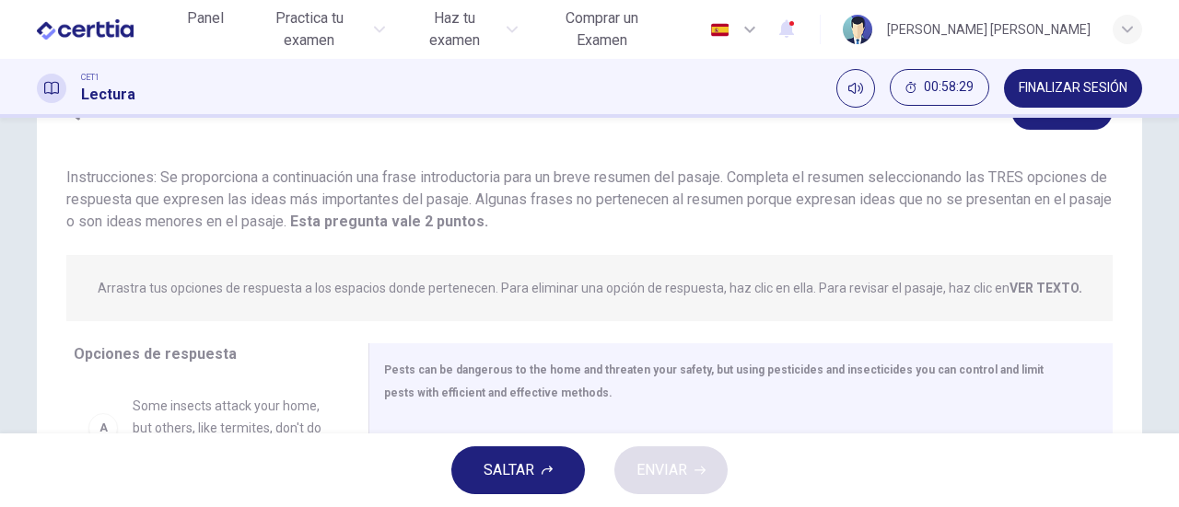
click at [527, 454] on button "SALTAR" at bounding box center [518, 471] width 134 height 48
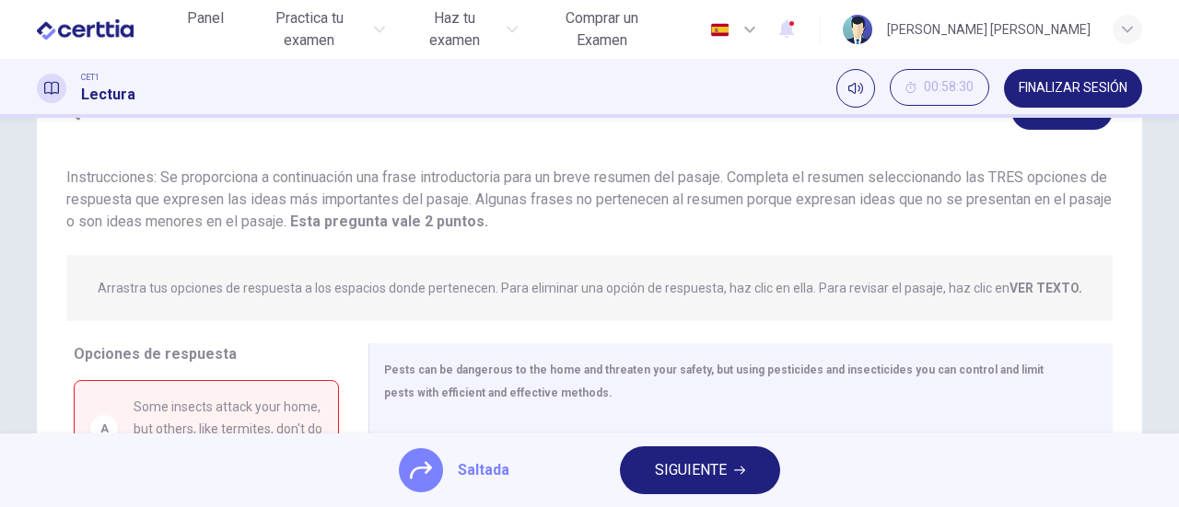
click at [678, 457] on button "SIGUIENTE" at bounding box center [700, 471] width 160 height 48
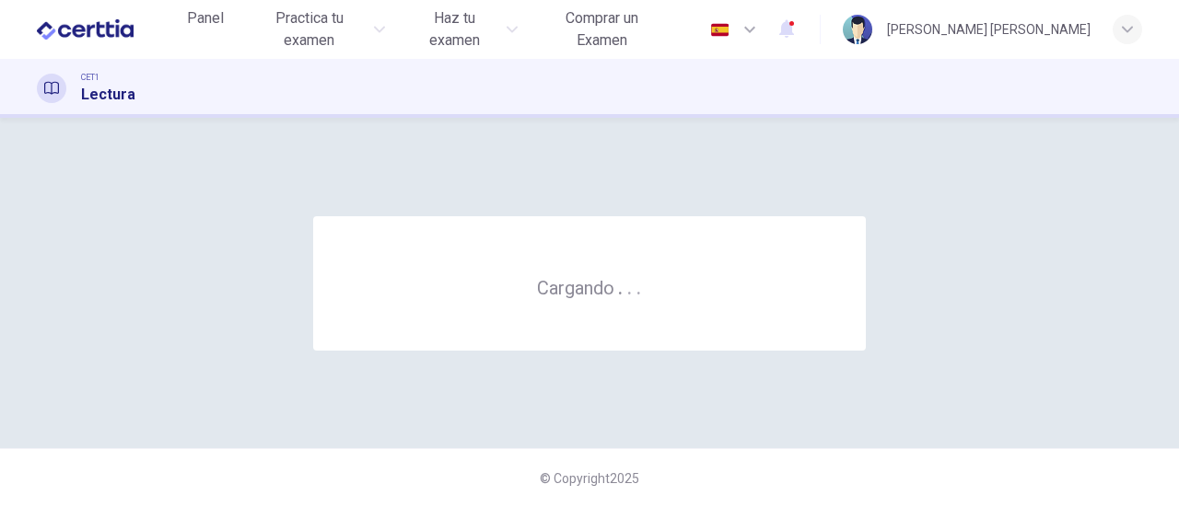
scroll to position [0, 0]
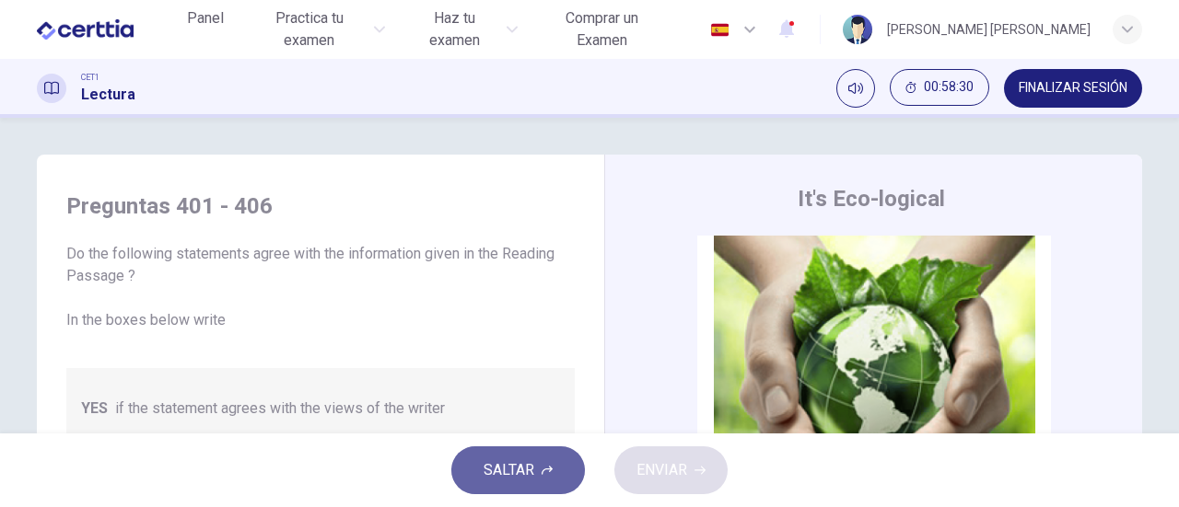
click at [484, 478] on span "SALTAR" at bounding box center [508, 471] width 51 height 26
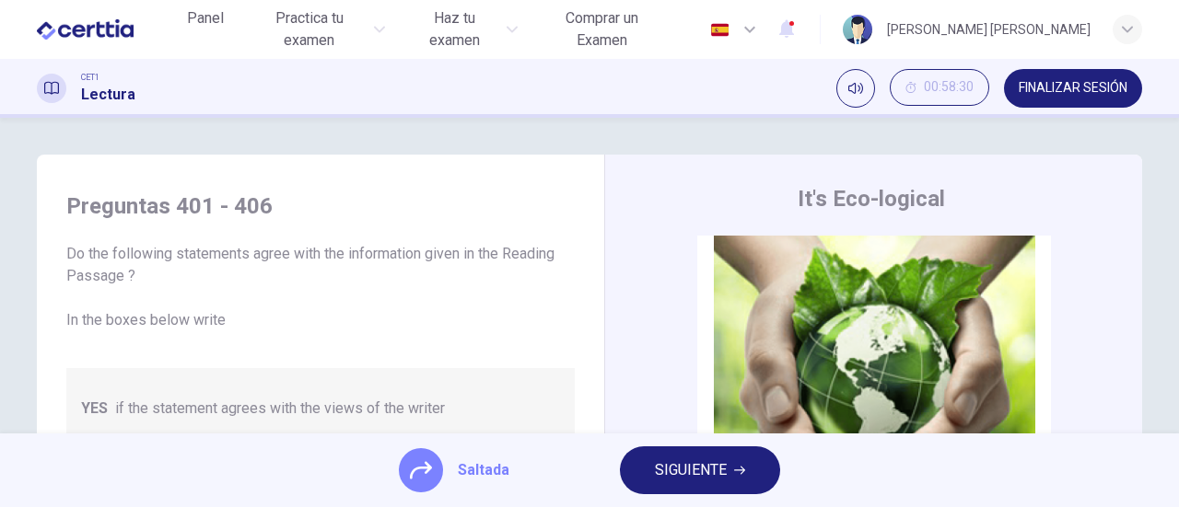
click at [680, 467] on span "SIGUIENTE" at bounding box center [691, 471] width 72 height 26
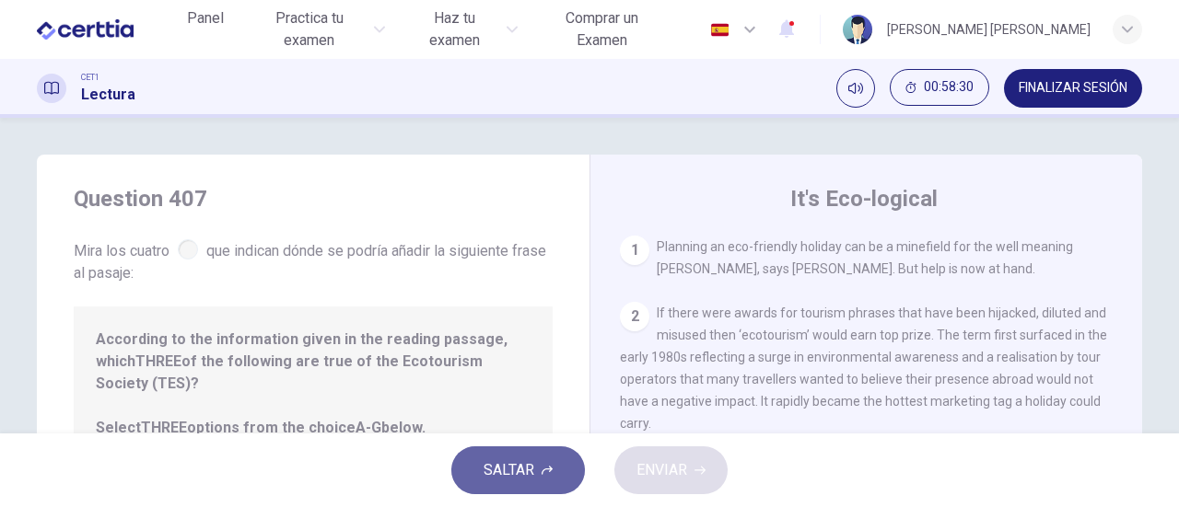
click at [538, 469] on button "SALTAR" at bounding box center [518, 471] width 134 height 48
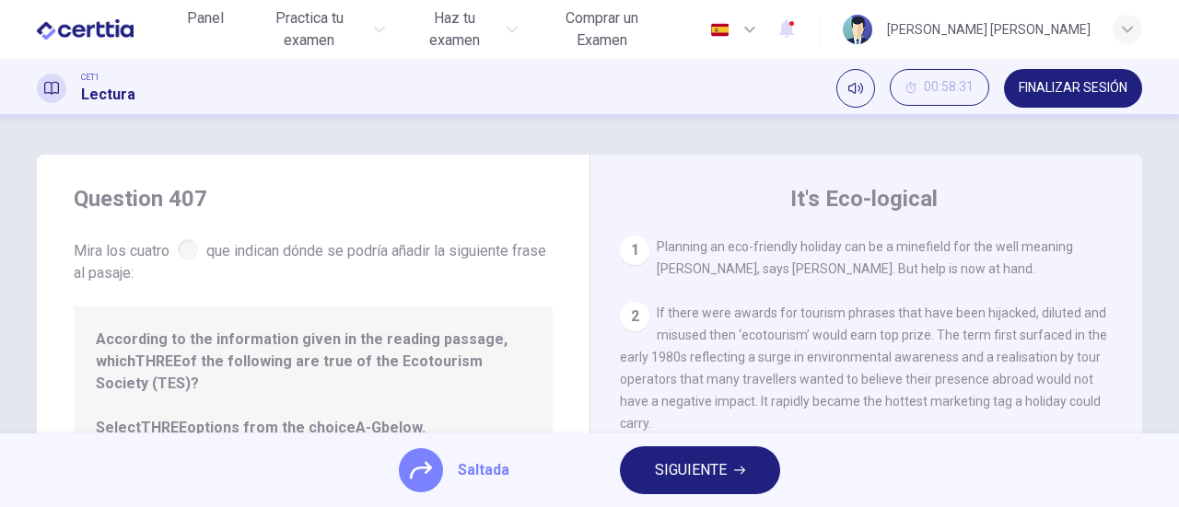
click at [708, 469] on span "SIGUIENTE" at bounding box center [691, 471] width 72 height 26
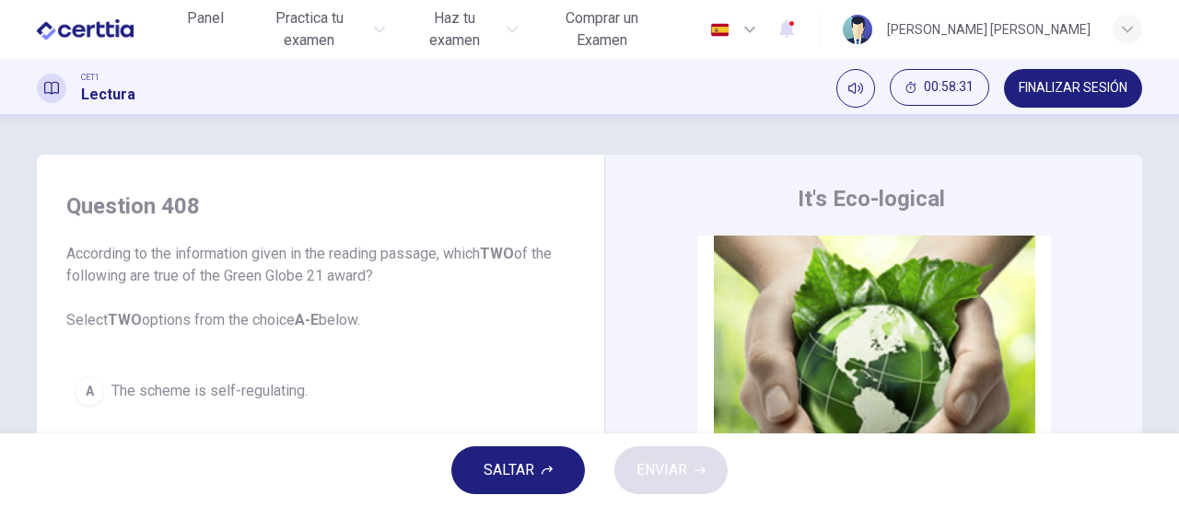
click at [502, 466] on span "SALTAR" at bounding box center [508, 471] width 51 height 26
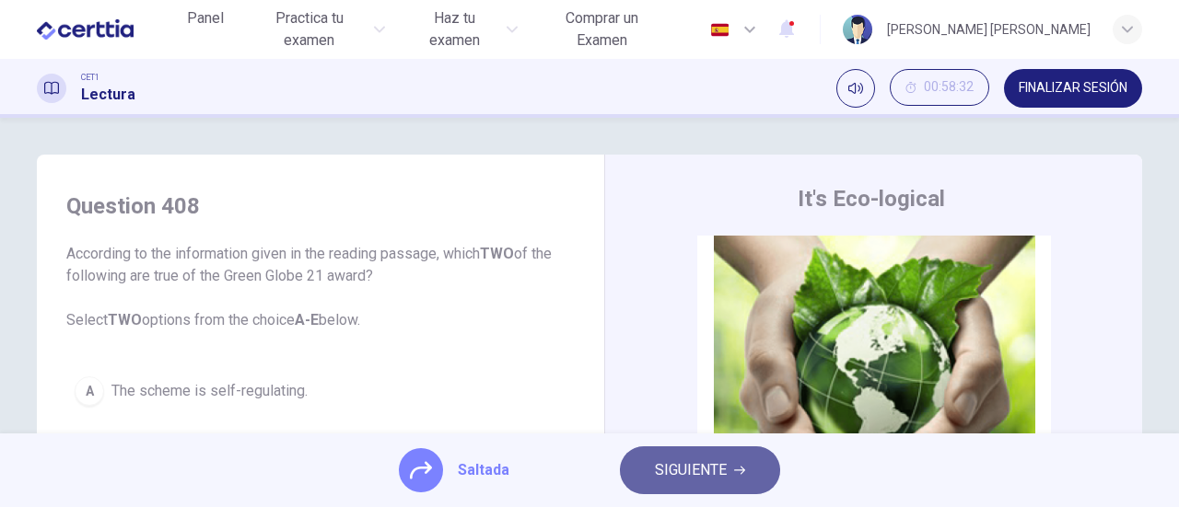
click at [699, 469] on span "SIGUIENTE" at bounding box center [691, 471] width 72 height 26
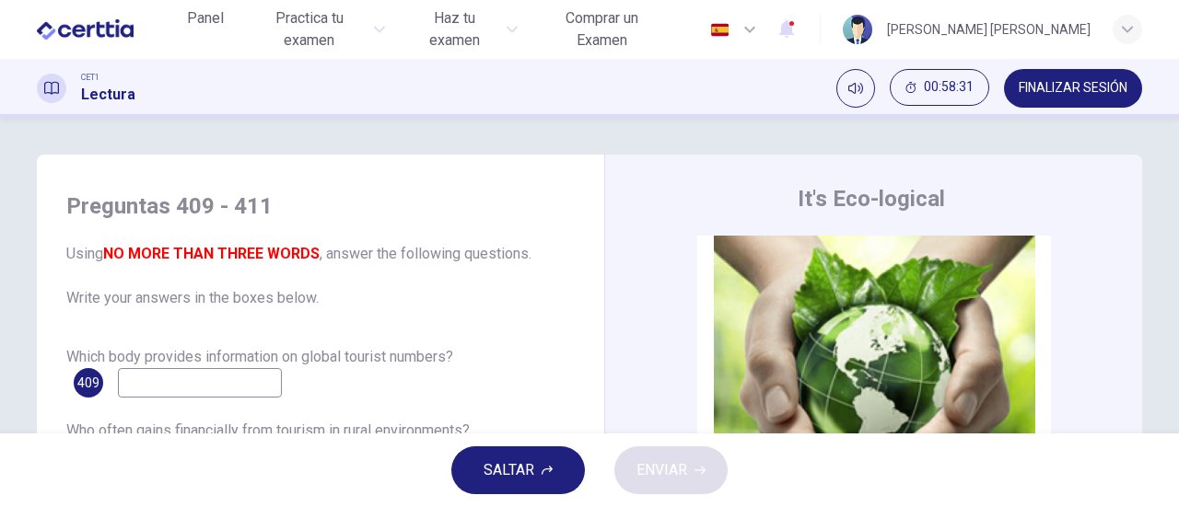
click at [482, 476] on button "SALTAR" at bounding box center [518, 471] width 134 height 48
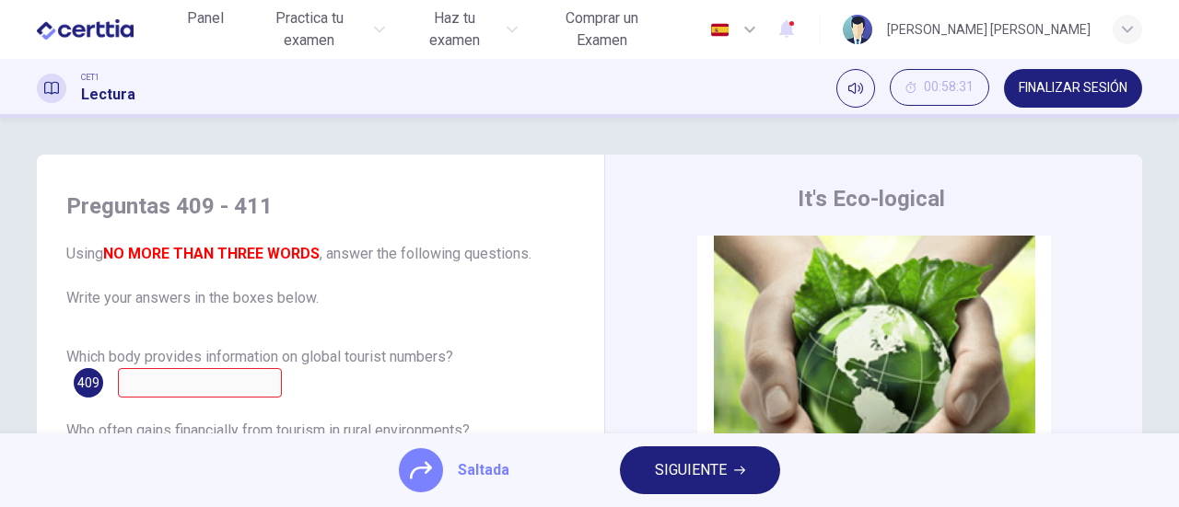
click at [705, 472] on span "SIGUIENTE" at bounding box center [691, 471] width 72 height 26
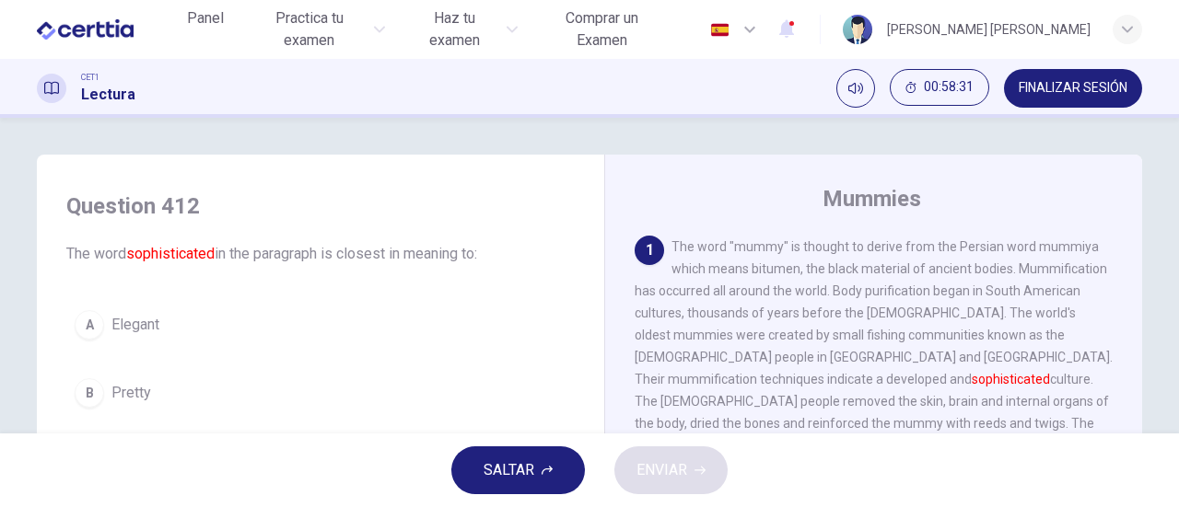
click at [517, 476] on span "SALTAR" at bounding box center [508, 471] width 51 height 26
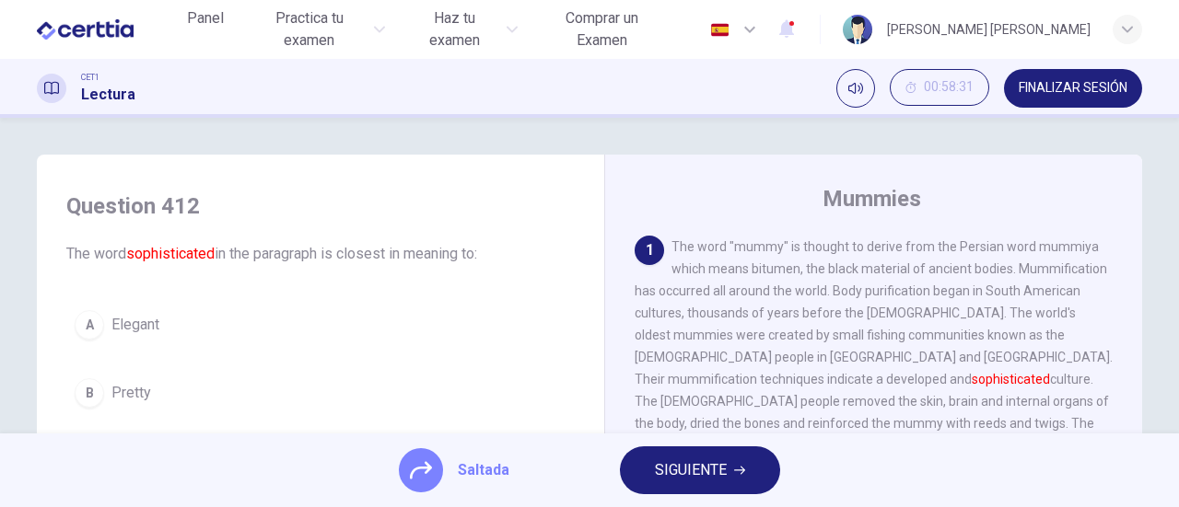
drag, startPoint x: 617, startPoint y: 474, endPoint x: 647, endPoint y: 474, distance: 30.4
click at [645, 474] on button "SIGUIENTE" at bounding box center [700, 471] width 160 height 48
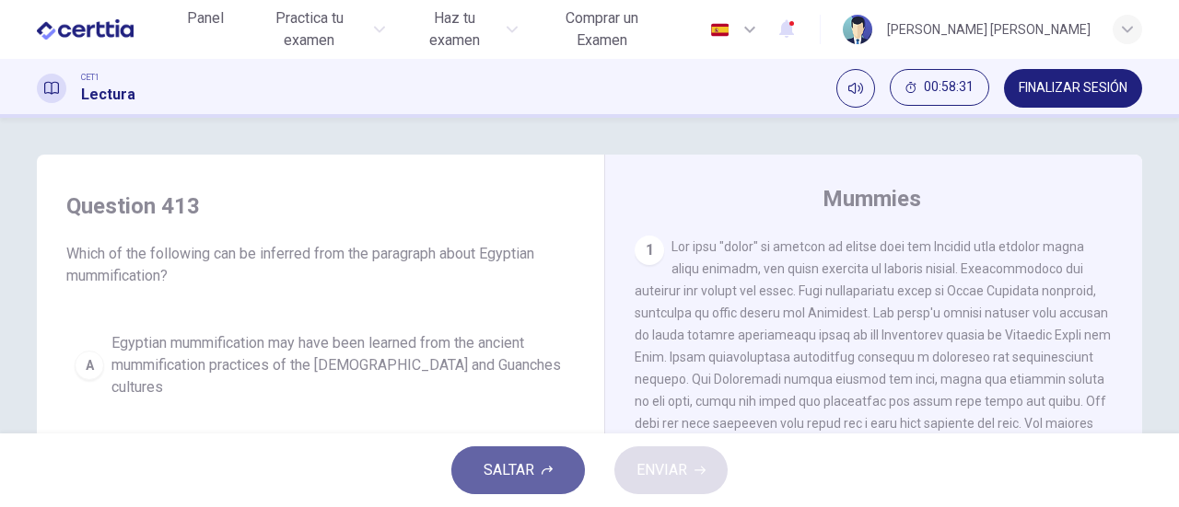
click at [530, 477] on span "SALTAR" at bounding box center [508, 471] width 51 height 26
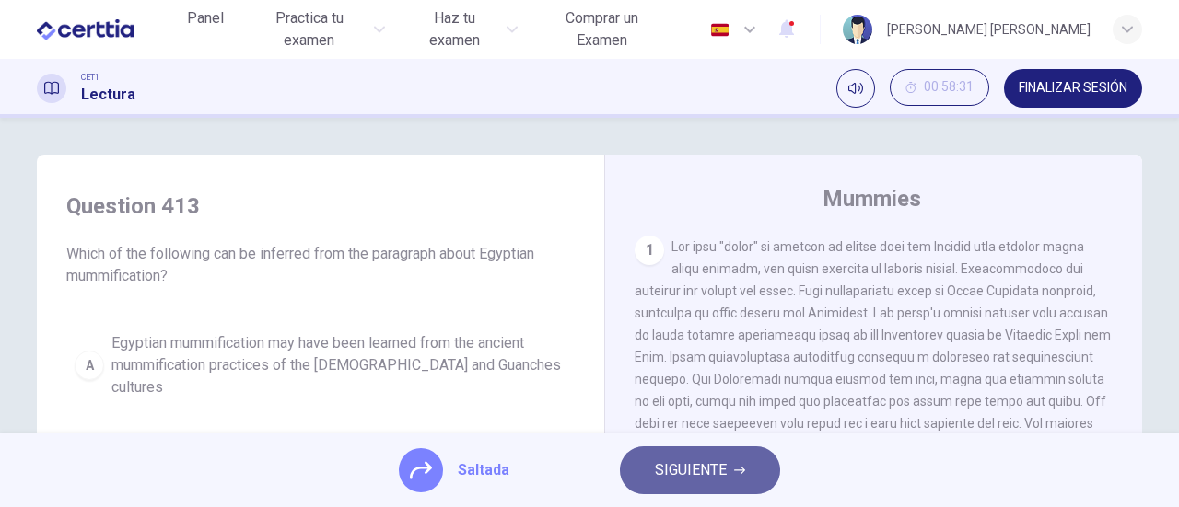
drag, startPoint x: 716, startPoint y: 474, endPoint x: 692, endPoint y: 477, distance: 25.0
click at [716, 474] on span "SIGUIENTE" at bounding box center [691, 471] width 72 height 26
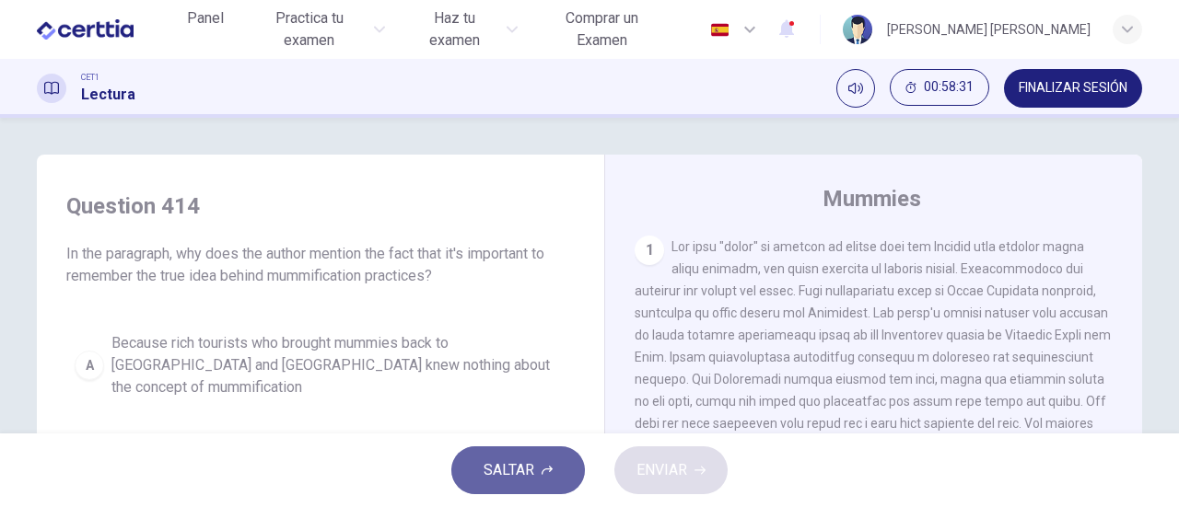
click at [516, 484] on button "SALTAR" at bounding box center [518, 471] width 134 height 48
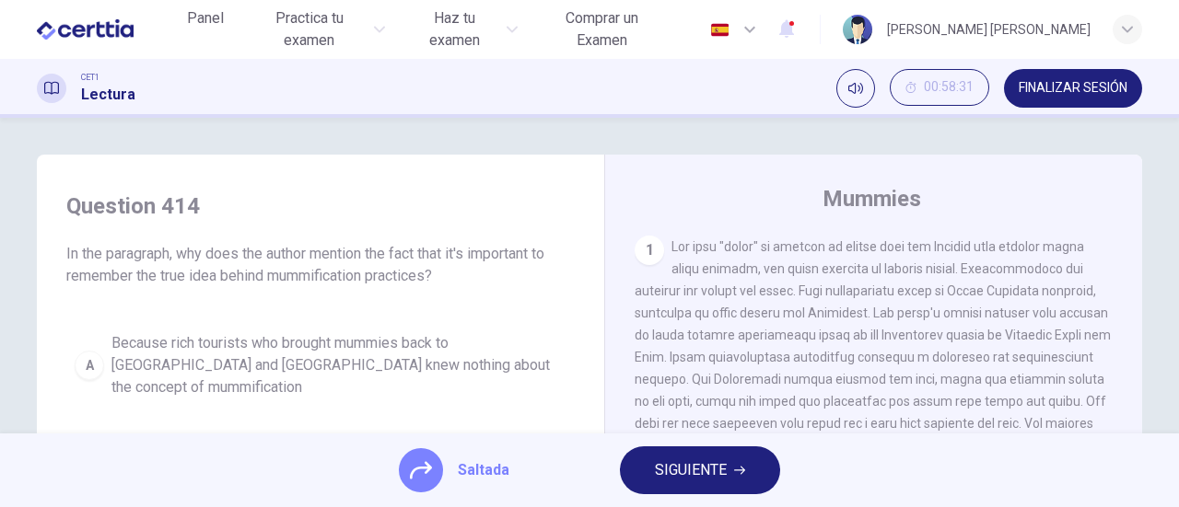
drag, startPoint x: 690, startPoint y: 471, endPoint x: 606, endPoint y: 482, distance: 84.5
click at [689, 471] on span "SIGUIENTE" at bounding box center [691, 471] width 72 height 26
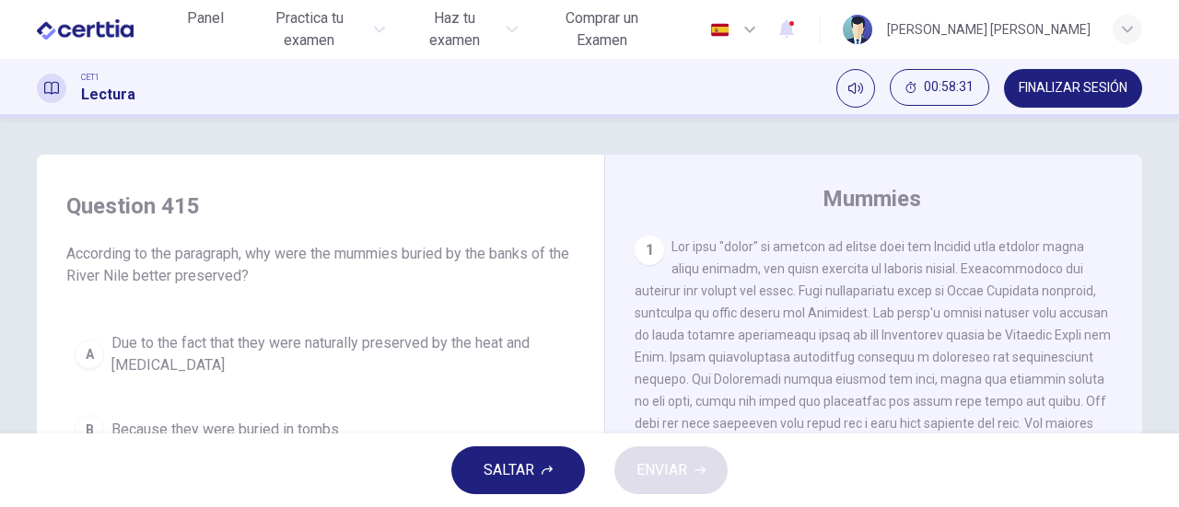
click at [524, 481] on span "SALTAR" at bounding box center [508, 471] width 51 height 26
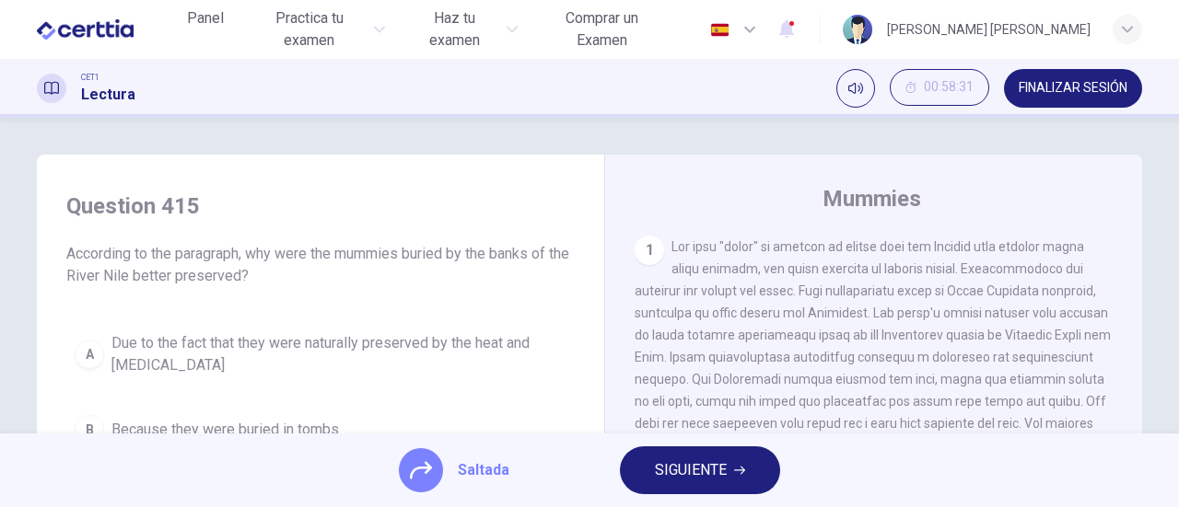
click at [716, 460] on span "SIGUIENTE" at bounding box center [691, 471] width 72 height 26
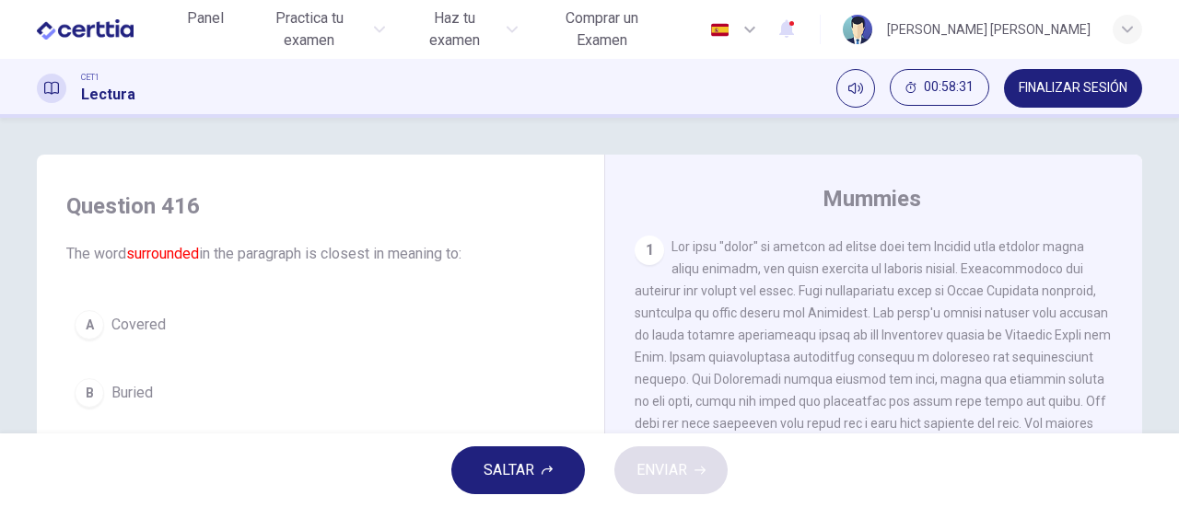
click at [505, 480] on span "SALTAR" at bounding box center [508, 471] width 51 height 26
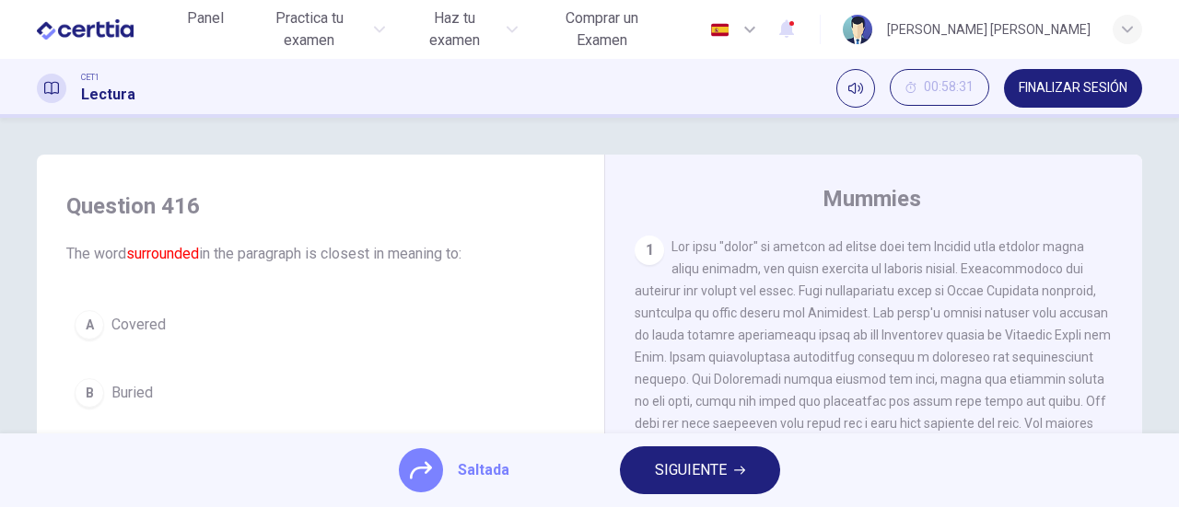
click at [712, 472] on span "SIGUIENTE" at bounding box center [691, 471] width 72 height 26
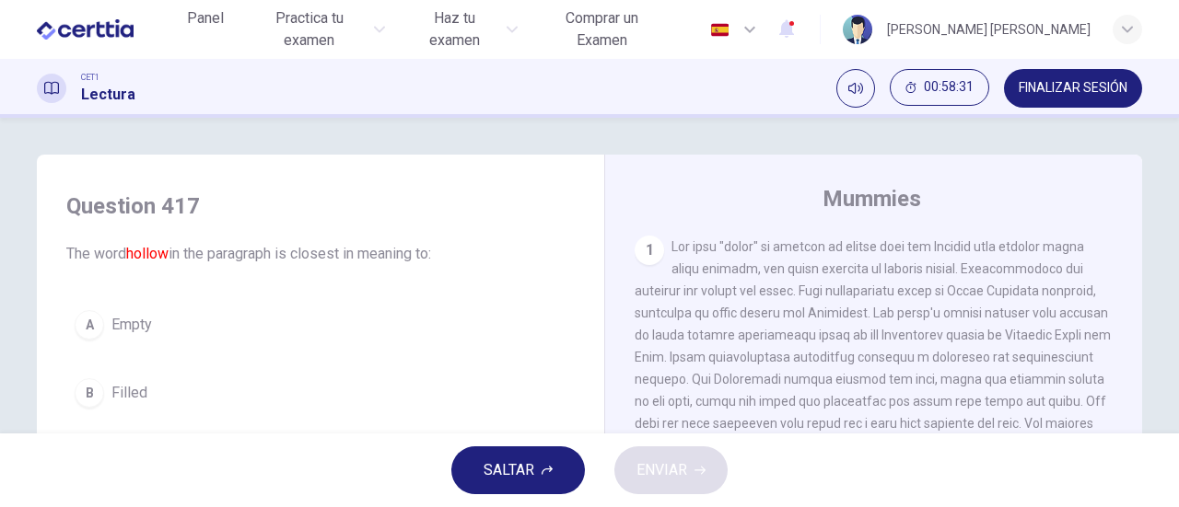
click at [520, 472] on span "SALTAR" at bounding box center [508, 471] width 51 height 26
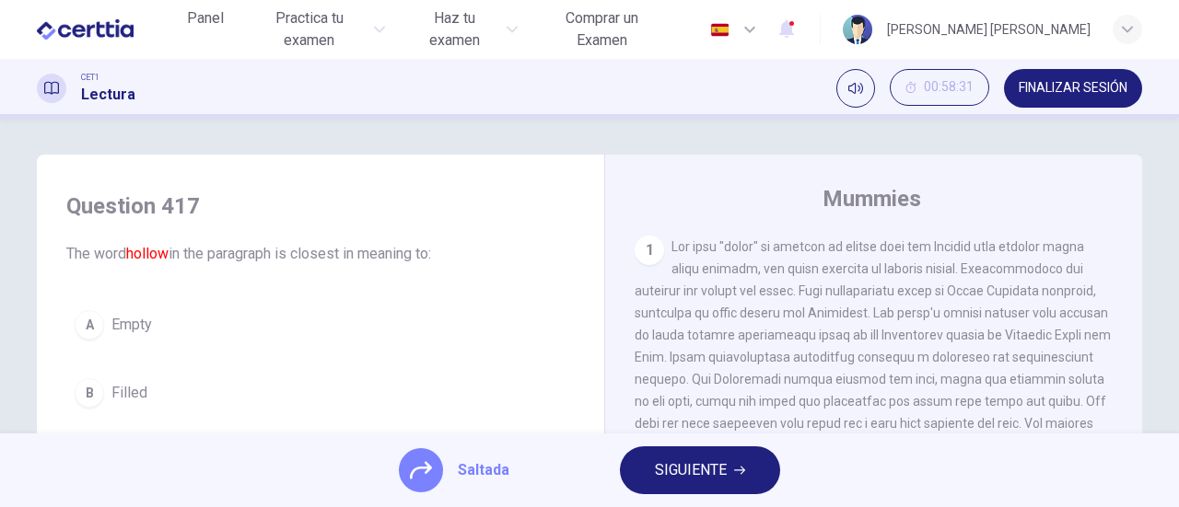
click at [698, 463] on span "SIGUIENTE" at bounding box center [691, 471] width 72 height 26
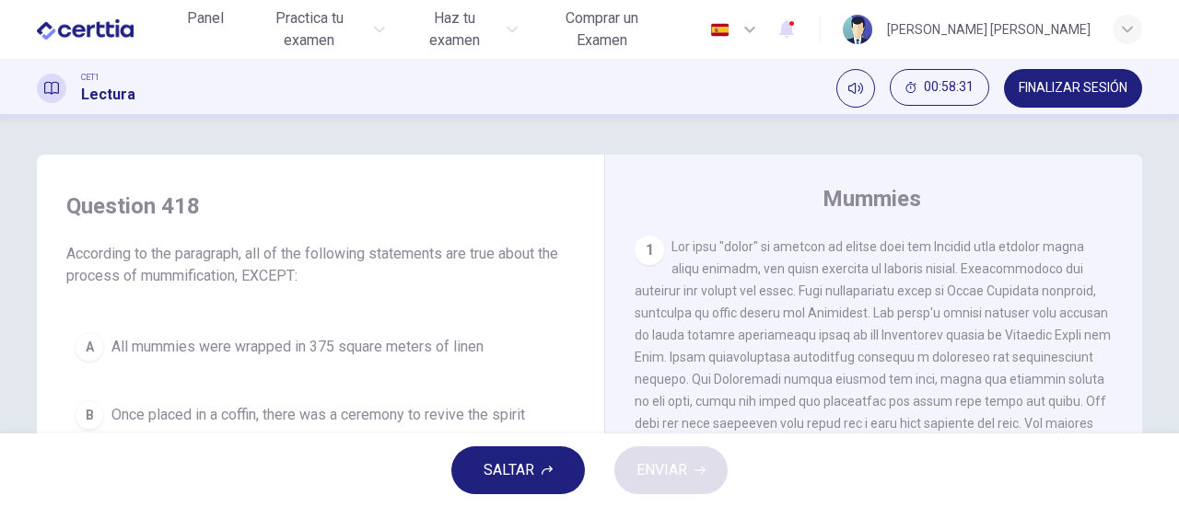
click at [499, 474] on span "SALTAR" at bounding box center [508, 471] width 51 height 26
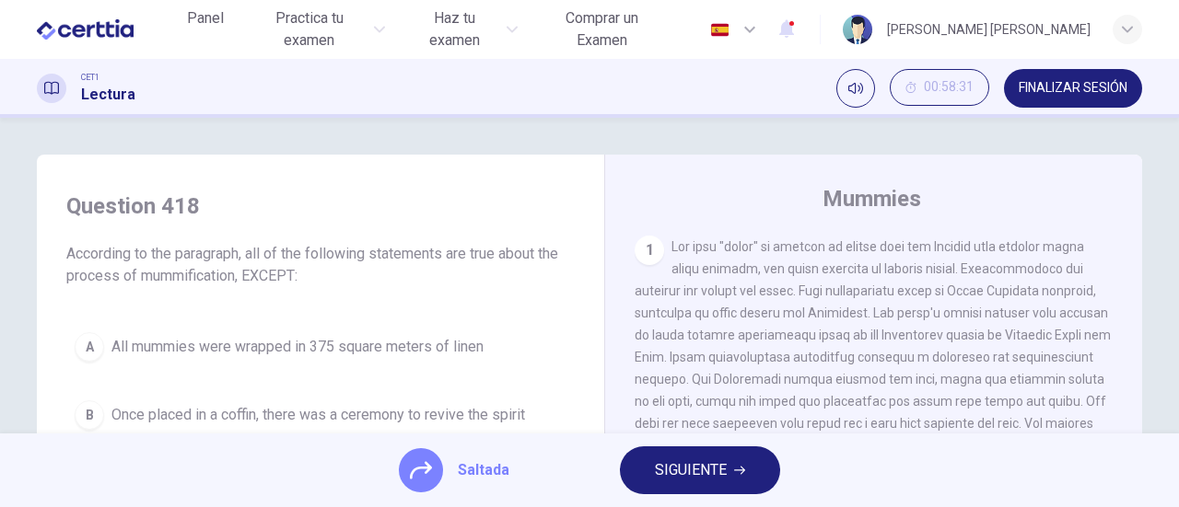
drag, startPoint x: 705, startPoint y: 459, endPoint x: 621, endPoint y: 472, distance: 85.7
click at [702, 460] on span "SIGUIENTE" at bounding box center [691, 471] width 72 height 26
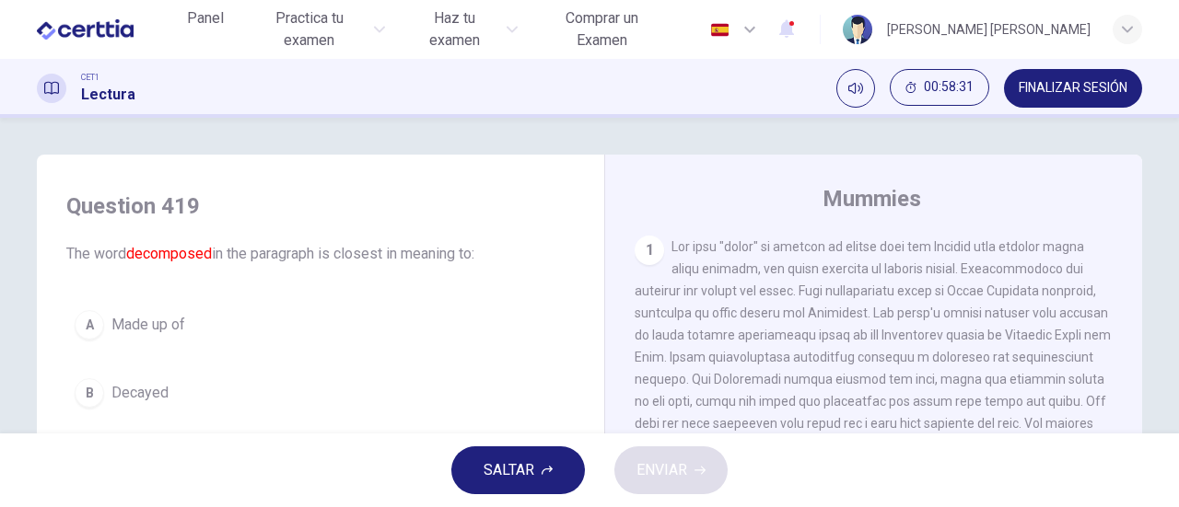
click at [513, 471] on span "SALTAR" at bounding box center [508, 471] width 51 height 26
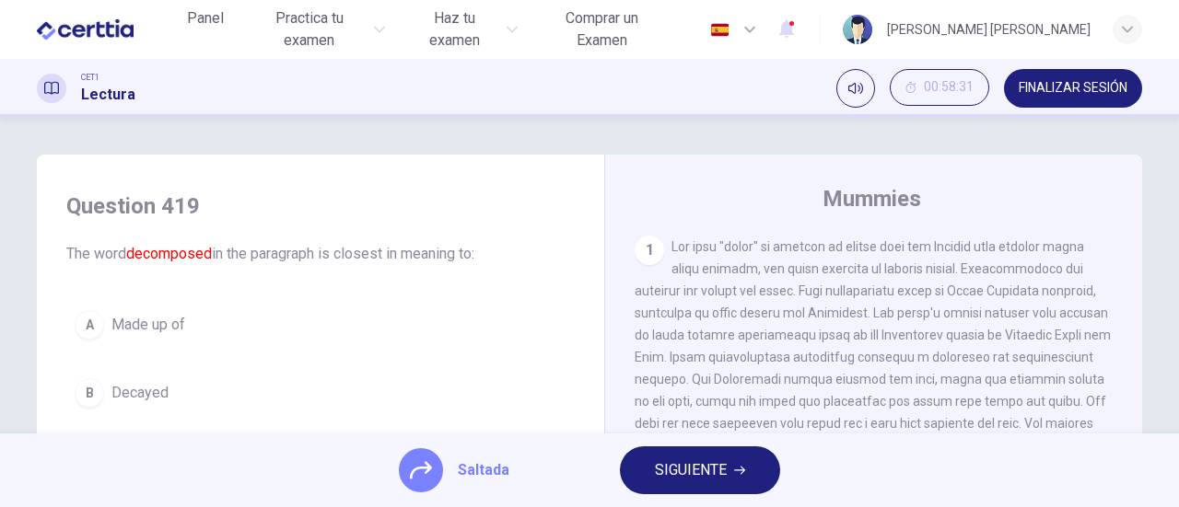
click at [696, 461] on span "SIGUIENTE" at bounding box center [691, 471] width 72 height 26
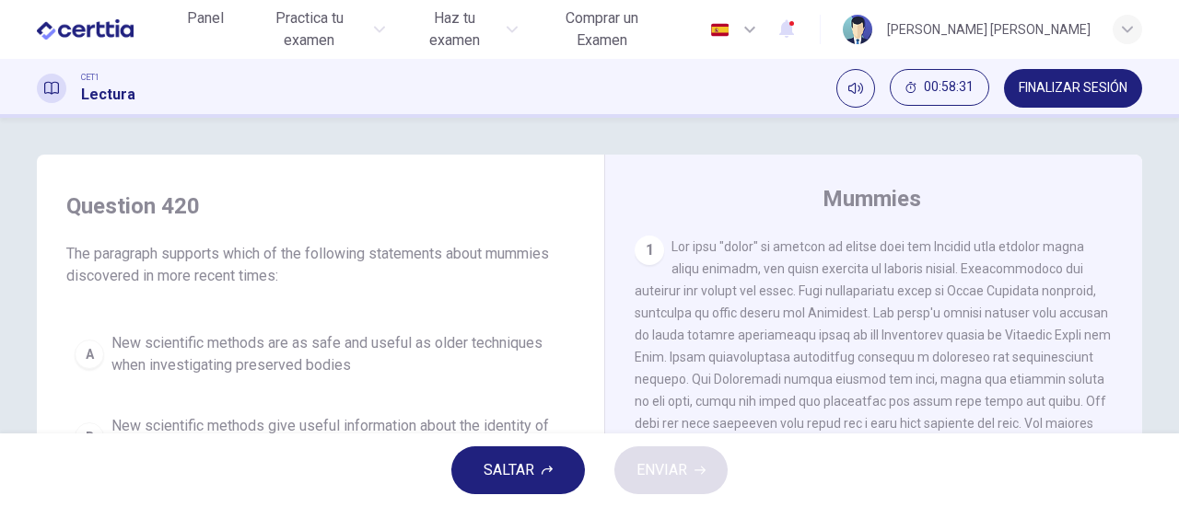
click at [531, 470] on span "SALTAR" at bounding box center [508, 471] width 51 height 26
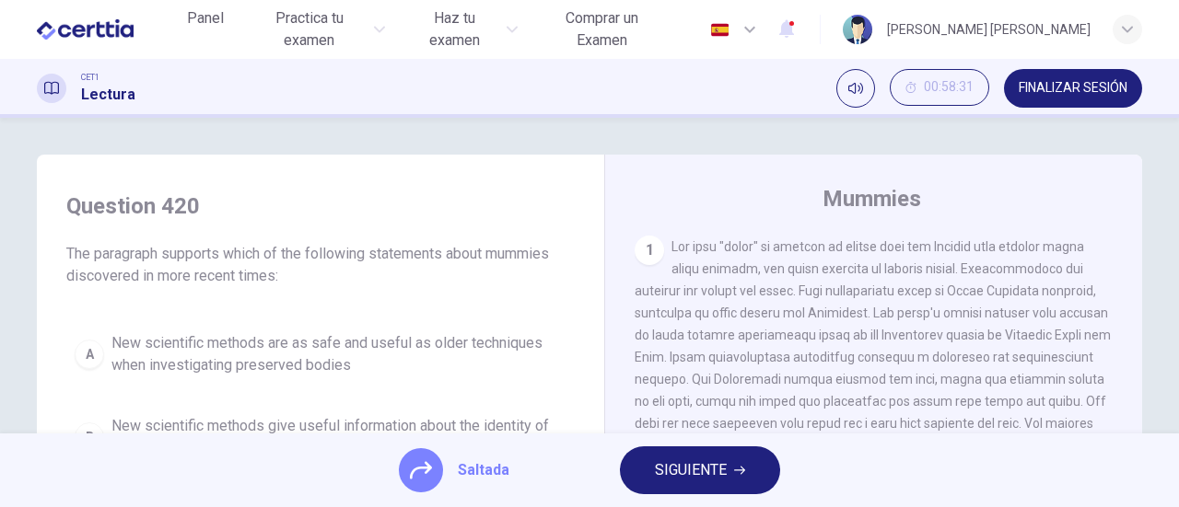
drag, startPoint x: 683, startPoint y: 461, endPoint x: 661, endPoint y: 469, distance: 23.3
click at [682, 462] on span "SIGUIENTE" at bounding box center [691, 471] width 72 height 26
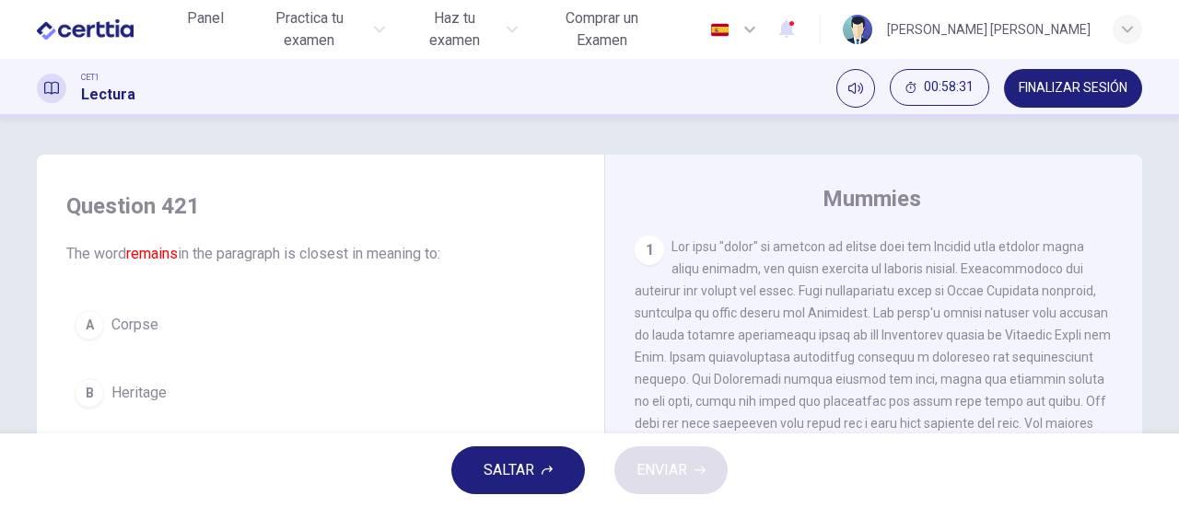
click at [529, 468] on span "SALTAR" at bounding box center [508, 471] width 51 height 26
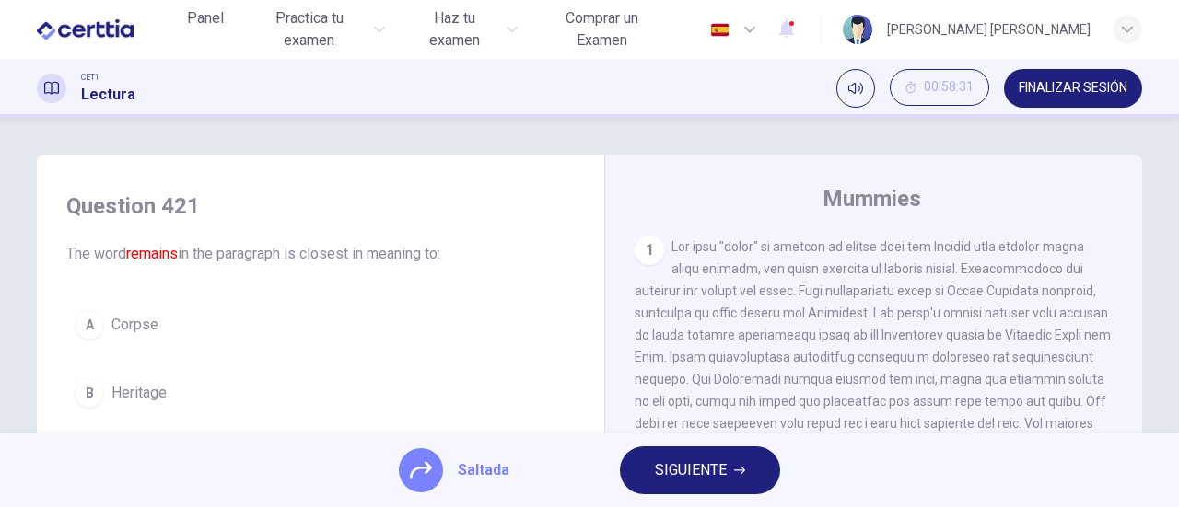
drag, startPoint x: 666, startPoint y: 470, endPoint x: 637, endPoint y: 472, distance: 28.7
click at [665, 470] on span "SIGUIENTE" at bounding box center [691, 471] width 72 height 26
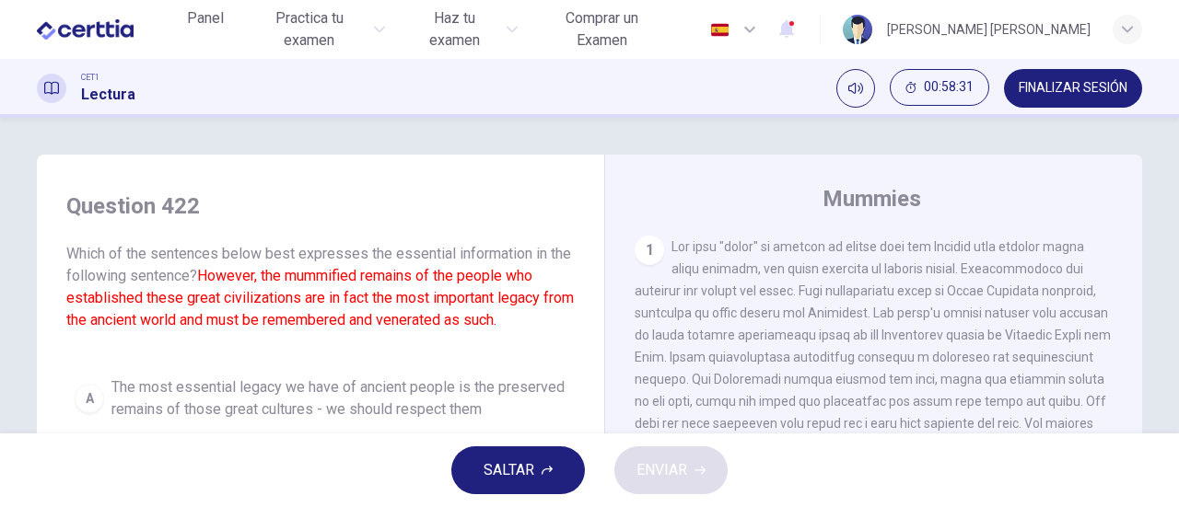
click at [518, 474] on span "SALTAR" at bounding box center [508, 471] width 51 height 26
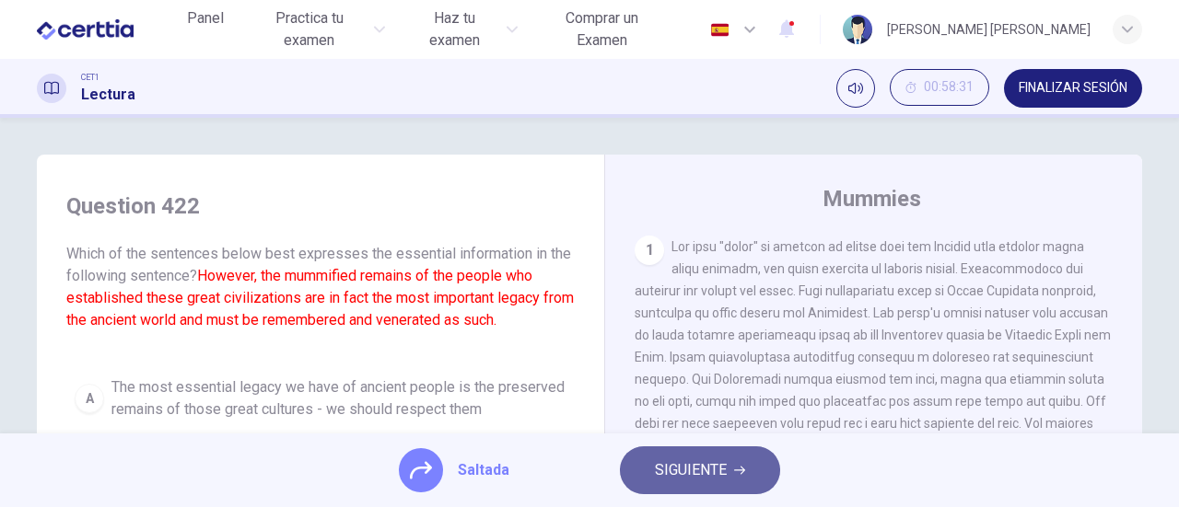
drag, startPoint x: 674, startPoint y: 472, endPoint x: 621, endPoint y: 478, distance: 53.7
click at [668, 472] on span "SIGUIENTE" at bounding box center [691, 471] width 72 height 26
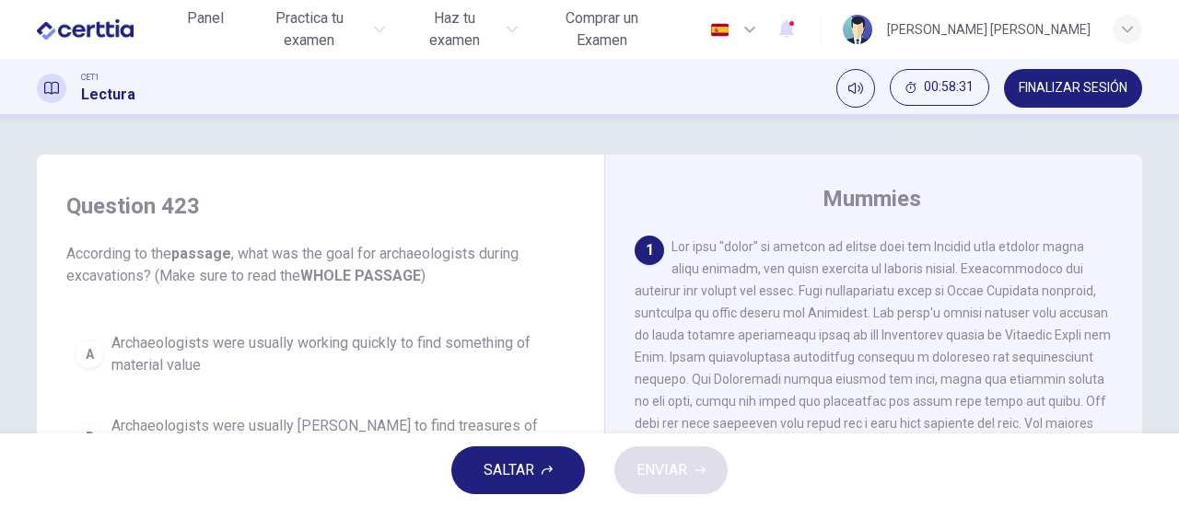
click at [538, 474] on button "SALTAR" at bounding box center [518, 471] width 134 height 48
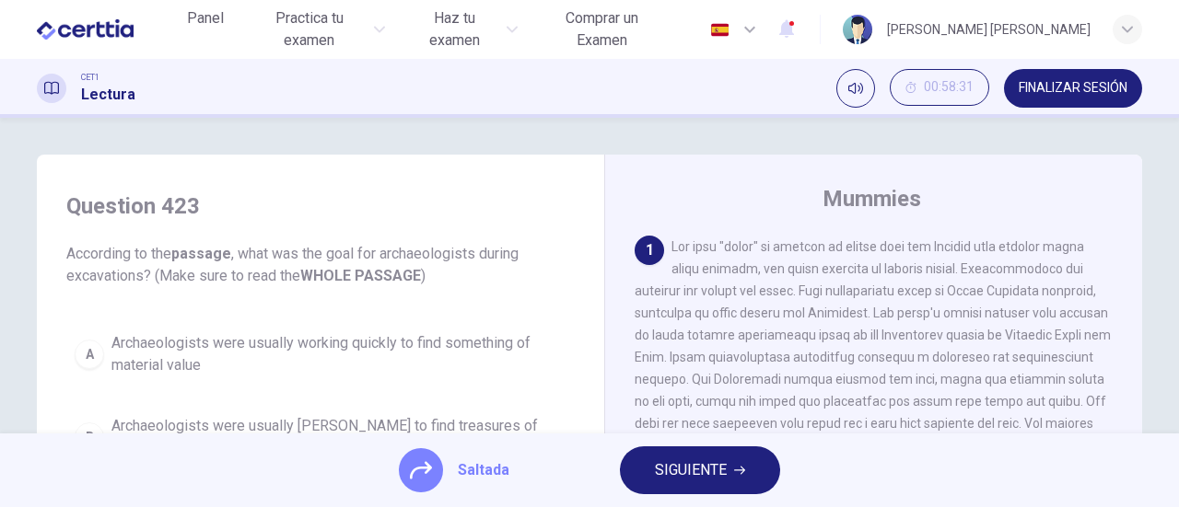
click at [669, 465] on span "SIGUIENTE" at bounding box center [691, 471] width 72 height 26
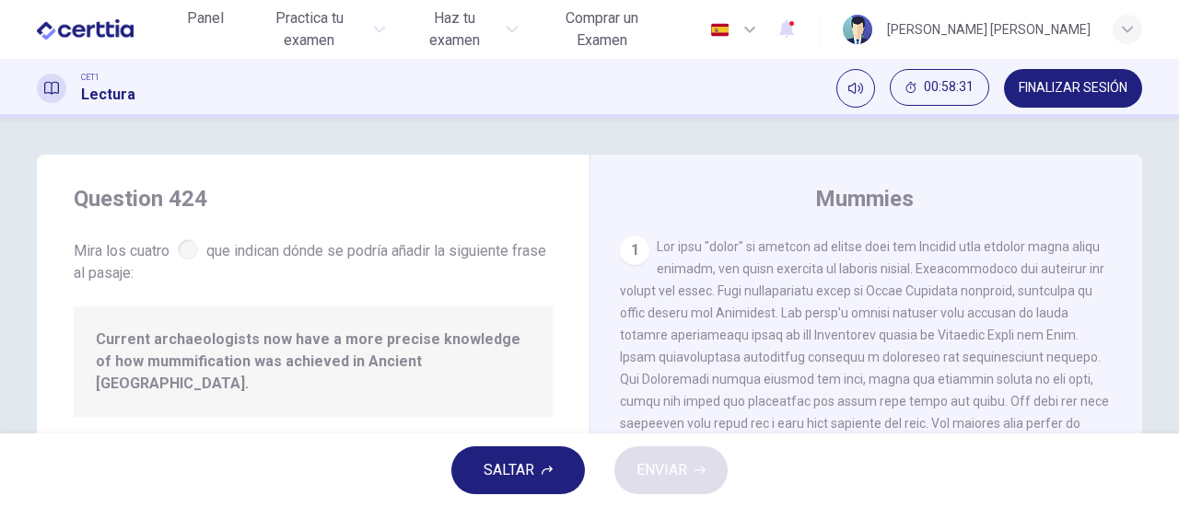
scroll to position [967, 0]
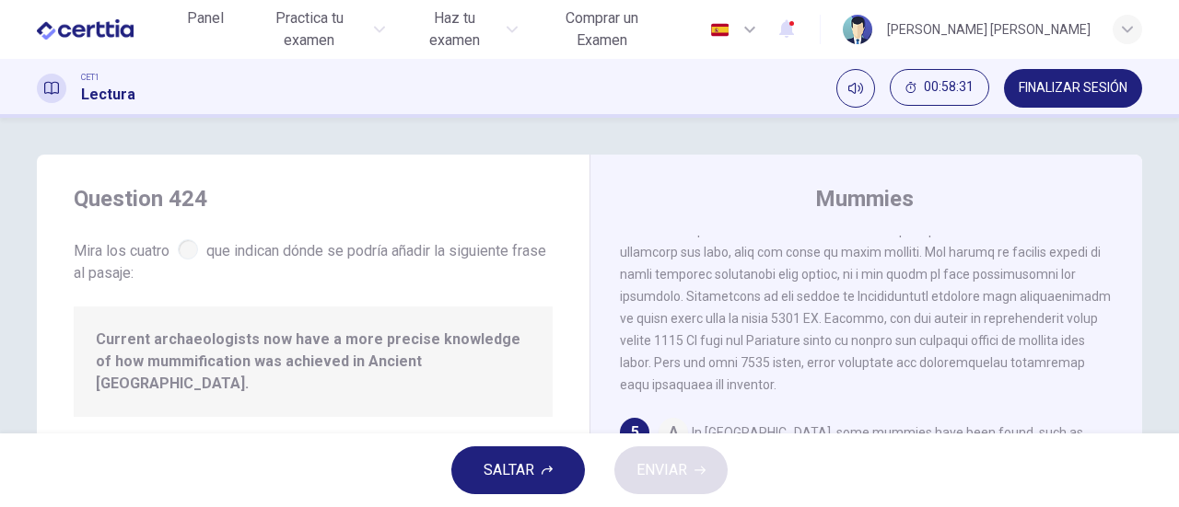
click at [511, 469] on span "SALTAR" at bounding box center [508, 471] width 51 height 26
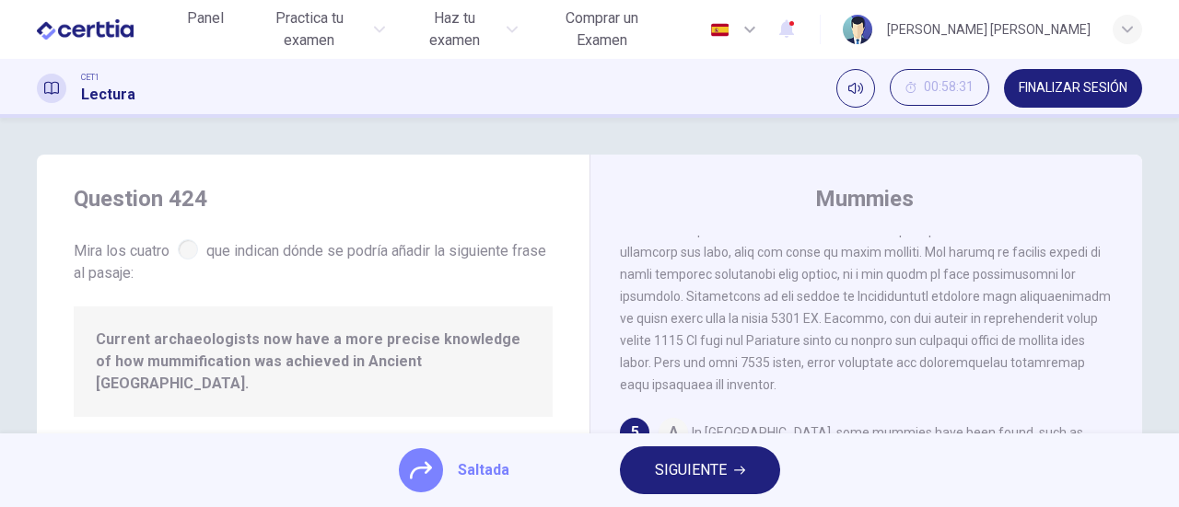
click at [674, 471] on span "SIGUIENTE" at bounding box center [691, 471] width 72 height 26
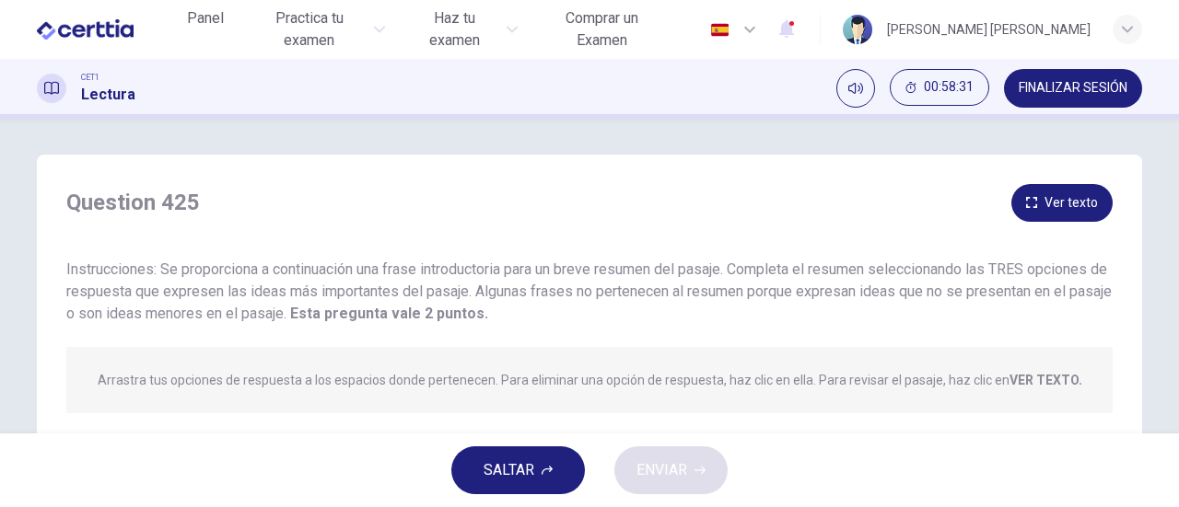
click at [519, 477] on span "SALTAR" at bounding box center [508, 471] width 51 height 26
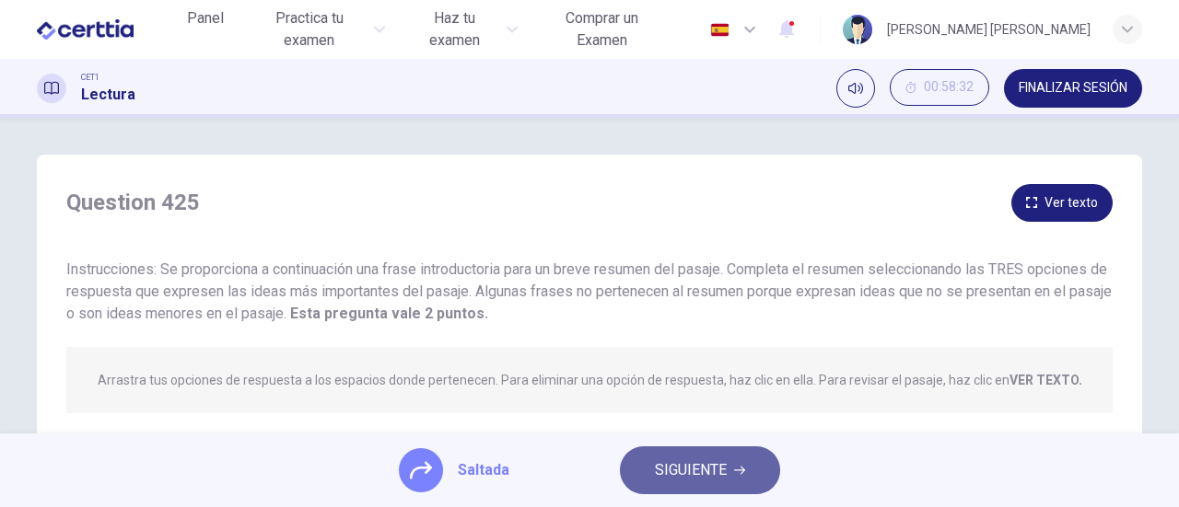
click at [659, 474] on span "SIGUIENTE" at bounding box center [691, 471] width 72 height 26
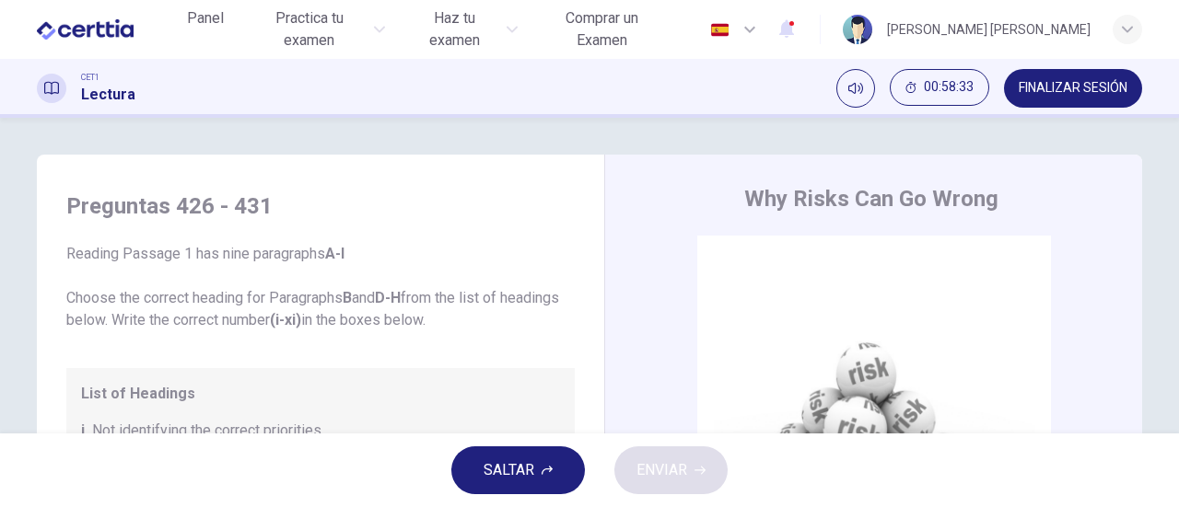
click at [493, 479] on span "SALTAR" at bounding box center [508, 471] width 51 height 26
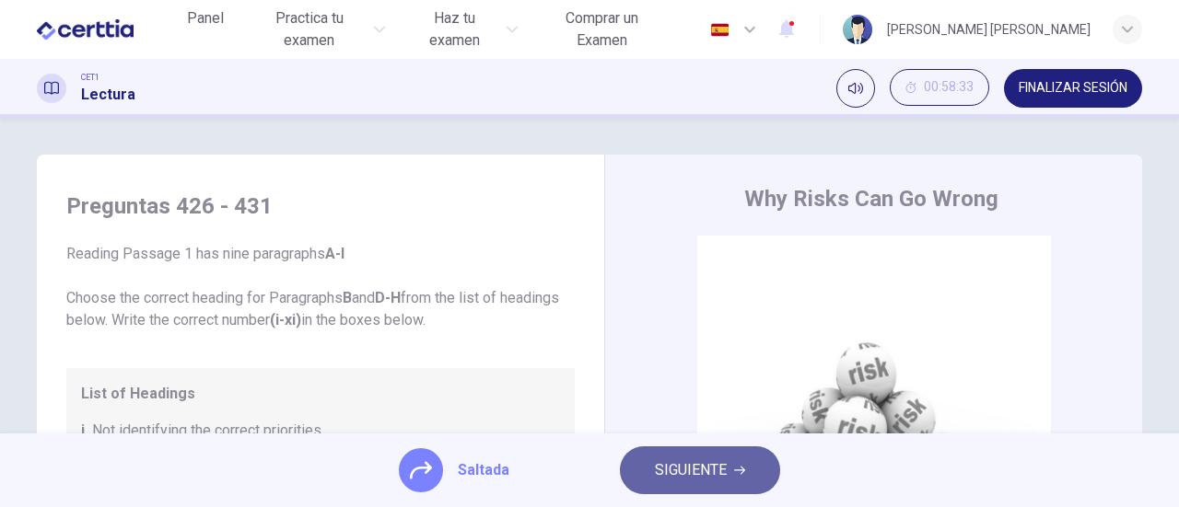
click at [628, 483] on button "SIGUIENTE" at bounding box center [700, 471] width 160 height 48
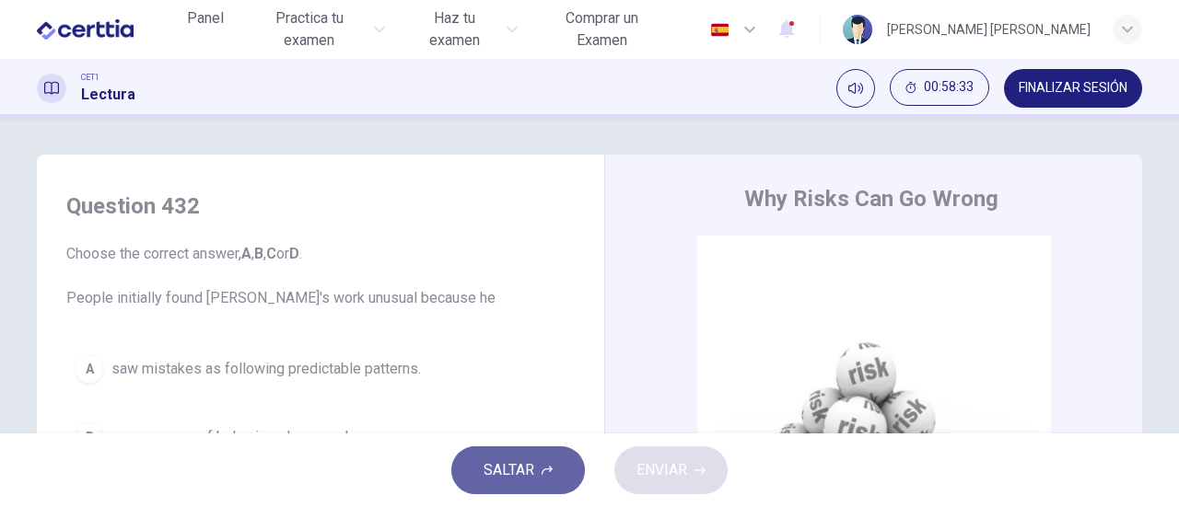
click at [542, 477] on button "SALTAR" at bounding box center [518, 471] width 134 height 48
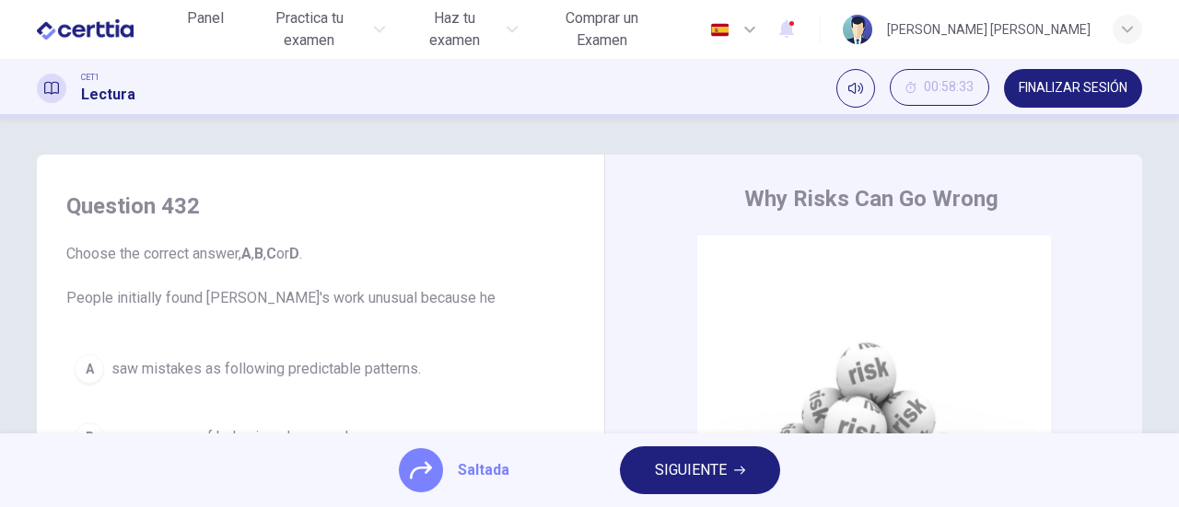
click at [702, 475] on span "SIGUIENTE" at bounding box center [691, 471] width 72 height 26
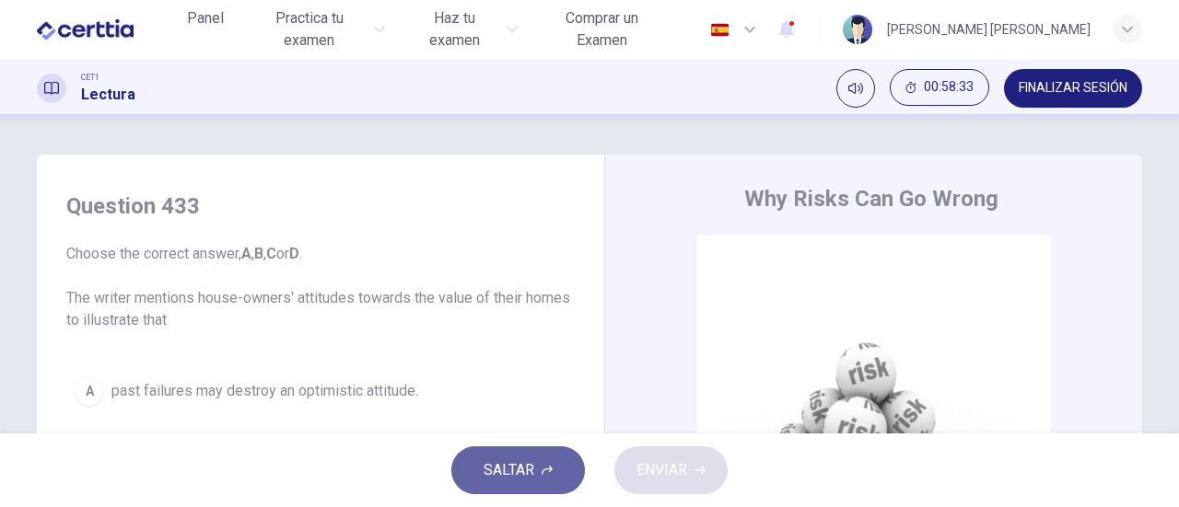
click at [506, 479] on span "SALTAR" at bounding box center [508, 471] width 51 height 26
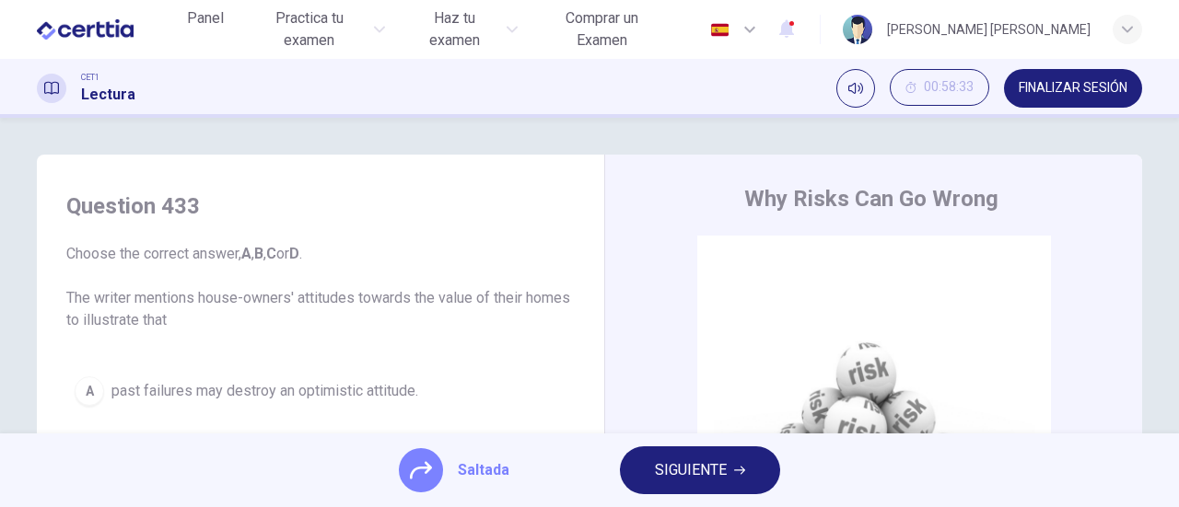
click at [668, 471] on span "SIGUIENTE" at bounding box center [691, 471] width 72 height 26
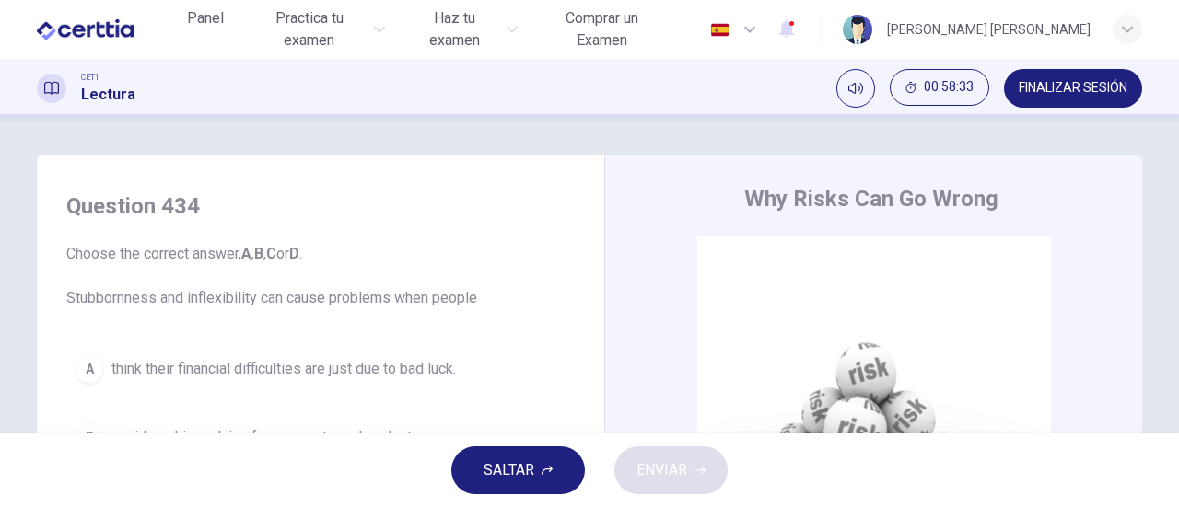
click at [561, 480] on button "SALTAR" at bounding box center [518, 471] width 134 height 48
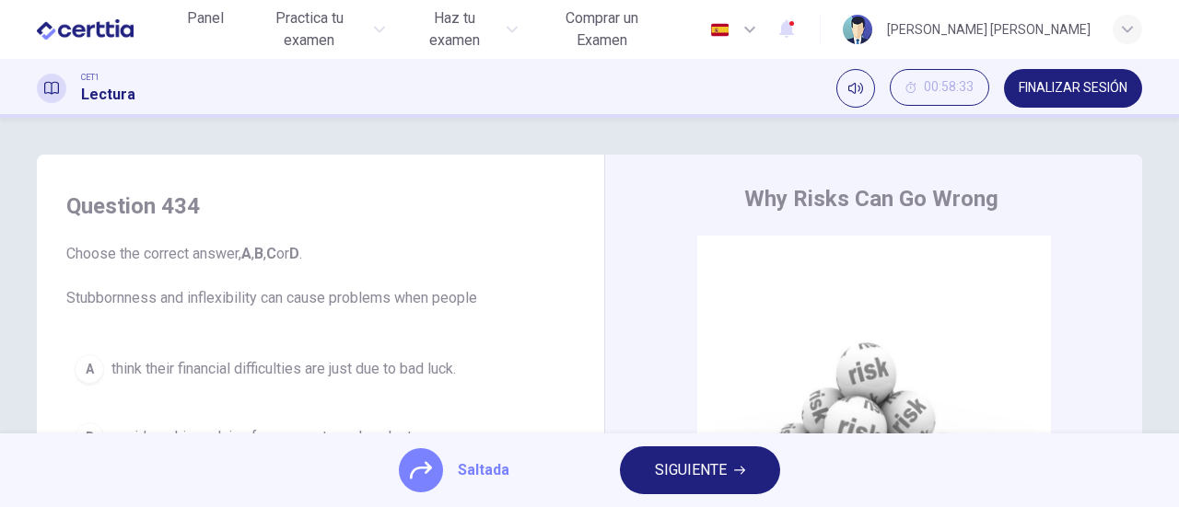
click at [645, 479] on button "SIGUIENTE" at bounding box center [700, 471] width 160 height 48
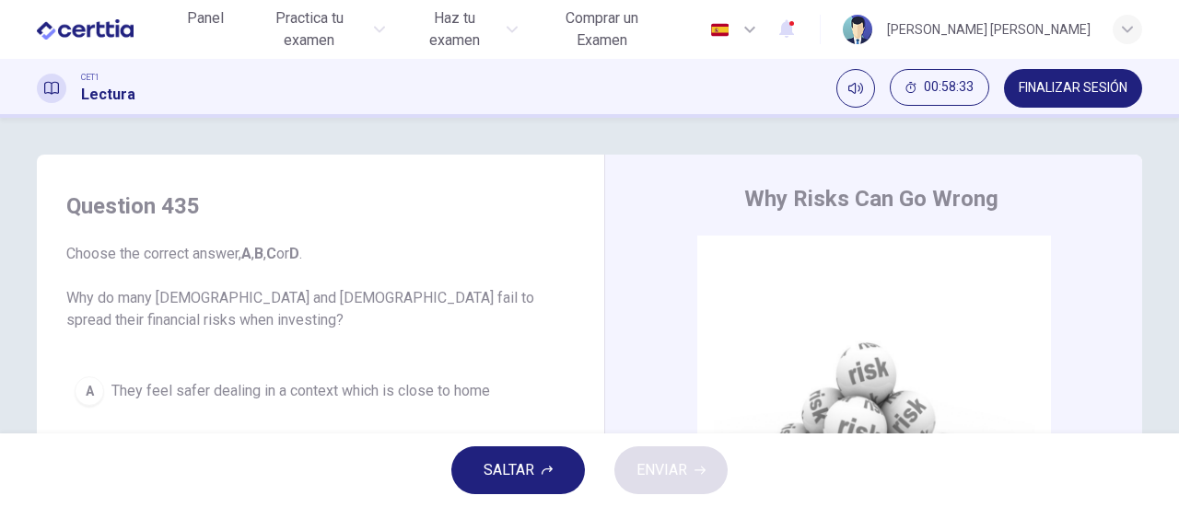
scroll to position [184, 0]
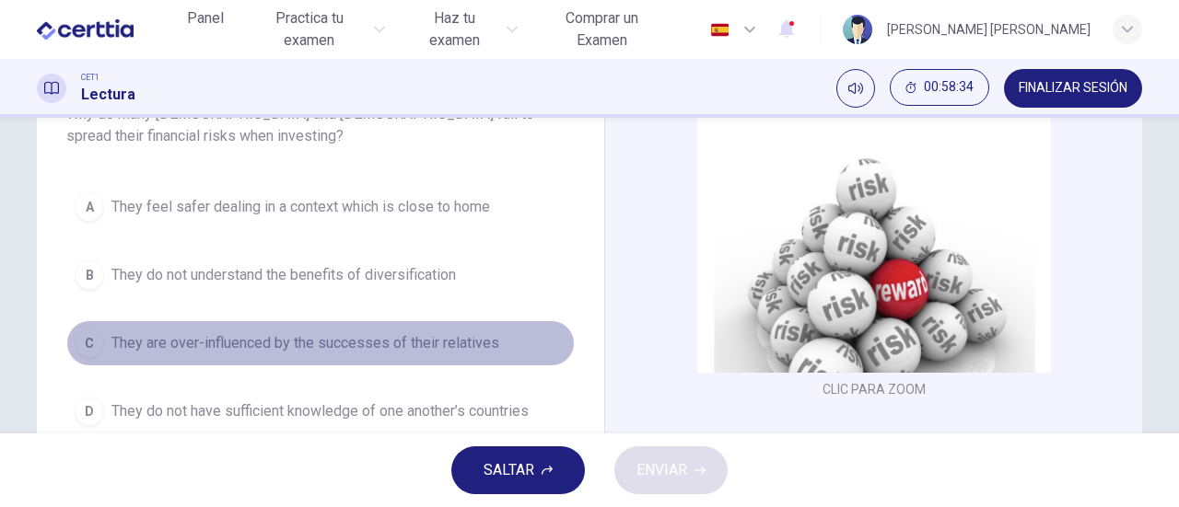
click at [181, 328] on button "C They are over-influenced by the successes of their relatives" at bounding box center [320, 343] width 508 height 46
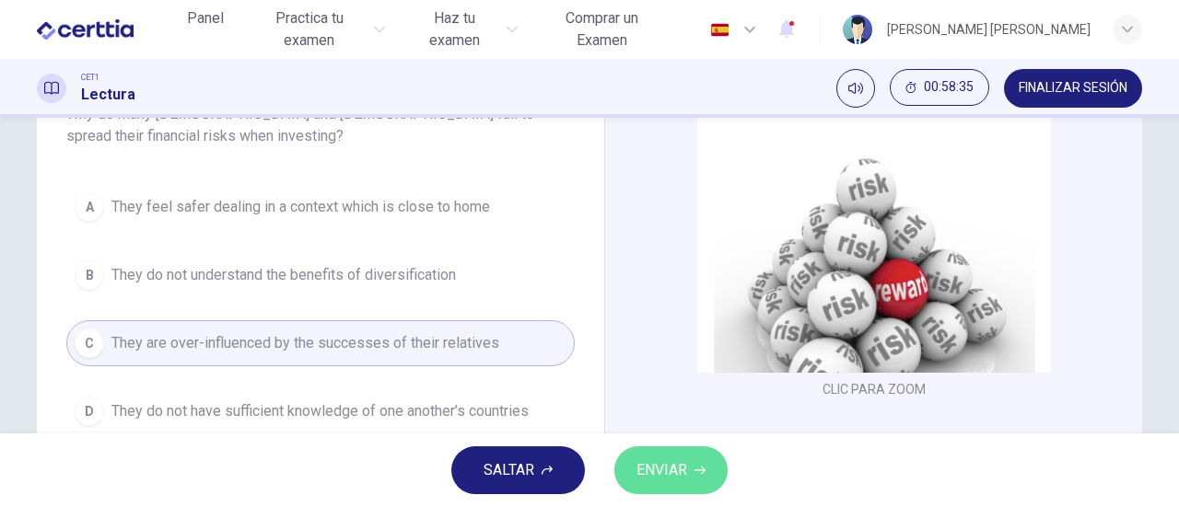
click at [671, 483] on button "ENVIAR" at bounding box center [670, 471] width 113 height 48
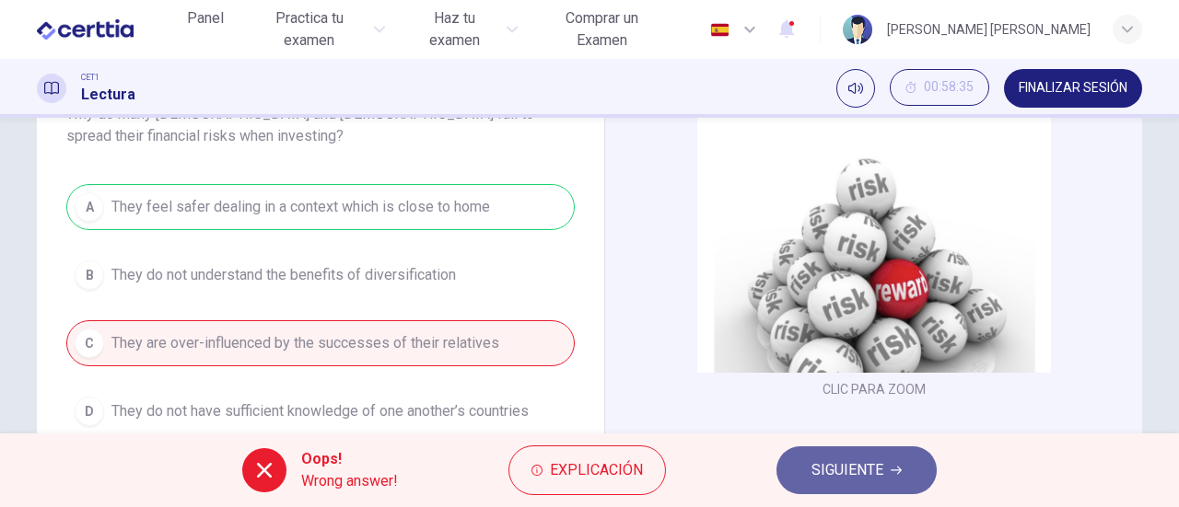
click at [842, 470] on span "SIGUIENTE" at bounding box center [847, 471] width 72 height 26
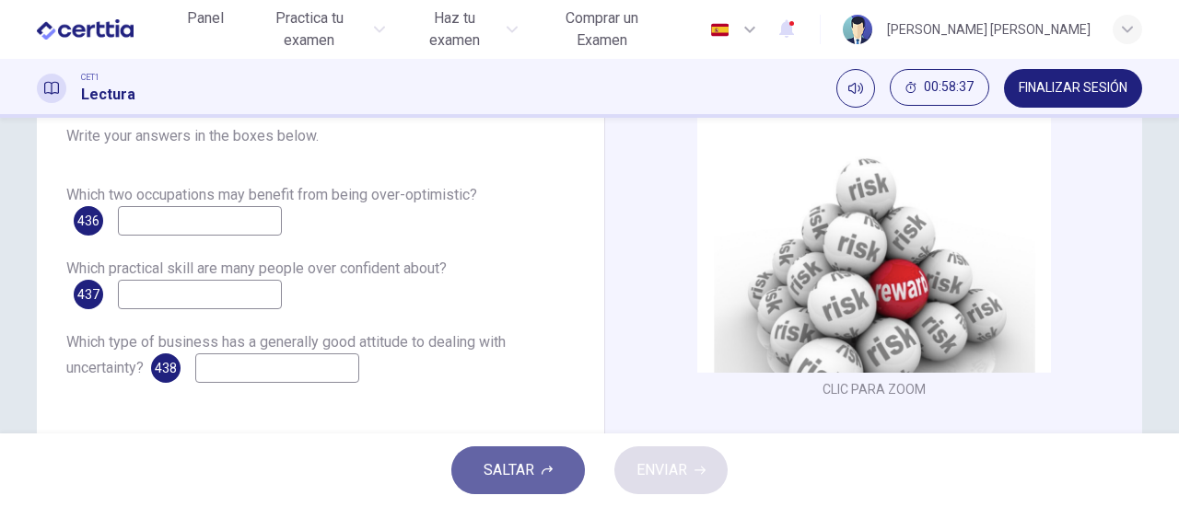
click at [499, 458] on span "SALTAR" at bounding box center [508, 471] width 51 height 26
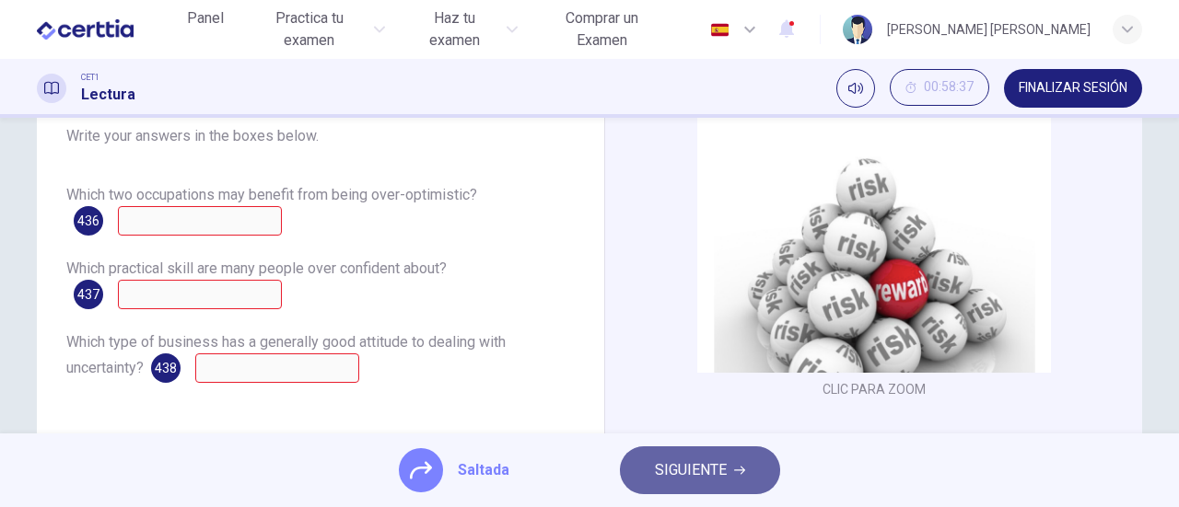
click at [703, 469] on span "SIGUIENTE" at bounding box center [691, 471] width 72 height 26
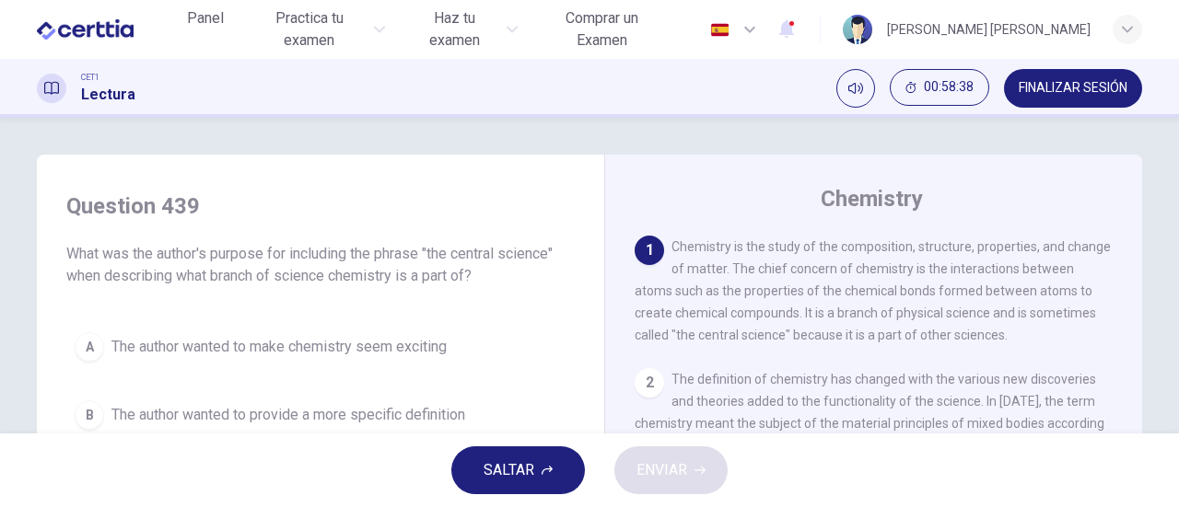
scroll to position [92, 0]
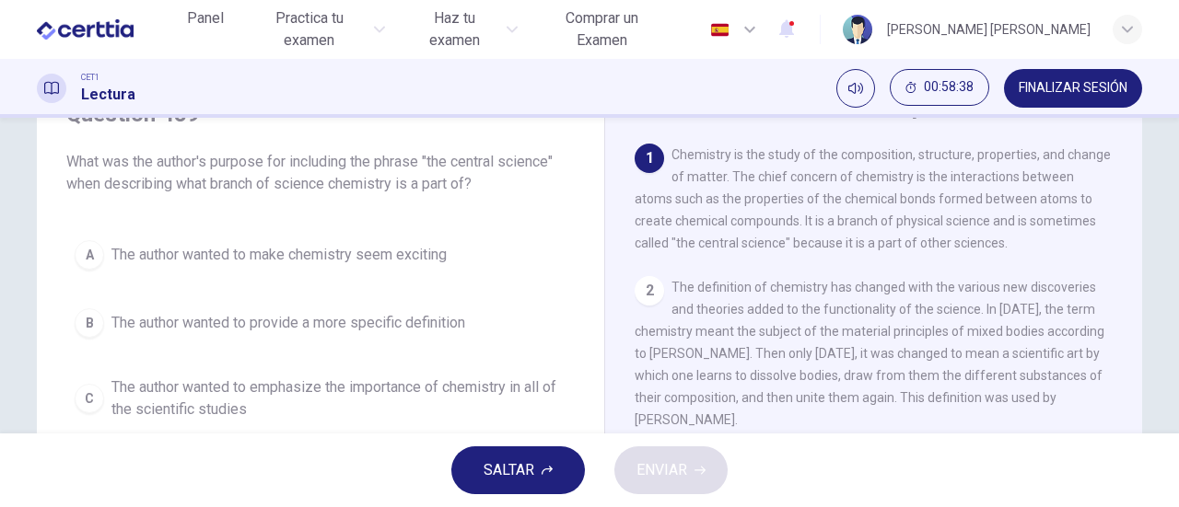
click at [324, 253] on span "The author wanted to make chemistry seem exciting" at bounding box center [278, 255] width 335 height 22
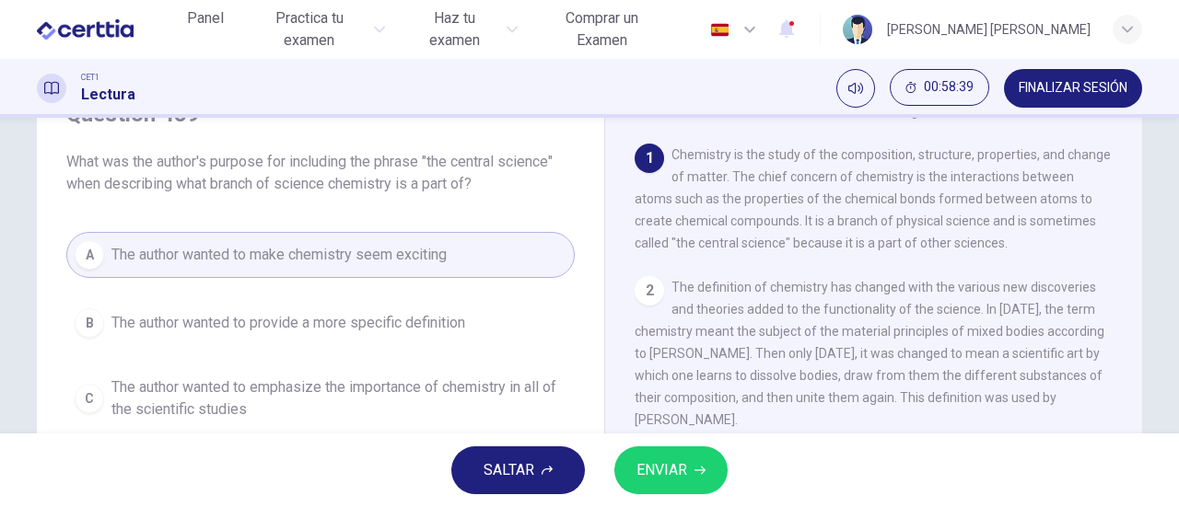
click at [659, 457] on button "ENVIAR" at bounding box center [670, 471] width 113 height 48
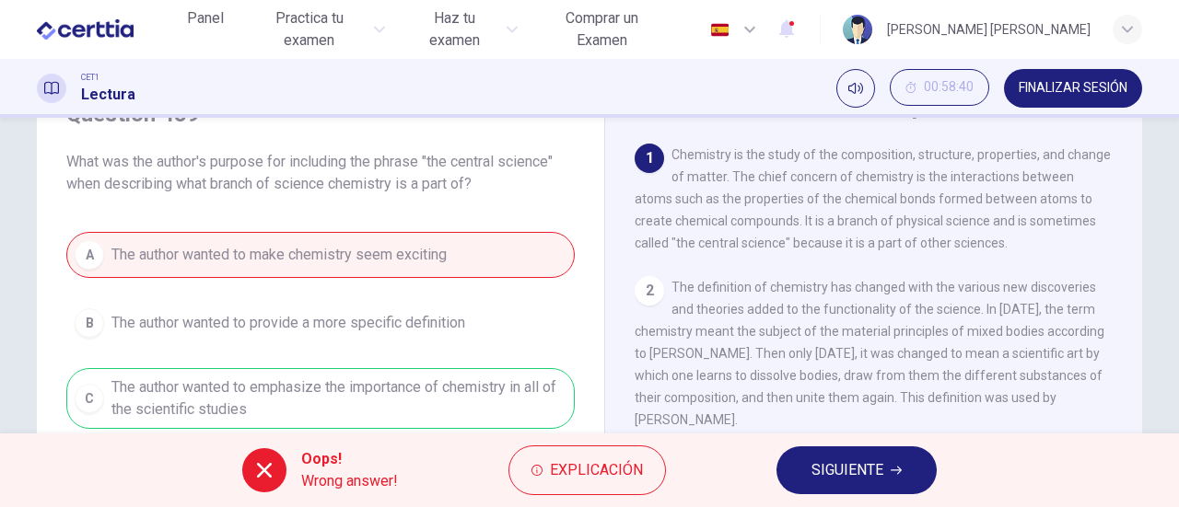
click at [838, 479] on span "SIGUIENTE" at bounding box center [847, 471] width 72 height 26
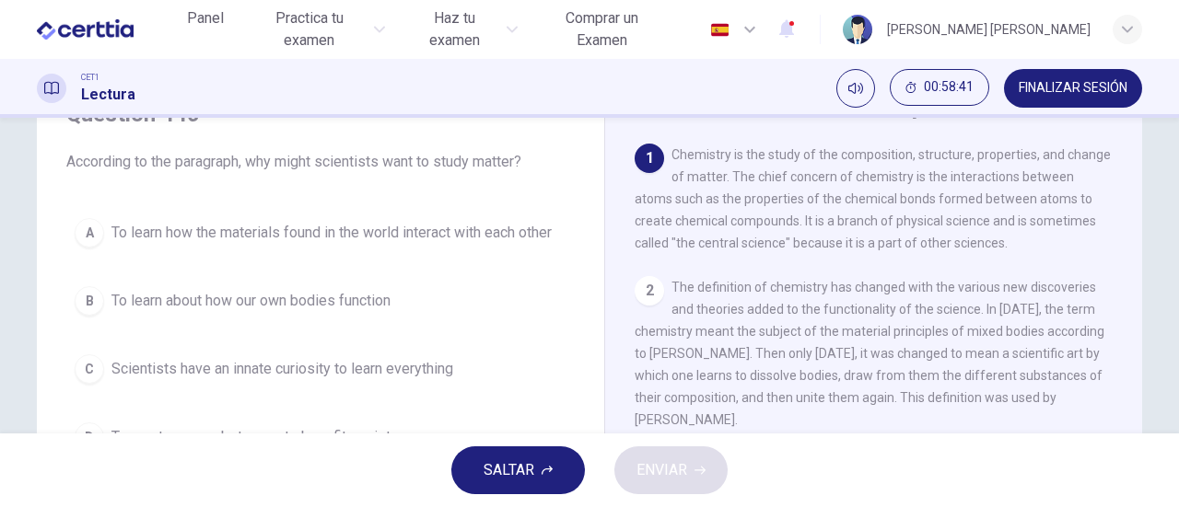
drag, startPoint x: 219, startPoint y: 298, endPoint x: 244, endPoint y: 308, distance: 26.8
click at [219, 298] on span "To learn about how our own bodies function" at bounding box center [250, 301] width 279 height 22
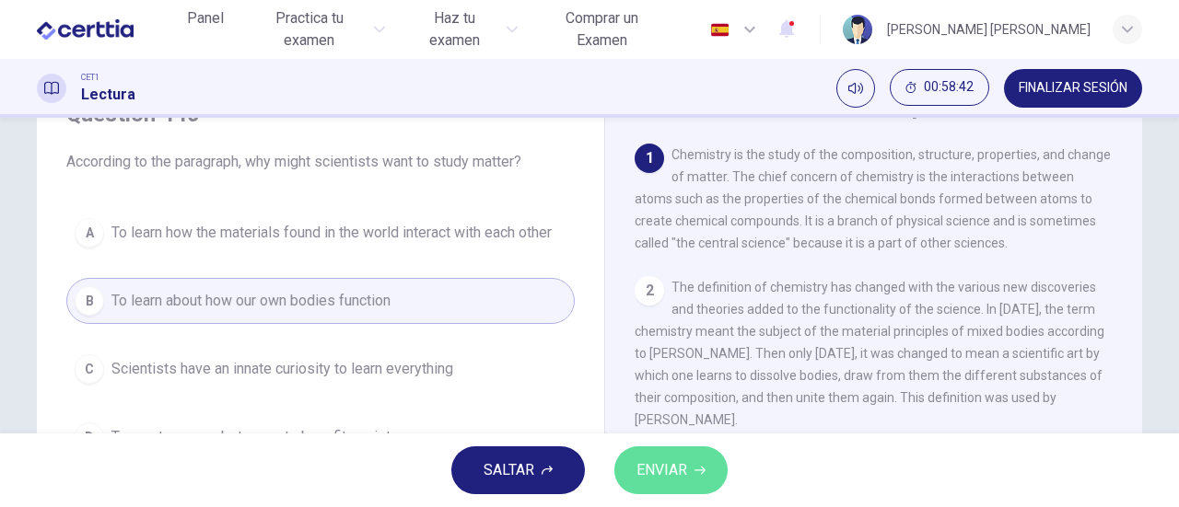
click at [657, 471] on span "ENVIAR" at bounding box center [661, 471] width 51 height 26
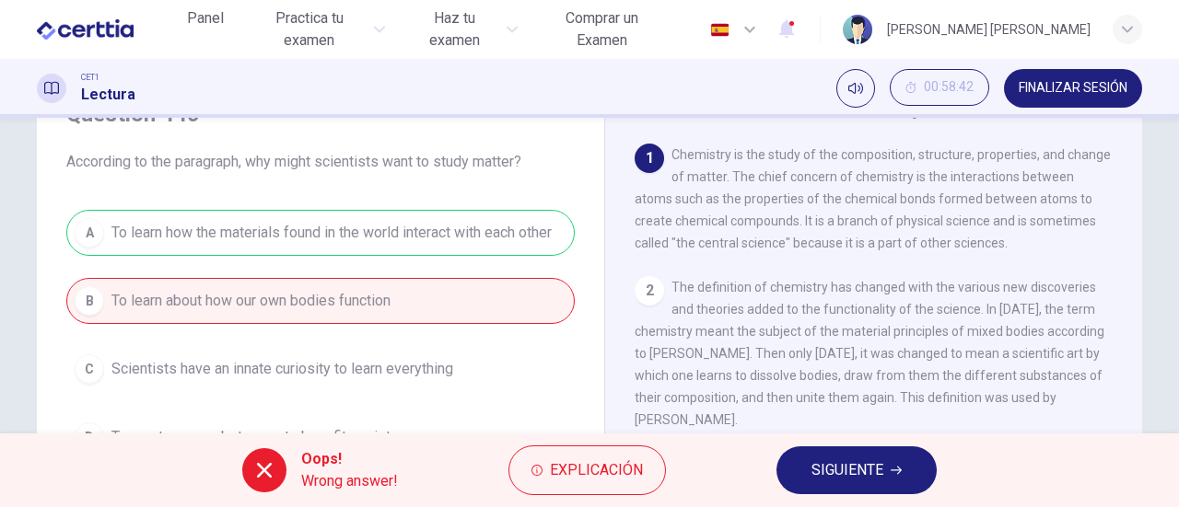
click at [831, 471] on span "SIGUIENTE" at bounding box center [847, 471] width 72 height 26
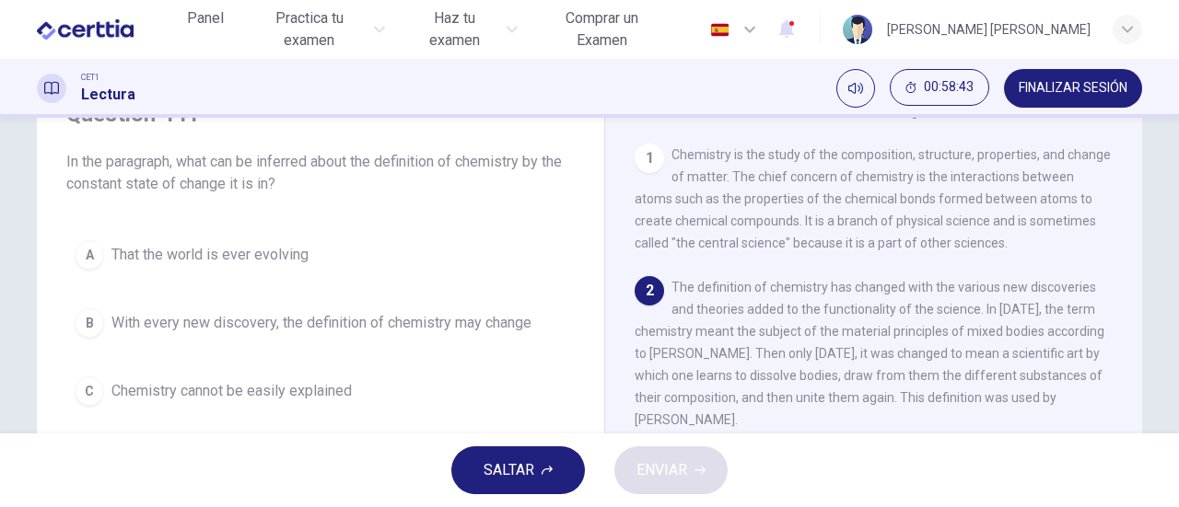
click at [283, 398] on span "Chemistry cannot be easily explained" at bounding box center [231, 391] width 240 height 22
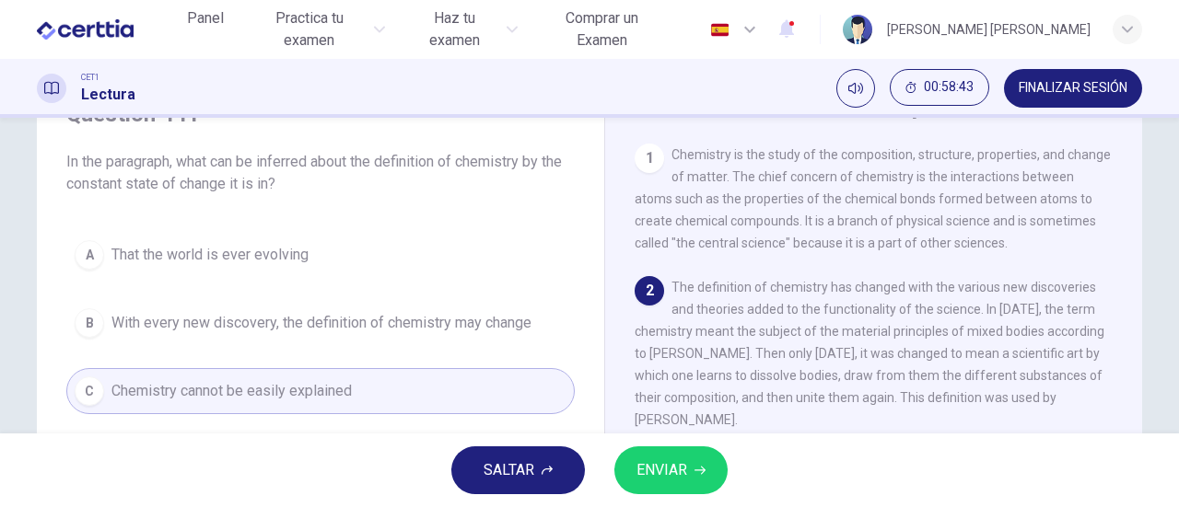
click at [715, 463] on button "ENVIAR" at bounding box center [670, 471] width 113 height 48
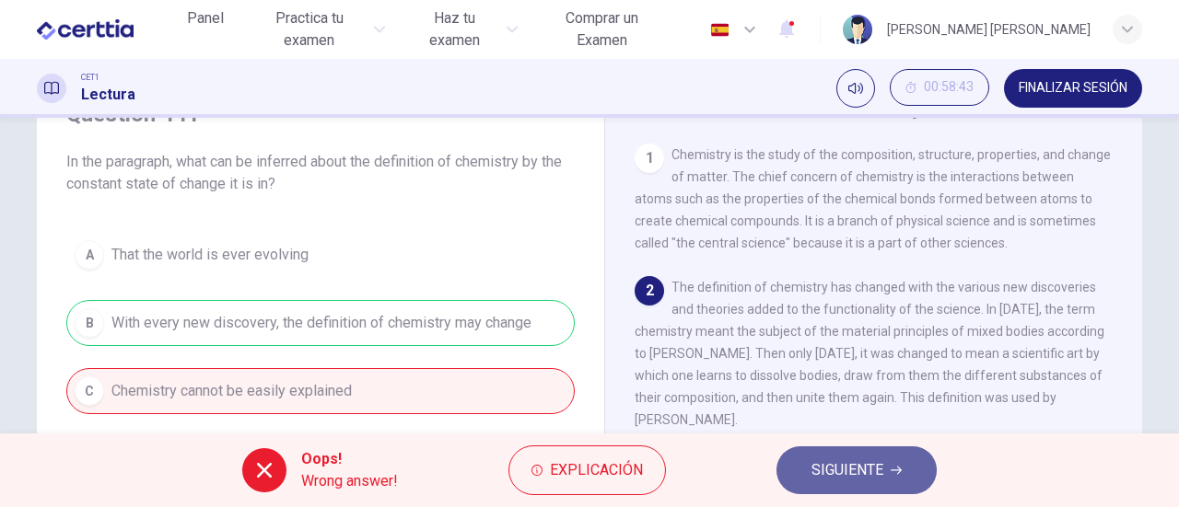
click at [858, 473] on span "SIGUIENTE" at bounding box center [847, 471] width 72 height 26
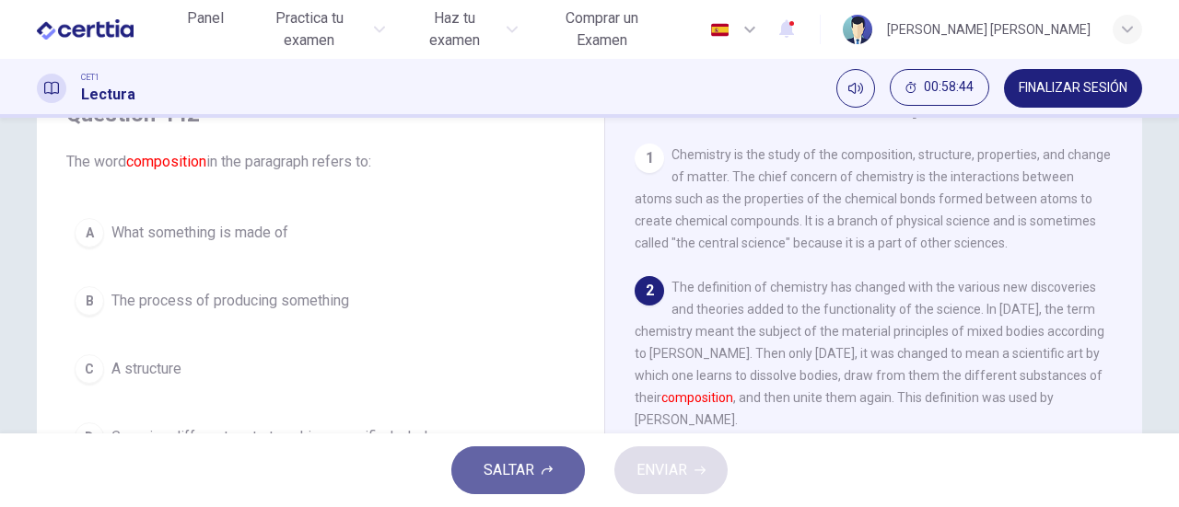
click at [534, 463] on button "SALTAR" at bounding box center [518, 471] width 134 height 48
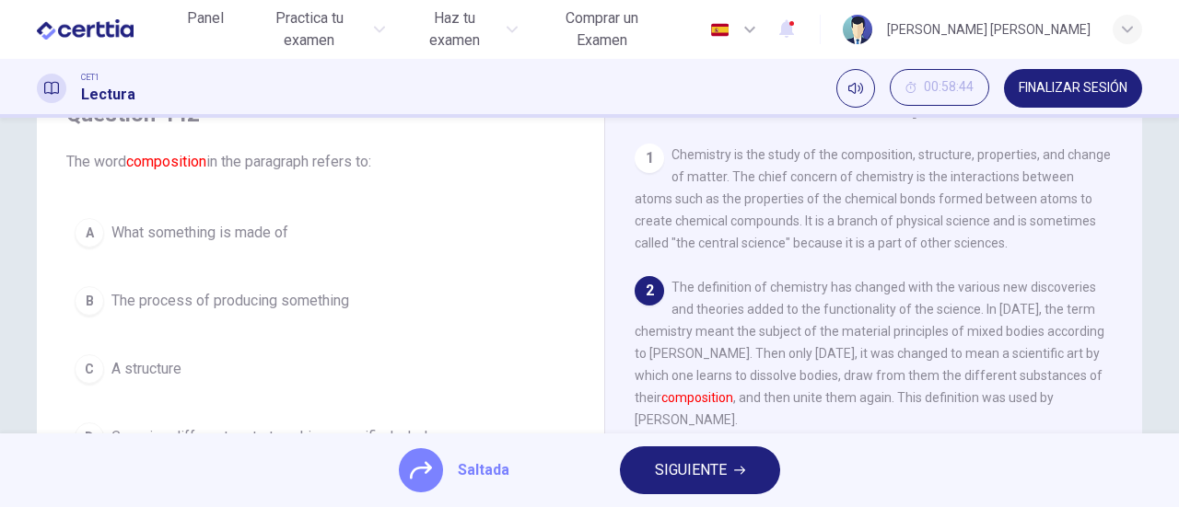
click at [713, 465] on span "SIGUIENTE" at bounding box center [691, 471] width 72 height 26
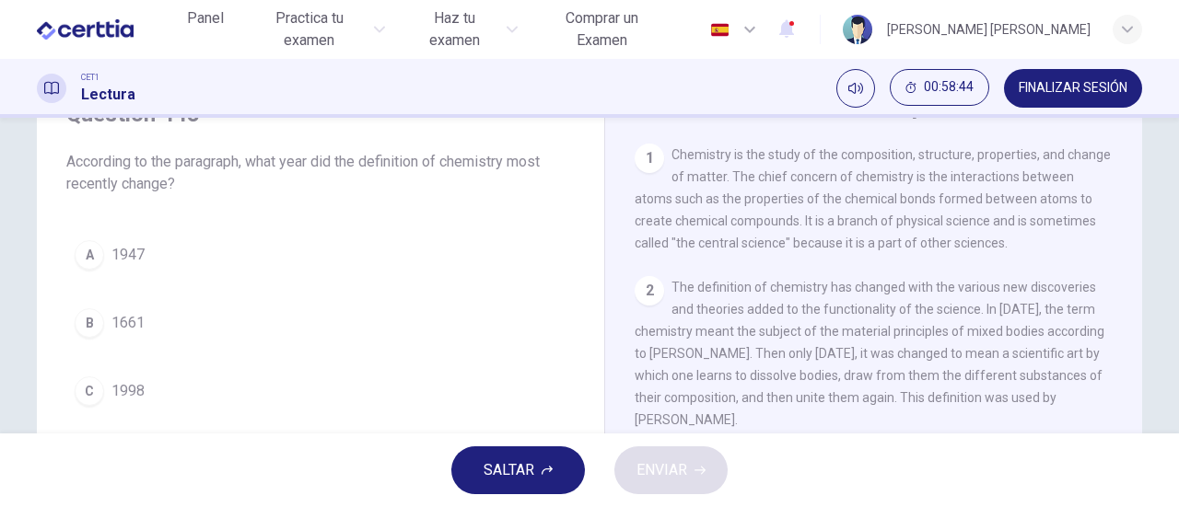
click at [515, 469] on span "SALTAR" at bounding box center [508, 471] width 51 height 26
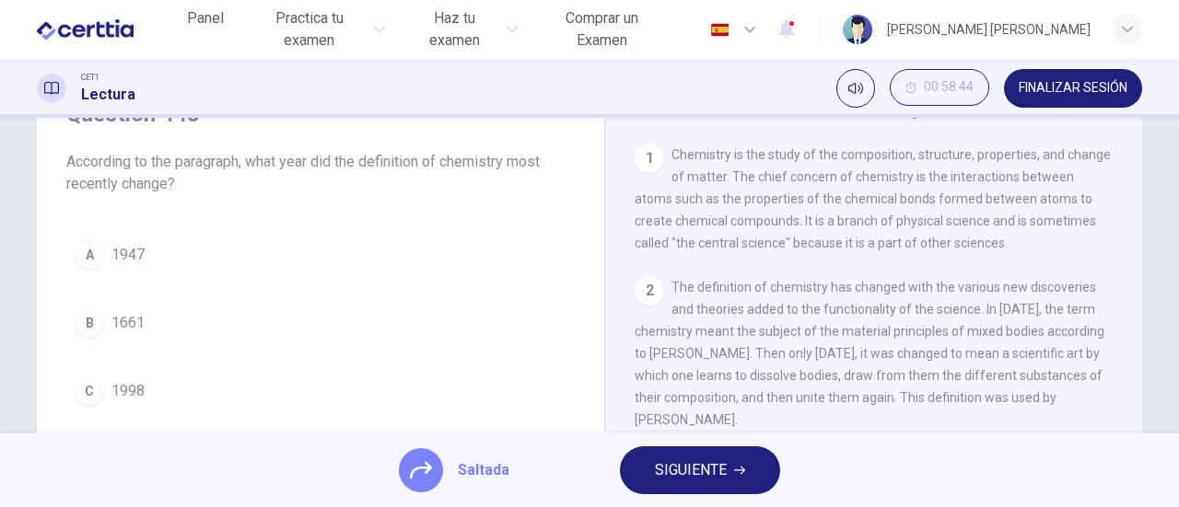
click at [764, 476] on button "SIGUIENTE" at bounding box center [700, 471] width 160 height 48
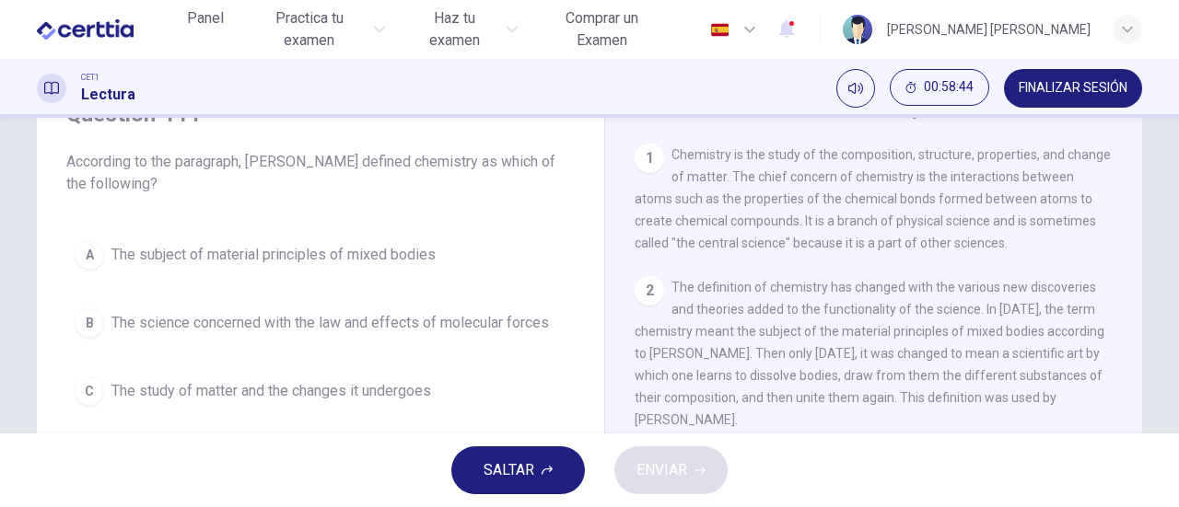
click at [534, 474] on span "SALTAR" at bounding box center [508, 471] width 51 height 26
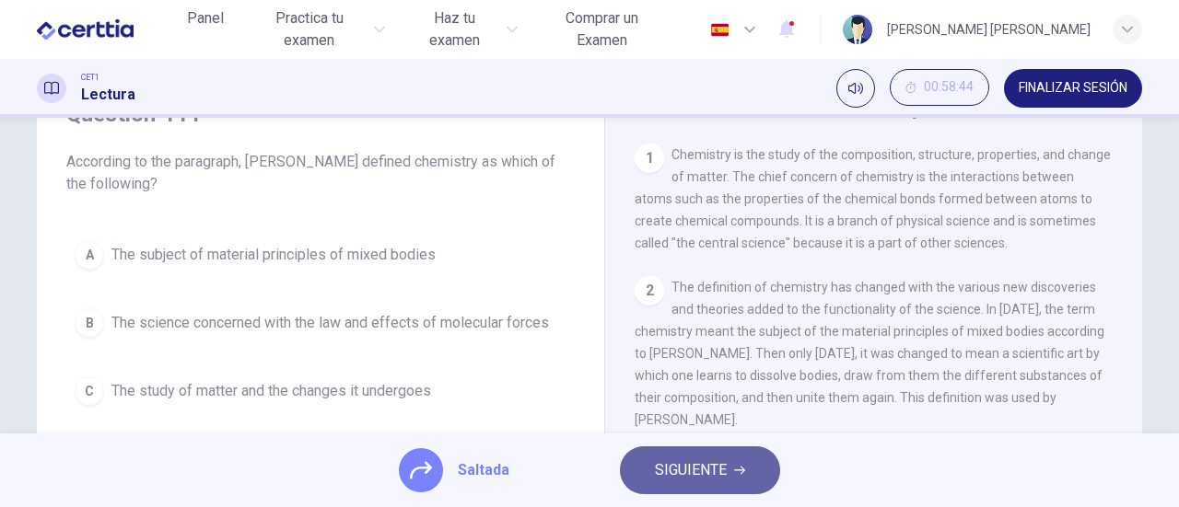
click at [690, 480] on span "SIGUIENTE" at bounding box center [691, 471] width 72 height 26
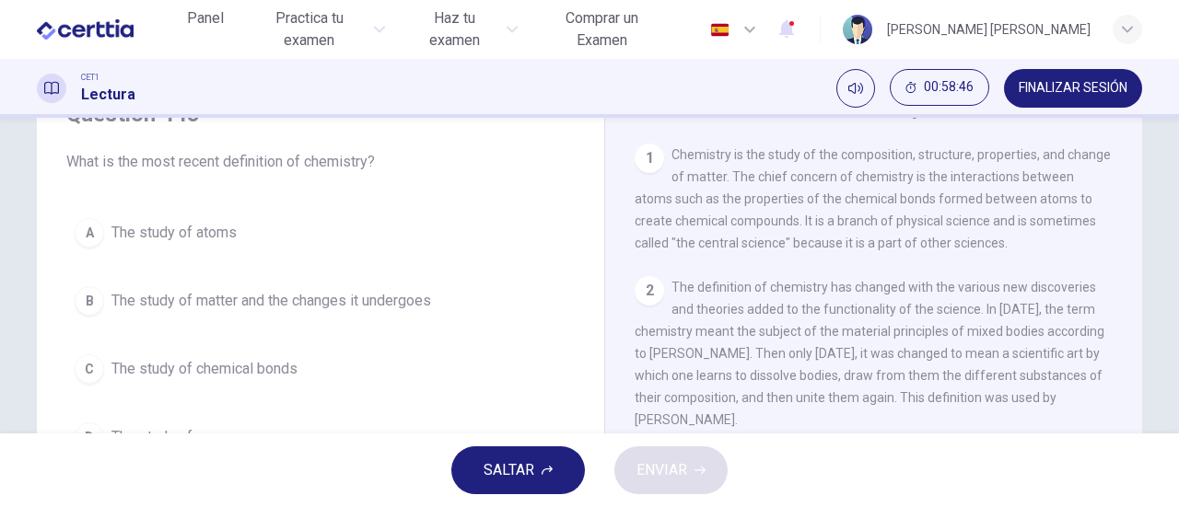
click at [207, 369] on span "The study of chemical bonds" at bounding box center [204, 369] width 186 height 22
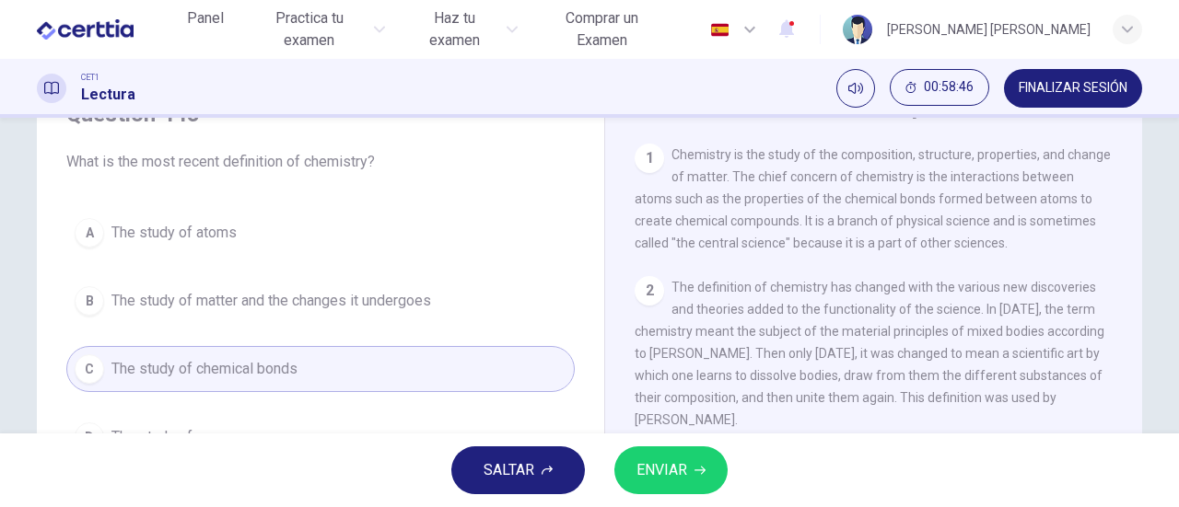
click at [654, 469] on span "ENVIAR" at bounding box center [661, 471] width 51 height 26
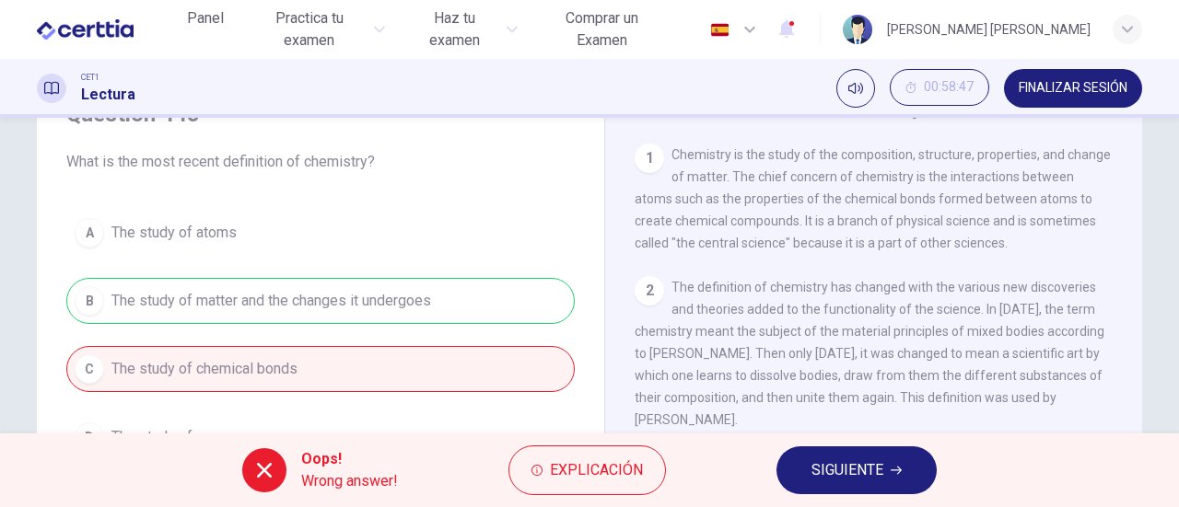
click at [845, 471] on span "SIGUIENTE" at bounding box center [847, 471] width 72 height 26
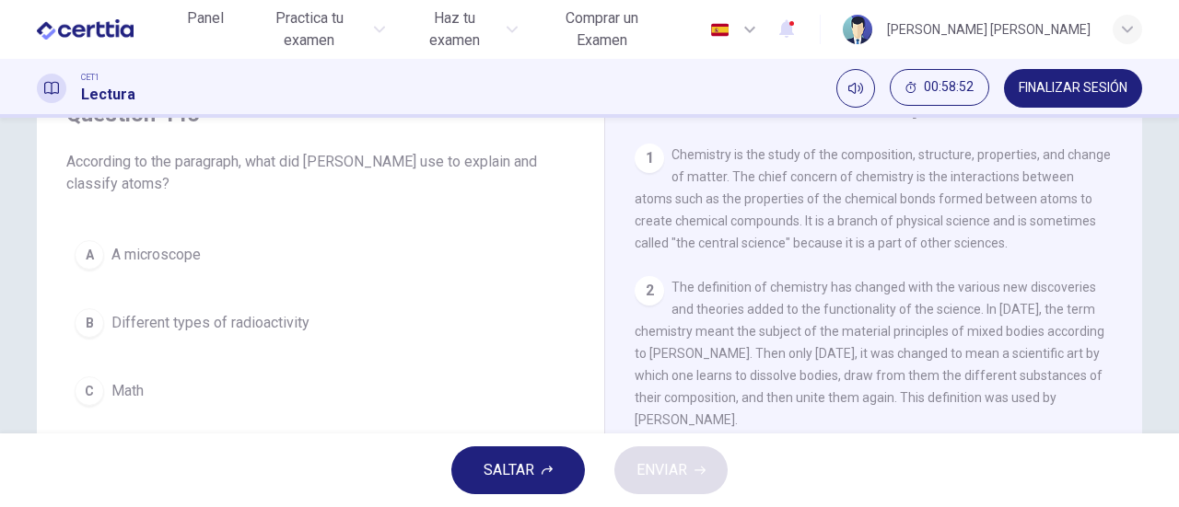
scroll to position [184, 0]
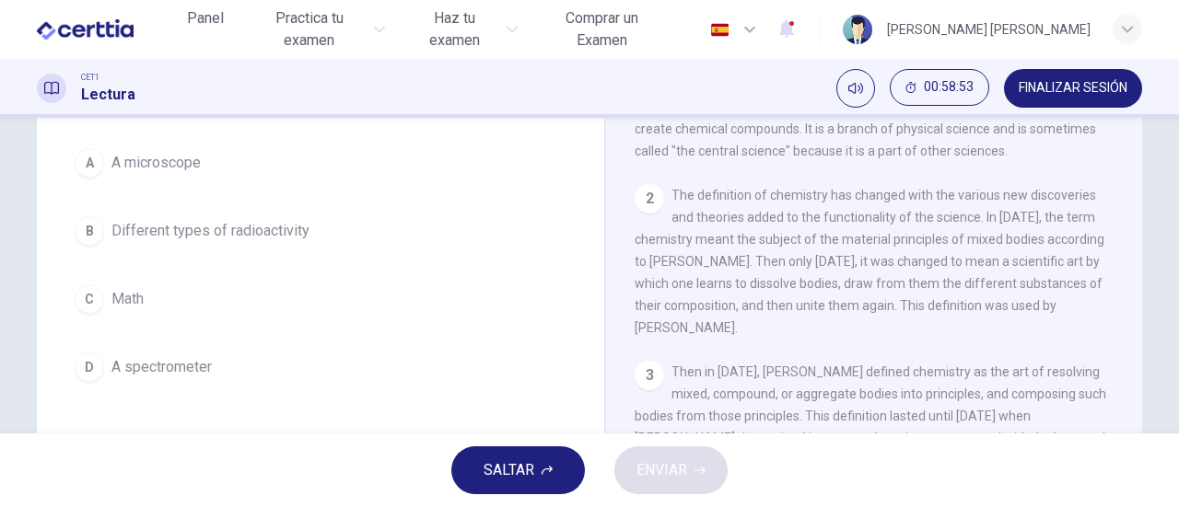
drag, startPoint x: 177, startPoint y: 360, endPoint x: 209, endPoint y: 363, distance: 32.3
click at [184, 363] on span "A spectrometer" at bounding box center [161, 367] width 100 height 22
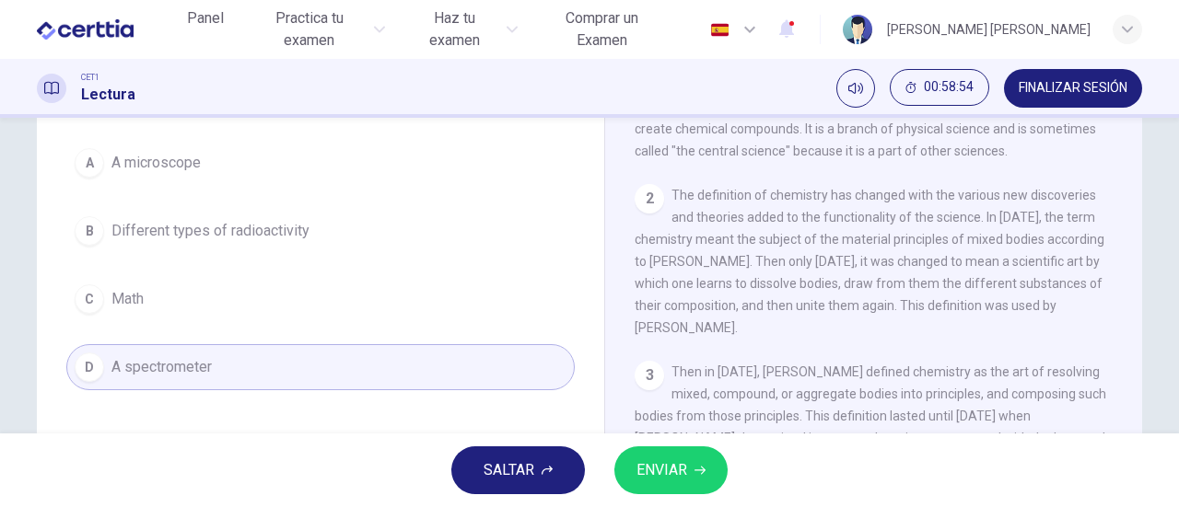
click at [656, 479] on span "ENVIAR" at bounding box center [661, 471] width 51 height 26
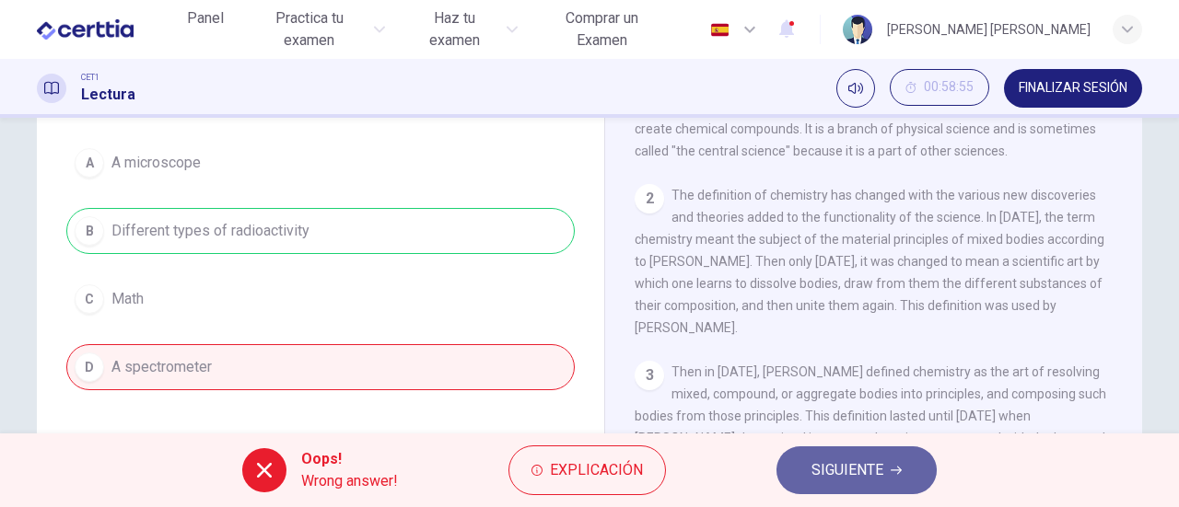
click at [837, 476] on span "SIGUIENTE" at bounding box center [847, 471] width 72 height 26
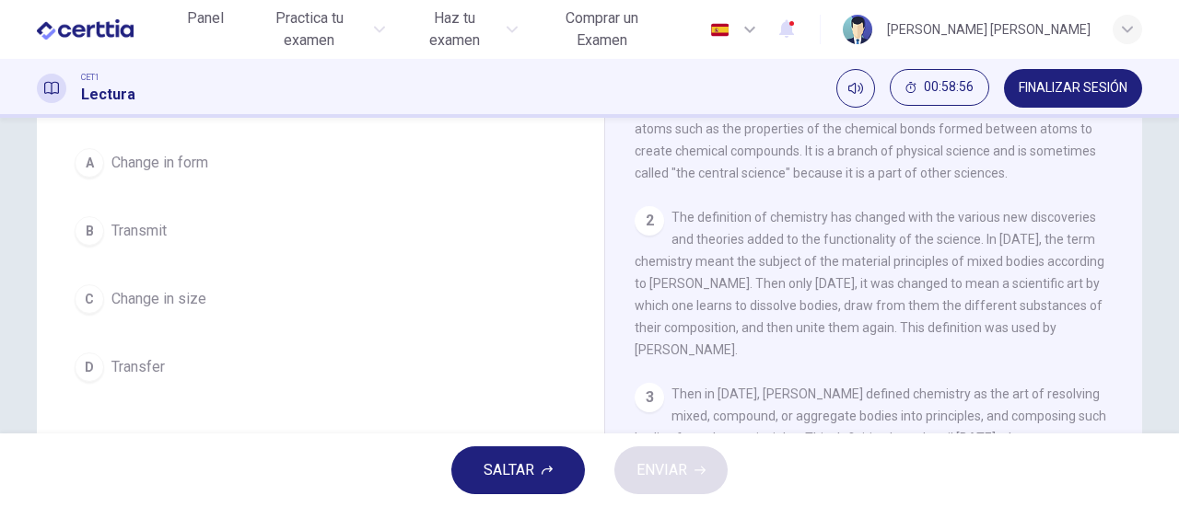
scroll to position [70, 0]
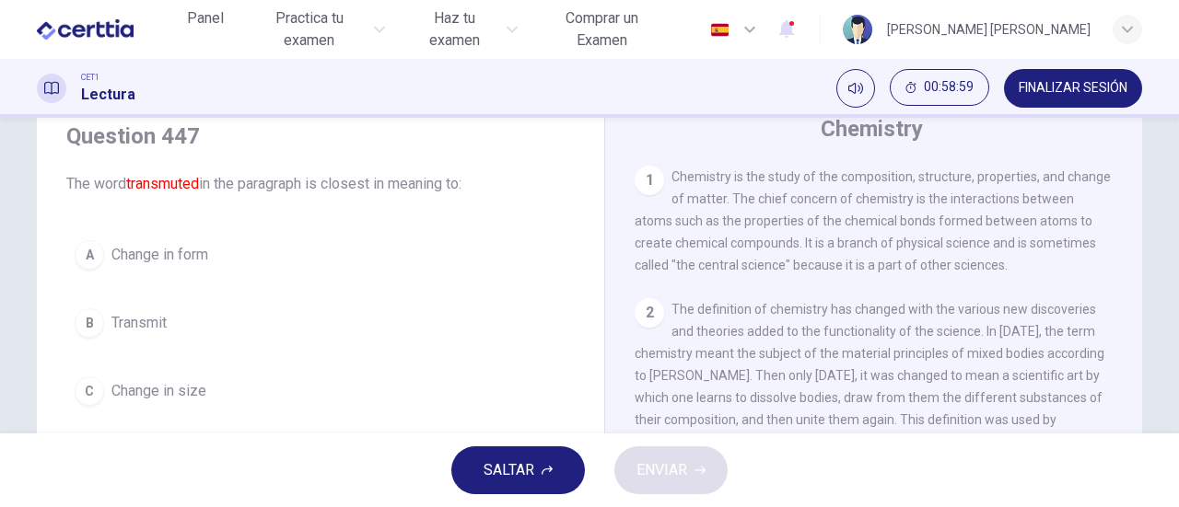
click at [138, 257] on span "Change in form" at bounding box center [159, 255] width 97 height 22
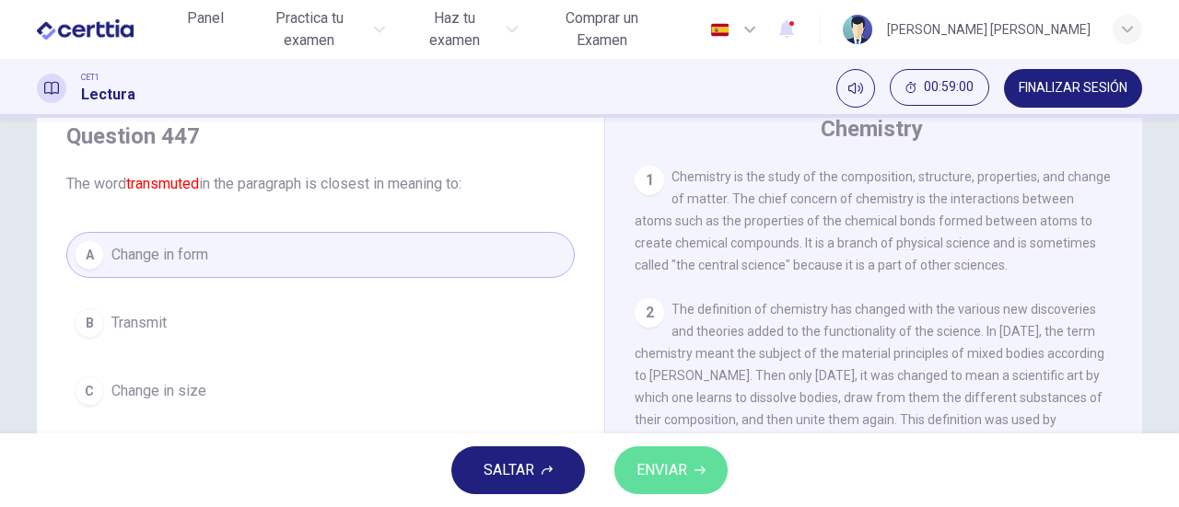
click at [676, 480] on span "ENVIAR" at bounding box center [661, 471] width 51 height 26
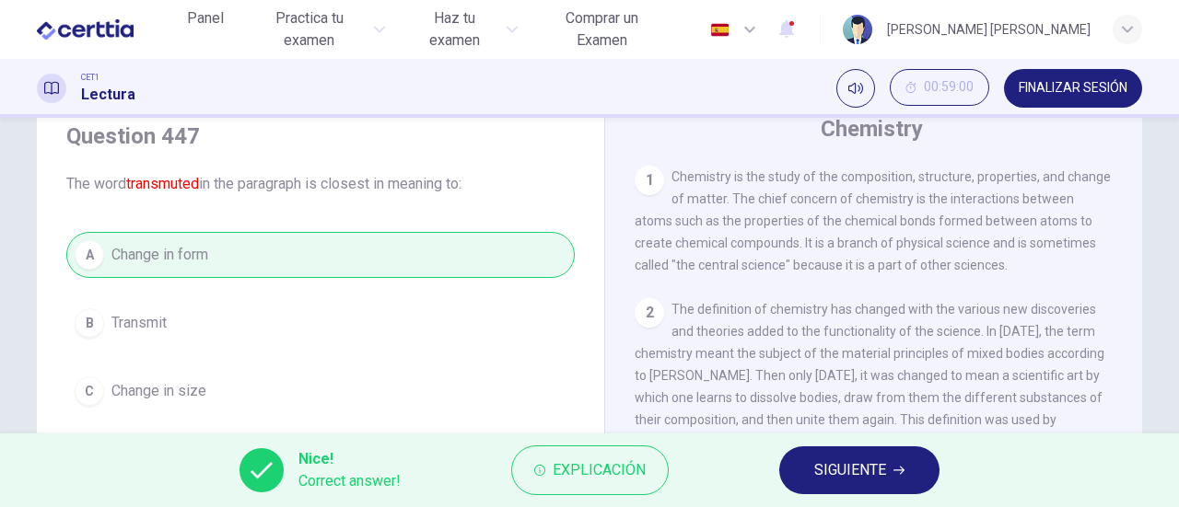
click at [835, 468] on span "SIGUIENTE" at bounding box center [850, 471] width 72 height 26
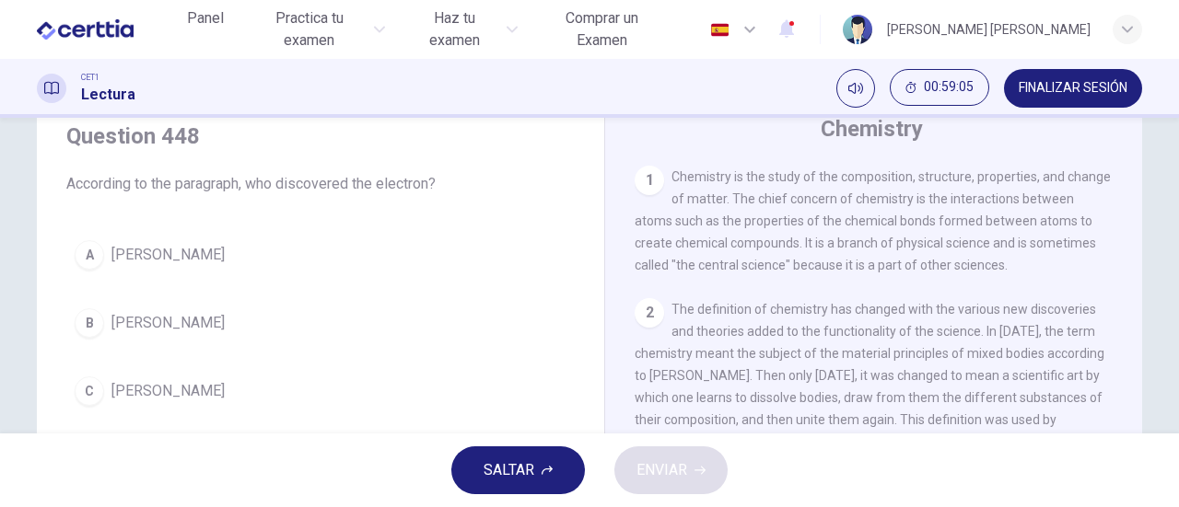
click at [140, 388] on span "[PERSON_NAME]" at bounding box center [167, 391] width 113 height 22
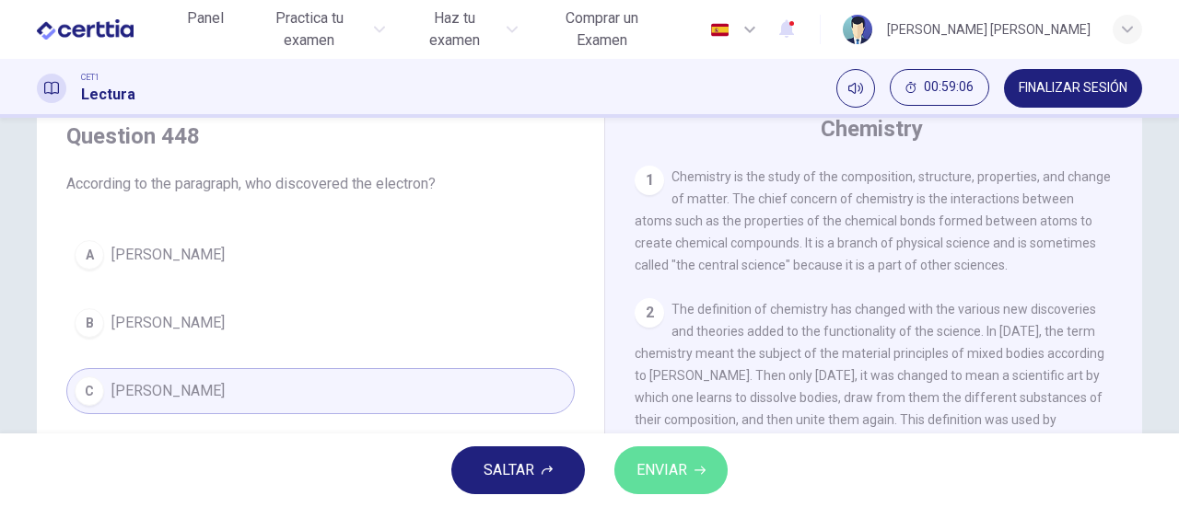
click at [696, 459] on button "ENVIAR" at bounding box center [670, 471] width 113 height 48
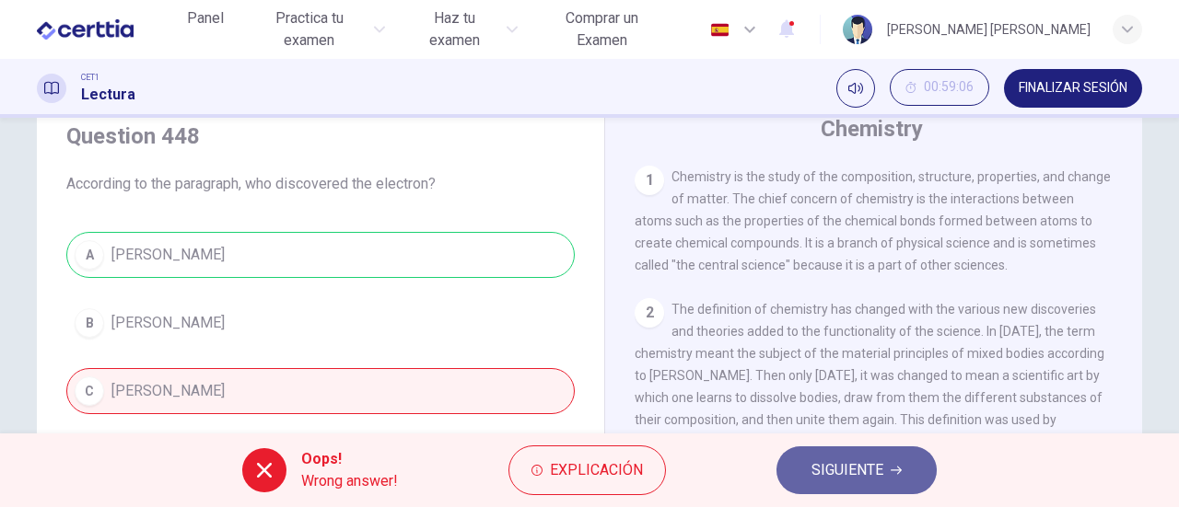
click at [867, 459] on span "SIGUIENTE" at bounding box center [847, 471] width 72 height 26
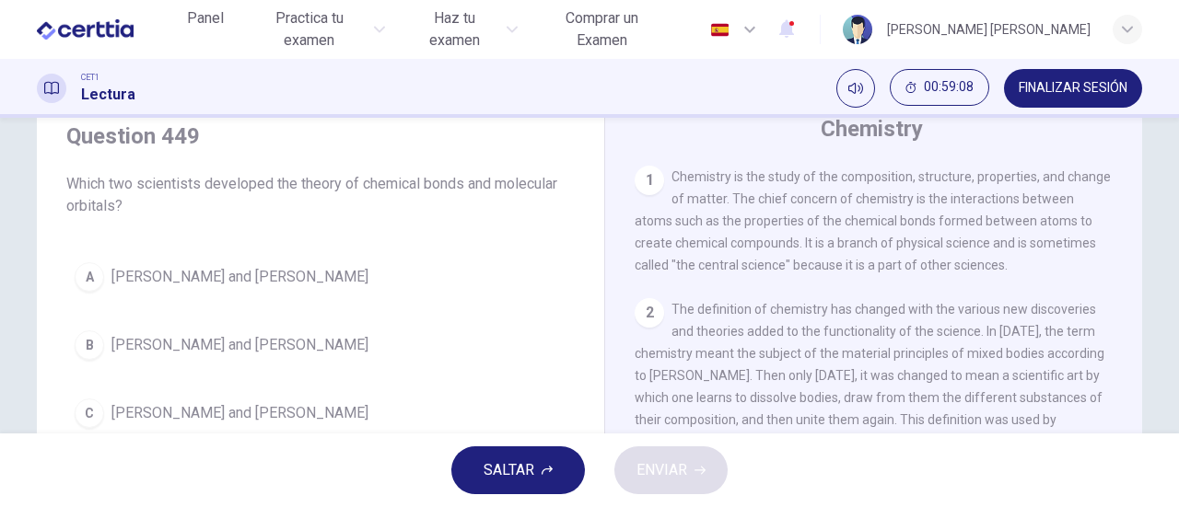
scroll to position [162, 0]
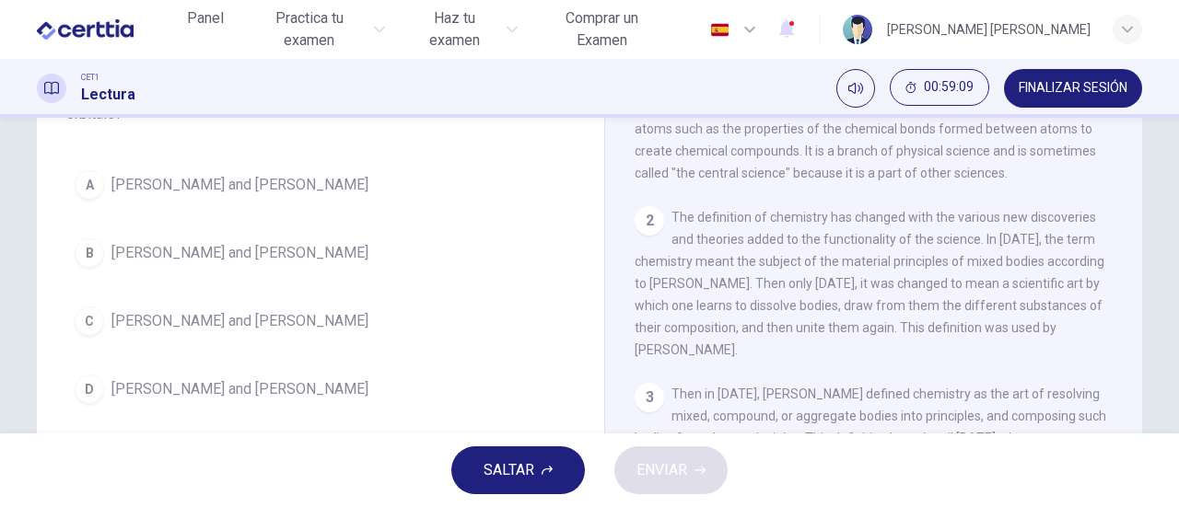
click at [276, 254] on span "[PERSON_NAME] and [PERSON_NAME]" at bounding box center [239, 253] width 257 height 22
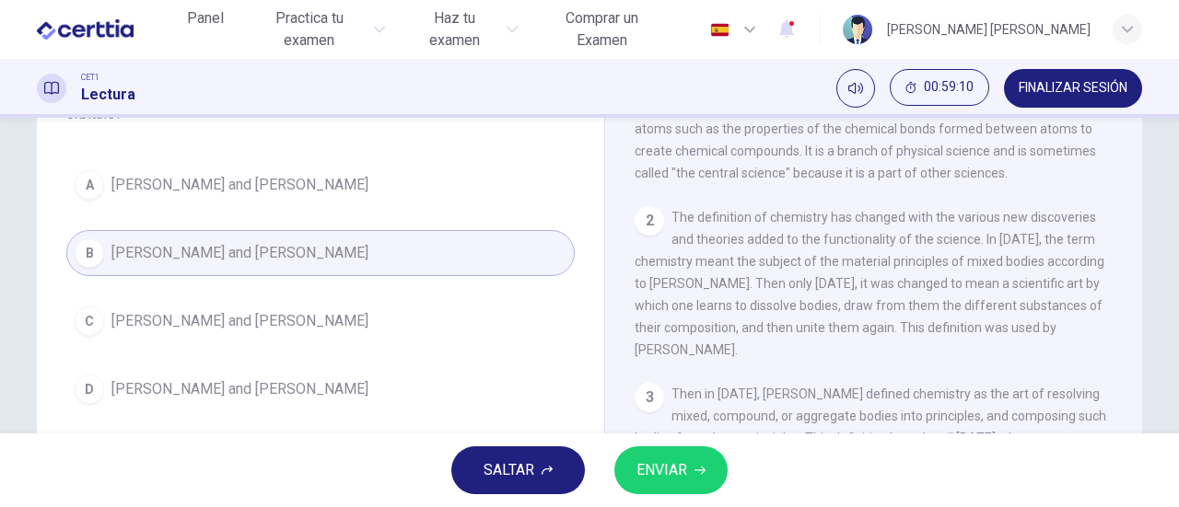
click at [681, 472] on span "ENVIAR" at bounding box center [661, 471] width 51 height 26
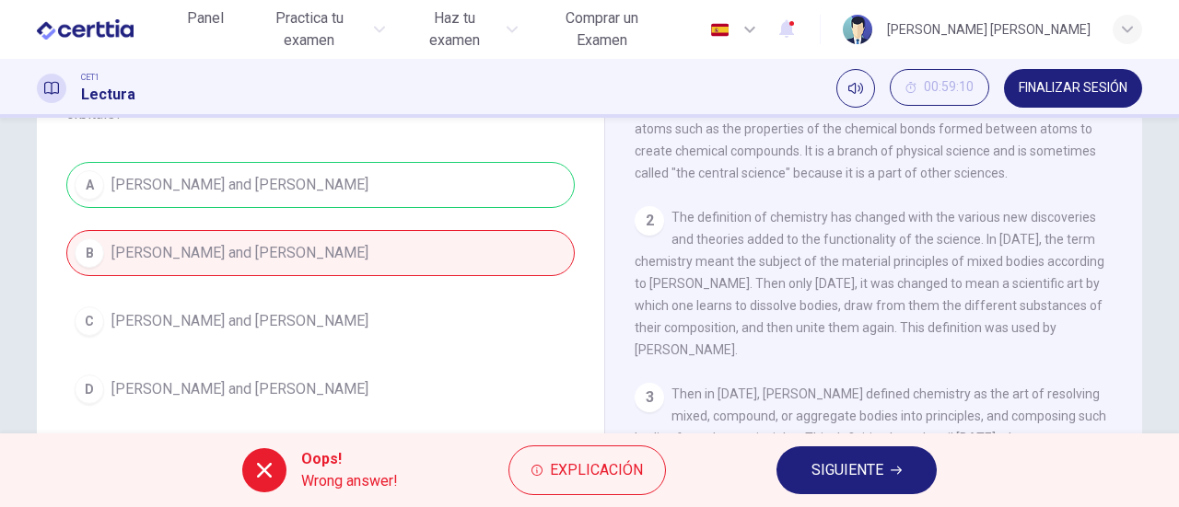
click at [842, 467] on span "SIGUIENTE" at bounding box center [847, 471] width 72 height 26
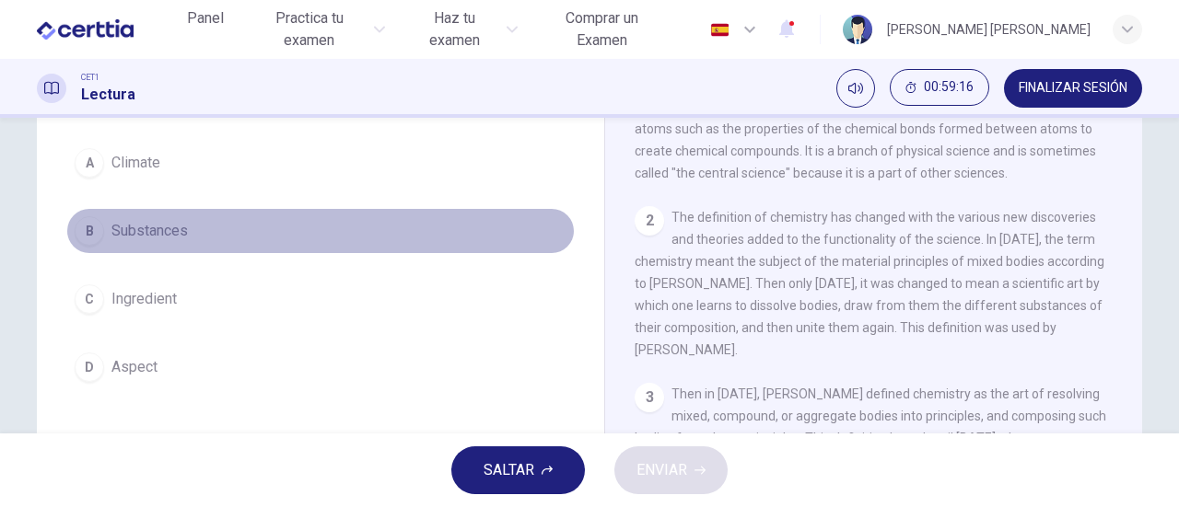
click at [141, 220] on span "Substances" at bounding box center [149, 231] width 76 height 22
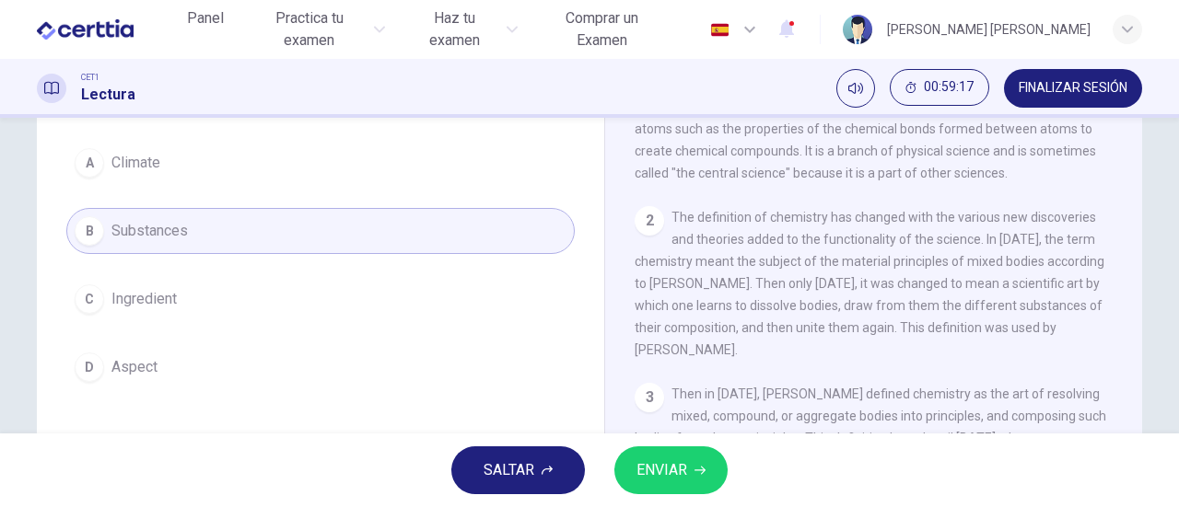
click at [651, 466] on span "ENVIAR" at bounding box center [661, 471] width 51 height 26
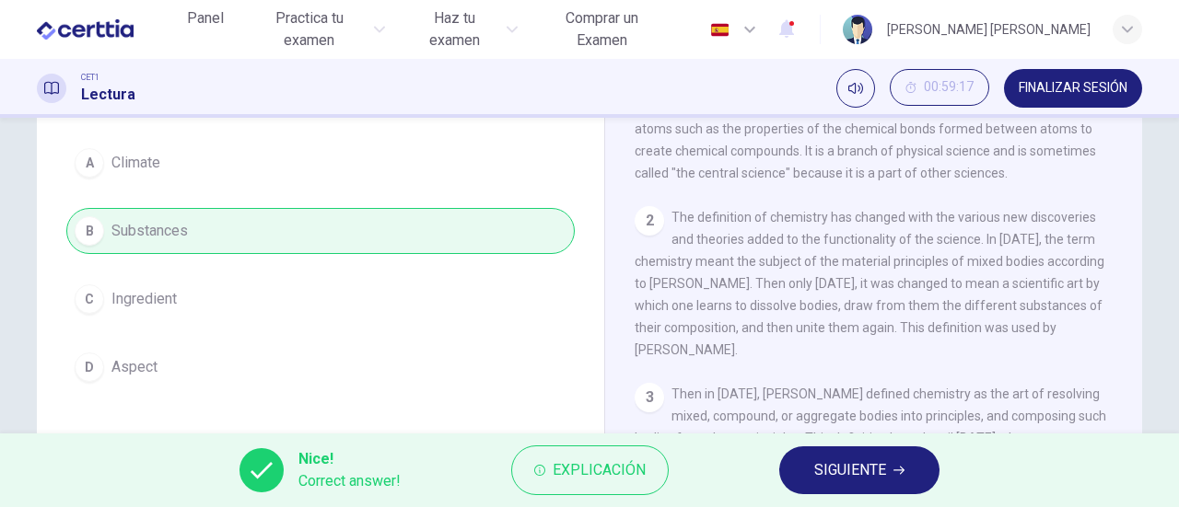
click at [870, 466] on span "SIGUIENTE" at bounding box center [850, 471] width 72 height 26
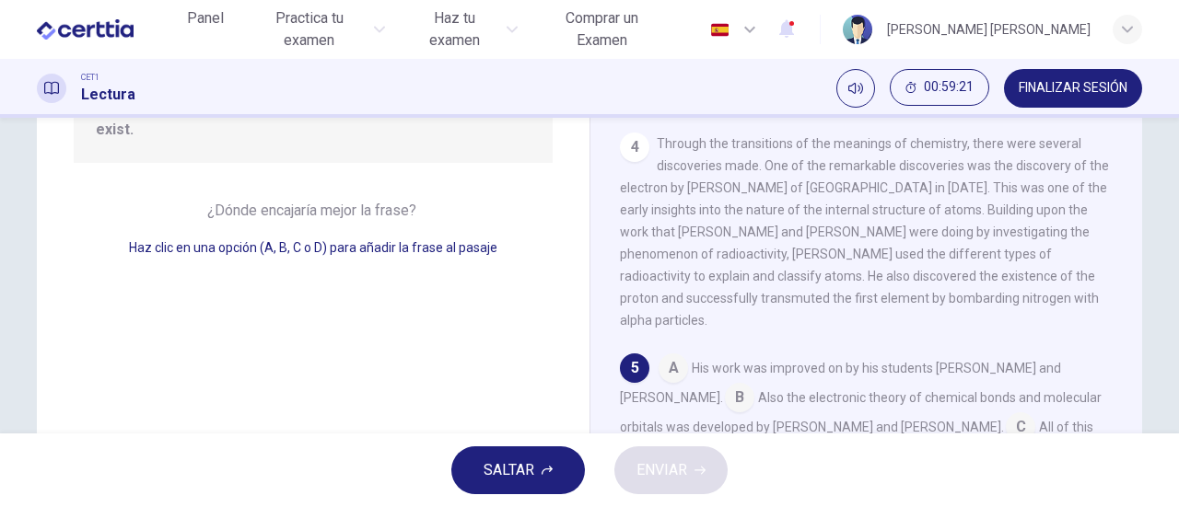
scroll to position [346, 0]
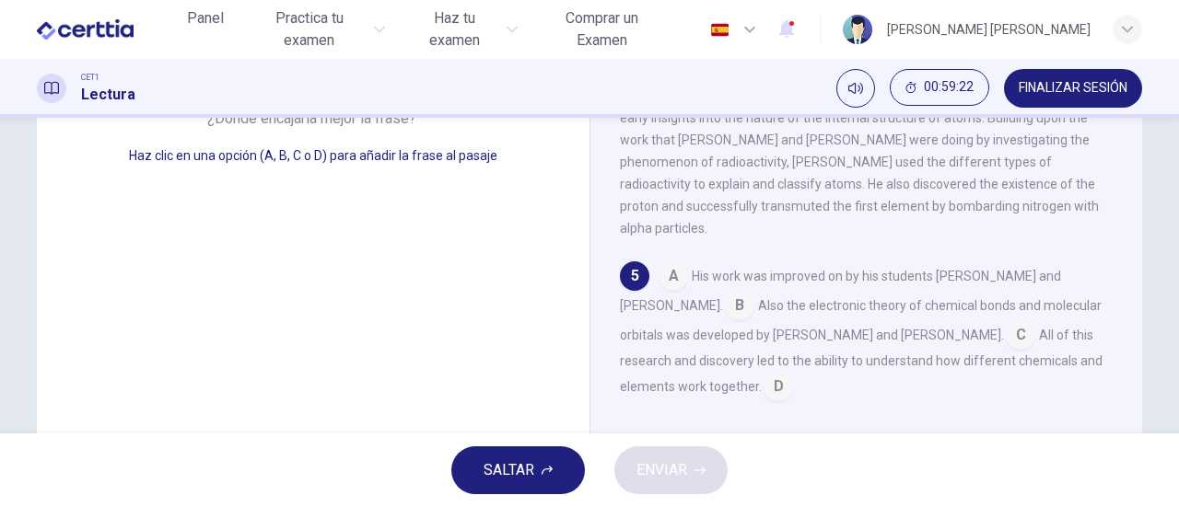
click at [725, 301] on input at bounding box center [739, 307] width 29 height 29
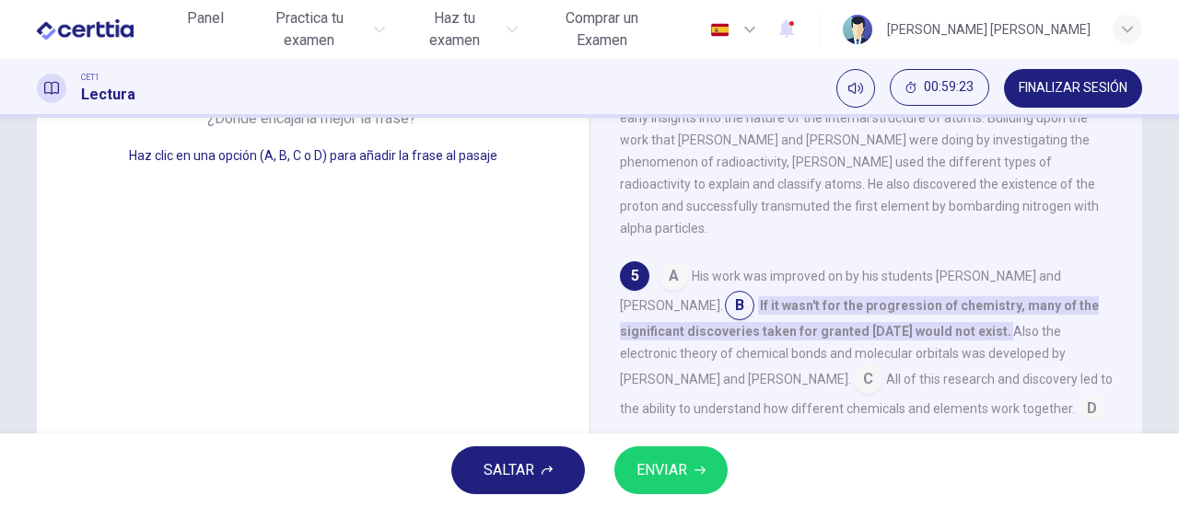
click at [685, 470] on span "ENVIAR" at bounding box center [661, 471] width 51 height 26
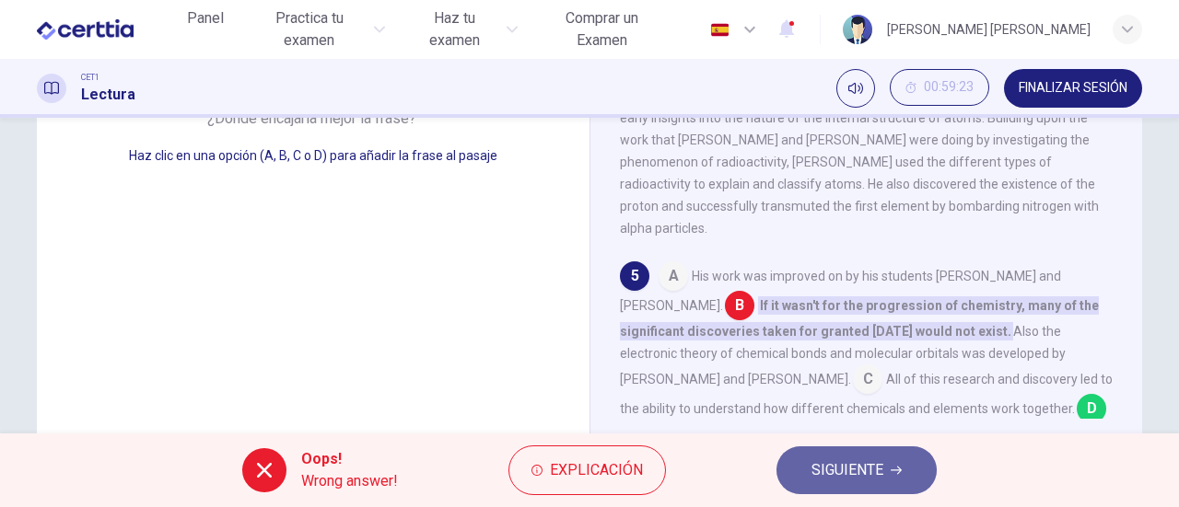
click at [867, 471] on span "SIGUIENTE" at bounding box center [847, 471] width 72 height 26
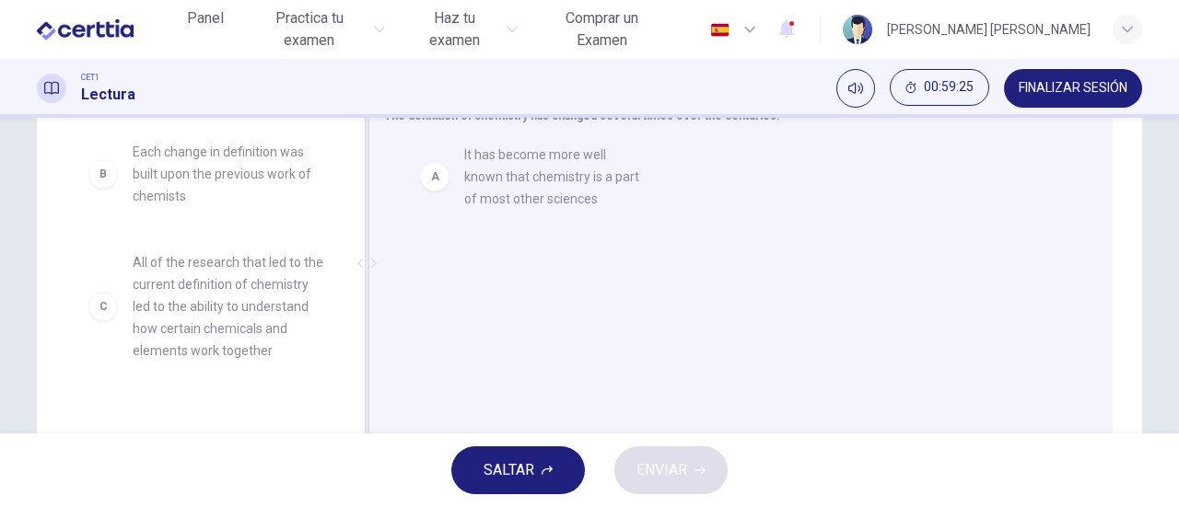
drag, startPoint x: 219, startPoint y: 186, endPoint x: 564, endPoint y: 189, distance: 344.4
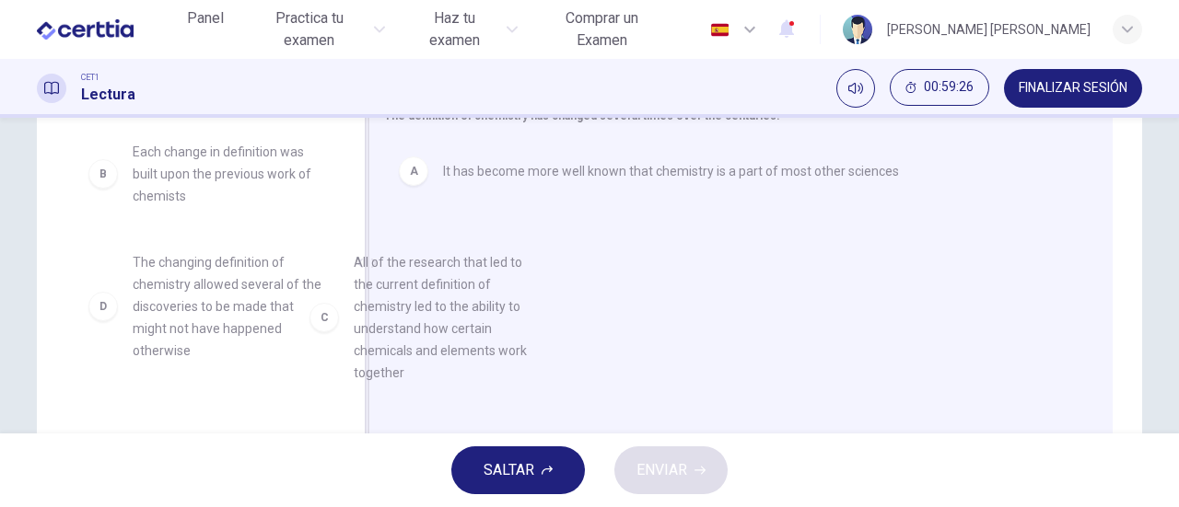
drag, startPoint x: 215, startPoint y: 314, endPoint x: 482, endPoint y: 309, distance: 268.0
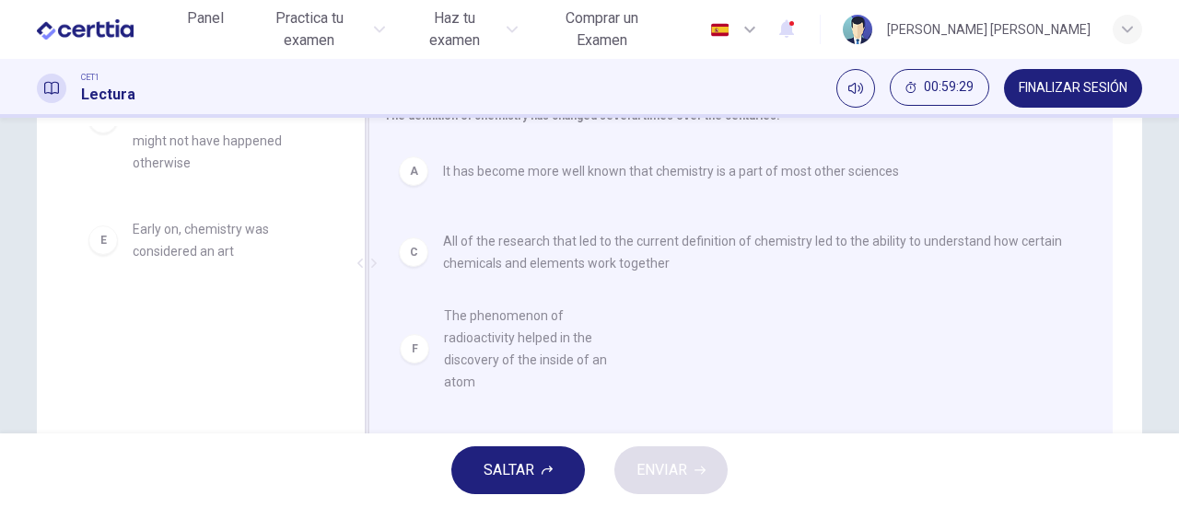
scroll to position [18, 0]
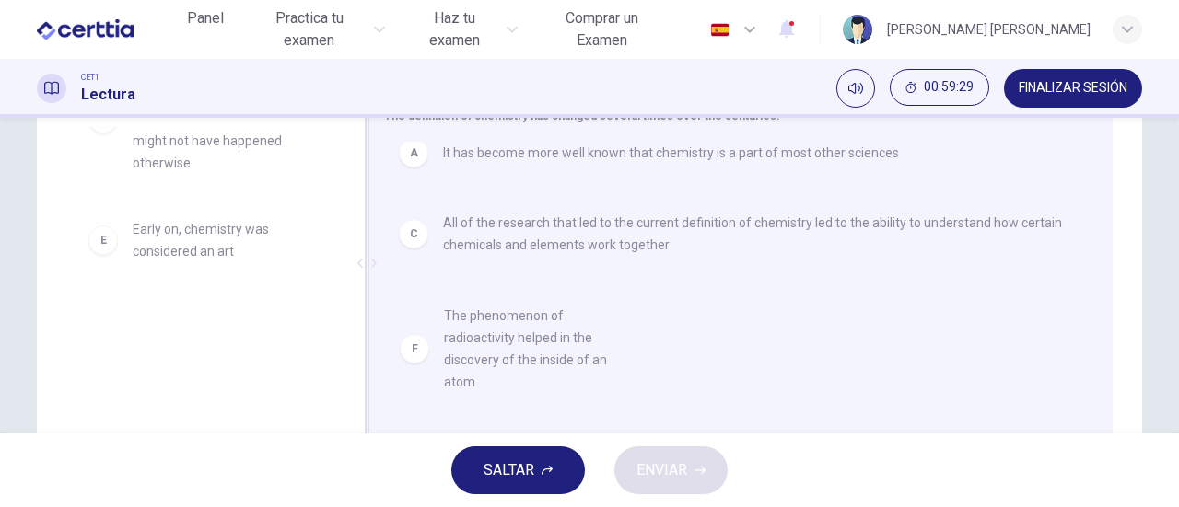
drag, startPoint x: 171, startPoint y: 347, endPoint x: 506, endPoint y: 345, distance: 335.2
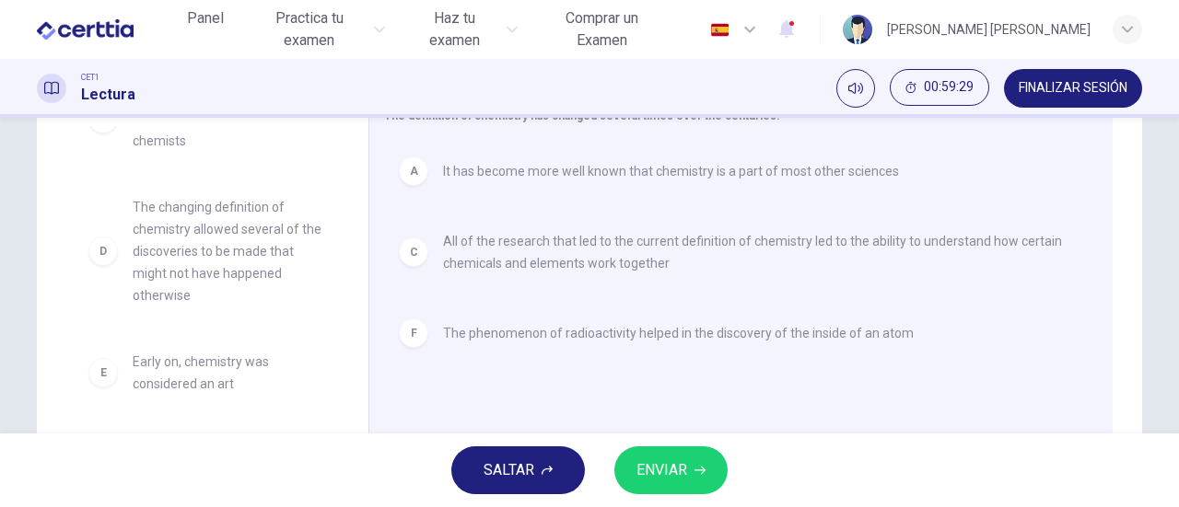
scroll to position [55, 0]
click at [696, 474] on icon "button" at bounding box center [699, 470] width 11 height 11
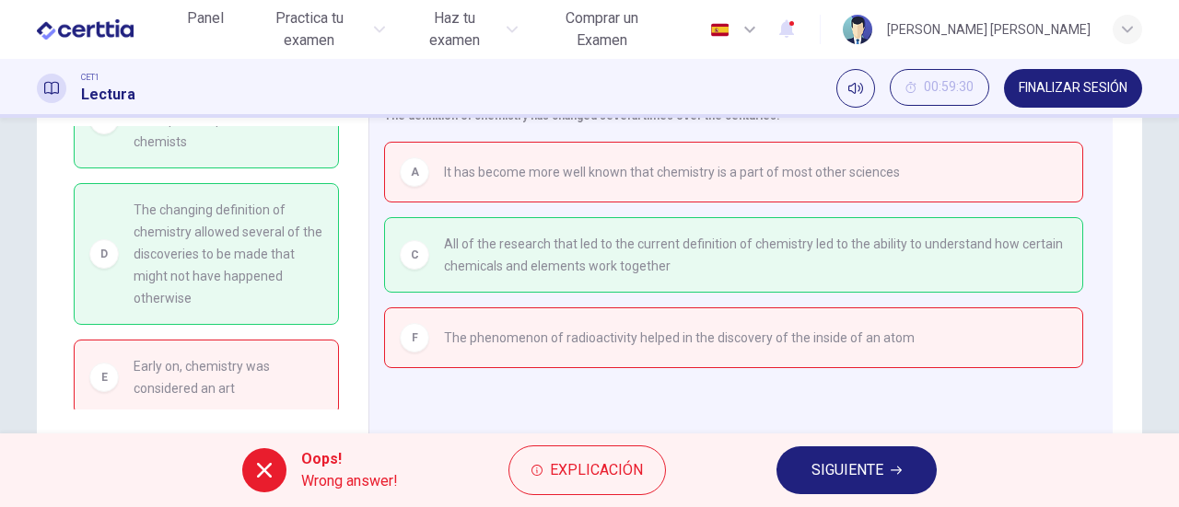
click at [880, 476] on span "SIGUIENTE" at bounding box center [847, 471] width 72 height 26
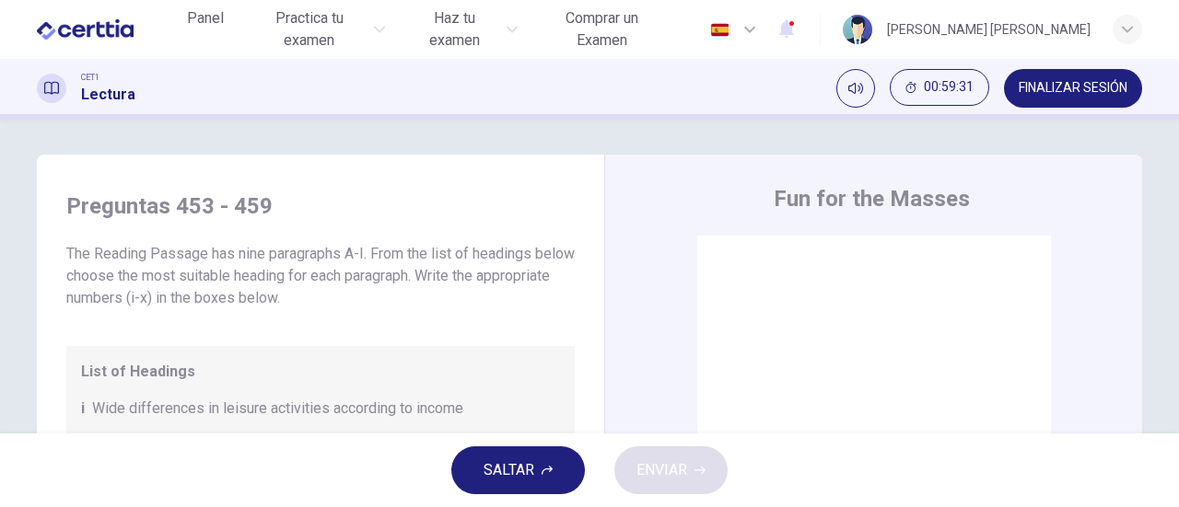
scroll to position [92, 0]
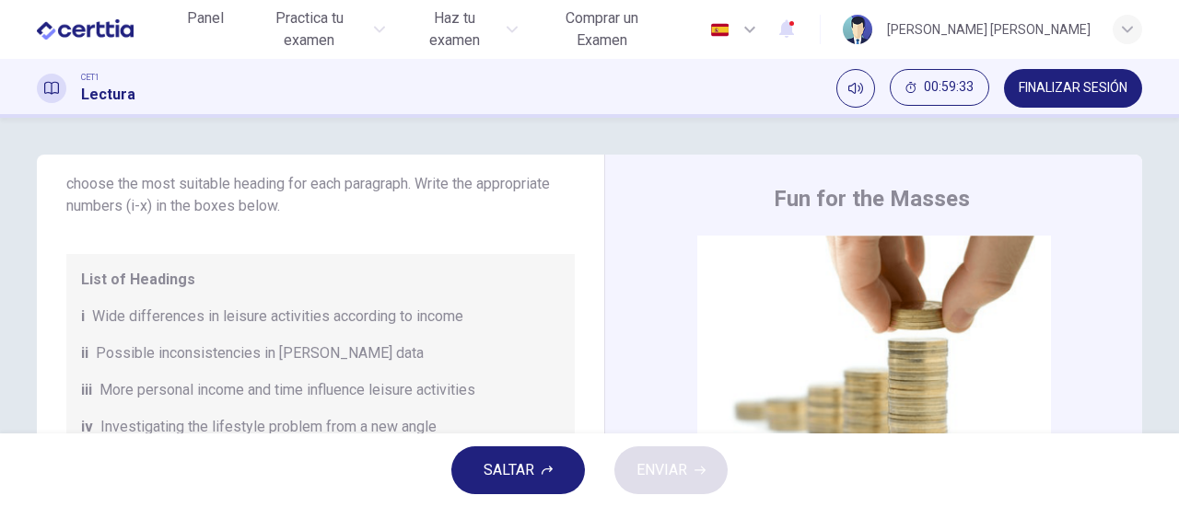
click at [518, 462] on span "SALTAR" at bounding box center [508, 471] width 51 height 26
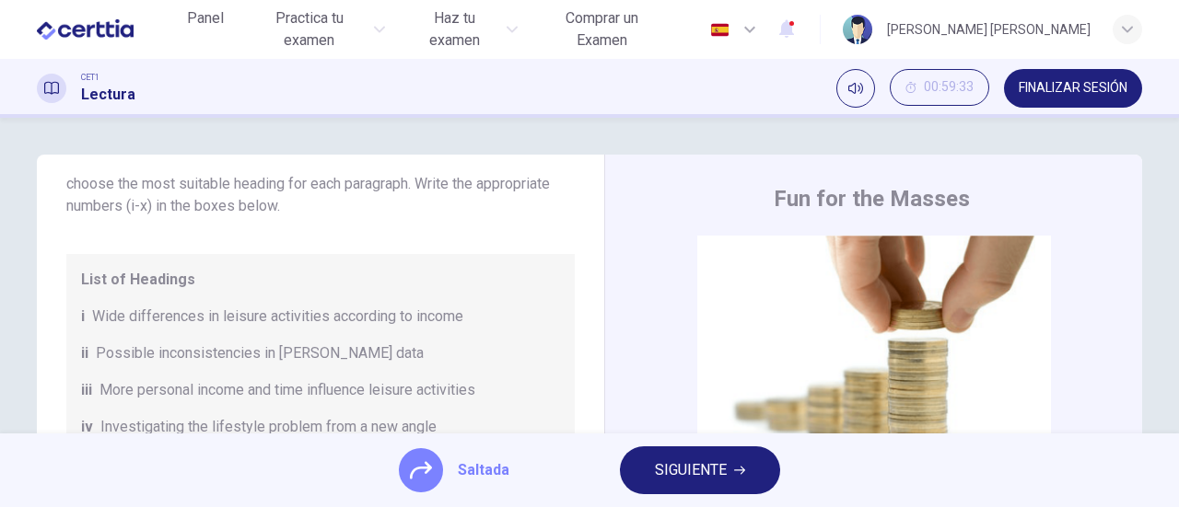
click at [695, 469] on span "SIGUIENTE" at bounding box center [691, 471] width 72 height 26
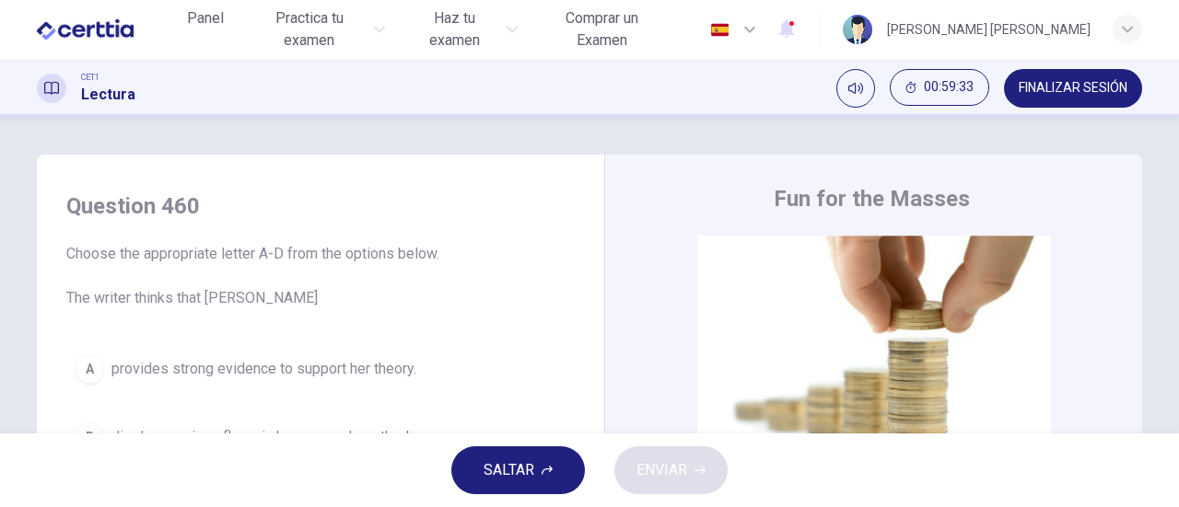
click at [532, 468] on span "SALTAR" at bounding box center [508, 471] width 51 height 26
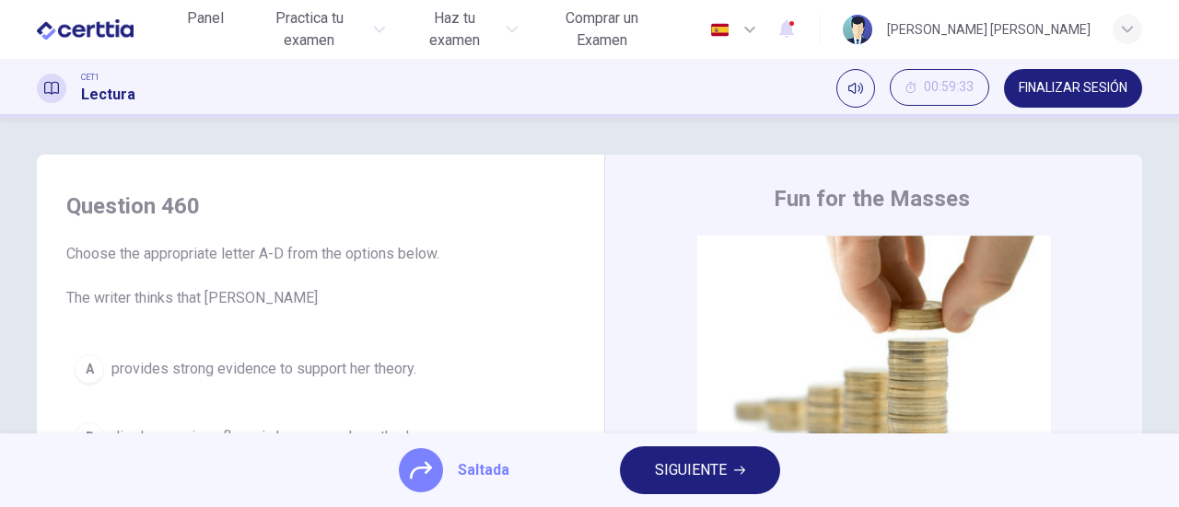
click at [709, 466] on span "SIGUIENTE" at bounding box center [691, 471] width 72 height 26
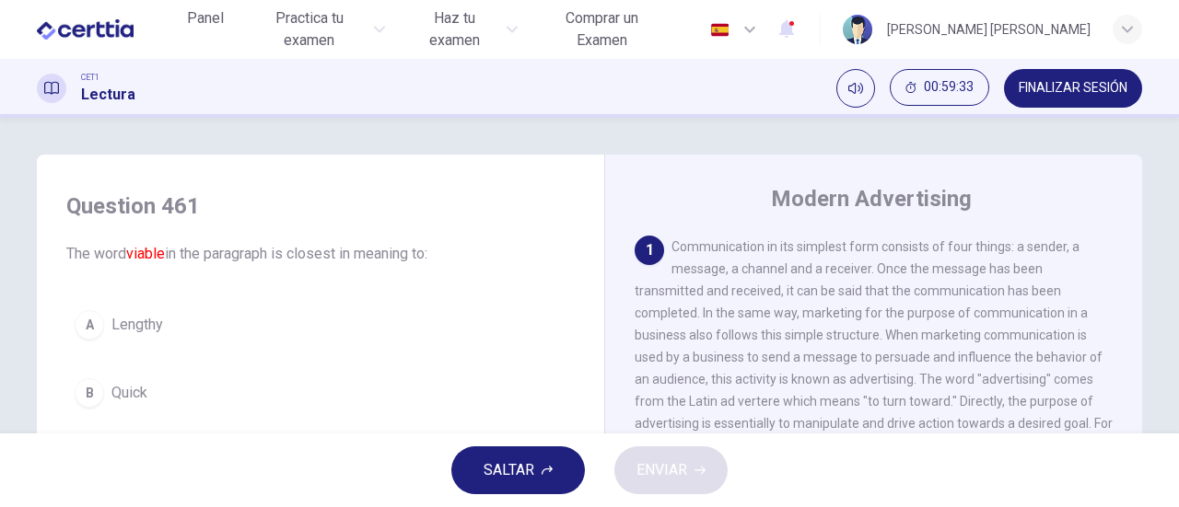
click at [534, 465] on button "SALTAR" at bounding box center [518, 471] width 134 height 48
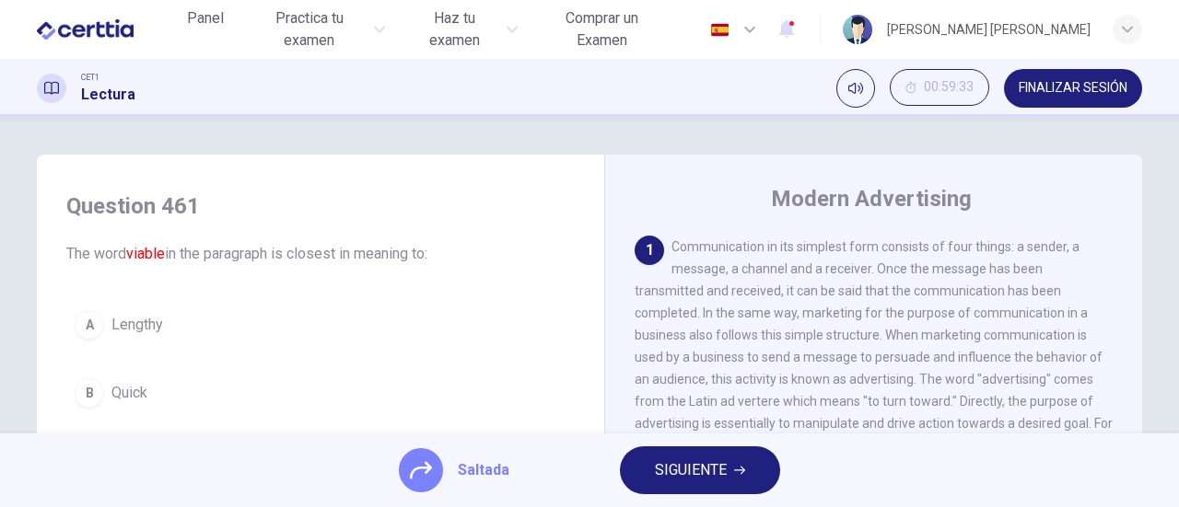
click at [670, 467] on span "SIGUIENTE" at bounding box center [691, 471] width 72 height 26
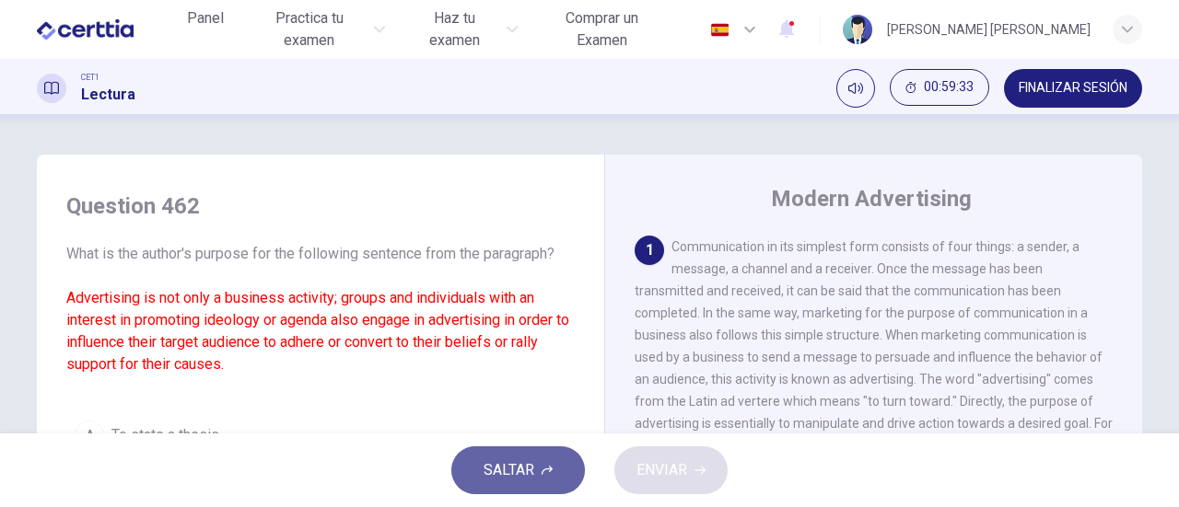
click at [505, 467] on span "SALTAR" at bounding box center [508, 471] width 51 height 26
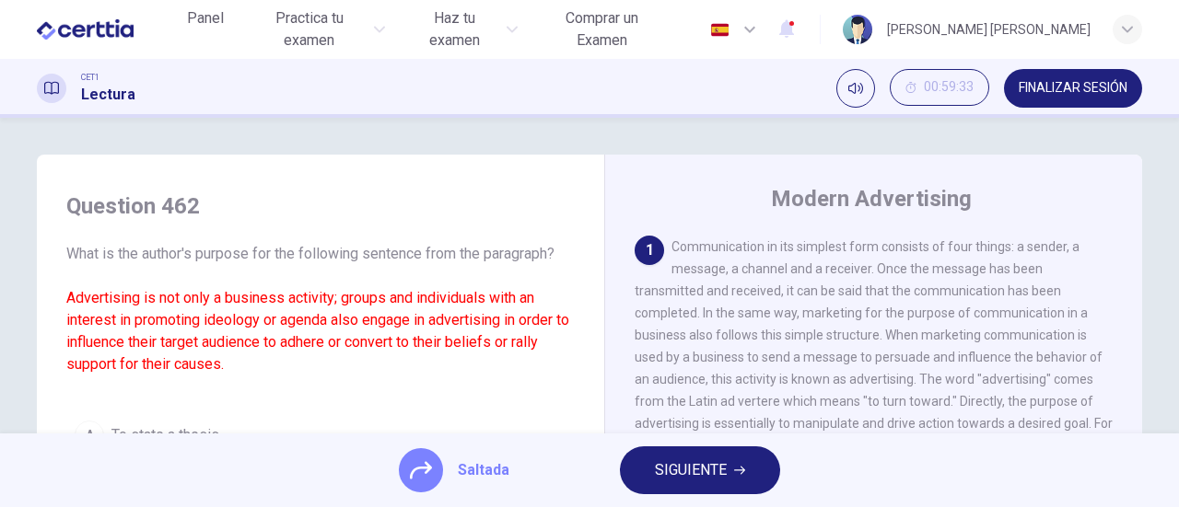
click at [716, 467] on span "SIGUIENTE" at bounding box center [691, 471] width 72 height 26
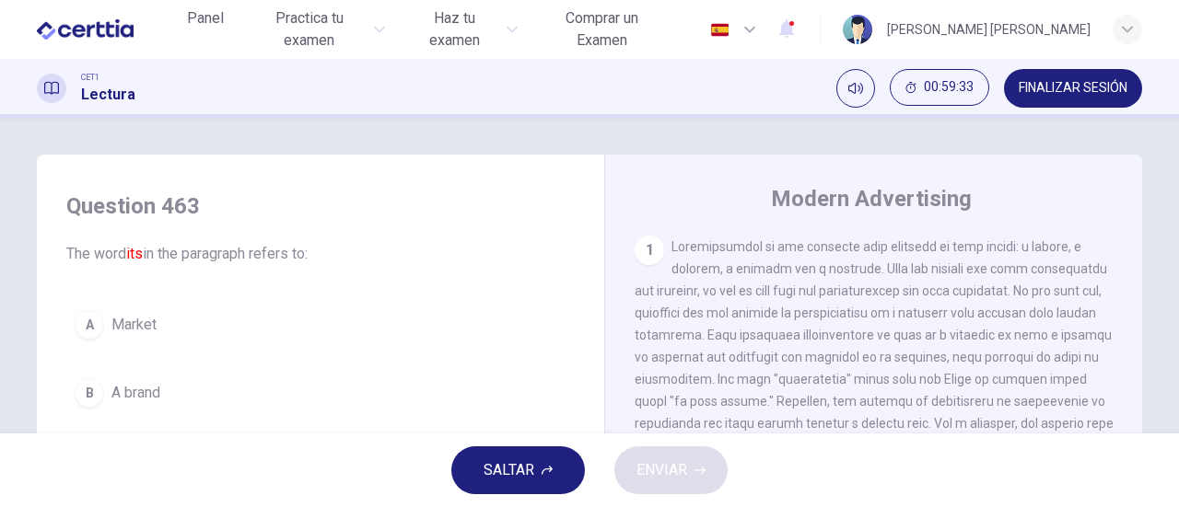
click at [519, 467] on span "SALTAR" at bounding box center [508, 471] width 51 height 26
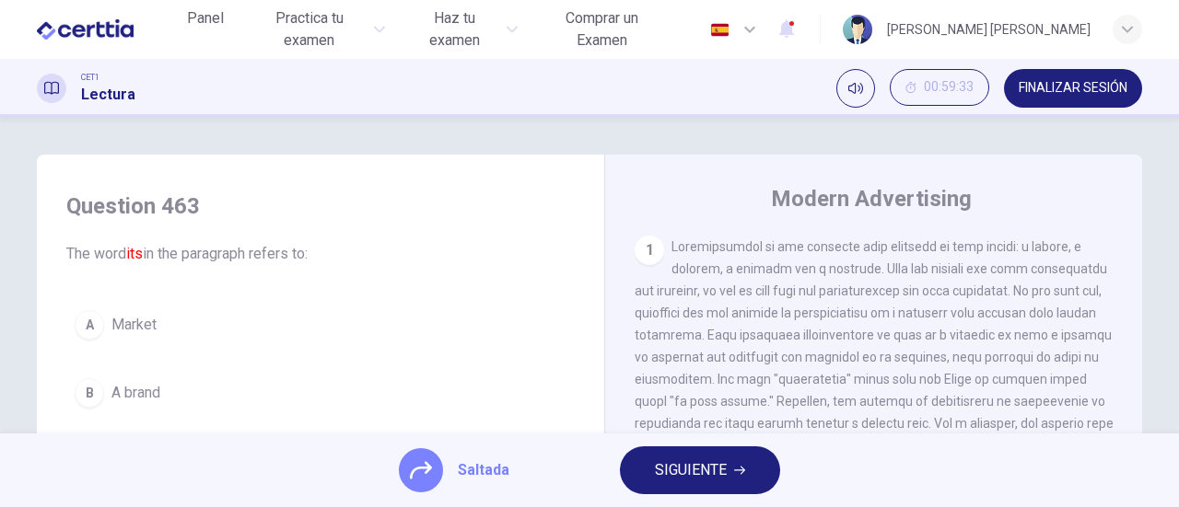
drag, startPoint x: 692, startPoint y: 467, endPoint x: 613, endPoint y: 469, distance: 78.3
click at [692, 467] on span "SIGUIENTE" at bounding box center [691, 471] width 72 height 26
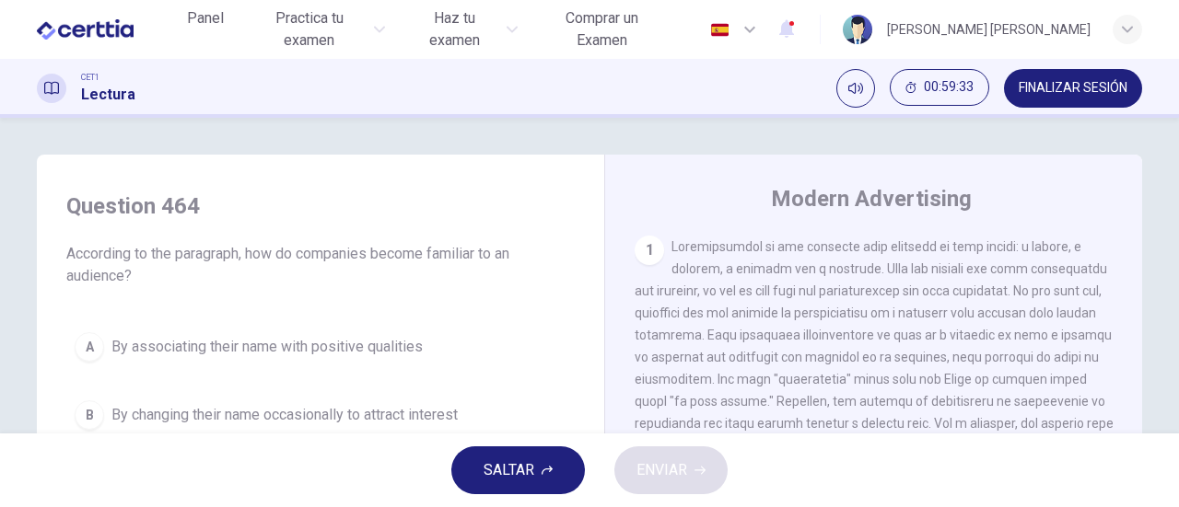
click at [517, 469] on span "SALTAR" at bounding box center [508, 471] width 51 height 26
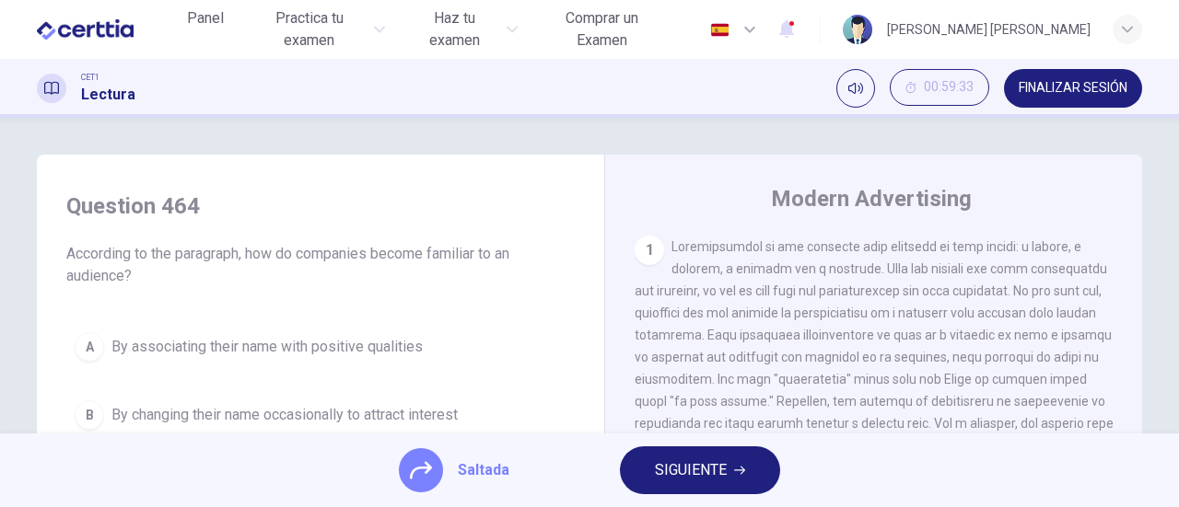
drag, startPoint x: 697, startPoint y: 471, endPoint x: 657, endPoint y: 471, distance: 39.6
click at [698, 471] on span "SIGUIENTE" at bounding box center [691, 471] width 72 height 26
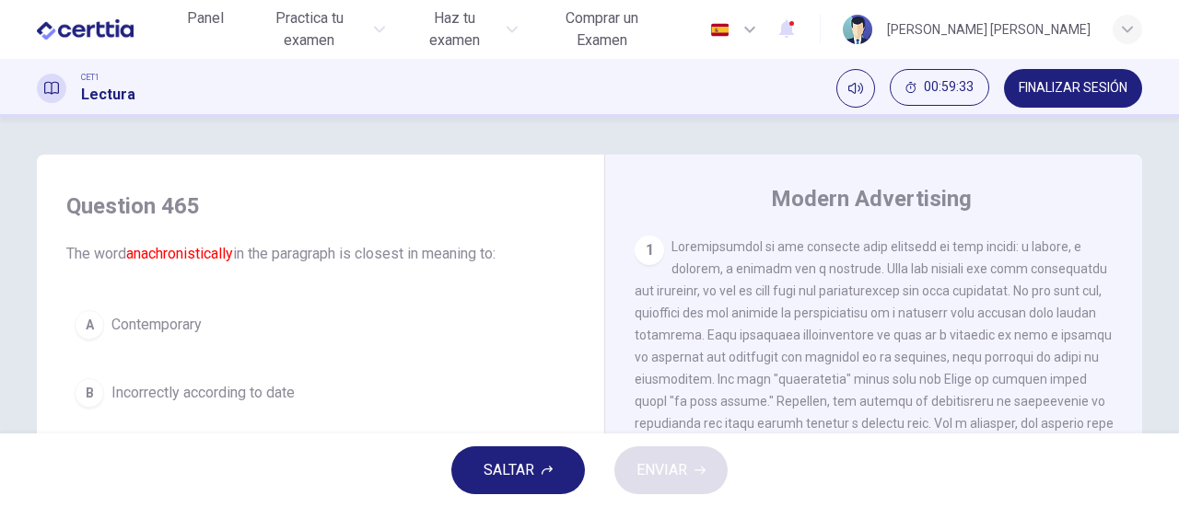
click at [519, 472] on span "SALTAR" at bounding box center [508, 471] width 51 height 26
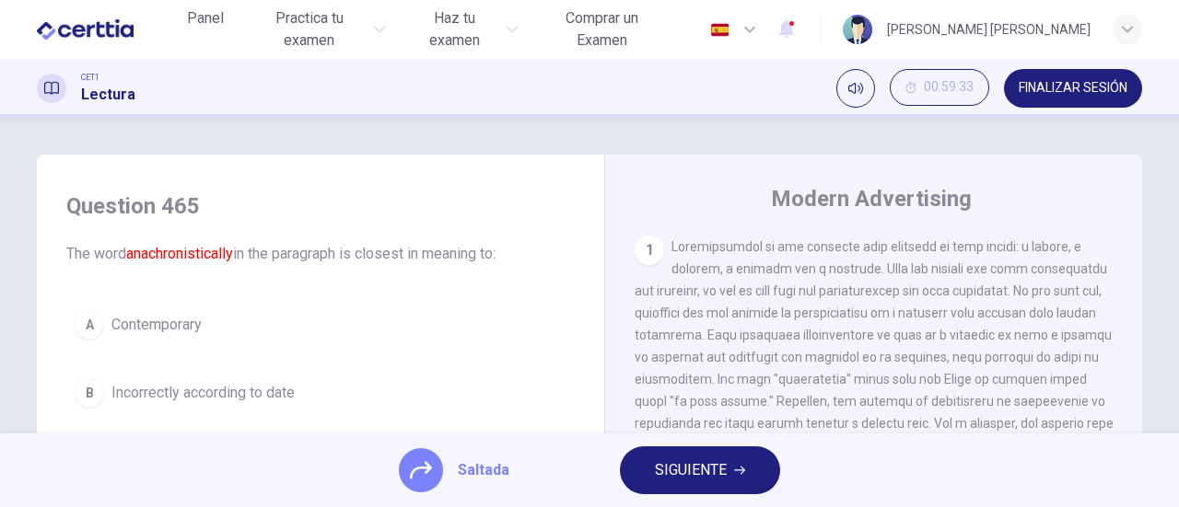
click at [681, 471] on span "SIGUIENTE" at bounding box center [691, 471] width 72 height 26
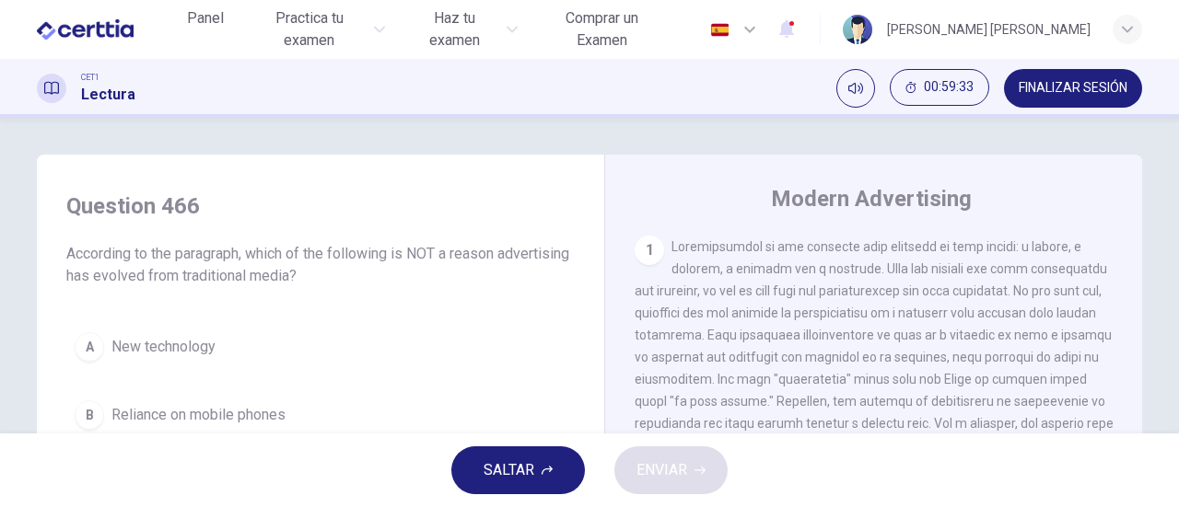
click at [533, 471] on span "SALTAR" at bounding box center [508, 471] width 51 height 26
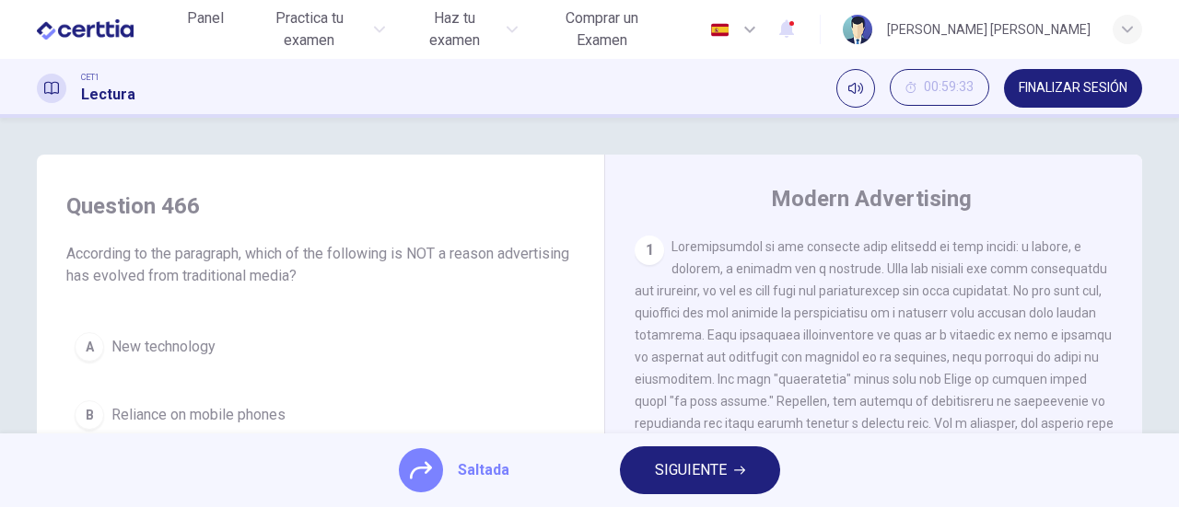
click at [703, 471] on span "SIGUIENTE" at bounding box center [691, 471] width 72 height 26
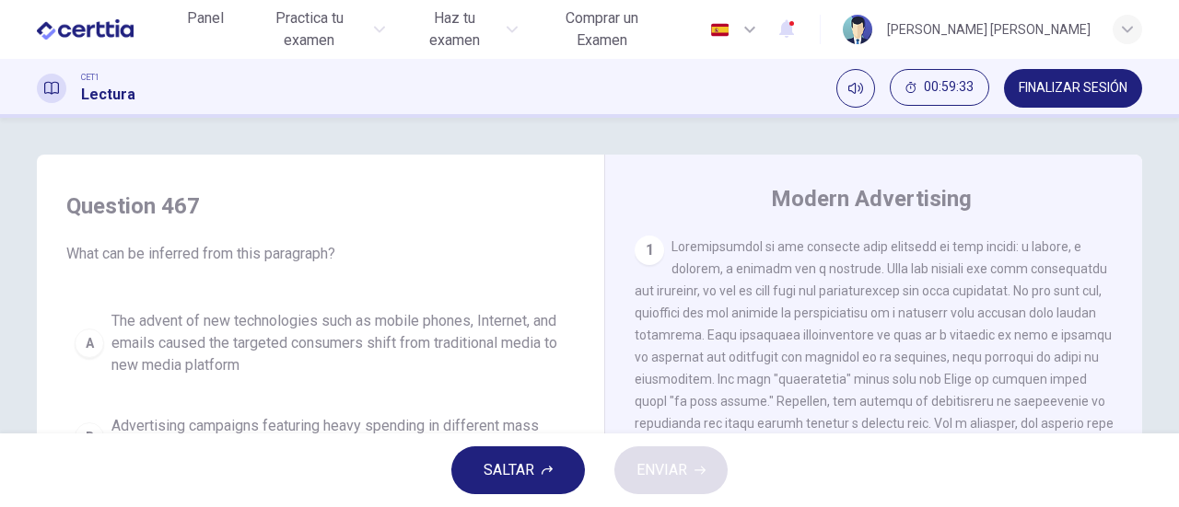
click at [536, 472] on button "SALTAR" at bounding box center [518, 471] width 134 height 48
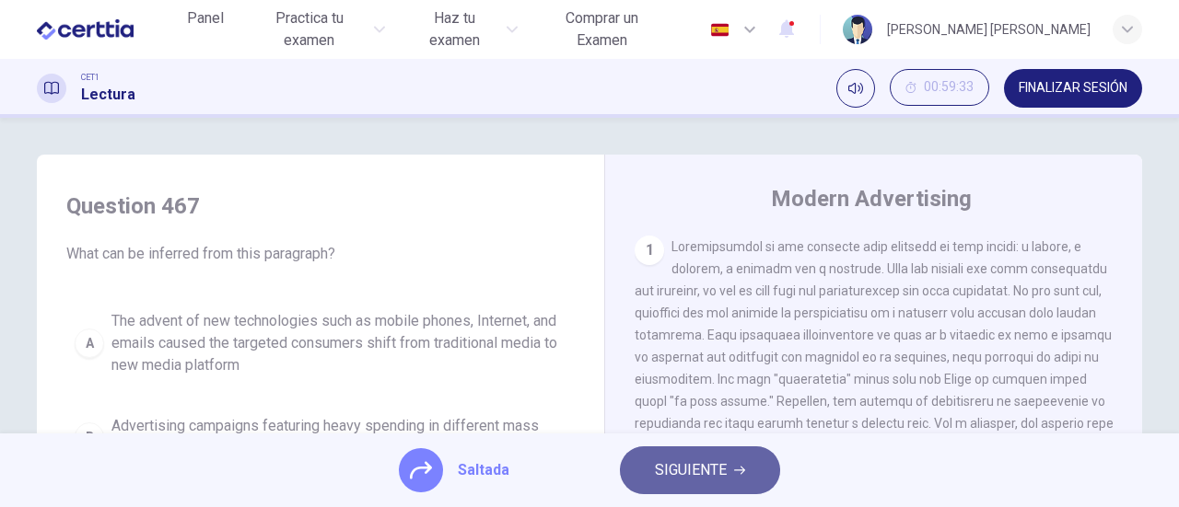
click at [688, 474] on span "SIGUIENTE" at bounding box center [691, 471] width 72 height 26
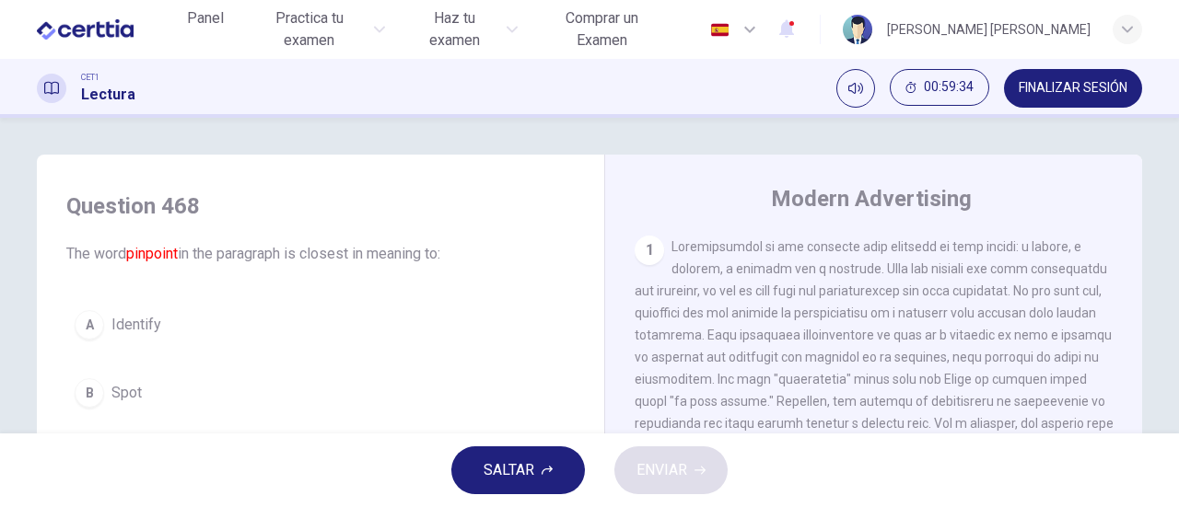
scroll to position [184, 0]
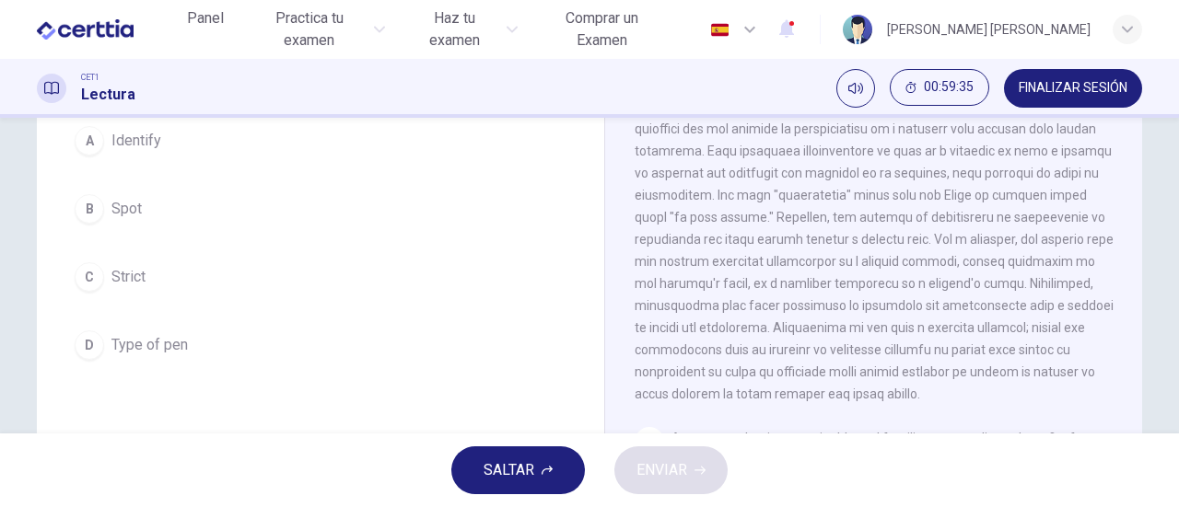
click at [115, 277] on span "Strict" at bounding box center [128, 277] width 34 height 22
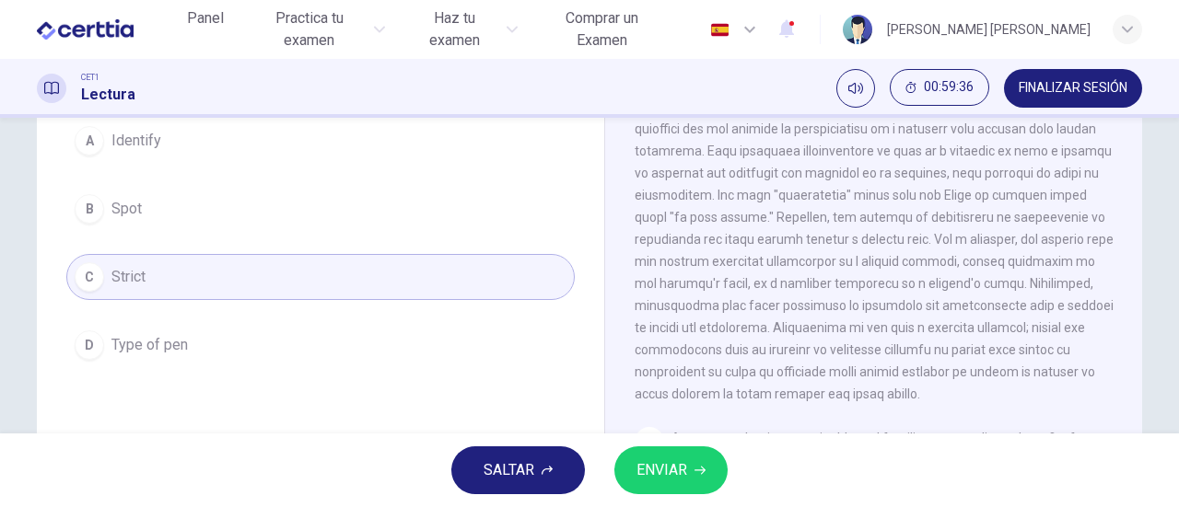
click at [684, 476] on span "ENVIAR" at bounding box center [661, 471] width 51 height 26
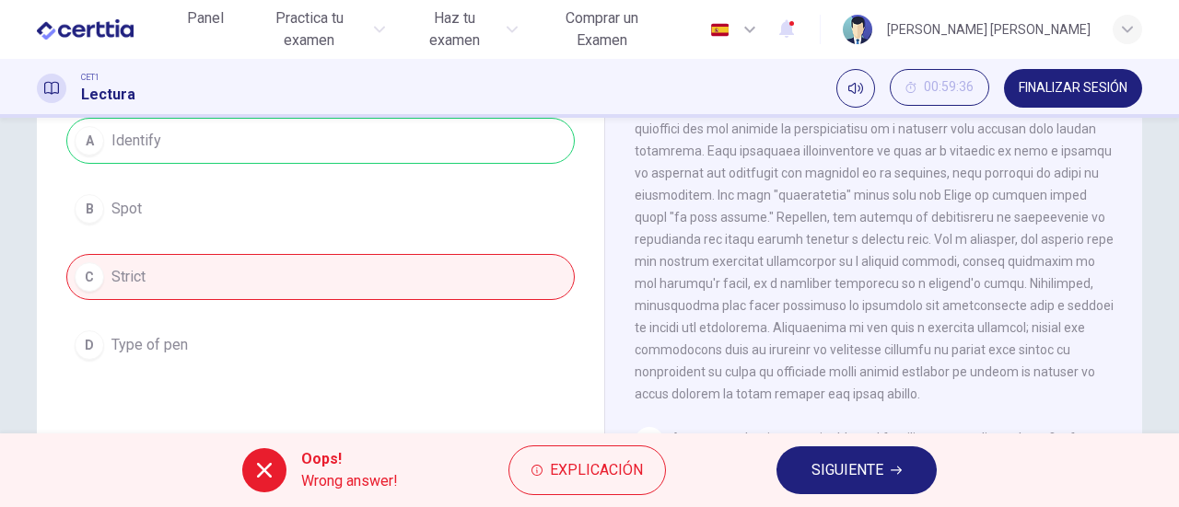
click at [865, 476] on span "SIGUIENTE" at bounding box center [847, 471] width 72 height 26
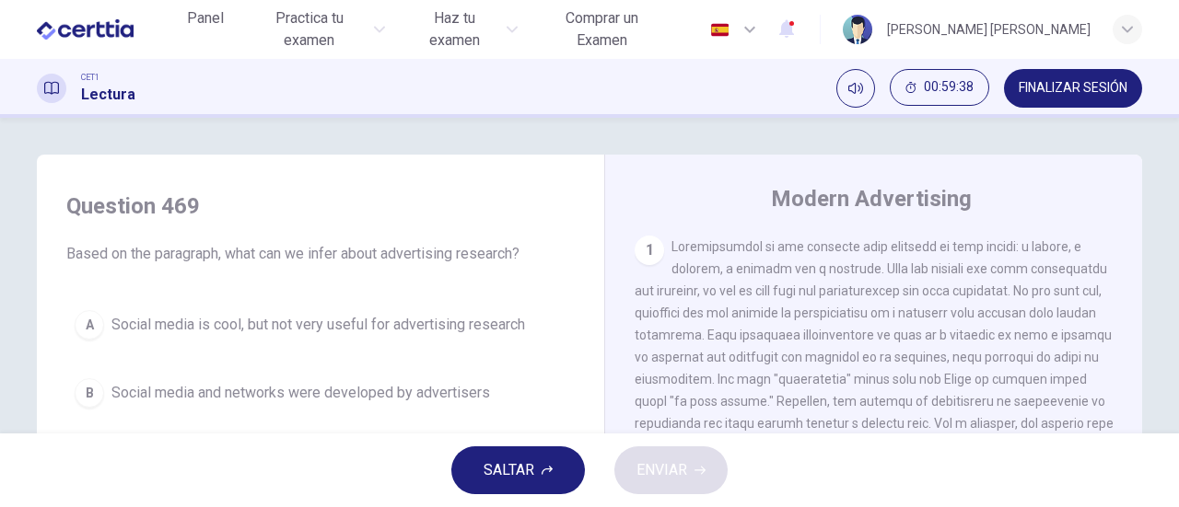
scroll to position [92, 0]
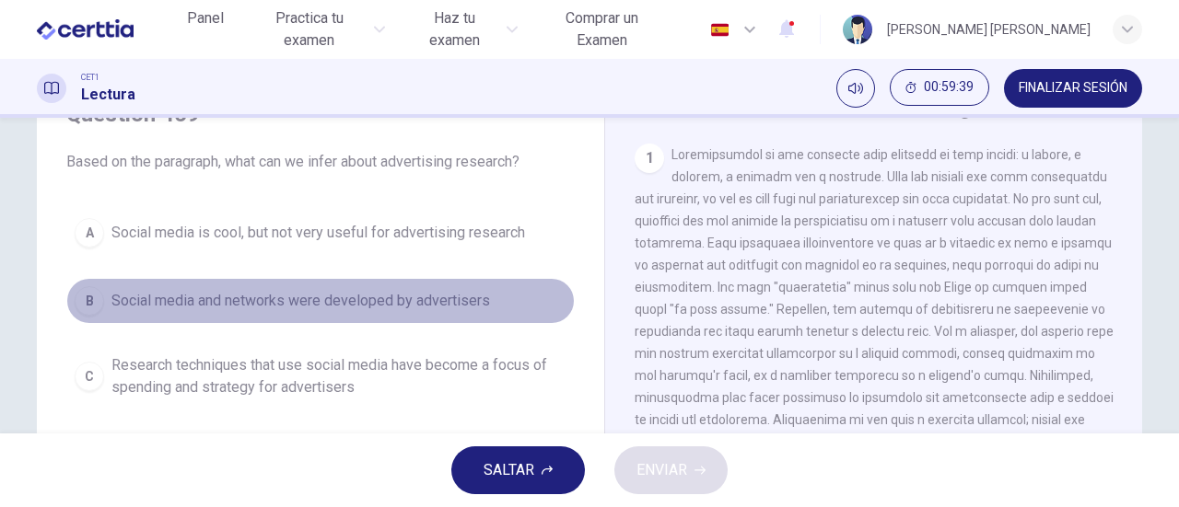
click at [210, 296] on span "Social media and networks were developed by advertisers" at bounding box center [300, 301] width 378 height 22
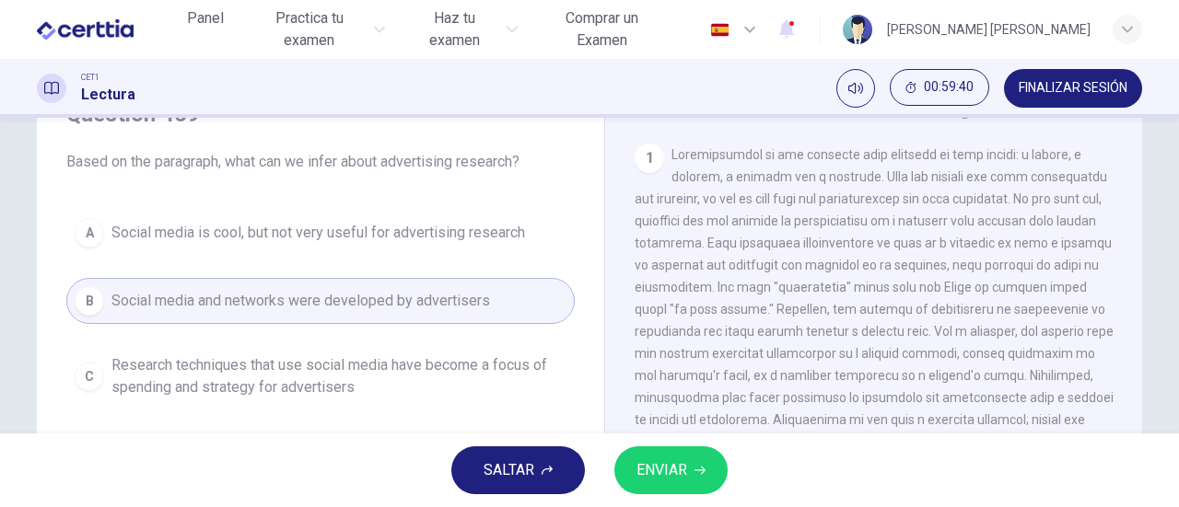
click at [672, 474] on span "ENVIAR" at bounding box center [661, 471] width 51 height 26
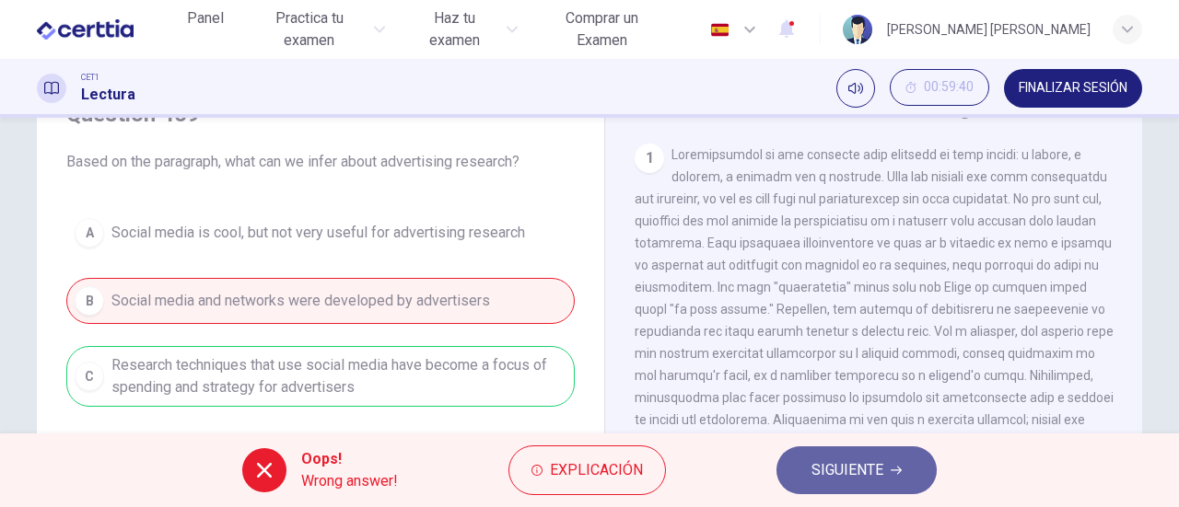
click at [845, 474] on span "SIGUIENTE" at bounding box center [847, 471] width 72 height 26
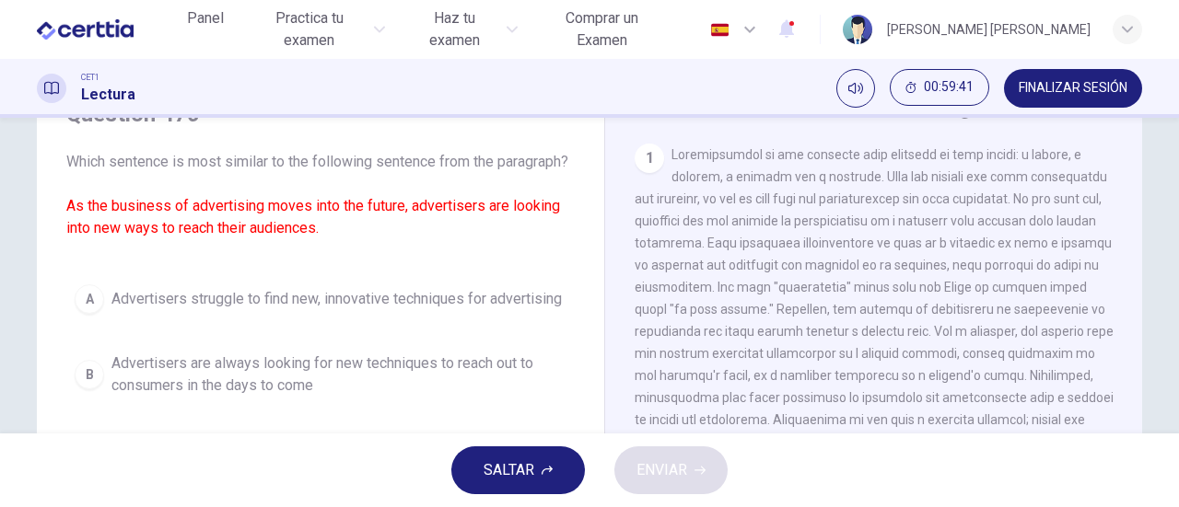
scroll to position [184, 0]
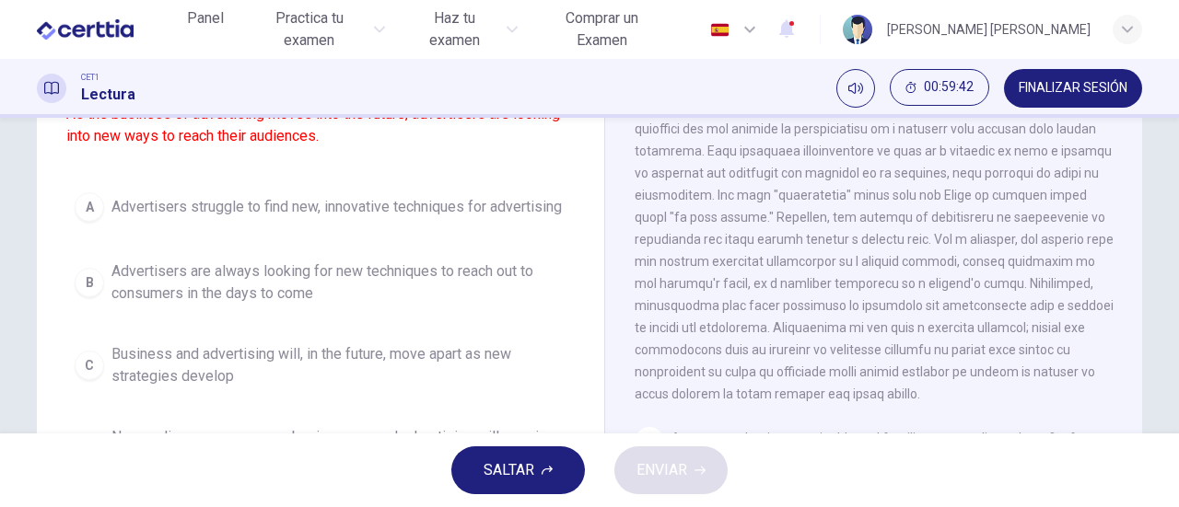
click at [282, 302] on span "Advertisers are always looking for new techniques to reach out to consumers in …" at bounding box center [338, 283] width 455 height 44
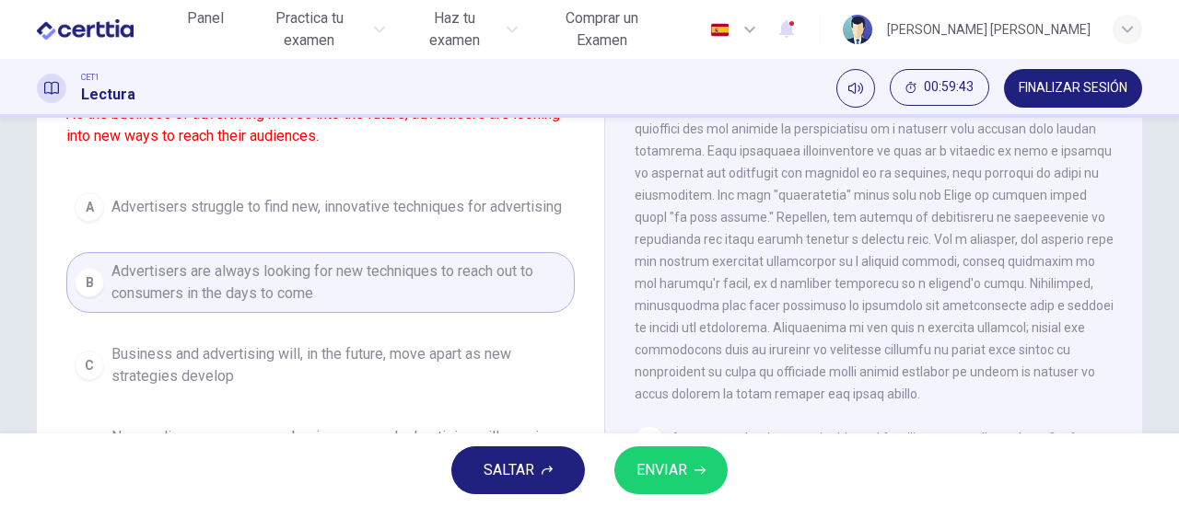
click at [695, 491] on button "ENVIAR" at bounding box center [670, 471] width 113 height 48
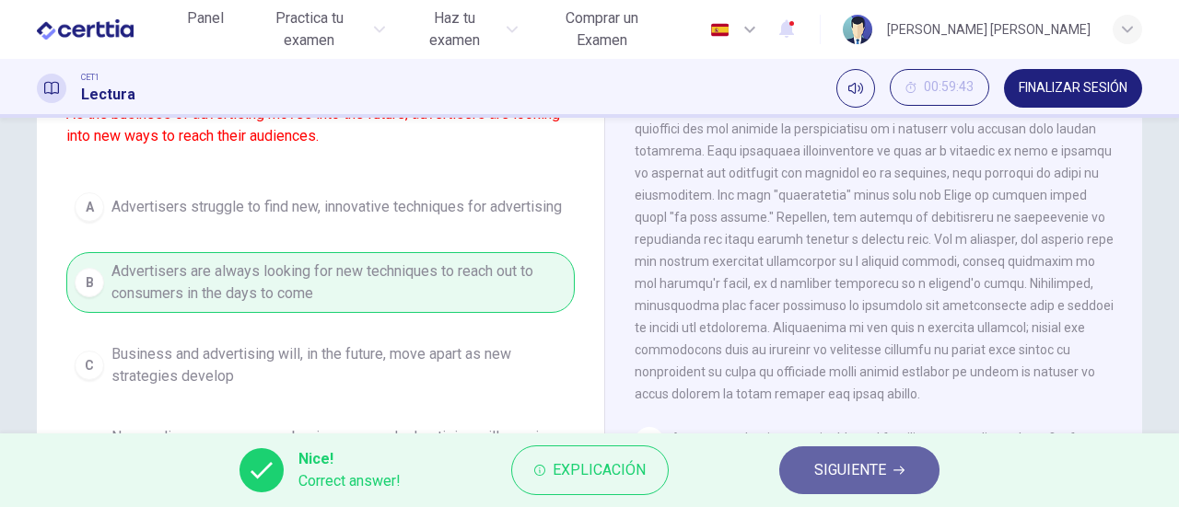
click at [845, 478] on span "SIGUIENTE" at bounding box center [850, 471] width 72 height 26
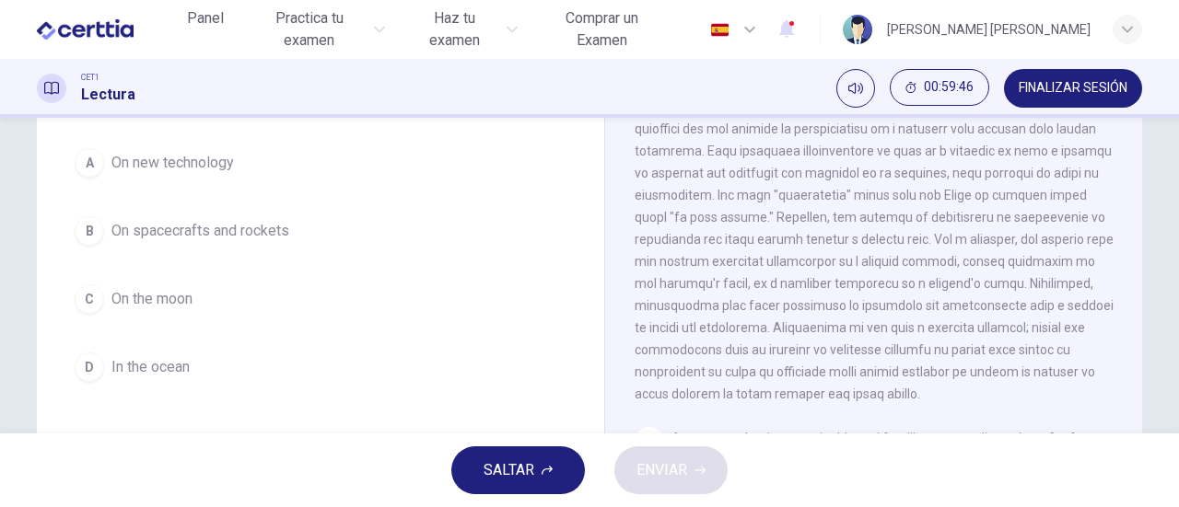
scroll to position [92, 0]
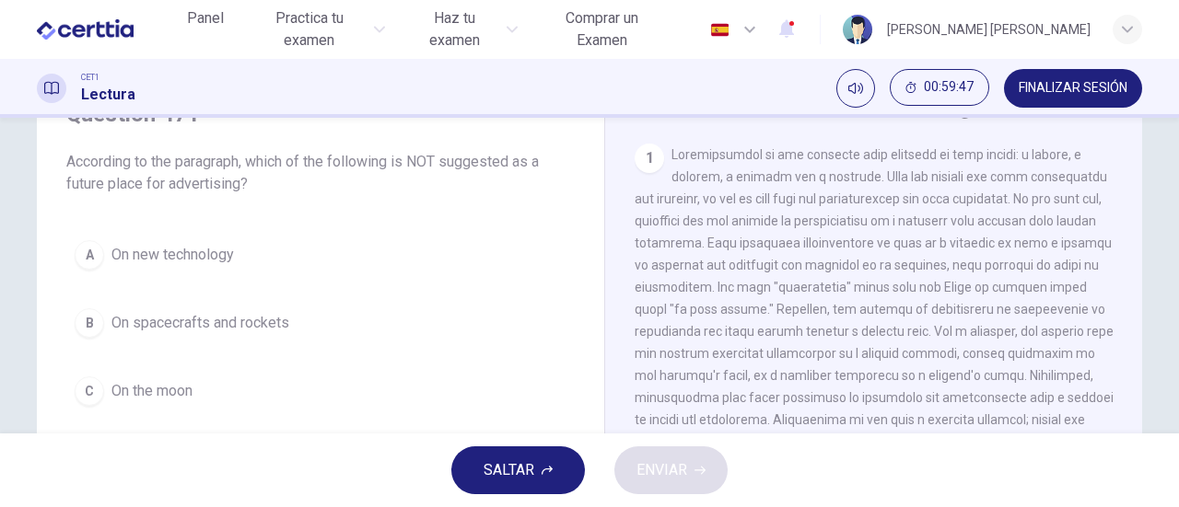
click at [187, 251] on span "On new technology" at bounding box center [172, 255] width 122 height 22
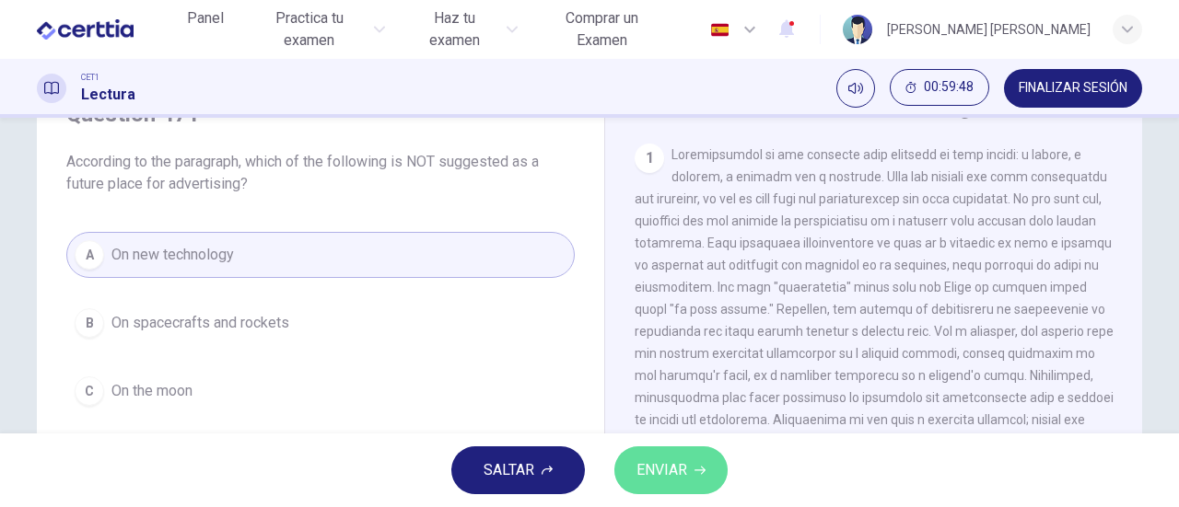
click at [698, 469] on icon "button" at bounding box center [699, 470] width 11 height 11
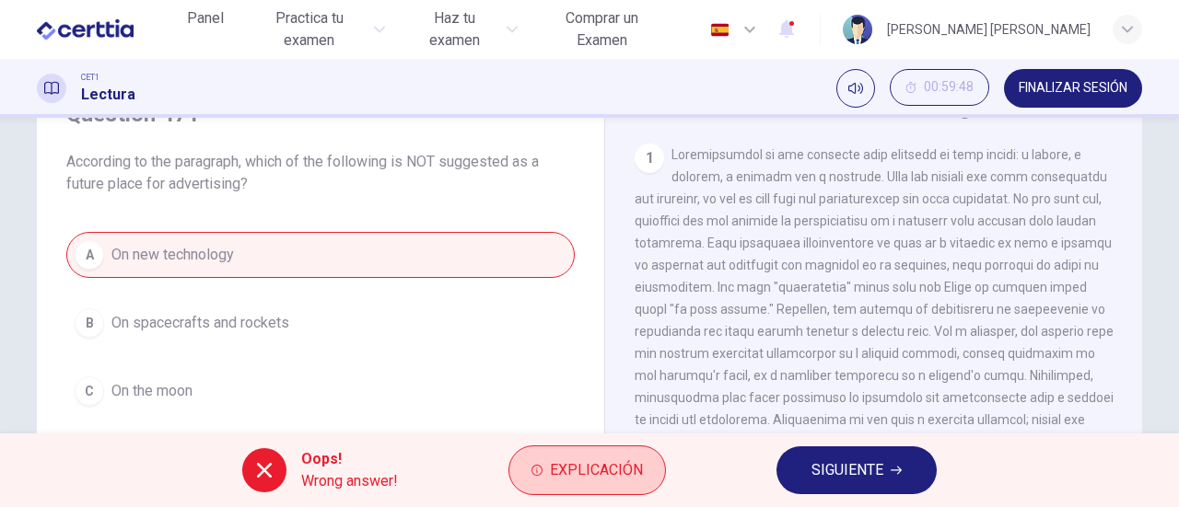
click at [576, 453] on button "Explicación" at bounding box center [586, 471] width 157 height 50
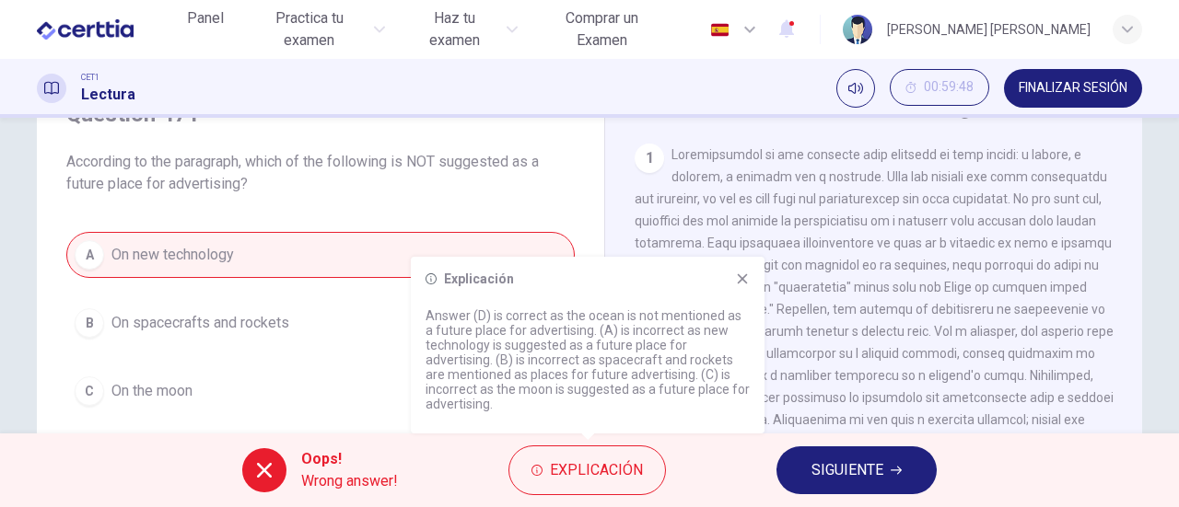
click at [743, 280] on icon at bounding box center [743, 279] width 10 height 10
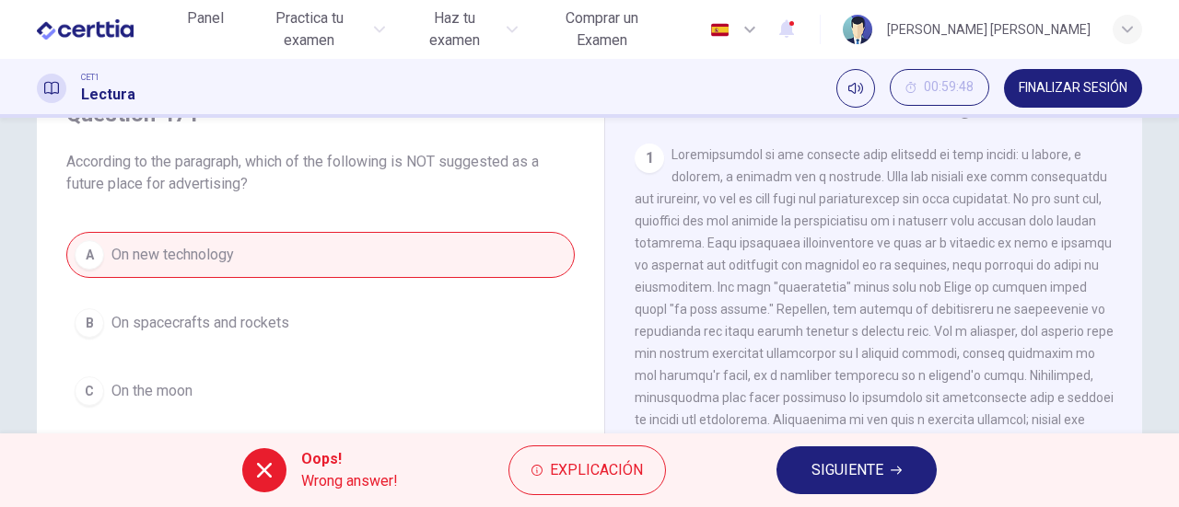
click
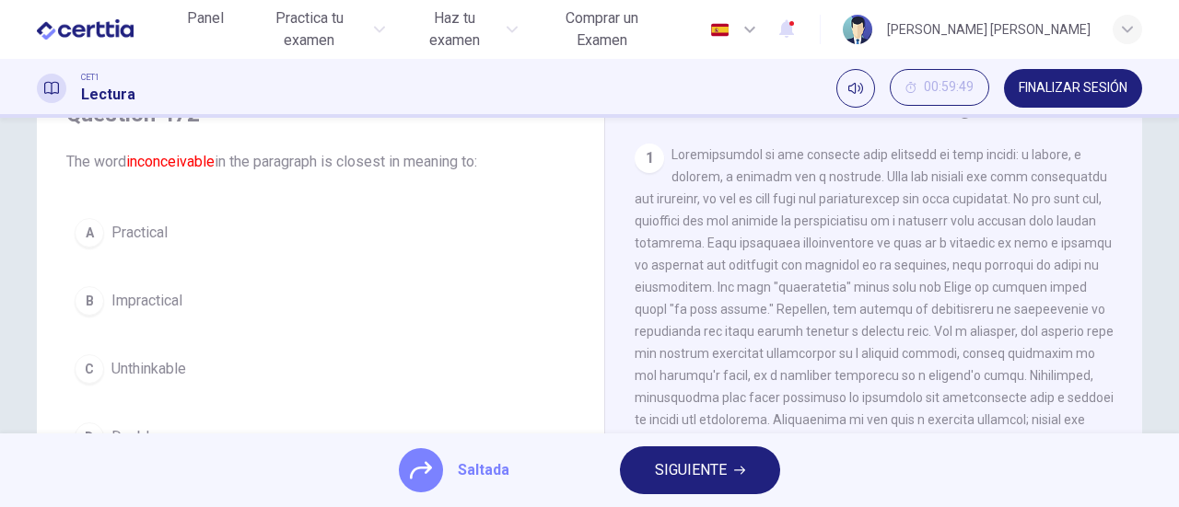
scroll to position [0, 0]
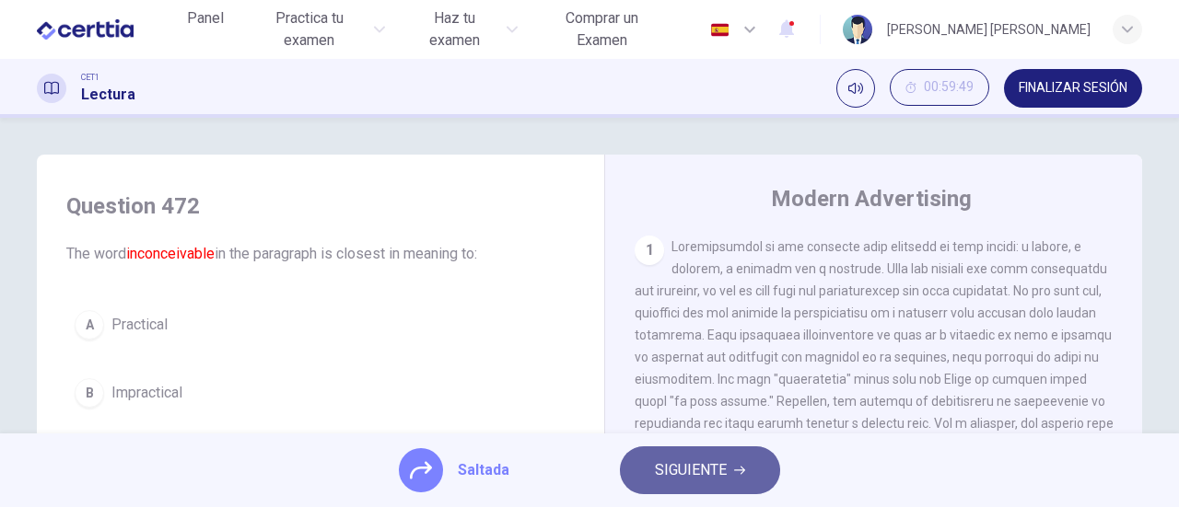
click at [698, 472] on span "SIGUIENTE" at bounding box center [691, 471] width 72 height 26
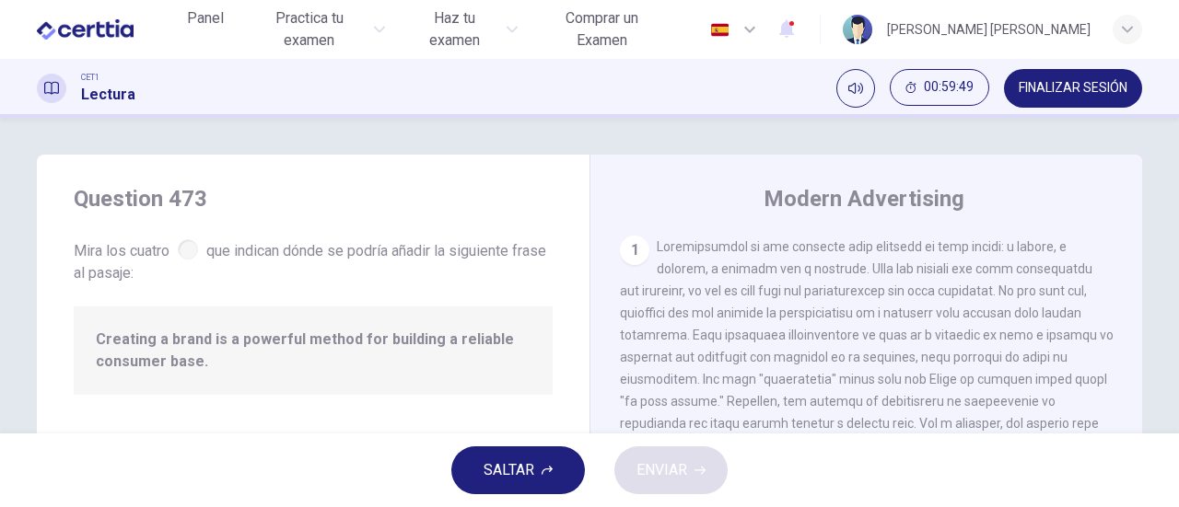
scroll to position [224, 0]
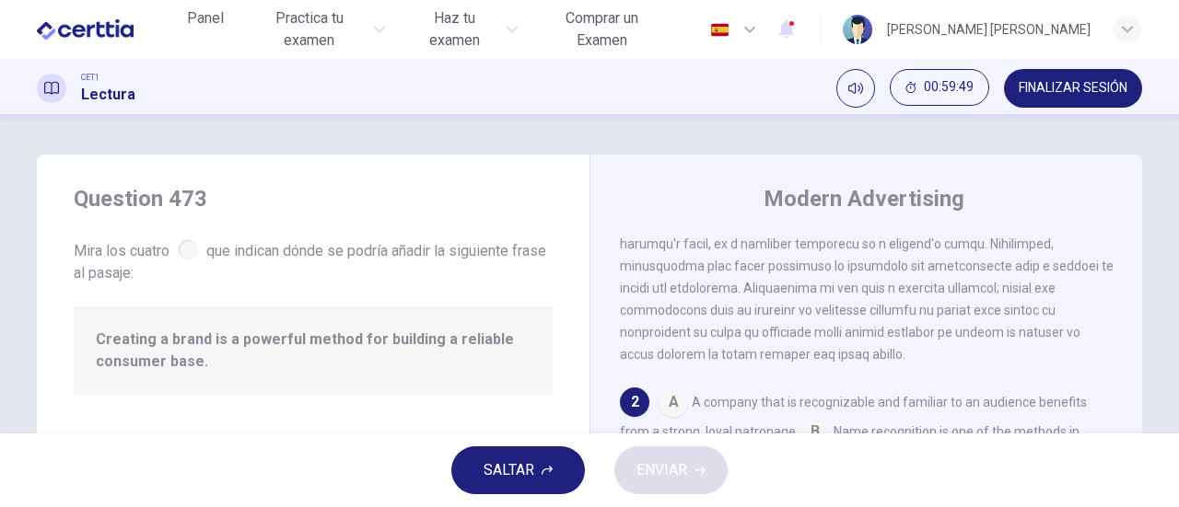
click at [524, 463] on span "SALTAR" at bounding box center [508, 471] width 51 height 26
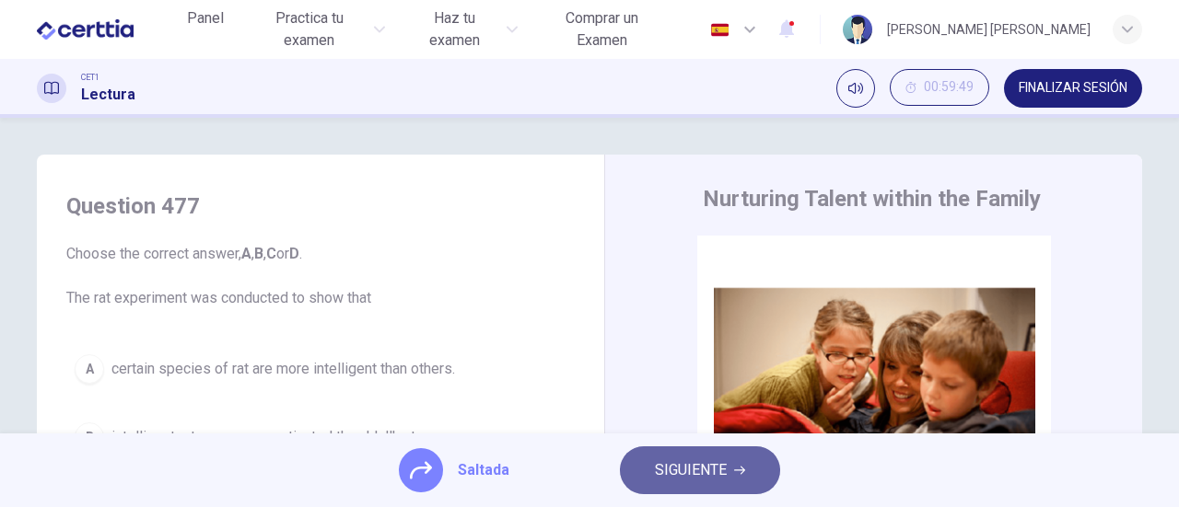
drag, startPoint x: 707, startPoint y: 469, endPoint x: 678, endPoint y: 469, distance: 29.5
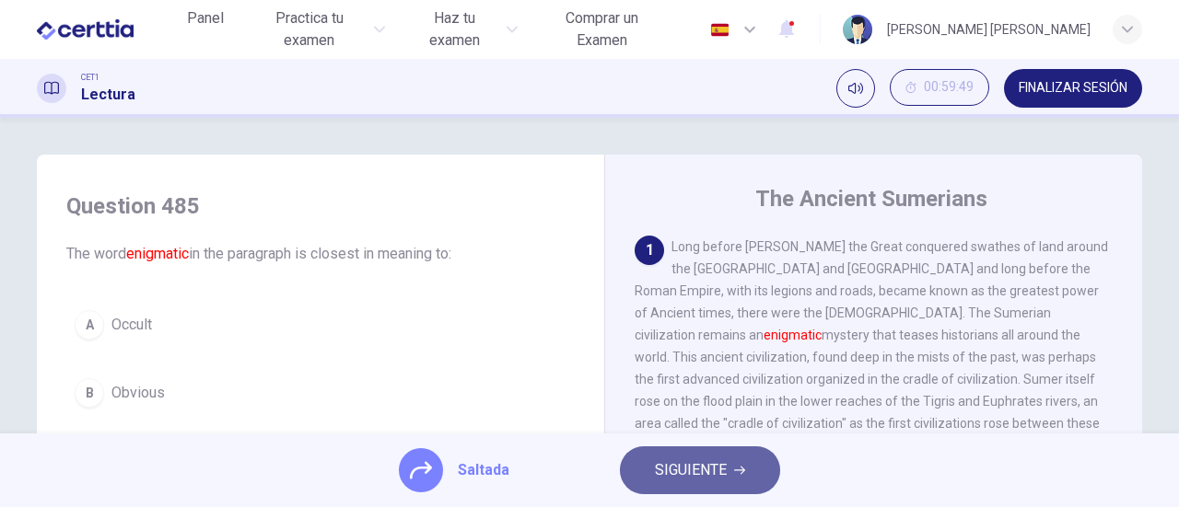
drag, startPoint x: 685, startPoint y: 471, endPoint x: 619, endPoint y: 476, distance: 66.5
drag, startPoint x: 701, startPoint y: 474, endPoint x: 611, endPoint y: 478, distance: 89.4
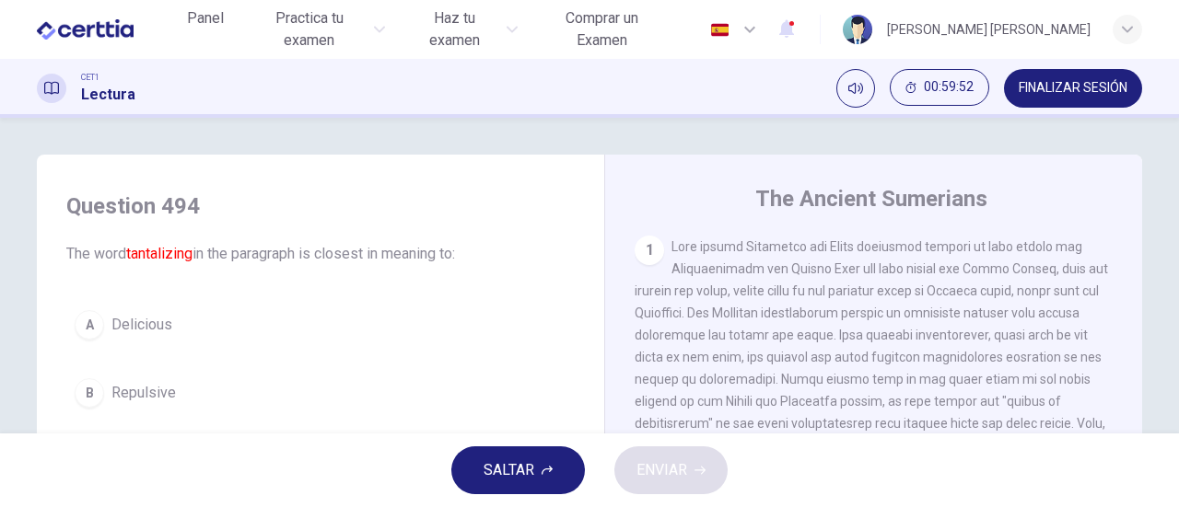
scroll to position [92, 0]
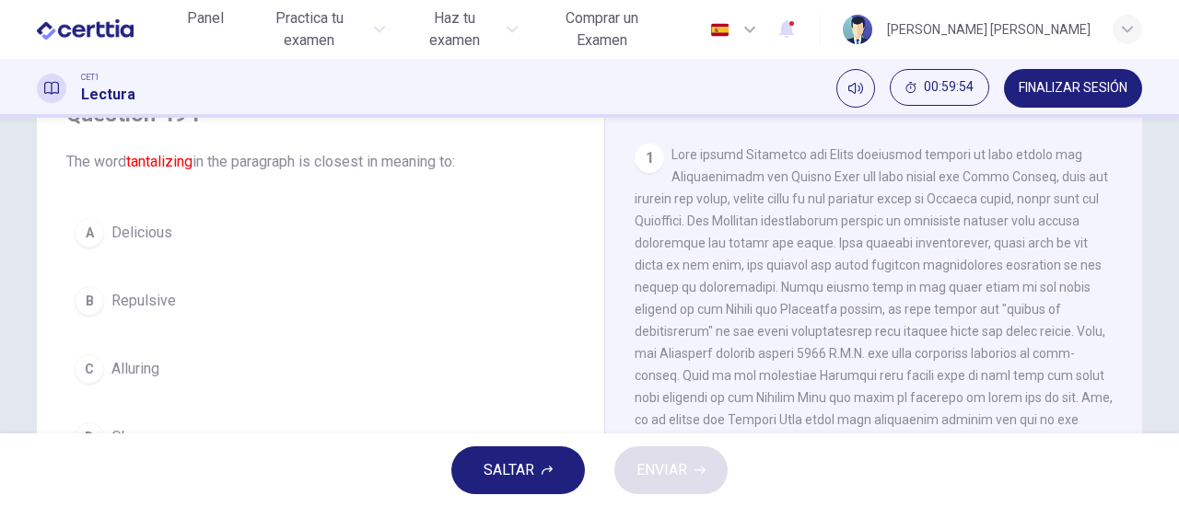
drag, startPoint x: 131, startPoint y: 367, endPoint x: 157, endPoint y: 371, distance: 26.0
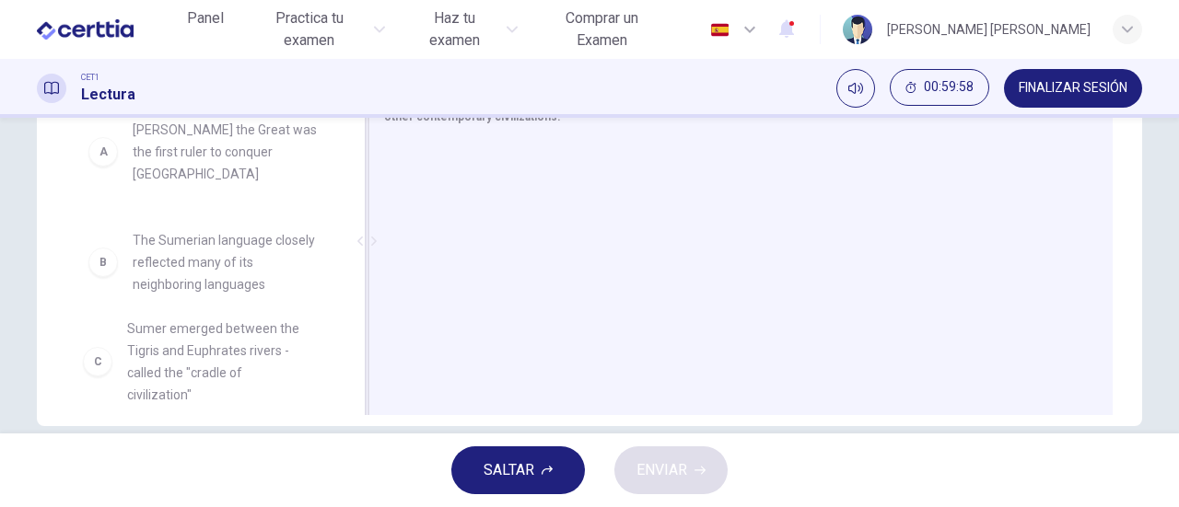
scroll to position [2, 0]
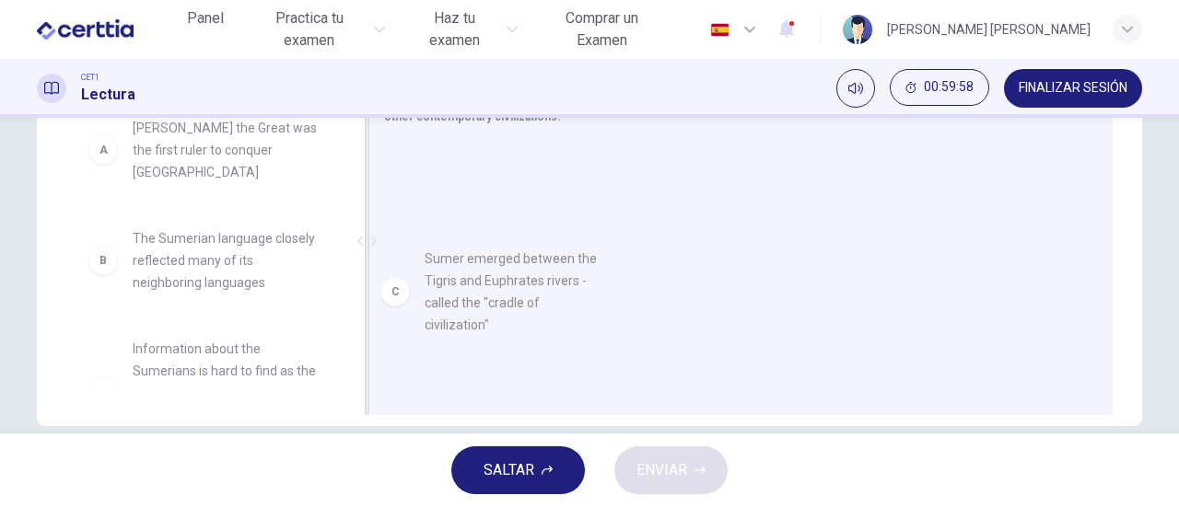
drag, startPoint x: 220, startPoint y: 329, endPoint x: 530, endPoint y: 259, distance: 318.1
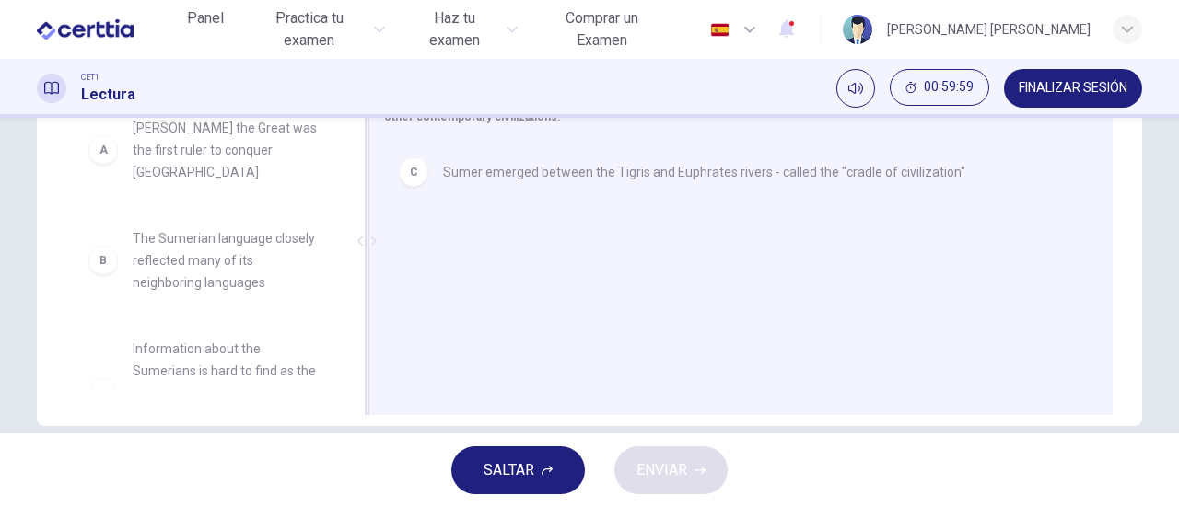
scroll to position [0, 0]
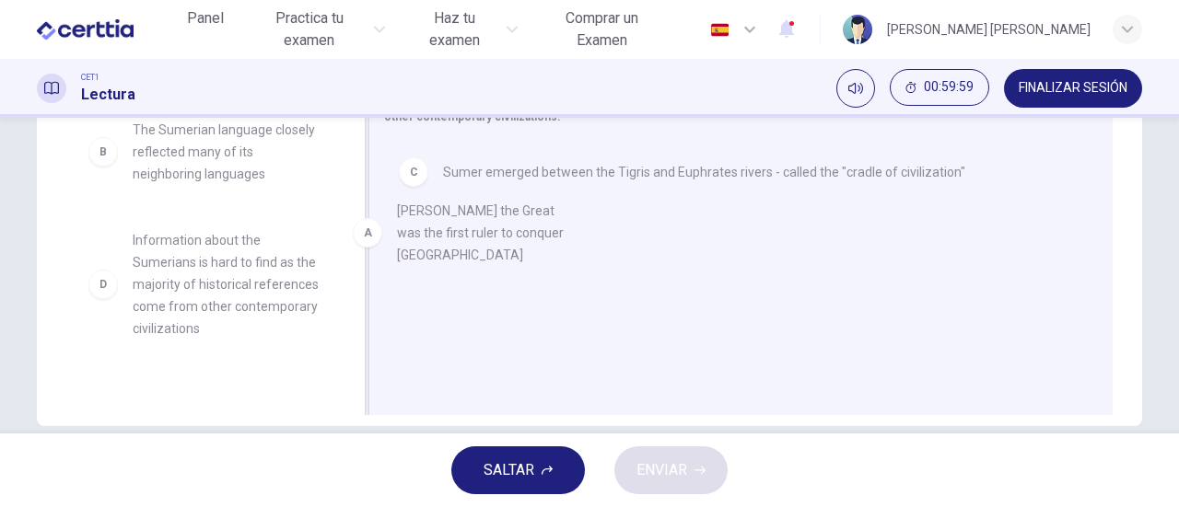
drag, startPoint x: 213, startPoint y: 151, endPoint x: 488, endPoint y: 237, distance: 288.3
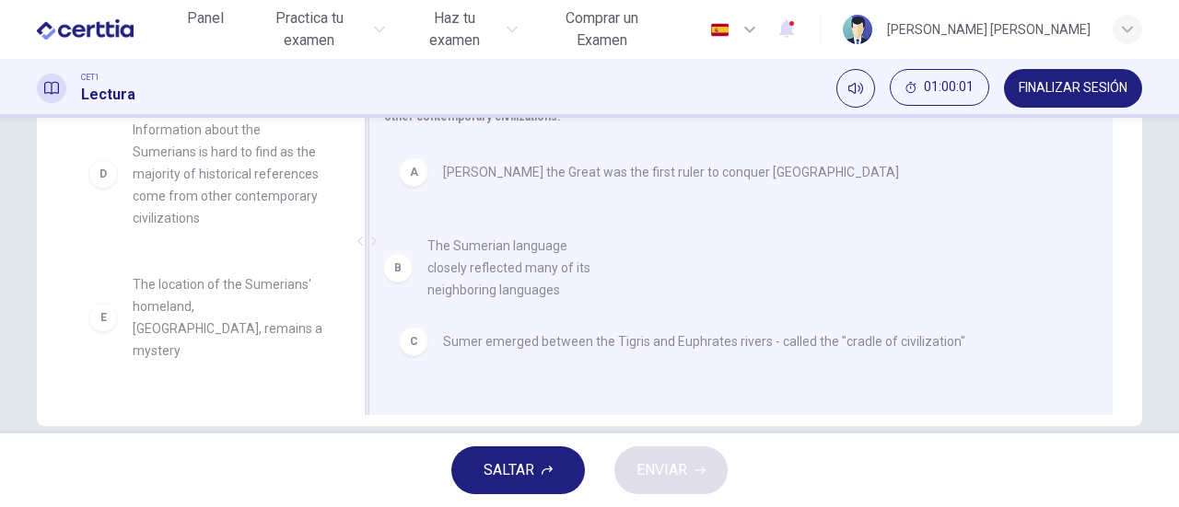
drag, startPoint x: 214, startPoint y: 163, endPoint x: 519, endPoint y: 278, distance: 326.7
